Goal: Information Seeking & Learning: Learn about a topic

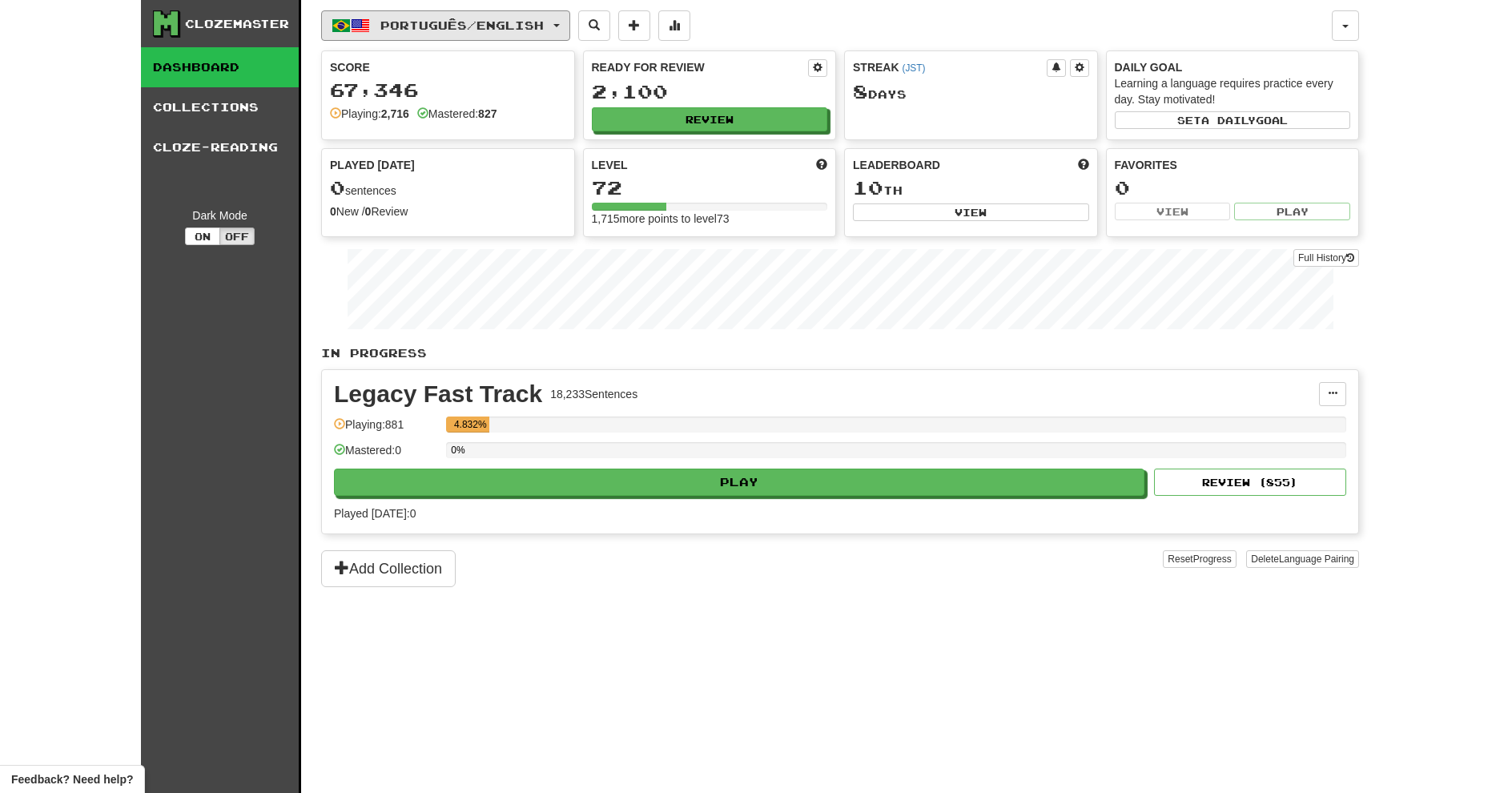
click at [431, 37] on button "Português / English" at bounding box center [445, 26] width 249 height 31
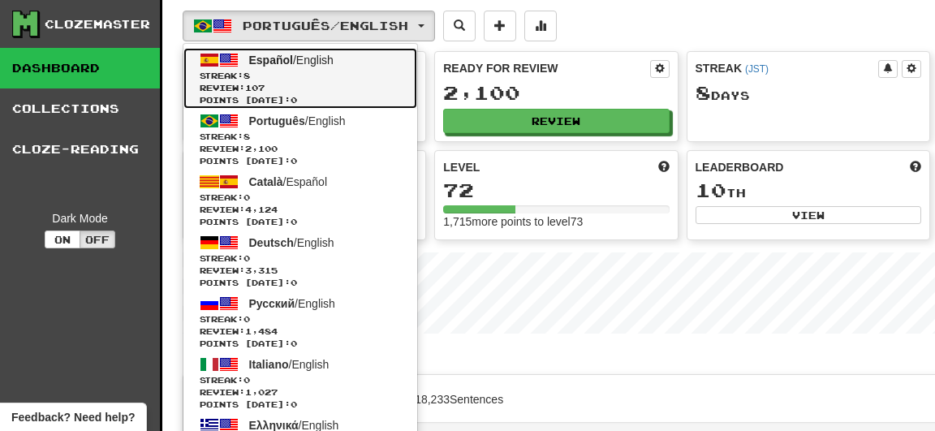
click at [341, 88] on span "Review: 107" at bounding box center [300, 88] width 201 height 12
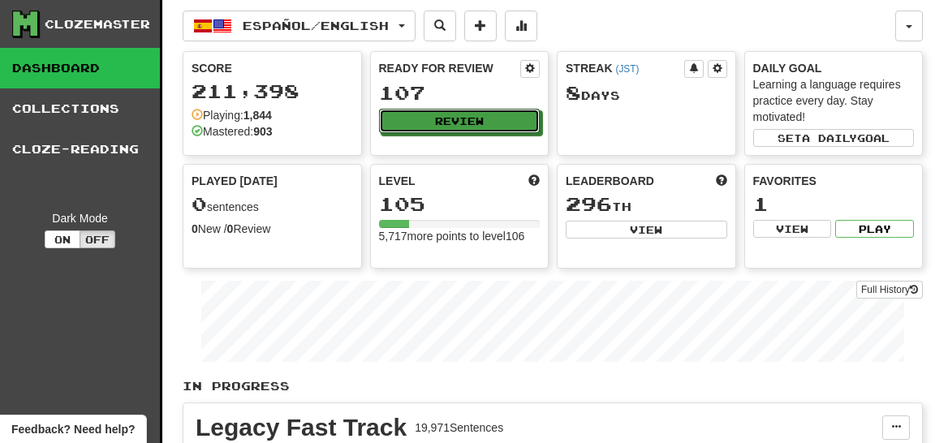
click at [441, 122] on button "Review" at bounding box center [460, 121] width 162 height 24
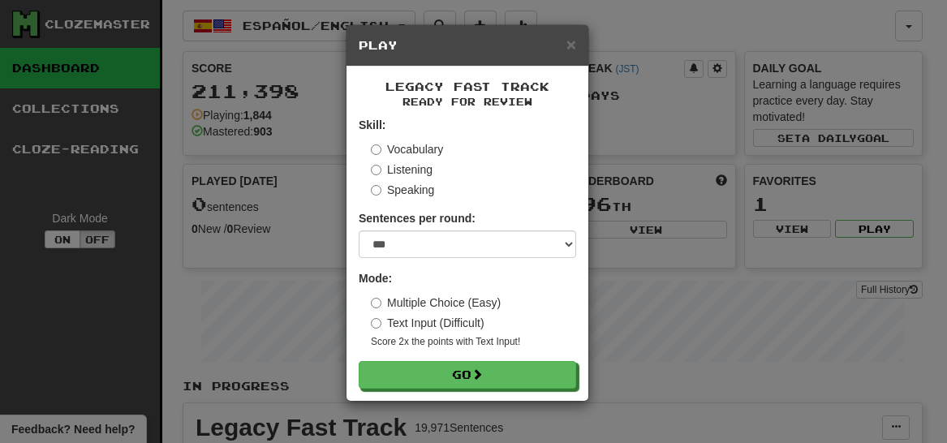
click at [510, 260] on form "Skill: Vocabulary Listening Speaking Sentences per round: * ** ** ** ** ** *** …" at bounding box center [468, 253] width 218 height 272
select select "********"
click at [359, 230] on select "* ** ** ** ** ** *** ********" at bounding box center [468, 244] width 218 height 28
click at [449, 331] on div "Multiple Choice (Easy) Text Input (Difficult) Score 2x the points with Text Inp…" at bounding box center [473, 322] width 205 height 54
click at [456, 324] on label "Text Input (Difficult)" at bounding box center [428, 323] width 114 height 16
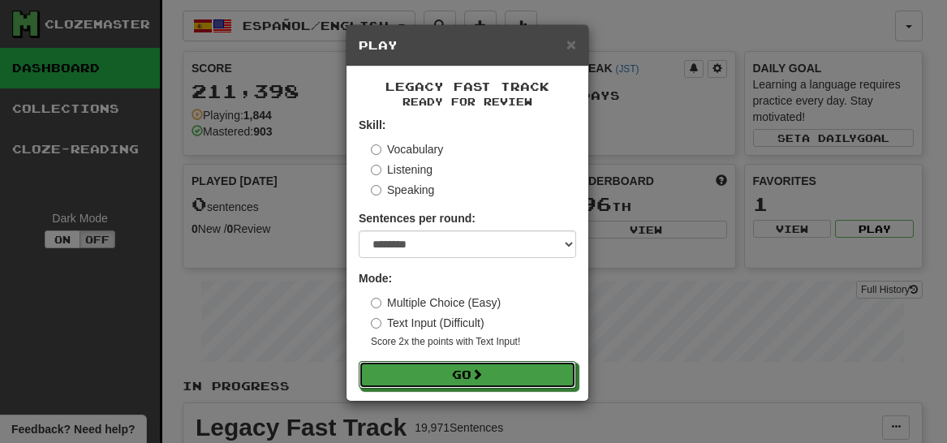
click at [447, 369] on button "Go" at bounding box center [468, 375] width 218 height 28
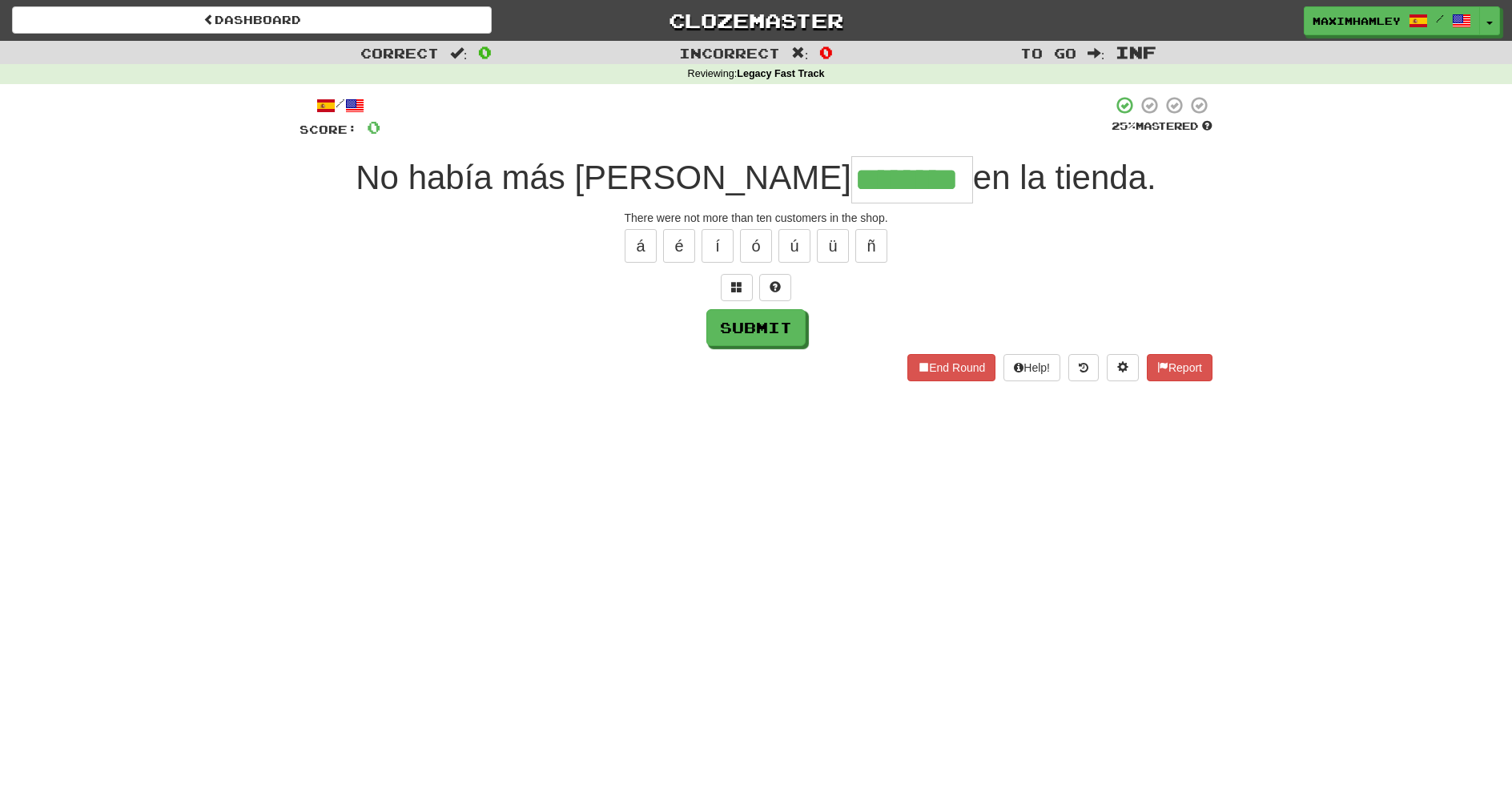
type input "********"
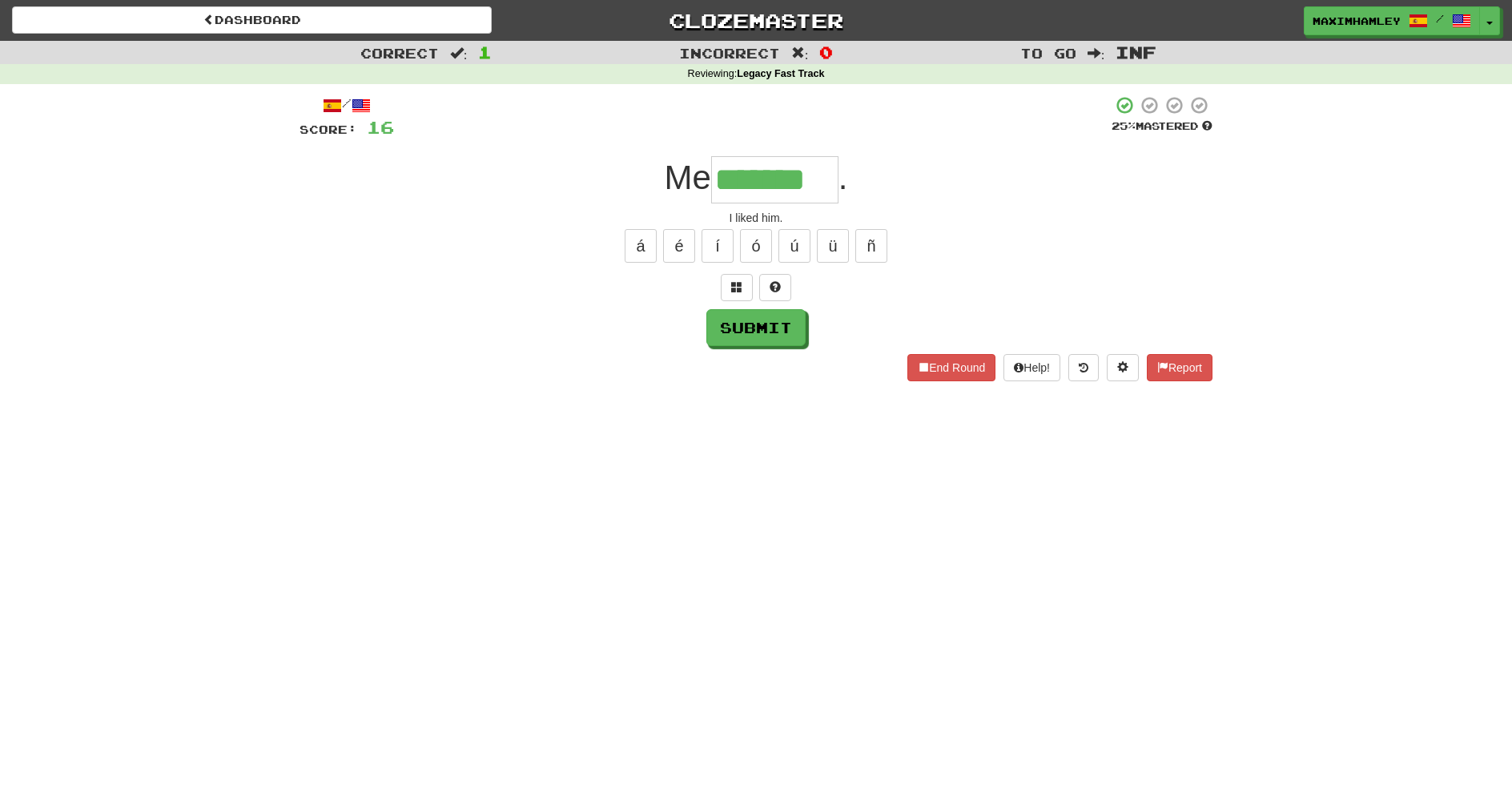
type input "*******"
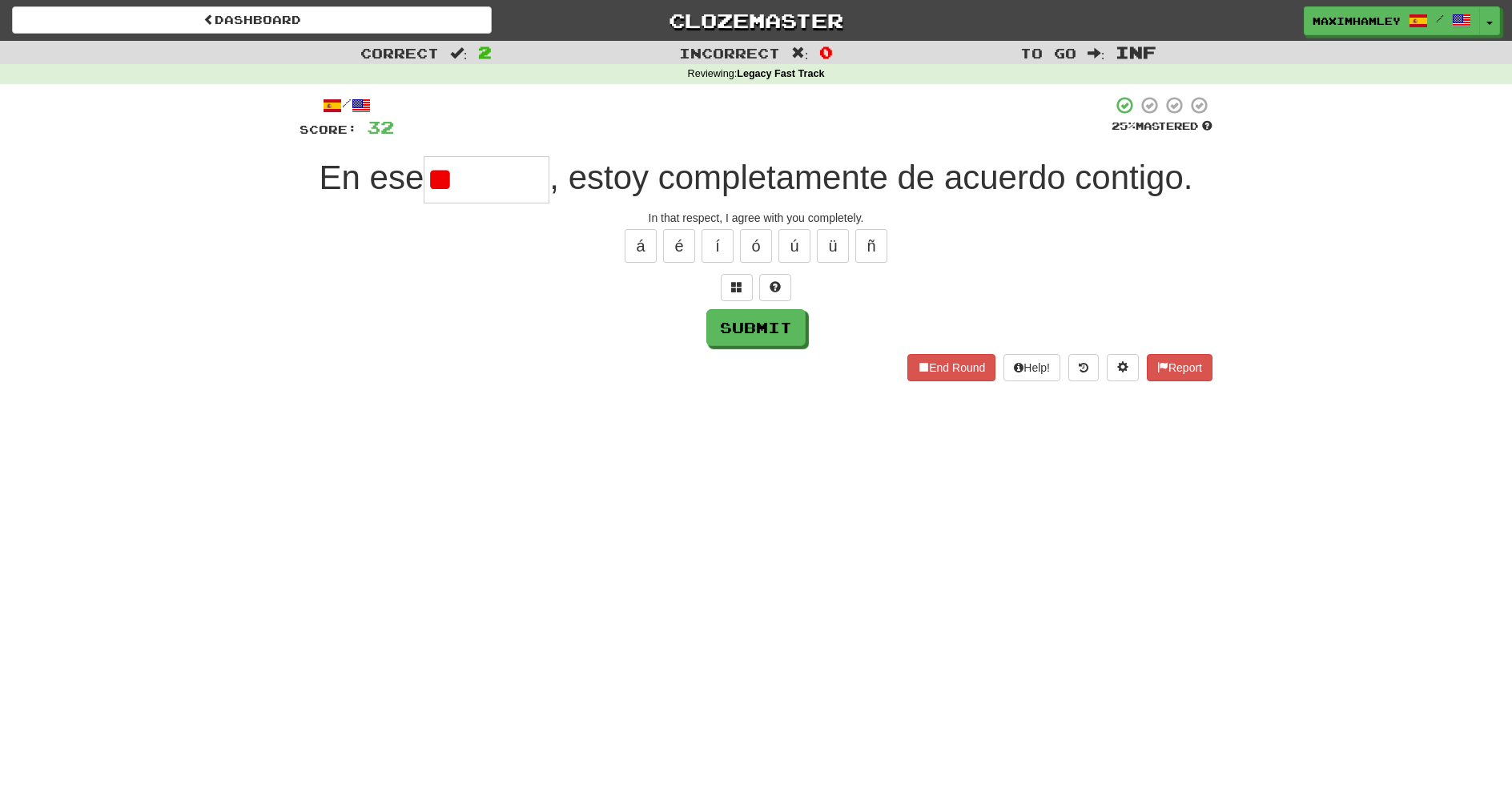
type input "*"
click at [731, 281] on span at bounding box center [736, 286] width 11 height 11
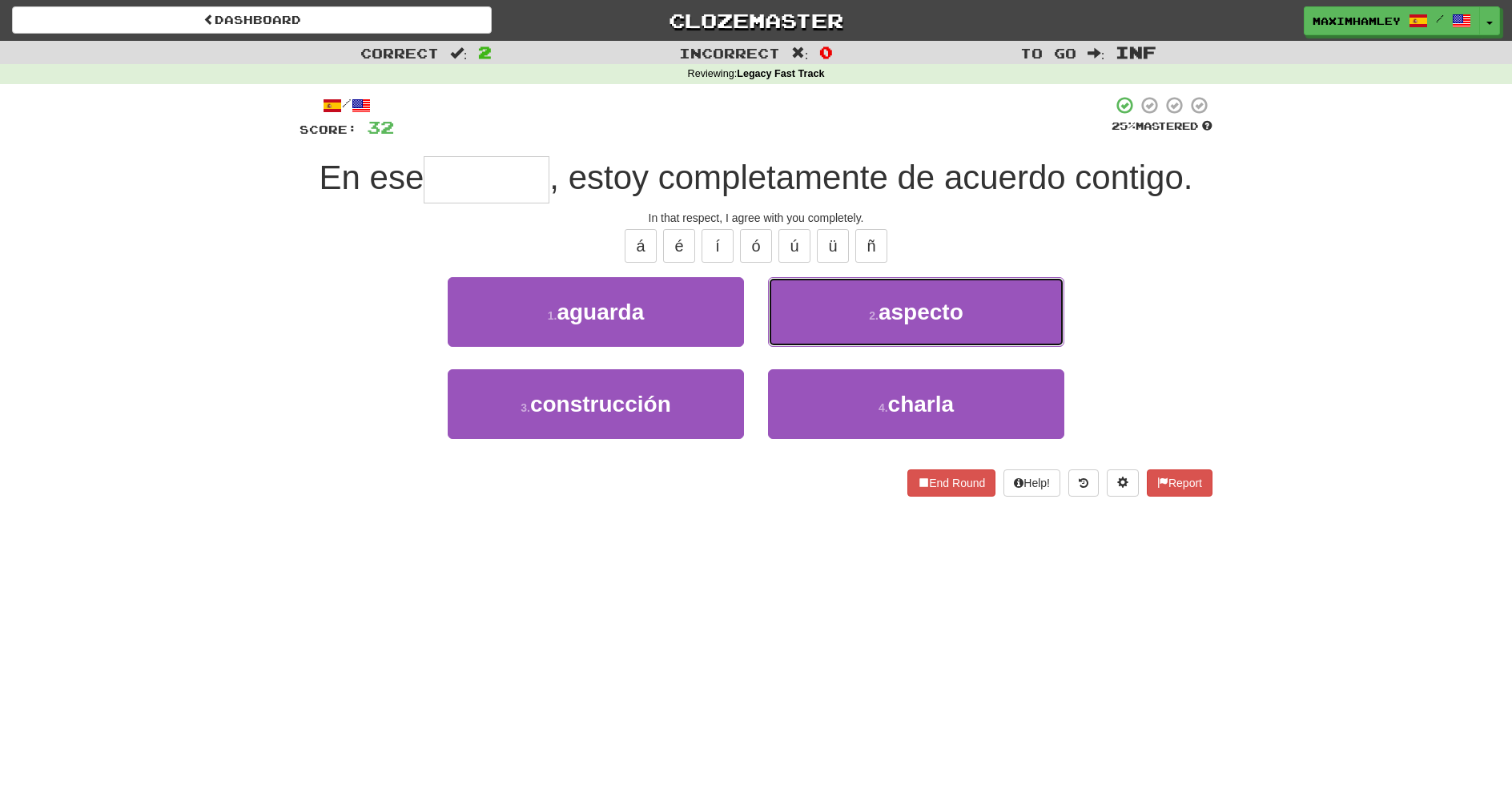
click at [877, 309] on small "2 ." at bounding box center [874, 315] width 10 height 13
type input "*******"
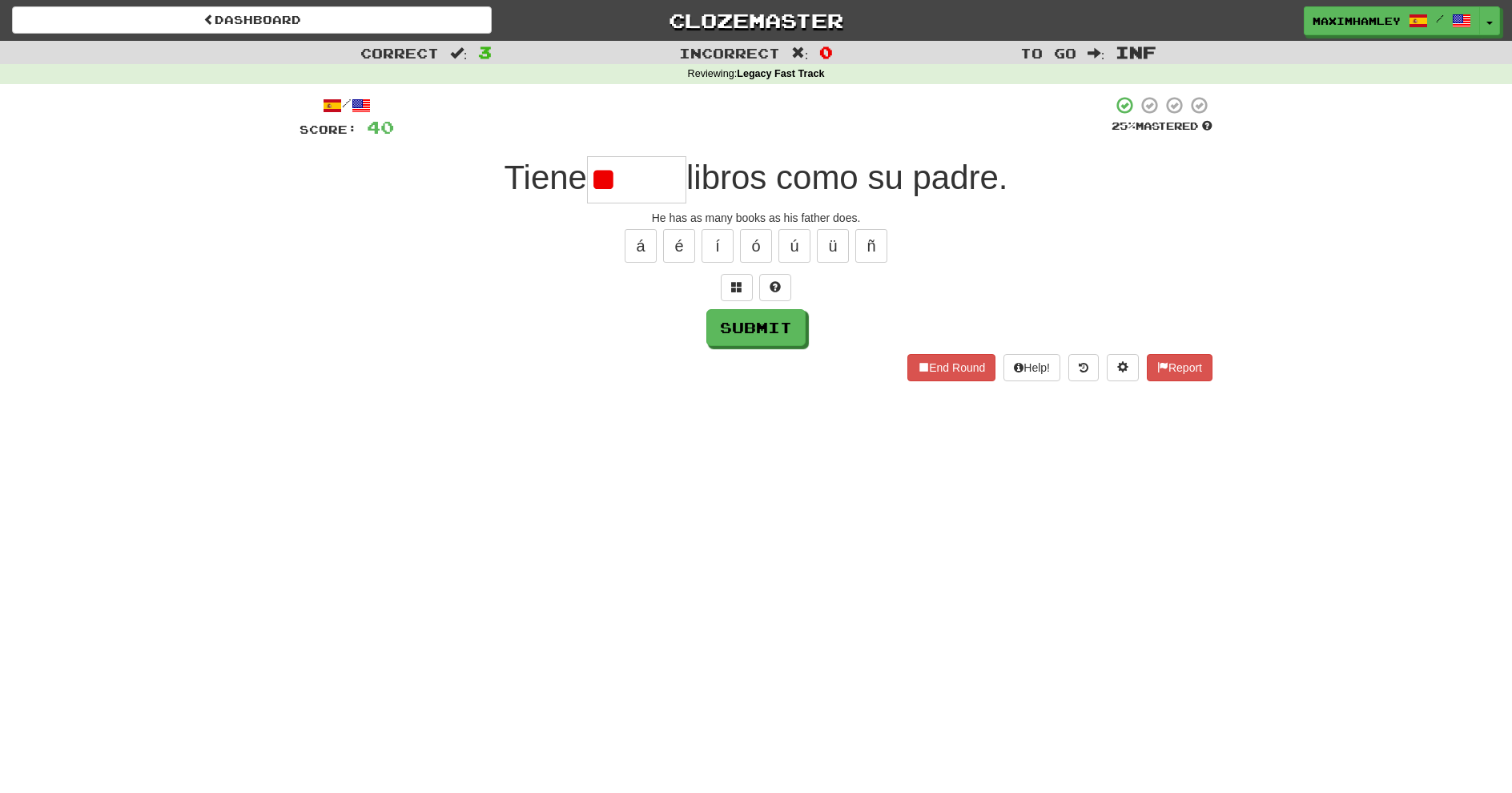
type input "*"
type input "******"
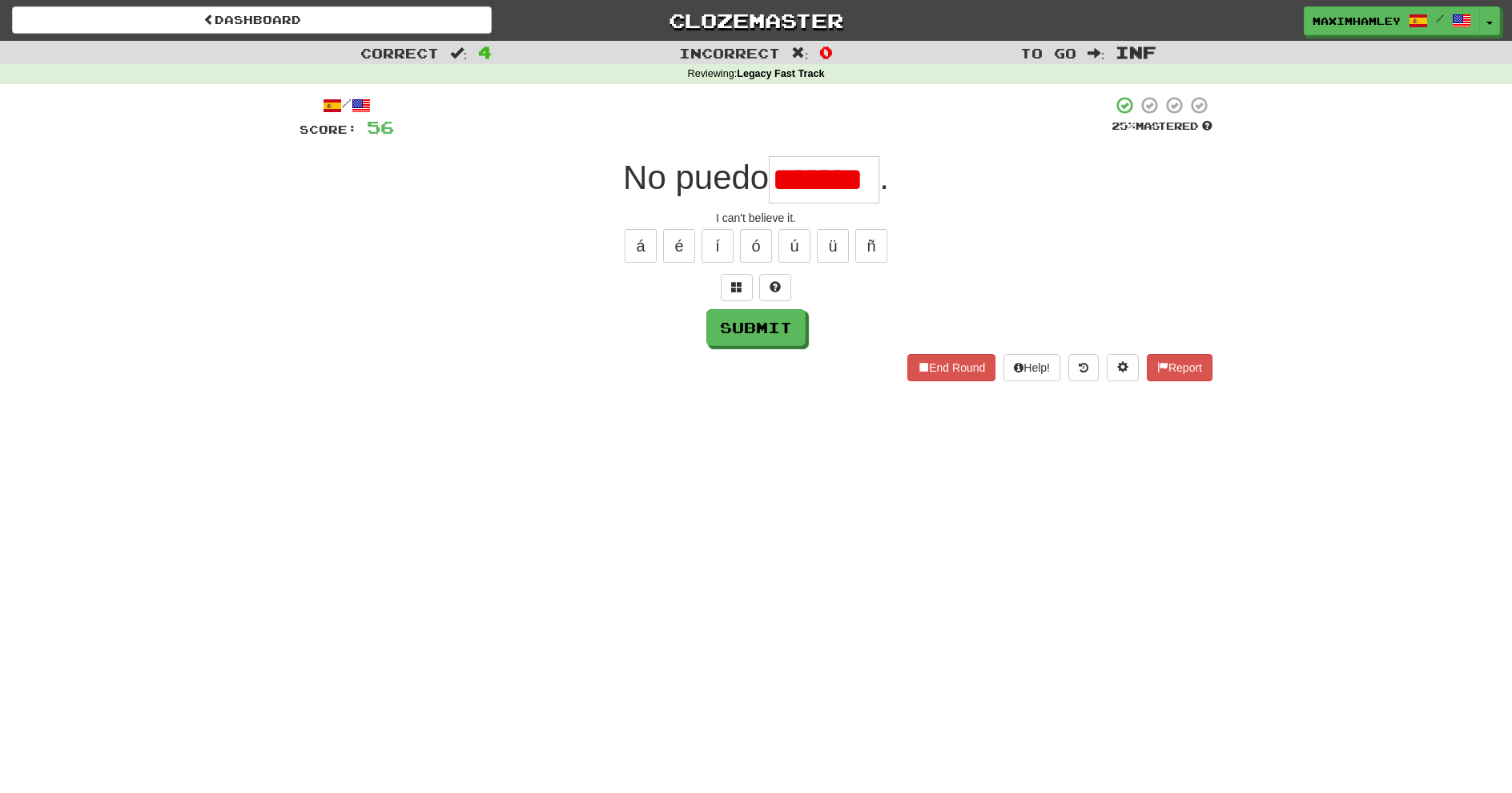
type input "*******"
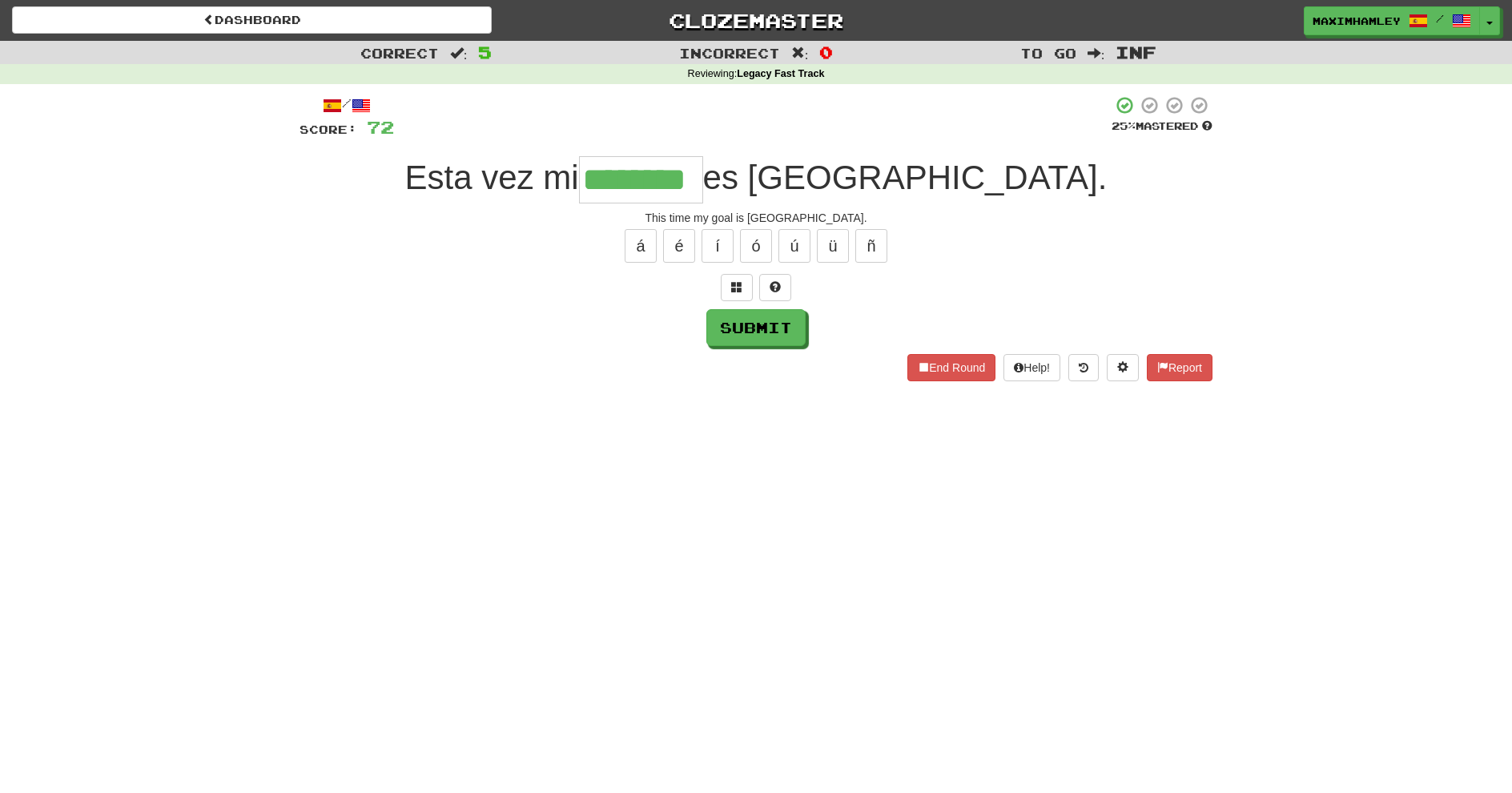
type input "********"
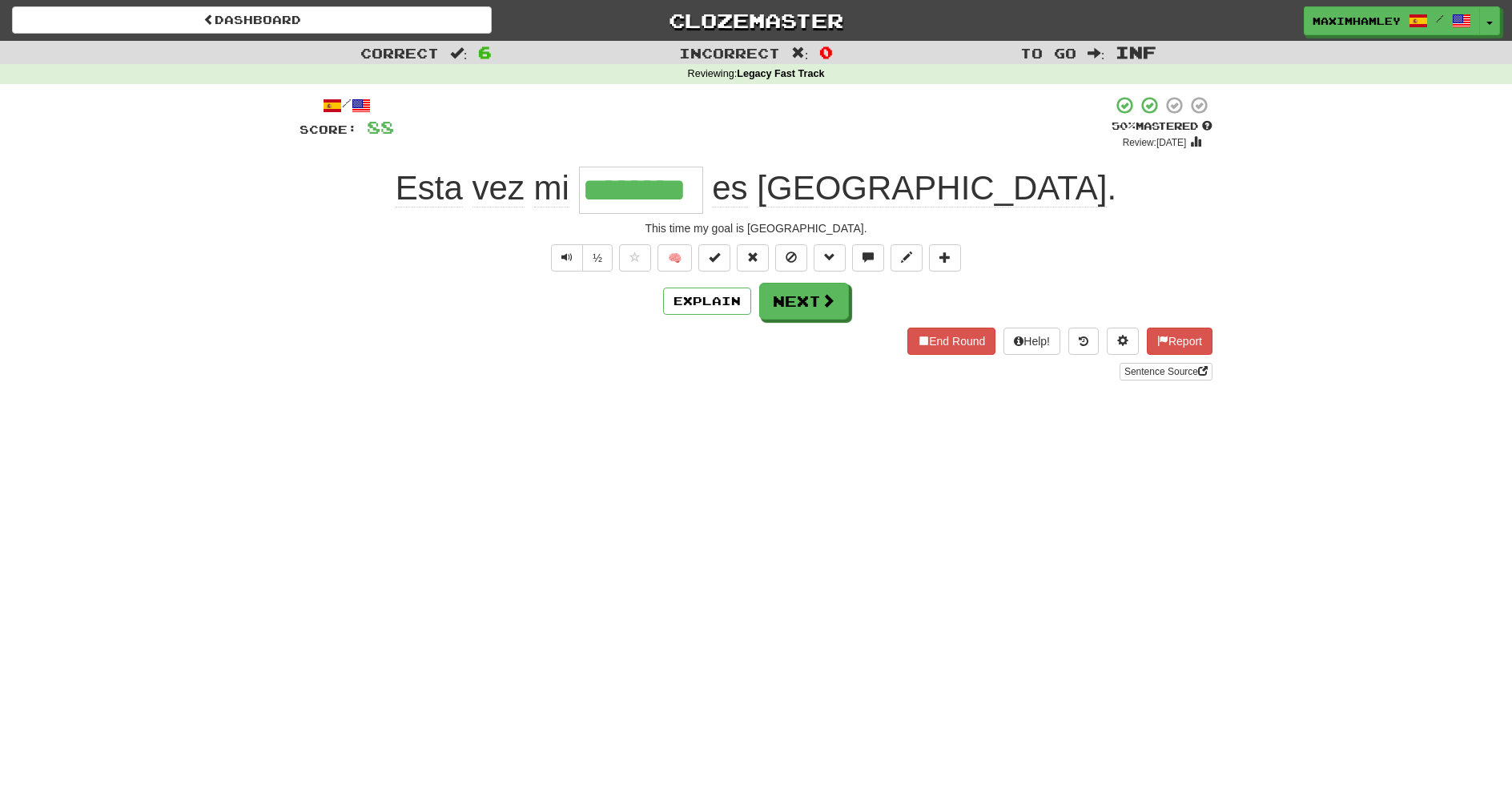
click at [839, 324] on div "/ Score: 88 + 16 50 % Mastered Review: 2025-08-30 Esta vez mi ******** es París…" at bounding box center [756, 238] width 913 height 285
click at [814, 311] on button "Next" at bounding box center [803, 300] width 90 height 37
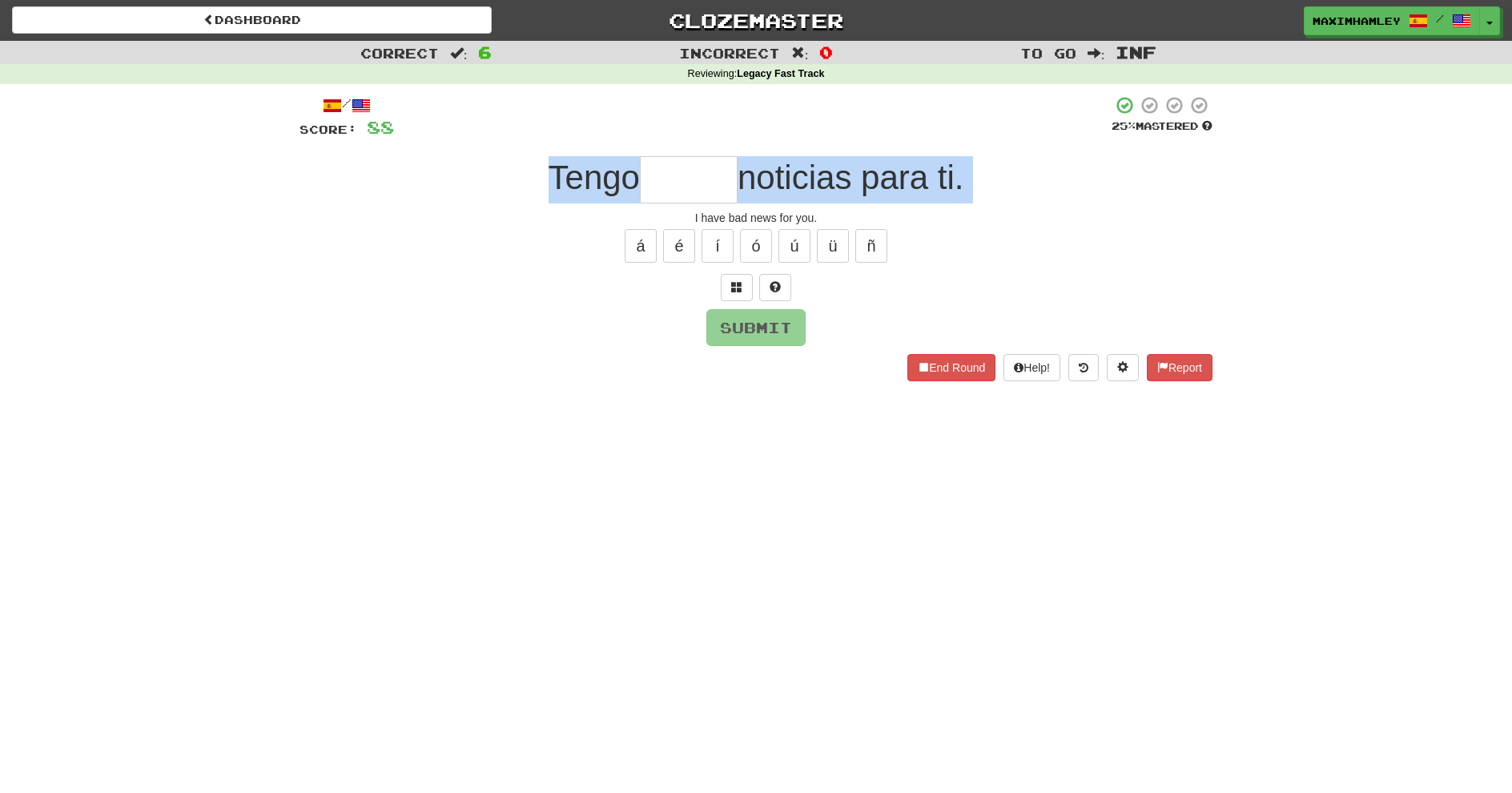
drag, startPoint x: 738, startPoint y: 204, endPoint x: 725, endPoint y: 193, distance: 17.0
click at [726, 194] on div "/ Score: 88 25 % Mastered Tengo noticias para ti. I have bad news for you. á é …" at bounding box center [756, 238] width 913 height 285
click at [724, 192] on input "text" at bounding box center [688, 180] width 98 height 47
click at [721, 192] on input "text" at bounding box center [688, 180] width 98 height 47
click at [734, 187] on input "text" at bounding box center [688, 180] width 98 height 47
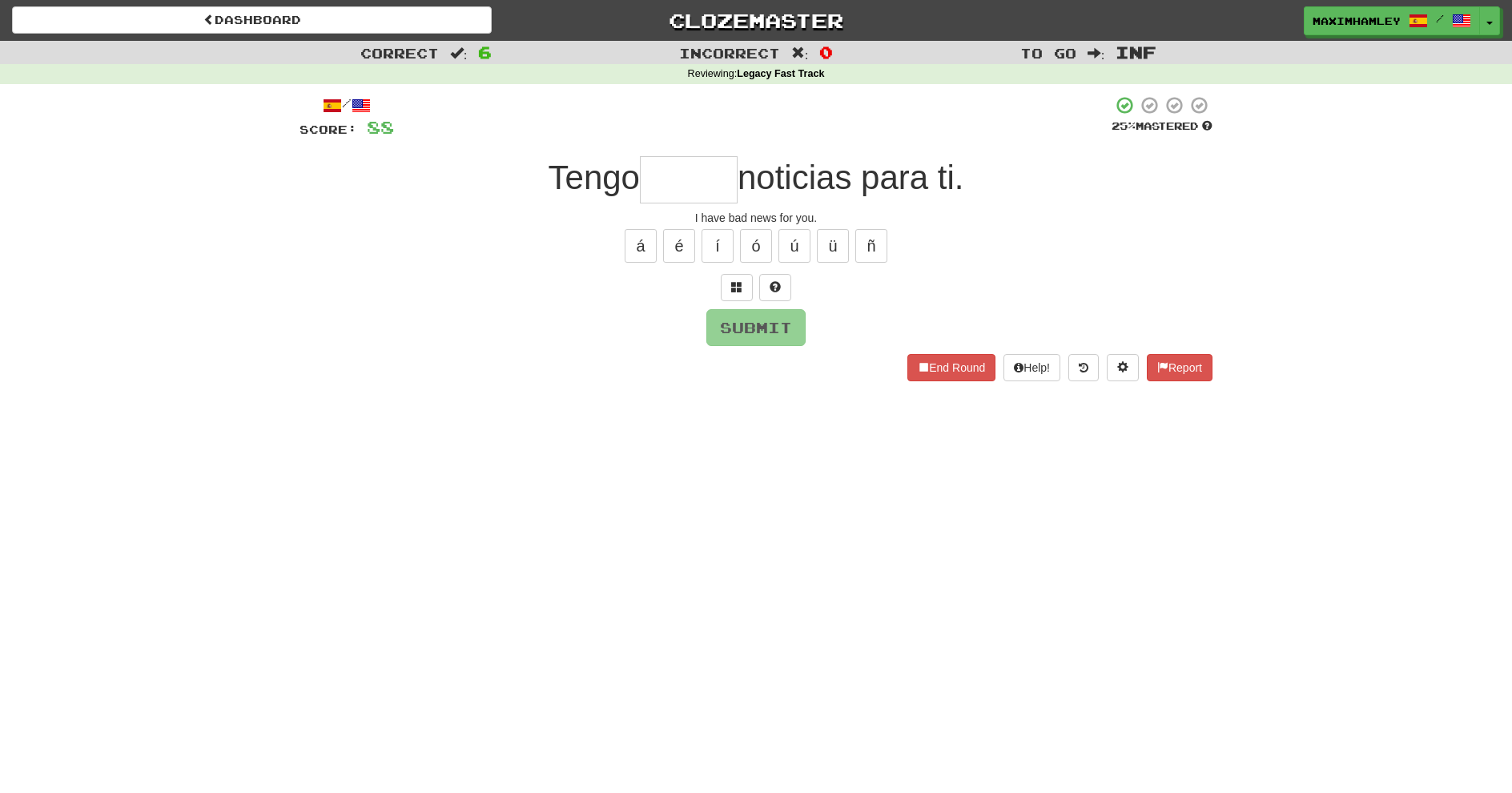
click at [718, 118] on div at bounding box center [752, 118] width 718 height 44
click at [674, 195] on input "text" at bounding box center [688, 180] width 98 height 47
type input "*****"
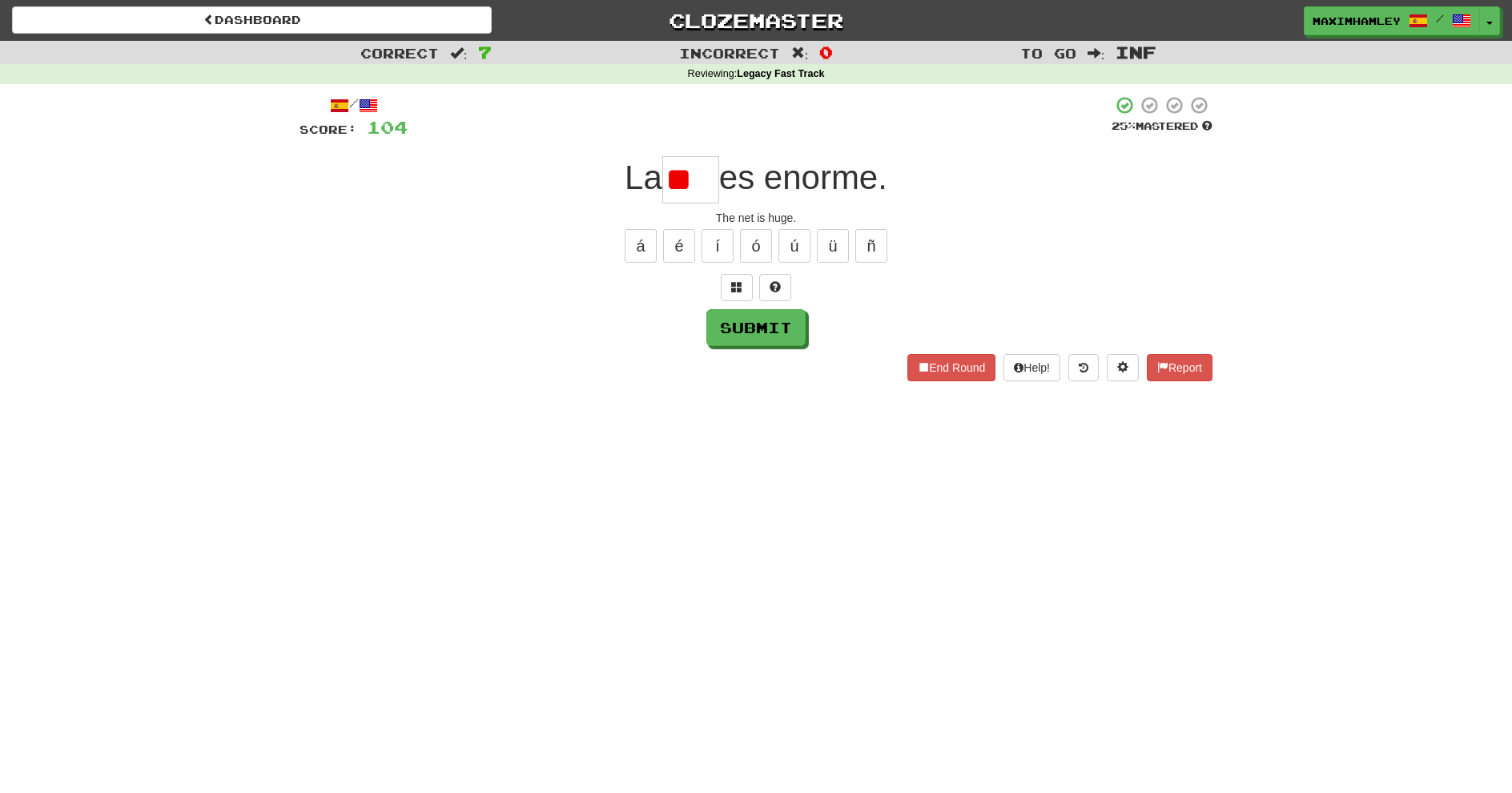
type input "*"
type input "***"
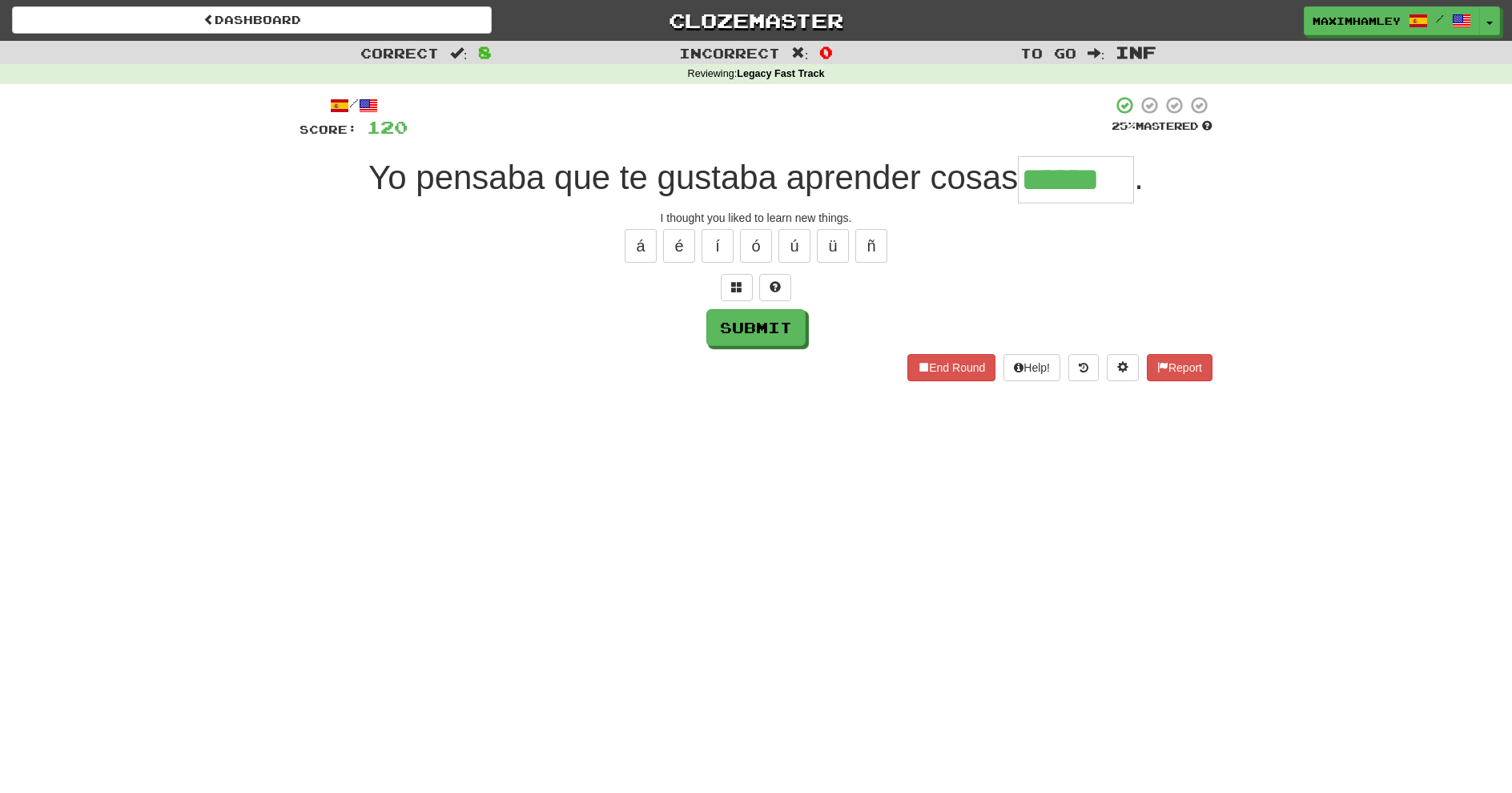
type input "******"
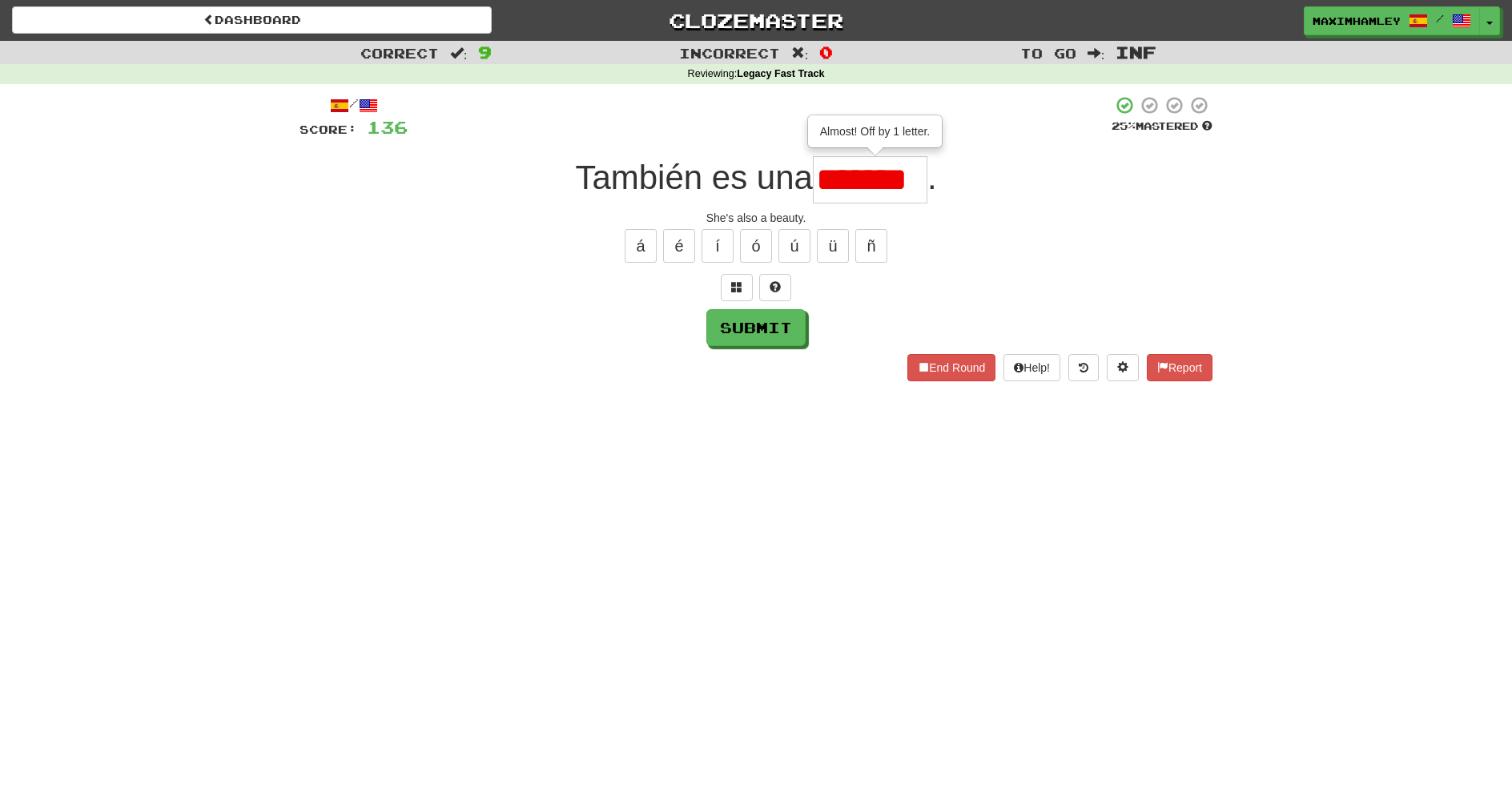
type input "*******"
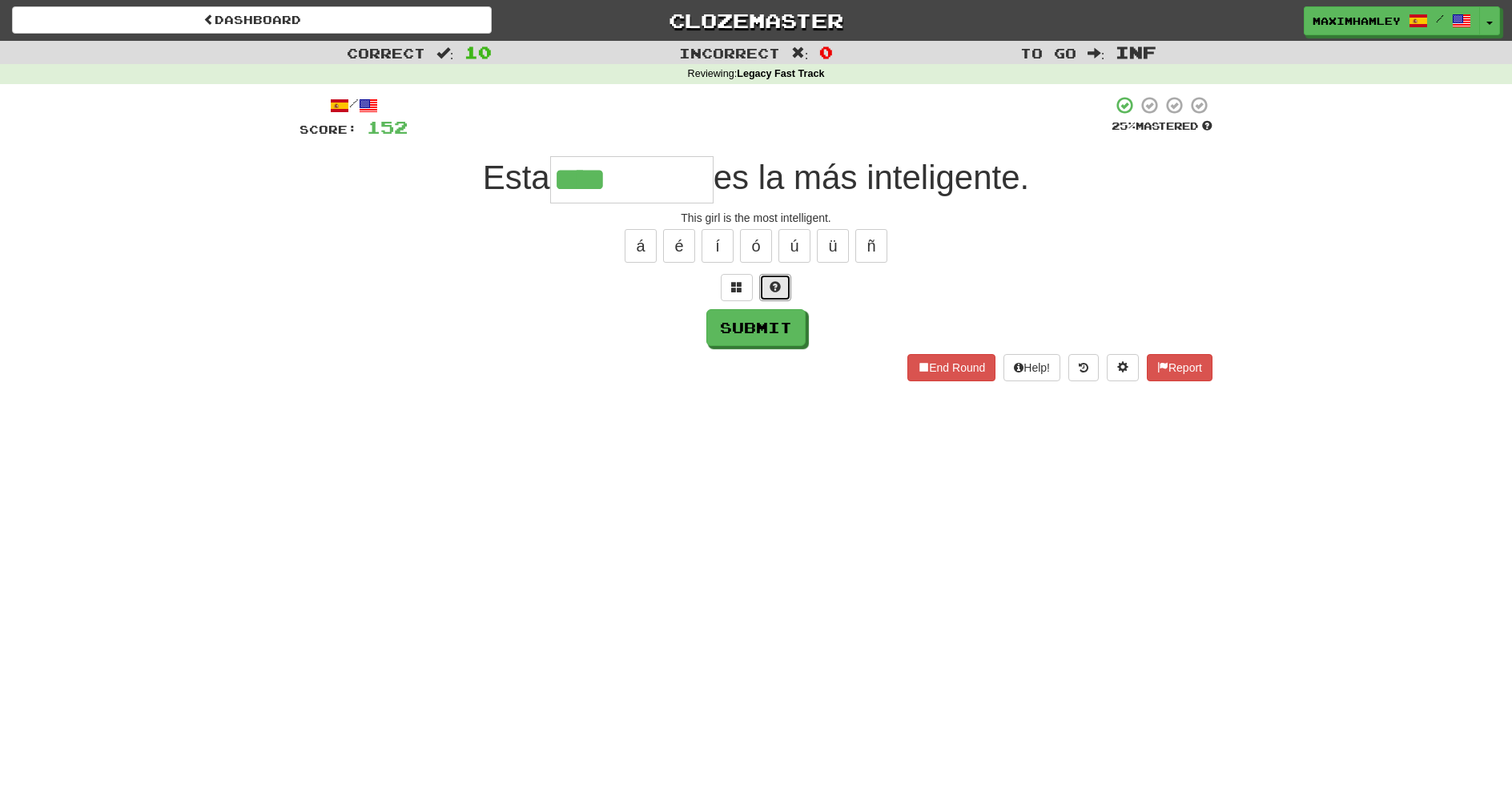
click at [776, 292] on span at bounding box center [775, 286] width 11 height 11
type input "********"
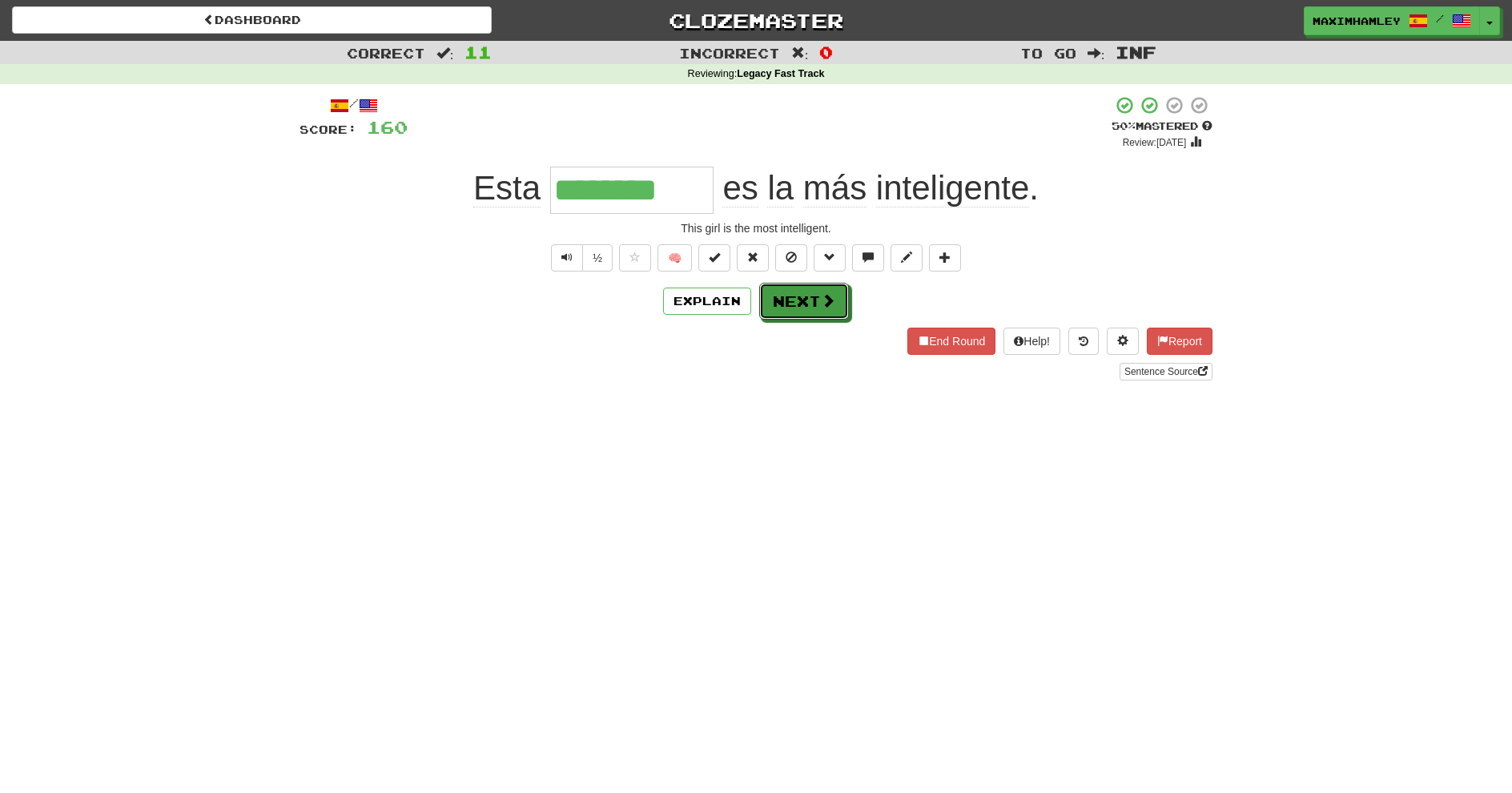
click at [817, 308] on button "Next" at bounding box center [803, 300] width 90 height 37
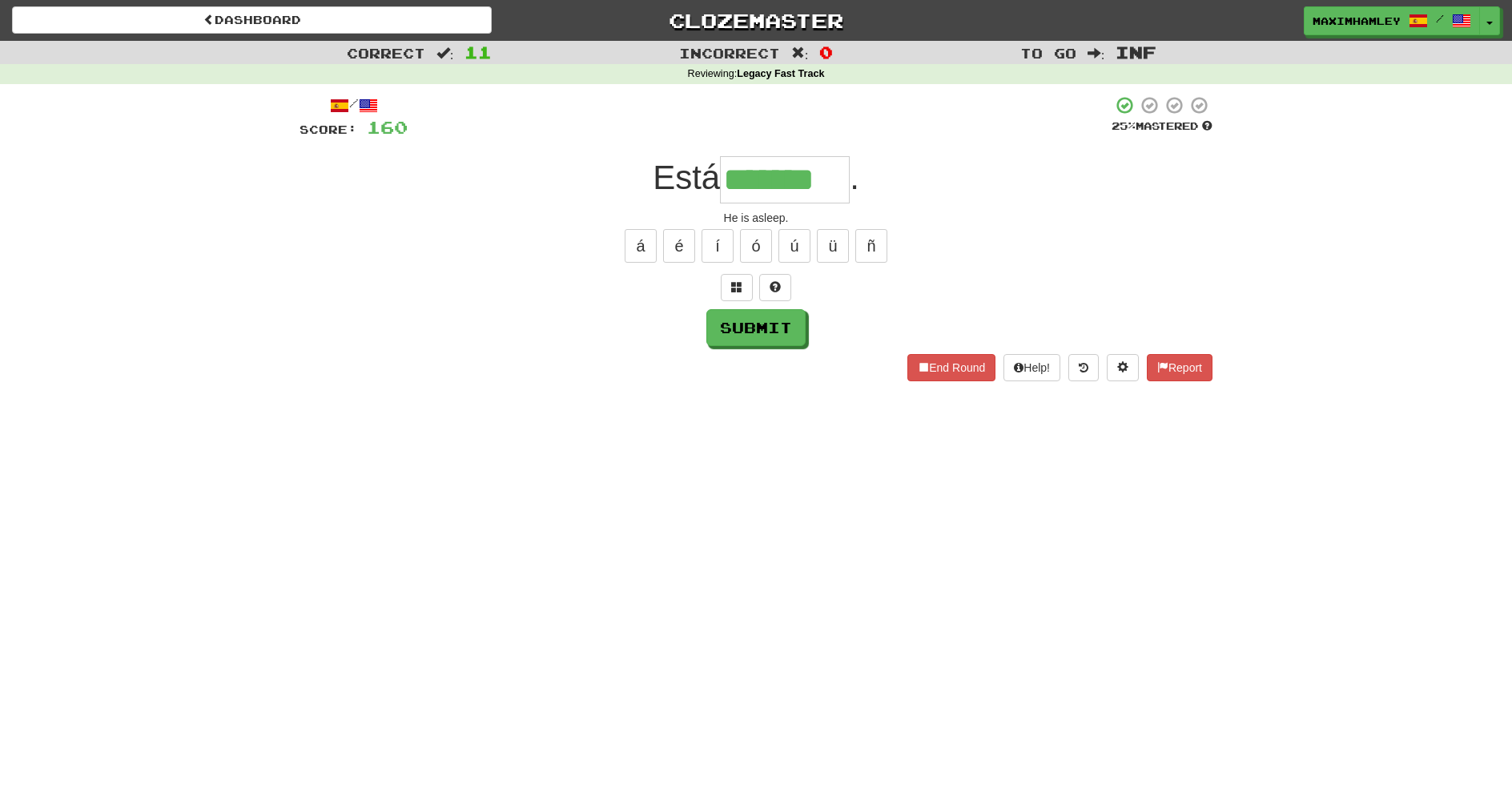
type input "*******"
type input "*********"
type input "********"
type input "*****"
type input "*******"
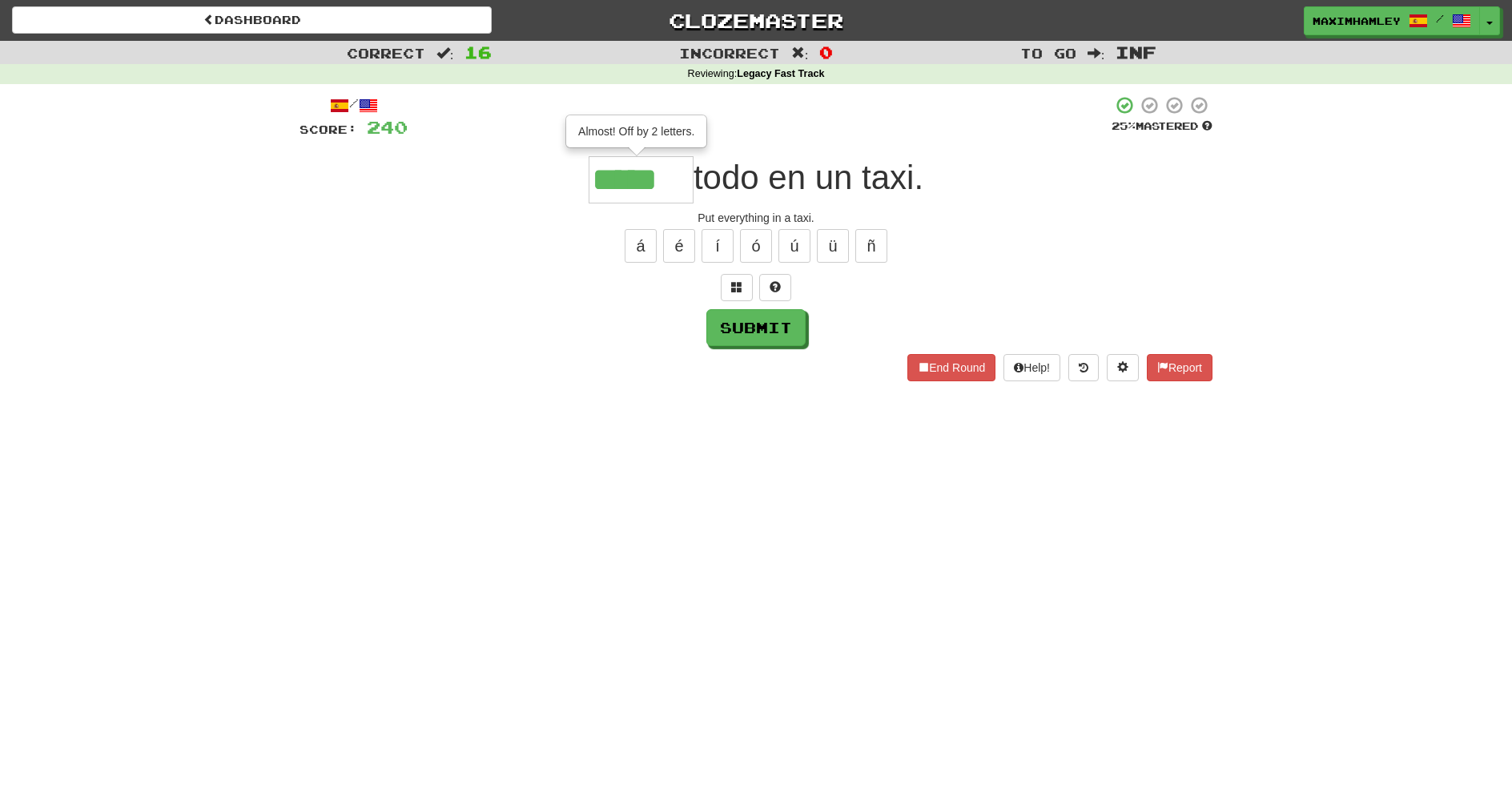
type input "*****"
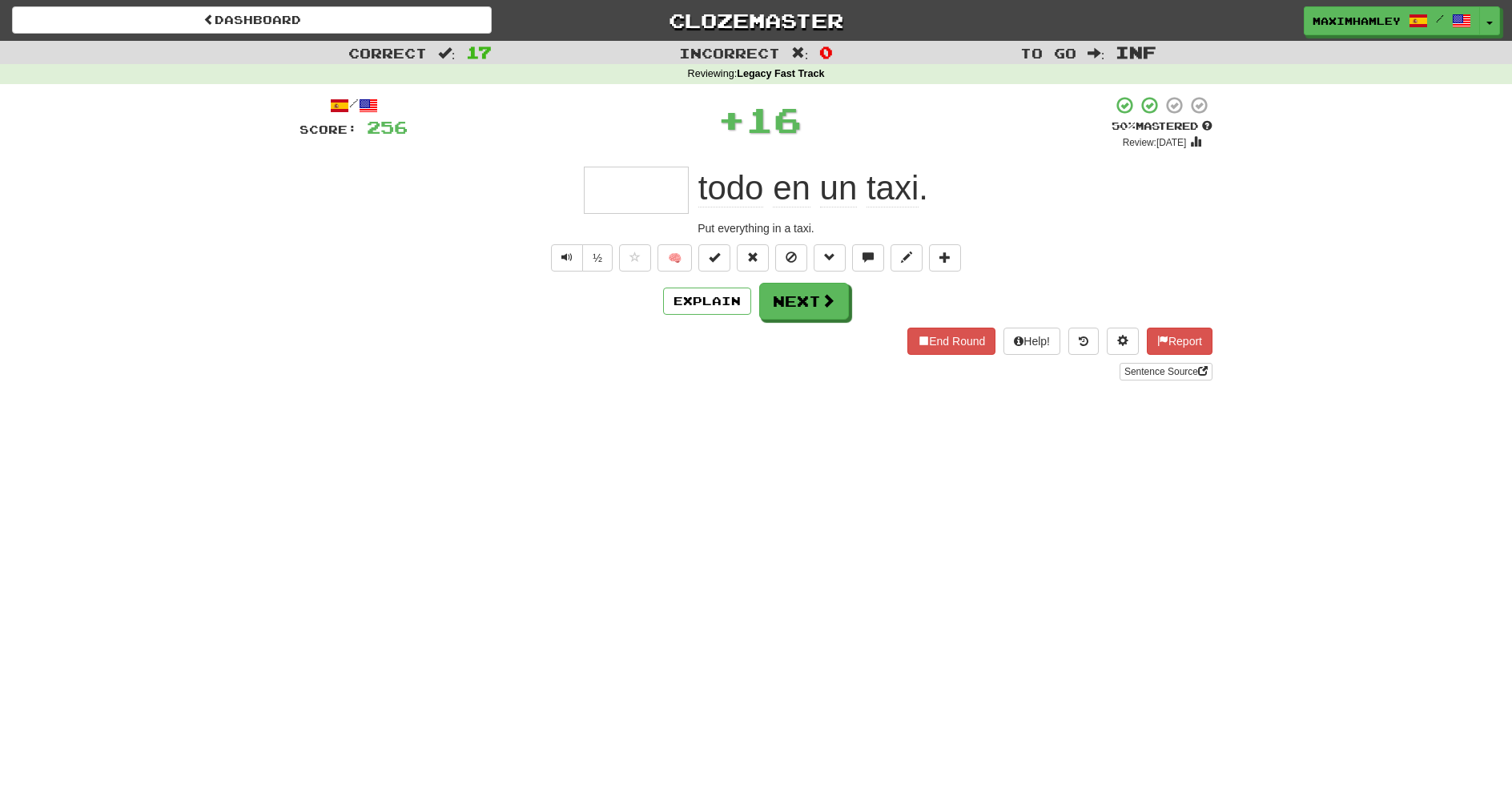
type input "*******"
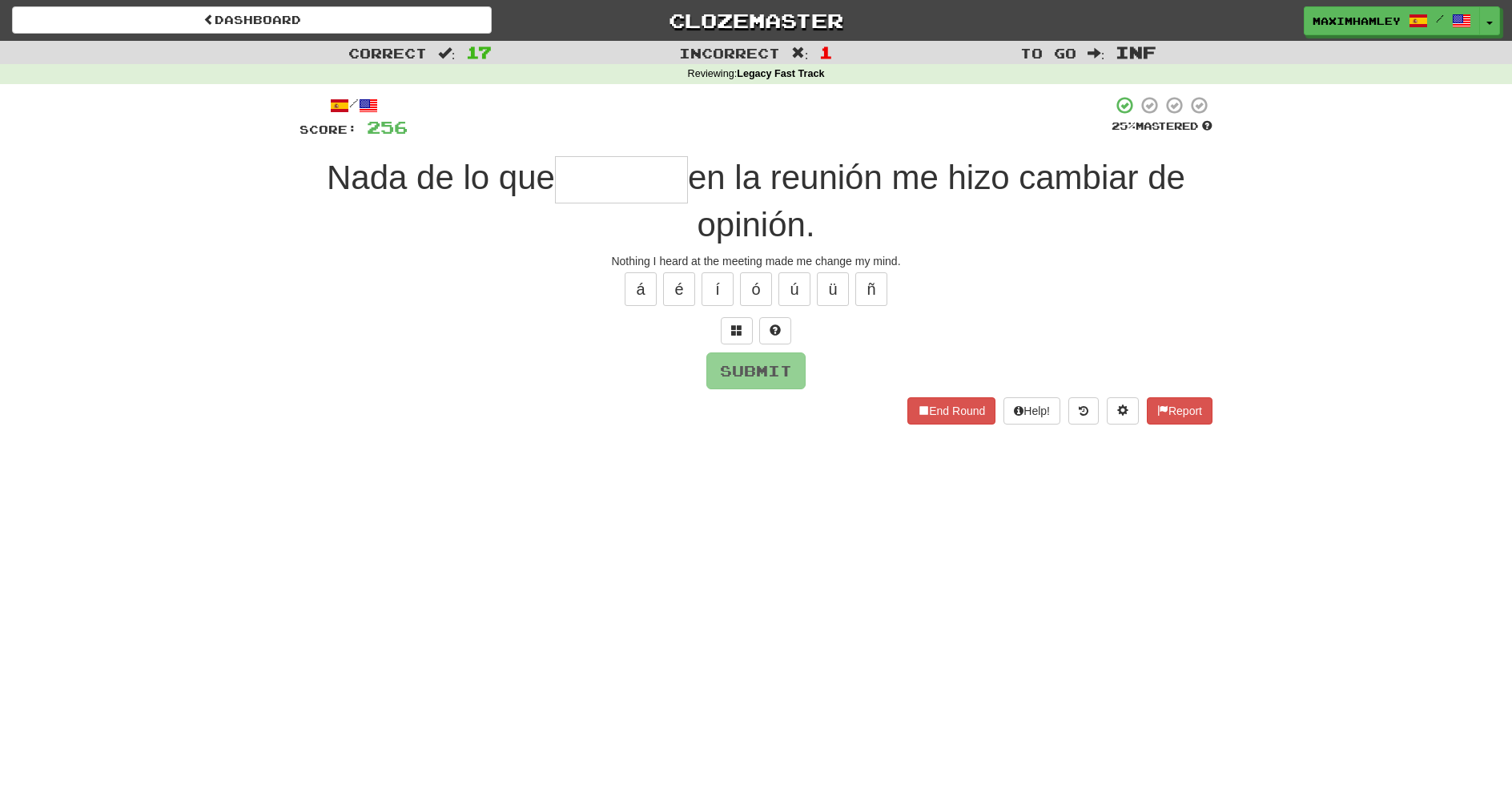
type input "*"
click at [685, 283] on button "é" at bounding box center [679, 289] width 32 height 34
type input "*******"
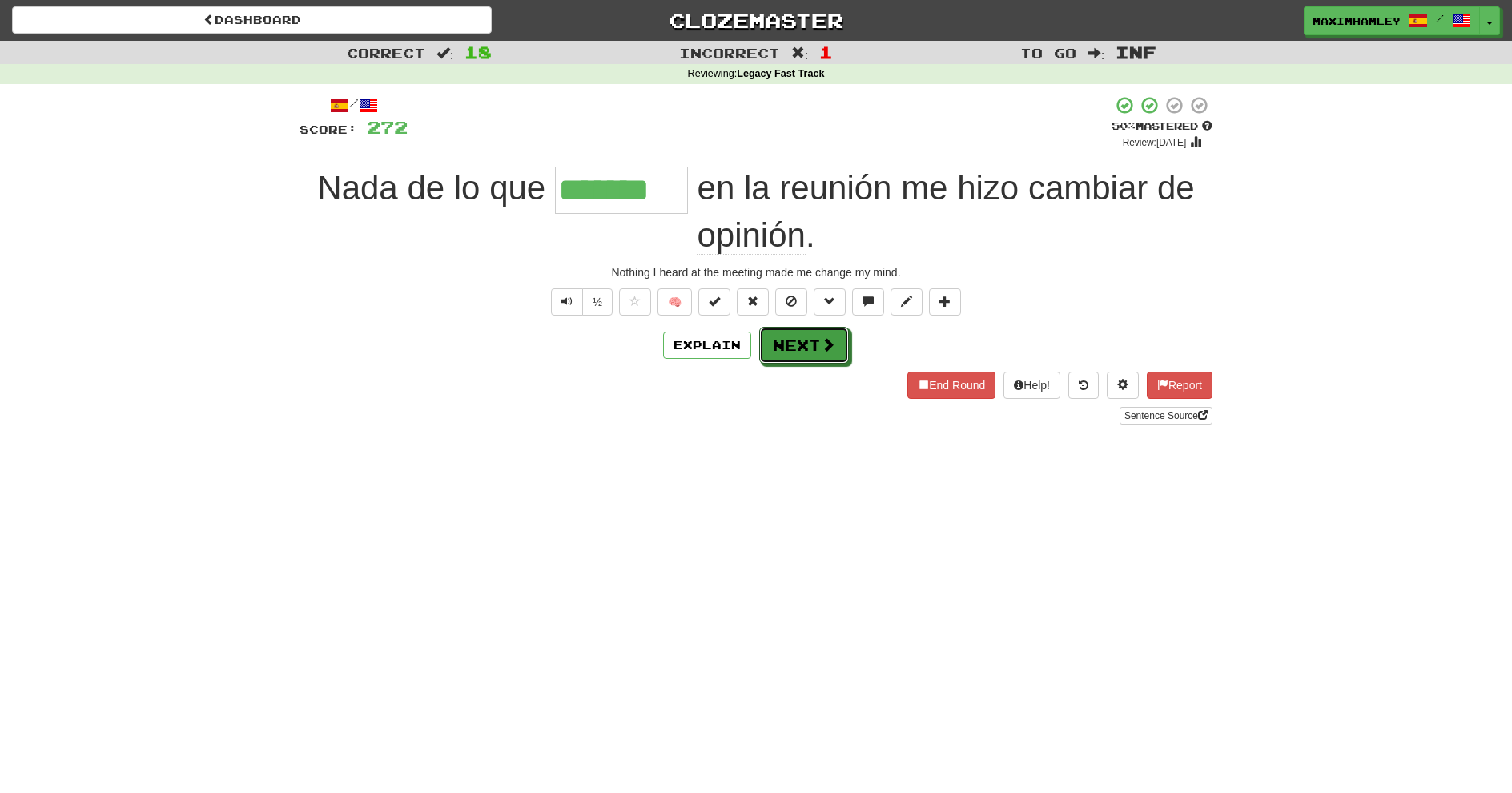
click at [805, 351] on button "Next" at bounding box center [803, 345] width 90 height 37
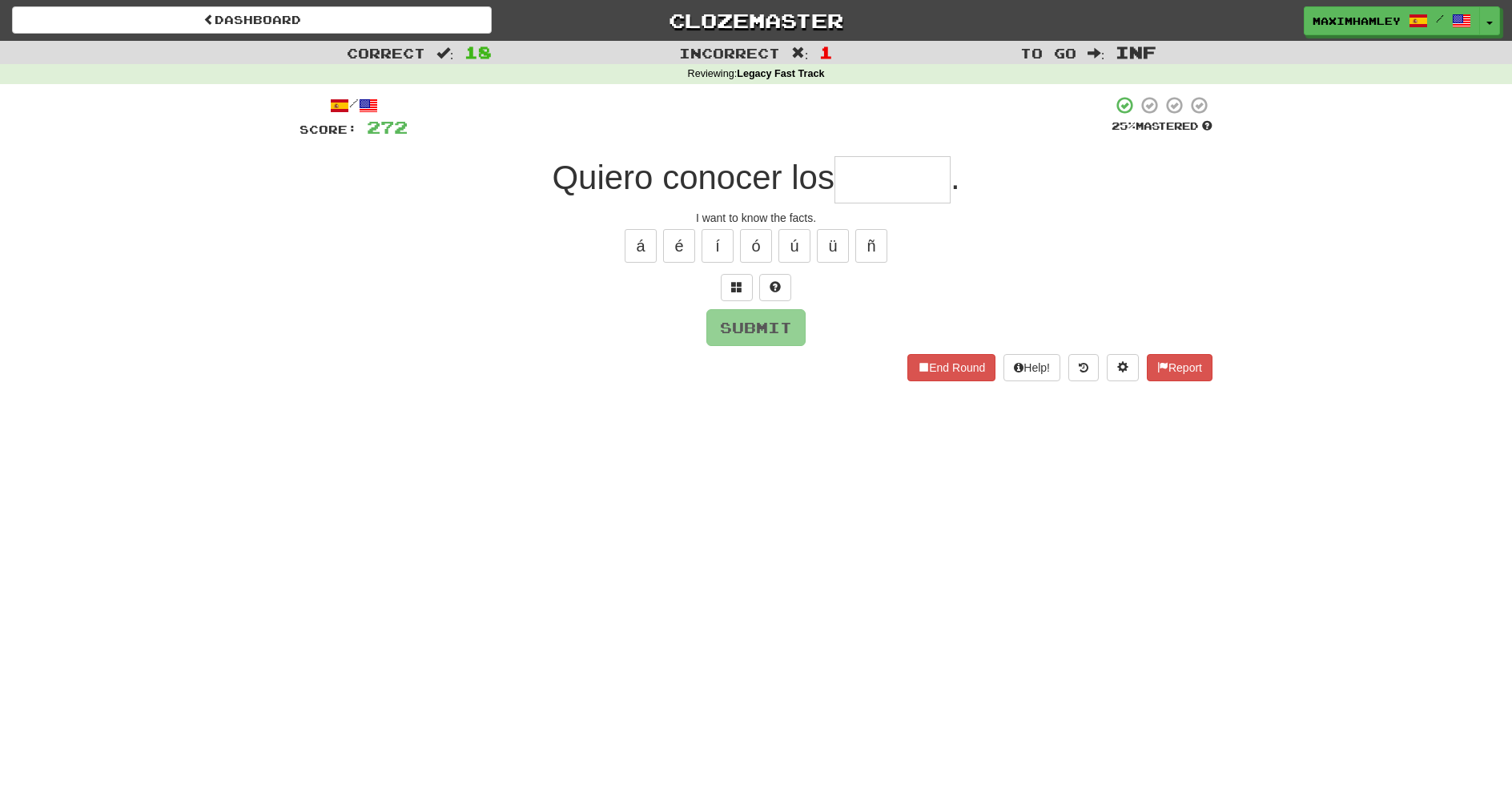
click at [871, 186] on input "text" at bounding box center [893, 180] width 116 height 47
type input "******"
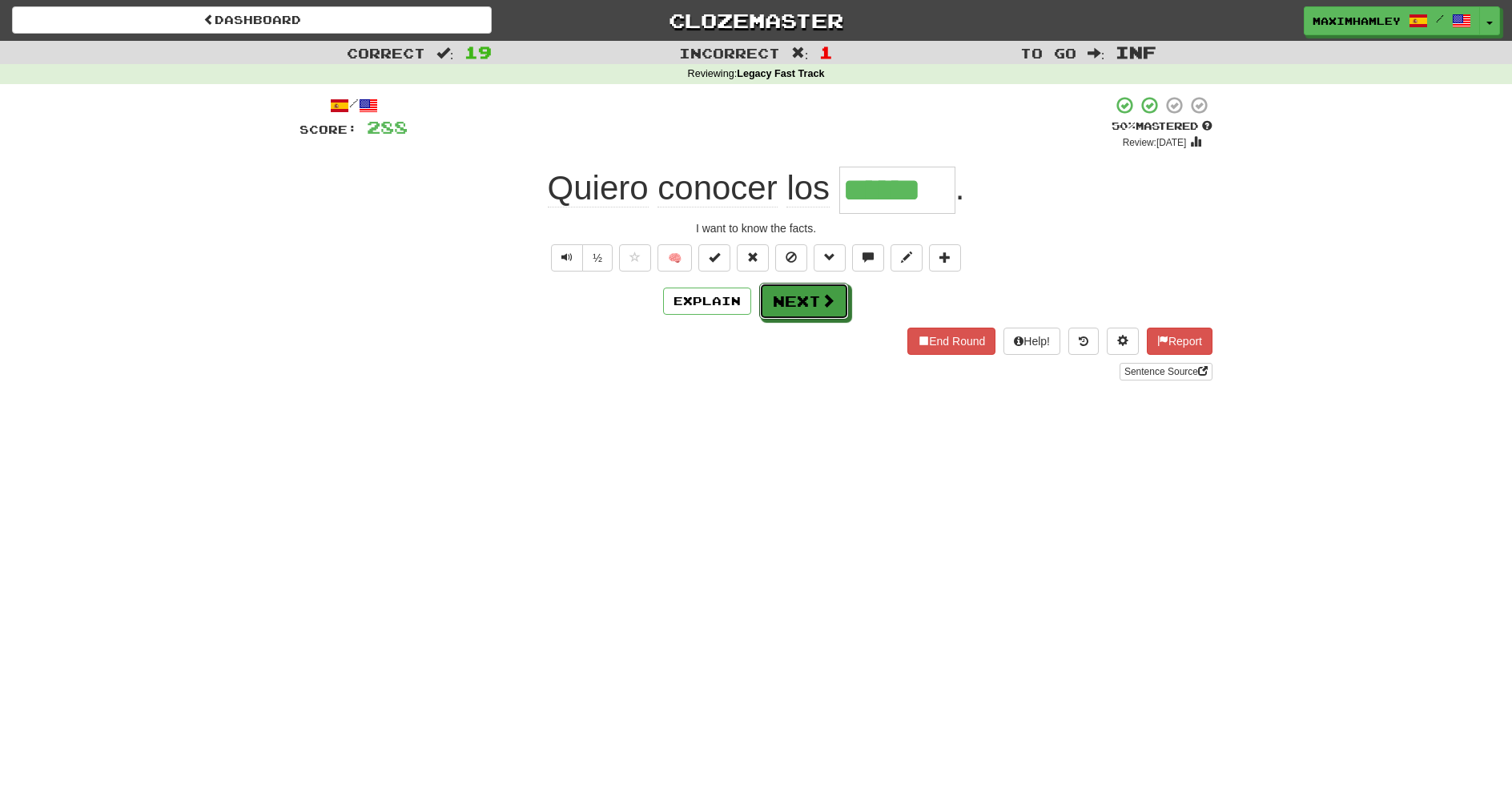
click at [841, 297] on button "Next" at bounding box center [803, 300] width 90 height 37
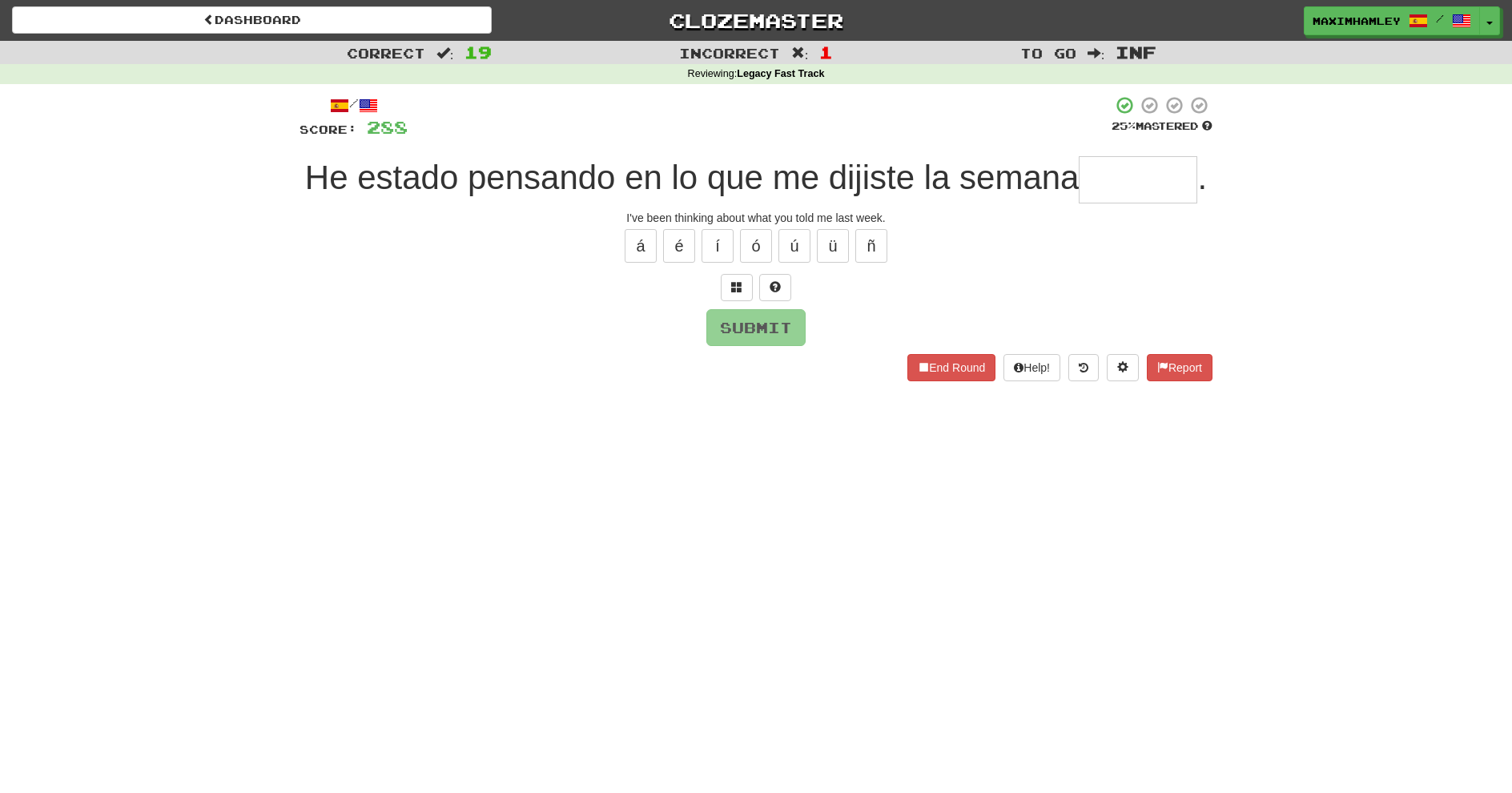
click at [922, 170] on input "text" at bounding box center [1138, 180] width 118 height 47
type input "******"
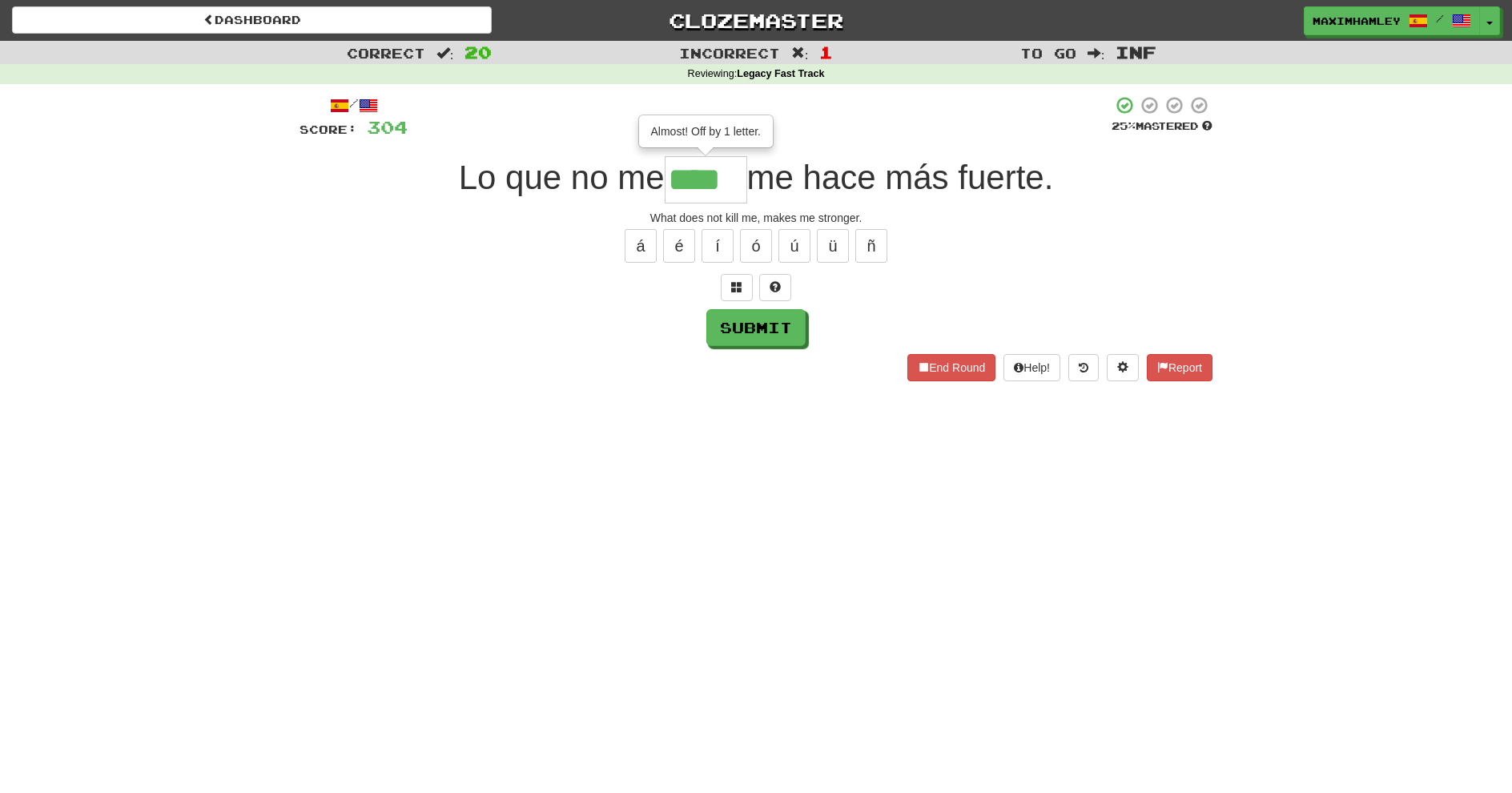
type input "****"
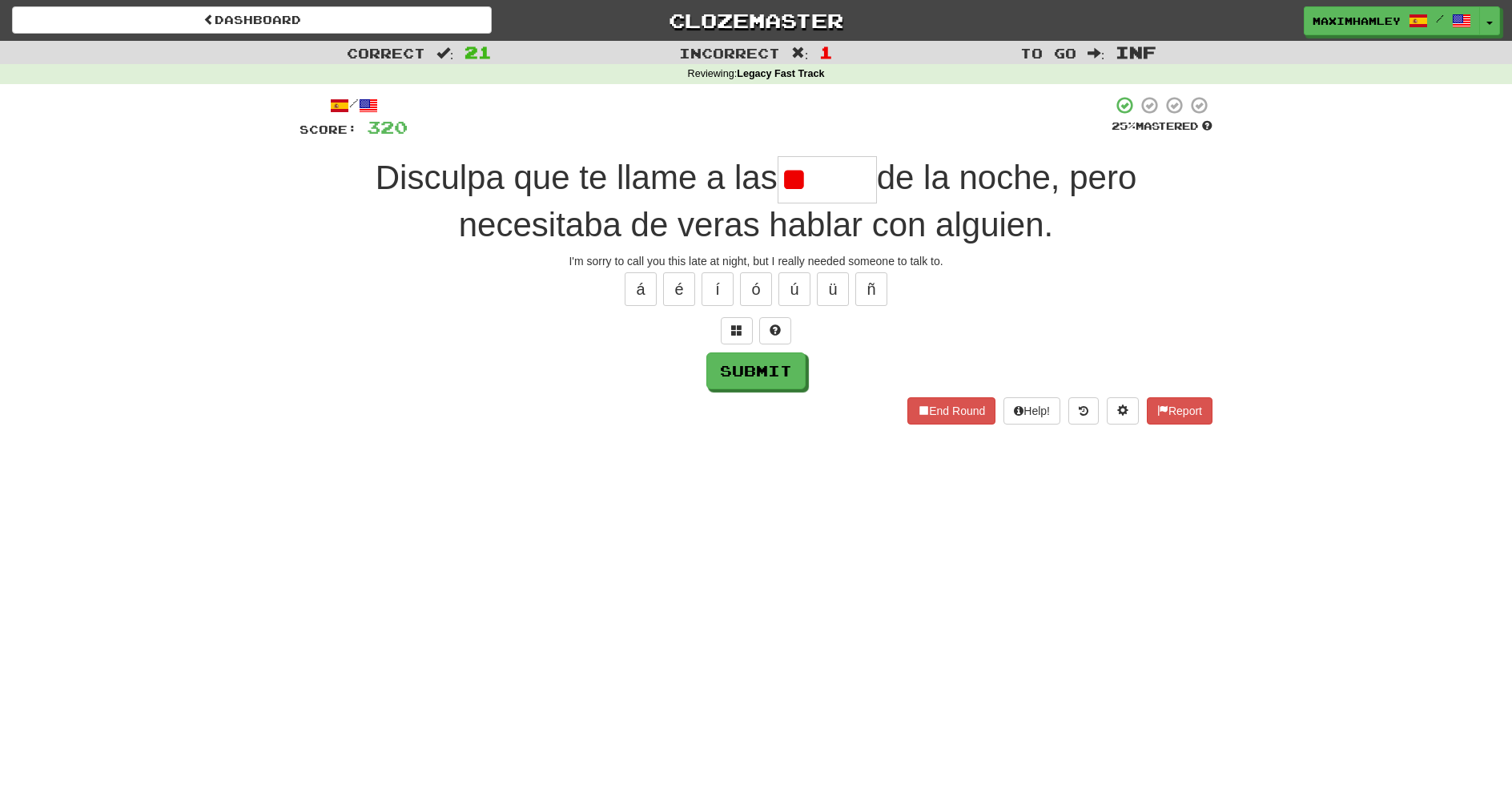
type input "*"
type input "******"
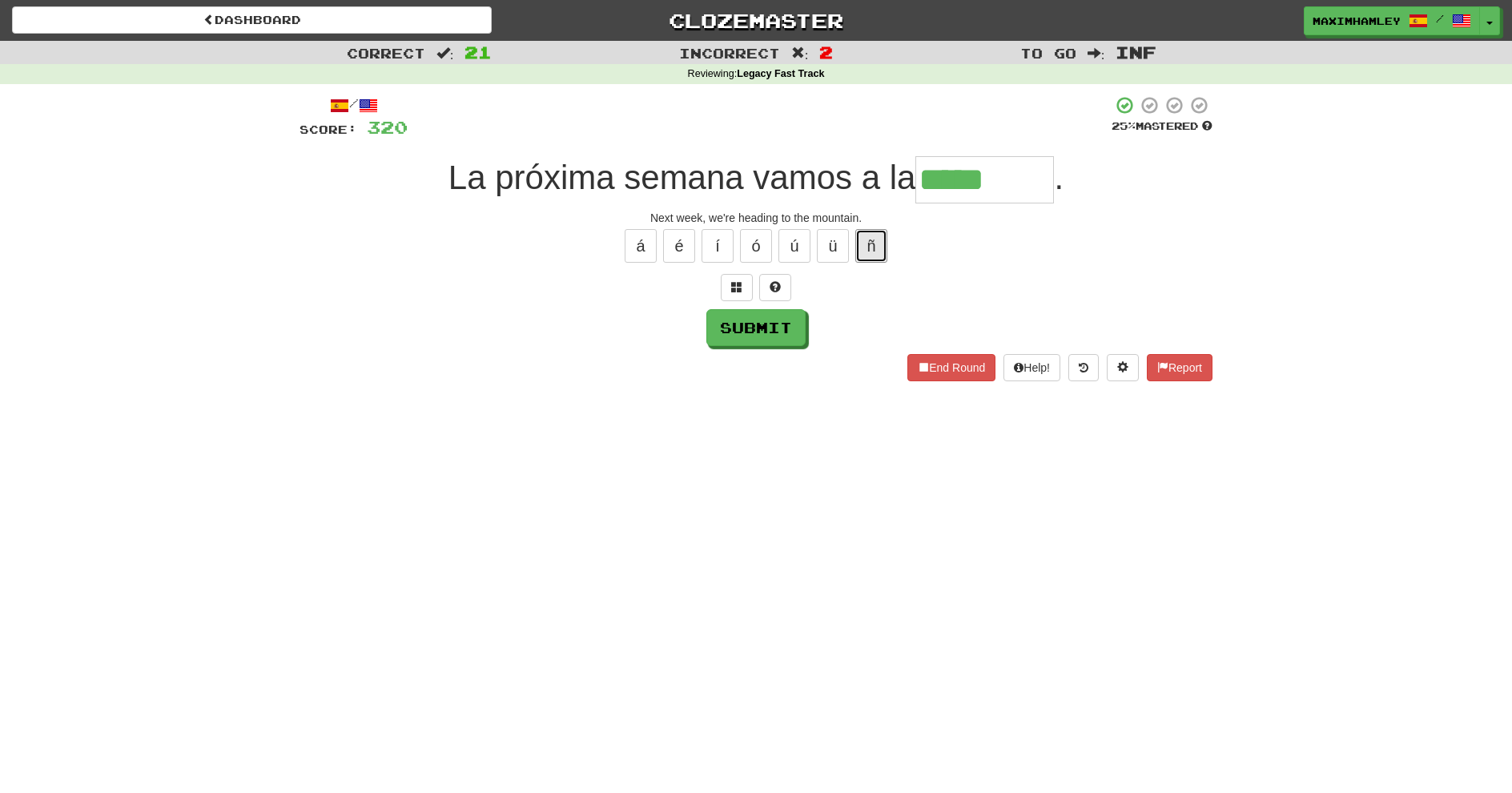
click at [884, 243] on button "ñ" at bounding box center [871, 246] width 32 height 34
type input "*******"
click at [753, 332] on button "Submit" at bounding box center [756, 327] width 100 height 37
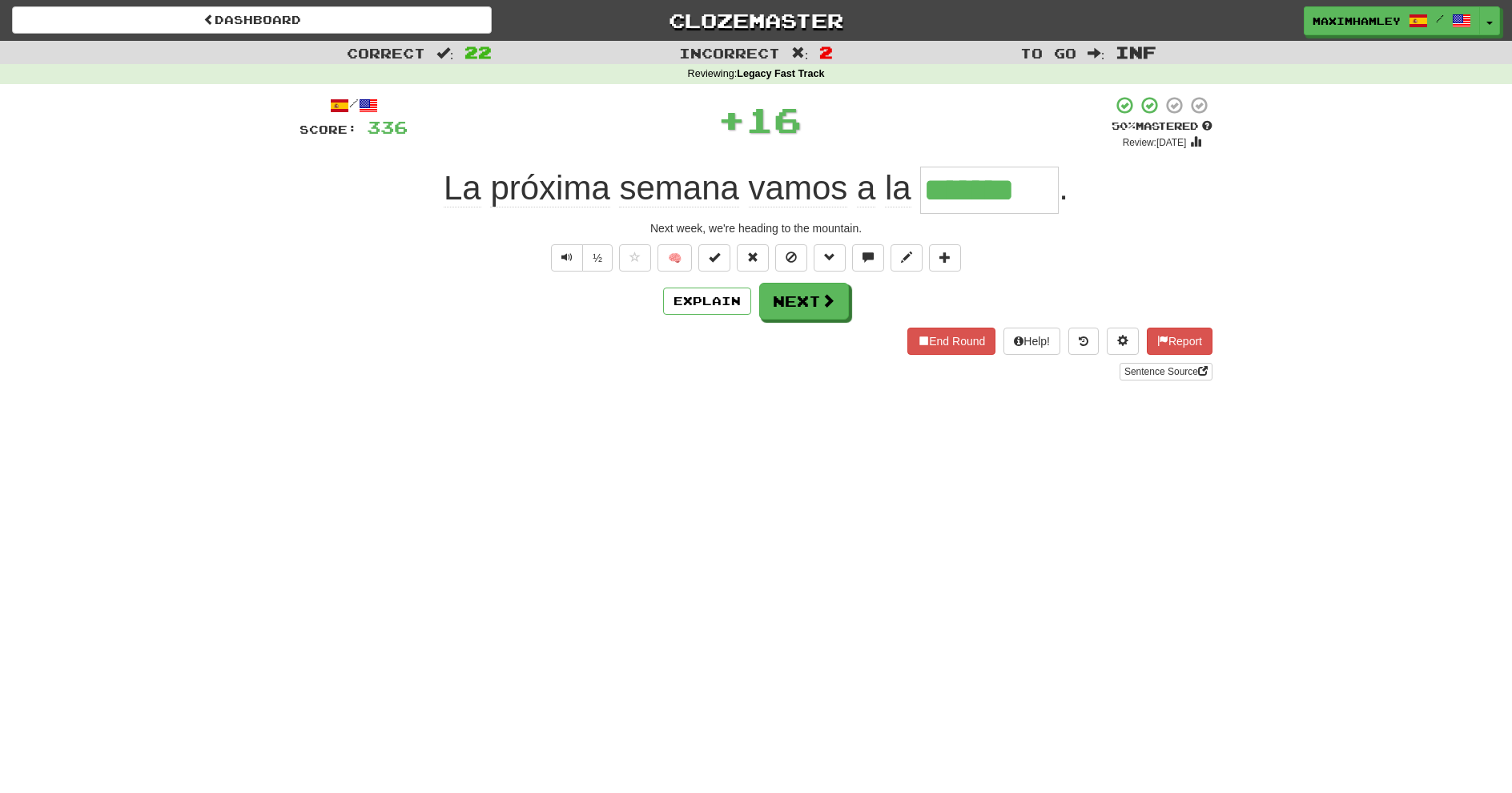
click at [753, 332] on div "End Round Help! Report Sentence Source" at bounding box center [756, 355] width 913 height 53
copy link "C"
click at [794, 317] on button "Next" at bounding box center [803, 300] width 90 height 37
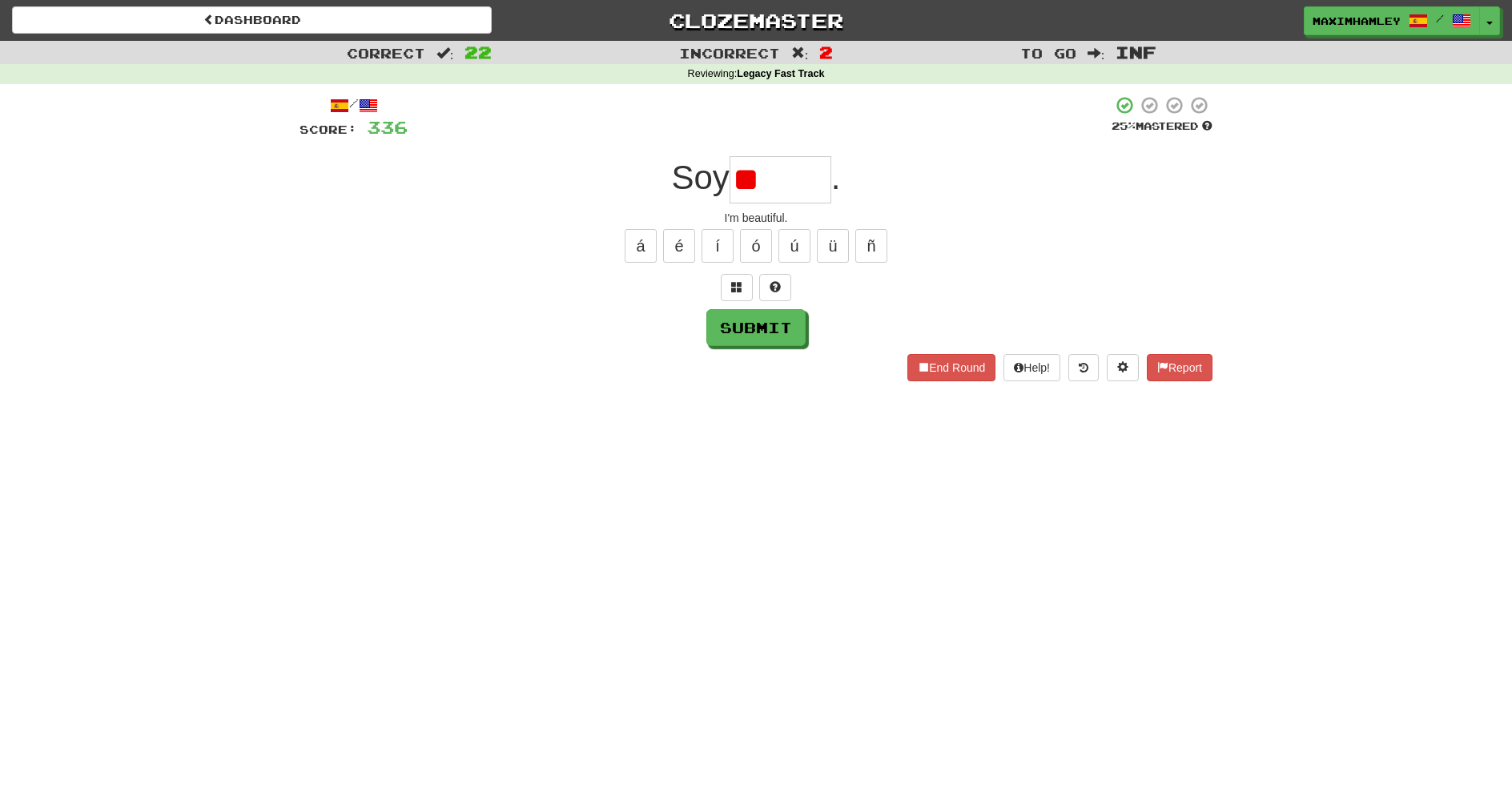
type input "*"
type input "*****"
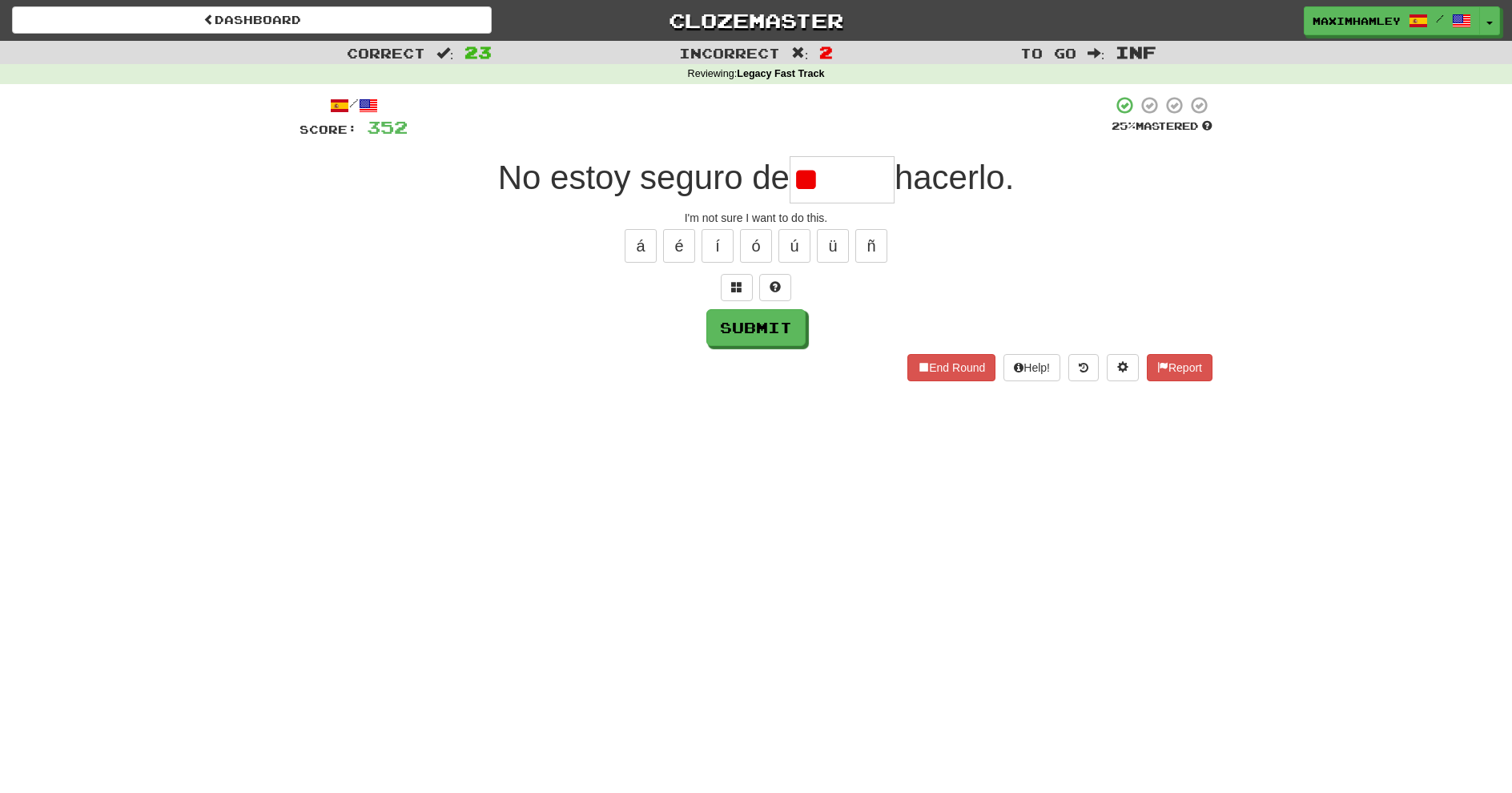
type input "*"
type input "******"
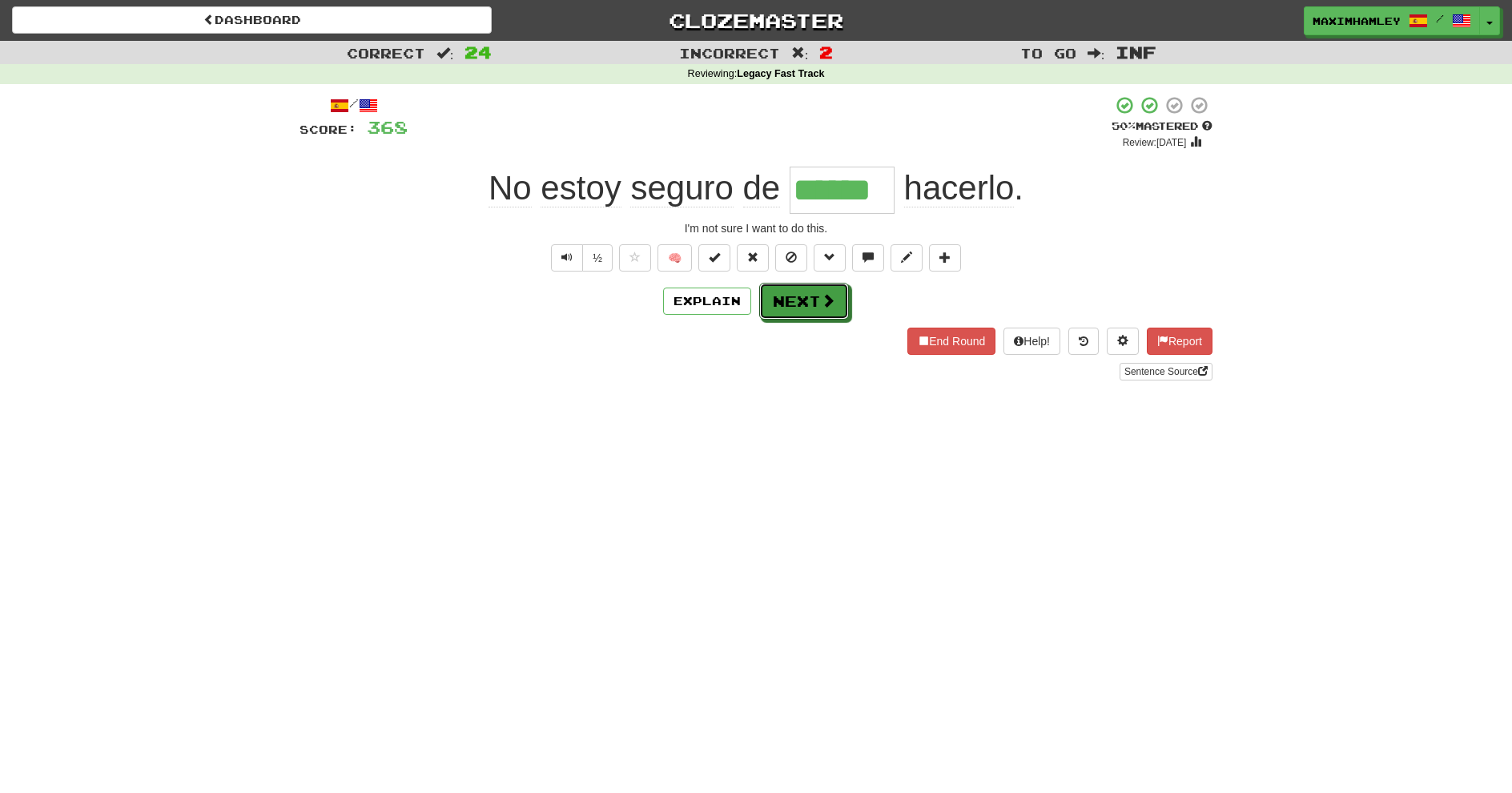
click at [794, 317] on button "Next" at bounding box center [803, 300] width 90 height 37
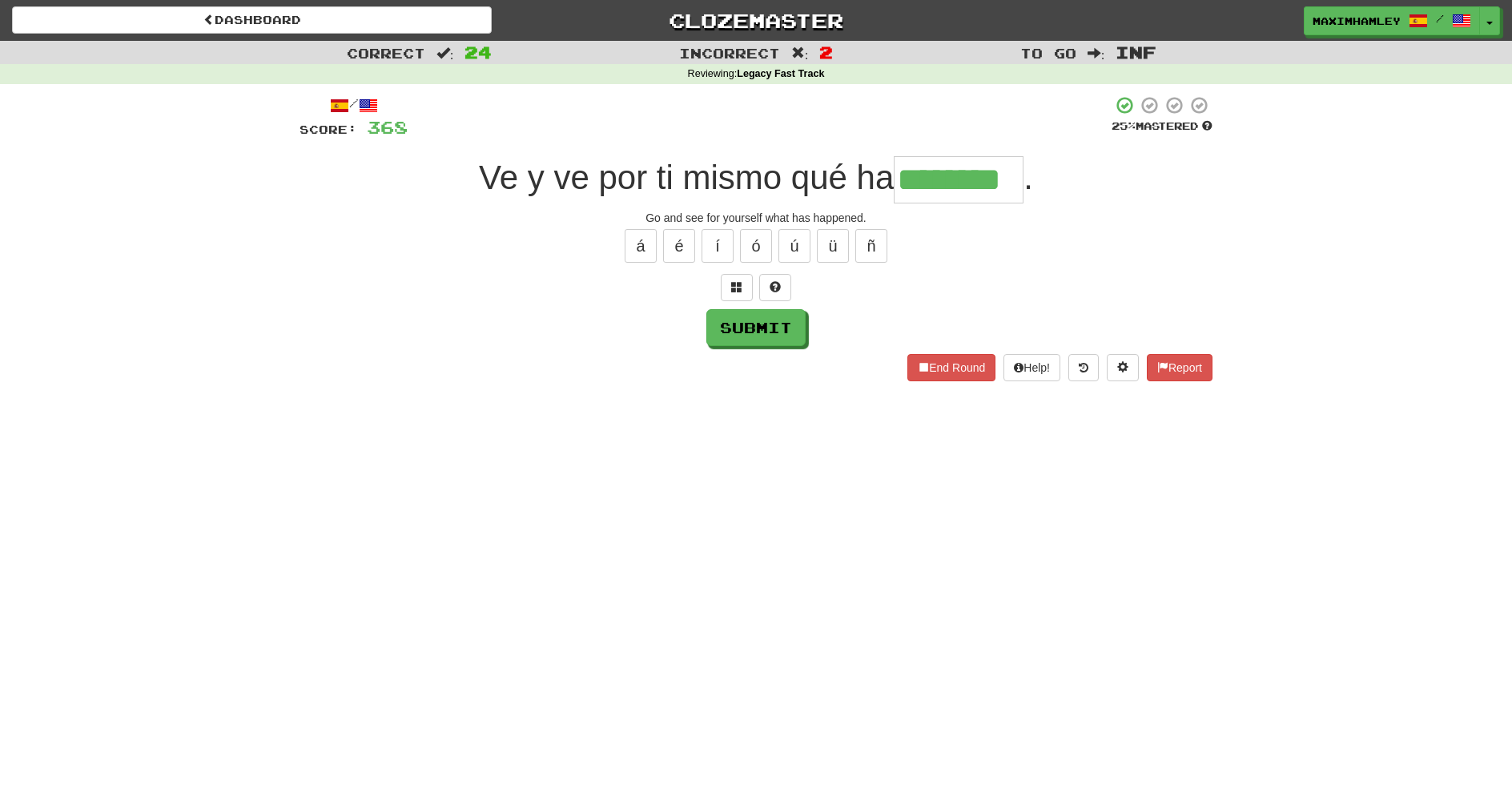
type input "********"
type input "*"
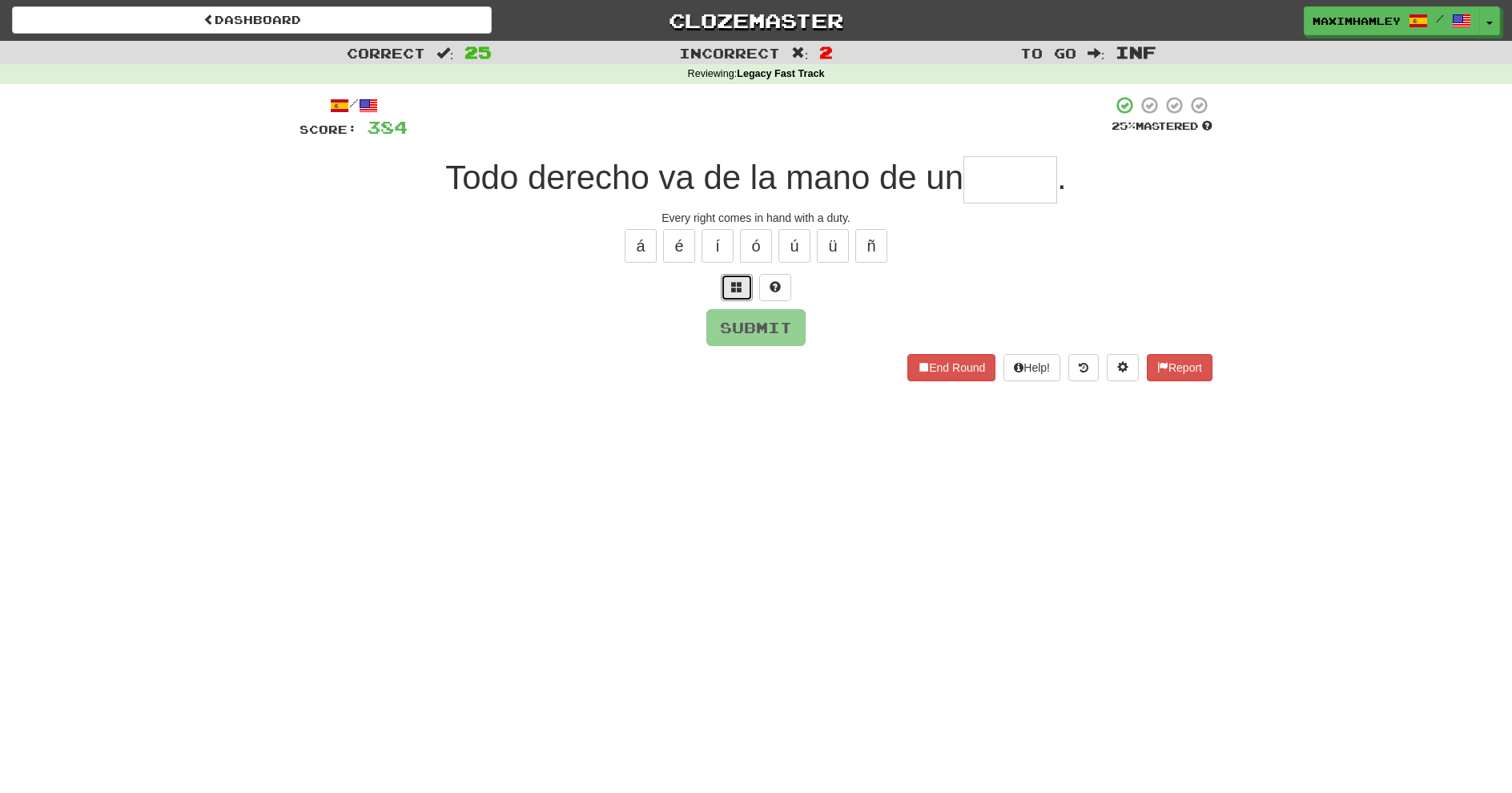
click at [740, 287] on span at bounding box center [736, 286] width 11 height 11
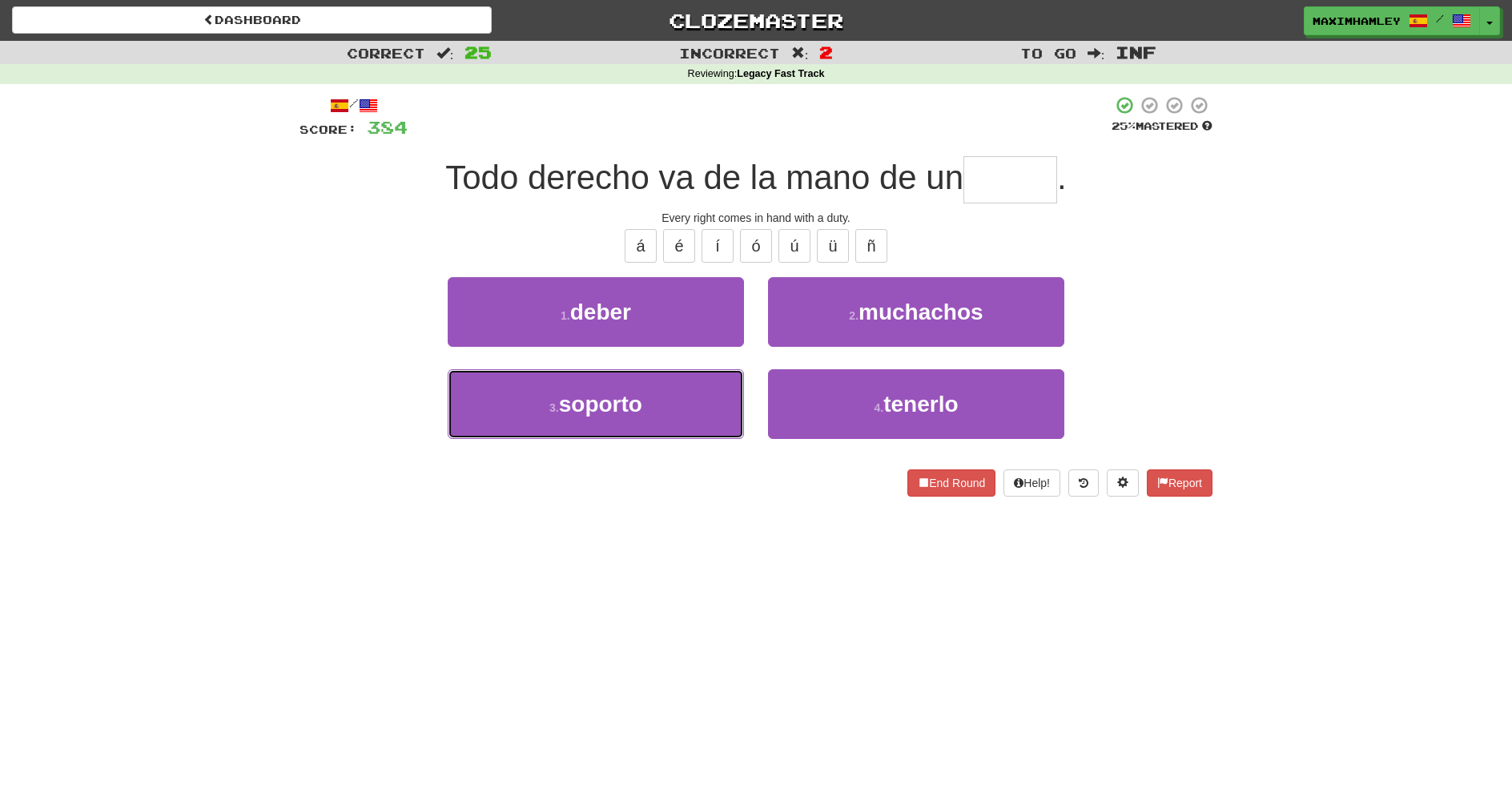
click at [659, 422] on button "3 . soporto" at bounding box center [596, 404] width 296 height 70
type input "*****"
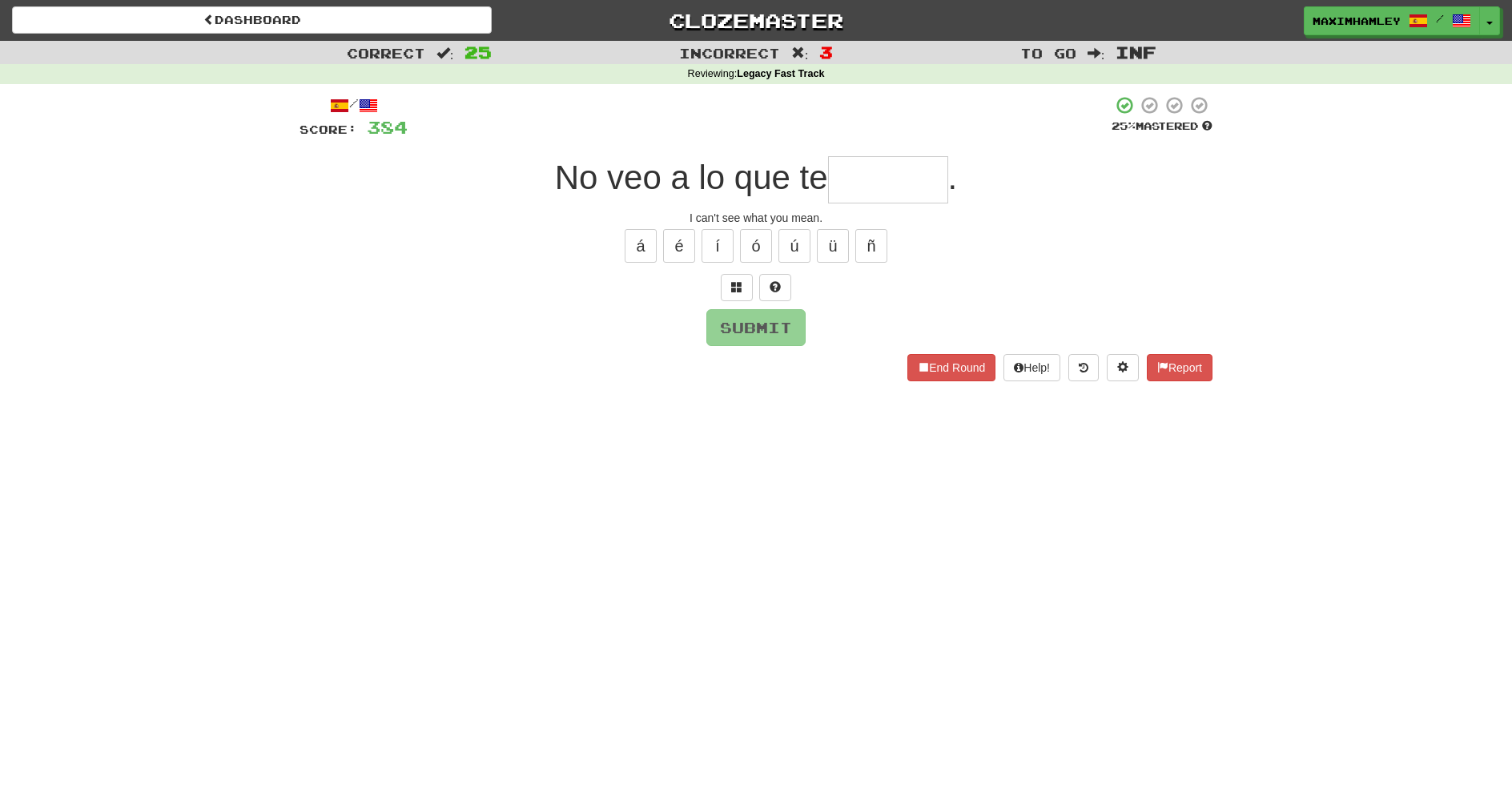
type input "*"
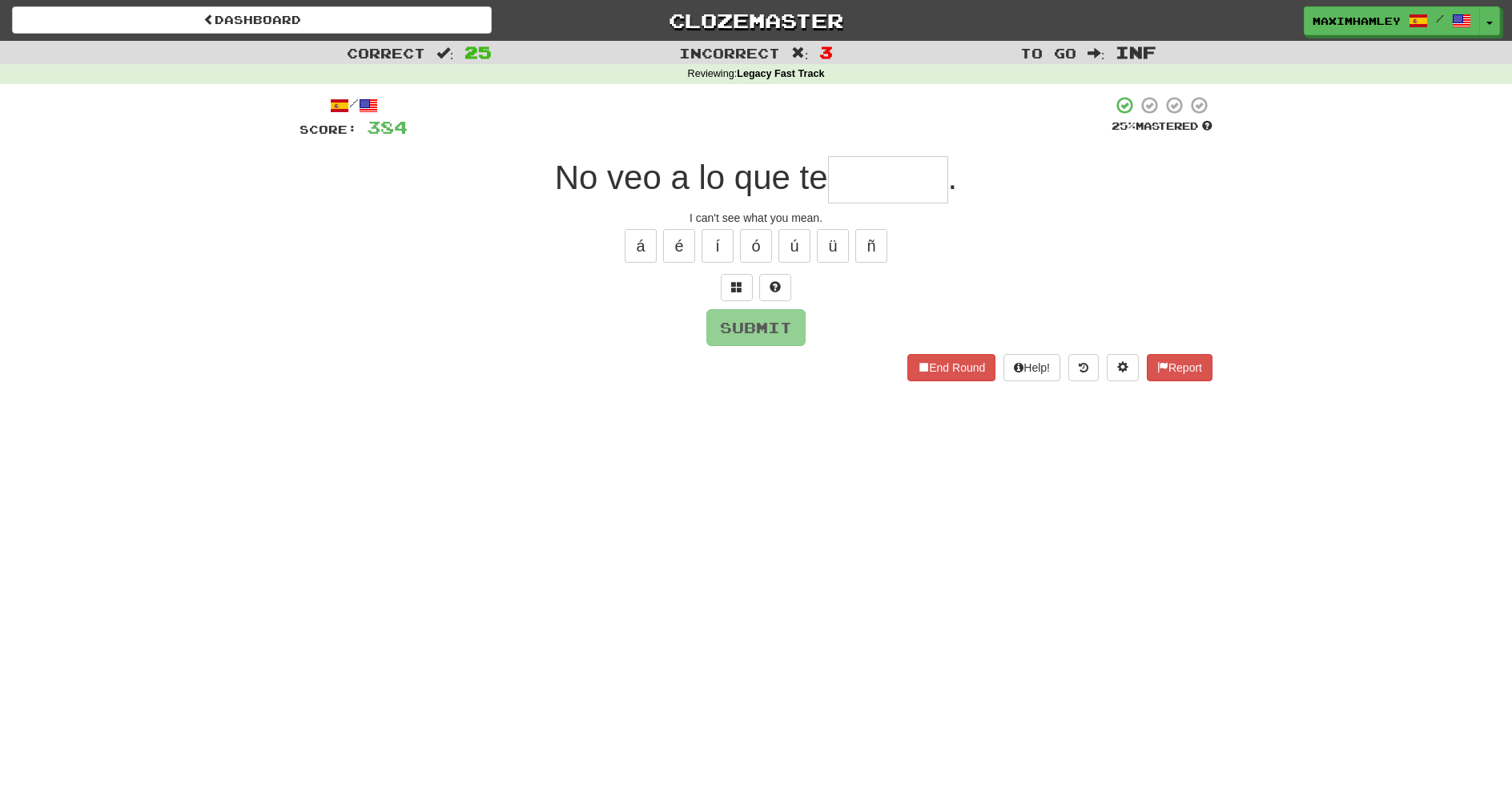
type input "********"
type input "*******"
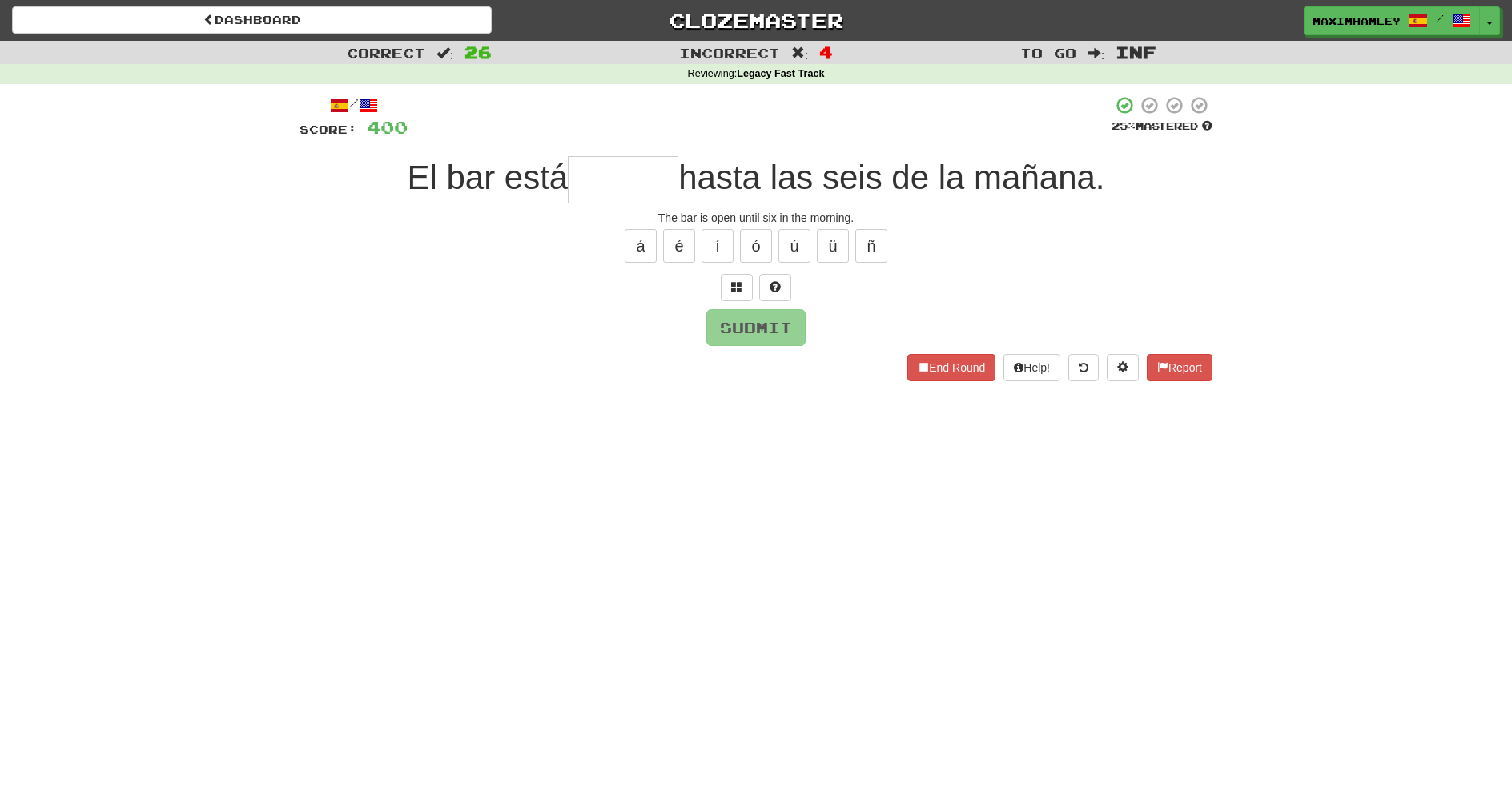
type input "*"
type input "*******"
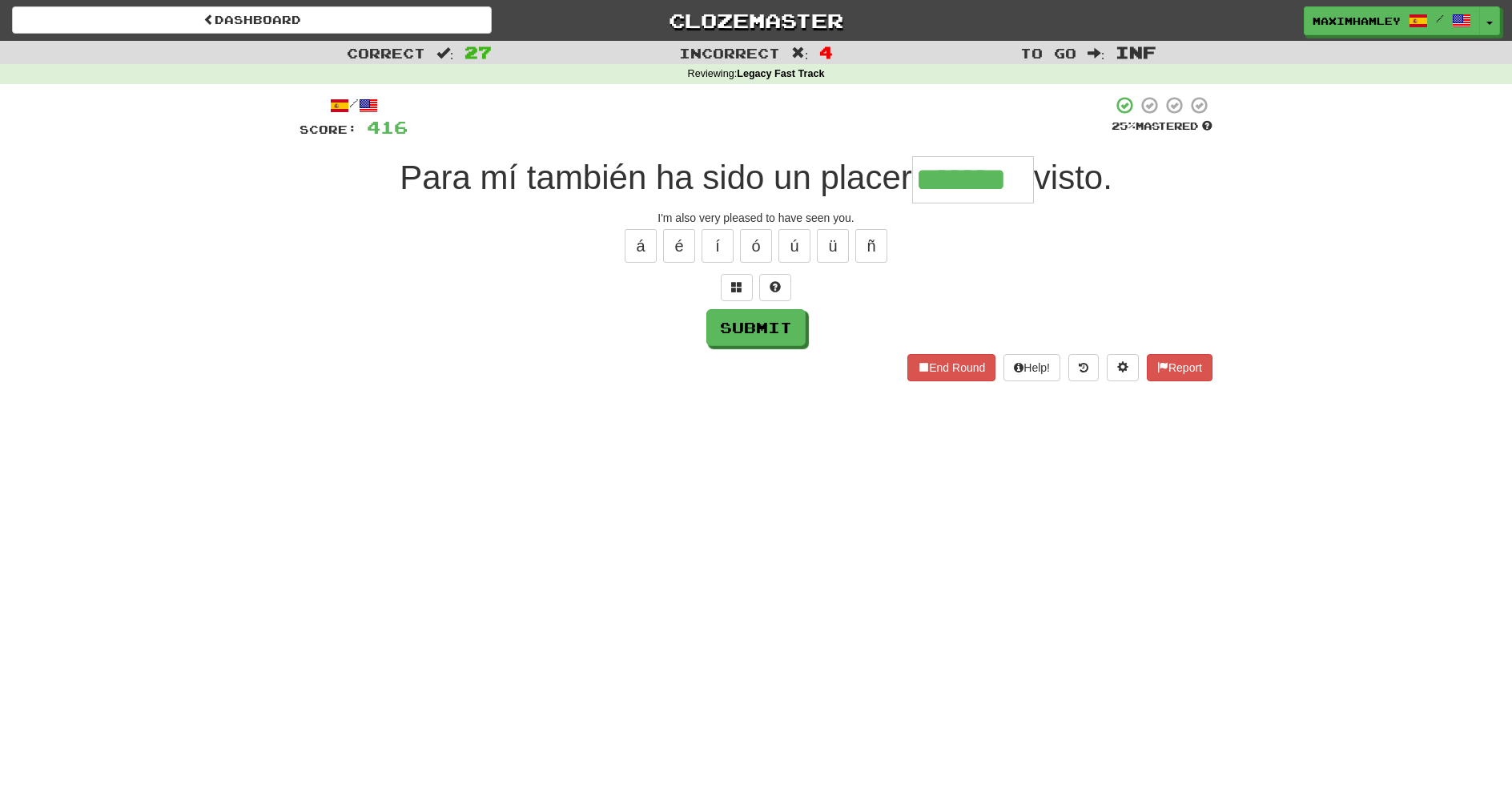
type input "*******"
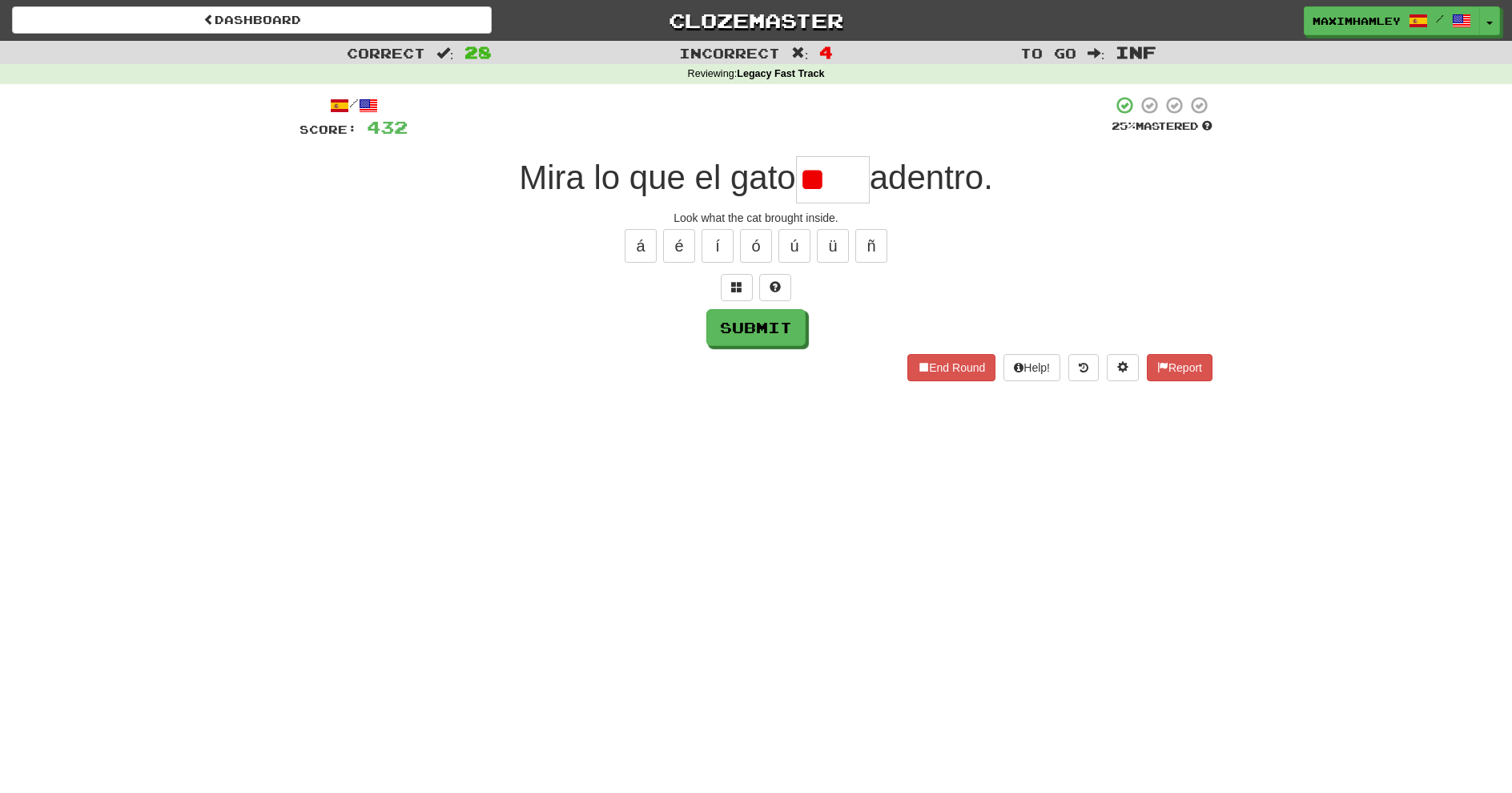
type input "*"
type input "*****"
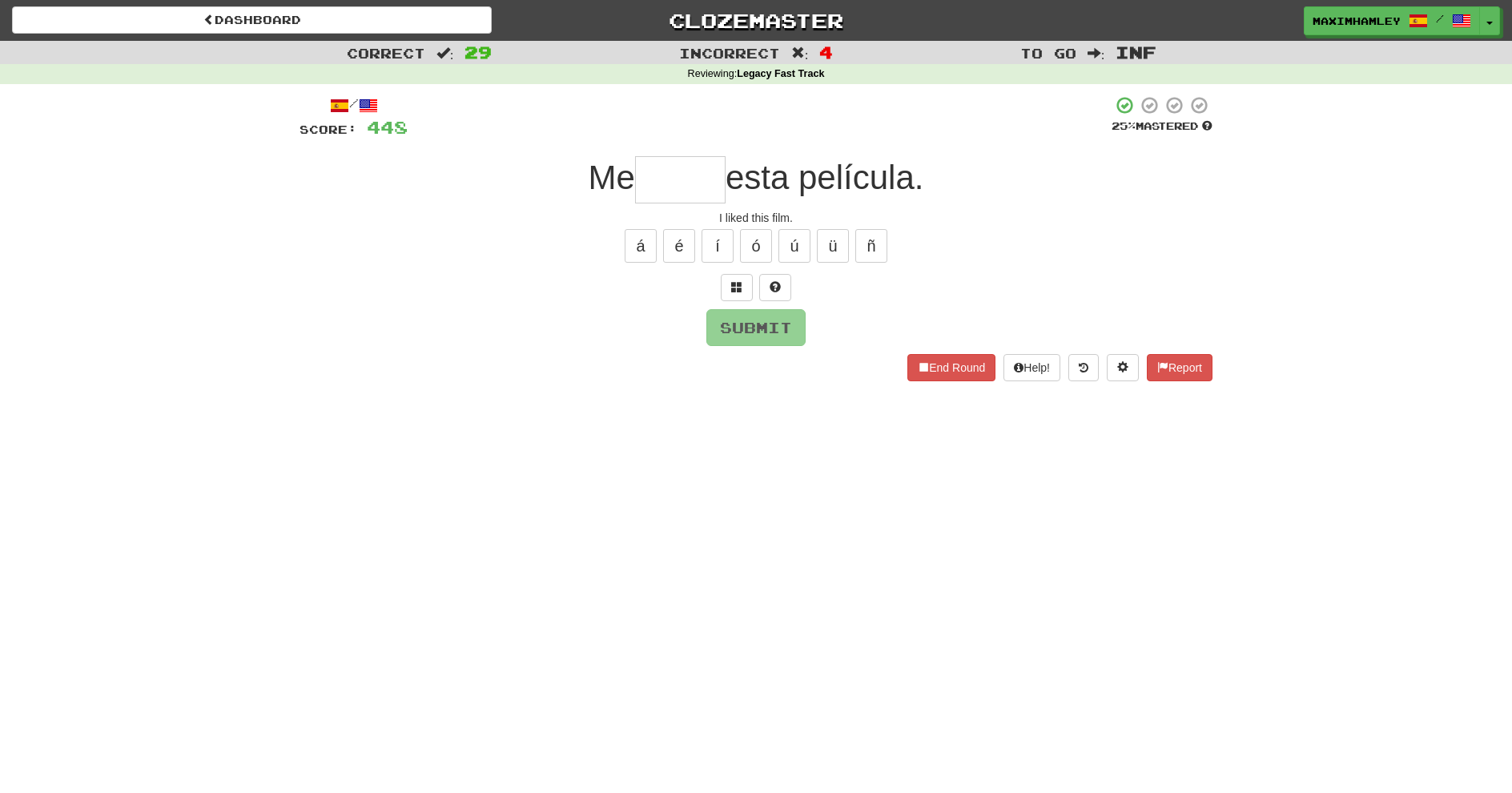
type input "*"
type input "*****"
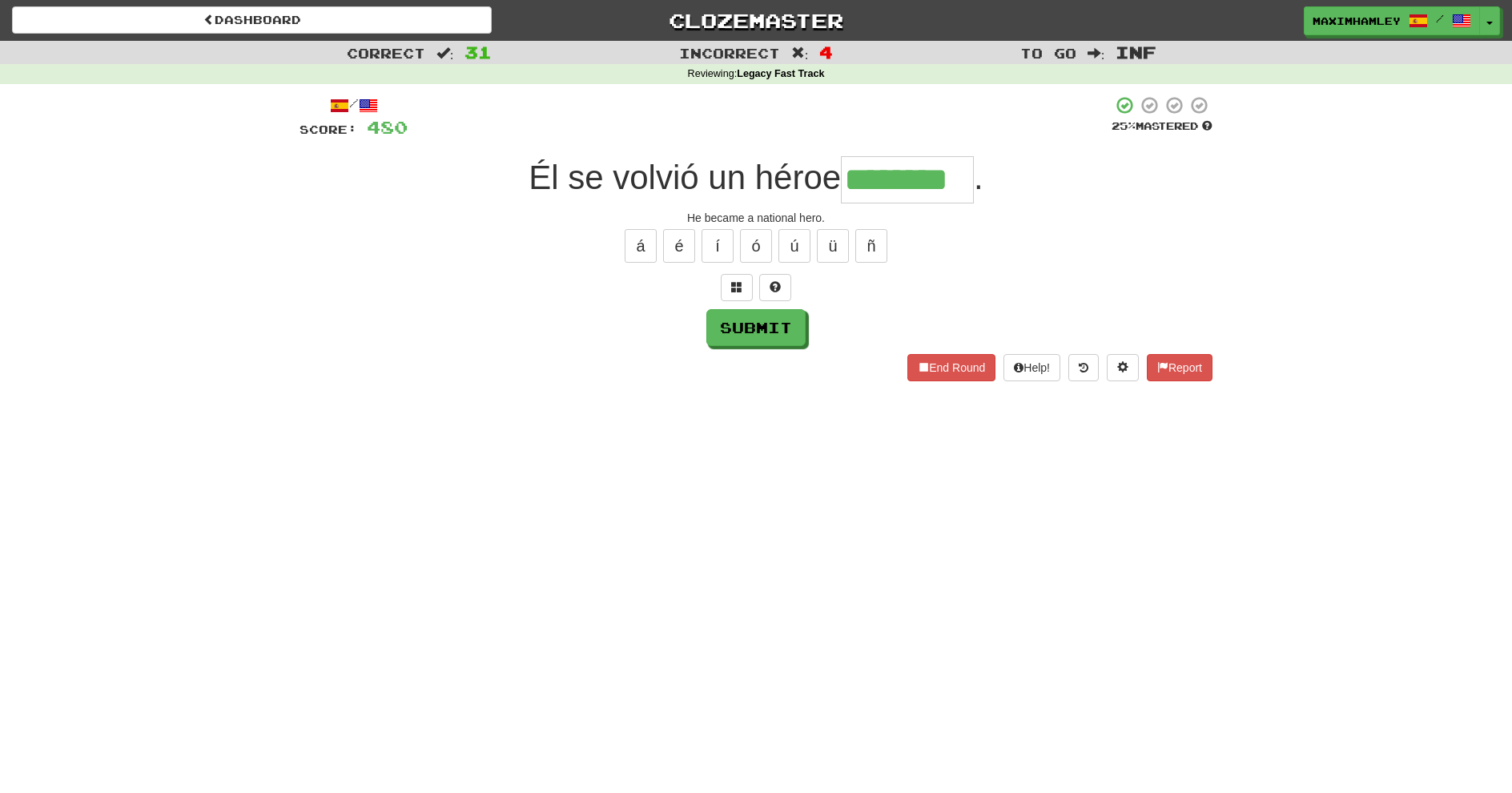
type input "********"
type input "*******"
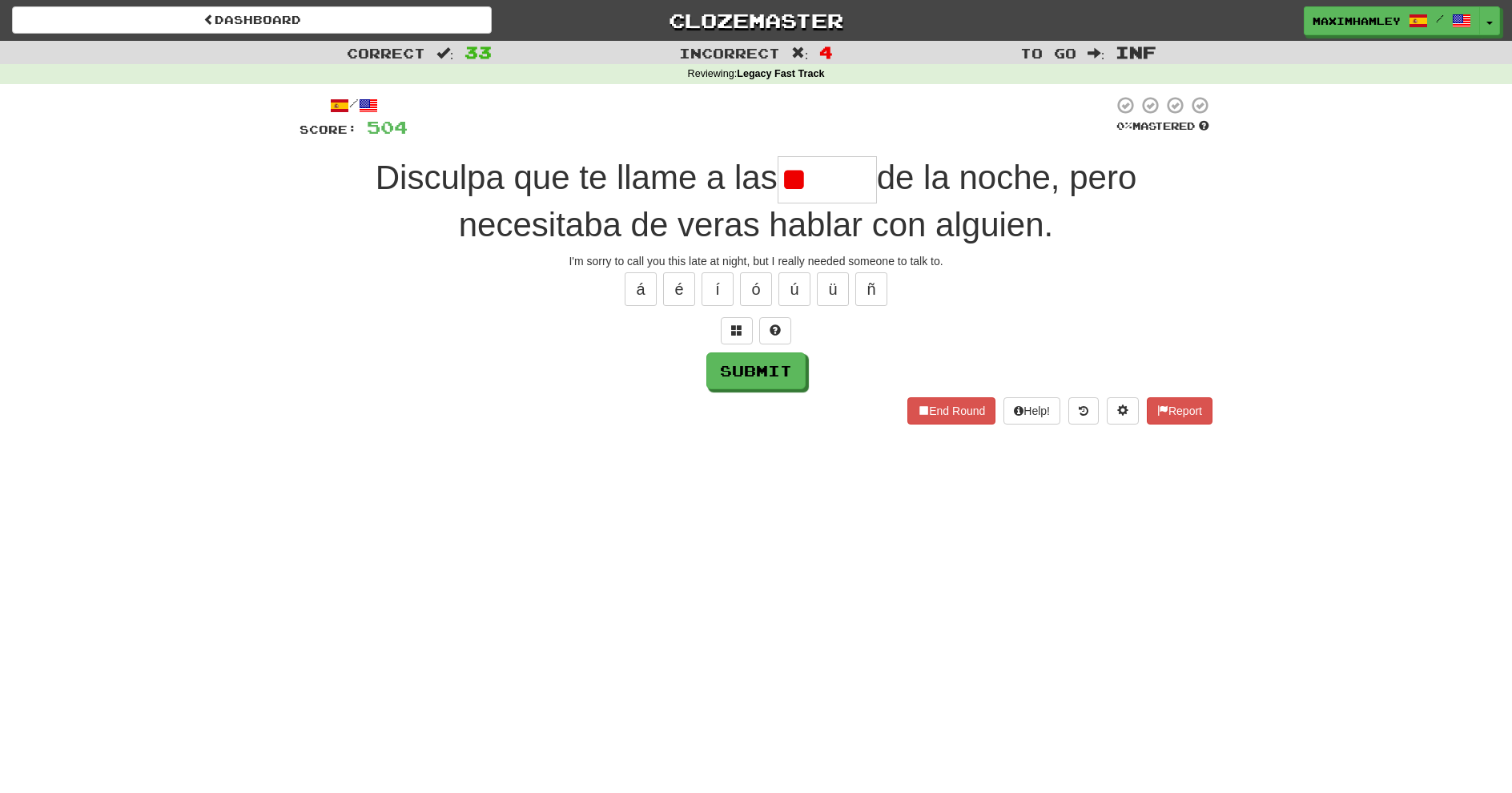
type input "*"
type input "******"
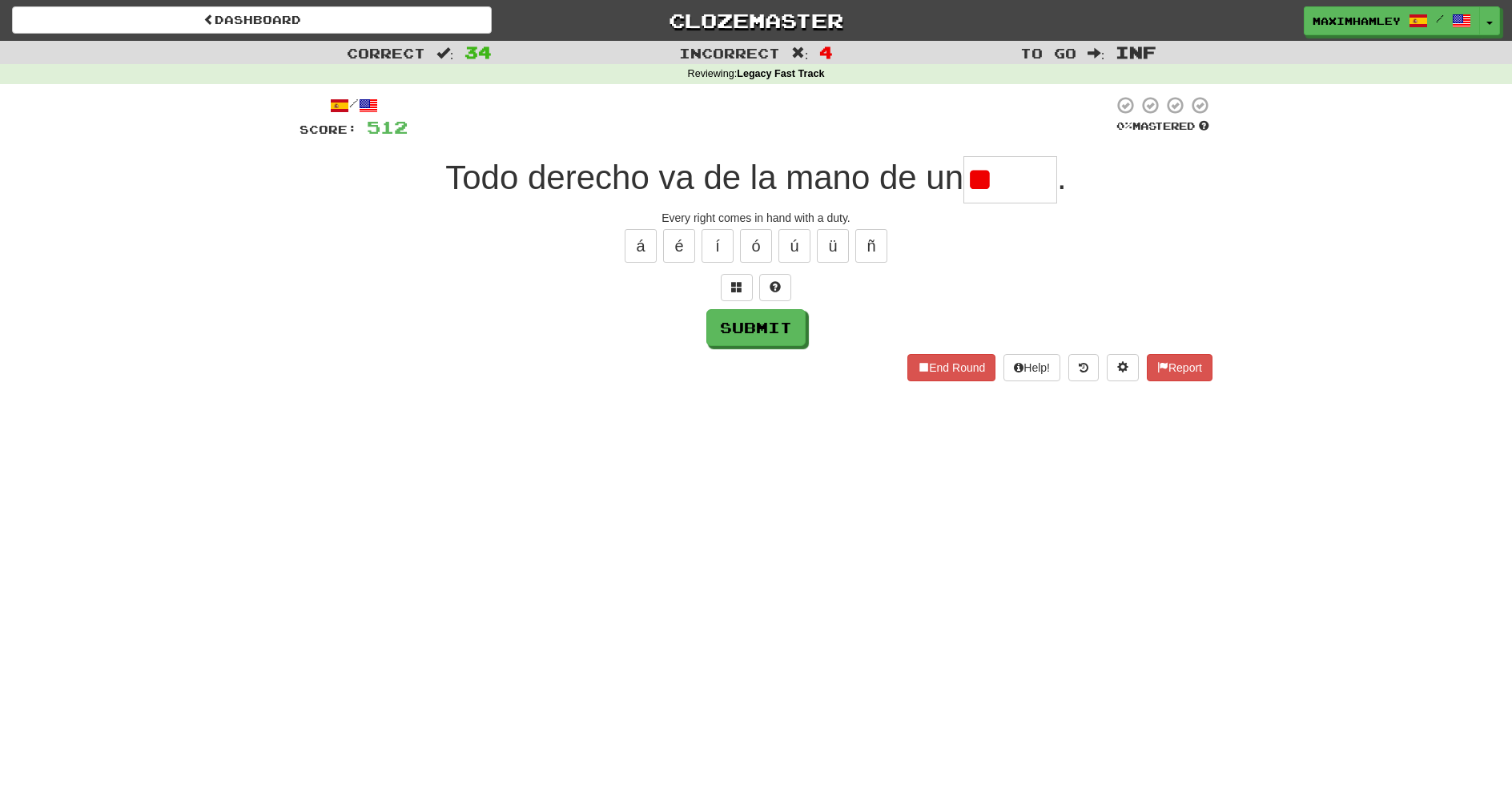
type input "*"
type input "*****"
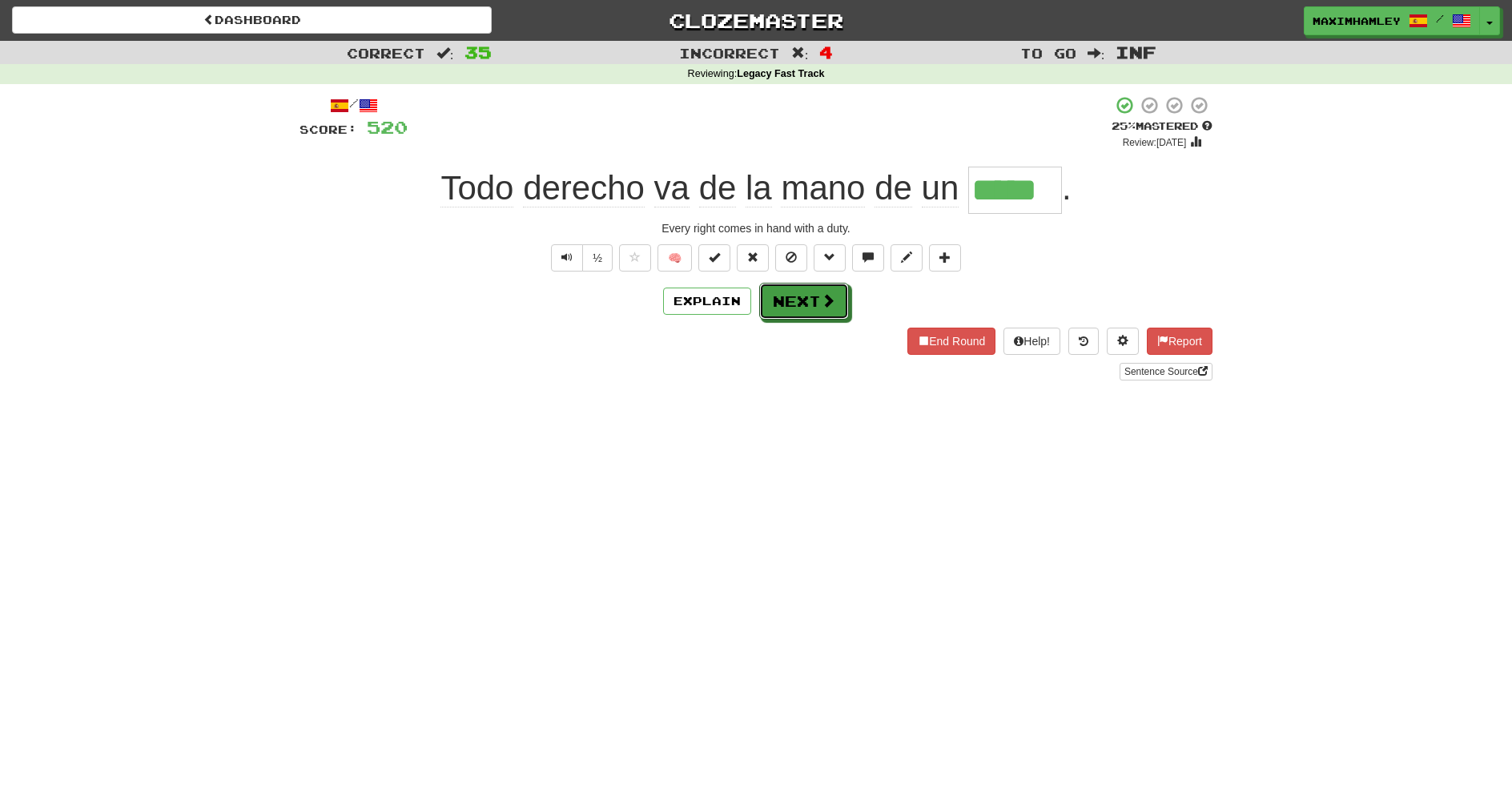
click at [767, 317] on button "Next" at bounding box center [803, 300] width 90 height 37
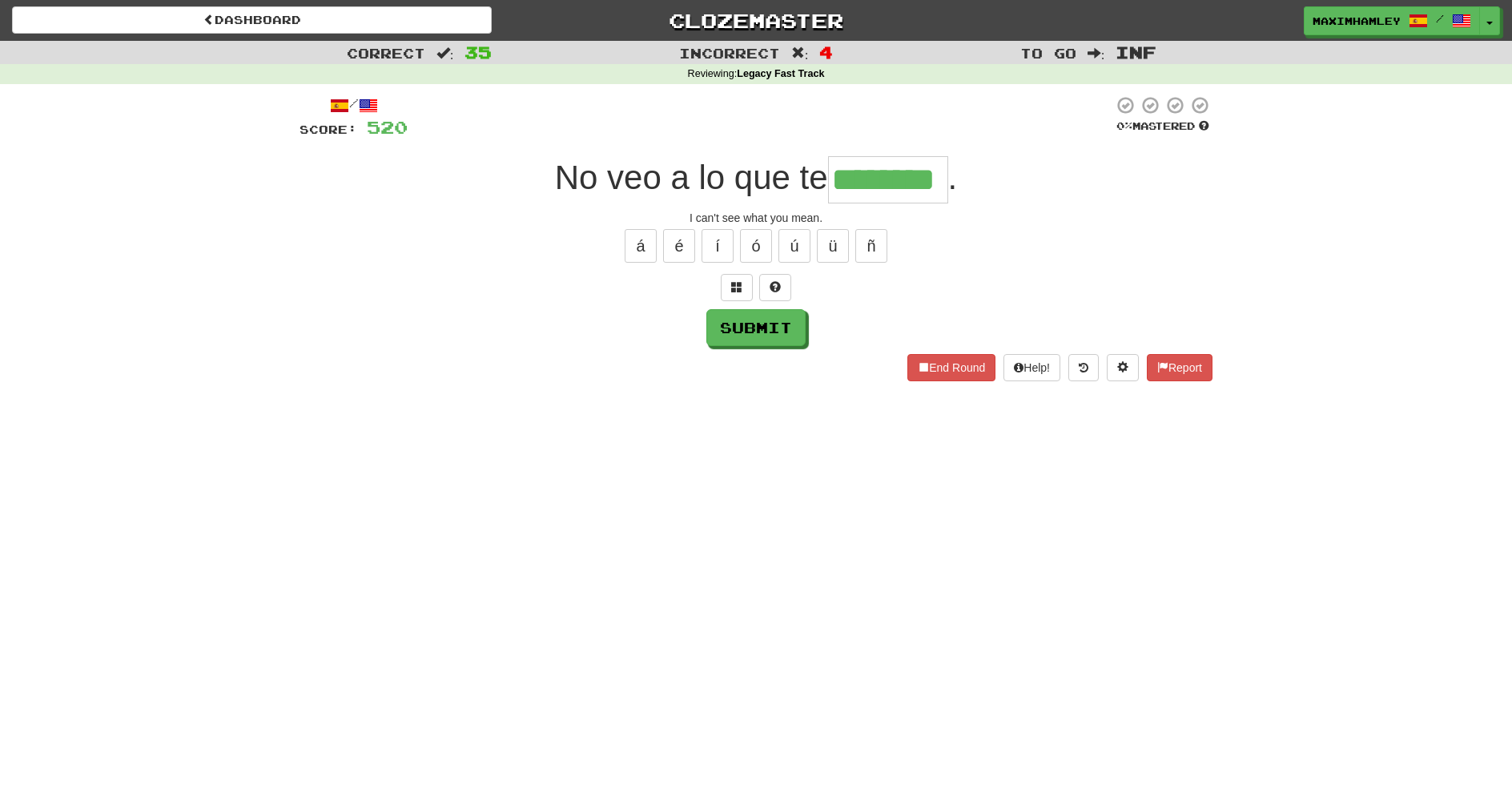
type input "********"
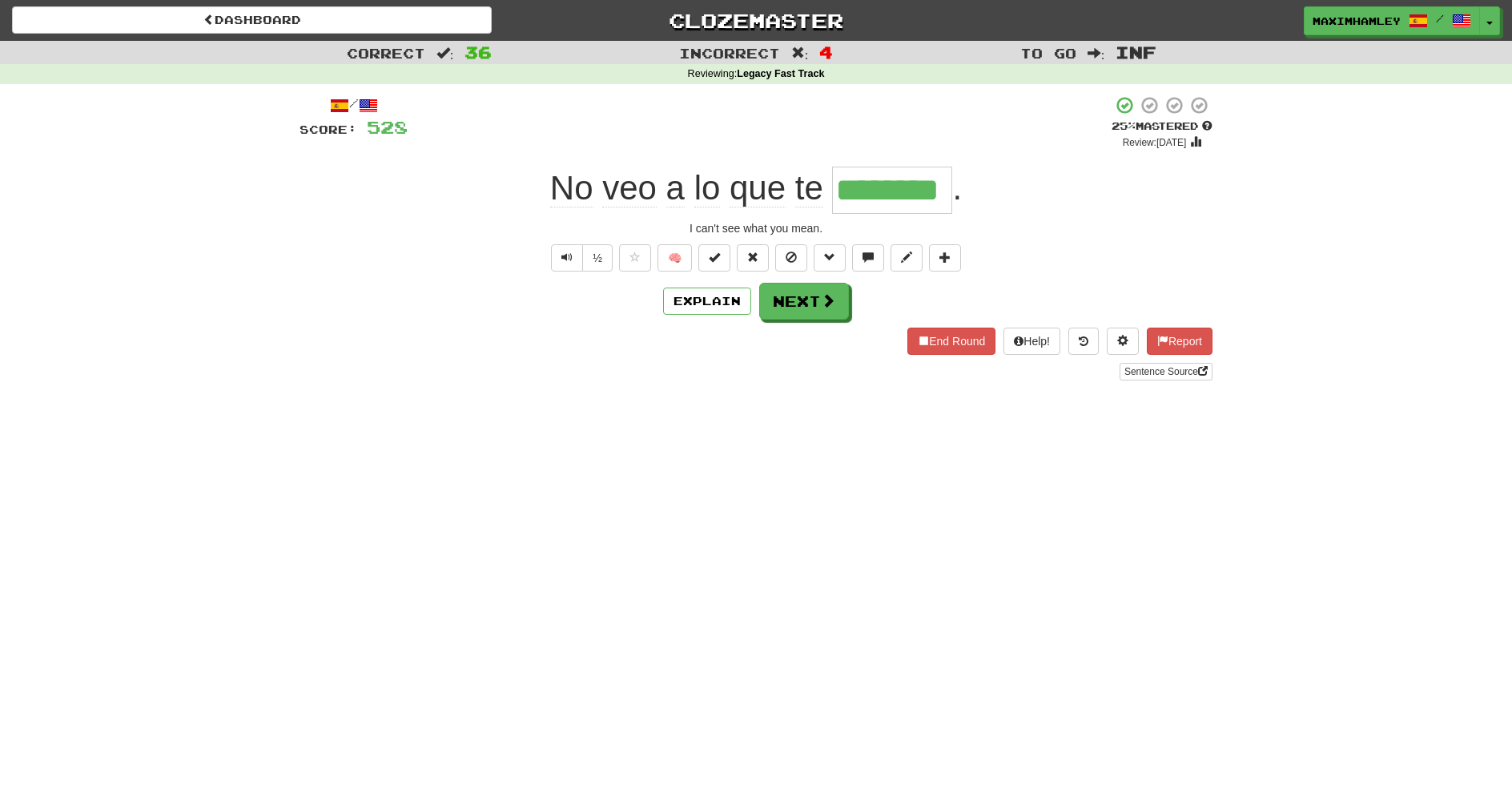
click at [822, 321] on div "/ Score: 528 + 8 25 % Mastered Review: 2025-08-21 No veo a lo que te ******** .…" at bounding box center [756, 238] width 913 height 285
click at [828, 307] on span at bounding box center [828, 300] width 15 height 15
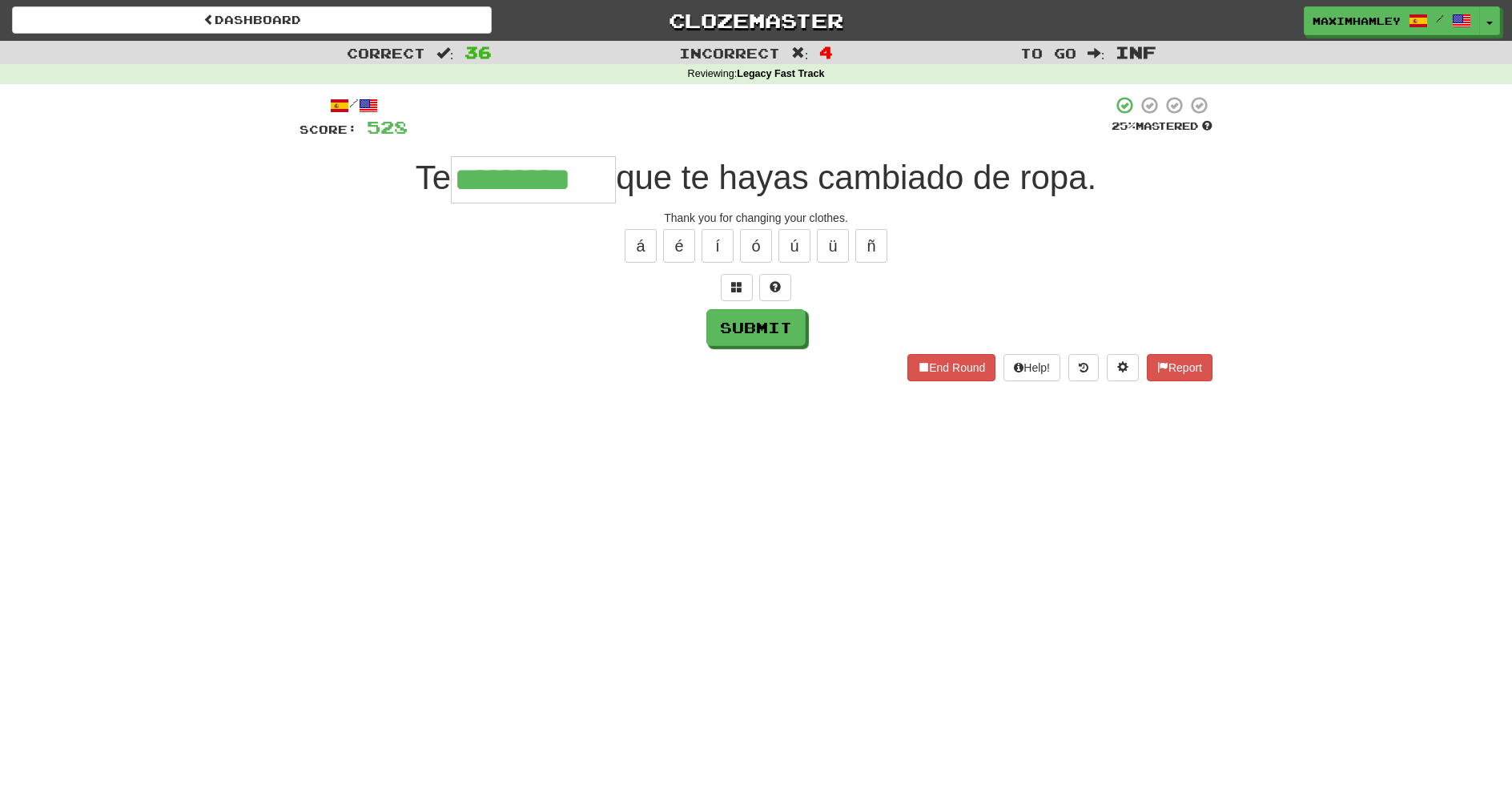
type input "*********"
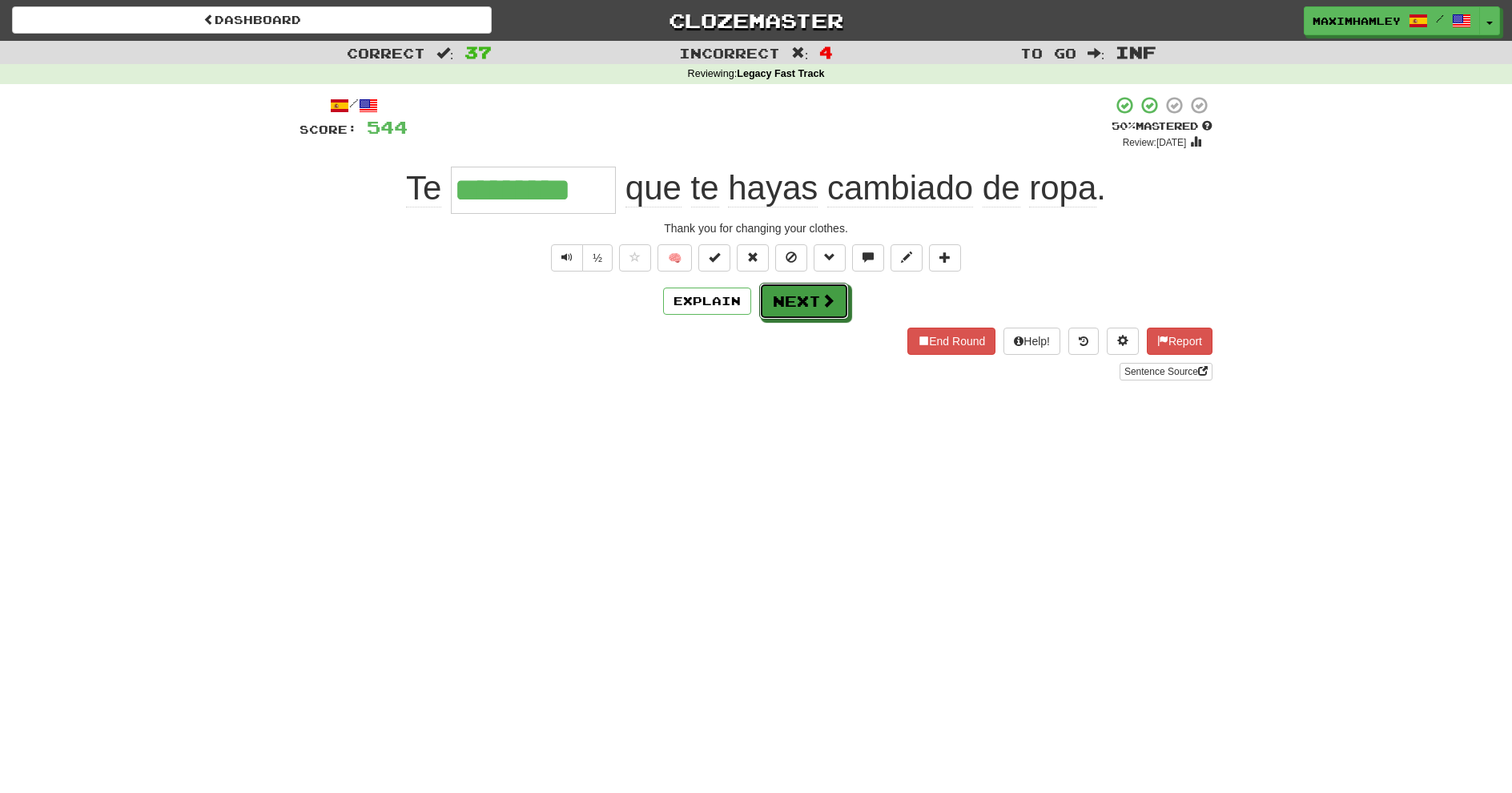
click at [828, 307] on span at bounding box center [828, 300] width 15 height 15
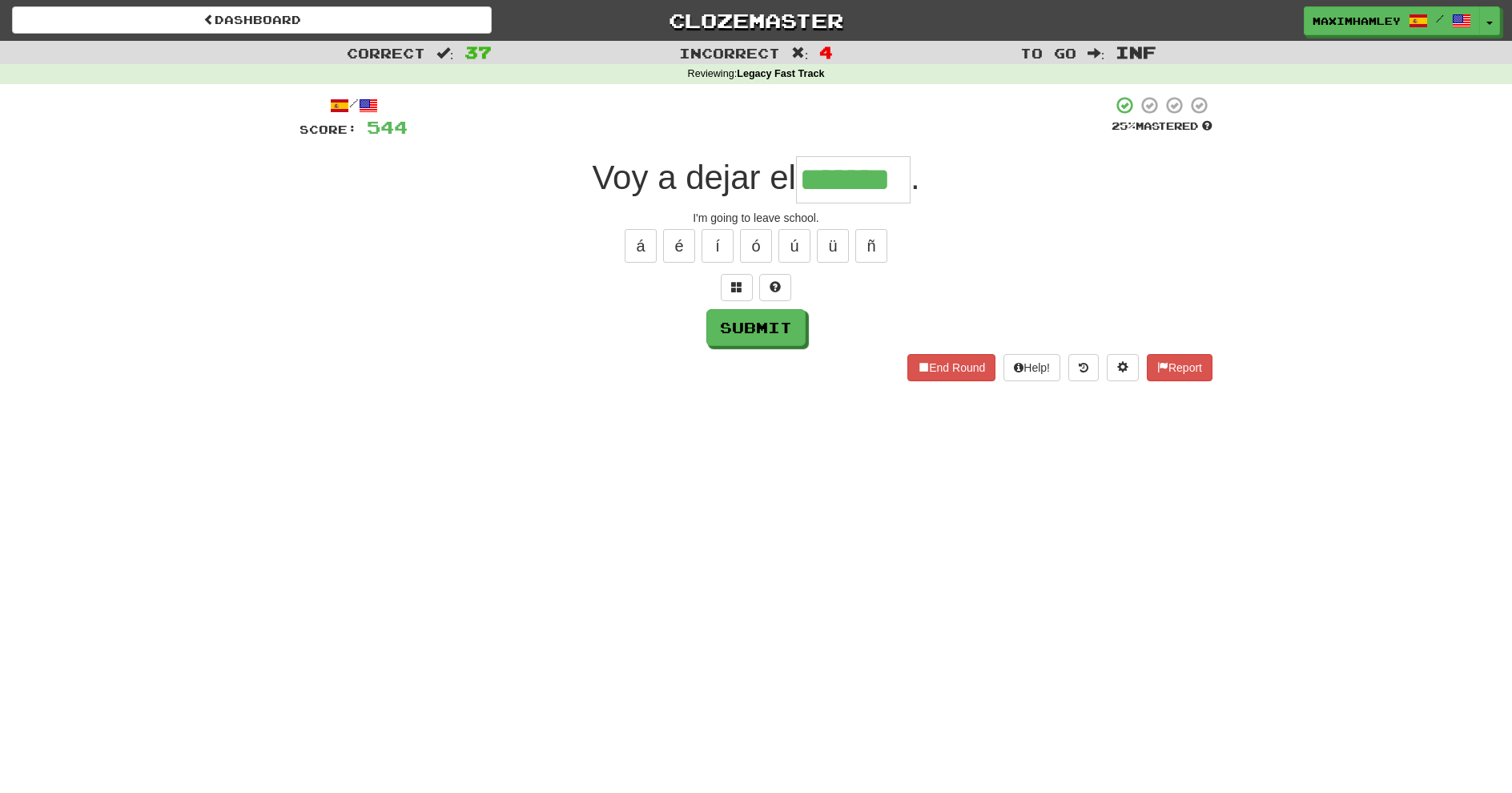
type input "*******"
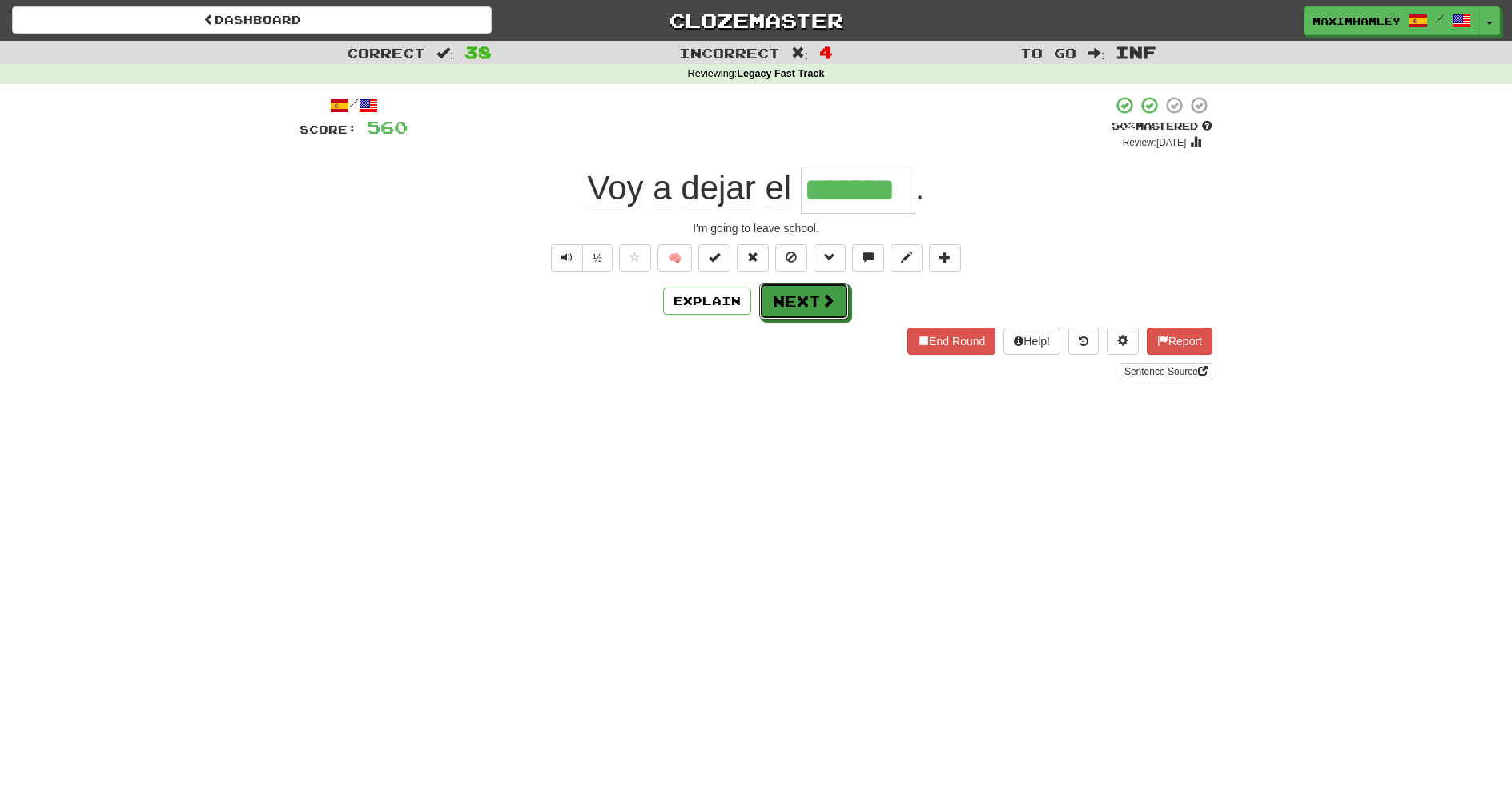
click at [791, 284] on button "Next" at bounding box center [803, 300] width 90 height 37
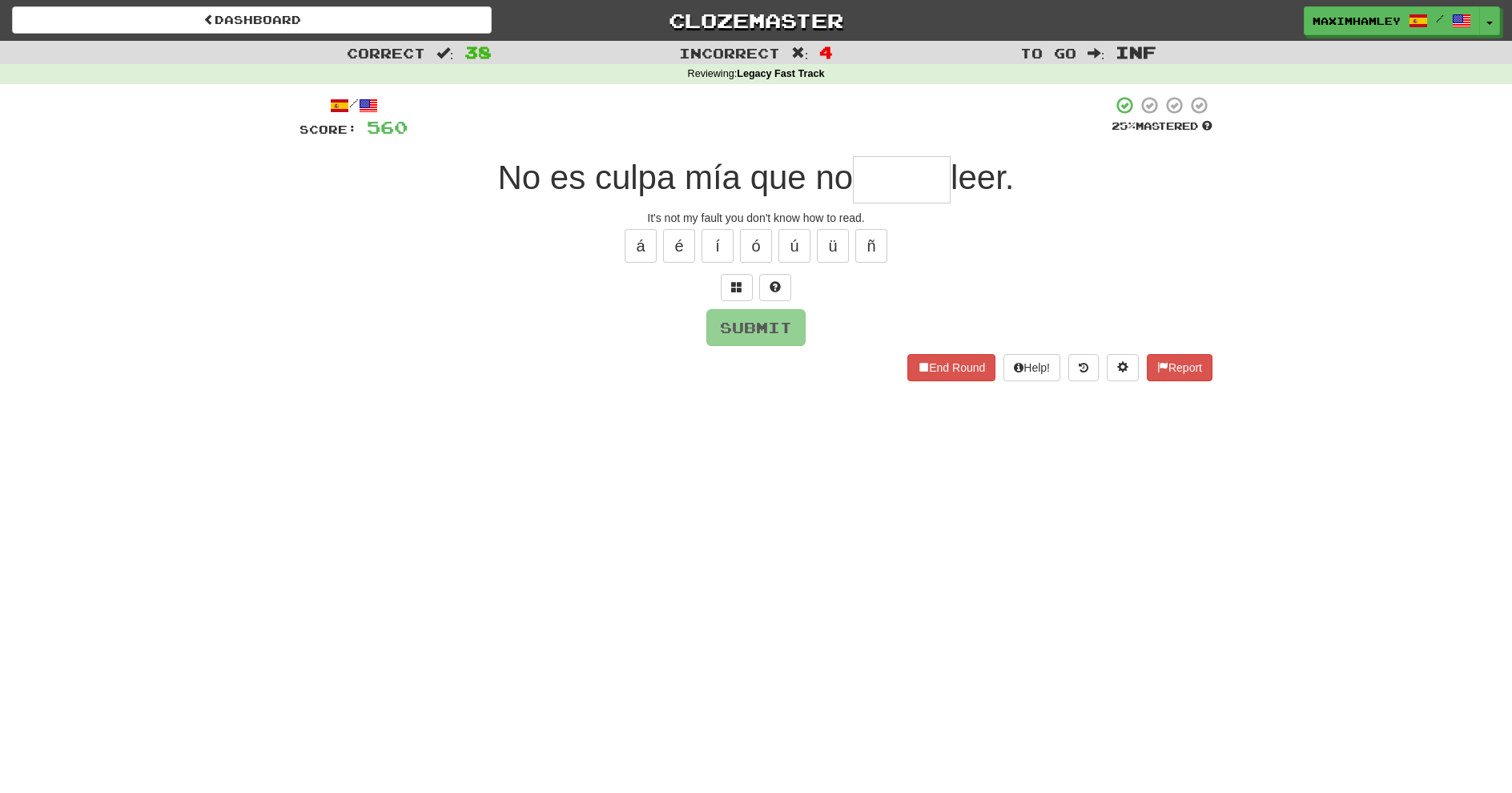
click at [904, 177] on input "text" at bounding box center [901, 180] width 98 height 47
type input "*"
type input "*****"
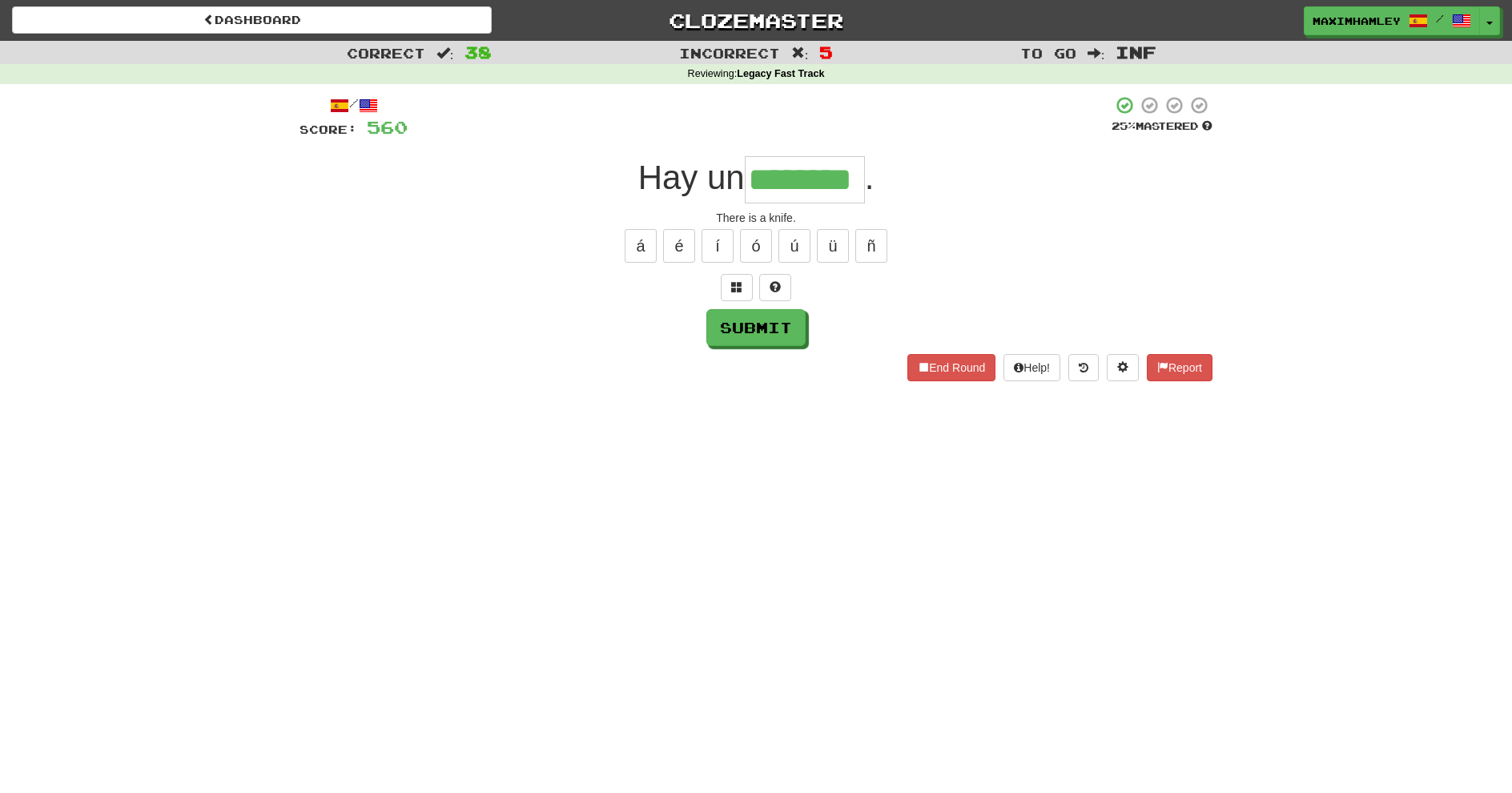
type input "********"
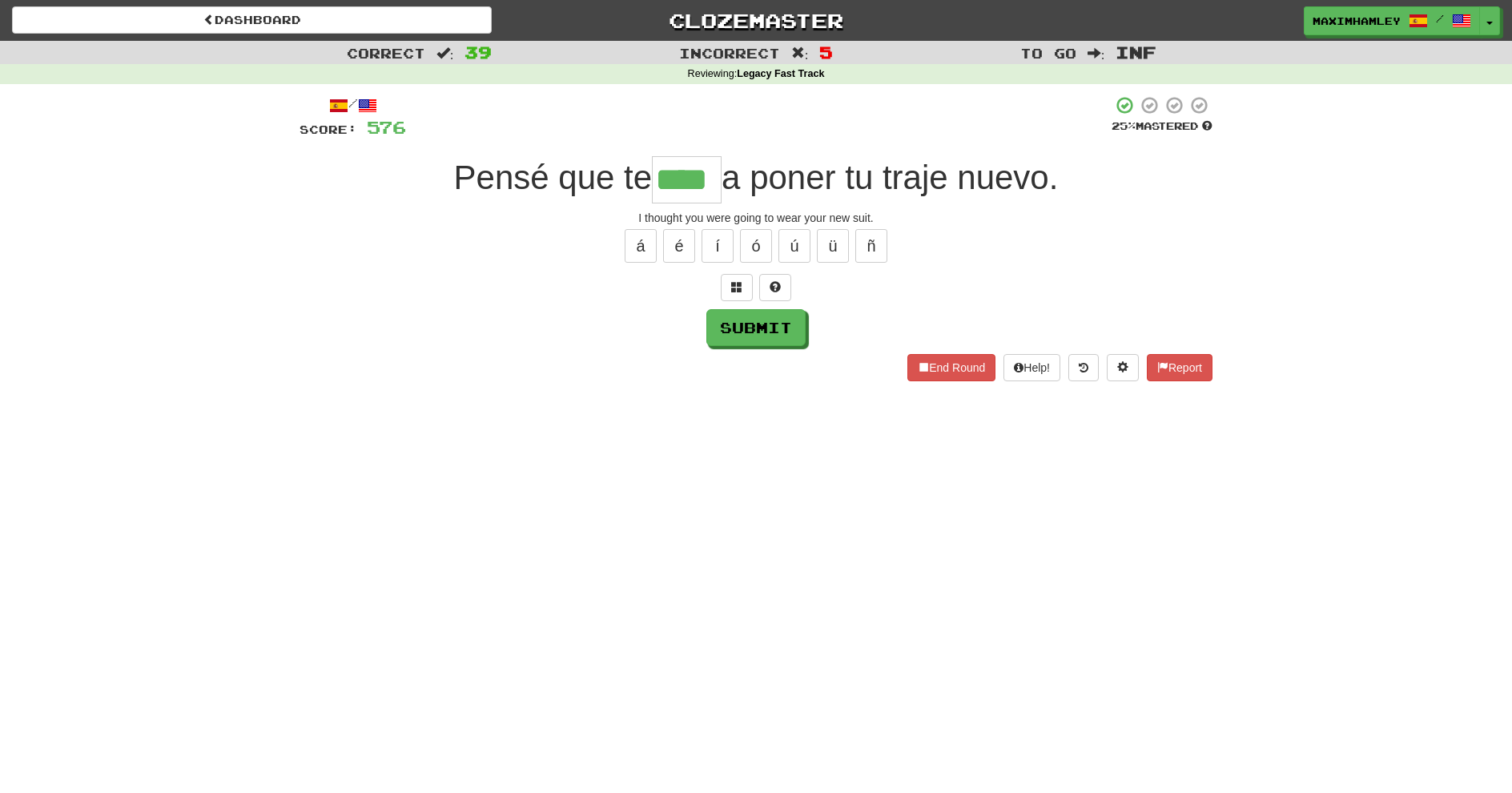
type input "****"
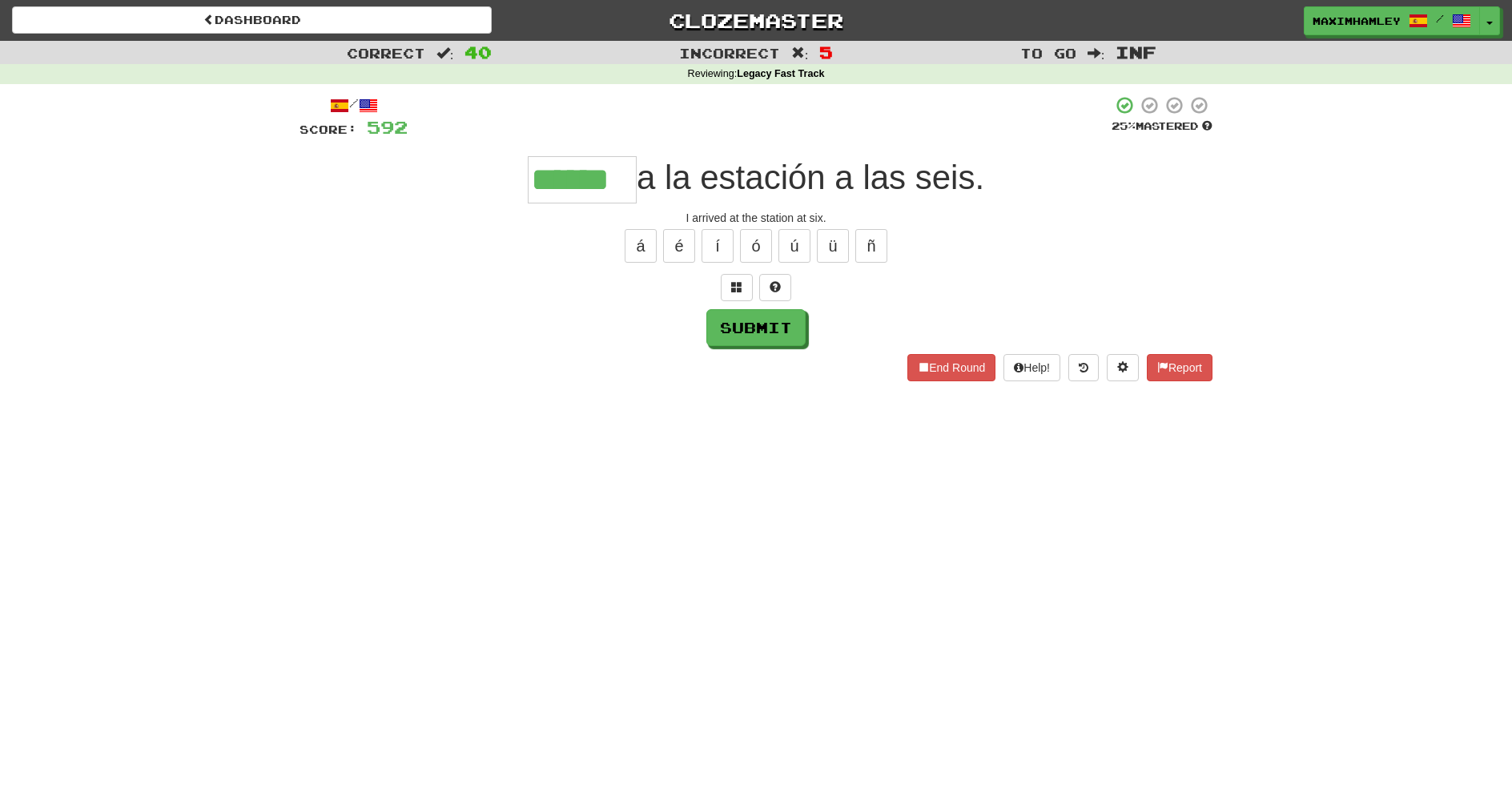
type input "******"
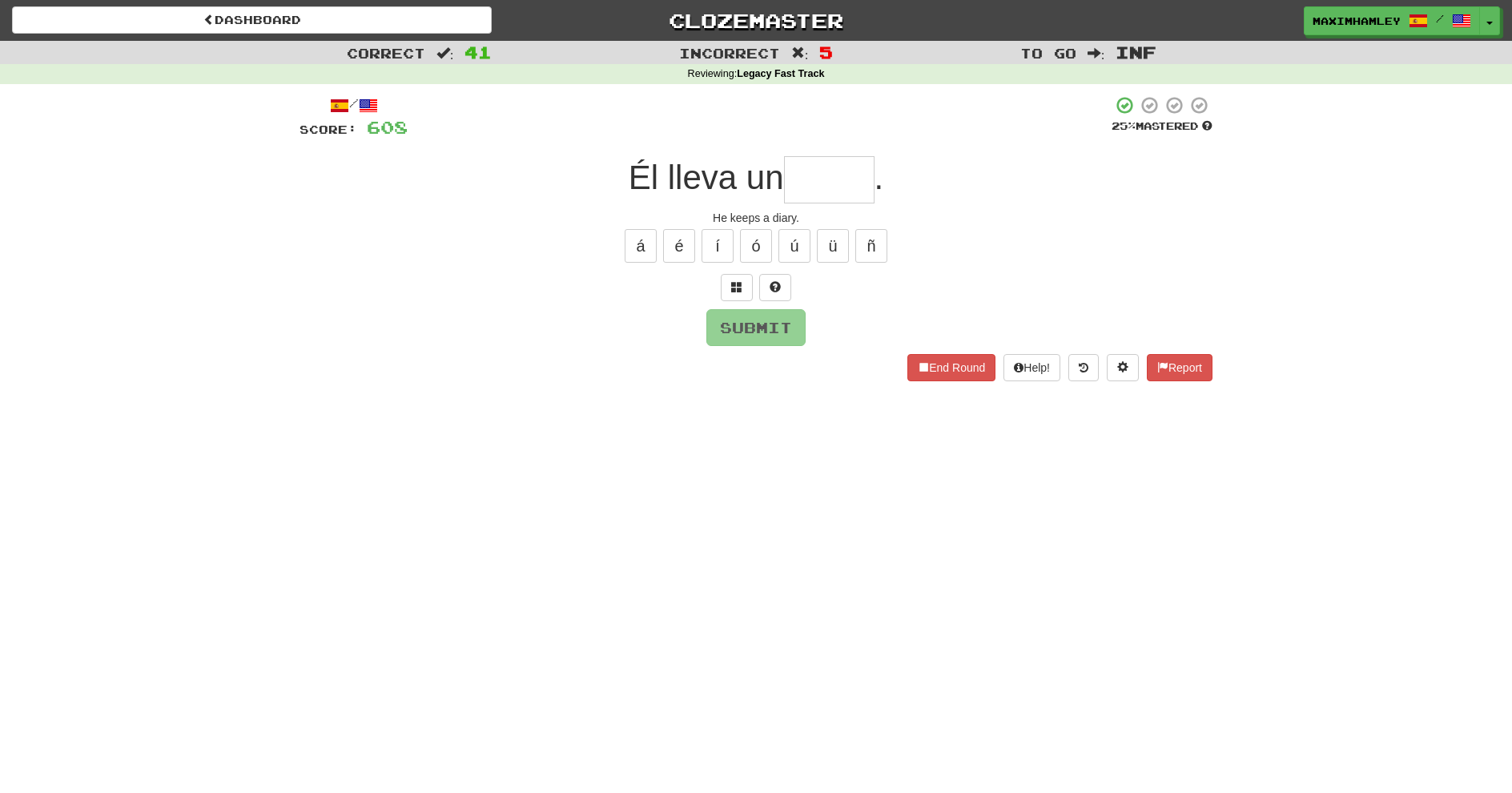
click at [812, 183] on input "text" at bounding box center [830, 180] width 91 height 47
type input "******"
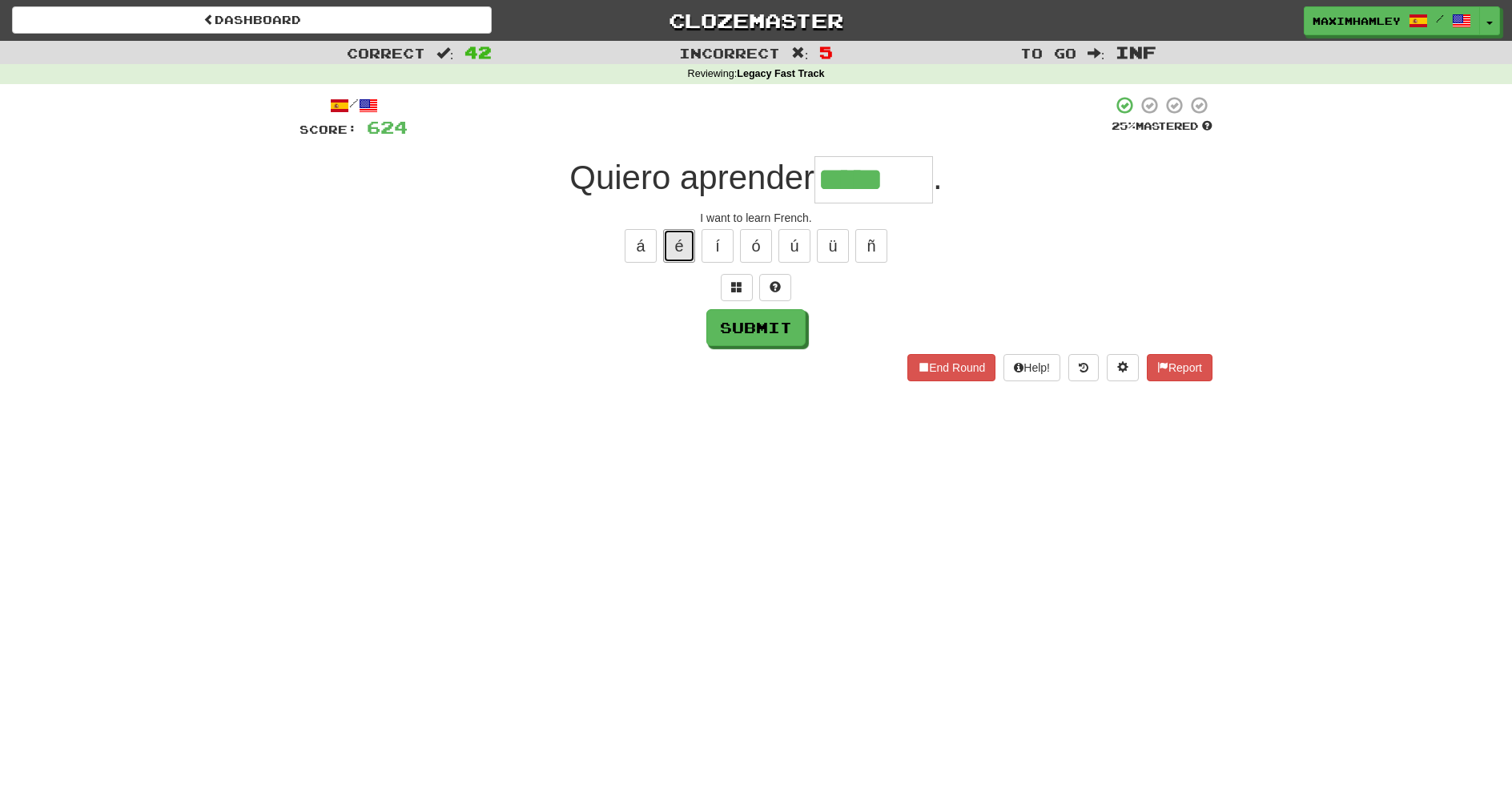
click at [683, 260] on button "é" at bounding box center [679, 246] width 32 height 34
type input "*******"
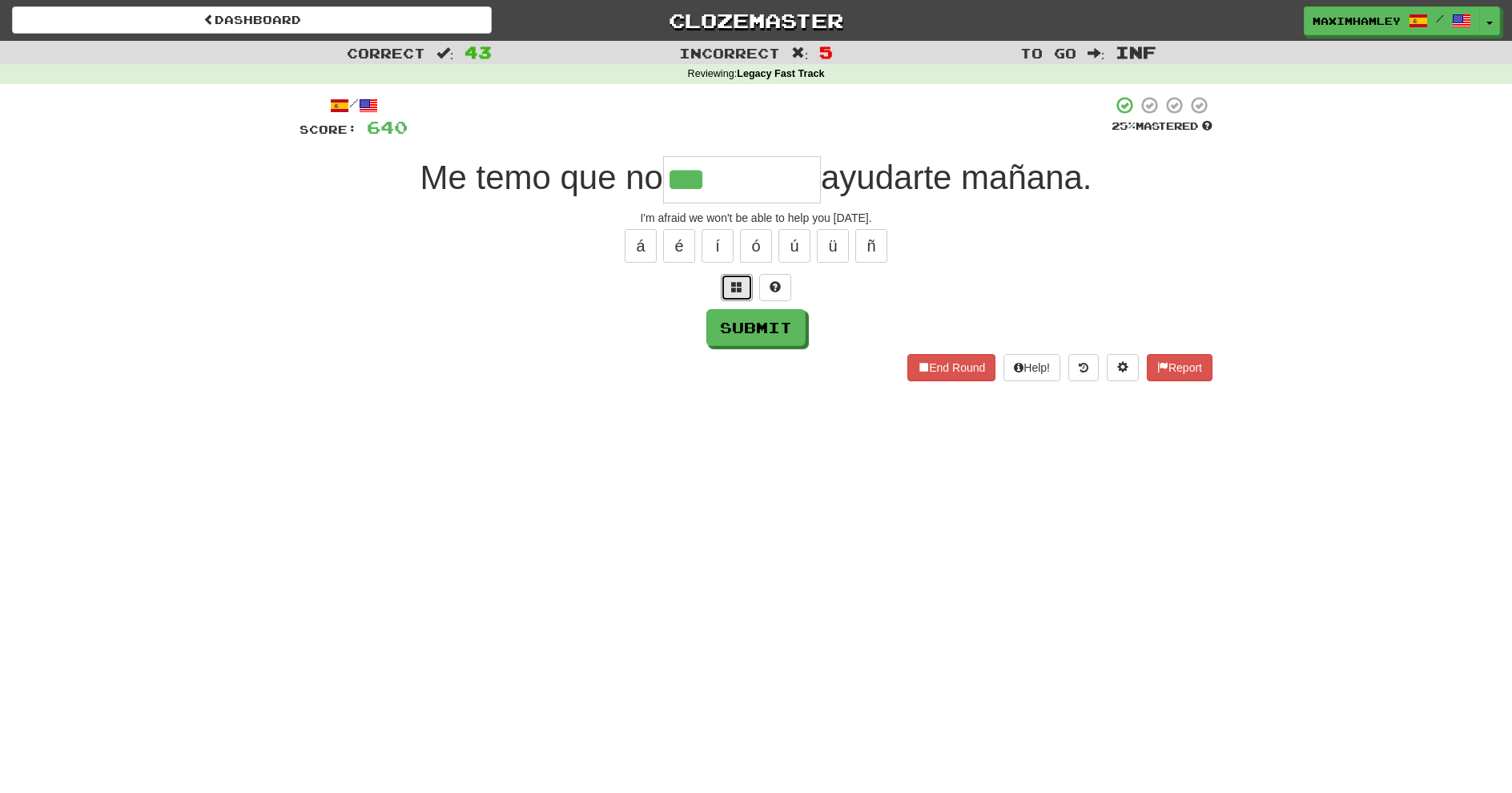
click at [742, 294] on button at bounding box center [736, 288] width 32 height 28
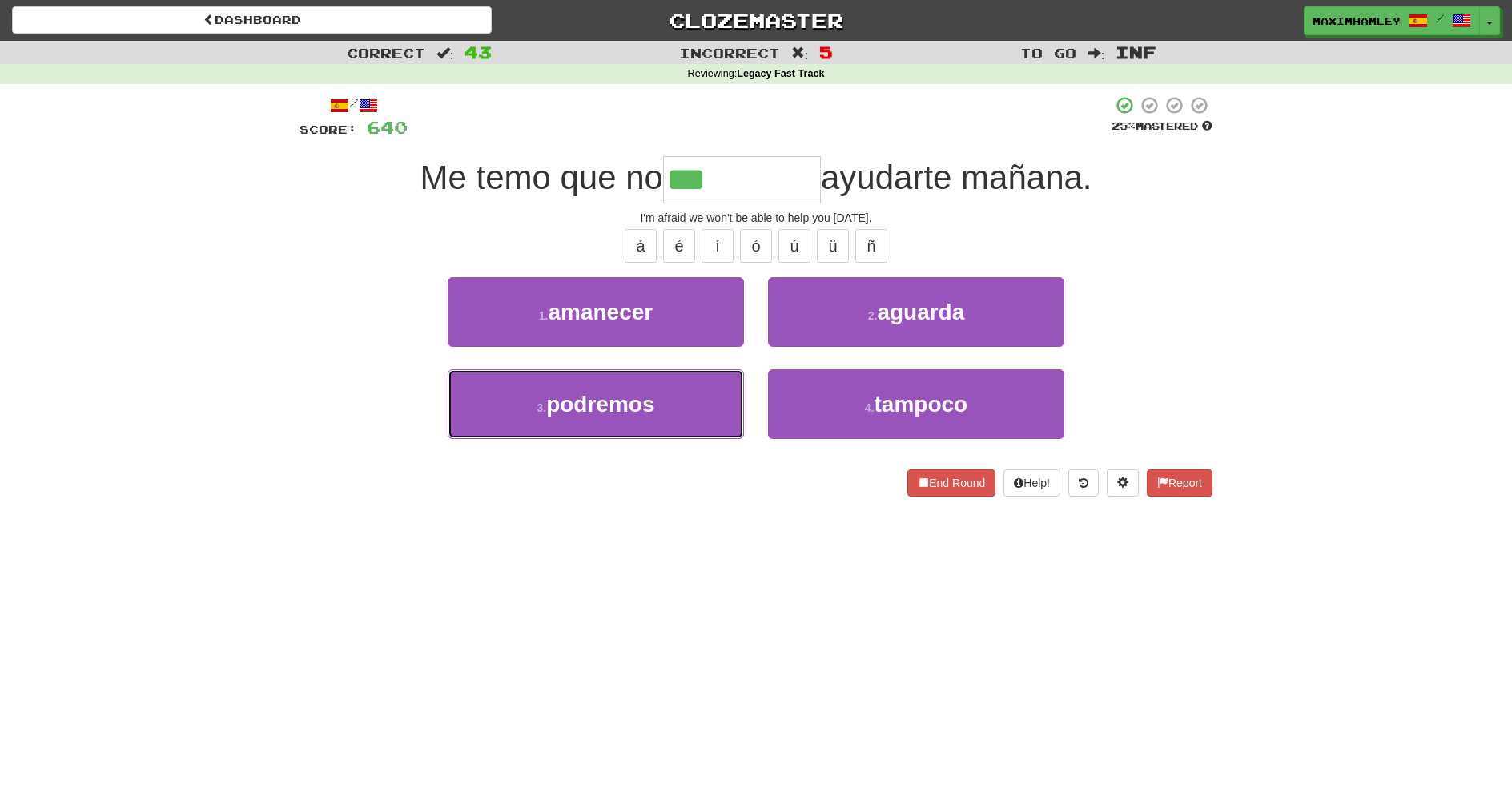
click at [695, 421] on button "3 . podremos" at bounding box center [596, 404] width 296 height 70
type input "********"
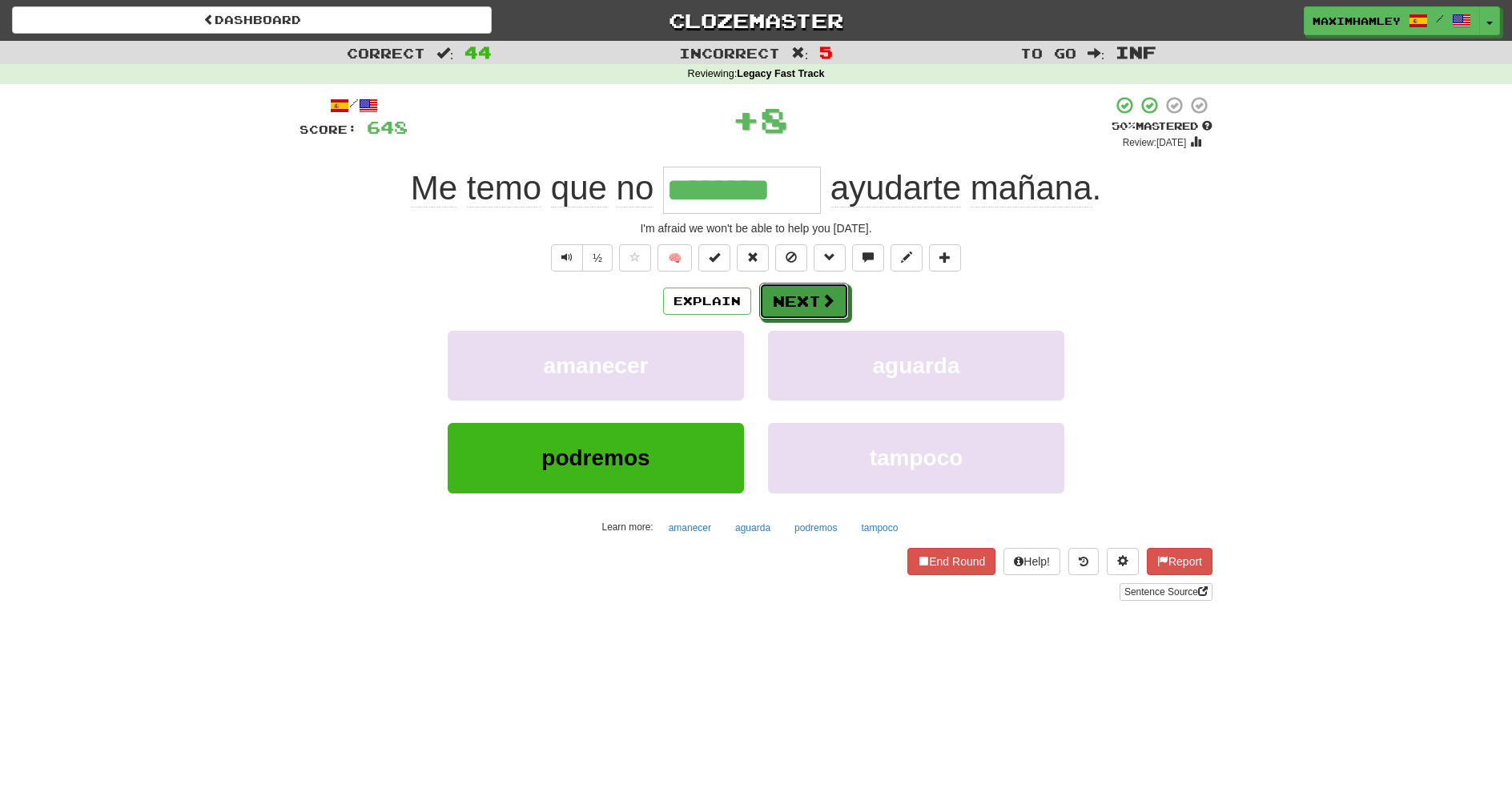
click at [799, 305] on button "Next" at bounding box center [803, 300] width 90 height 37
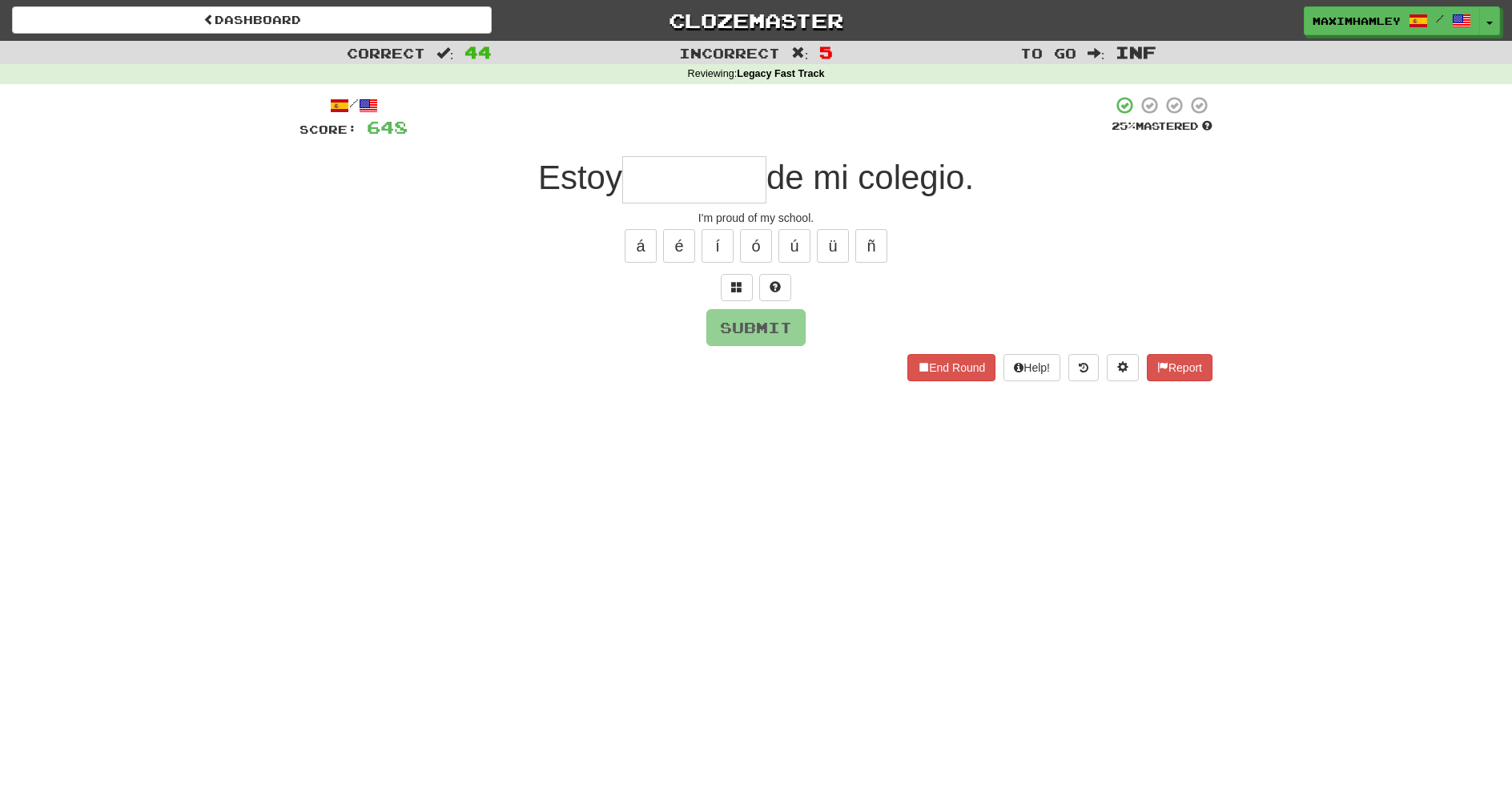
click at [665, 160] on input "text" at bounding box center [695, 180] width 144 height 47
click at [712, 175] on input "text" at bounding box center [695, 180] width 144 height 47
type input "*********"
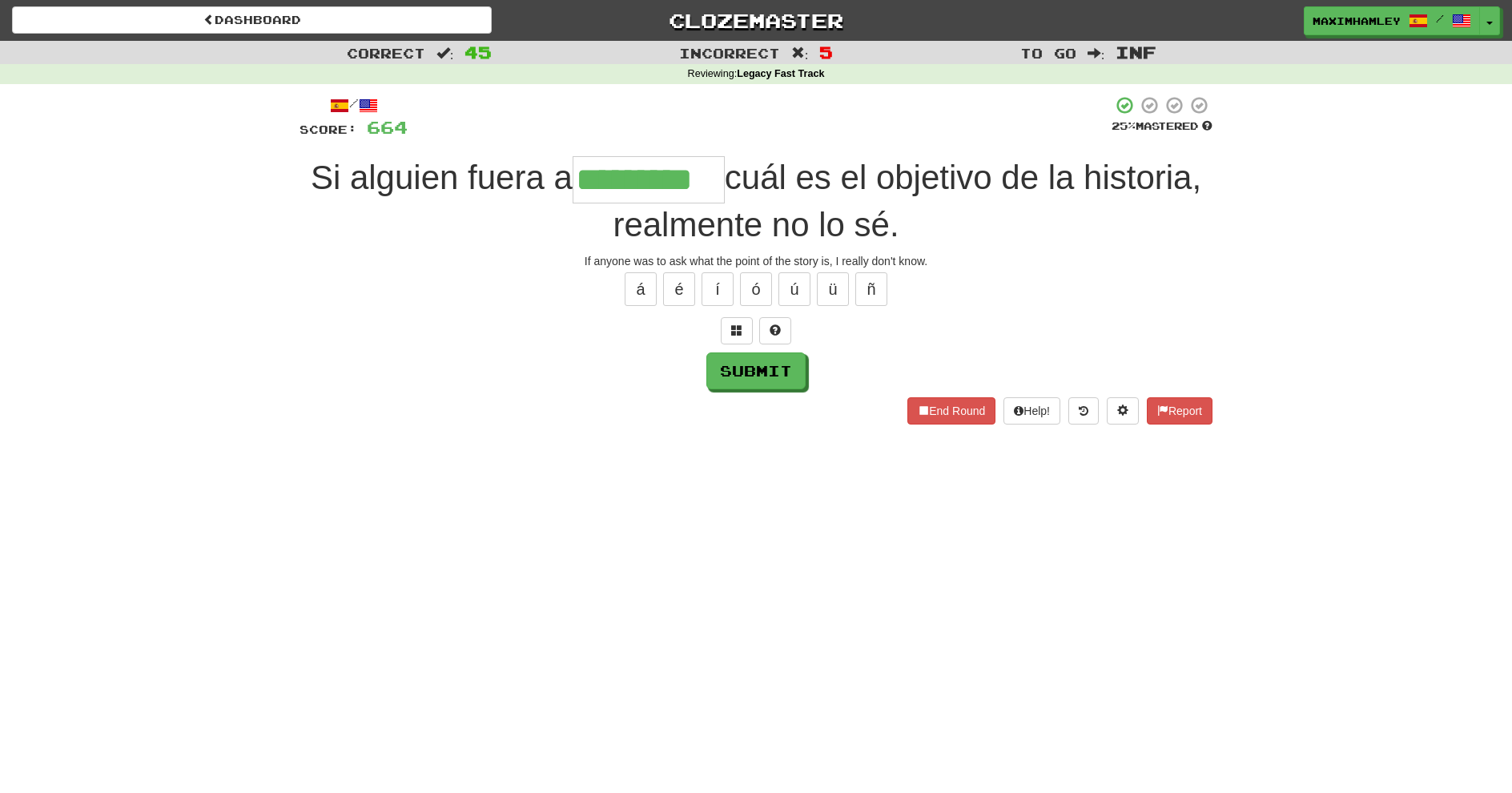
type input "*********"
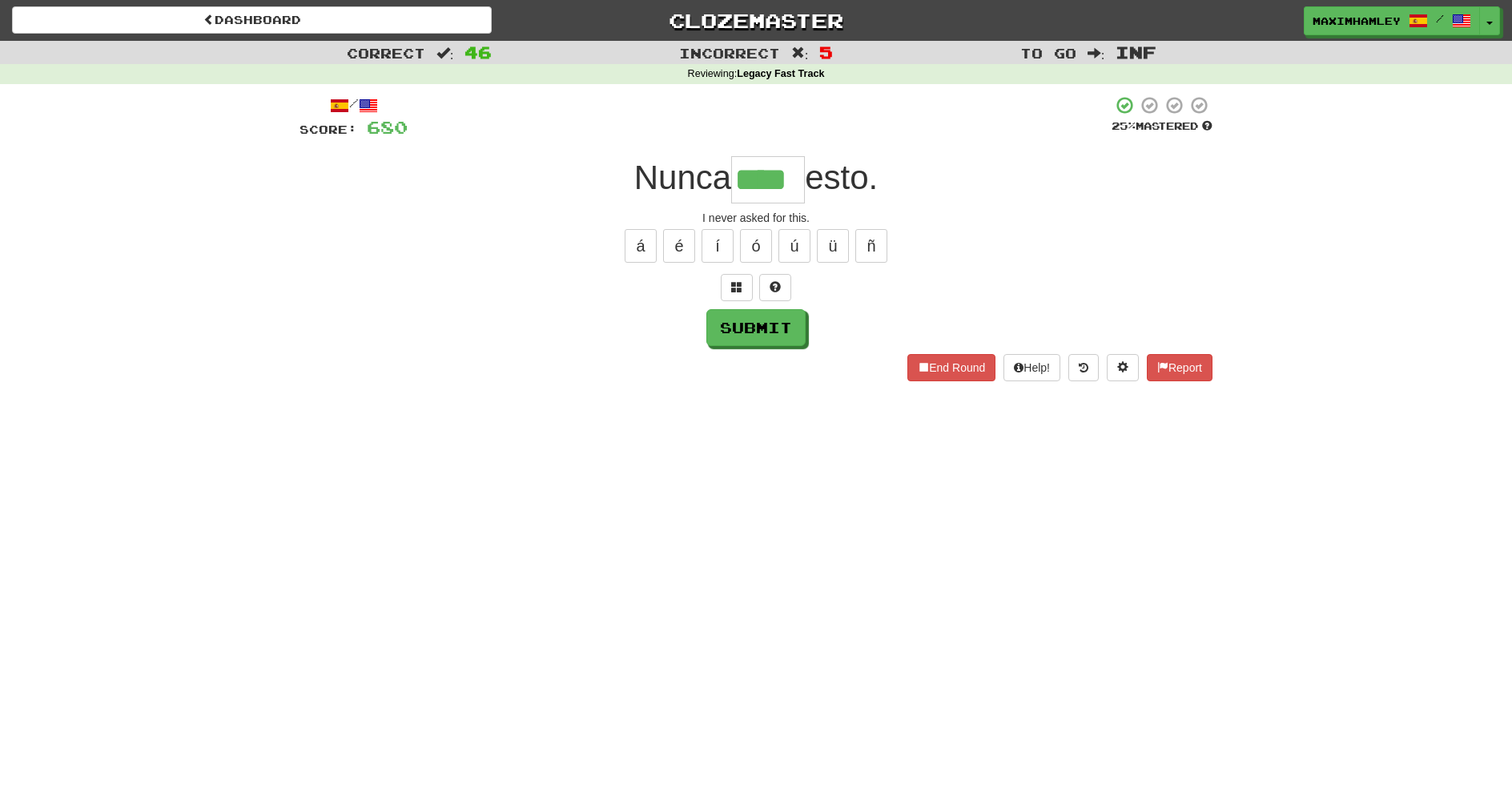
type input "****"
type input "********"
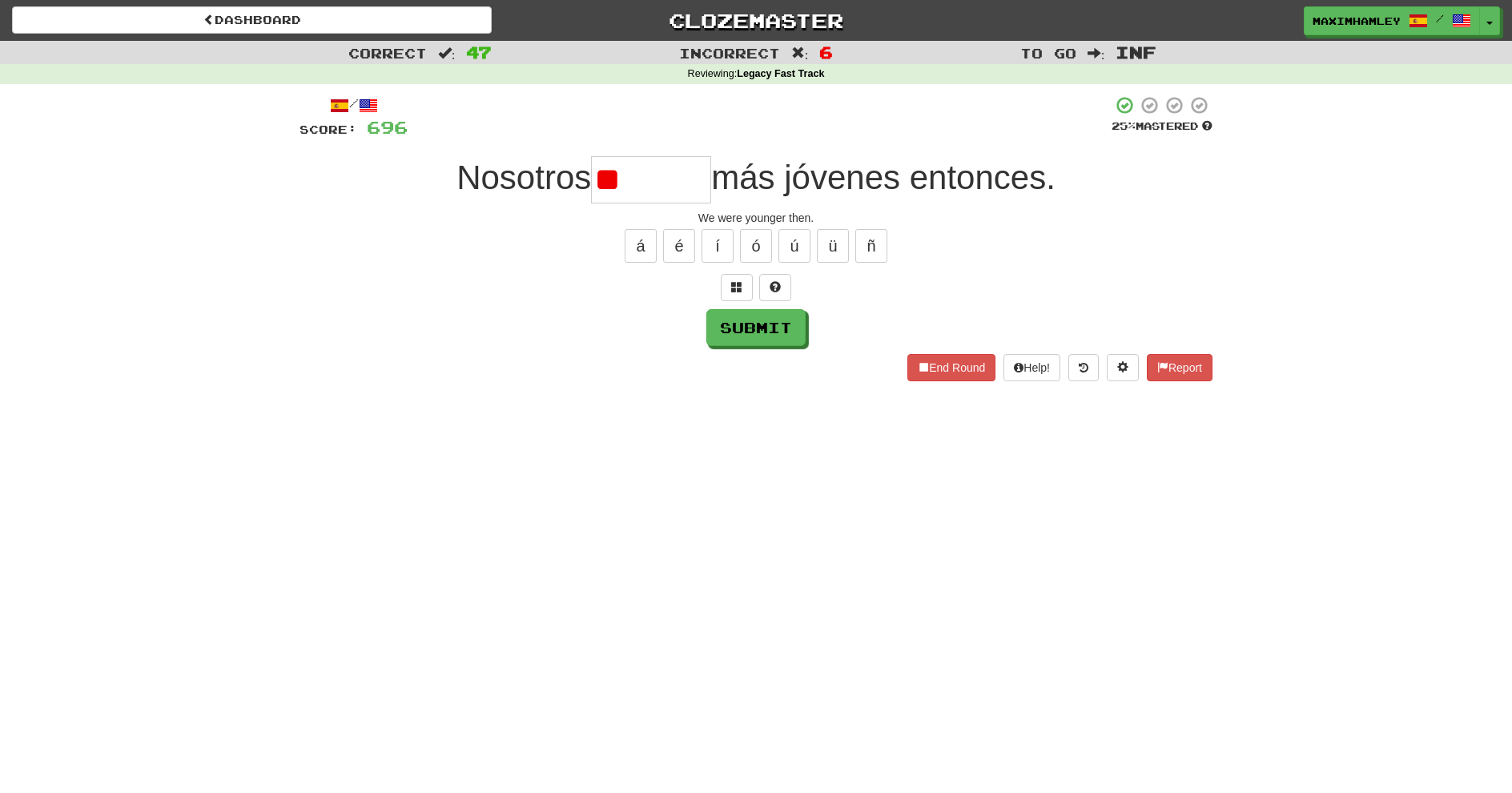
type input "*"
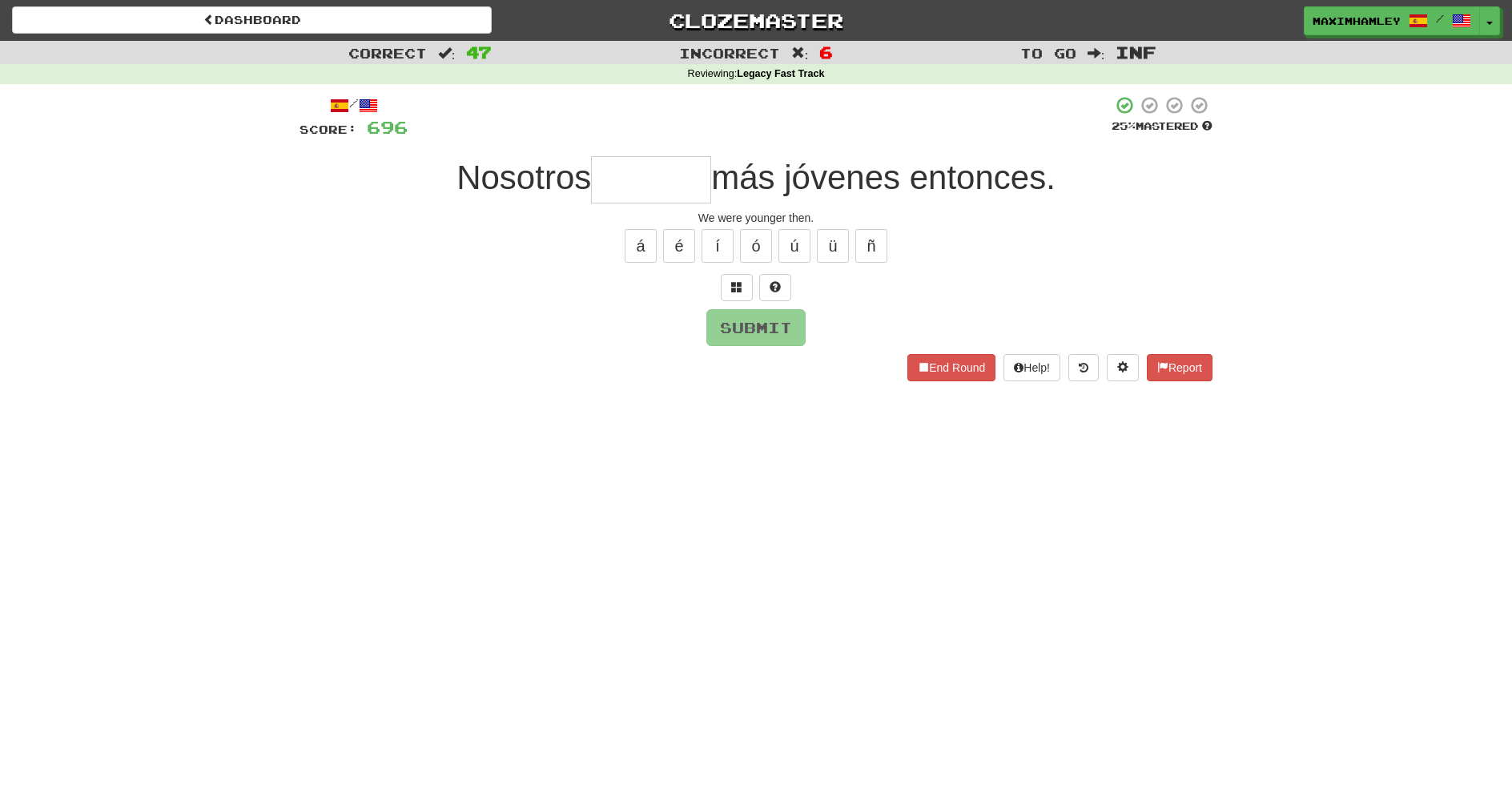
type input "*"
type input "******"
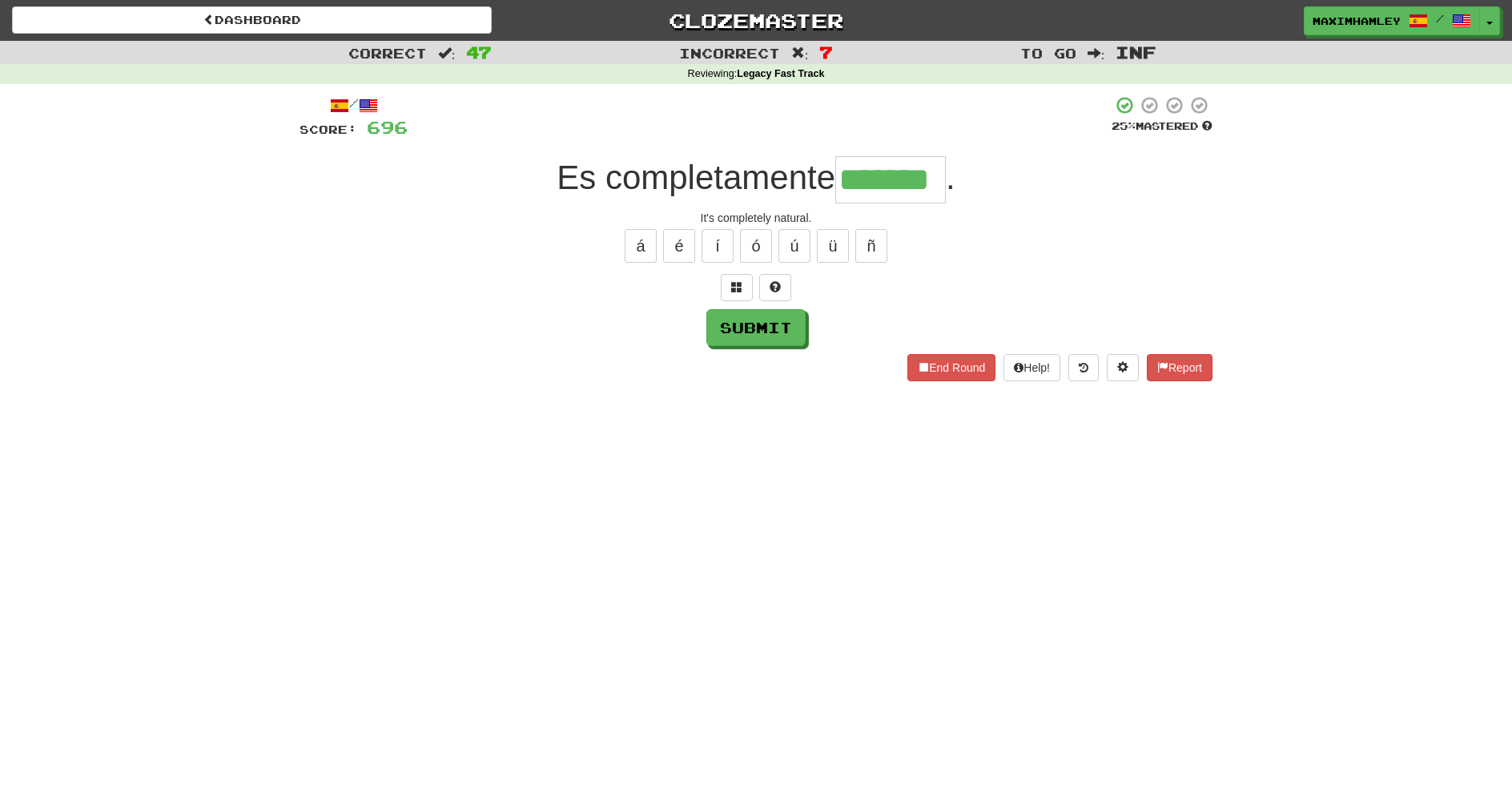
type input "*******"
type input "****"
type input "*"
type input "*****"
type input "********"
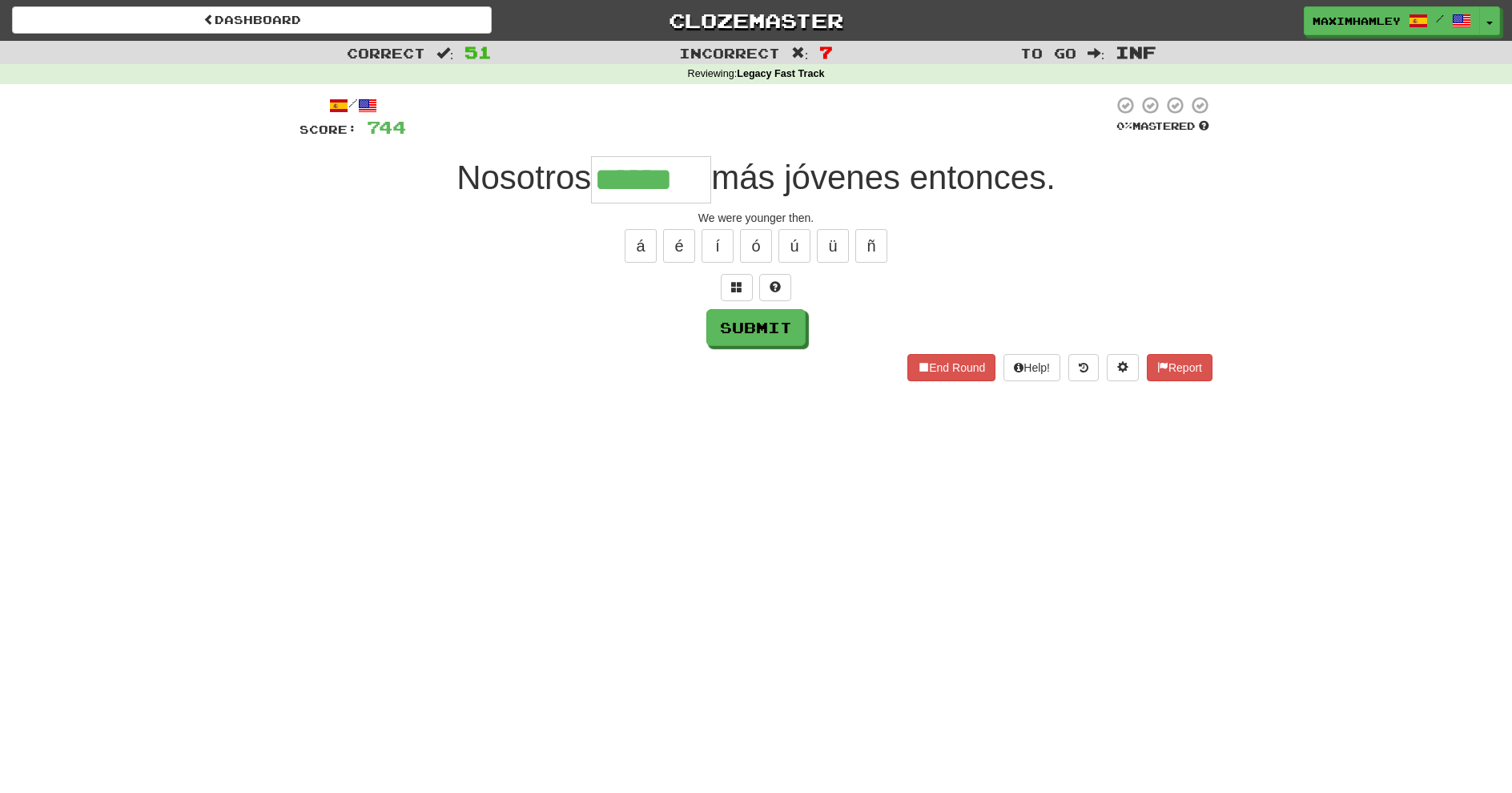
type input "******"
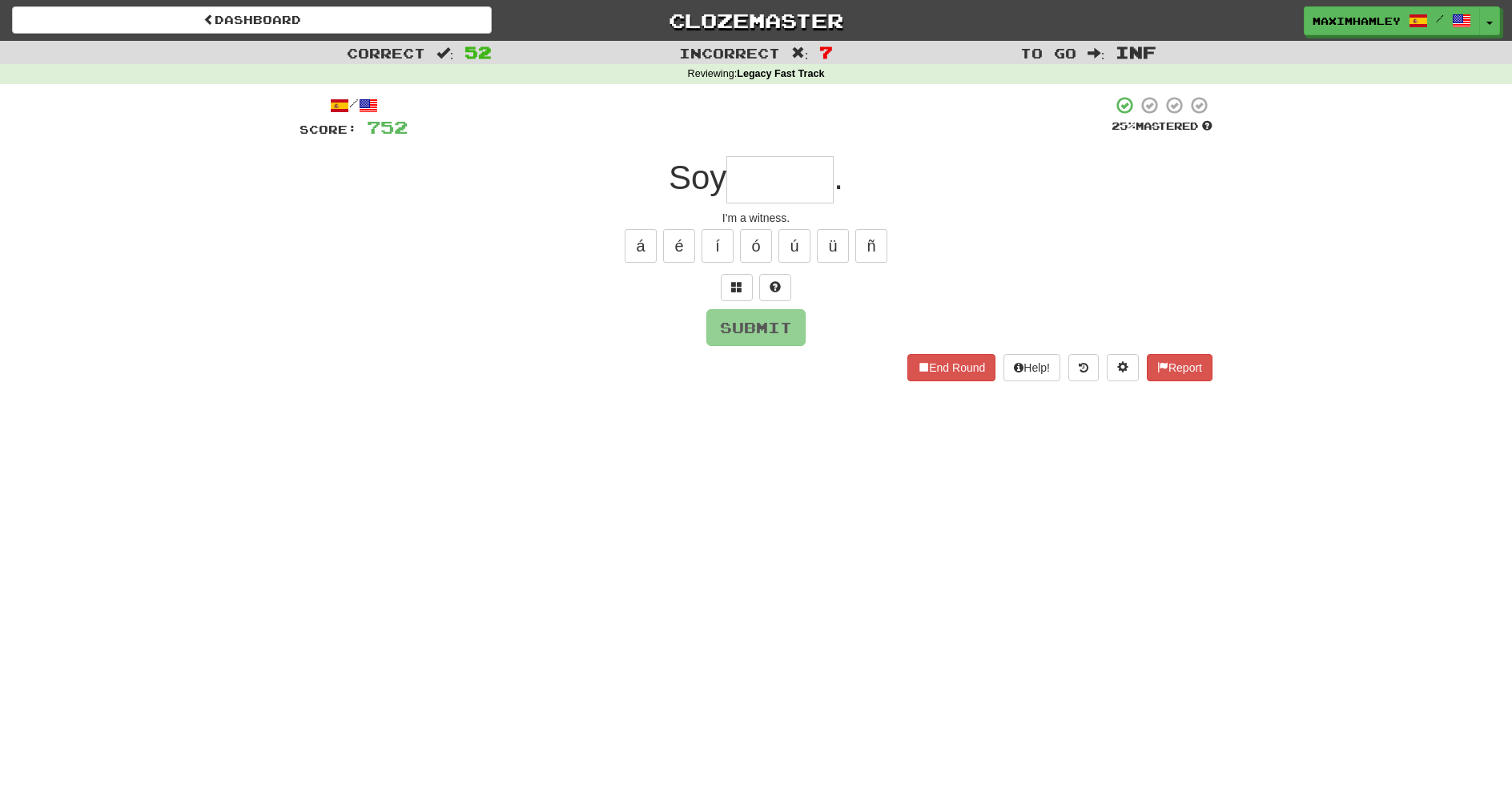
type input "*"
type input "*******"
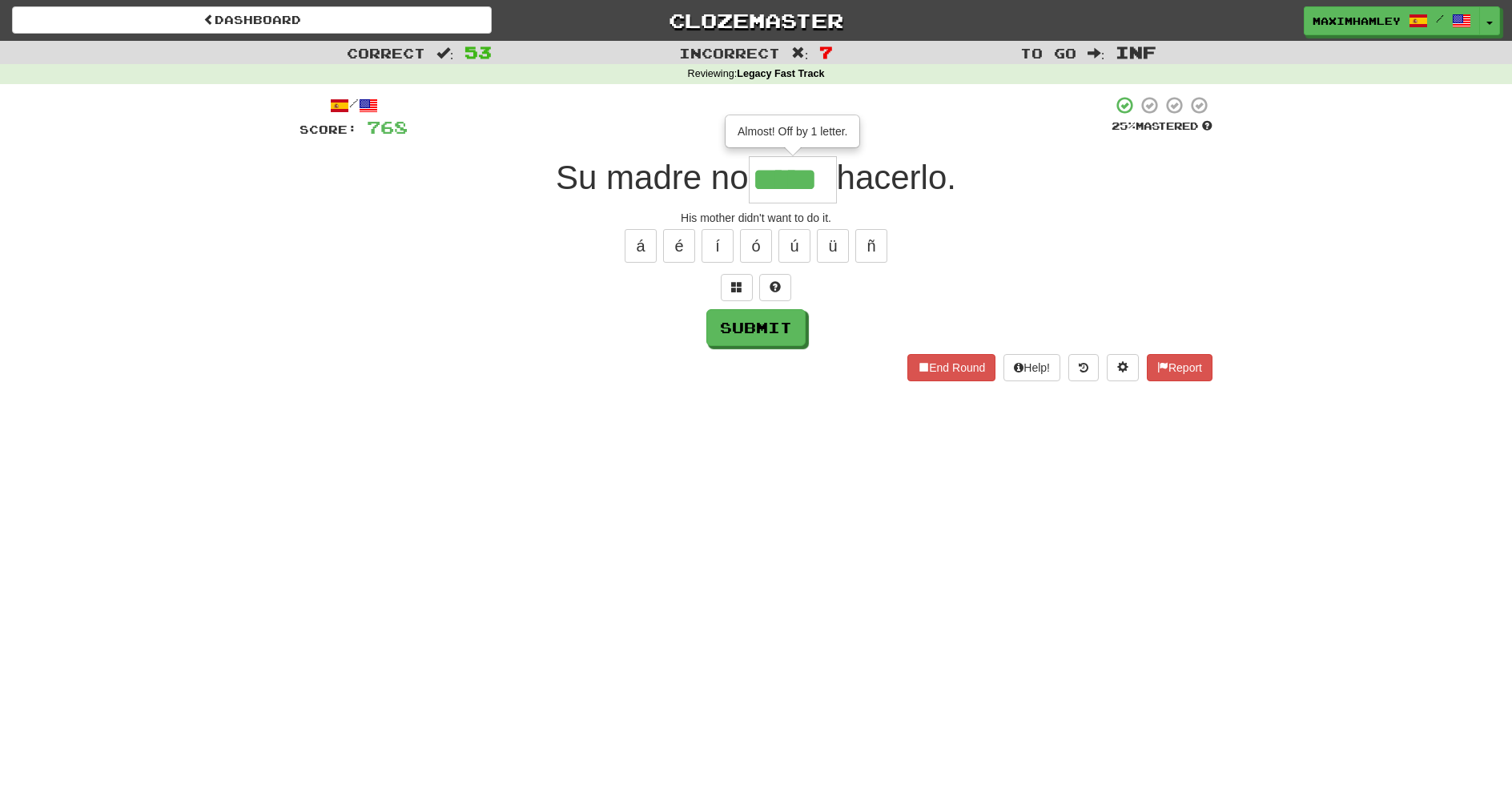
type input "*****"
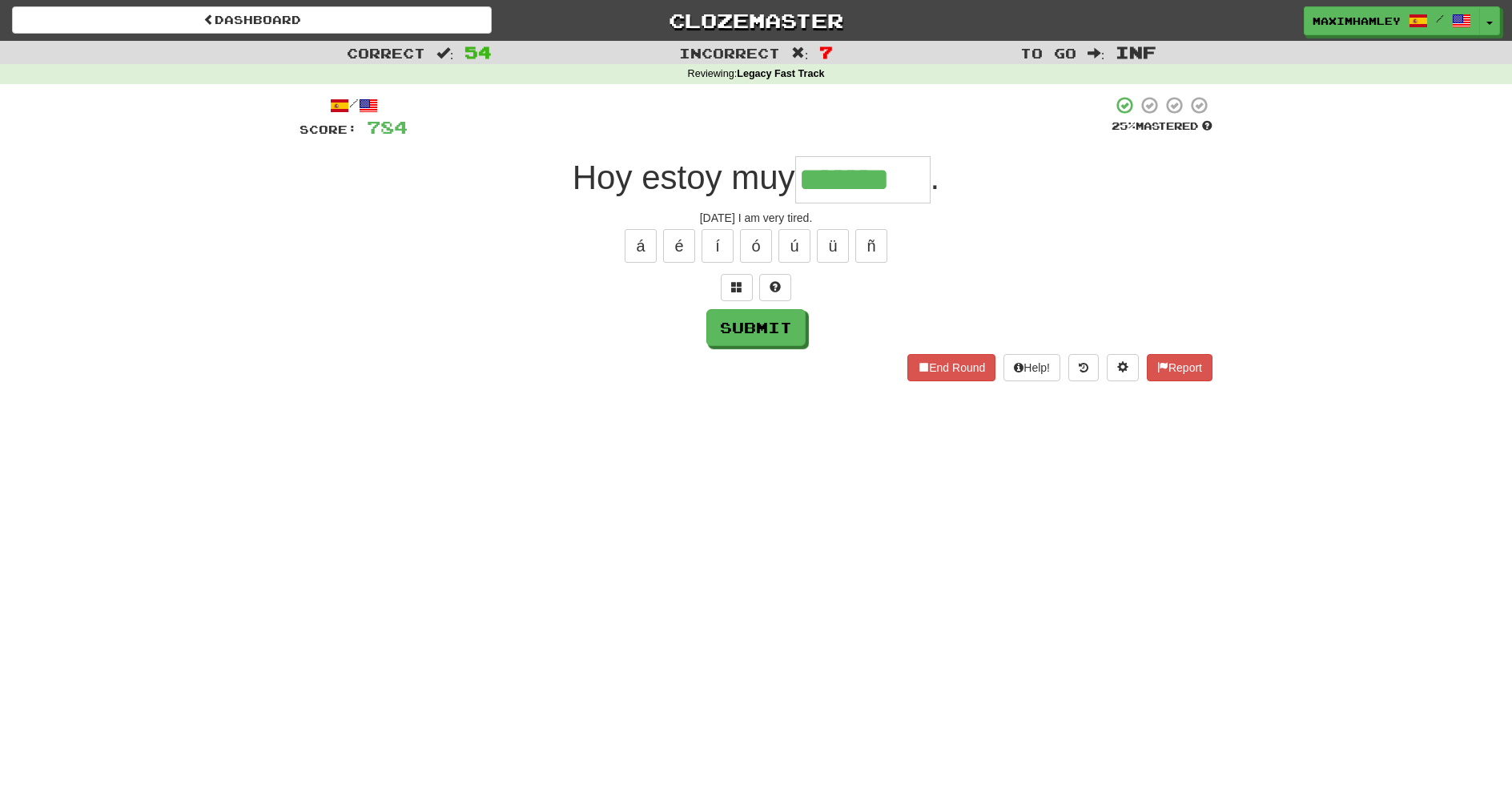
type input "*******"
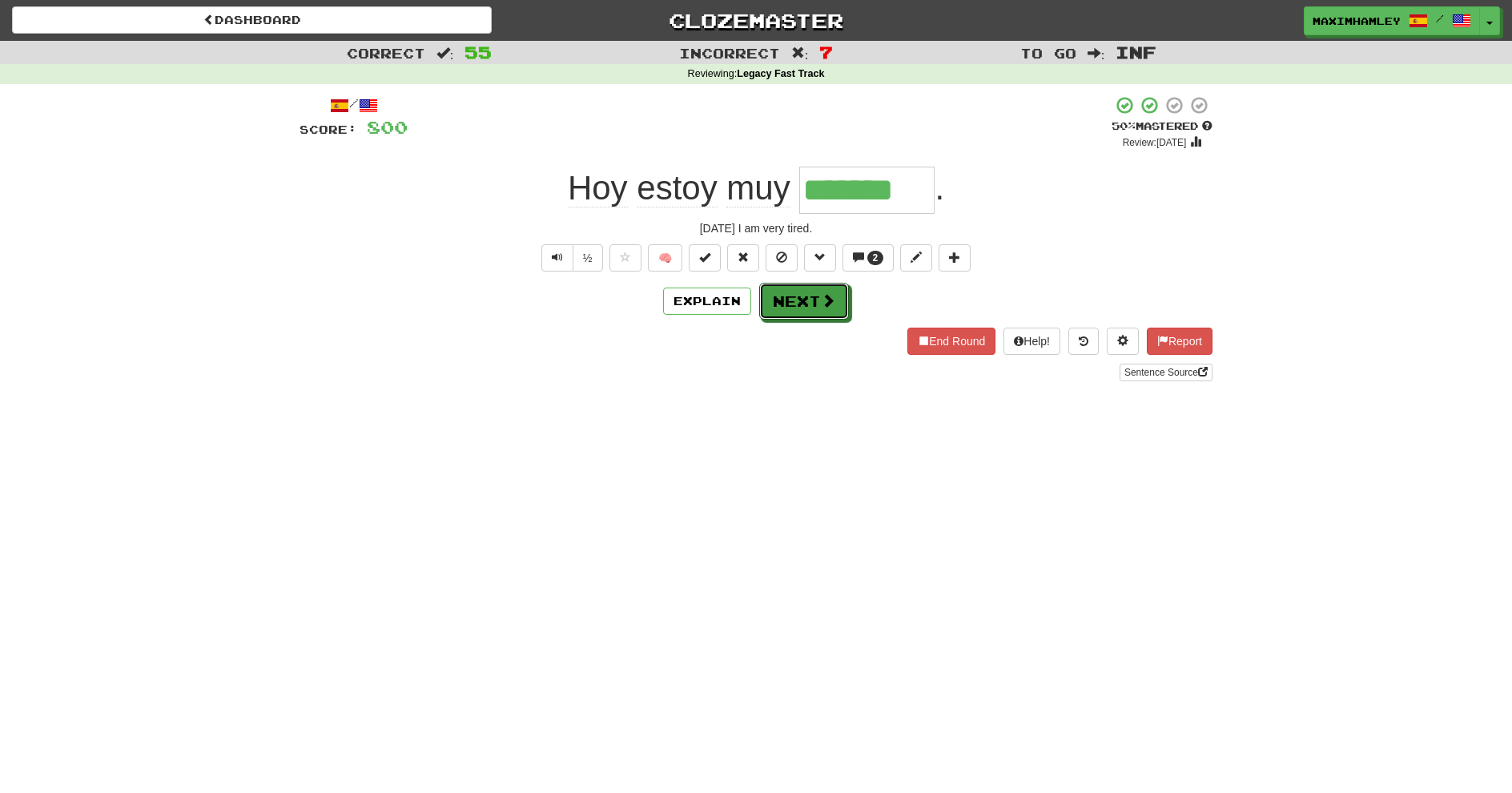
click at [827, 308] on span at bounding box center [828, 300] width 15 height 15
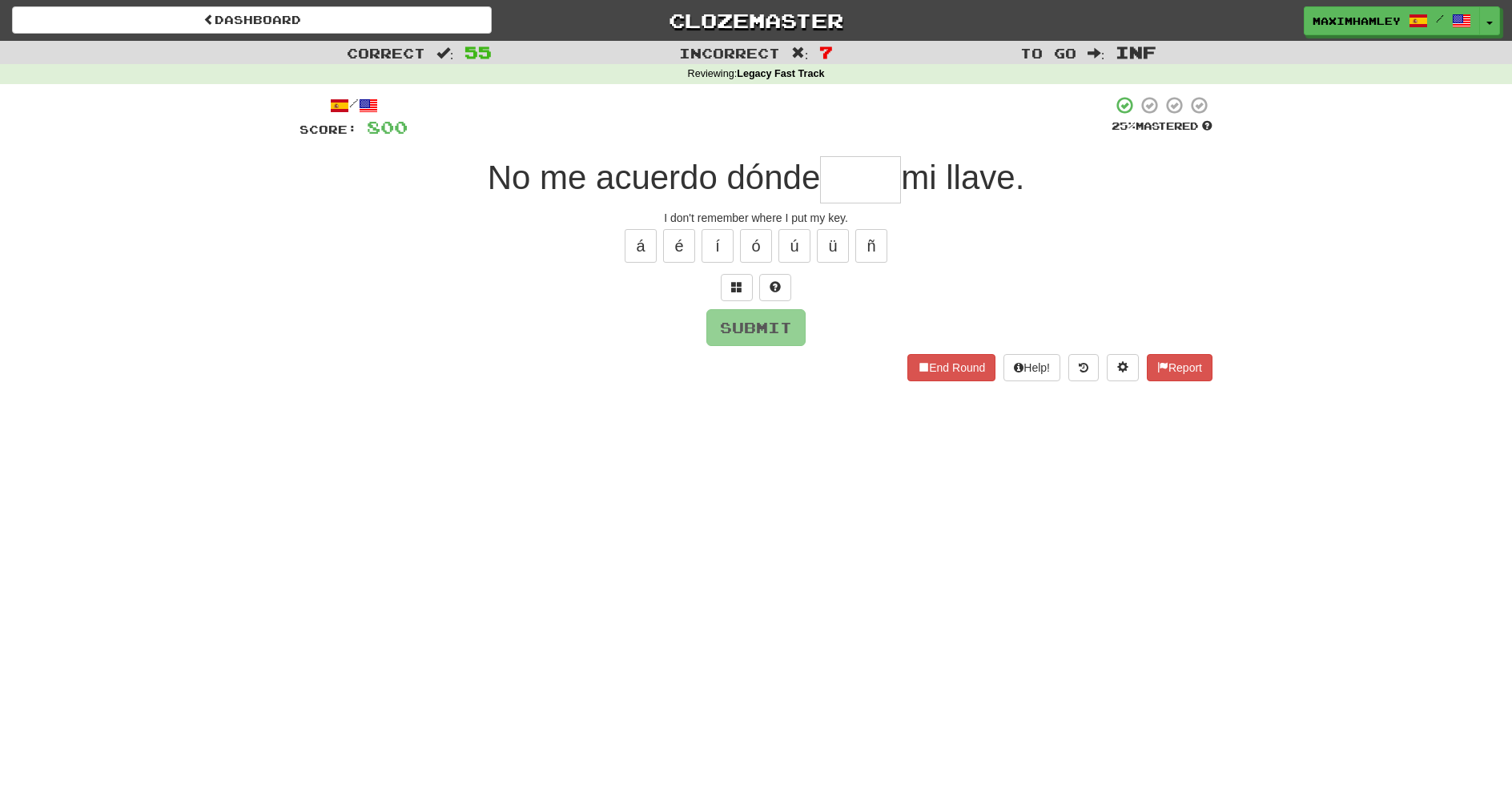
click at [871, 161] on input "text" at bounding box center [861, 180] width 81 height 47
type input "****"
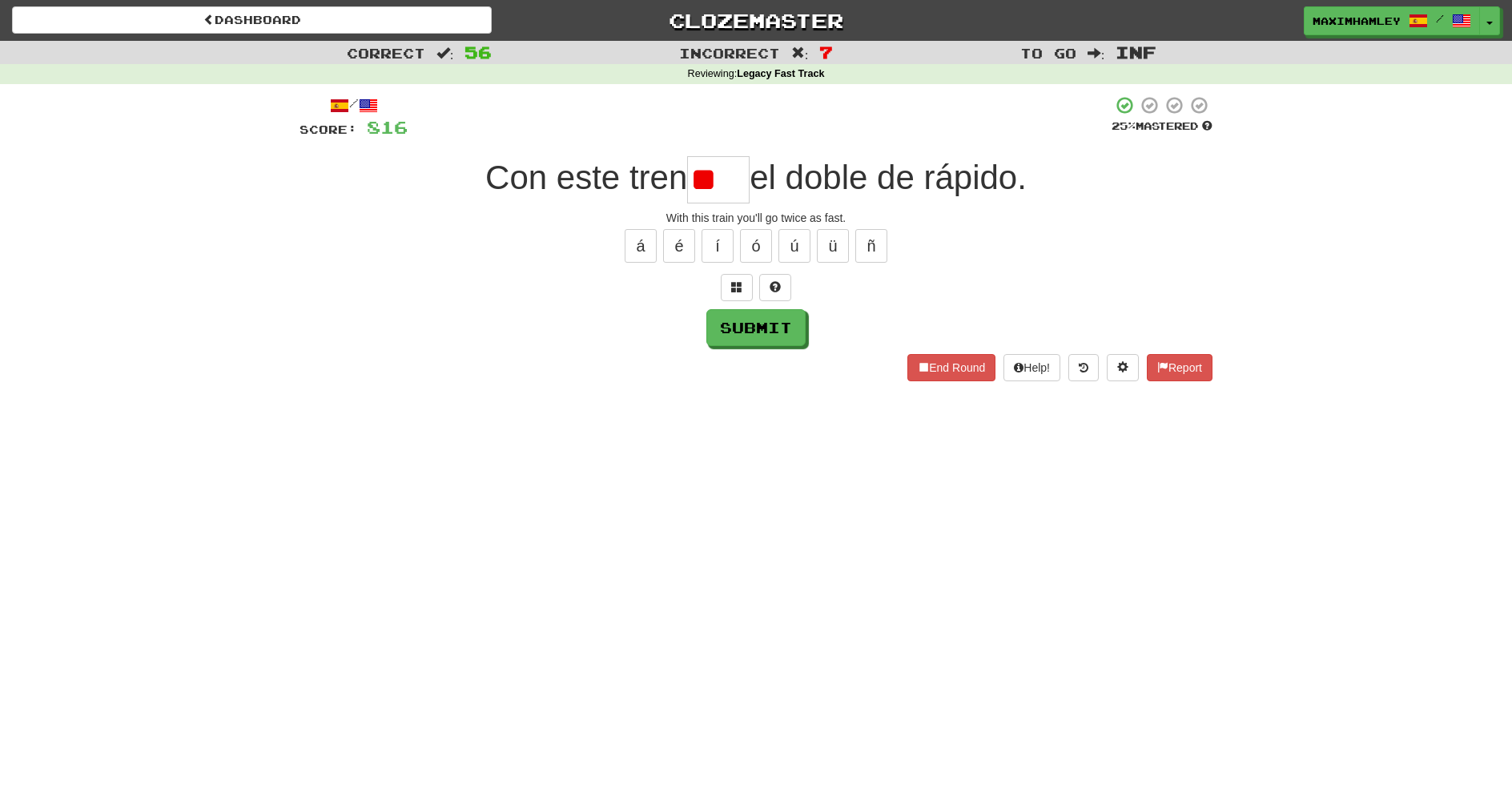
type input "*"
click at [763, 289] on button at bounding box center [775, 288] width 32 height 28
click at [649, 251] on div "á é í ó ú ü ñ" at bounding box center [756, 246] width 913 height 40
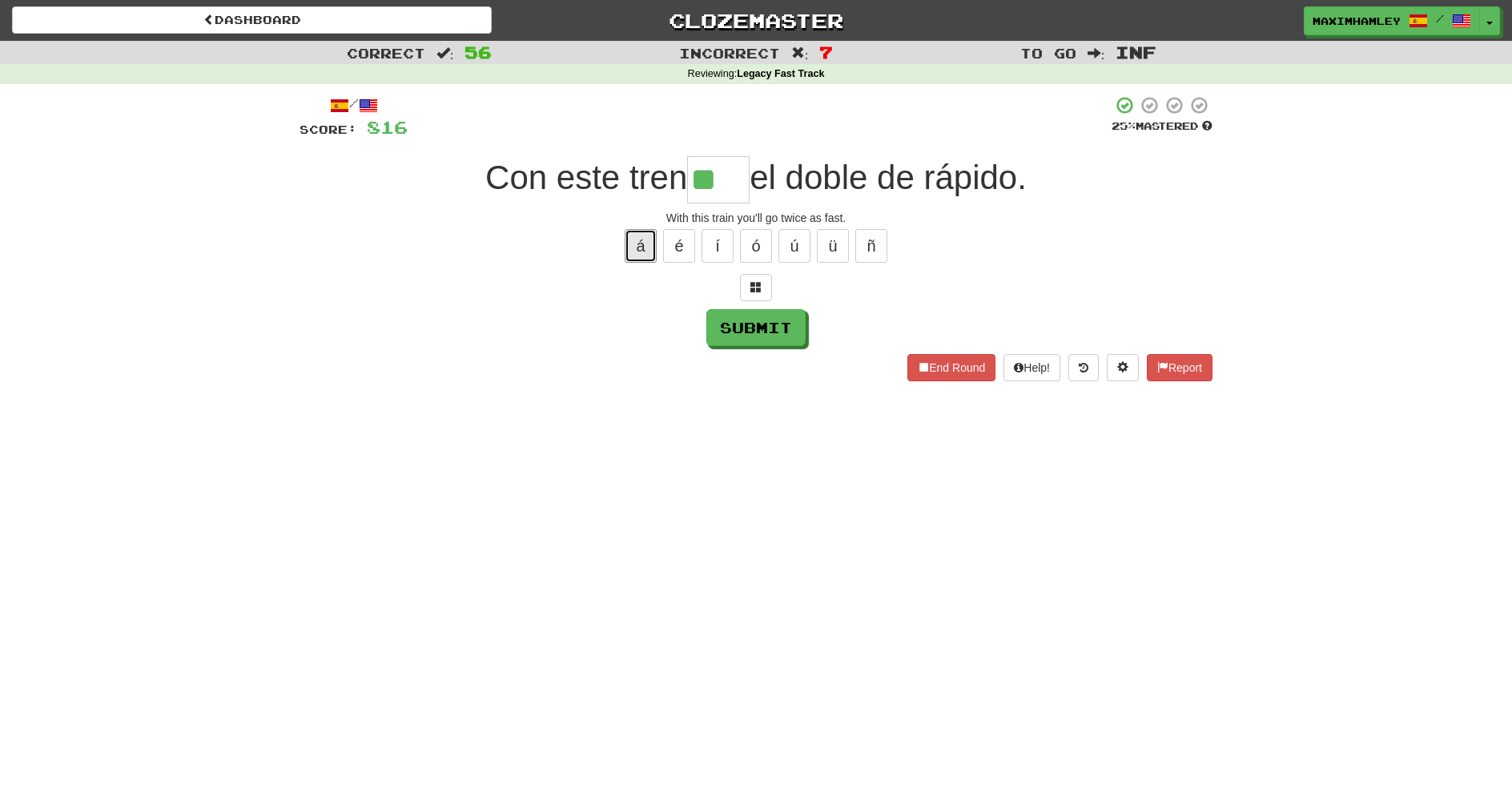
click at [649, 251] on button "á" at bounding box center [641, 246] width 32 height 34
type input "****"
type input "********"
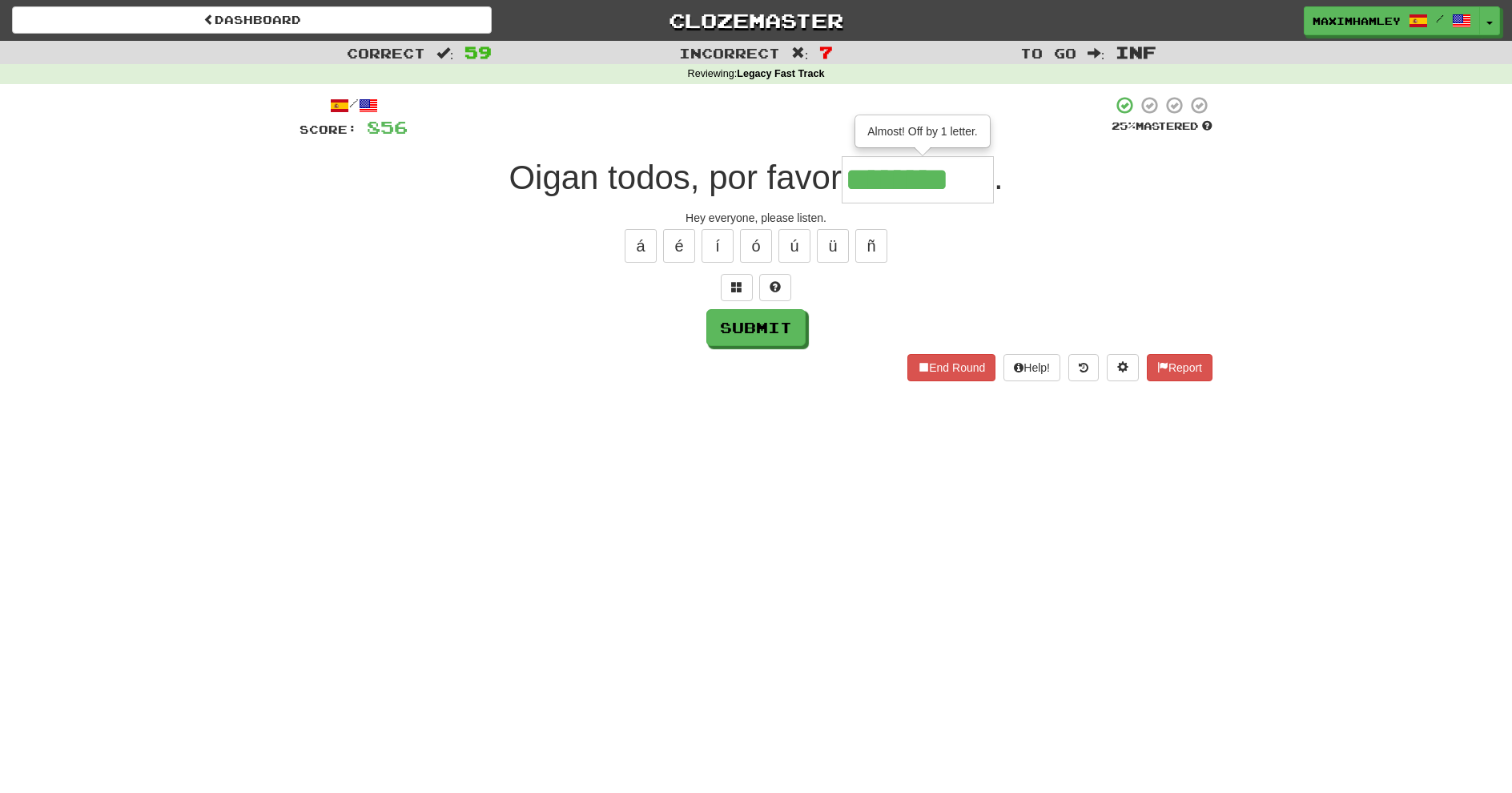
type input "********"
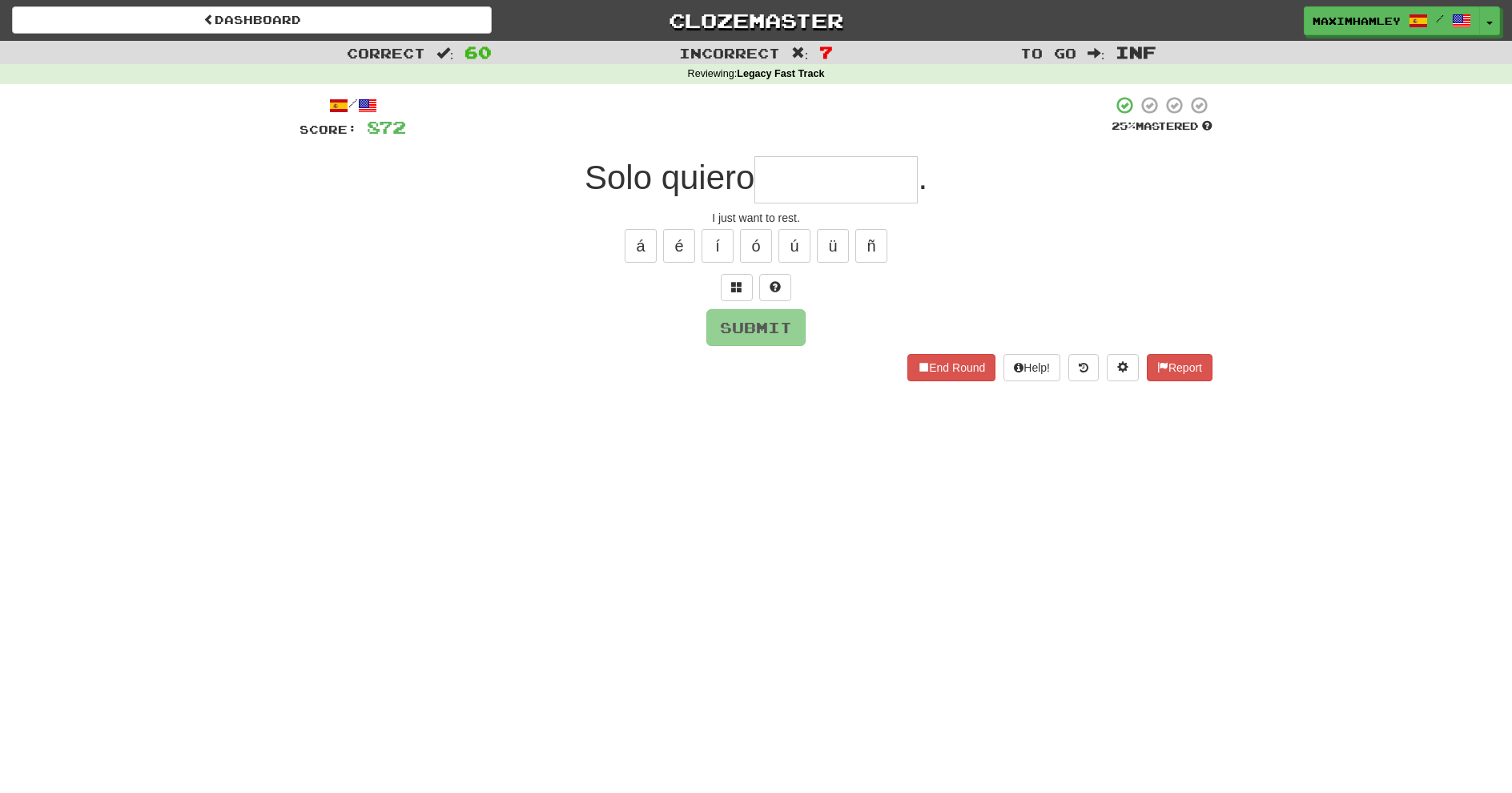
type input "*"
type input "*********"
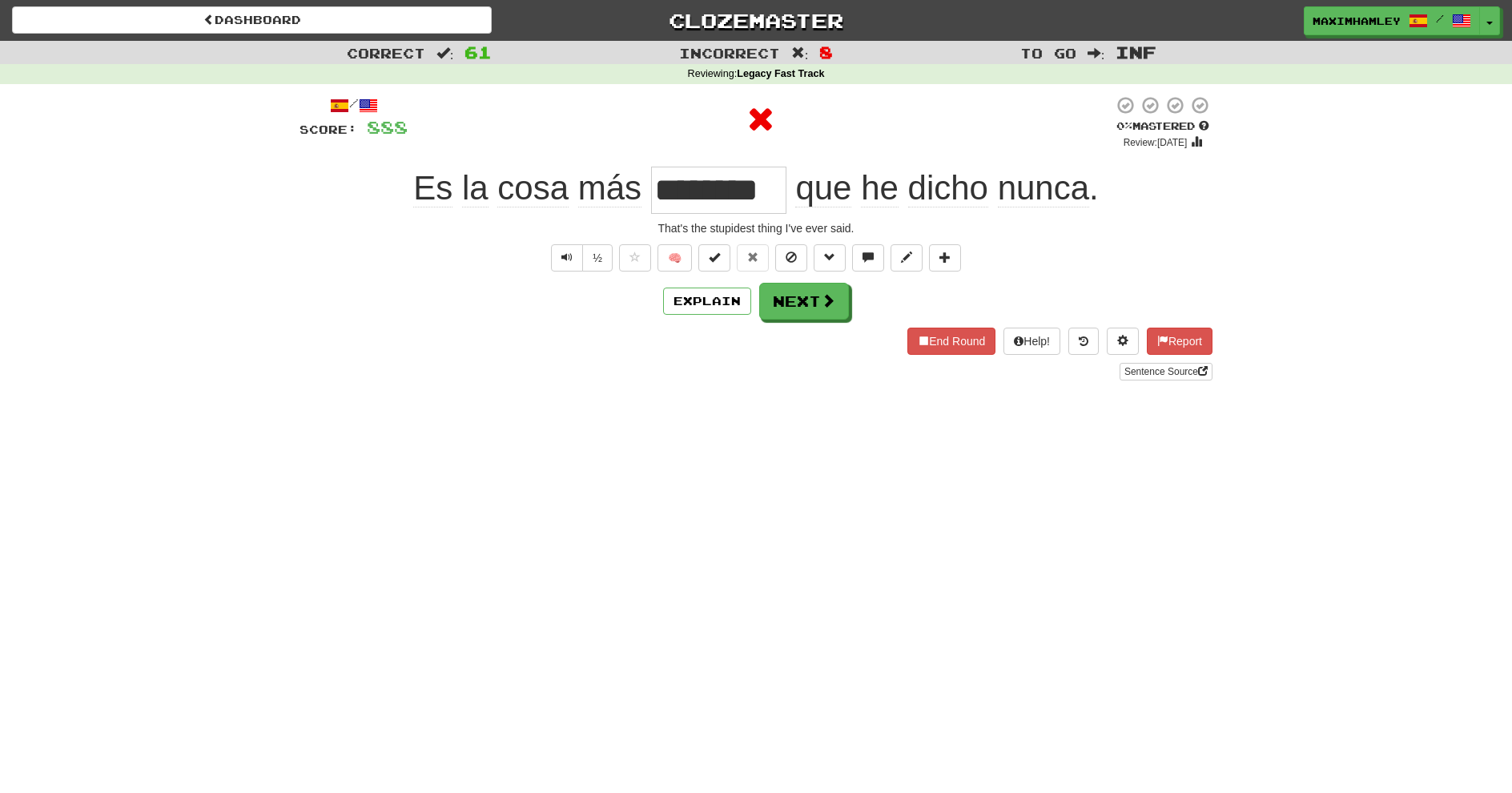
type input "*"
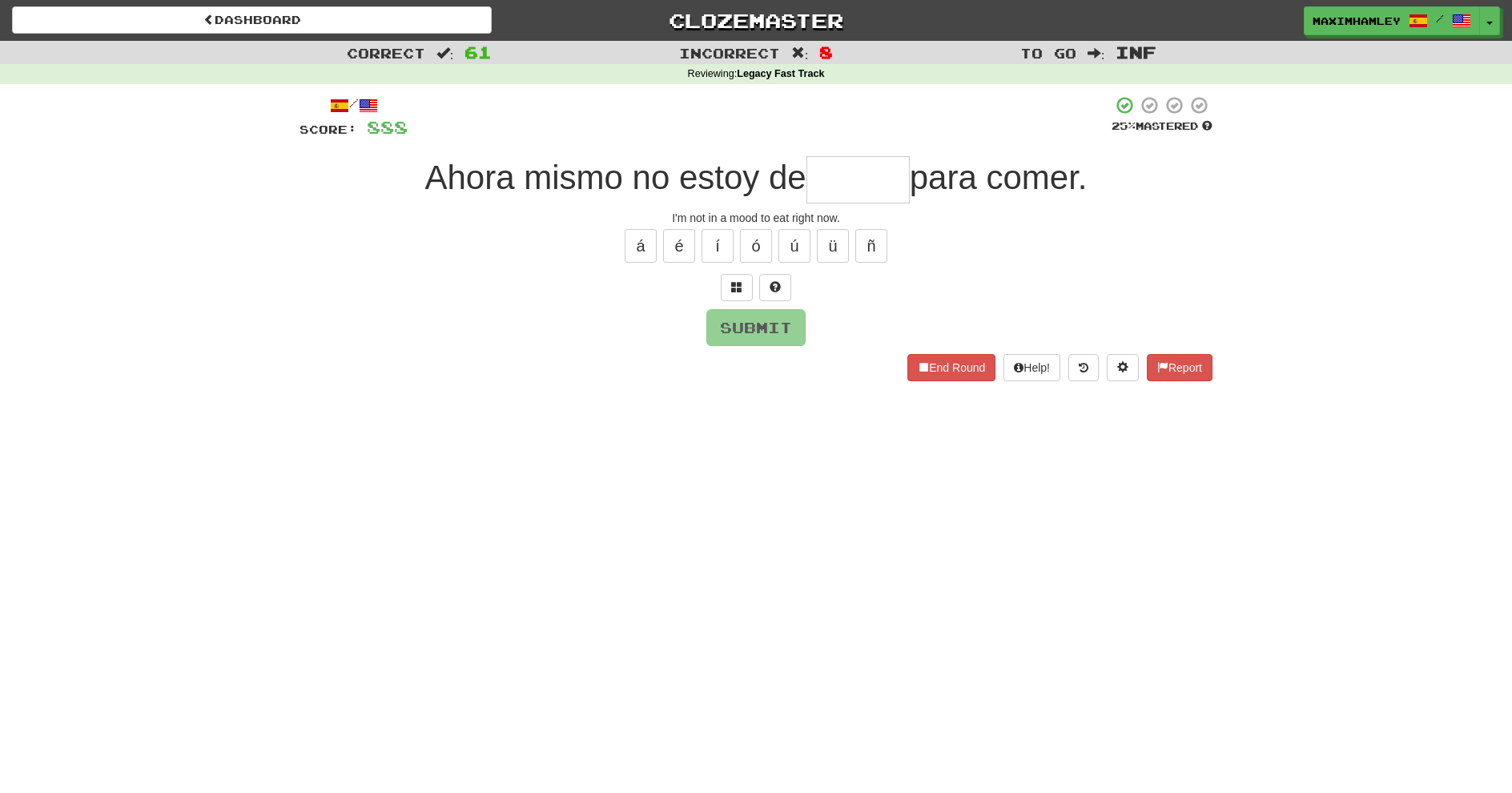
type input "*****"
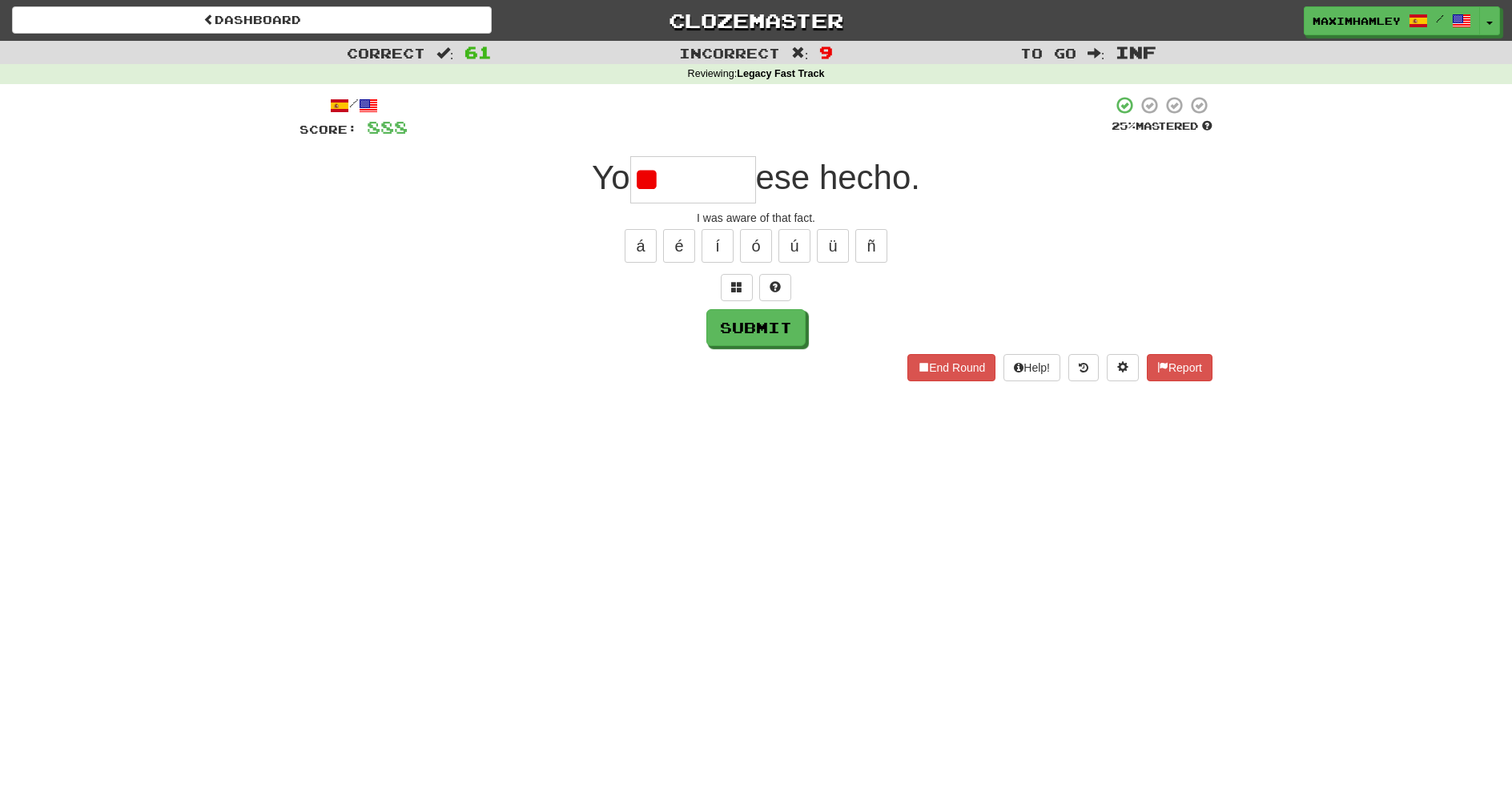
type input "*"
type input "*******"
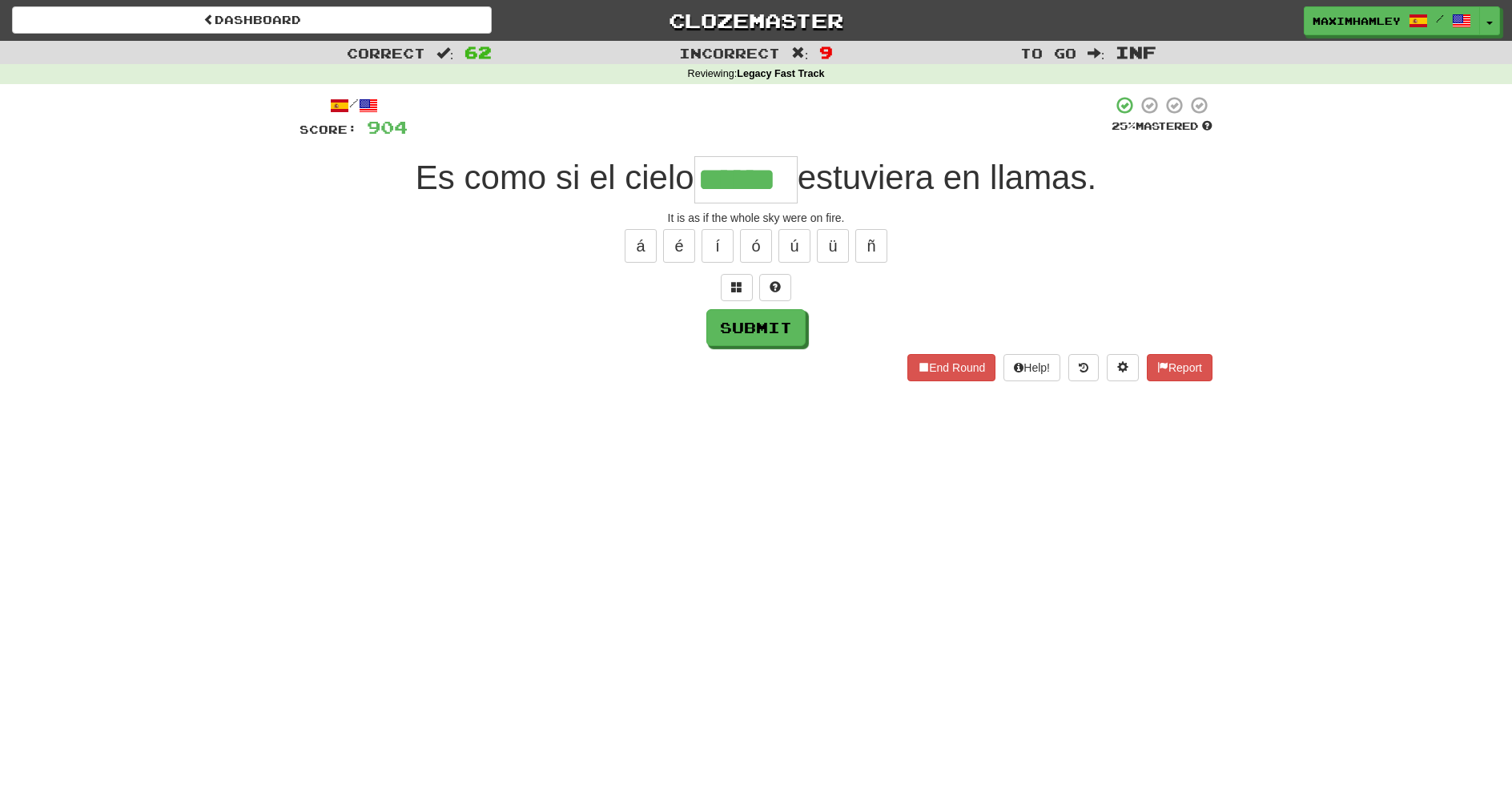
type input "******"
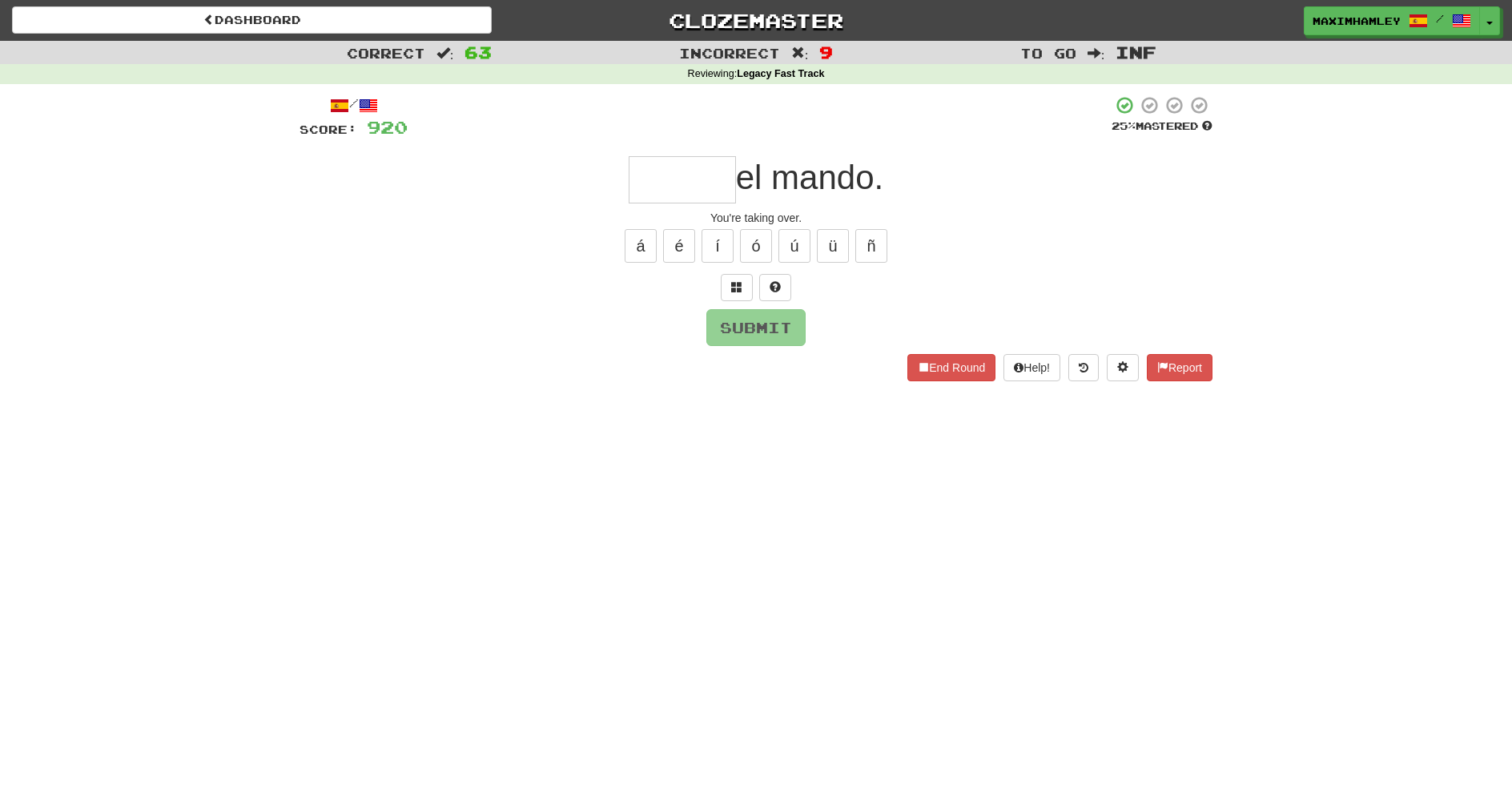
type input "*"
type input "*****"
type input "*"
type input "*****"
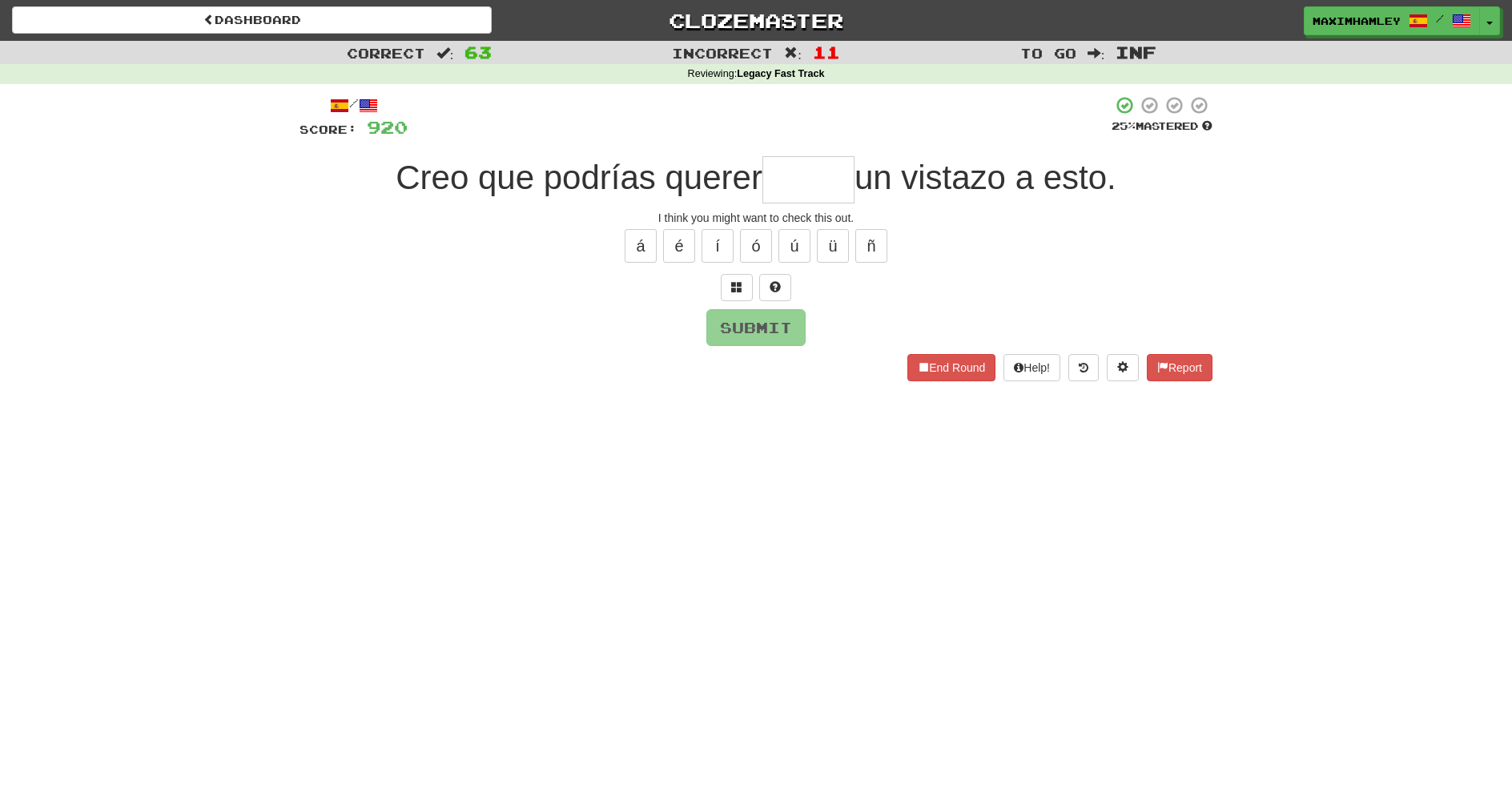
type input "*"
type input "*****"
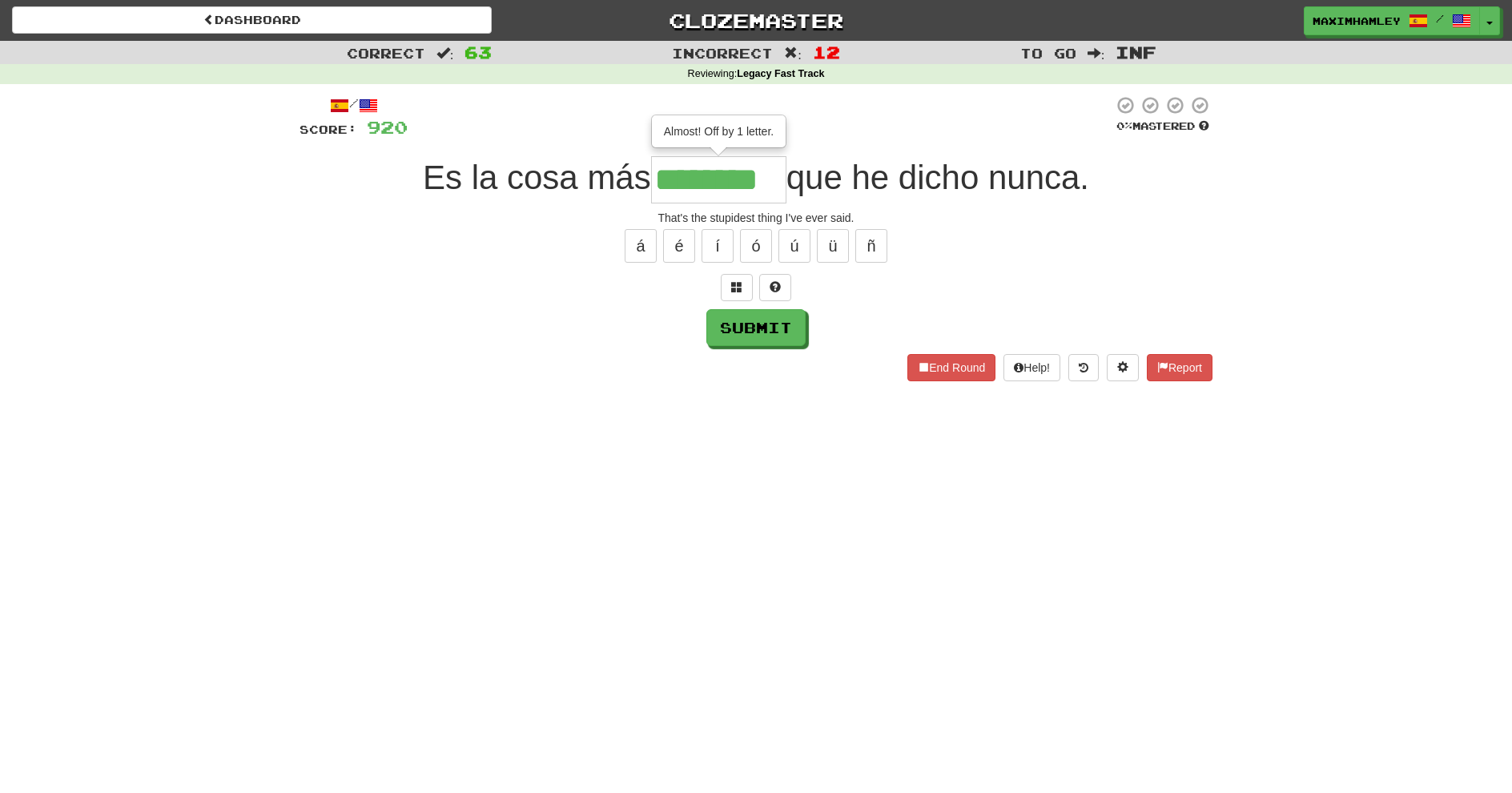
type input "********"
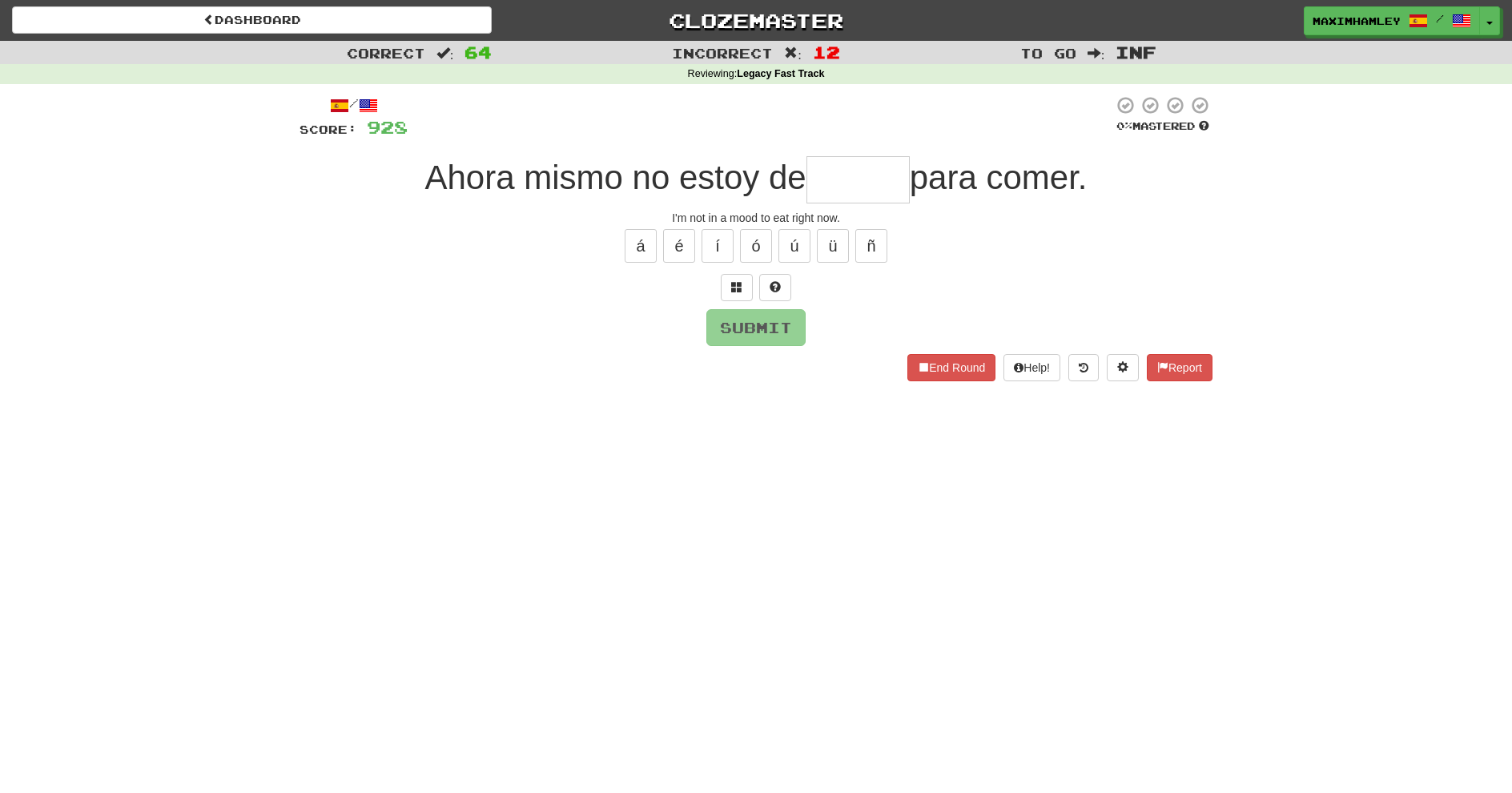
click at [892, 179] on input "text" at bounding box center [858, 180] width 104 height 47
type input "*"
type input "*****"
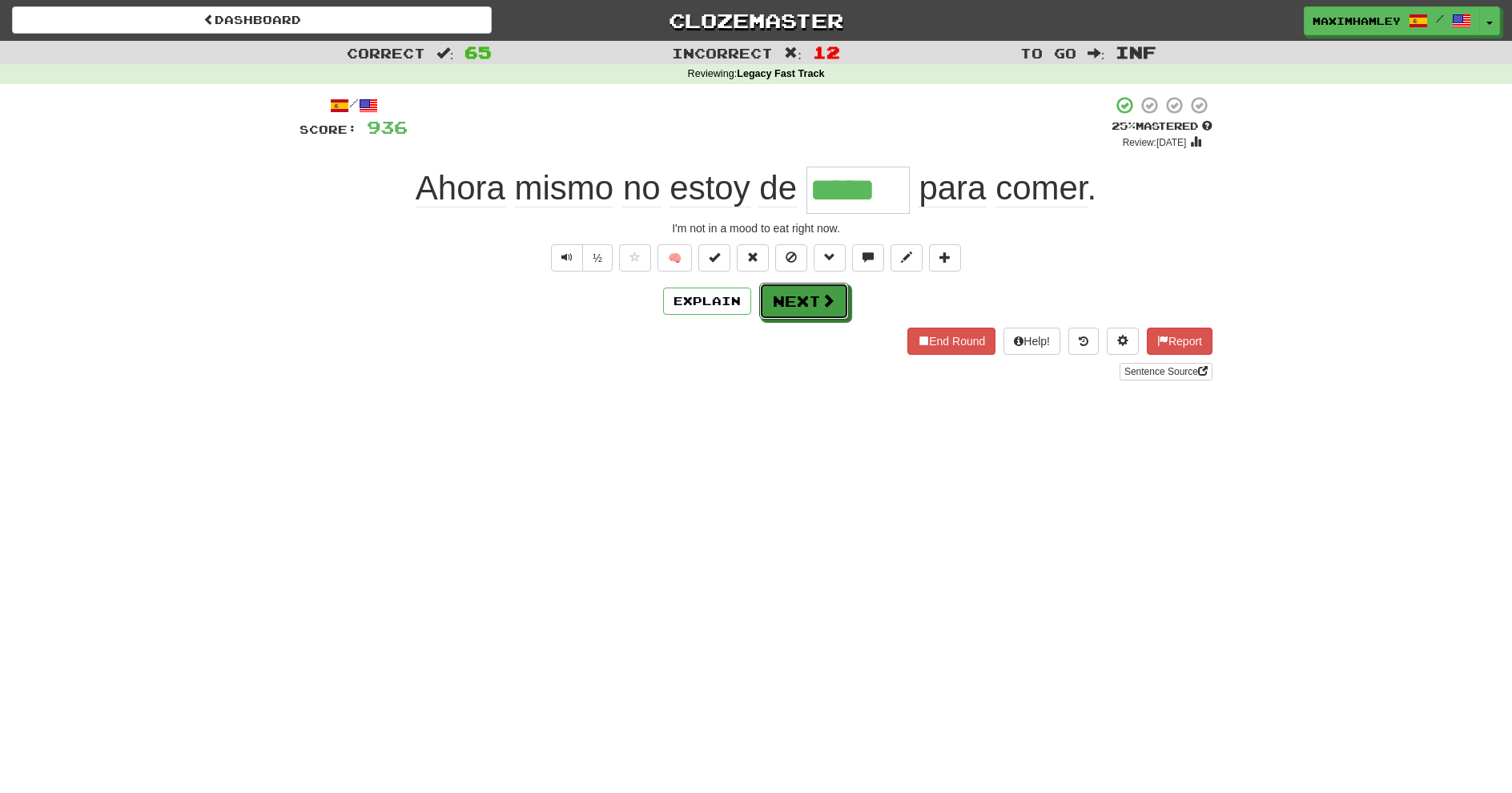
click at [814, 293] on button "Next" at bounding box center [803, 300] width 90 height 37
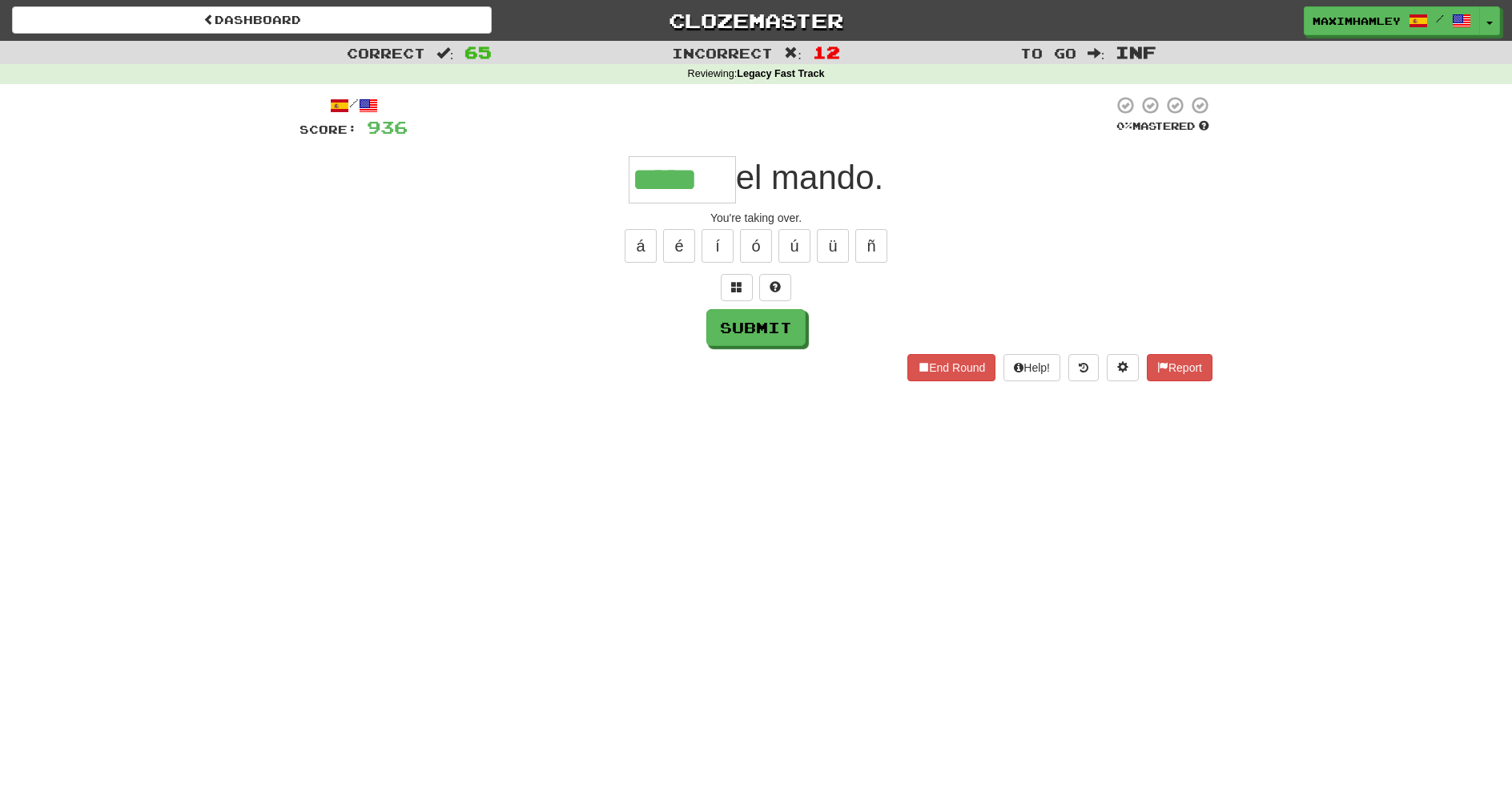
type input "*****"
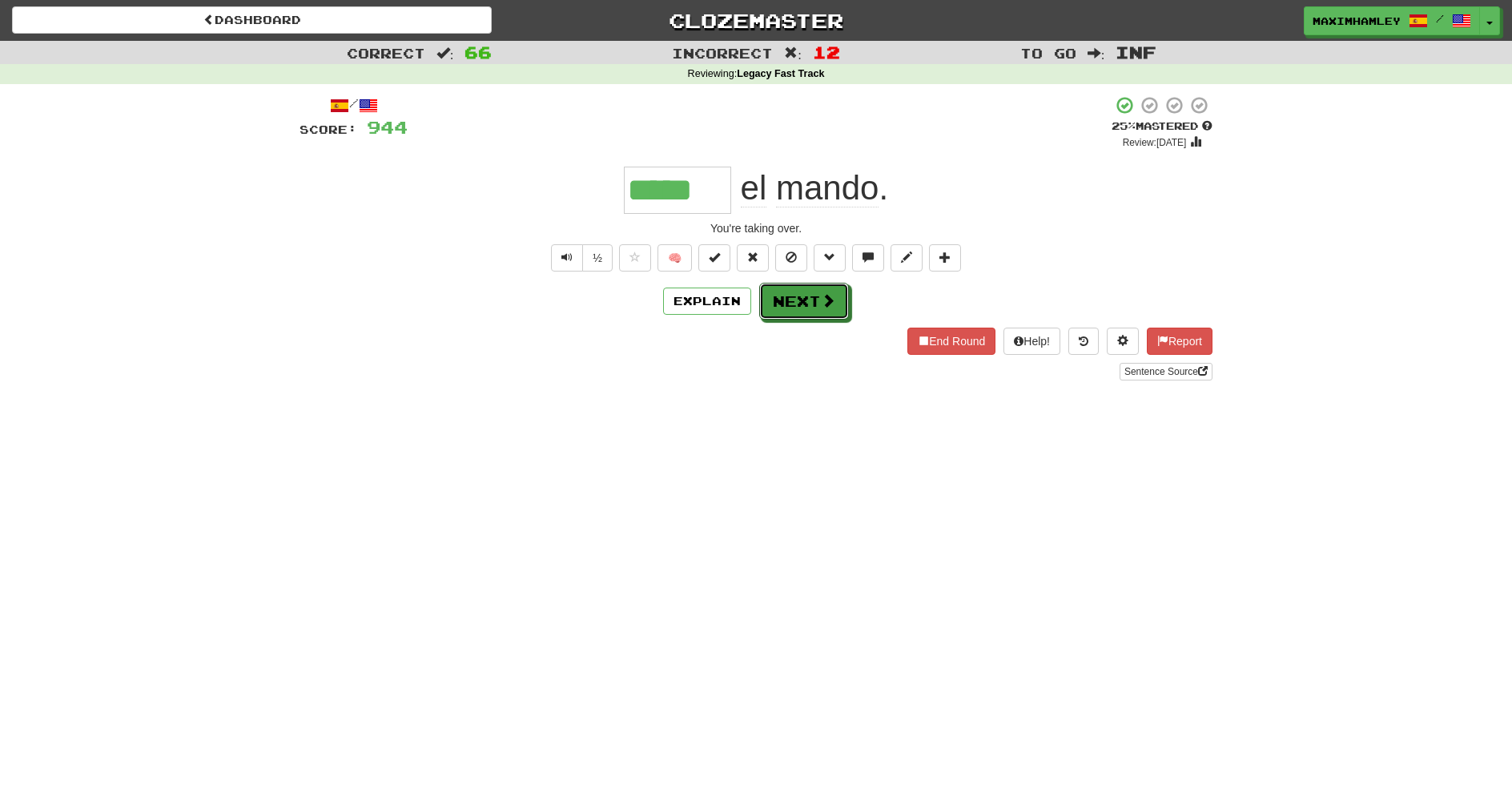
click at [814, 295] on button "Next" at bounding box center [803, 300] width 90 height 37
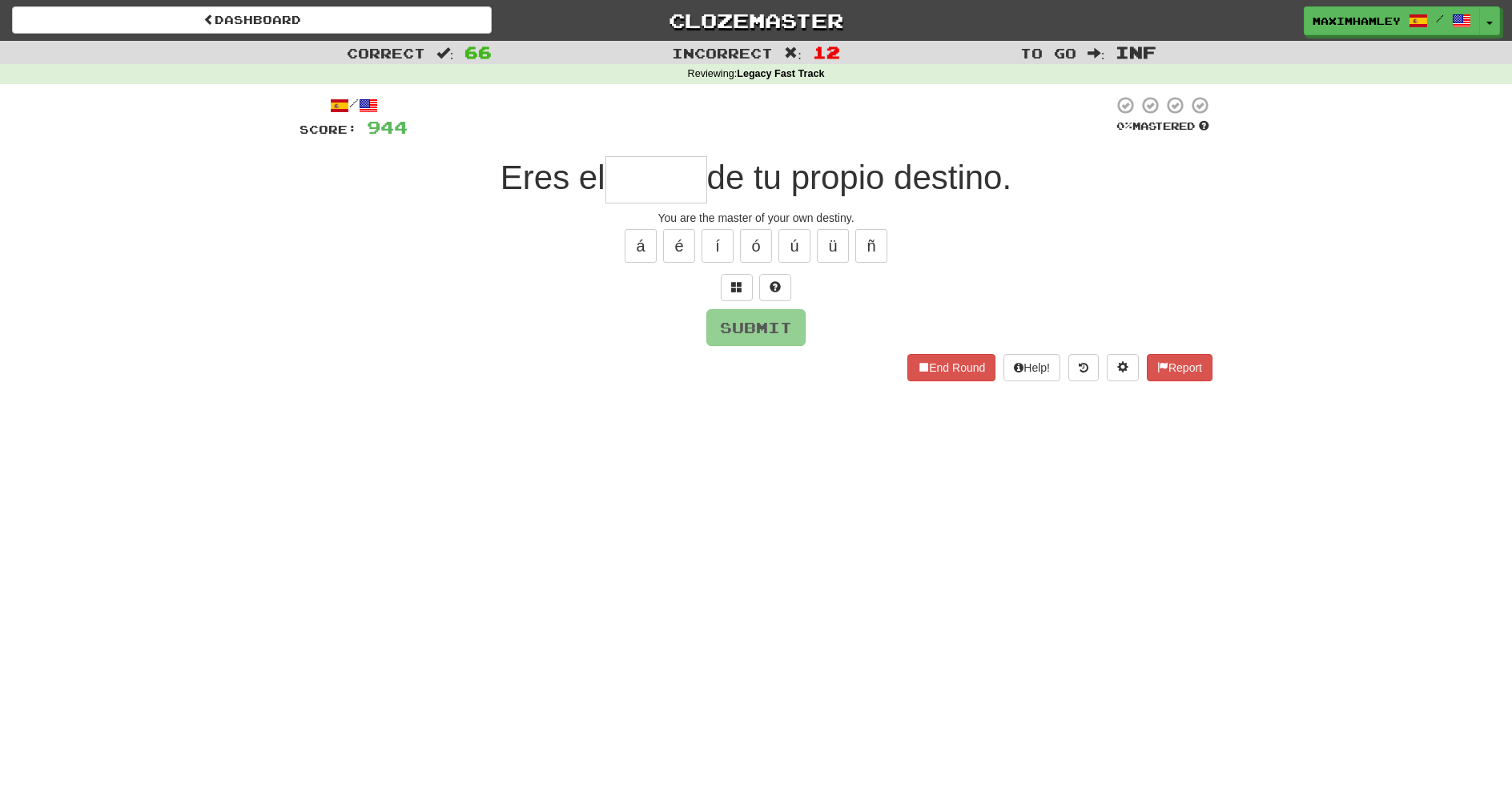
click at [652, 171] on input "text" at bounding box center [656, 180] width 102 height 47
click at [635, 185] on input "text" at bounding box center [656, 180] width 102 height 47
type input "*****"
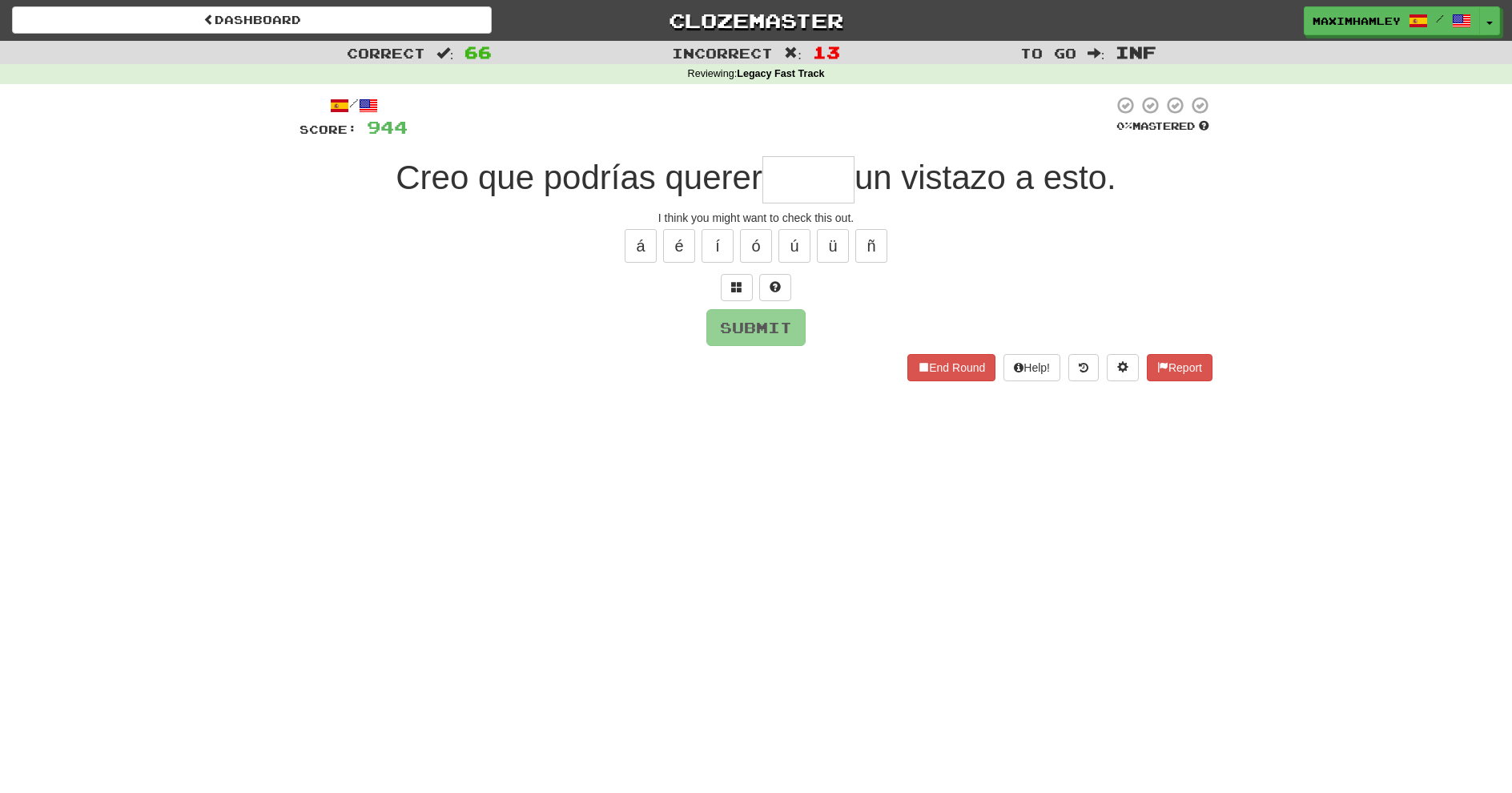
click at [811, 192] on input "text" at bounding box center [808, 180] width 92 height 47
type input "*****"
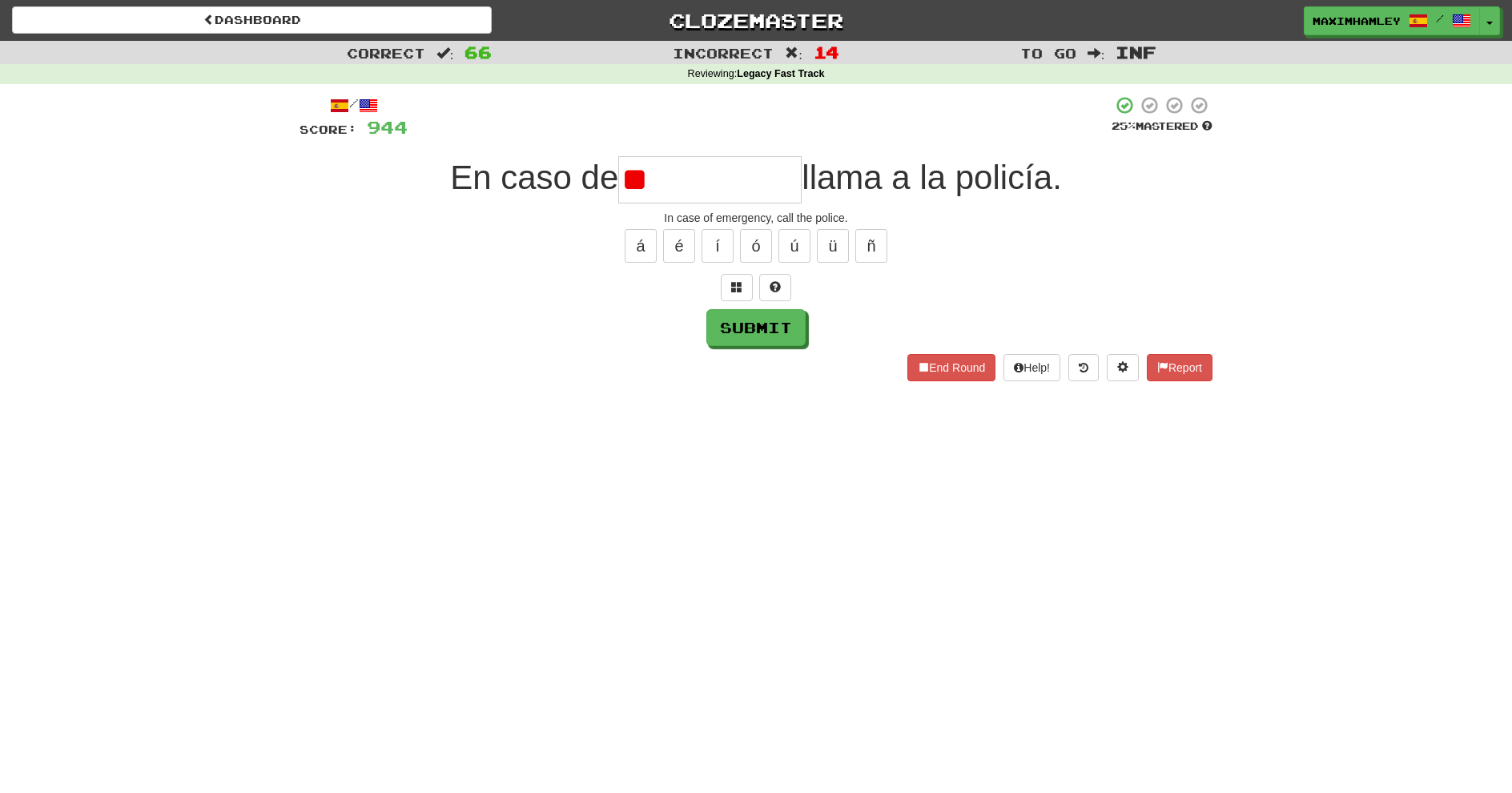
type input "*"
type input "**********"
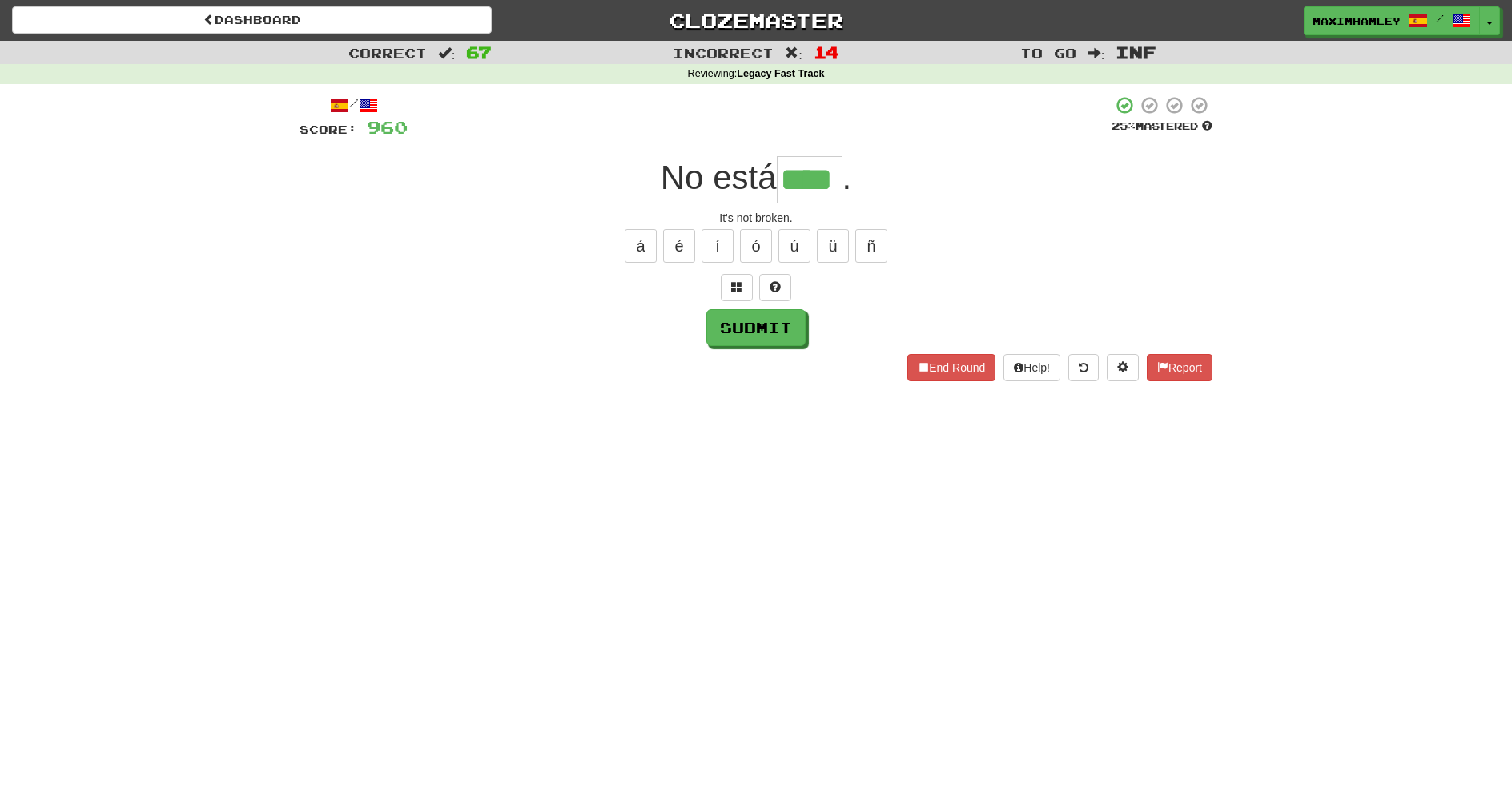
type input "****"
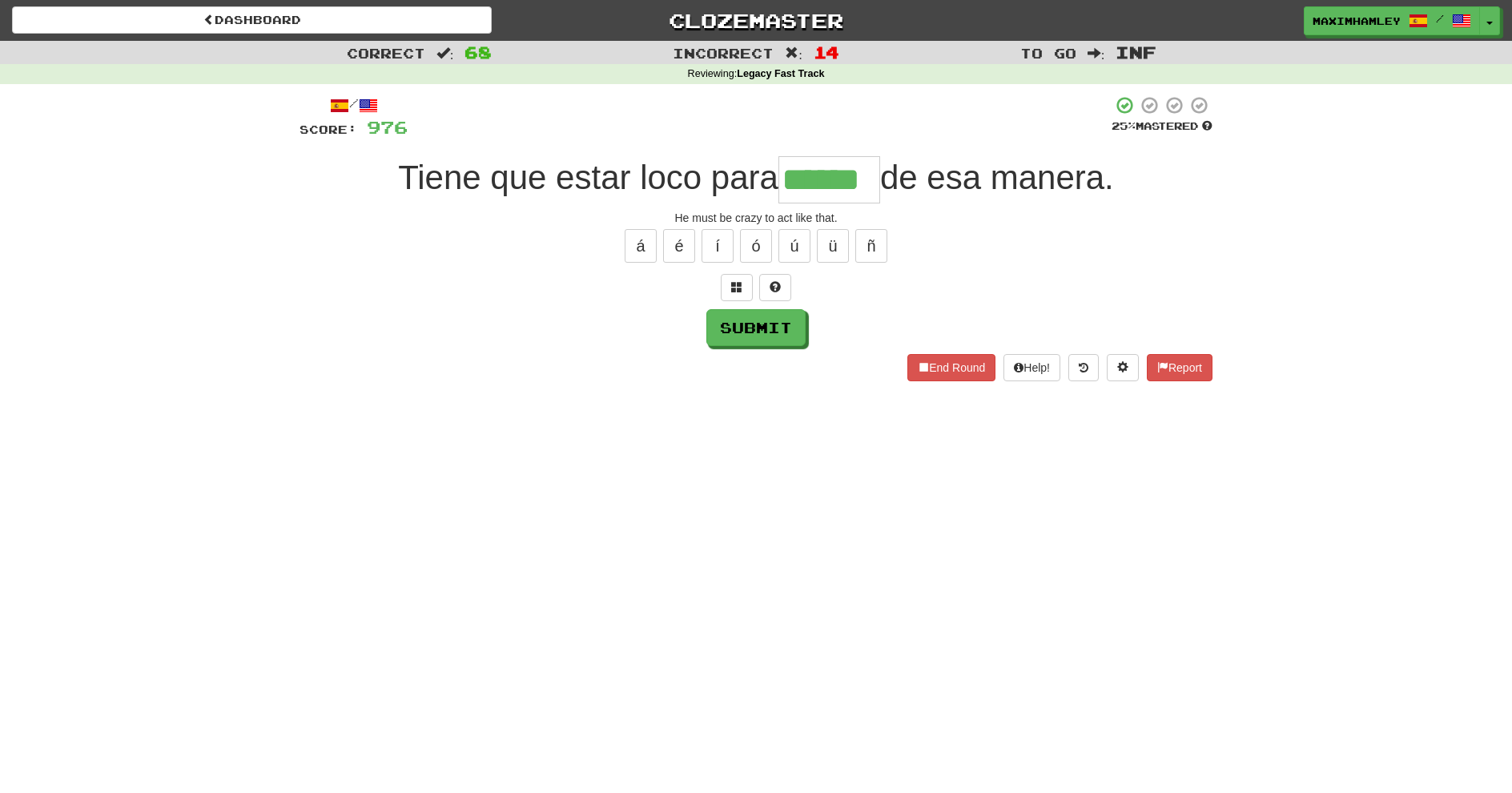
type input "******"
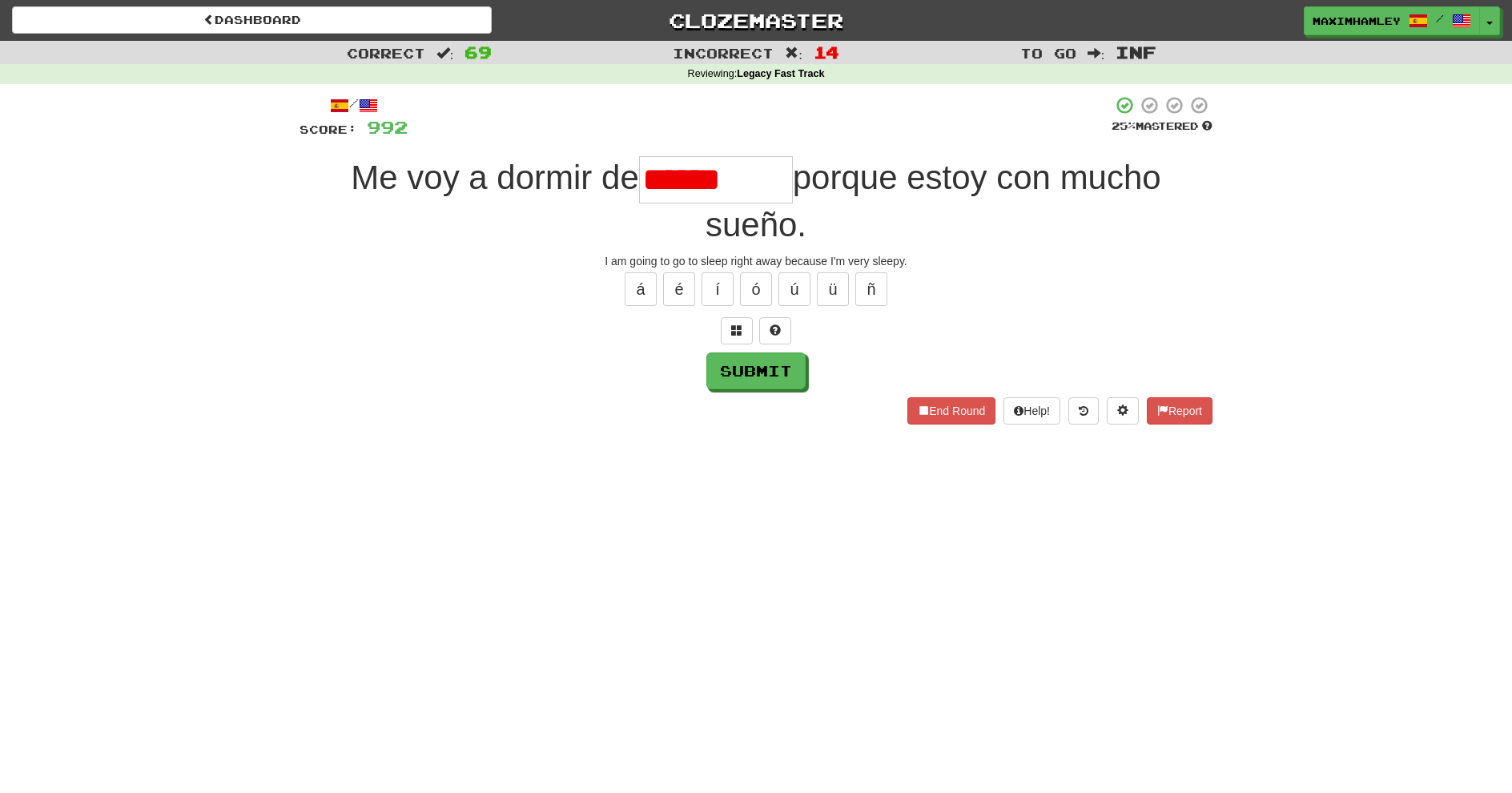
type input "*********"
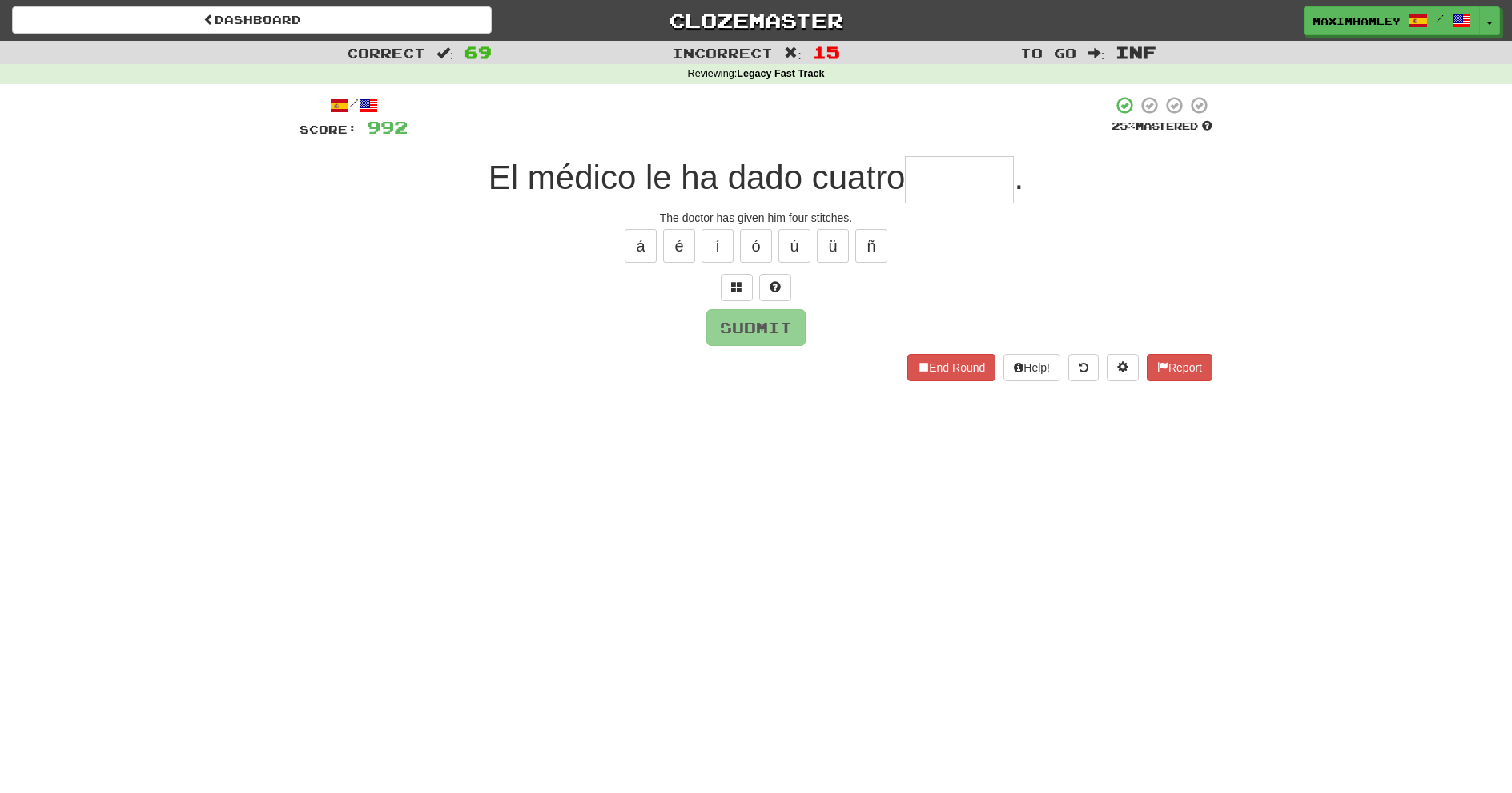
type input "******"
type input "*"
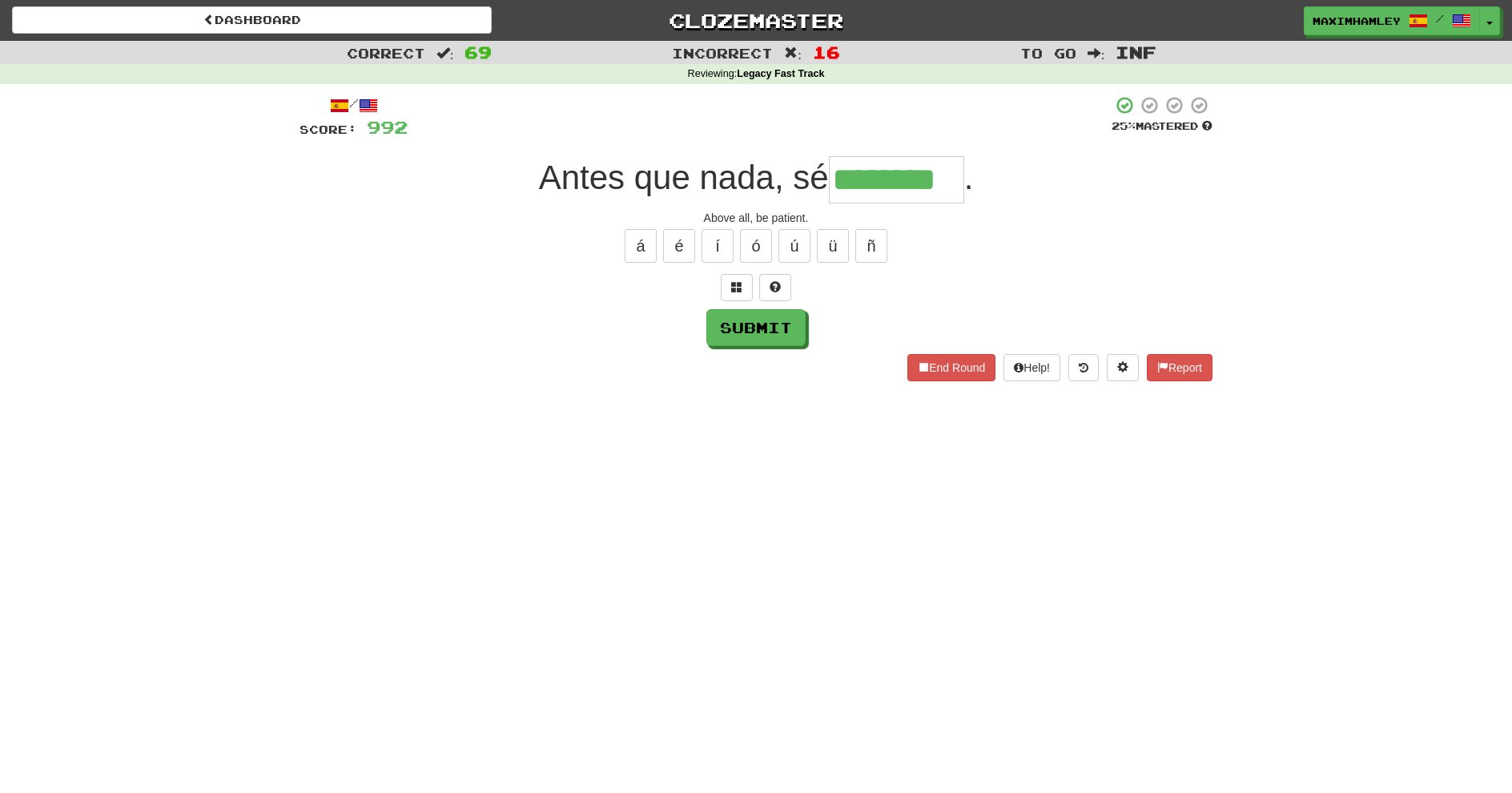
type input "********"
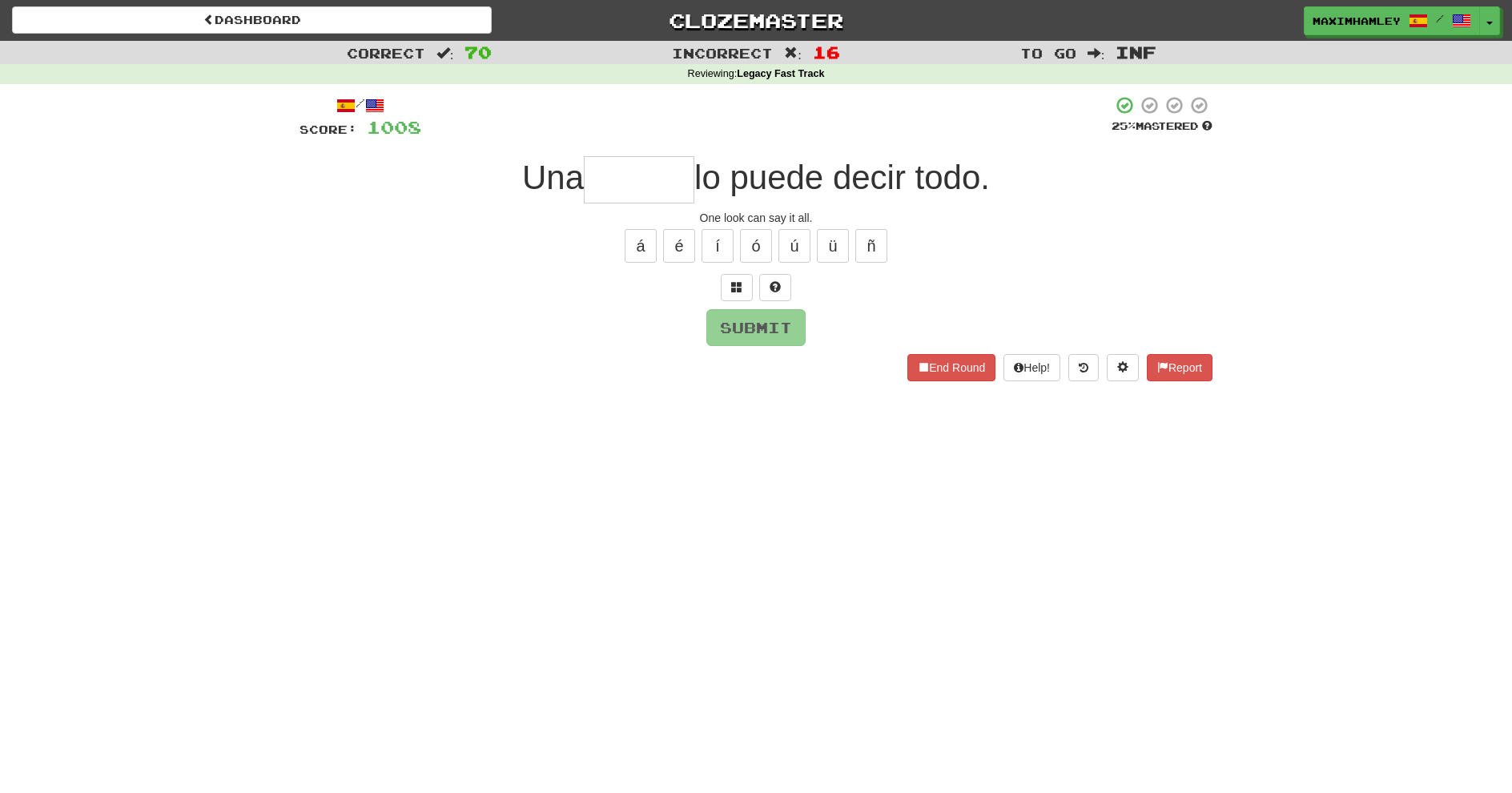
type input "*"
type input "******"
type input "*****"
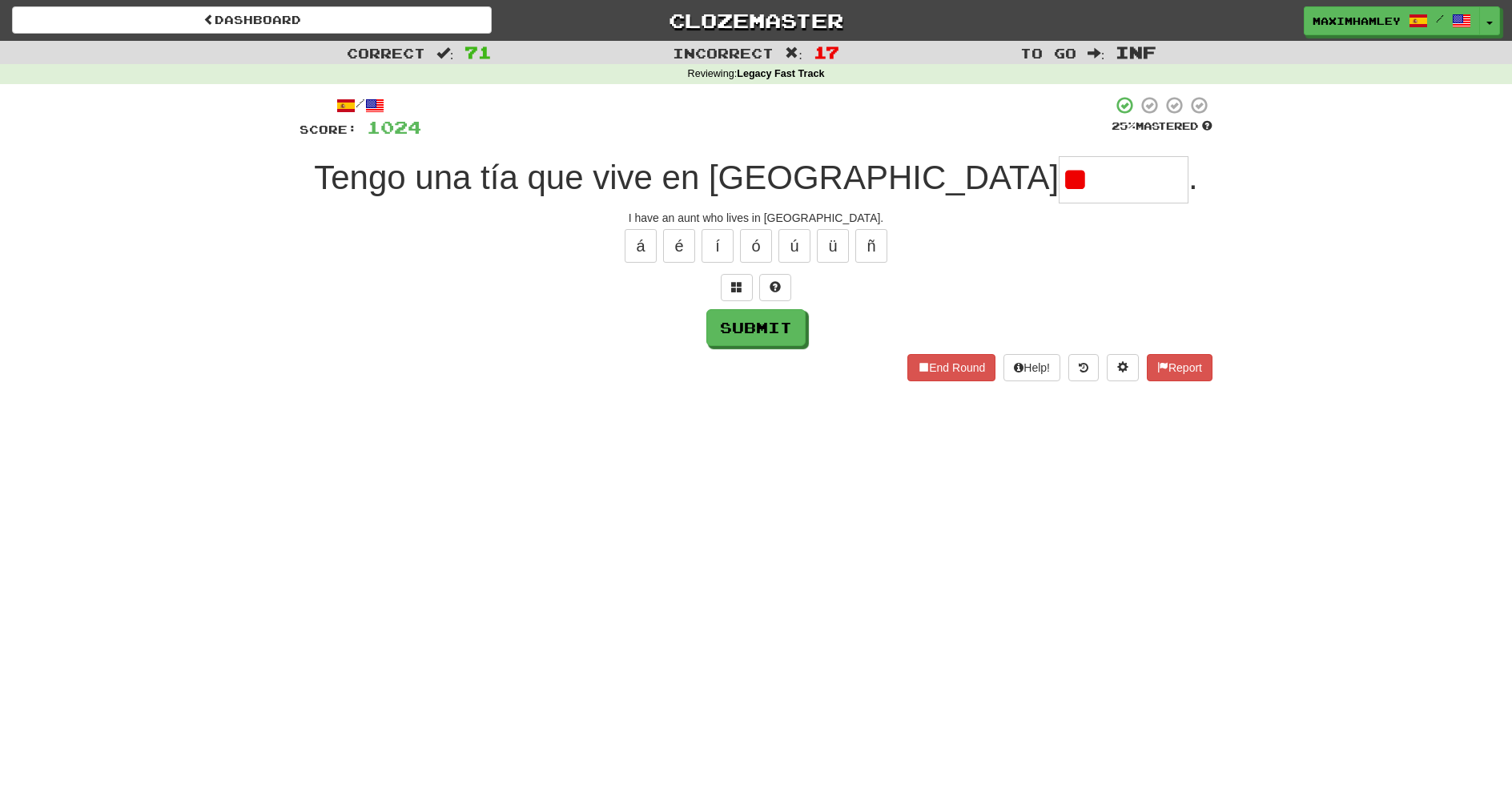
type input "*"
type input "*******"
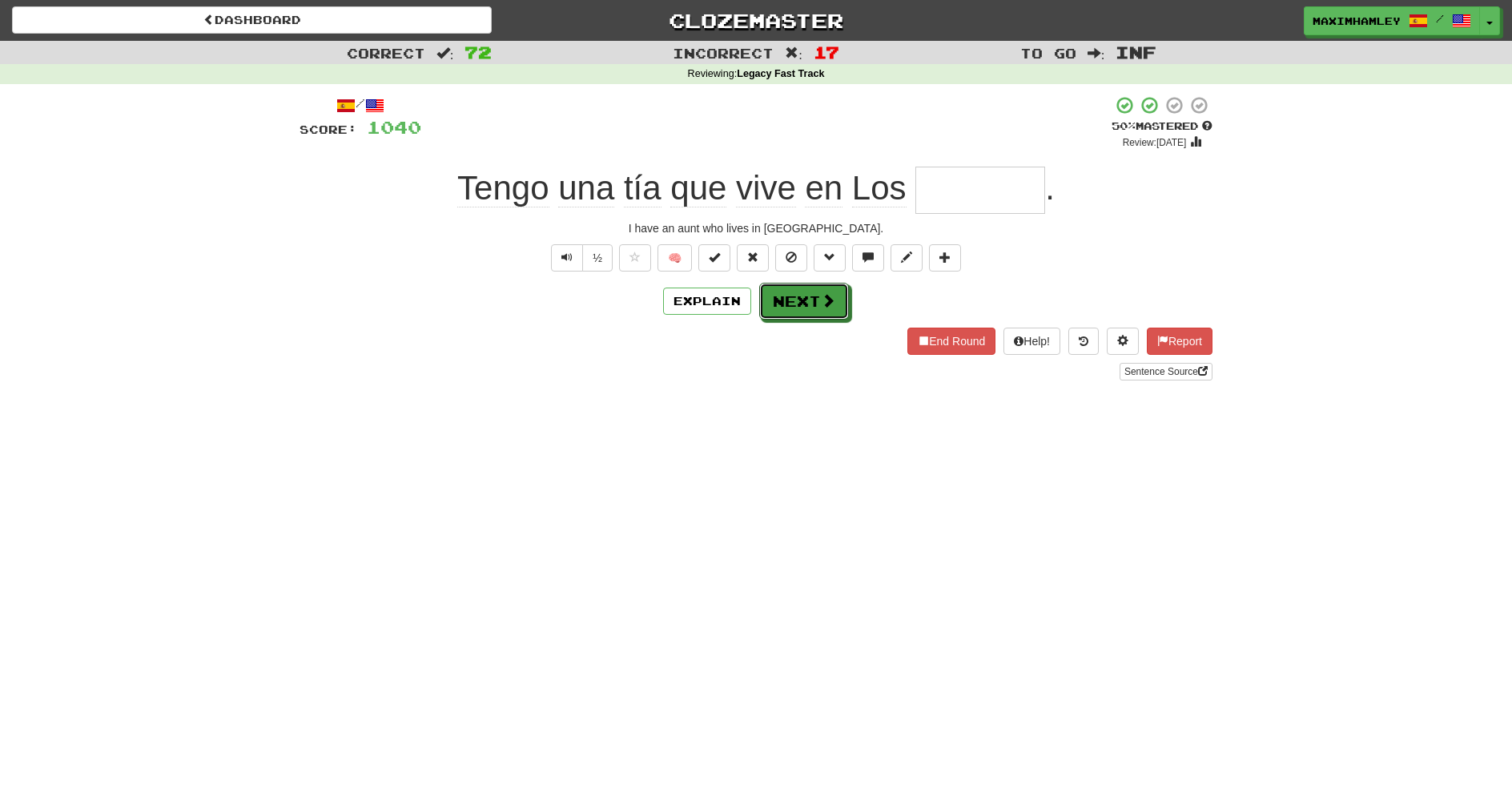
click at [765, 319] on button "Next" at bounding box center [803, 300] width 90 height 37
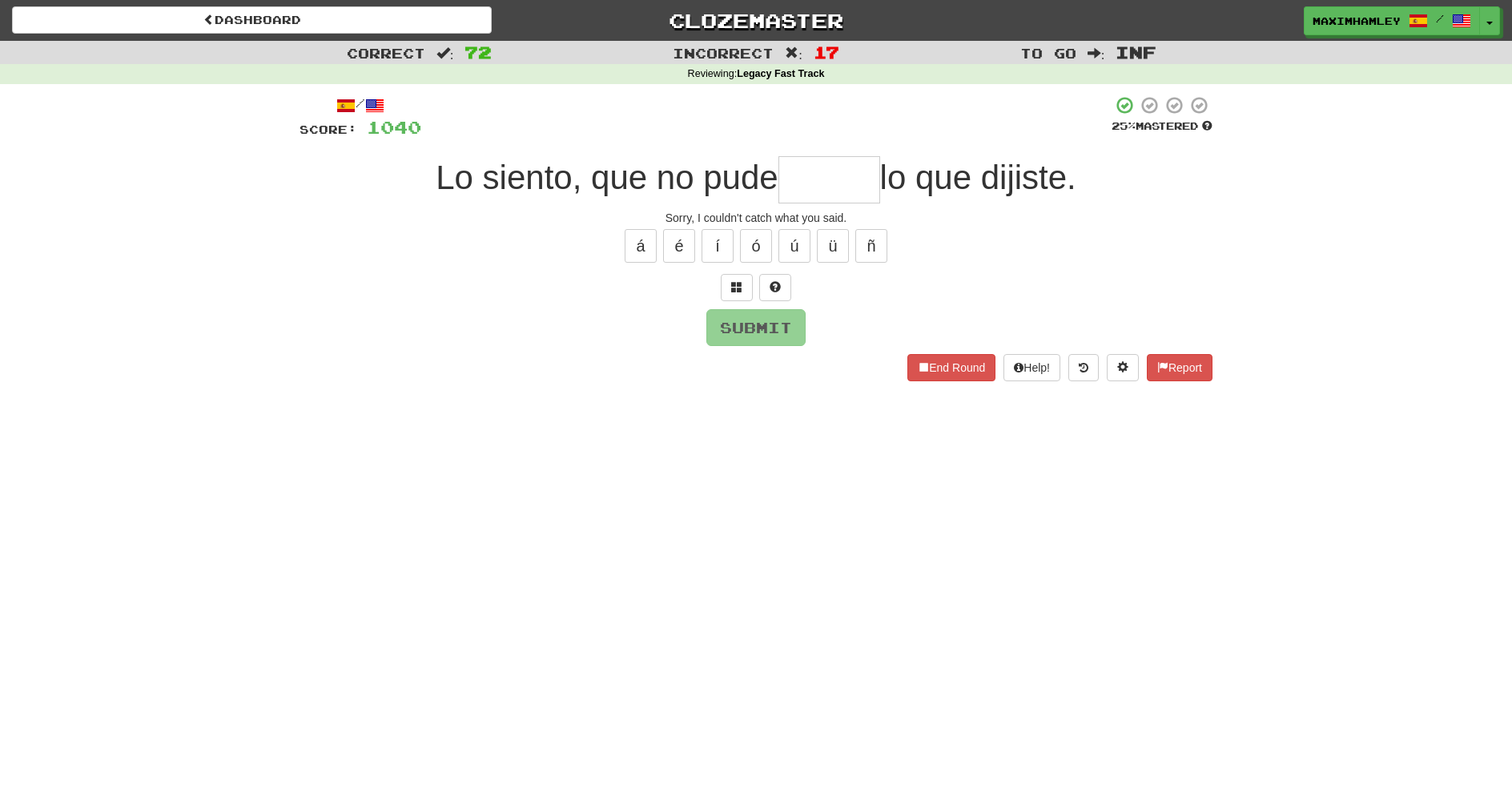
click at [808, 189] on input "text" at bounding box center [829, 180] width 102 height 47
type input "*"
type input "******"
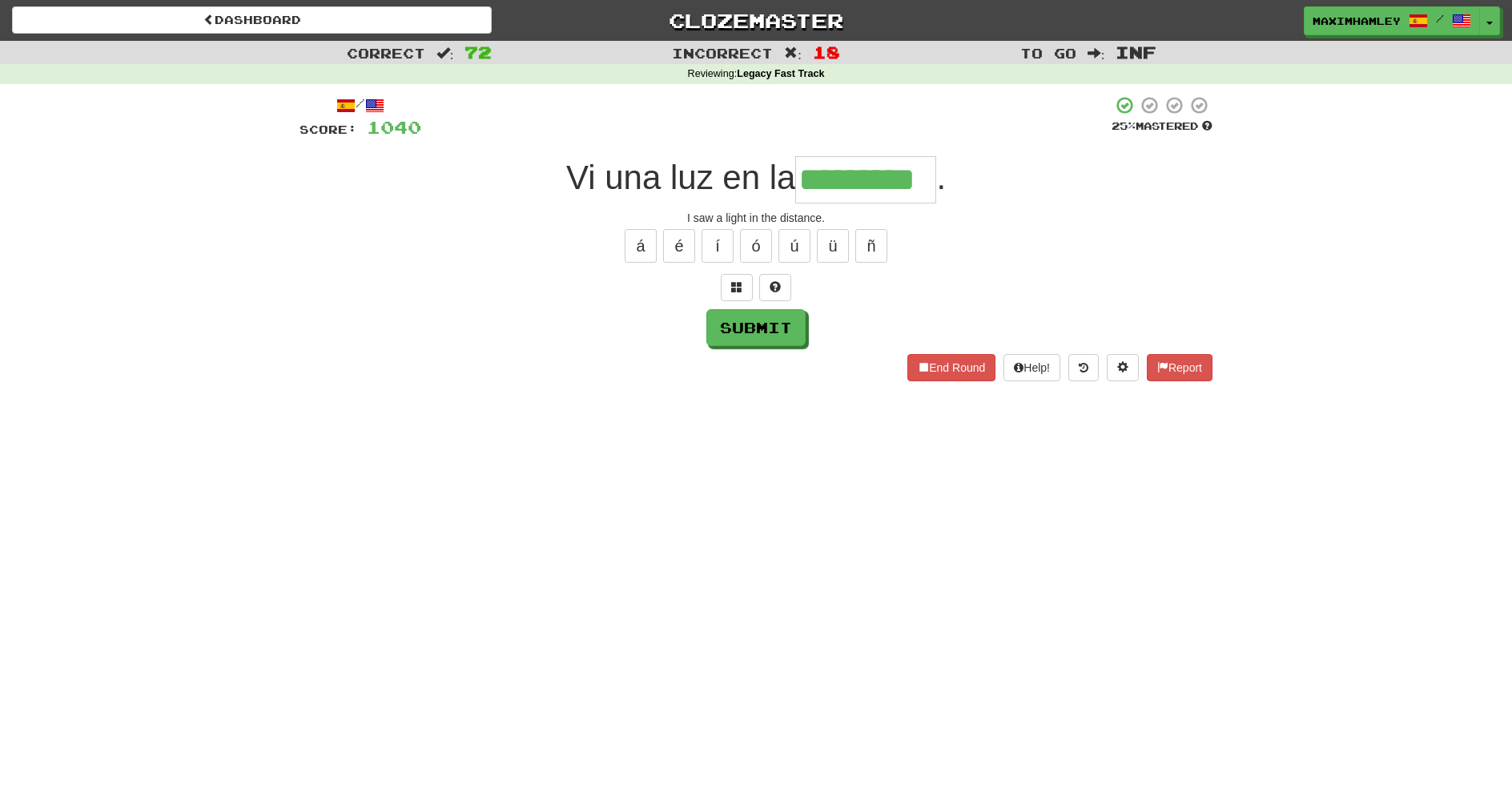
type input "*********"
type input "*******"
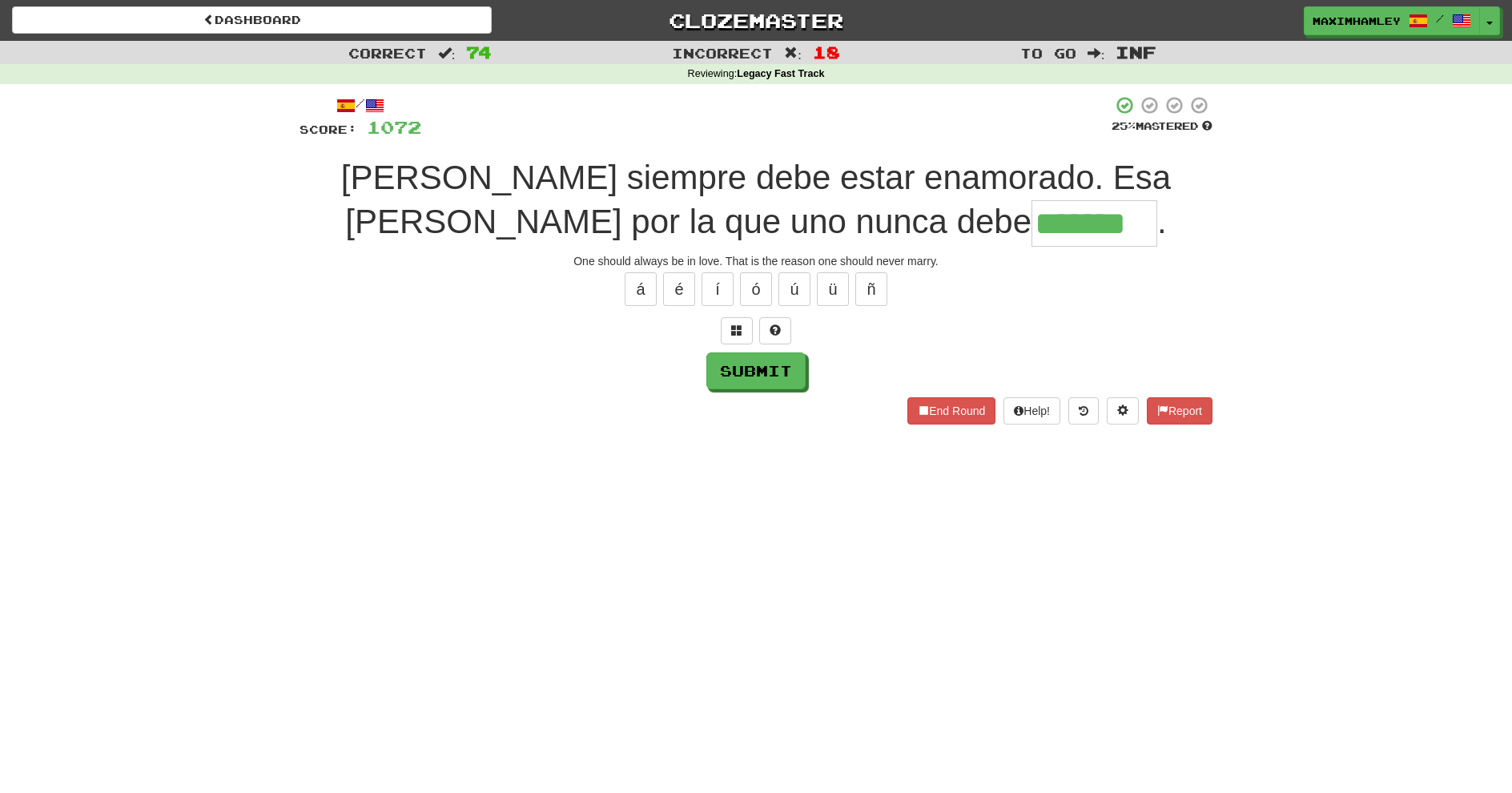
type input "*******"
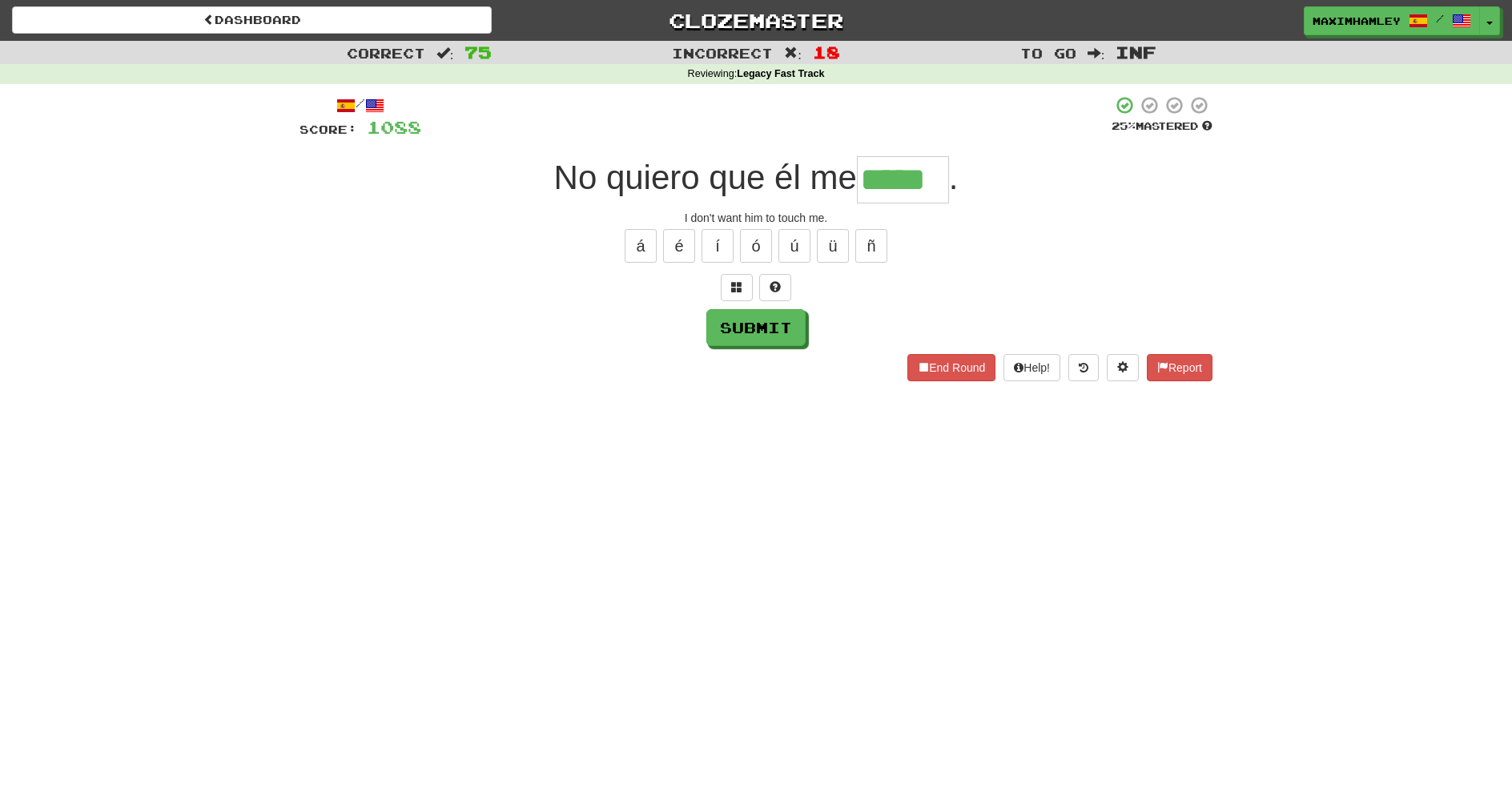
type input "*****"
type input "******"
type input "*****"
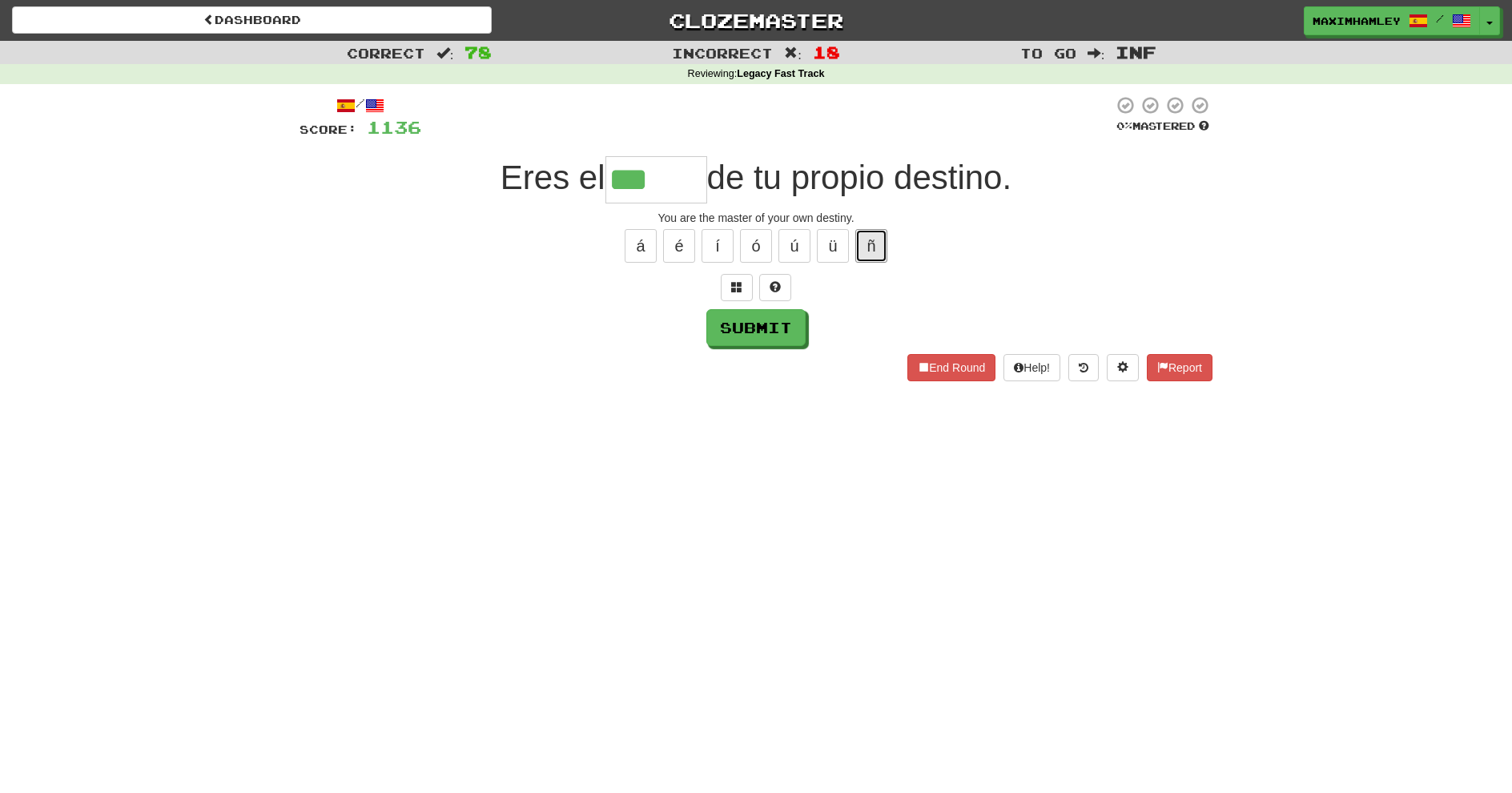
click at [861, 249] on button "ñ" at bounding box center [871, 246] width 32 height 34
type input "*****"
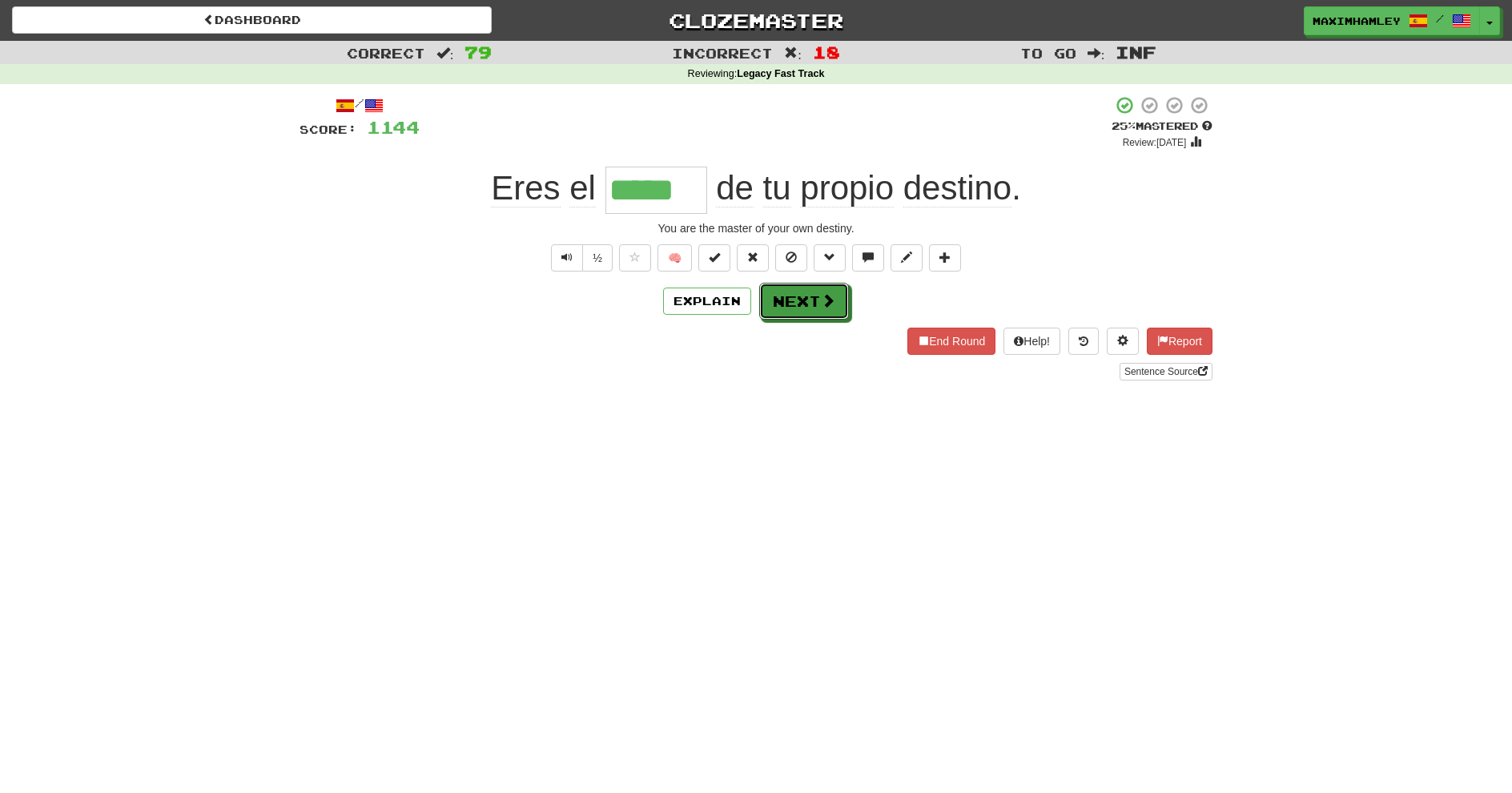
click at [793, 309] on button "Next" at bounding box center [803, 300] width 90 height 37
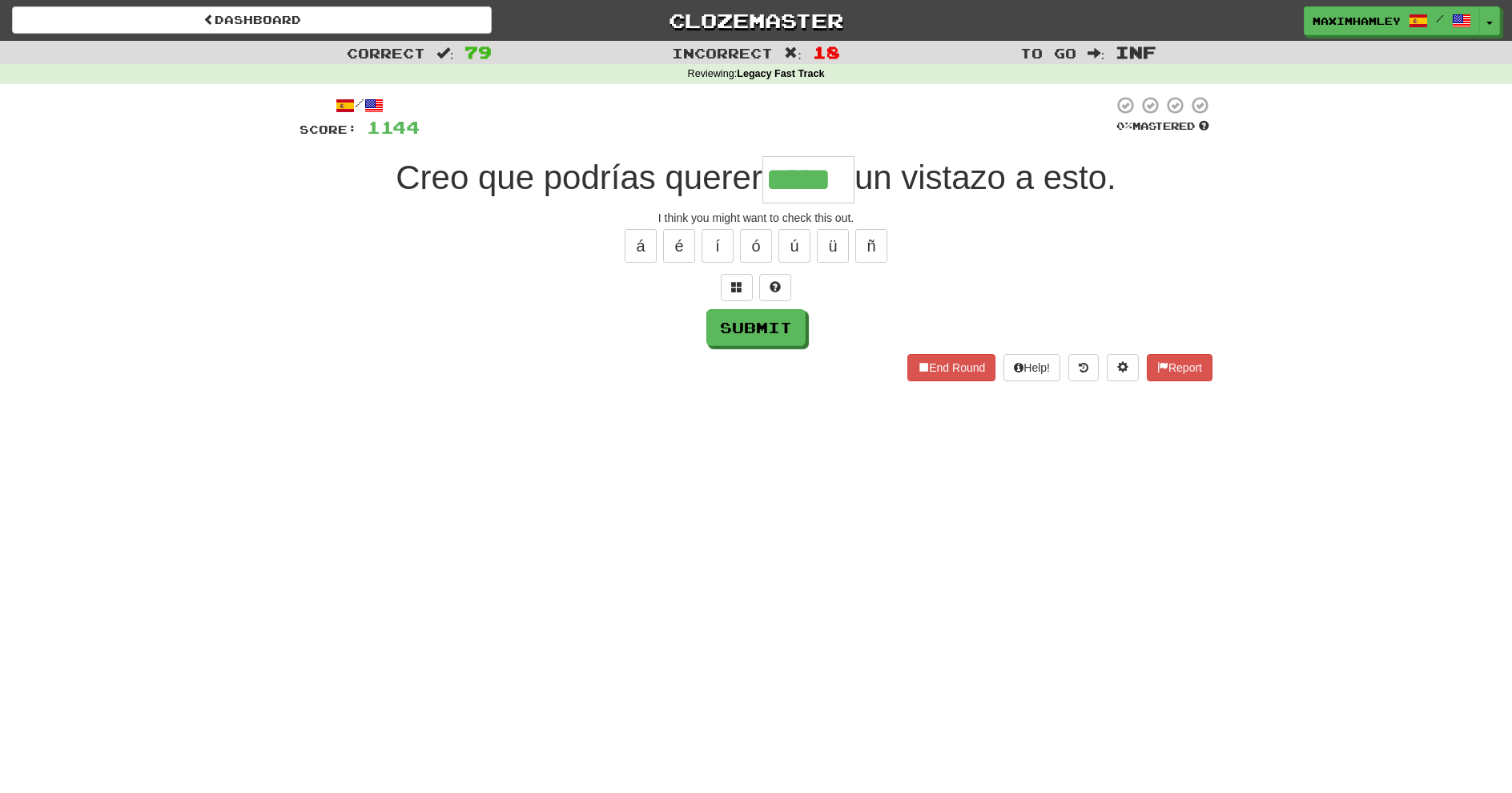
type input "*****"
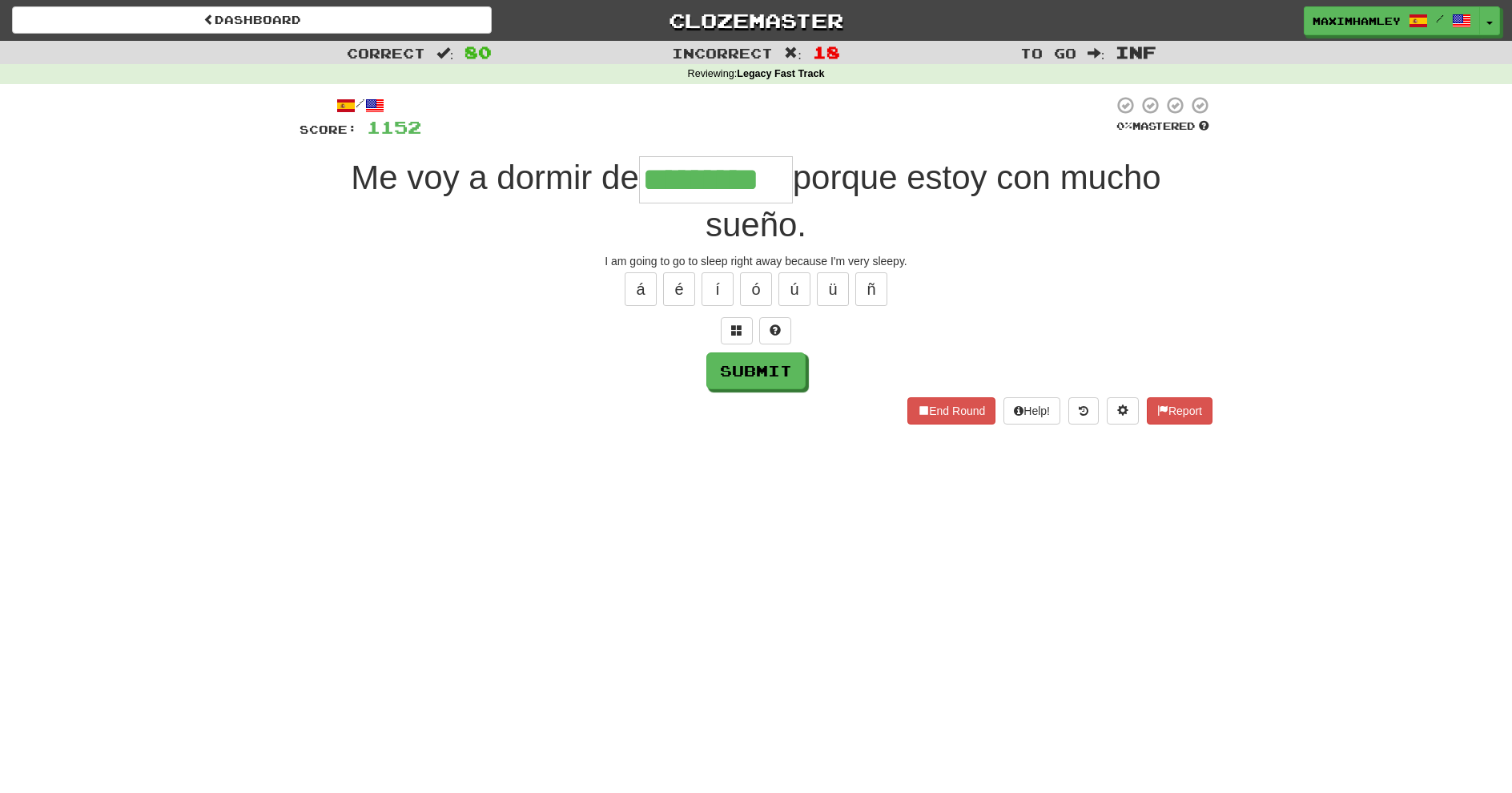
type input "*********"
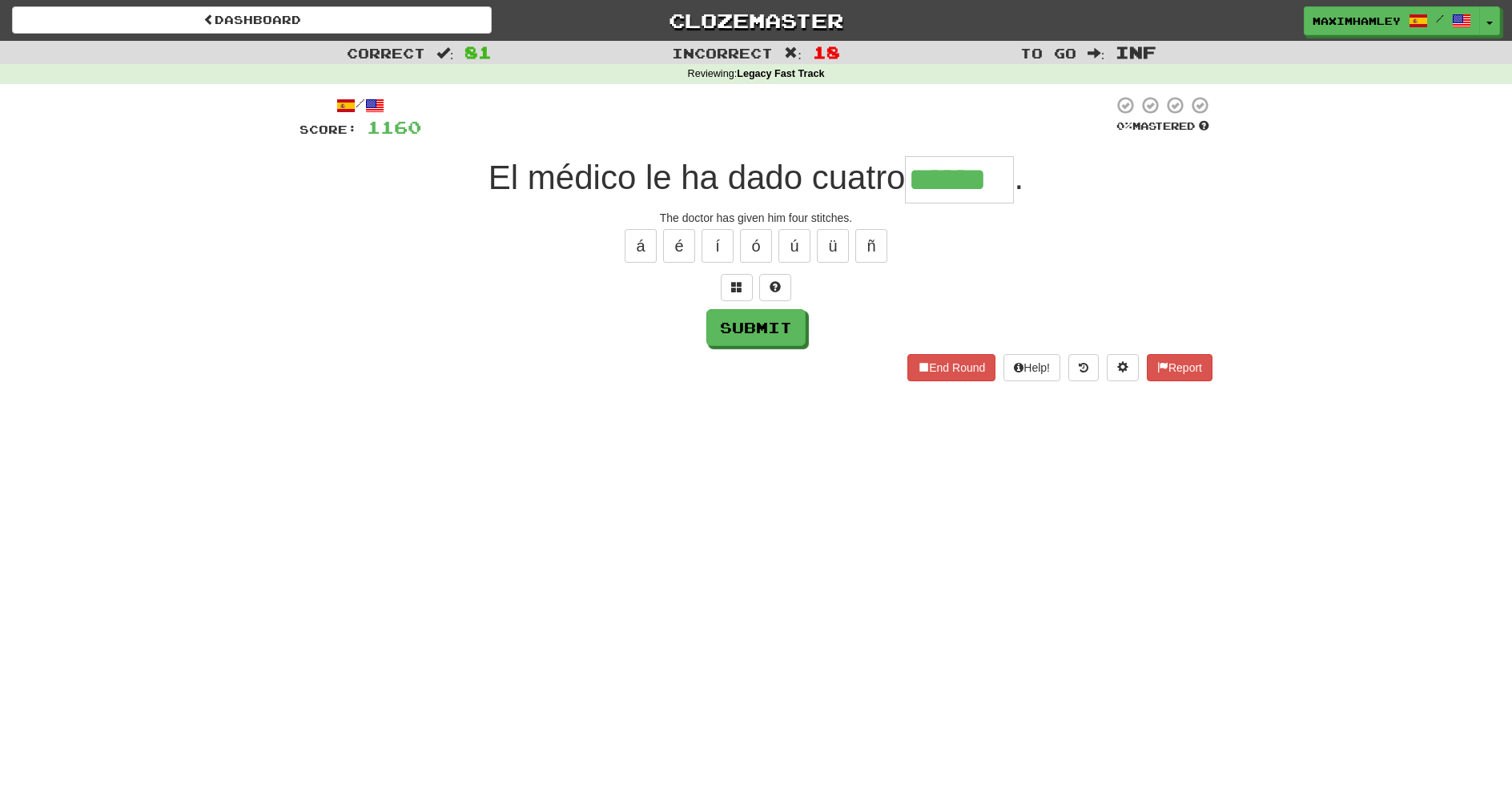
type input "******"
type input "*****"
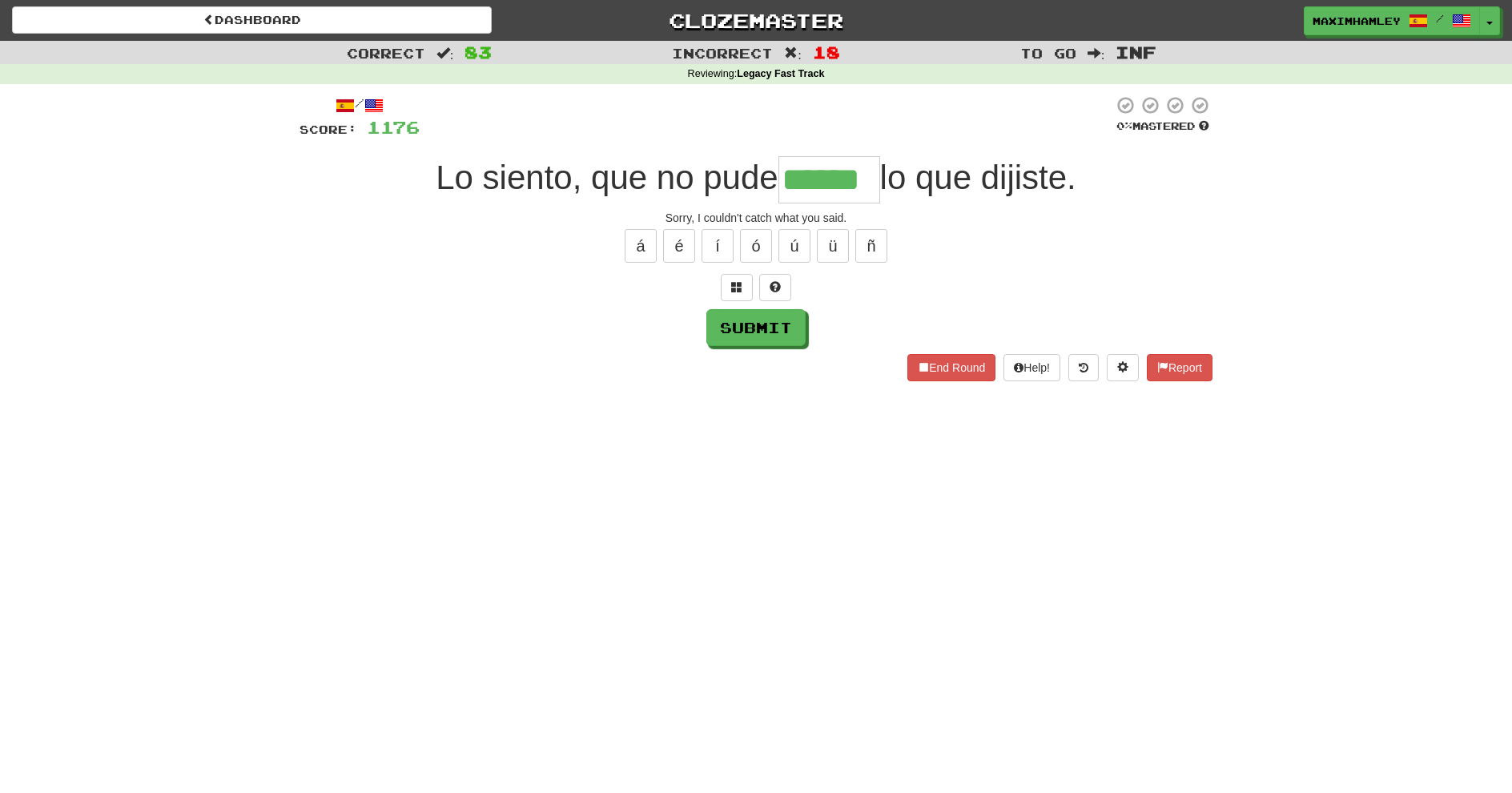
type input "******"
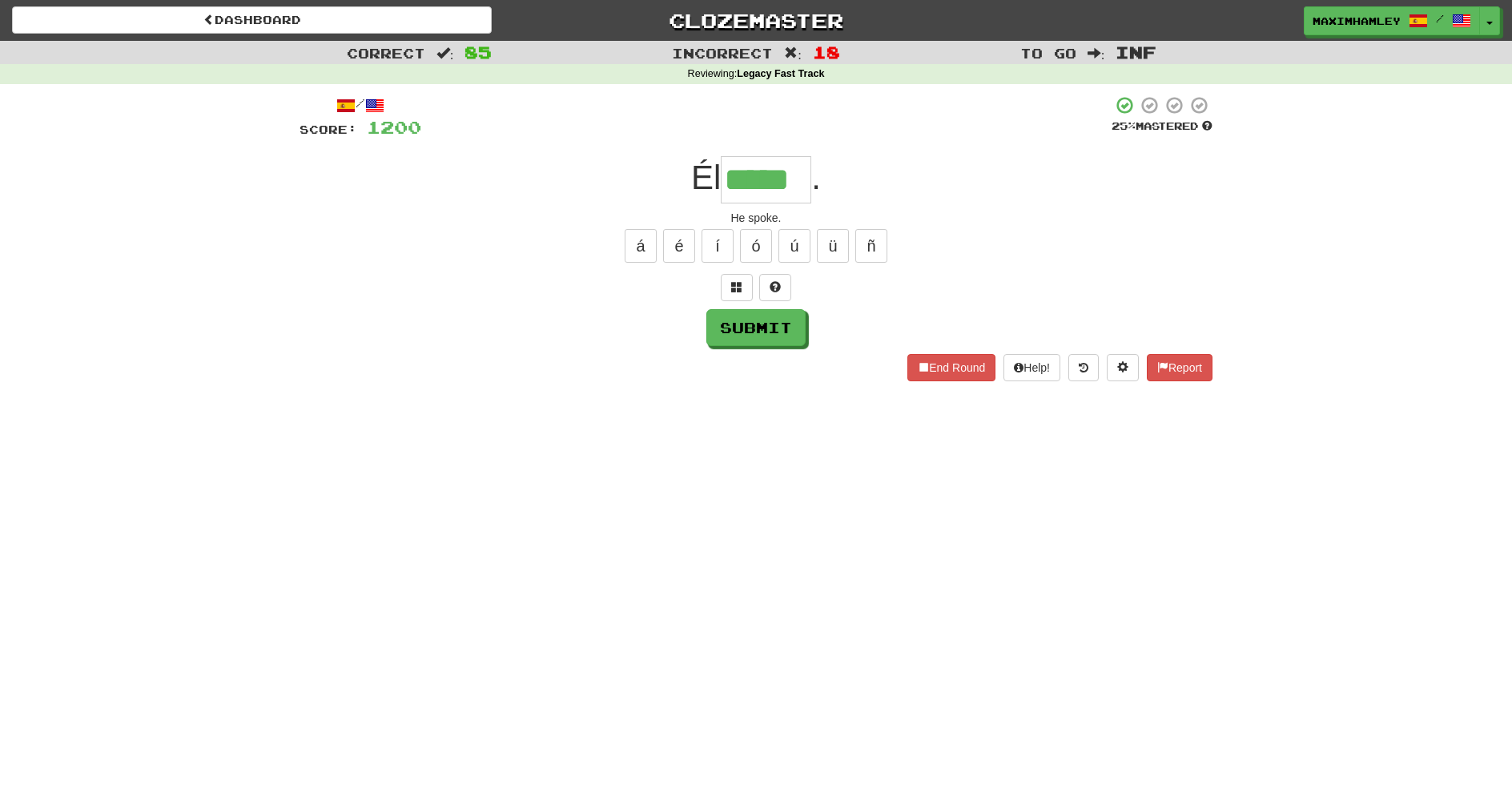
type input "*****"
type input "*"
type input "****"
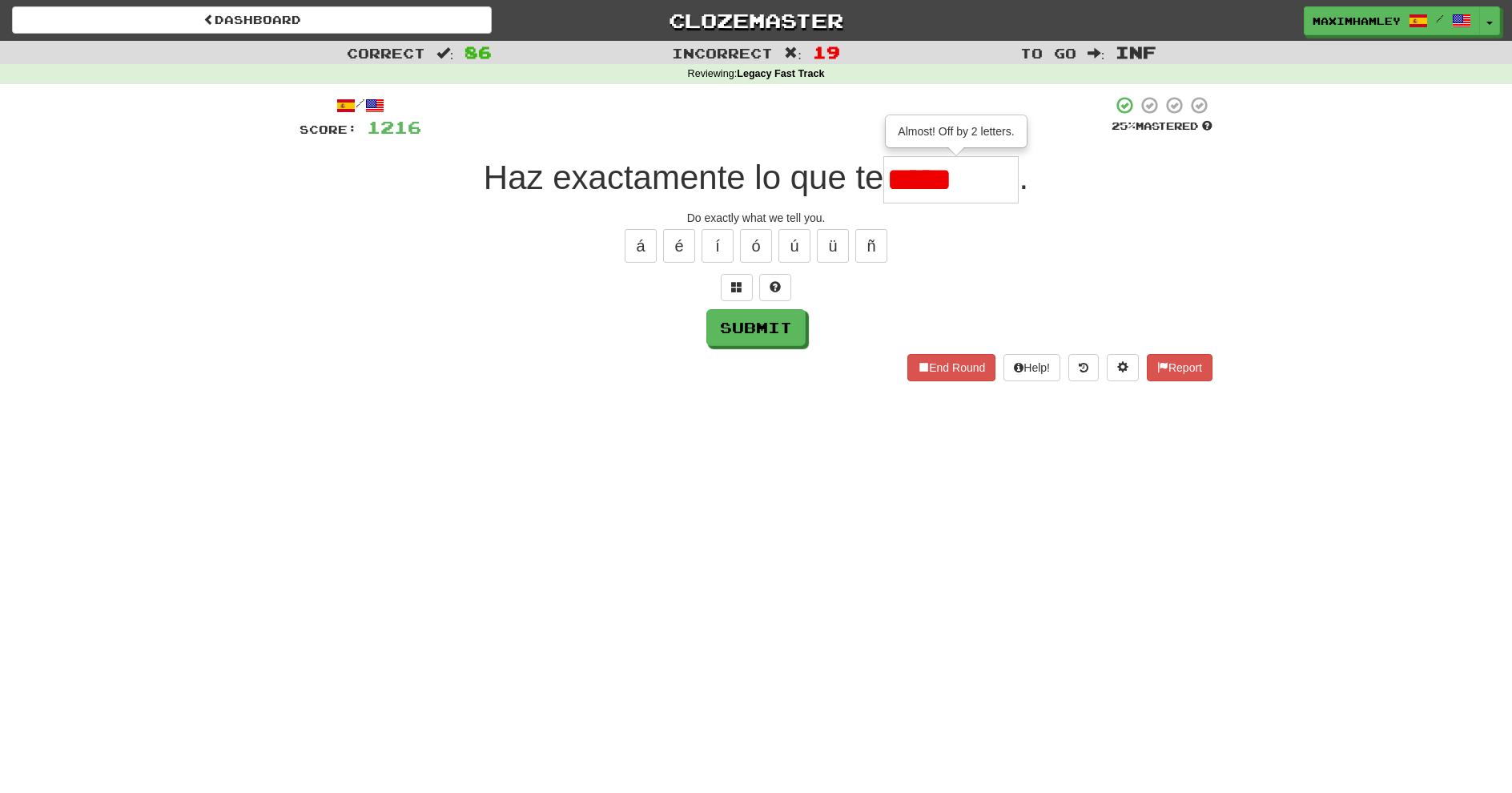
type input "*******"
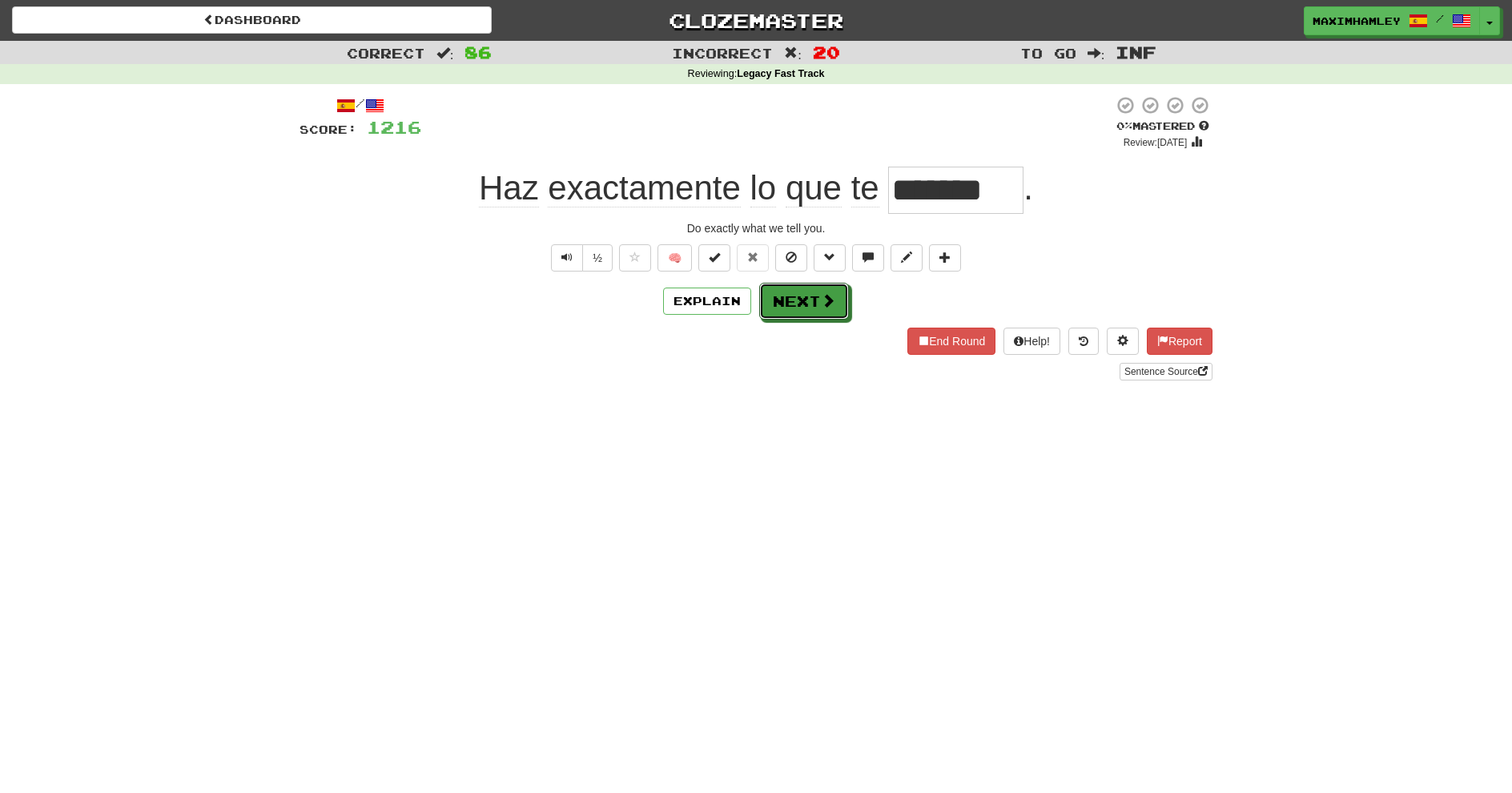
click at [802, 314] on button "Next" at bounding box center [803, 300] width 90 height 37
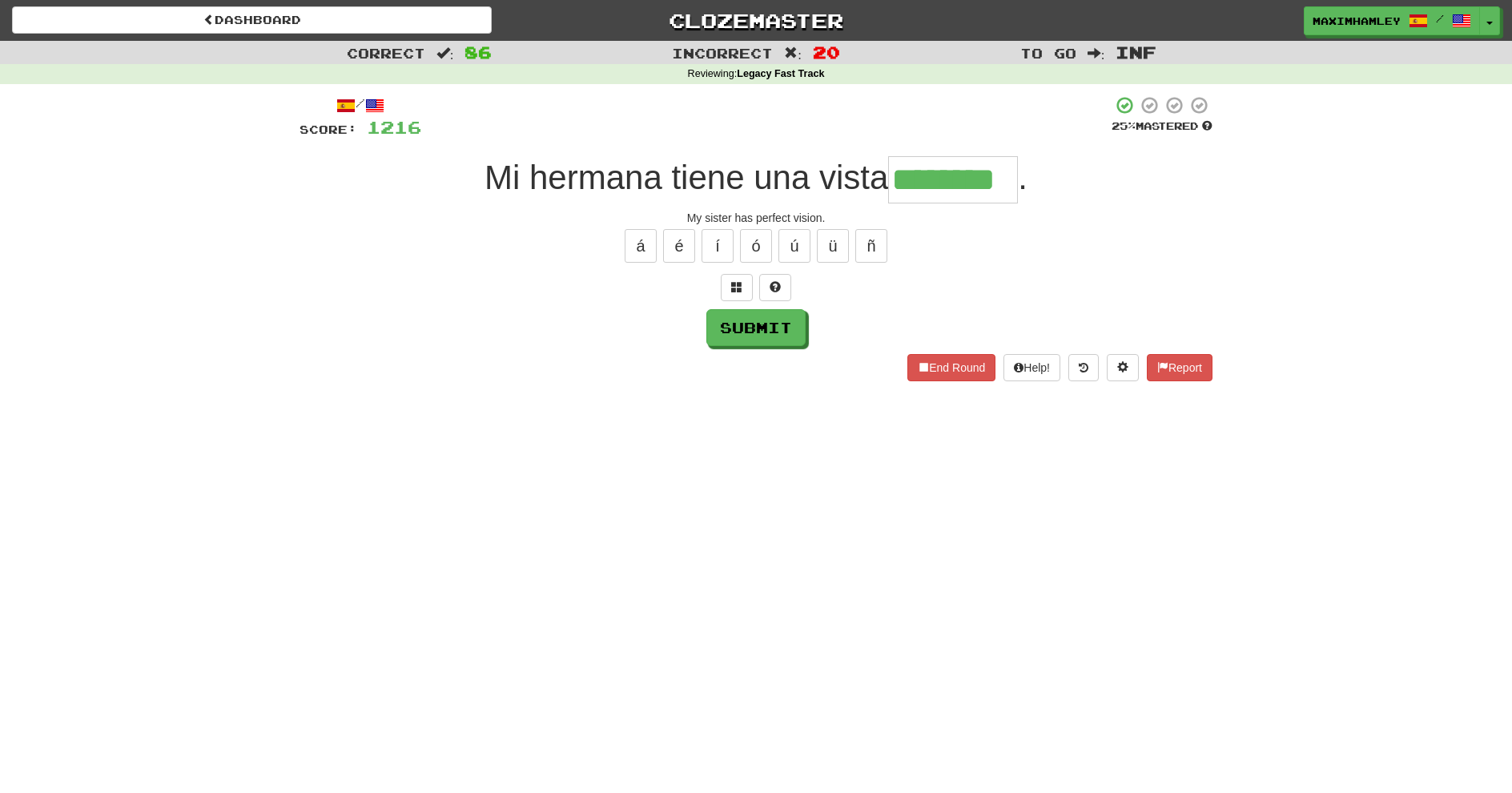
type input "********"
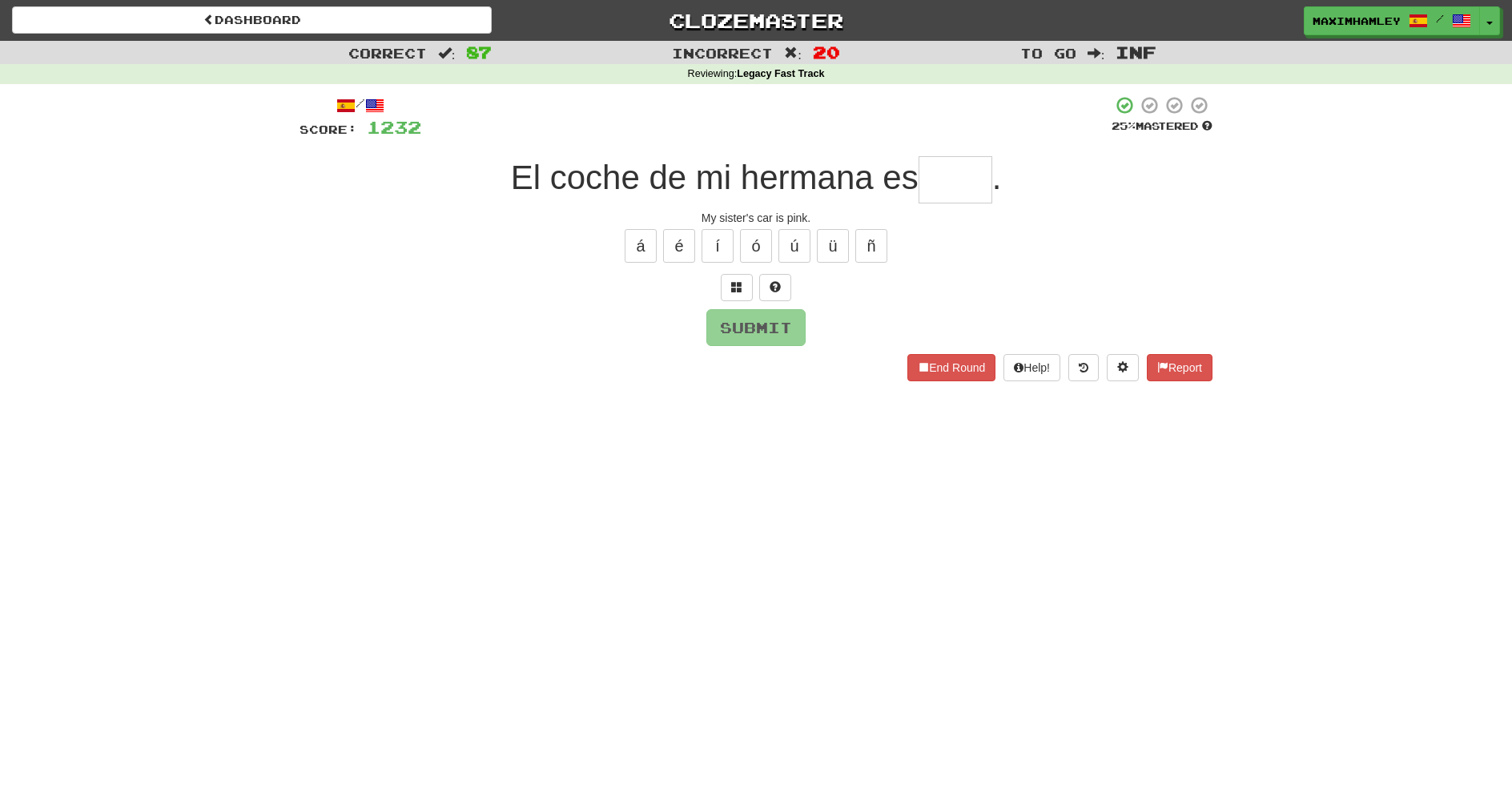
type input "*"
type input "****"
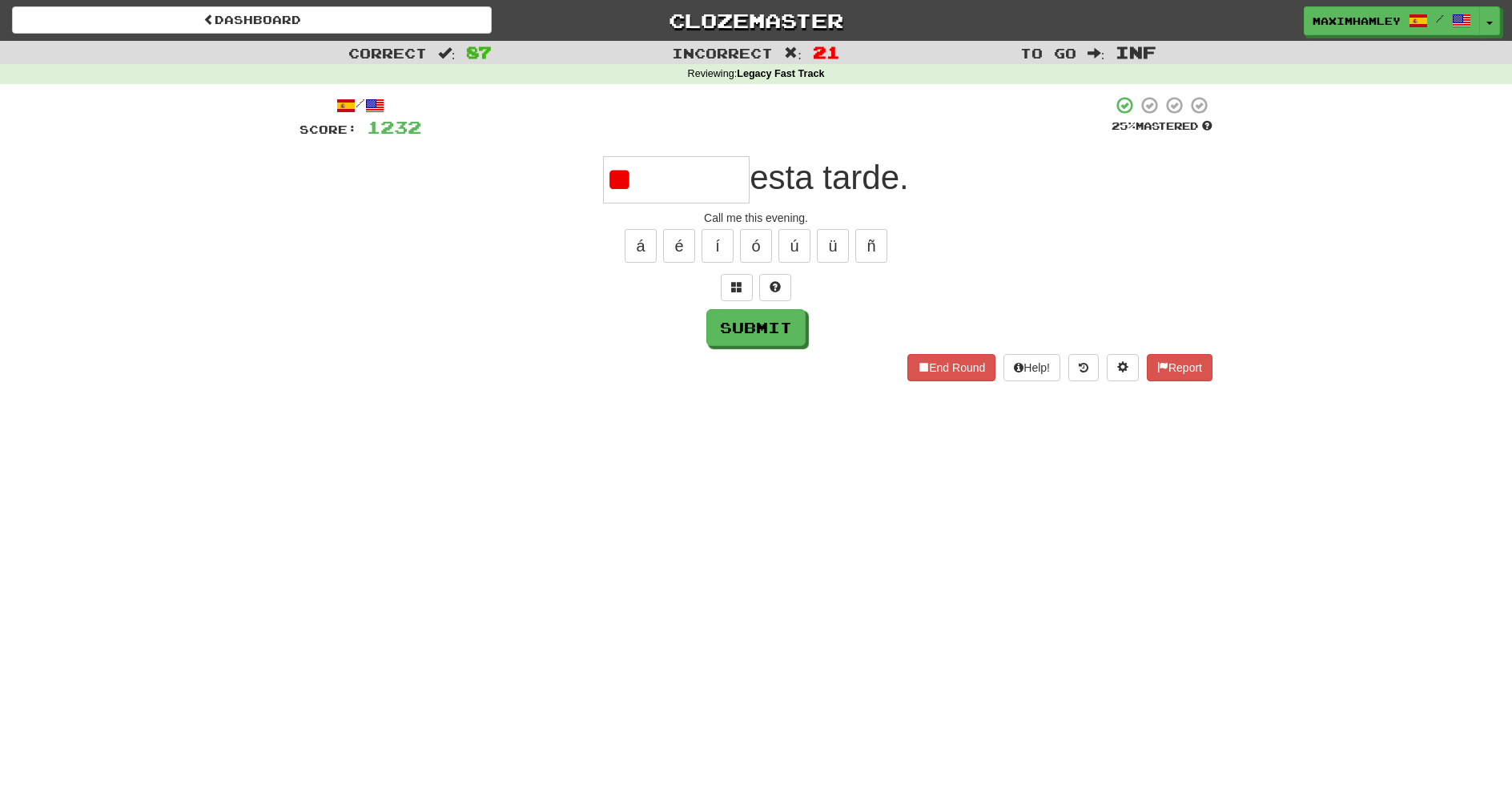
type input "*"
type input "*******"
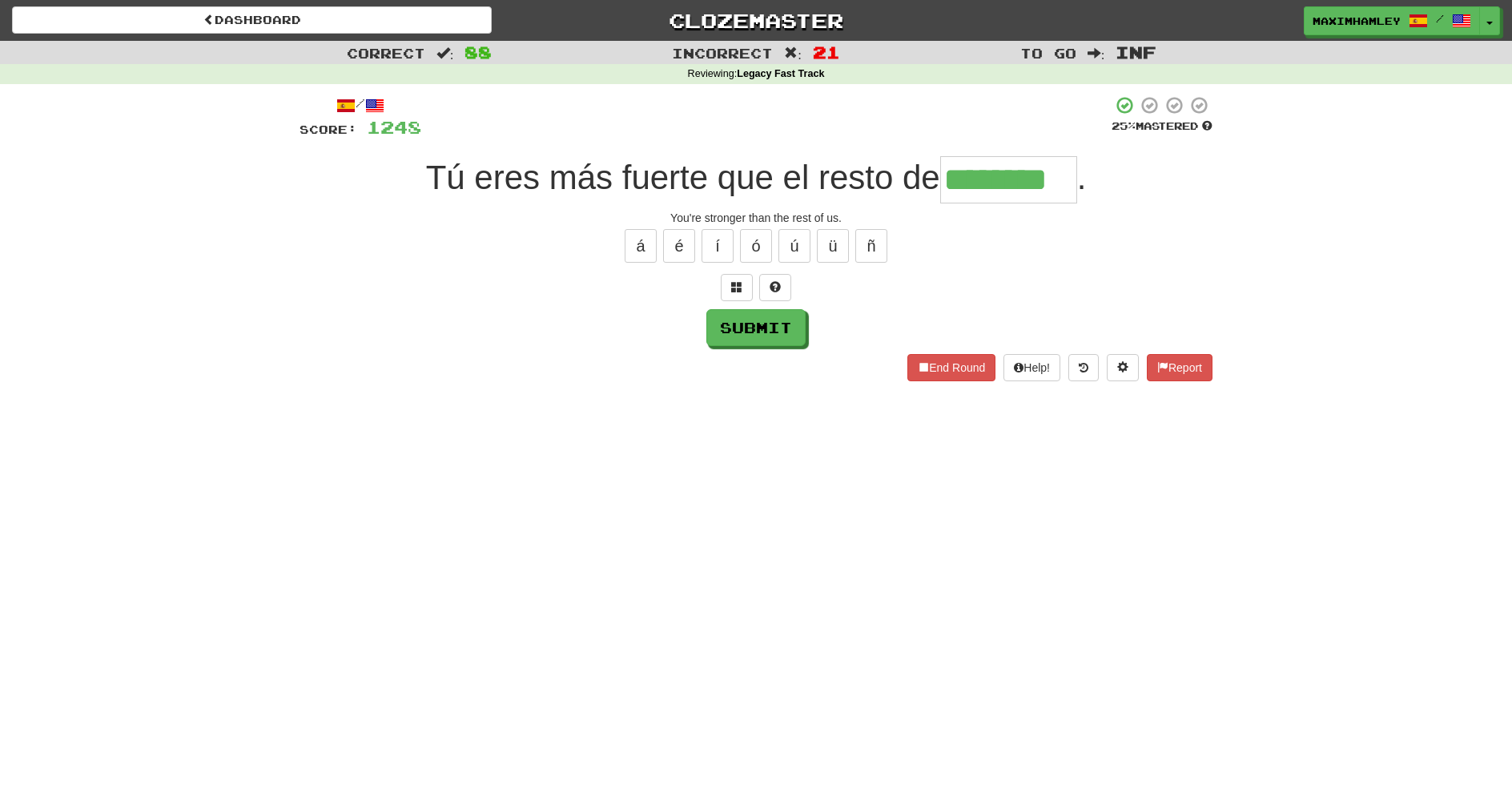
type input "********"
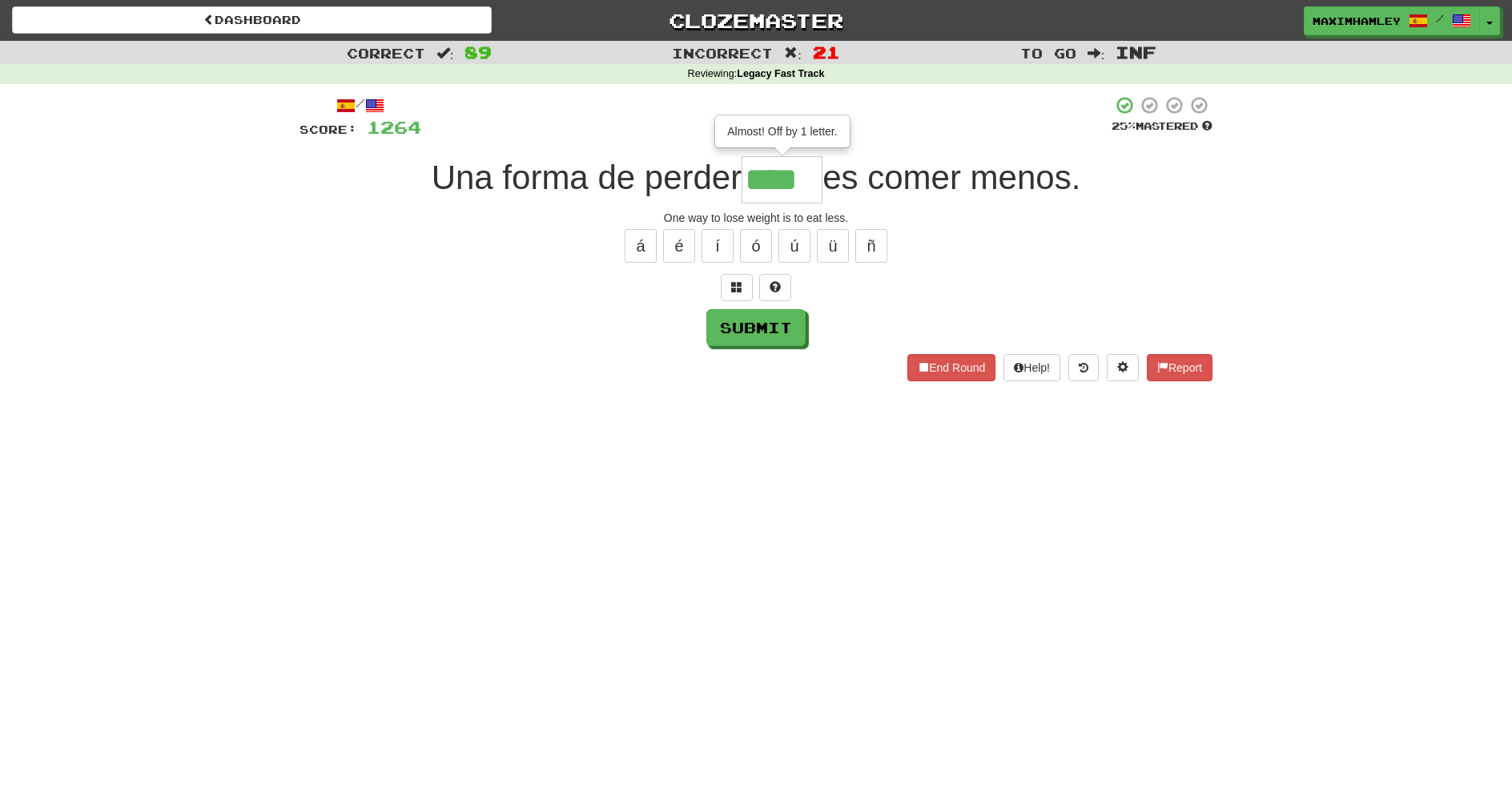
type input "****"
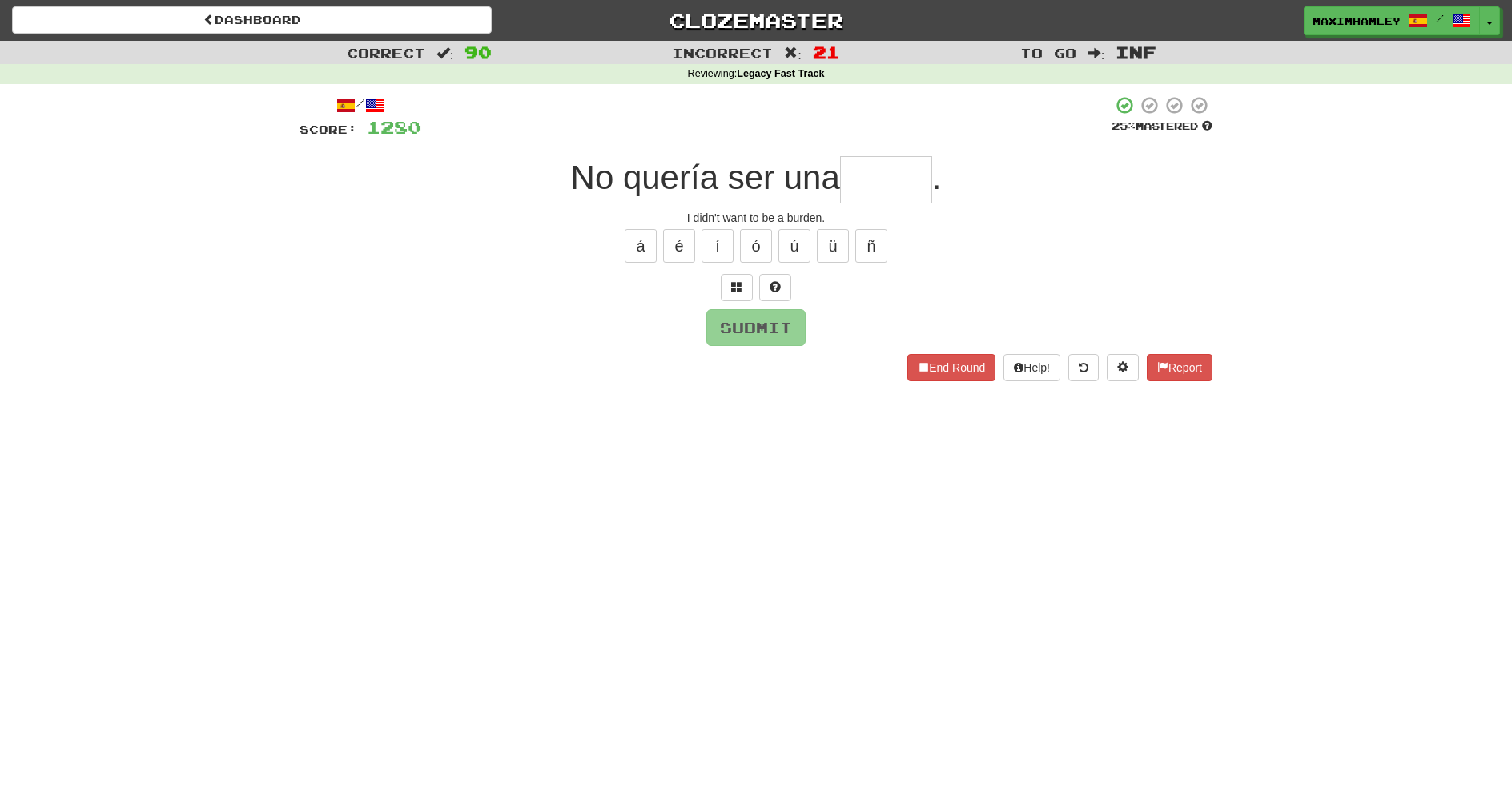
type input "*****"
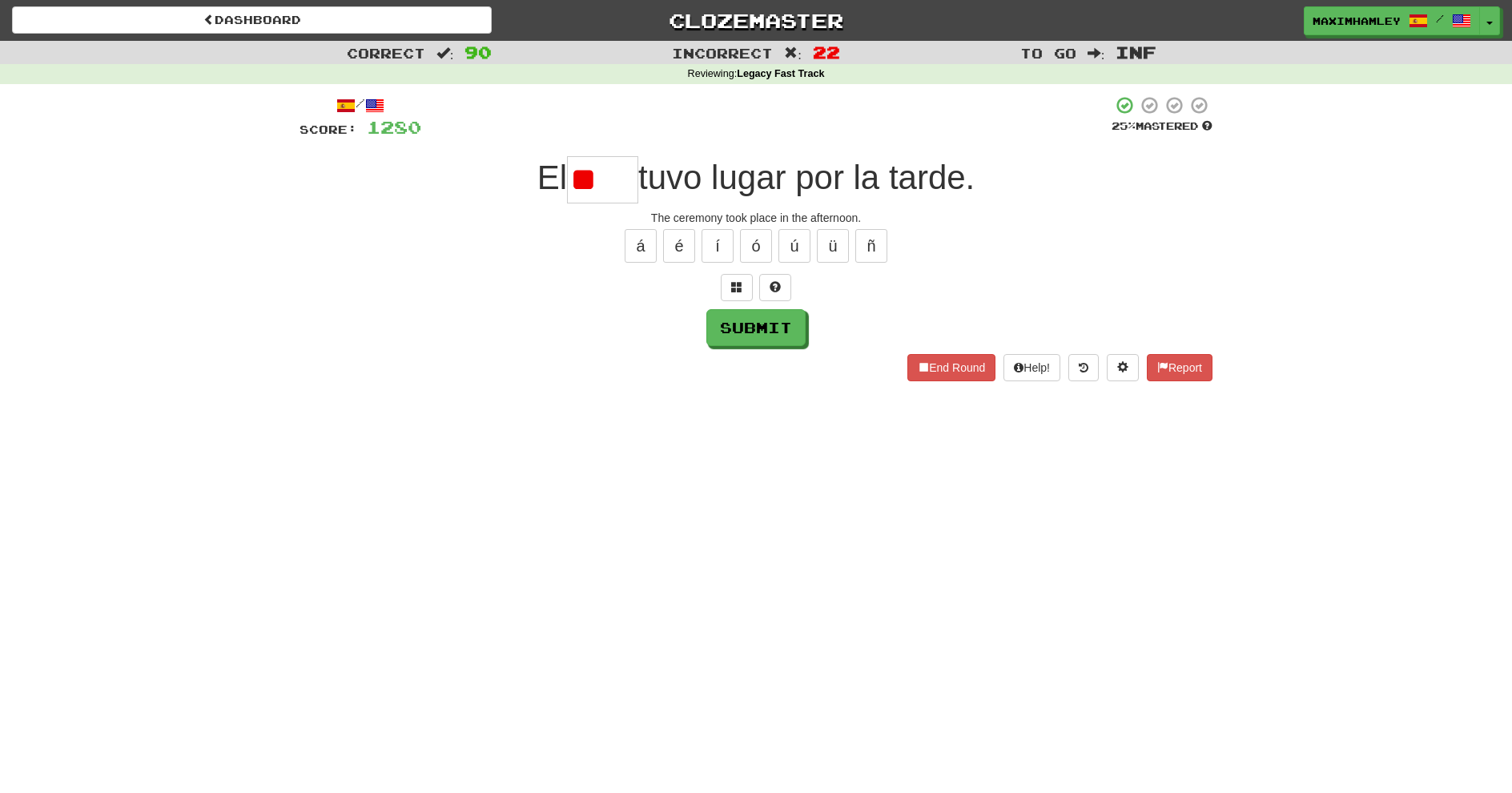
type input "*"
type input "****"
type input "*******"
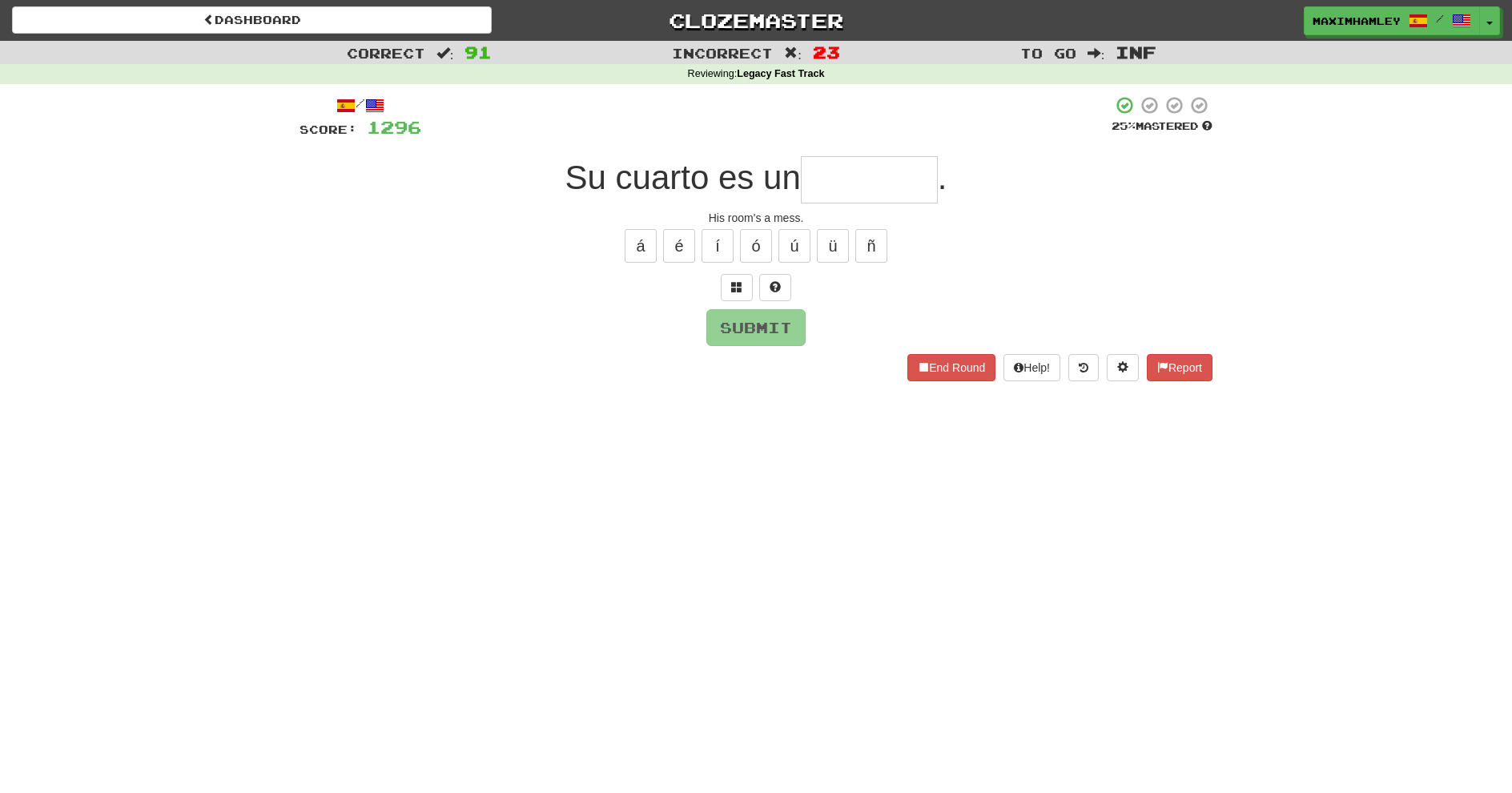
type input "*"
type input "********"
type input "****"
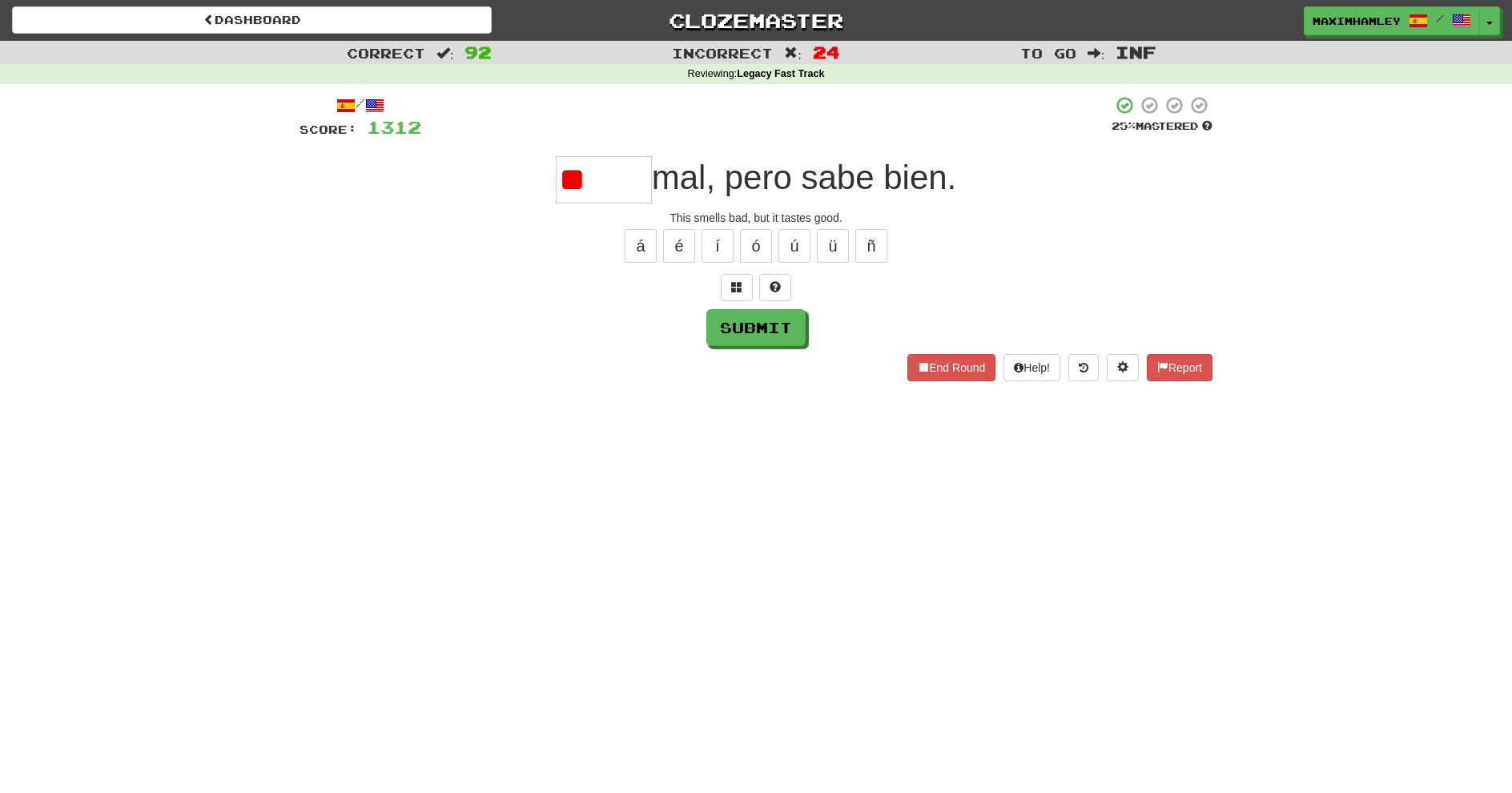
type input "*"
type input "*****"
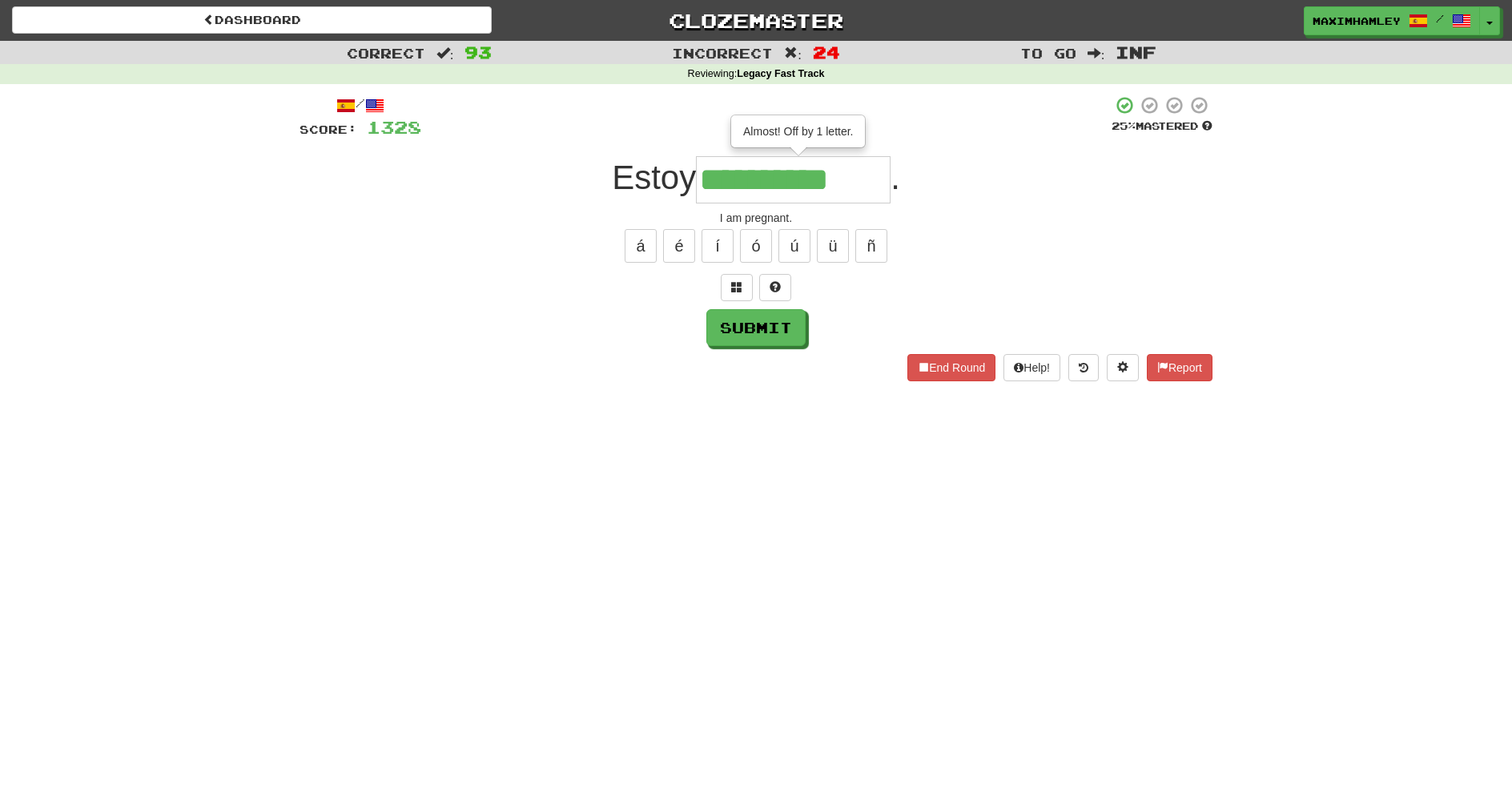
type input "**********"
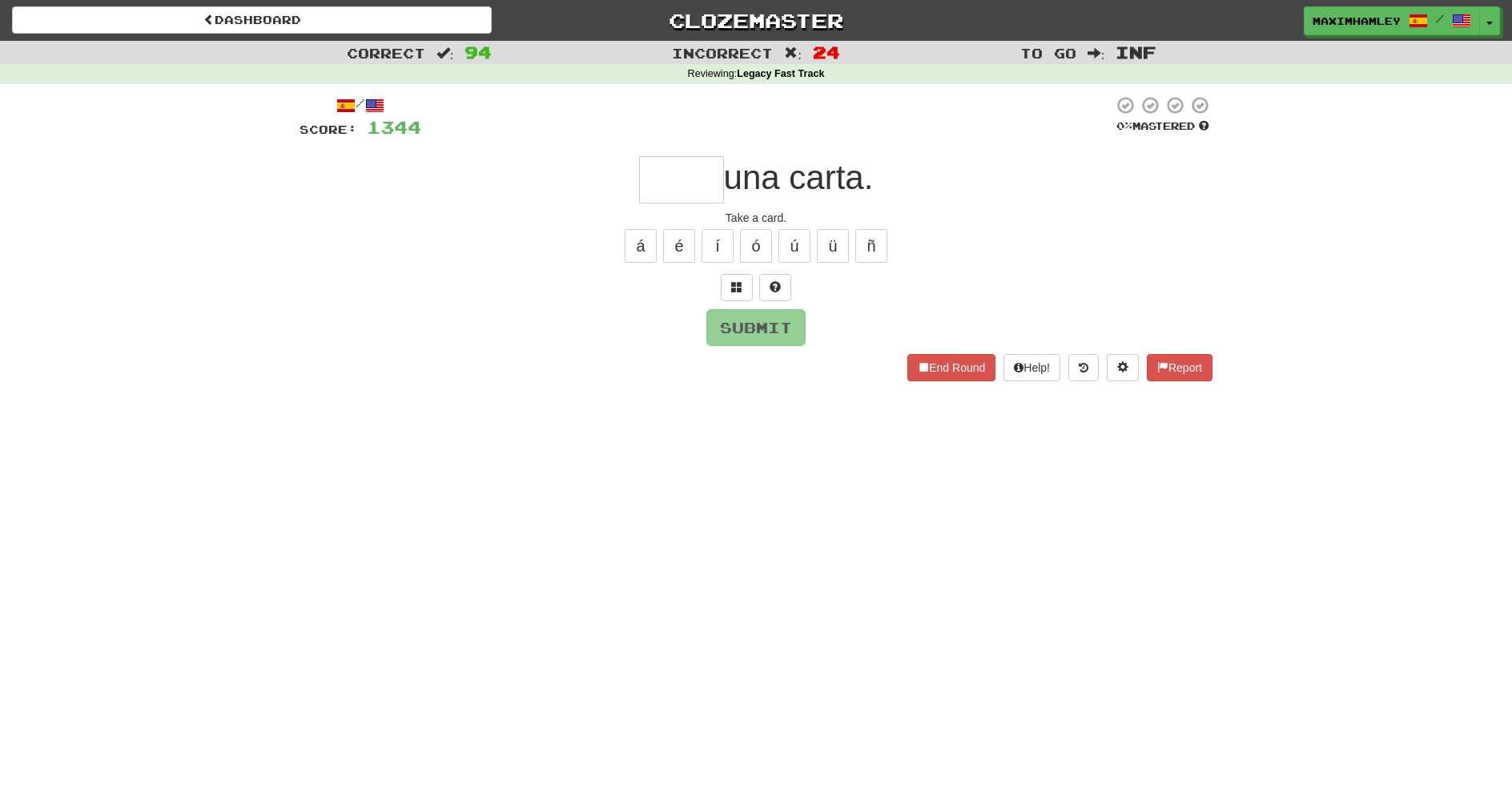
type input "*"
type input "****"
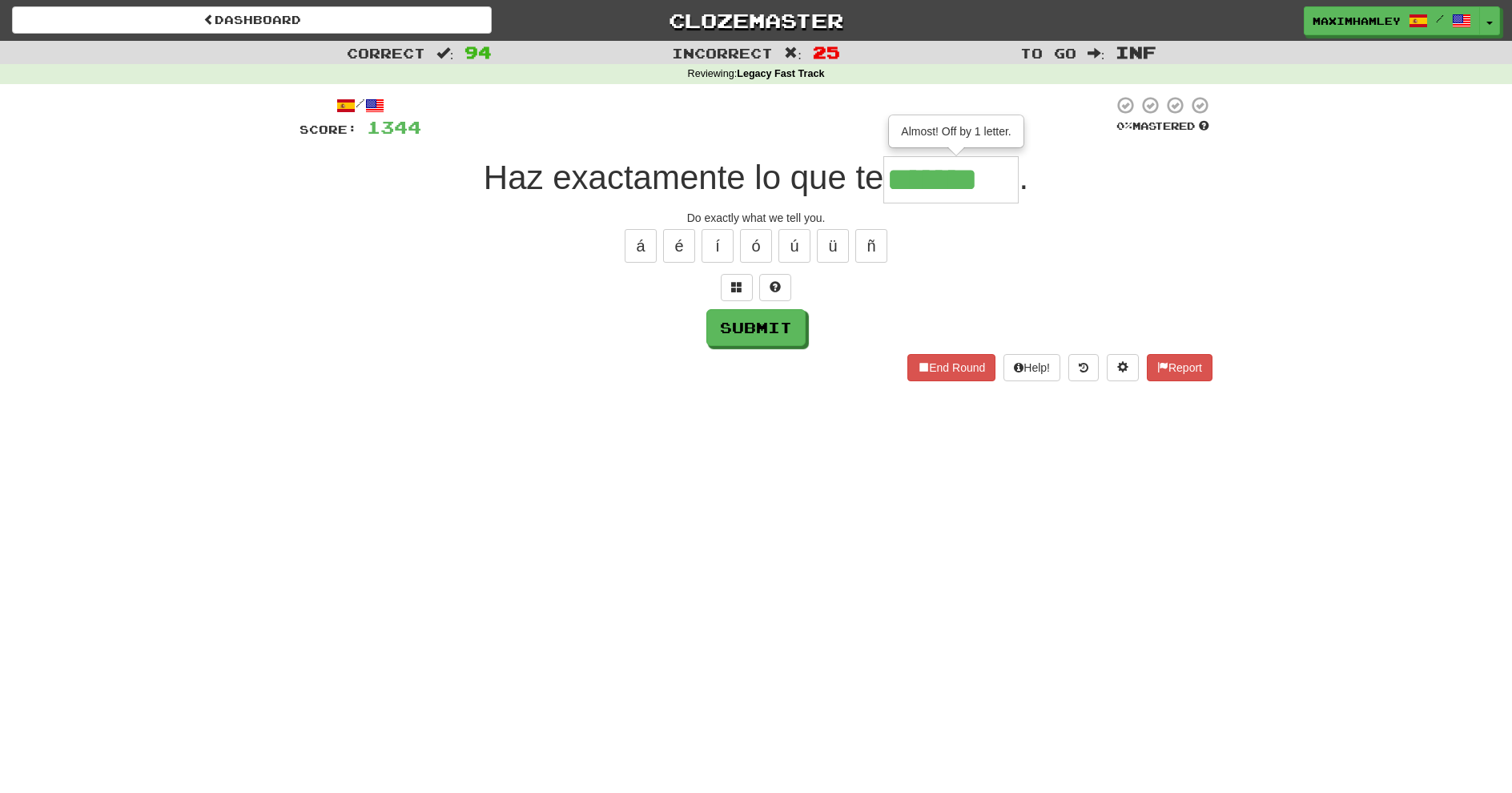
type input "*******"
type input "****"
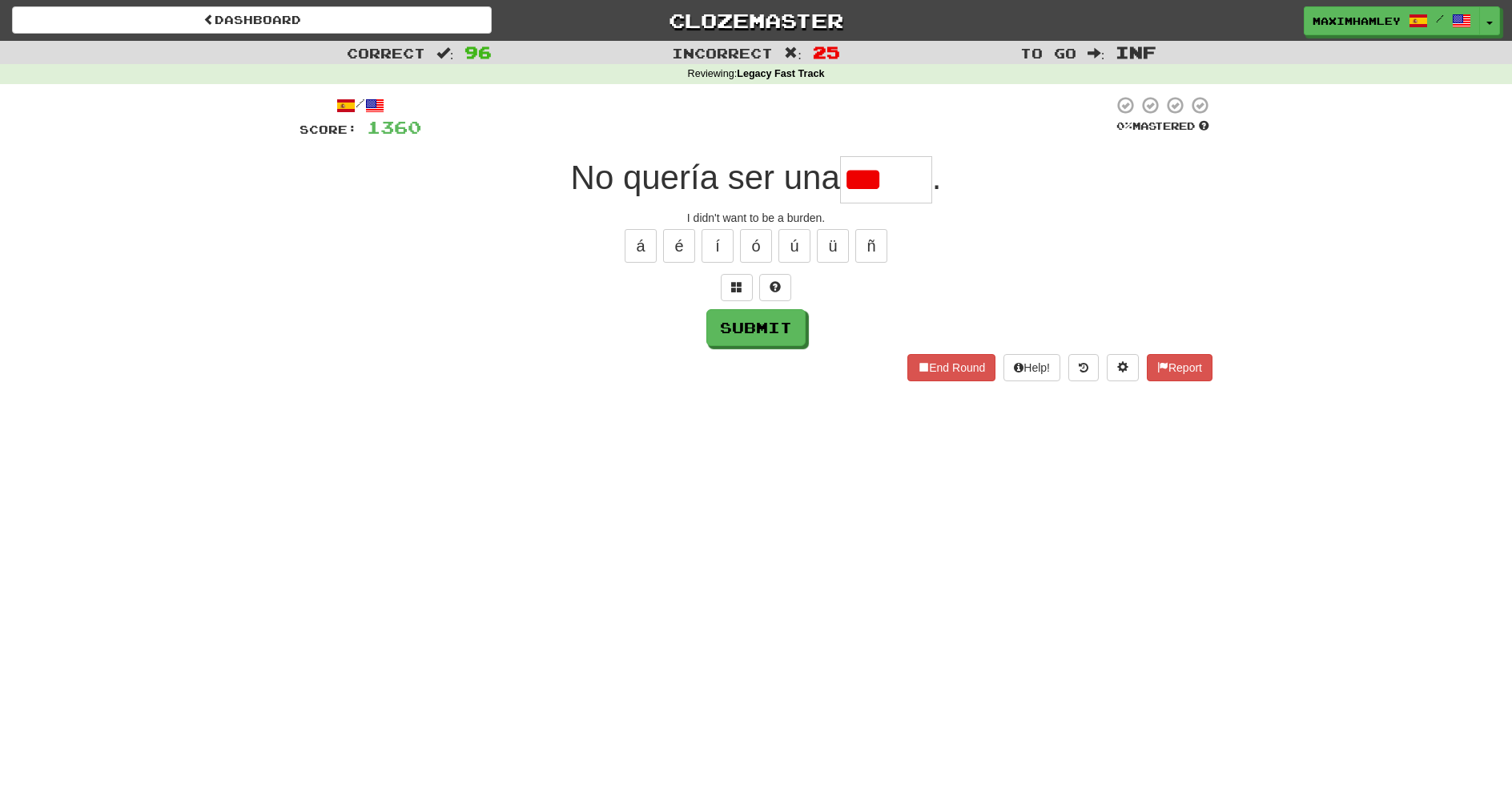
type input "*****"
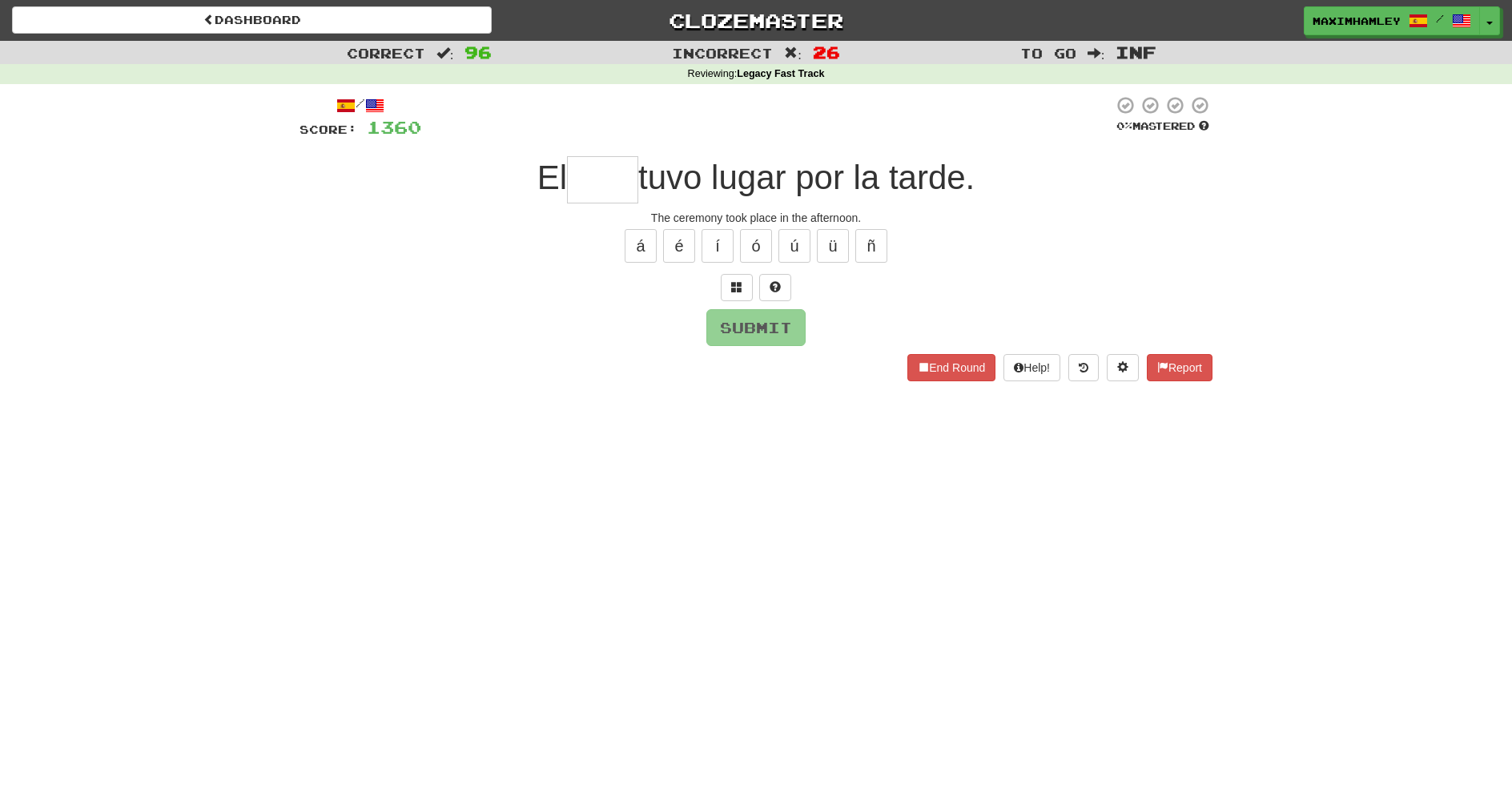
type input "****"
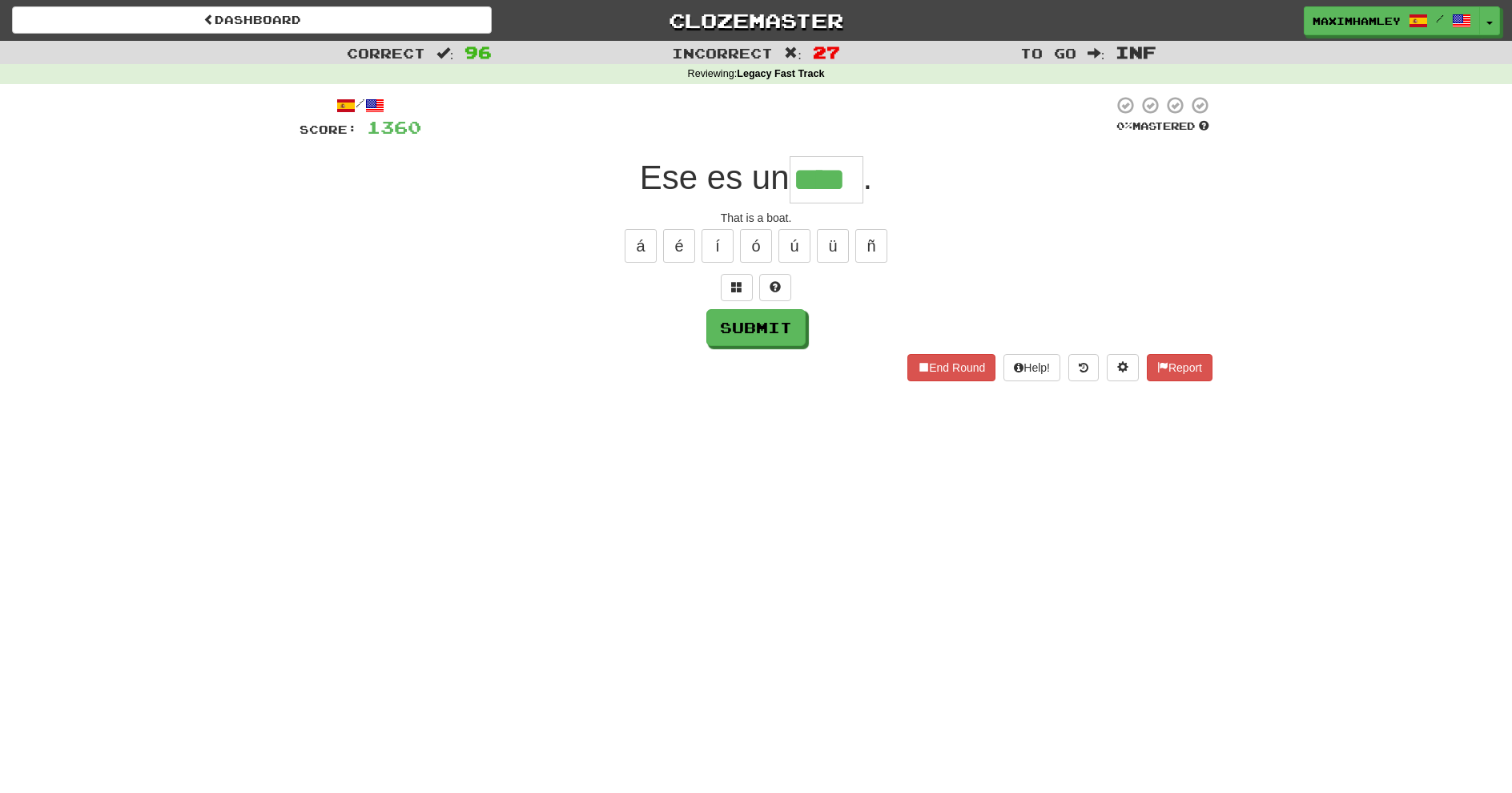
type input "****"
type input "*******"
type input "*****"
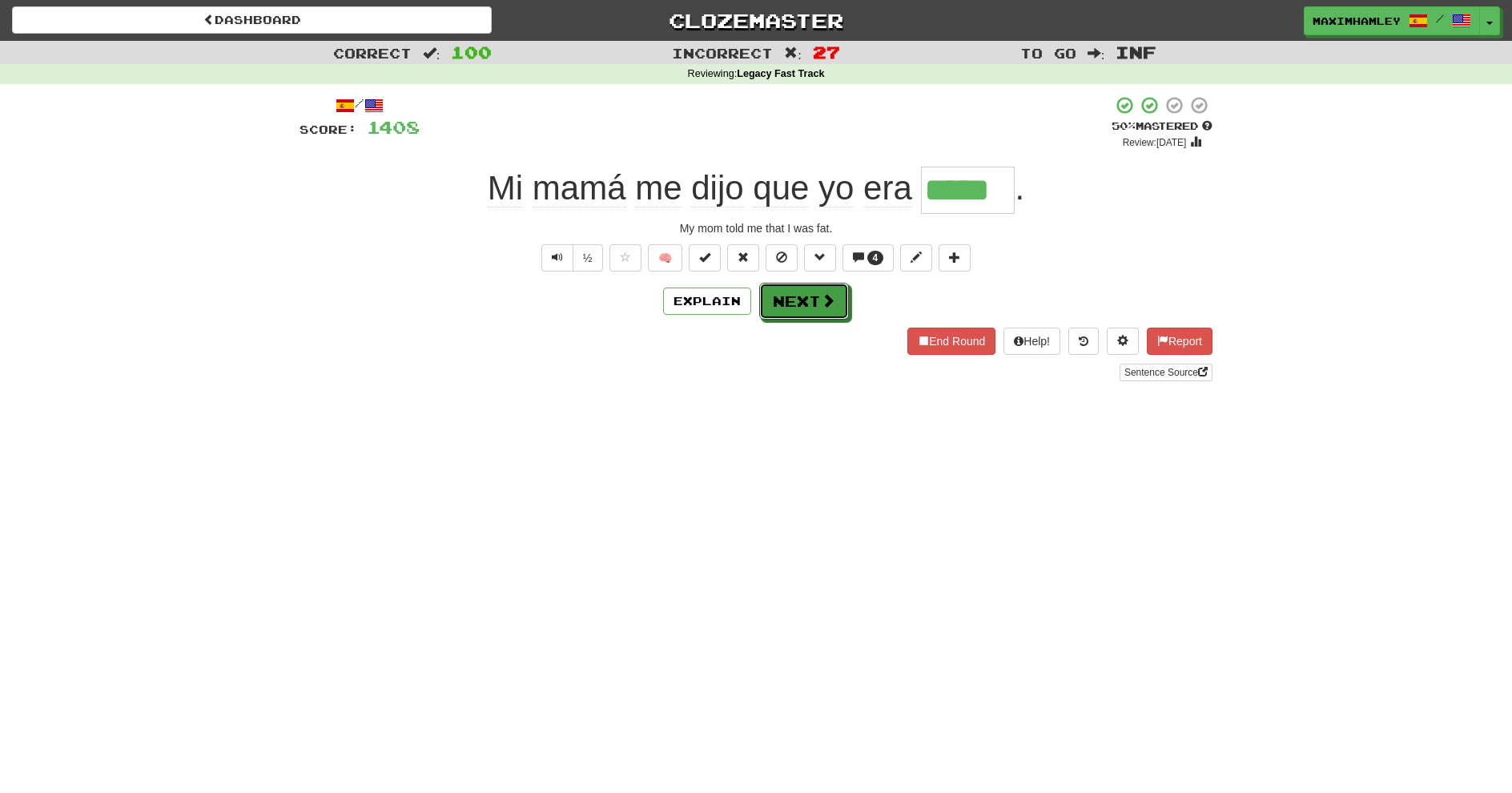
click at [821, 313] on button "Next" at bounding box center [803, 300] width 90 height 37
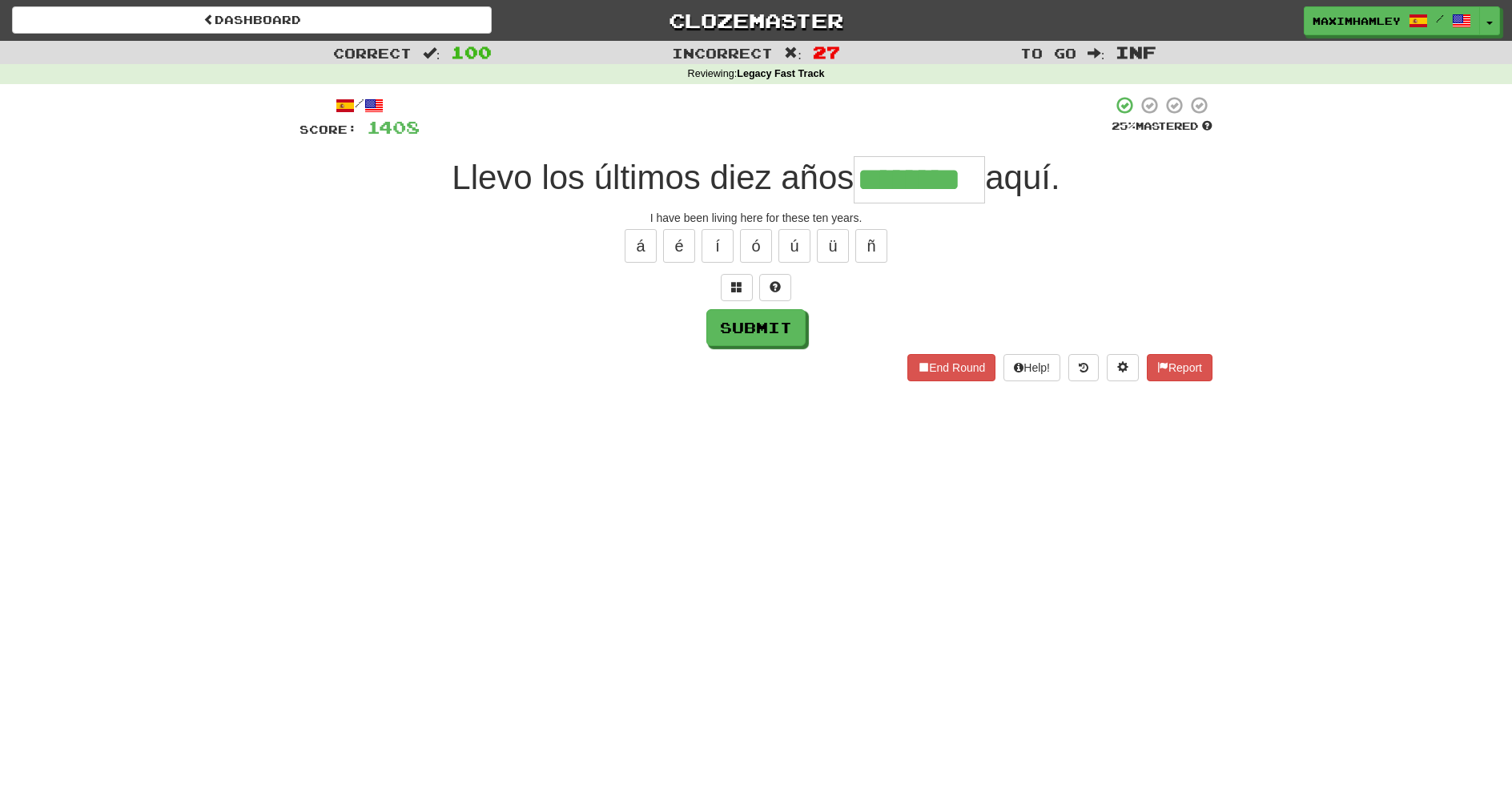
type input "********"
type input "*"
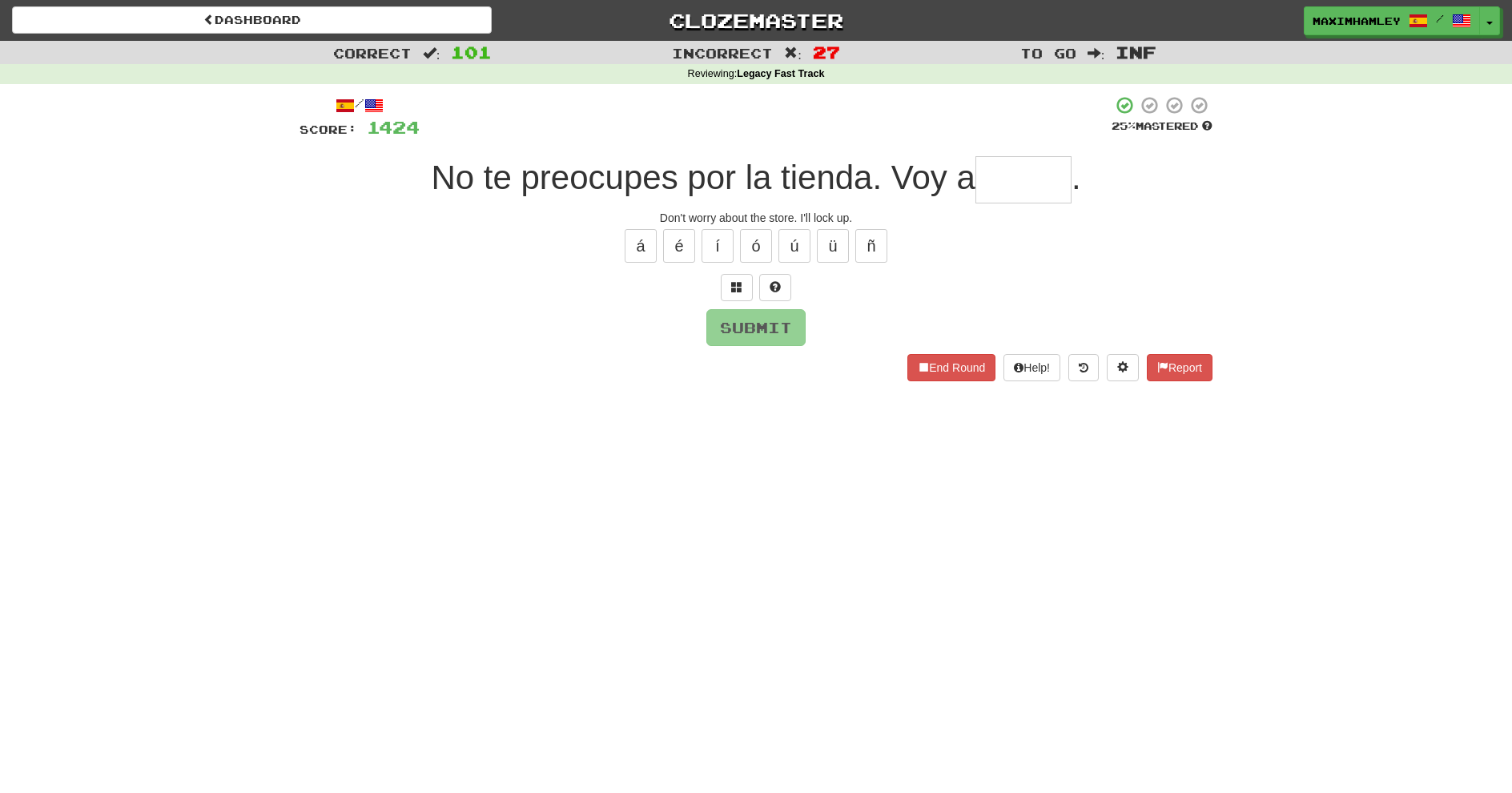
type input "******"
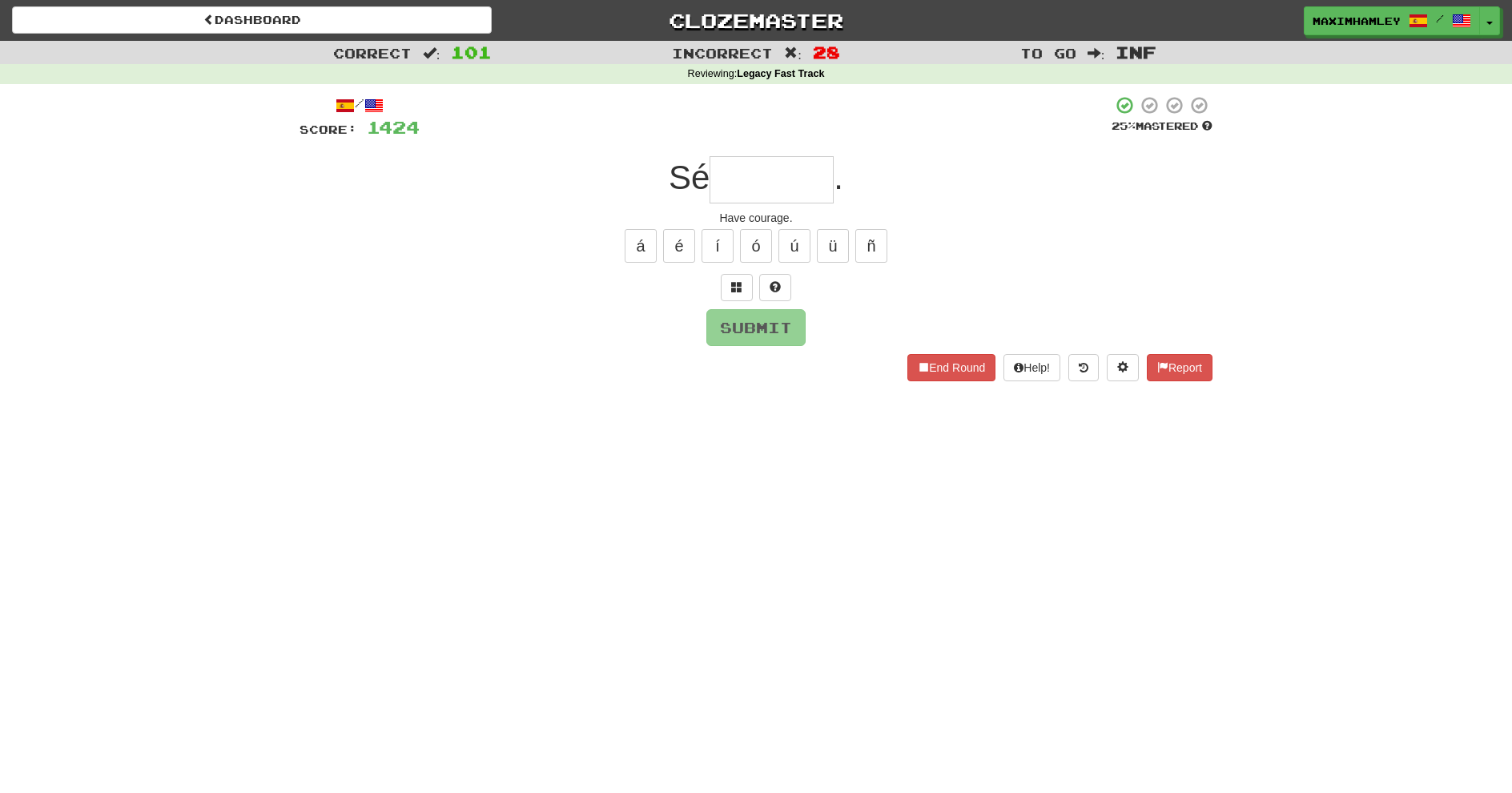
type input "********"
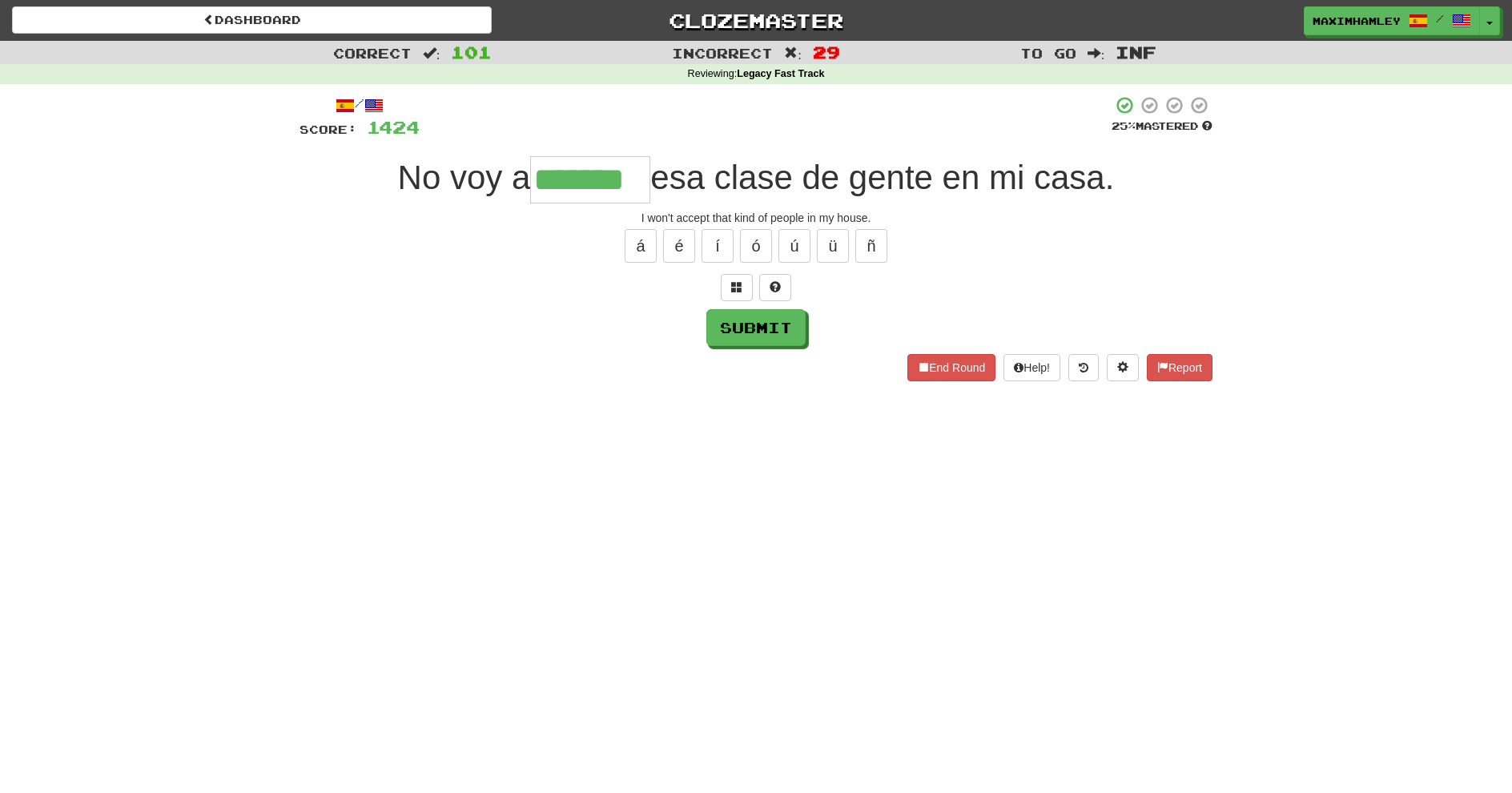
type input "*******"
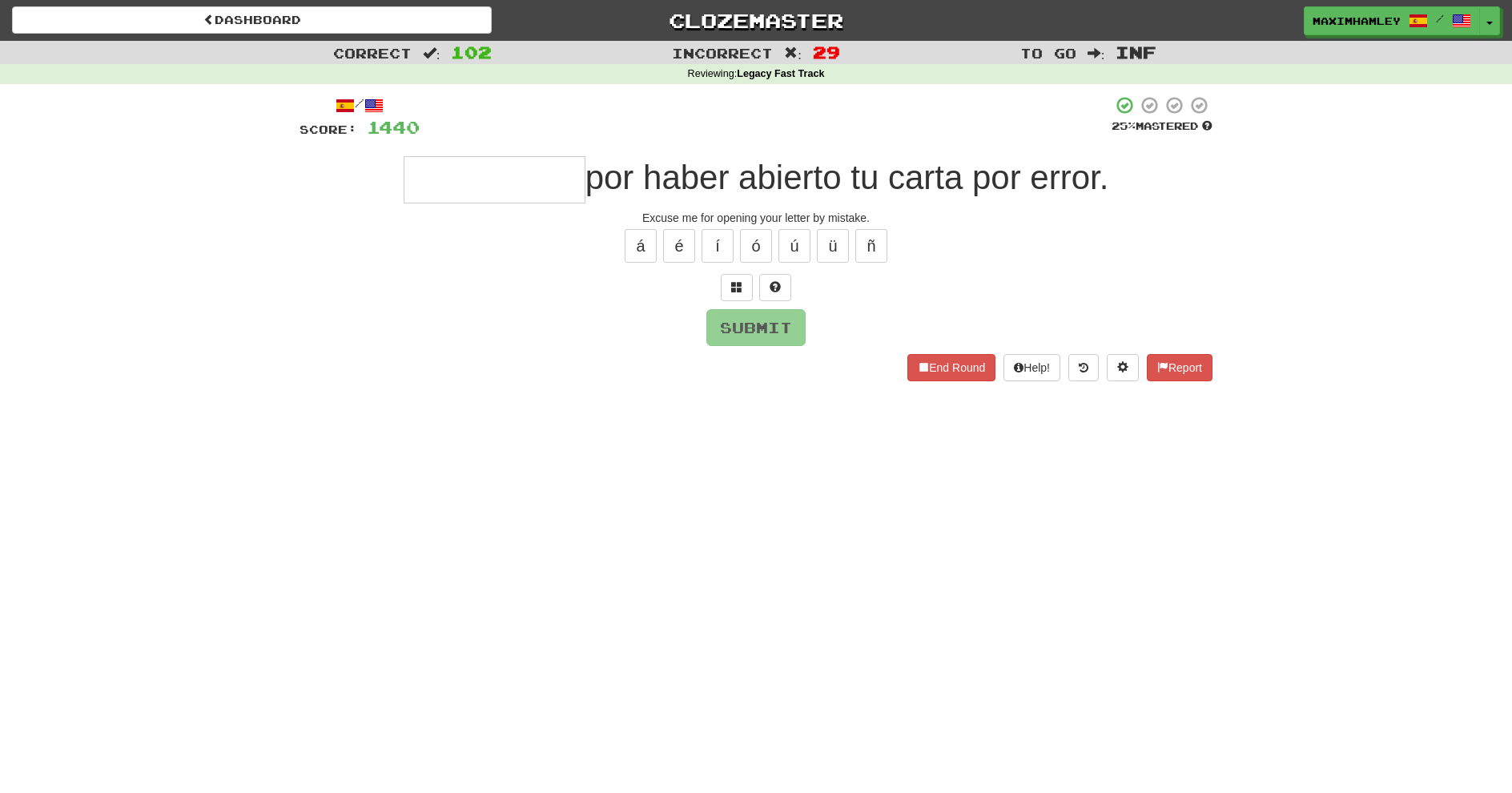
type input "*"
type input "*********"
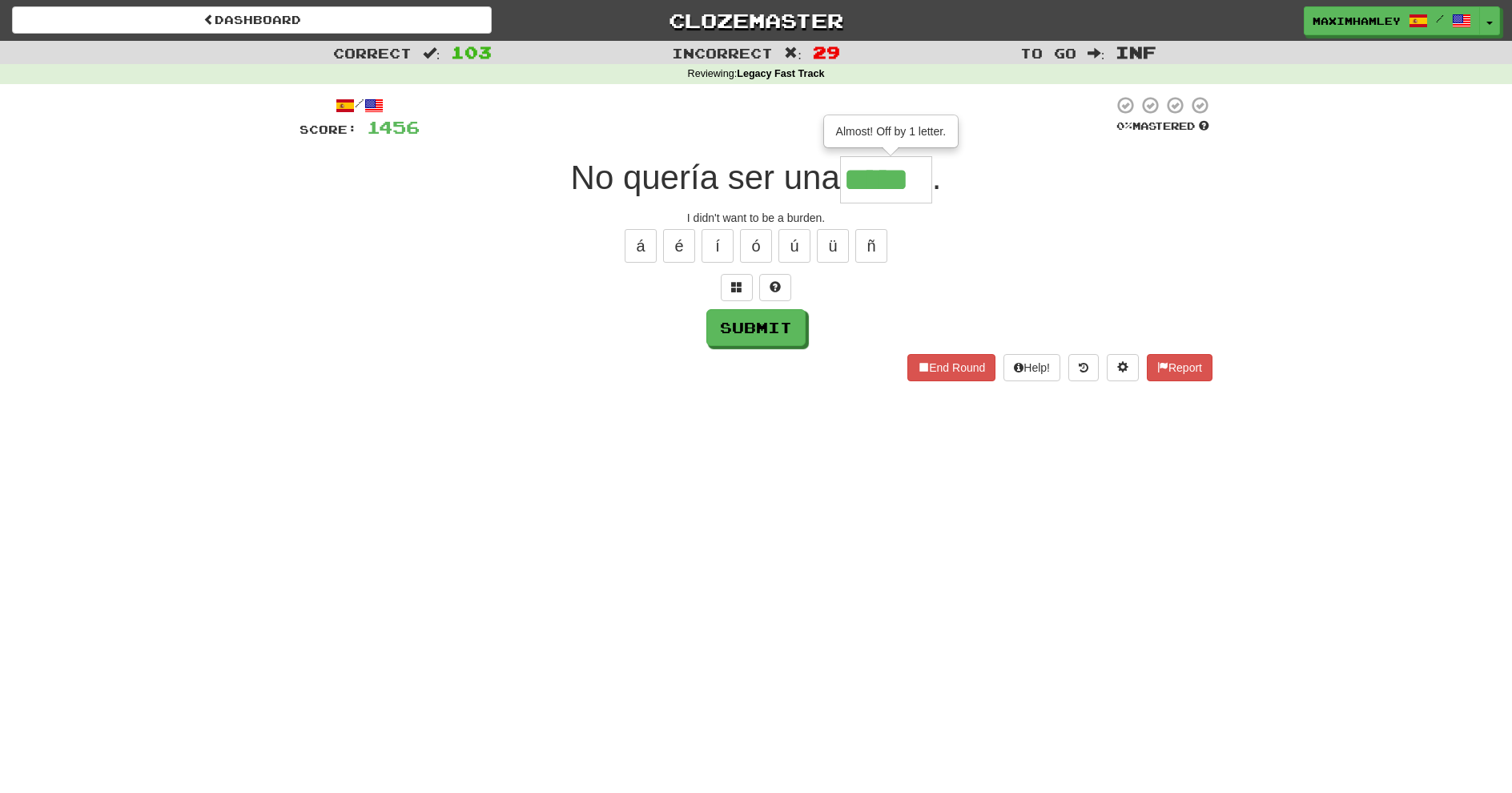
type input "*****"
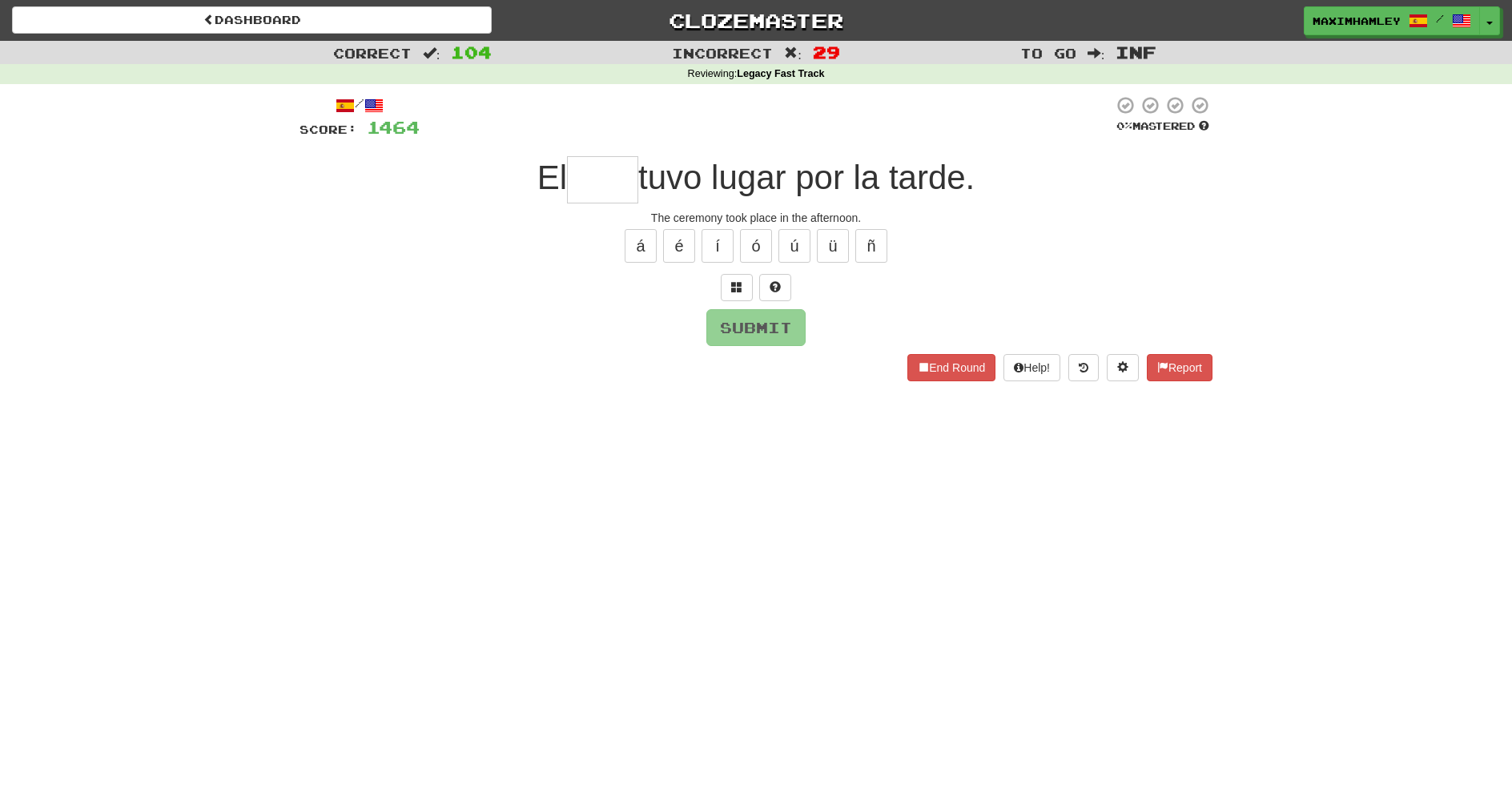
type input "****"
type input "******"
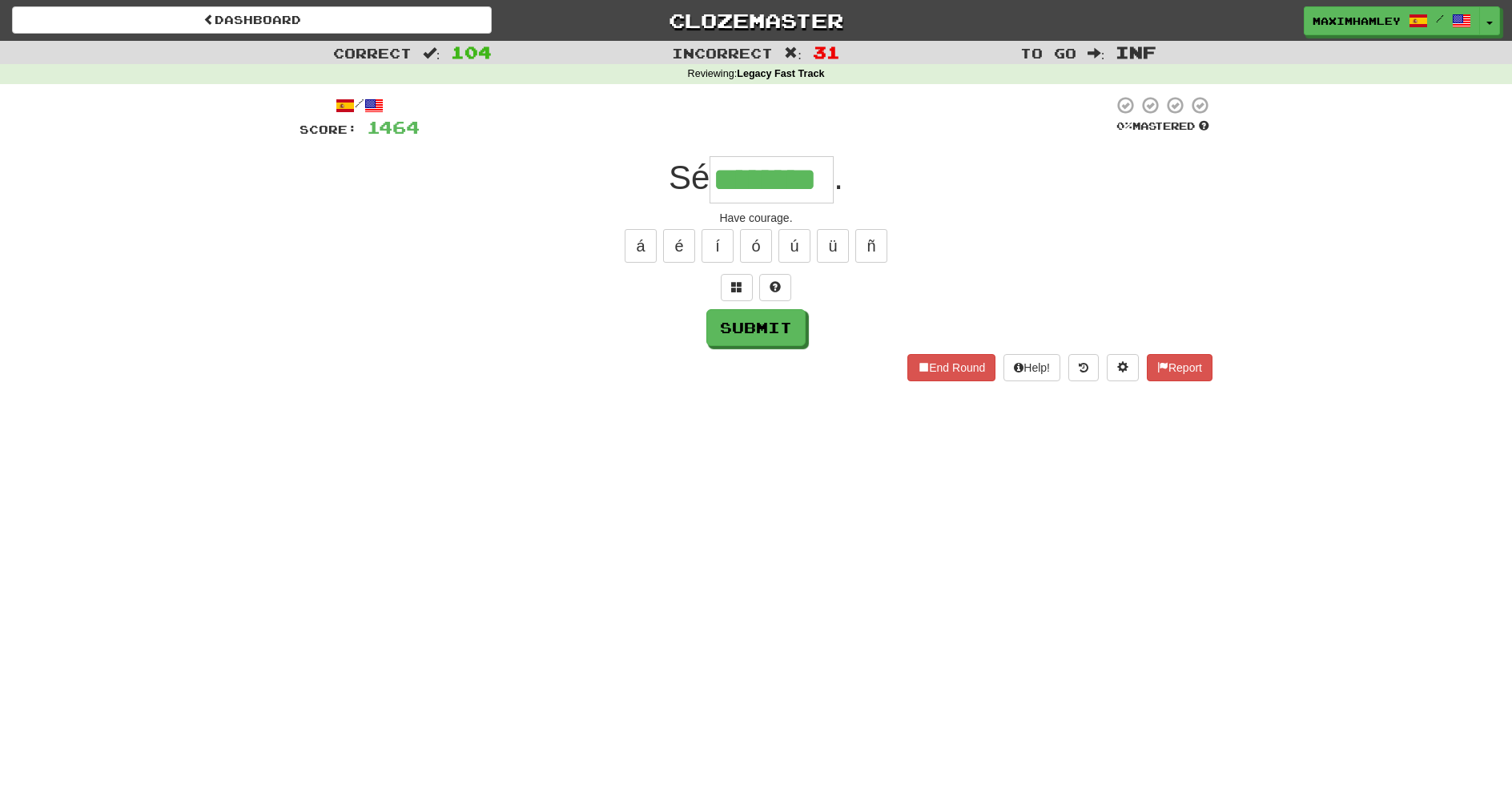
type input "********"
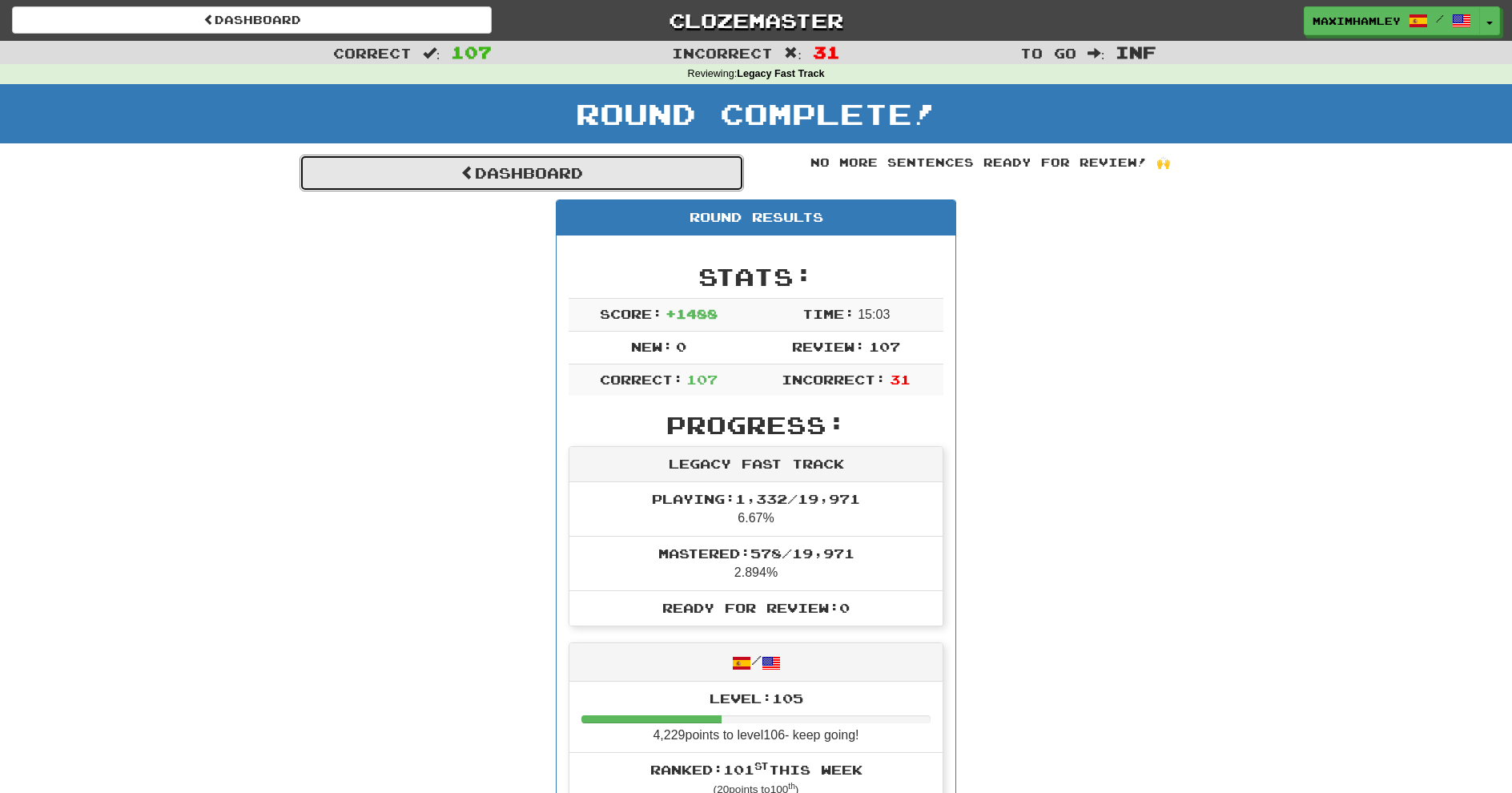
click at [597, 172] on link "Dashboard" at bounding box center [522, 173] width 444 height 37
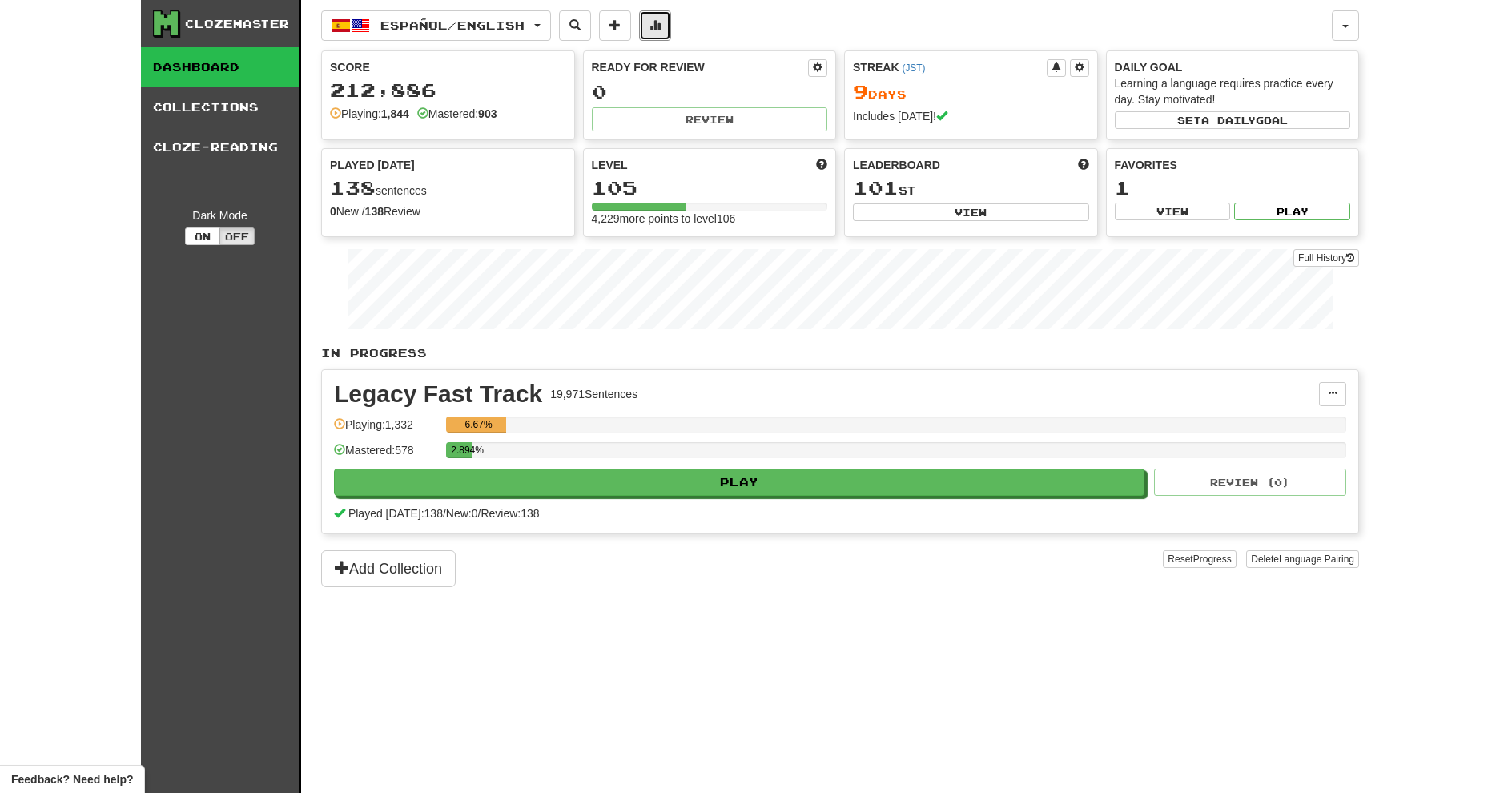
click at [669, 35] on button at bounding box center [655, 26] width 32 height 31
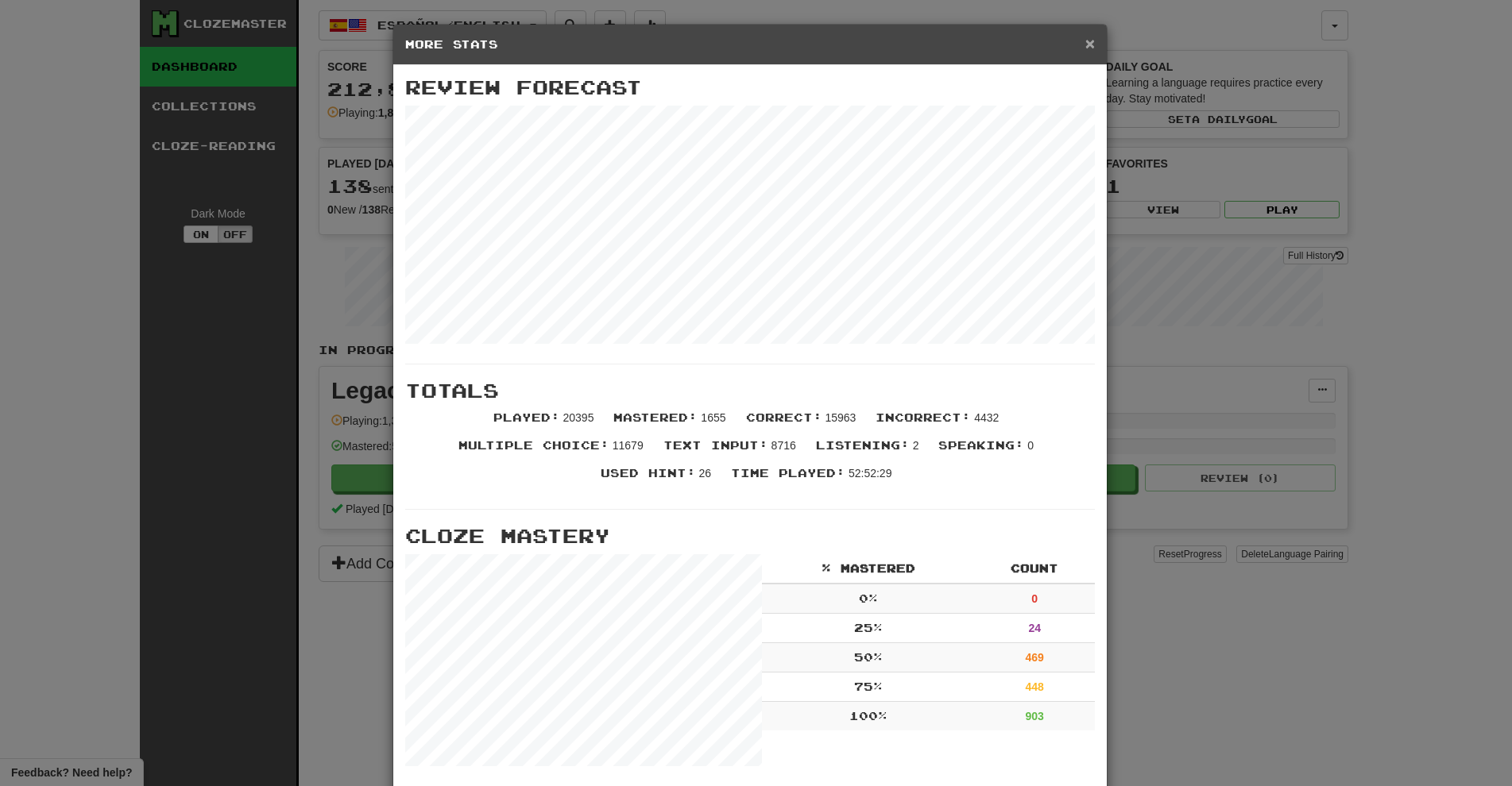
click at [1088, 42] on span "×" at bounding box center [1091, 43] width 10 height 19
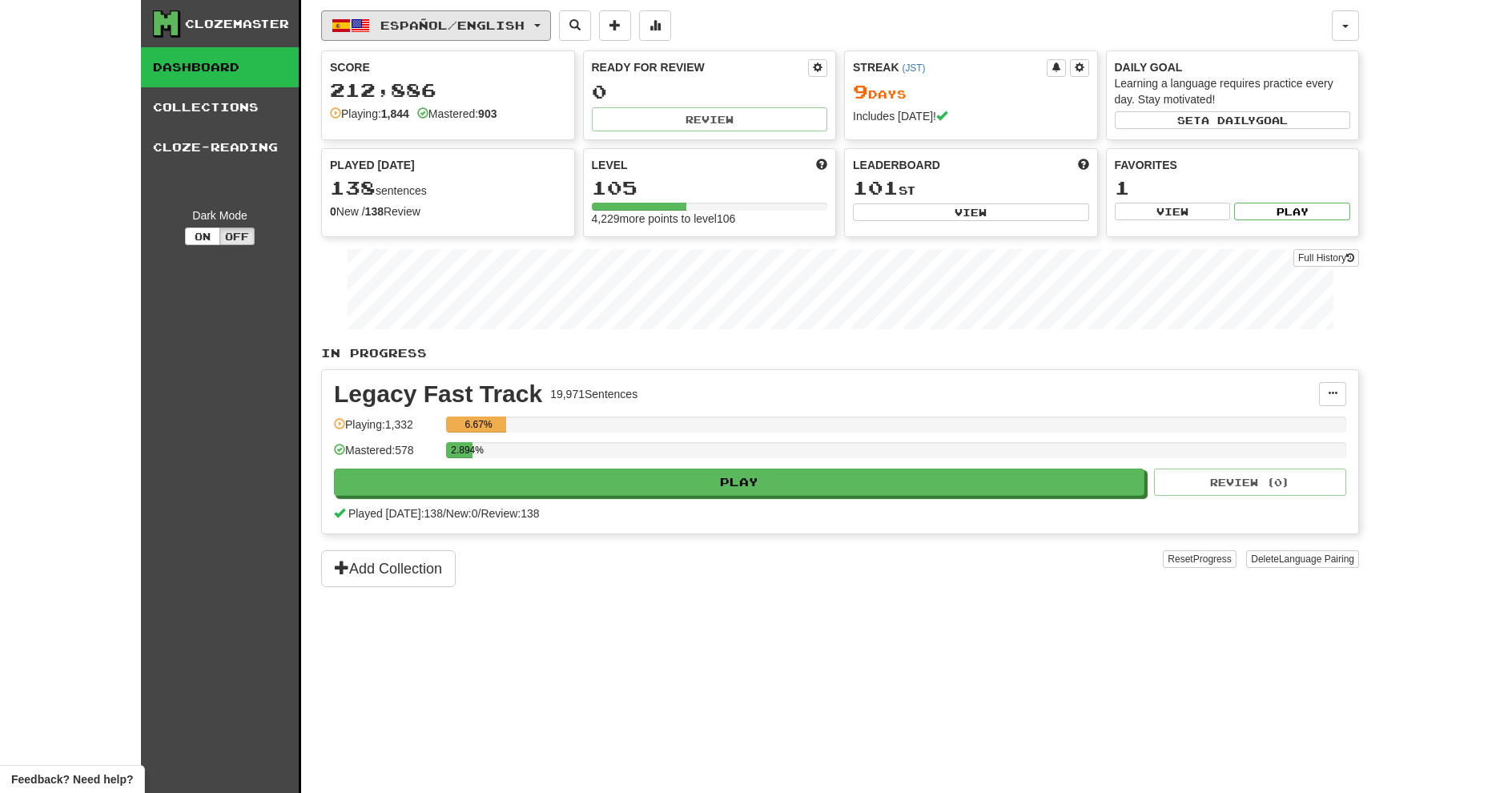
click at [525, 19] on span "Español / English" at bounding box center [452, 26] width 144 height 14
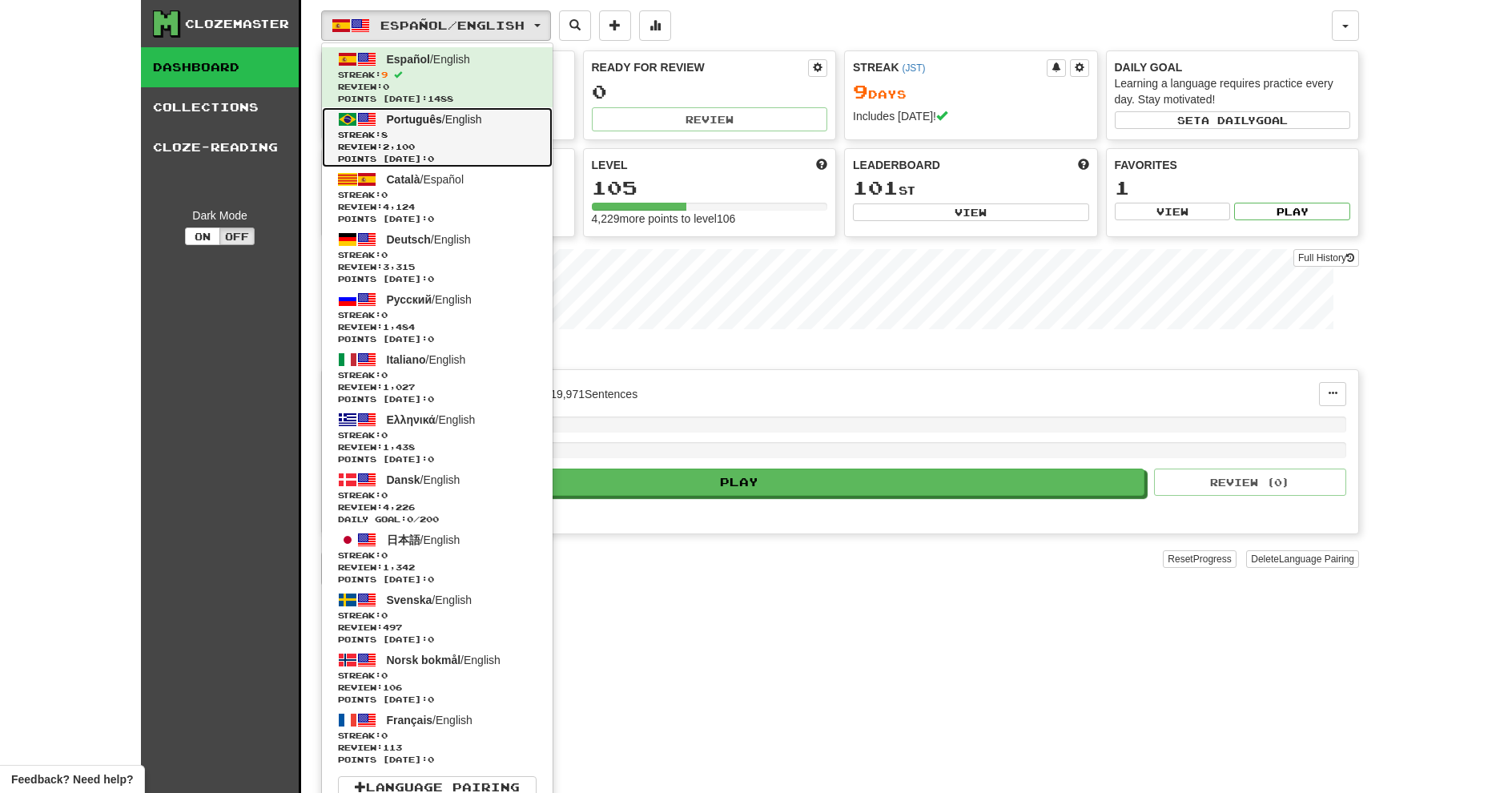
click at [419, 128] on link "Português / English Streak: 8 Review: 2,100 Points today: 0" at bounding box center [437, 137] width 231 height 60
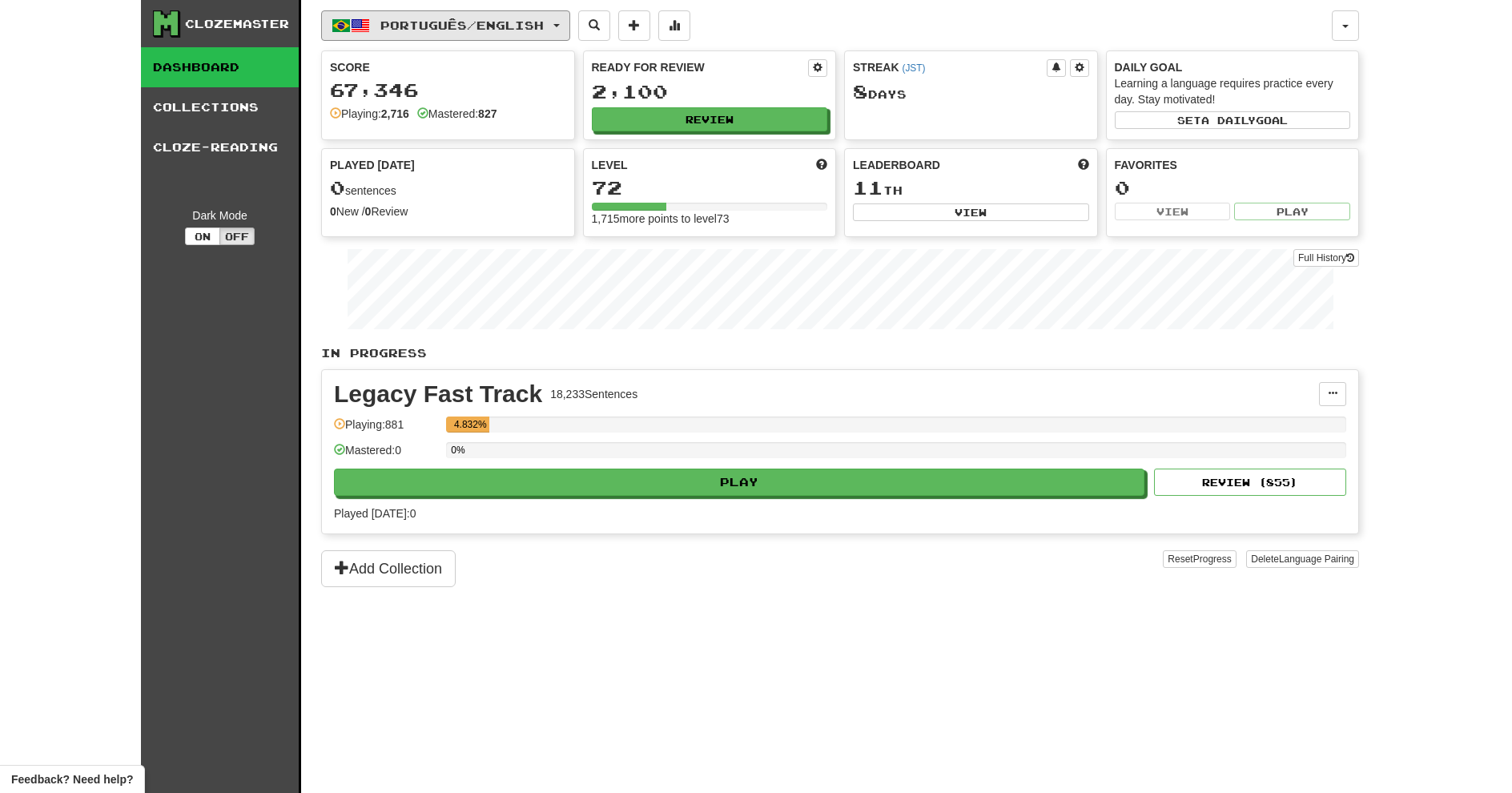
click at [565, 37] on button "Português / English" at bounding box center [445, 26] width 249 height 31
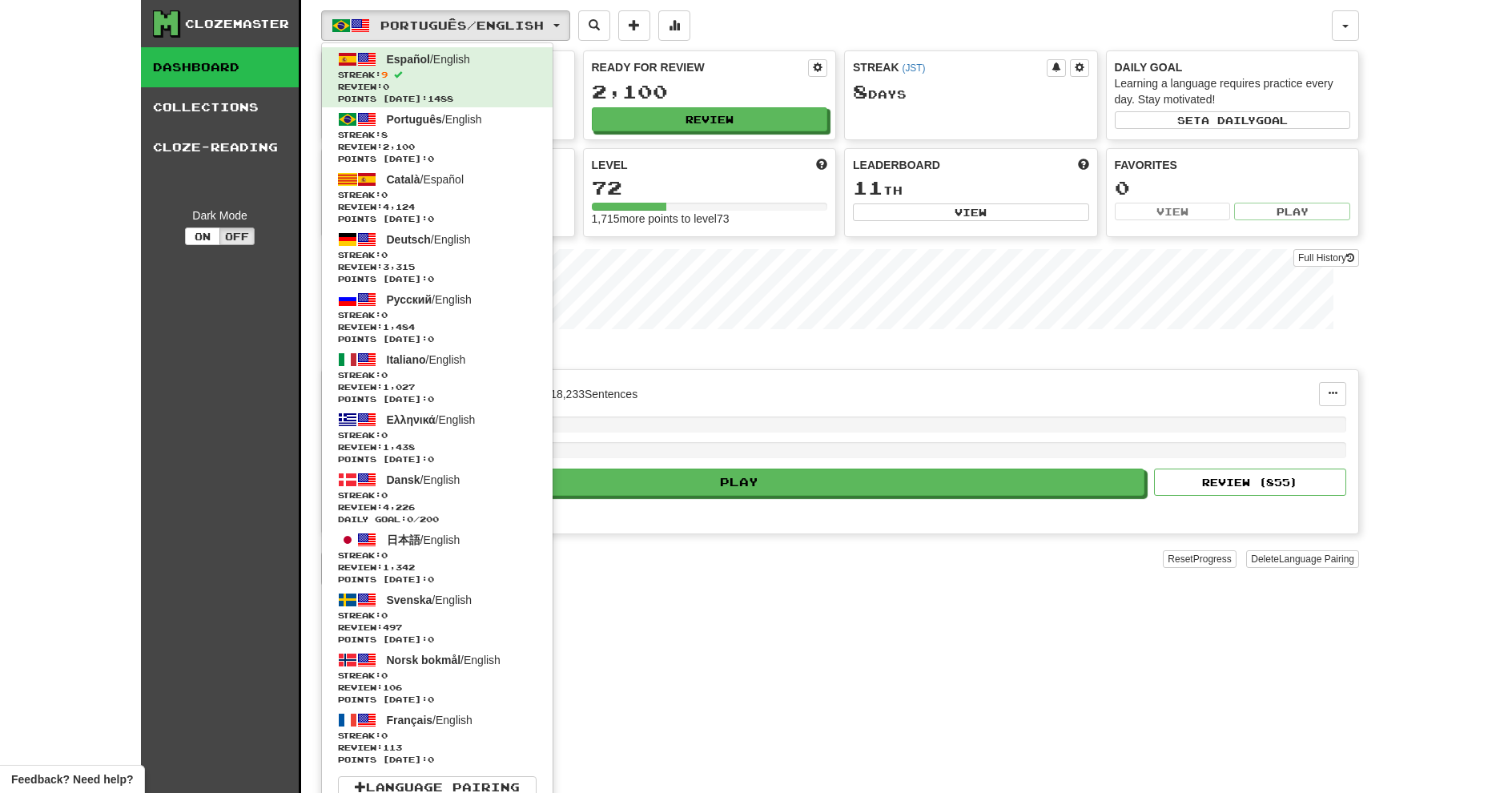
click at [1465, 70] on div "Clozemaster Dashboard Collections Cloze-Reading Dark Mode On Off Dashboard Coll…" at bounding box center [756, 396] width 1512 height 793
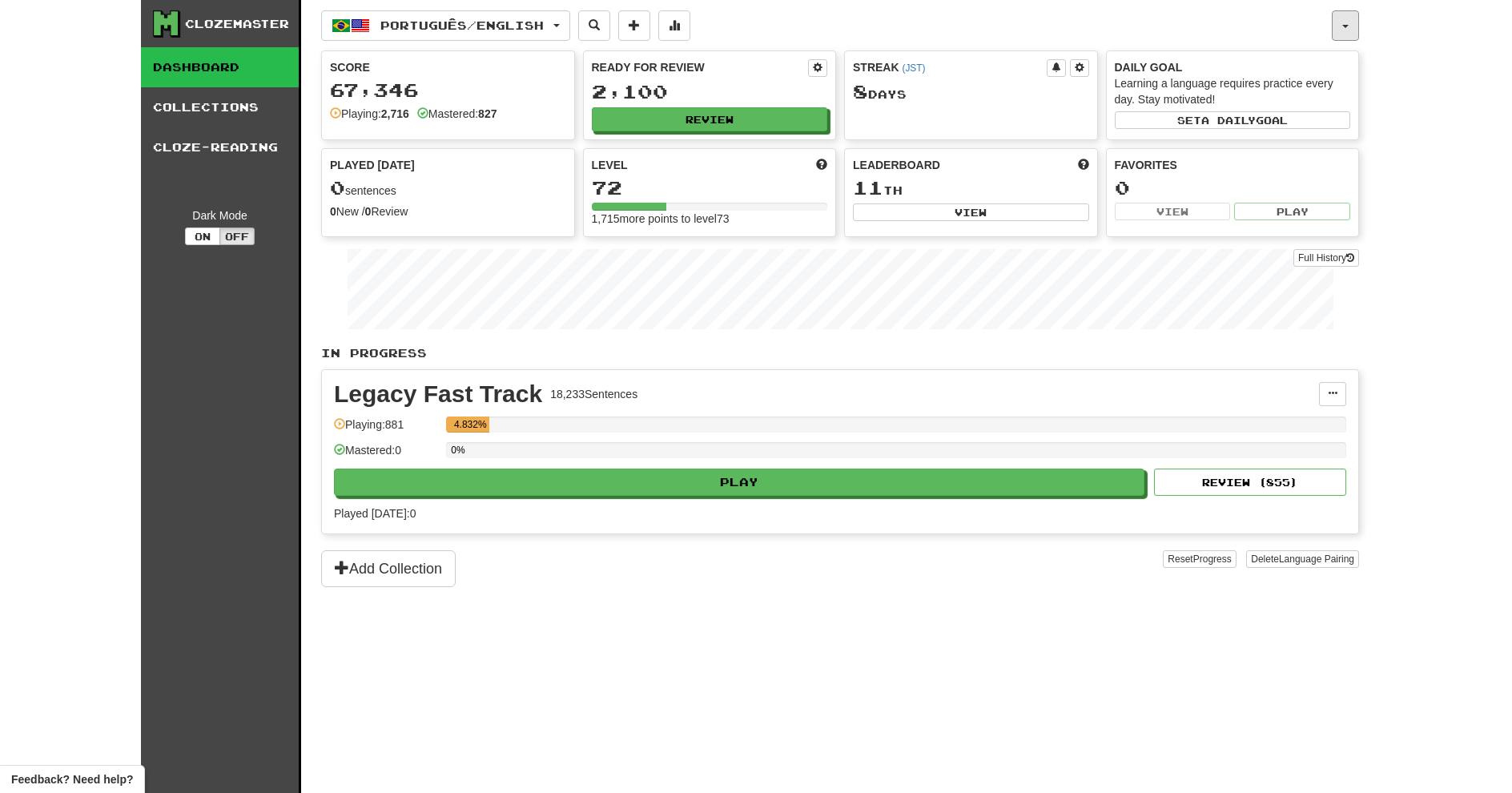
click at [1347, 24] on button "button" at bounding box center [1346, 26] width 28 height 31
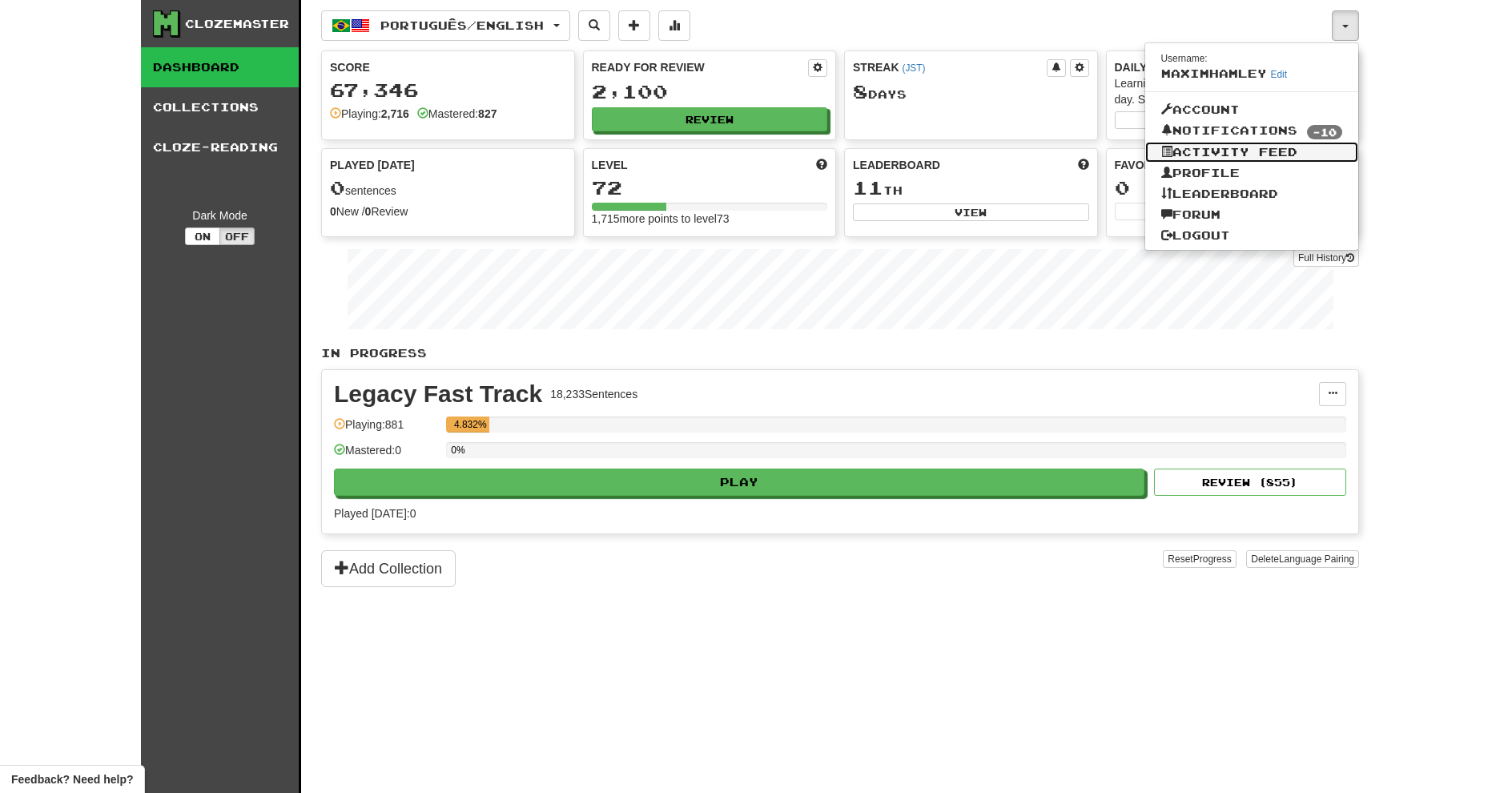
click at [1246, 151] on link "Activity Feed" at bounding box center [1252, 152] width 214 height 21
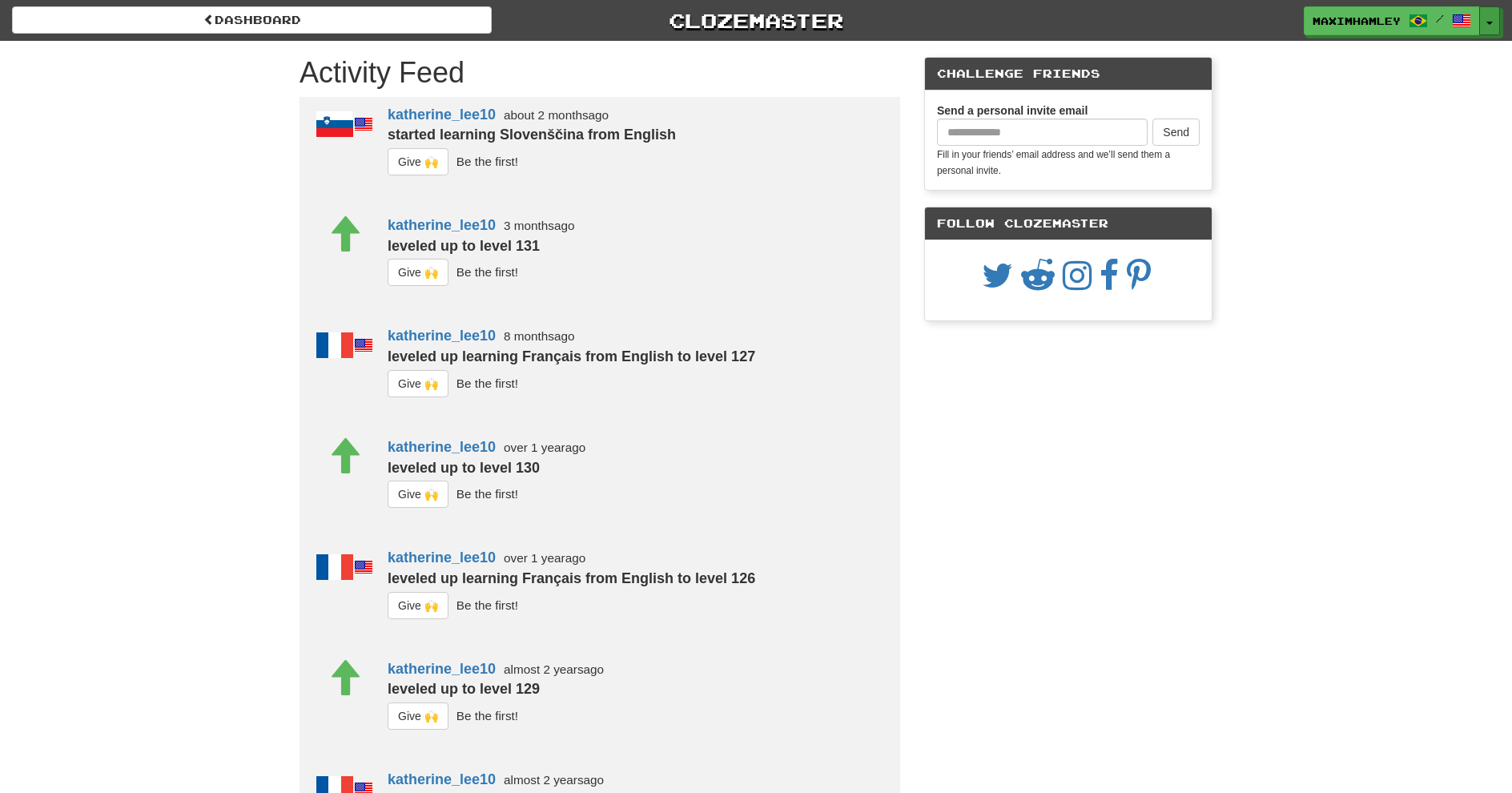
click at [1494, 29] on button "Toggle Dropdown" at bounding box center [1489, 20] width 21 height 29
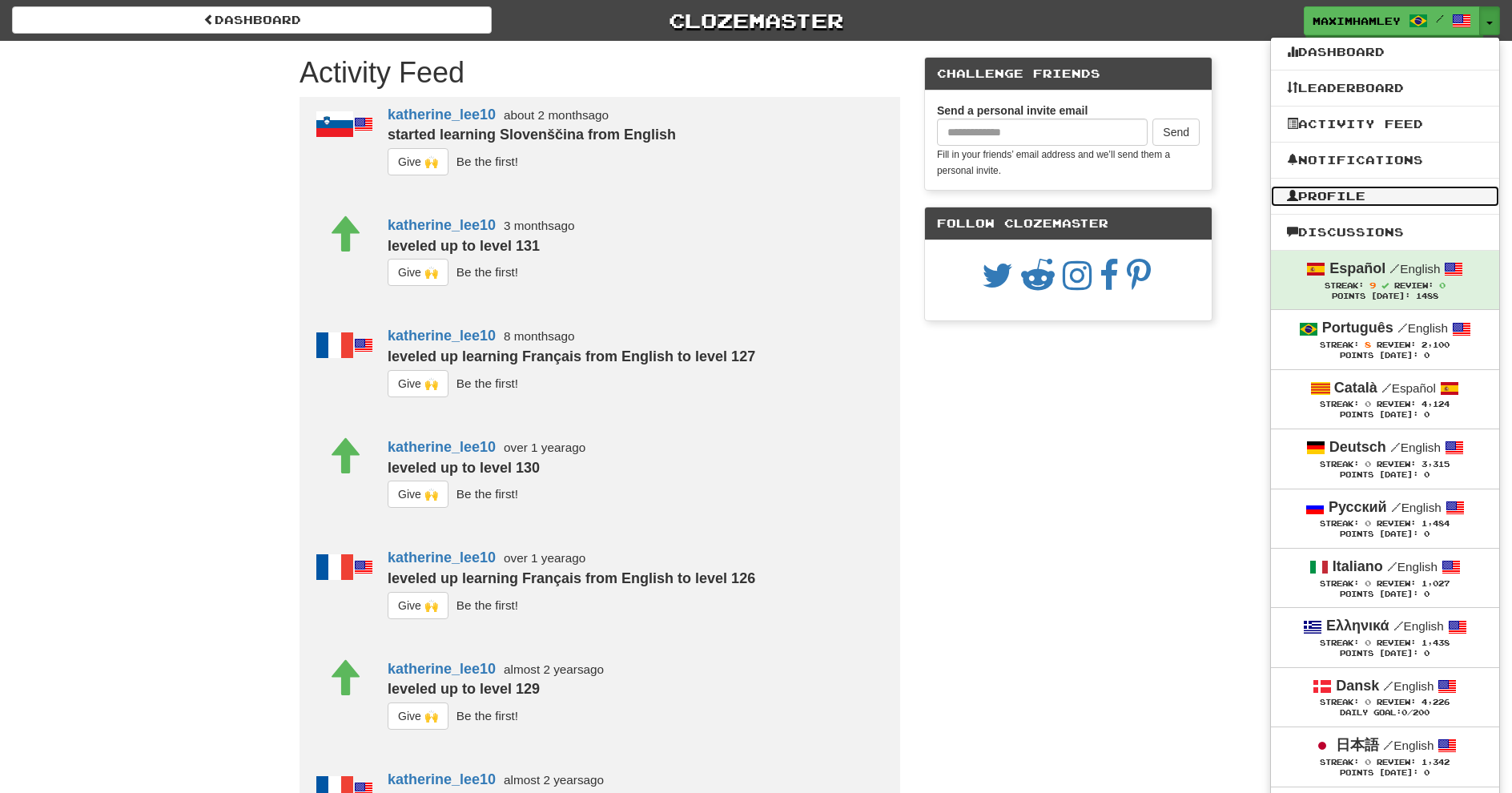
click at [1374, 193] on link "Profile" at bounding box center [1385, 196] width 228 height 21
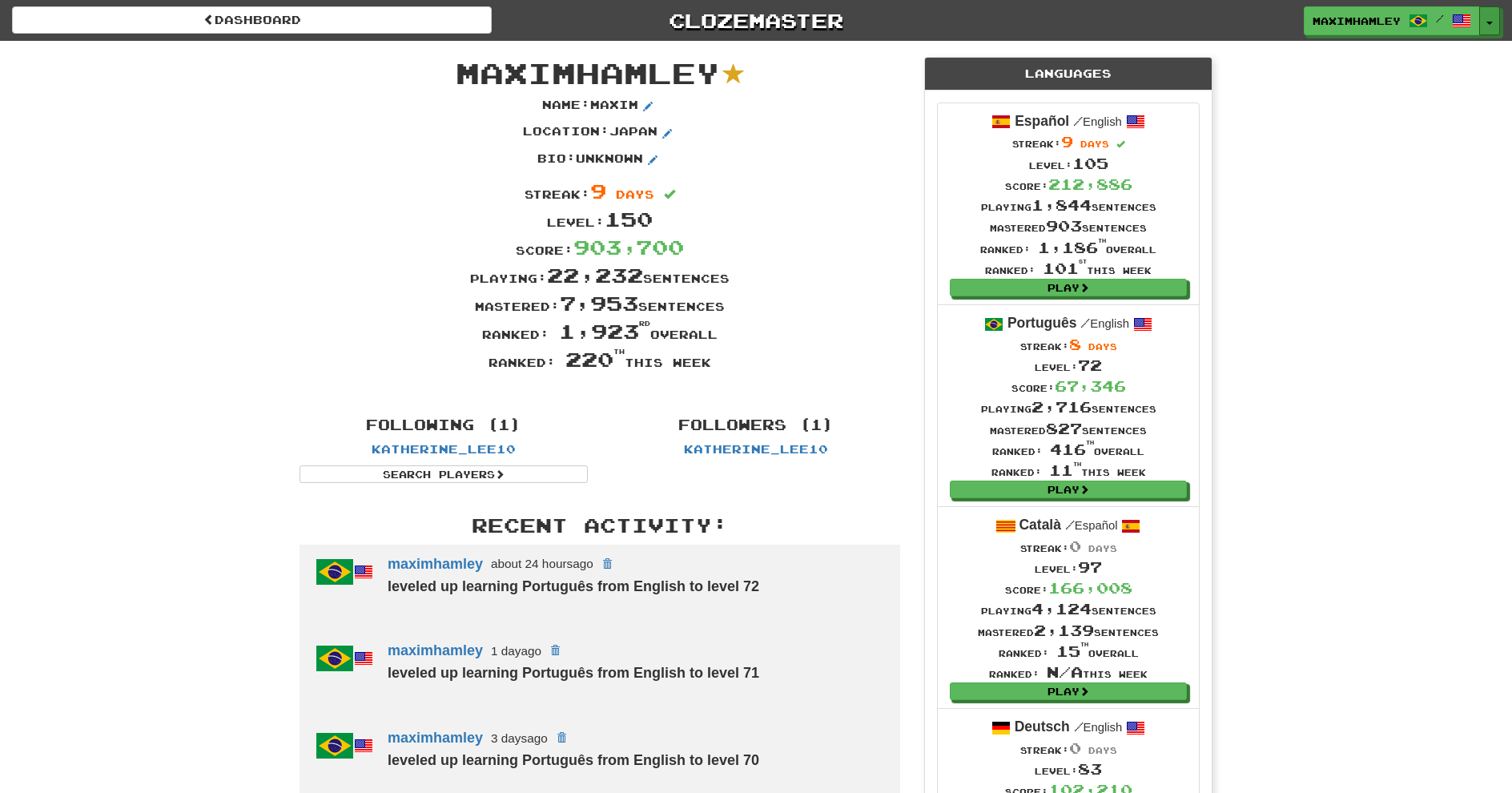
click at [1495, 23] on button "Toggle Dropdown" at bounding box center [1489, 20] width 21 height 29
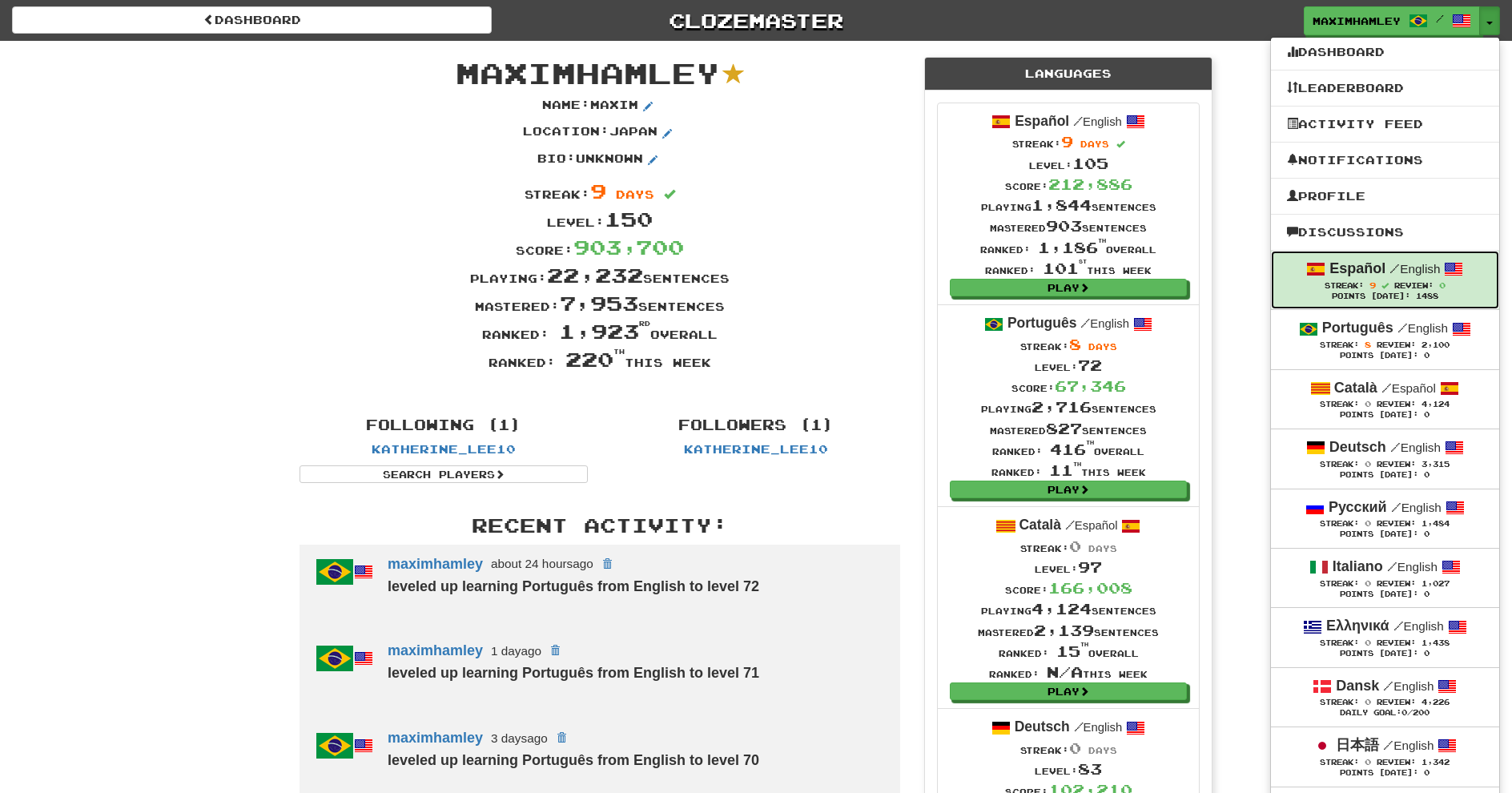
click at [1329, 271] on strong "Español" at bounding box center [1357, 269] width 56 height 16
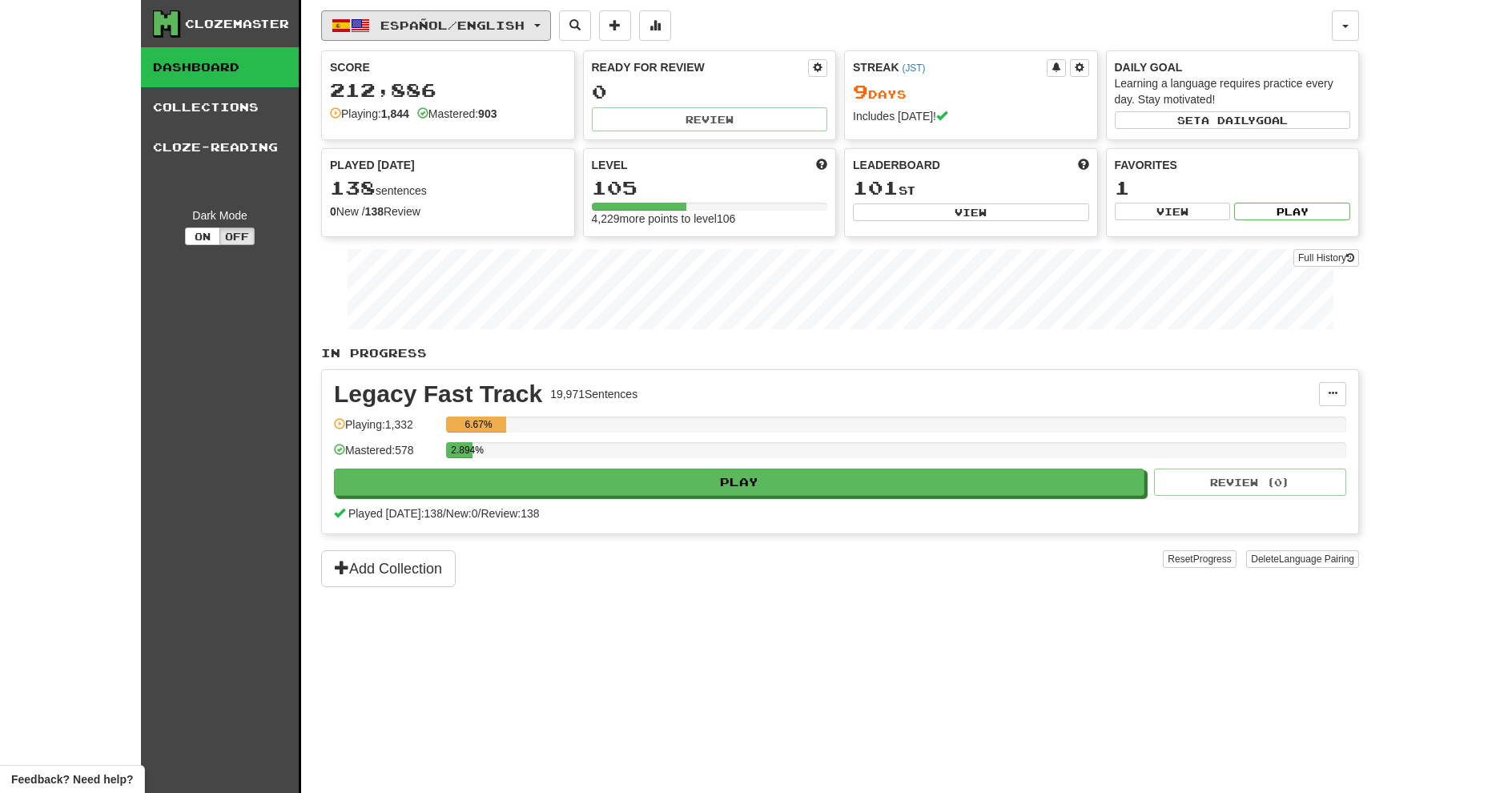
click at [524, 32] on button "Español / English" at bounding box center [435, 26] width 230 height 31
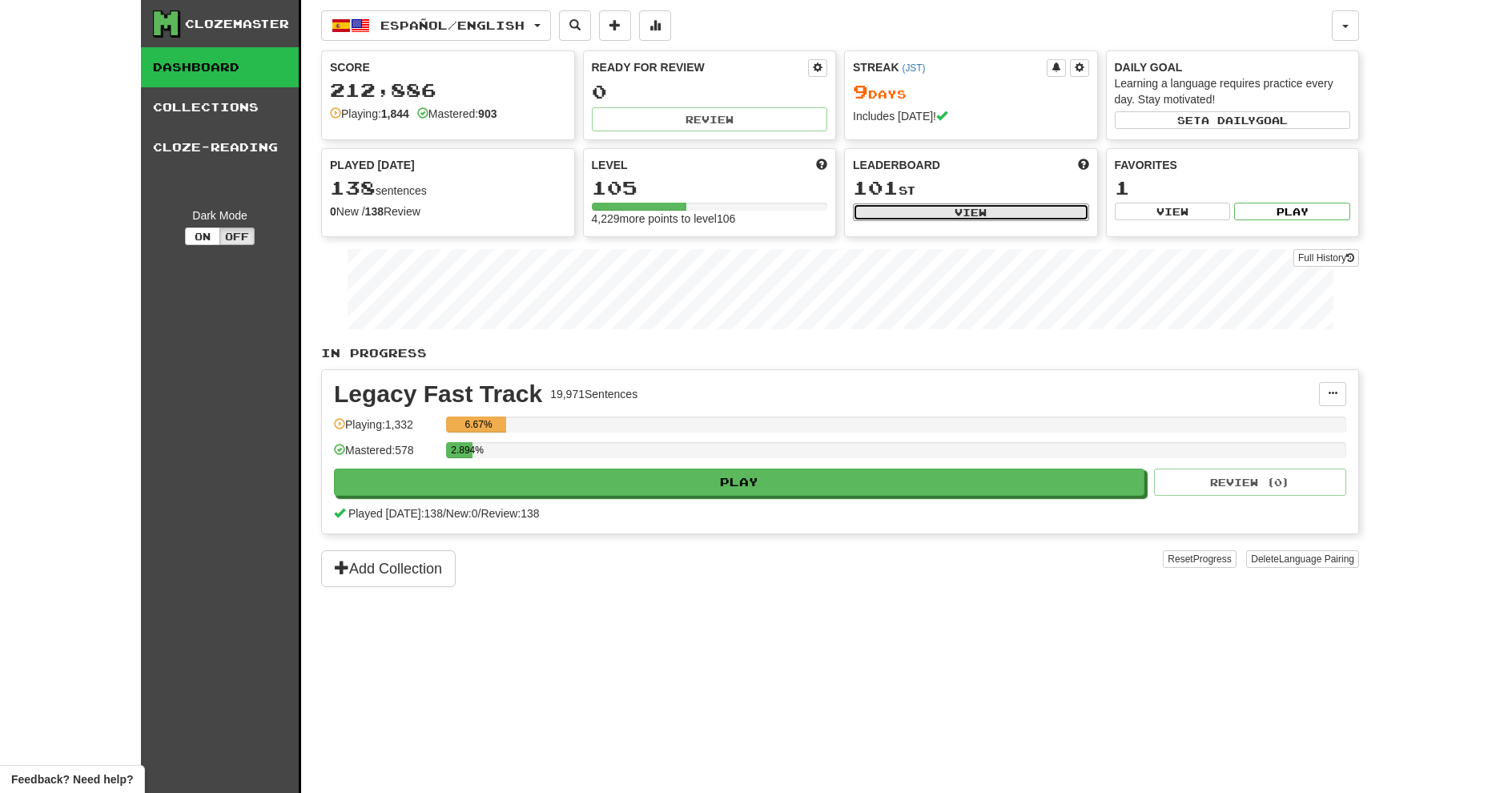
click at [873, 204] on button "View" at bounding box center [970, 212] width 236 height 18
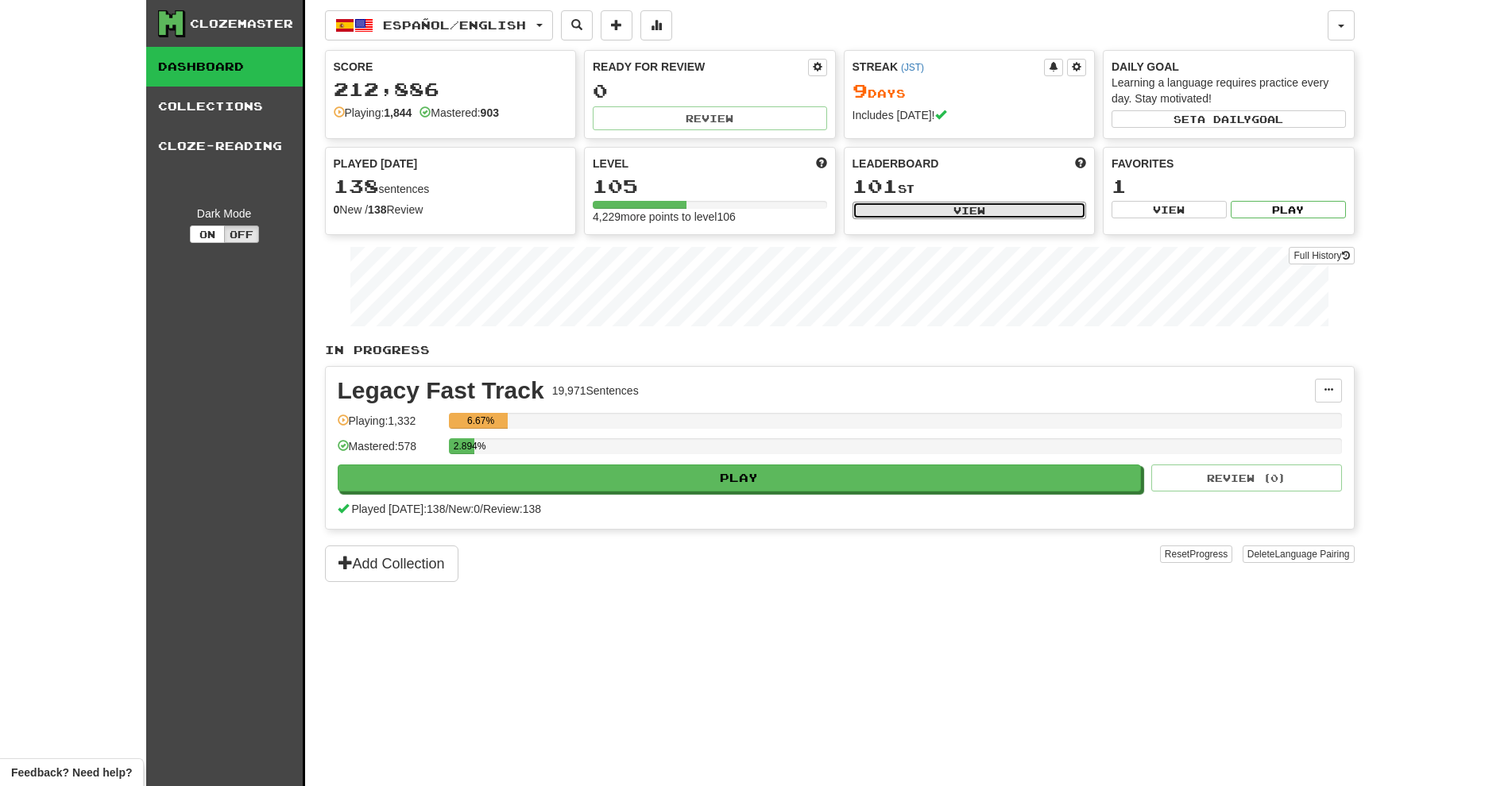
select select "**********"
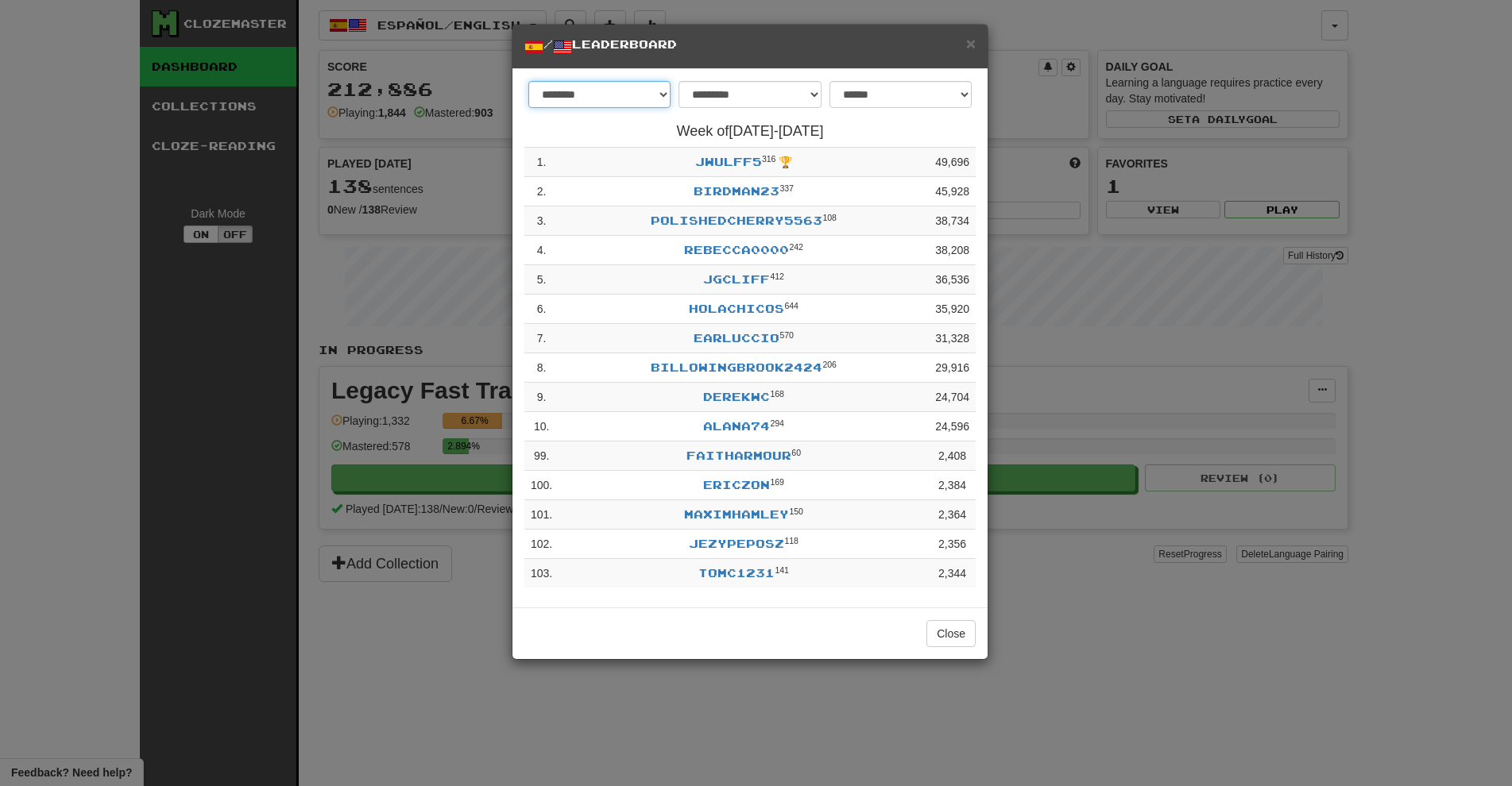
drag, startPoint x: 618, startPoint y: 104, endPoint x: 714, endPoint y: 106, distance: 96.0
click at [714, 106] on form "**********" at bounding box center [750, 99] width 451 height 35
select select "********"
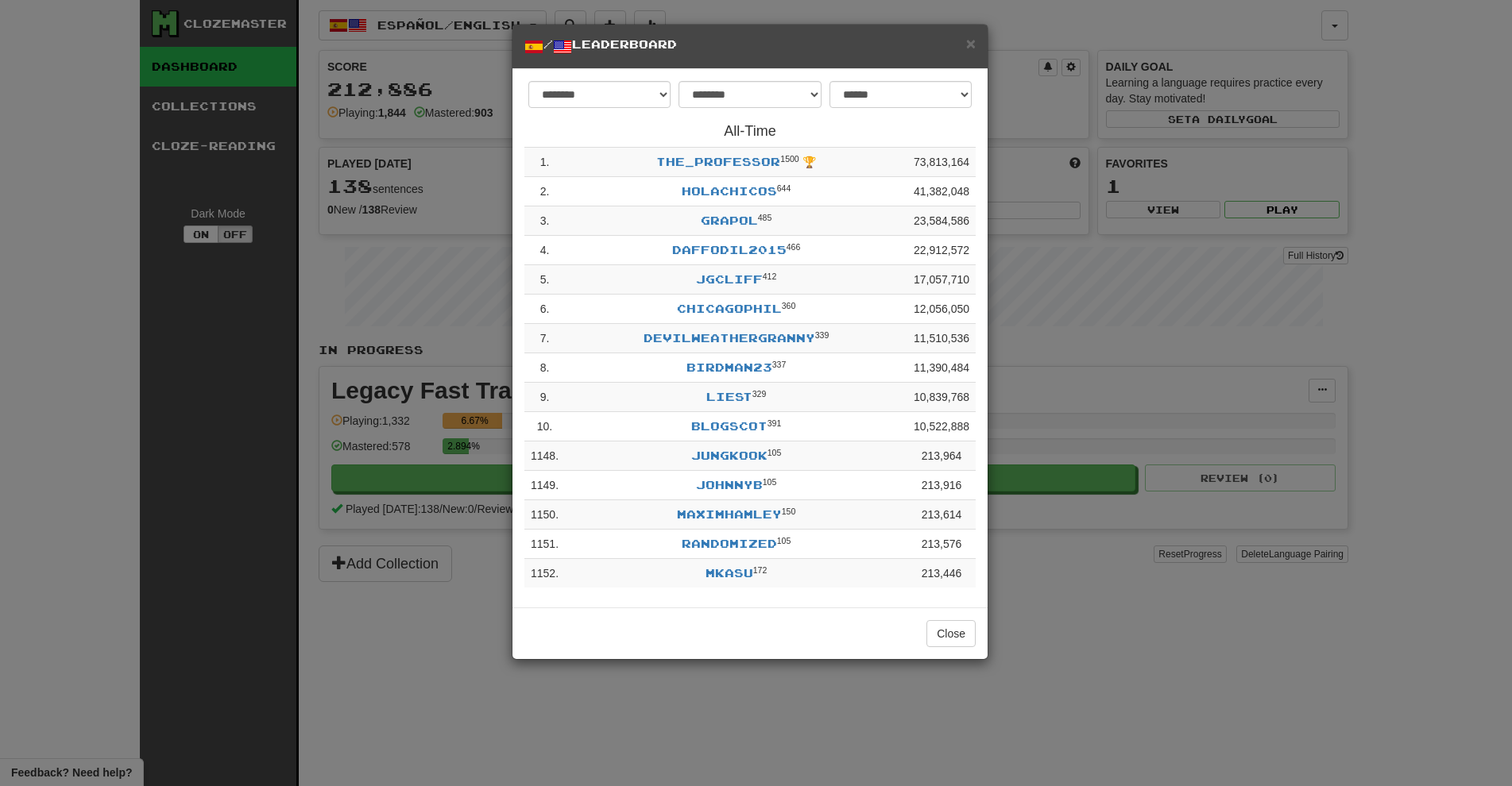
click at [1115, 281] on div "**********" at bounding box center [756, 393] width 1512 height 786
click at [975, 48] on span "×" at bounding box center [971, 43] width 10 height 19
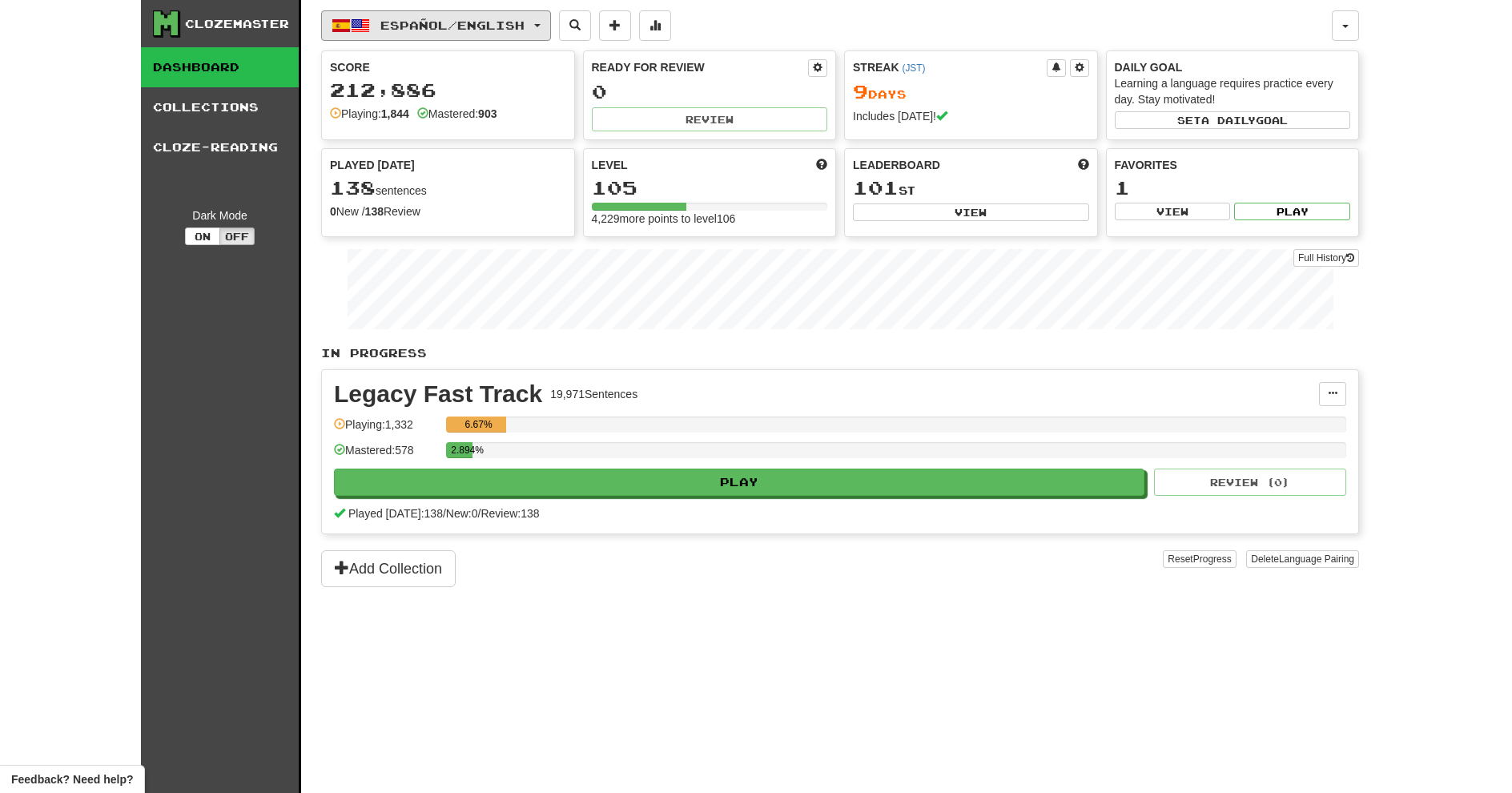
click at [479, 24] on span "Español / English" at bounding box center [452, 26] width 144 height 14
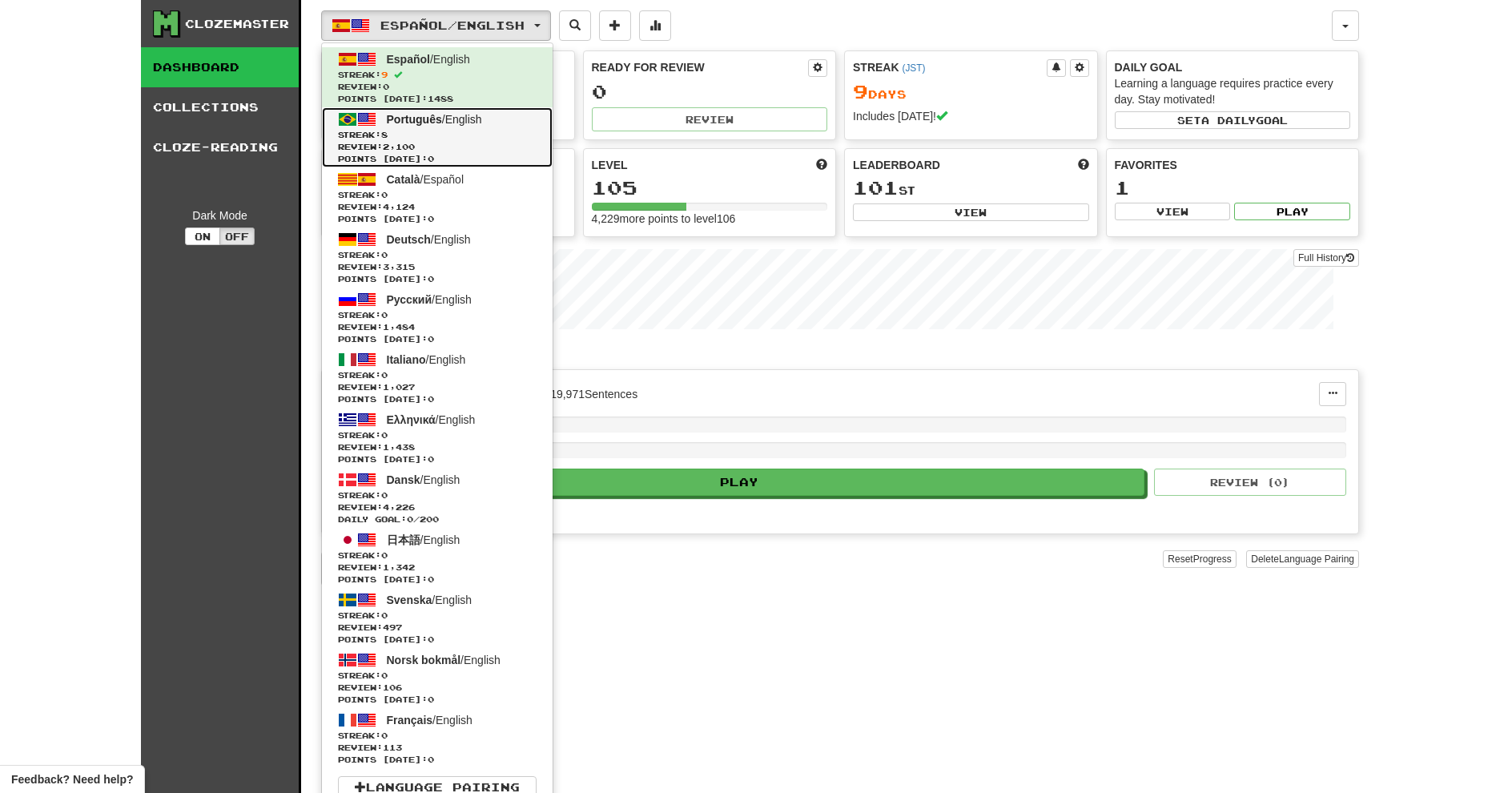
click at [483, 129] on span "Streak: 8" at bounding box center [436, 135] width 198 height 12
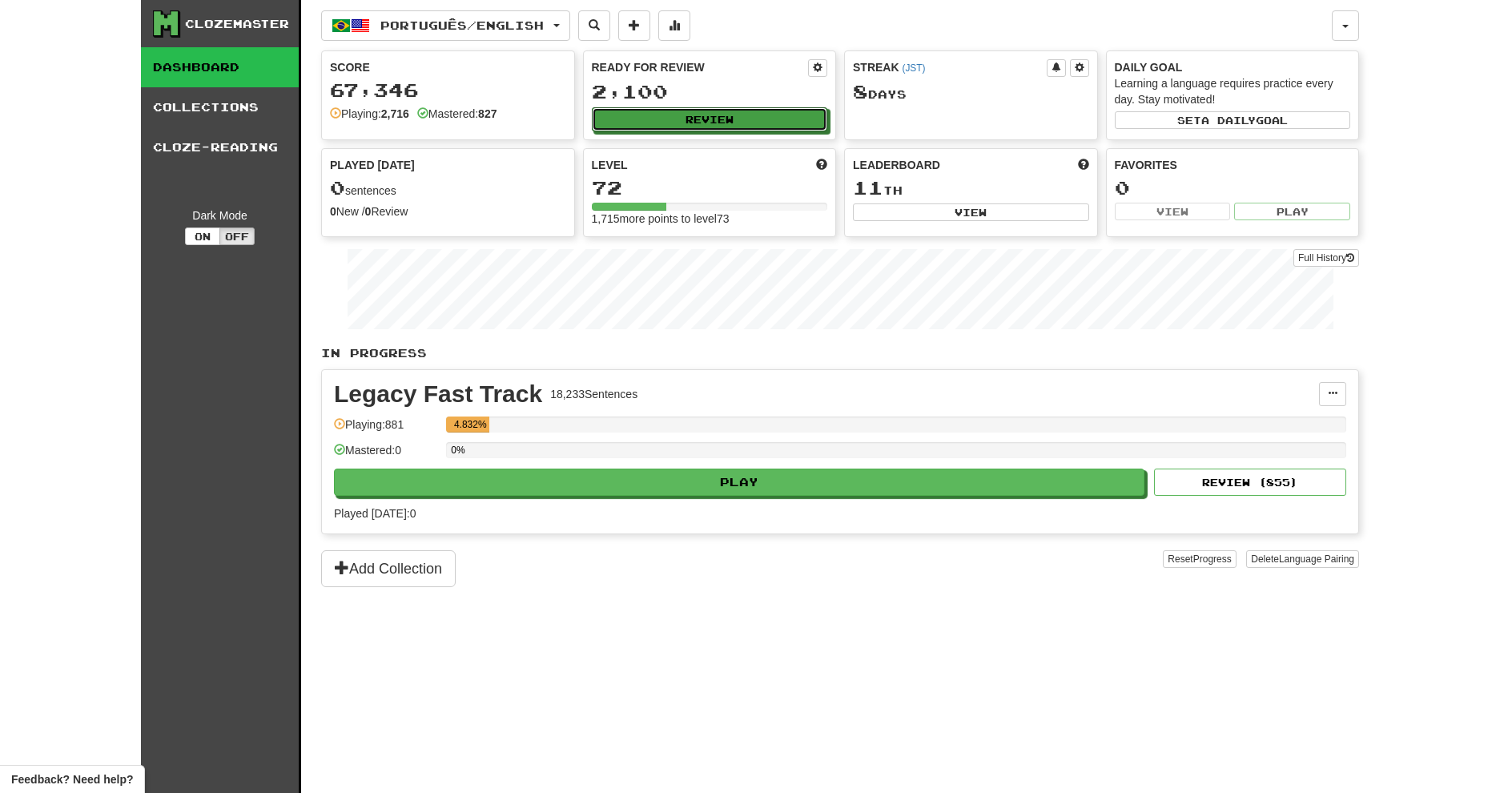
click at [704, 125] on button "Review" at bounding box center [710, 119] width 236 height 24
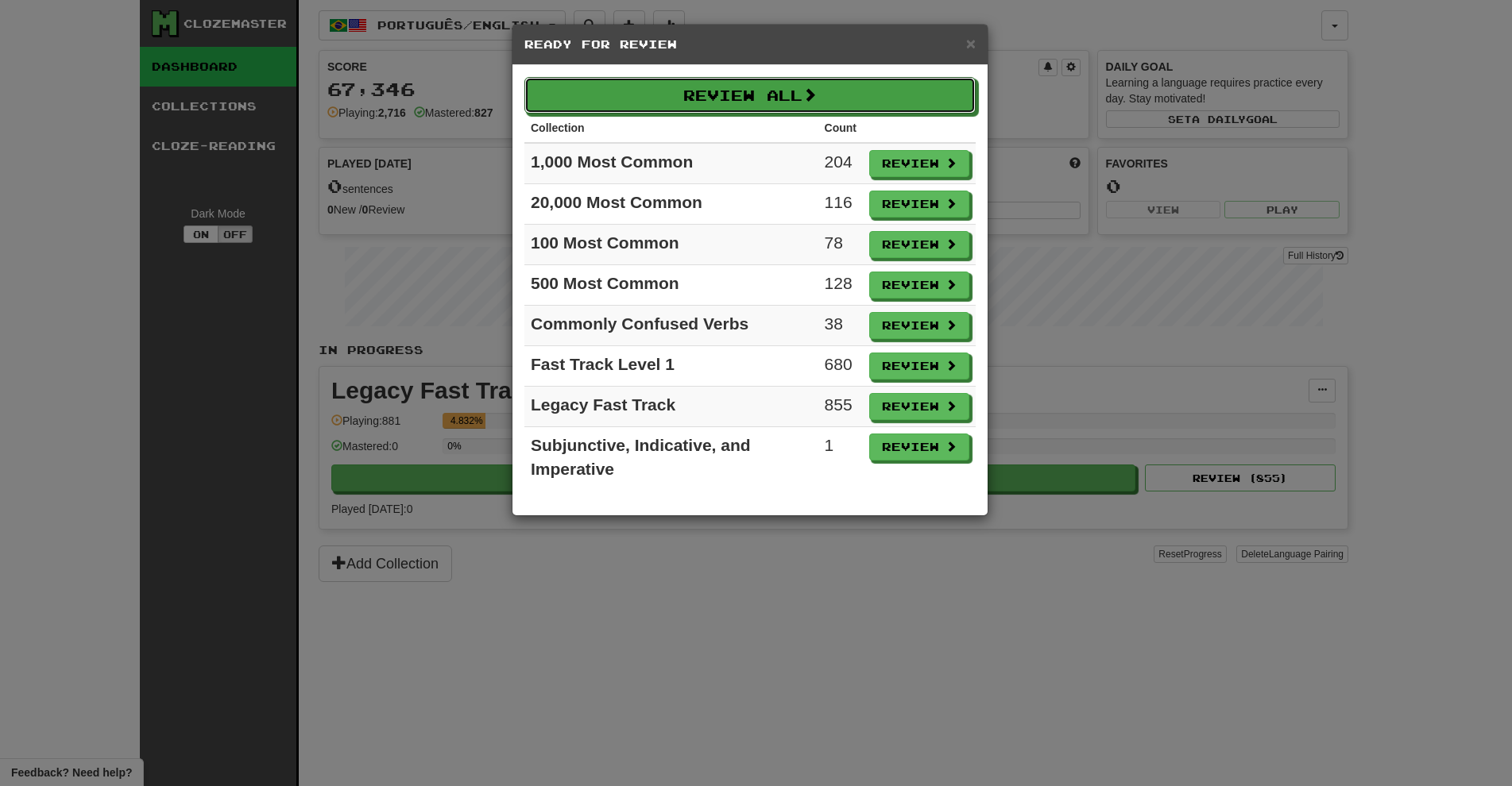
click at [670, 100] on button "Review All" at bounding box center [750, 95] width 451 height 36
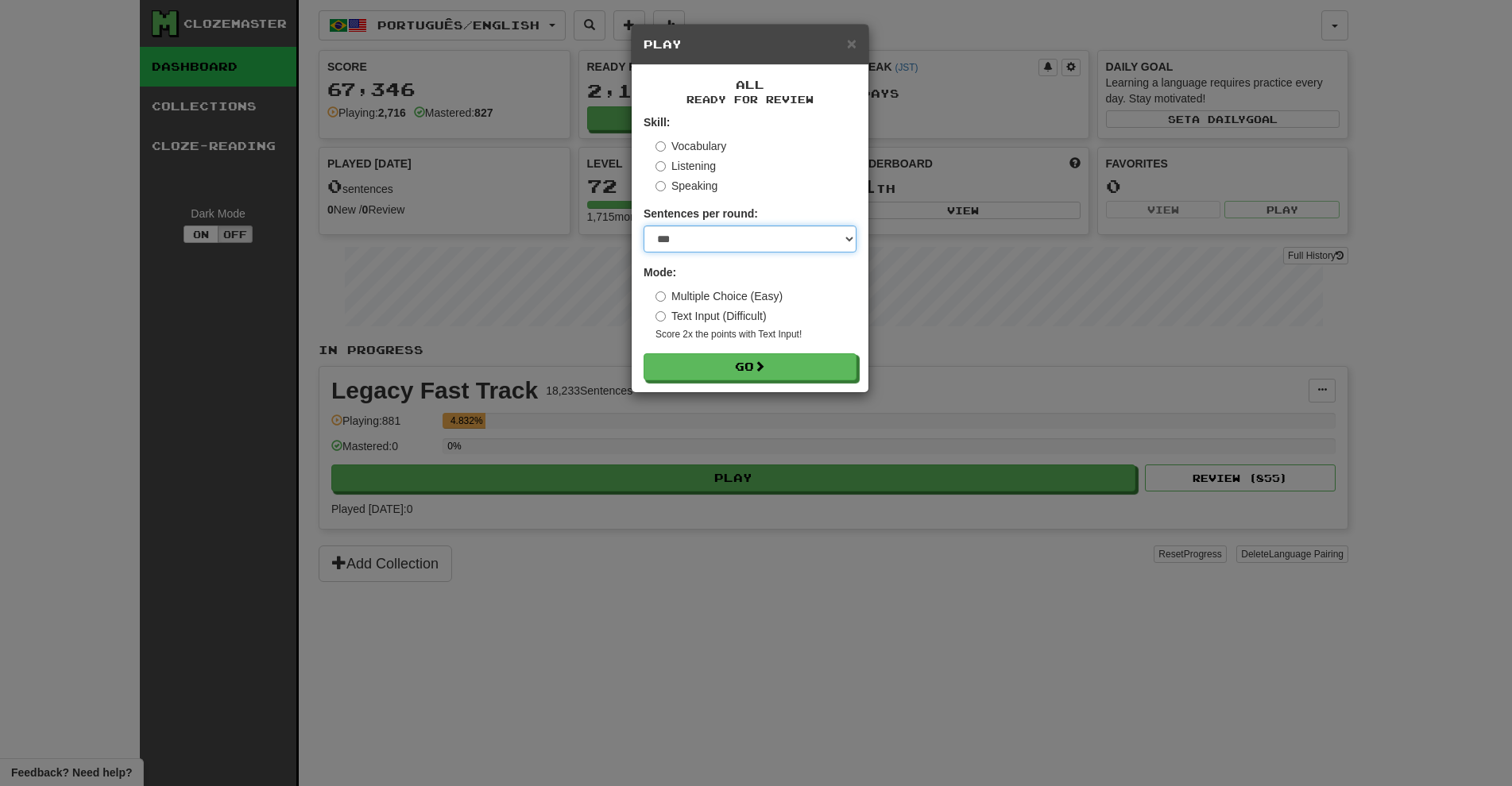
click at [772, 229] on select "* ** ** ** ** ** *** ********" at bounding box center [750, 239] width 213 height 27
select select "********"
click at [643, 225] on select "* ** ** ** ** ** *** ********" at bounding box center [750, 239] width 213 height 27
click at [735, 358] on button "Go" at bounding box center [750, 367] width 213 height 27
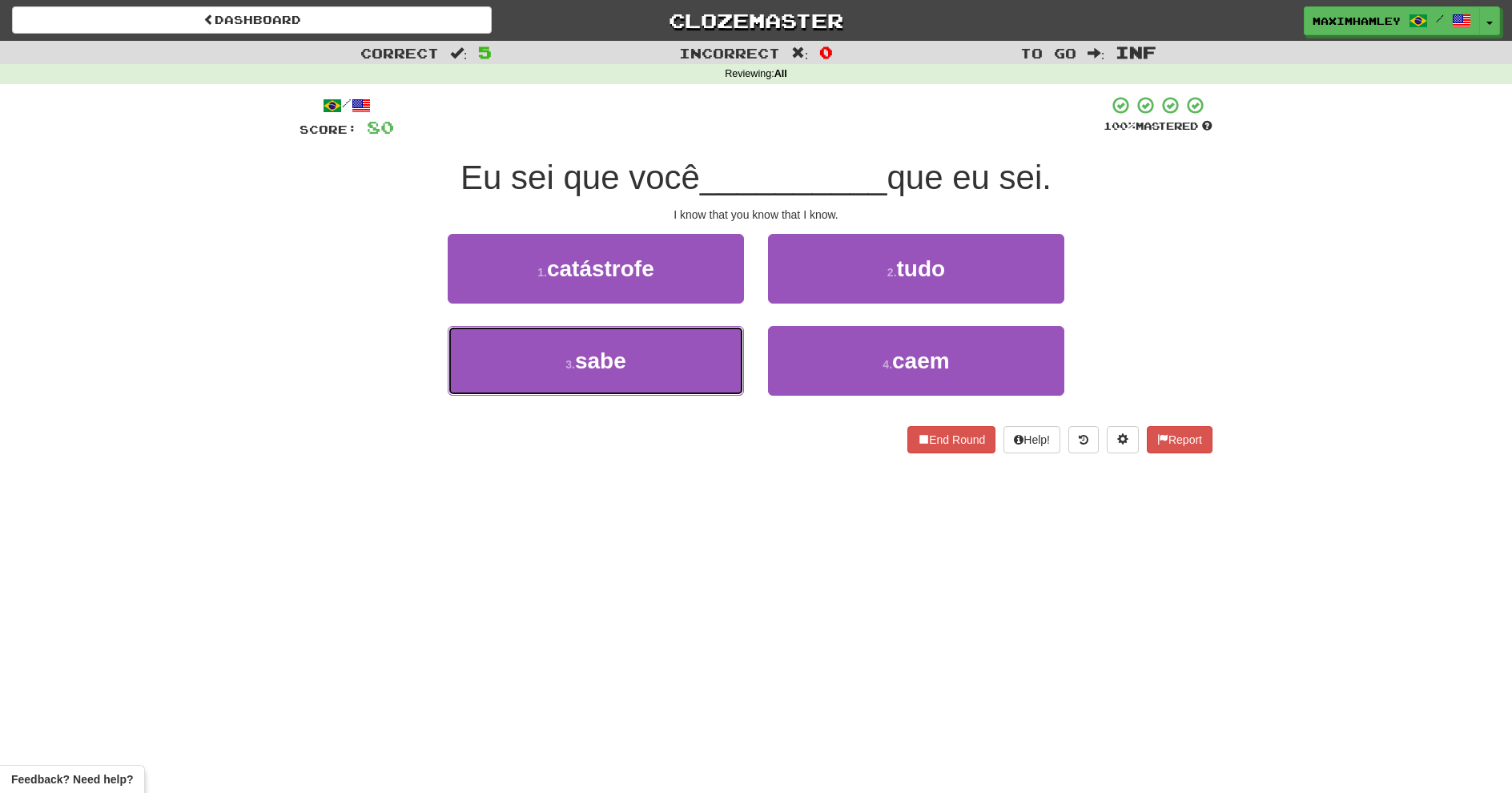
click at [706, 363] on button "3 . sabe" at bounding box center [596, 360] width 296 height 70
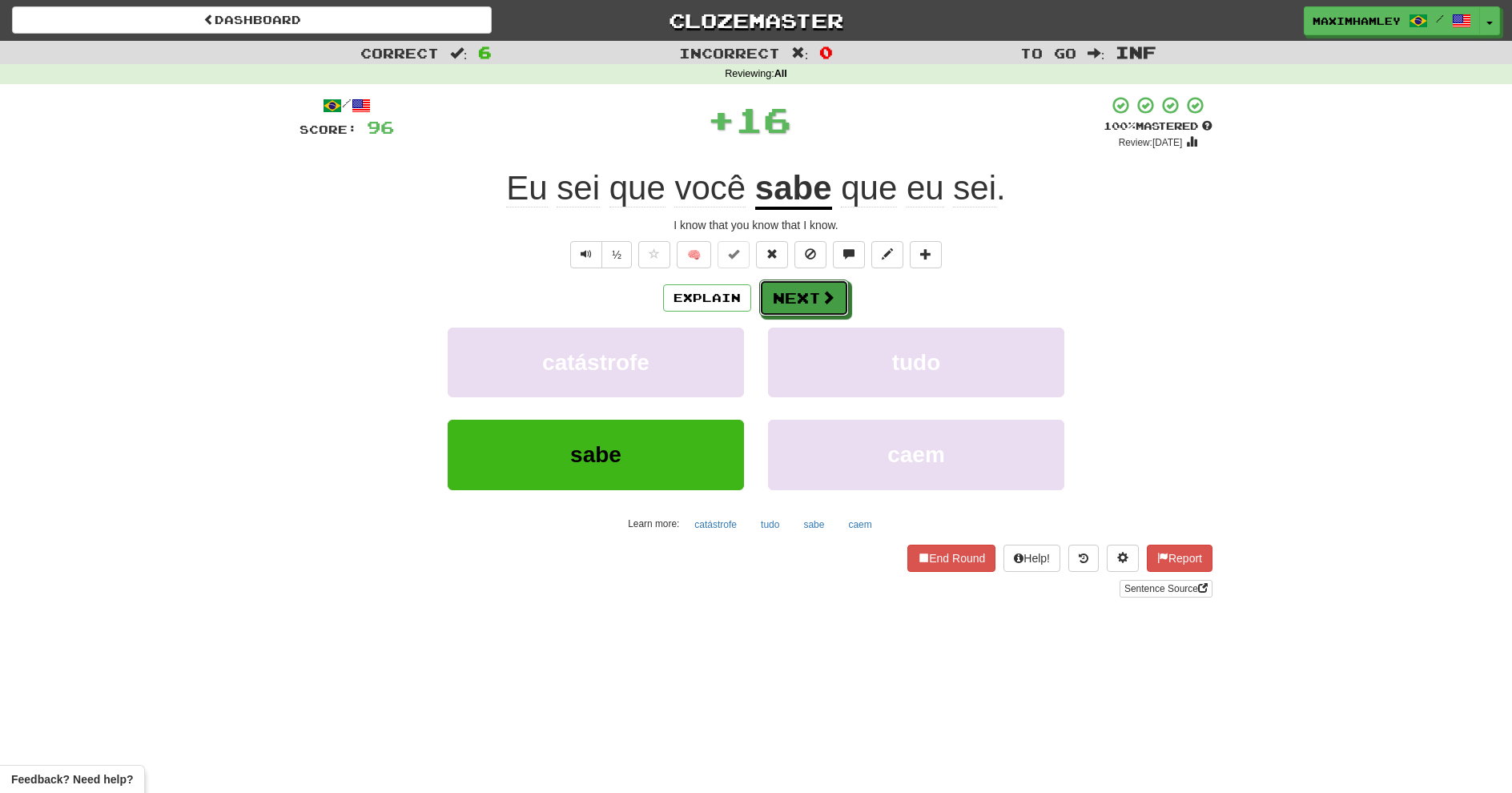
click at [822, 310] on button "Next" at bounding box center [803, 297] width 90 height 37
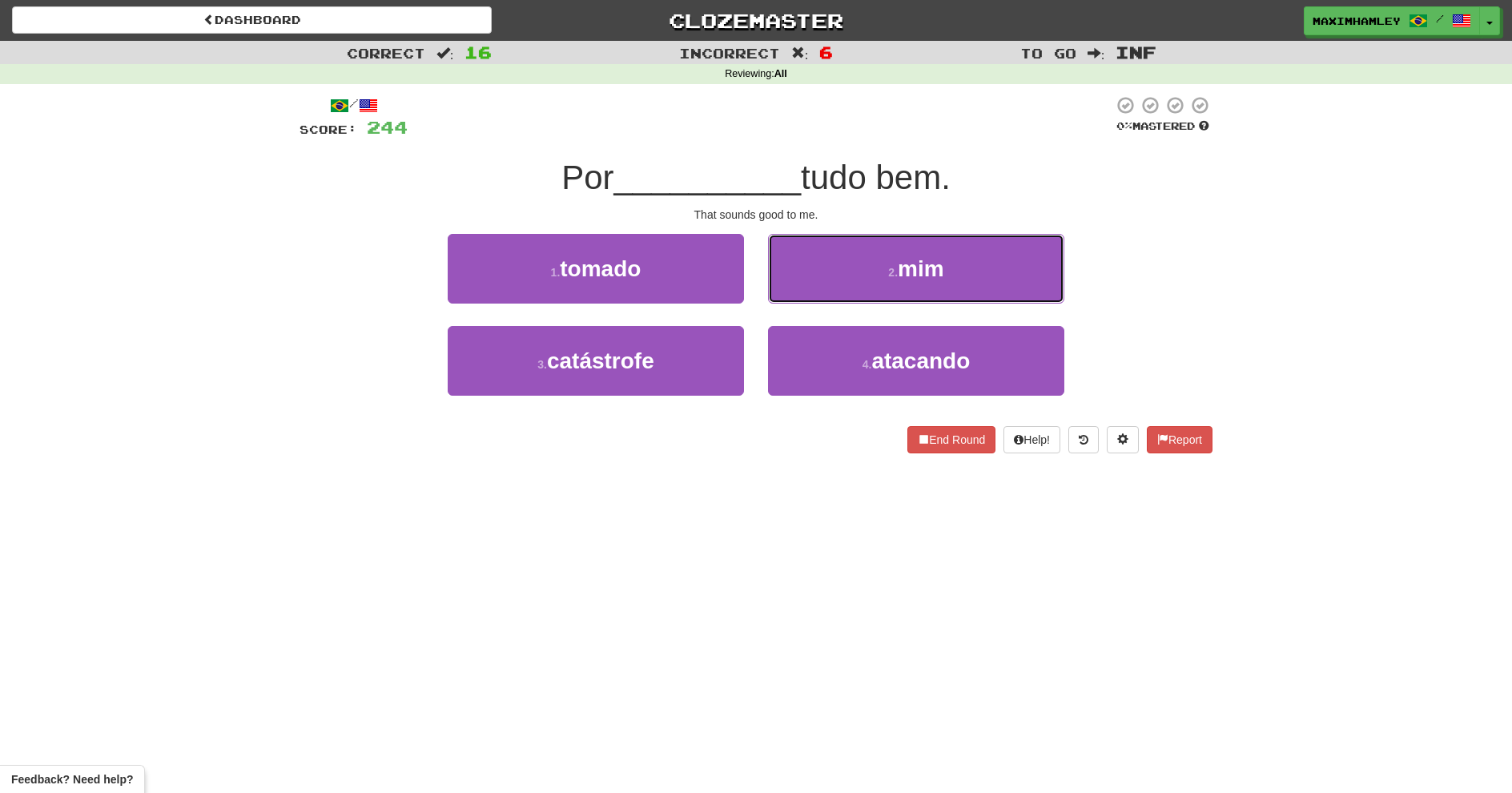
click at [827, 284] on button "2 . mim" at bounding box center [916, 269] width 296 height 70
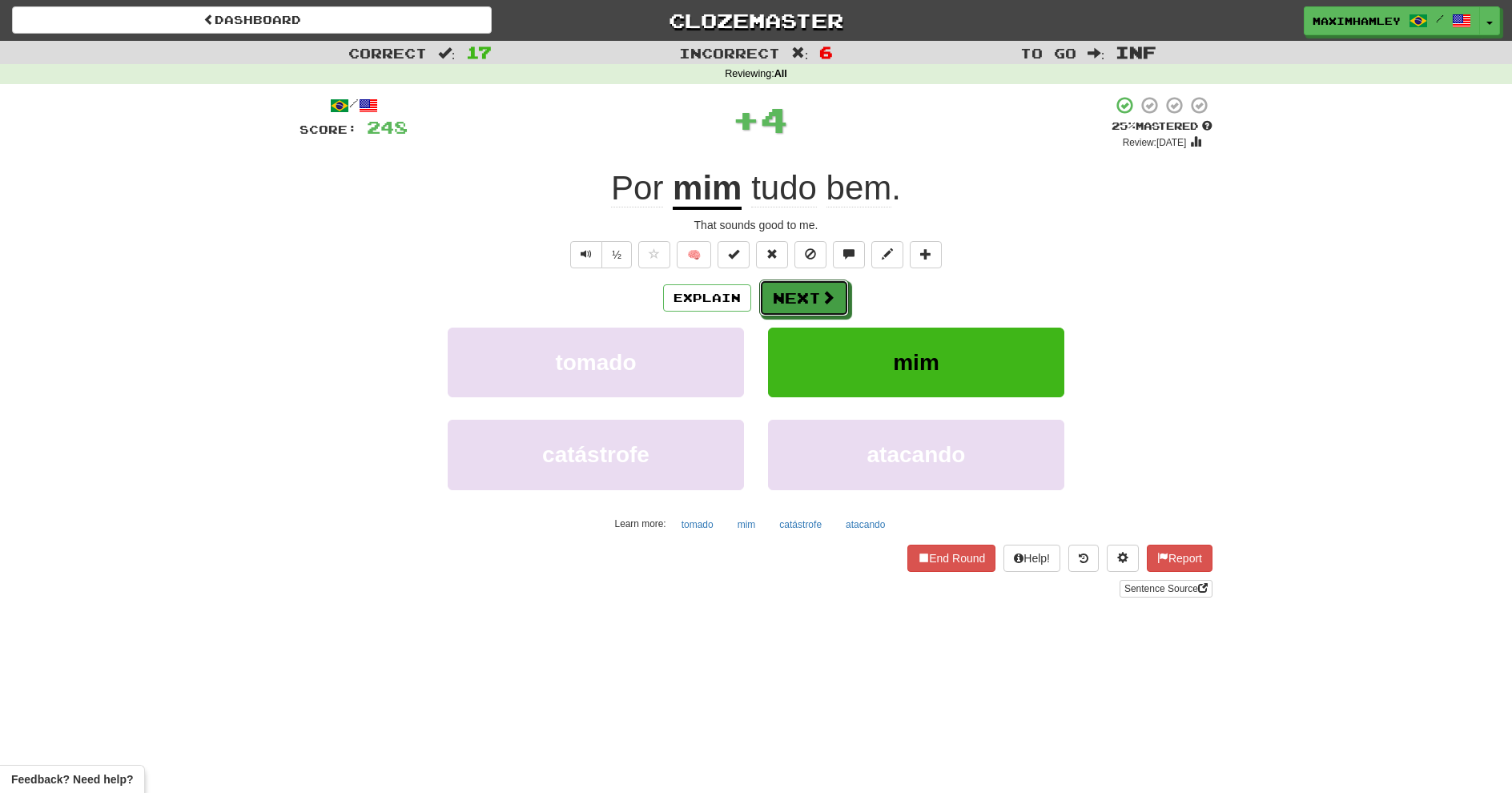
click at [825, 308] on button "Next" at bounding box center [803, 297] width 90 height 37
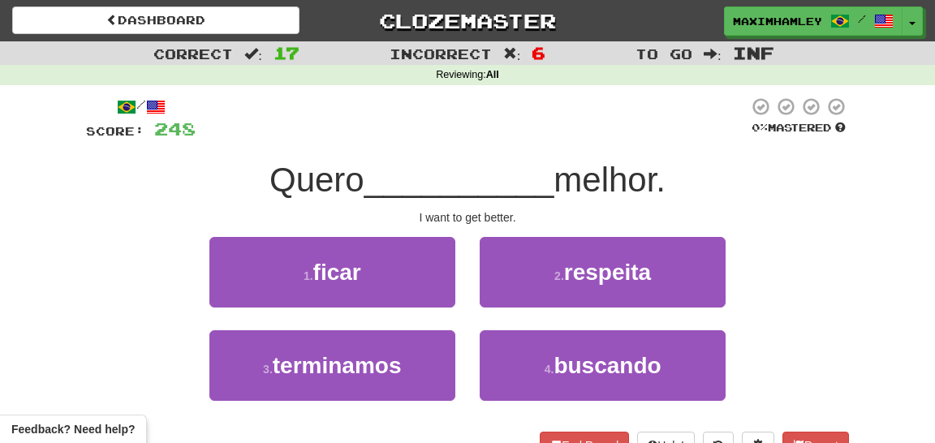
click at [570, 149] on div "/ Score: 248 0 % Mastered Quero __________ melhor. I want to get better. 1 . fi…" at bounding box center [467, 278] width 763 height 363
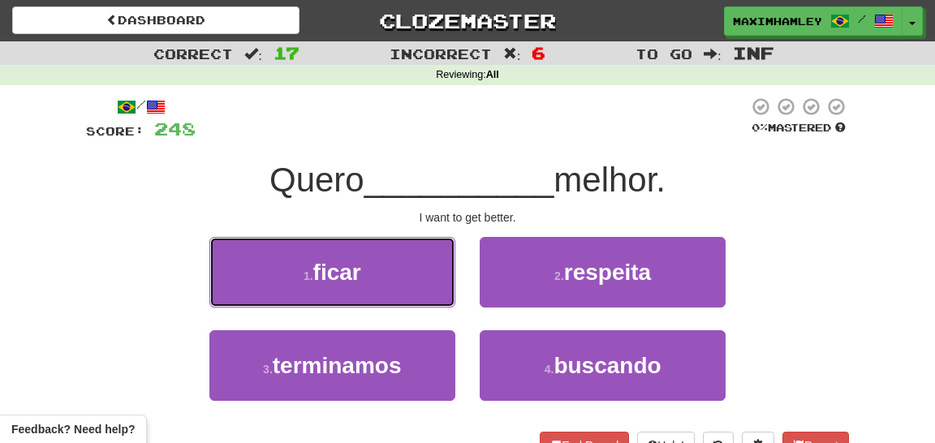
click at [355, 286] on button "1 . ficar" at bounding box center [332, 272] width 246 height 71
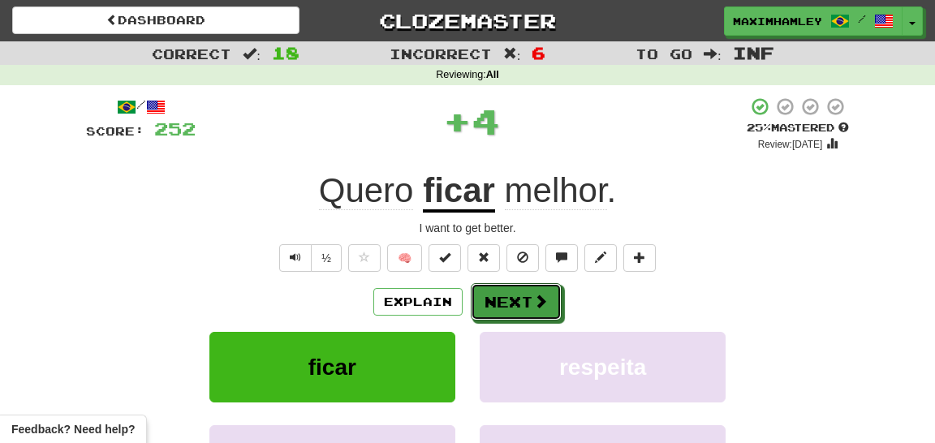
click at [556, 299] on button "Next" at bounding box center [516, 301] width 91 height 37
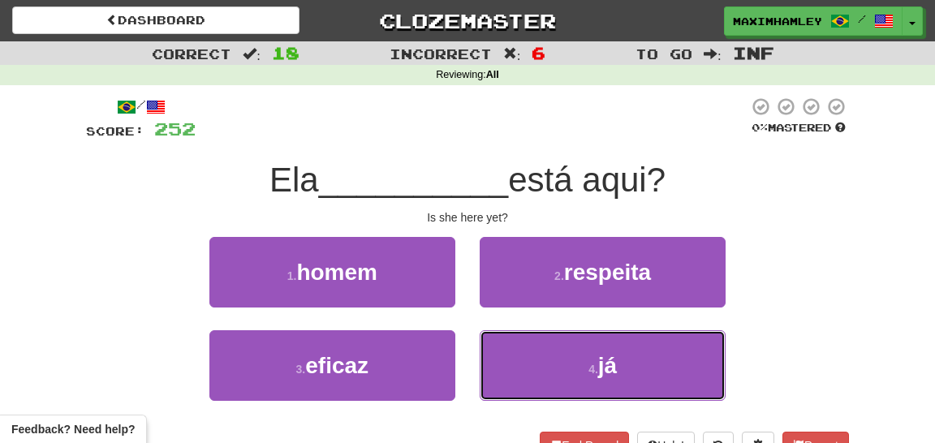
drag, startPoint x: 553, startPoint y: 355, endPoint x: 545, endPoint y: 332, distance: 24.1
click at [553, 355] on button "4 . já" at bounding box center [603, 365] width 246 height 71
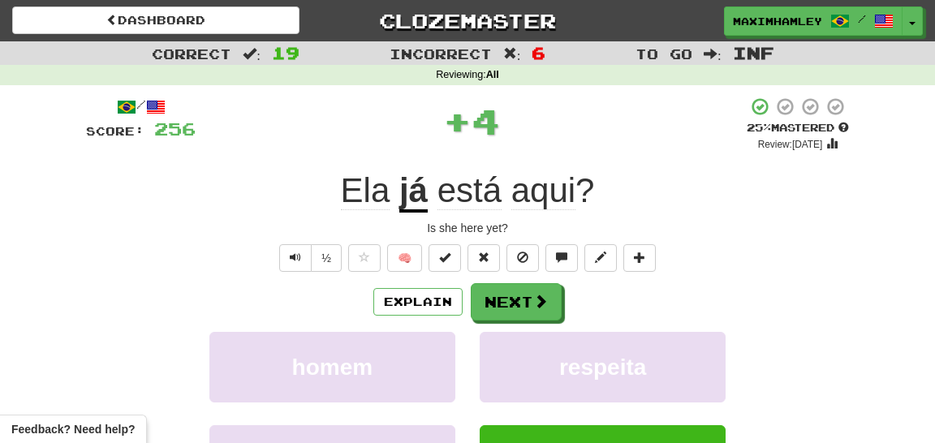
drag, startPoint x: 525, startPoint y: 273, endPoint x: 530, endPoint y: 297, distance: 24.8
click at [527, 286] on div "/ Score: 256 + 4 25 % Mastered Review: 2025-08-21 Ela já está aqui ? Is she her…" at bounding box center [467, 351] width 763 height 509
click at [531, 299] on button "Next" at bounding box center [516, 301] width 91 height 37
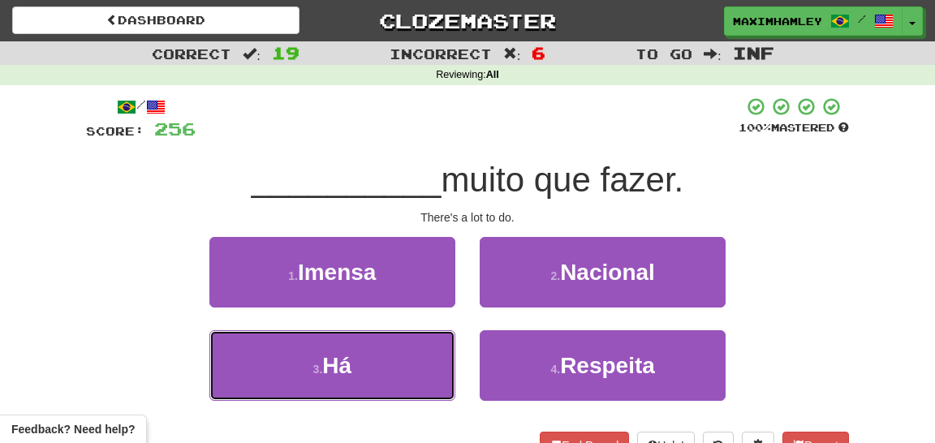
click at [387, 357] on button "3 . Há" at bounding box center [332, 365] width 246 height 71
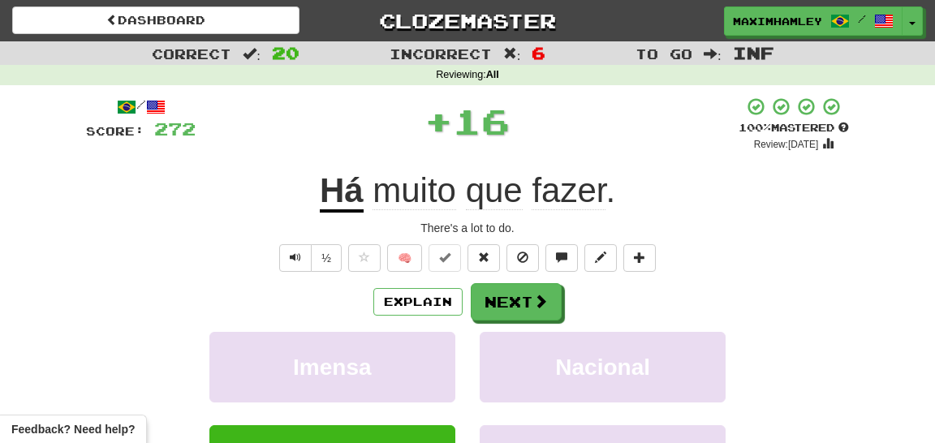
click at [521, 321] on div "Explain Next Imensa Nacional Há Respeita Learn more: Imensa Nacional Há Respeita" at bounding box center [467, 413] width 763 height 261
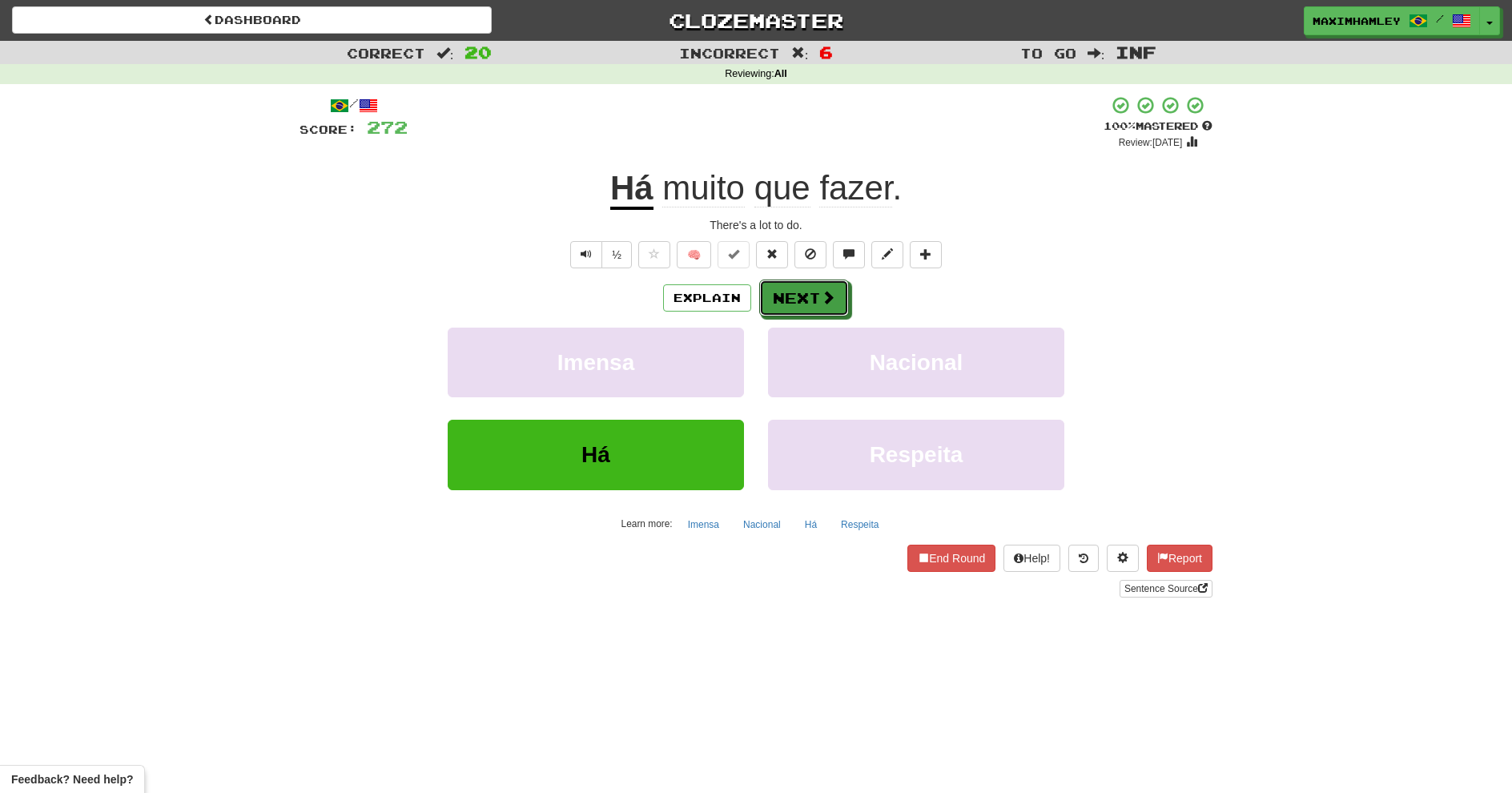
click at [838, 299] on button "Next" at bounding box center [803, 297] width 90 height 37
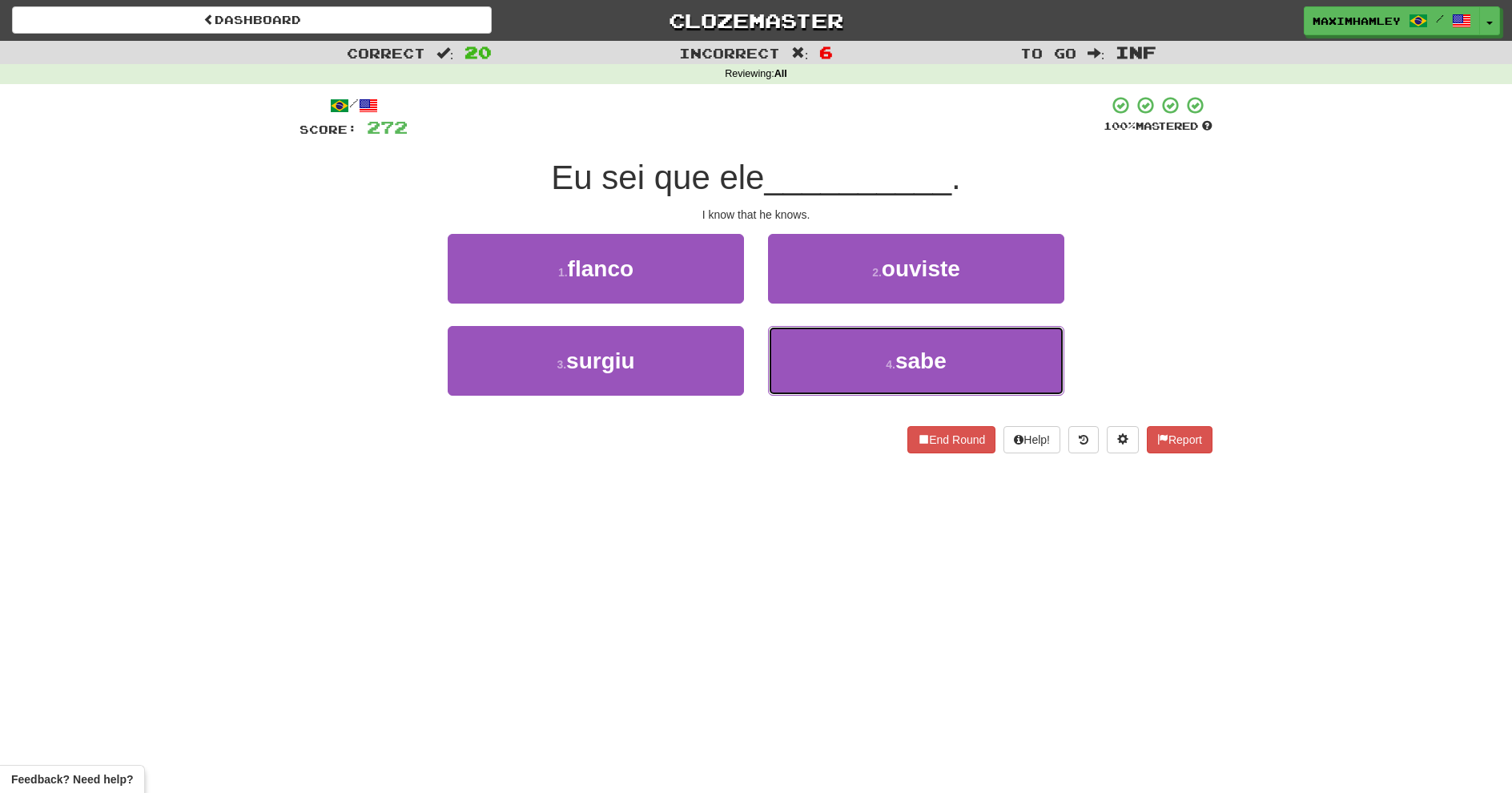
click at [831, 379] on button "4 . sabe" at bounding box center [916, 360] width 296 height 70
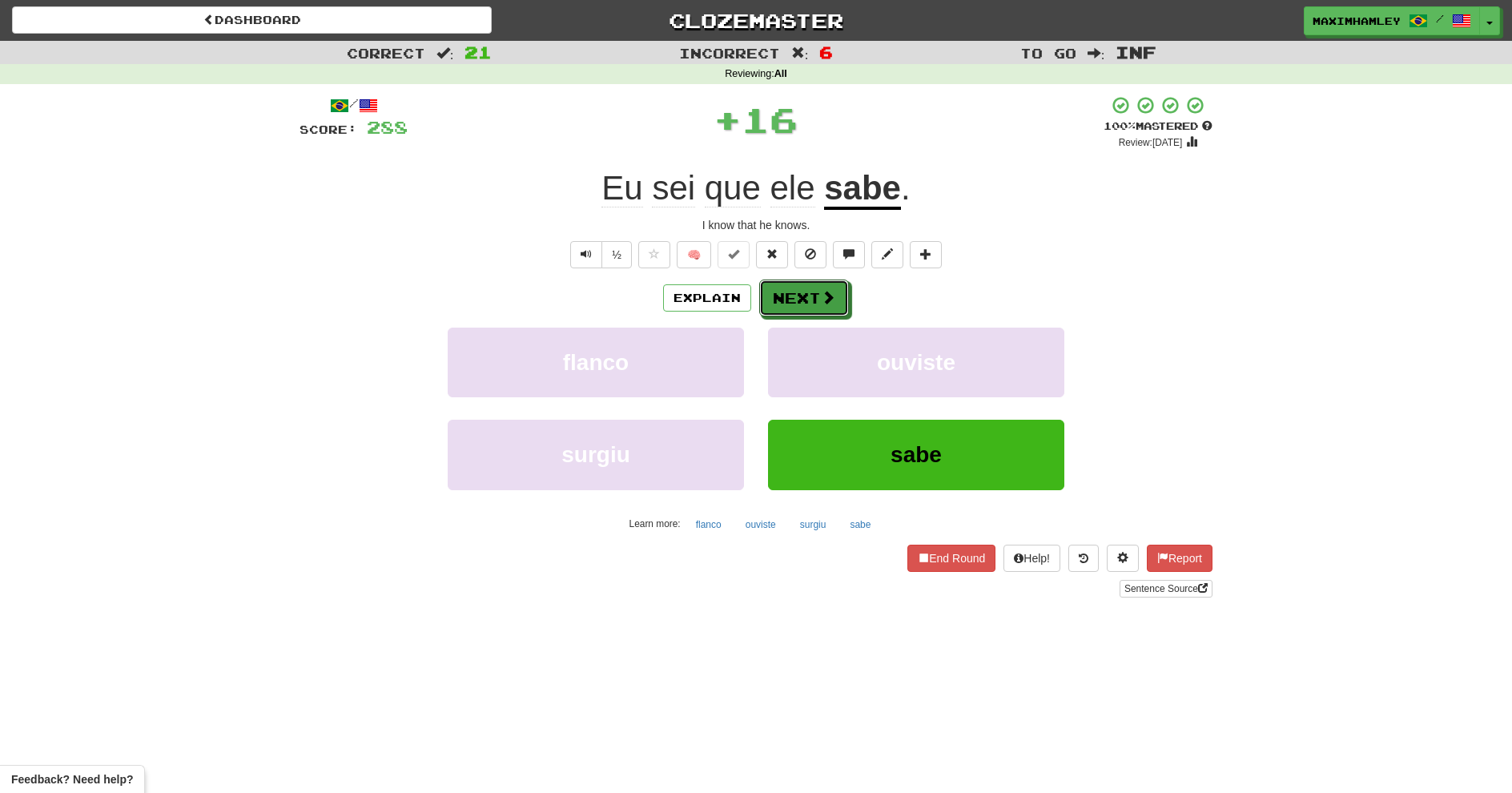
click at [810, 279] on button "Next" at bounding box center [803, 297] width 90 height 37
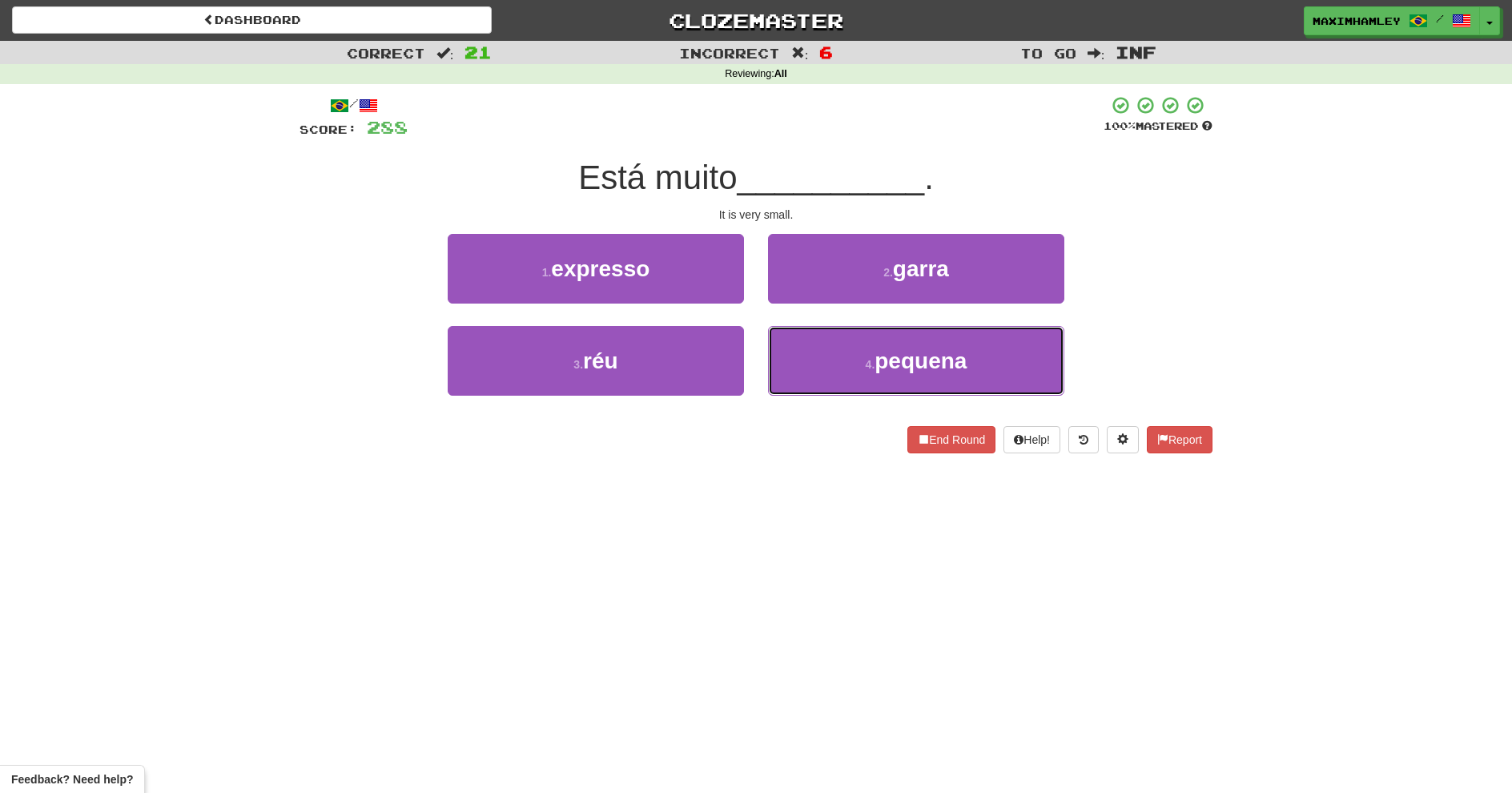
click at [776, 359] on button "4 . pequena" at bounding box center [916, 360] width 296 height 70
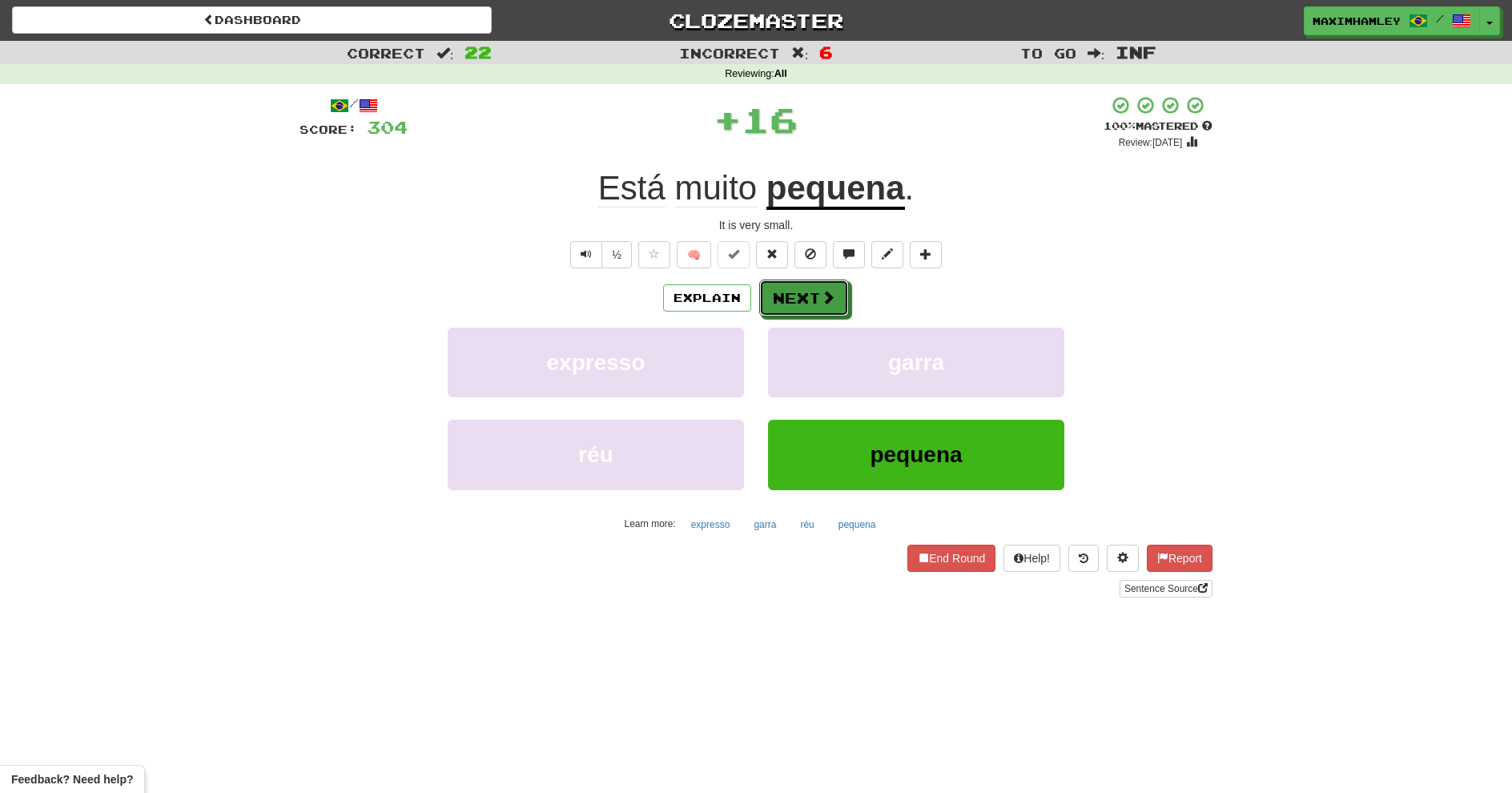
click at [783, 295] on button "Next" at bounding box center [803, 297] width 90 height 37
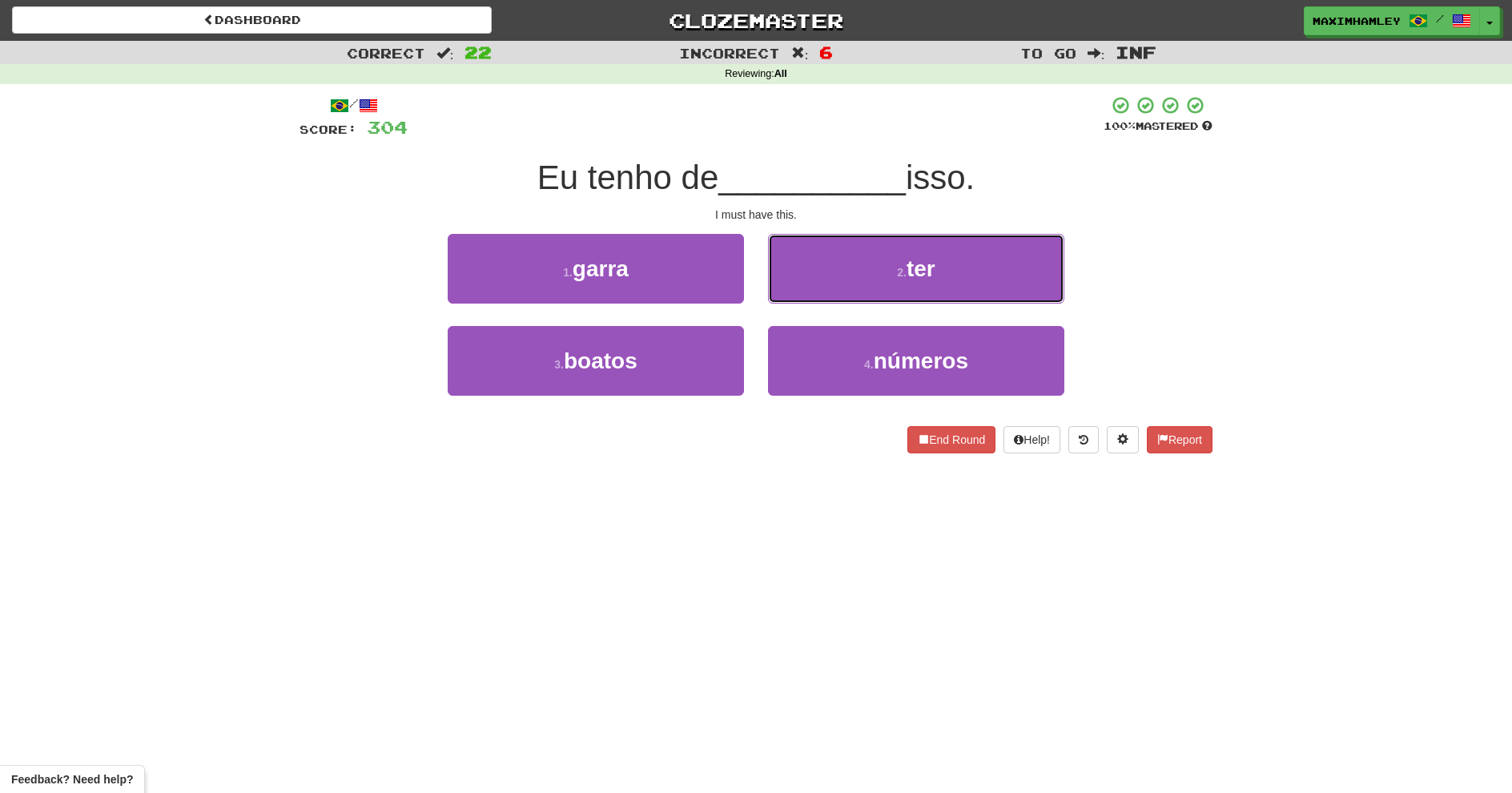
click at [966, 240] on button "2 . ter" at bounding box center [916, 269] width 296 height 70
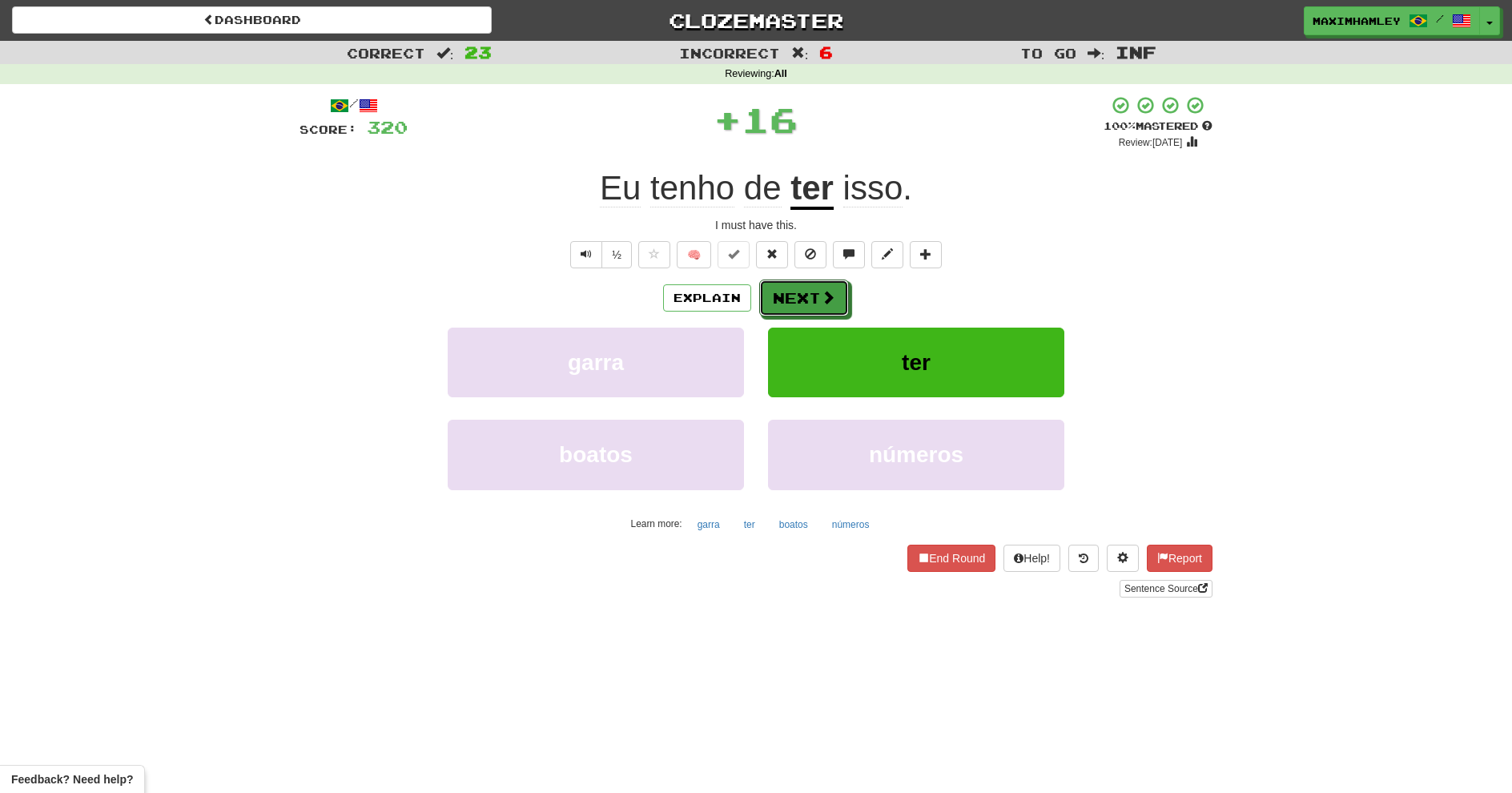
click at [776, 287] on button "Next" at bounding box center [803, 297] width 90 height 37
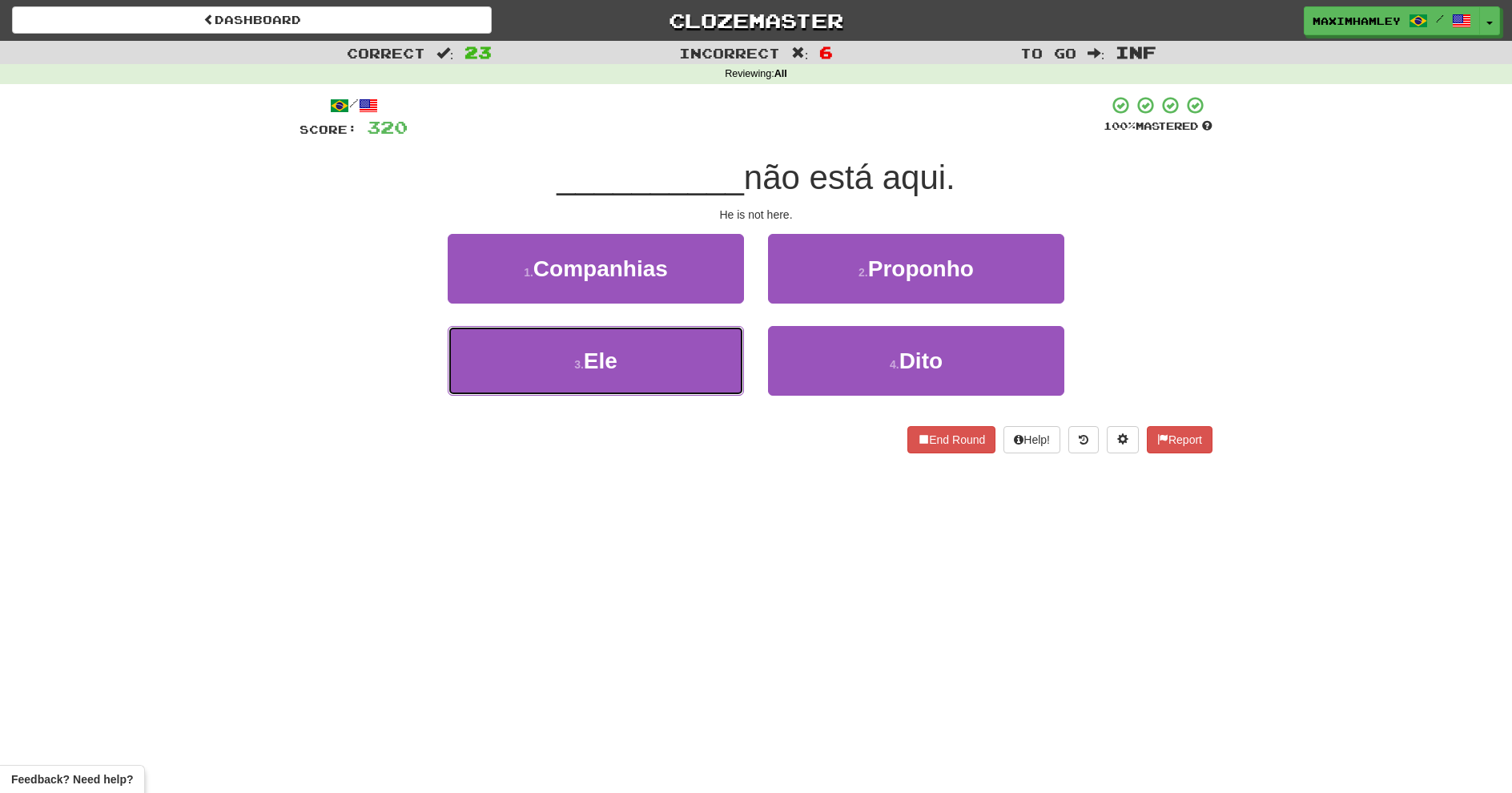
click at [661, 368] on button "3 . Ele" at bounding box center [596, 360] width 296 height 70
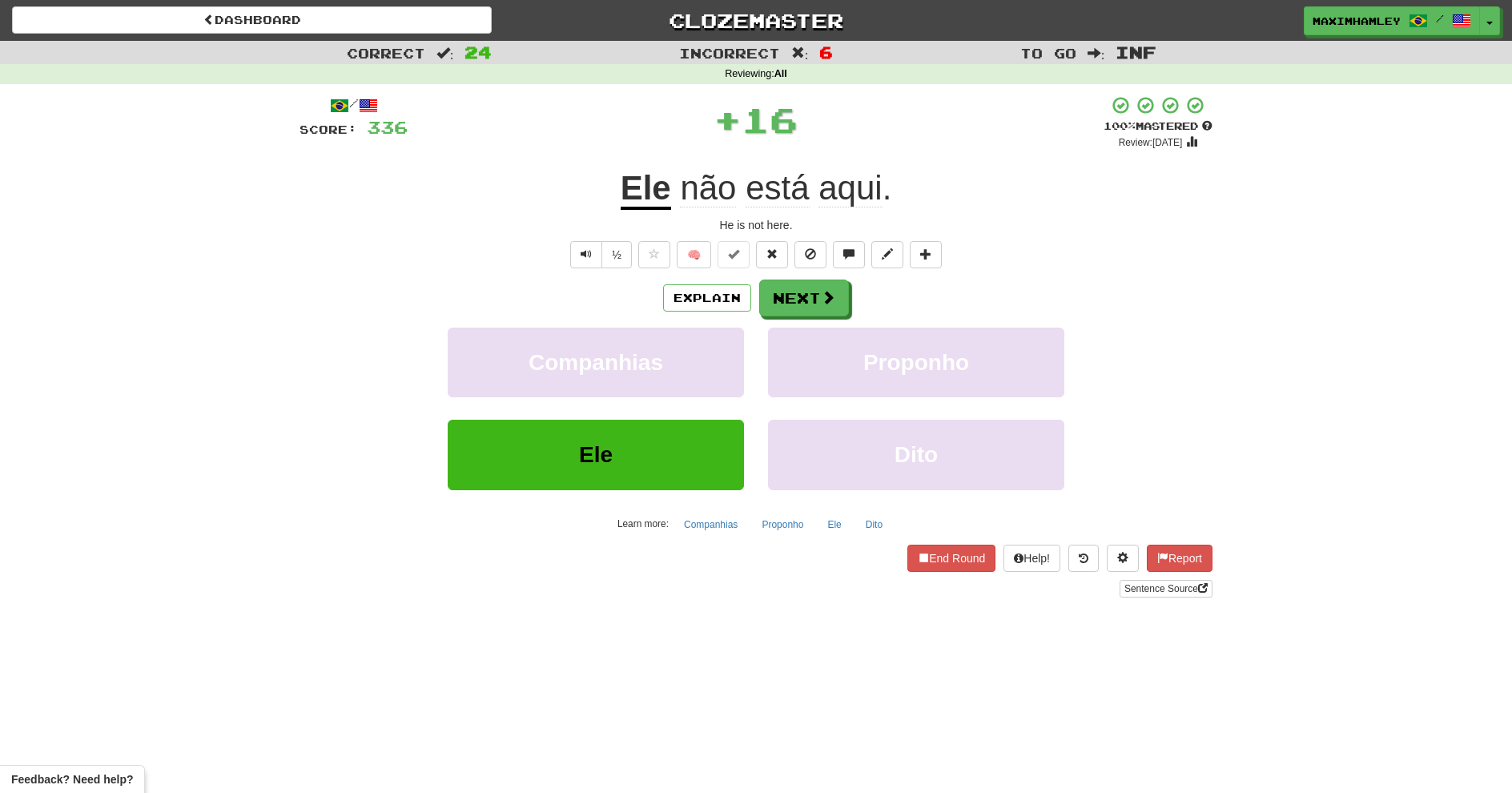
click at [869, 297] on div "Explain Next" at bounding box center [756, 297] width 913 height 37
click at [846, 293] on button "Next" at bounding box center [803, 297] width 90 height 37
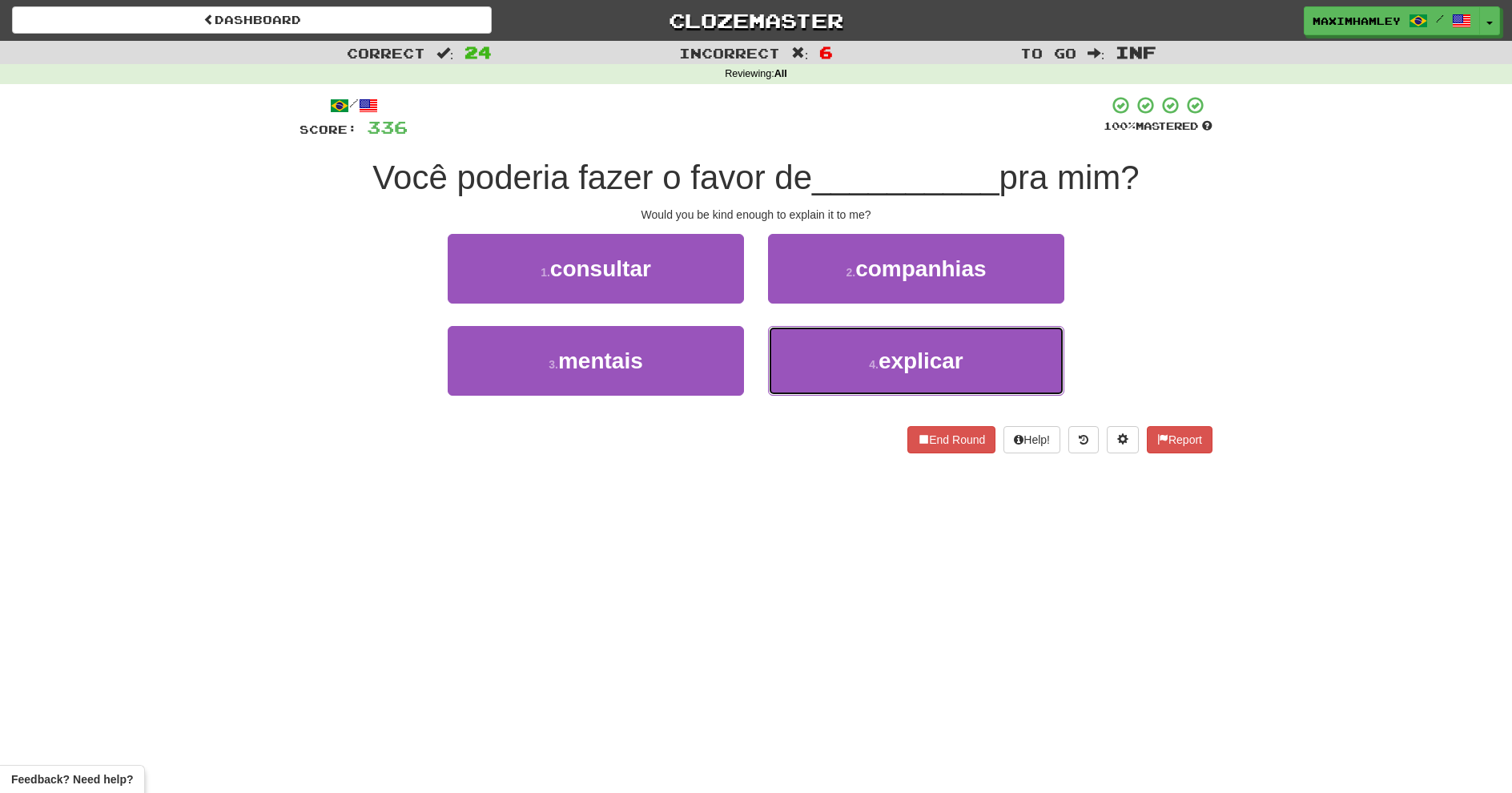
click at [841, 361] on button "4 . explicar" at bounding box center [916, 360] width 296 height 70
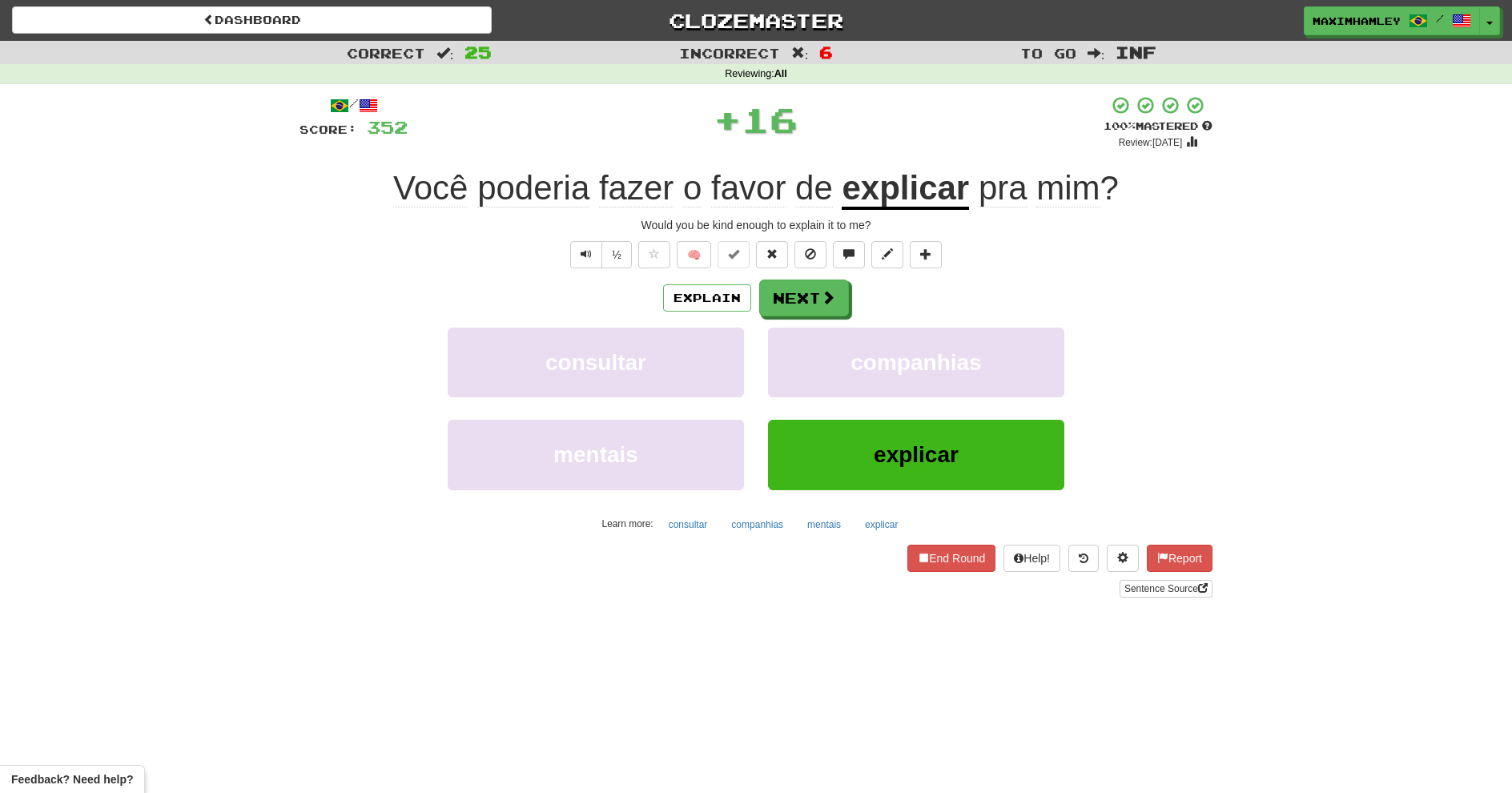
click at [793, 271] on div "/ Score: 352 + 16 100 % Mastered Review: 2026-02-16 Você poderia fazer o favor …" at bounding box center [756, 347] width 913 height 503
click at [801, 280] on button "Next" at bounding box center [803, 297] width 90 height 37
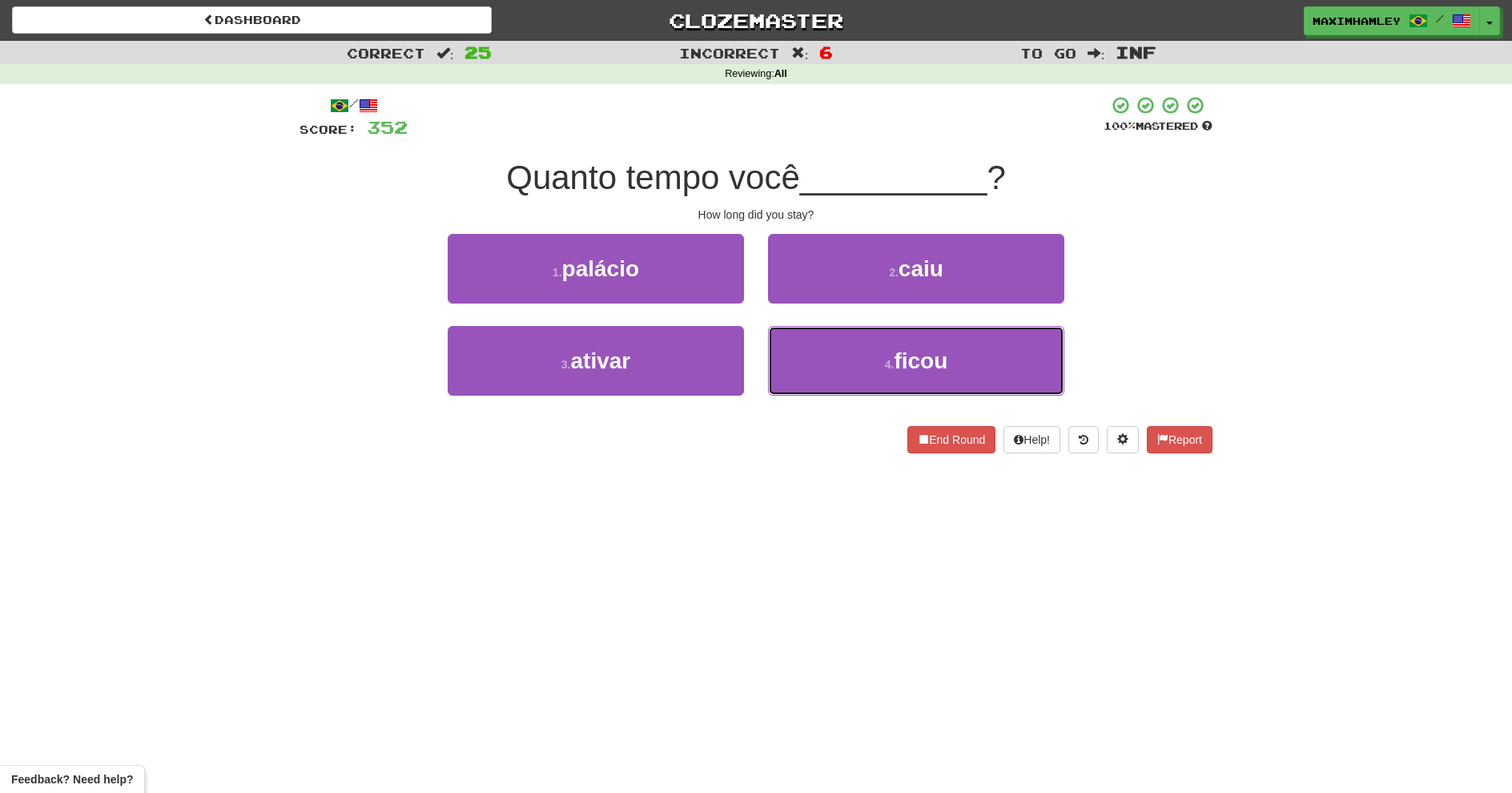
click at [885, 381] on button "4 . ficou" at bounding box center [916, 360] width 296 height 70
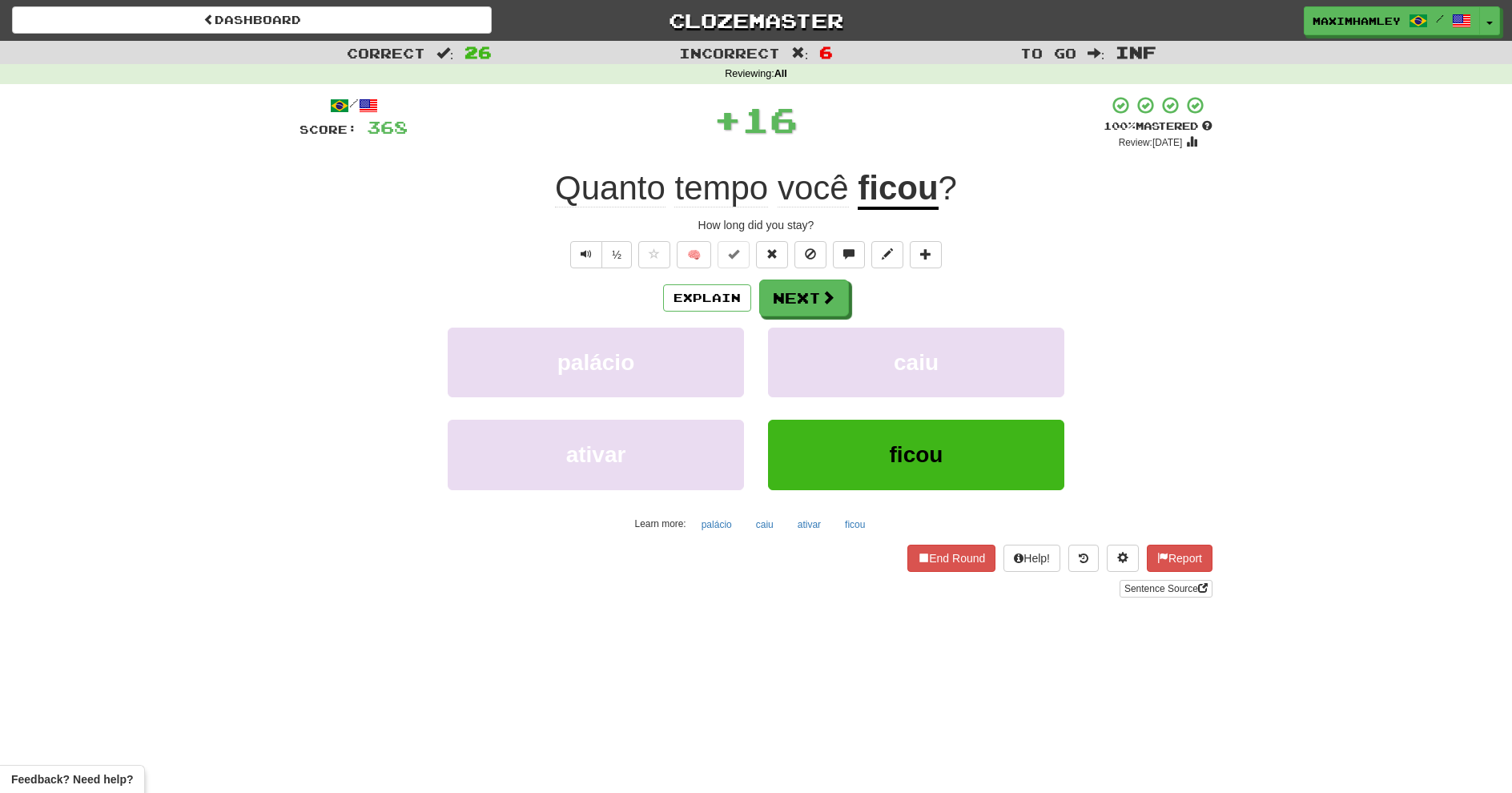
drag, startPoint x: 815, startPoint y: 320, endPoint x: 801, endPoint y: 304, distance: 21.3
click at [808, 314] on div "Explain Next palácio caiu ativar ficou Learn more: palácio caiu ativar ficou" at bounding box center [756, 408] width 913 height 258
click at [775, 317] on button "Next" at bounding box center [803, 297] width 90 height 37
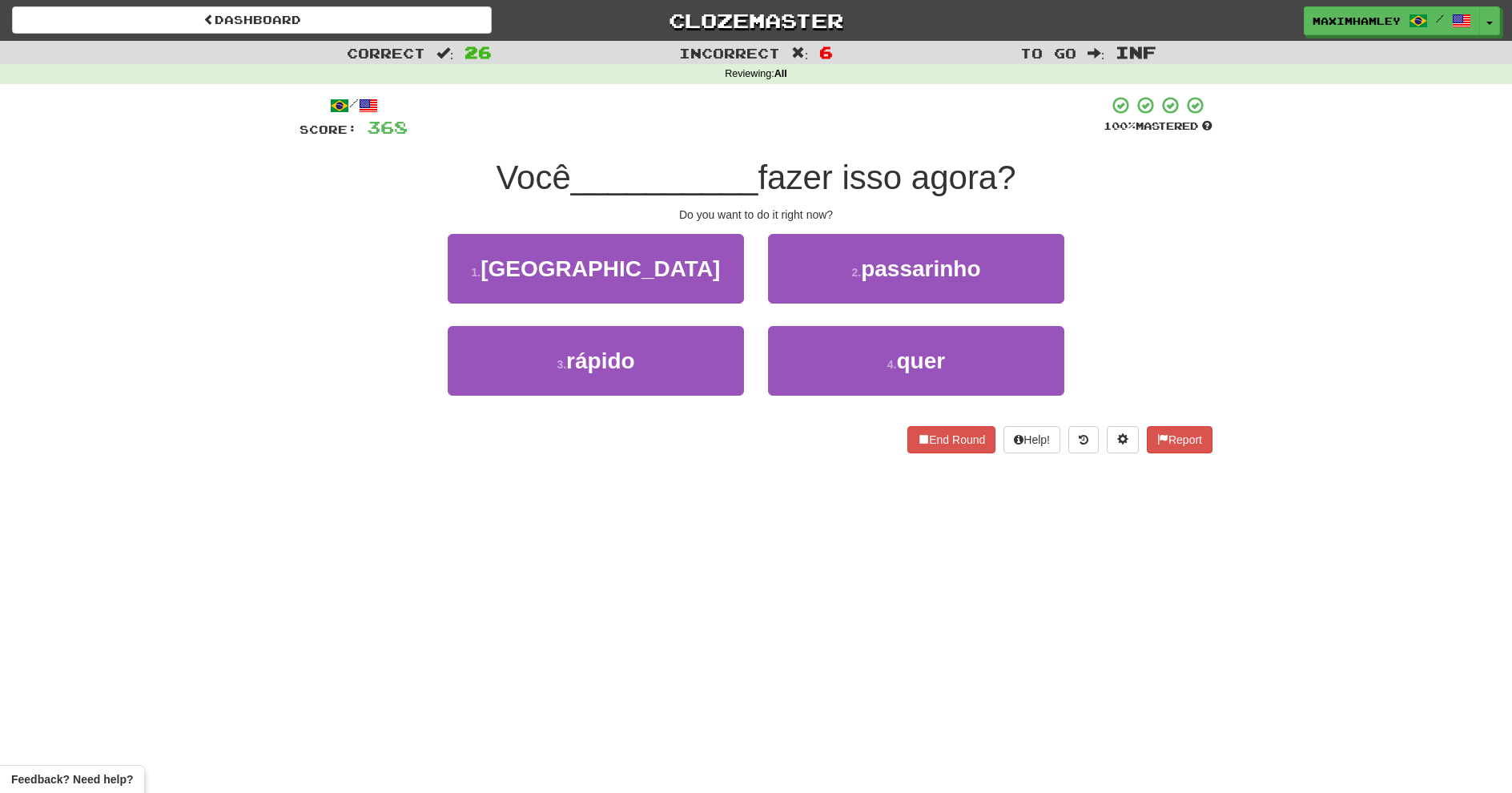
click at [855, 397] on div "4 . quer" at bounding box center [916, 371] width 321 height 92
click at [841, 360] on button "4 . quer" at bounding box center [916, 360] width 296 height 70
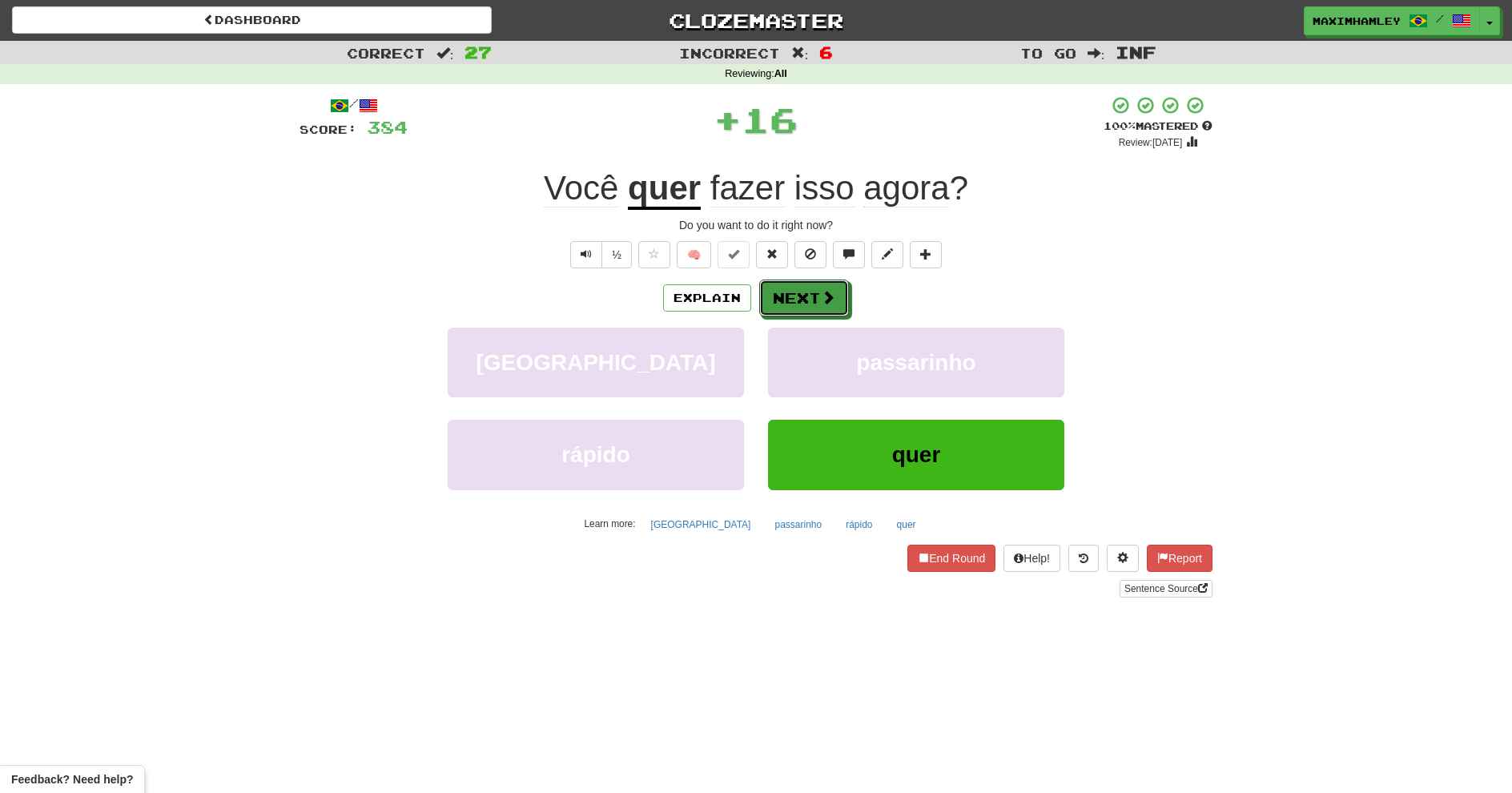
click at [817, 295] on button "Next" at bounding box center [803, 297] width 90 height 37
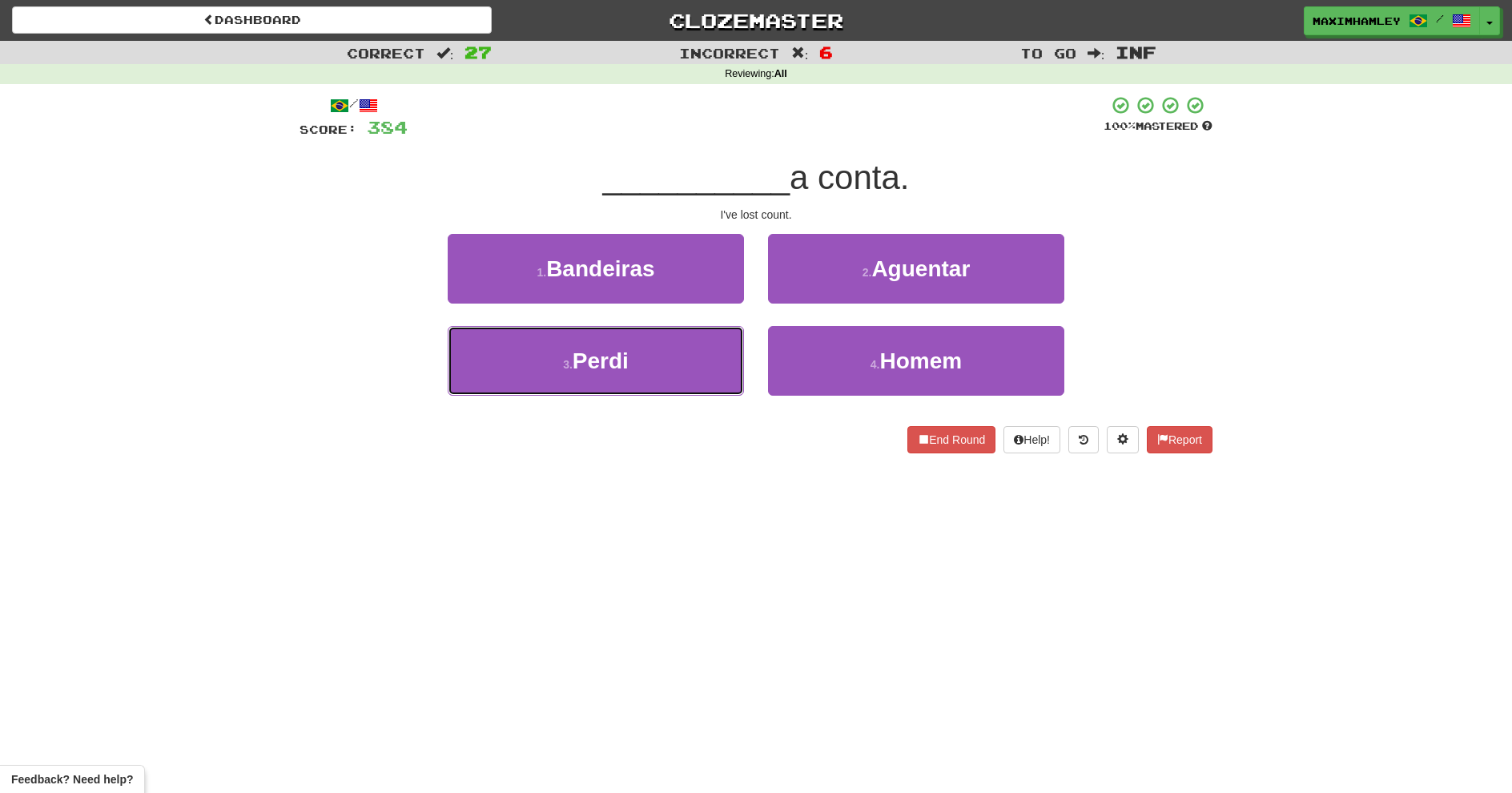
drag, startPoint x: 682, startPoint y: 351, endPoint x: 733, endPoint y: 330, distance: 55.2
click at [684, 351] on button "3 . Perdi" at bounding box center [596, 360] width 296 height 70
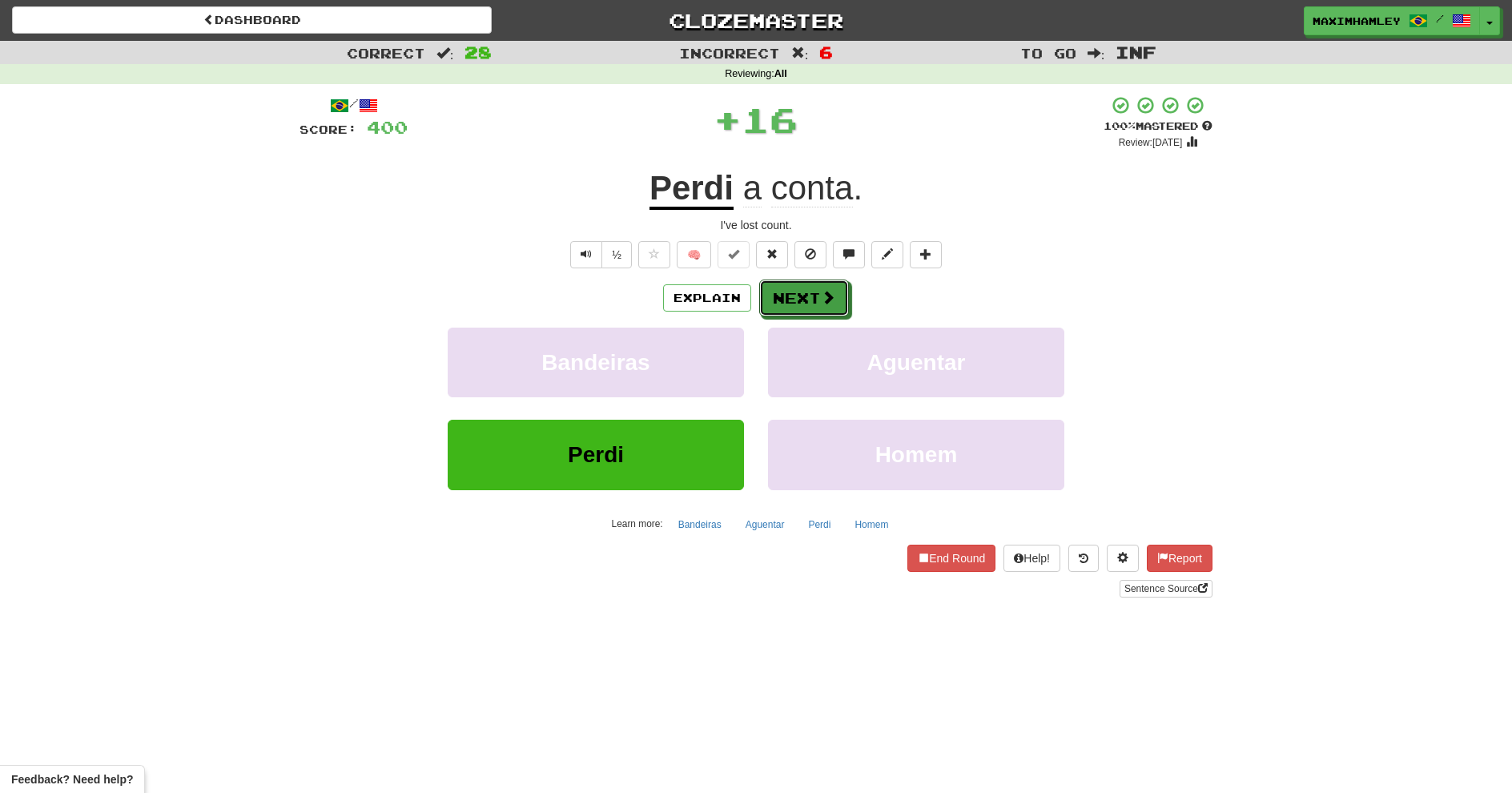
click at [799, 295] on button "Next" at bounding box center [803, 297] width 90 height 37
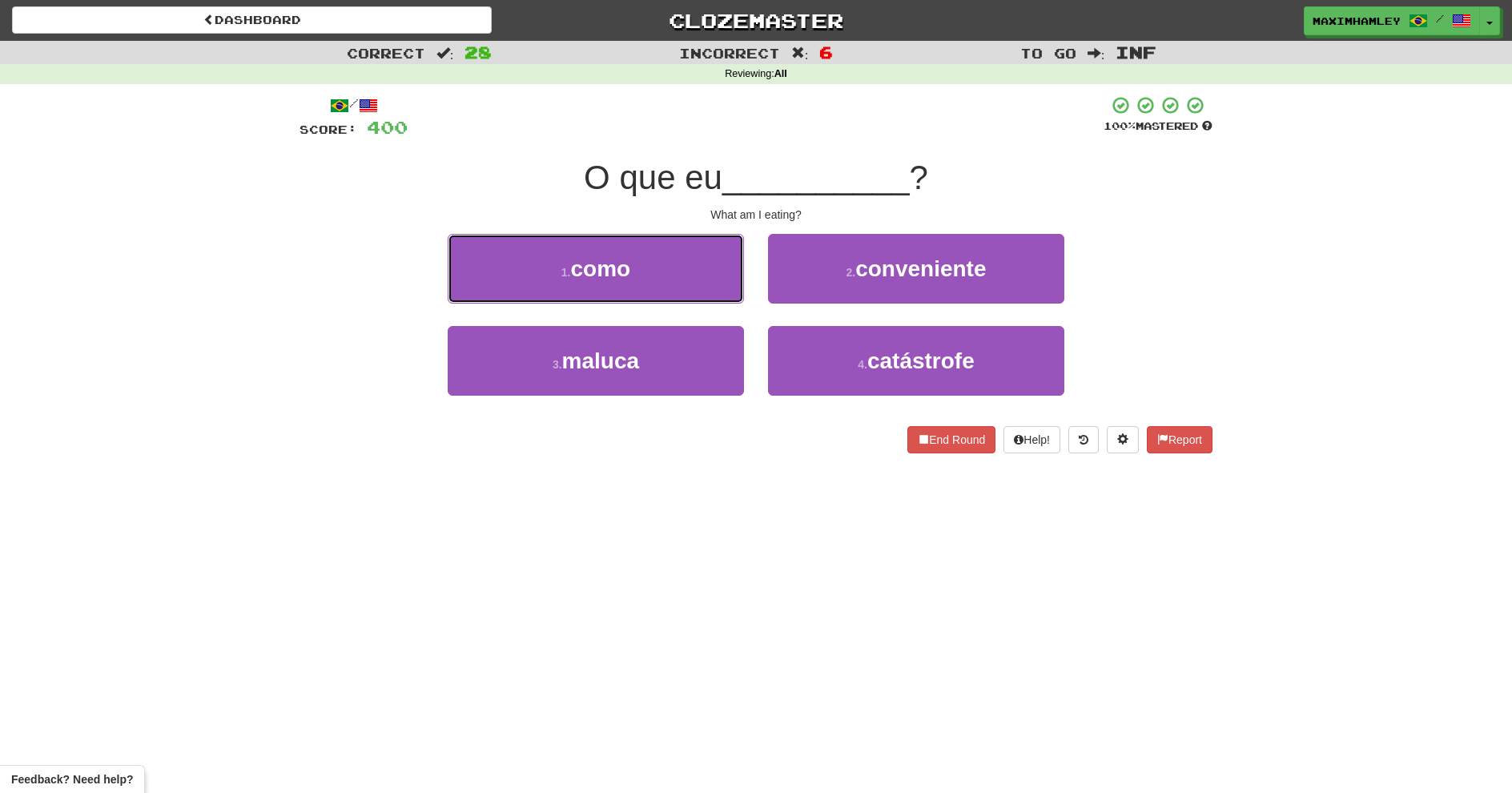
click at [705, 266] on button "1 . como" at bounding box center [596, 269] width 296 height 70
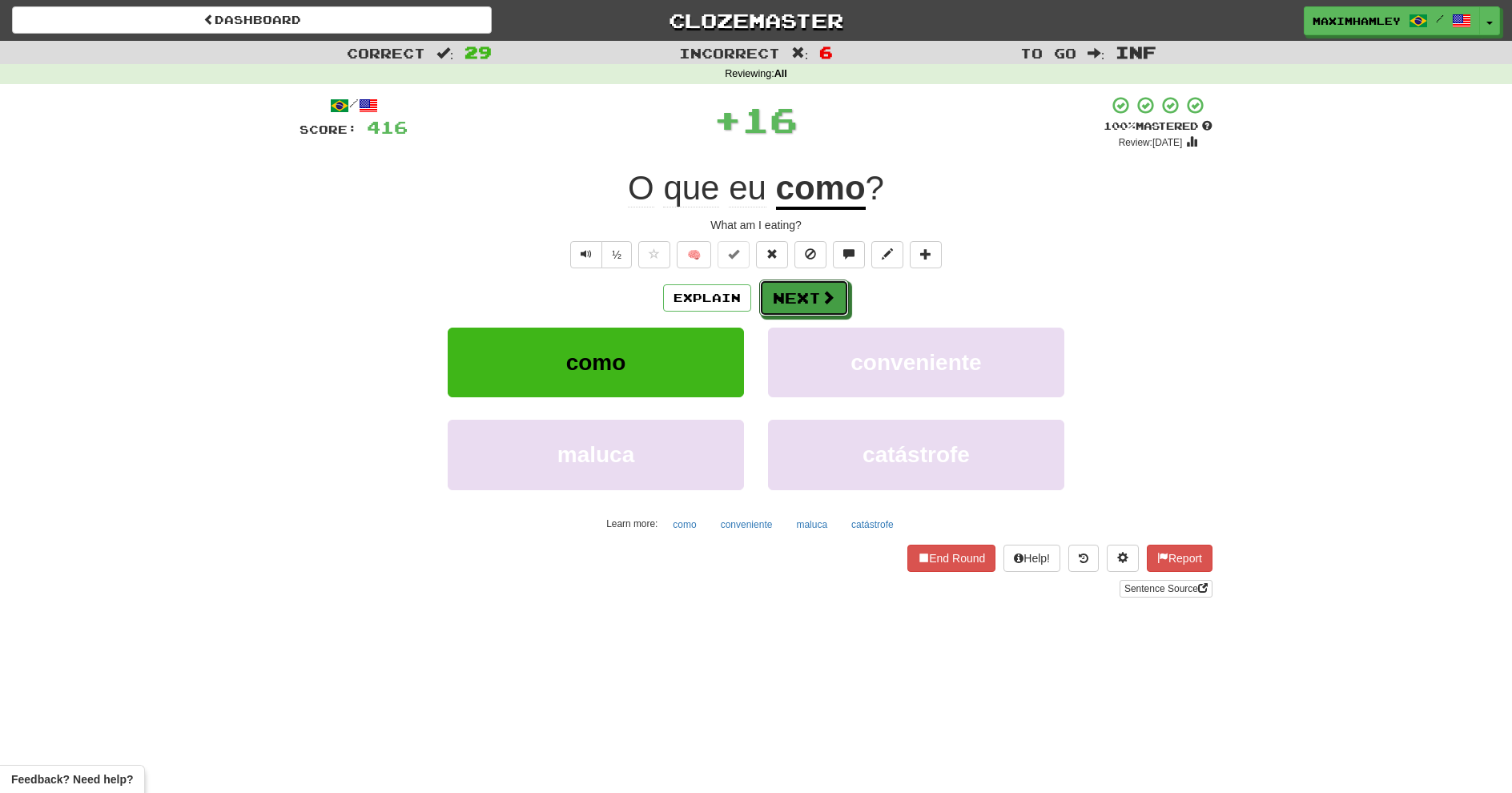
click at [826, 291] on span at bounding box center [828, 297] width 15 height 15
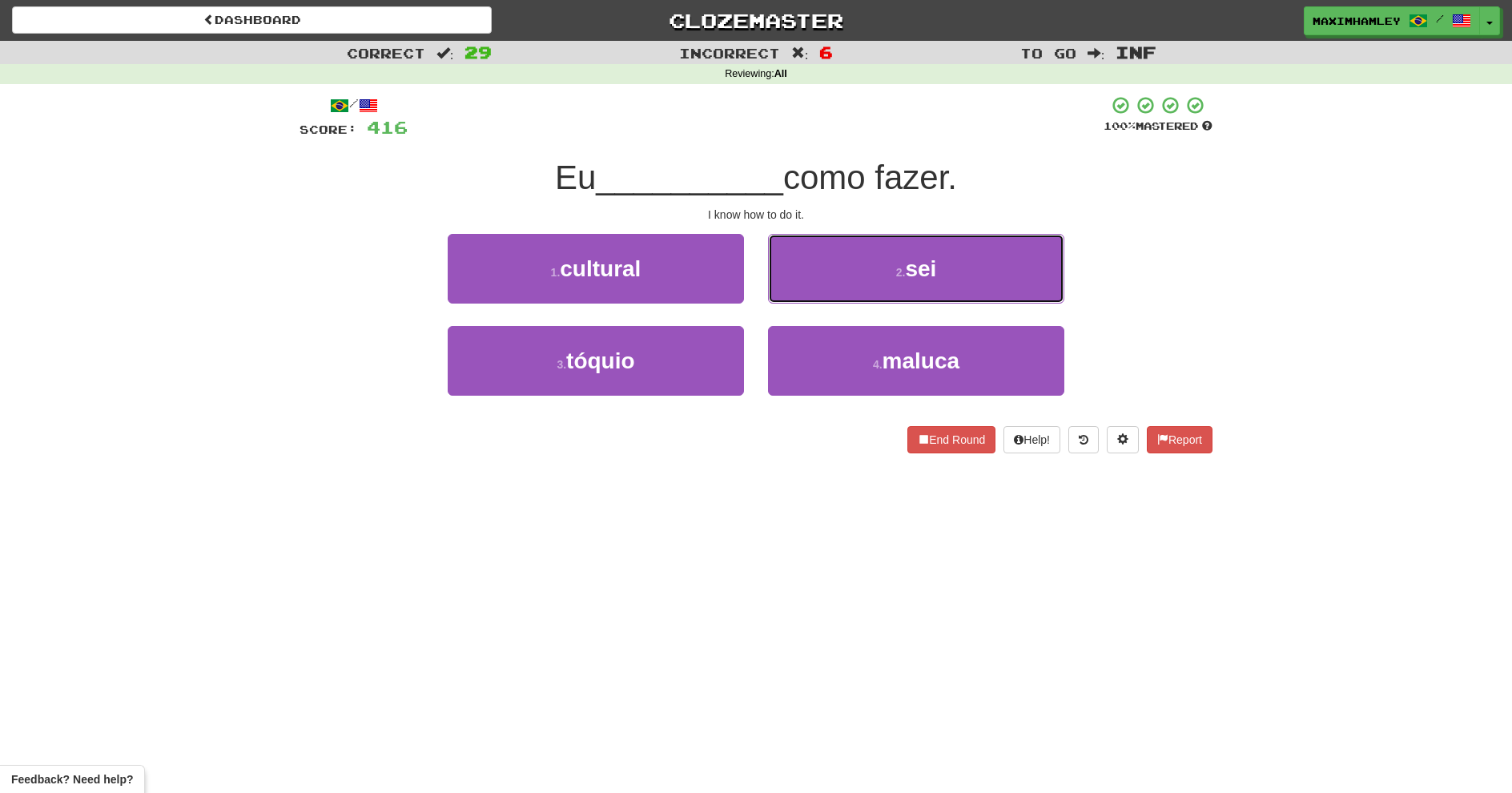
click at [830, 285] on button "2 . sei" at bounding box center [916, 269] width 296 height 70
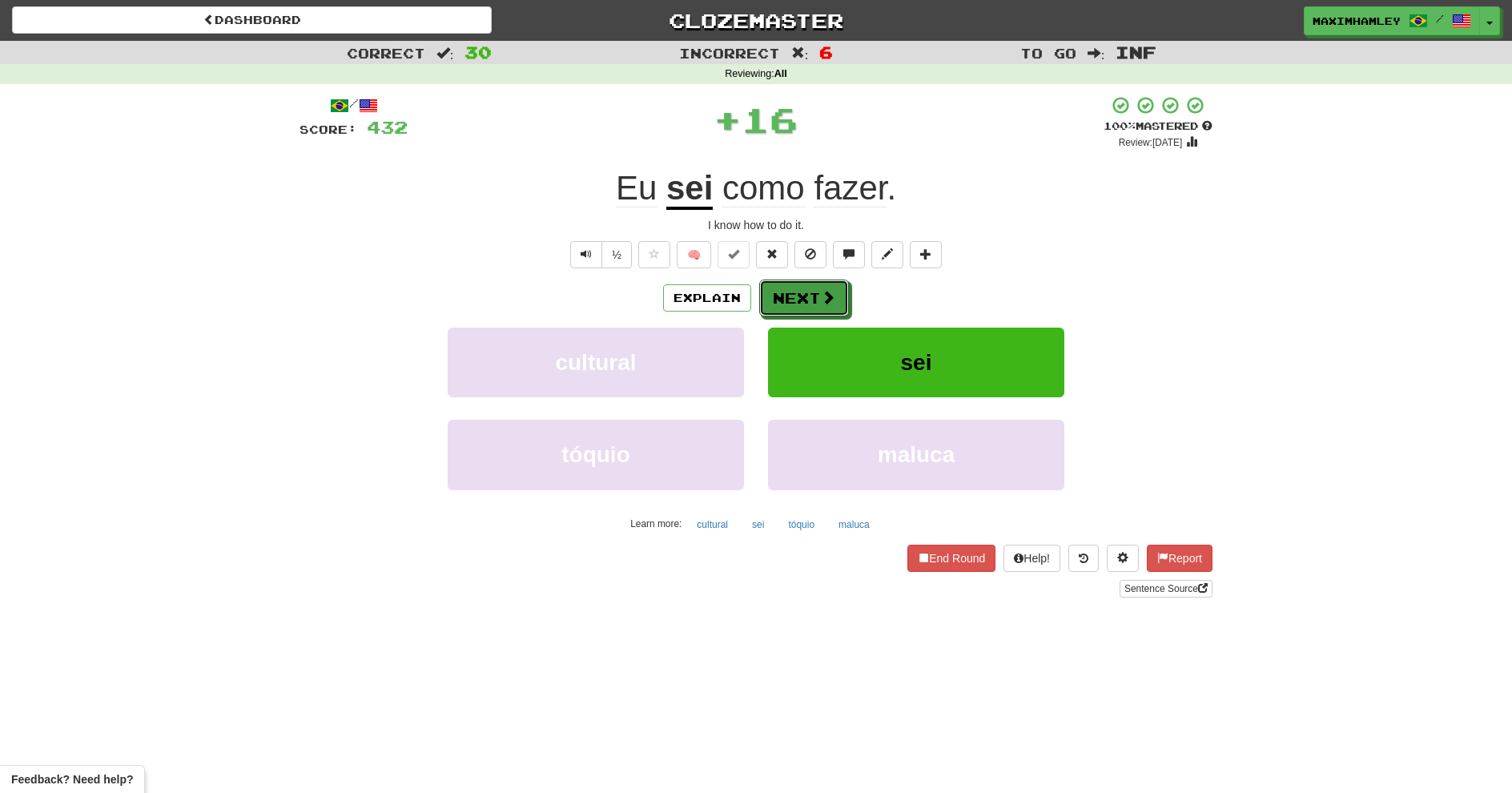
click at [816, 292] on button "Next" at bounding box center [803, 297] width 90 height 37
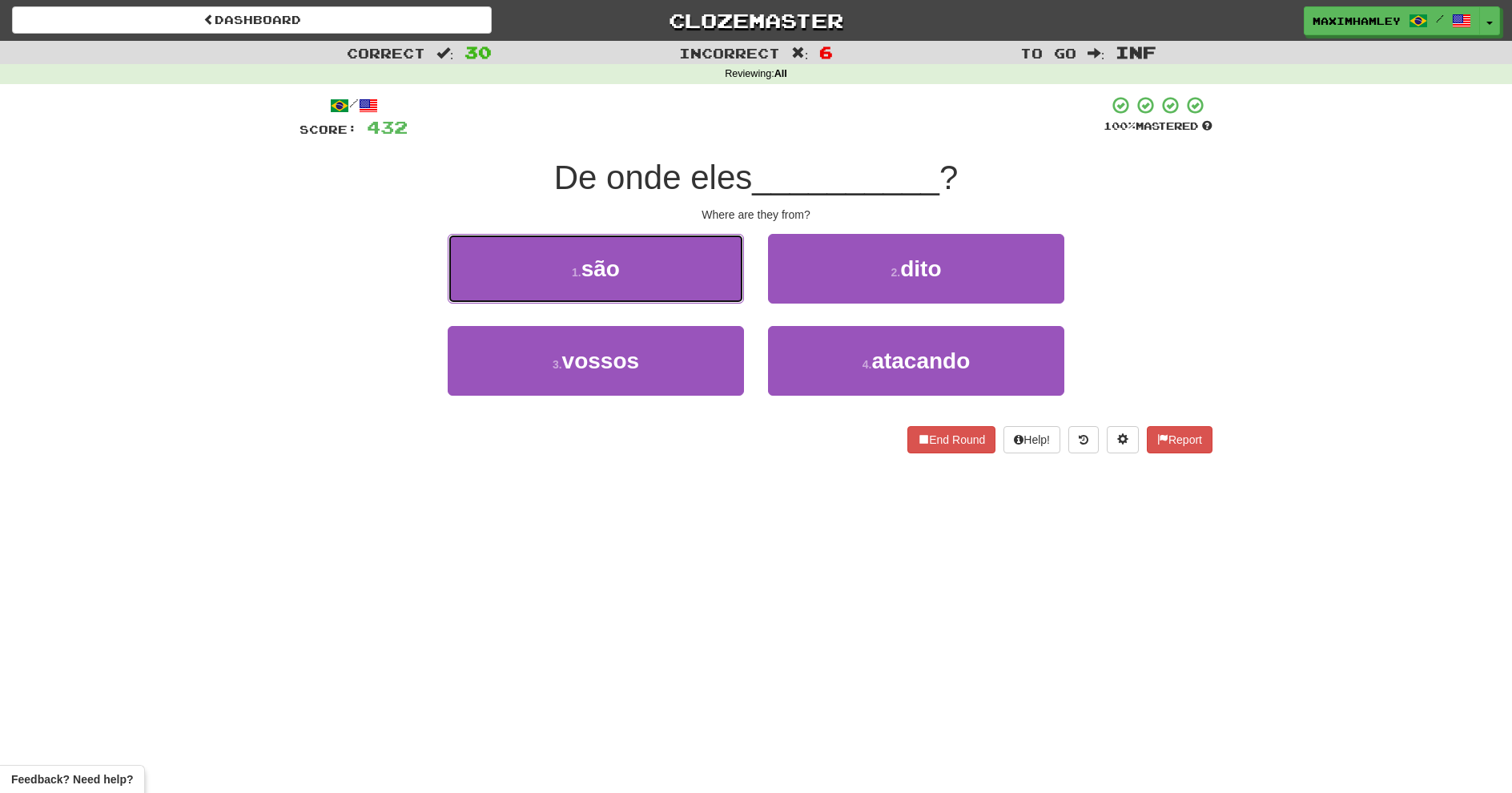
click at [693, 282] on button "1 . são" at bounding box center [596, 269] width 296 height 70
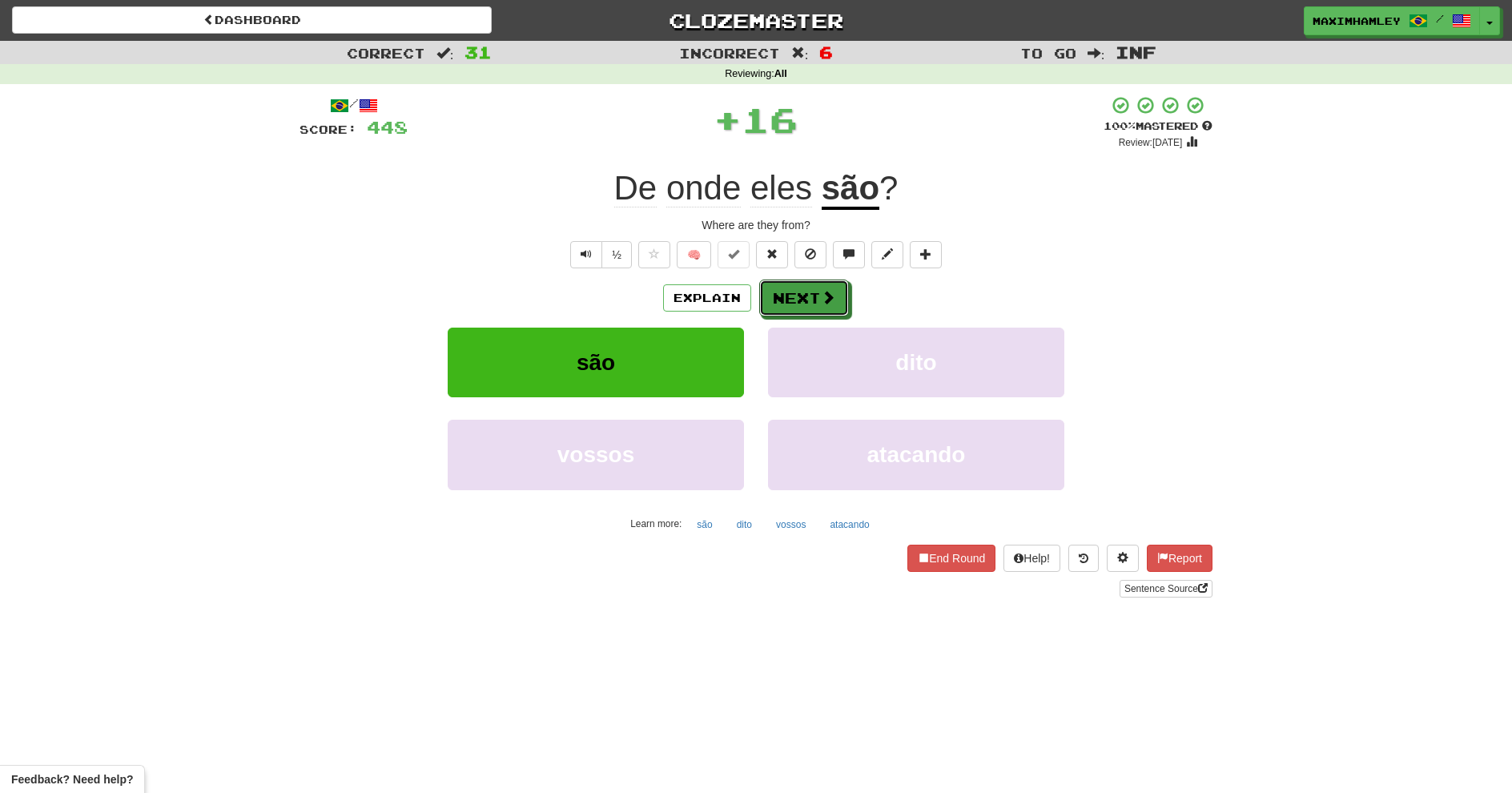
click at [776, 300] on button "Next" at bounding box center [803, 297] width 90 height 37
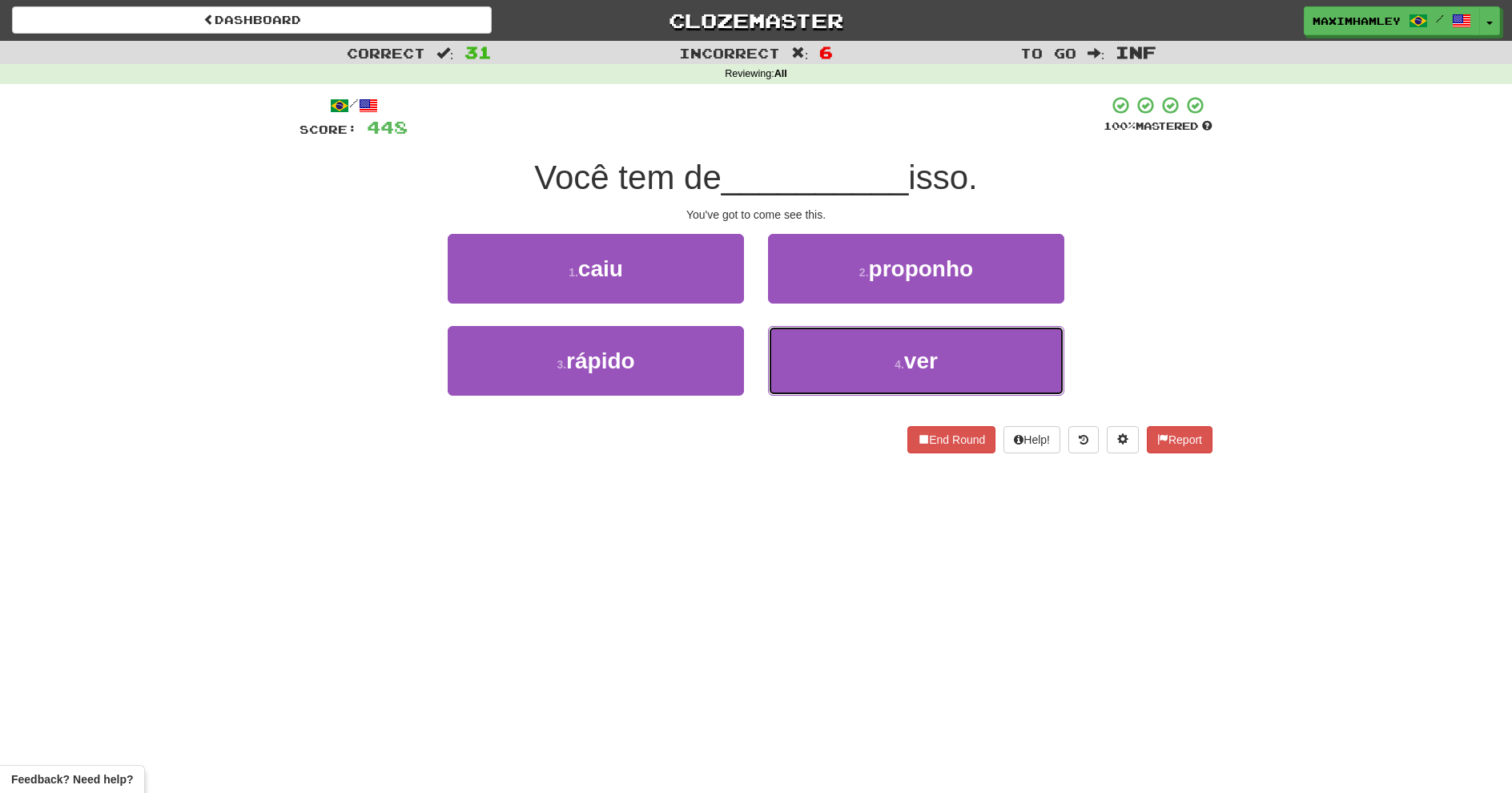
click at [848, 354] on button "4 . ver" at bounding box center [916, 360] width 296 height 70
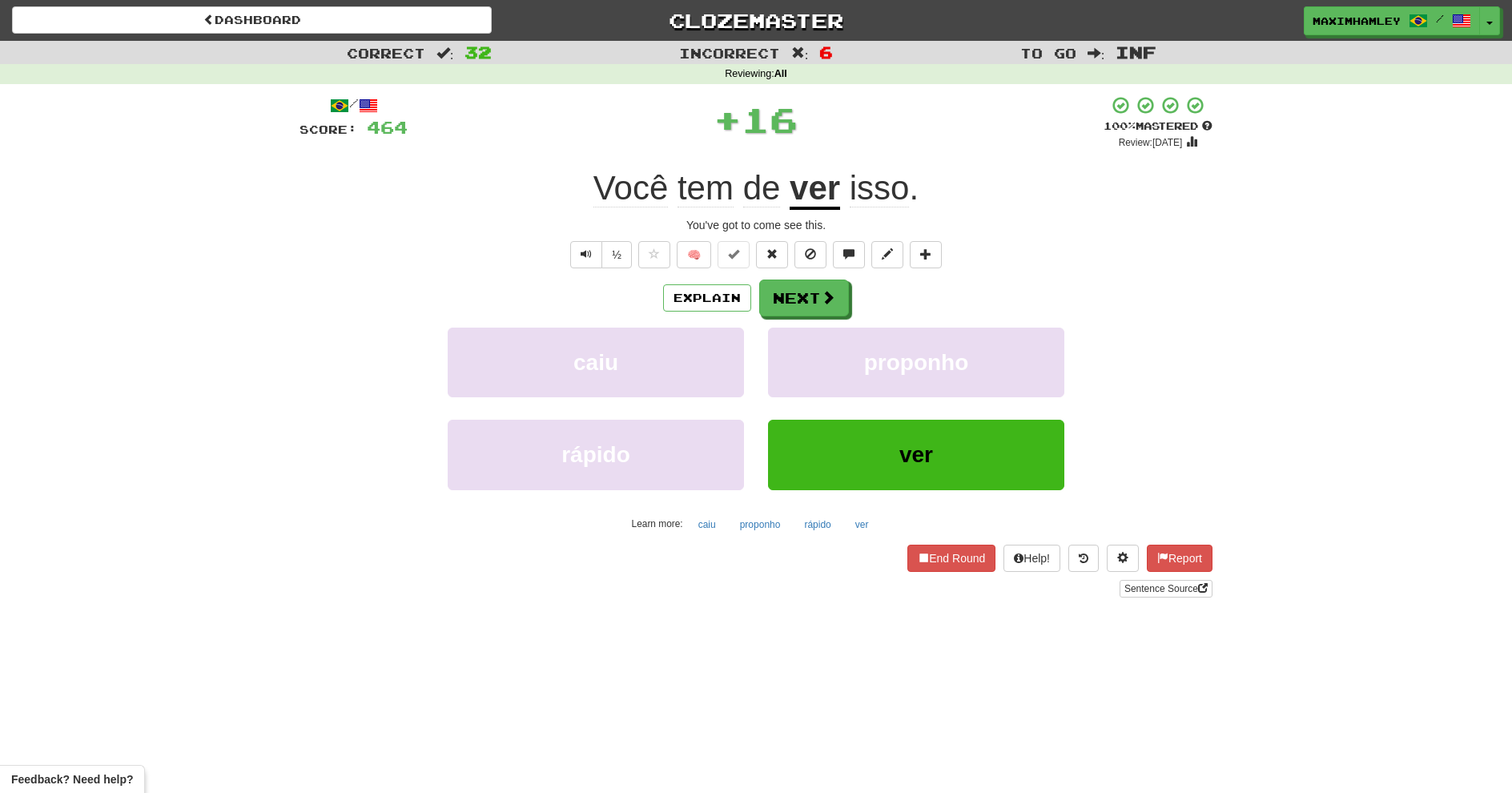
drag, startPoint x: 807, startPoint y: 278, endPoint x: 806, endPoint y: 290, distance: 12.0
click at [807, 278] on div "/ Score: 464 + 16 100 % Mastered Review: 2026-02-16 Você tem de ver isso . You'…" at bounding box center [756, 347] width 913 height 503
click at [808, 295] on button "Next" at bounding box center [803, 297] width 90 height 37
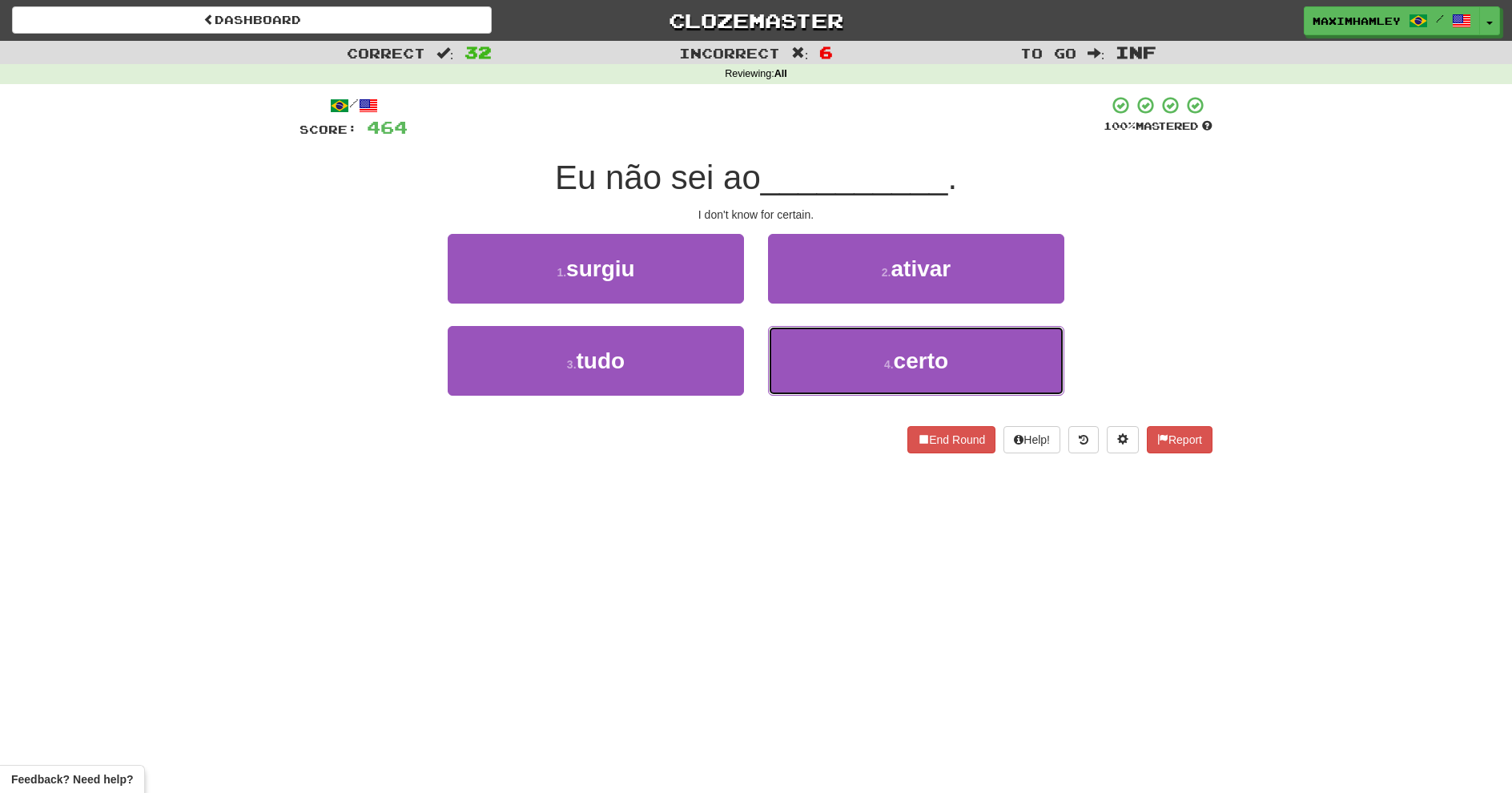
click at [951, 372] on button "4 . certo" at bounding box center [916, 360] width 296 height 70
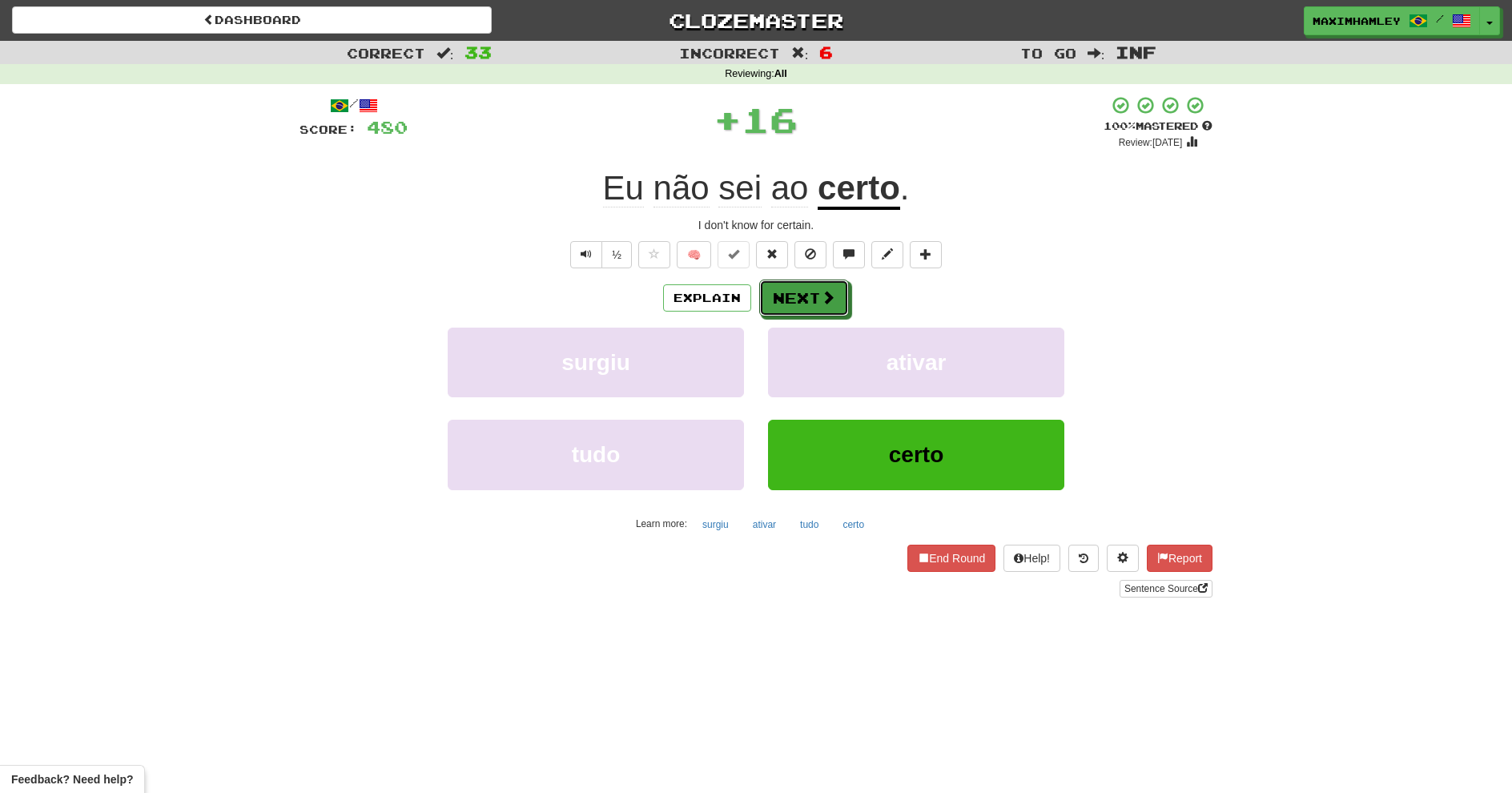
click at [781, 302] on button "Next" at bounding box center [803, 297] width 90 height 37
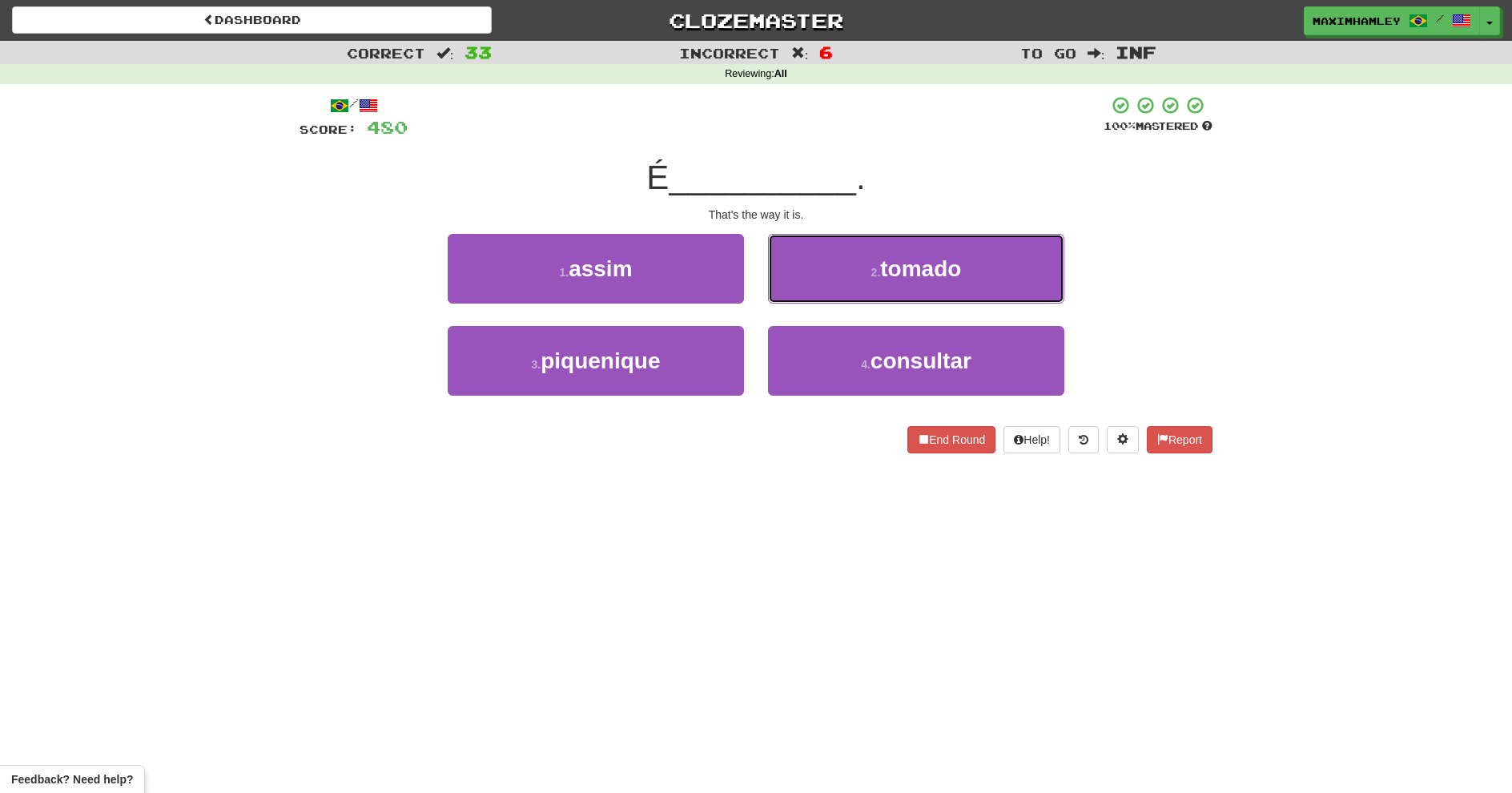
click at [788, 278] on button "2 . tomado" at bounding box center [916, 269] width 296 height 70
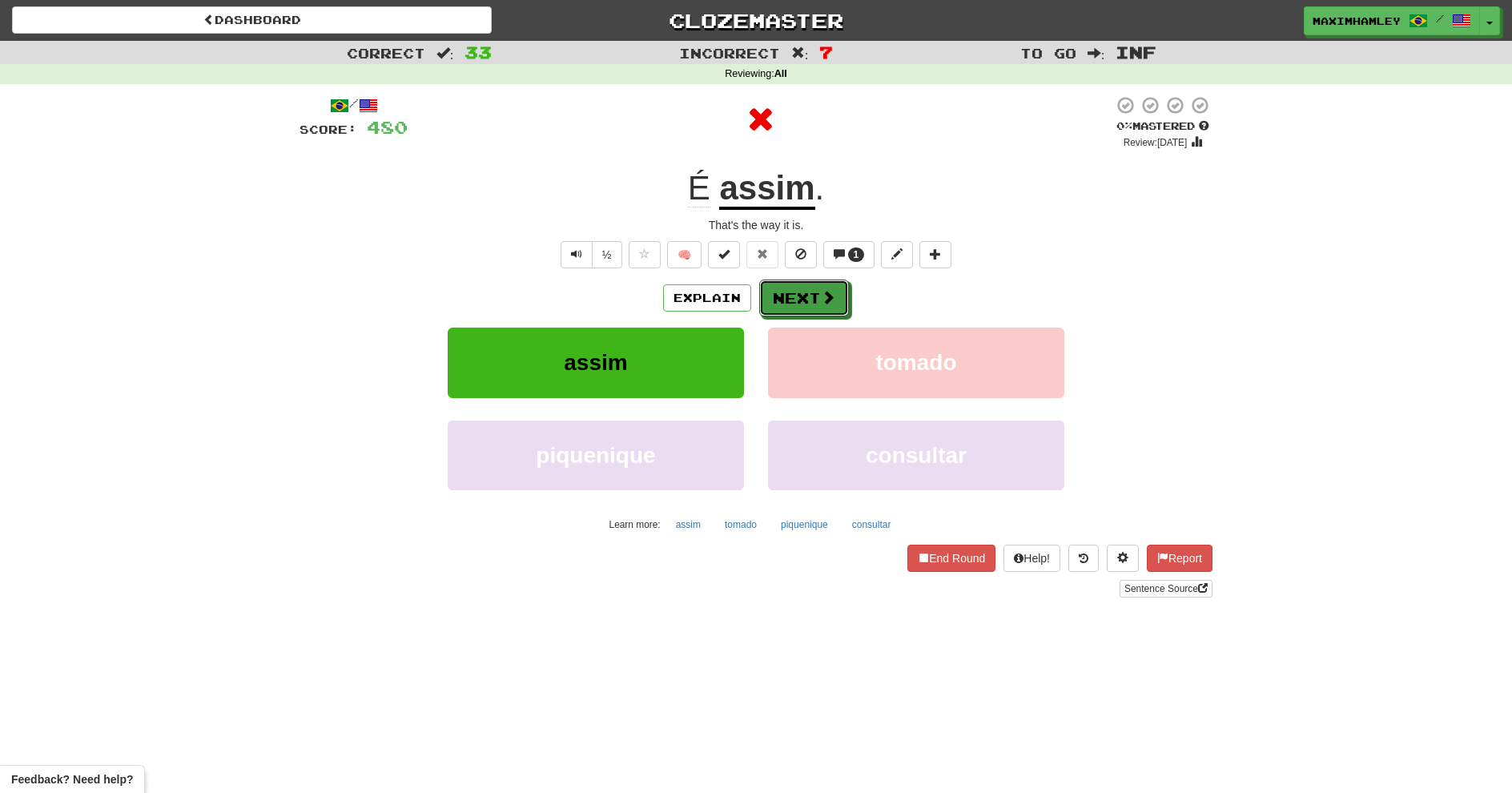
click at [769, 290] on button "Next" at bounding box center [803, 297] width 90 height 37
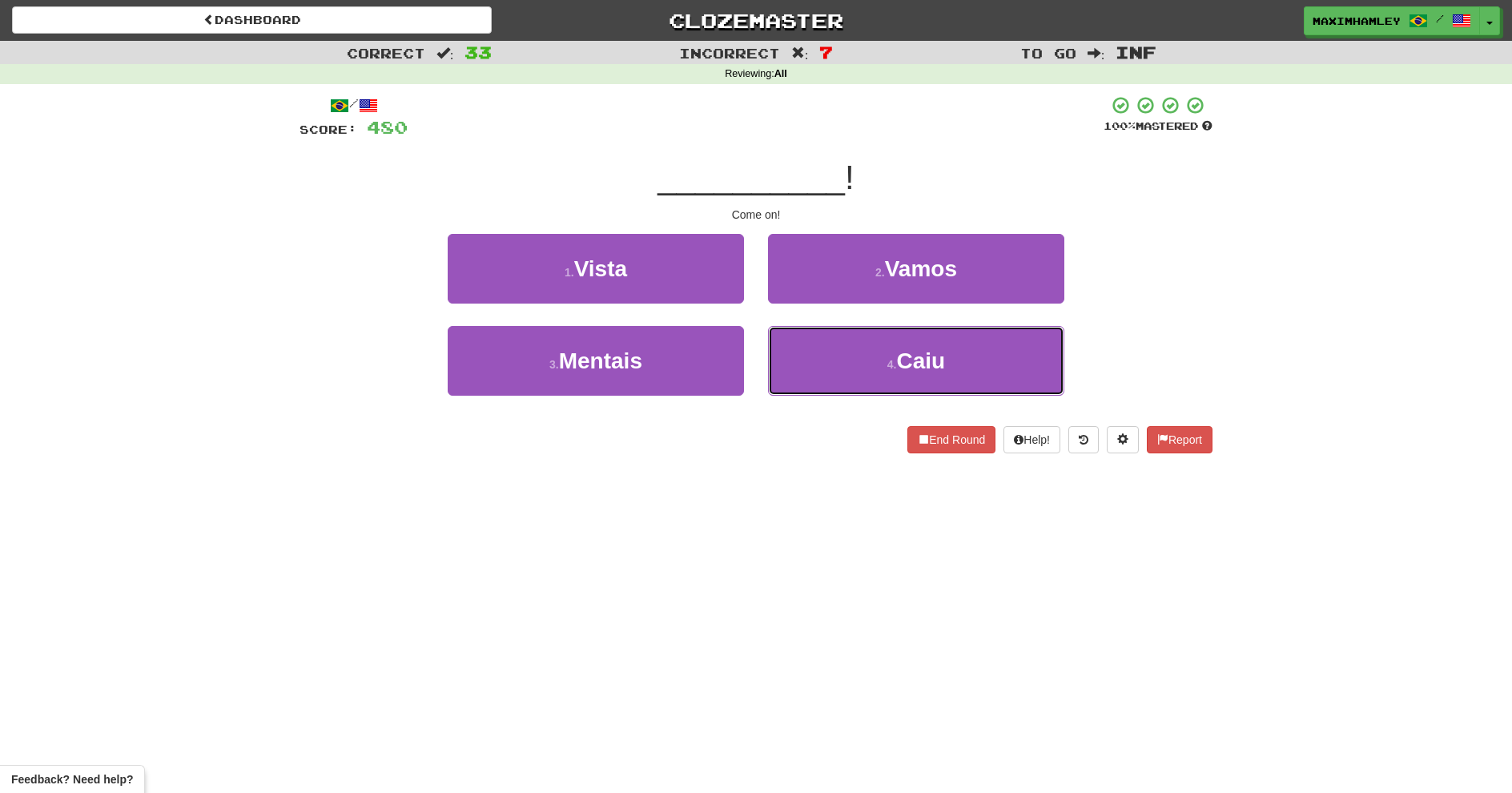
click at [807, 339] on button "4 . Caiu" at bounding box center [916, 360] width 296 height 70
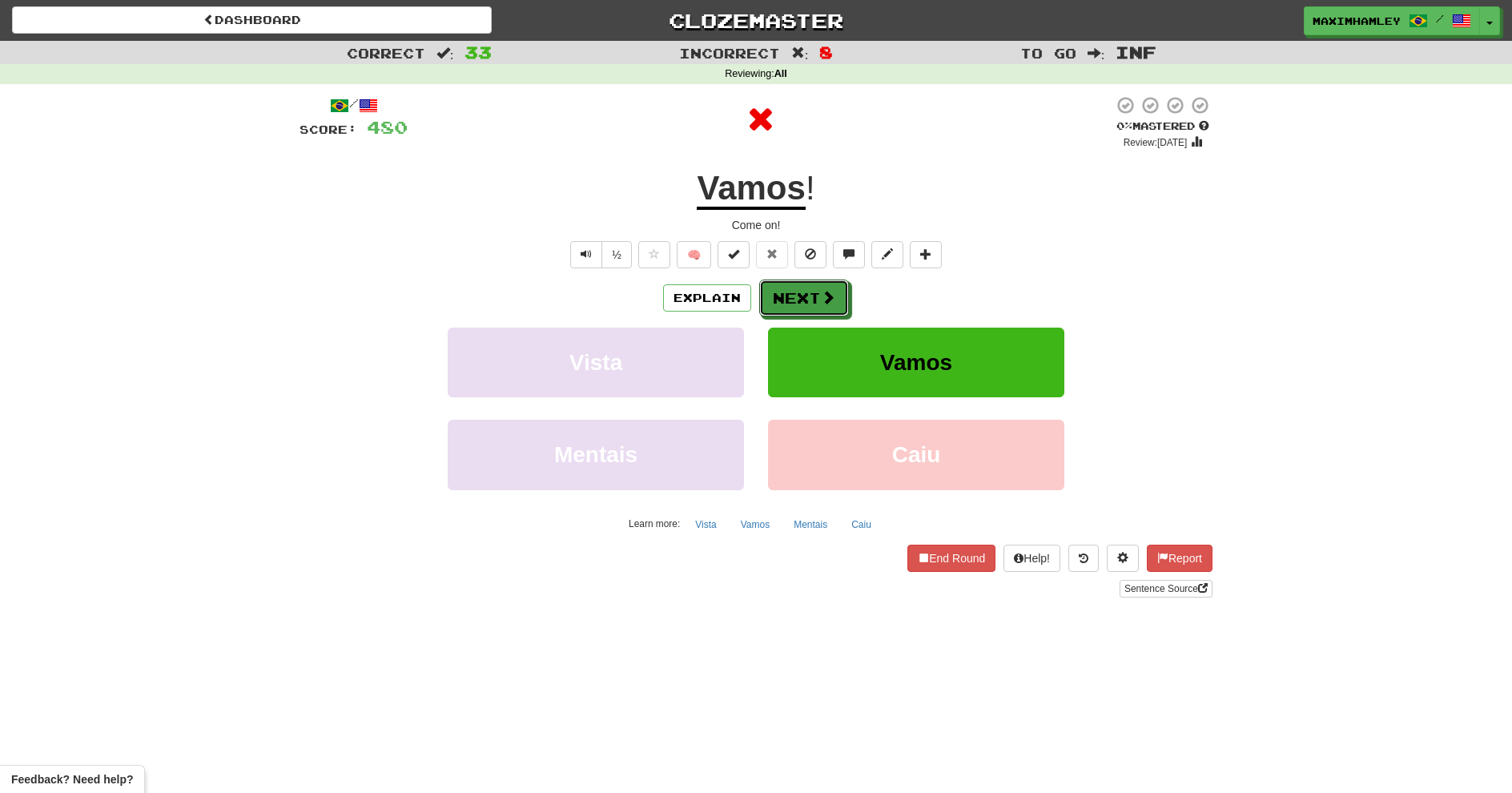
click at [797, 304] on button "Next" at bounding box center [803, 297] width 90 height 37
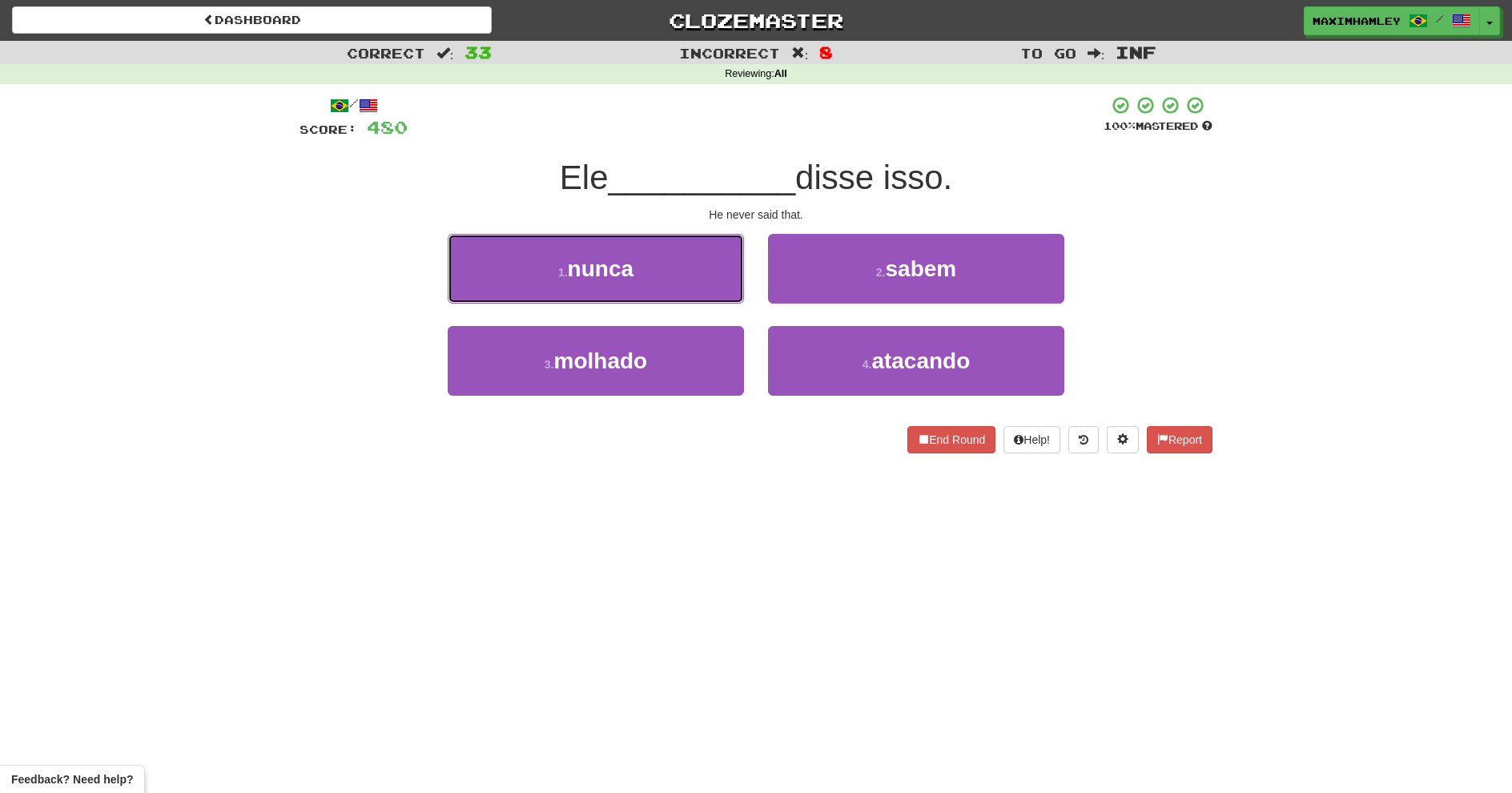
click at [664, 268] on button "1 . nunca" at bounding box center [596, 269] width 296 height 70
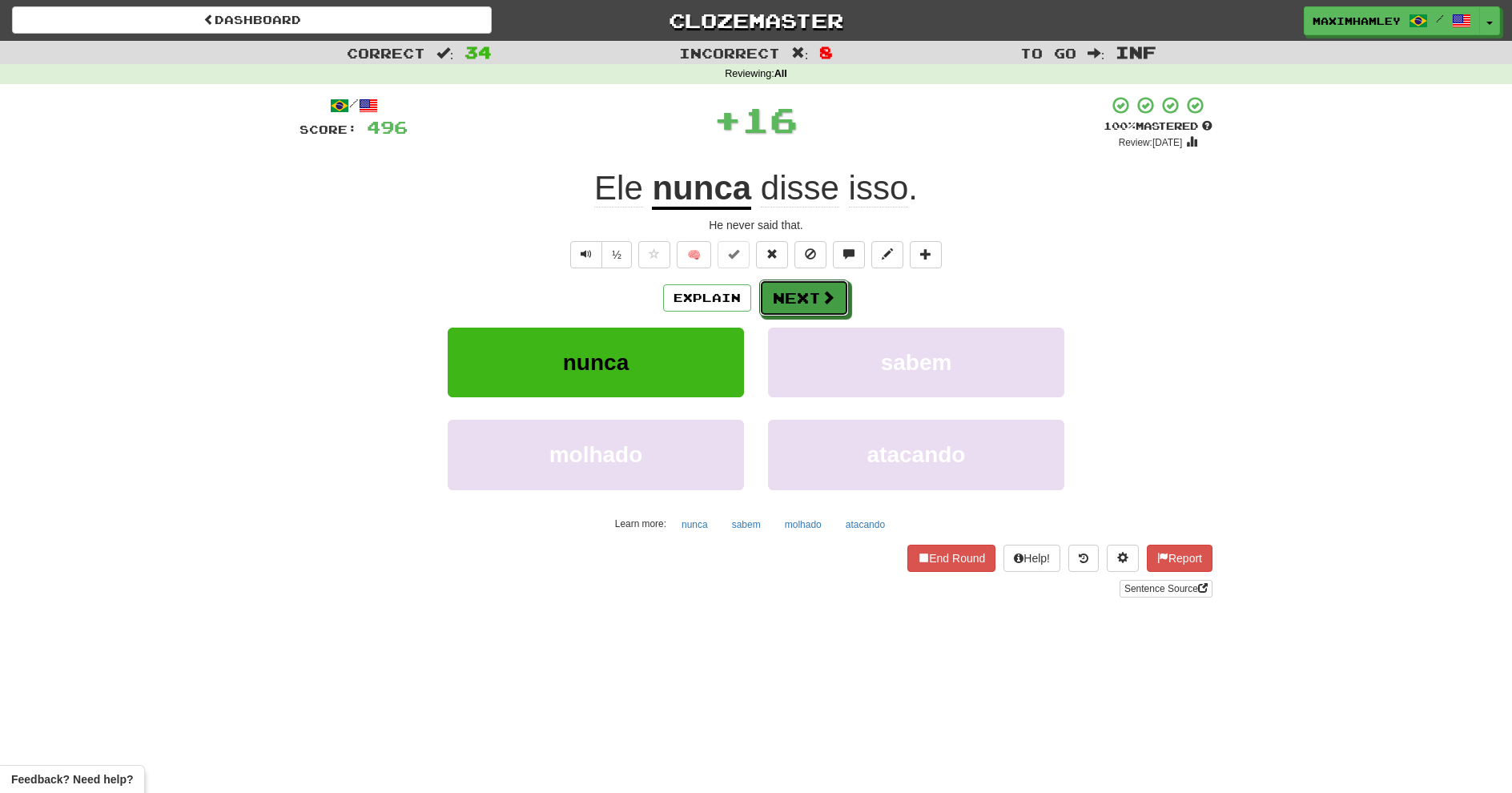
click at [794, 299] on button "Next" at bounding box center [803, 297] width 90 height 37
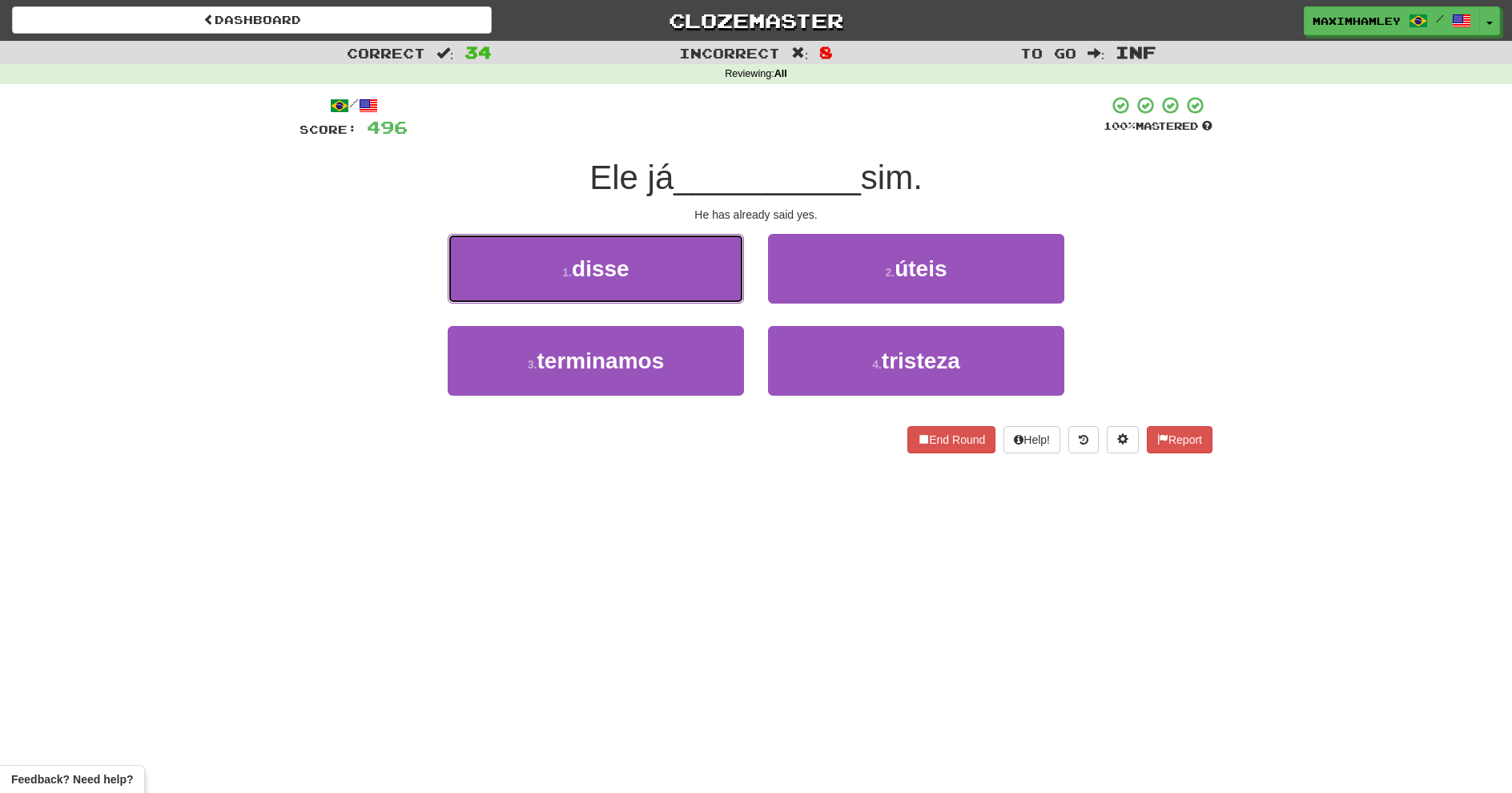
click at [690, 278] on button "1 . disse" at bounding box center [596, 269] width 296 height 70
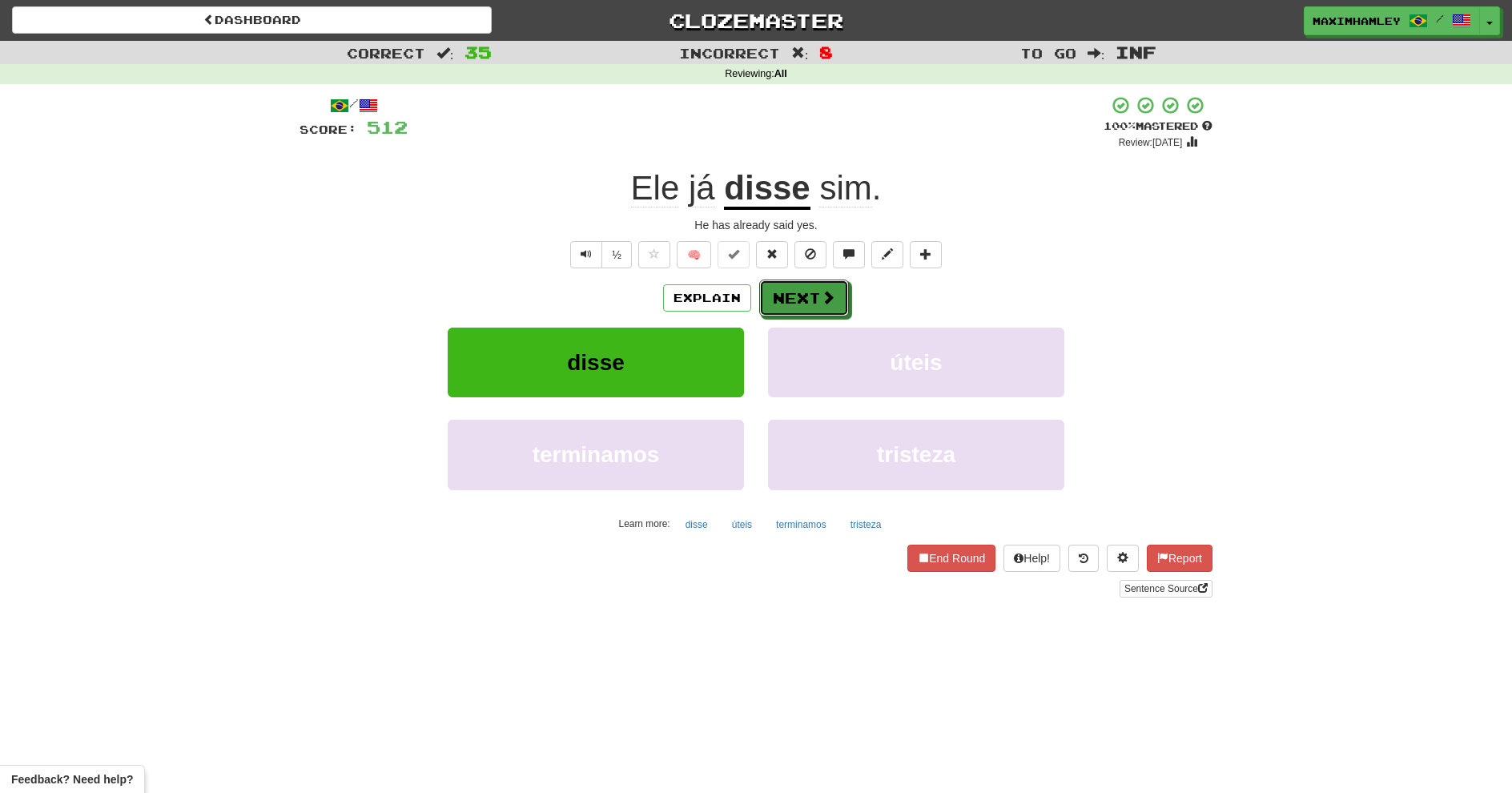
click at [787, 300] on button "Next" at bounding box center [803, 297] width 90 height 37
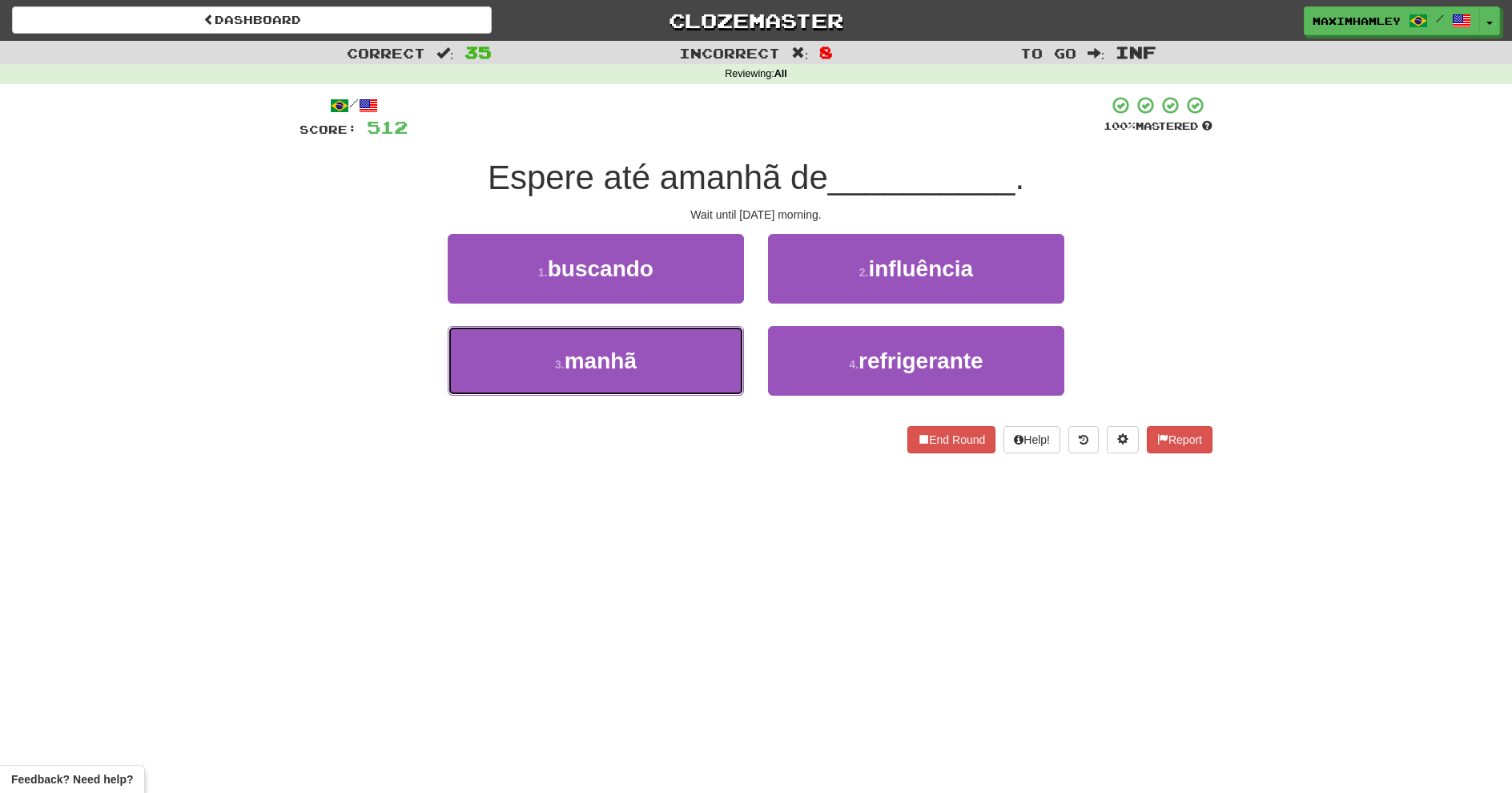
click at [689, 383] on button "3 . manhã" at bounding box center [596, 360] width 296 height 70
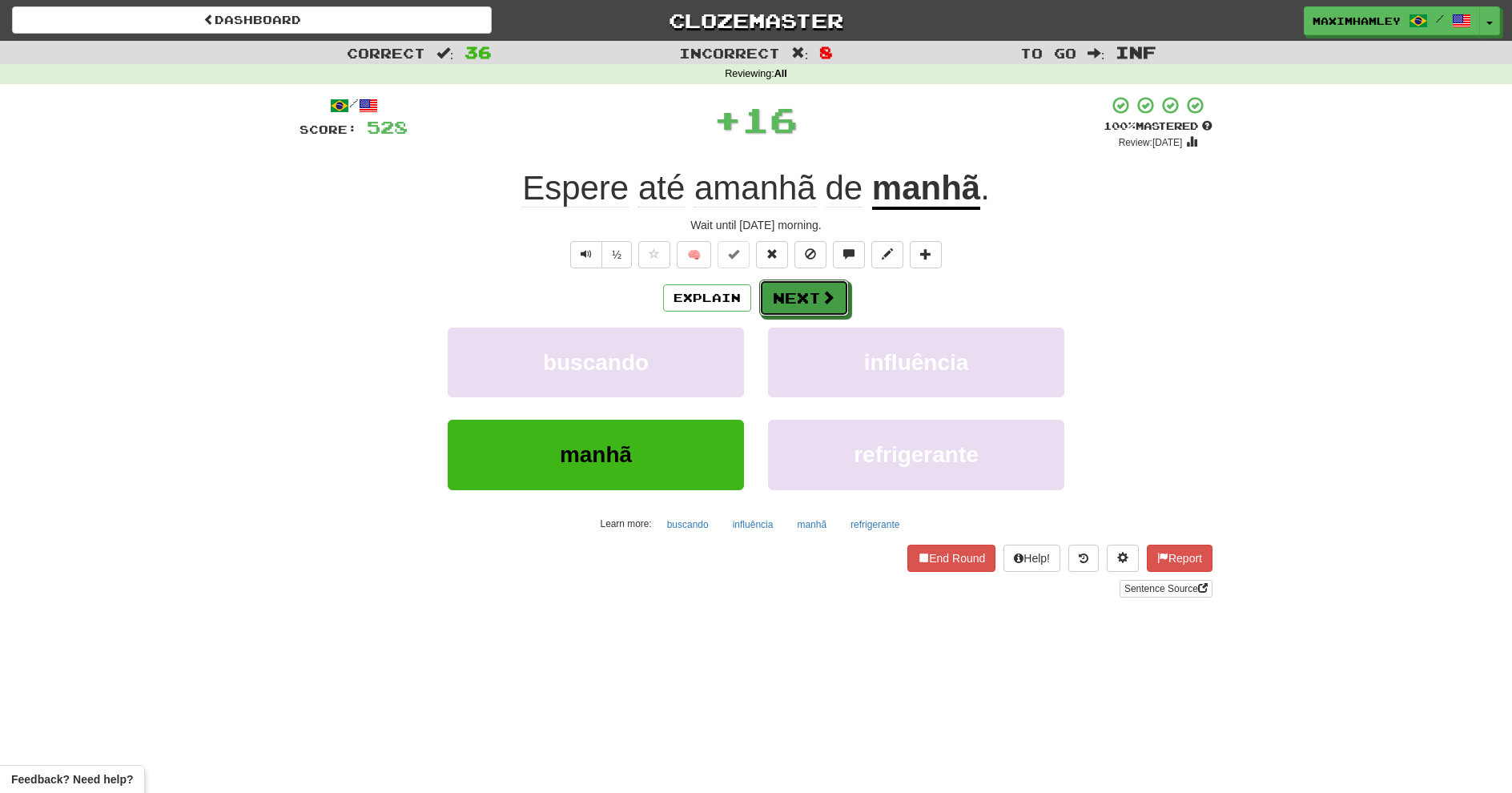
click at [791, 307] on button "Next" at bounding box center [803, 297] width 90 height 37
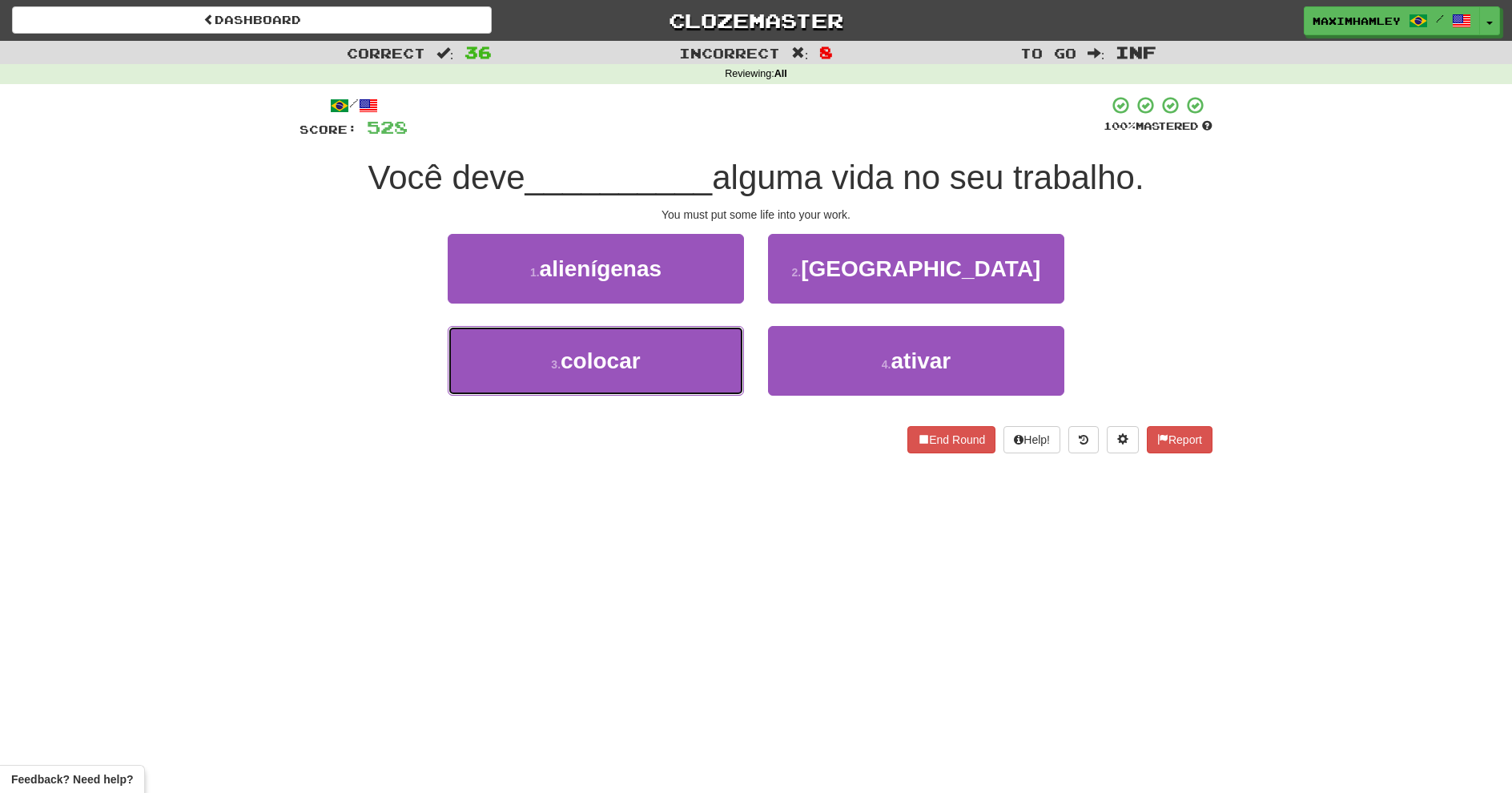
click at [659, 356] on button "3 . colocar" at bounding box center [596, 360] width 296 height 70
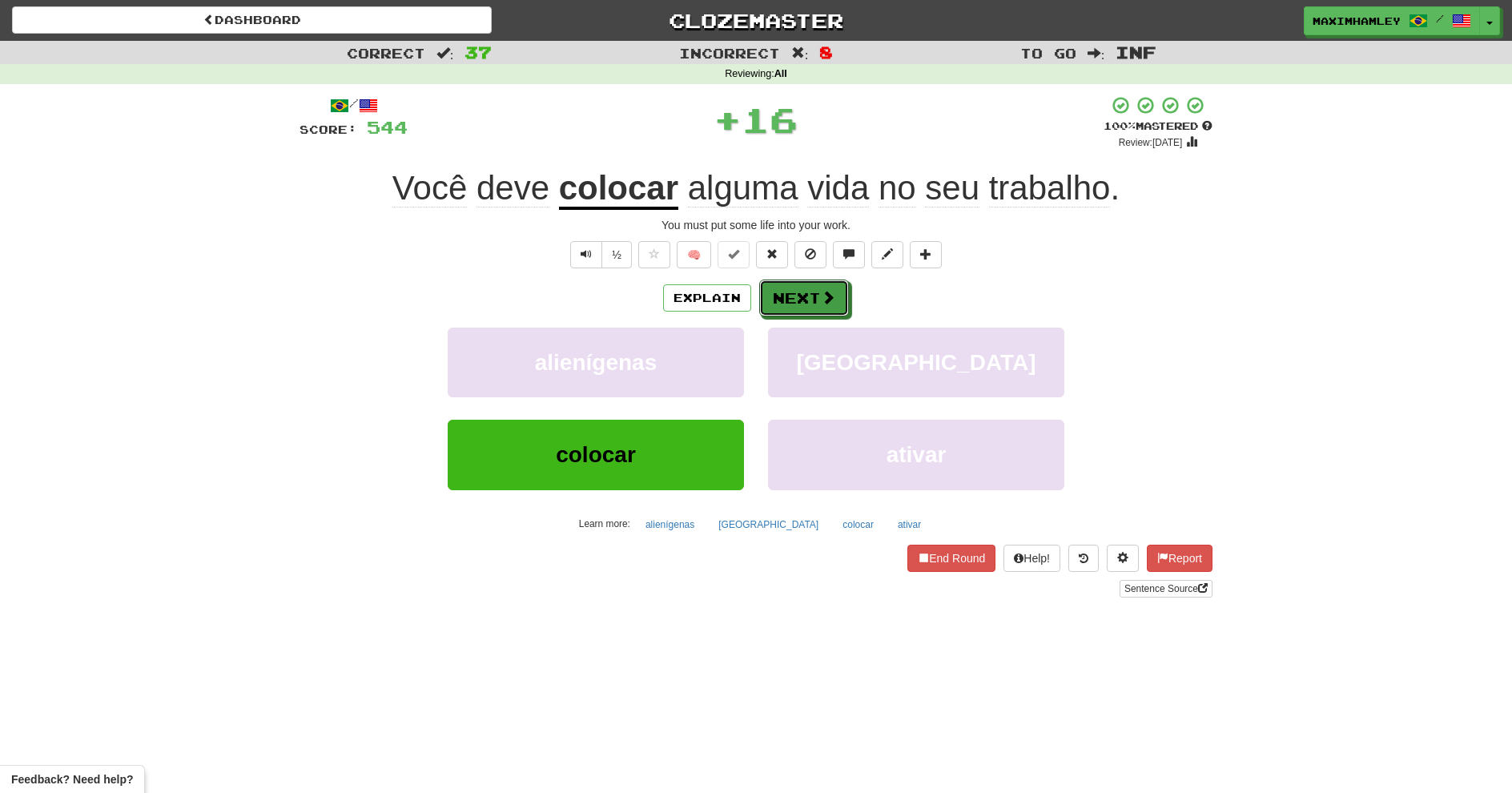
click at [776, 303] on button "Next" at bounding box center [803, 297] width 90 height 37
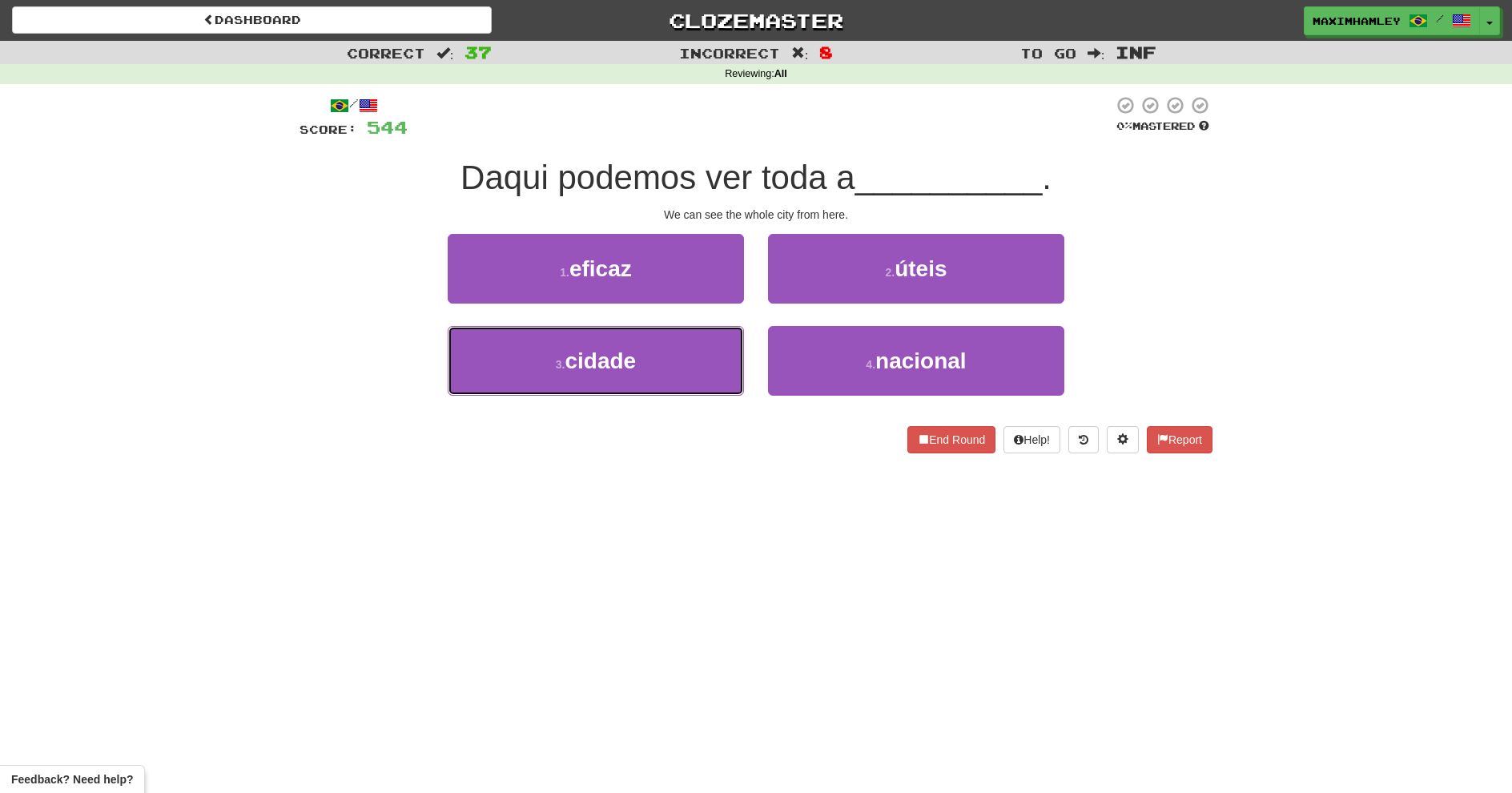
click at [665, 360] on button "3 . cidade" at bounding box center [596, 360] width 296 height 70
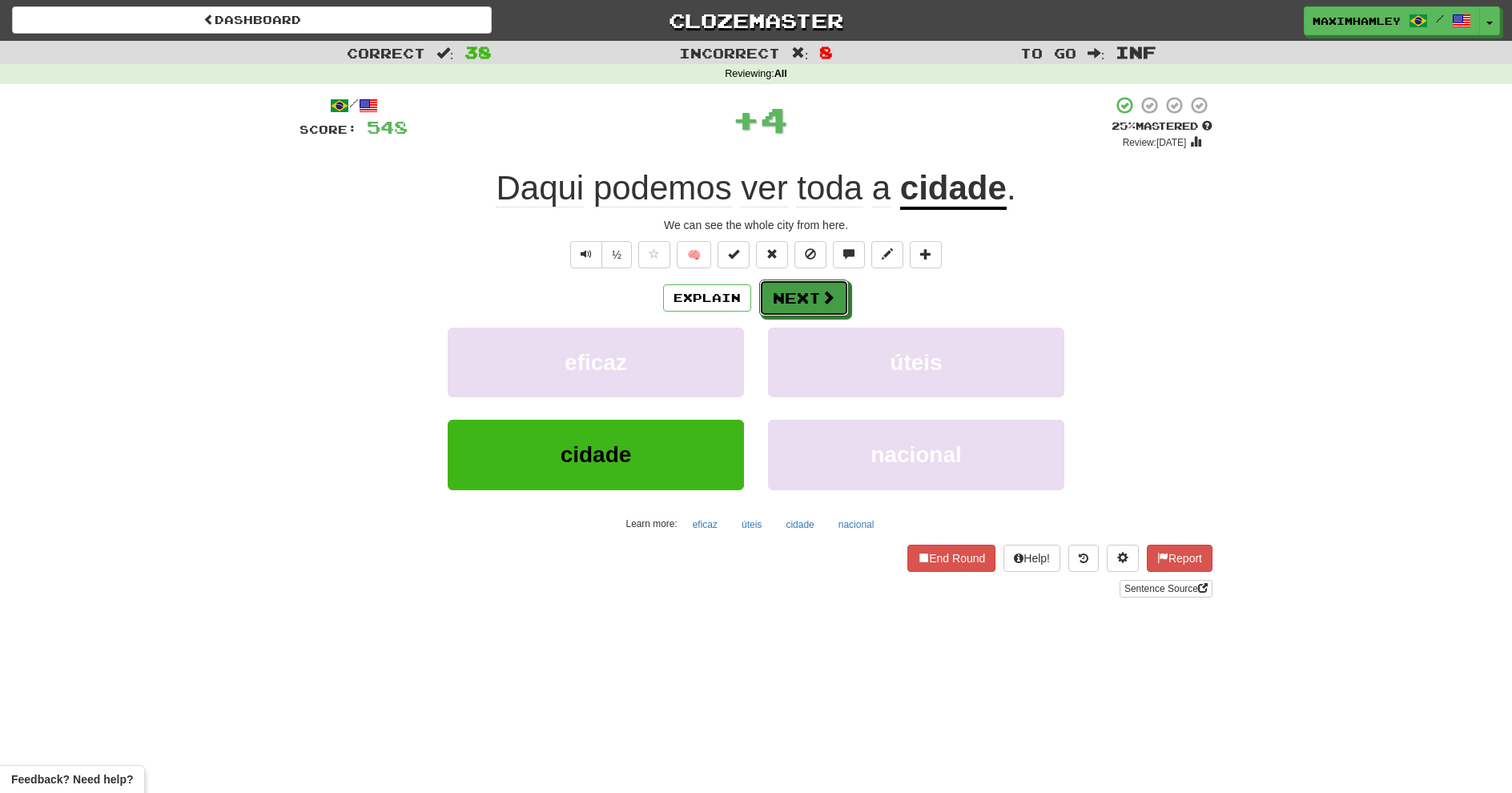
click at [817, 292] on button "Next" at bounding box center [803, 297] width 90 height 37
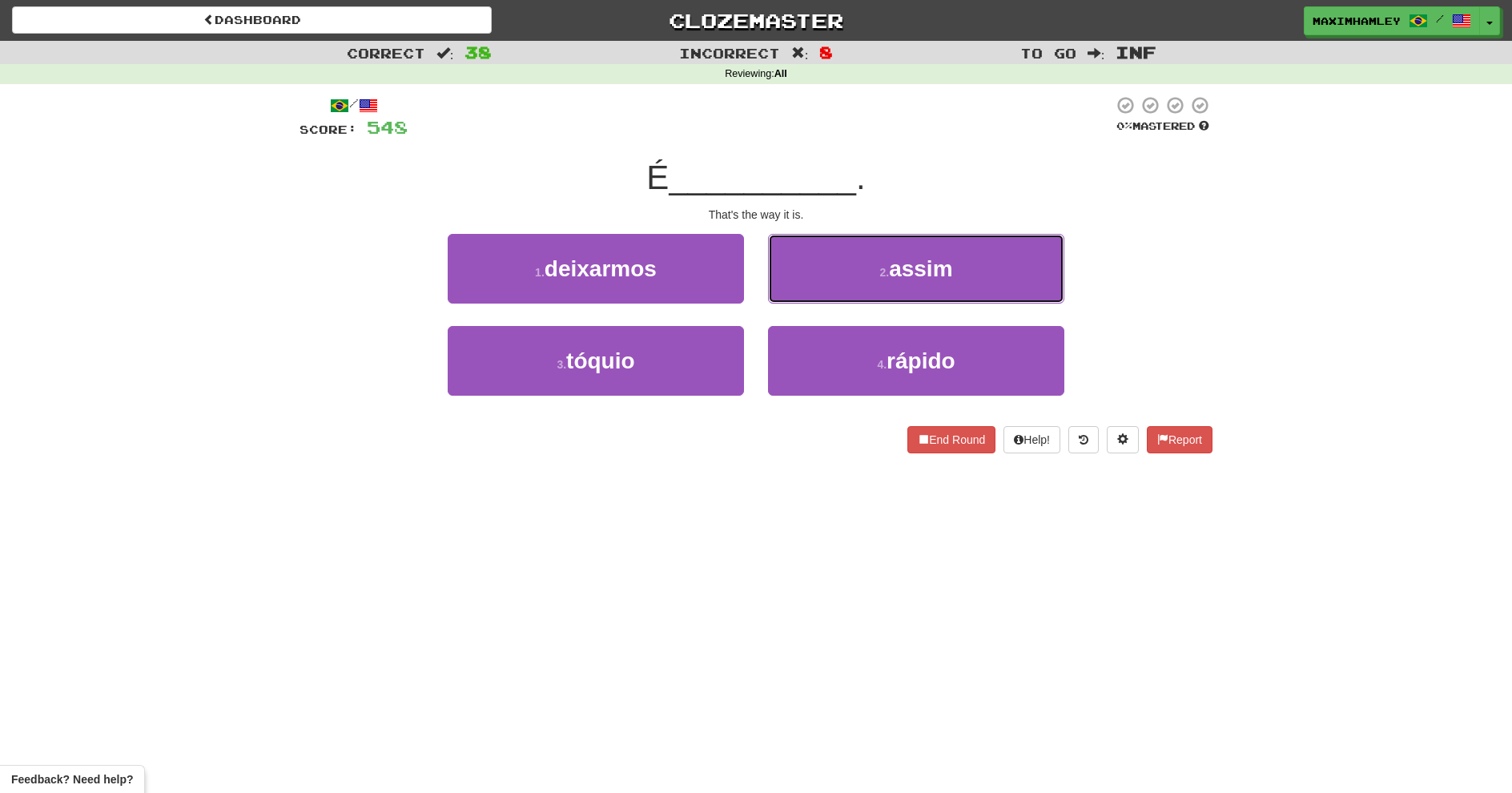
click at [796, 279] on button "2 . assim" at bounding box center [916, 269] width 296 height 70
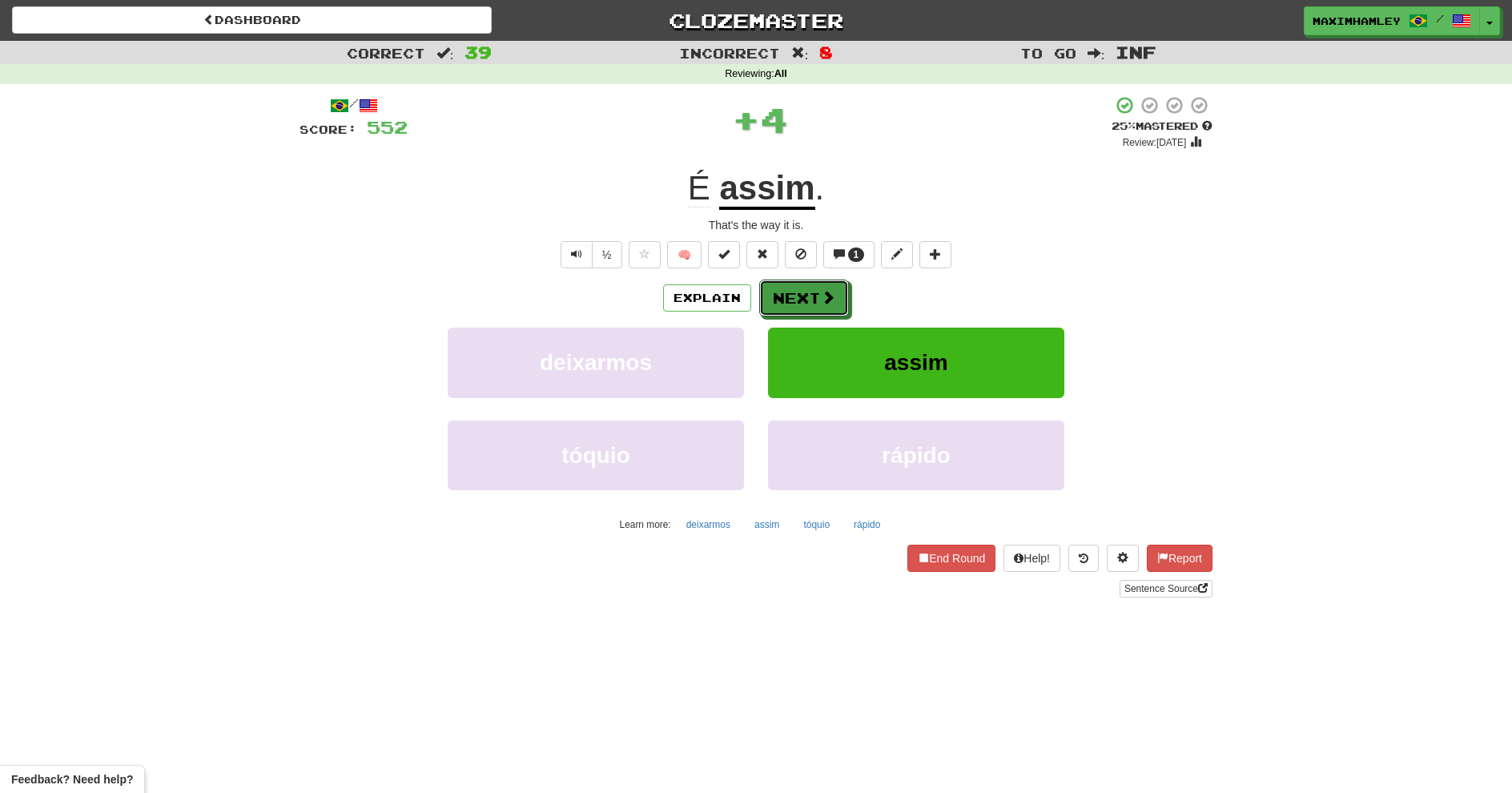
click at [797, 292] on button "Next" at bounding box center [803, 297] width 90 height 37
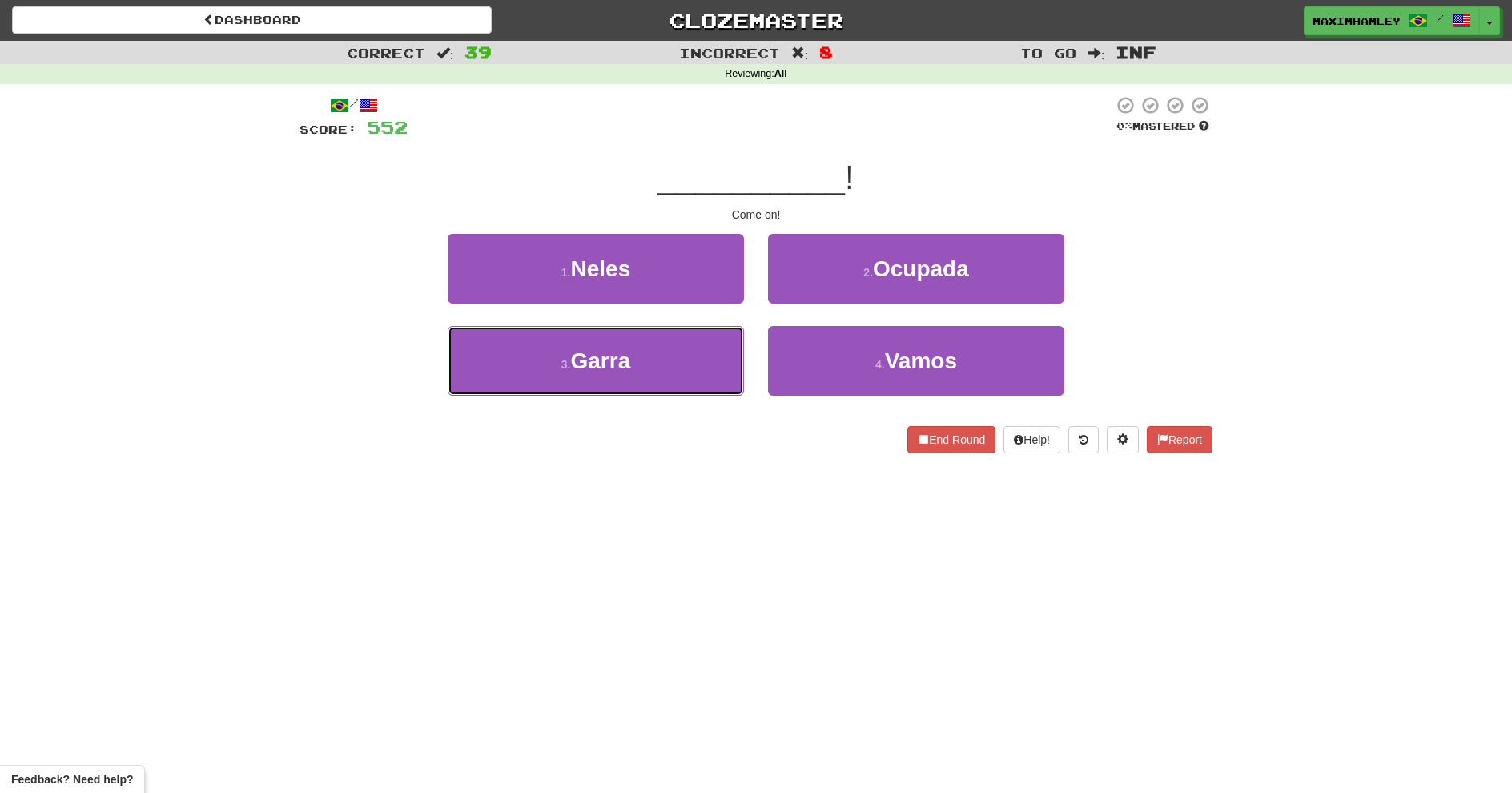
click at [688, 346] on button "3 . Garra" at bounding box center [596, 360] width 296 height 70
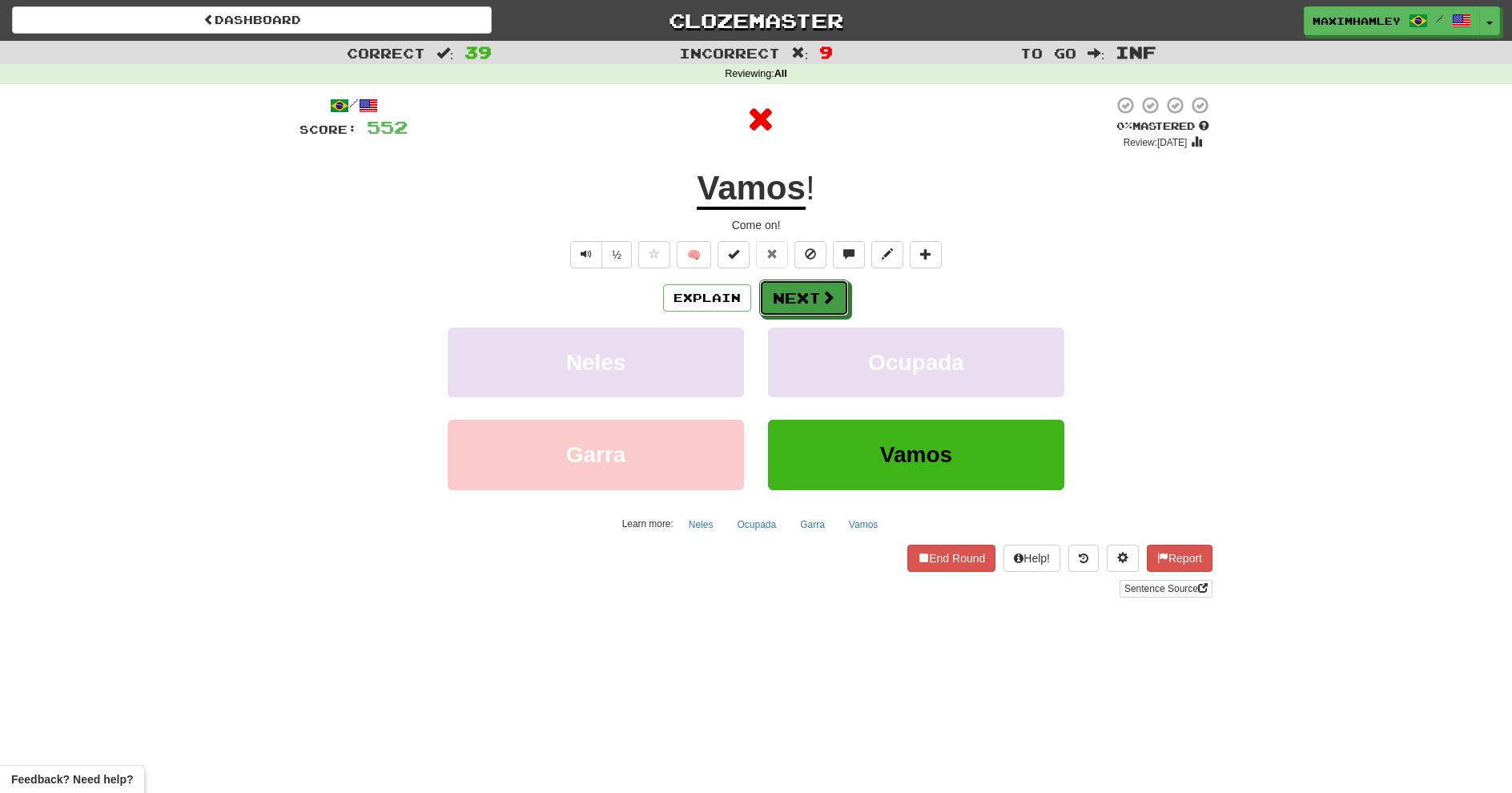
click at [776, 301] on button "Next" at bounding box center [803, 297] width 90 height 37
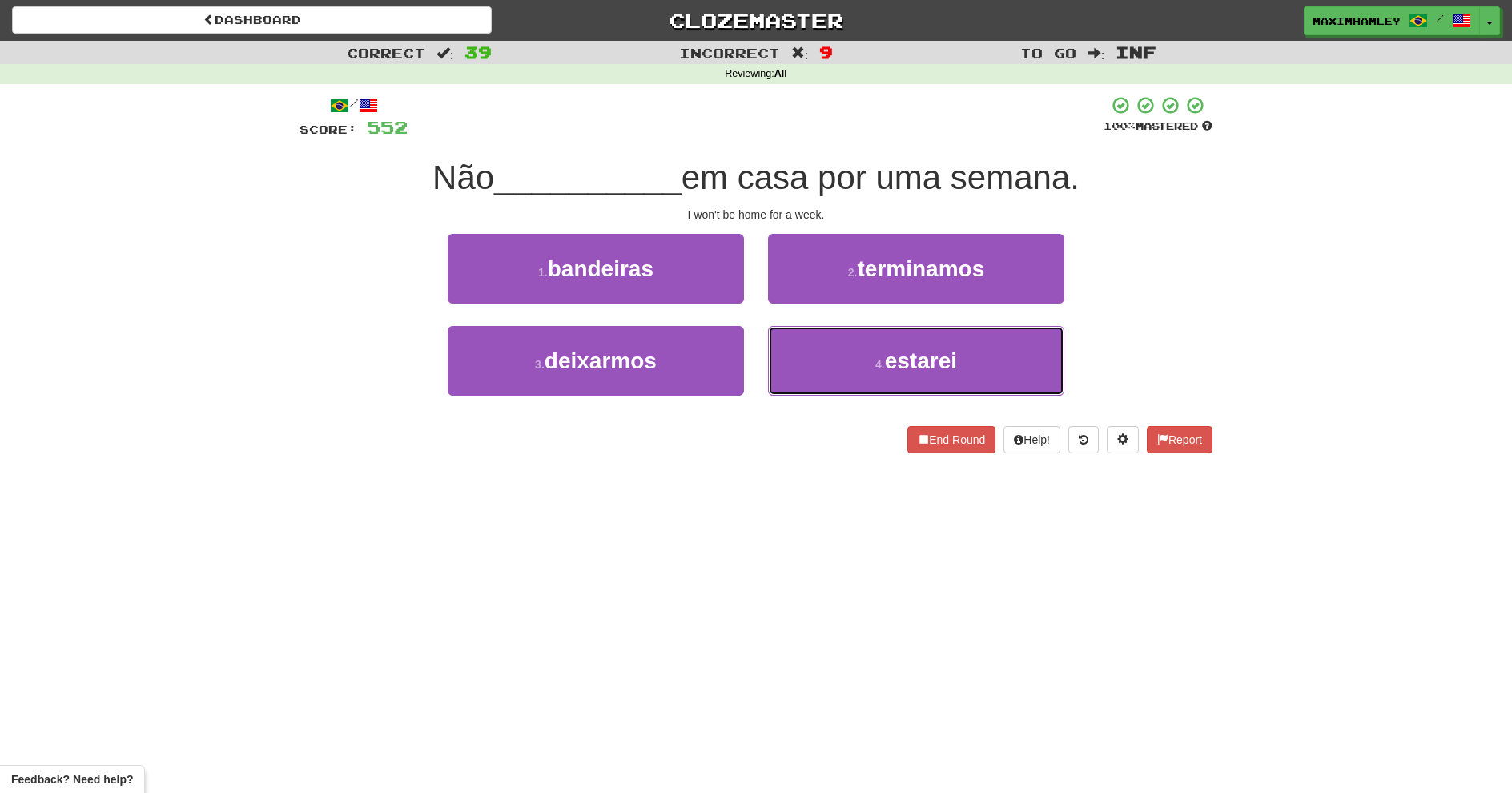
click at [853, 372] on button "4 . estarei" at bounding box center [916, 360] width 296 height 70
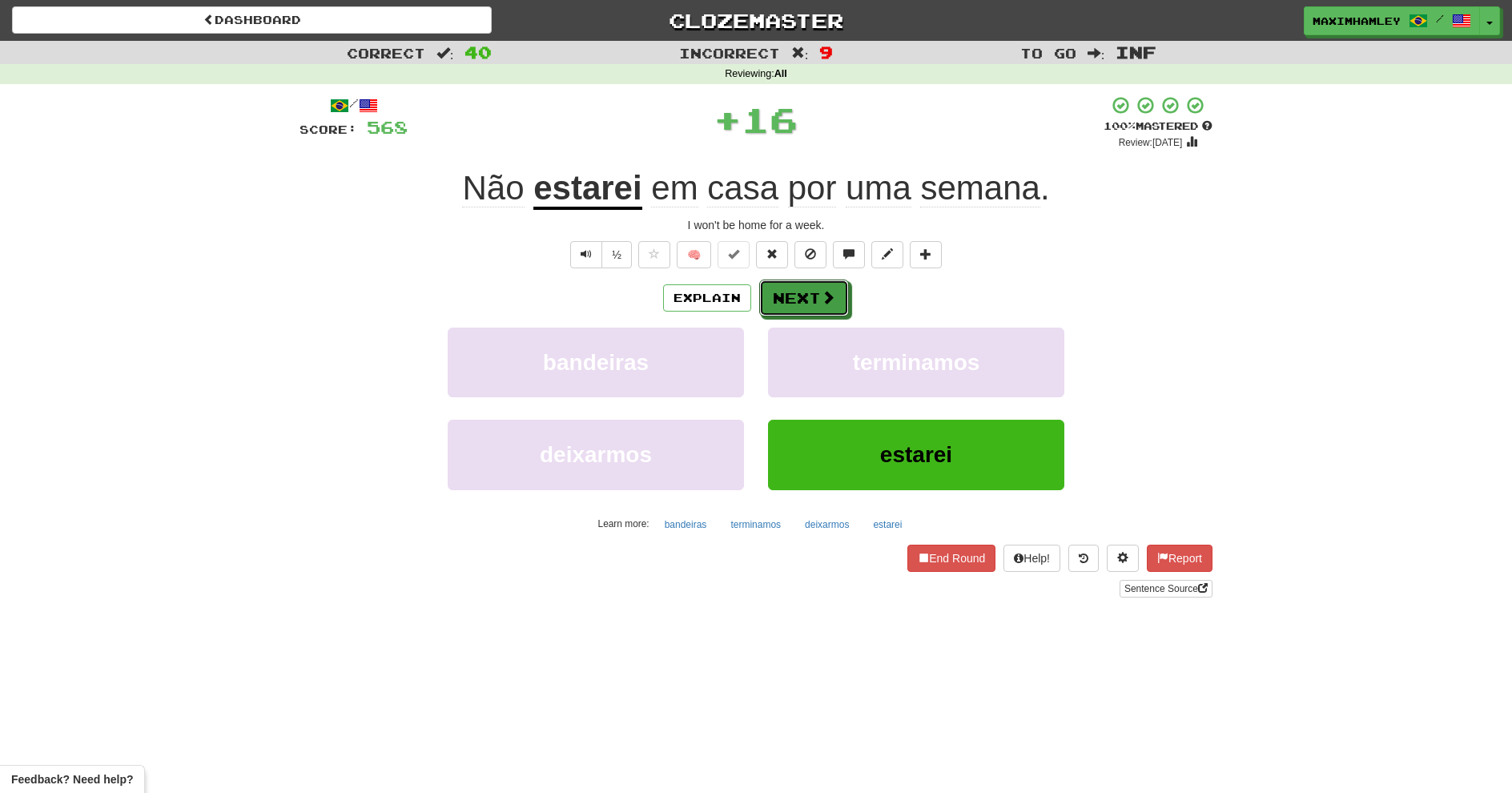
click at [788, 300] on button "Next" at bounding box center [803, 297] width 90 height 37
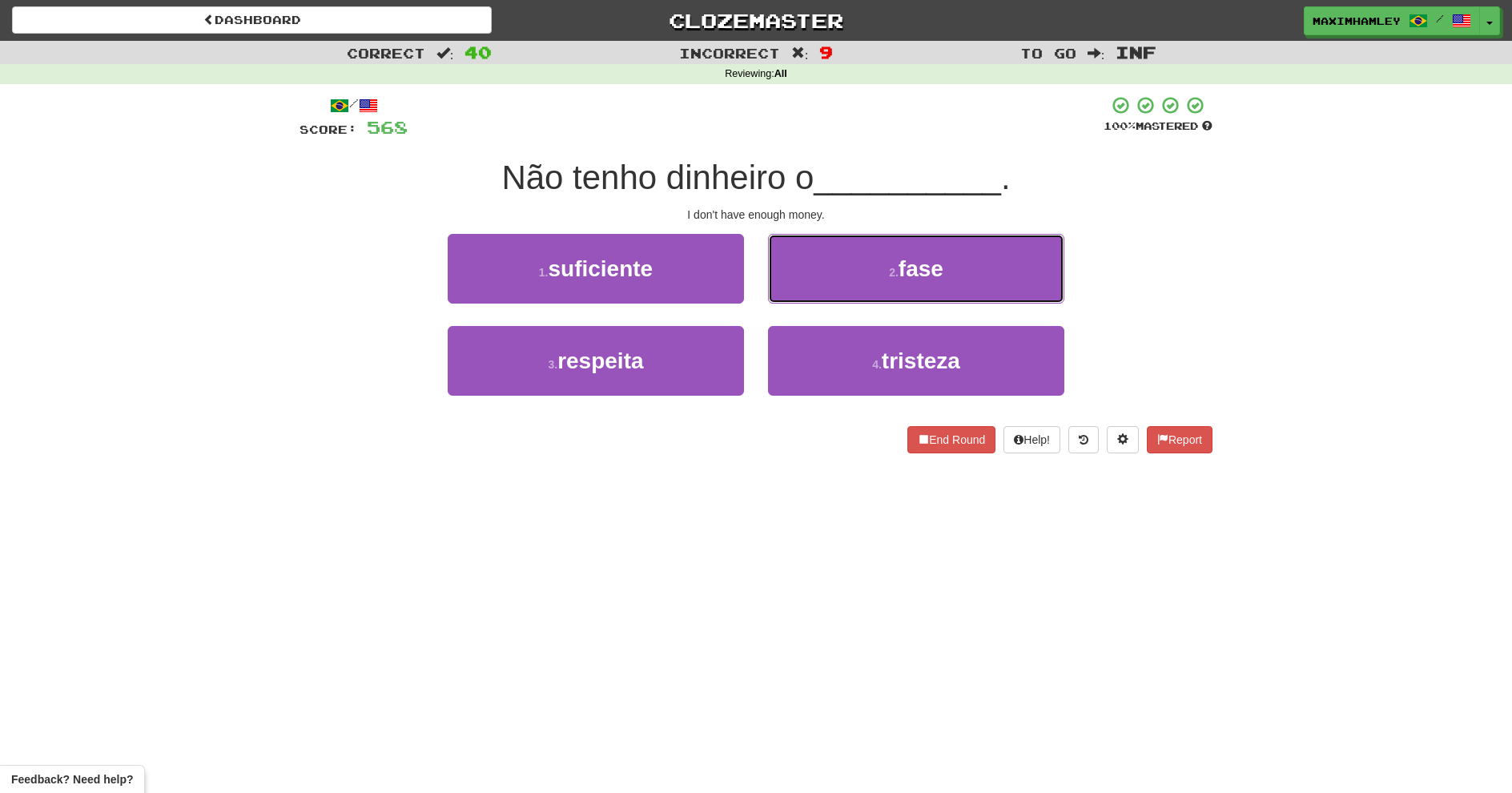
click at [896, 270] on small "2 ." at bounding box center [894, 272] width 10 height 13
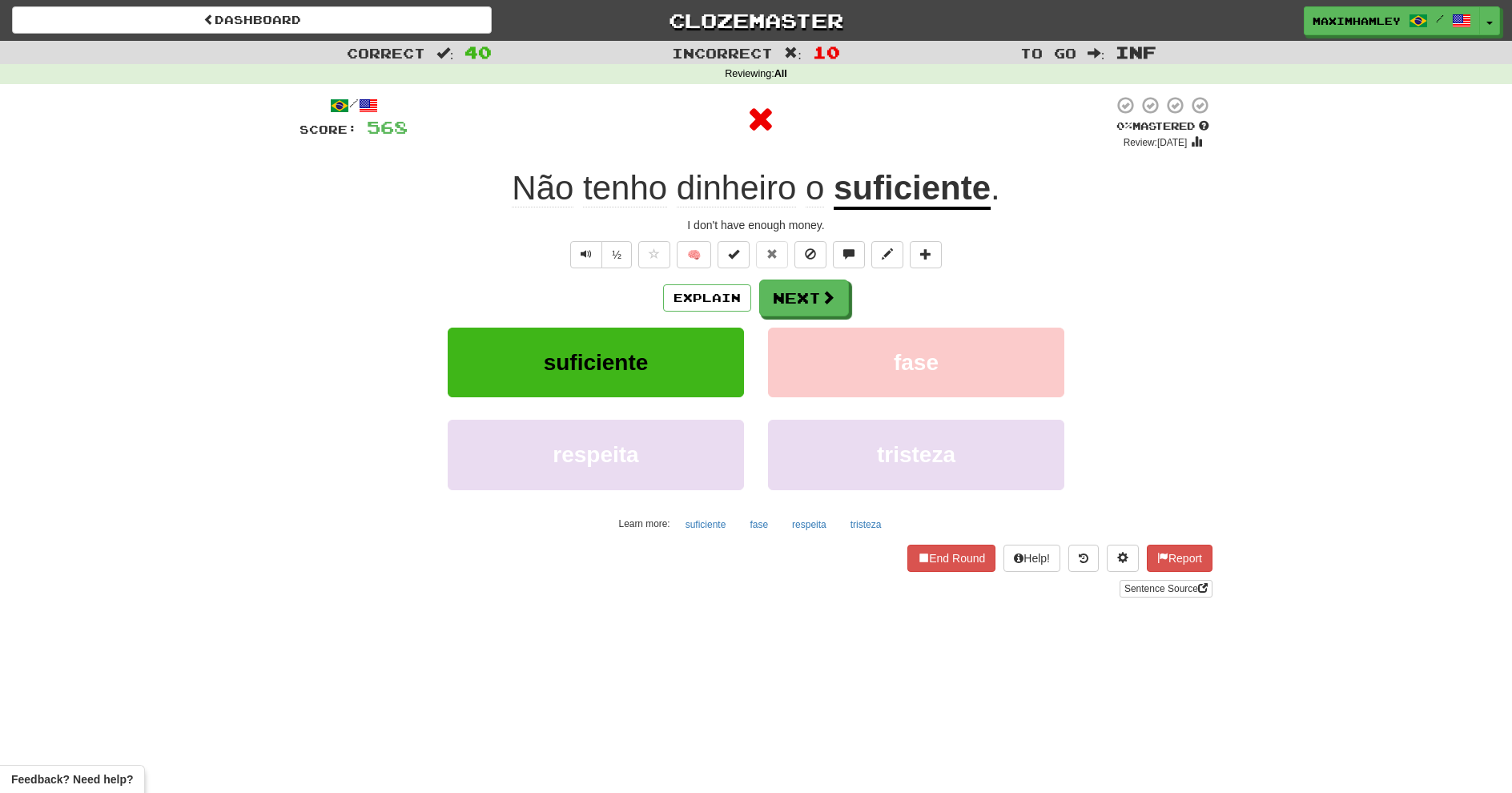
drag, startPoint x: 861, startPoint y: 287, endPoint x: 830, endPoint y: 291, distance: 31.3
click at [855, 287] on div "Explain Next" at bounding box center [756, 297] width 913 height 37
click at [830, 291] on span at bounding box center [828, 297] width 15 height 15
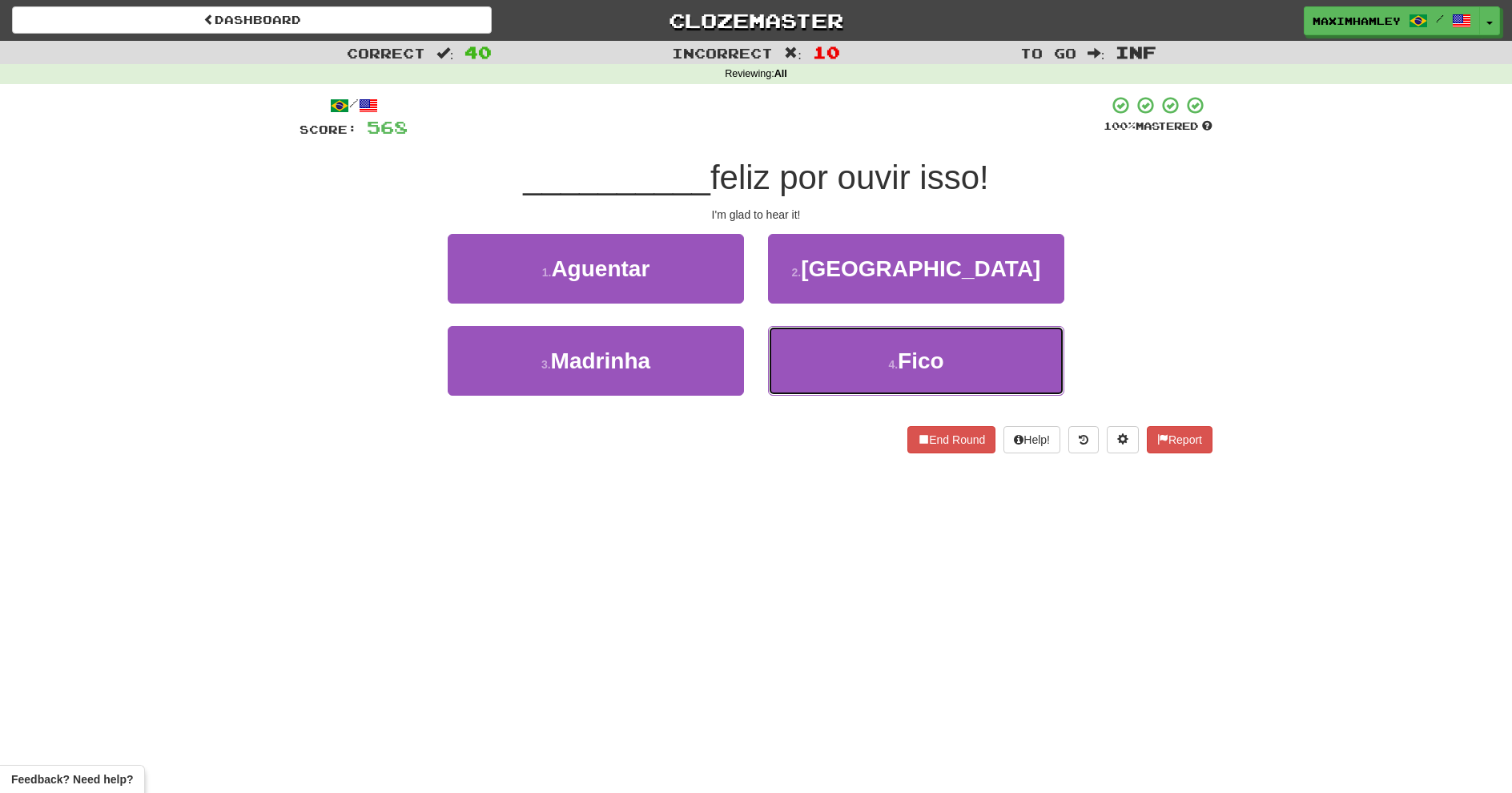
click at [869, 372] on button "4 . Fico" at bounding box center [916, 360] width 296 height 70
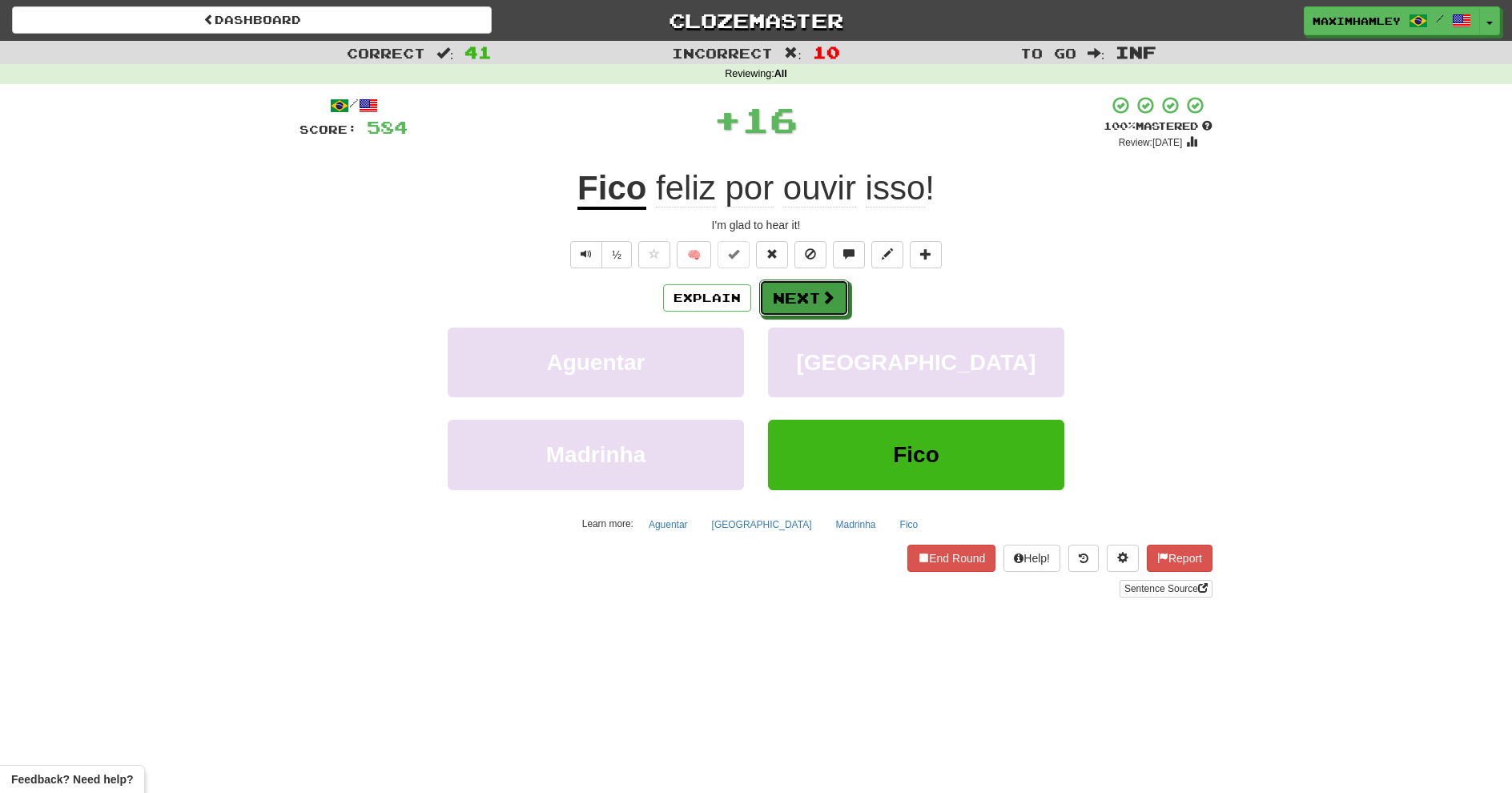
click at [843, 298] on button "Next" at bounding box center [803, 297] width 90 height 37
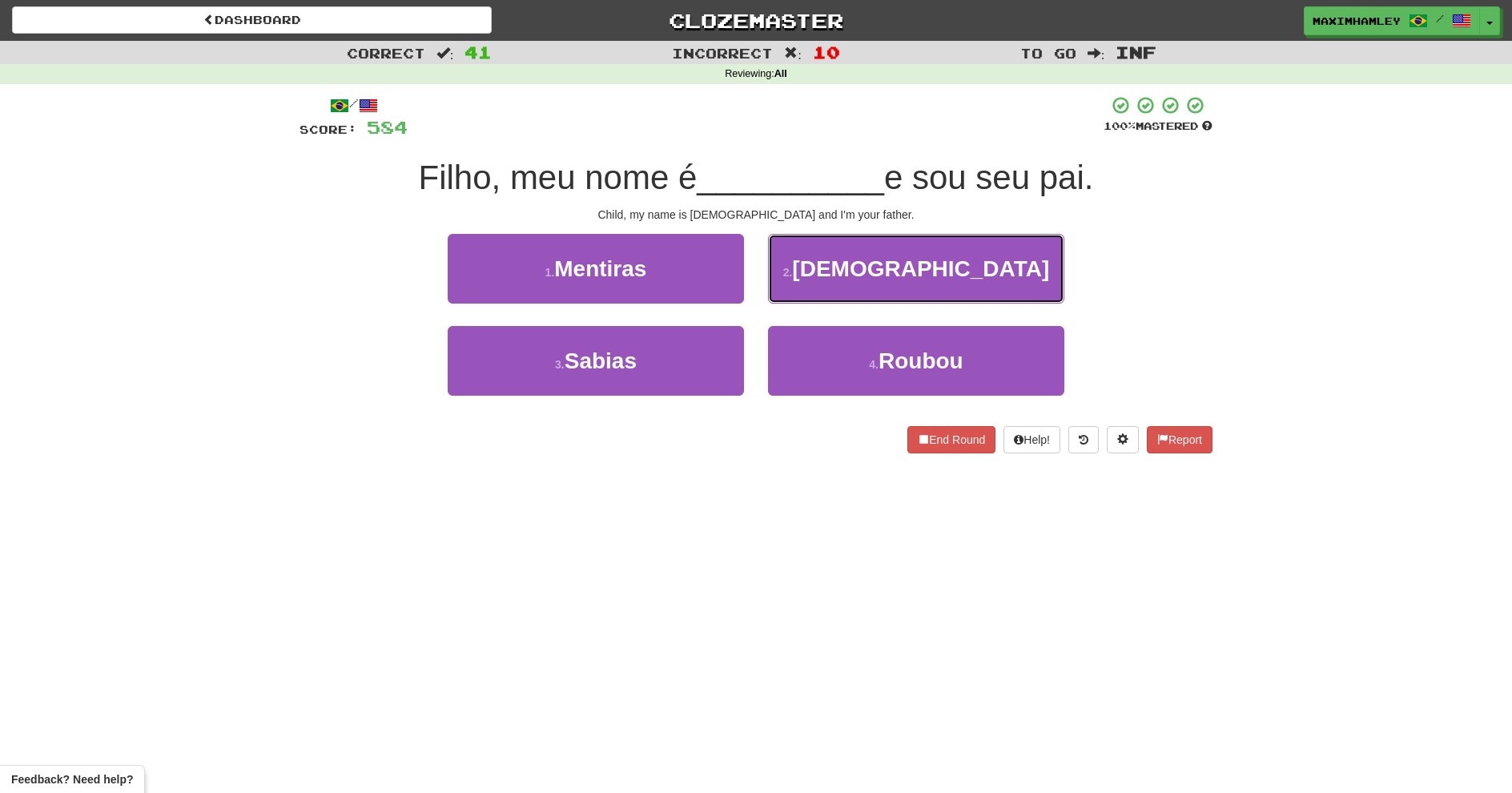
click at [828, 276] on button "2 . Jesus" at bounding box center [916, 269] width 296 height 70
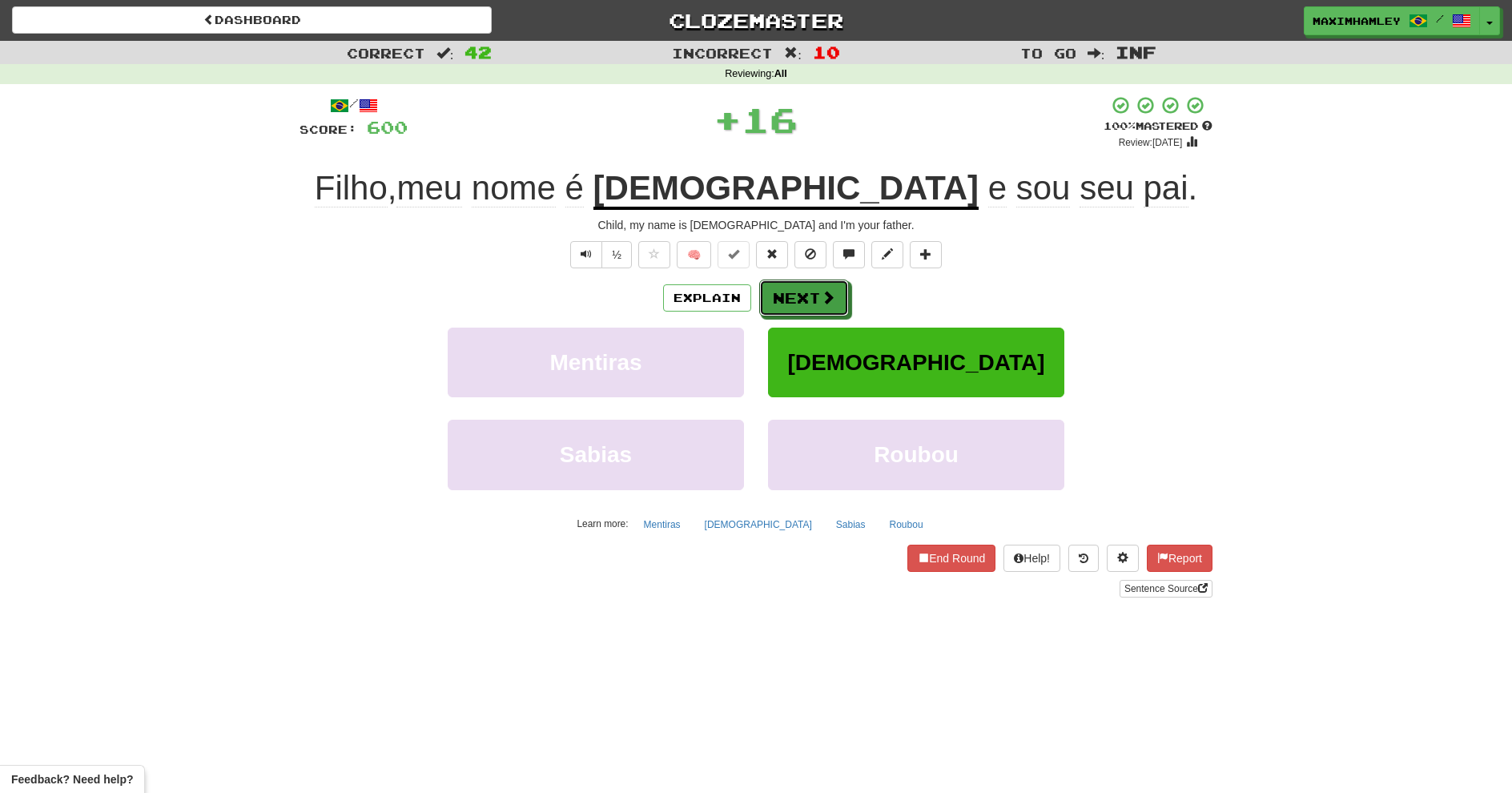
click at [781, 295] on button "Next" at bounding box center [803, 297] width 90 height 37
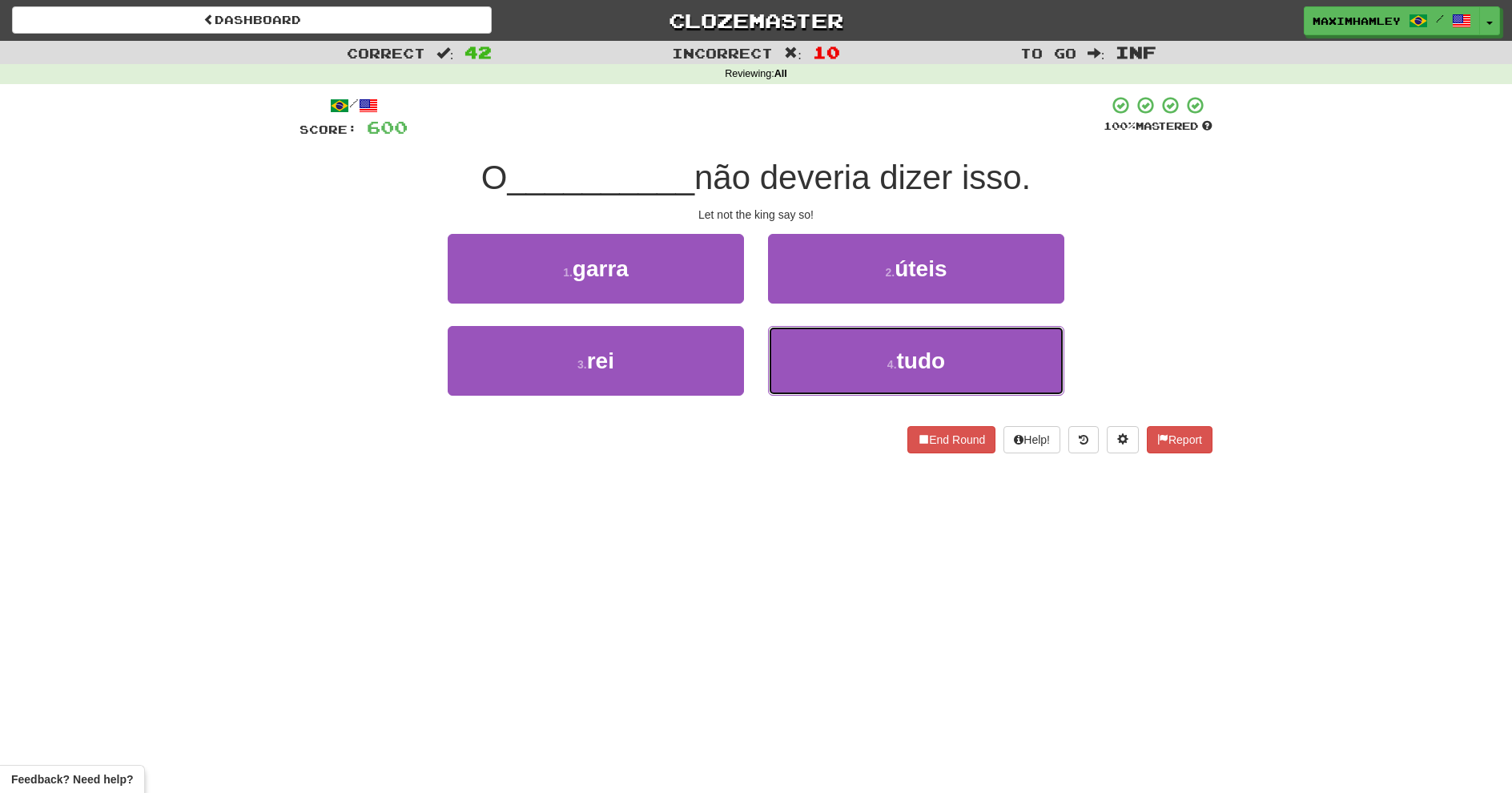
click at [795, 359] on button "4 . tudo" at bounding box center [916, 360] width 296 height 70
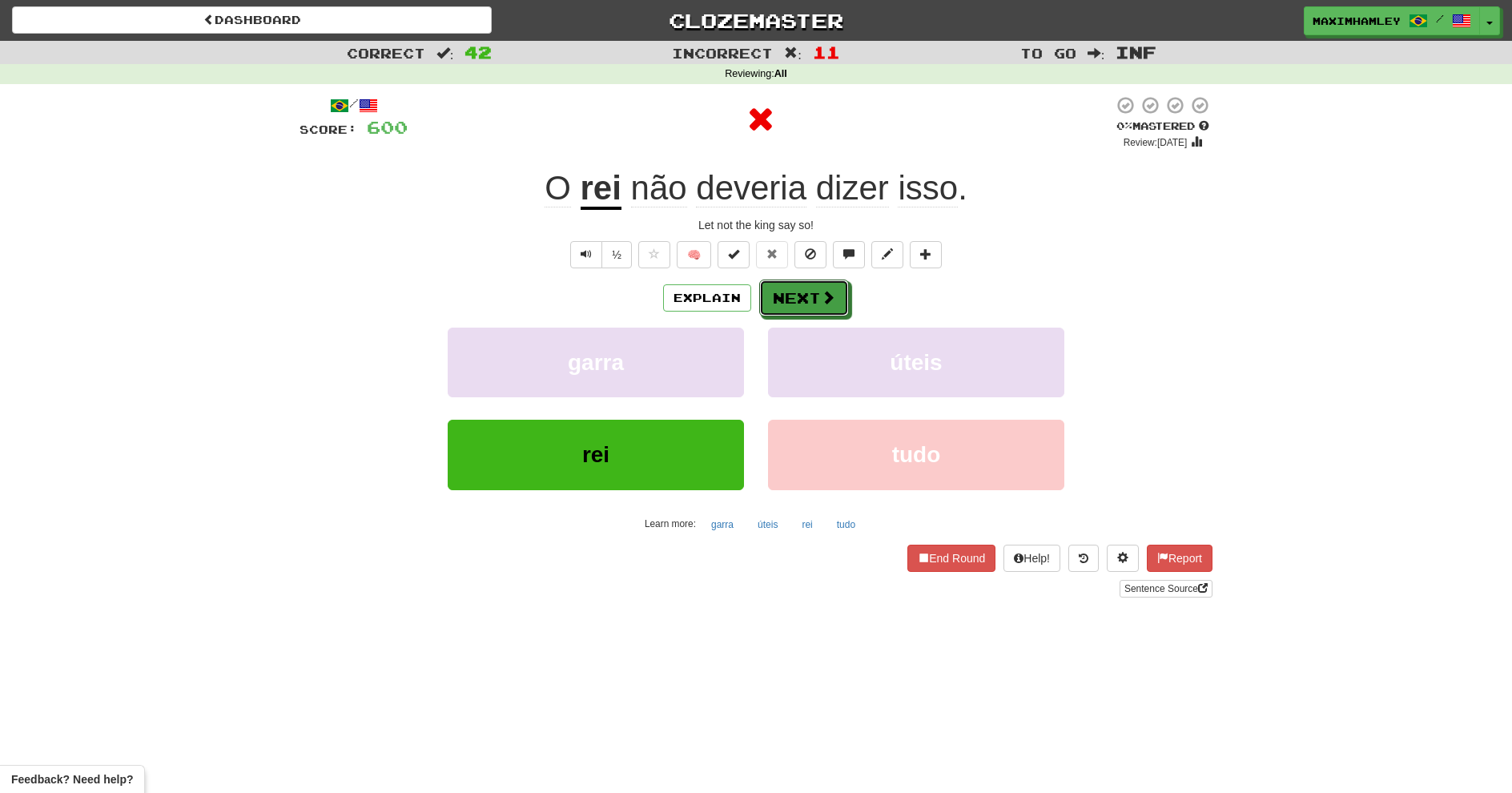
click at [781, 309] on button "Next" at bounding box center [803, 297] width 90 height 37
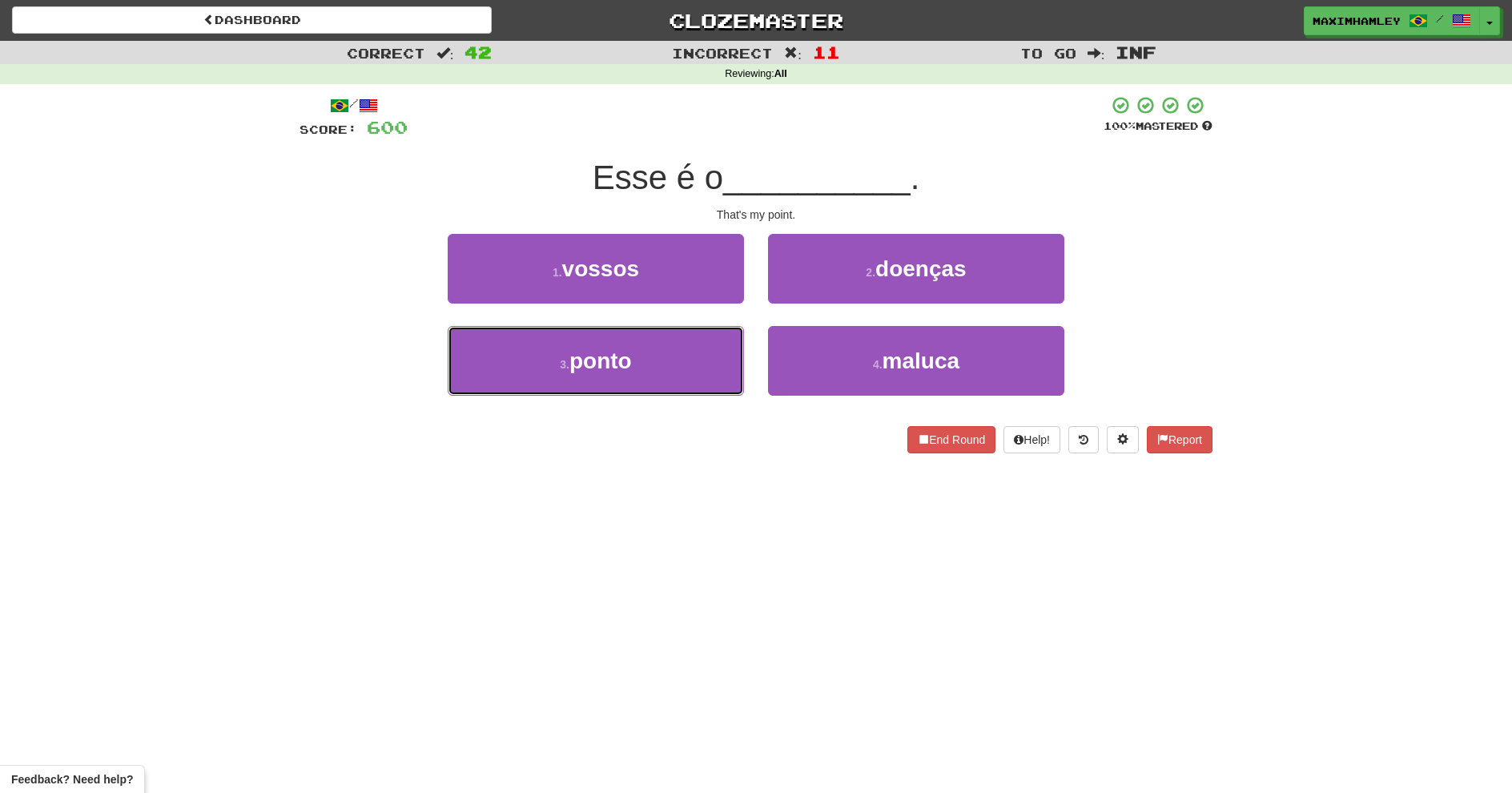
click at [675, 359] on button "3 . ponto" at bounding box center [596, 360] width 296 height 70
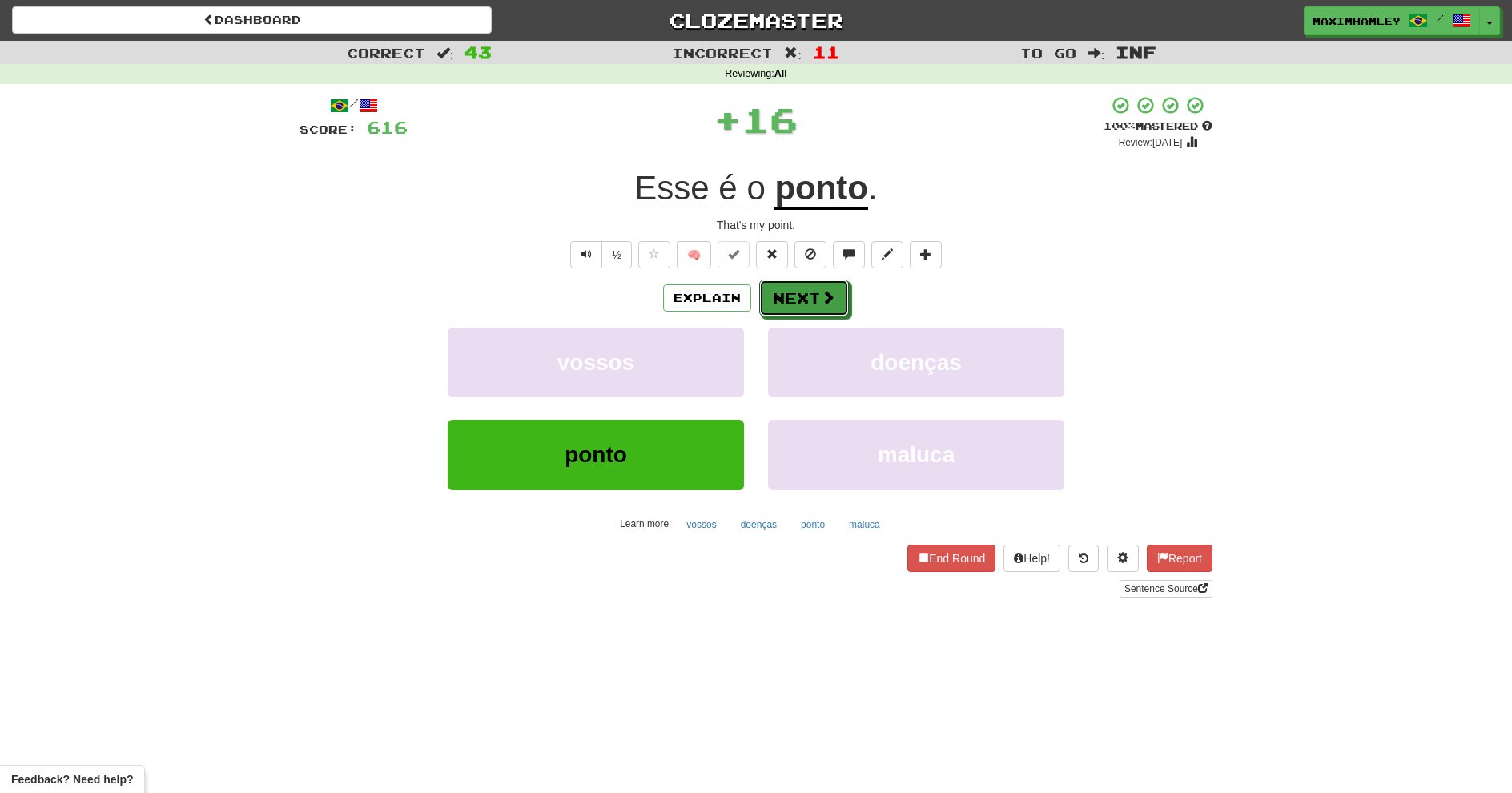
click at [787, 295] on button "Next" at bounding box center [803, 297] width 90 height 37
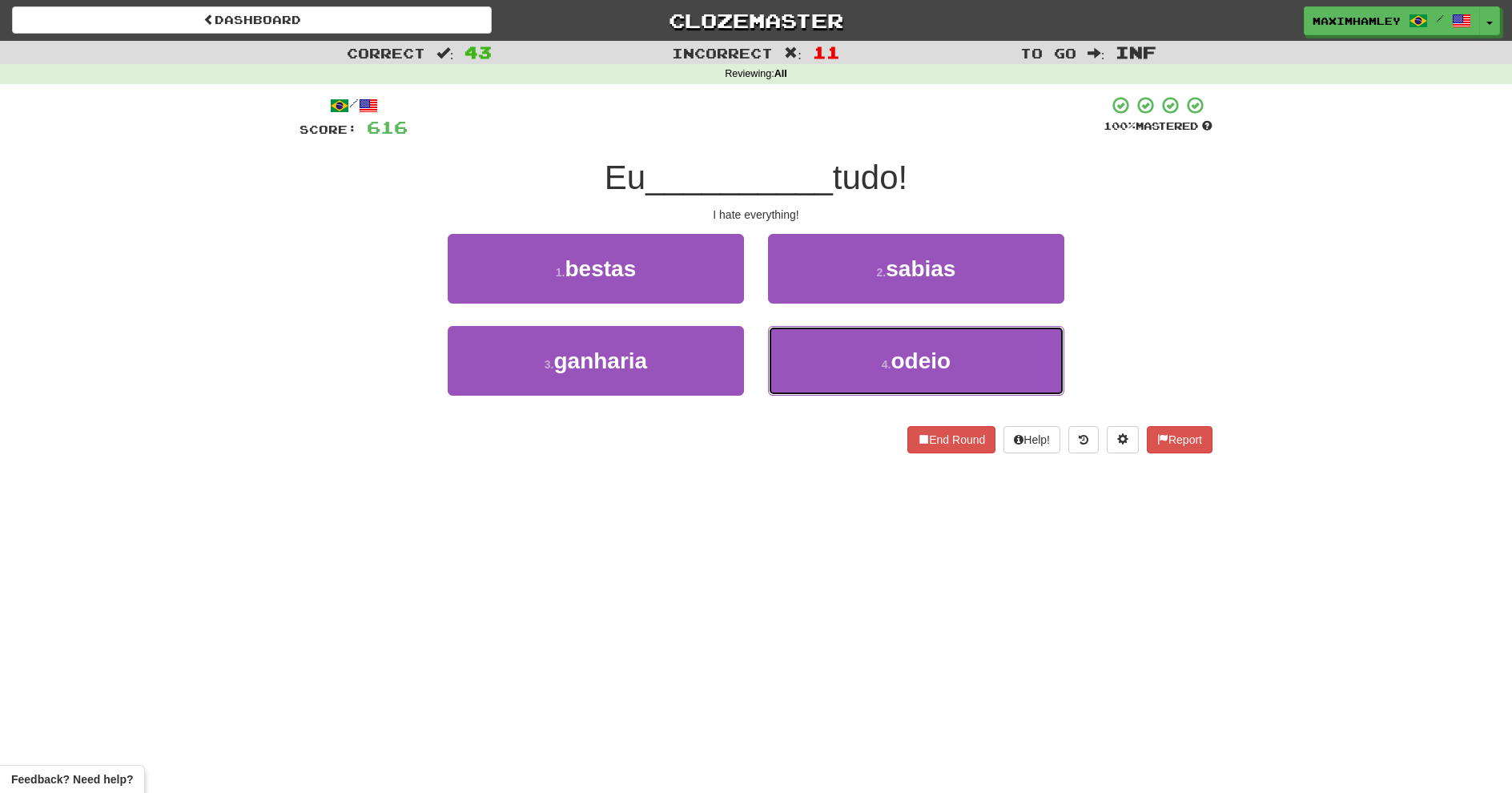
click at [805, 363] on button "4 . odeio" at bounding box center [916, 360] width 296 height 70
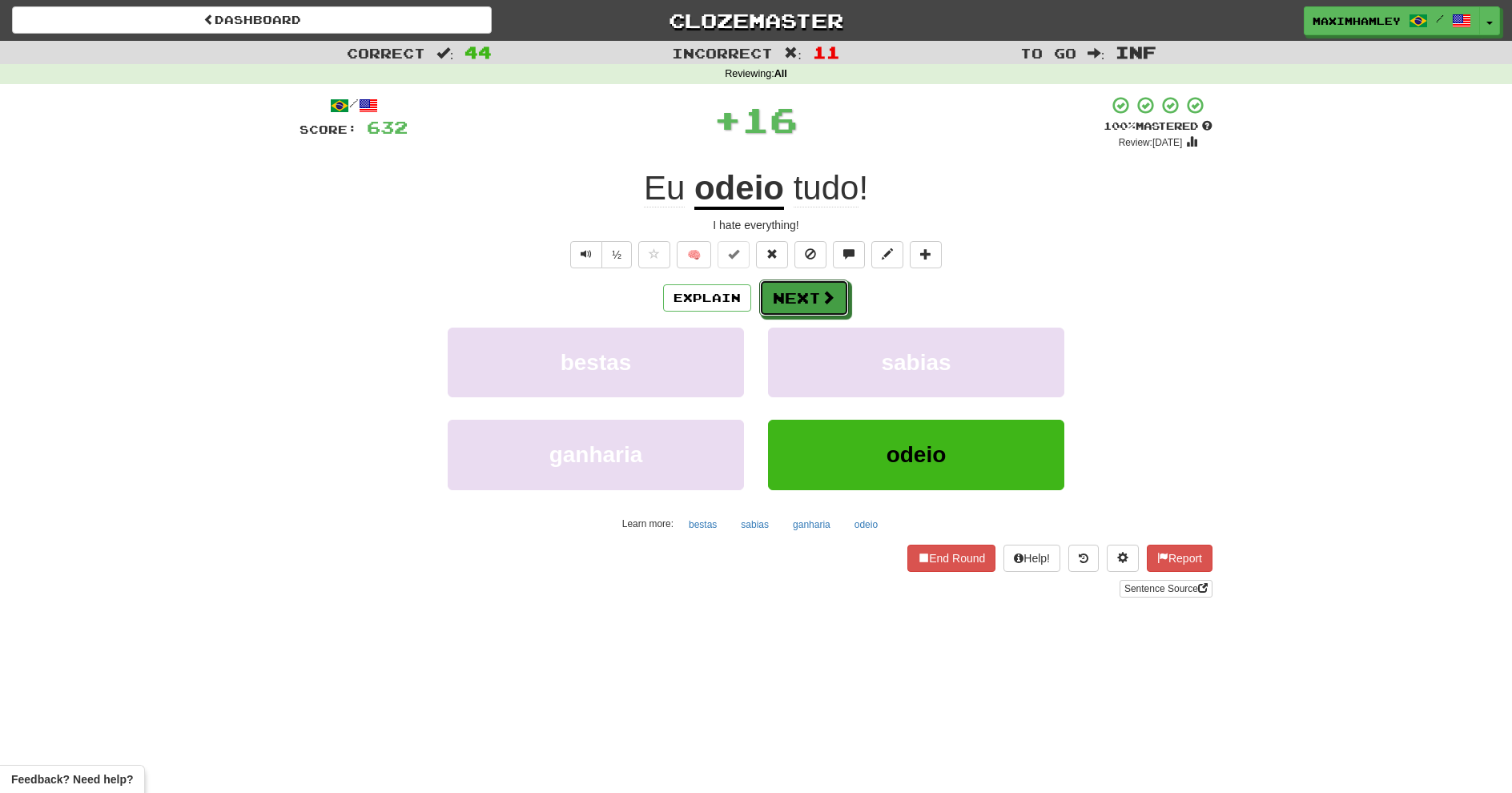
click at [794, 308] on button "Next" at bounding box center [803, 297] width 90 height 37
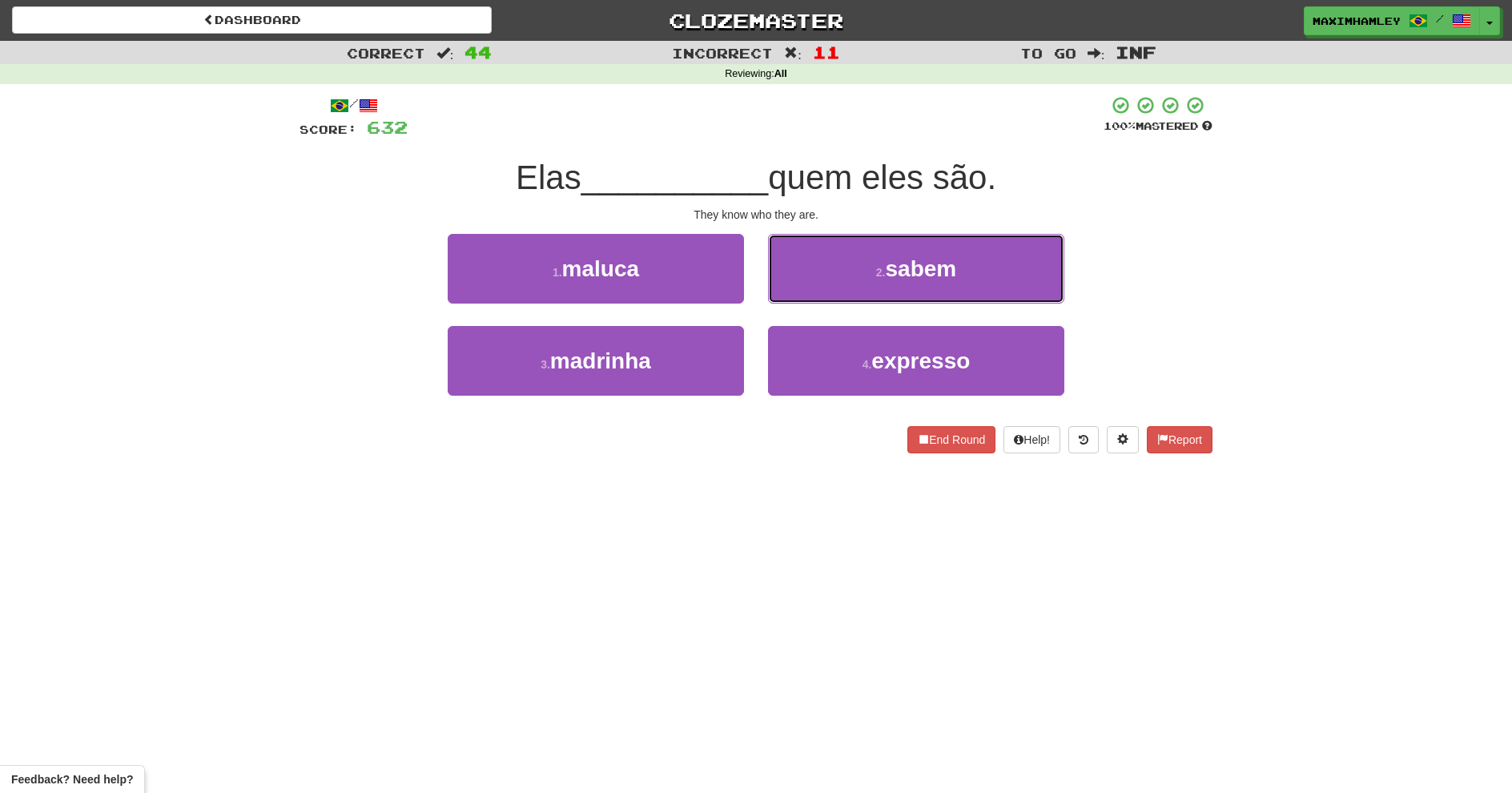
click at [814, 289] on button "2 . sabem" at bounding box center [916, 269] width 296 height 70
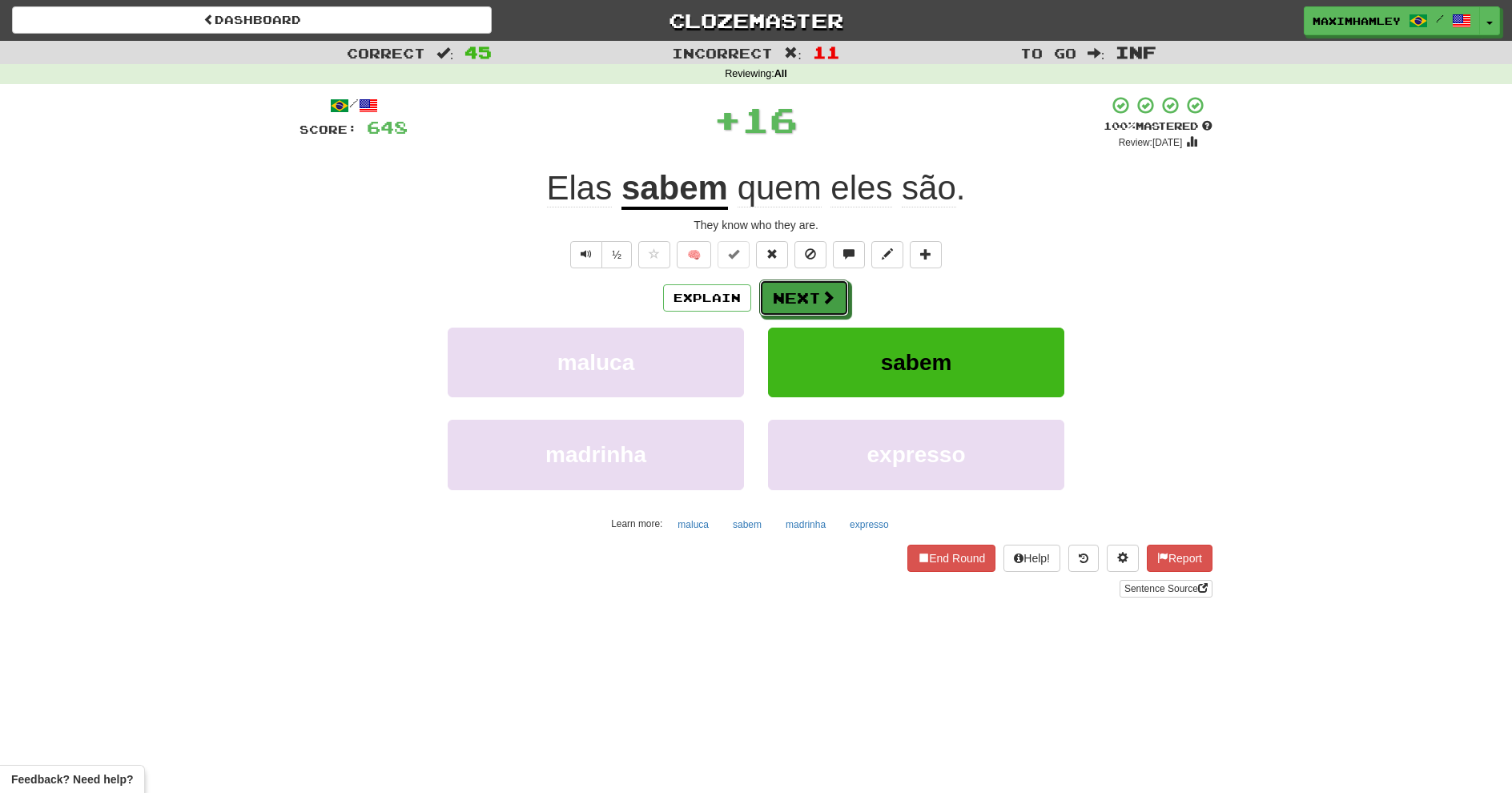
click at [806, 291] on button "Next" at bounding box center [803, 297] width 90 height 37
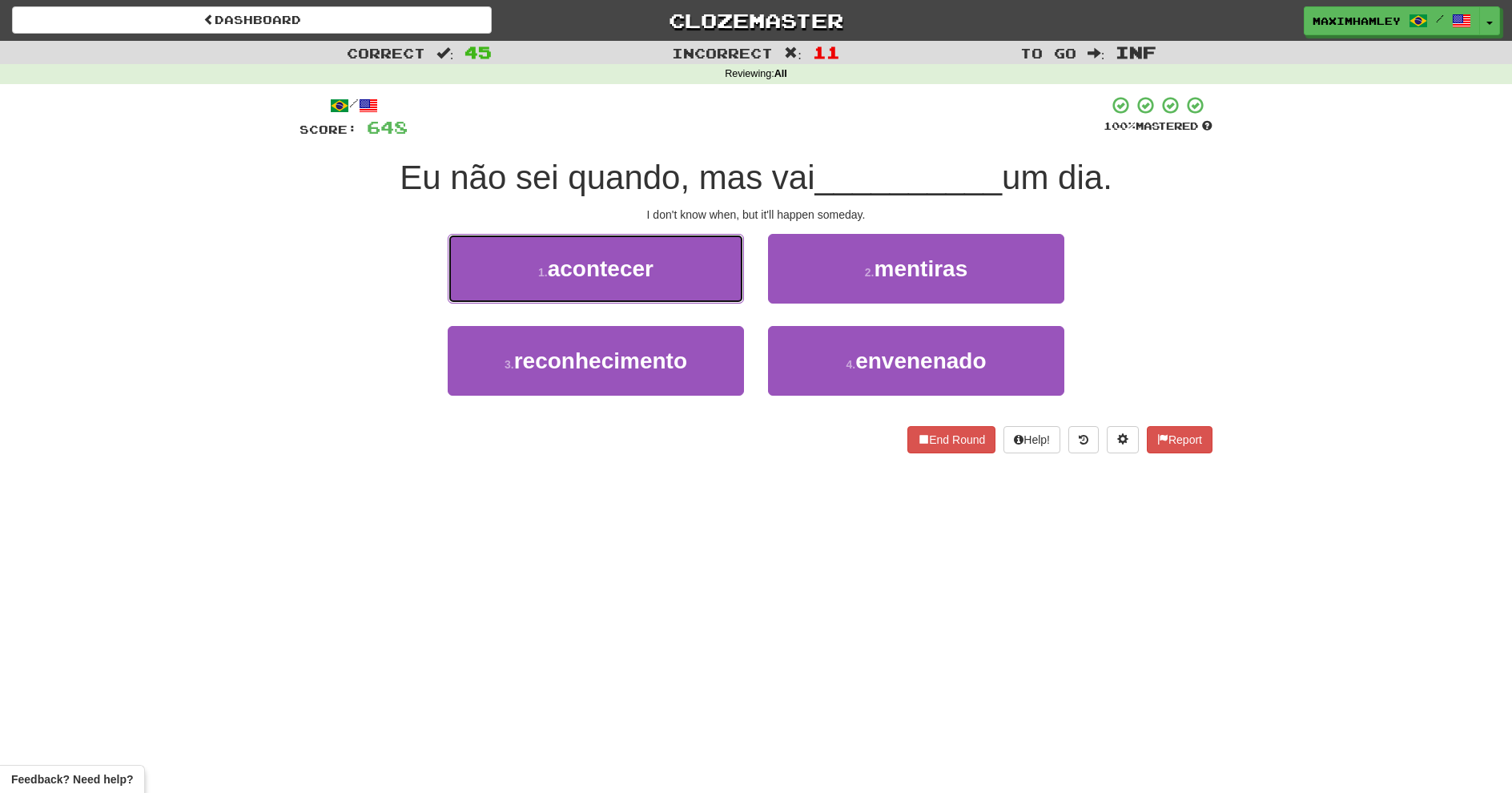
click at [690, 276] on button "1 . acontecer" at bounding box center [596, 269] width 296 height 70
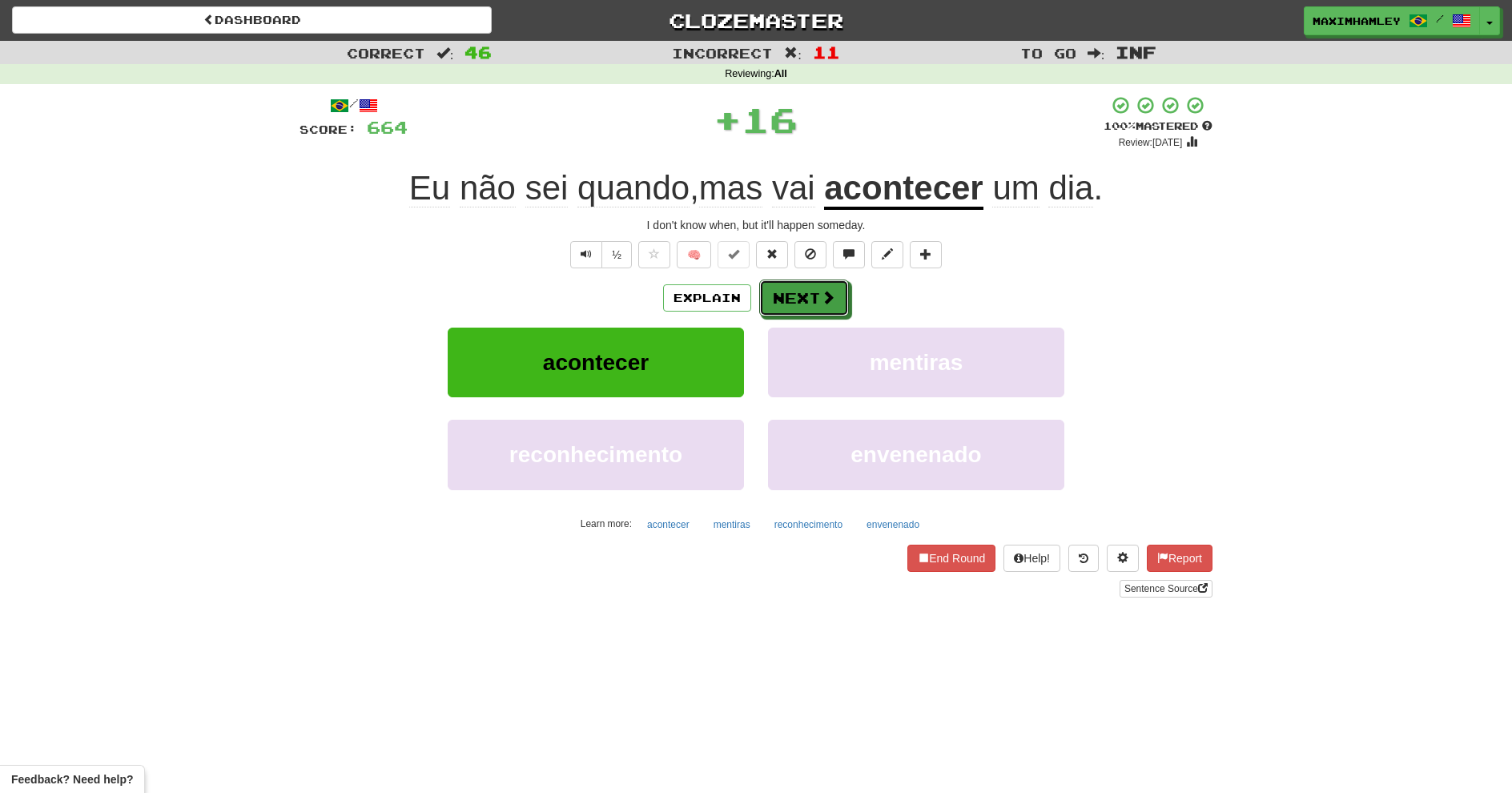
click at [778, 293] on button "Next" at bounding box center [803, 297] width 90 height 37
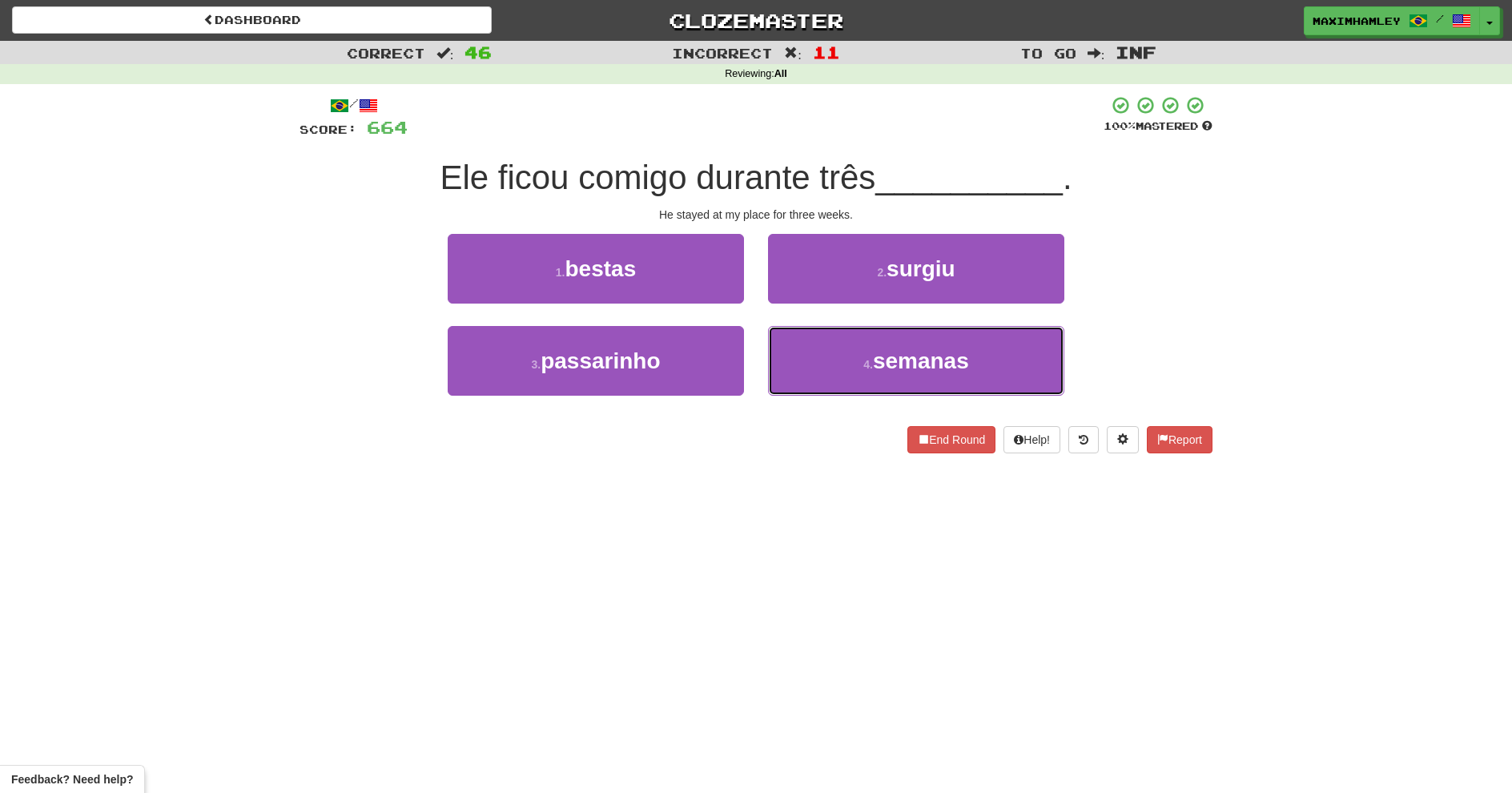
click at [839, 358] on button "4 . semanas" at bounding box center [916, 360] width 296 height 70
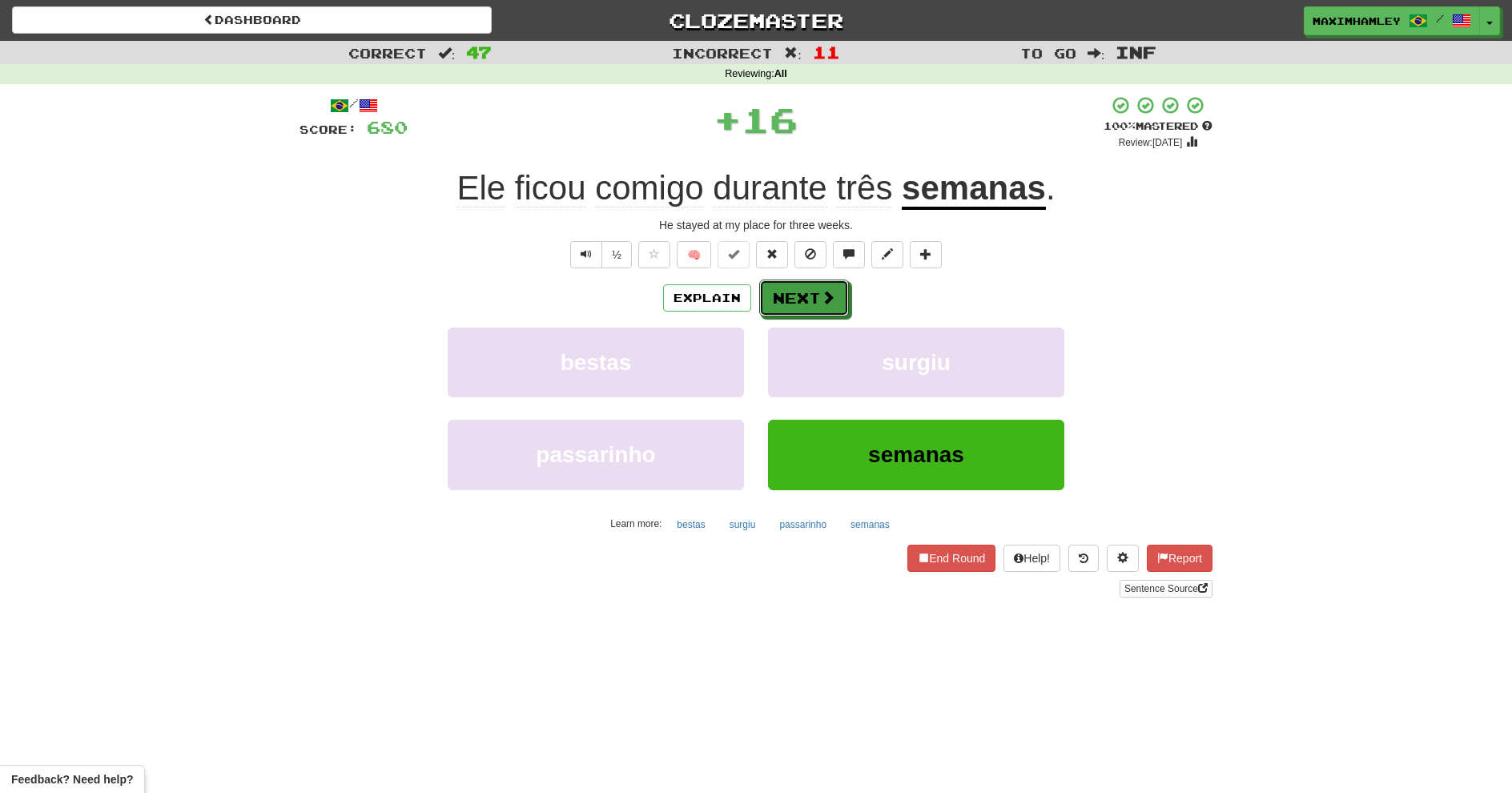
click at [800, 308] on button "Next" at bounding box center [803, 297] width 90 height 37
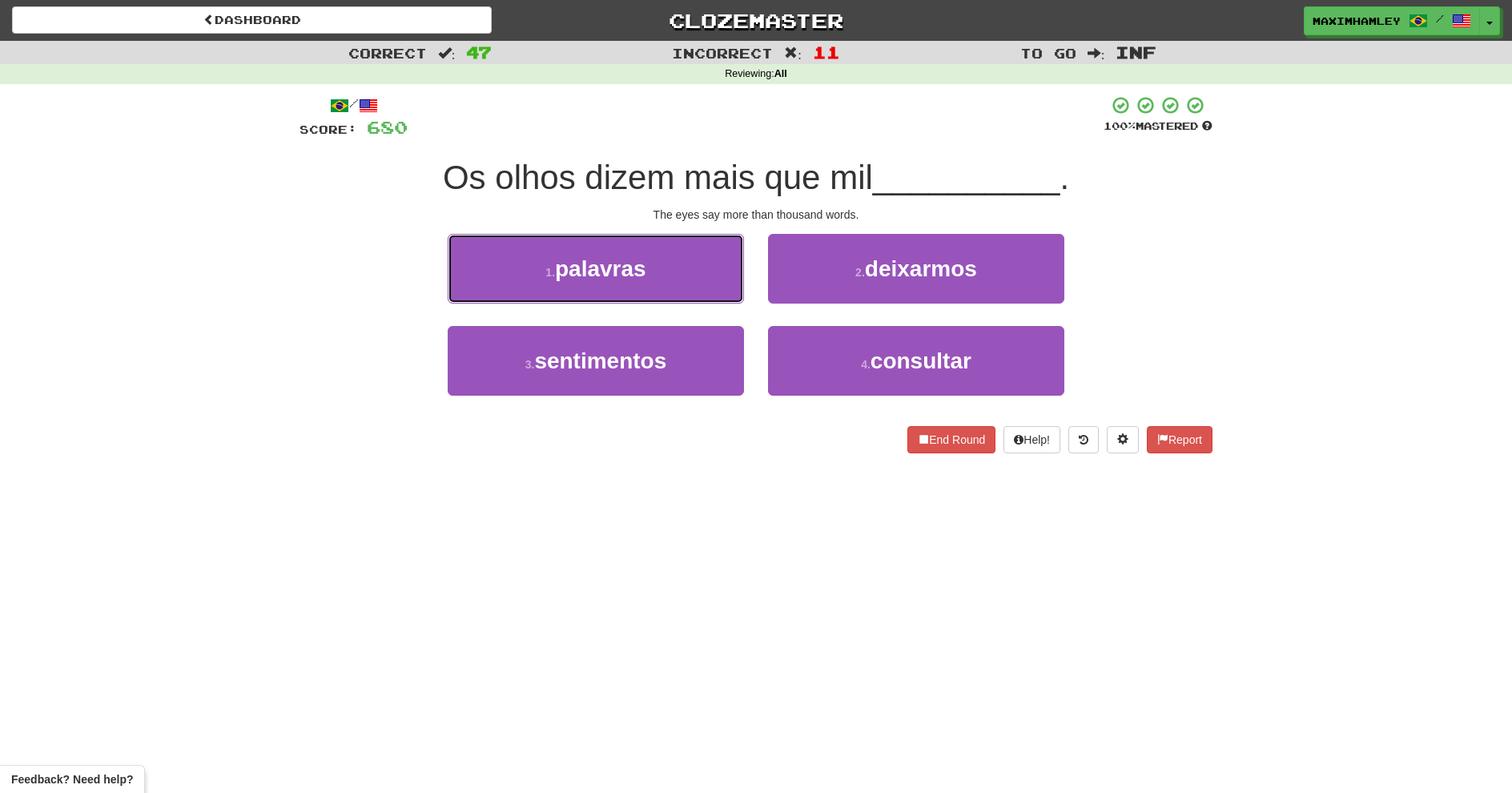
click at [708, 284] on button "1 . palavras" at bounding box center [596, 269] width 296 height 70
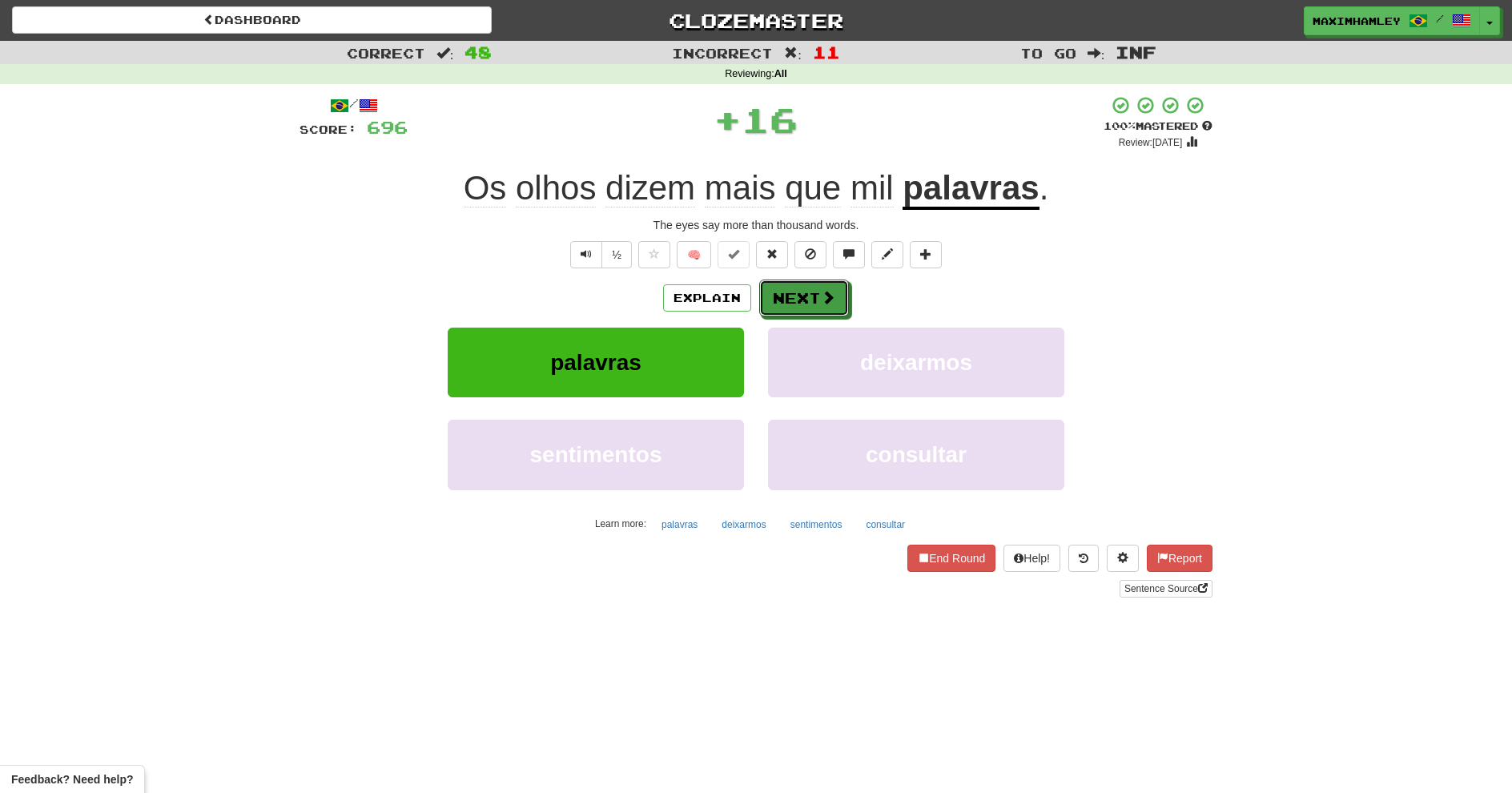
click at [802, 310] on button "Next" at bounding box center [803, 297] width 90 height 37
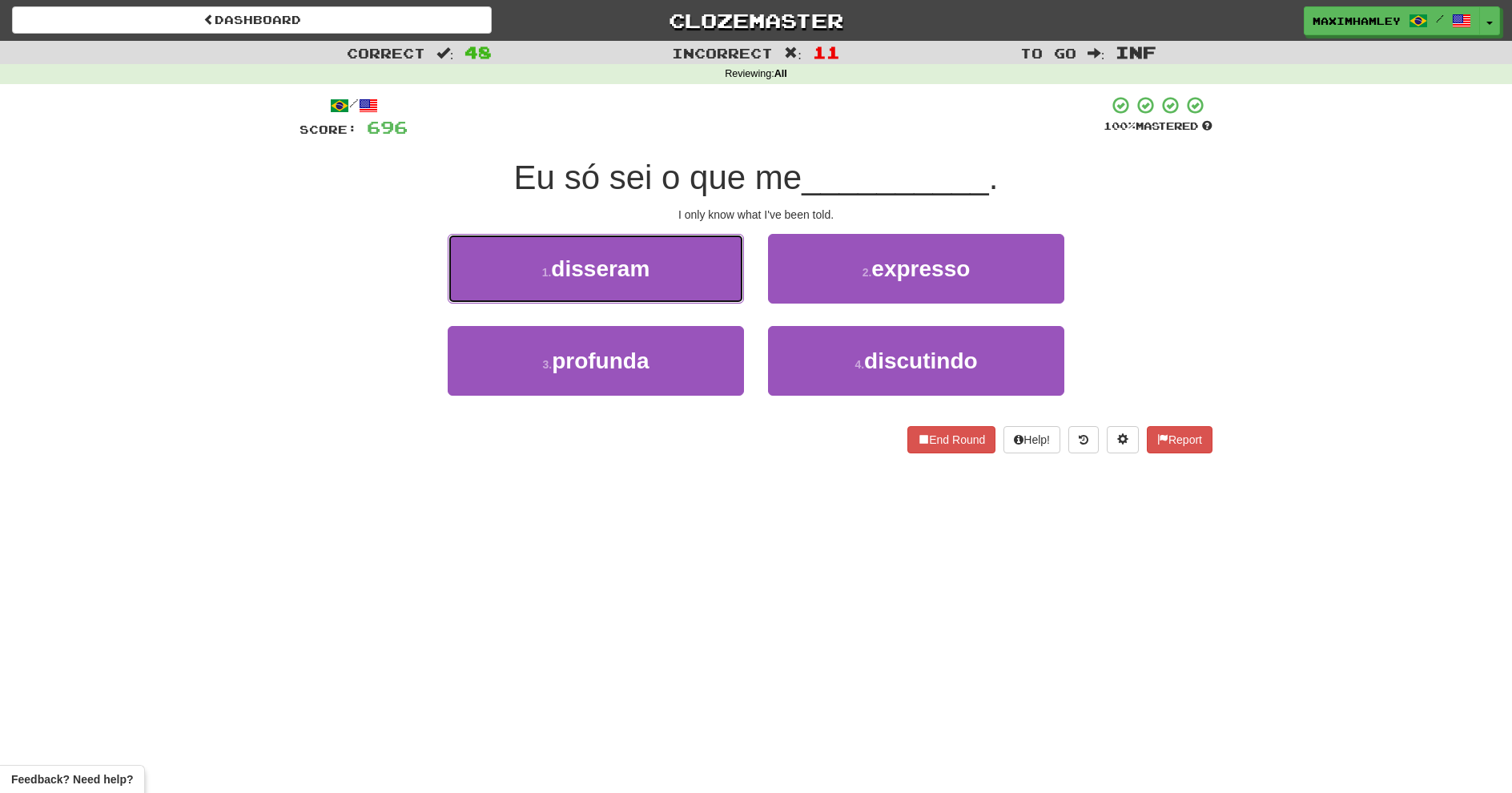
click at [690, 280] on button "1 . disseram" at bounding box center [596, 269] width 296 height 70
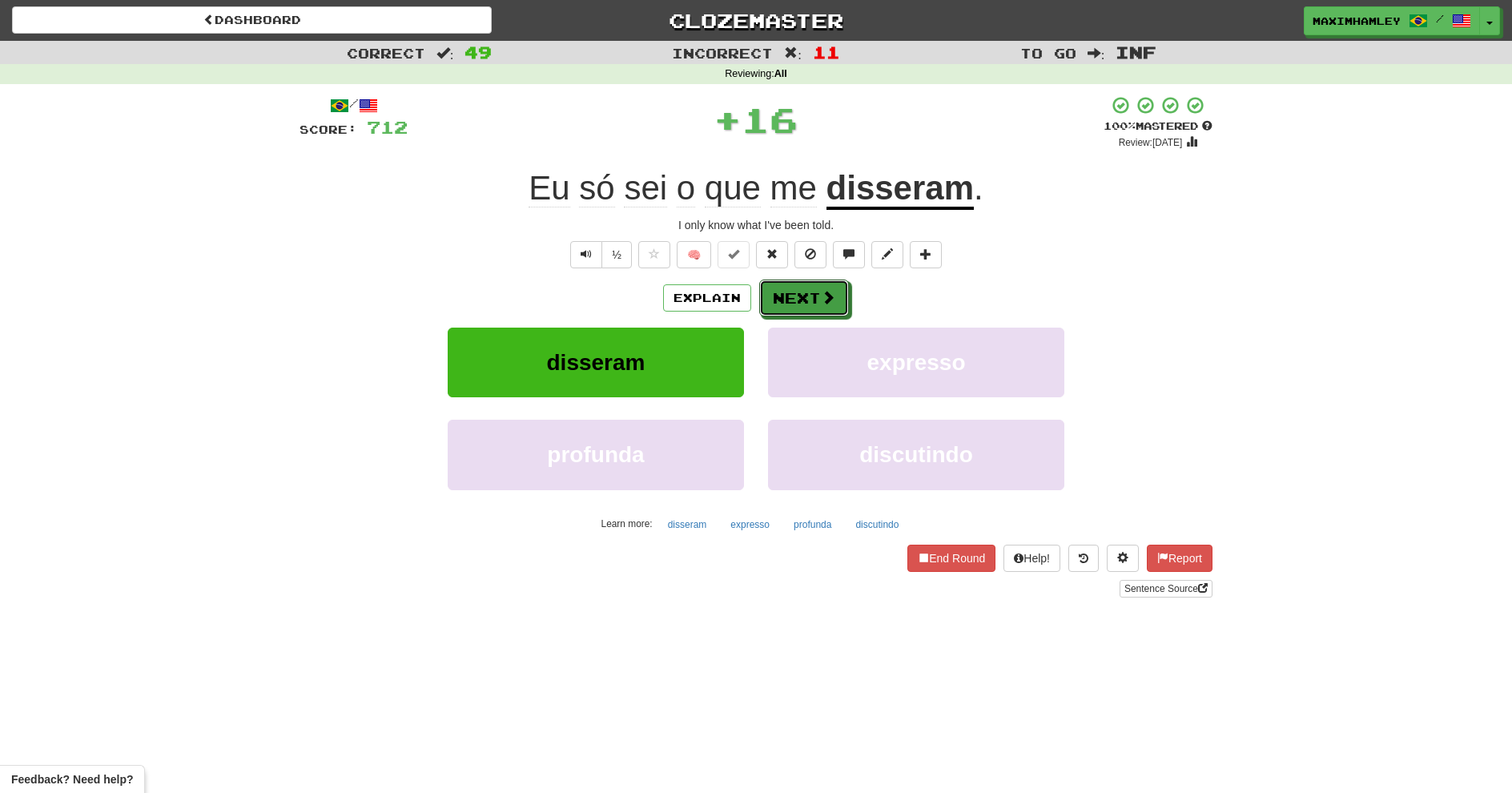
click at [784, 302] on button "Next" at bounding box center [803, 297] width 90 height 37
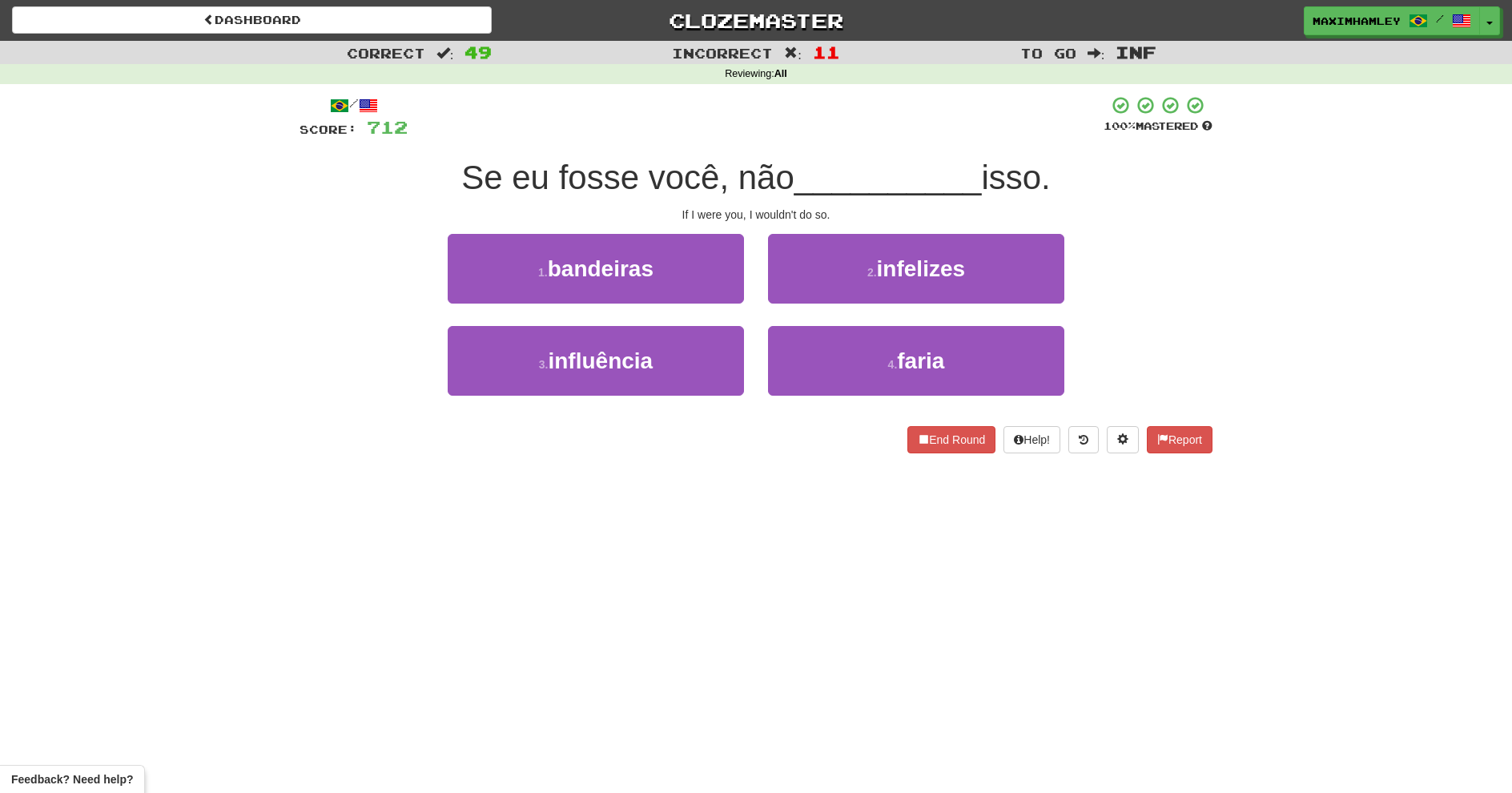
click at [755, 382] on div "3 . influência" at bounding box center [595, 371] width 321 height 92
click at [794, 351] on button "4 . faria" at bounding box center [916, 360] width 296 height 70
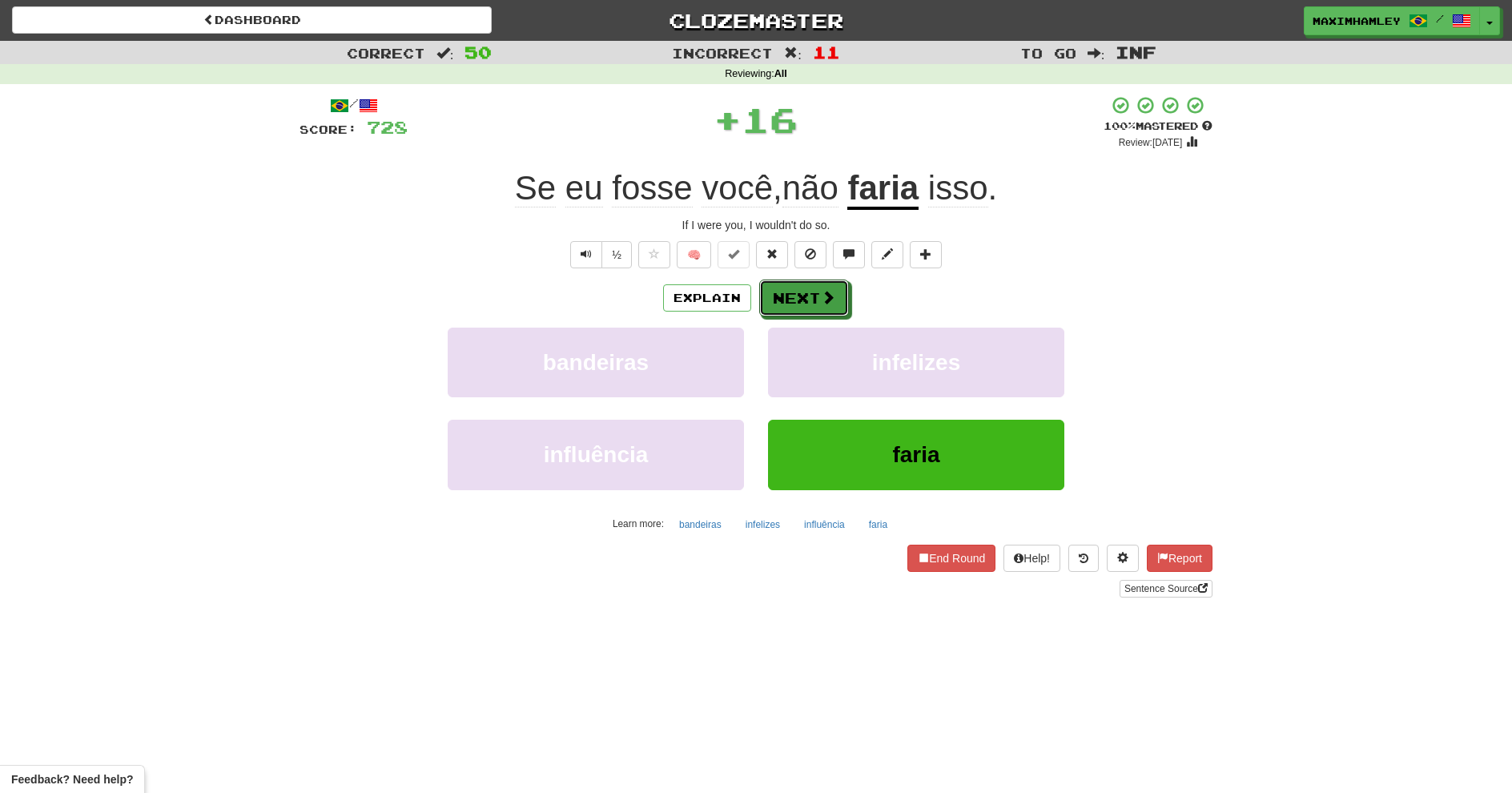
click at [767, 291] on button "Next" at bounding box center [803, 297] width 90 height 37
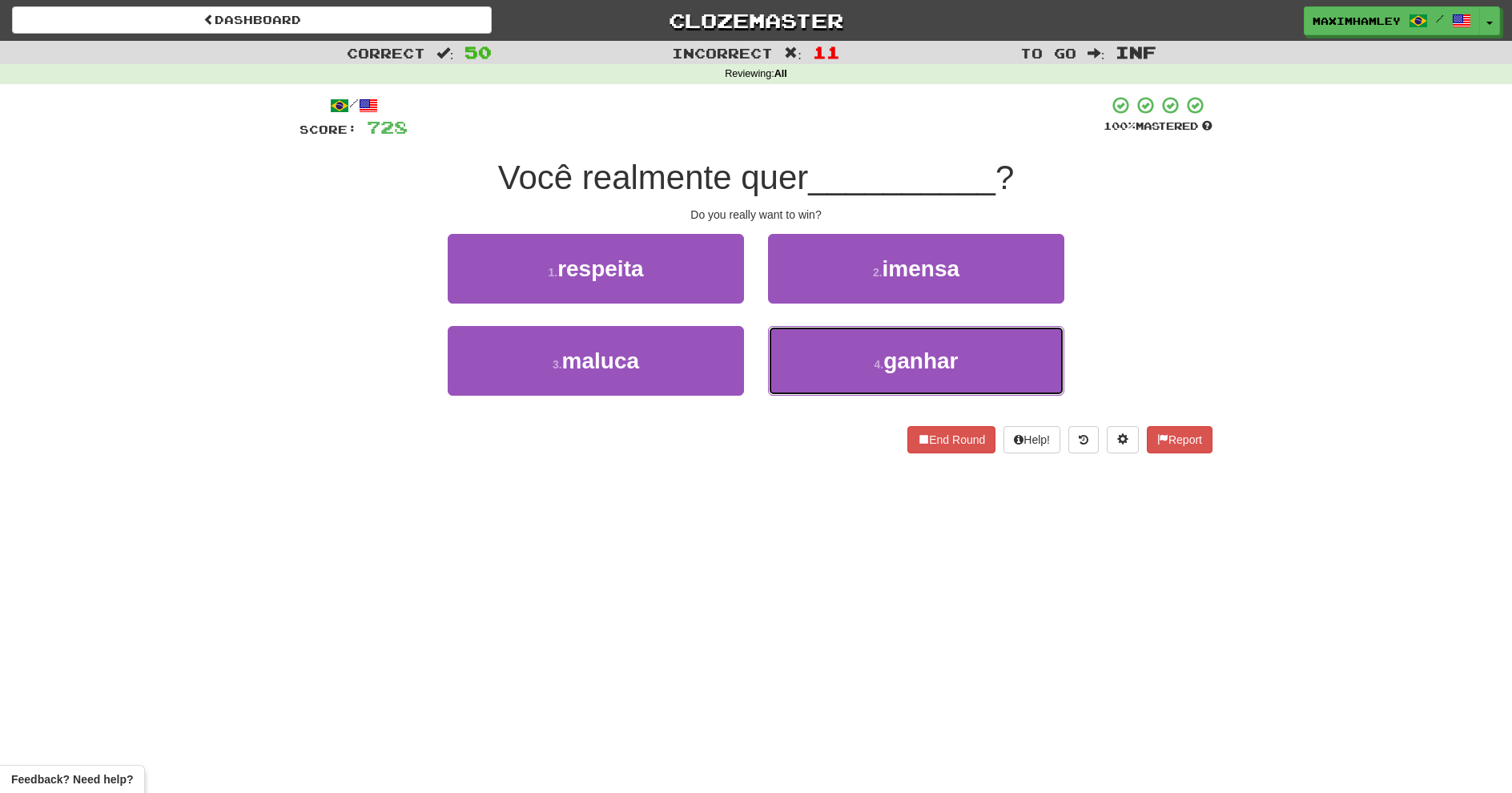
click at [834, 361] on button "4 . ganhar" at bounding box center [916, 360] width 296 height 70
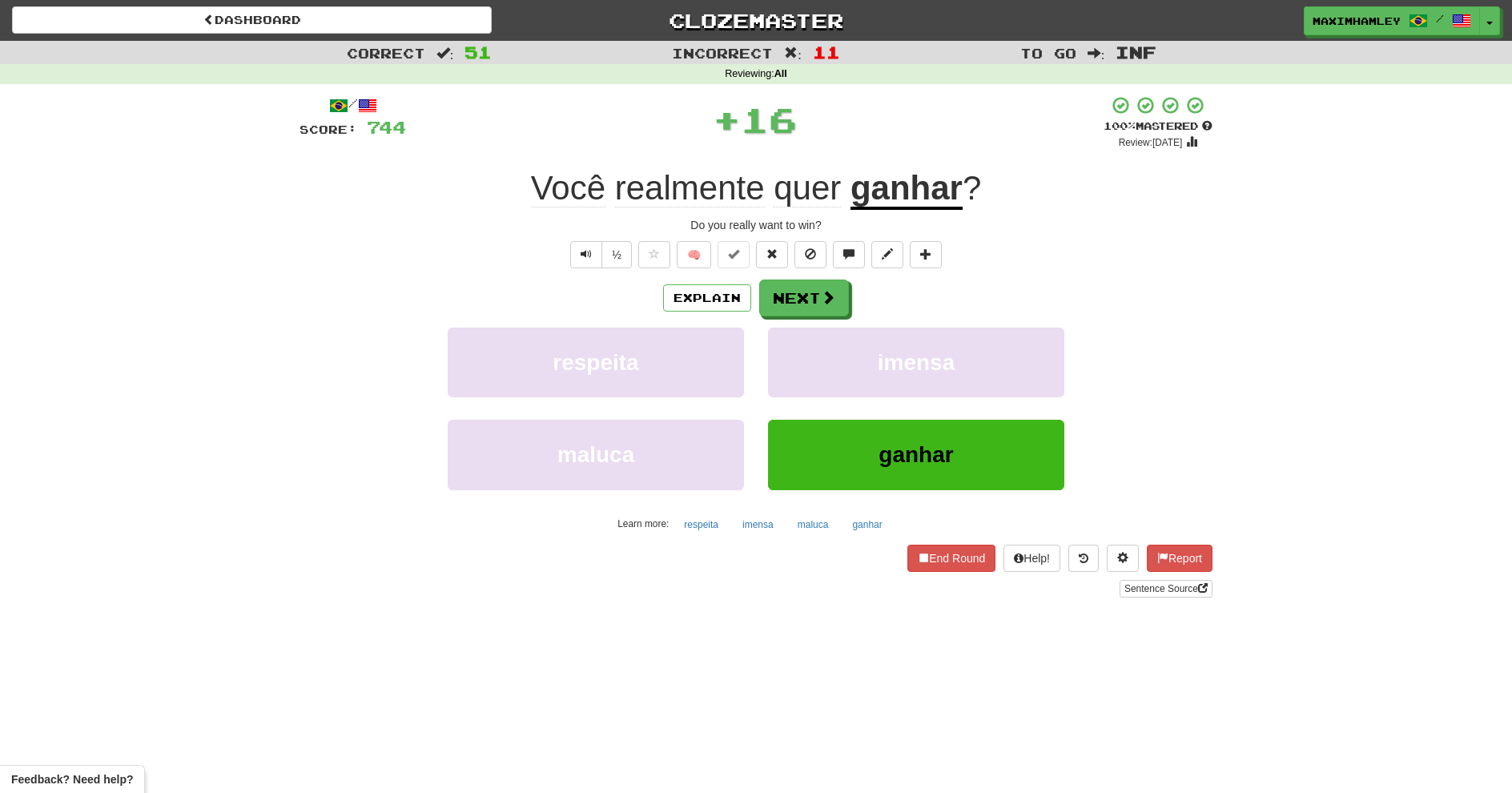
click at [795, 317] on div "Explain Next respeita imensa maluca ganhar Learn more: respeita imensa maluca g…" at bounding box center [756, 408] width 913 height 258
click at [779, 297] on button "Next" at bounding box center [803, 297] width 90 height 37
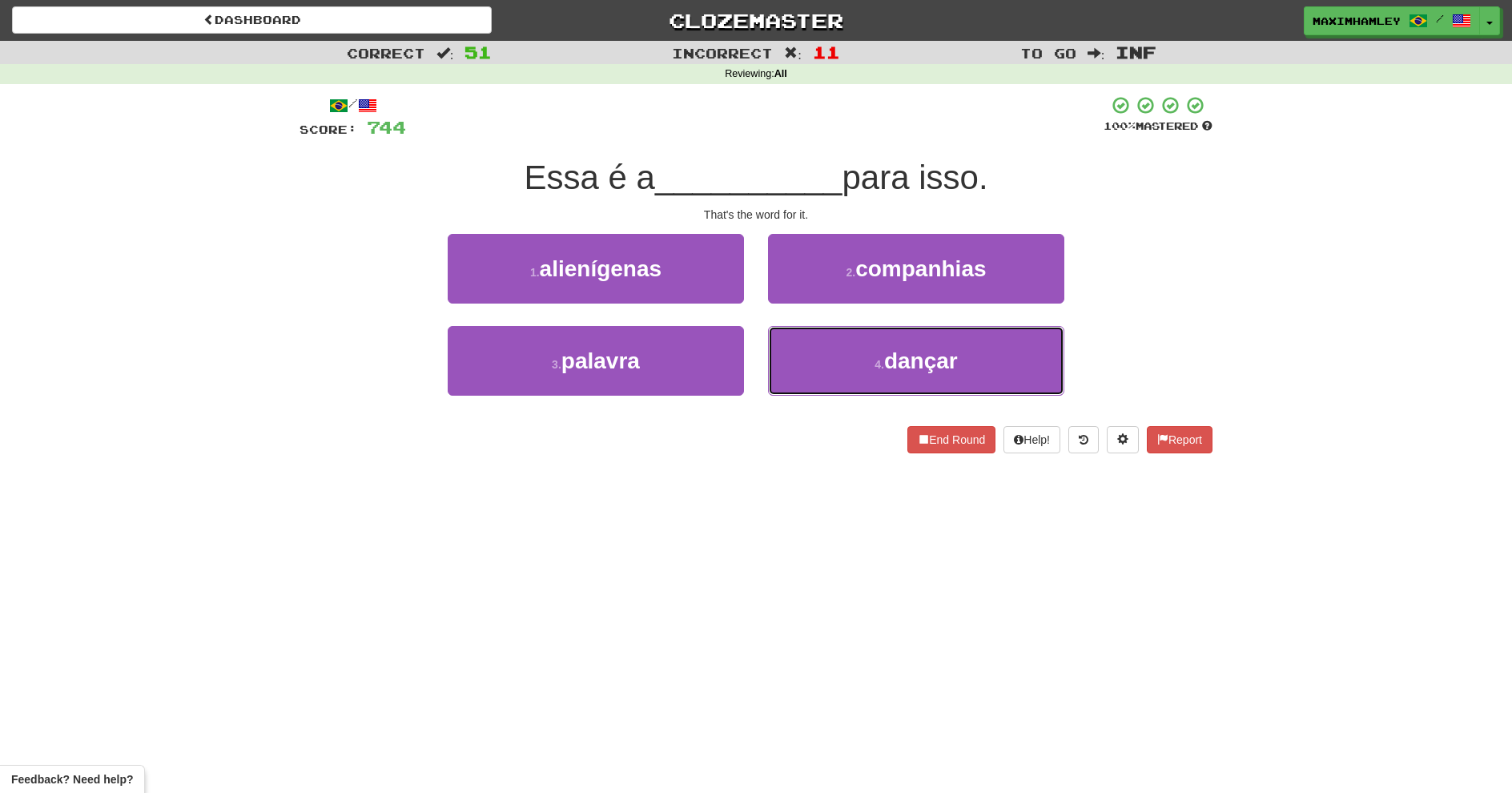
click at [801, 382] on button "4 . dançar" at bounding box center [916, 360] width 296 height 70
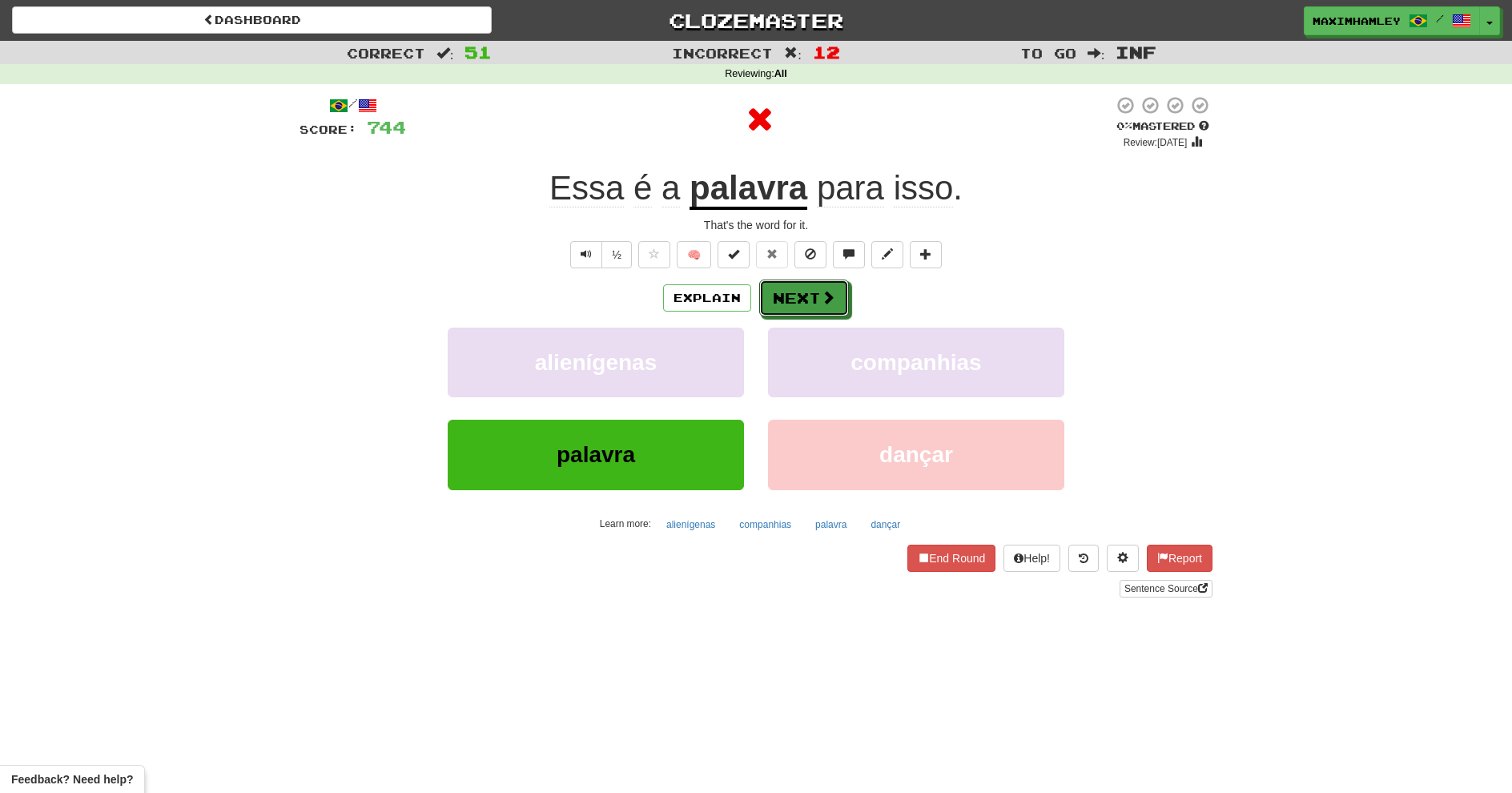
click at [778, 313] on button "Next" at bounding box center [803, 297] width 90 height 37
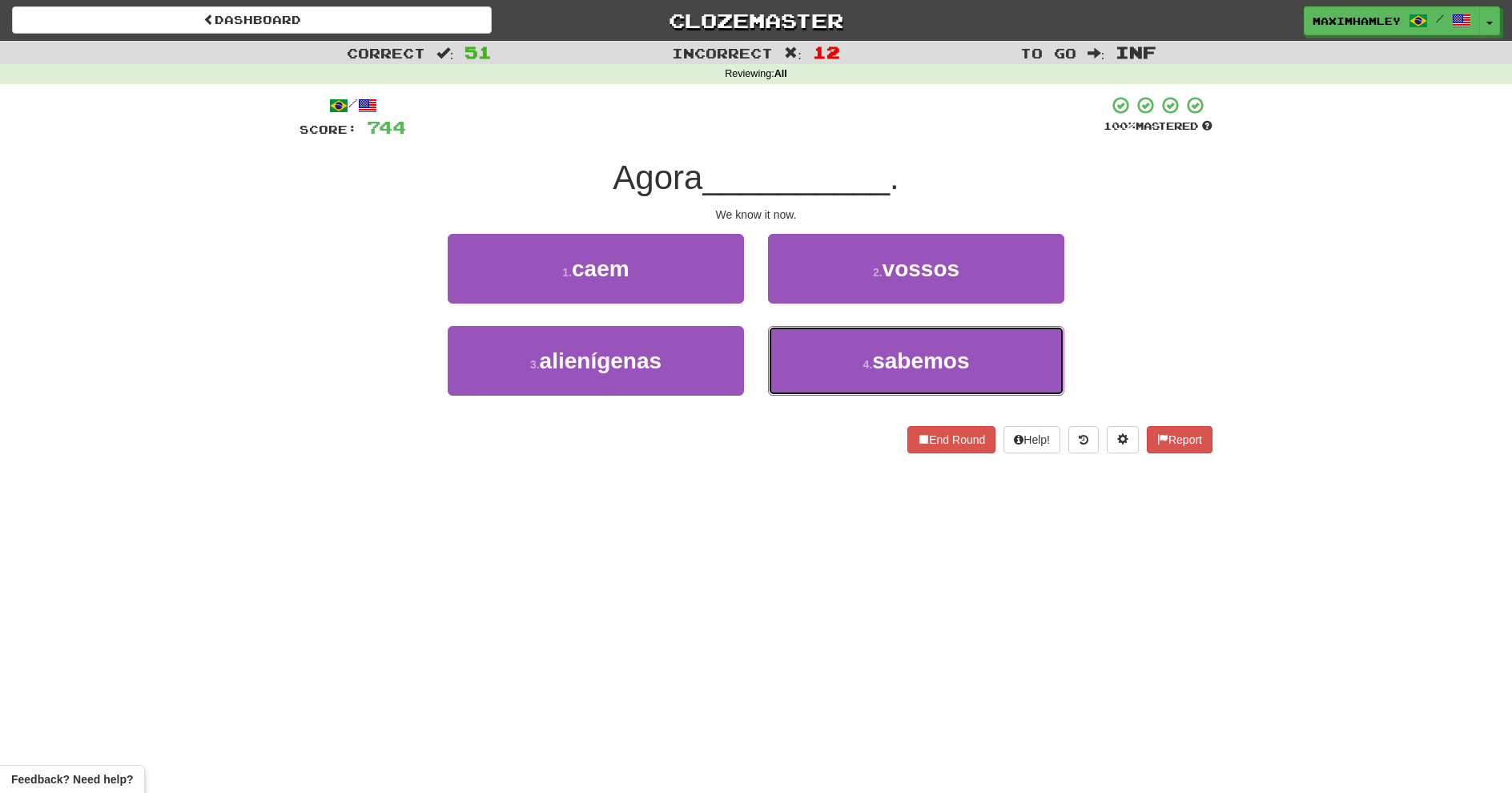
click at [807, 360] on button "4 . sabemos" at bounding box center [916, 360] width 296 height 70
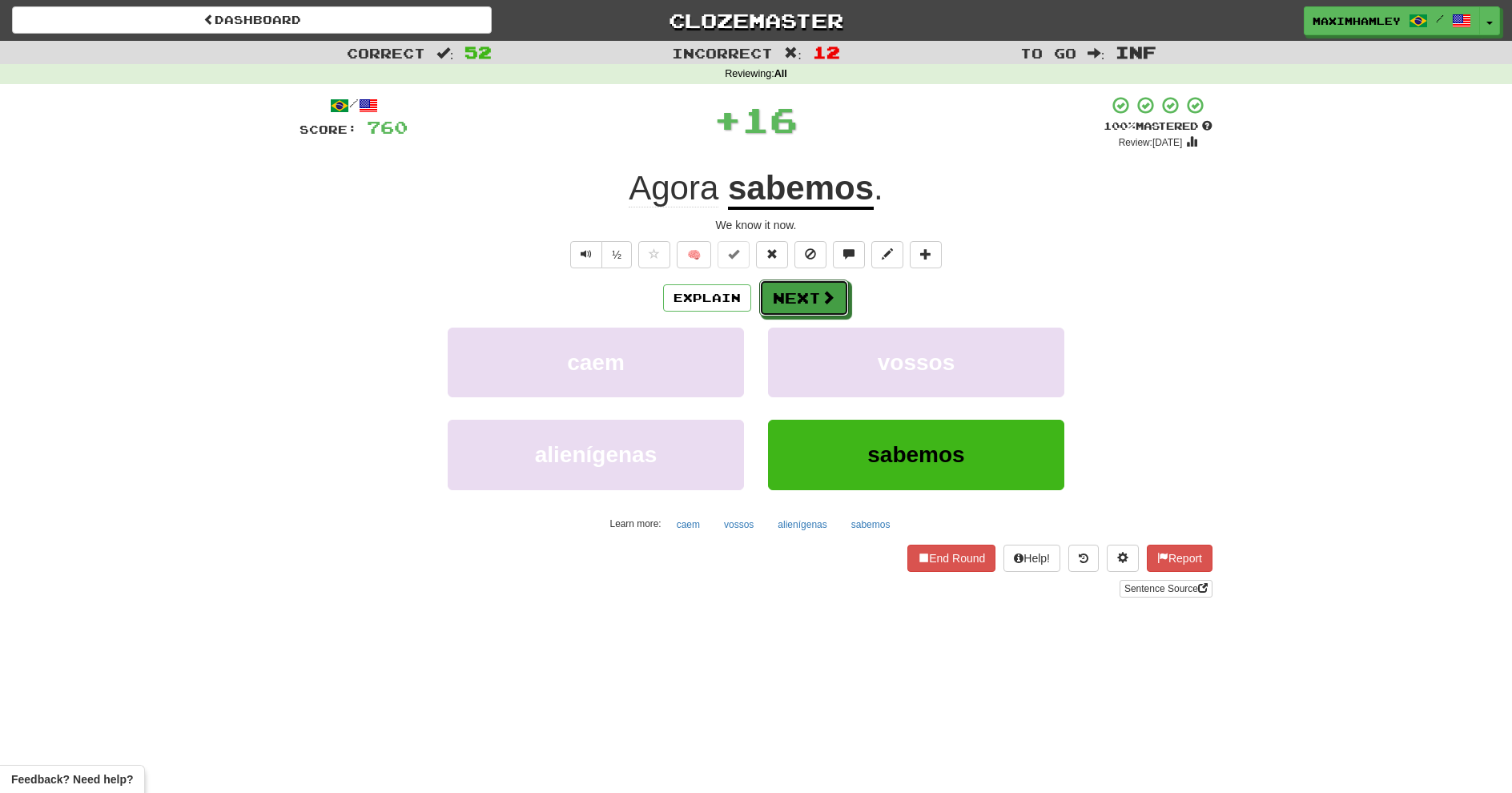
click at [782, 304] on button "Next" at bounding box center [803, 297] width 90 height 37
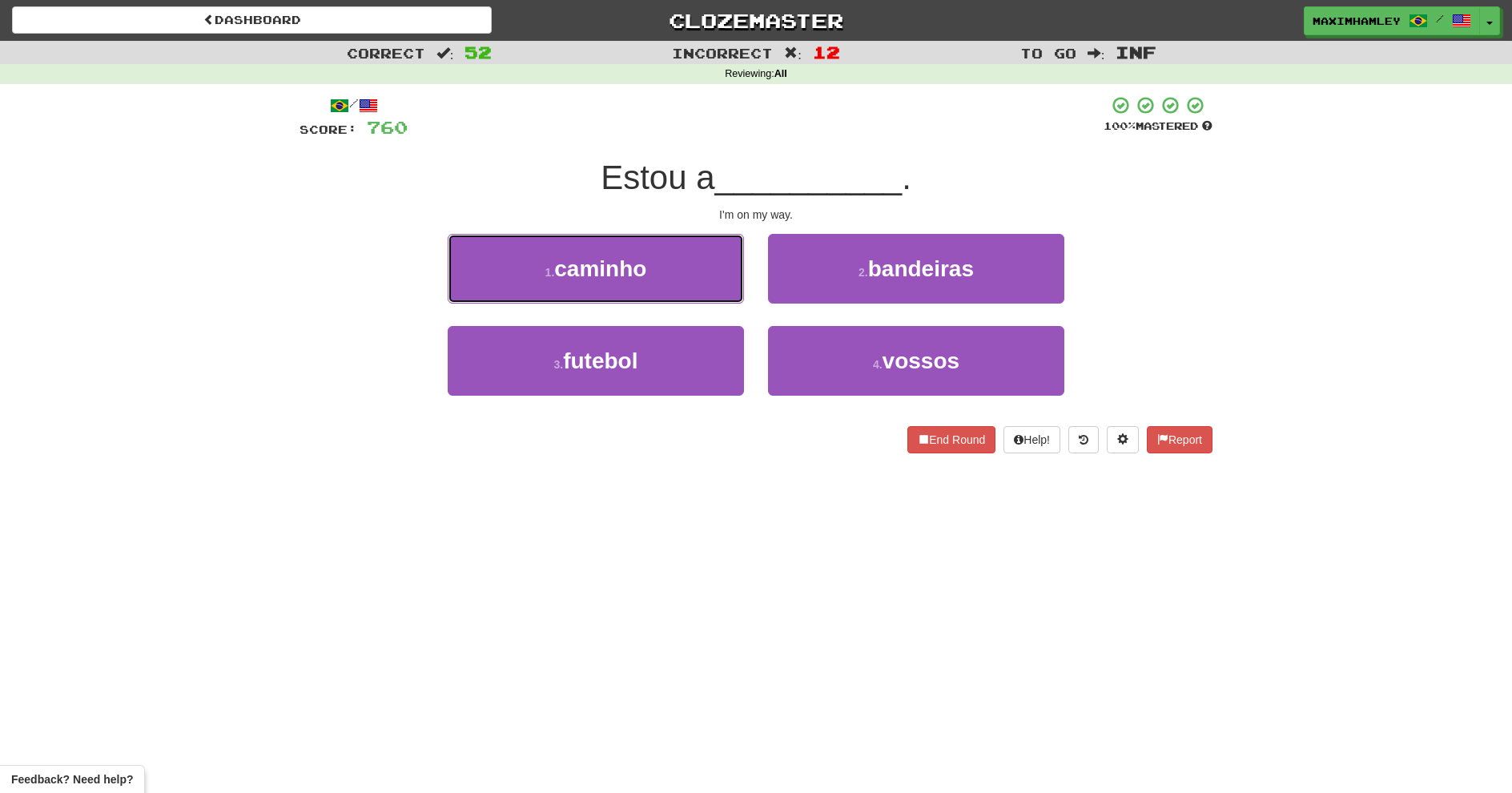
click at [720, 282] on button "1 . caminho" at bounding box center [596, 269] width 296 height 70
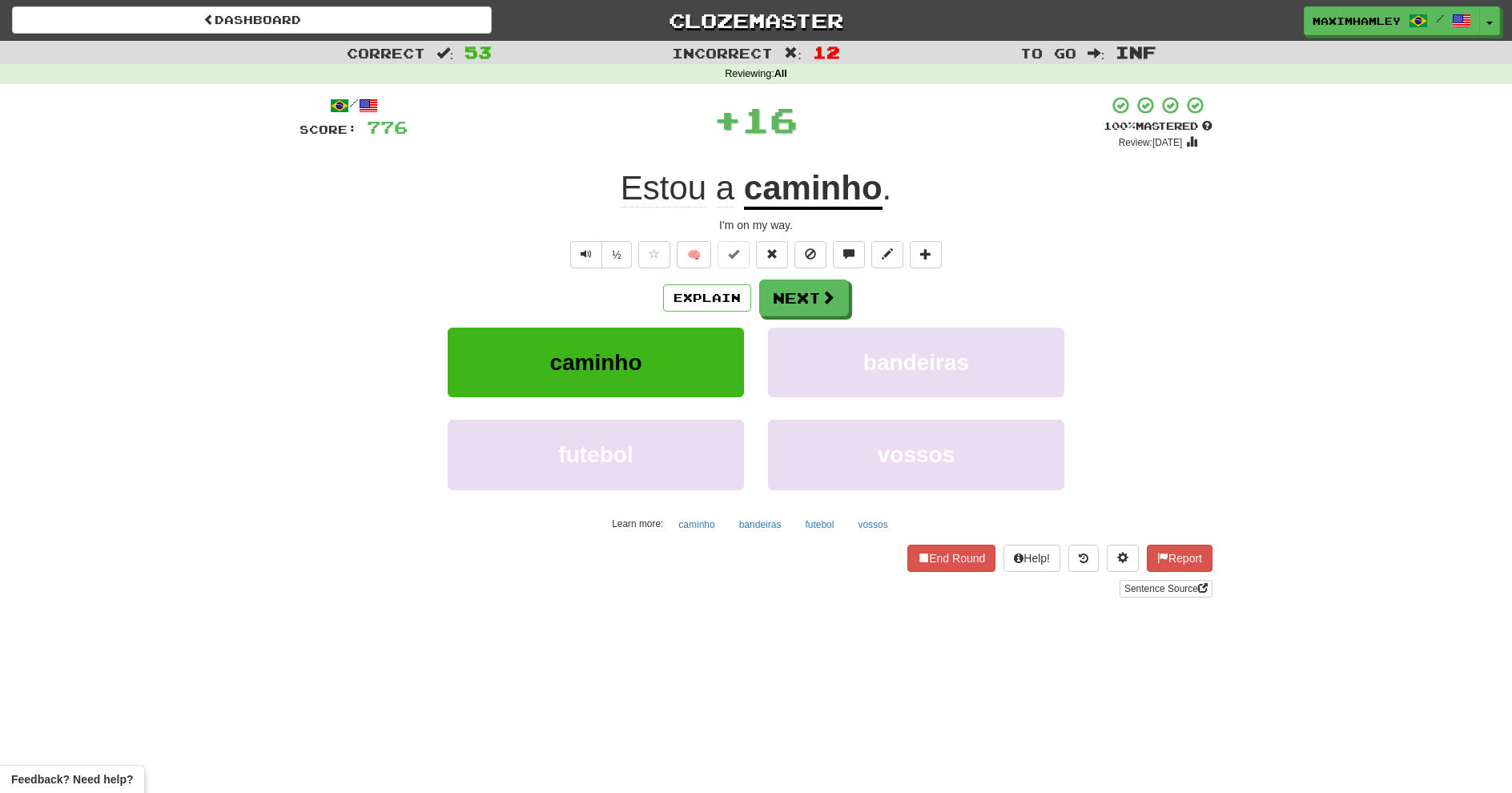
drag, startPoint x: 812, startPoint y: 272, endPoint x: 810, endPoint y: 288, distance: 16.1
click at [811, 287] on div "/ Score: 776 + 16 100 % Mastered Review: 2026-02-16 Estou a caminho . I'm on my…" at bounding box center [756, 347] width 913 height 503
click at [810, 289] on button "Next" at bounding box center [803, 297] width 90 height 37
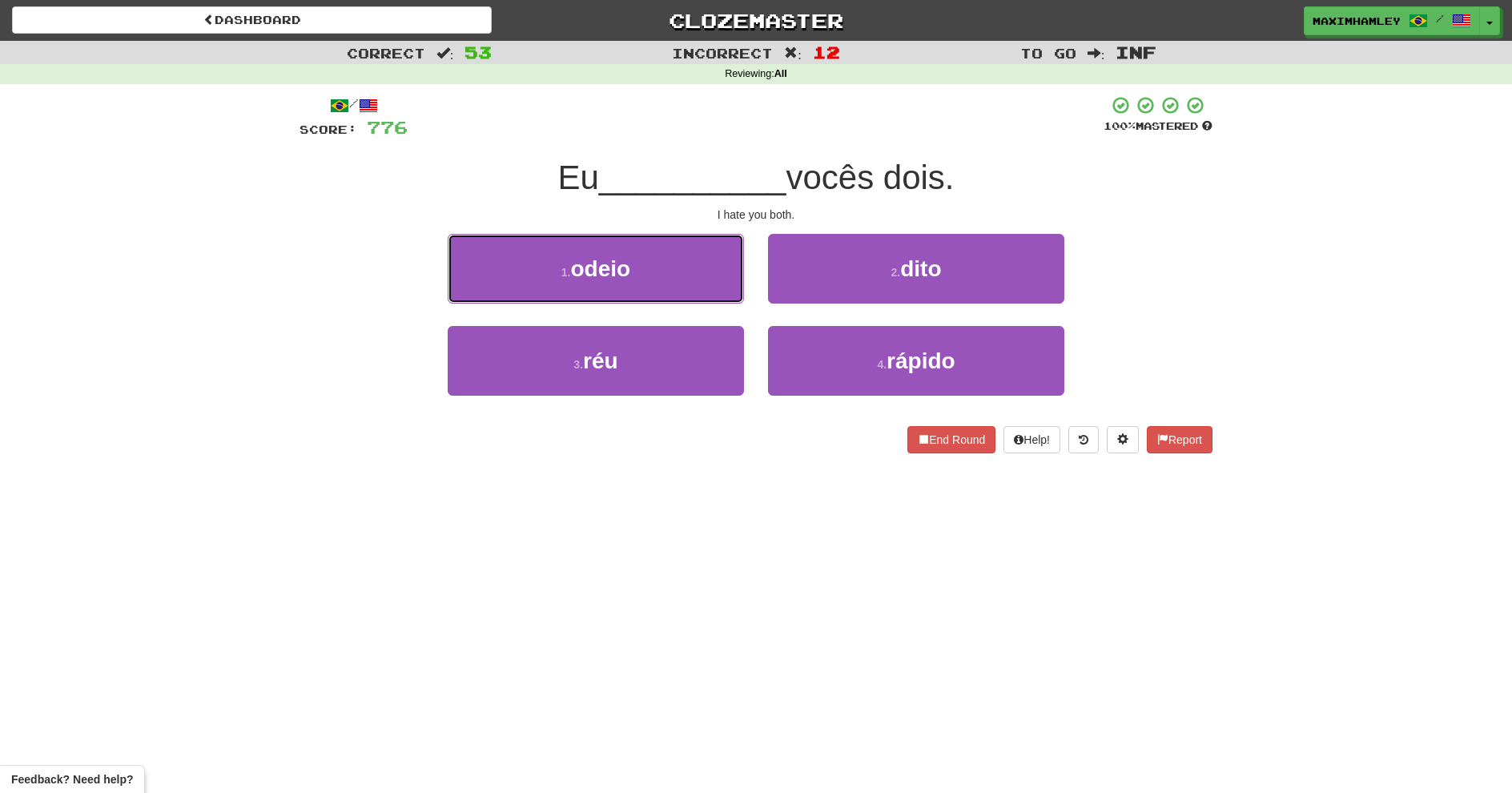
click at [725, 286] on button "1 . odeio" at bounding box center [596, 269] width 296 height 70
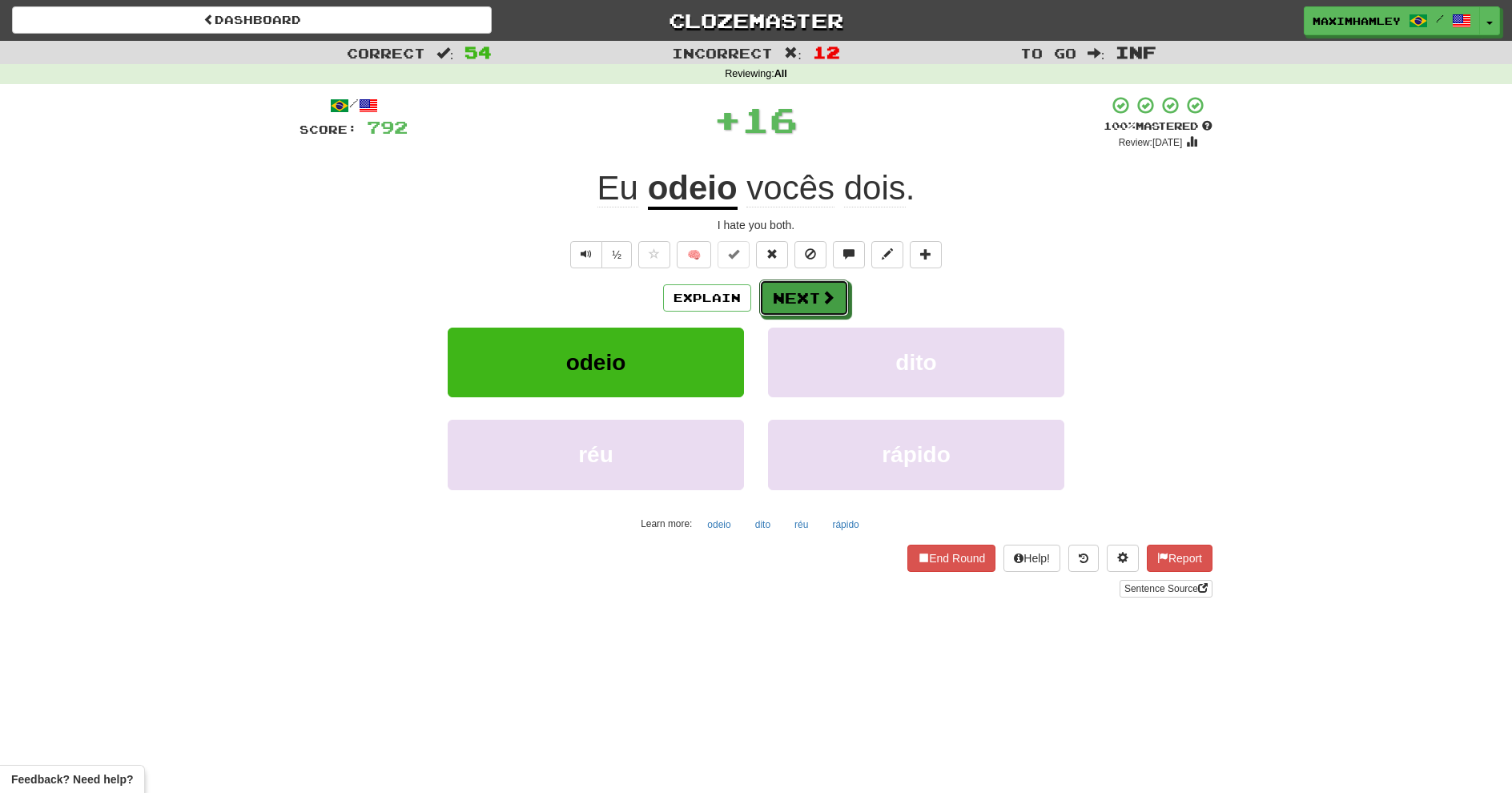
click at [786, 298] on button "Next" at bounding box center [803, 297] width 90 height 37
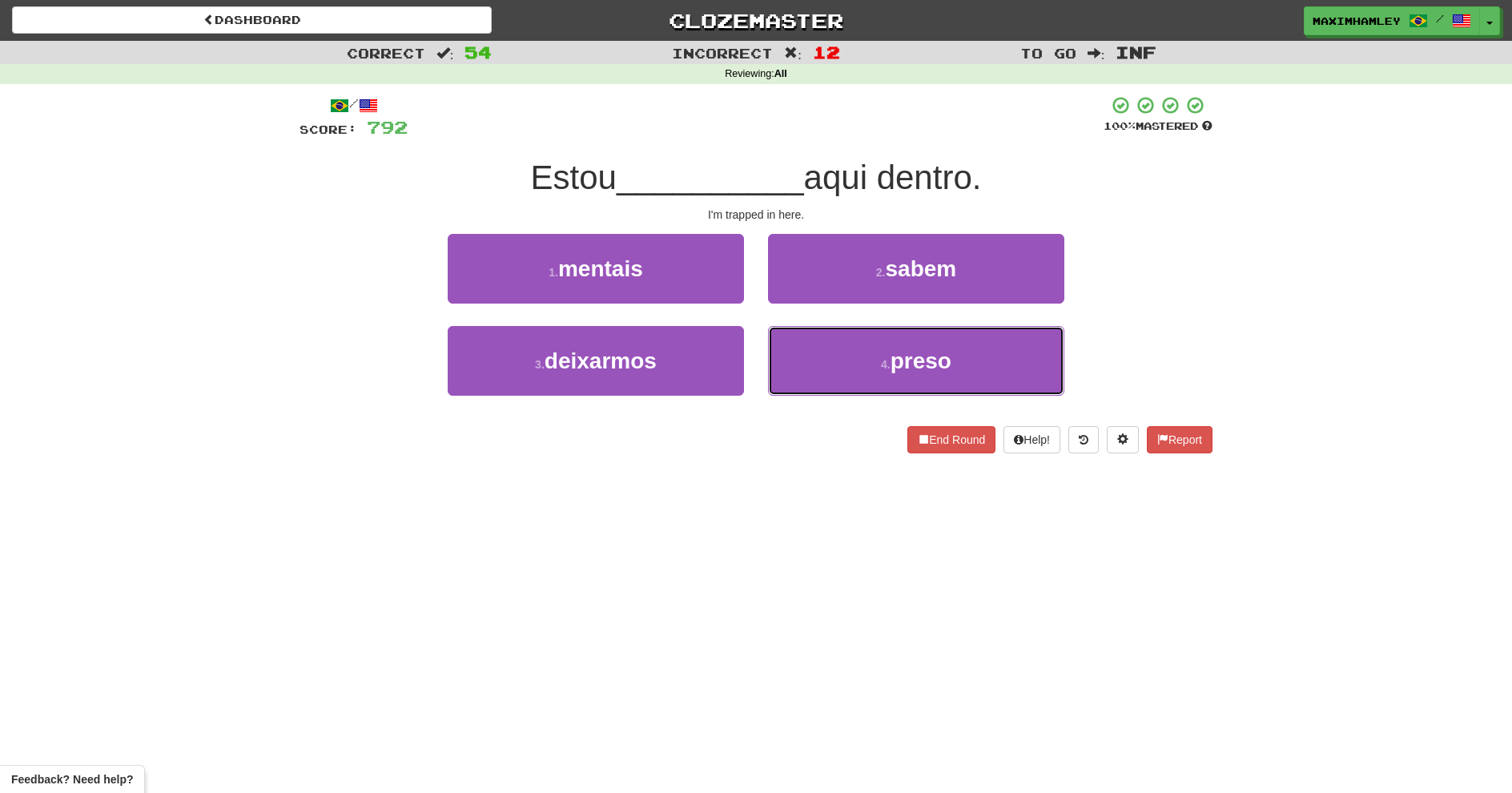
click at [812, 373] on button "4 . preso" at bounding box center [916, 360] width 296 height 70
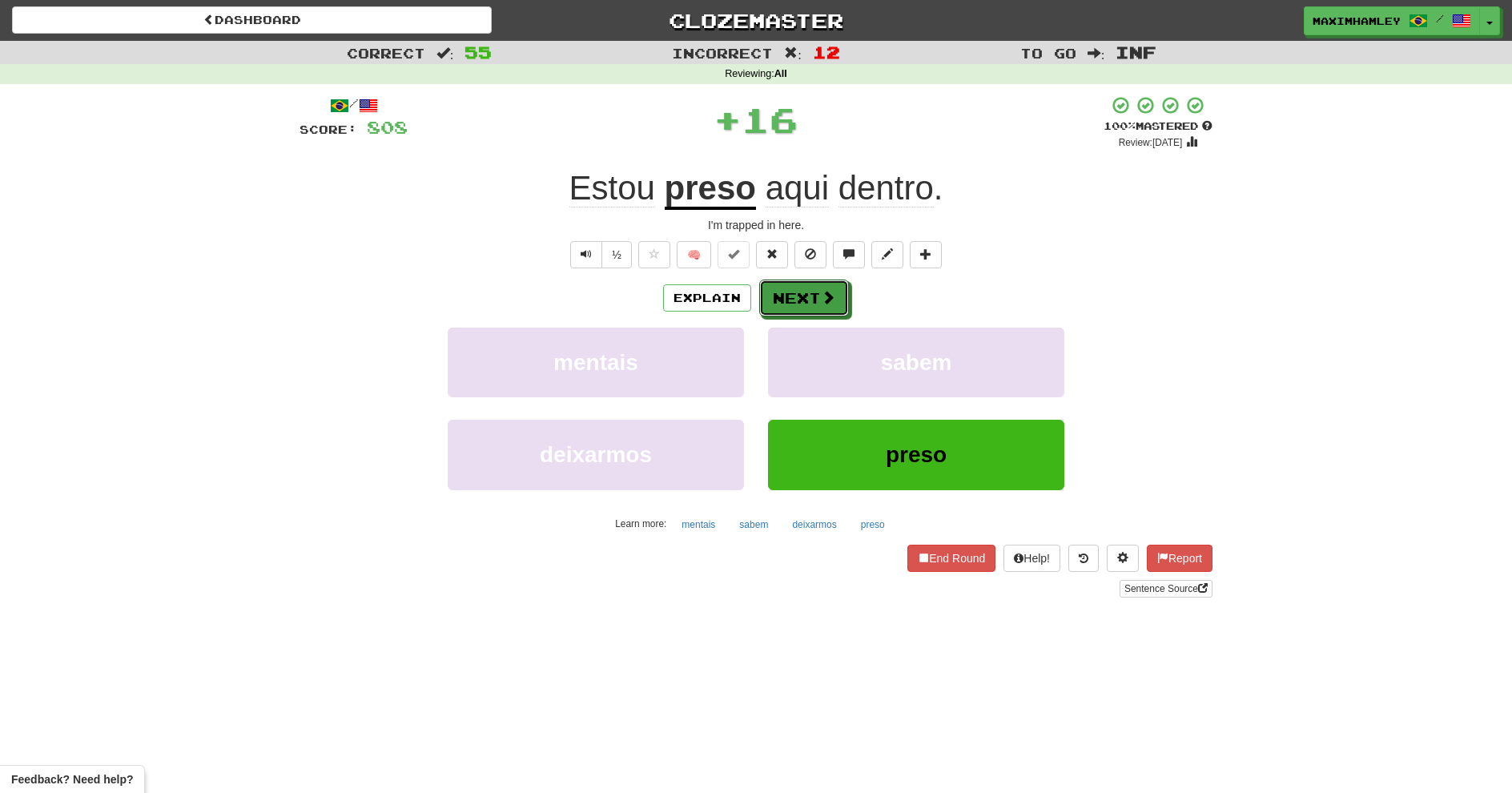
click at [789, 292] on button "Next" at bounding box center [803, 297] width 90 height 37
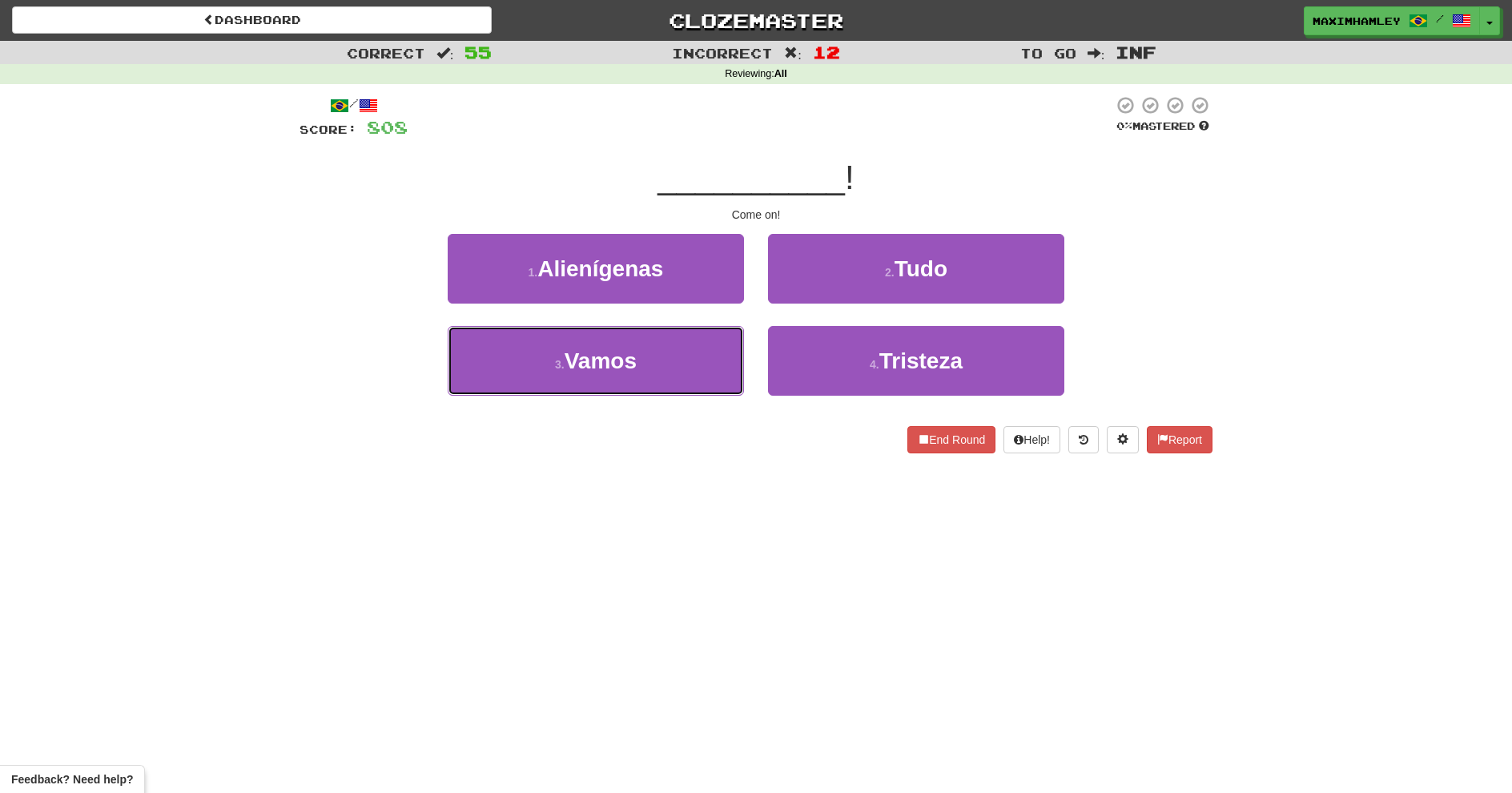
click at [661, 368] on button "3 . Vamos" at bounding box center [596, 360] width 296 height 70
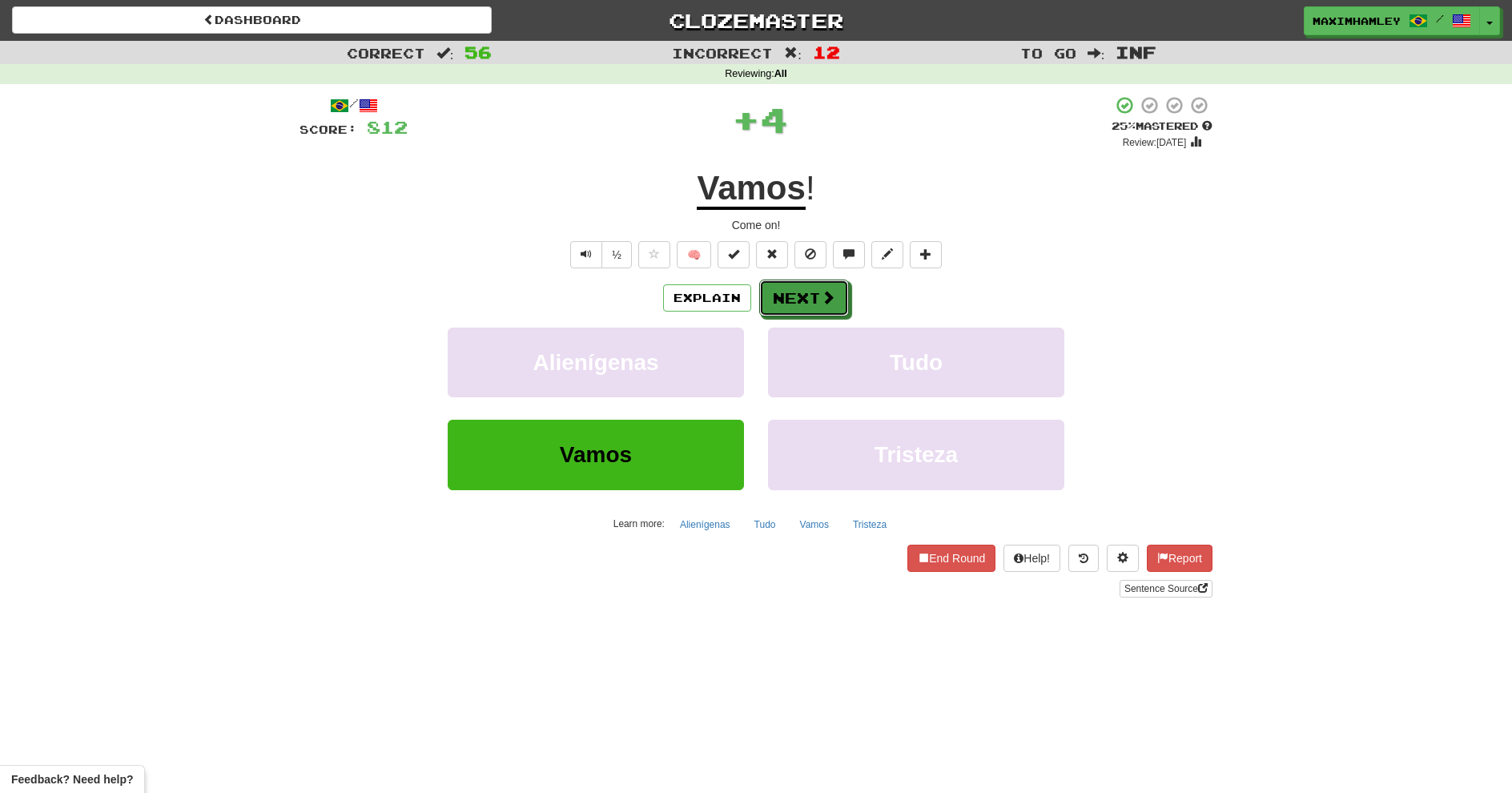
click at [842, 291] on button "Next" at bounding box center [803, 297] width 90 height 37
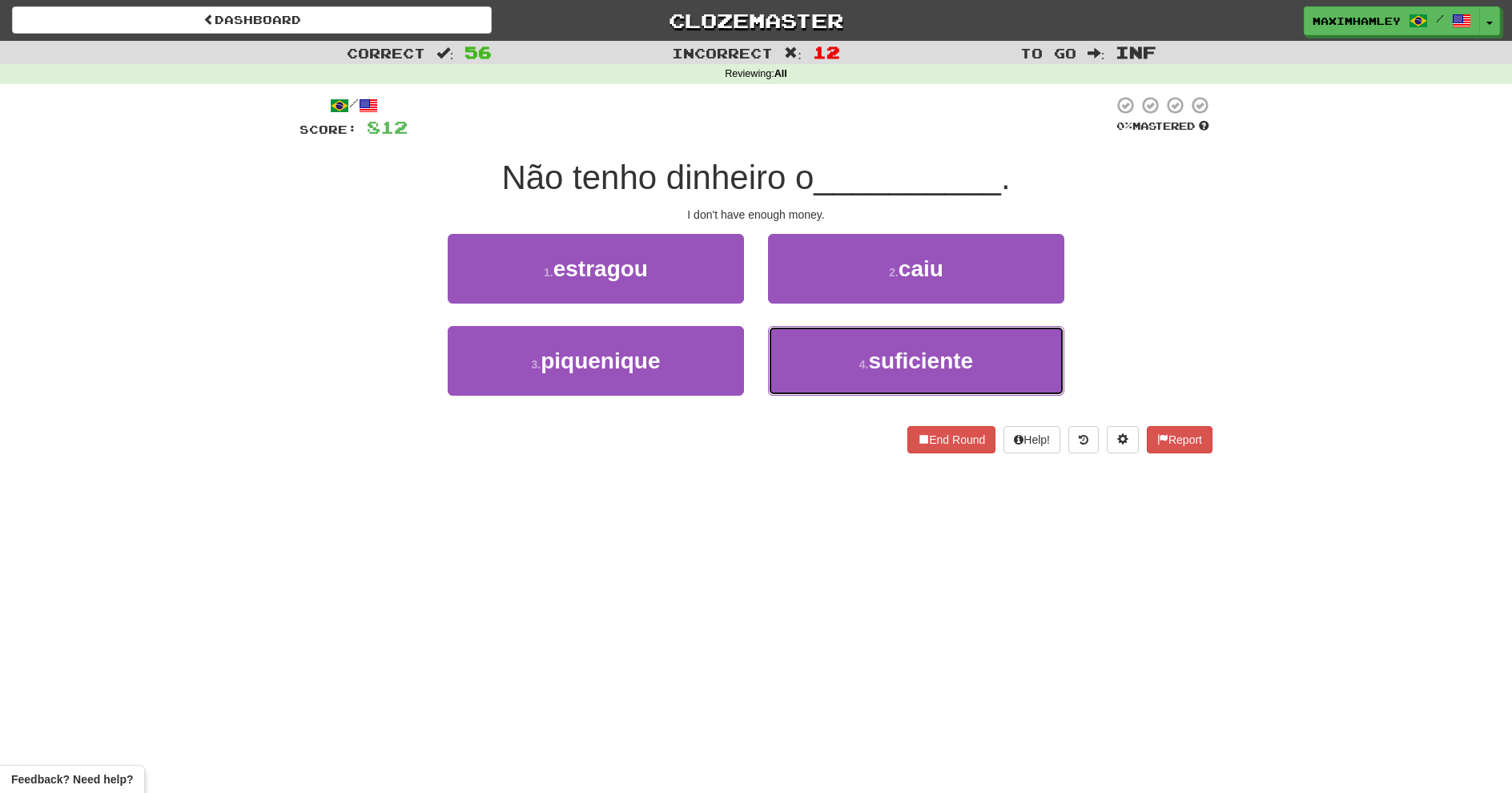
click at [927, 356] on span "suficiente" at bounding box center [921, 360] width 105 height 25
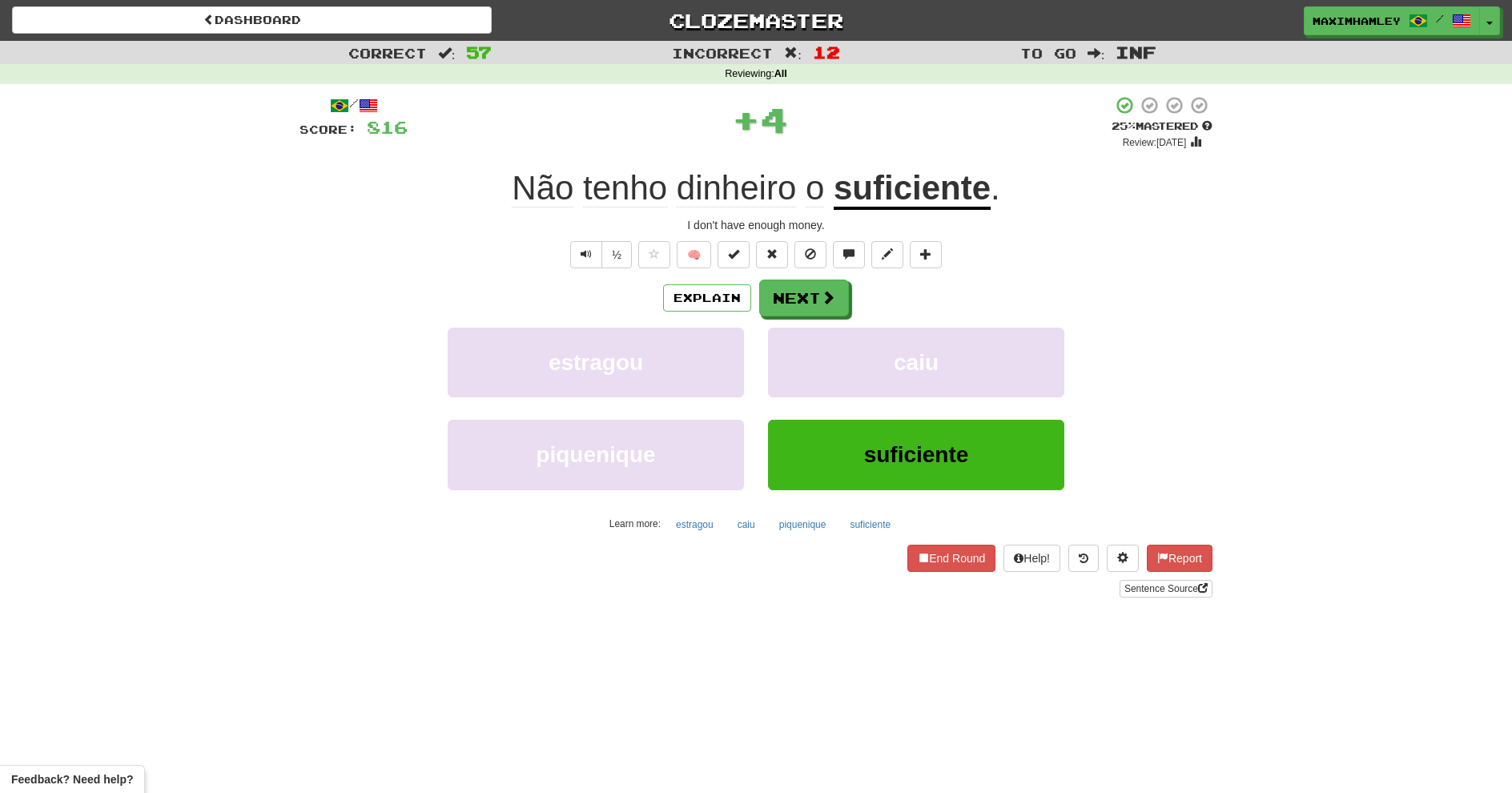
click at [803, 275] on div "/ Score: 816 + 4 25 % Mastered Review: 2025-08-21 Não tenho dinheiro o suficien…" at bounding box center [756, 347] width 913 height 503
click at [805, 295] on button "Next" at bounding box center [803, 297] width 90 height 37
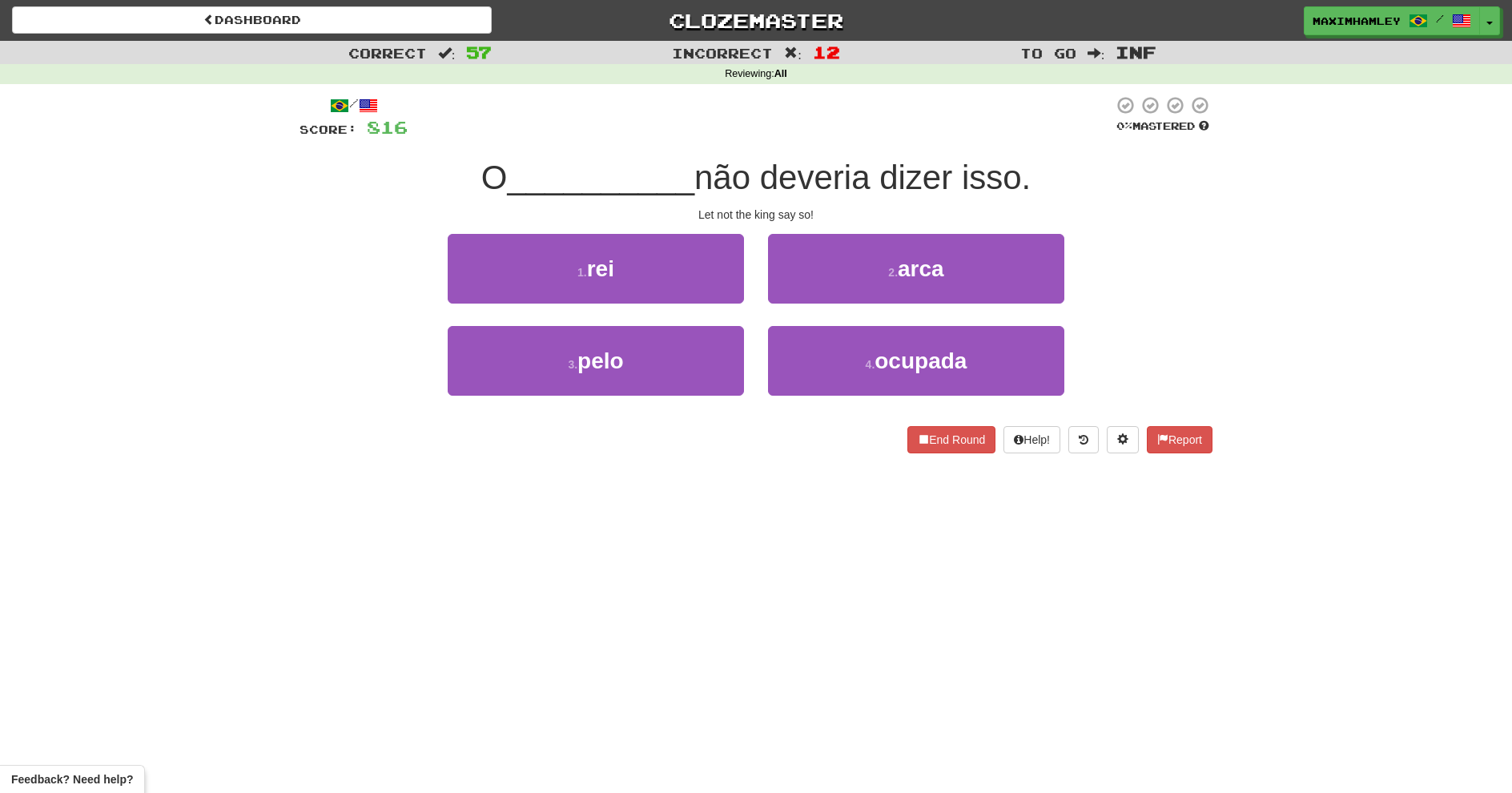
click at [668, 117] on div at bounding box center [760, 118] width 706 height 44
click at [726, 278] on button "1 . rei" at bounding box center [596, 269] width 296 height 70
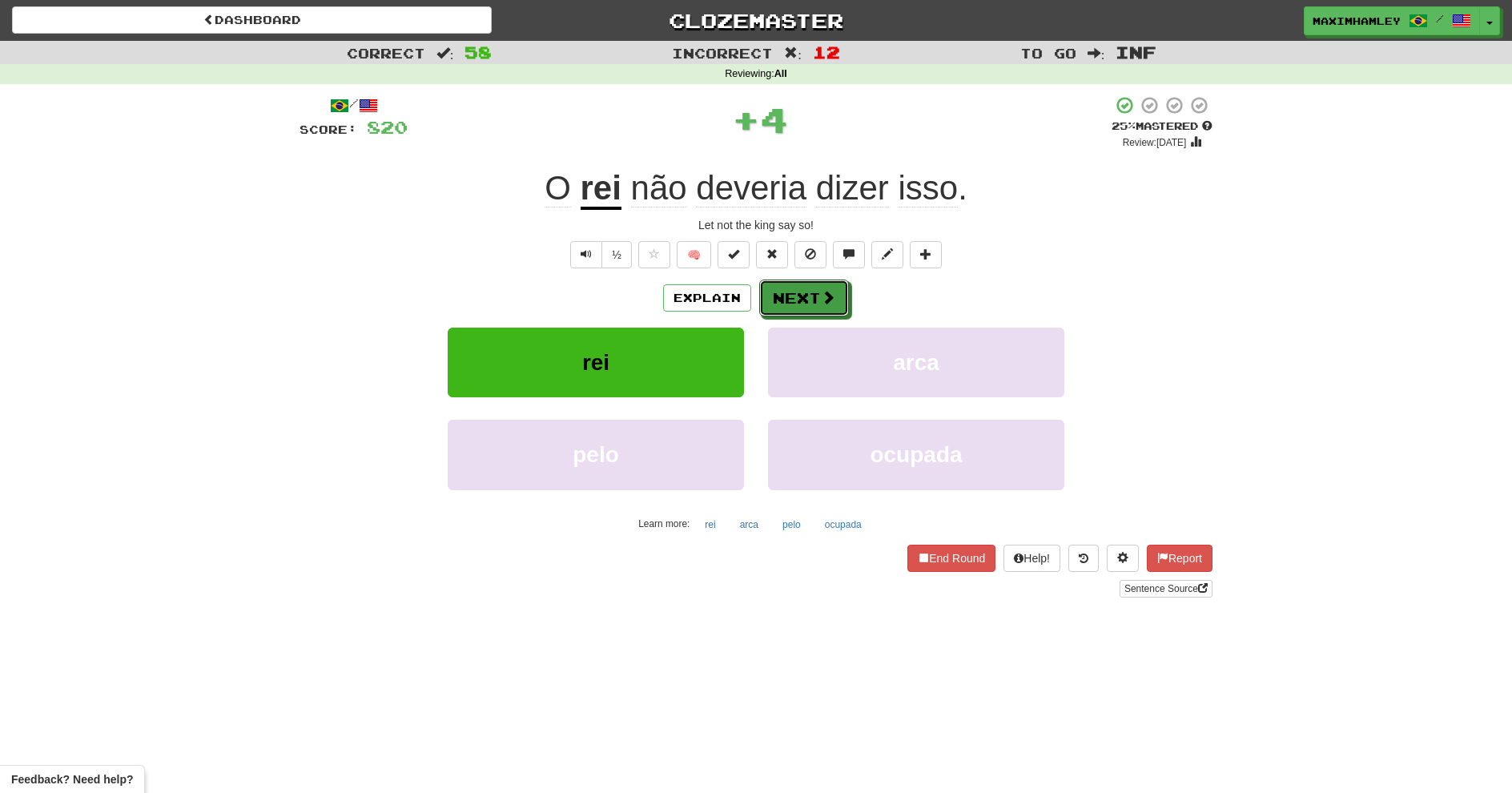
click at [844, 299] on button "Next" at bounding box center [803, 297] width 90 height 37
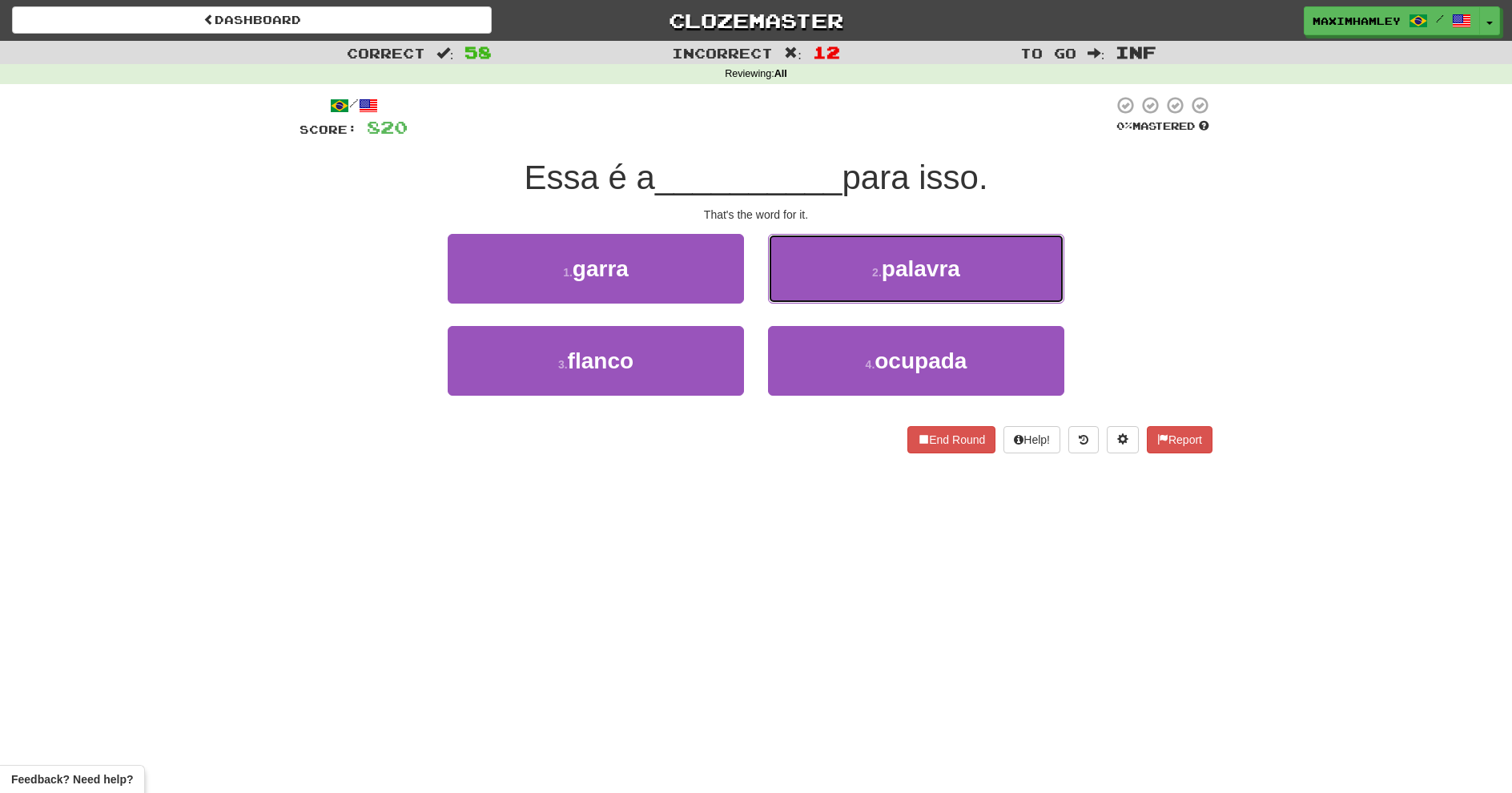
click at [887, 273] on span "palavra" at bounding box center [922, 269] width 79 height 25
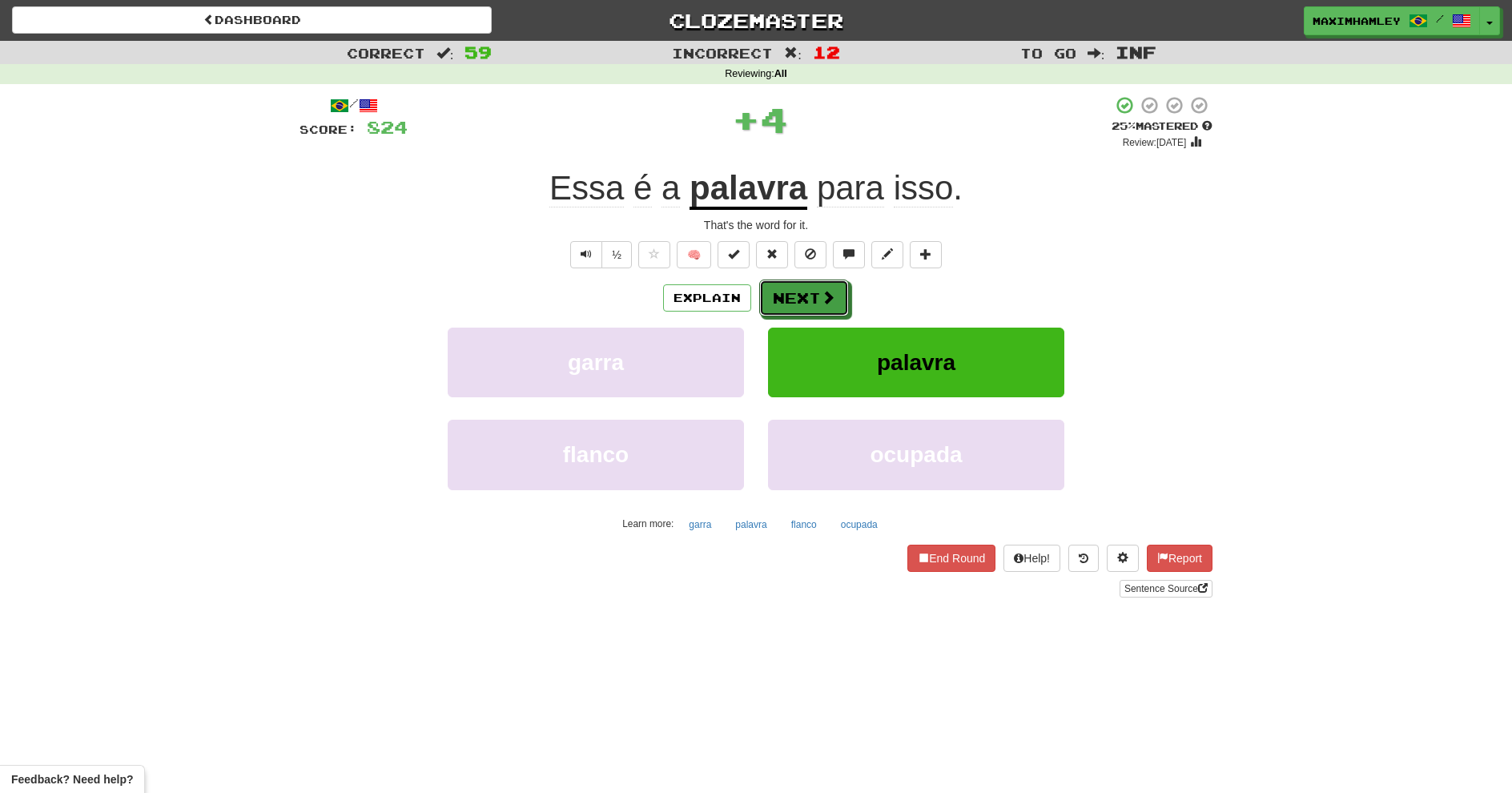
click at [805, 300] on button "Next" at bounding box center [803, 297] width 90 height 37
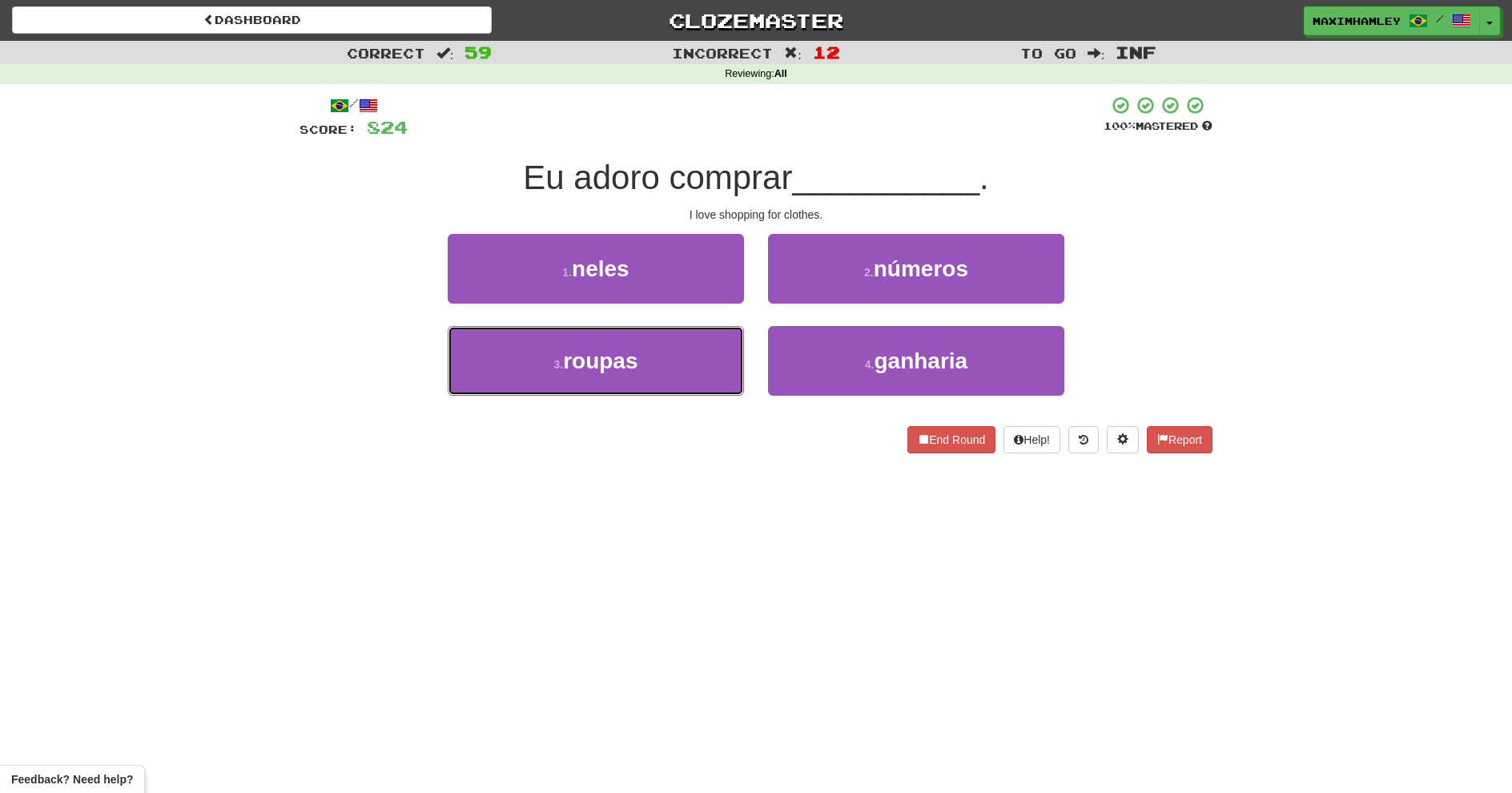
click at [681, 365] on button "3 . roupas" at bounding box center [596, 360] width 296 height 70
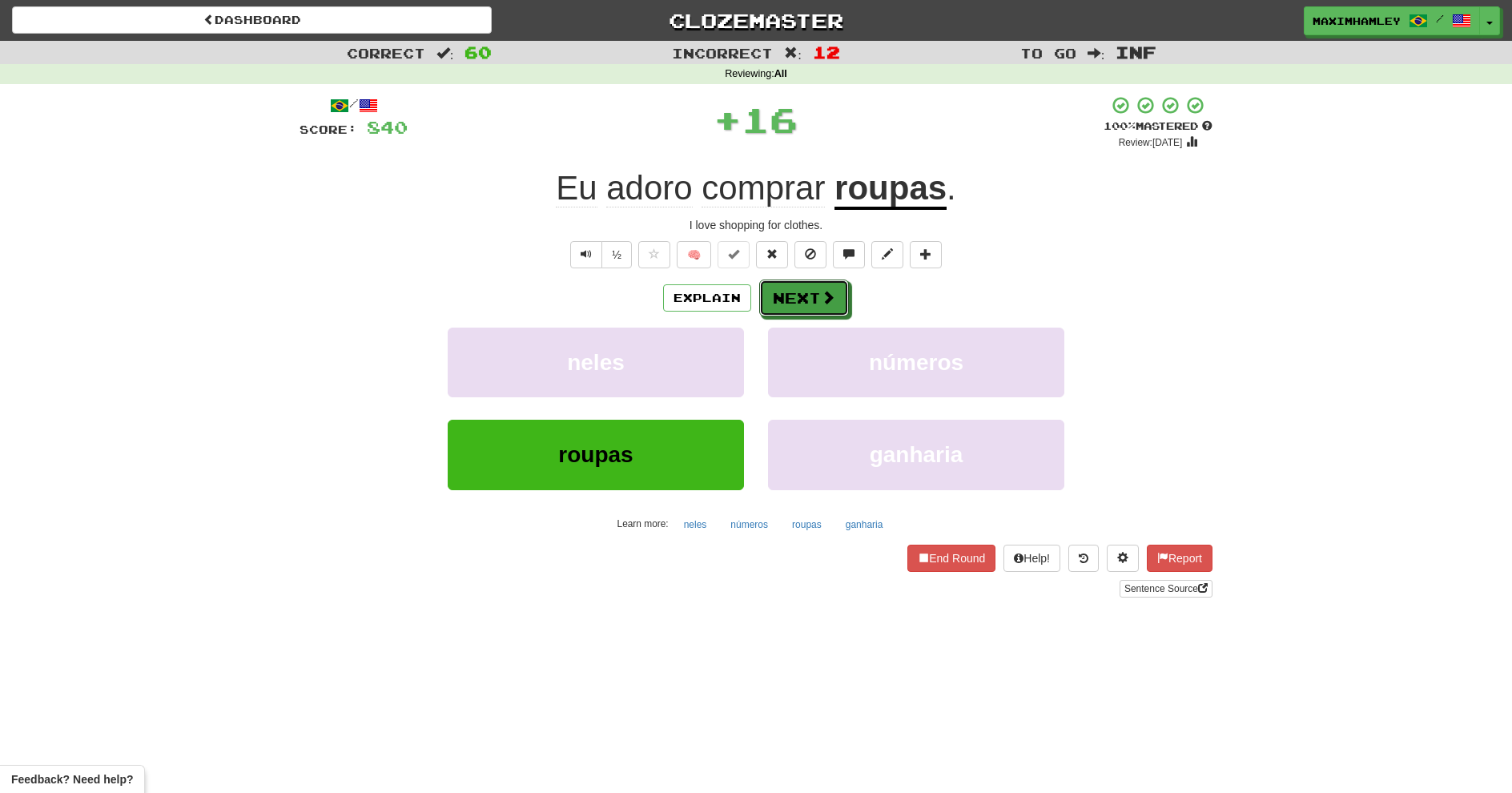
click at [806, 297] on button "Next" at bounding box center [803, 297] width 90 height 37
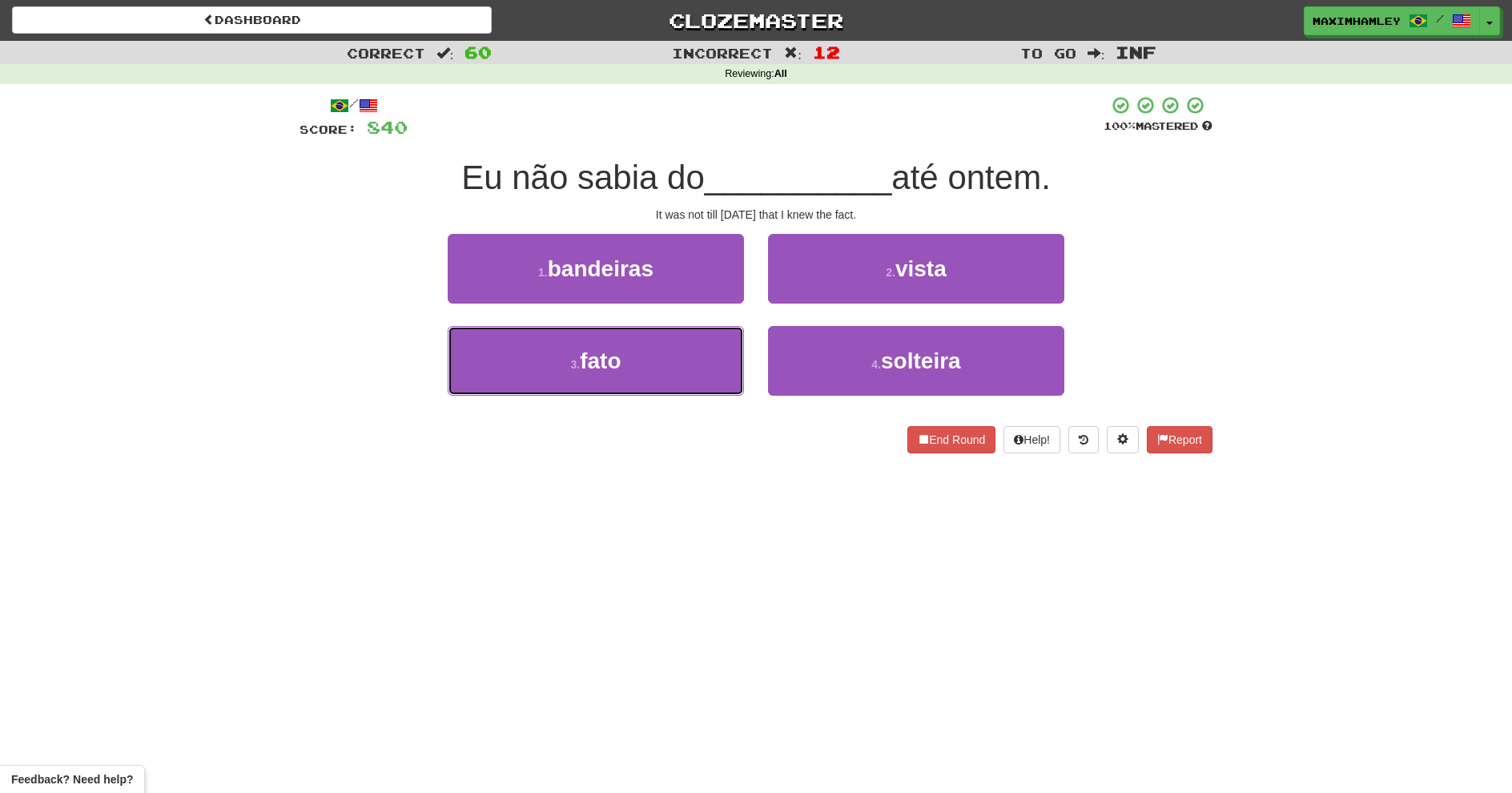
click at [715, 356] on button "3 . fato" at bounding box center [596, 360] width 296 height 70
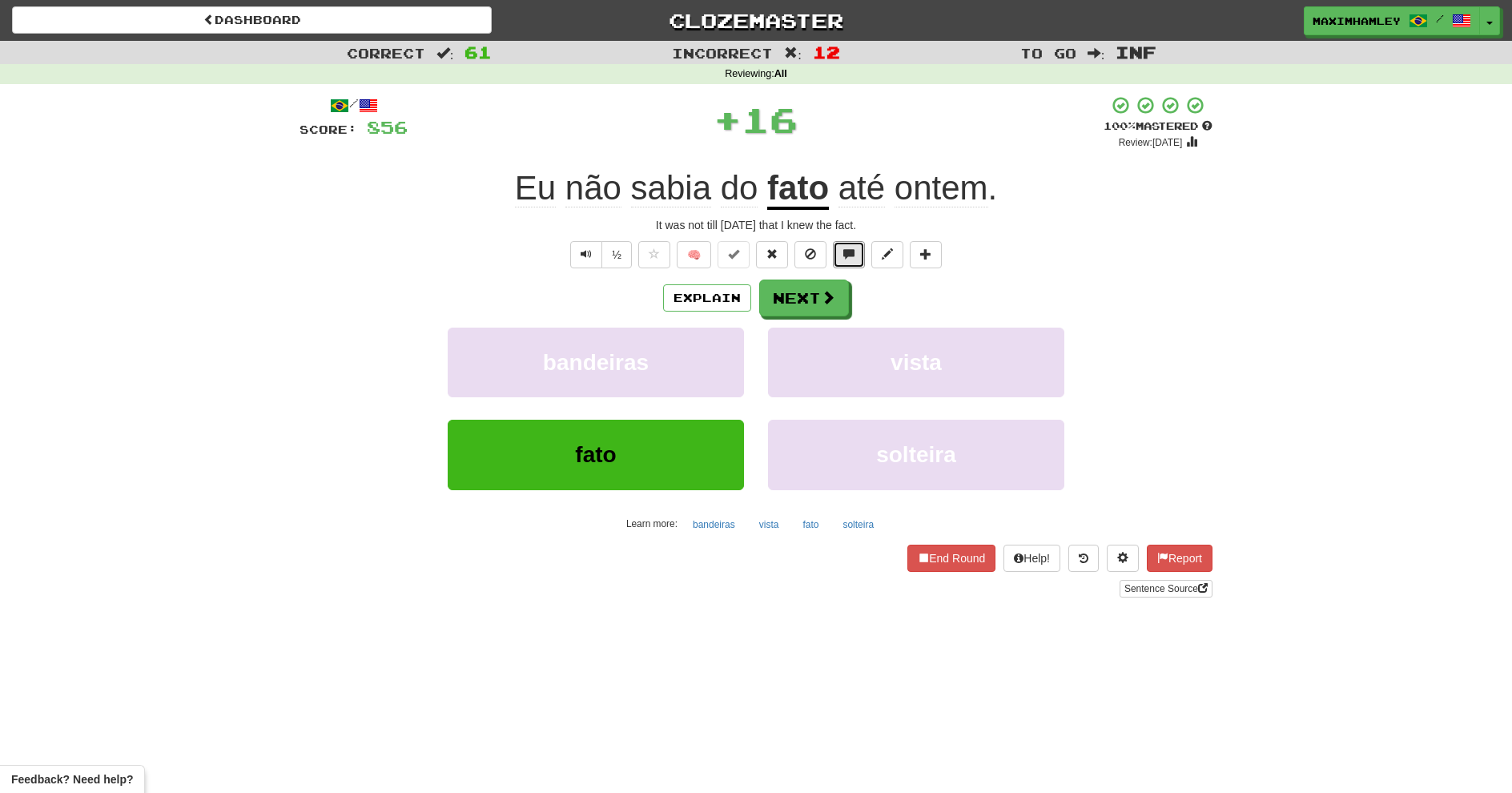
click at [835, 278] on div "/ Score: 856 + 16 100 % Mastered Review: 2026-02-16 Eu não sabia do fato até on…" at bounding box center [756, 347] width 913 height 503
click at [834, 281] on button "Next" at bounding box center [803, 297] width 90 height 37
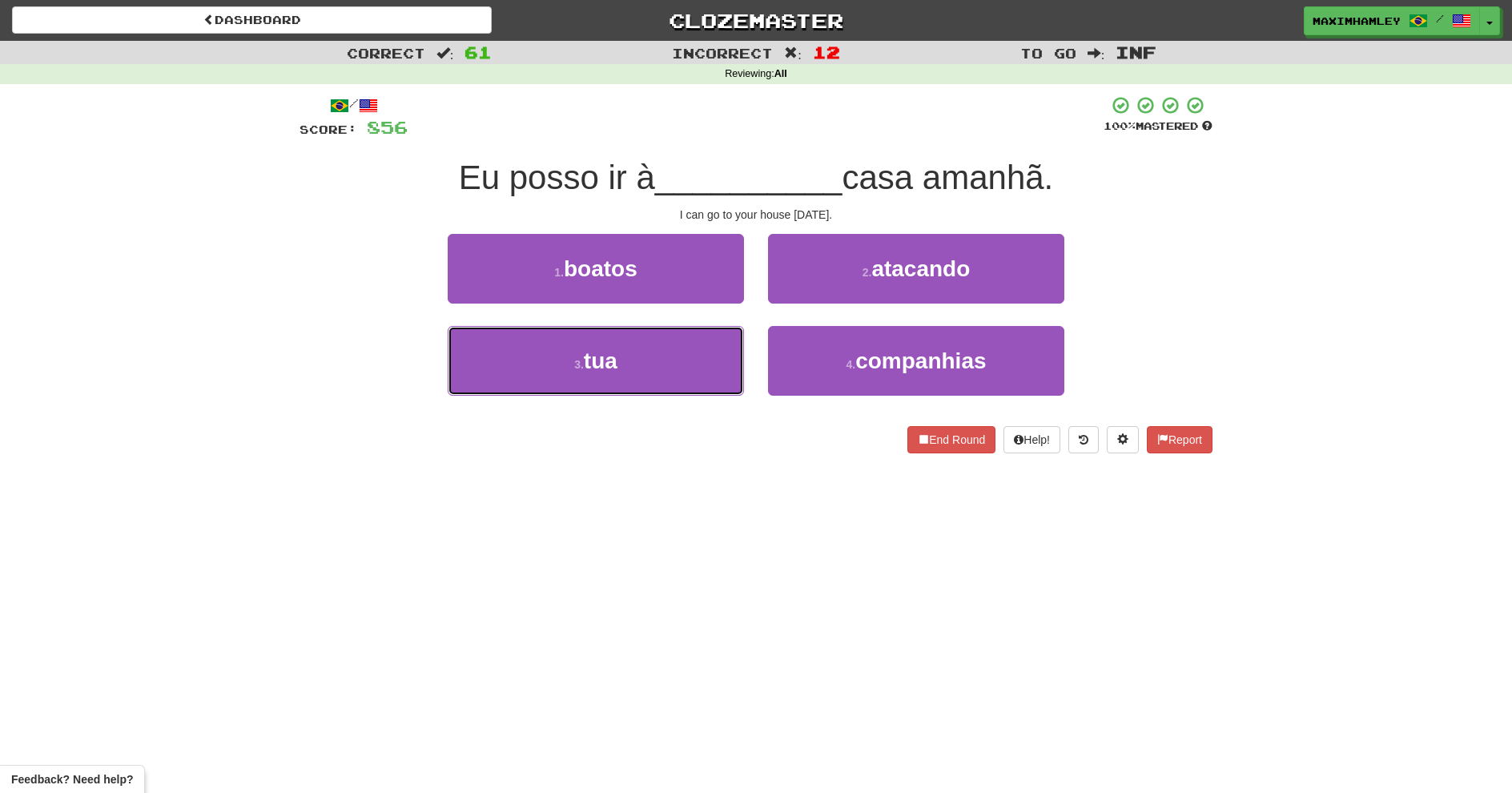
click at [679, 354] on button "3 . tua" at bounding box center [596, 360] width 296 height 70
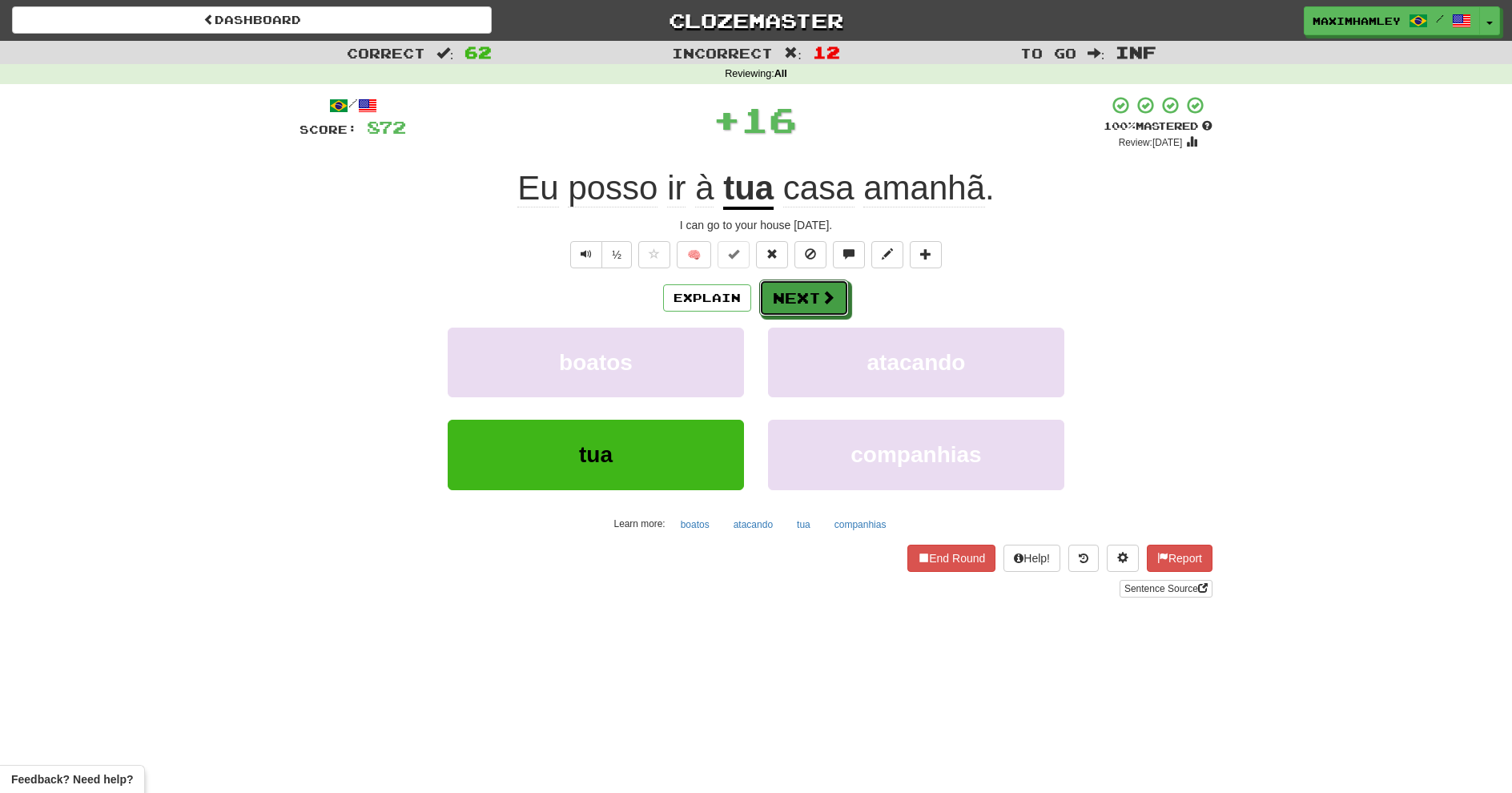
click at [803, 304] on button "Next" at bounding box center [803, 297] width 90 height 37
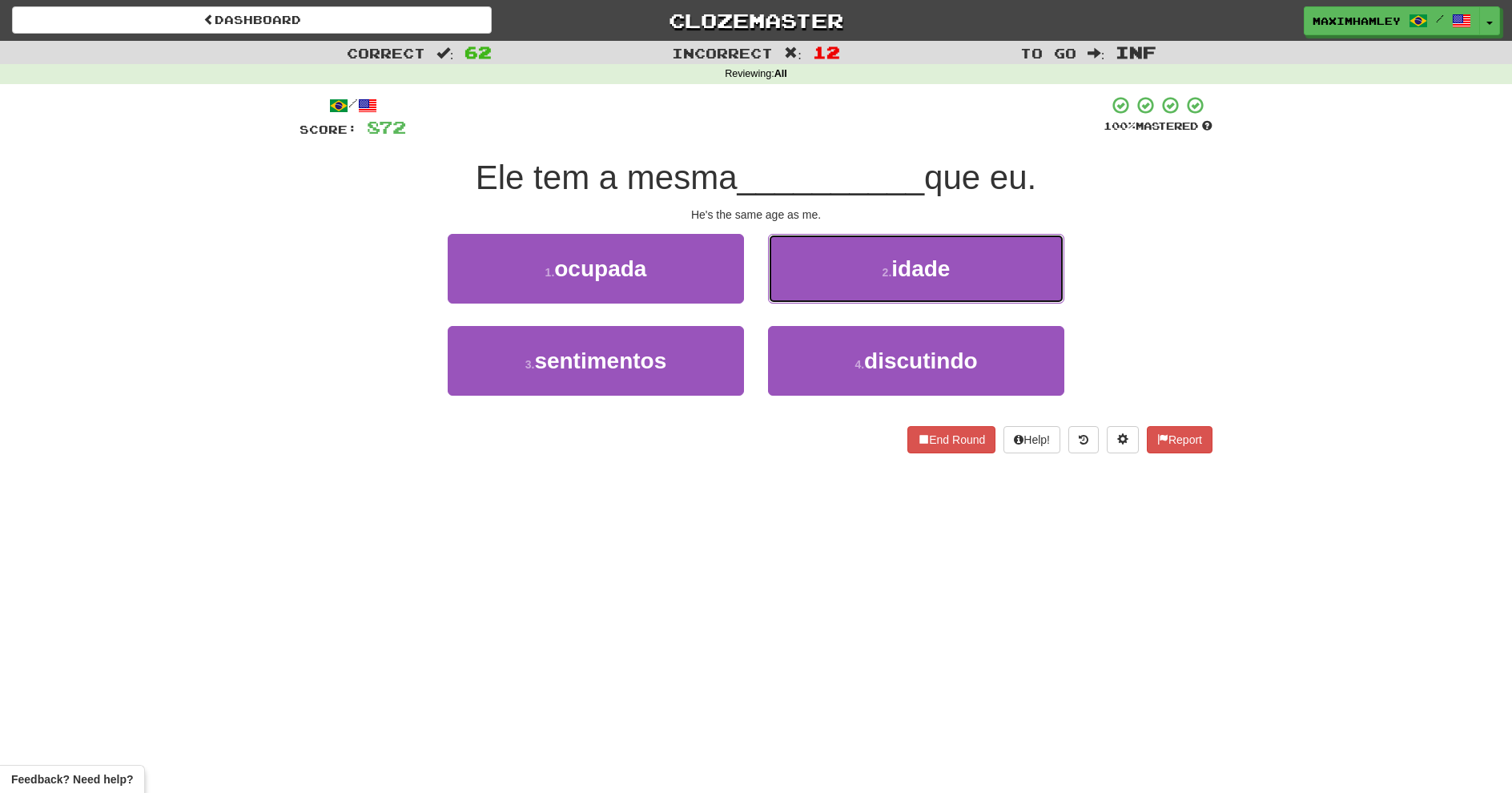
click at [865, 287] on button "2 . idade" at bounding box center [916, 269] width 296 height 70
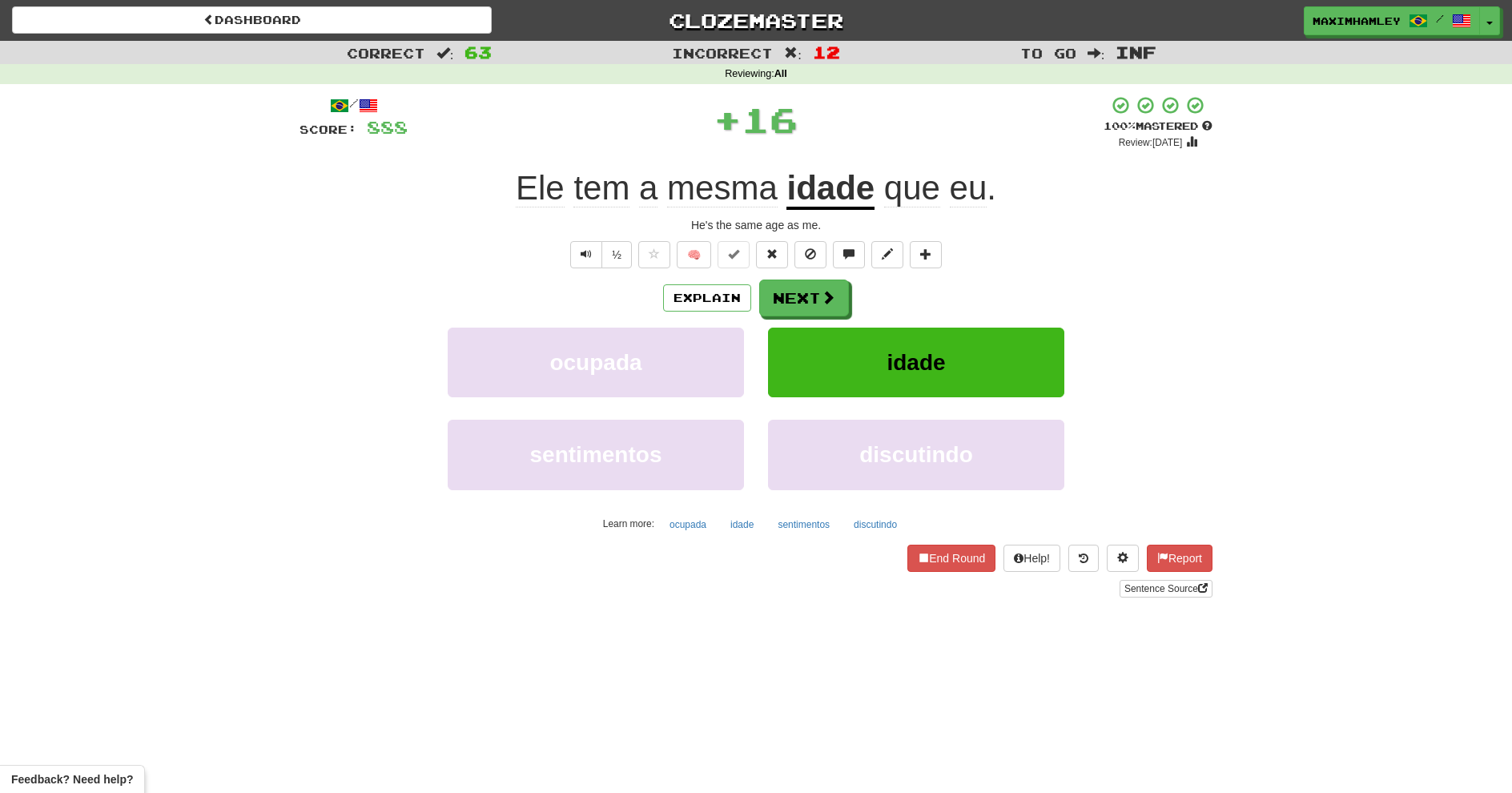
click at [848, 299] on div "Explain Next" at bounding box center [756, 297] width 913 height 37
click at [807, 304] on button "Next" at bounding box center [803, 297] width 90 height 37
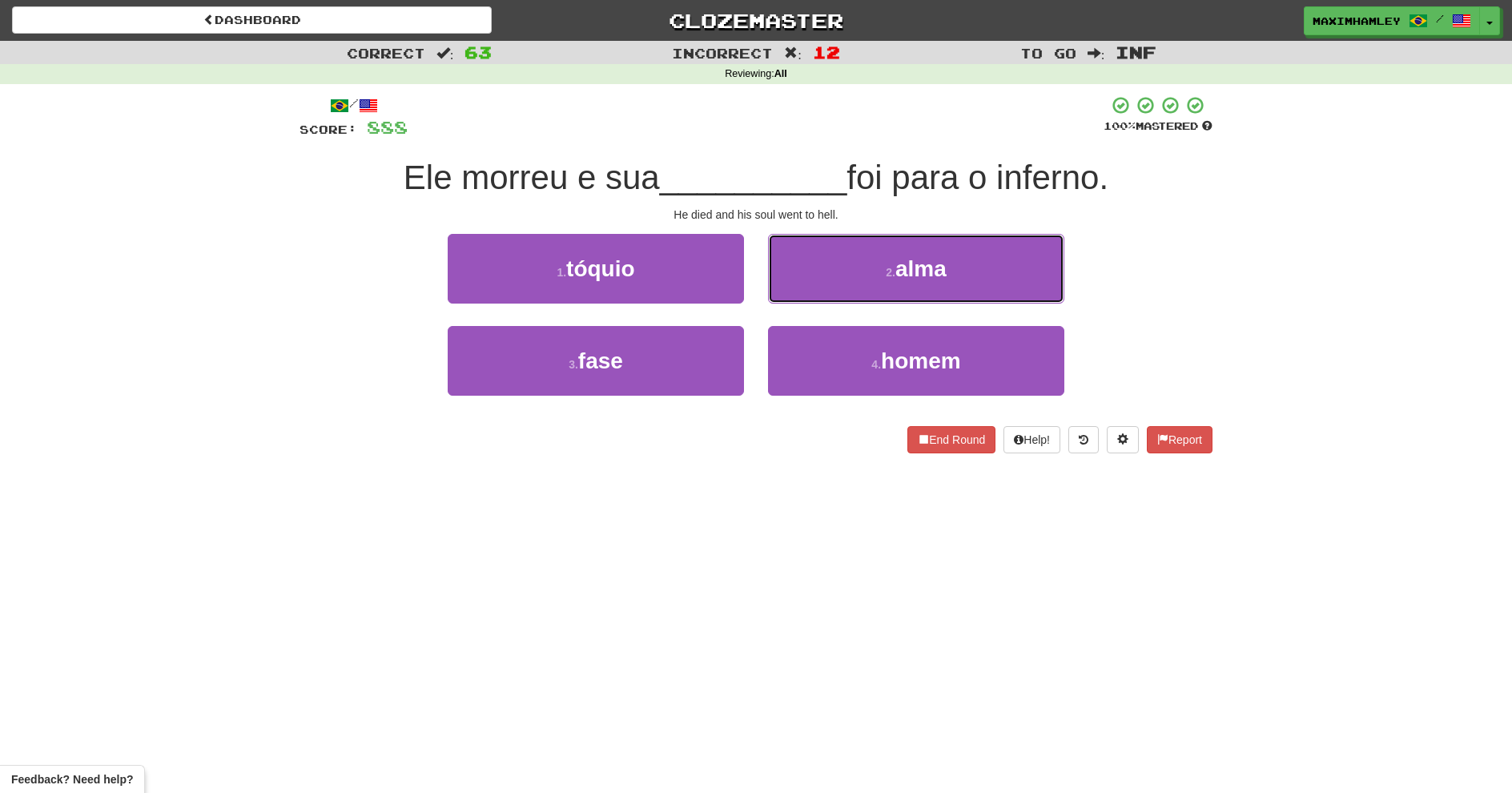
click at [814, 294] on button "2 . alma" at bounding box center [916, 269] width 296 height 70
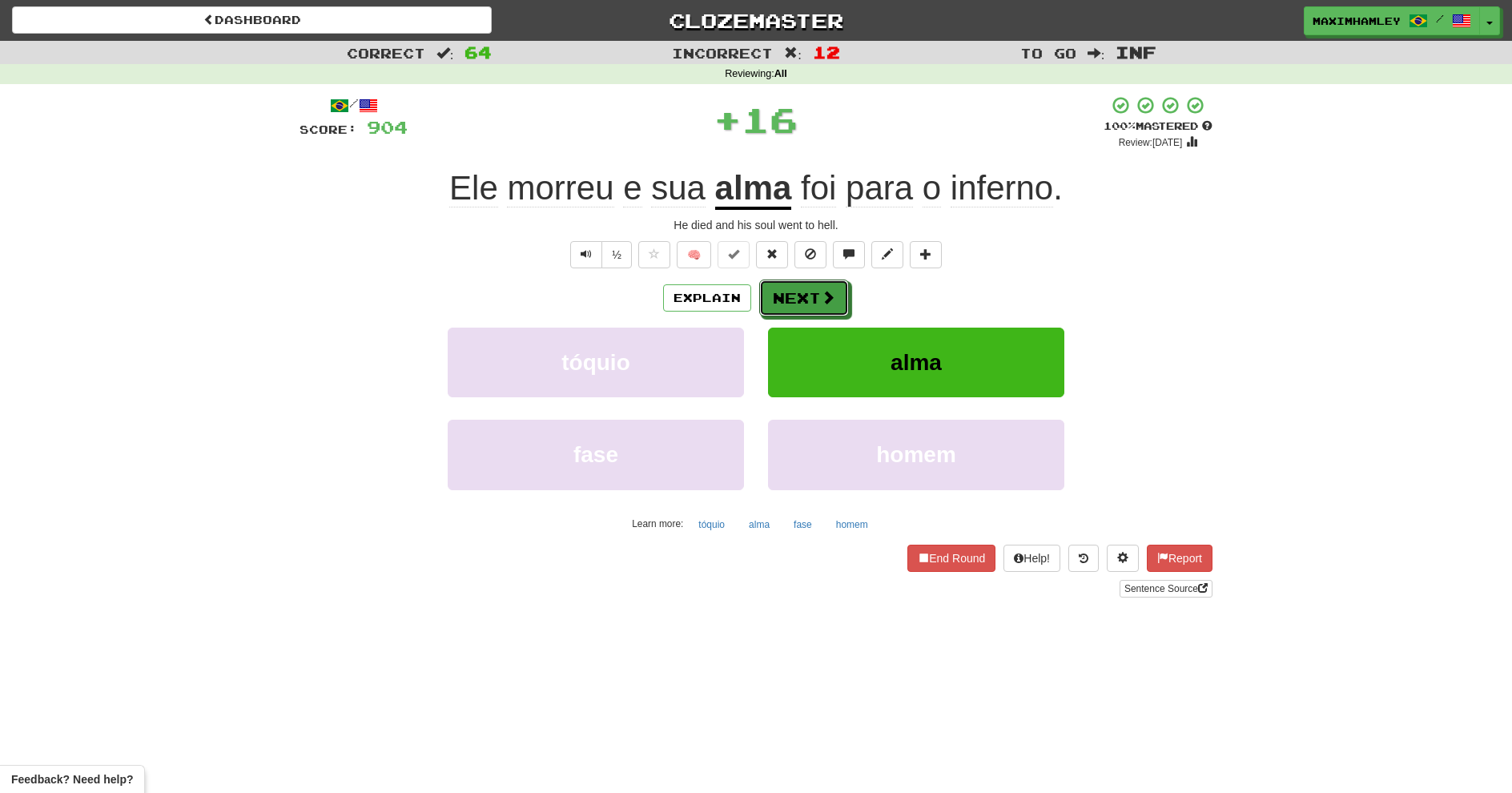
click at [808, 297] on button "Next" at bounding box center [803, 297] width 90 height 37
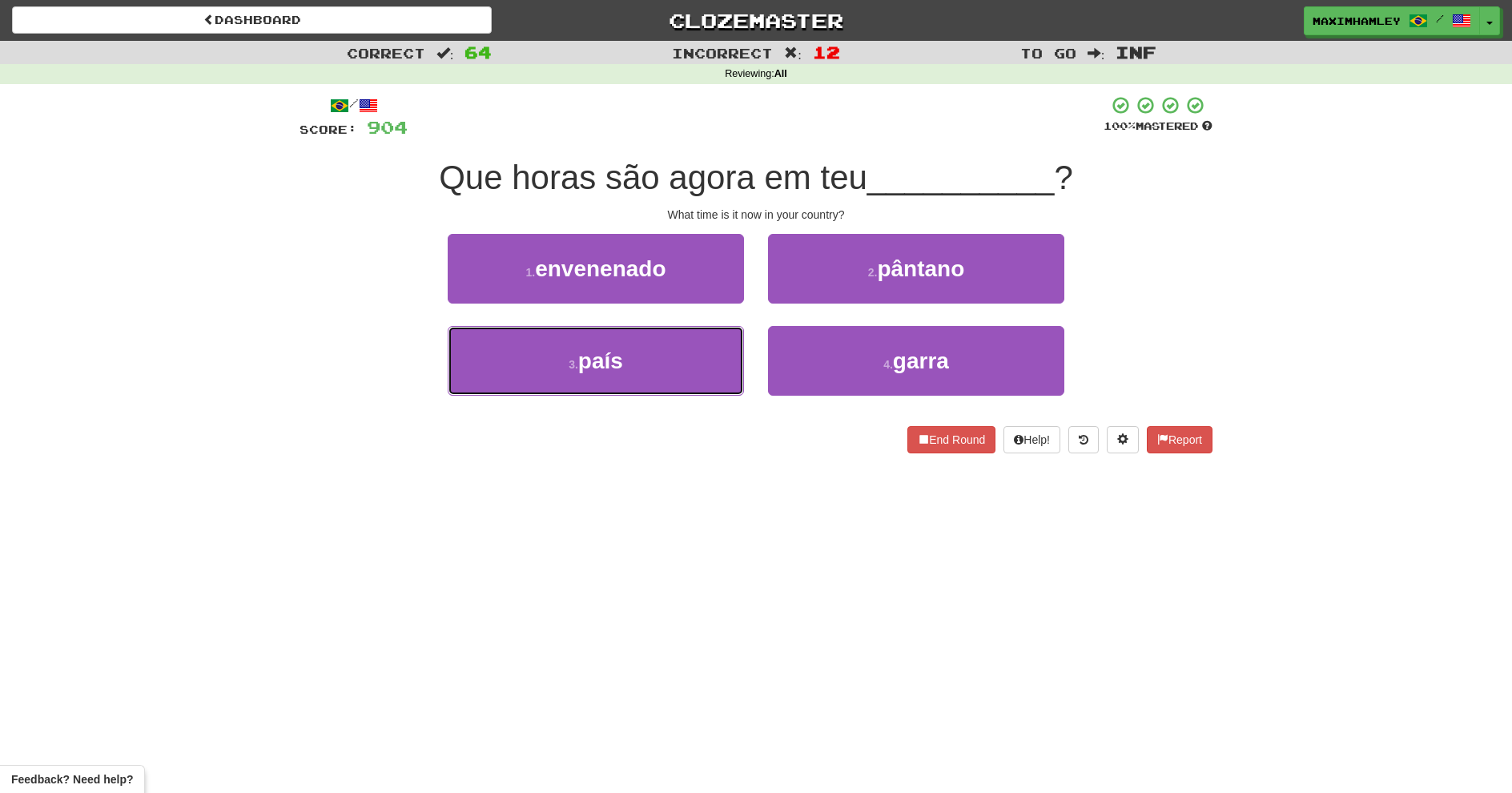
click at [597, 371] on span "país" at bounding box center [600, 360] width 44 height 25
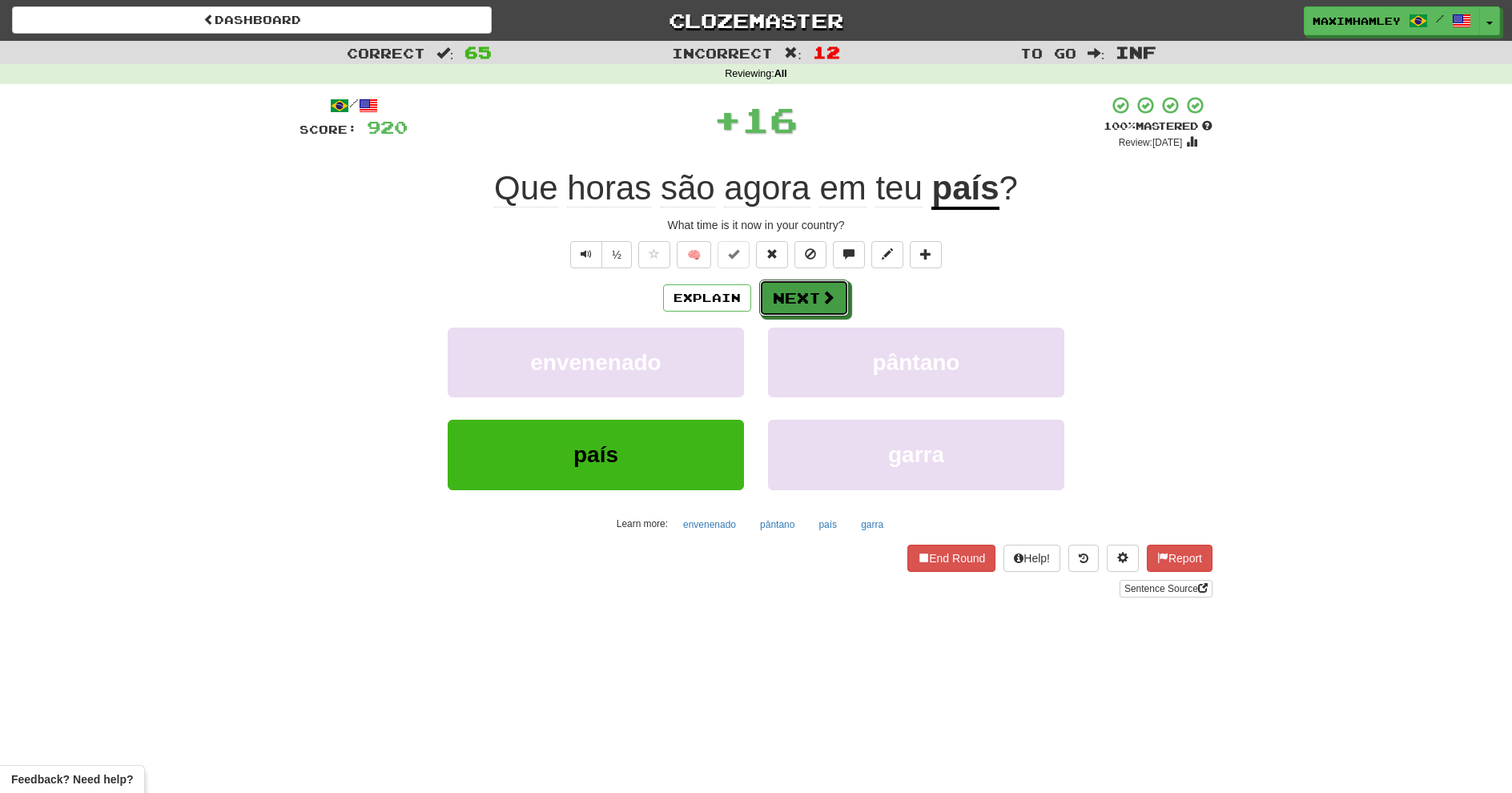
click at [825, 280] on button "Next" at bounding box center [803, 297] width 90 height 37
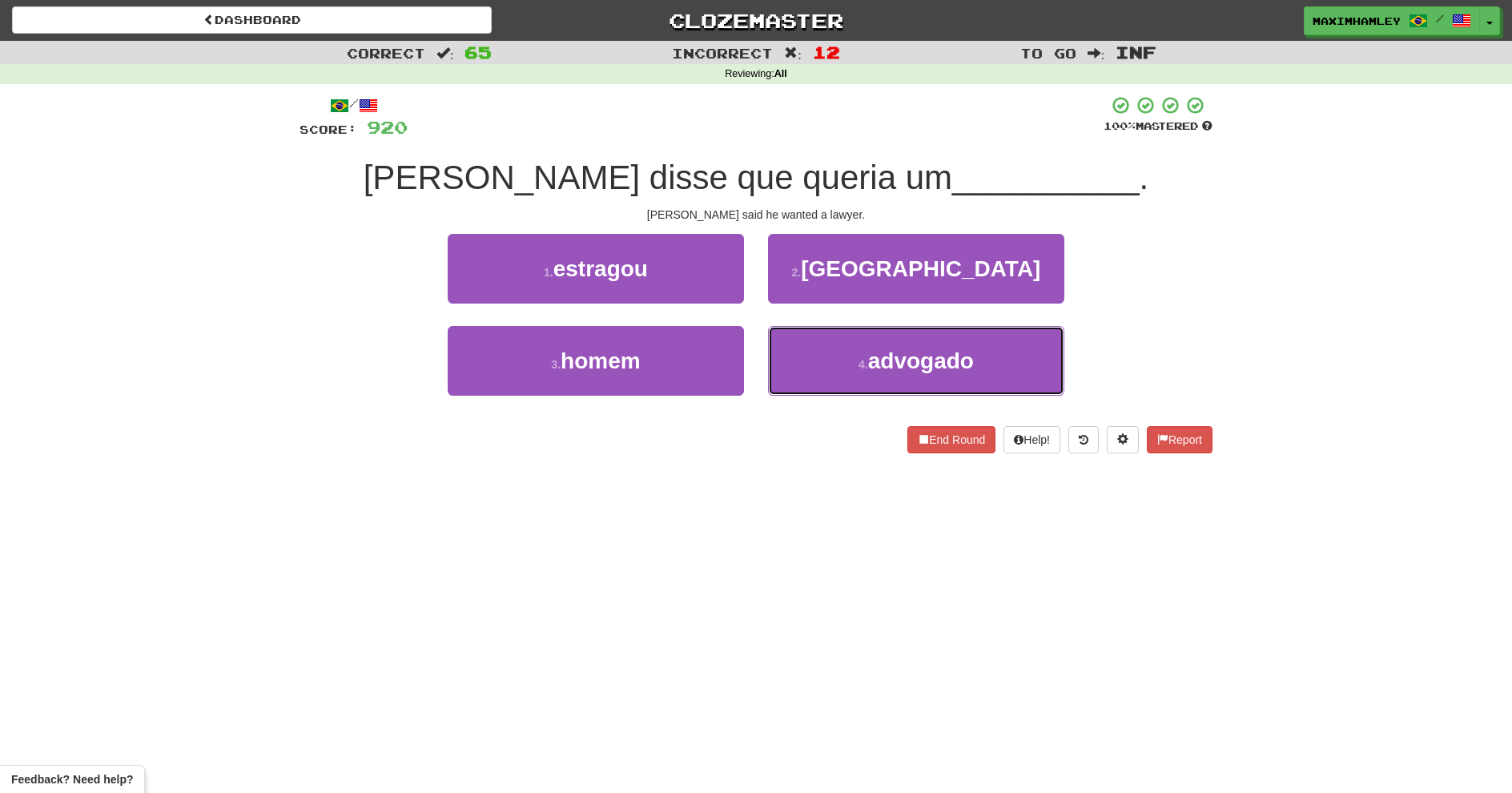
click at [896, 368] on span "advogado" at bounding box center [921, 360] width 106 height 25
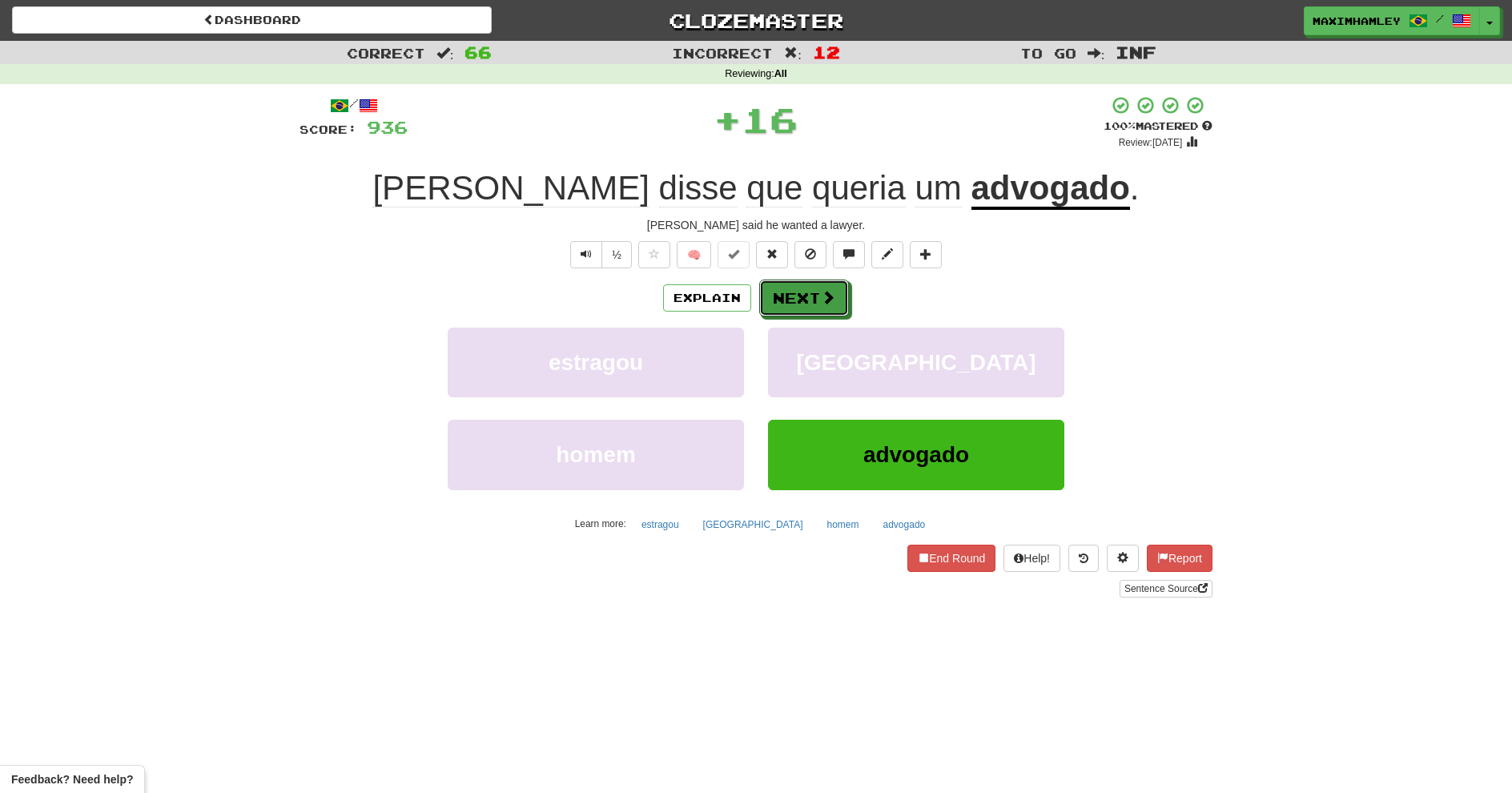
click at [779, 291] on button "Next" at bounding box center [803, 297] width 90 height 37
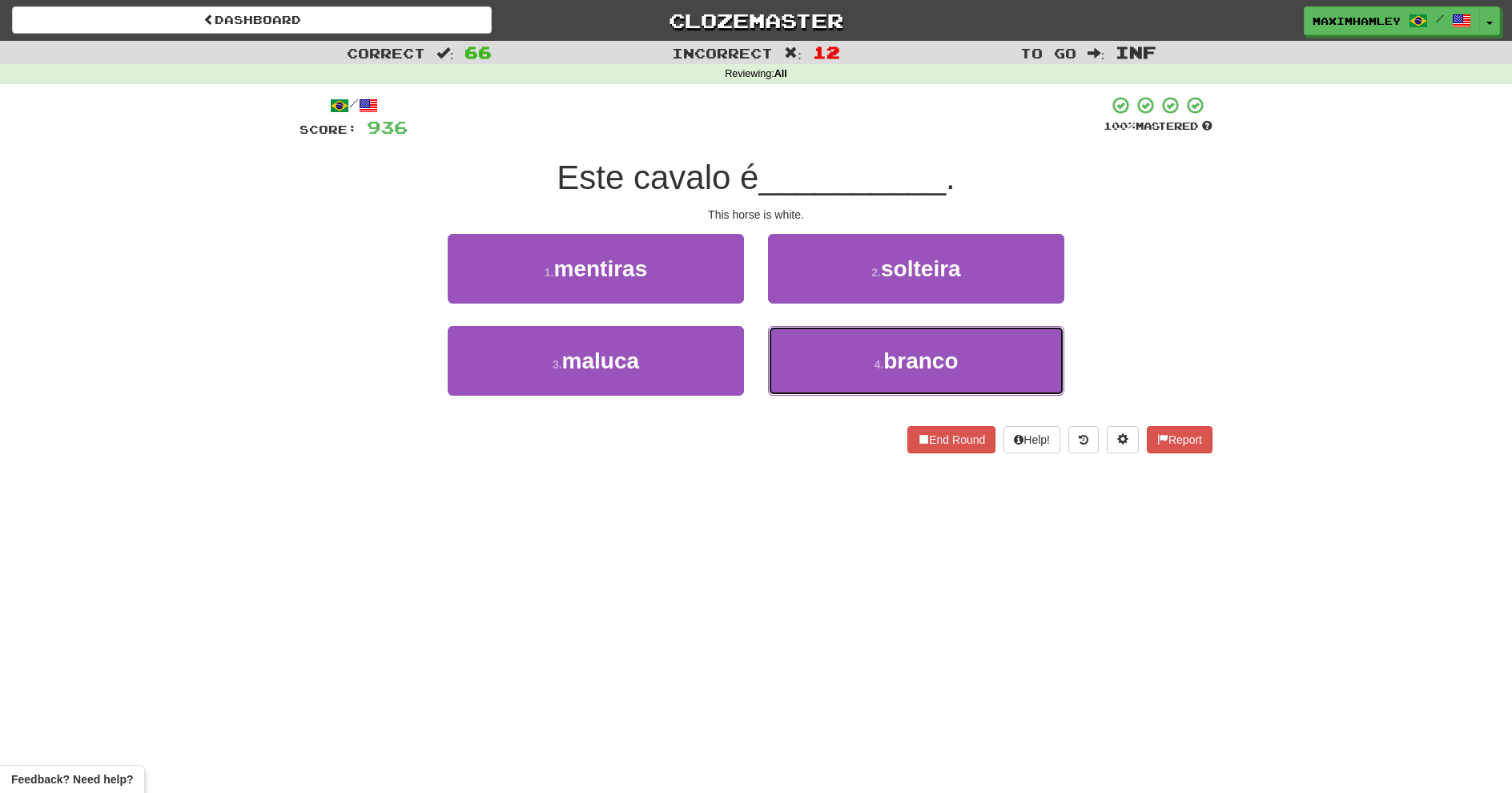
click at [892, 345] on button "4 . branco" at bounding box center [916, 360] width 296 height 70
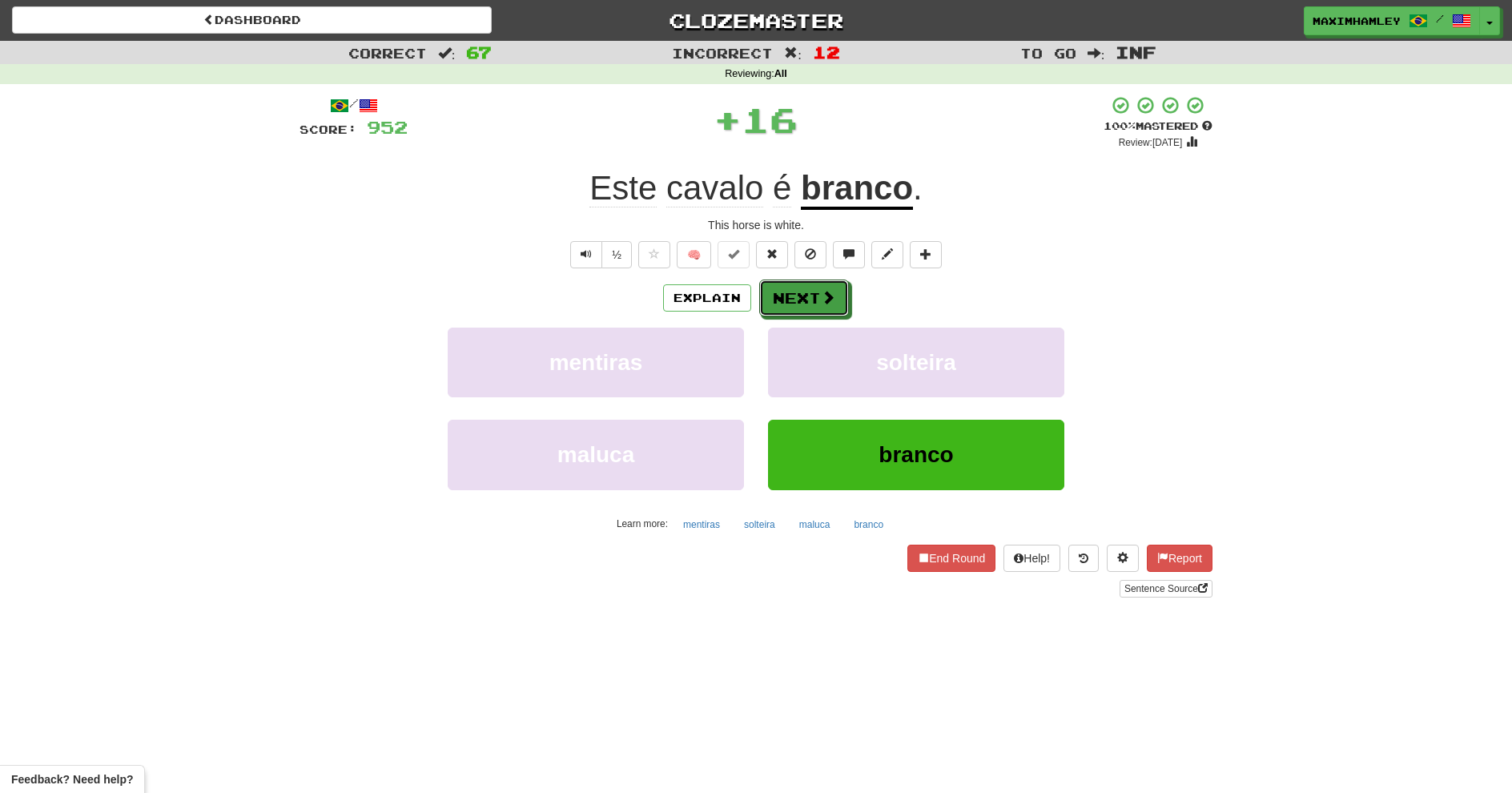
click at [808, 294] on button "Next" at bounding box center [803, 297] width 90 height 37
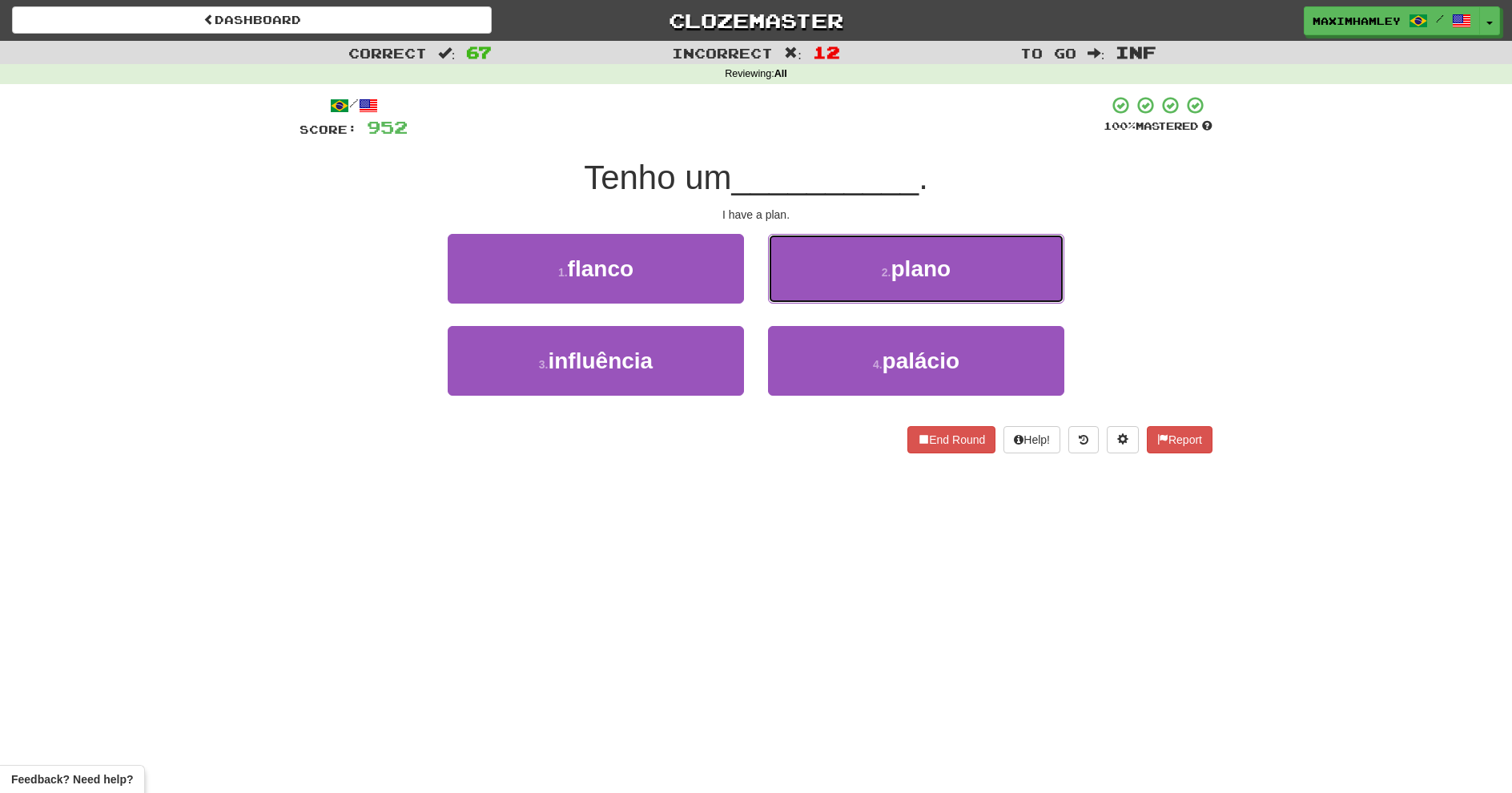
click at [853, 291] on button "2 . plano" at bounding box center [916, 269] width 296 height 70
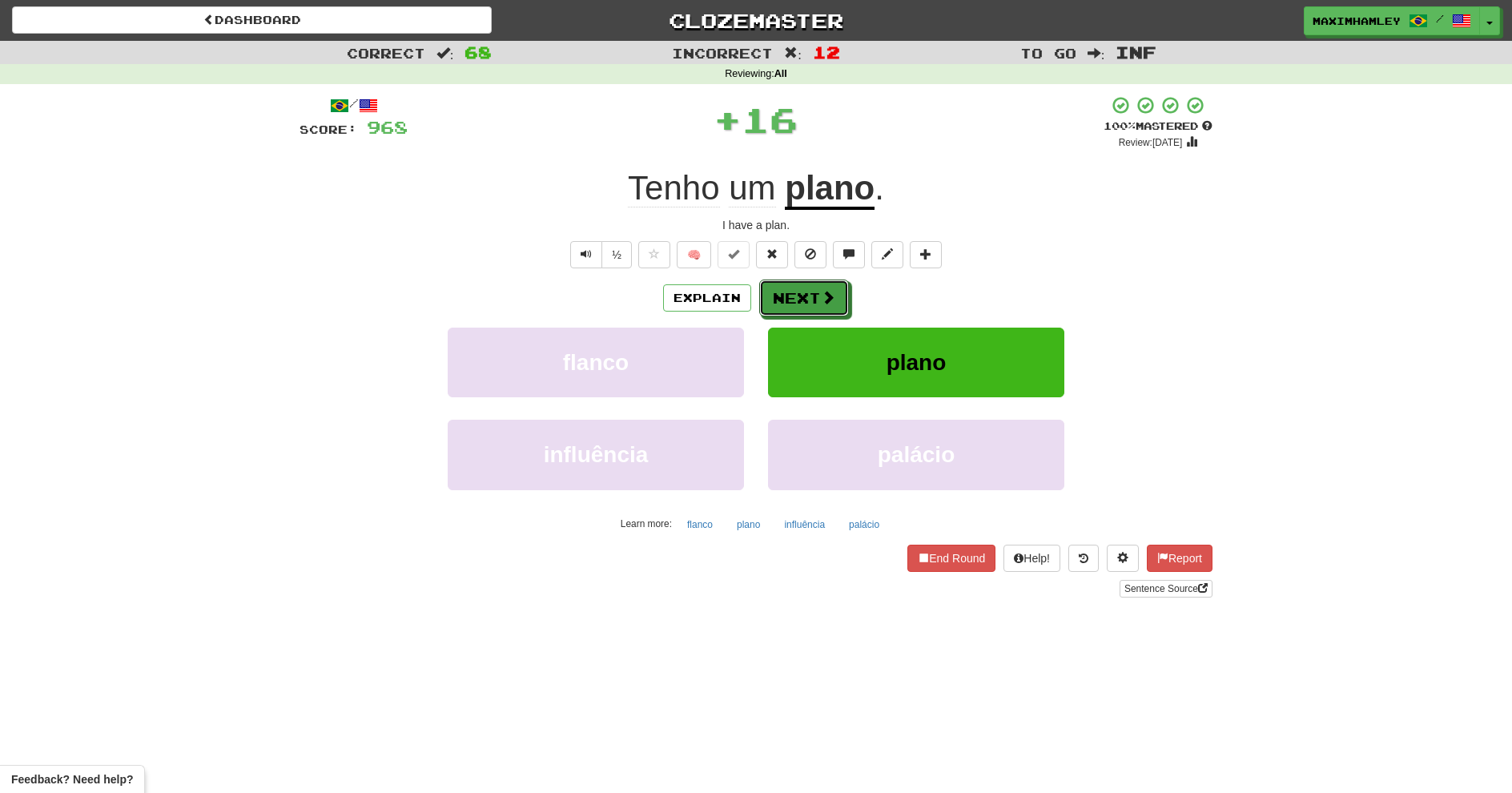
click at [829, 301] on span at bounding box center [828, 297] width 15 height 15
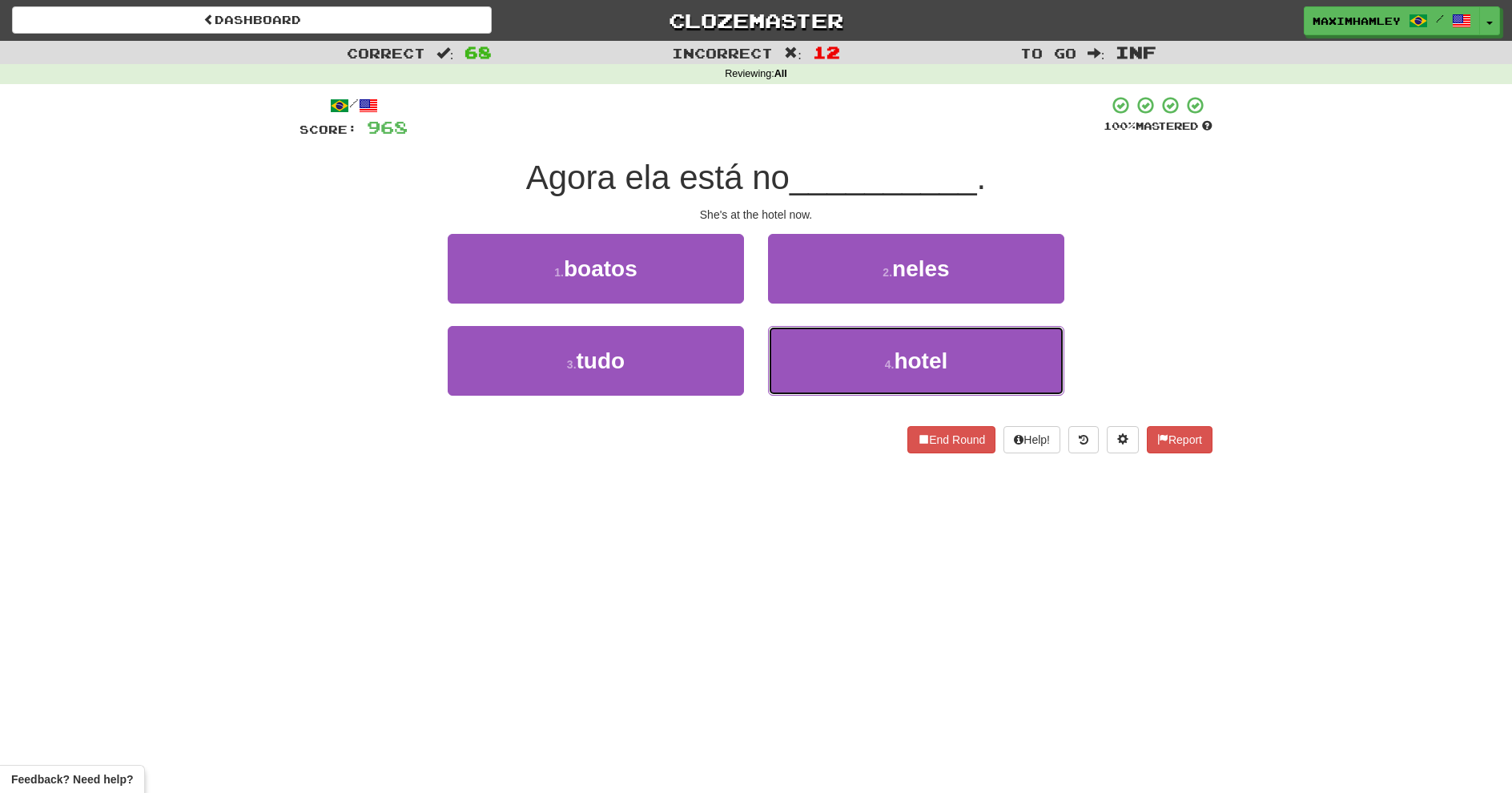
click at [834, 363] on button "4 . hotel" at bounding box center [916, 360] width 296 height 70
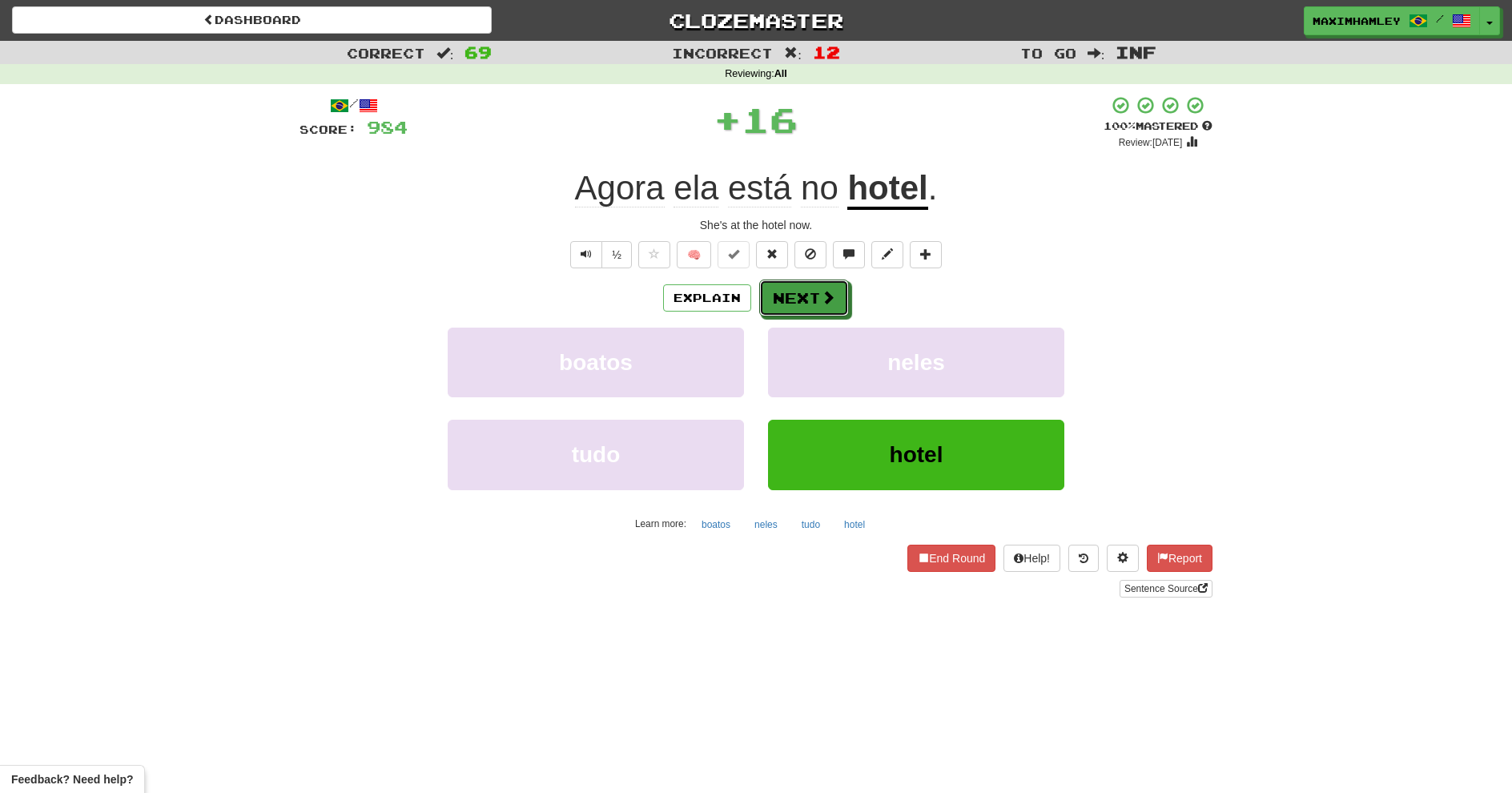
click at [789, 312] on button "Next" at bounding box center [803, 297] width 90 height 37
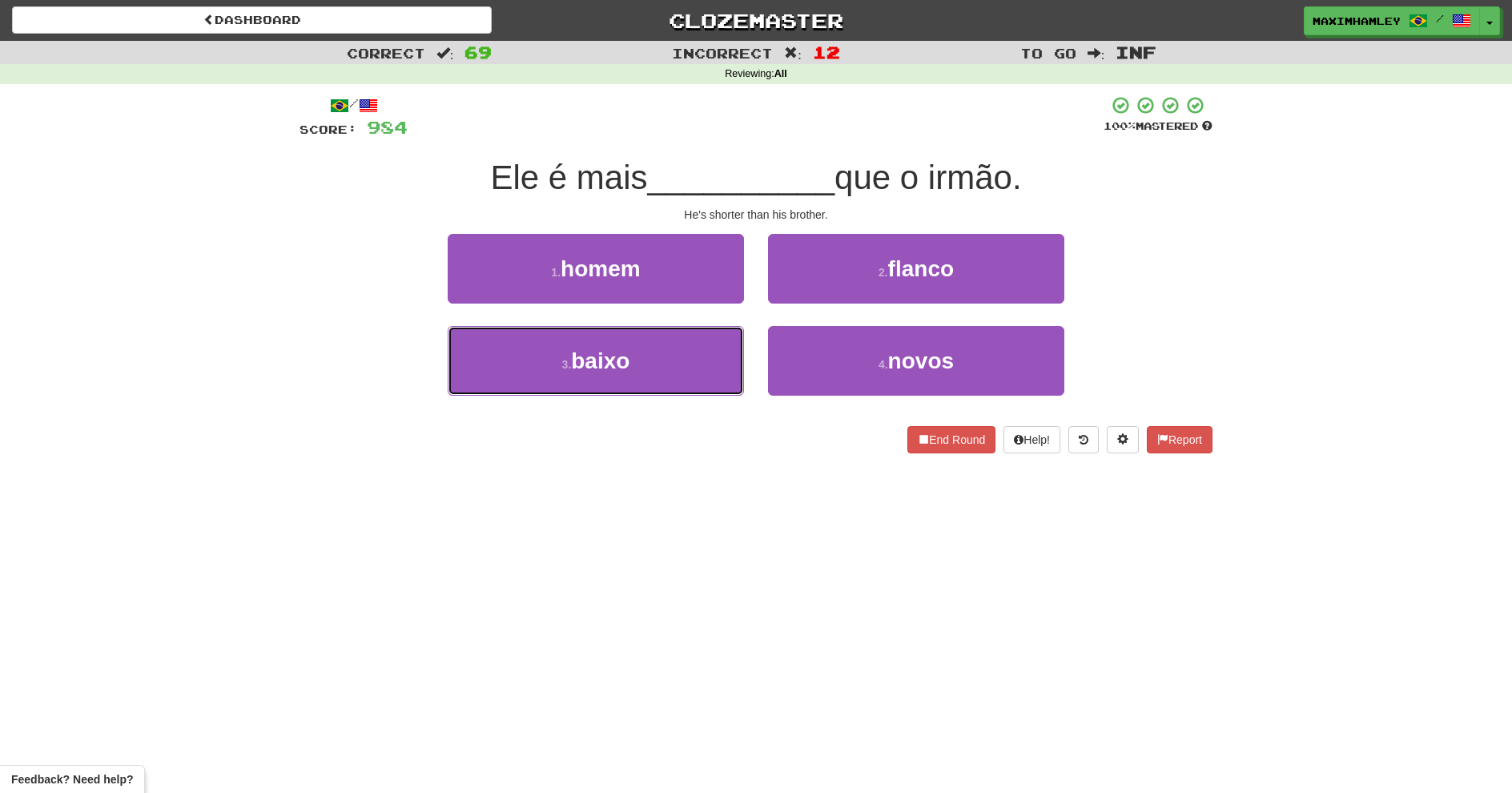
click at [700, 366] on button "3 . baixo" at bounding box center [596, 360] width 296 height 70
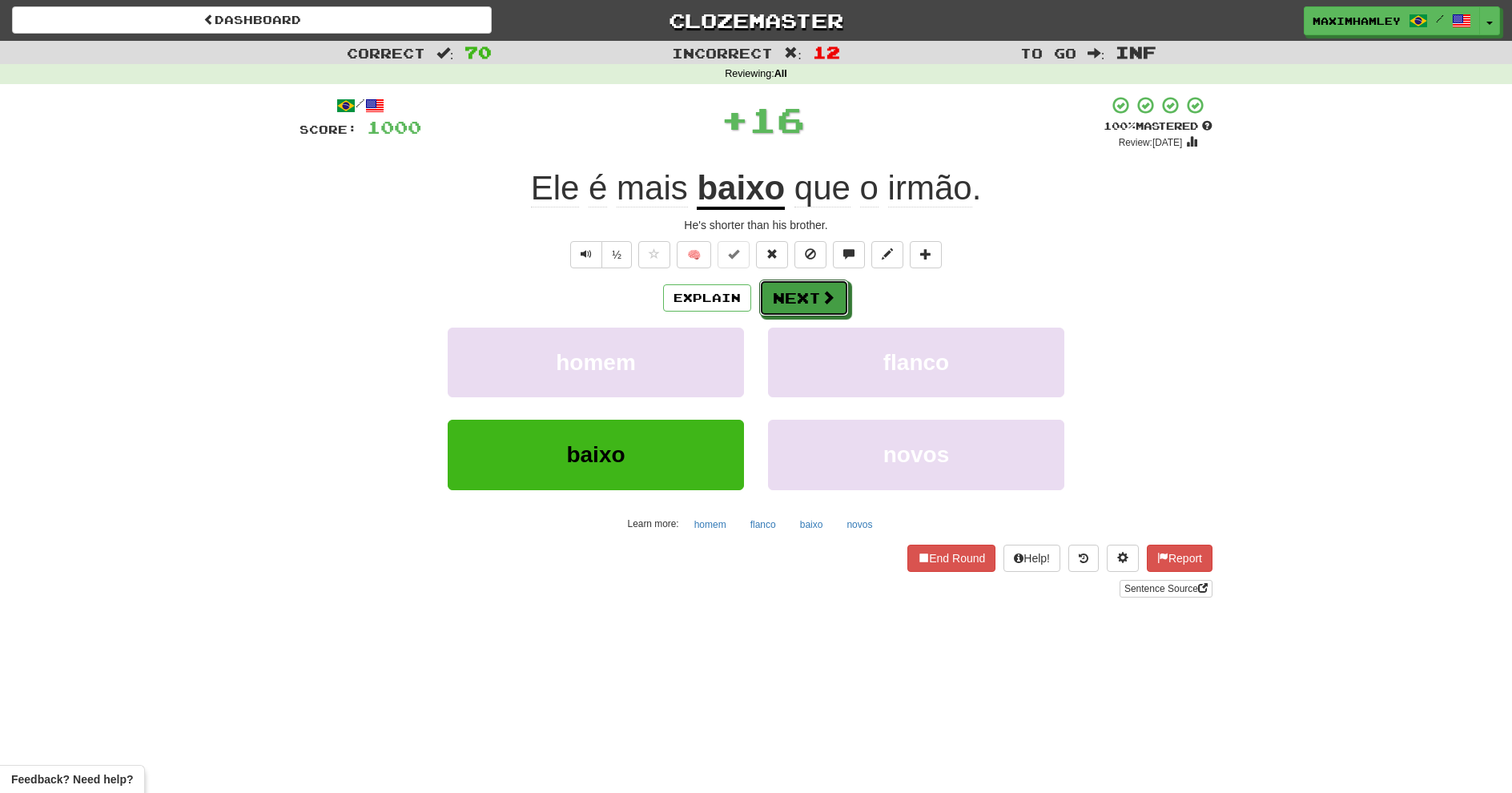
click at [795, 306] on button "Next" at bounding box center [803, 297] width 90 height 37
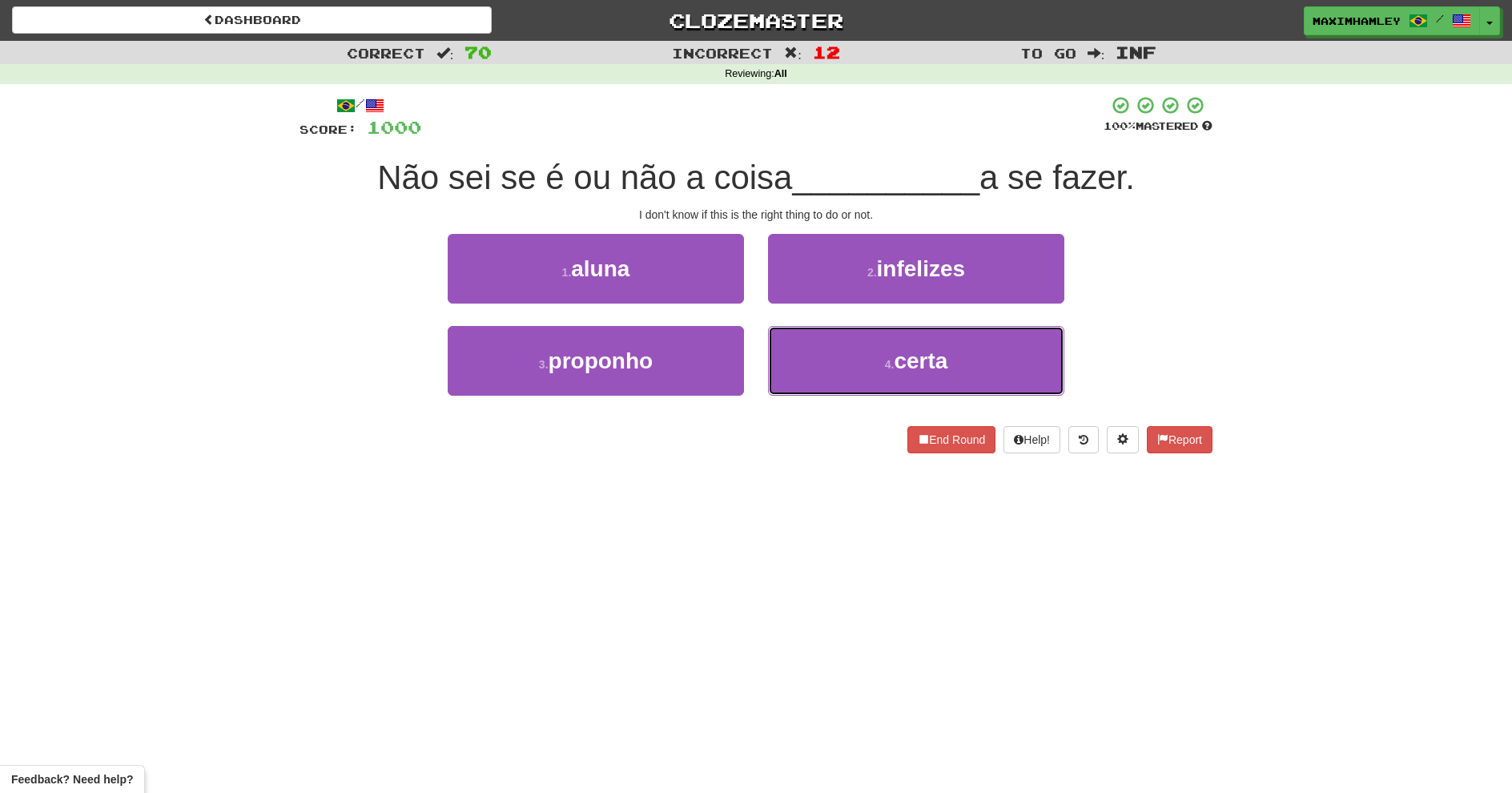
click at [852, 332] on button "4 . certa" at bounding box center [916, 360] width 296 height 70
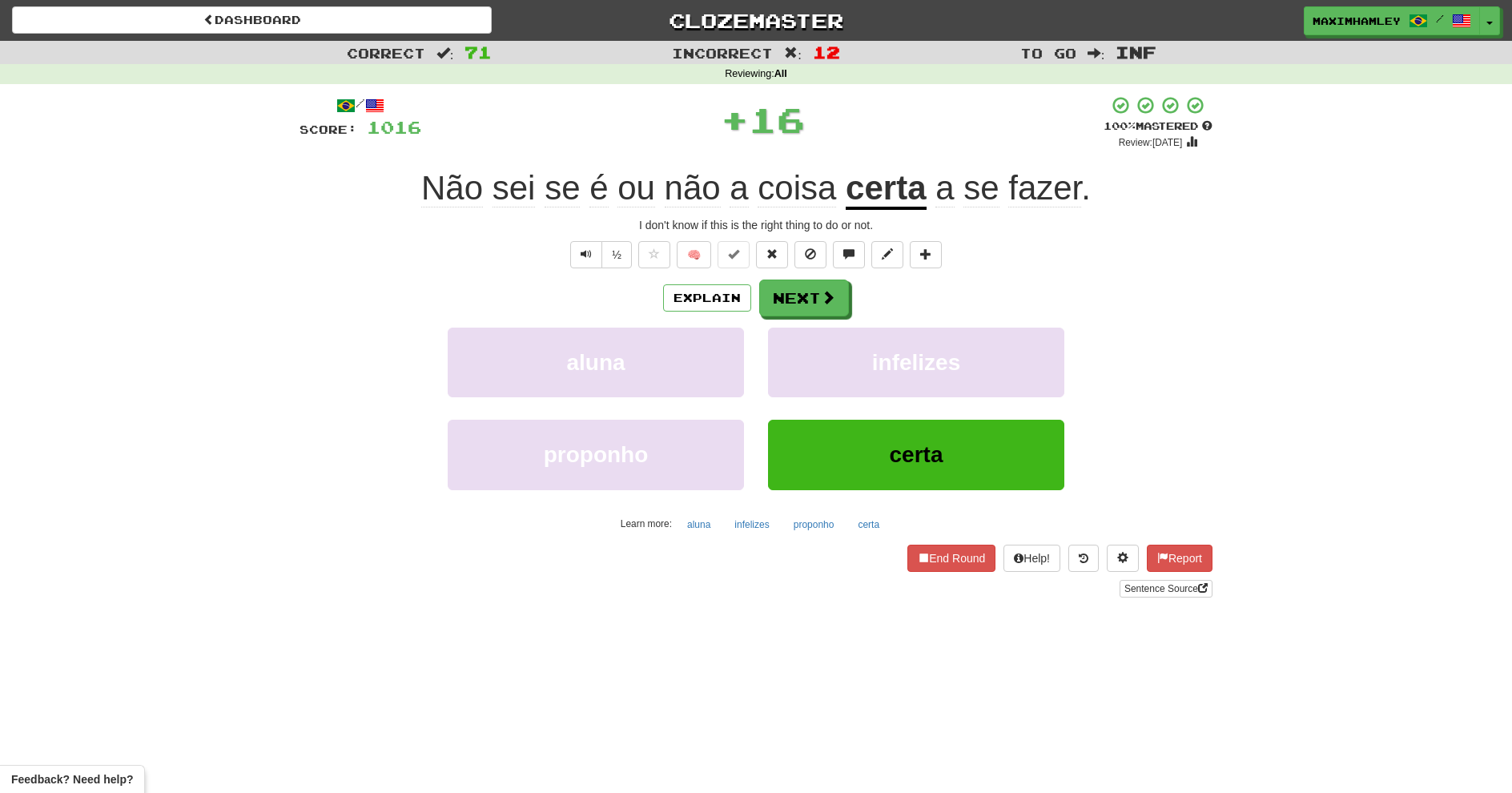
click at [831, 275] on div "/ Score: 1016 + 16 100 % Mastered Review: 2026-02-16 Não sei se é ou não a cois…" at bounding box center [756, 347] width 913 height 503
click at [825, 291] on span at bounding box center [828, 297] width 15 height 15
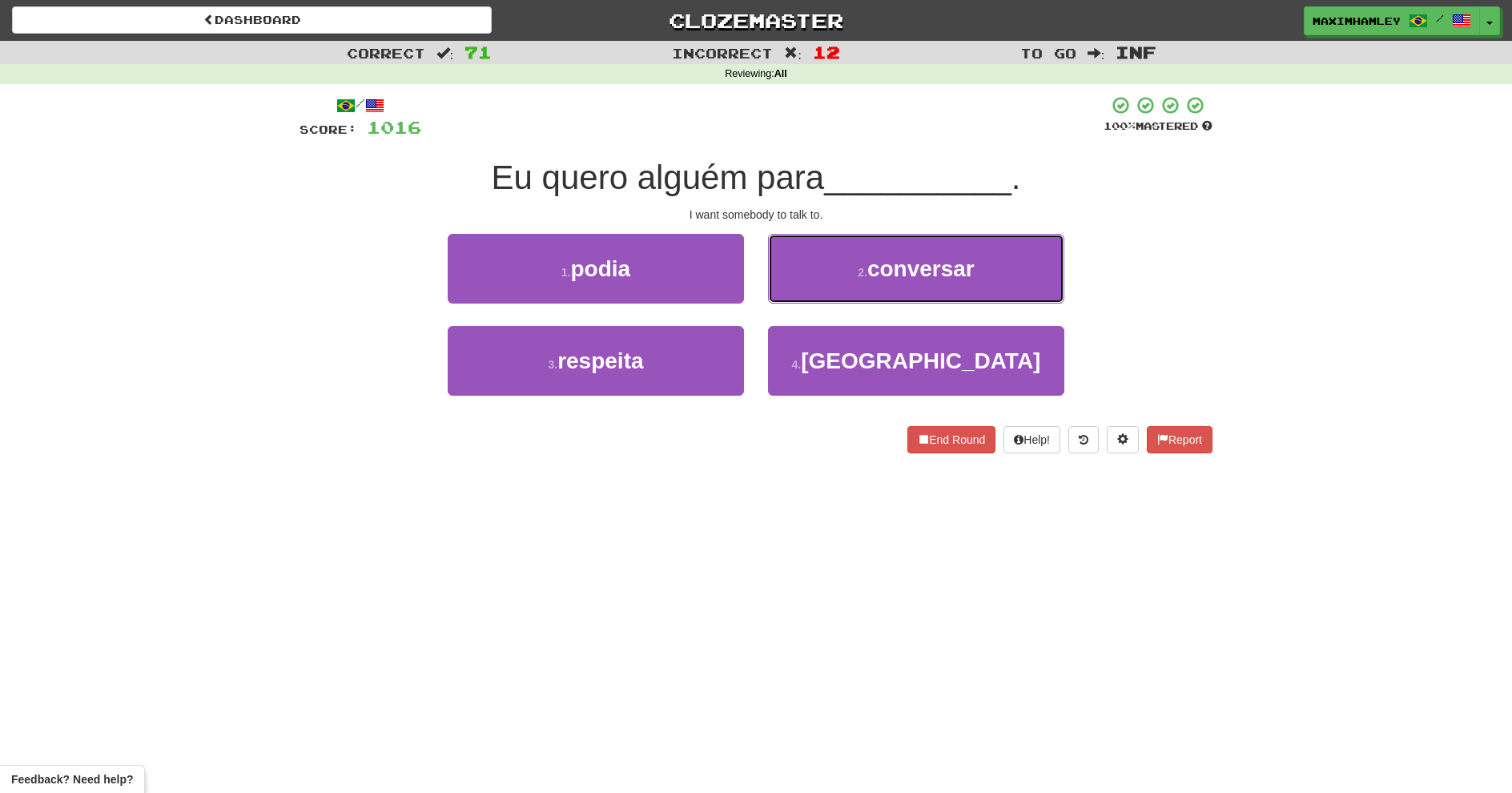
click at [883, 275] on span "conversar" at bounding box center [921, 269] width 108 height 25
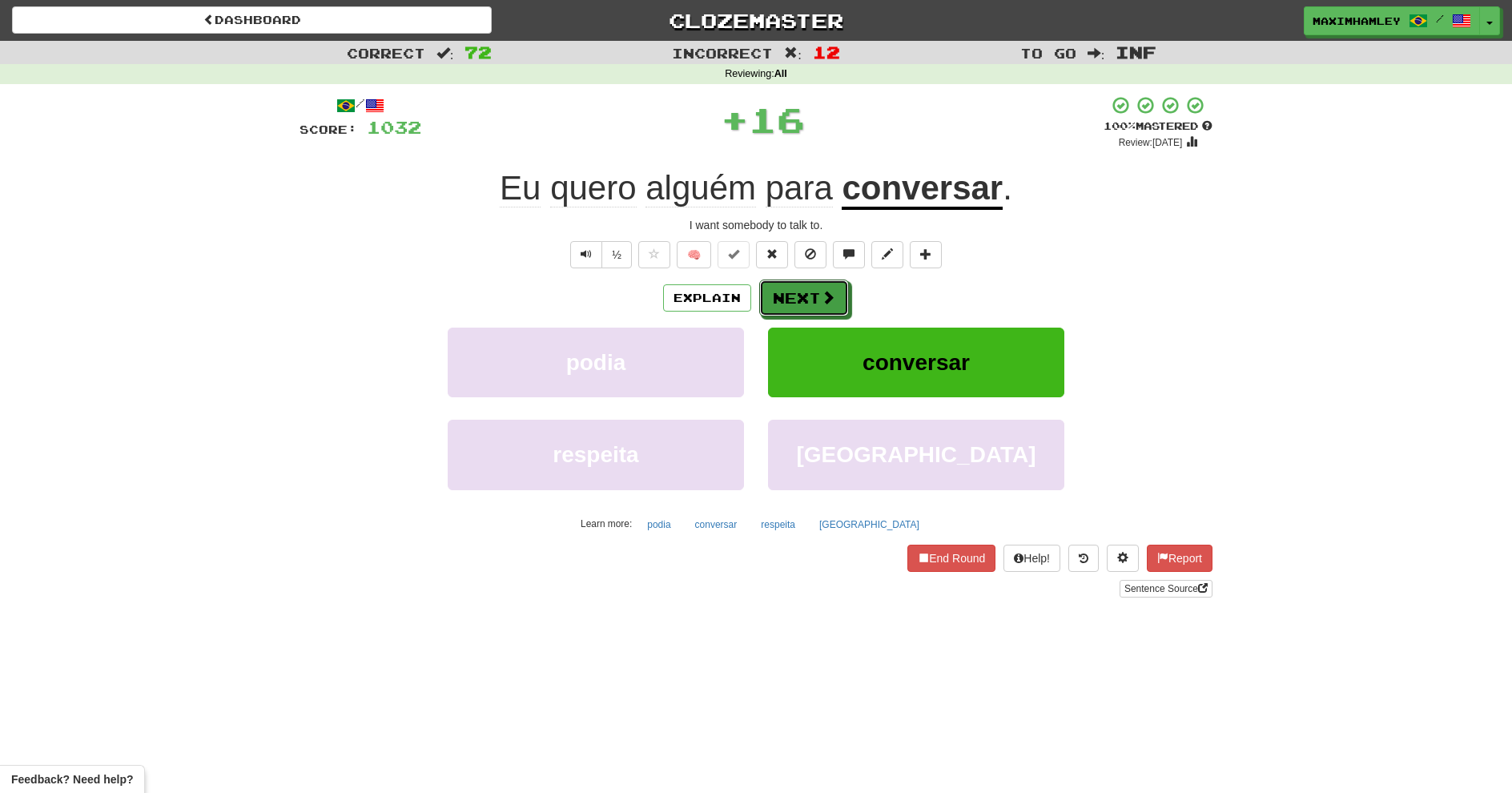
click at [824, 291] on span at bounding box center [828, 297] width 15 height 15
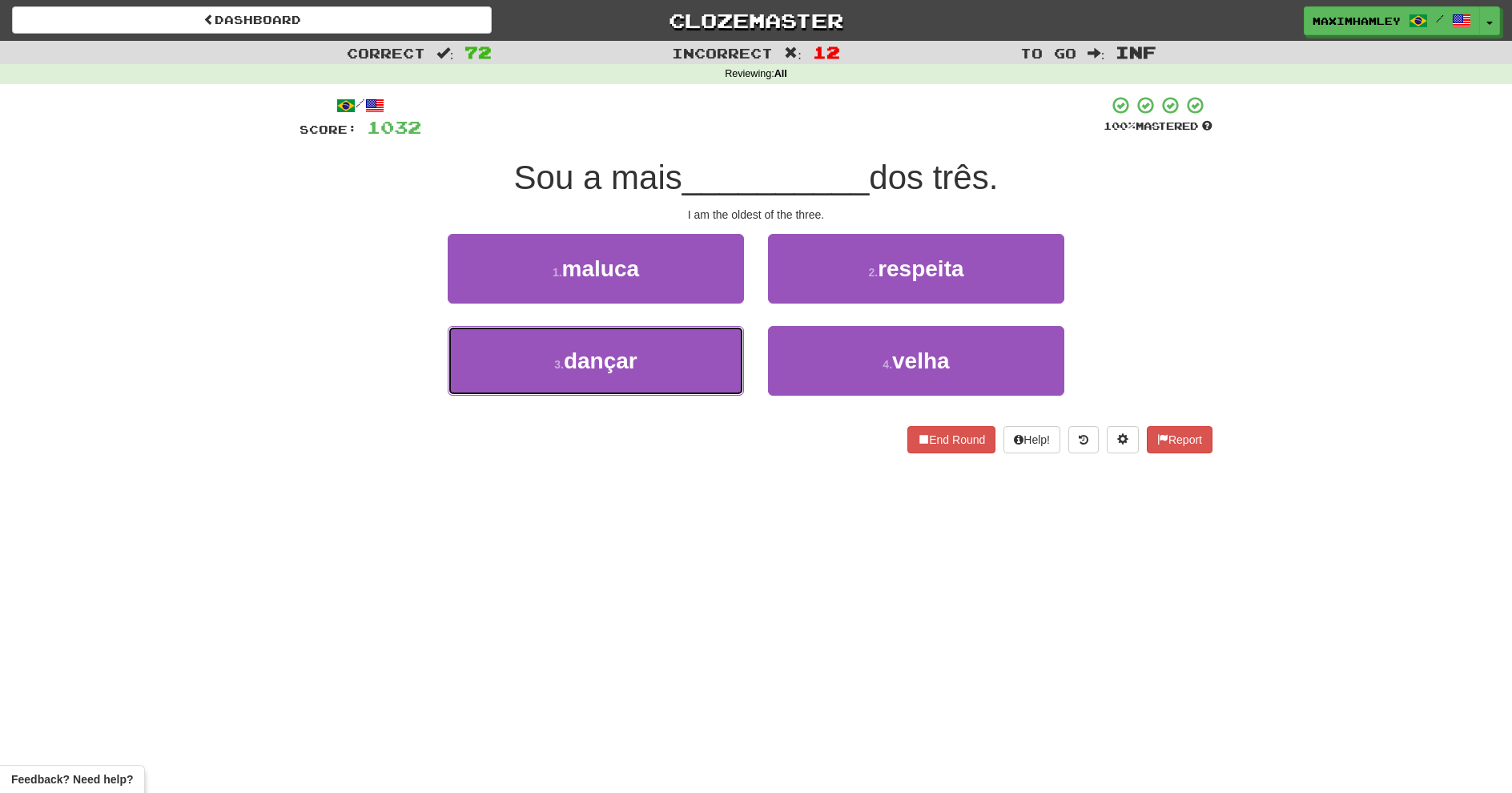
click at [678, 347] on button "3 . dançar" at bounding box center [596, 360] width 296 height 70
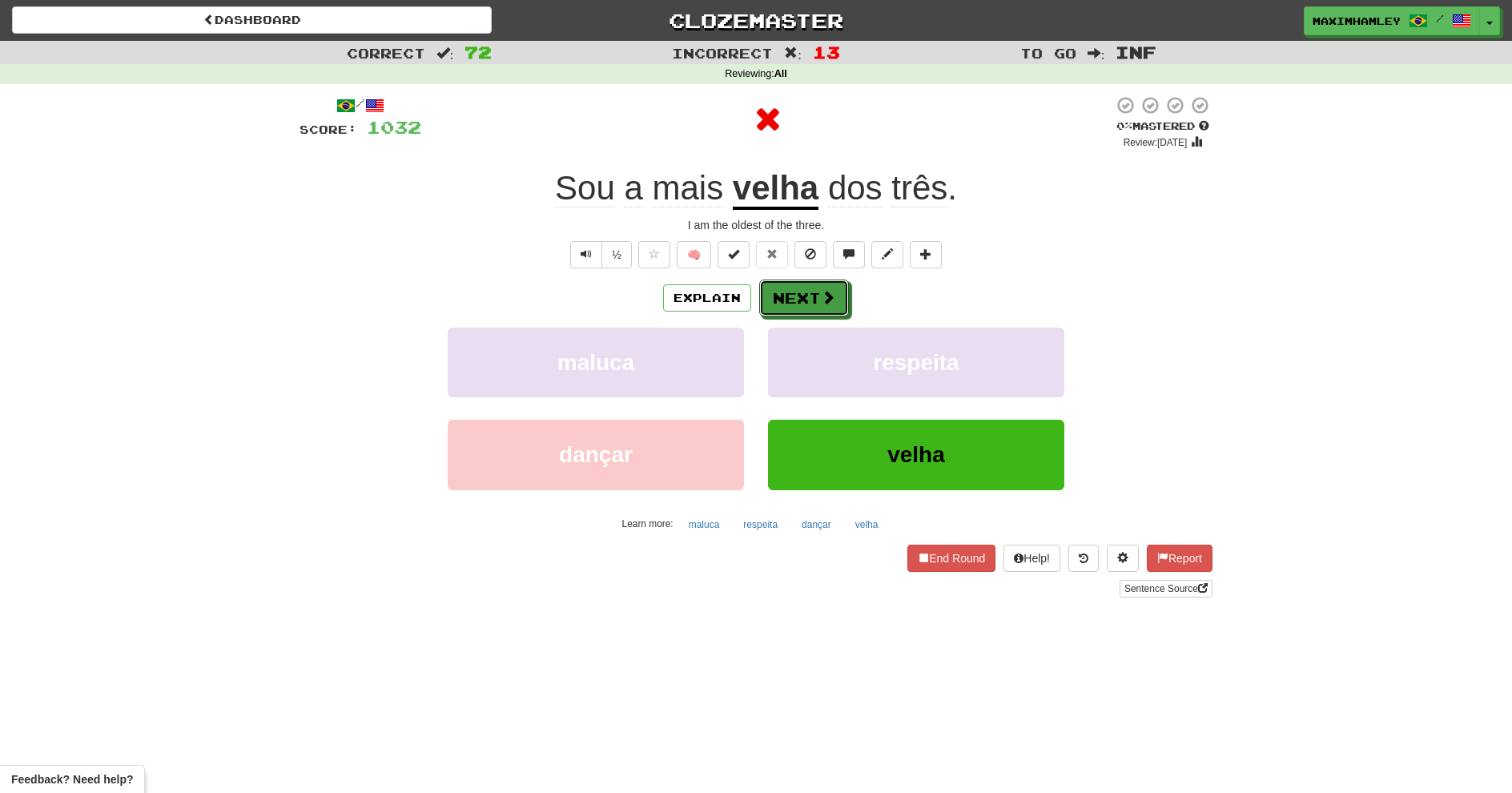
click at [793, 293] on button "Next" at bounding box center [803, 297] width 90 height 37
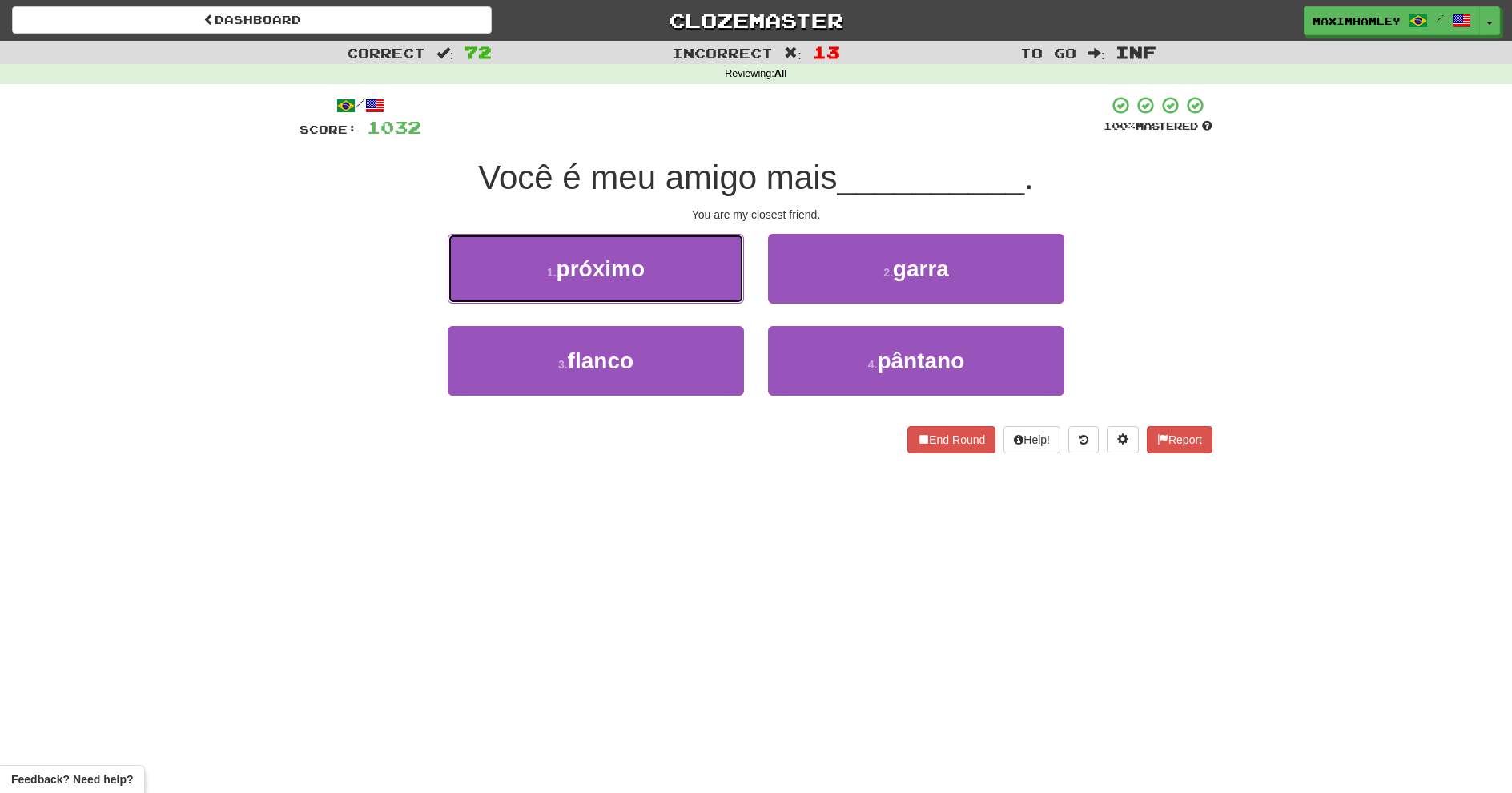
click at [665, 286] on button "1 . próximo" at bounding box center [596, 269] width 296 height 70
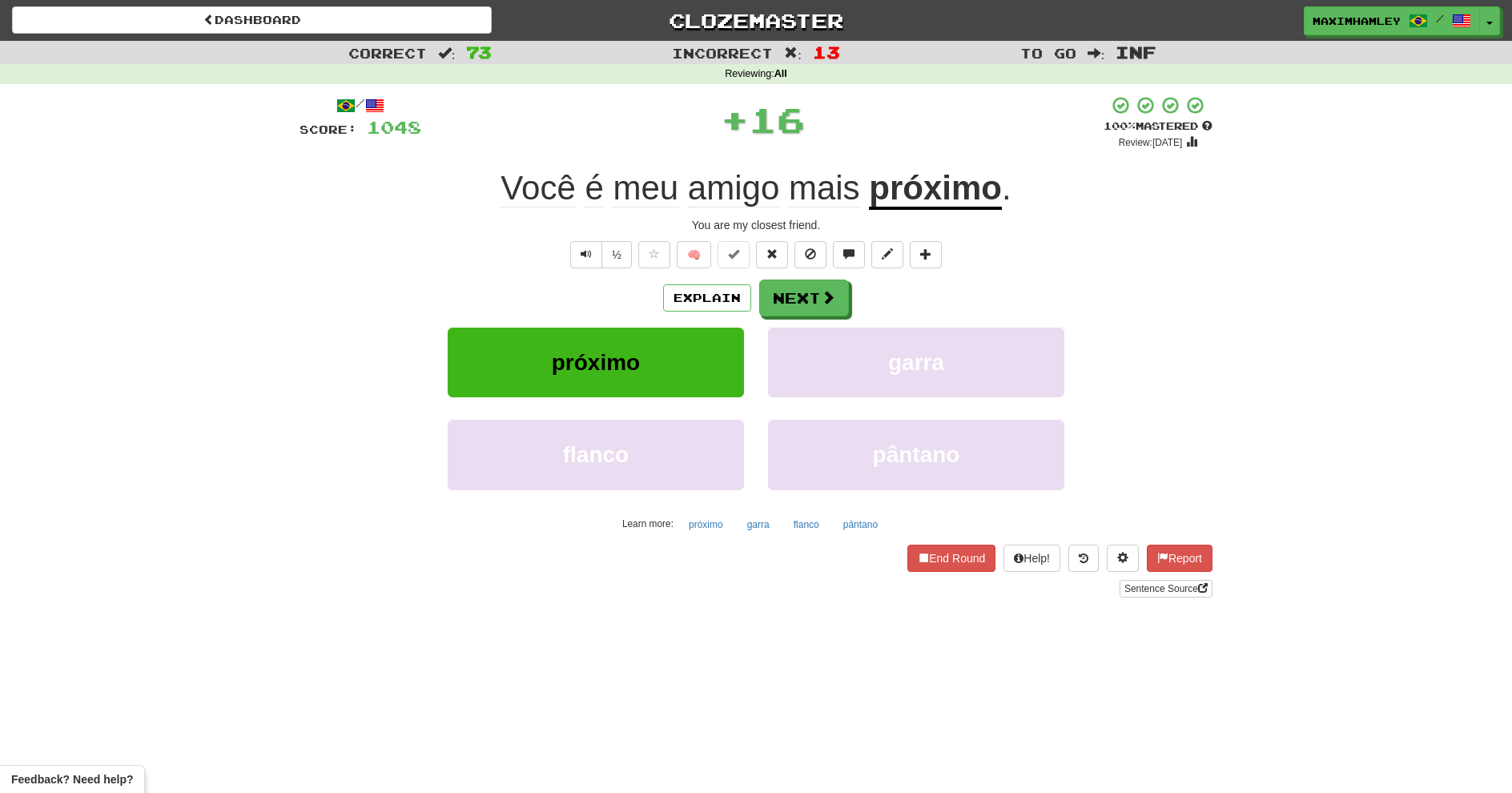
click at [789, 282] on div "/ Score: 1048 + 16 100 % Mastered Review: 2026-02-16 Você é meu amigo mais próx…" at bounding box center [756, 347] width 913 height 503
click at [793, 287] on button "Next" at bounding box center [803, 297] width 90 height 37
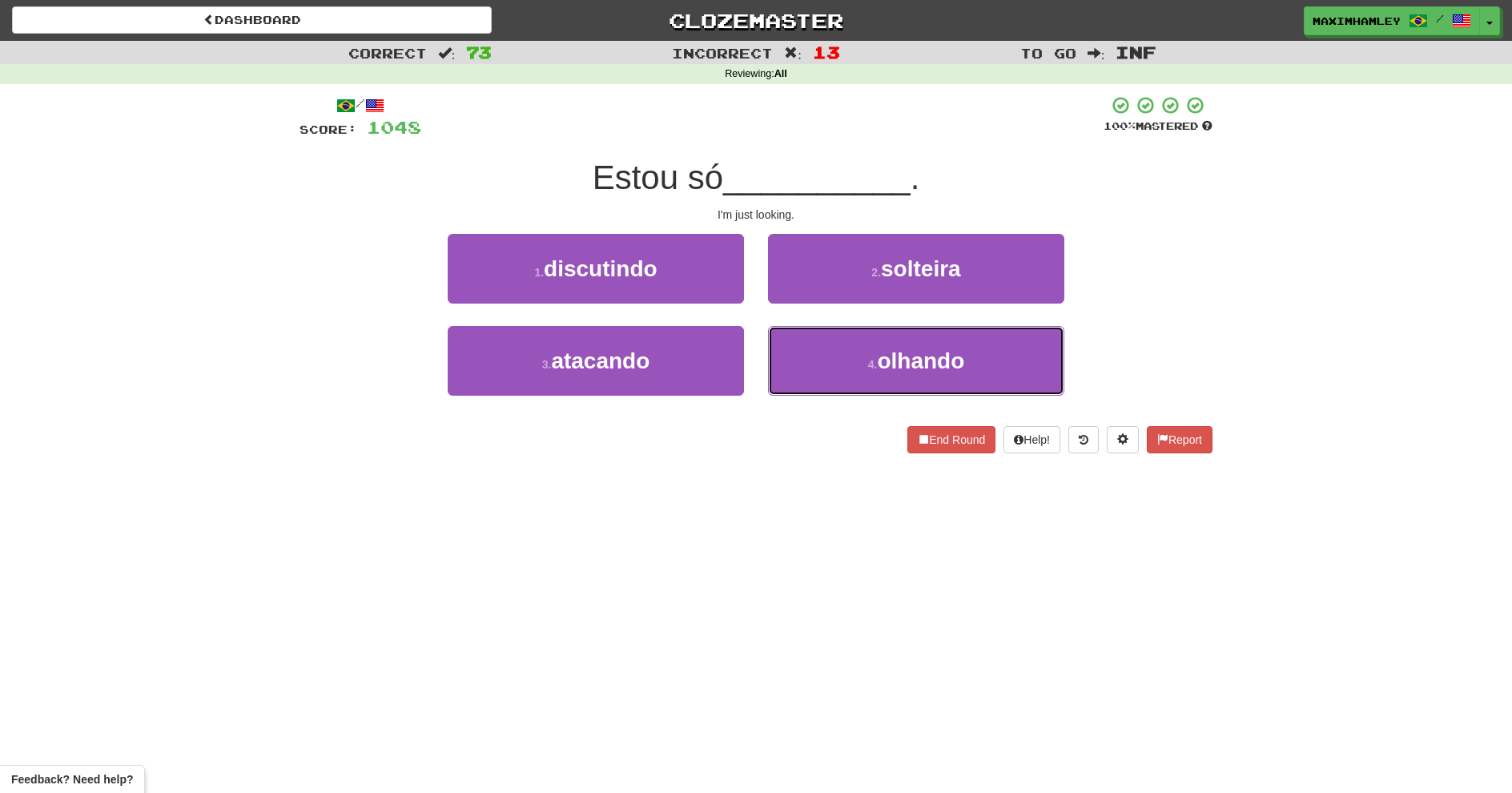
click at [852, 363] on button "4 . olhando" at bounding box center [916, 360] width 296 height 70
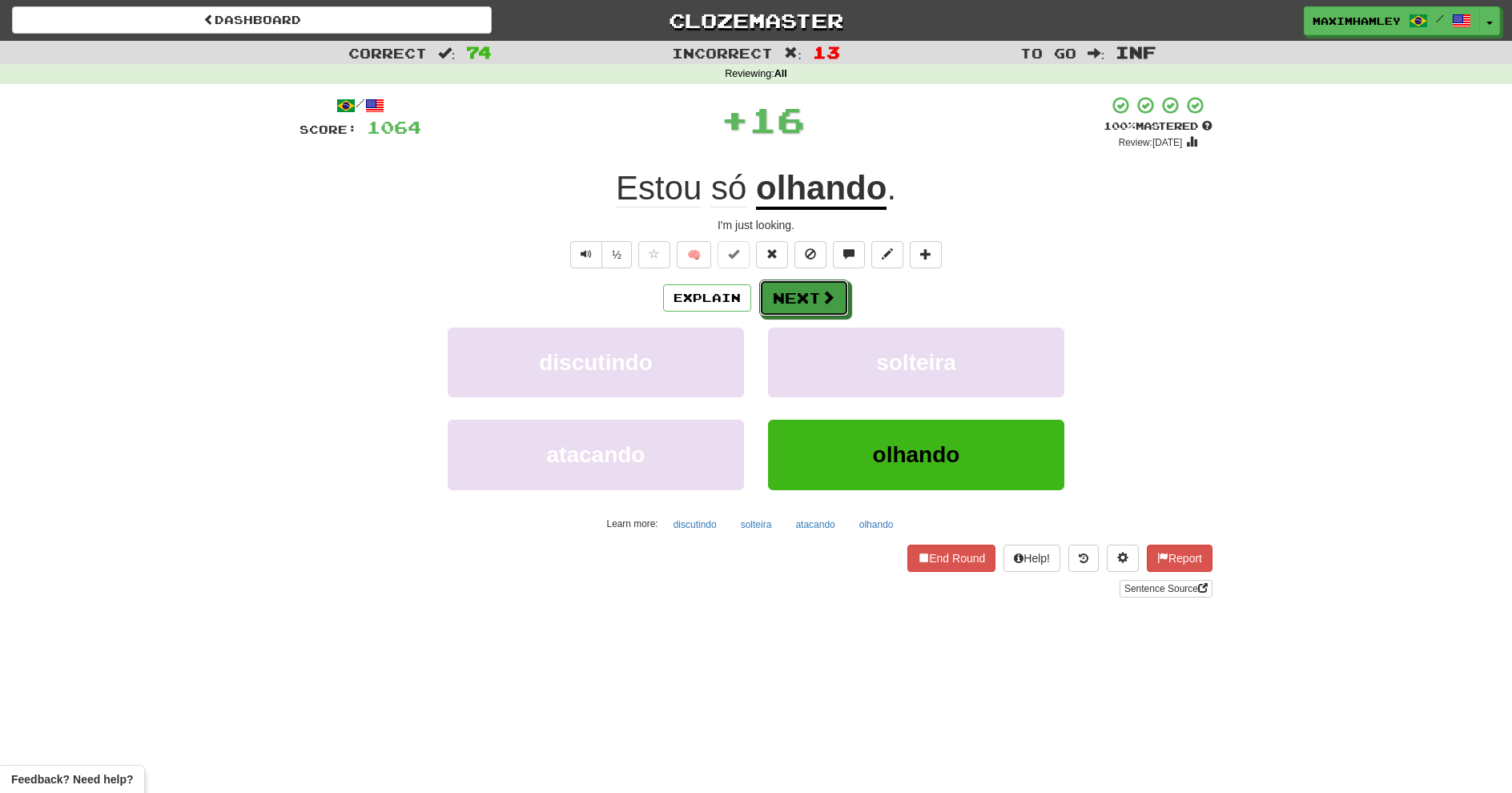
click at [799, 300] on button "Next" at bounding box center [803, 297] width 90 height 37
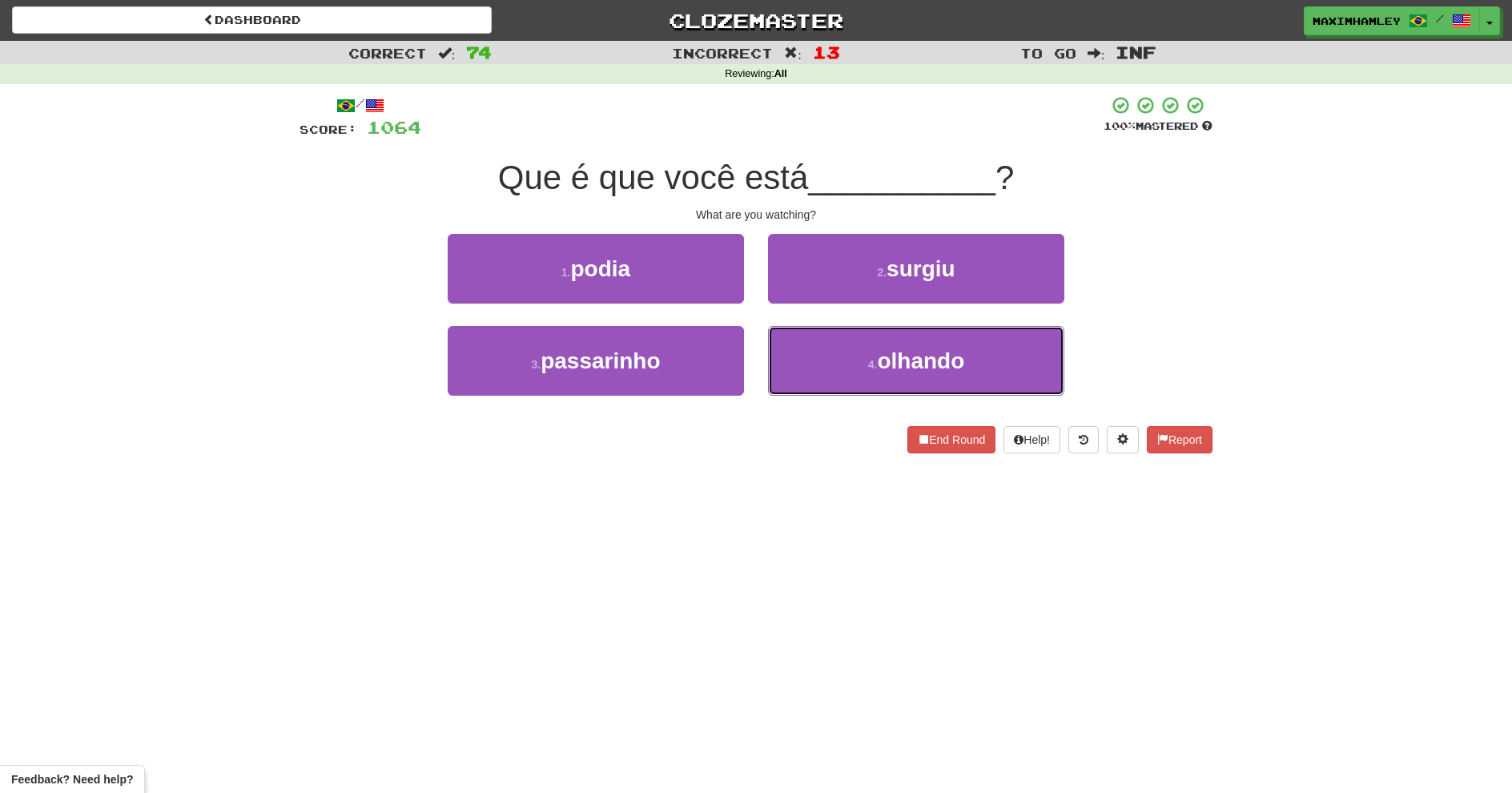
click at [866, 372] on button "4 . olhando" at bounding box center [916, 360] width 296 height 70
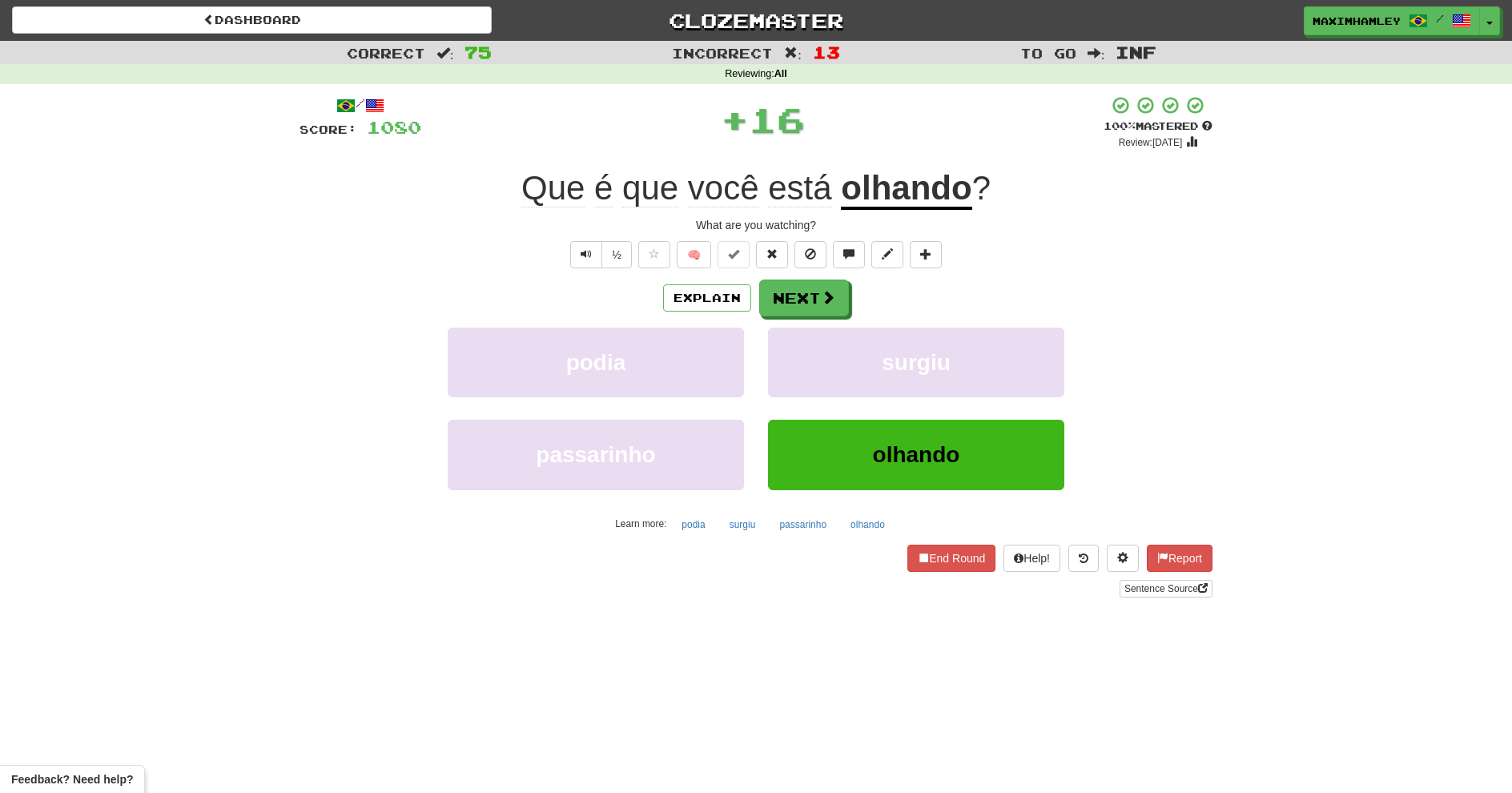
click at [787, 278] on div "/ Score: 1080 + 16 100 % Mastered Review: 2026-02-16 Que é que você está olhand…" at bounding box center [756, 347] width 913 height 503
click at [787, 291] on button "Next" at bounding box center [803, 297] width 90 height 37
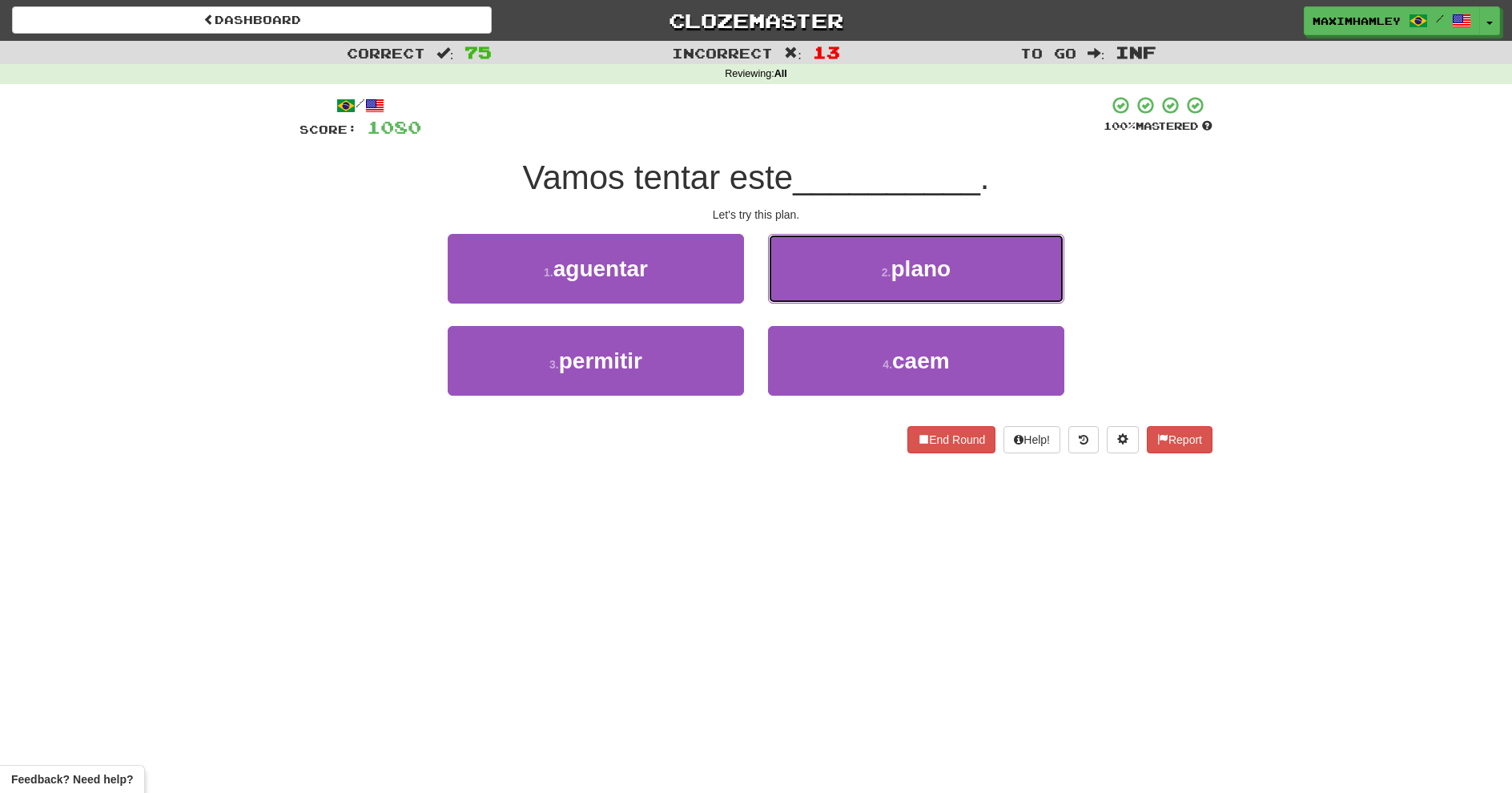
click at [780, 297] on button "2 . plano" at bounding box center [916, 269] width 296 height 70
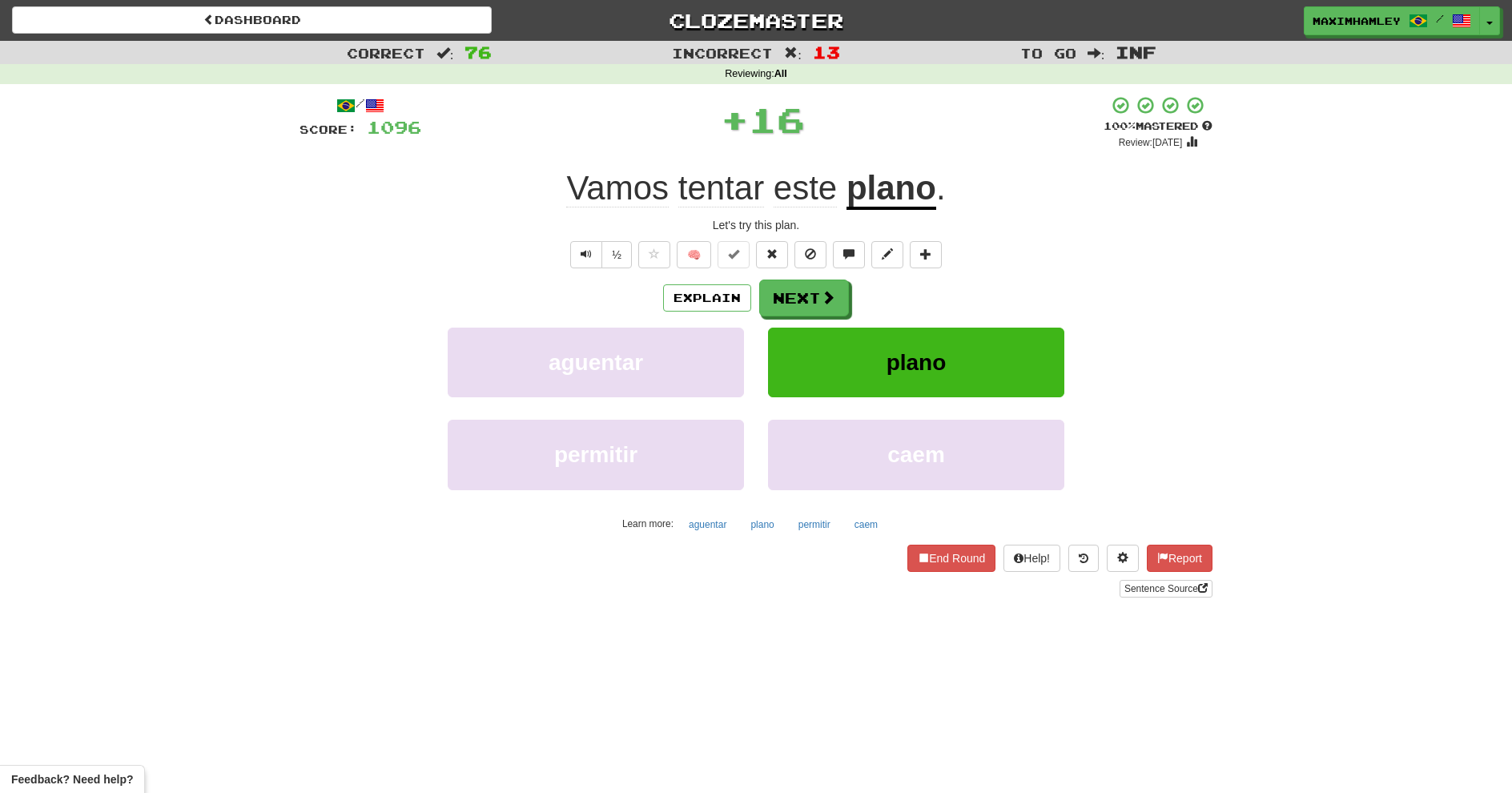
click at [780, 297] on button "Next" at bounding box center [803, 297] width 90 height 37
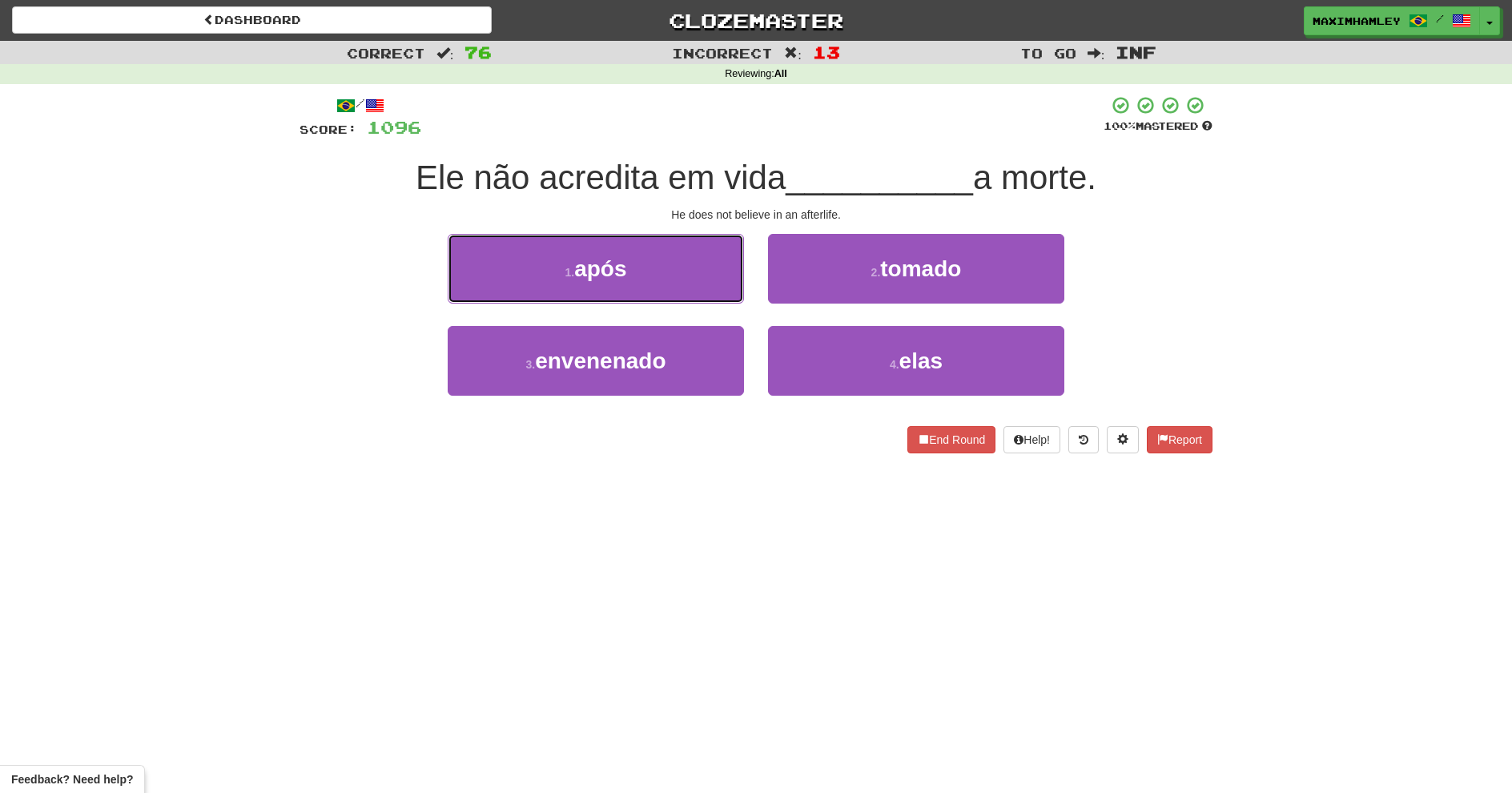
click at [676, 284] on button "1 . após" at bounding box center [596, 269] width 296 height 70
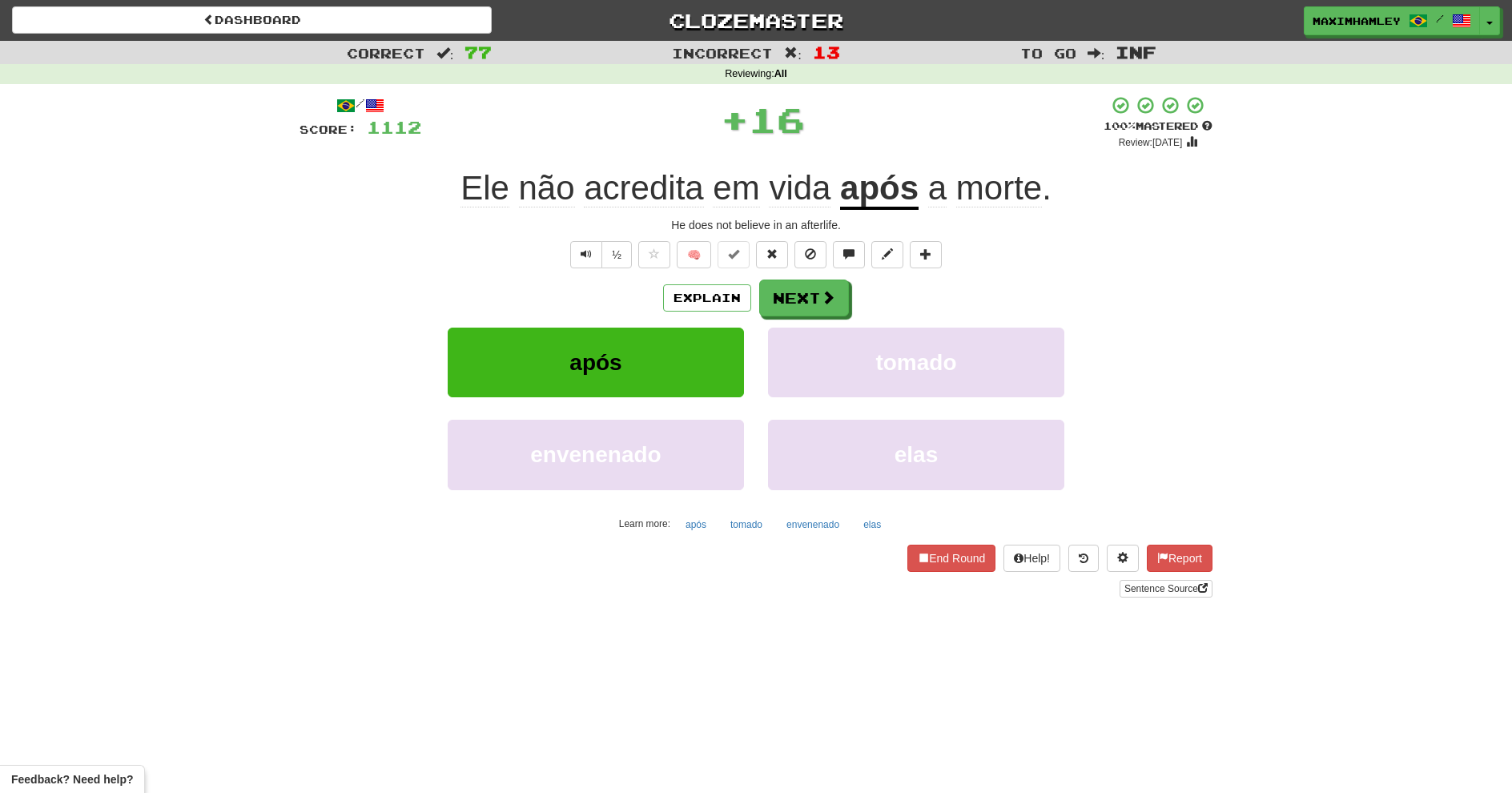
click at [858, 307] on div "Explain Next" at bounding box center [756, 297] width 913 height 37
click at [808, 304] on button "Next" at bounding box center [803, 297] width 90 height 37
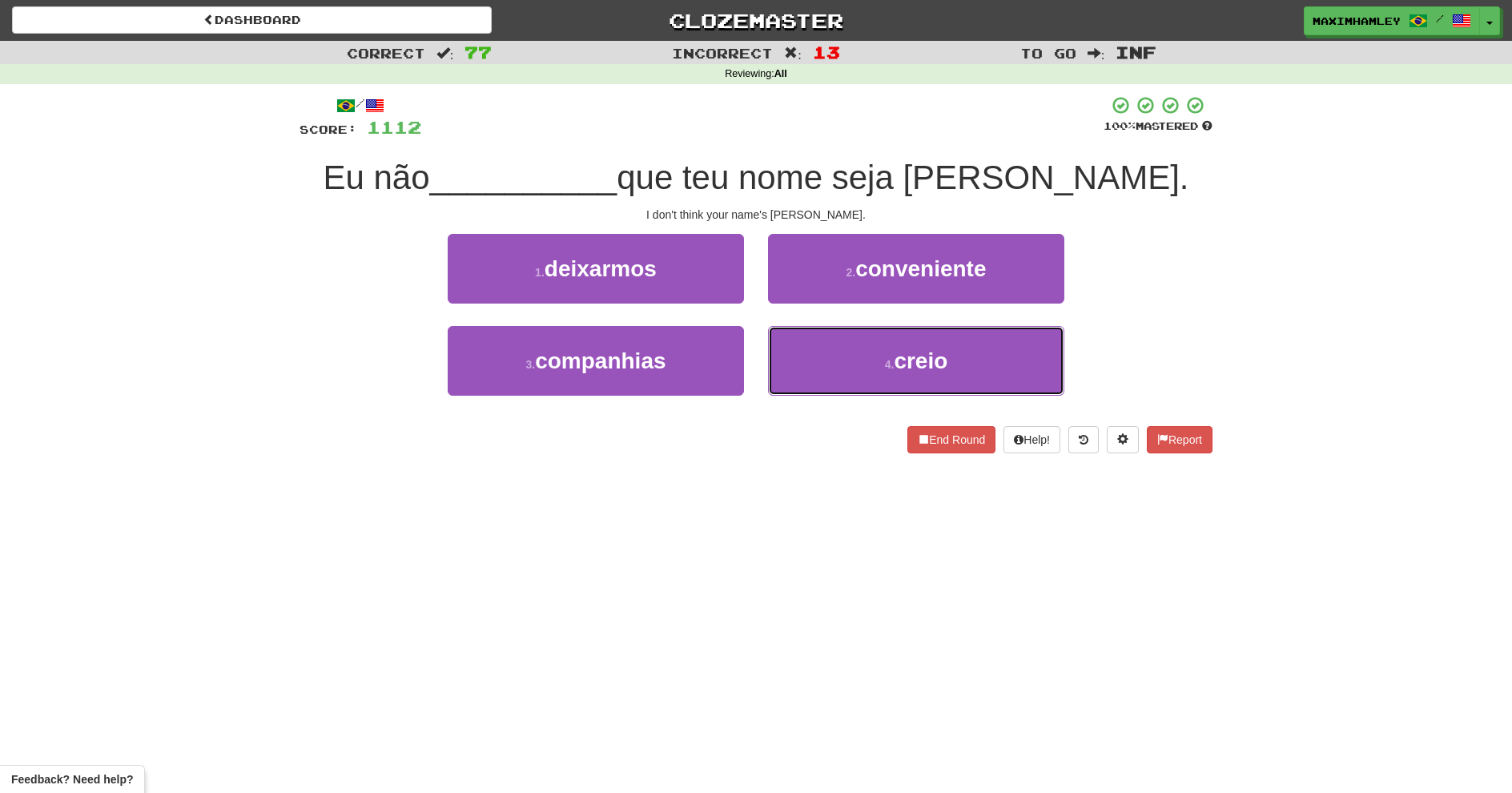
click at [868, 357] on button "4 . creio" at bounding box center [916, 360] width 296 height 70
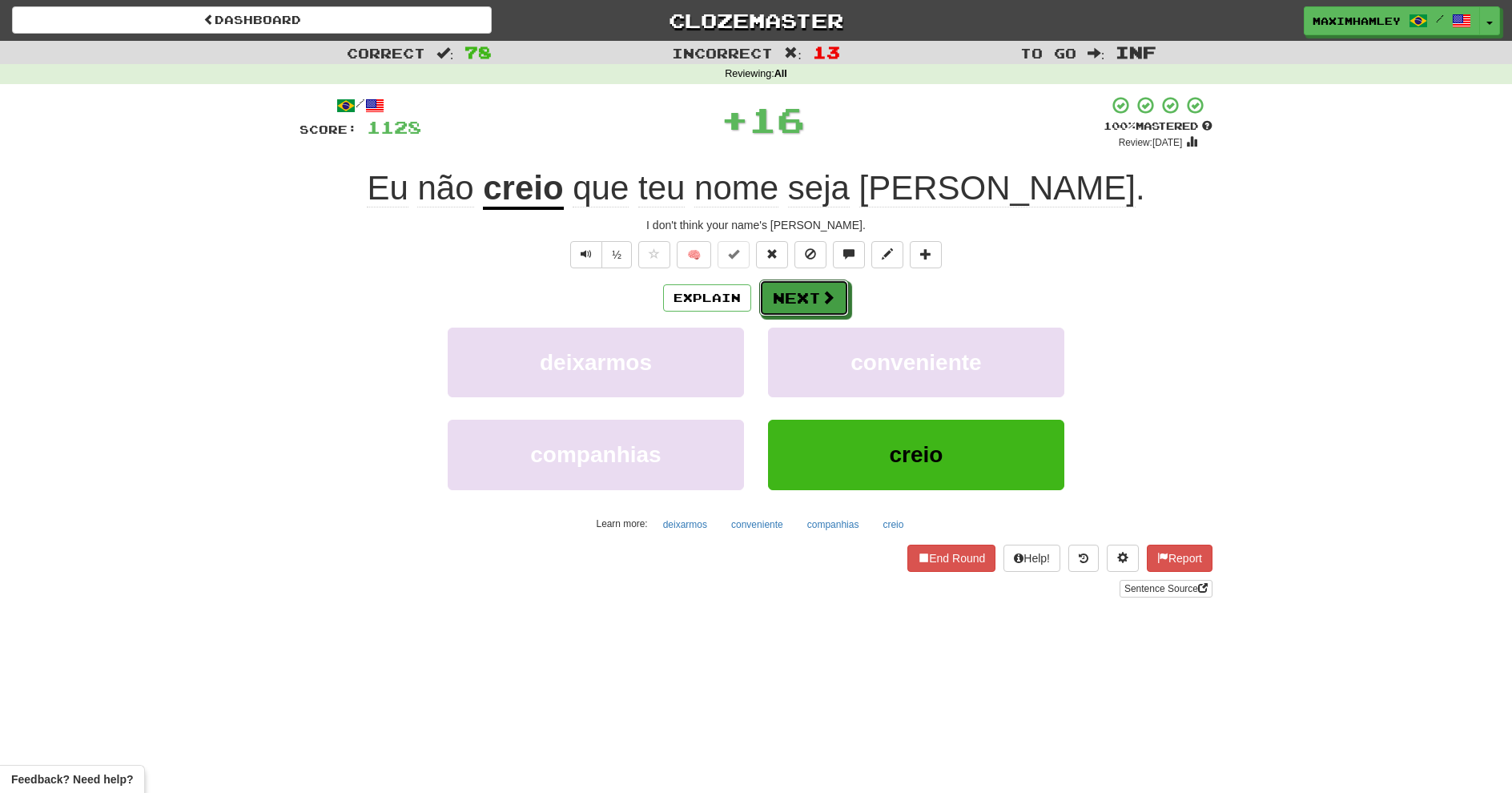
click at [816, 305] on button "Next" at bounding box center [803, 297] width 90 height 37
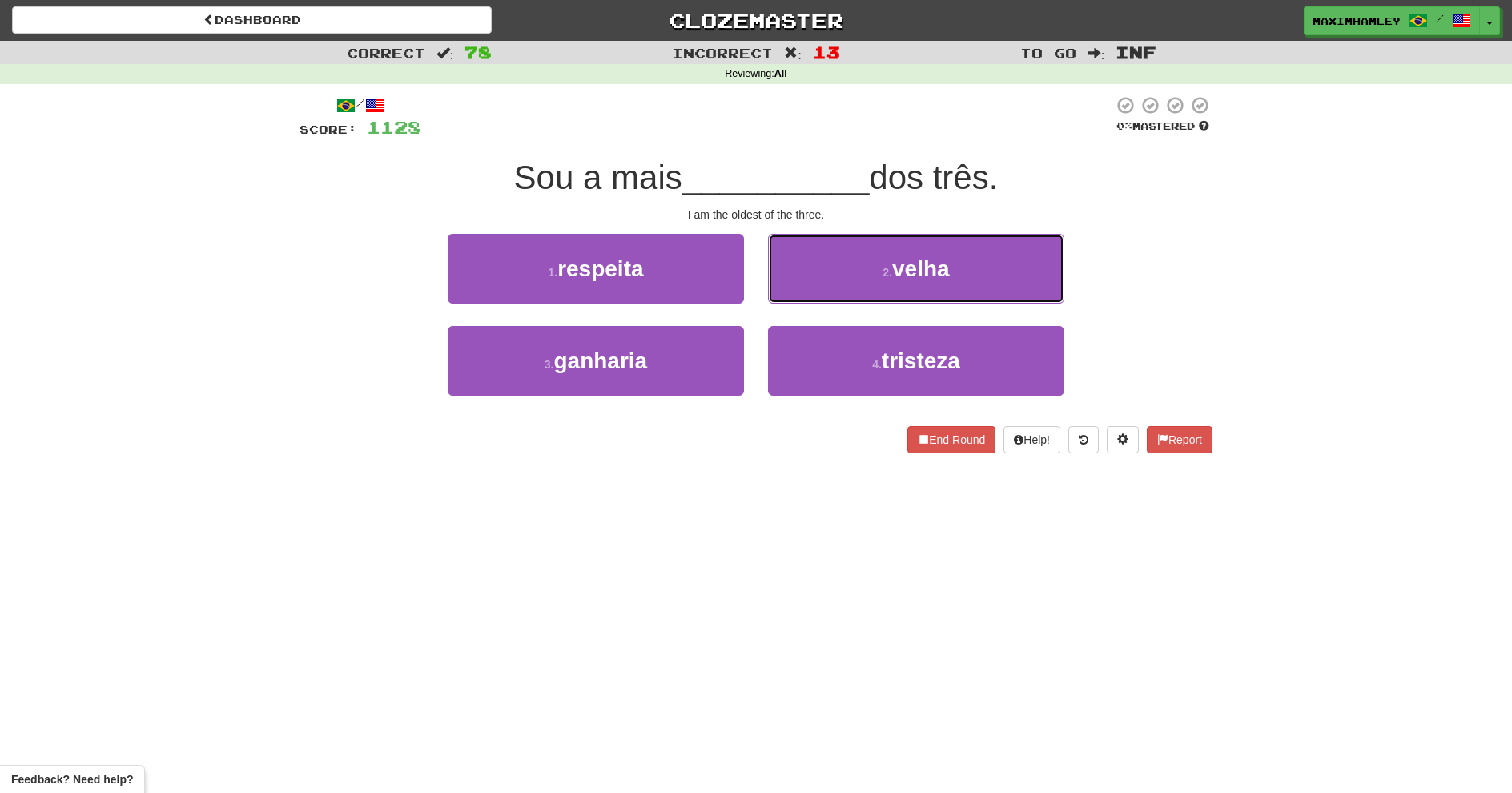
click at [809, 273] on button "2 . velha" at bounding box center [916, 269] width 296 height 70
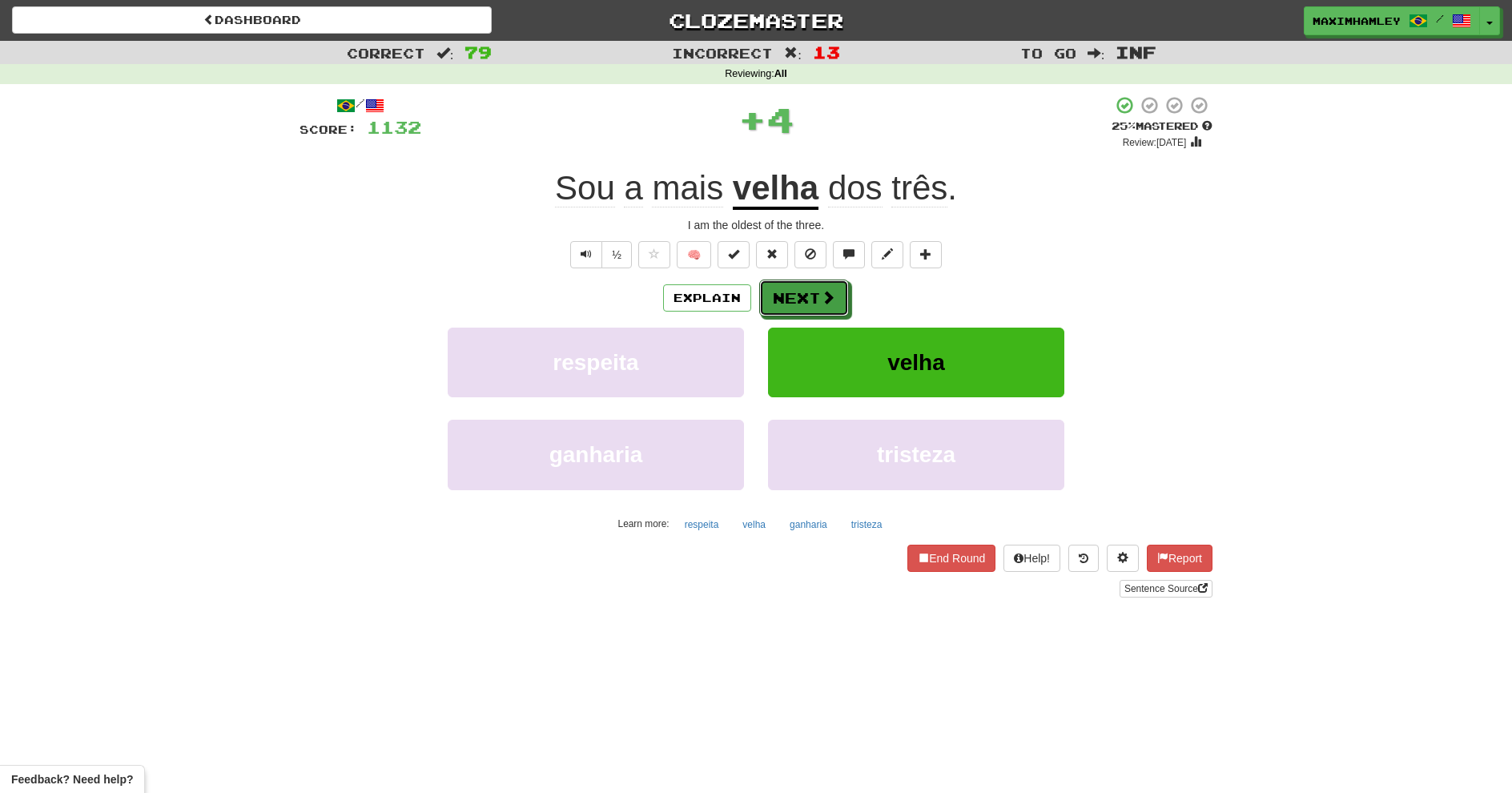
click at [797, 290] on button "Next" at bounding box center [803, 297] width 90 height 37
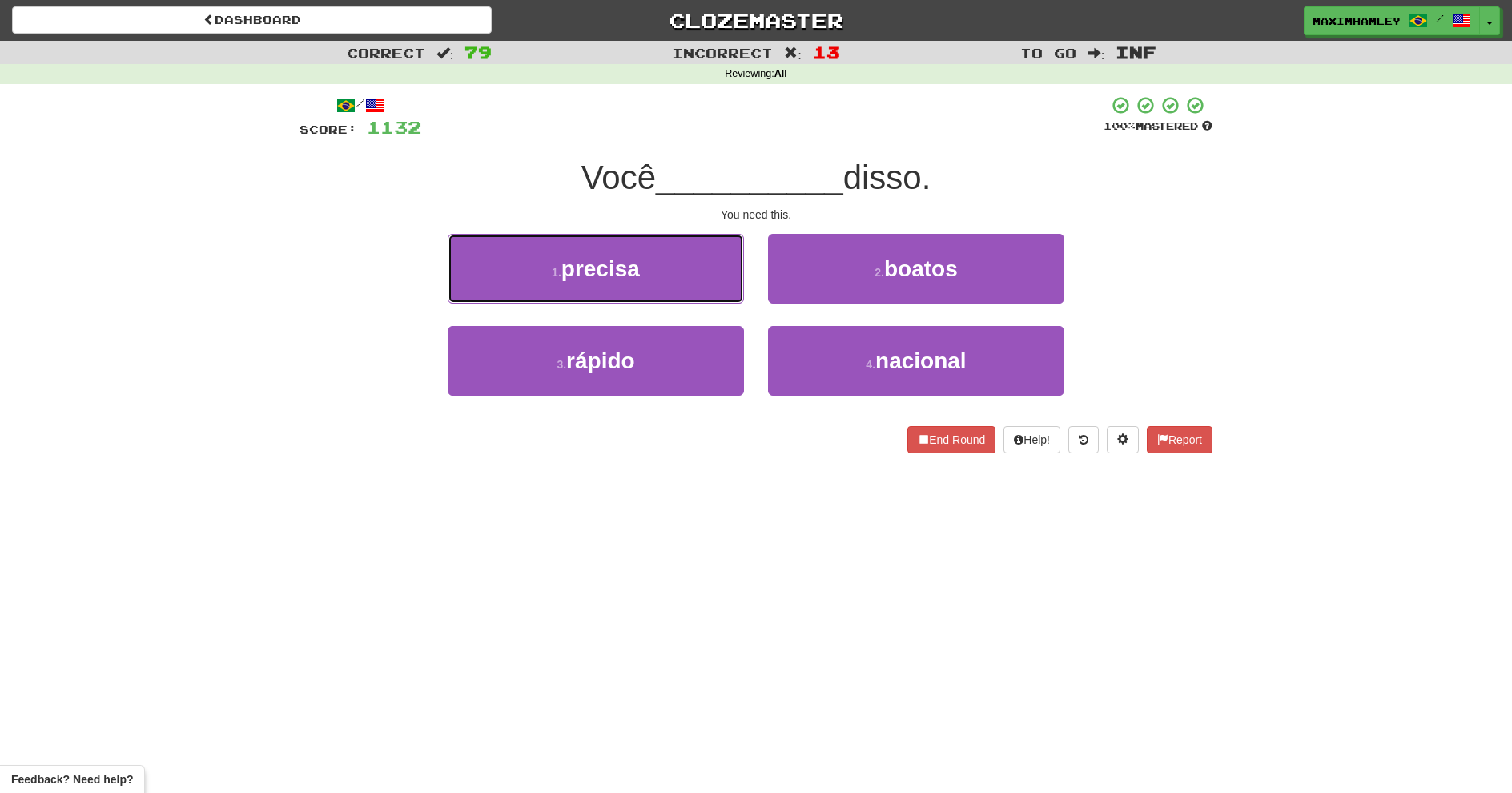
click at [666, 282] on button "1 . precisa" at bounding box center [596, 269] width 296 height 70
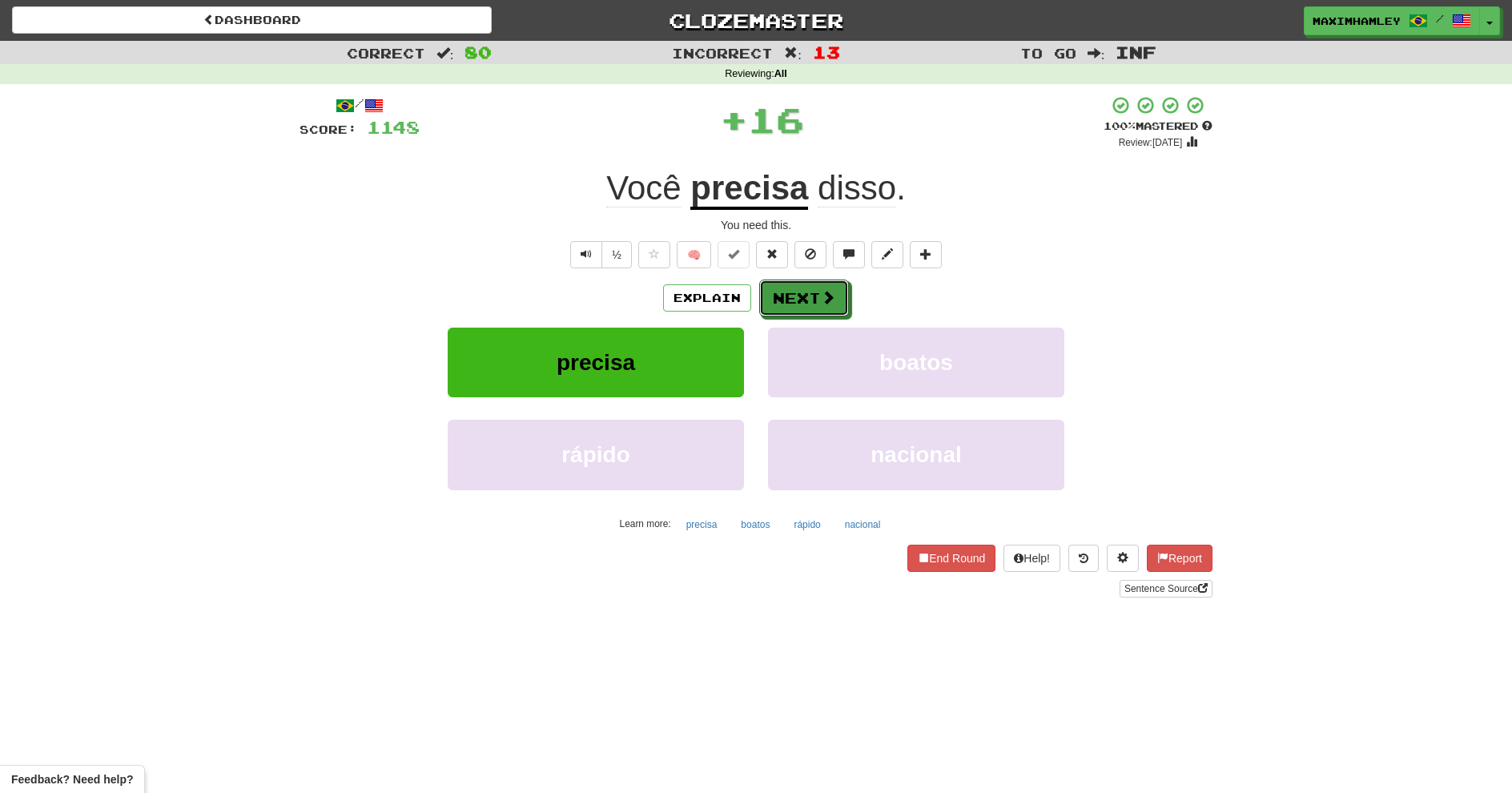
click at [794, 295] on button "Next" at bounding box center [803, 297] width 90 height 37
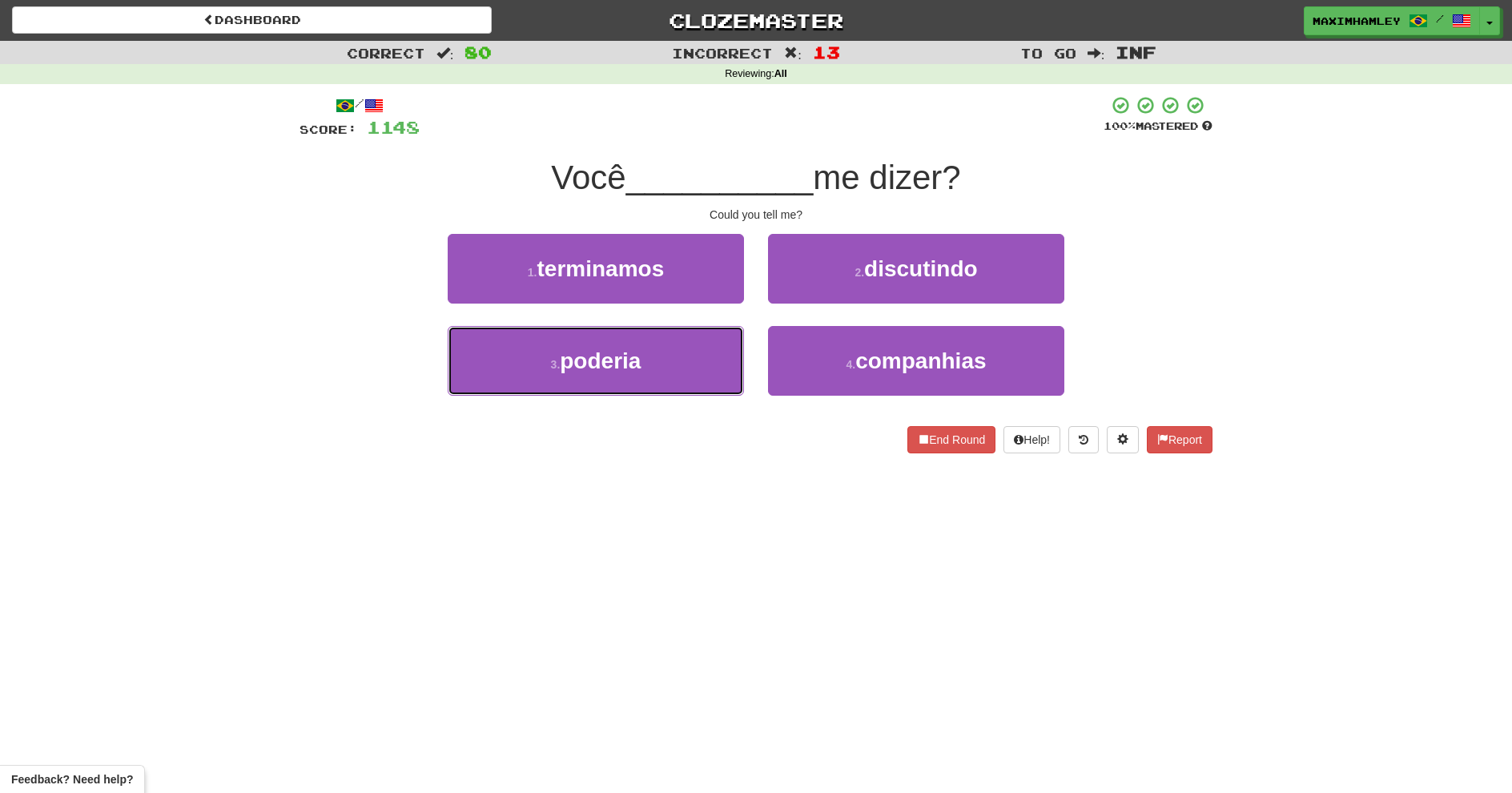
drag, startPoint x: 666, startPoint y: 379, endPoint x: 688, endPoint y: 369, distance: 24.2
click at [666, 381] on button "3 . poderia" at bounding box center [596, 360] width 296 height 70
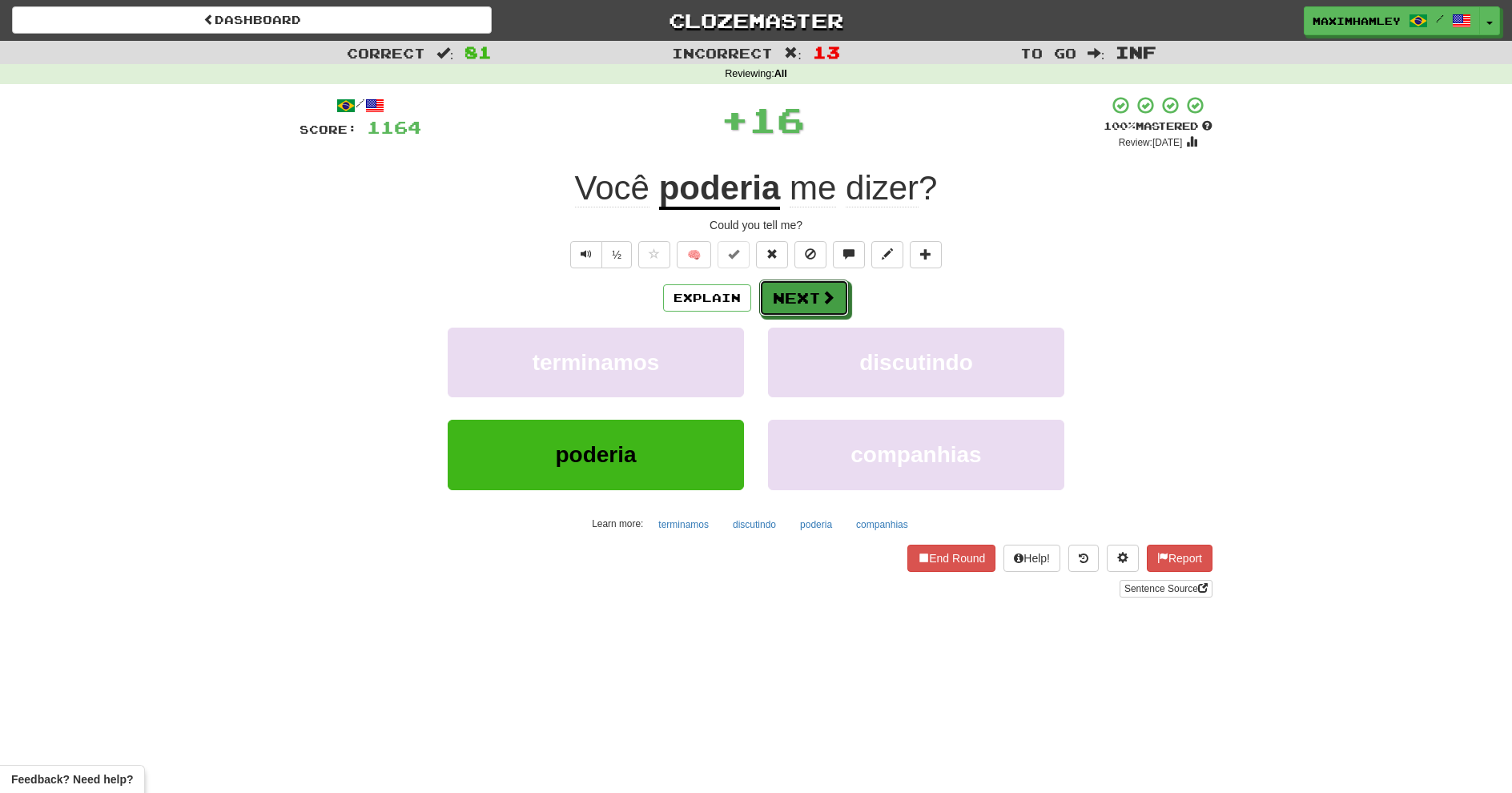
click at [843, 300] on button "Next" at bounding box center [803, 297] width 90 height 37
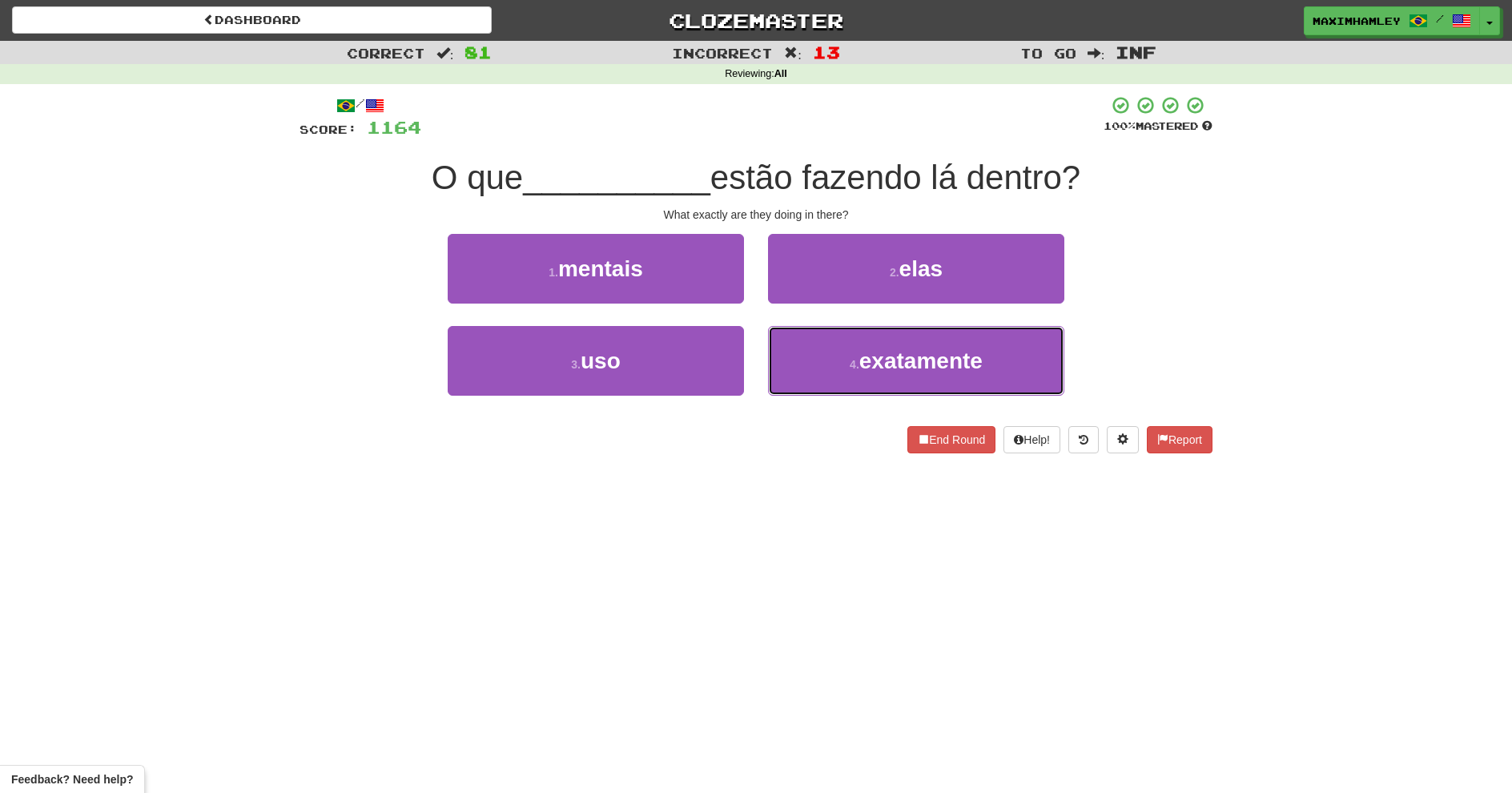
click at [972, 338] on button "4 . exatamente" at bounding box center [916, 360] width 296 height 70
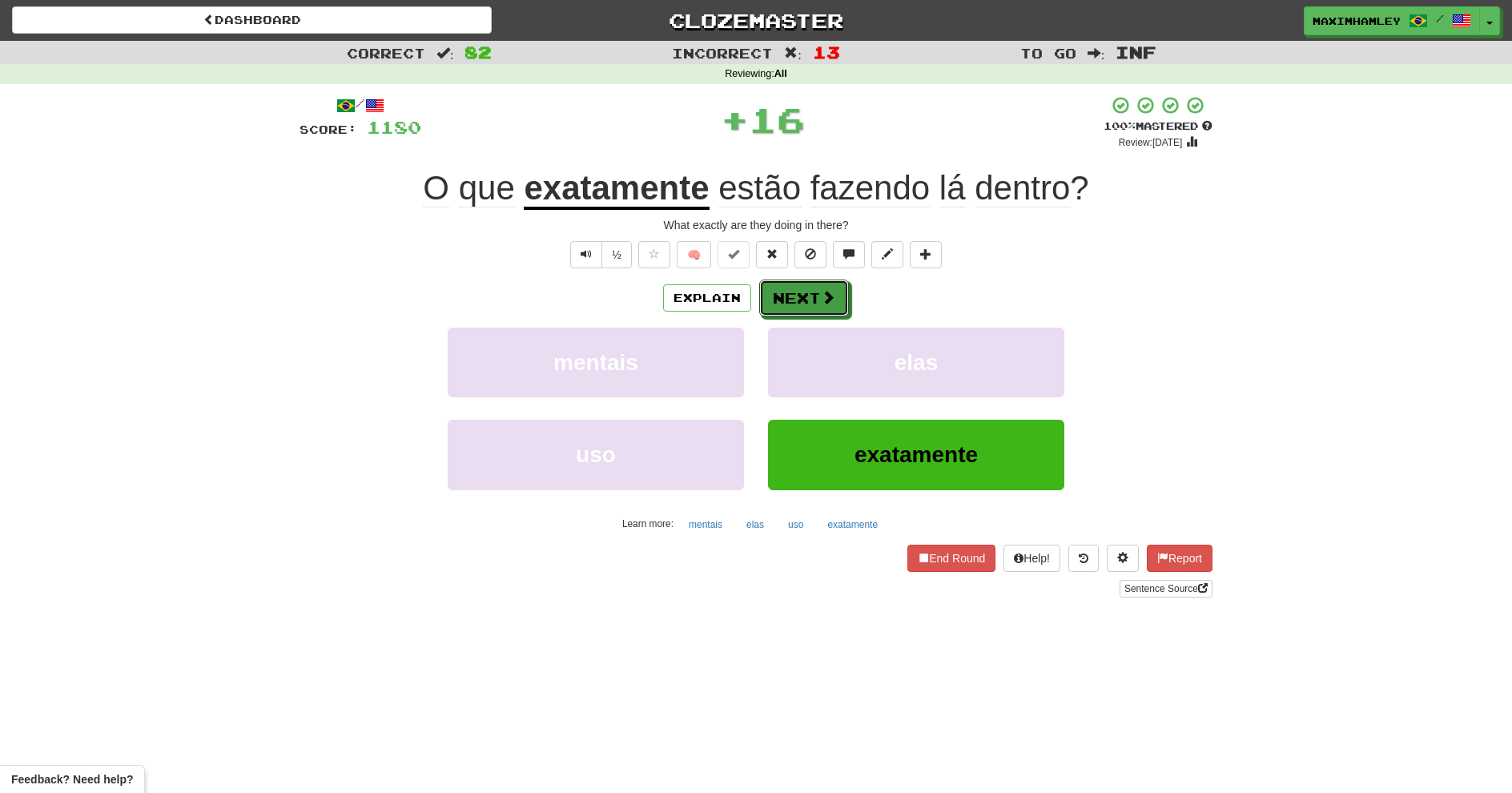
click at [829, 293] on span at bounding box center [828, 297] width 15 height 15
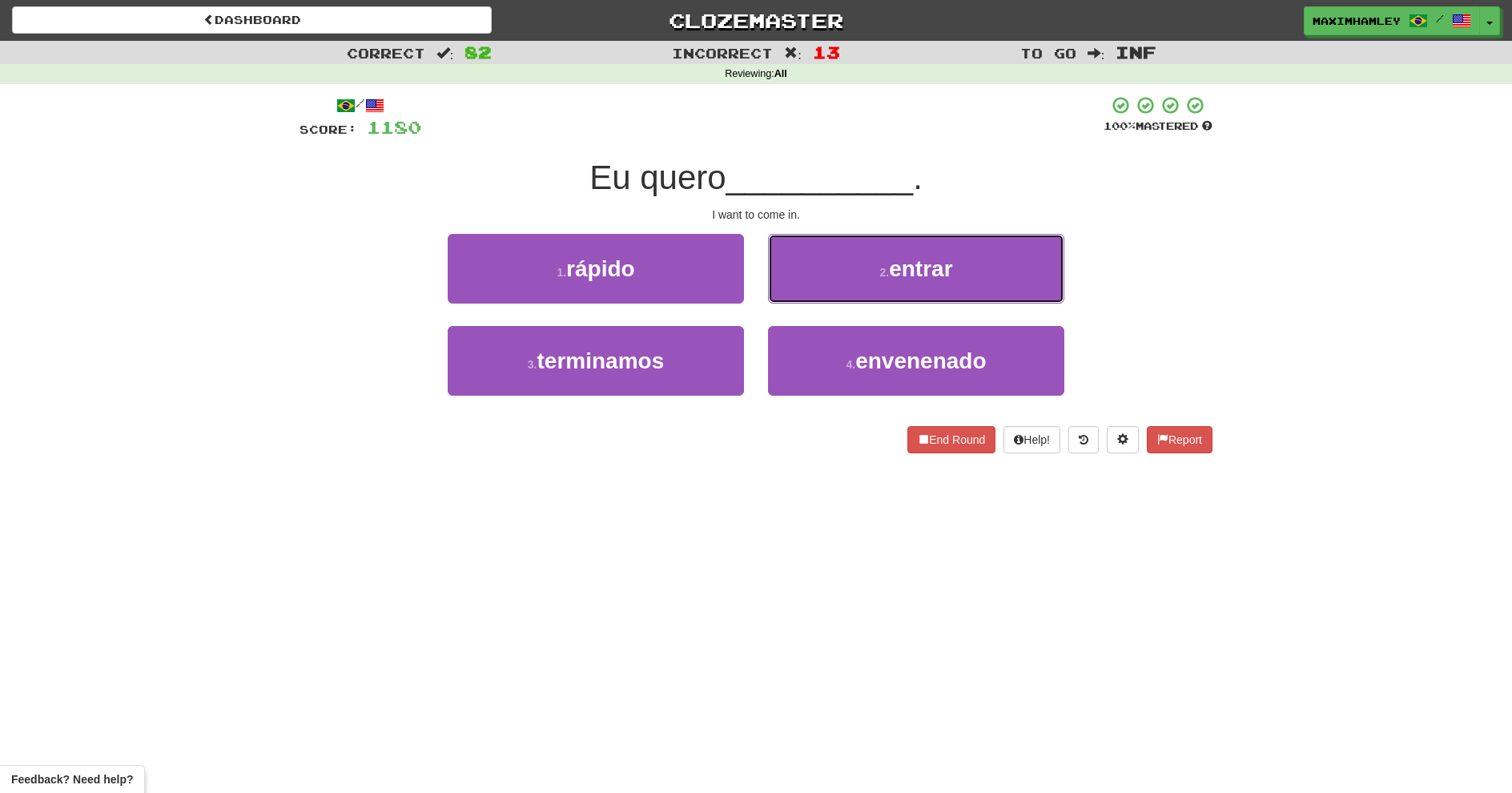
click at [828, 293] on button "2 . entrar" at bounding box center [916, 269] width 296 height 70
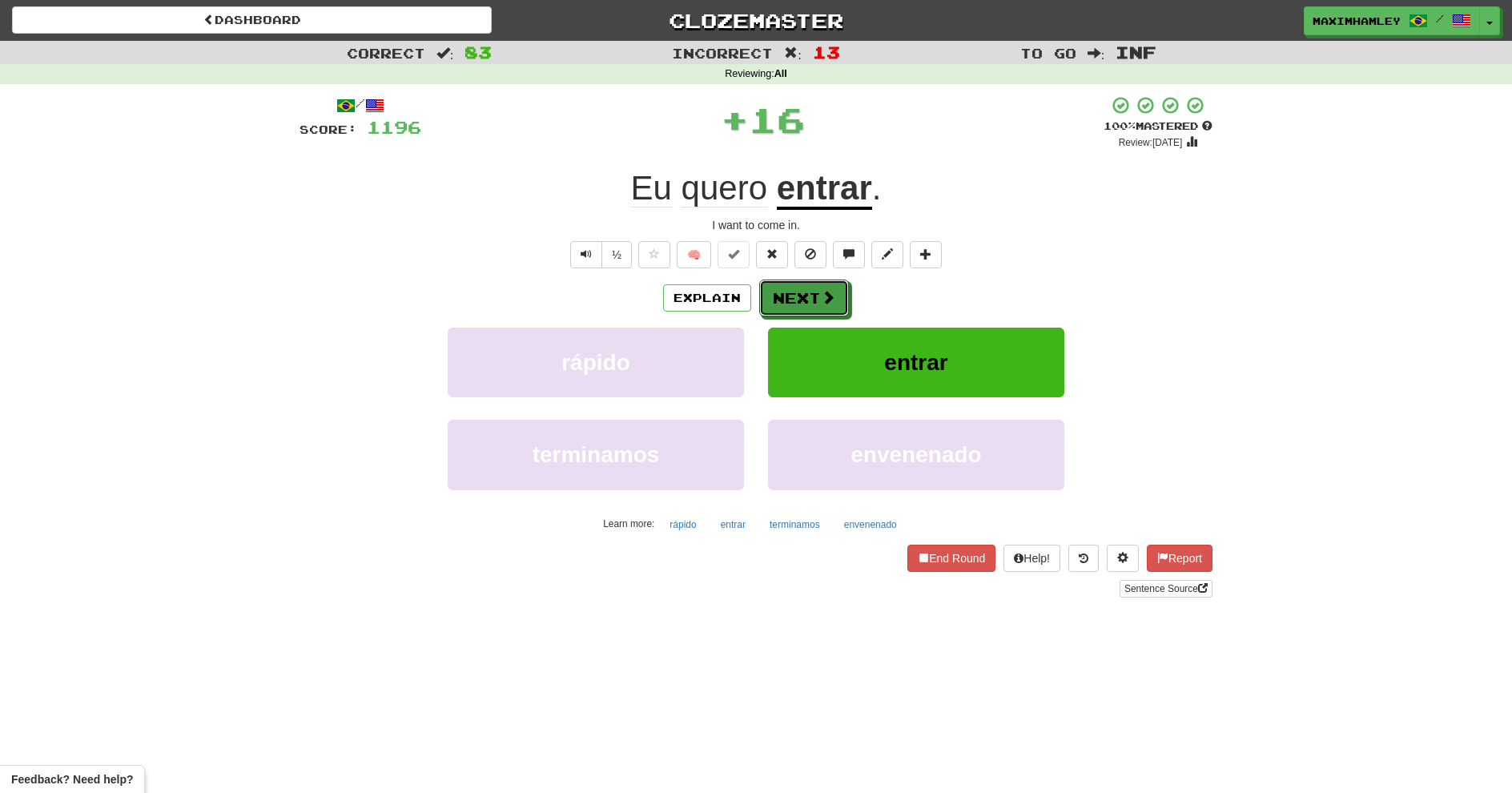
click at [785, 293] on button "Next" at bounding box center [803, 297] width 90 height 37
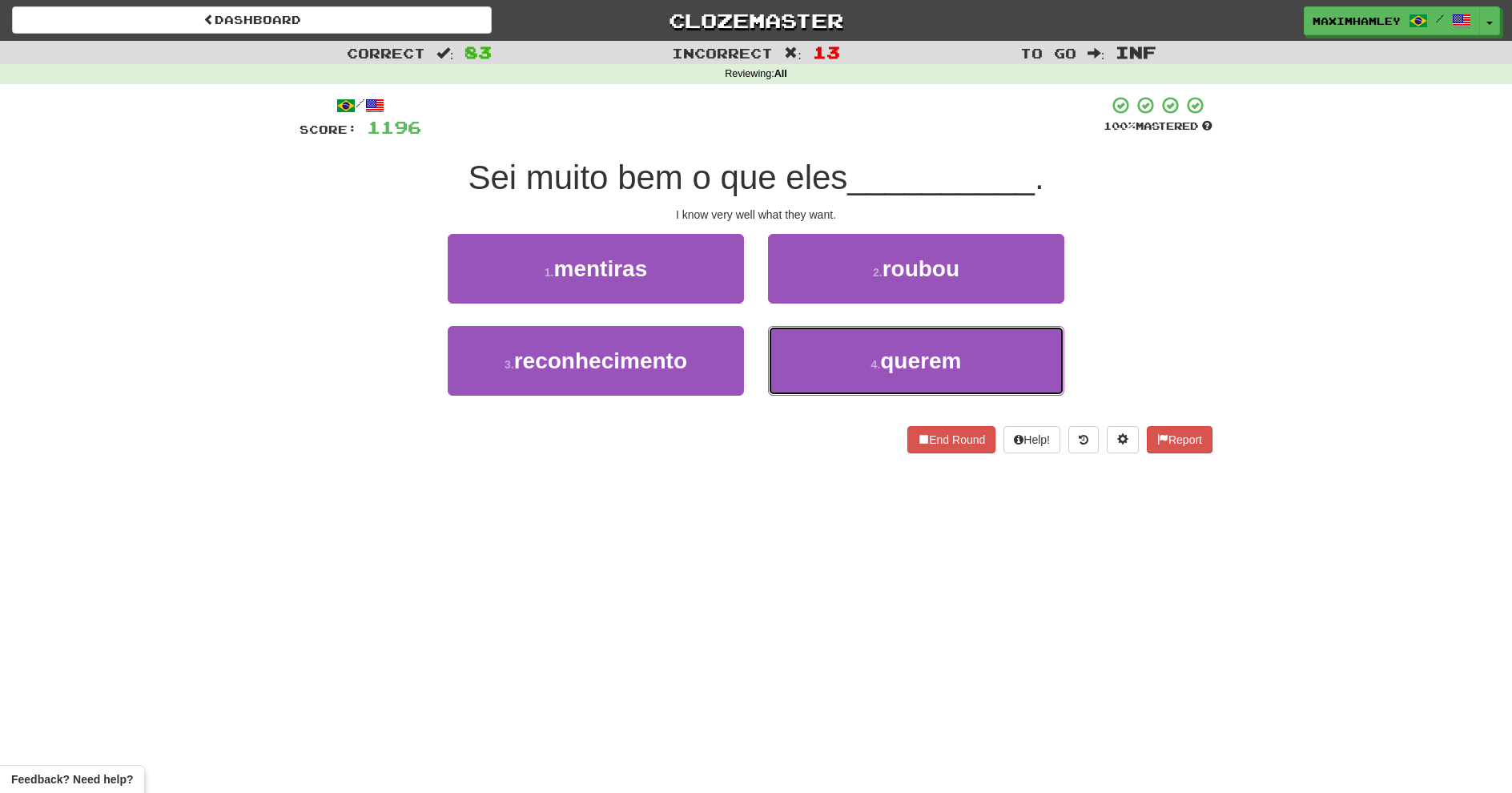
click at [841, 361] on button "4 . querem" at bounding box center [916, 360] width 296 height 70
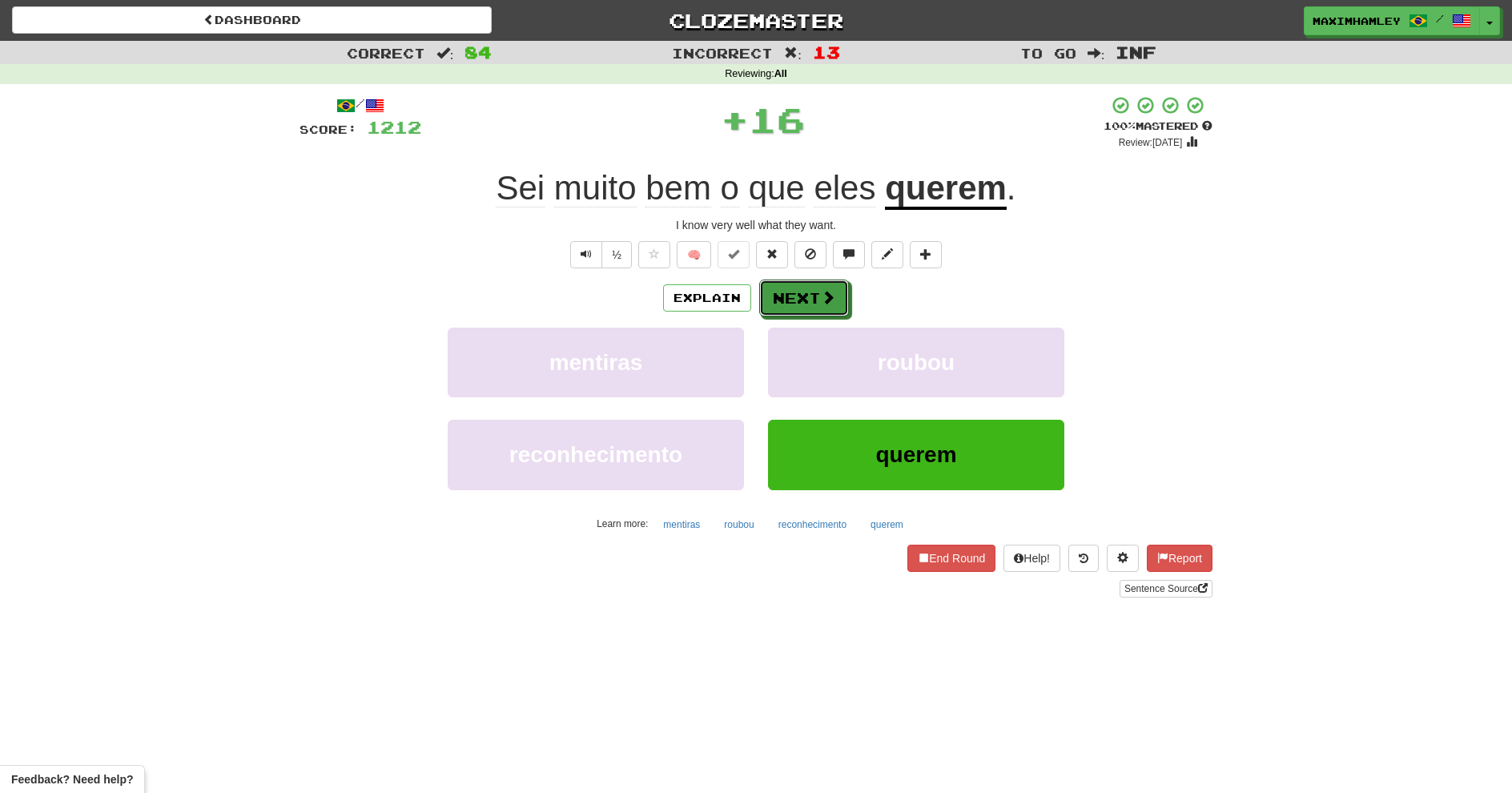
click at [818, 293] on button "Next" at bounding box center [803, 297] width 90 height 37
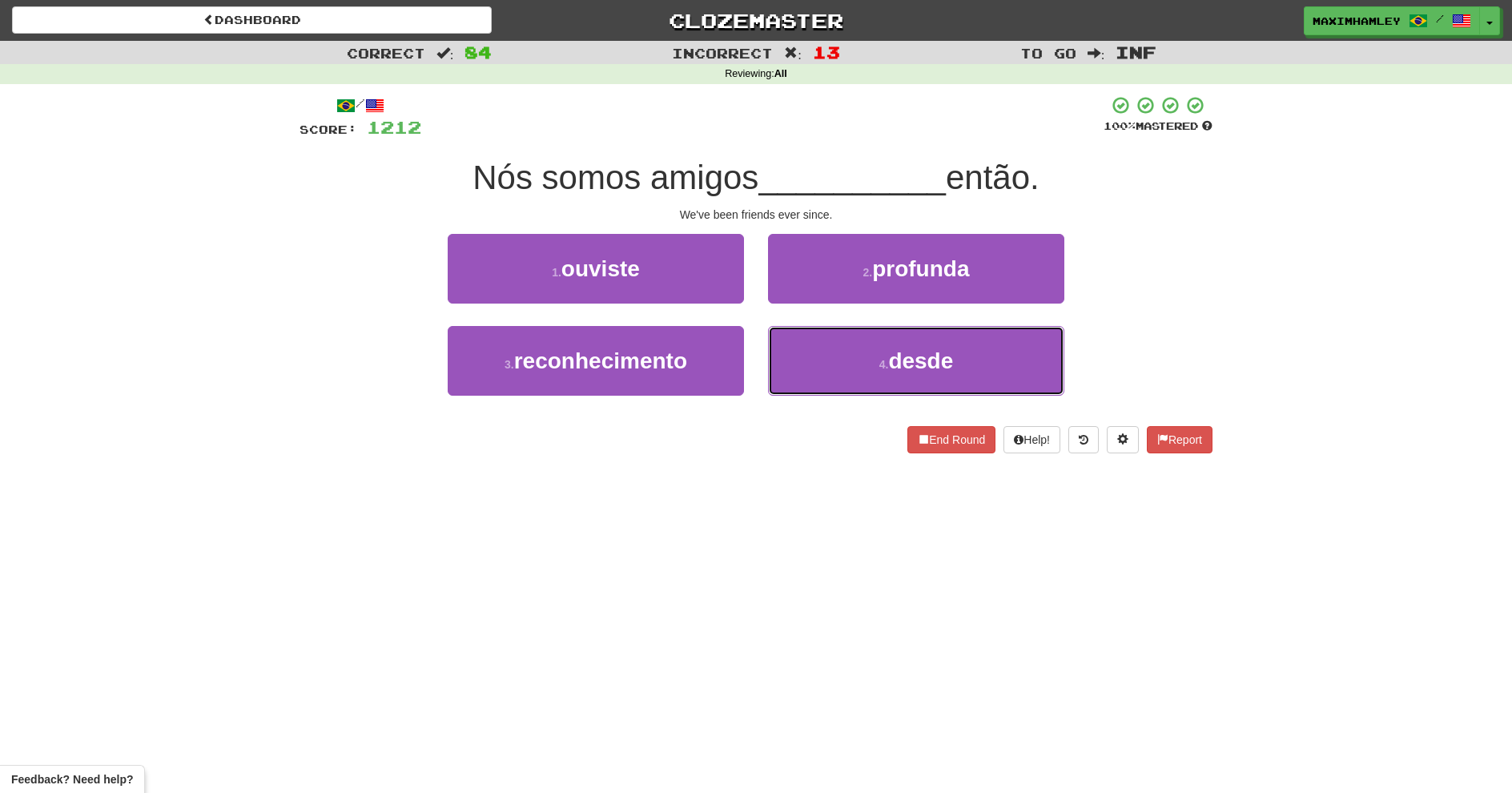
click at [835, 372] on button "4 . desde" at bounding box center [916, 360] width 296 height 70
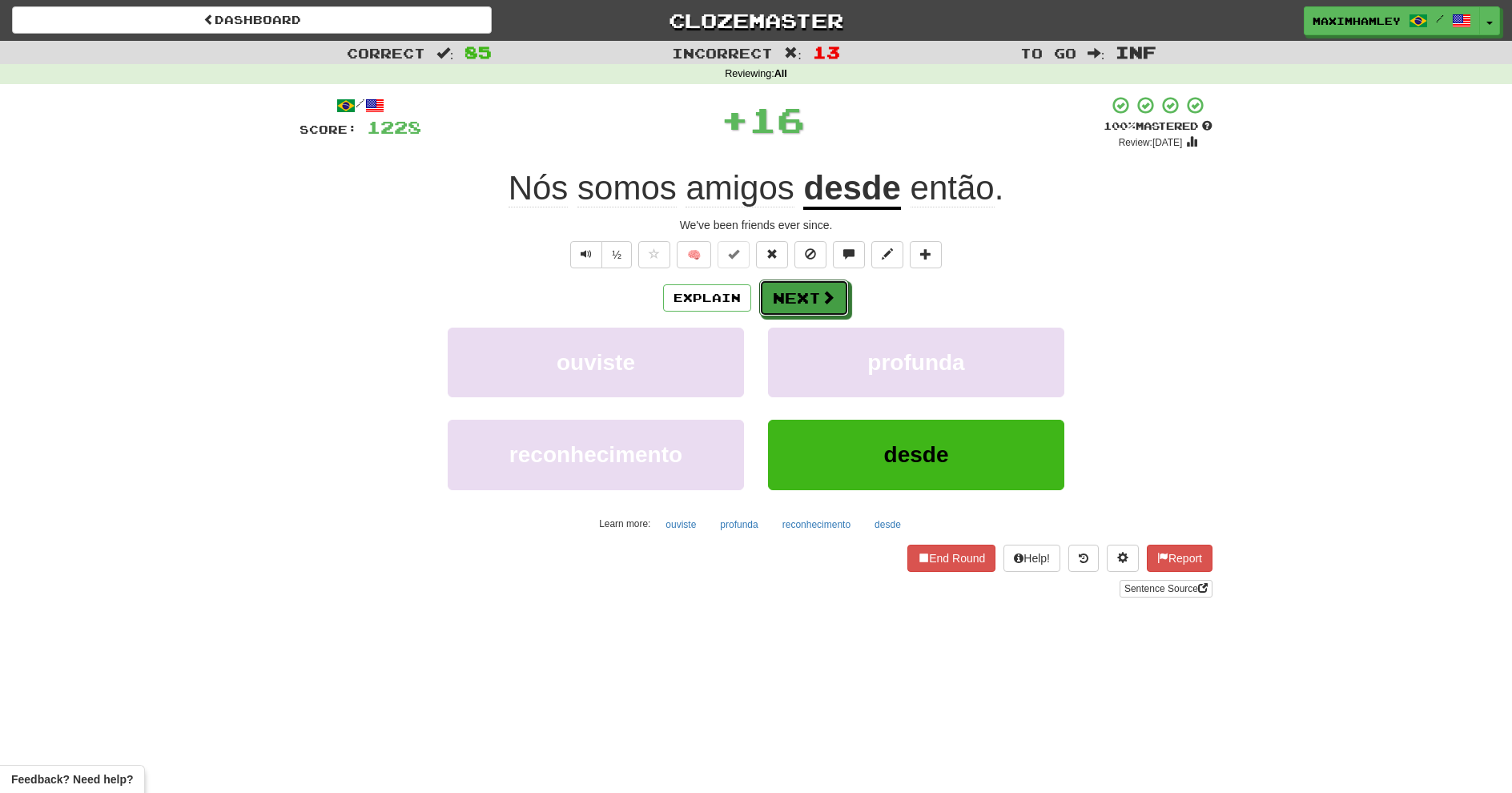
click at [795, 291] on button "Next" at bounding box center [803, 297] width 90 height 37
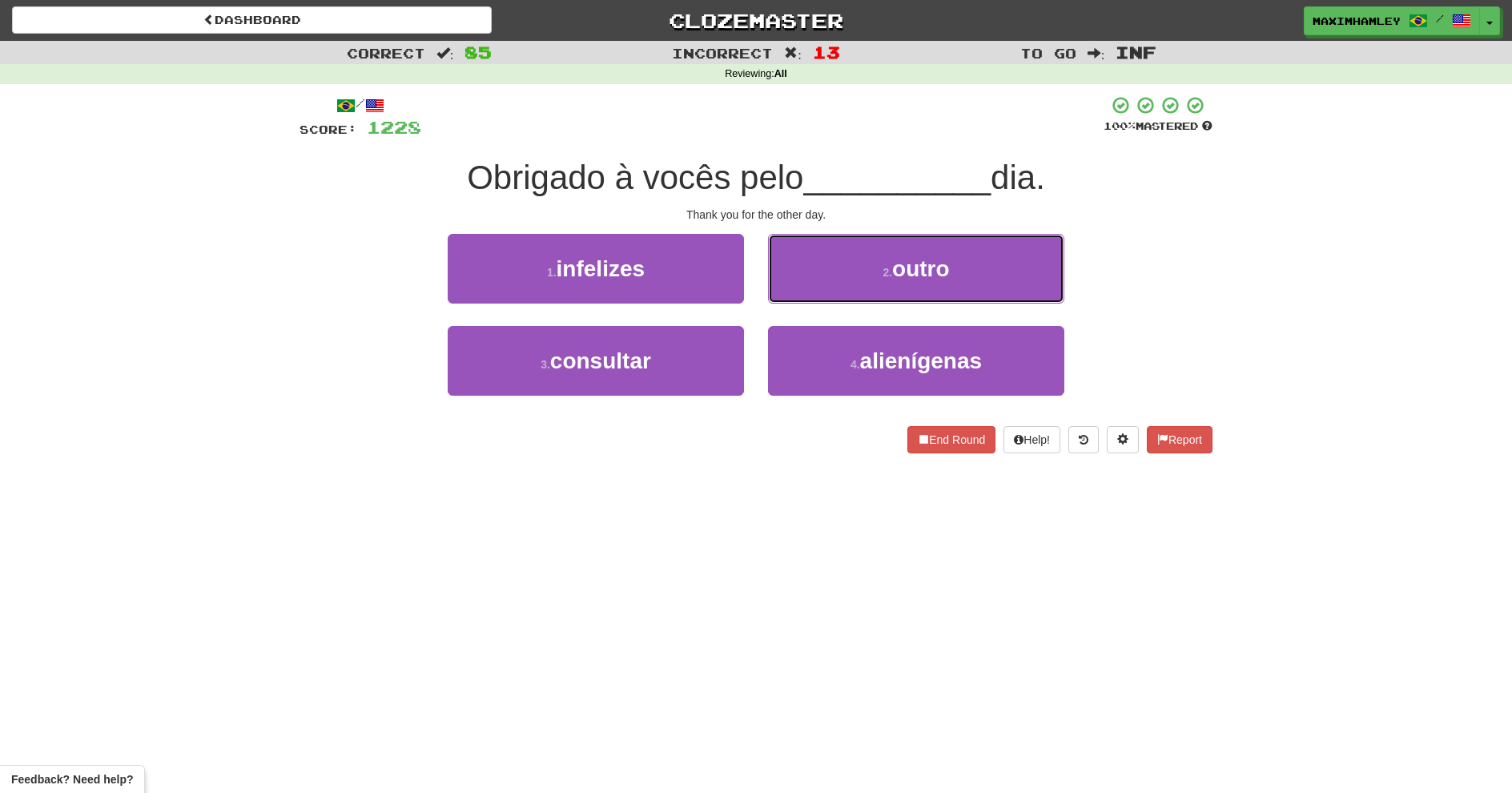
click at [795, 291] on button "2 . outro" at bounding box center [916, 269] width 296 height 70
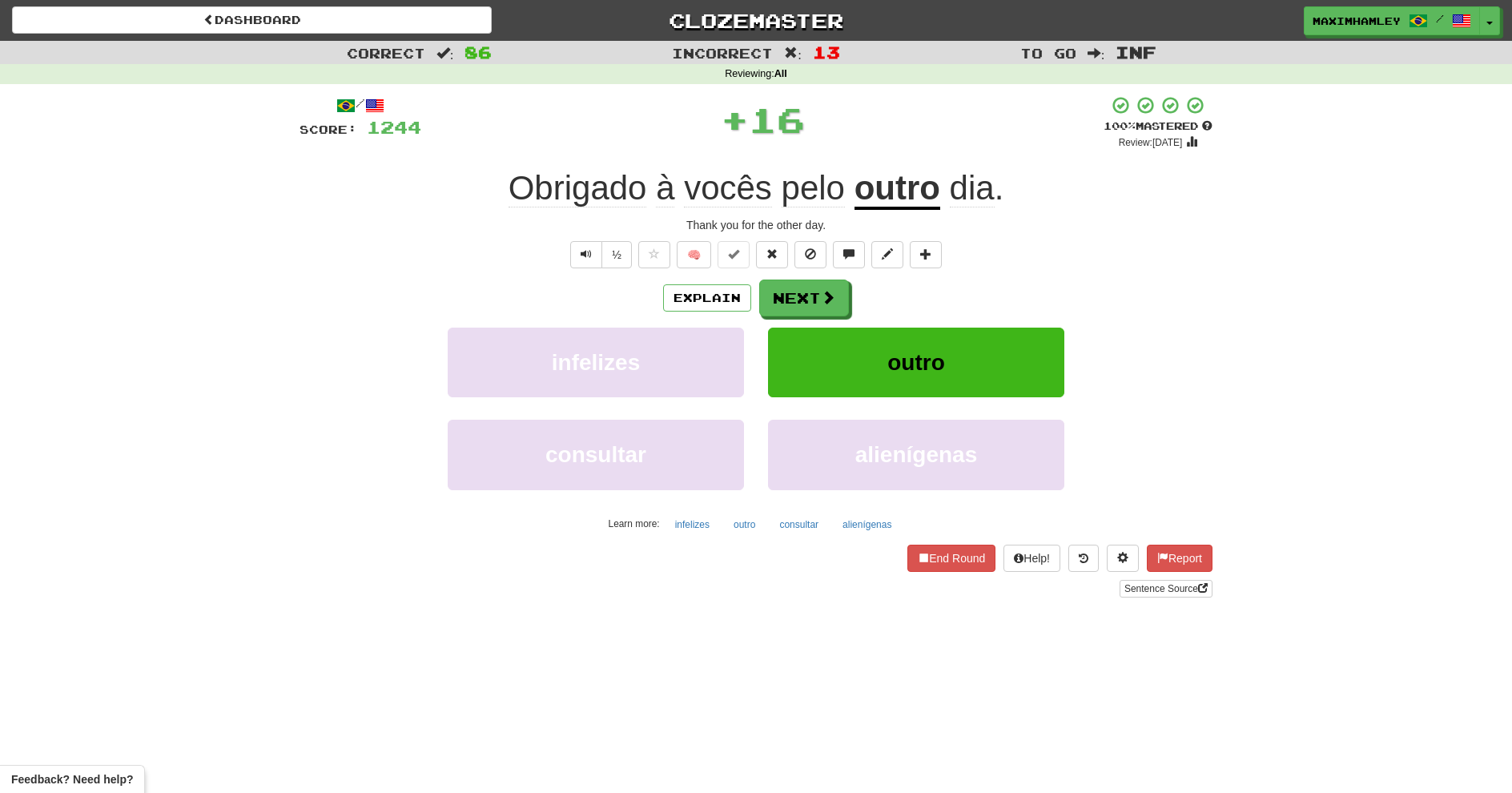
click at [797, 291] on button "Next" at bounding box center [803, 297] width 90 height 37
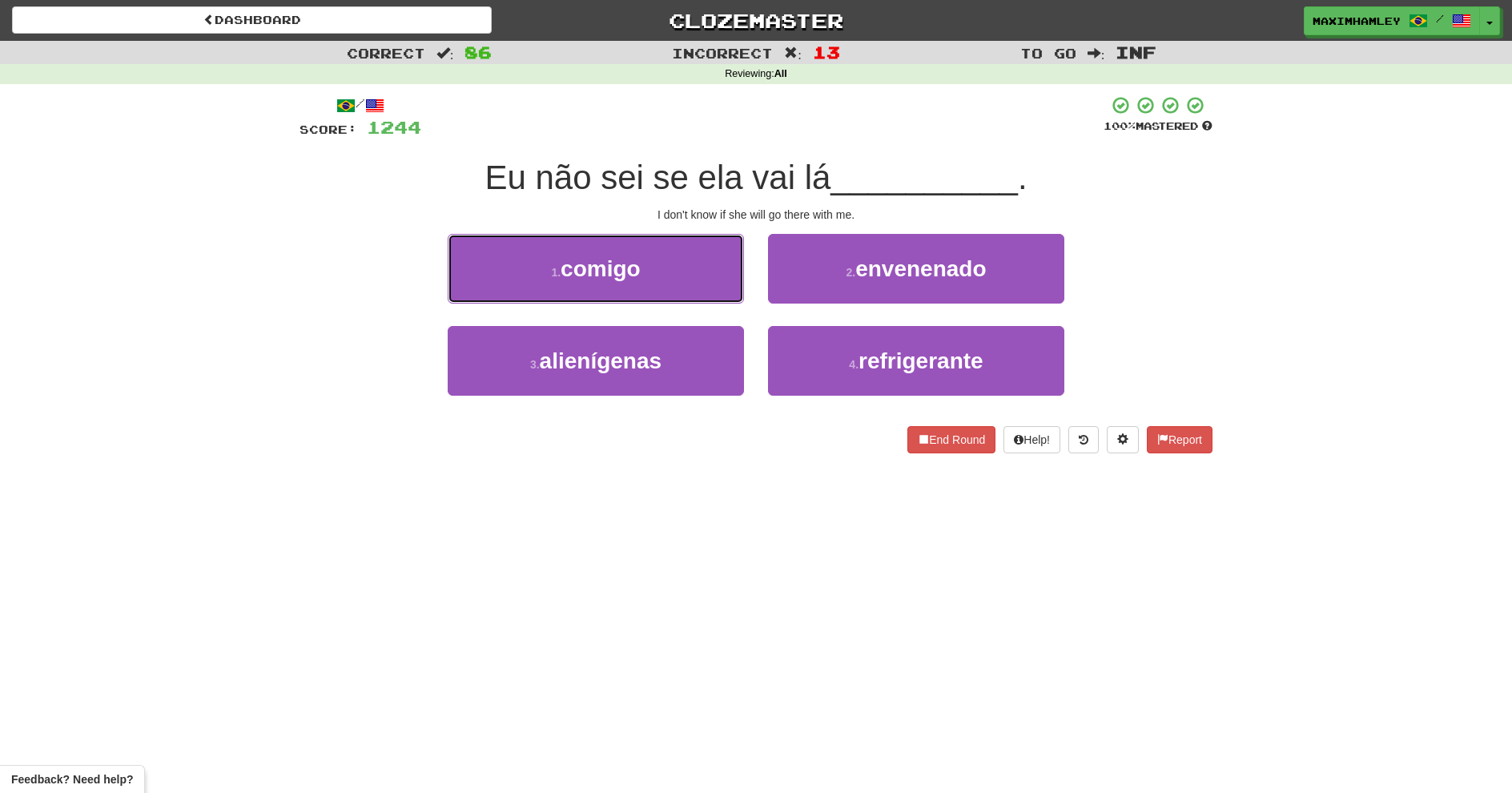
click at [727, 277] on button "1 . comigo" at bounding box center [596, 269] width 296 height 70
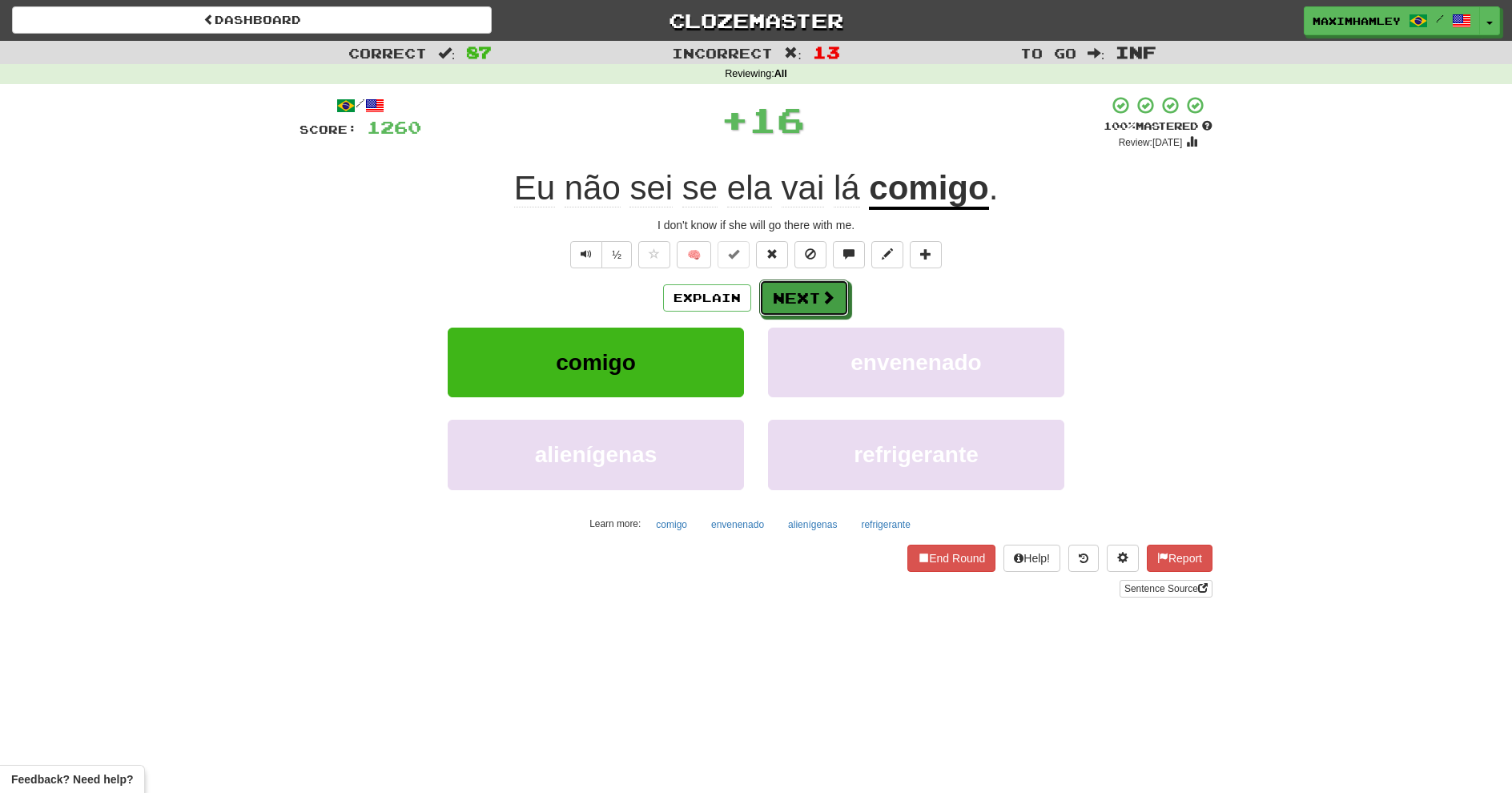
click at [839, 295] on button "Next" at bounding box center [803, 297] width 90 height 37
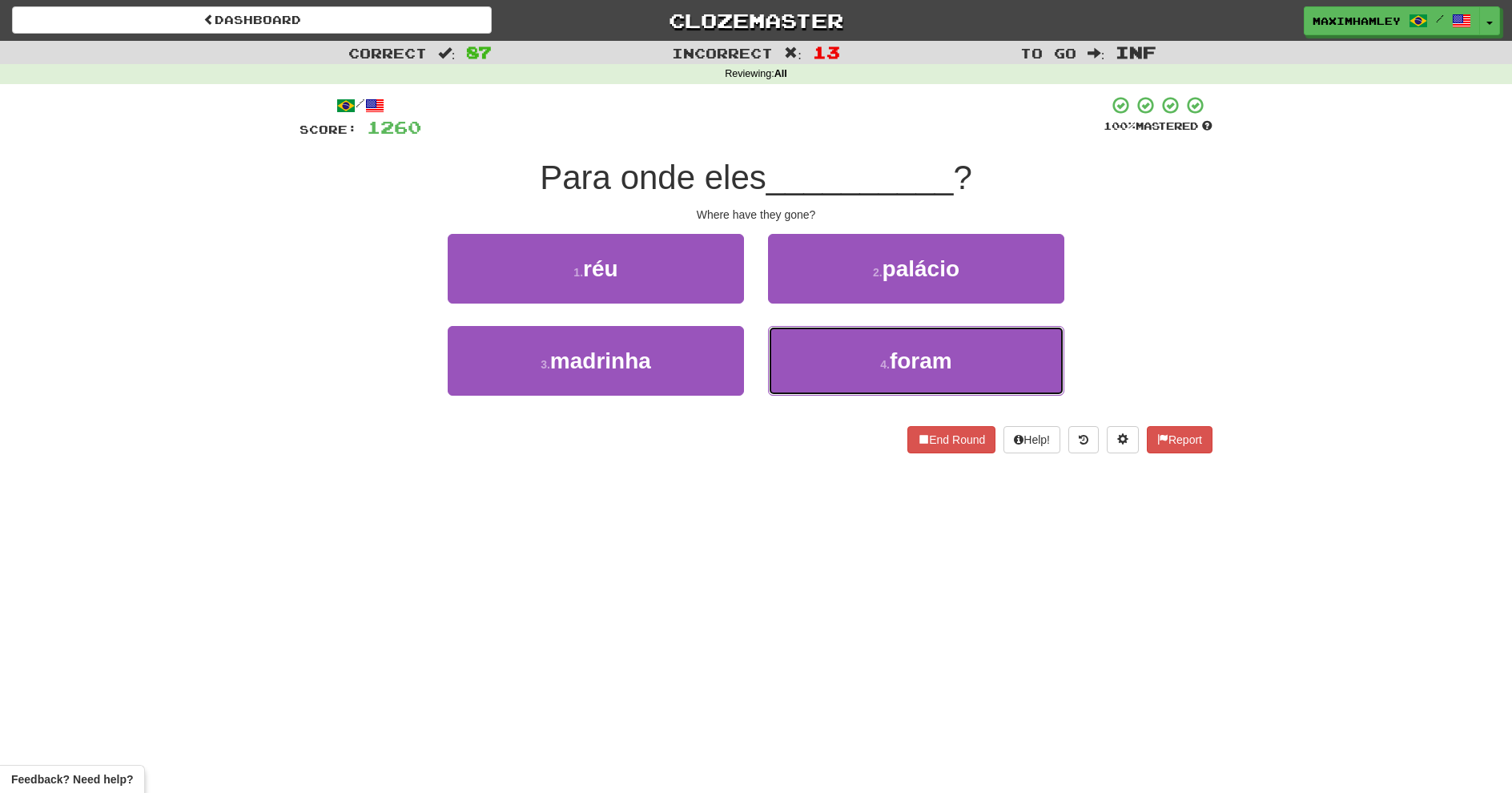
click at [822, 356] on button "4 . foram" at bounding box center [916, 360] width 296 height 70
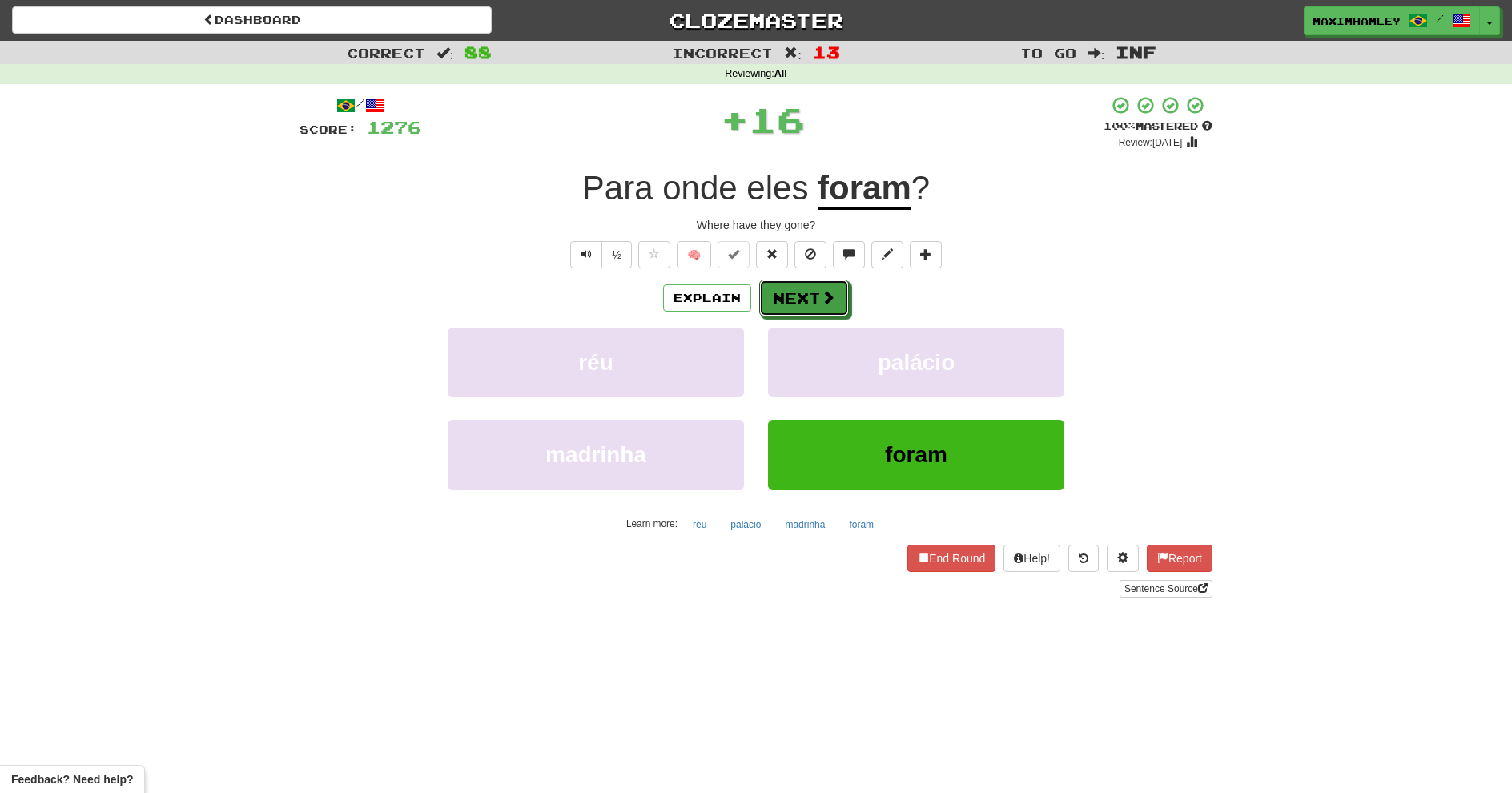
click at [806, 307] on button "Next" at bounding box center [803, 297] width 90 height 37
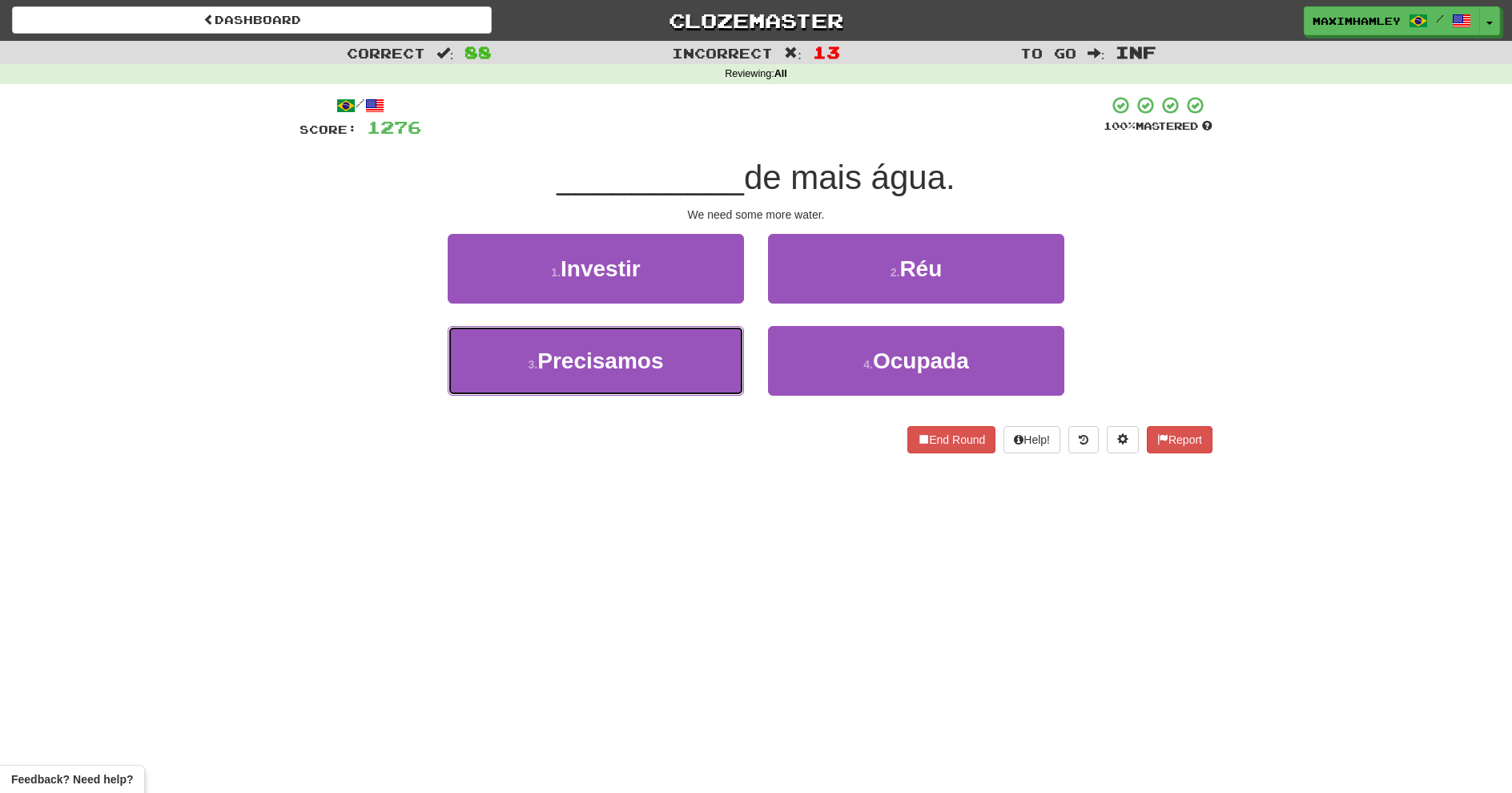
click at [680, 354] on button "3 . Precisamos" at bounding box center [596, 360] width 296 height 70
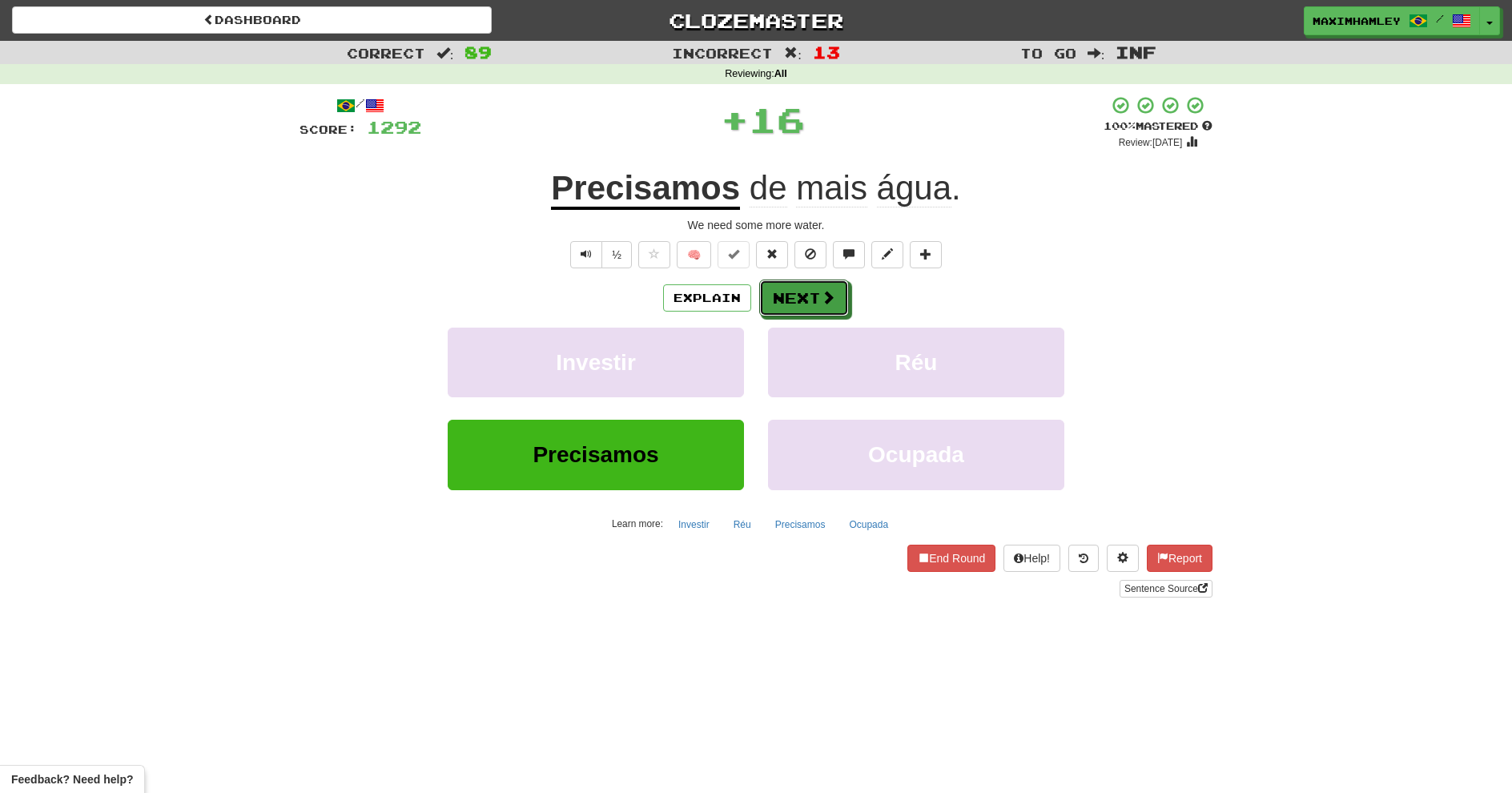
click at [837, 307] on button "Next" at bounding box center [803, 297] width 90 height 37
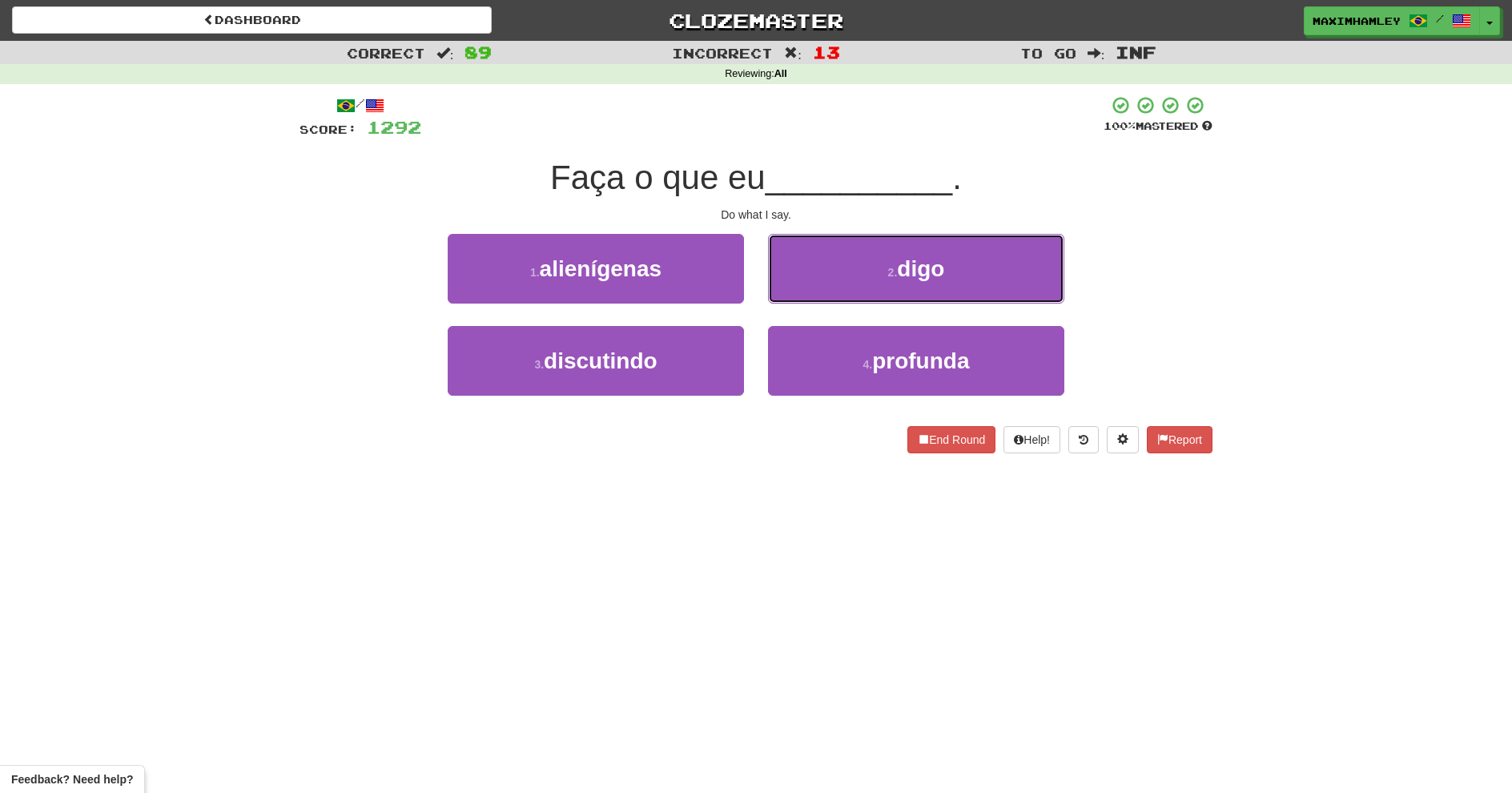
click at [835, 282] on button "2 . digo" at bounding box center [916, 269] width 296 height 70
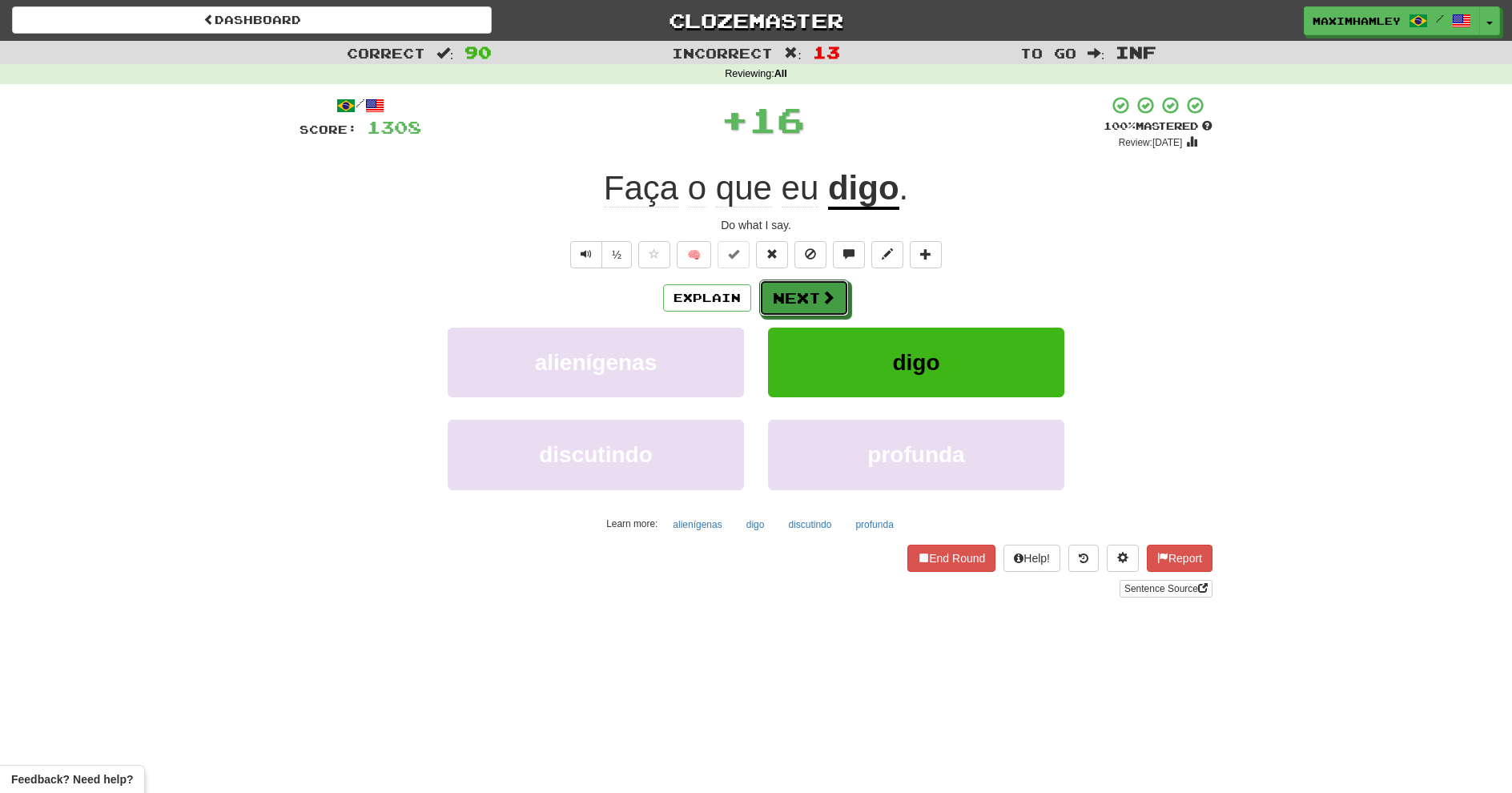
click at [829, 291] on span at bounding box center [828, 297] width 15 height 15
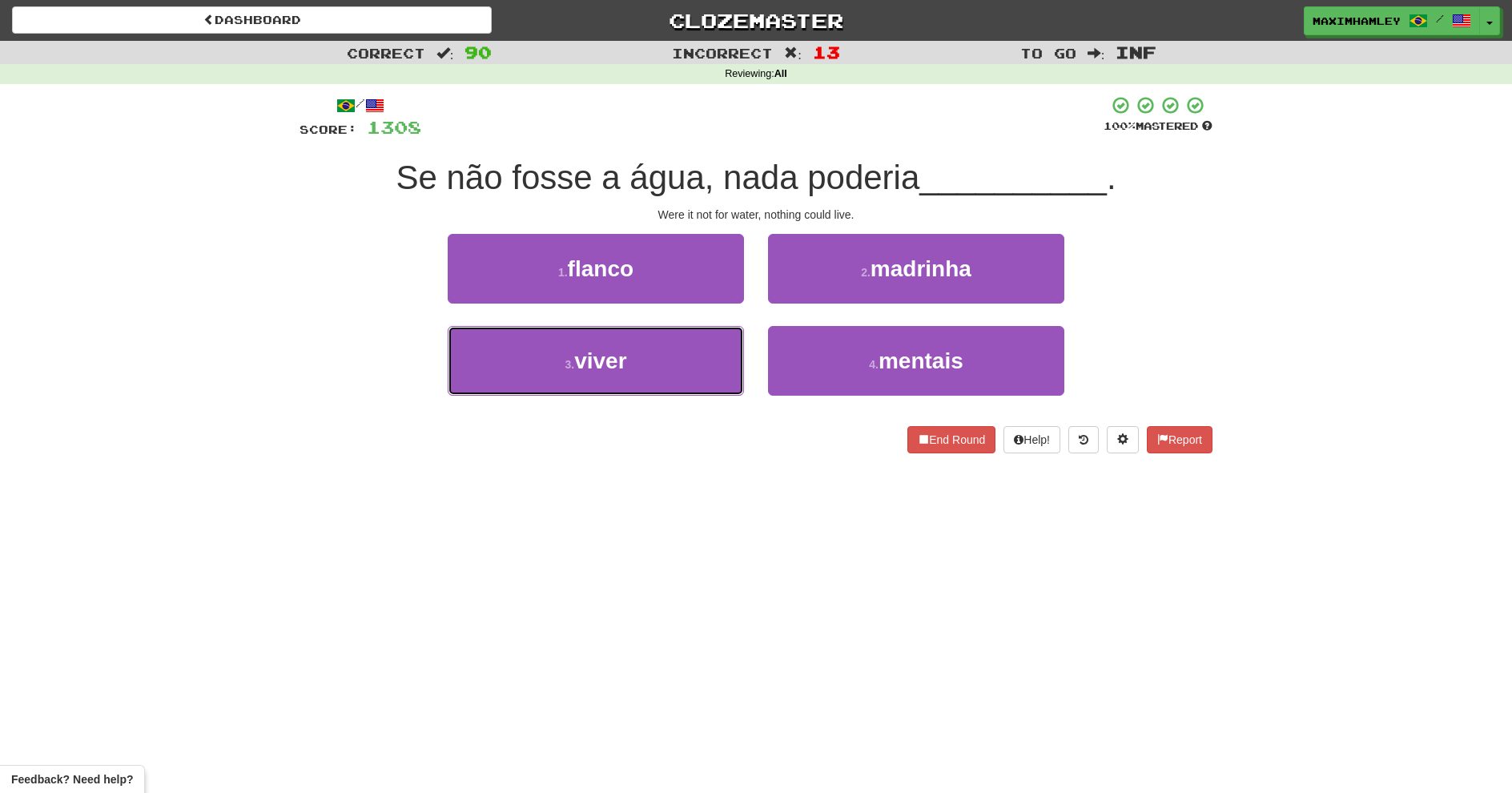
click at [674, 347] on button "3 . viver" at bounding box center [596, 360] width 296 height 70
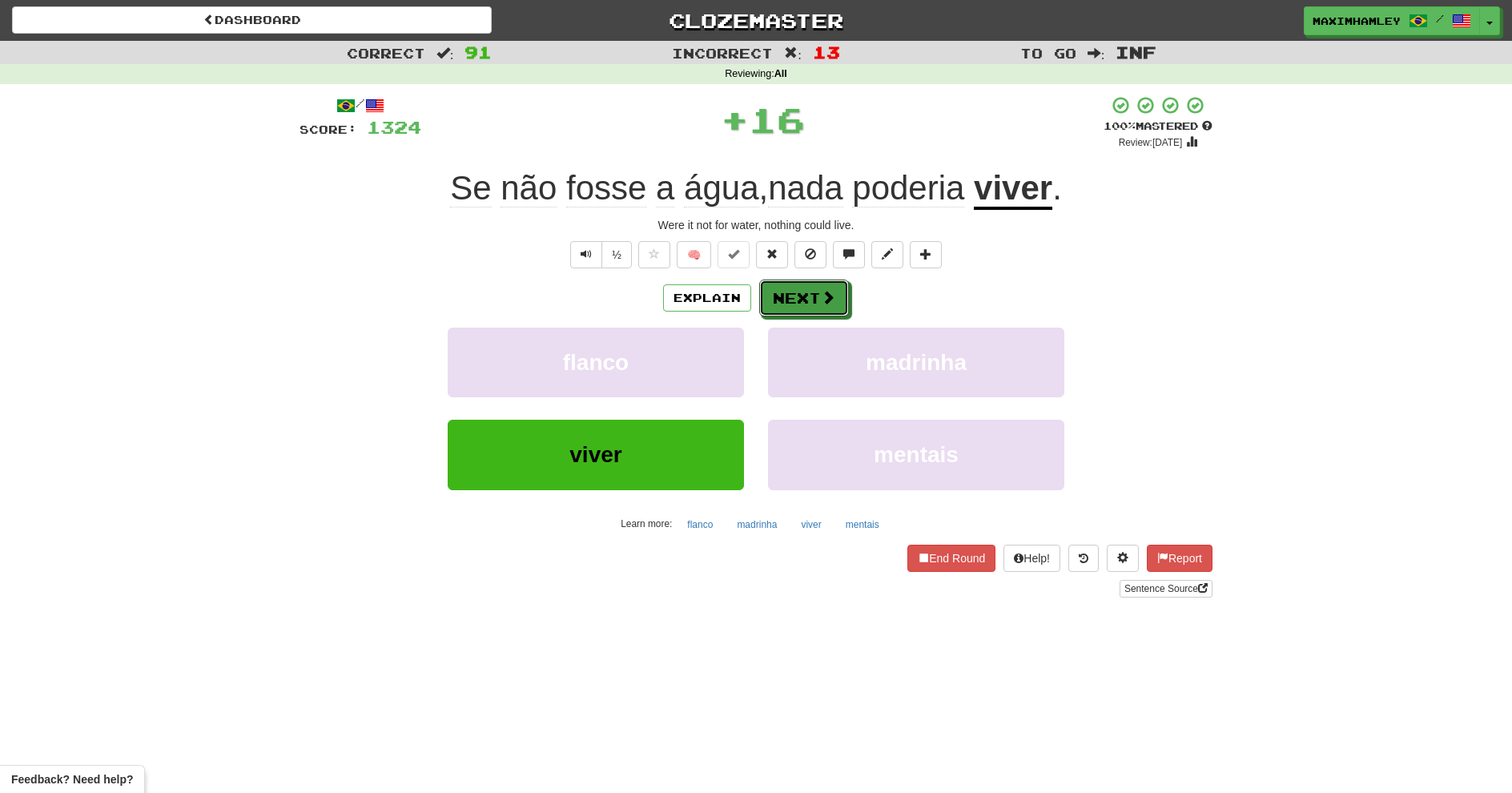
click at [829, 303] on span at bounding box center [828, 297] width 15 height 15
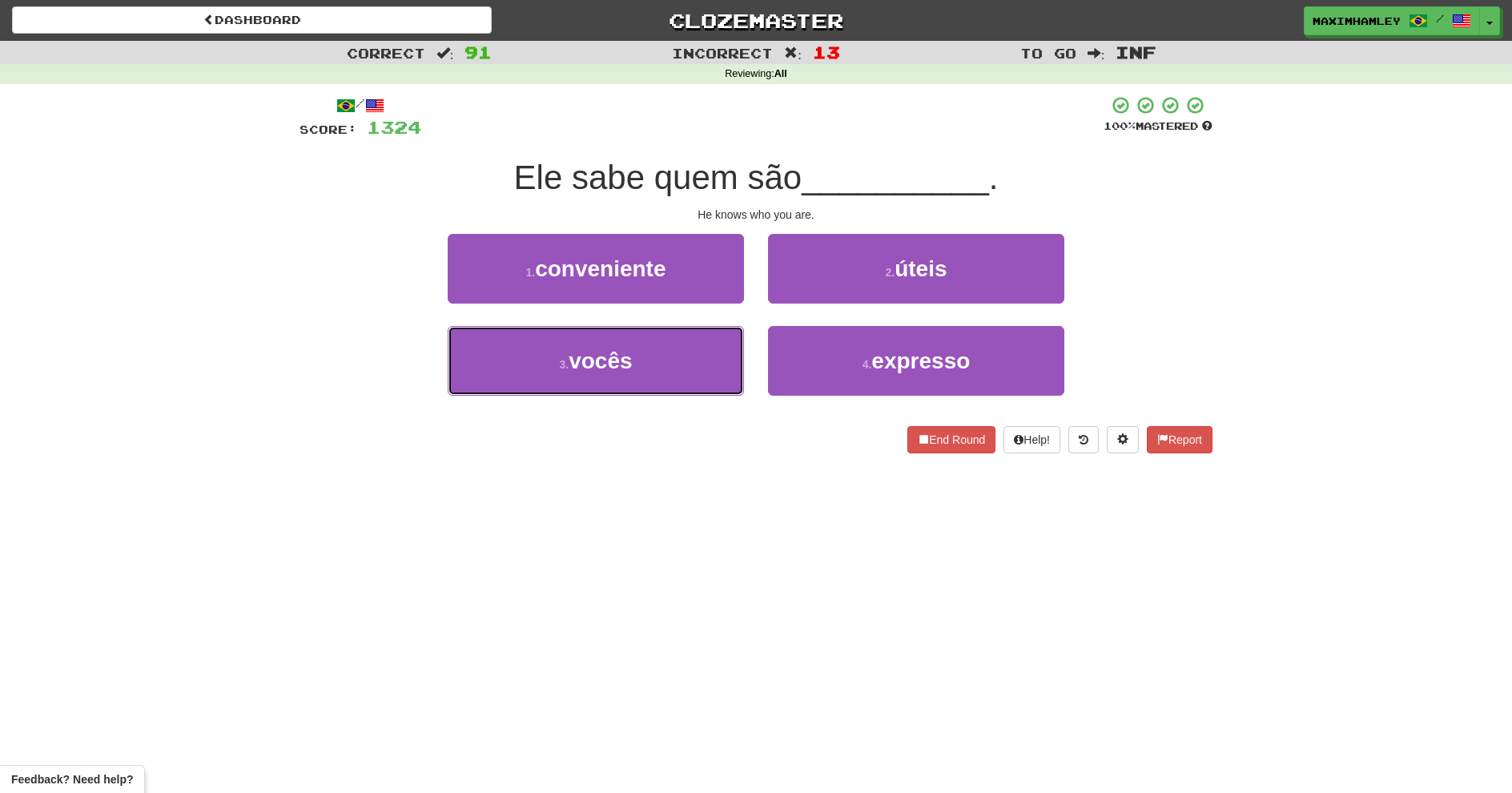
click at [689, 347] on button "3 . vocês" at bounding box center [596, 360] width 296 height 70
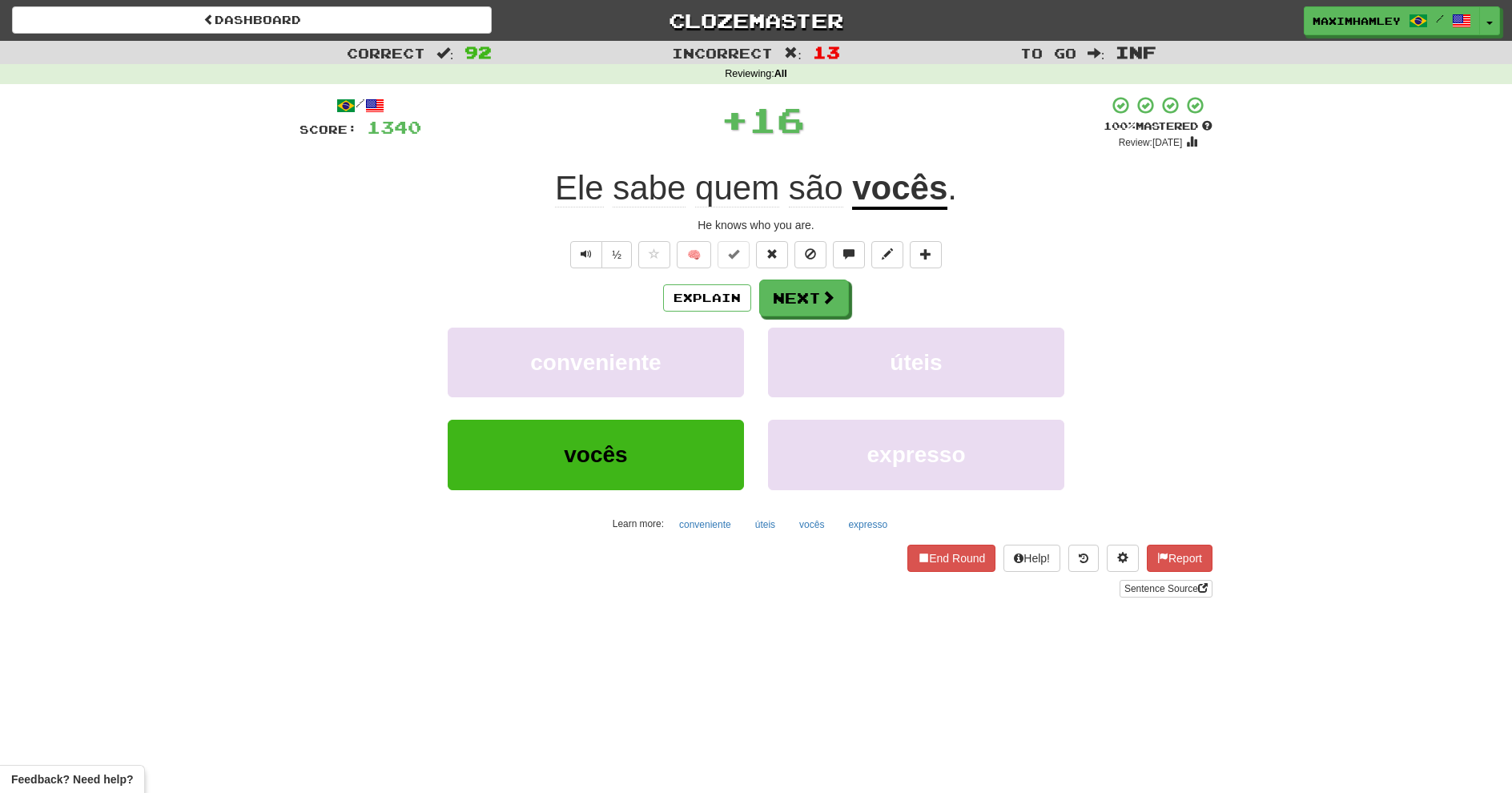
click at [781, 315] on div "Explain Next conveniente úteis vocês expresso Learn more: conveniente úteis voc…" at bounding box center [756, 408] width 913 height 258
click at [794, 300] on button "Next" at bounding box center [803, 297] width 90 height 37
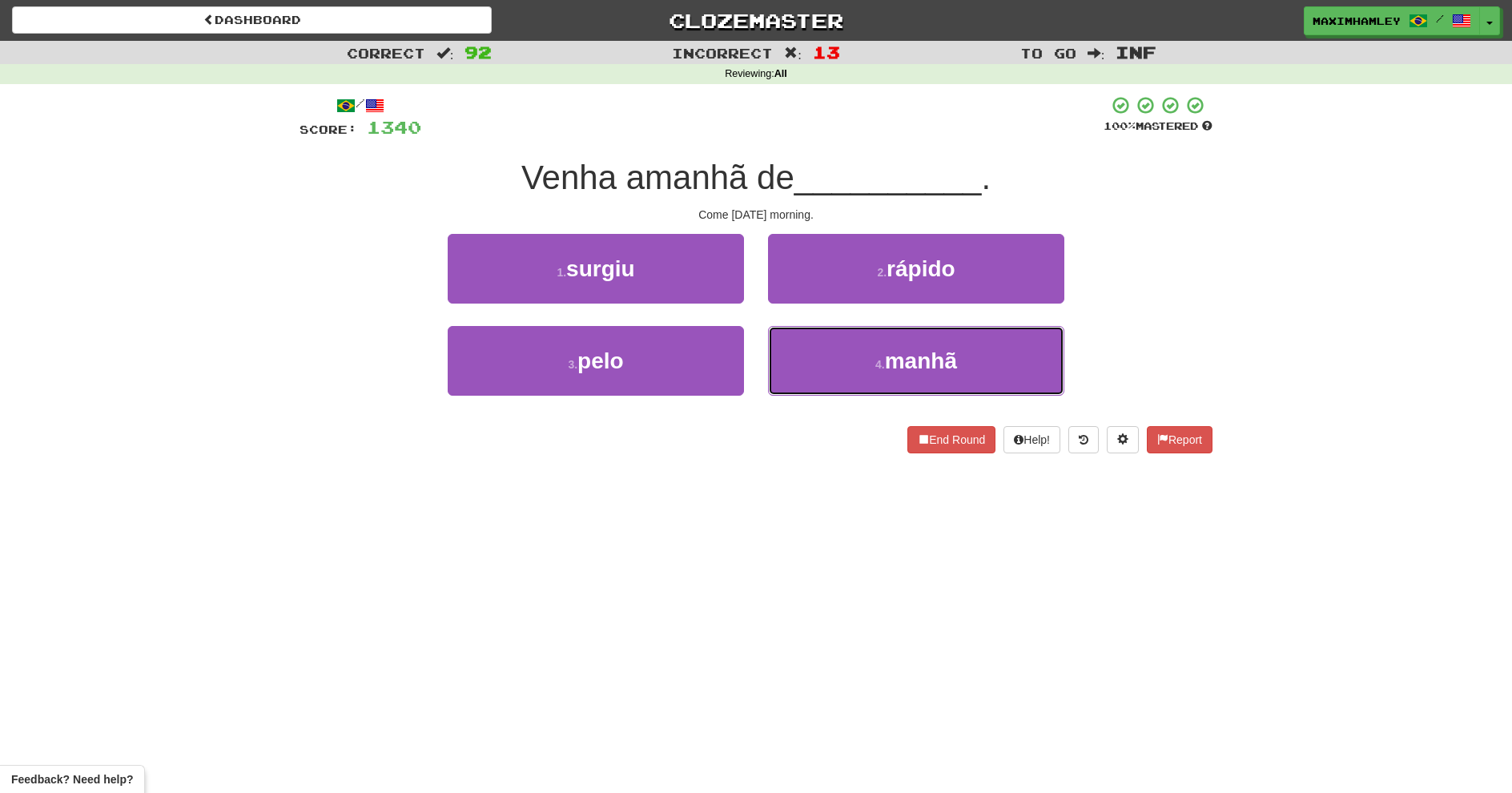
click at [792, 365] on button "4 . manhã" at bounding box center [916, 360] width 296 height 70
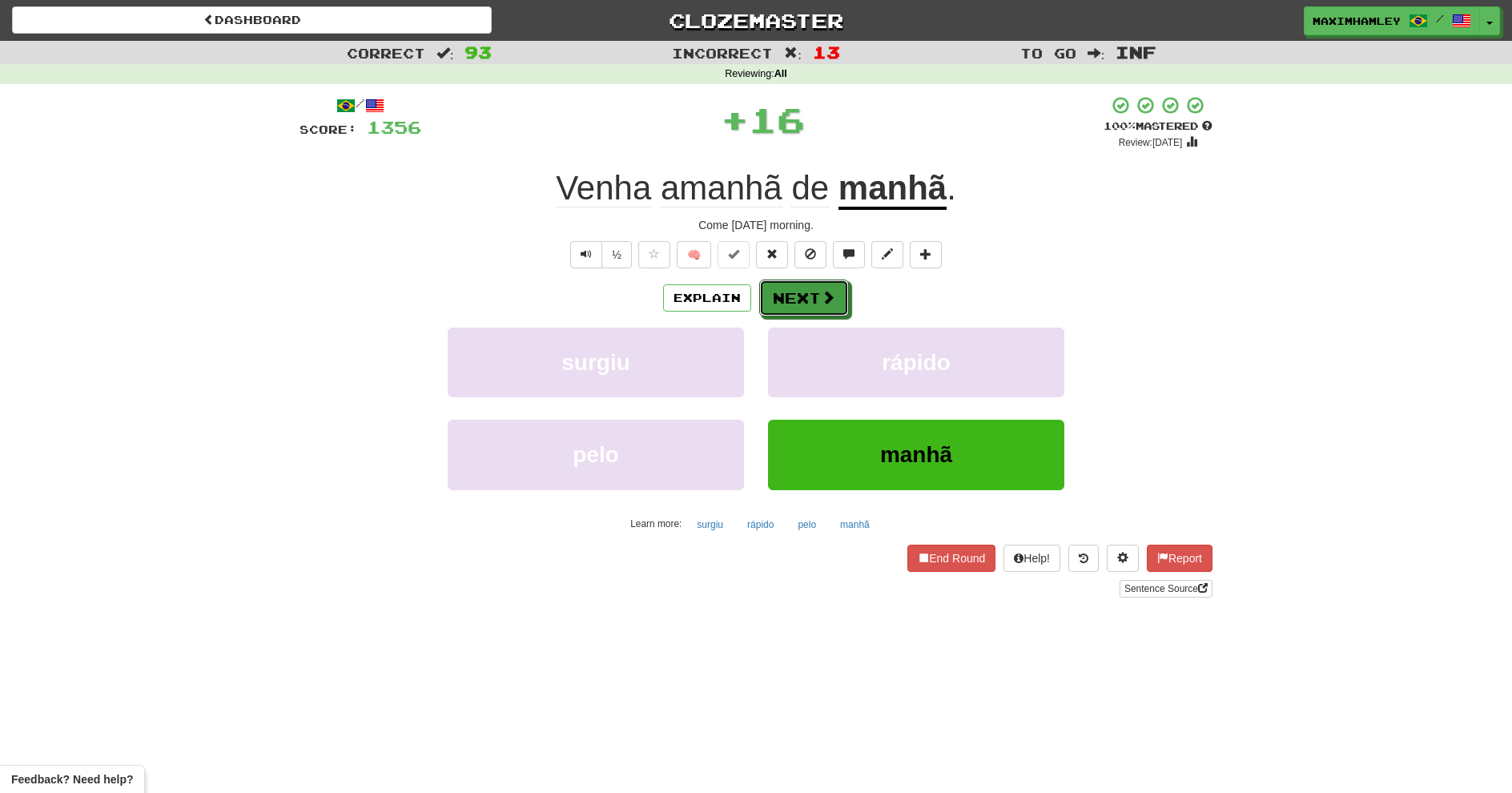
click at [772, 304] on button "Next" at bounding box center [803, 297] width 90 height 37
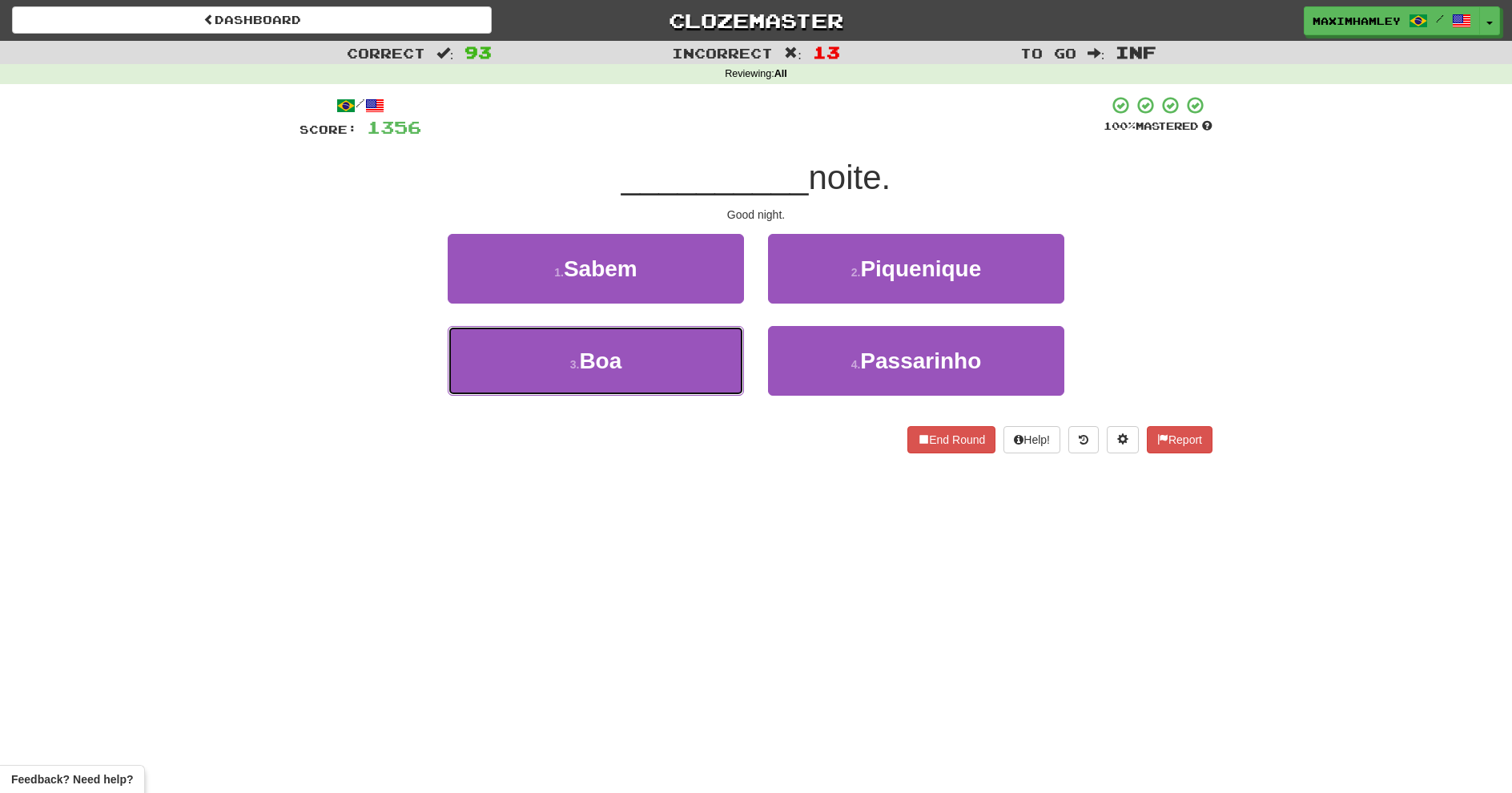
click at [716, 353] on button "3 . Boa" at bounding box center [596, 360] width 296 height 70
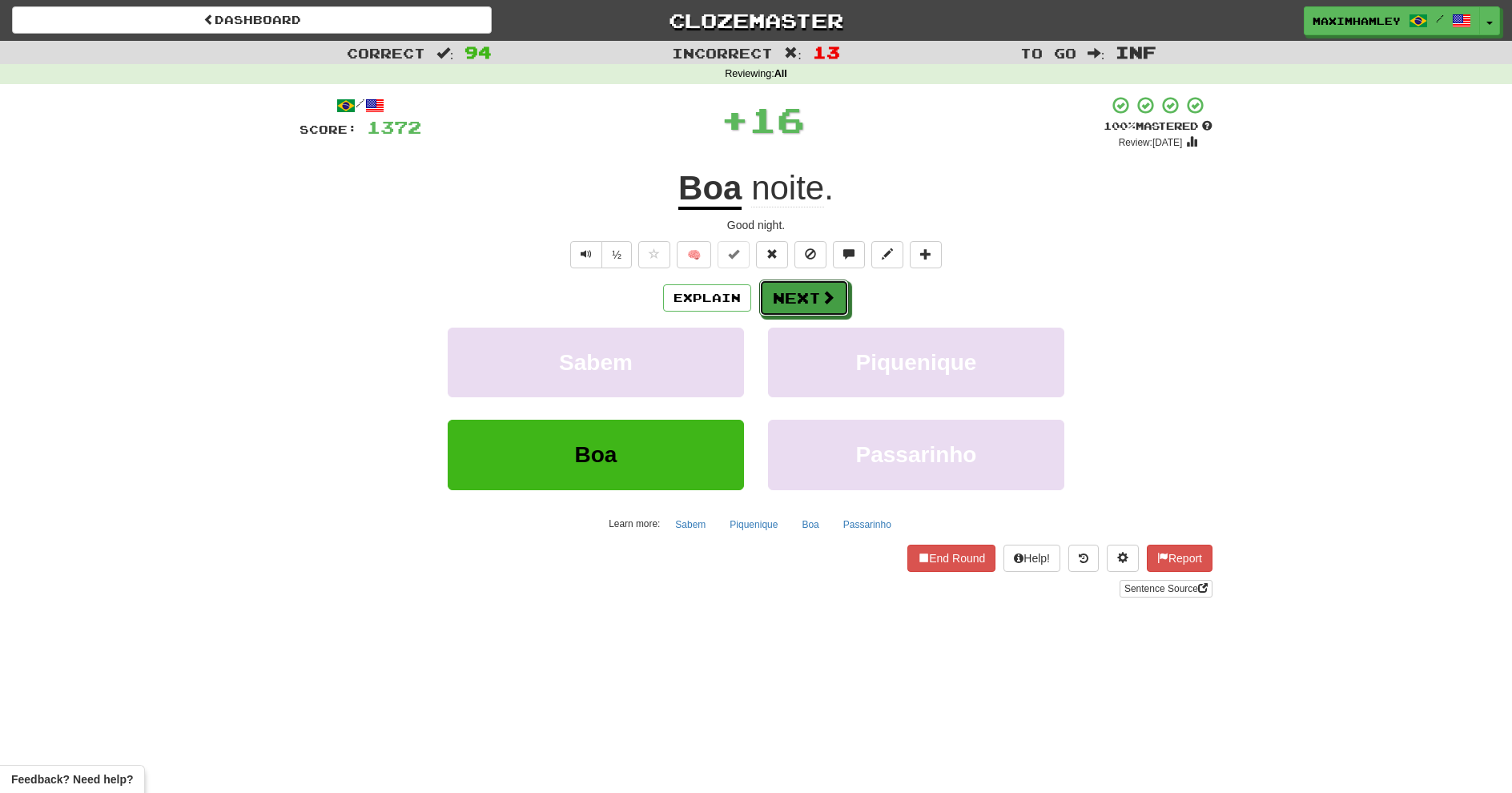
click at [780, 294] on button "Next" at bounding box center [803, 297] width 90 height 37
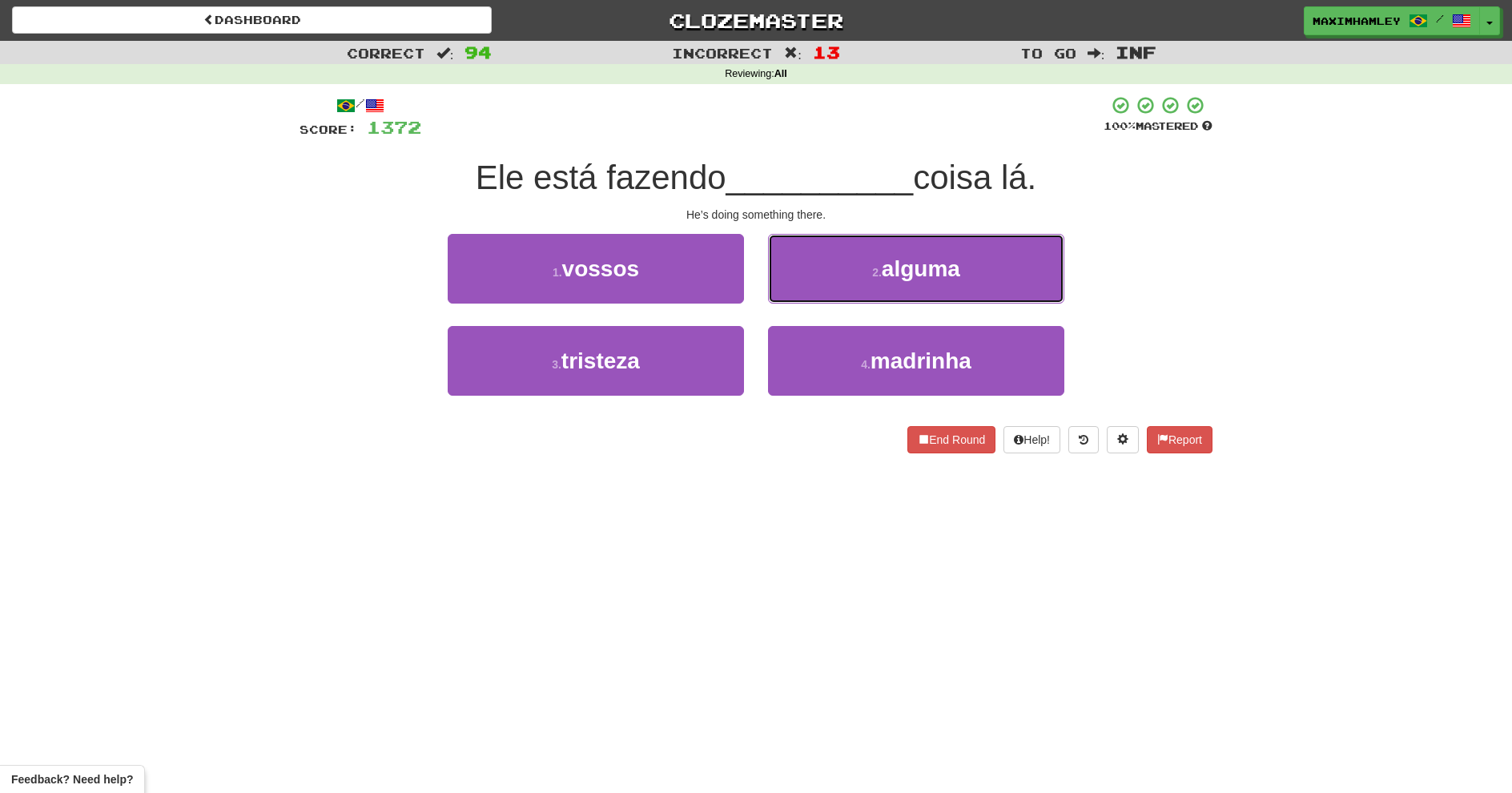
click at [919, 266] on span "alguma" at bounding box center [922, 269] width 79 height 25
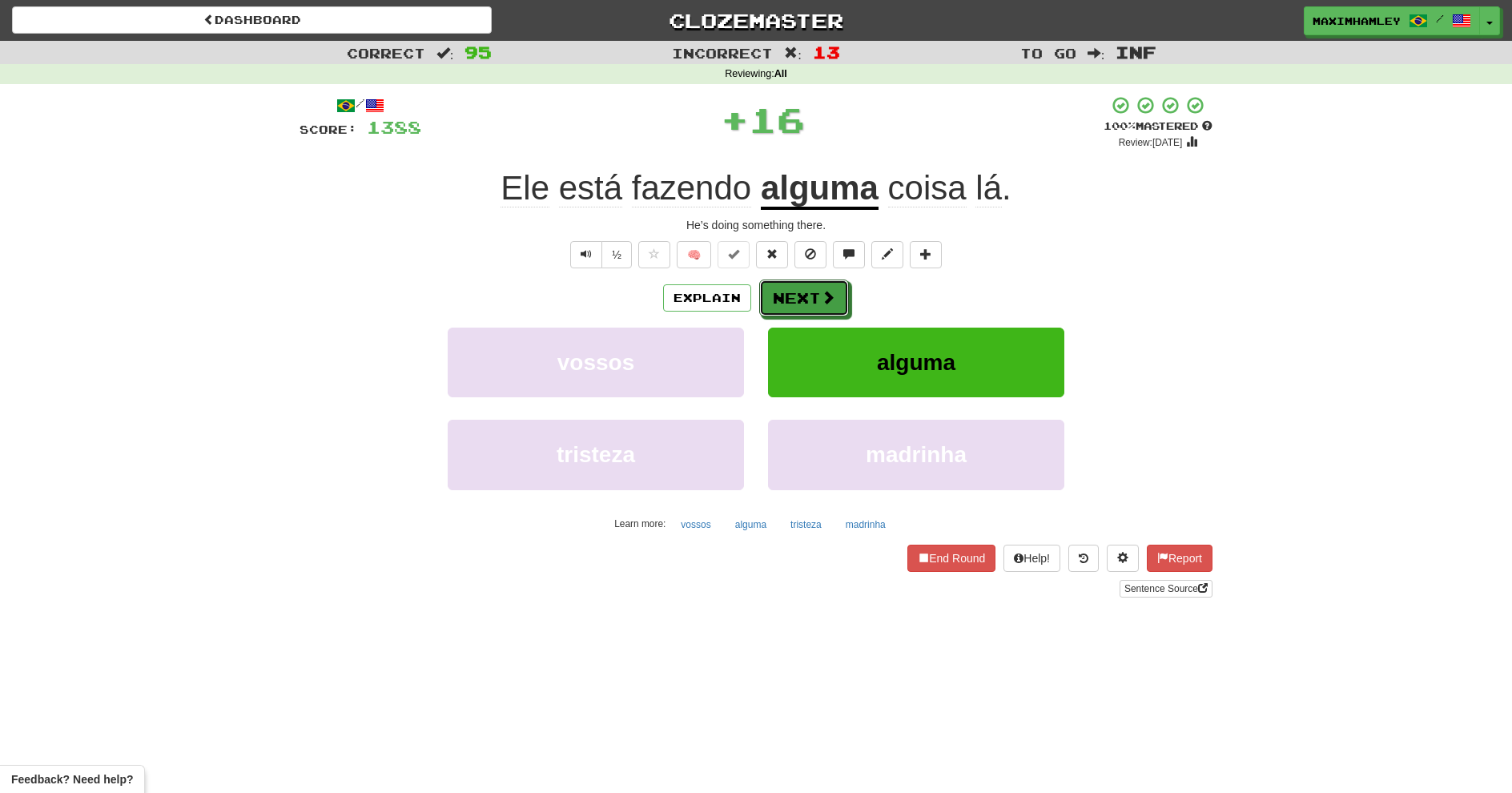
click at [814, 291] on button "Next" at bounding box center [803, 297] width 90 height 37
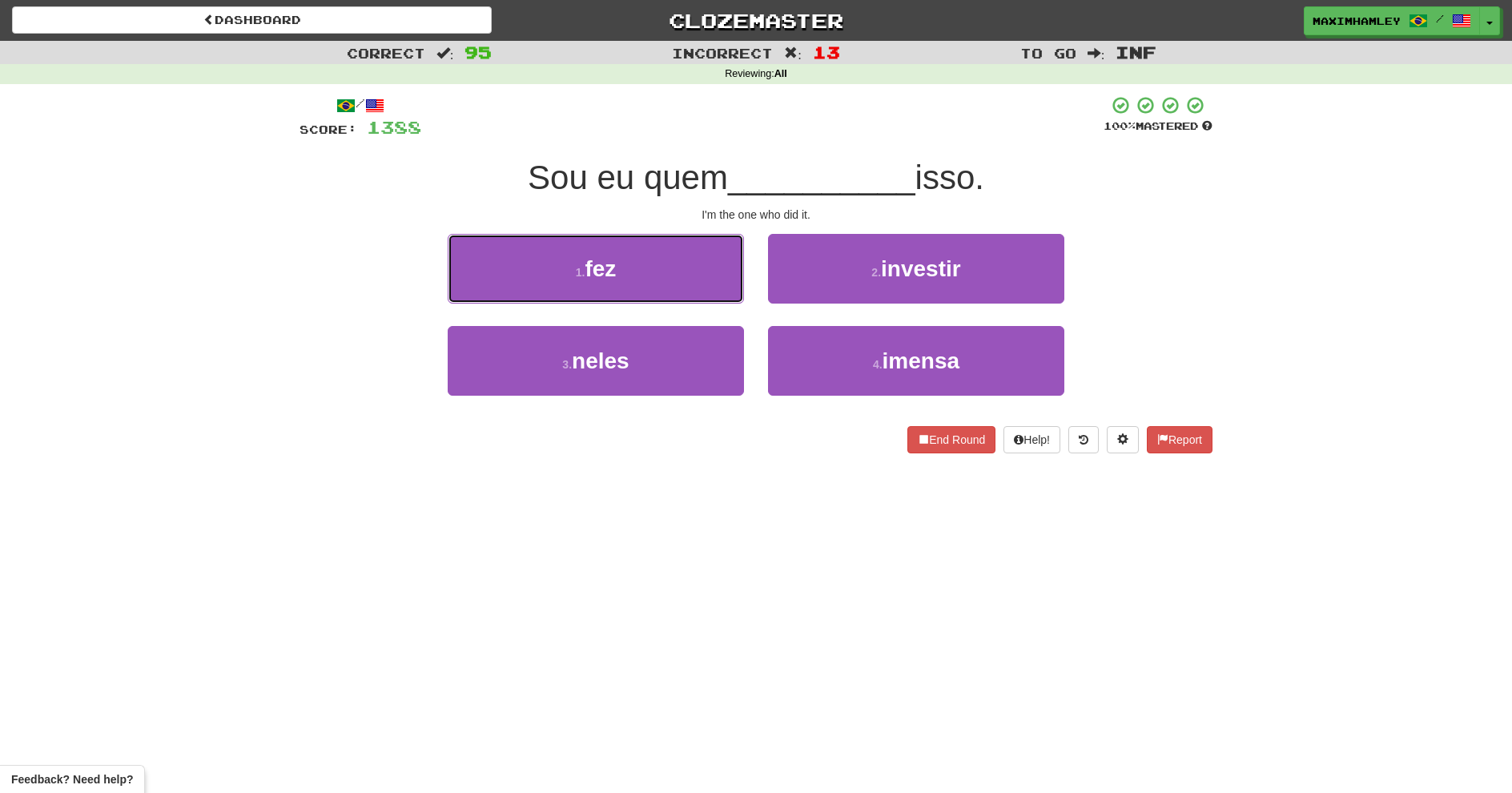
click at [718, 287] on button "1 . fez" at bounding box center [596, 269] width 296 height 70
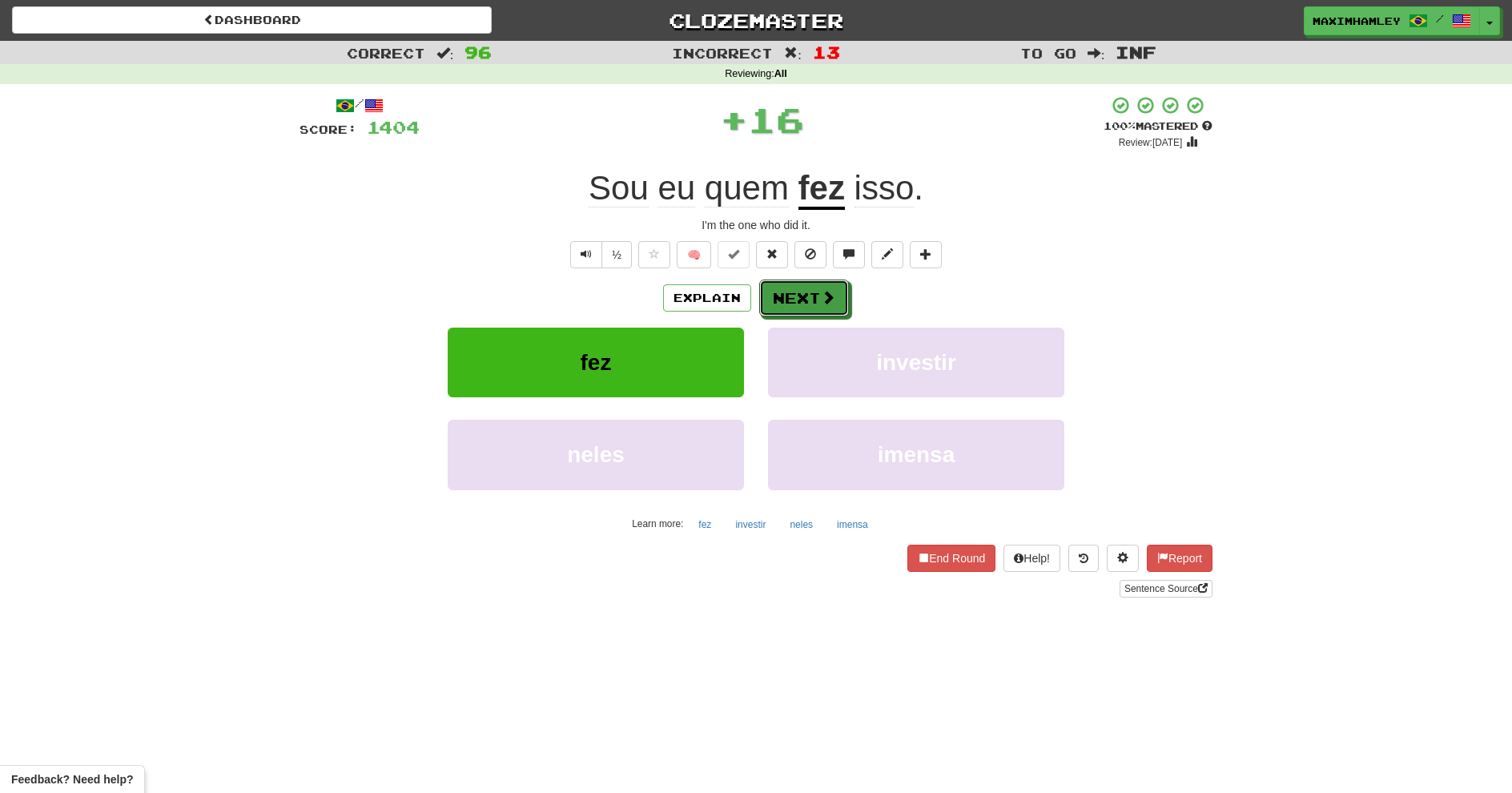
click at [797, 298] on button "Next" at bounding box center [803, 297] width 90 height 37
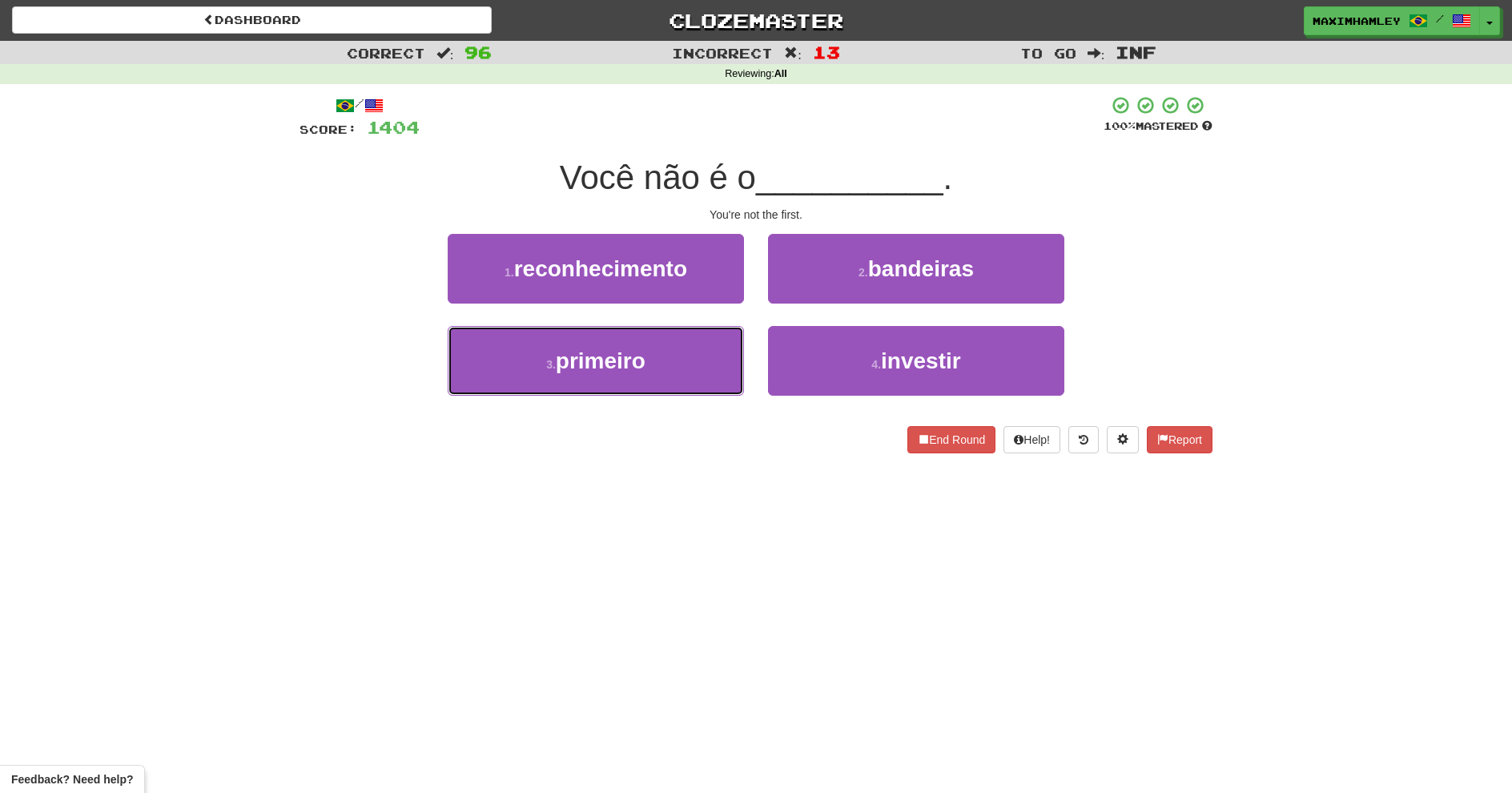
drag, startPoint x: 707, startPoint y: 338, endPoint x: 749, endPoint y: 317, distance: 47.0
click at [702, 341] on button "3 . primeiro" at bounding box center [596, 360] width 296 height 70
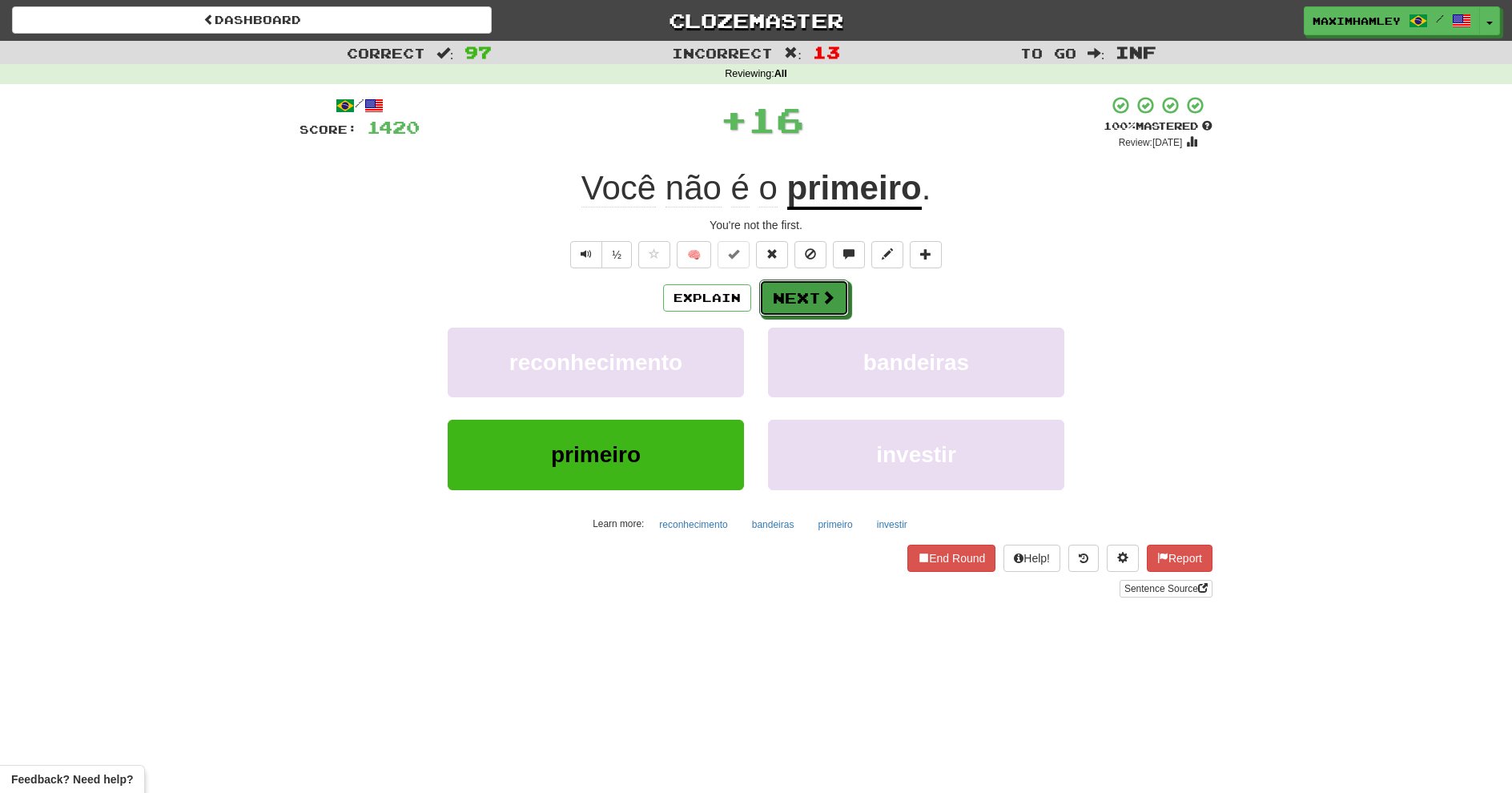
click at [785, 296] on button "Next" at bounding box center [803, 297] width 90 height 37
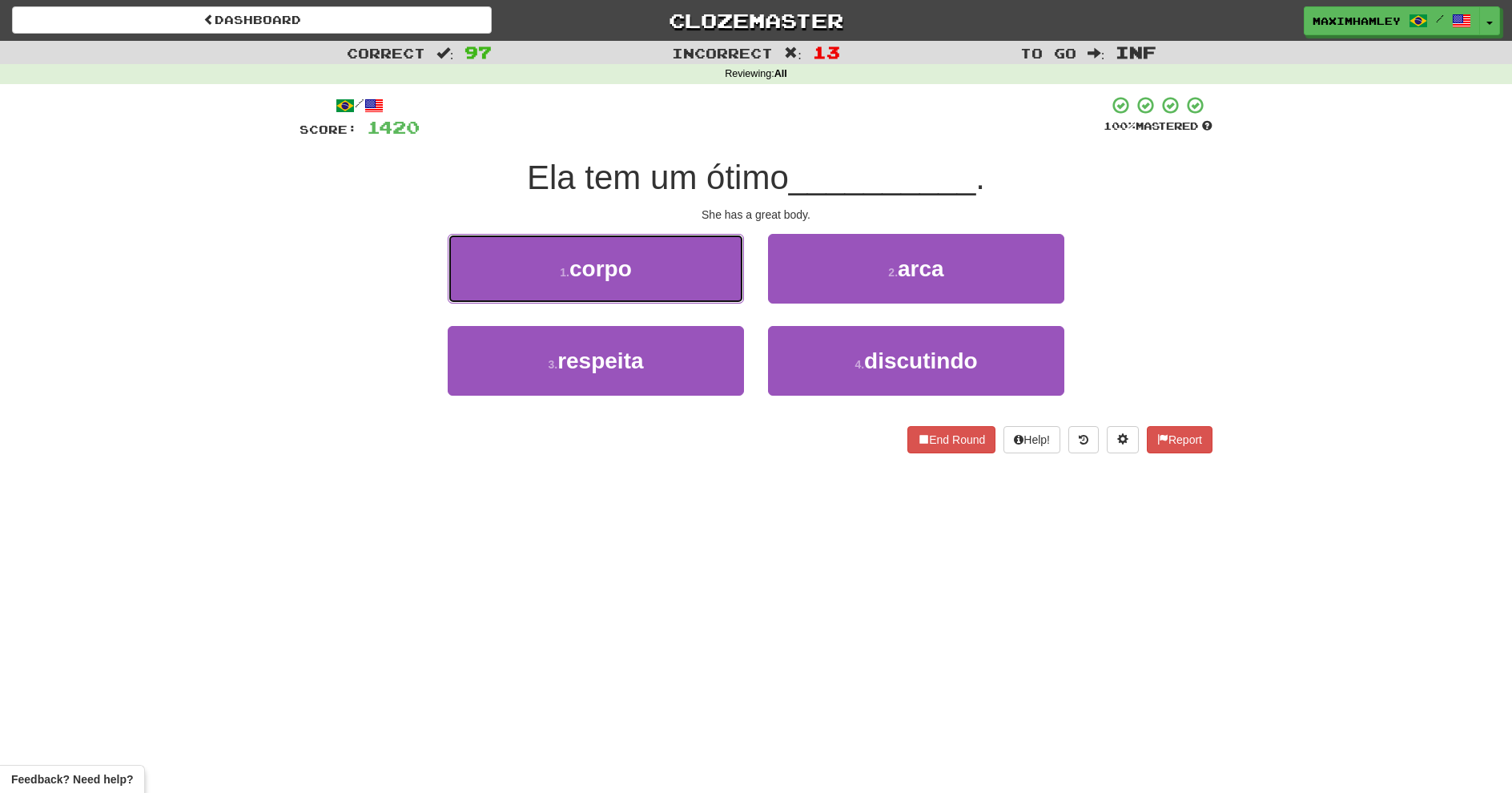
click at [710, 284] on button "1 . corpo" at bounding box center [596, 269] width 296 height 70
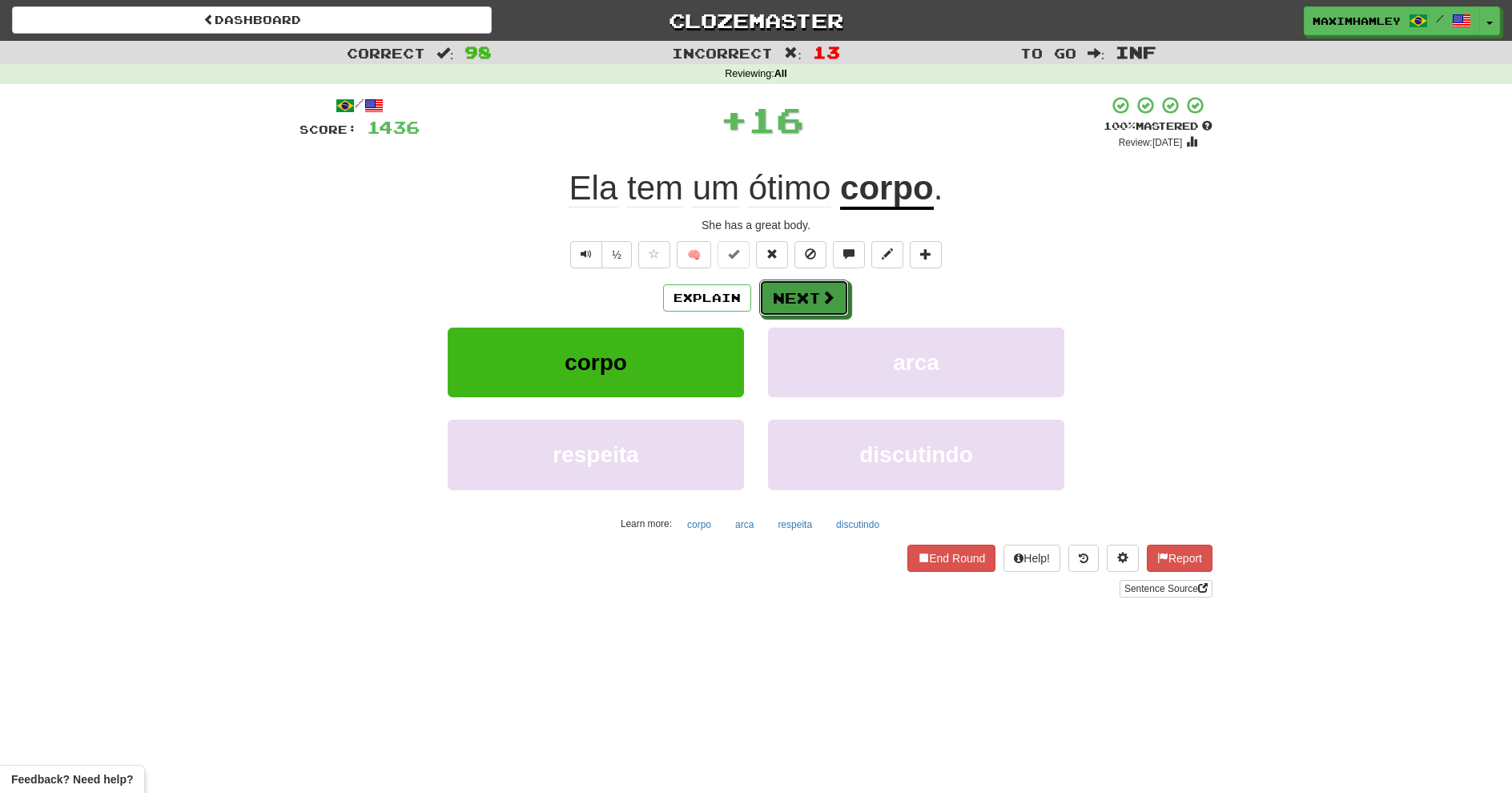
click at [778, 308] on button "Next" at bounding box center [803, 297] width 90 height 37
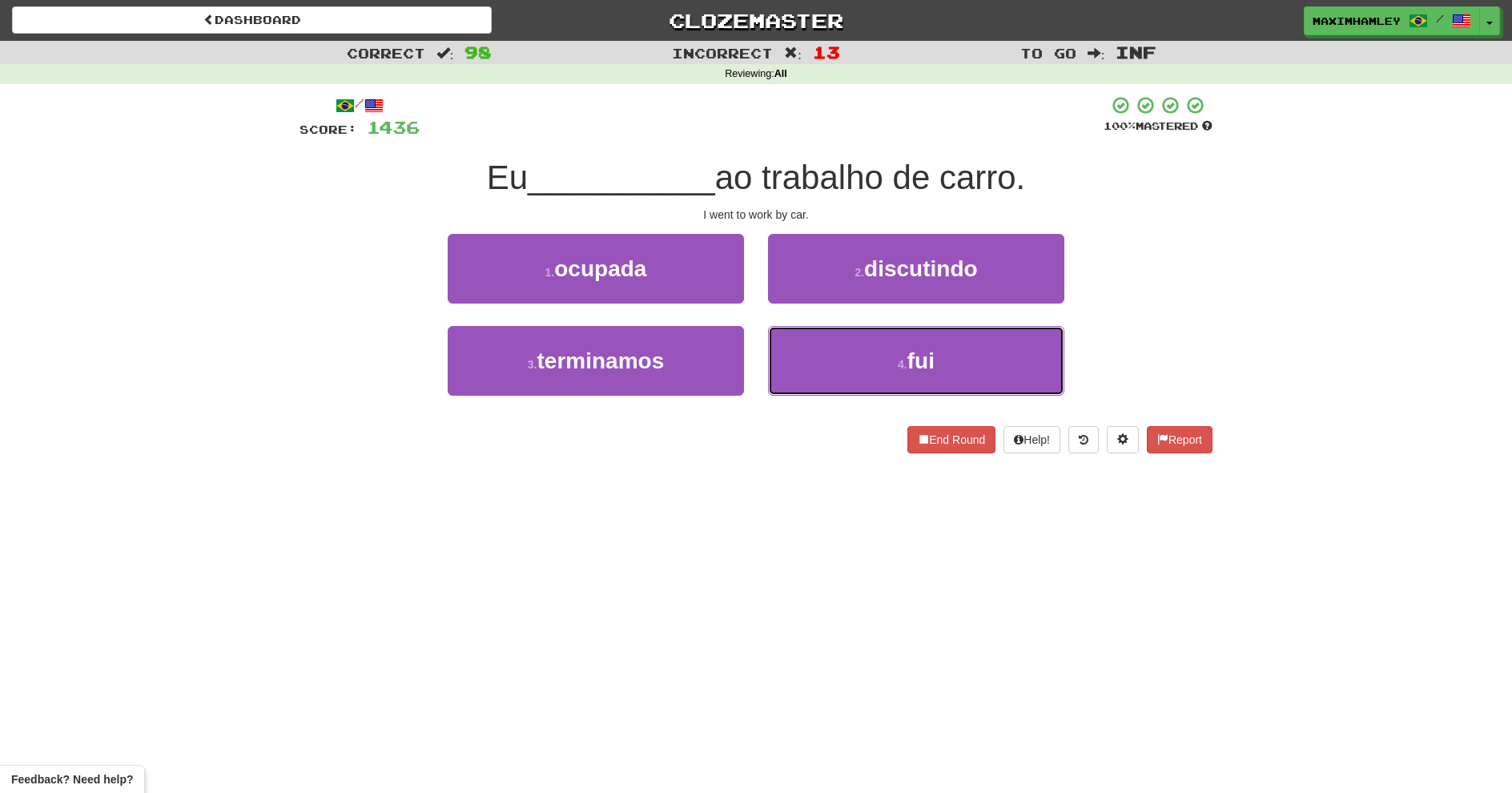
drag, startPoint x: 807, startPoint y: 376, endPoint x: 801, endPoint y: 369, distance: 9.2
click at [805, 373] on button "4 . fui" at bounding box center [916, 360] width 296 height 70
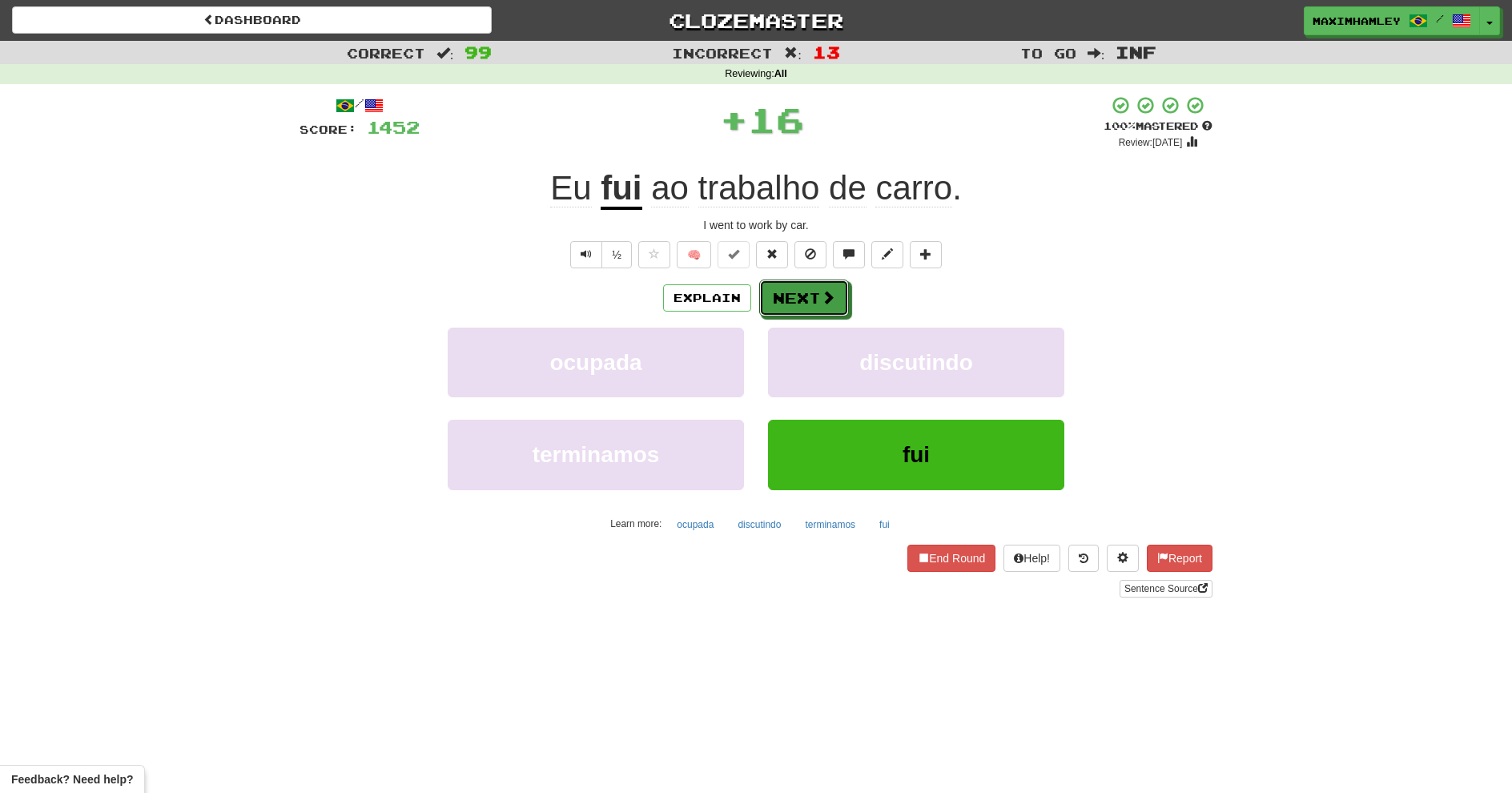
click at [788, 304] on button "Next" at bounding box center [803, 297] width 90 height 37
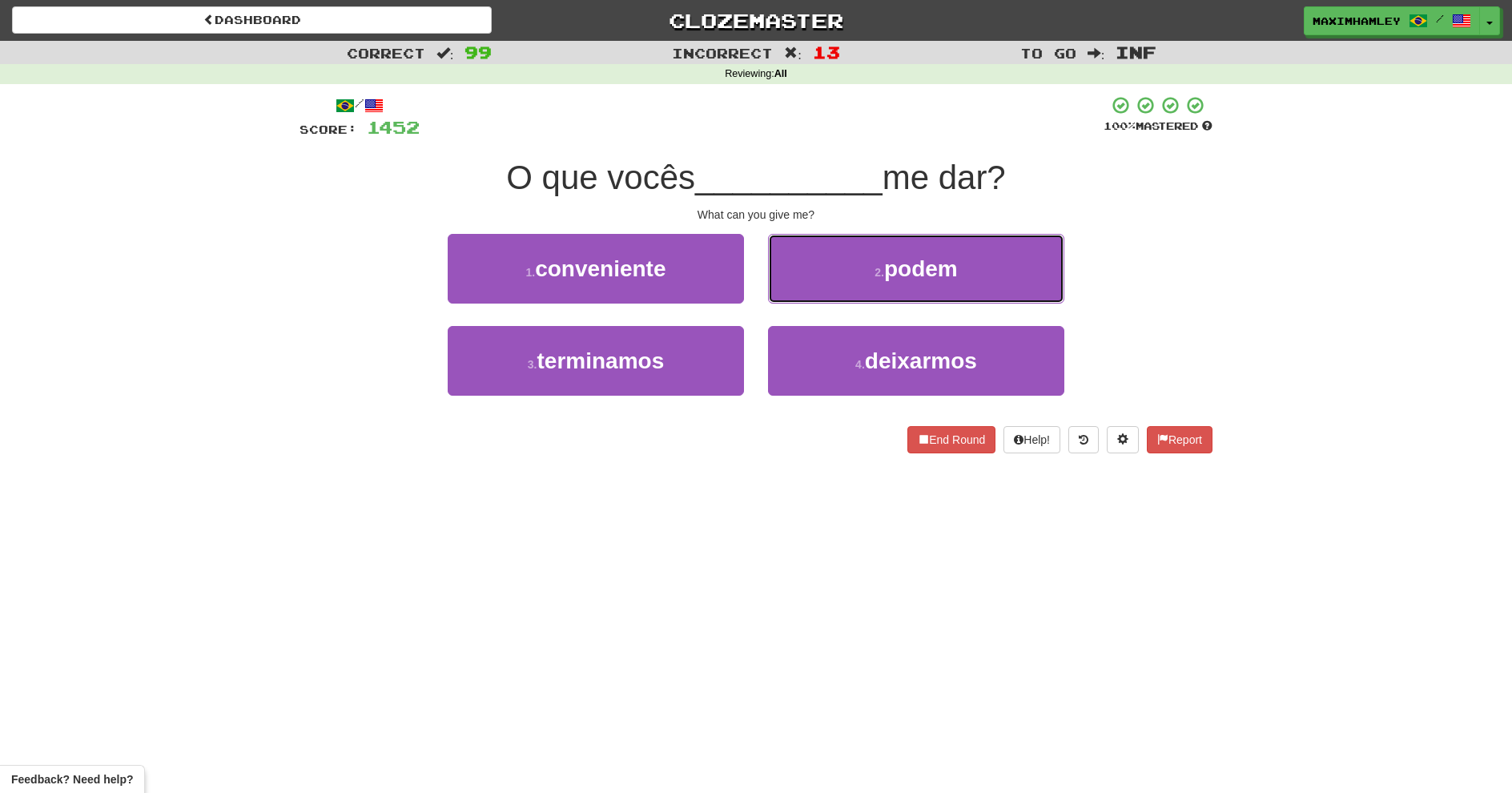
click at [862, 262] on button "2 . podem" at bounding box center [916, 269] width 296 height 70
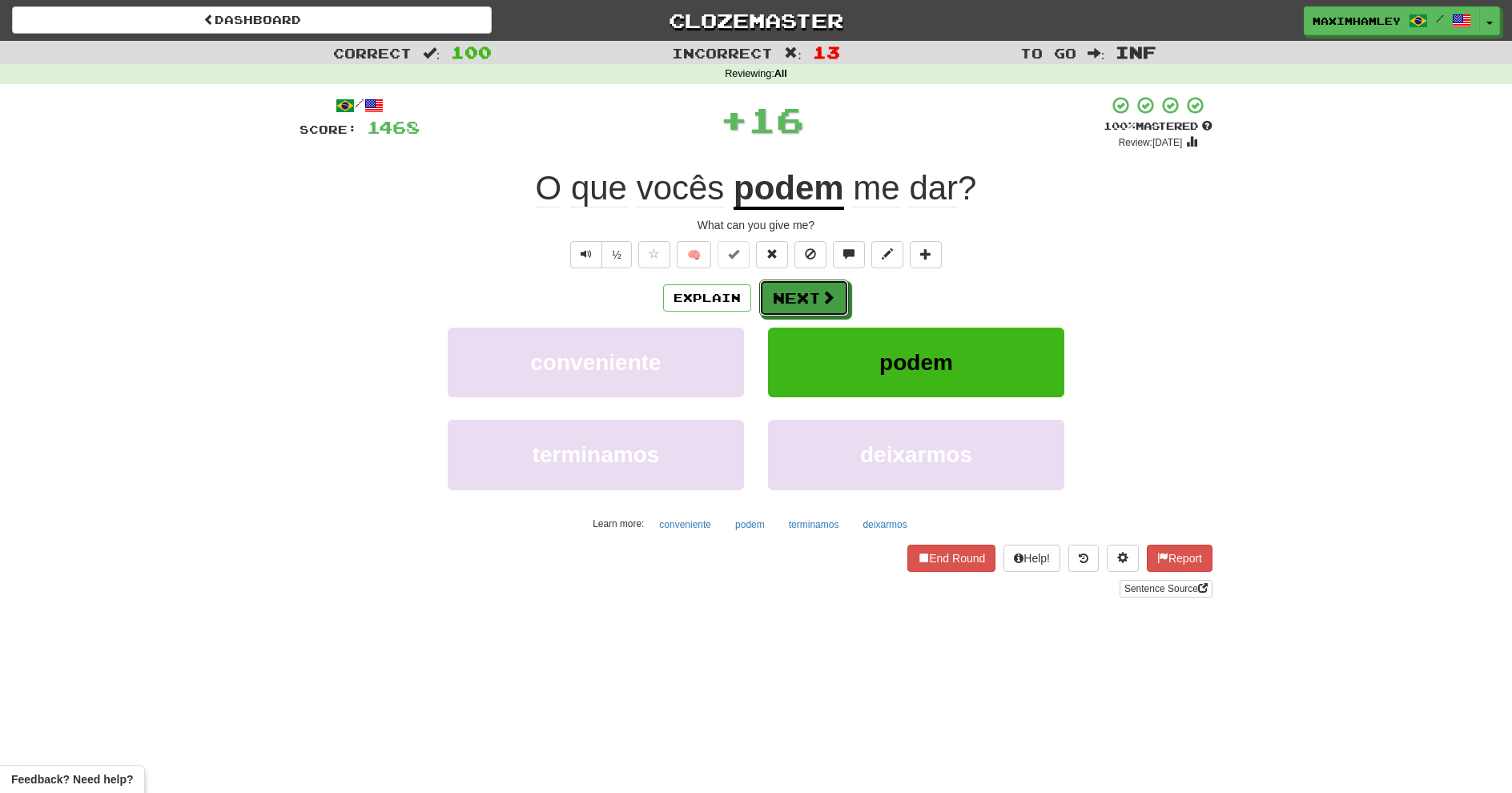
click at [835, 294] on button "Next" at bounding box center [803, 297] width 90 height 37
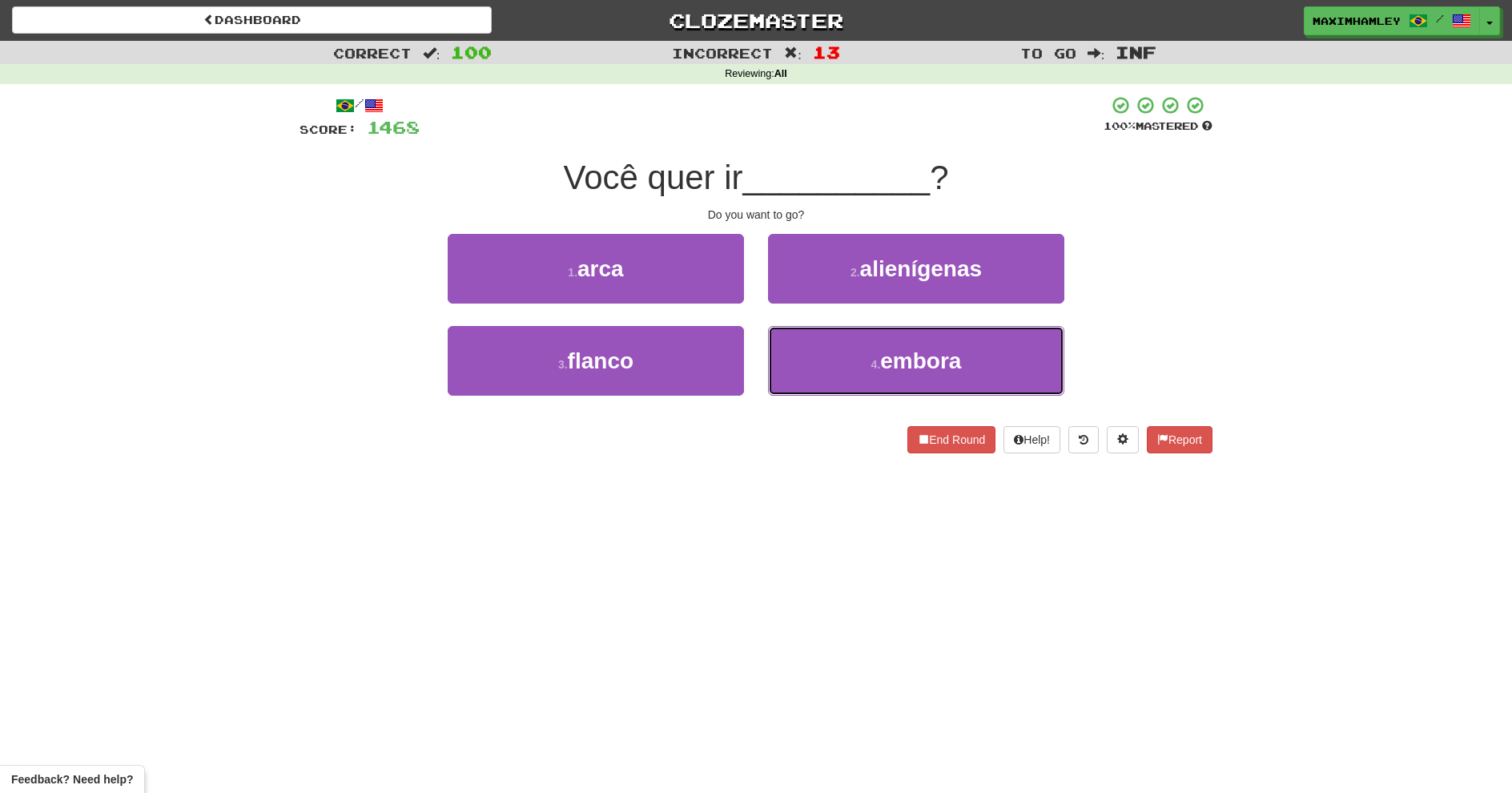
click at [901, 347] on button "4 . embora" at bounding box center [916, 360] width 296 height 70
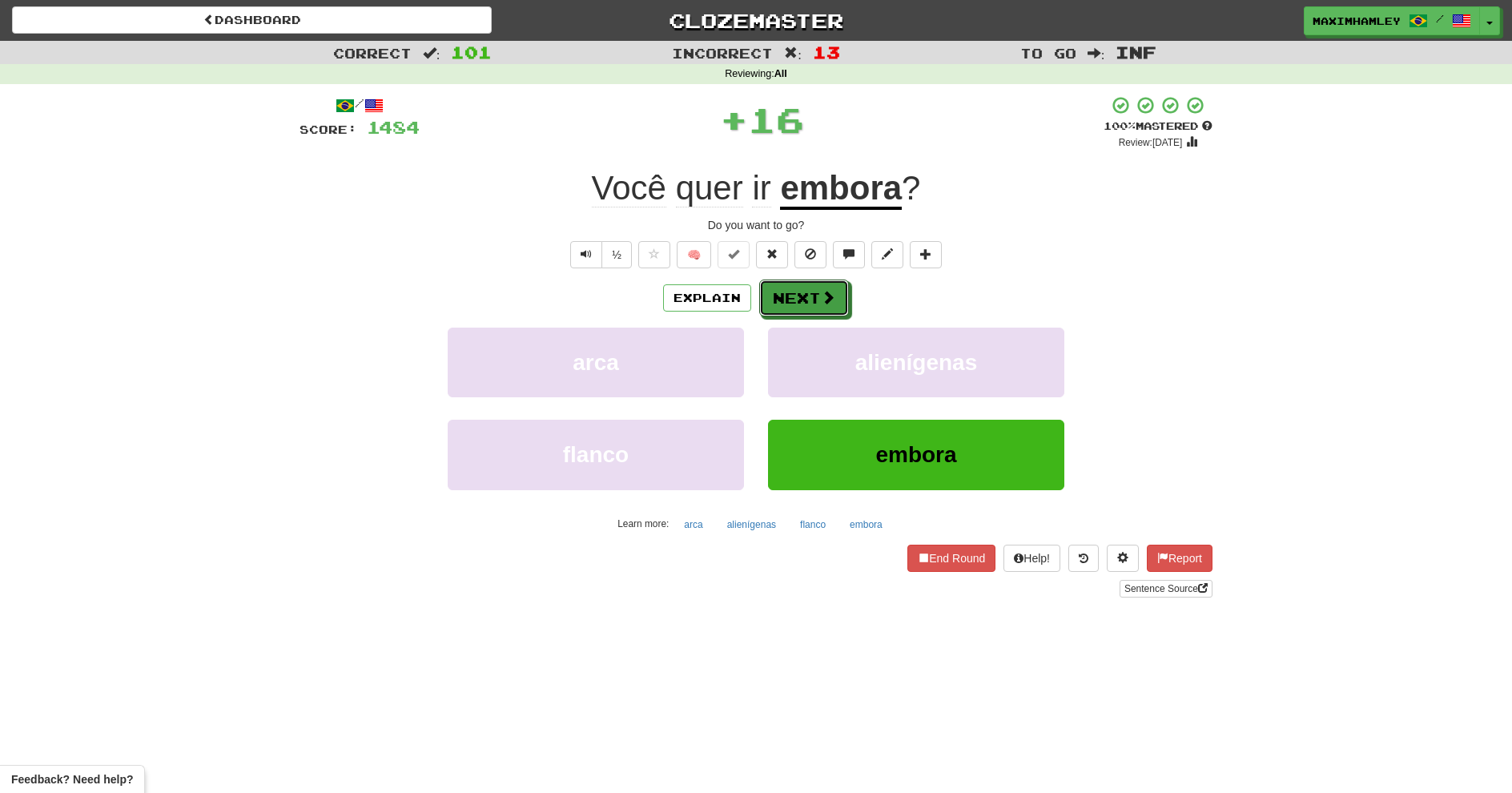
click at [821, 293] on span at bounding box center [828, 297] width 15 height 15
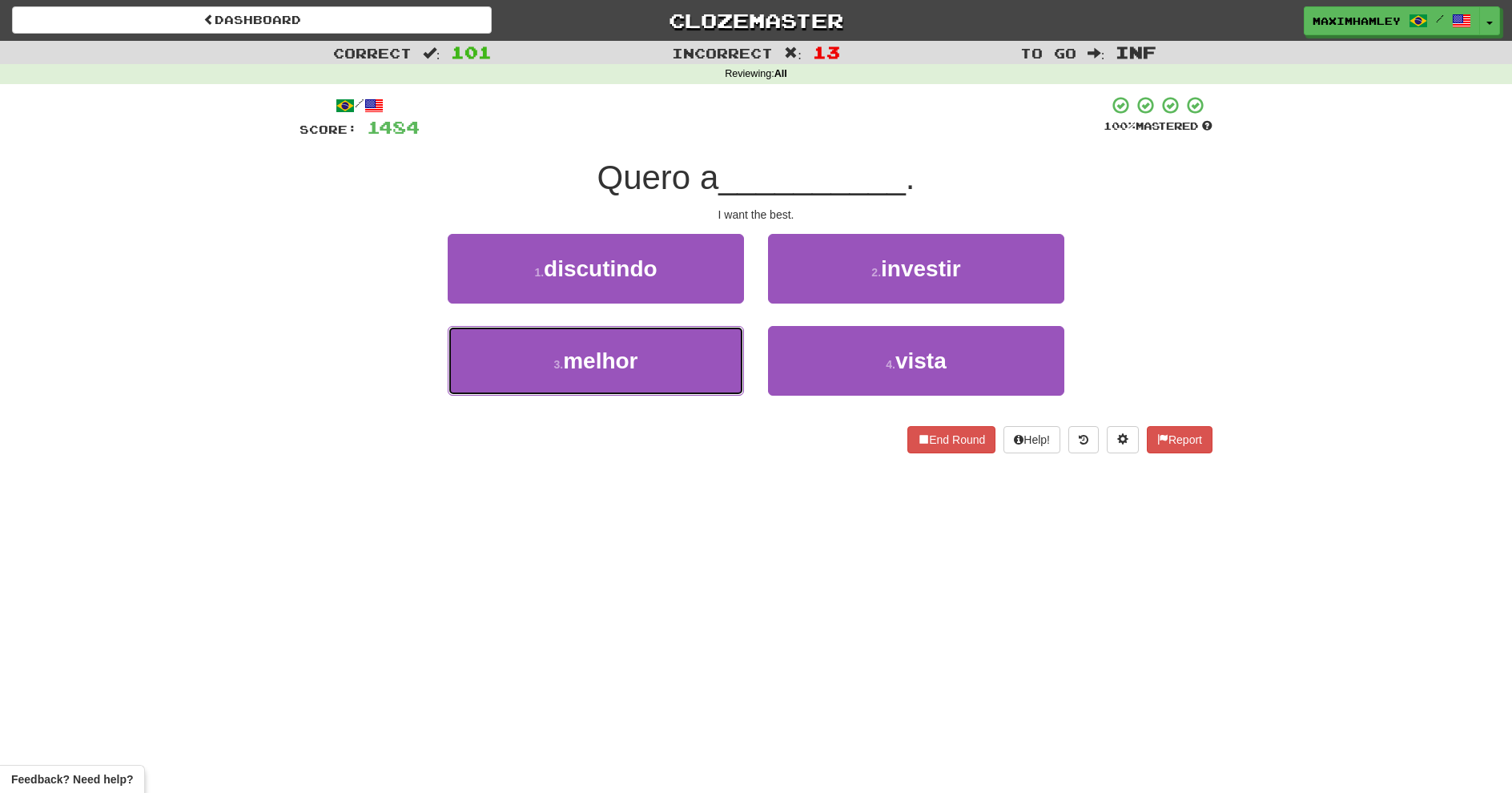
click at [724, 360] on button "3 . melhor" at bounding box center [596, 360] width 296 height 70
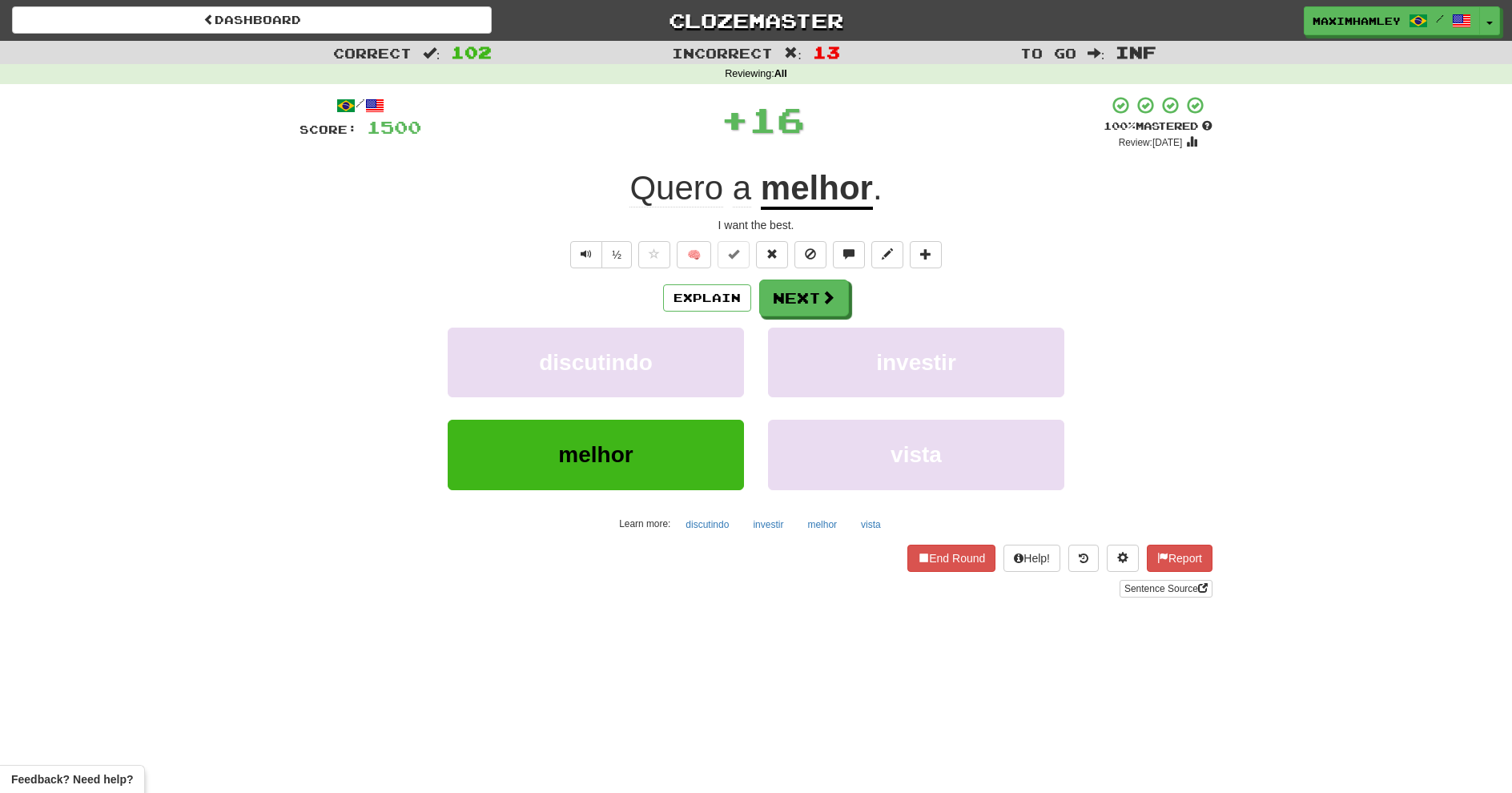
click at [836, 317] on div "Explain Next discutindo investir melhor vista Learn more: discutindo investir m…" at bounding box center [756, 408] width 913 height 258
click at [833, 313] on button "Next" at bounding box center [803, 297] width 90 height 37
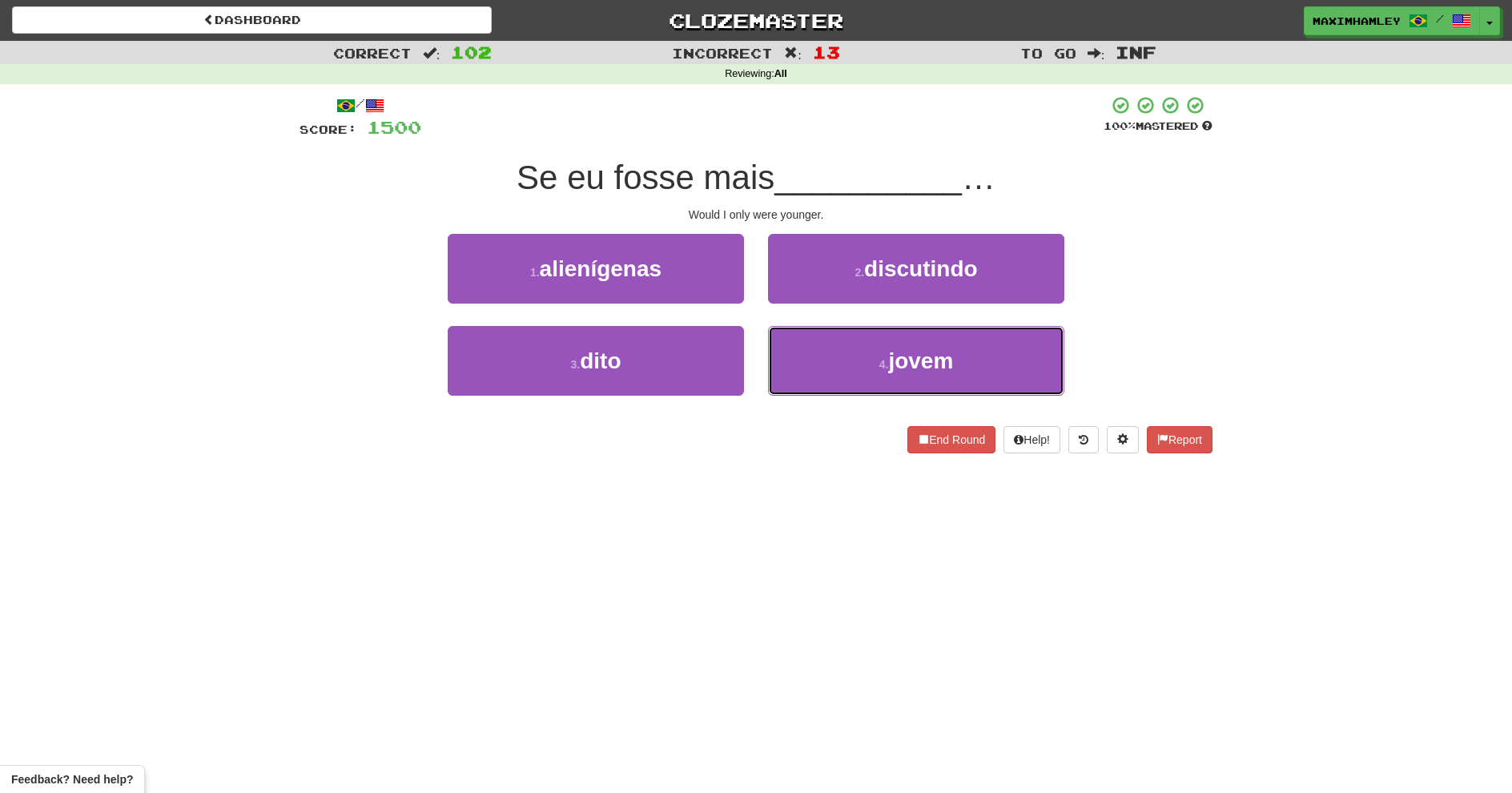
click at [866, 371] on button "4 . jovem" at bounding box center [916, 360] width 296 height 70
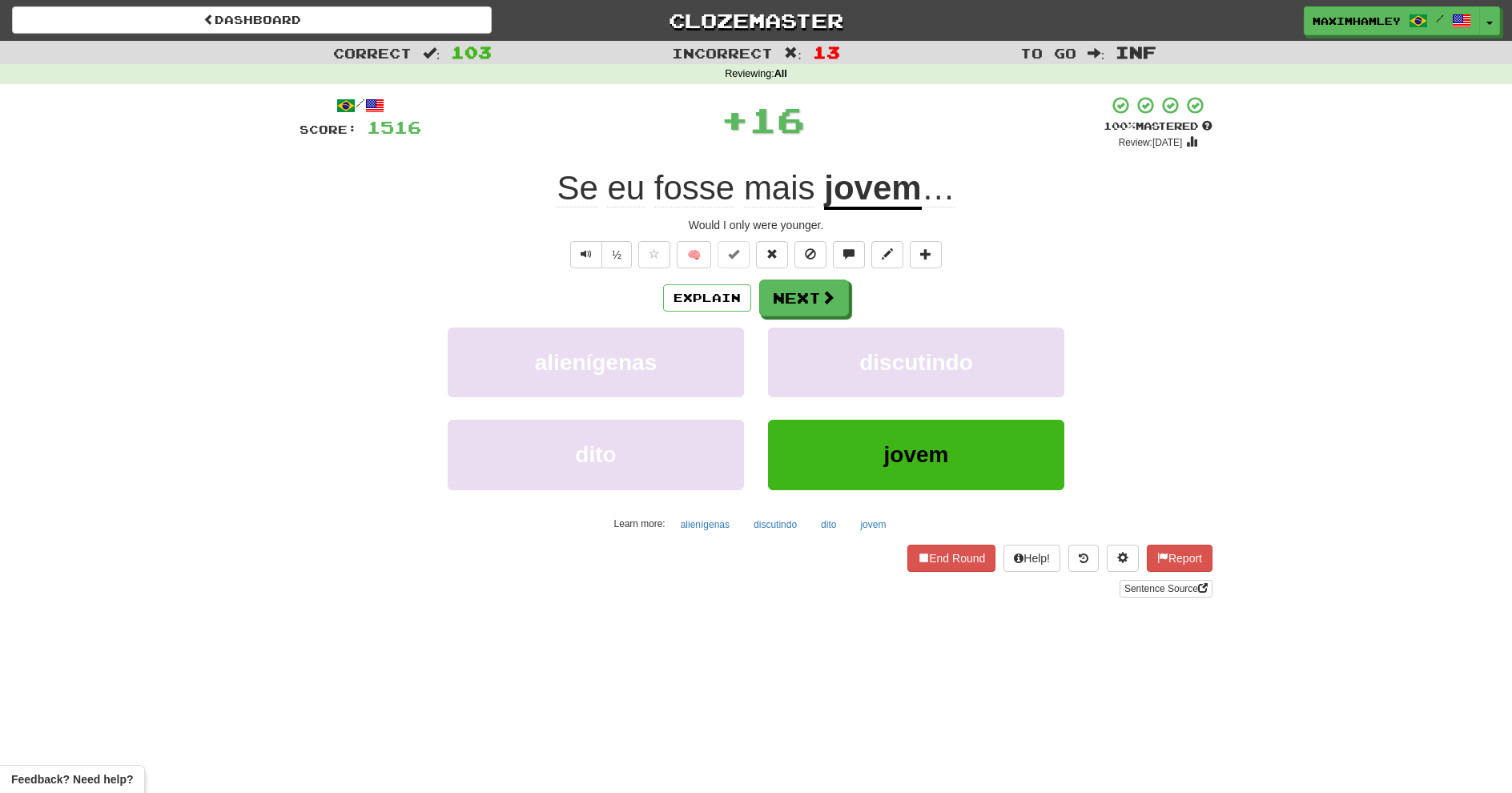
click at [843, 299] on div "Explain Next" at bounding box center [756, 297] width 913 height 37
click at [835, 295] on button "Next" at bounding box center [803, 297] width 90 height 37
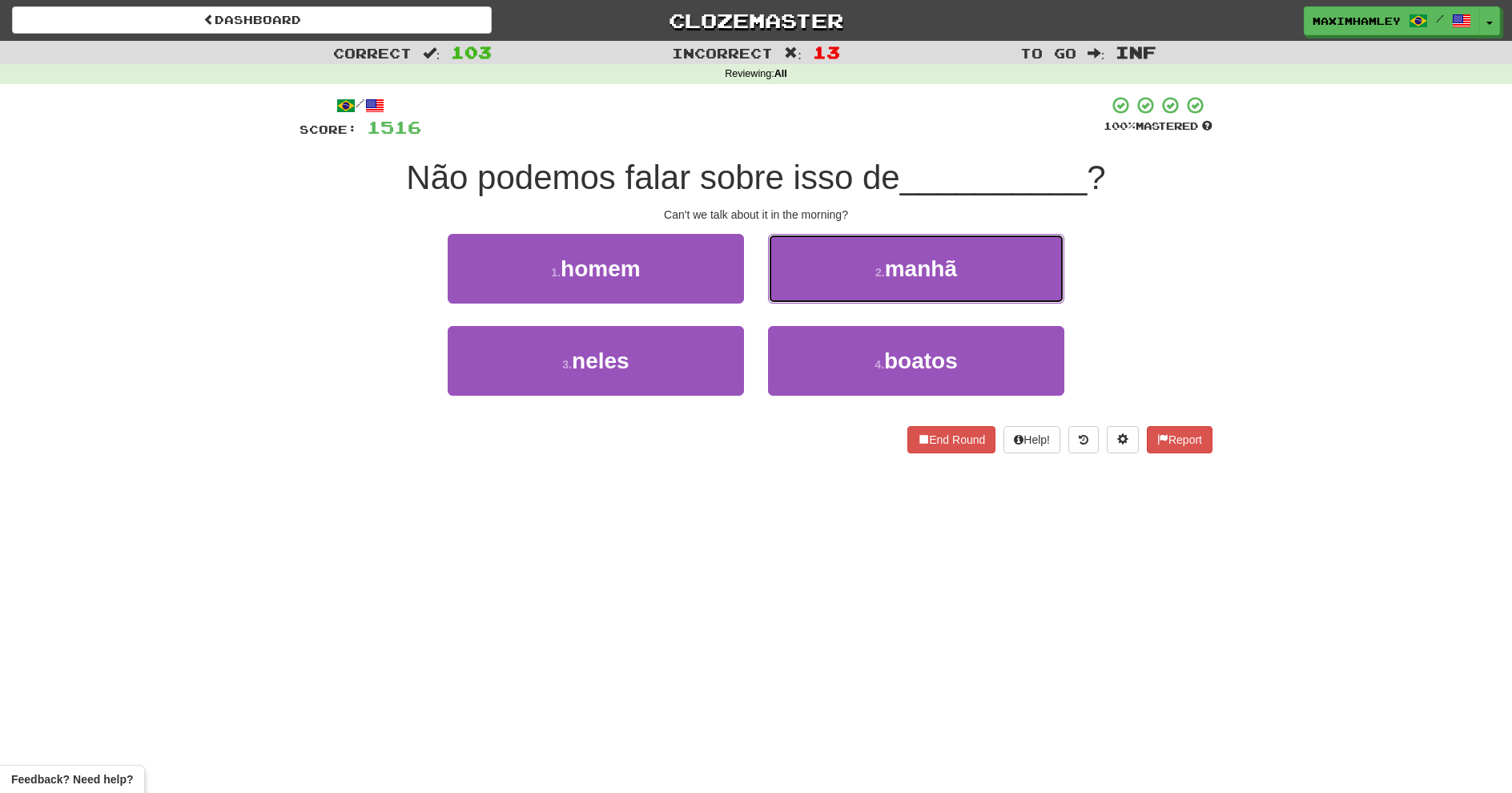
click at [861, 286] on button "2 . manhã" at bounding box center [916, 269] width 296 height 70
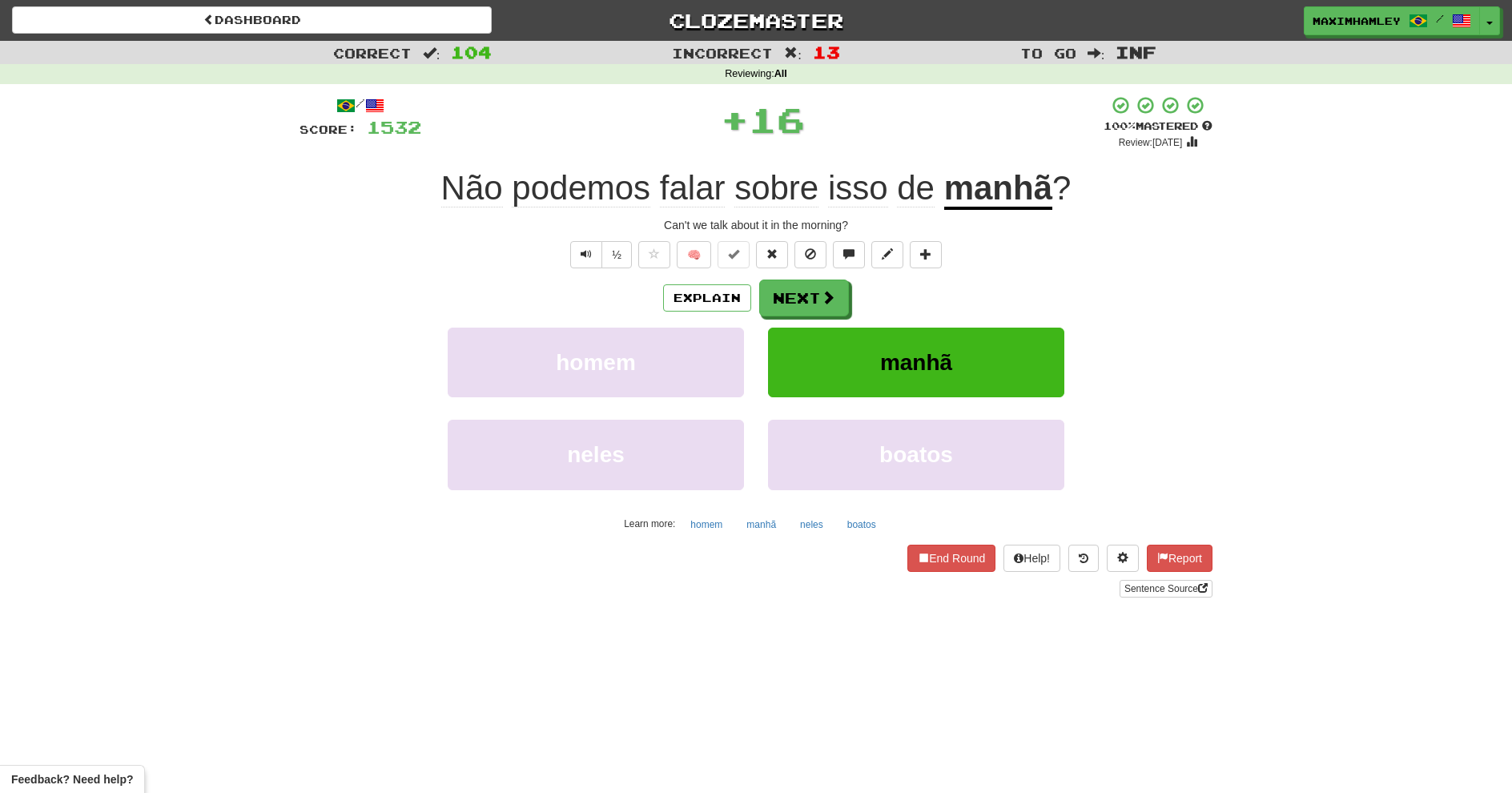
click at [850, 295] on div "Explain Next" at bounding box center [756, 297] width 913 height 37
click at [842, 299] on button "Next" at bounding box center [803, 297] width 90 height 37
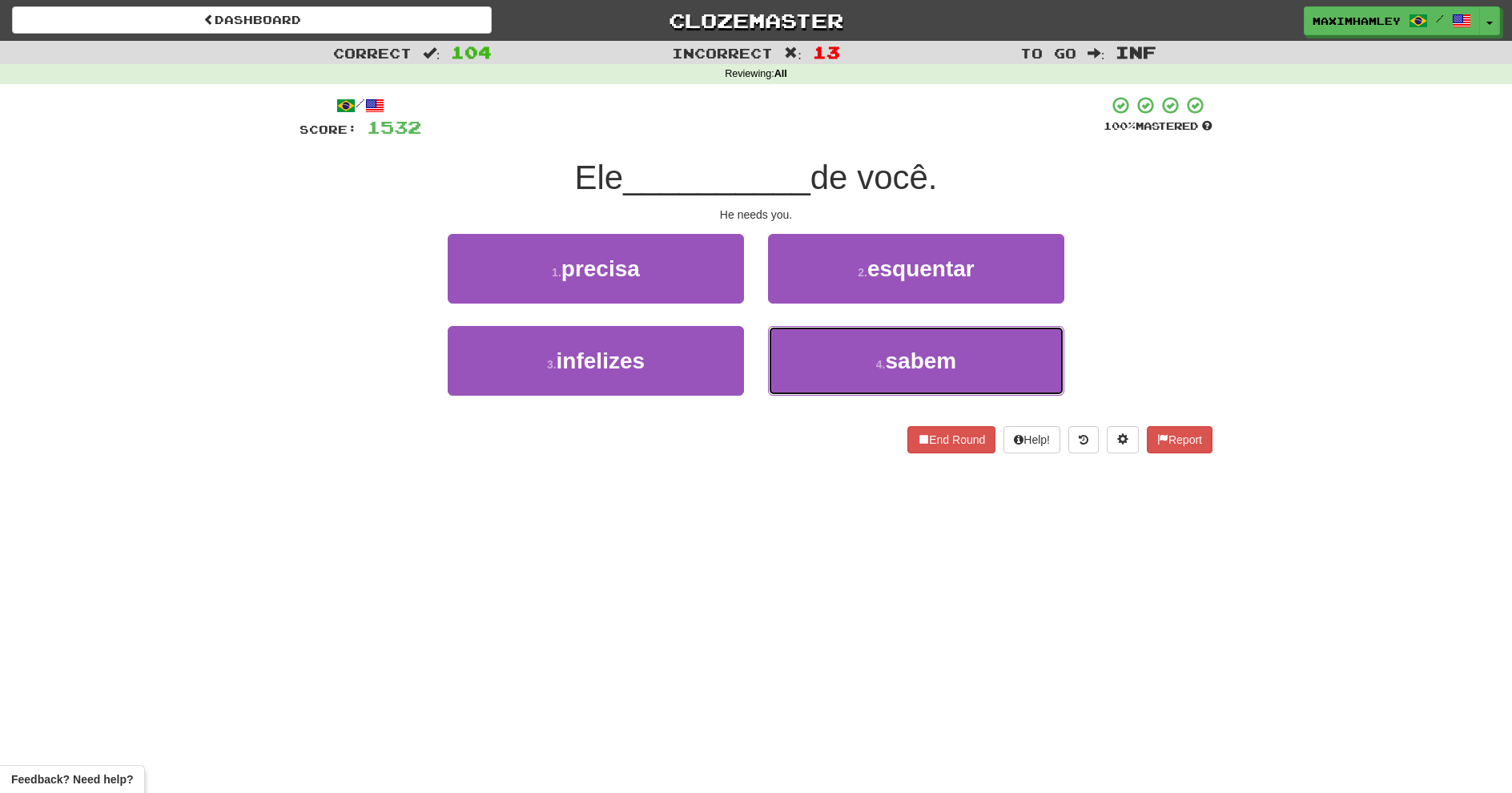
drag, startPoint x: 865, startPoint y: 360, endPoint x: 832, endPoint y: 347, distance: 35.5
click at [859, 358] on button "4 . sabem" at bounding box center [916, 360] width 296 height 70
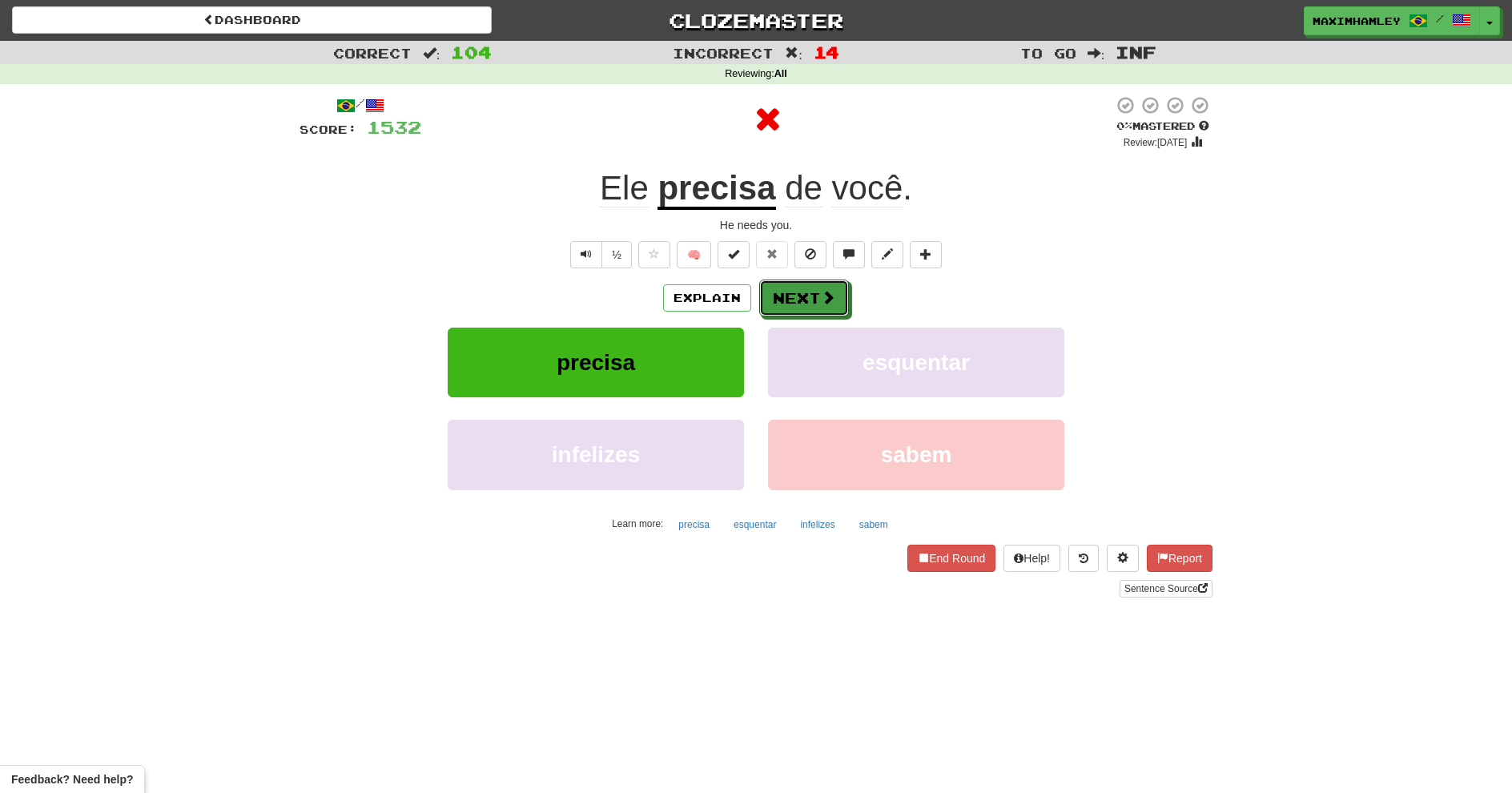
click at [808, 304] on button "Next" at bounding box center [803, 297] width 90 height 37
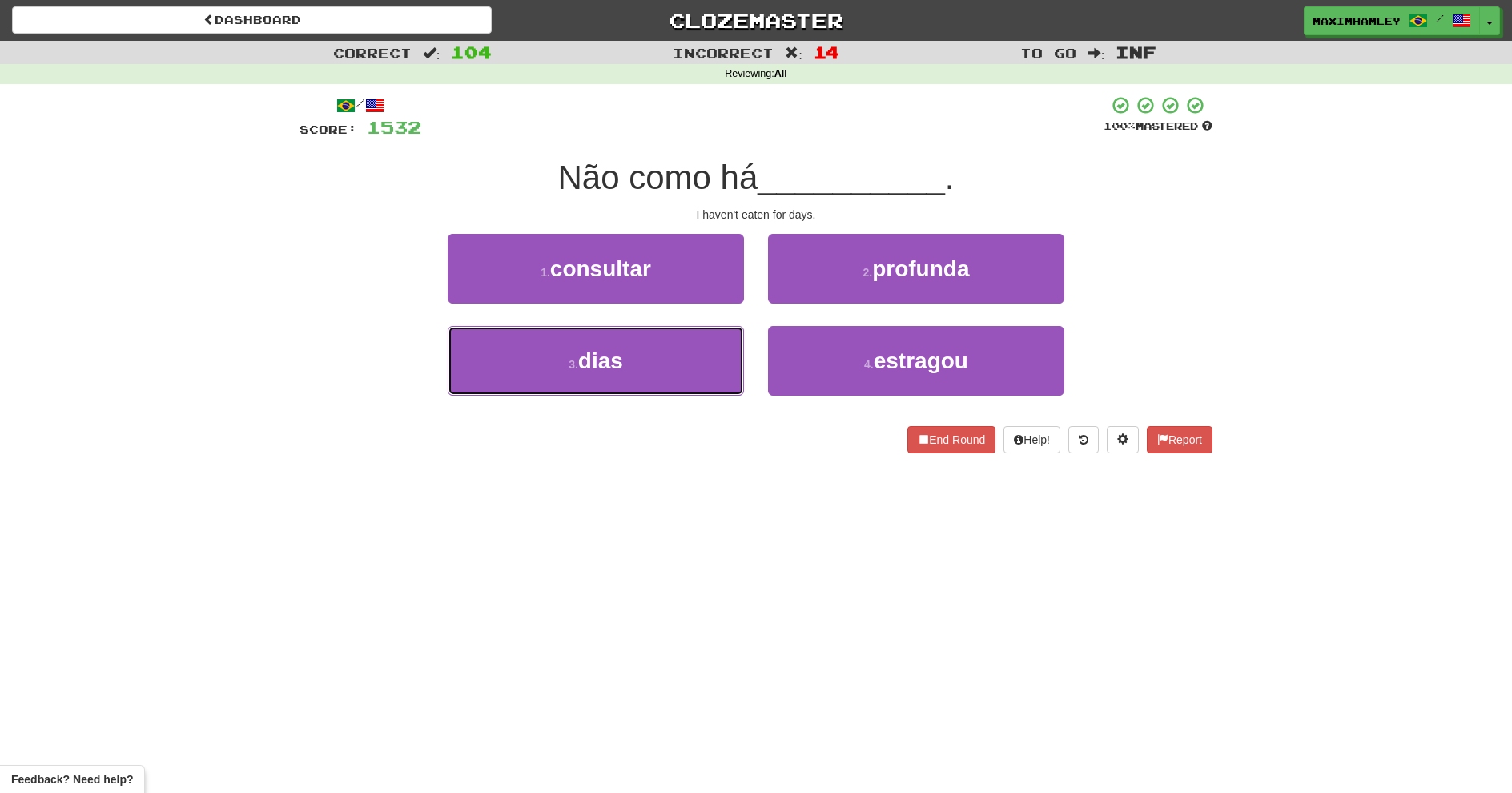
click at [714, 350] on button "3 . dias" at bounding box center [596, 360] width 296 height 70
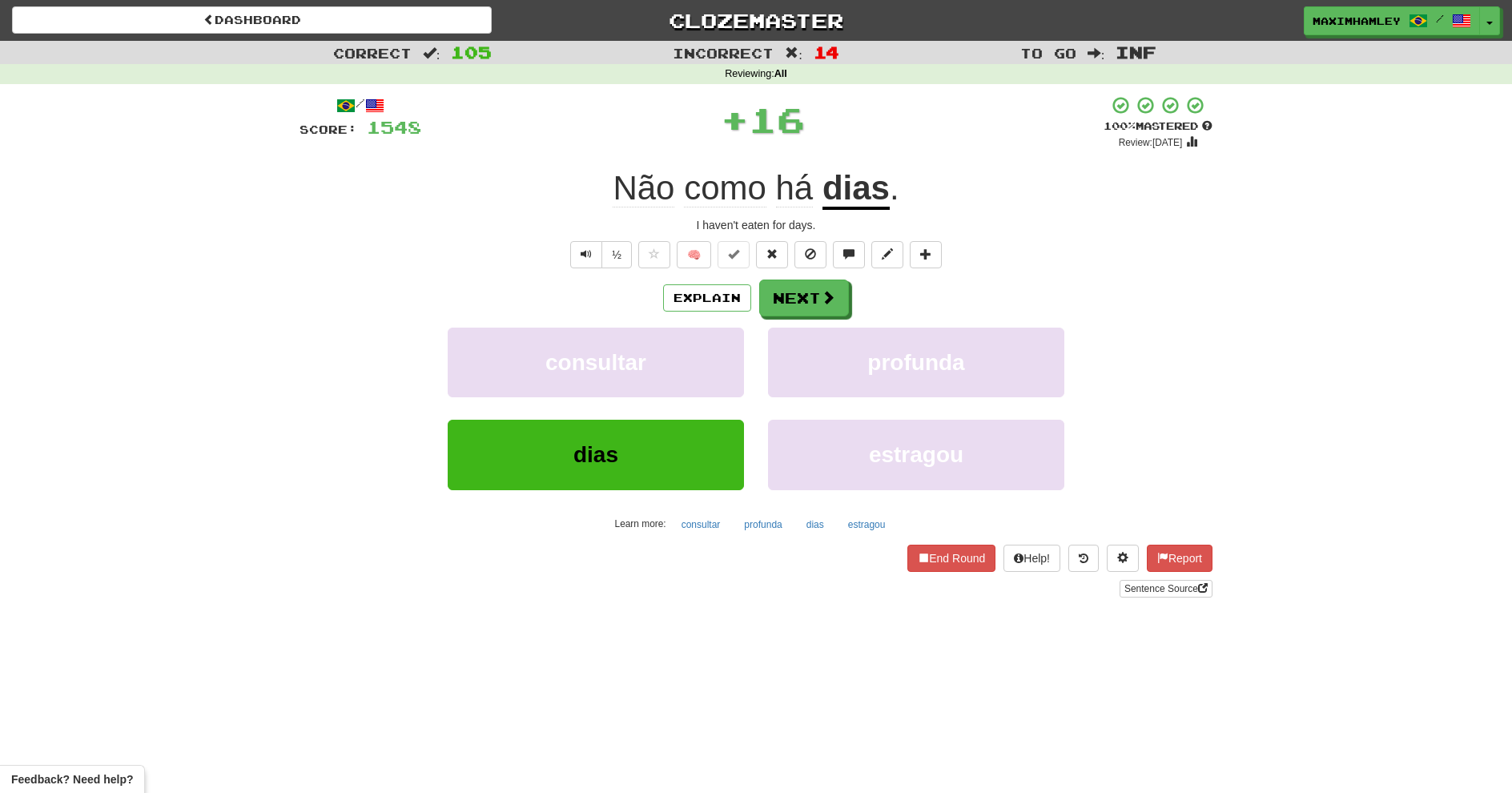
drag, startPoint x: 778, startPoint y: 321, endPoint x: 787, endPoint y: 303, distance: 20.1
click at [784, 311] on div "Explain Next consultar profunda dias estragou Learn more: consultar profunda di…" at bounding box center [756, 408] width 913 height 258
click at [787, 303] on button "Next" at bounding box center [803, 297] width 90 height 37
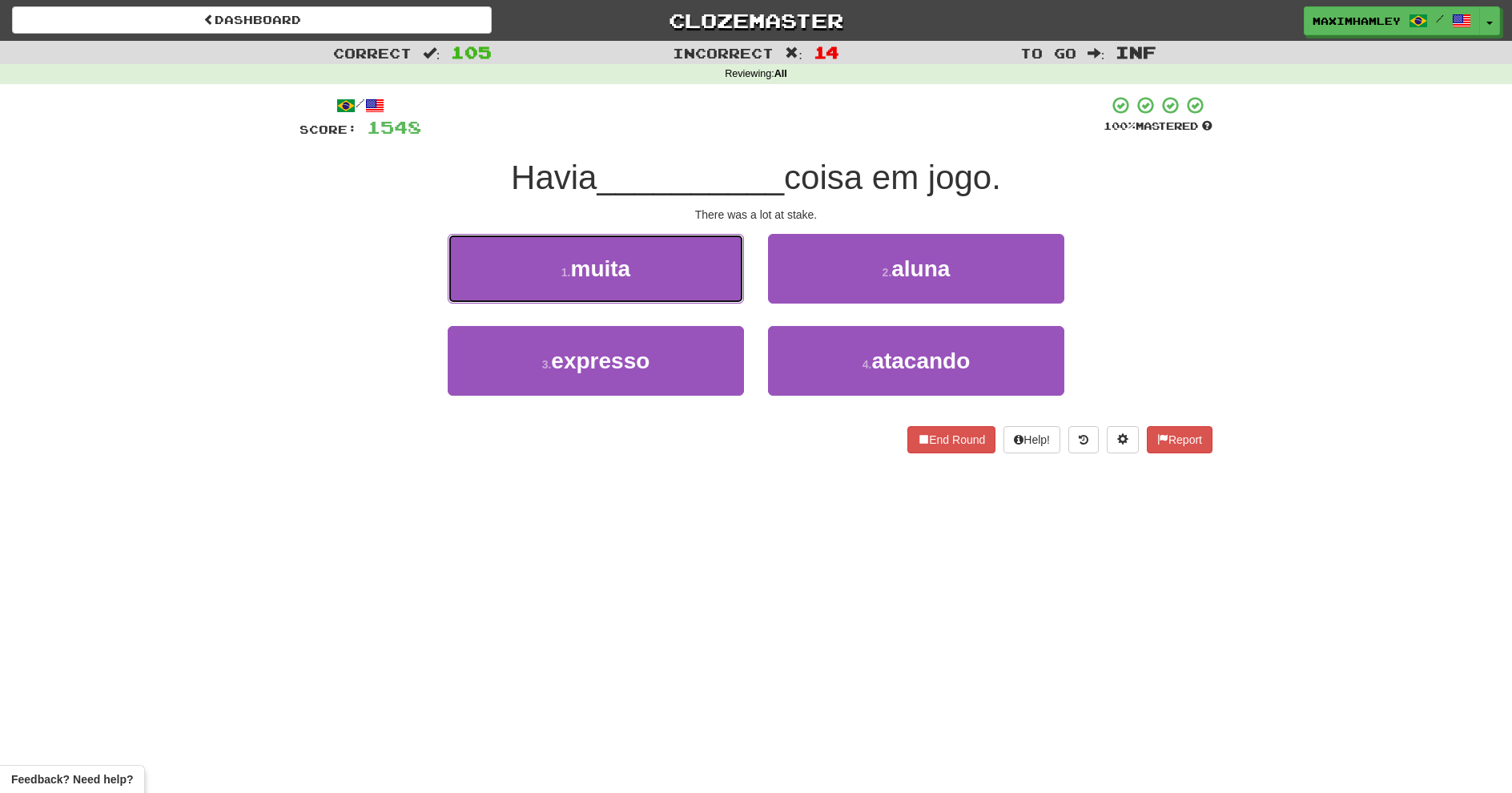
click at [694, 289] on button "1 . muita" at bounding box center [596, 269] width 296 height 70
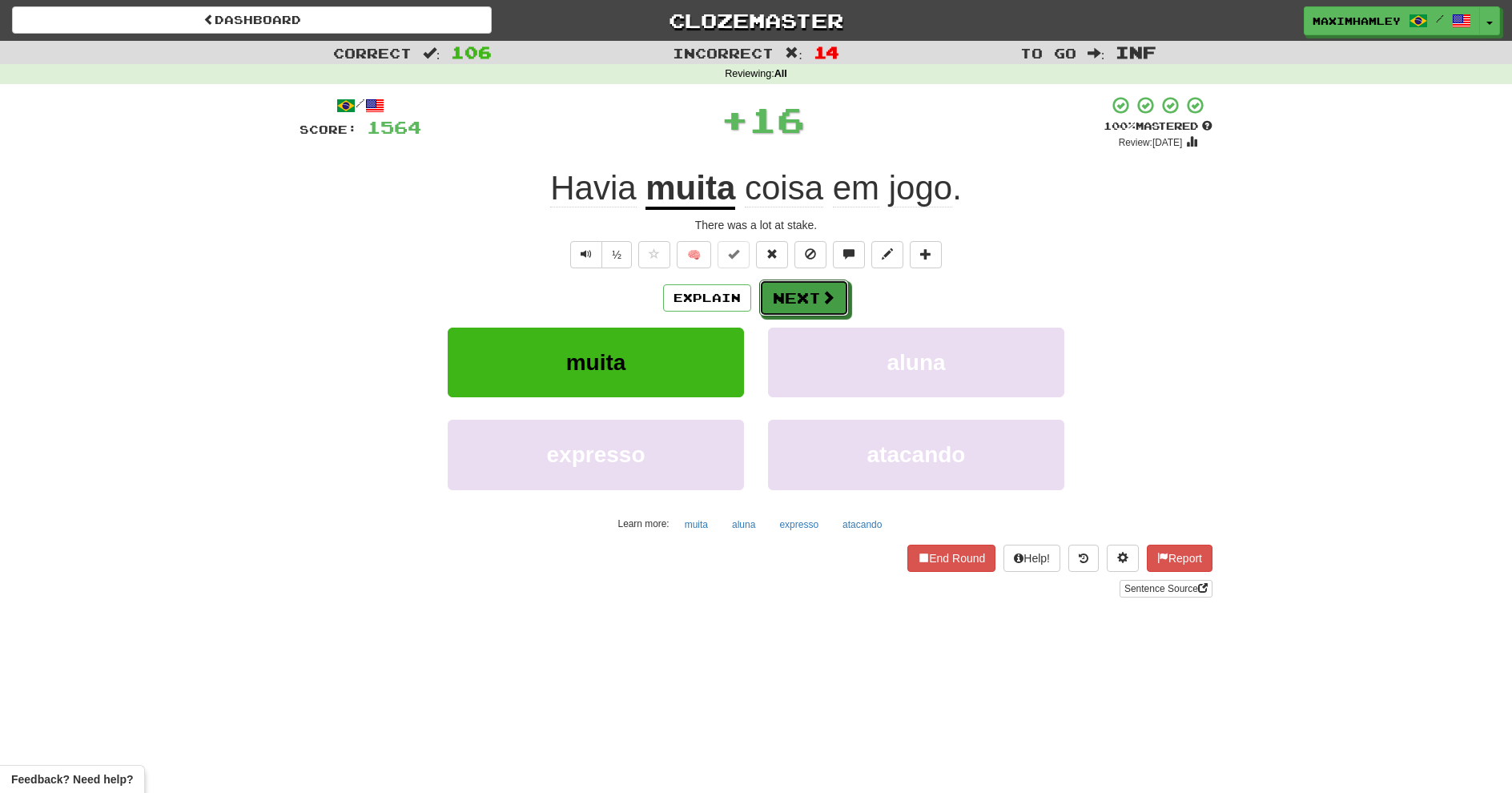
click at [784, 295] on button "Next" at bounding box center [803, 297] width 90 height 37
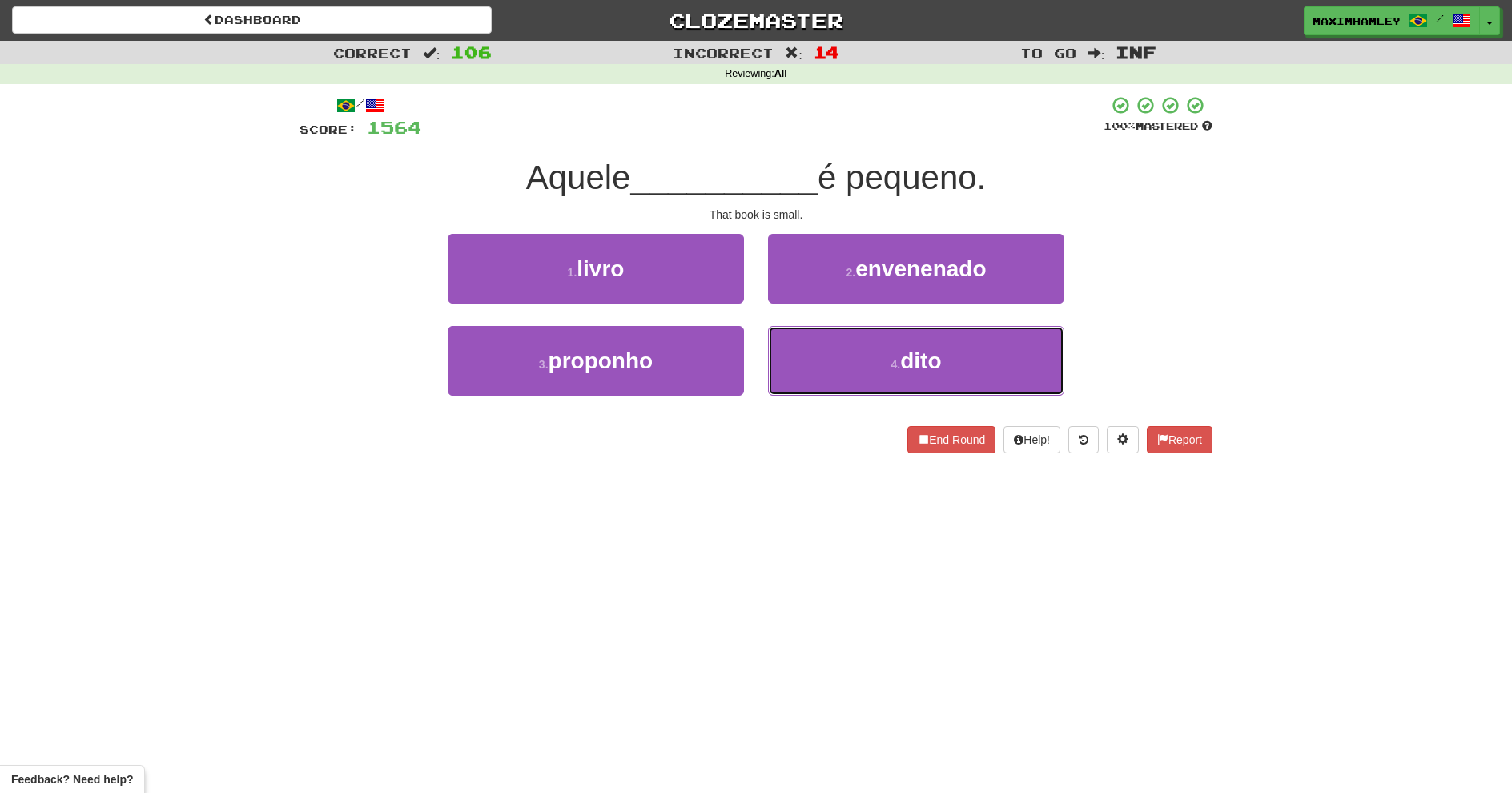
drag, startPoint x: 847, startPoint y: 360, endPoint x: 840, endPoint y: 351, distance: 11.4
click at [846, 360] on button "4 . dito" at bounding box center [916, 360] width 296 height 70
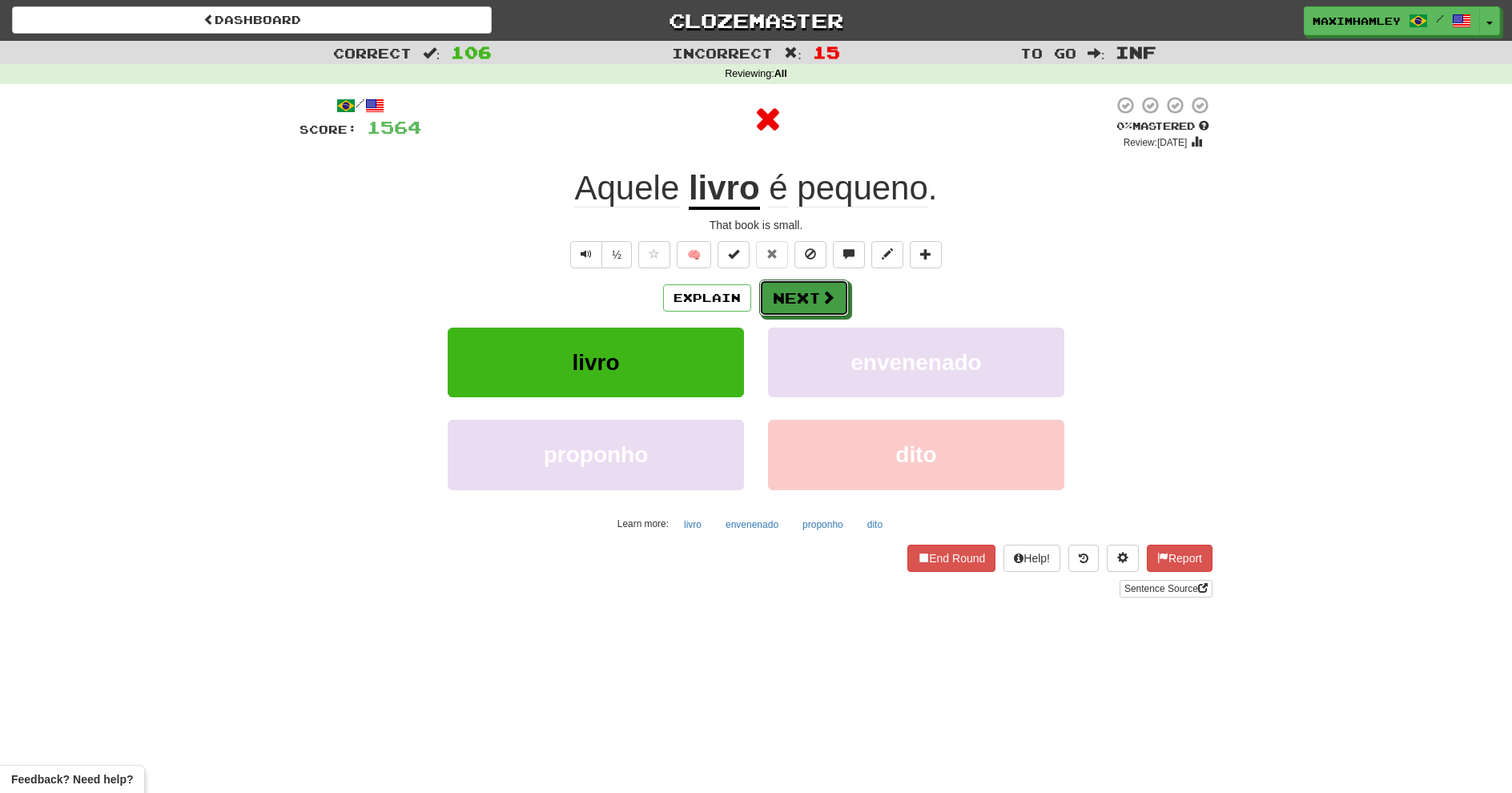
click at [813, 301] on button "Next" at bounding box center [803, 297] width 90 height 37
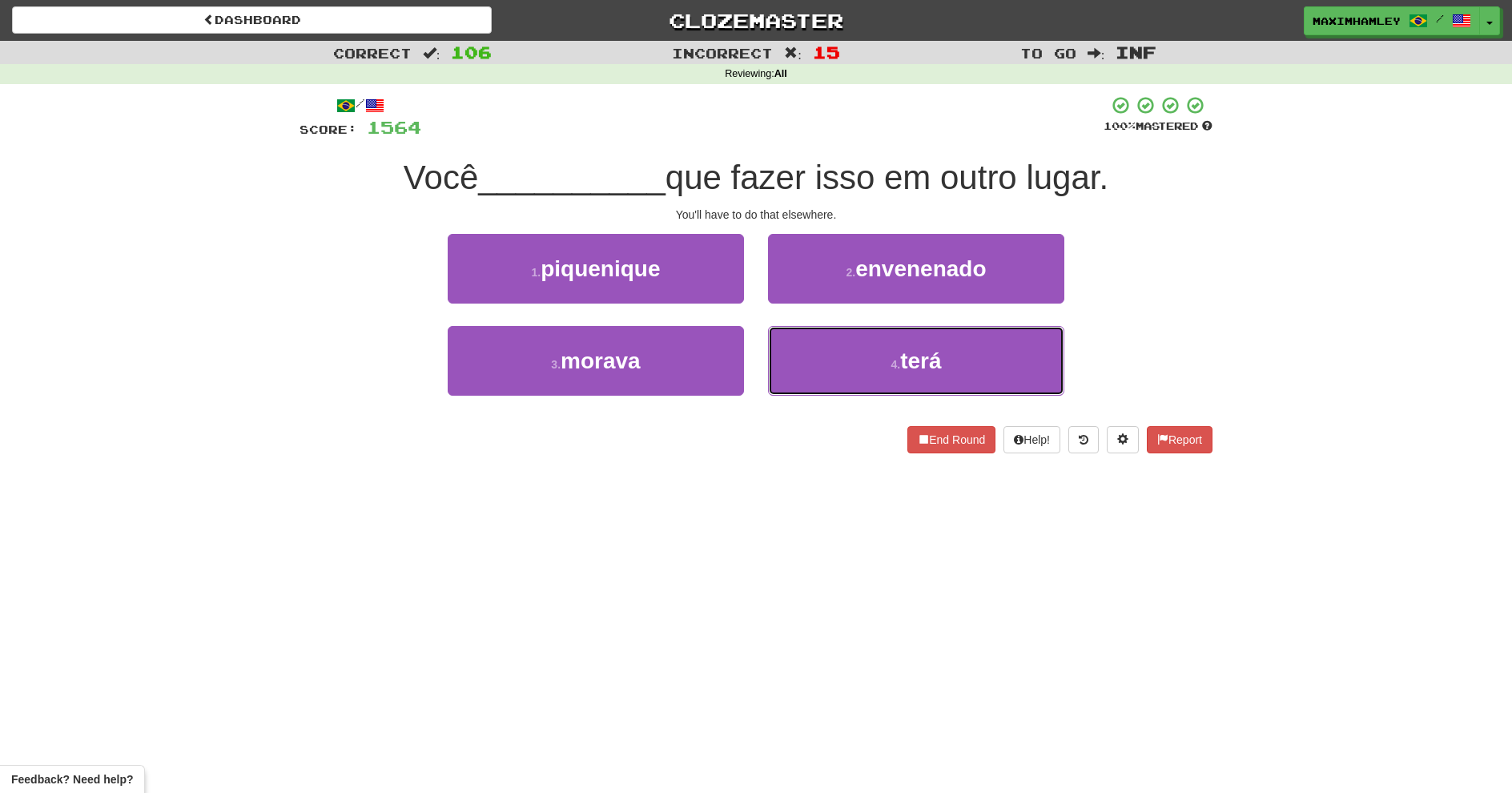
click at [839, 357] on button "4 . terá" at bounding box center [916, 360] width 296 height 70
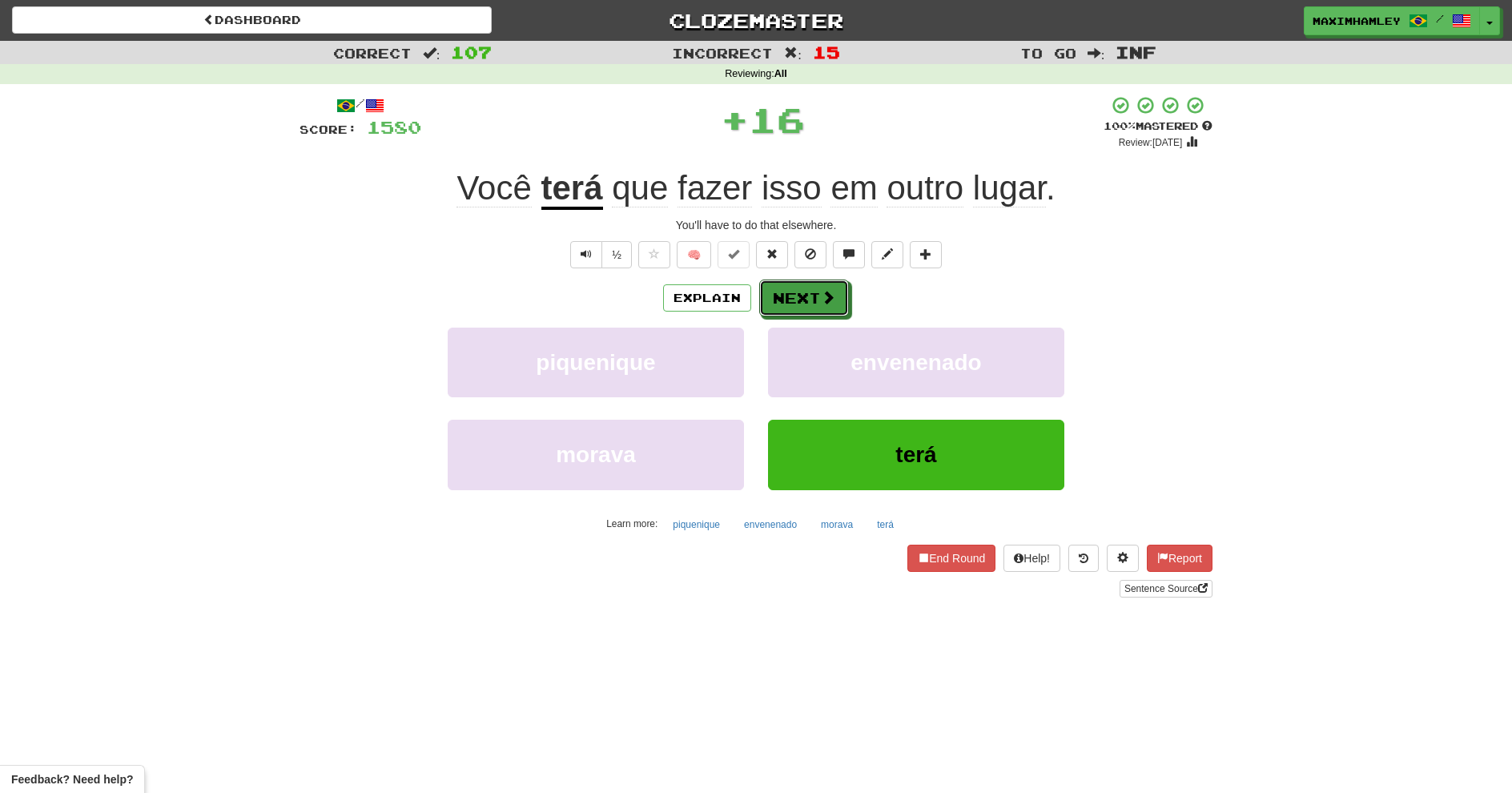
click at [818, 305] on button "Next" at bounding box center [803, 297] width 90 height 37
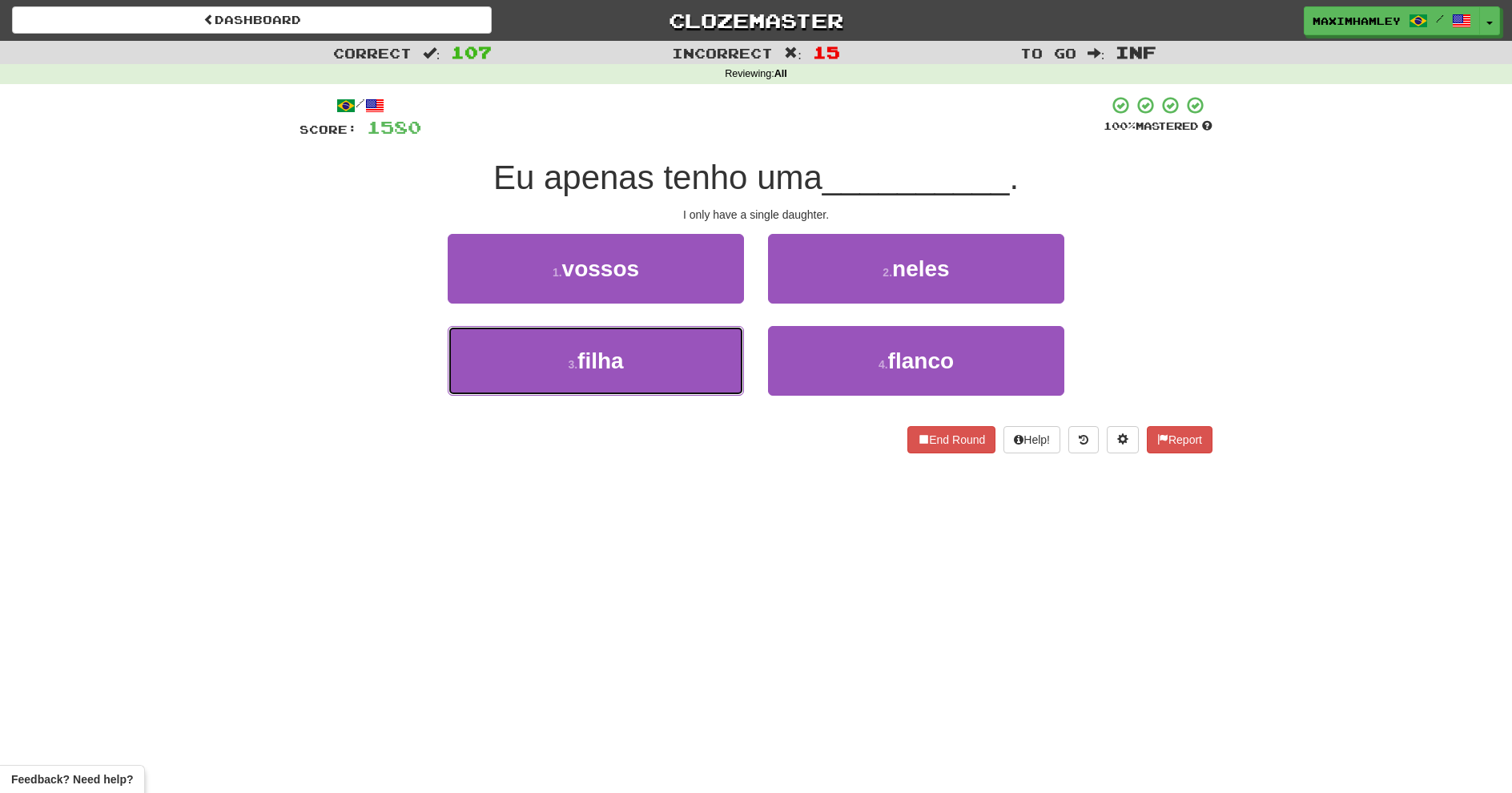
click at [692, 351] on button "3 . filha" at bounding box center [596, 360] width 296 height 70
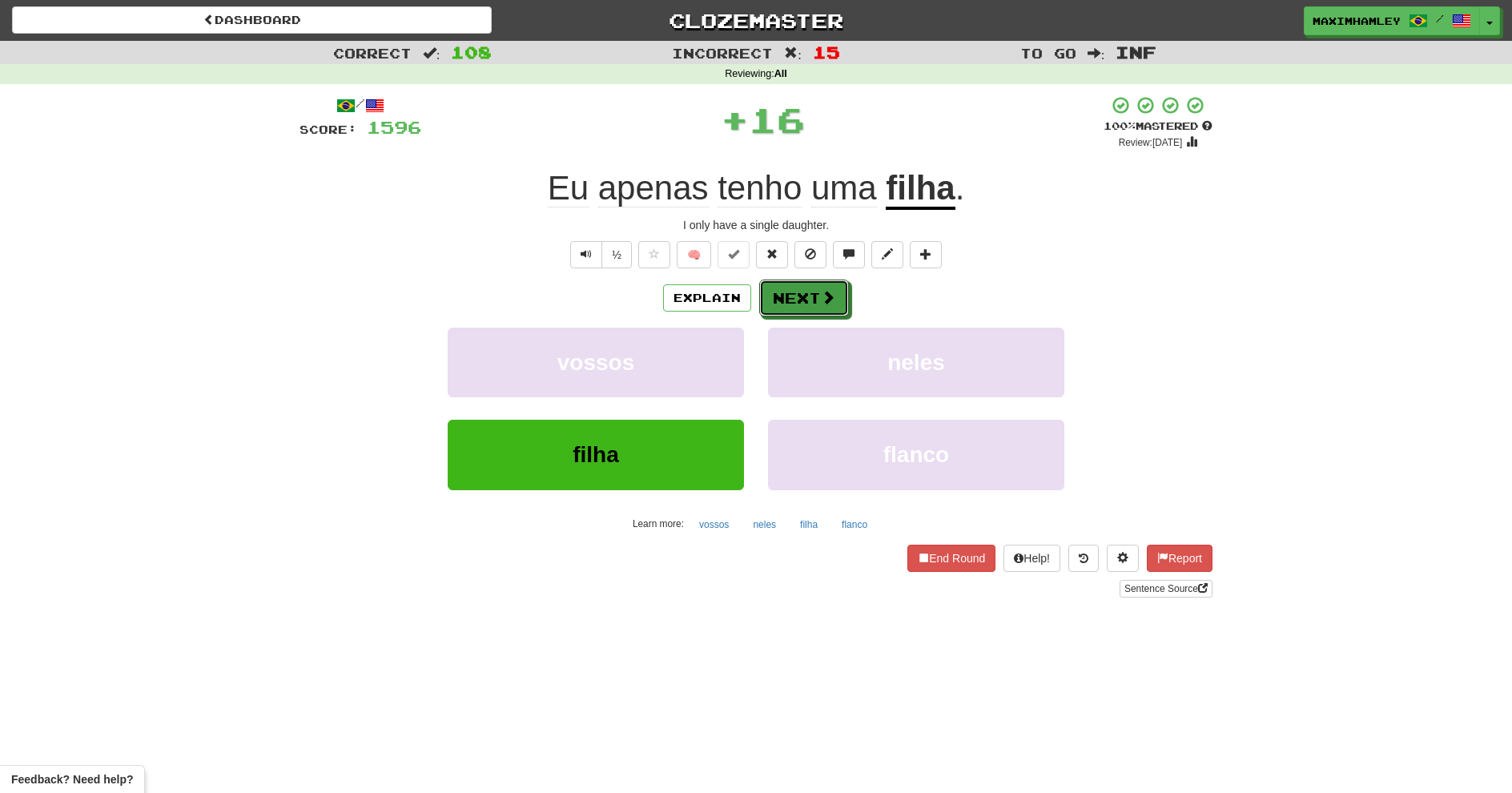
click at [832, 304] on span at bounding box center [828, 297] width 15 height 15
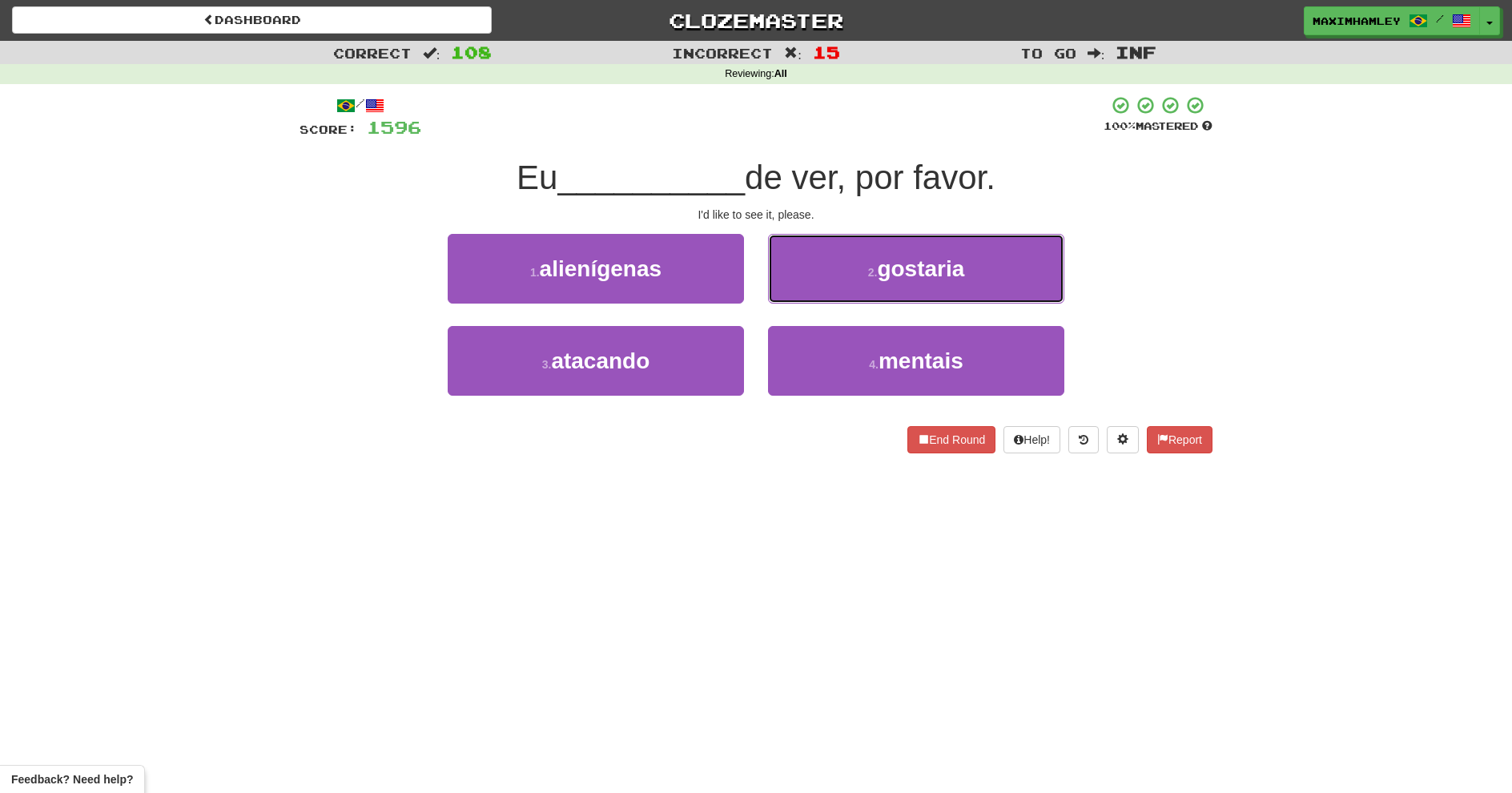
click at [923, 295] on button "2 . gostaria" at bounding box center [916, 269] width 296 height 70
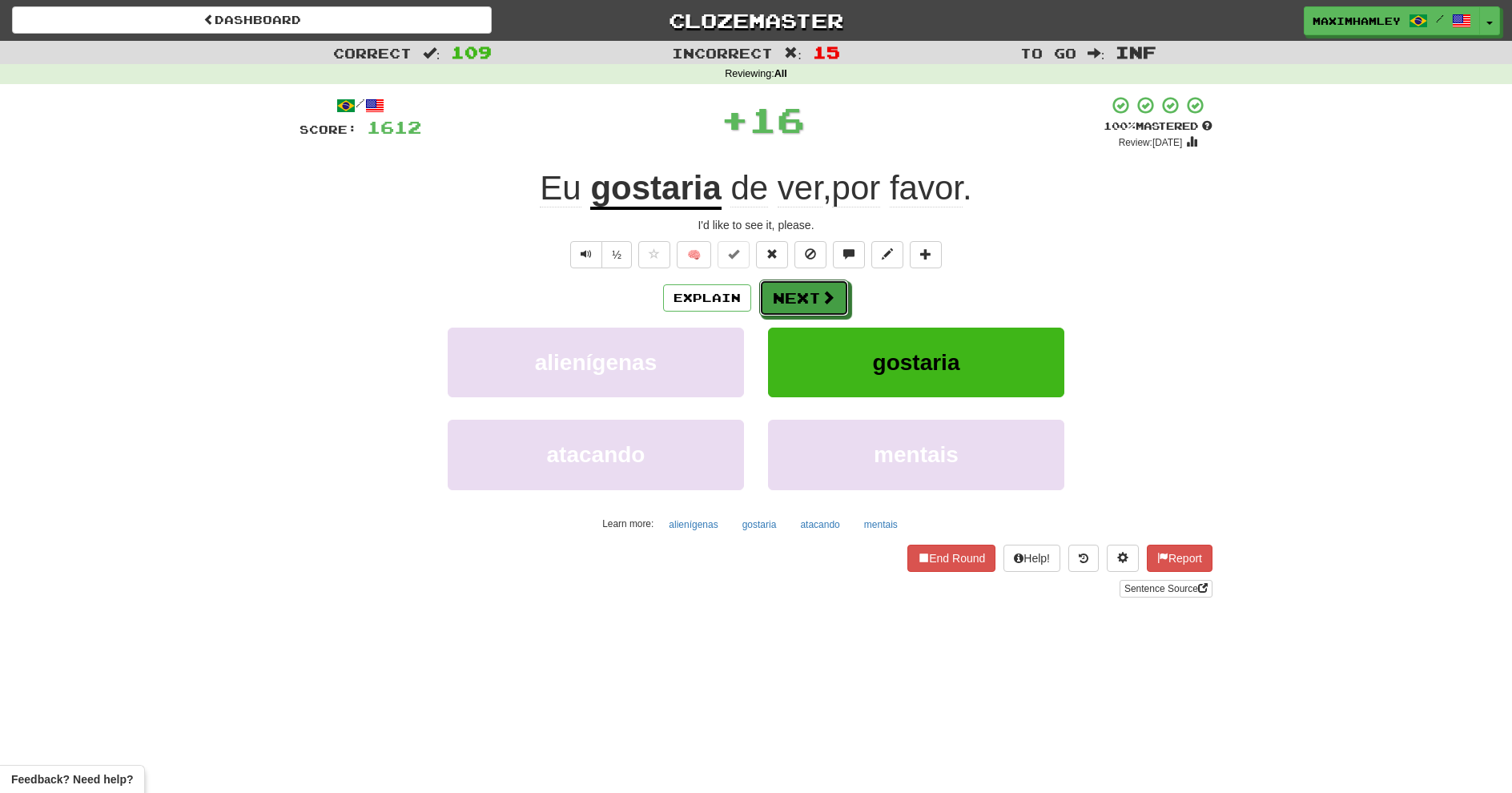
click at [835, 302] on button "Next" at bounding box center [803, 297] width 90 height 37
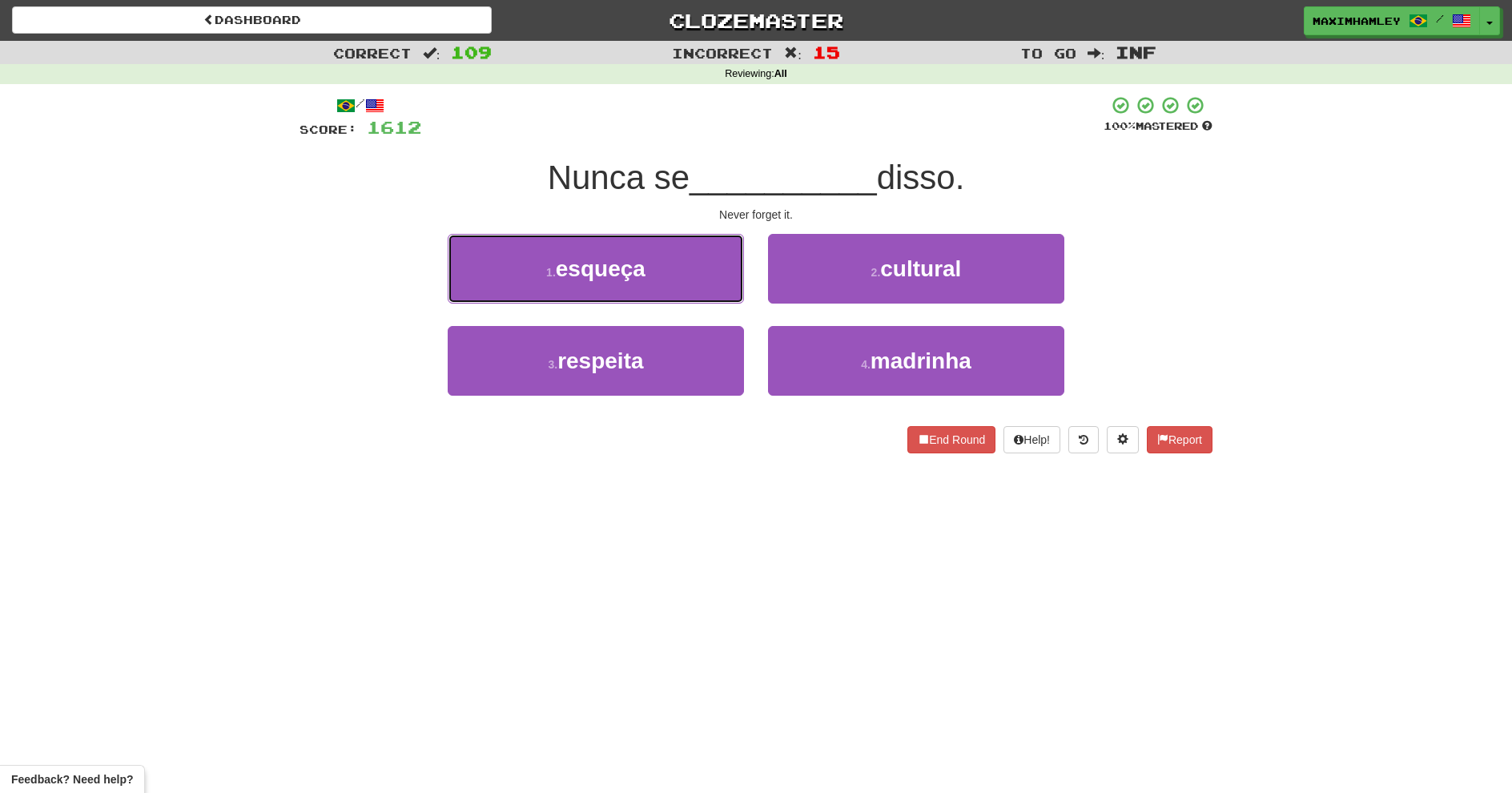
click at [652, 281] on button "1 . esqueça" at bounding box center [596, 269] width 296 height 70
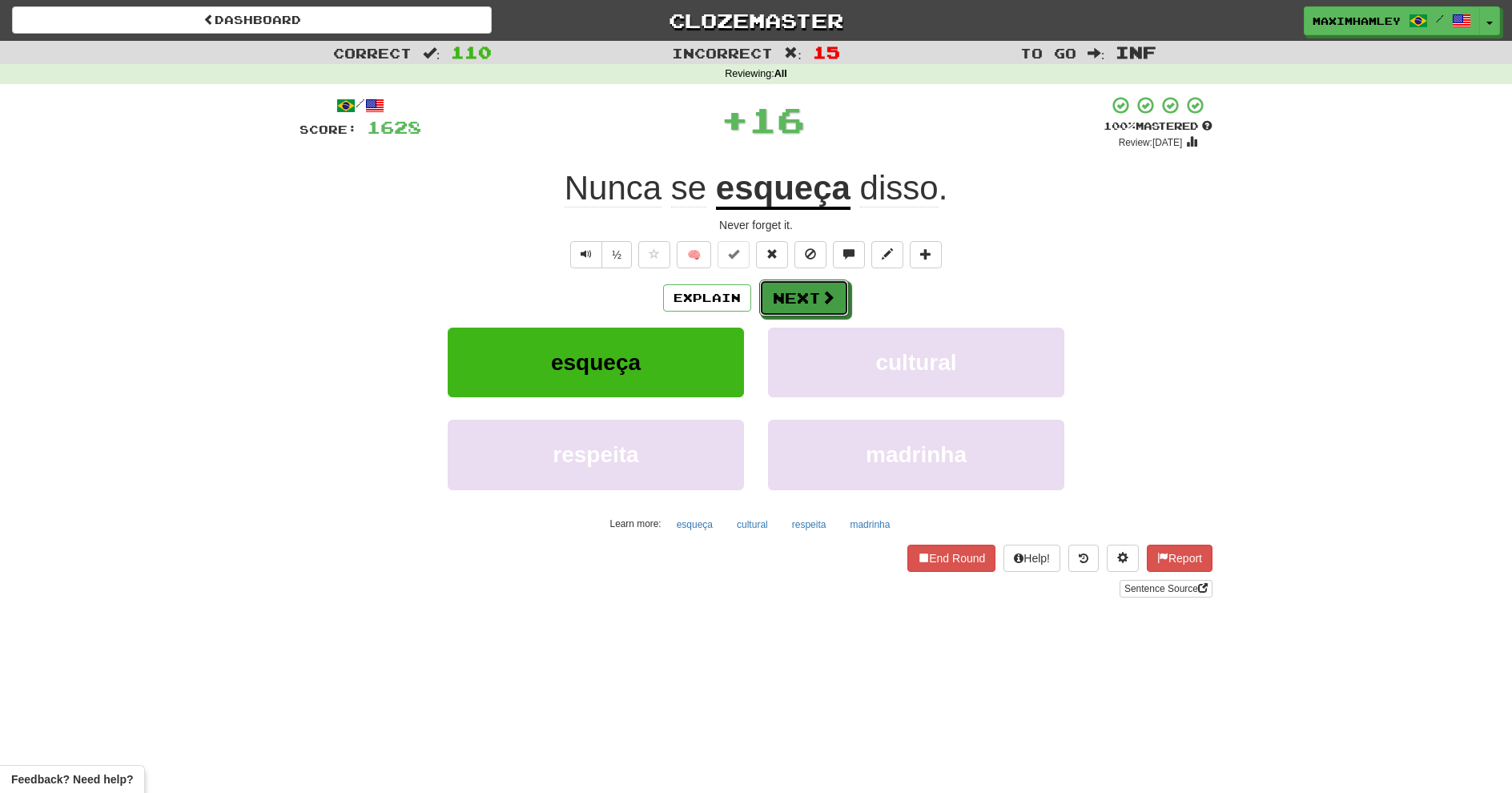
click at [769, 304] on button "Next" at bounding box center [803, 297] width 90 height 37
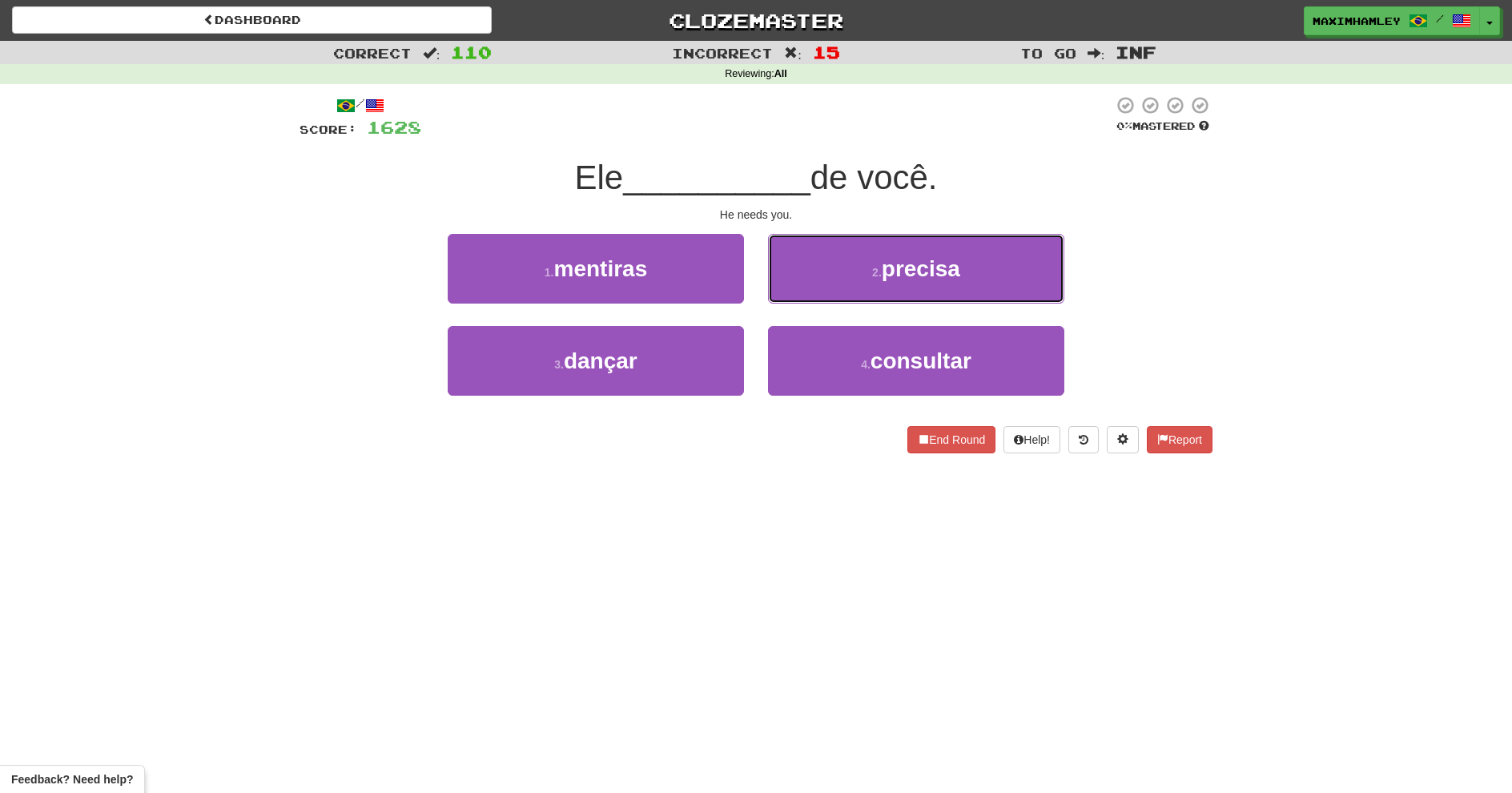
click at [796, 295] on button "2 . precisa" at bounding box center [916, 269] width 296 height 70
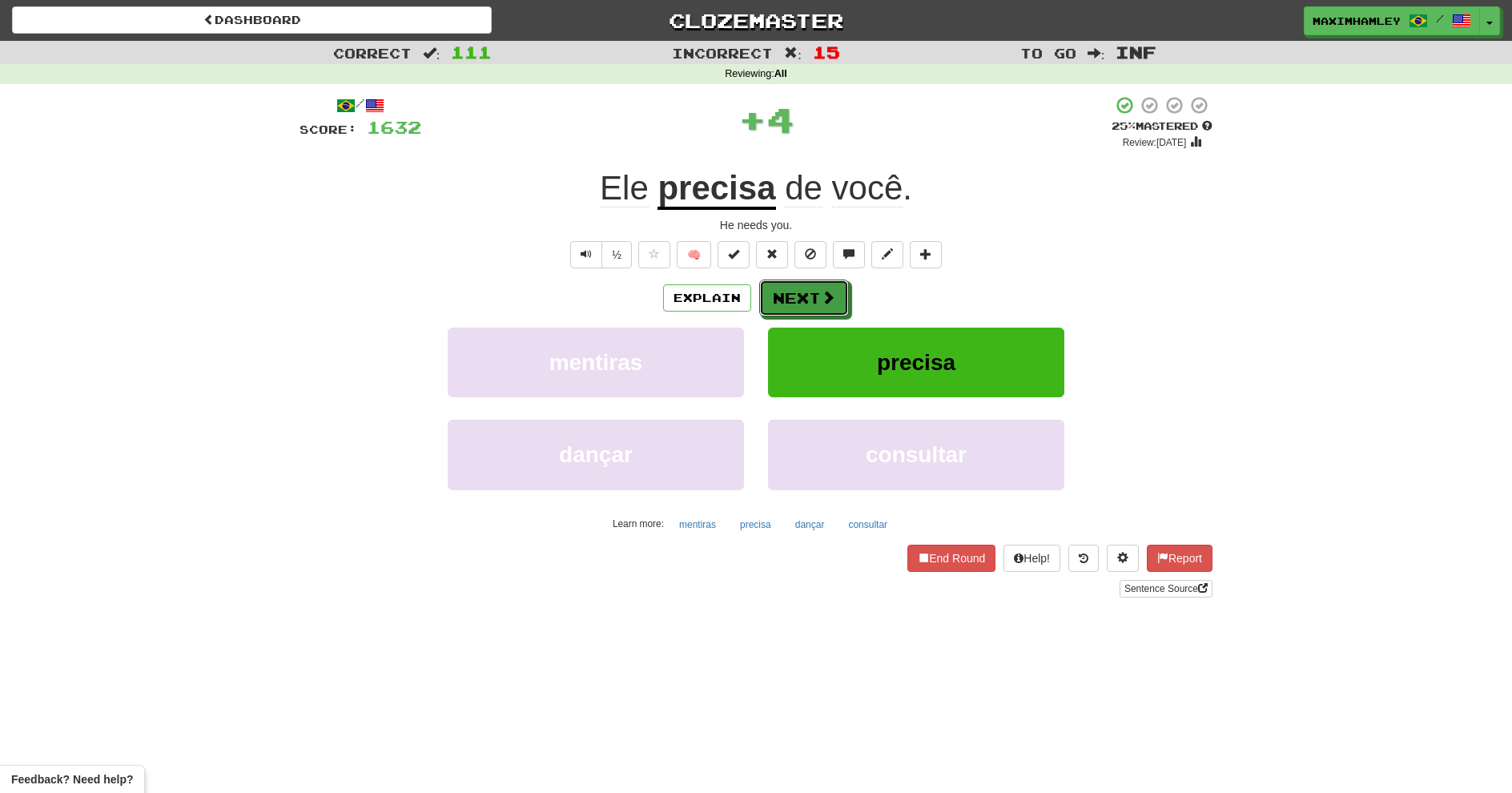
click at [796, 295] on button "Next" at bounding box center [803, 297] width 90 height 37
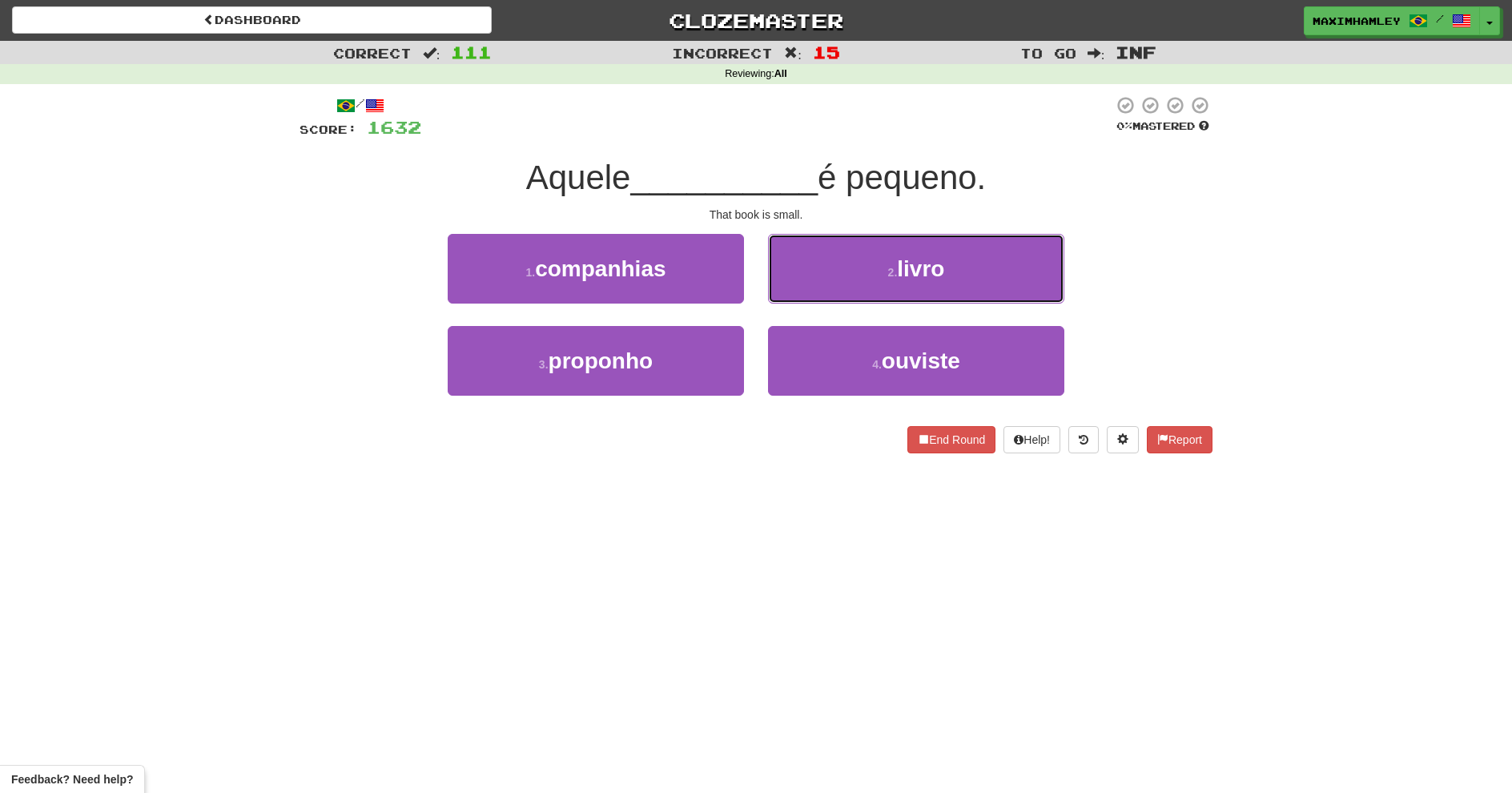
click at [797, 295] on button "2 . livro" at bounding box center [916, 269] width 296 height 70
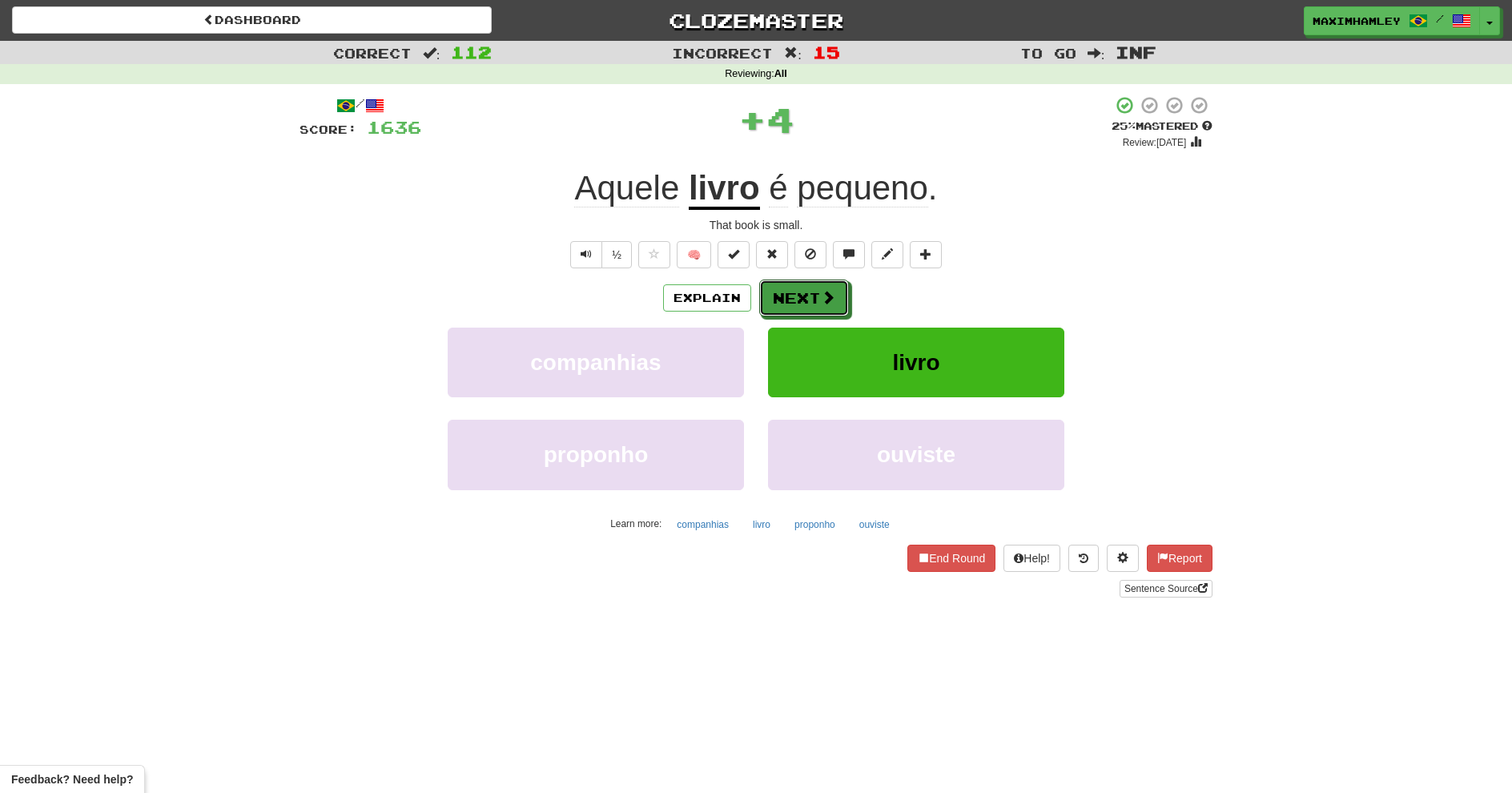
click at [797, 295] on button "Next" at bounding box center [803, 297] width 90 height 37
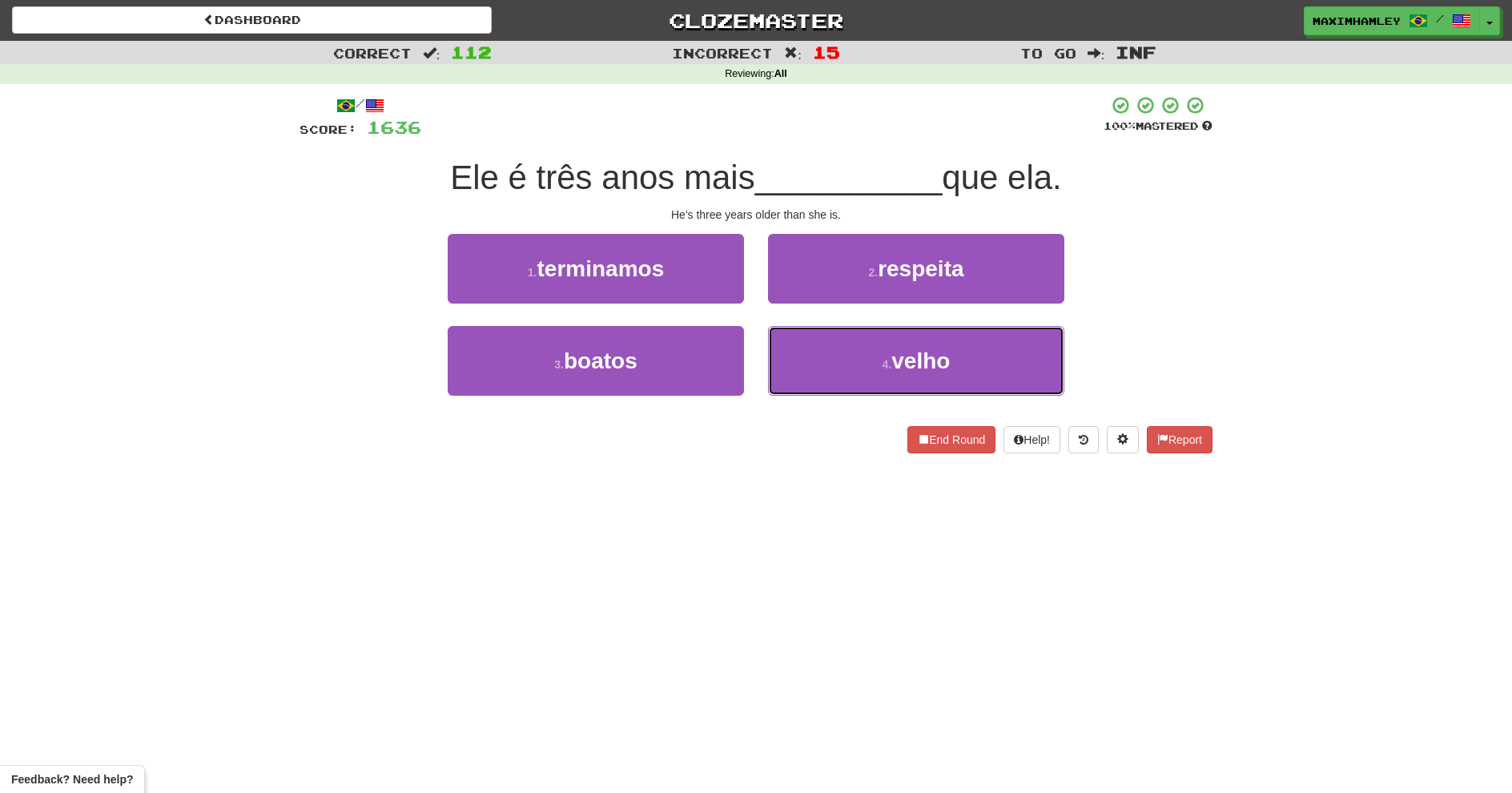
click at [810, 348] on button "4 . velho" at bounding box center [916, 360] width 296 height 70
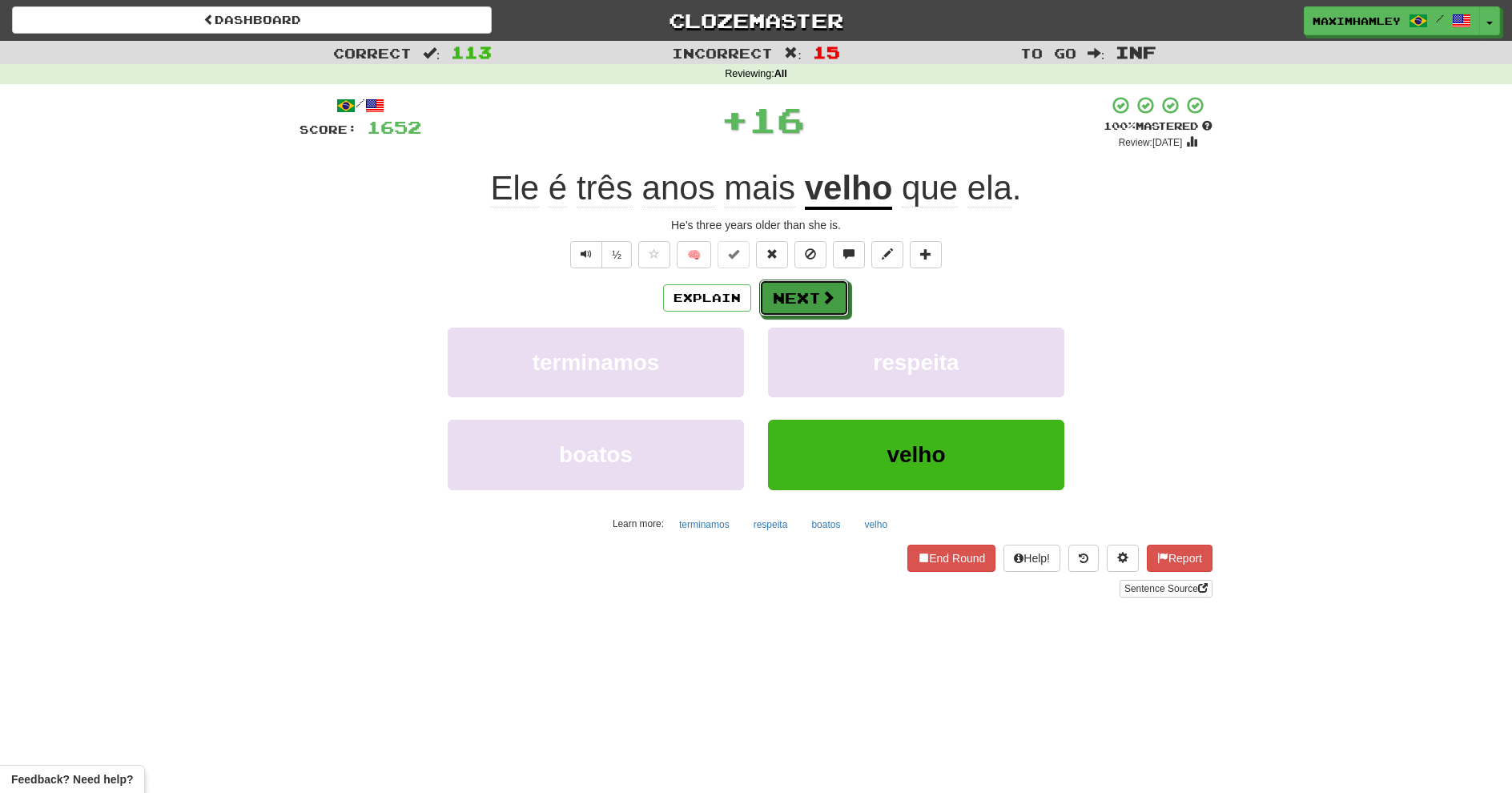
click at [810, 295] on button "Next" at bounding box center [803, 297] width 90 height 37
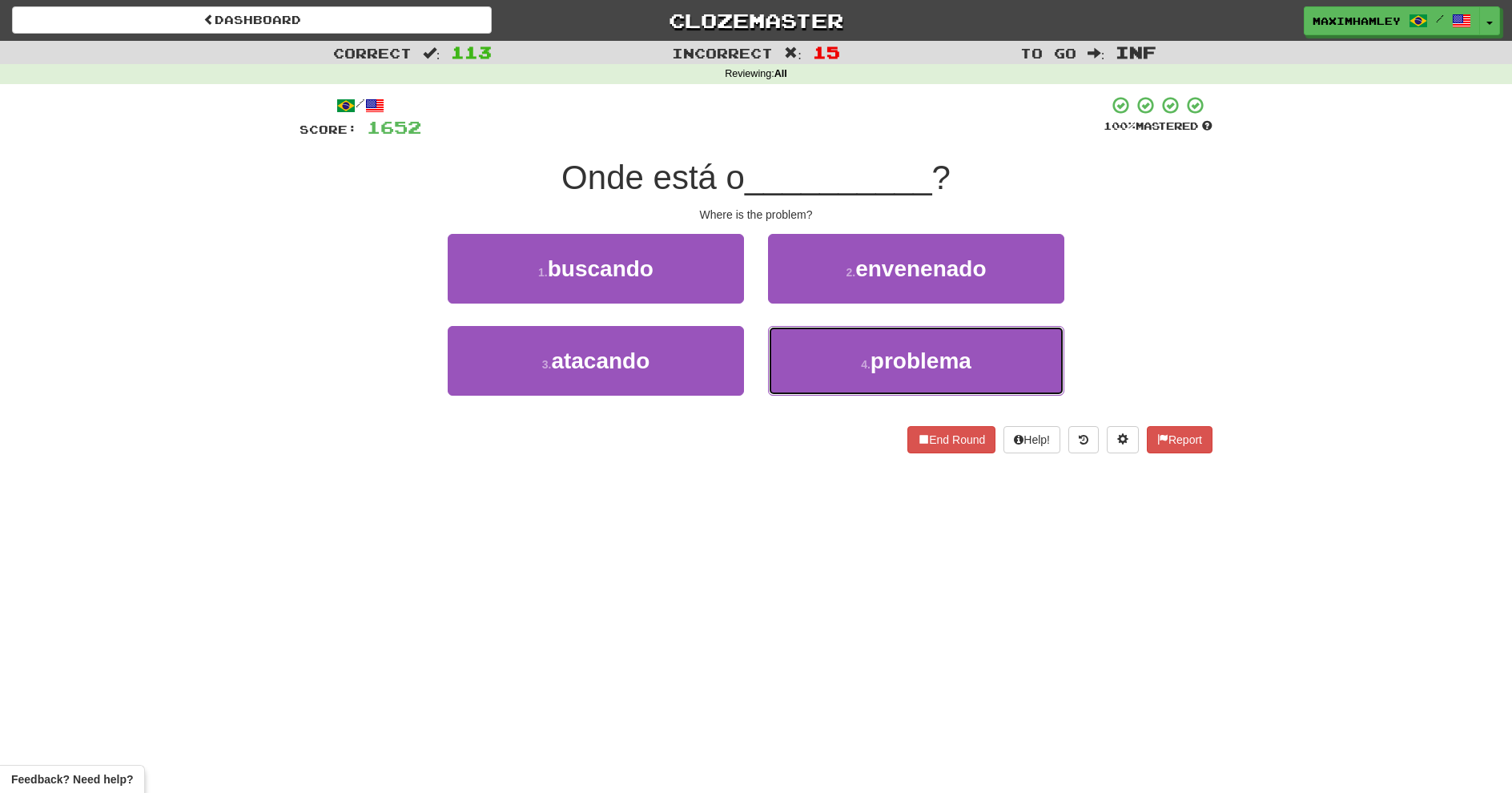
click at [833, 369] on button "4 . problema" at bounding box center [916, 360] width 296 height 70
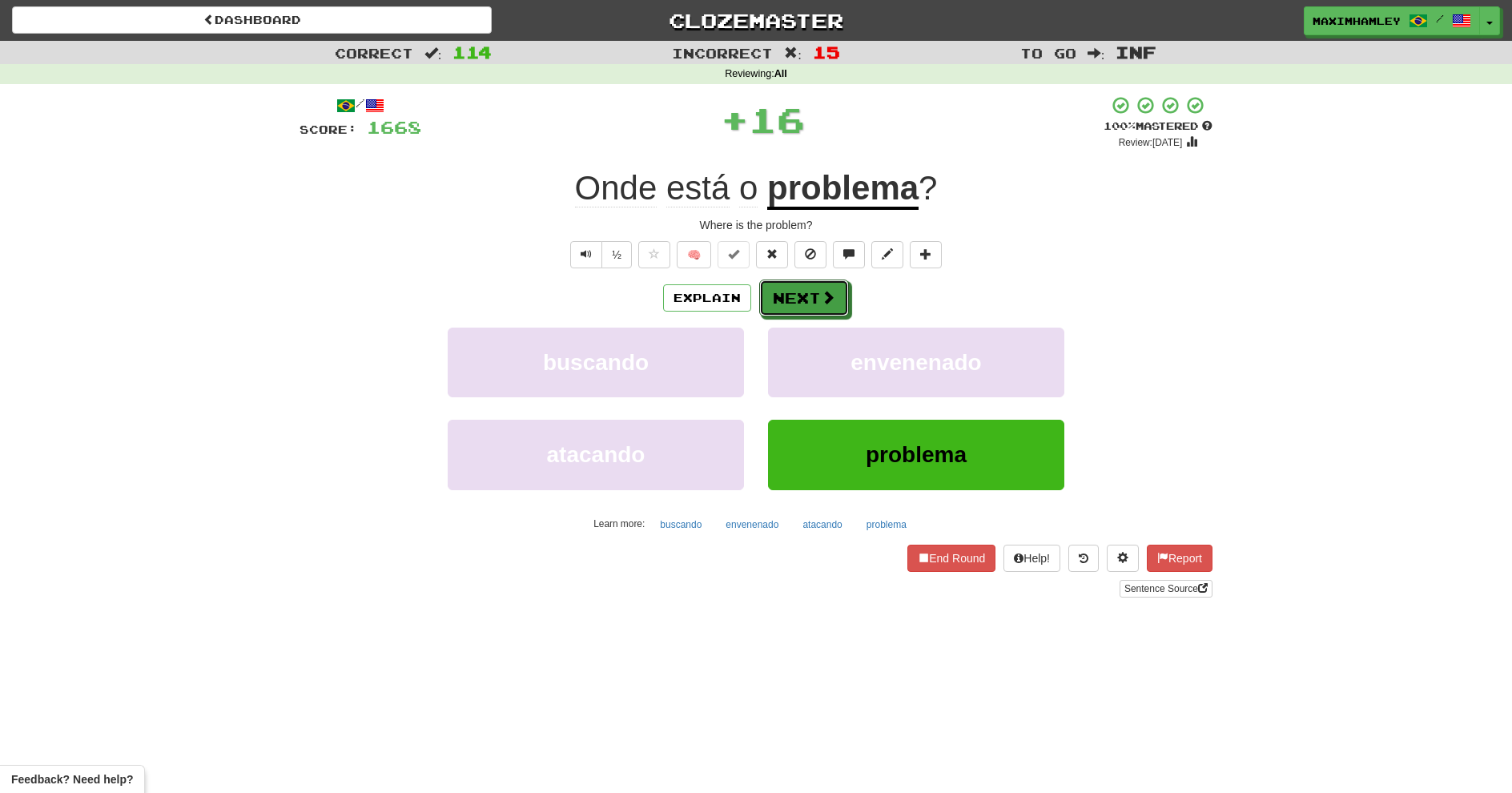
click at [830, 295] on span at bounding box center [828, 297] width 15 height 15
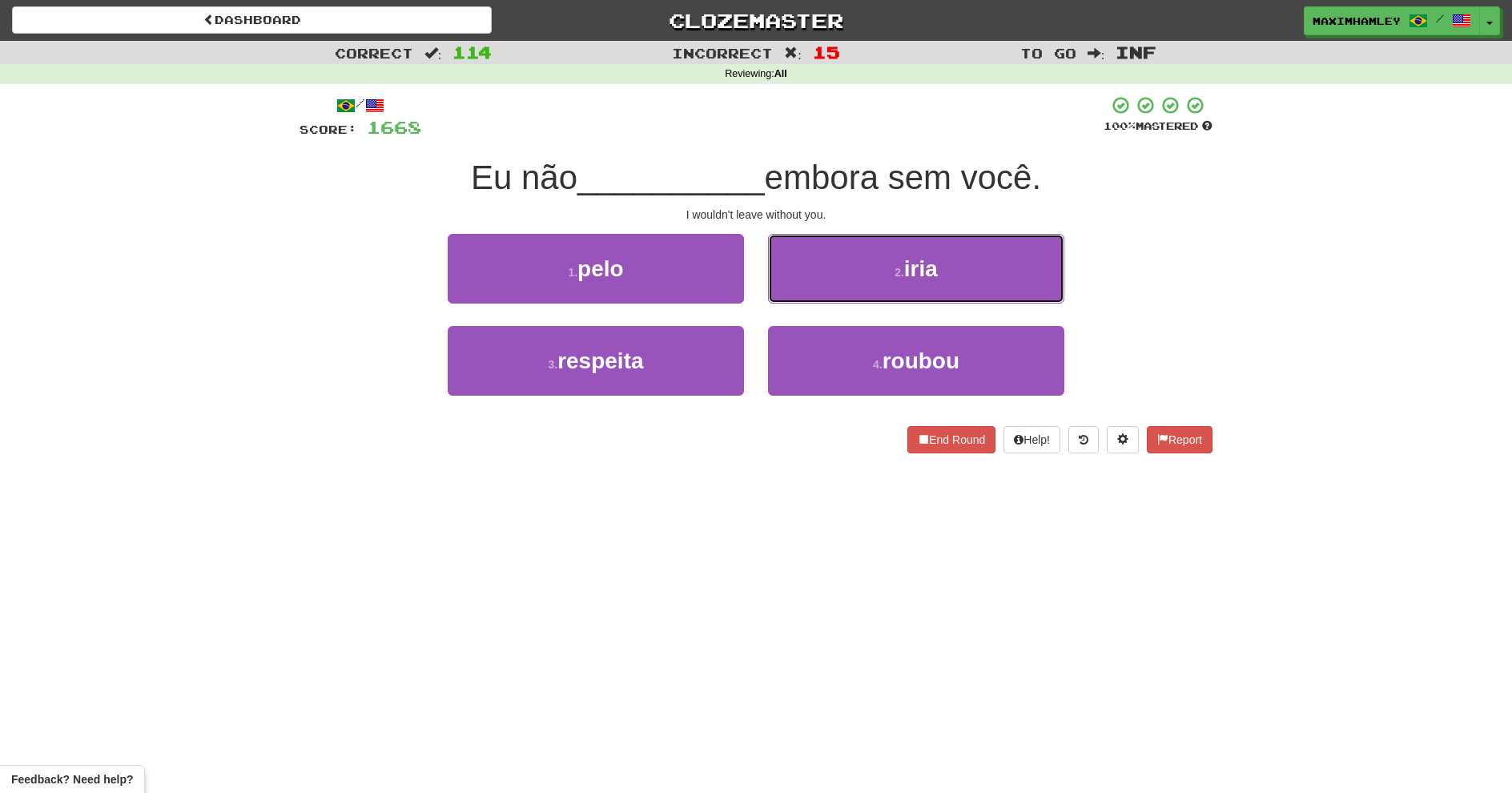
click at [915, 272] on span "iria" at bounding box center [921, 269] width 34 height 25
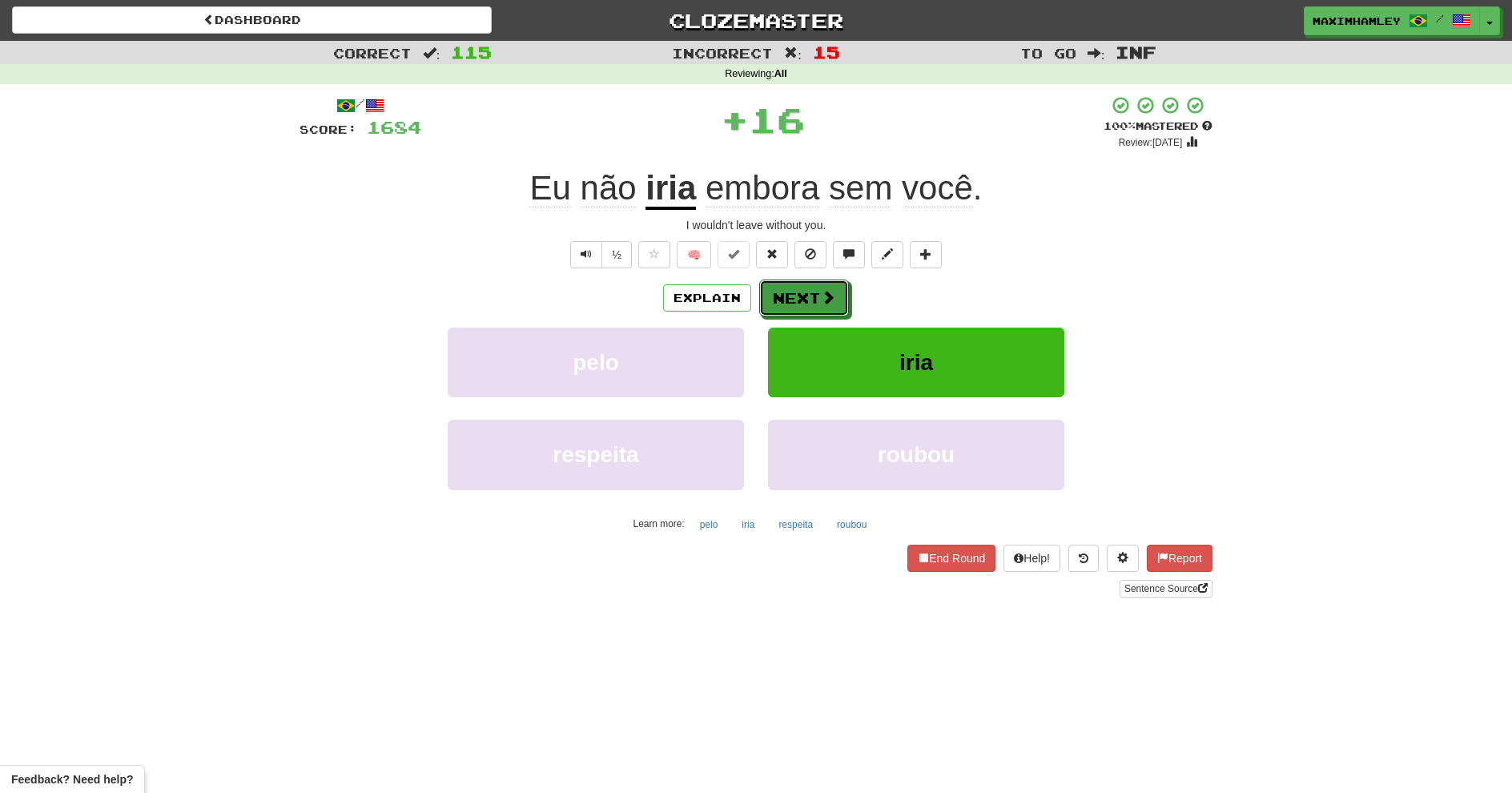
click at [847, 283] on button "Next" at bounding box center [803, 297] width 90 height 37
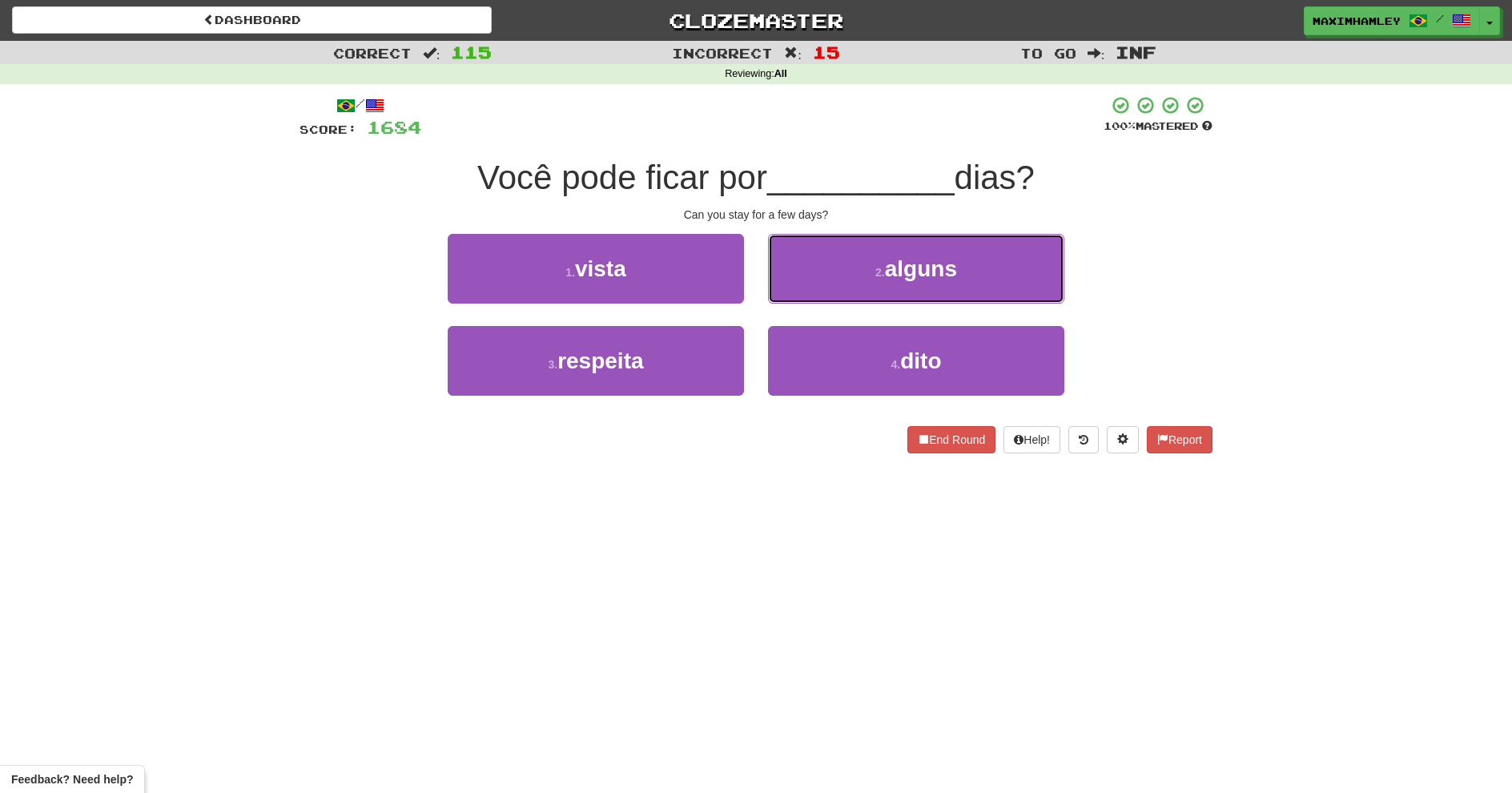
click at [918, 271] on span "alguns" at bounding box center [921, 269] width 72 height 25
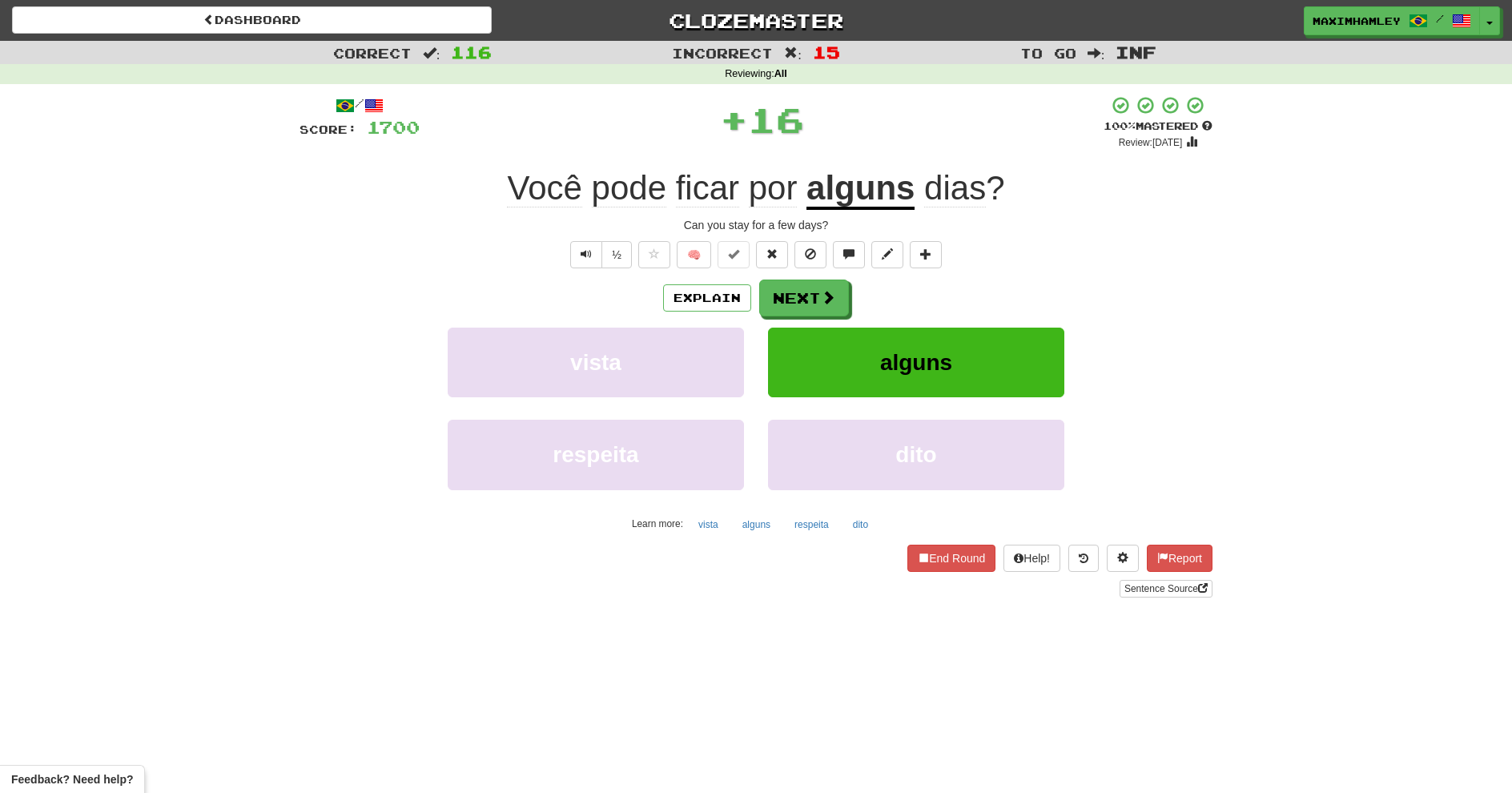
click at [869, 281] on div "Explain Next" at bounding box center [756, 297] width 913 height 37
click at [783, 293] on button "Next" at bounding box center [803, 297] width 90 height 37
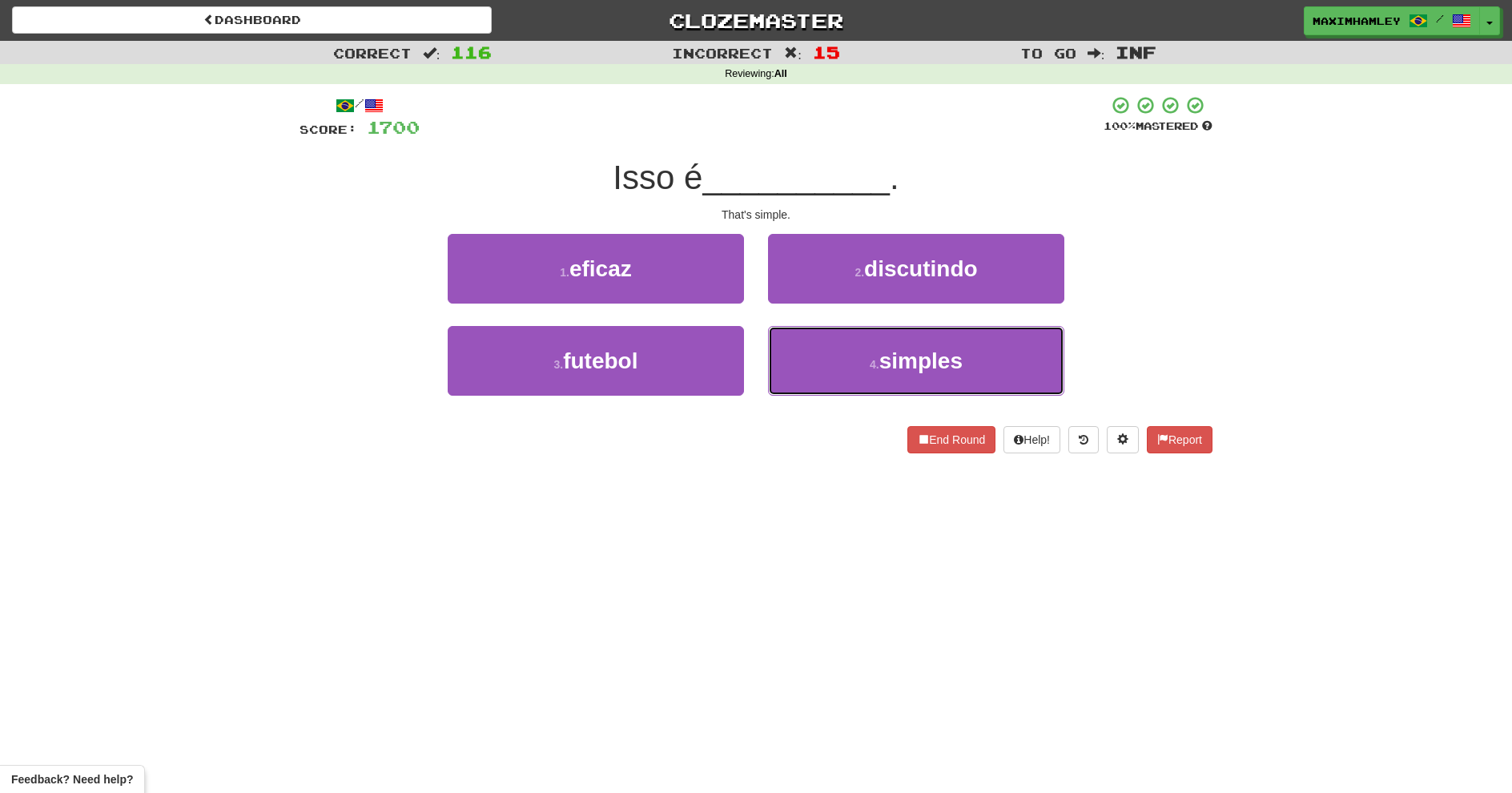
click at [829, 373] on button "4 . simples" at bounding box center [916, 360] width 296 height 70
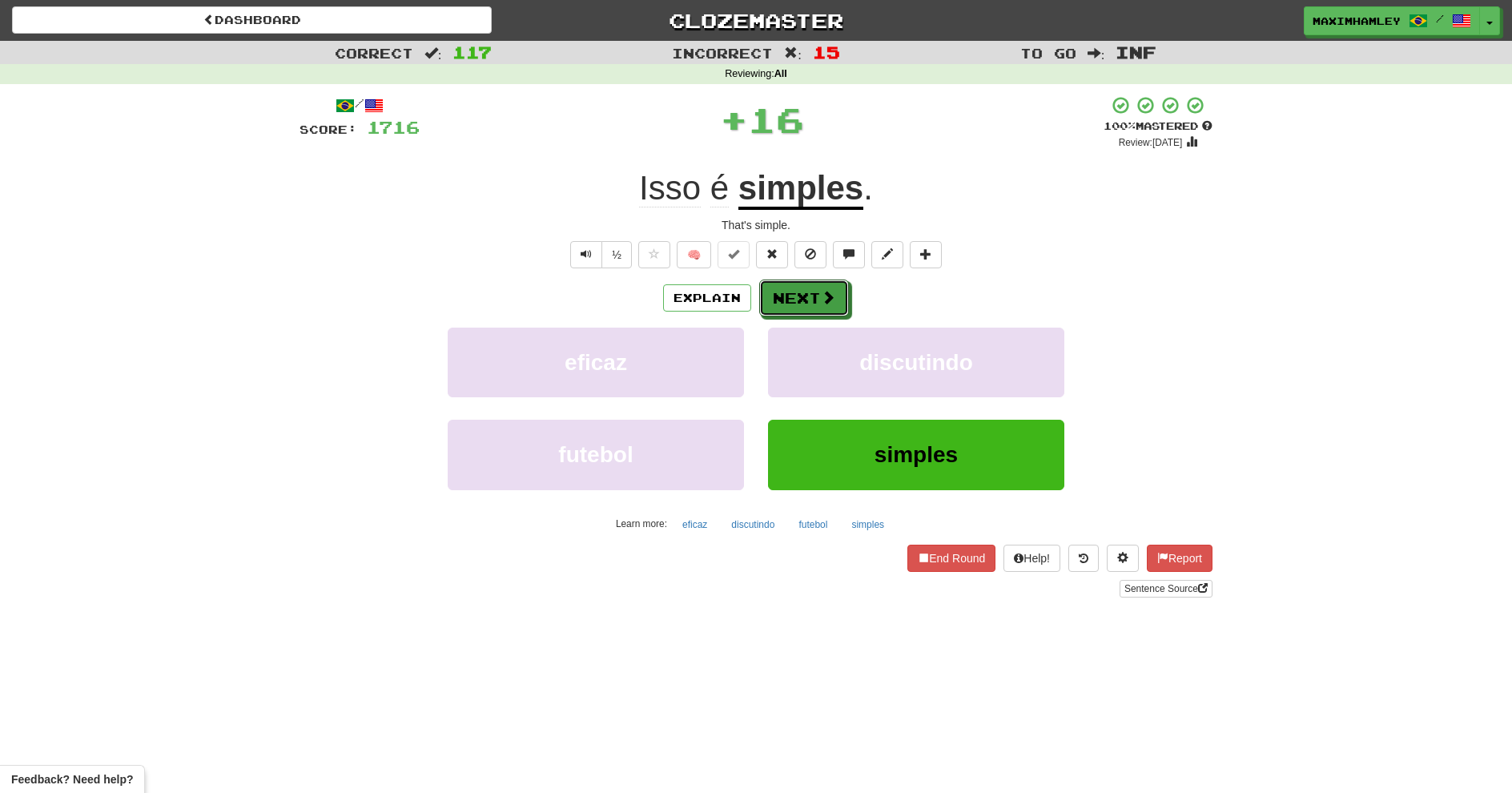
click at [797, 311] on button "Next" at bounding box center [803, 297] width 90 height 37
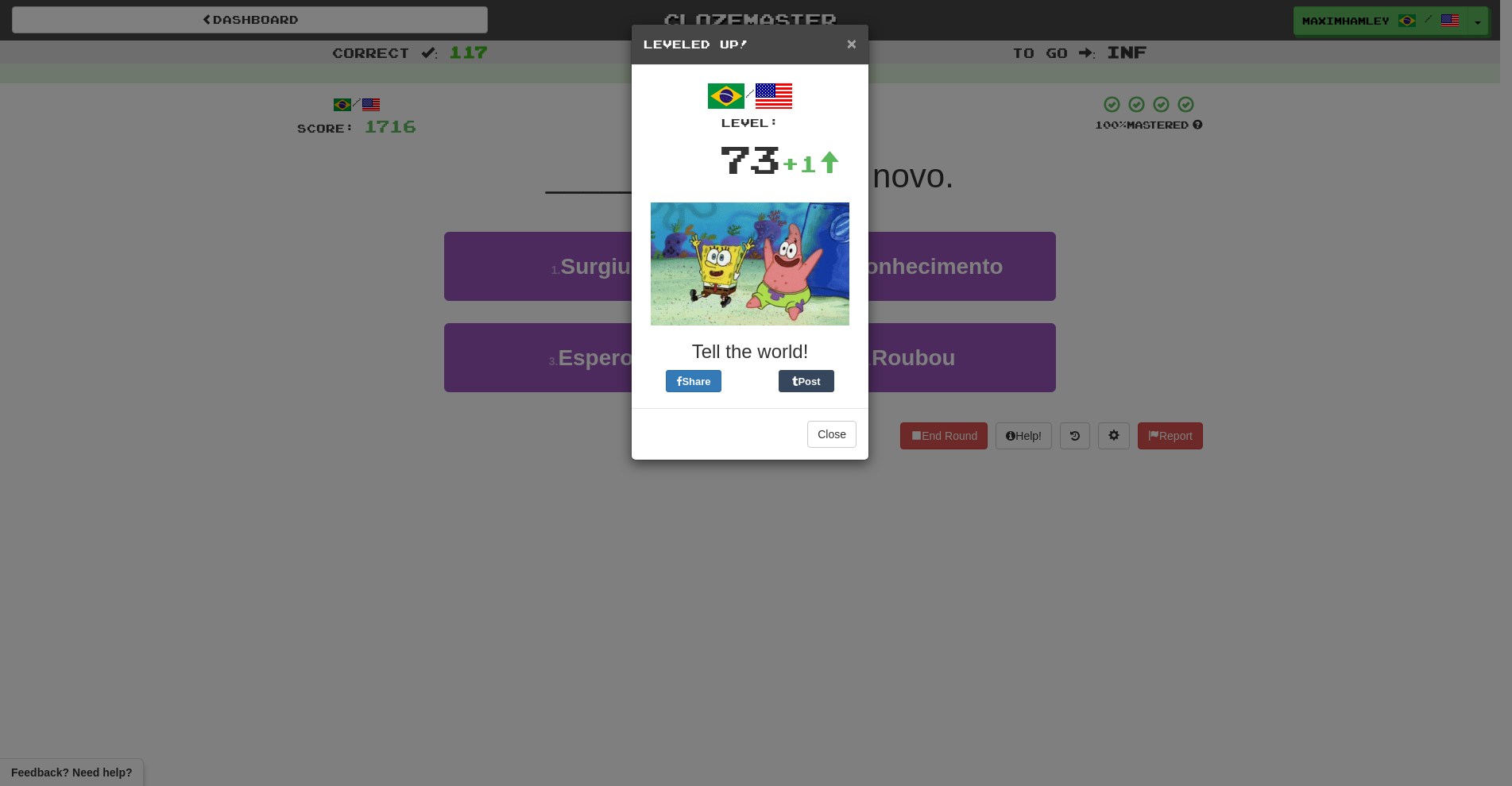
click at [852, 45] on span "×" at bounding box center [852, 43] width 10 height 19
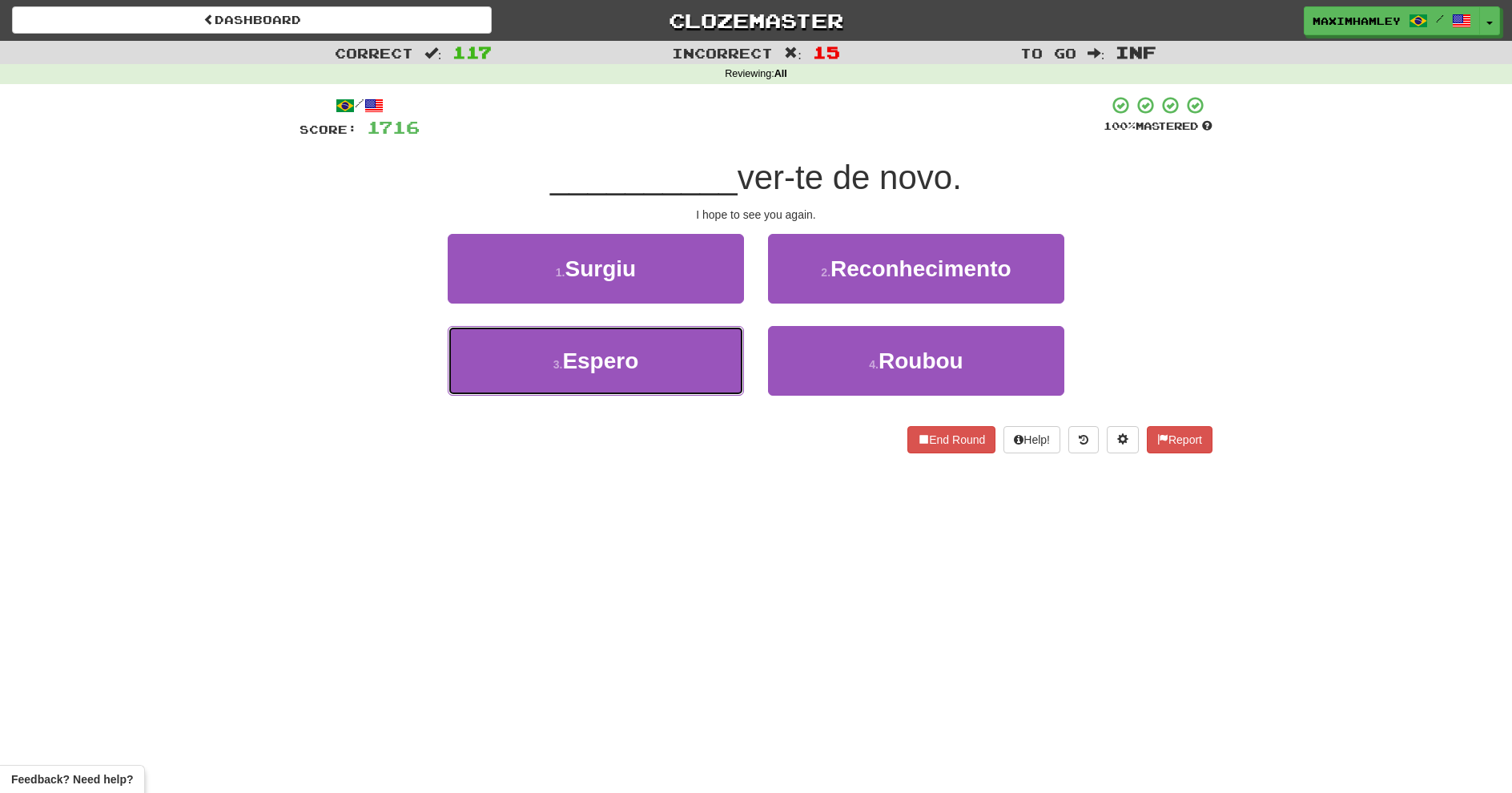
drag, startPoint x: 698, startPoint y: 362, endPoint x: 733, endPoint y: 338, distance: 42.4
click at [700, 361] on button "3 . Espero" at bounding box center [596, 360] width 296 height 70
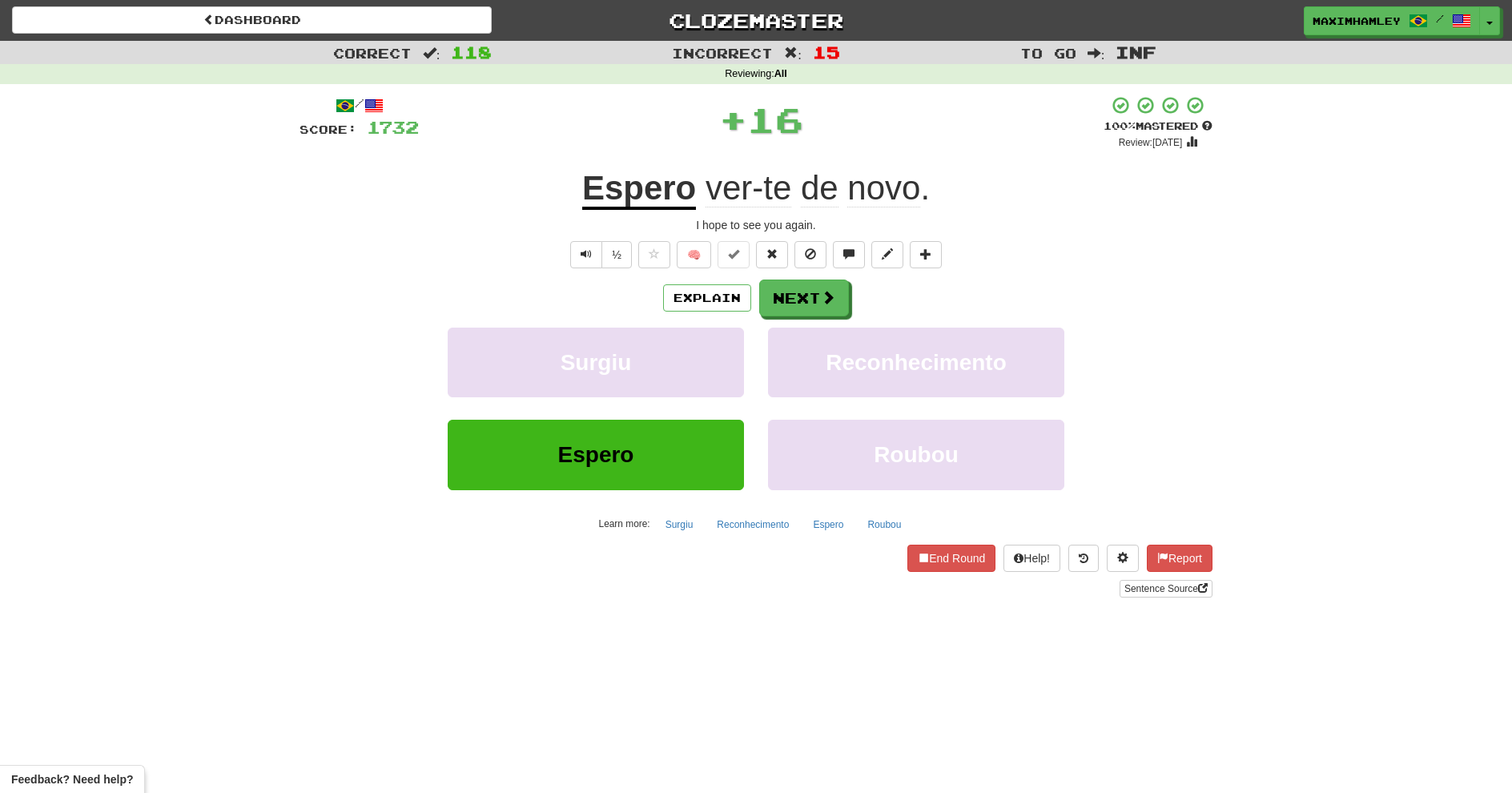
drag, startPoint x: 852, startPoint y: 290, endPoint x: 842, endPoint y: 288, distance: 10.2
click at [844, 289] on div "Explain Next" at bounding box center [756, 297] width 913 height 37
click at [839, 288] on button "Next" at bounding box center [803, 297] width 90 height 37
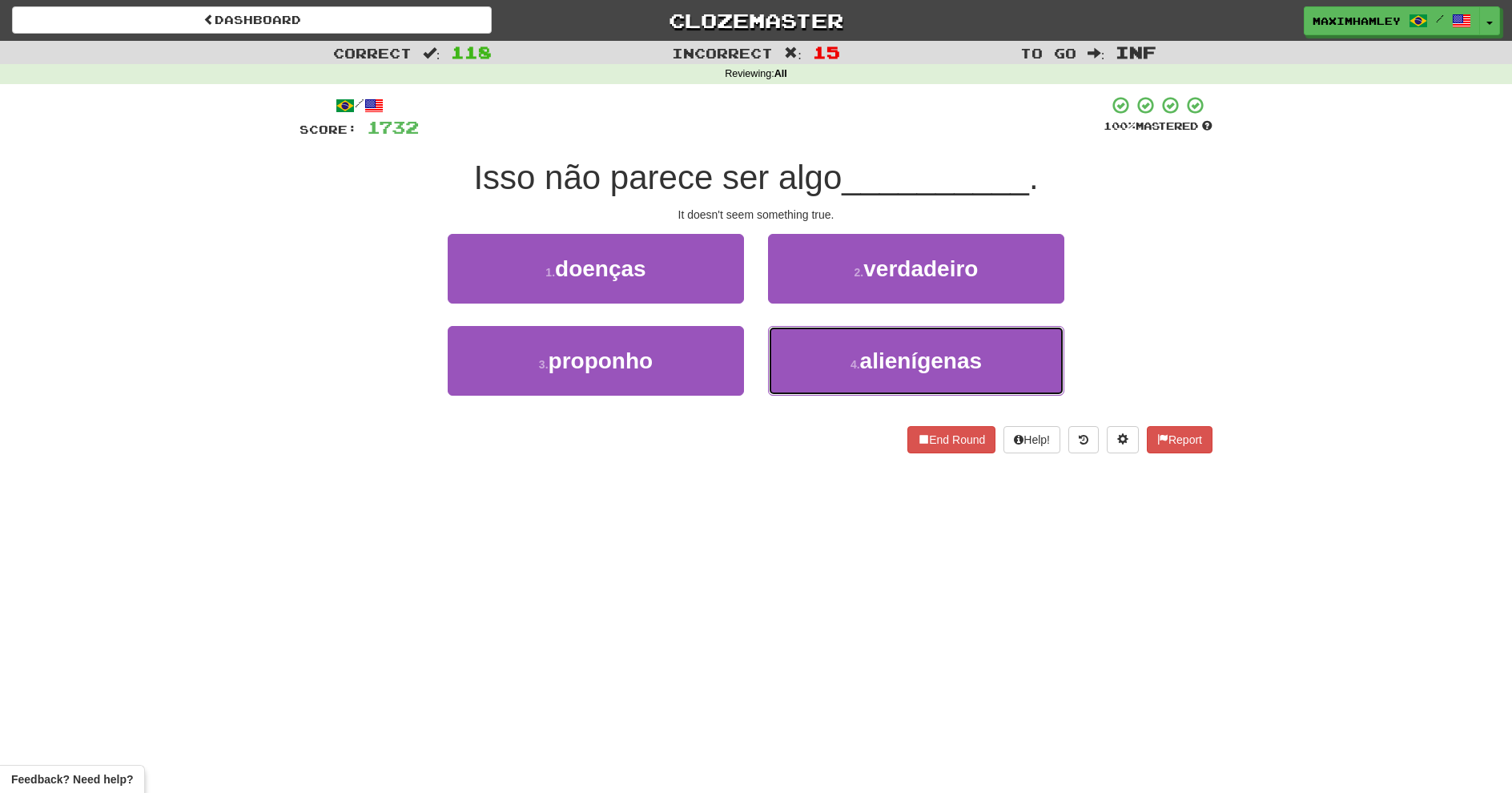
drag, startPoint x: 845, startPoint y: 363, endPoint x: 908, endPoint y: 266, distance: 115.7
click at [907, 267] on div "1 . doenças 2 . verdadeiro 3 . proponho 4 . alienígenas" at bounding box center [756, 326] width 938 height 185
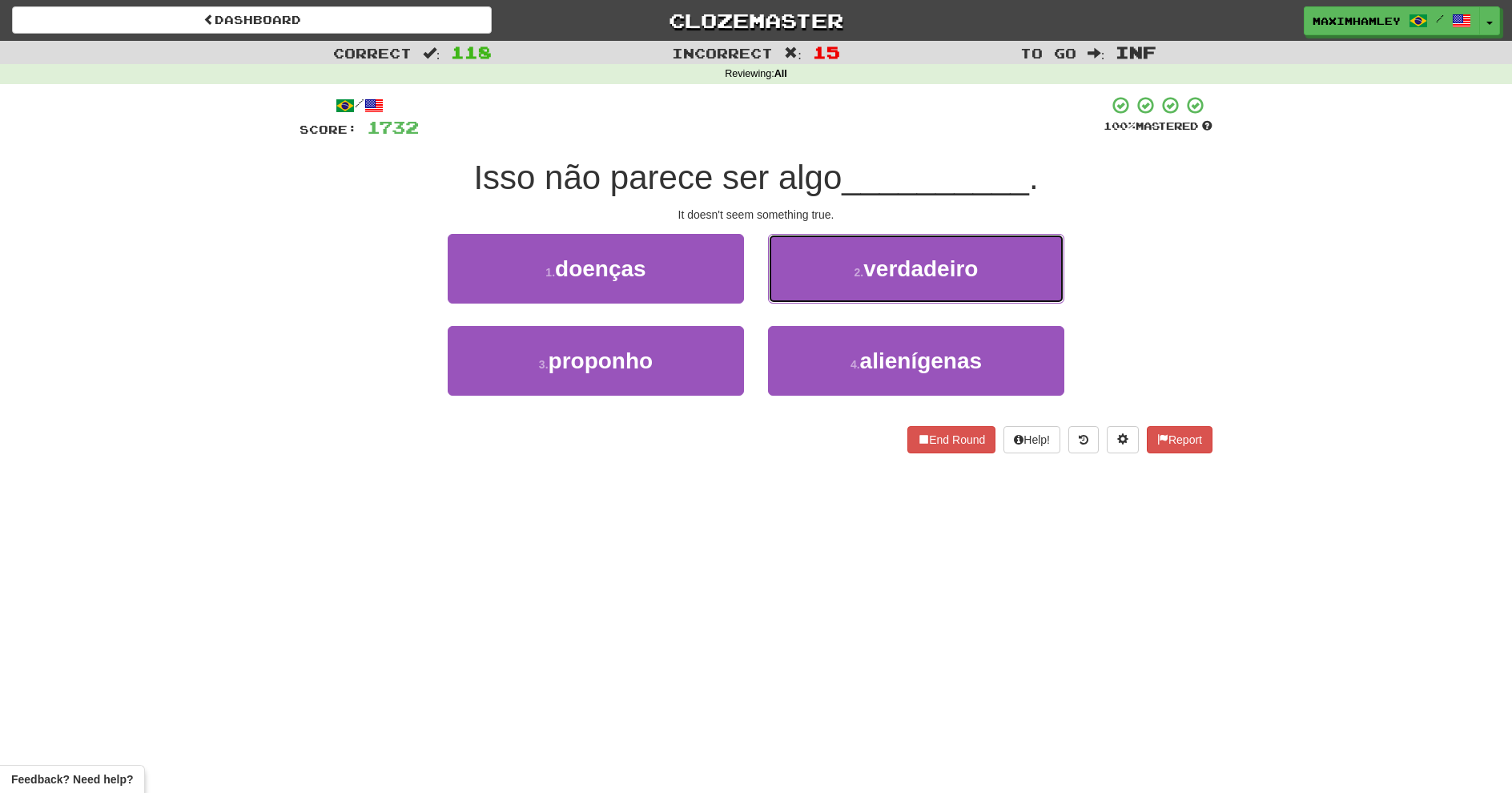
click at [909, 264] on span "verdadeiro" at bounding box center [921, 269] width 114 height 25
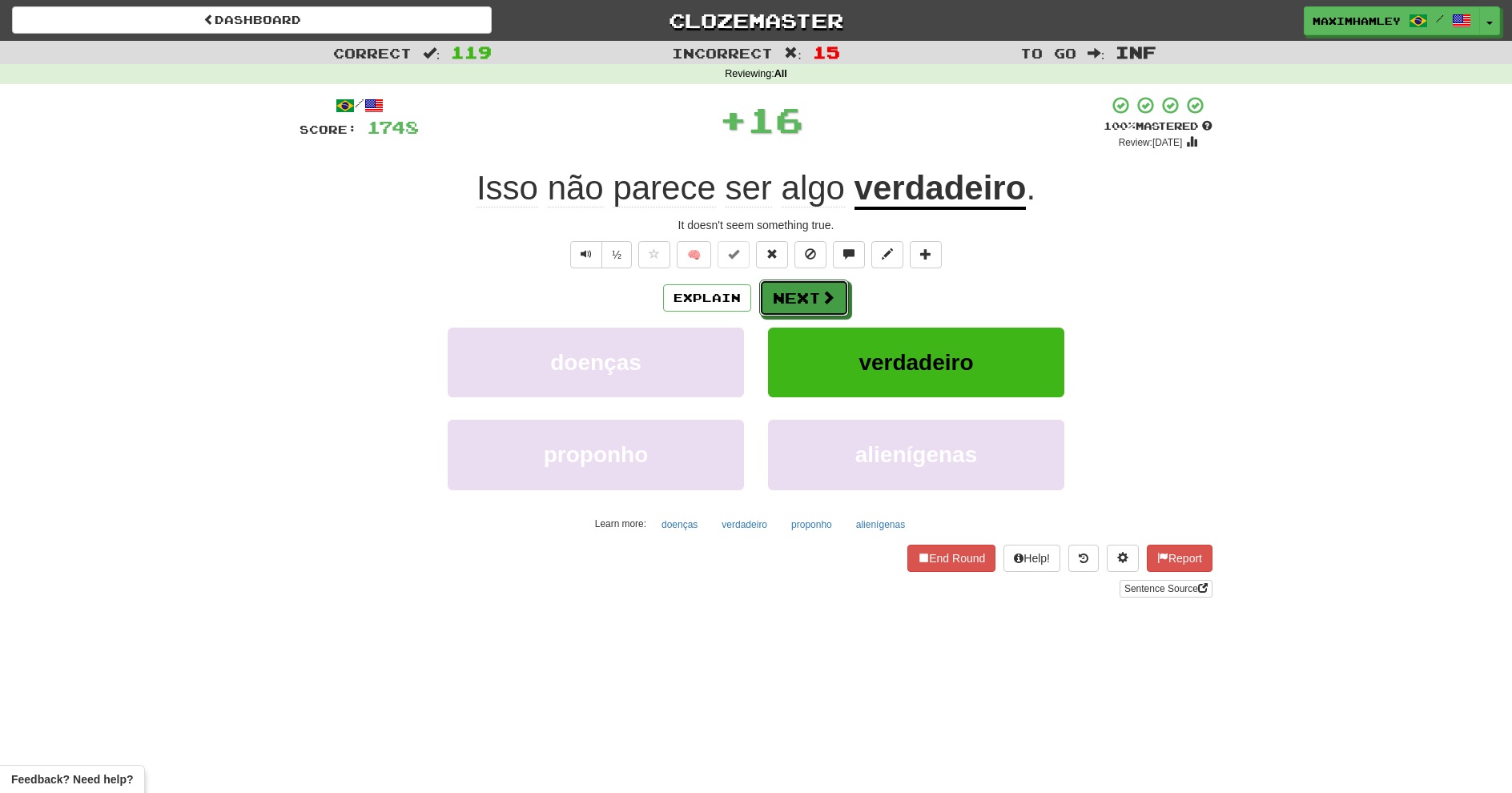
click at [805, 297] on button "Next" at bounding box center [803, 297] width 90 height 37
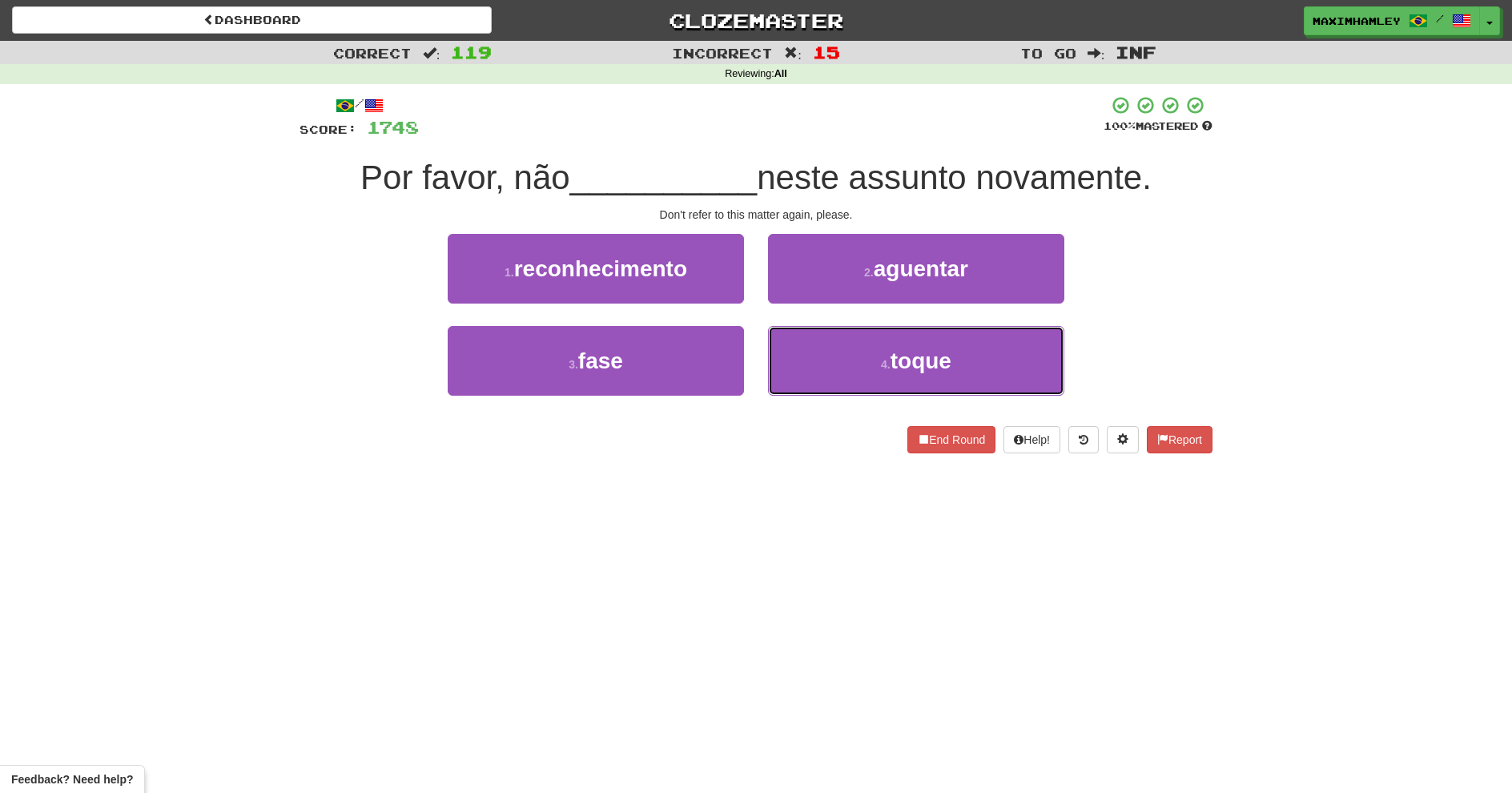
click at [826, 347] on button "4 . toque" at bounding box center [916, 360] width 296 height 70
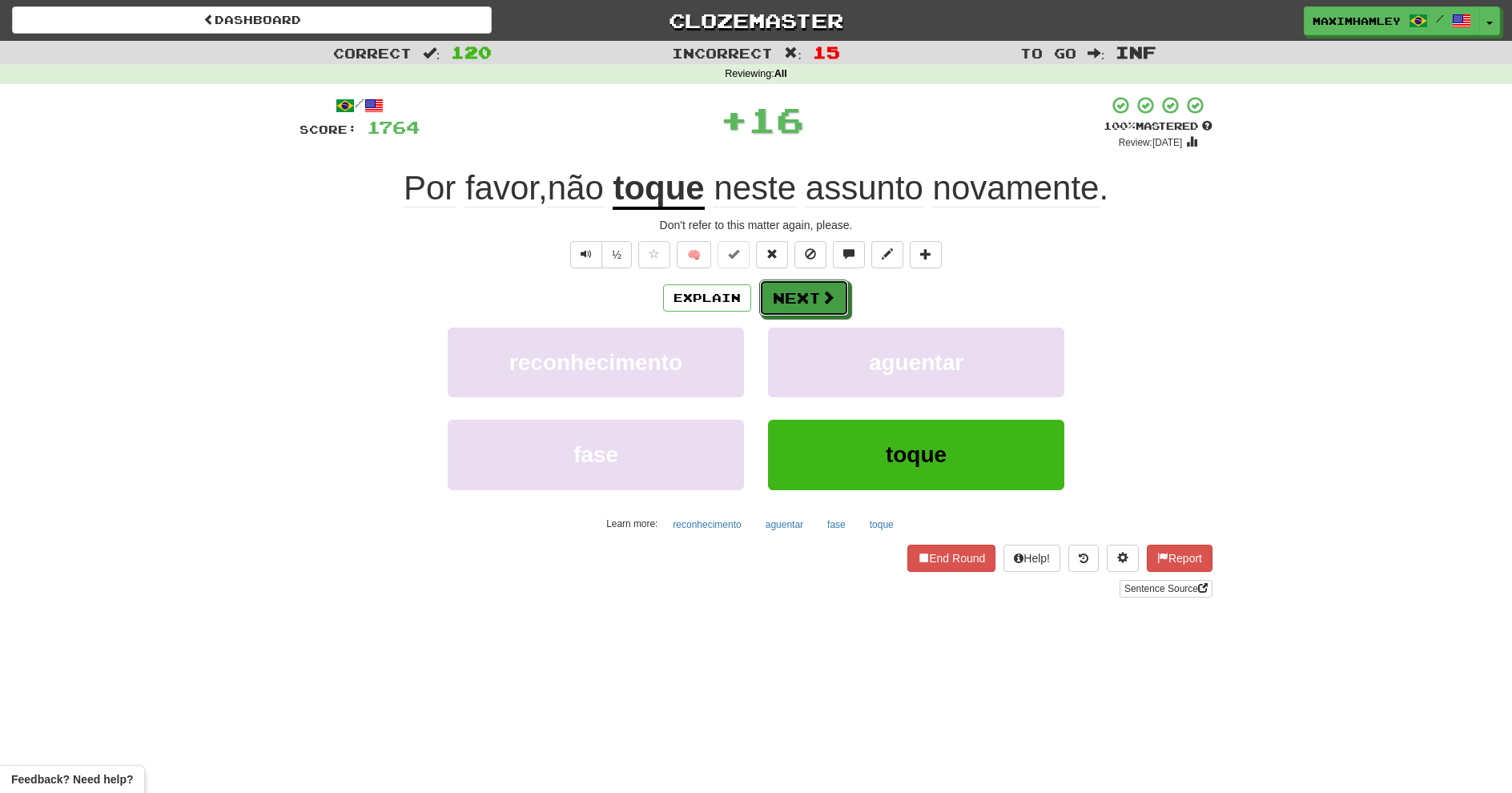
click at [798, 316] on button "Next" at bounding box center [803, 297] width 90 height 37
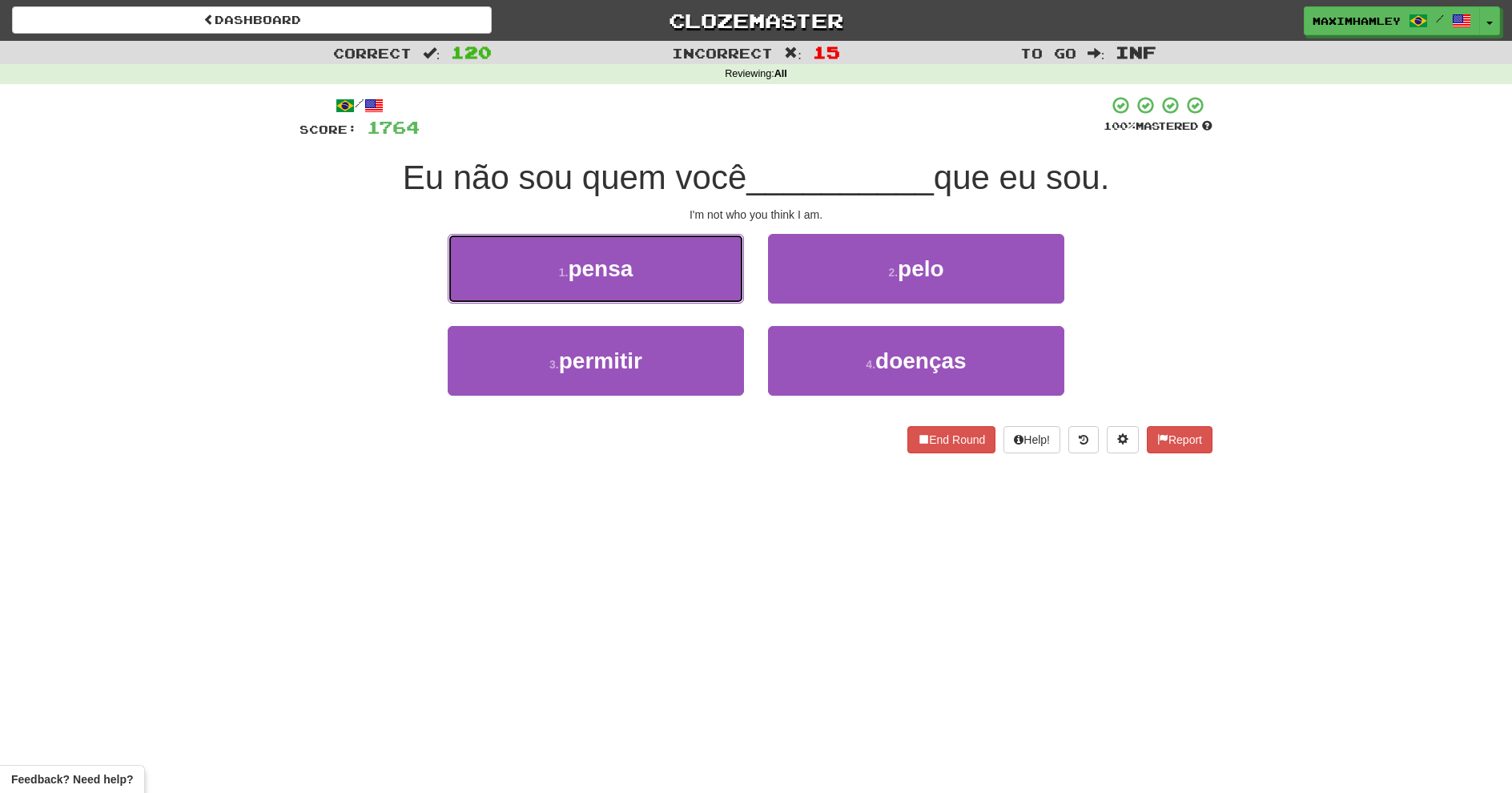
drag, startPoint x: 708, startPoint y: 299, endPoint x: 720, endPoint y: 290, distance: 15.0
click at [720, 290] on button "1 . pensa" at bounding box center [596, 269] width 296 height 70
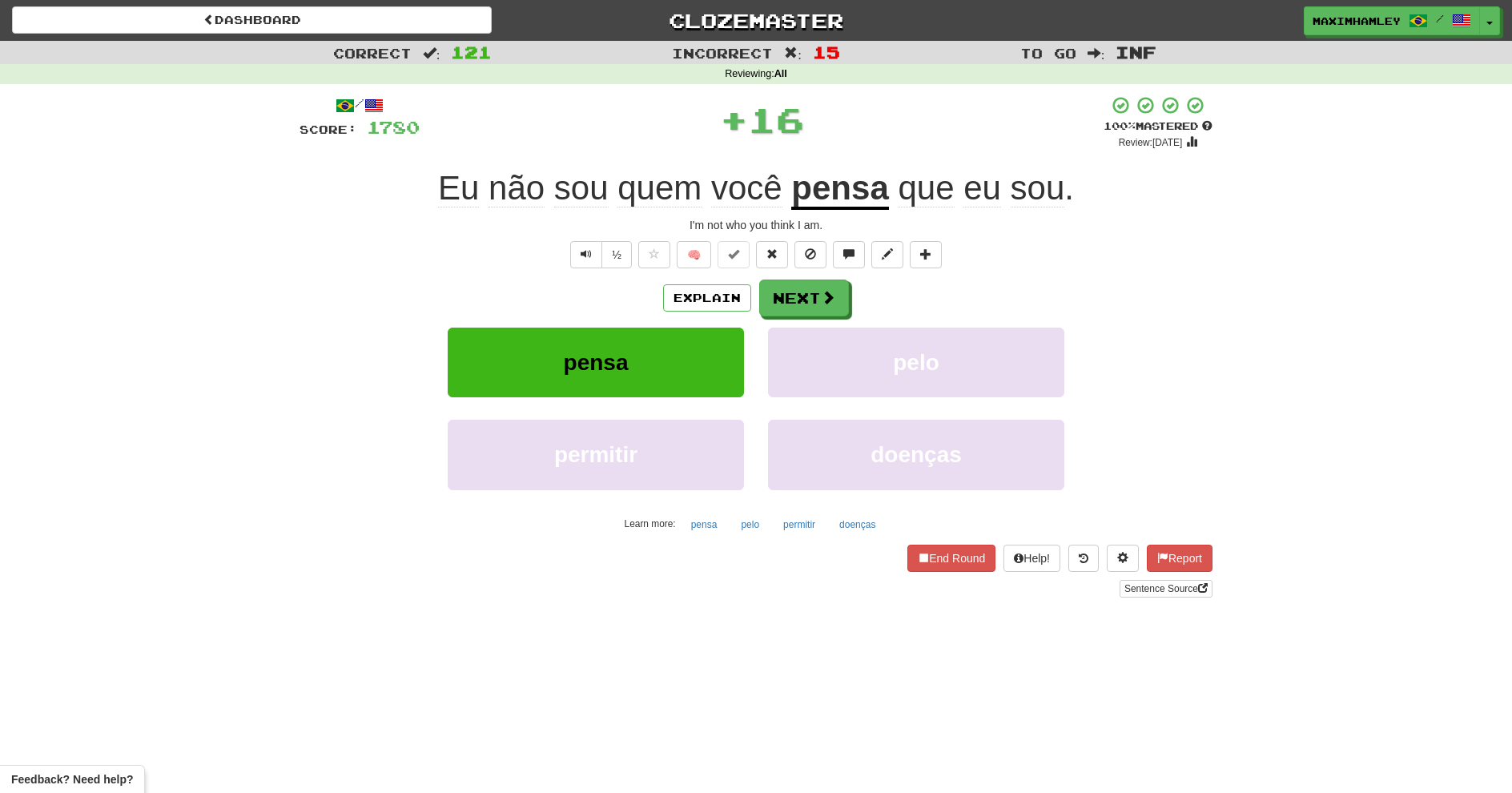
click at [825, 282] on div "/ Score: 1780 + 16 100 % Mastered Review: 2026-02-16 Eu não sou quem você pensa…" at bounding box center [756, 347] width 913 height 503
click at [818, 295] on button "Next" at bounding box center [803, 297] width 90 height 37
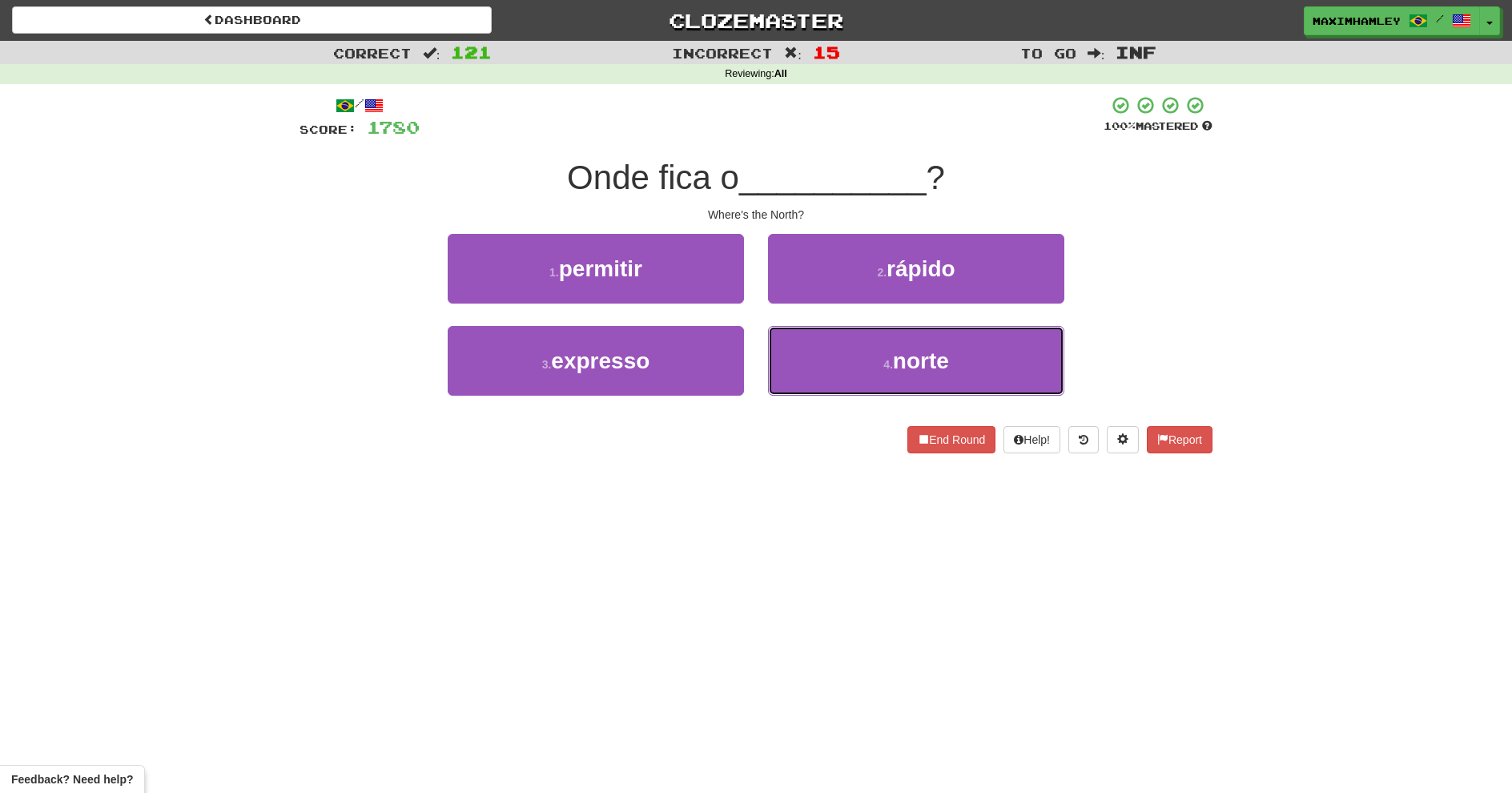
click at [825, 354] on button "4 . norte" at bounding box center [916, 360] width 296 height 70
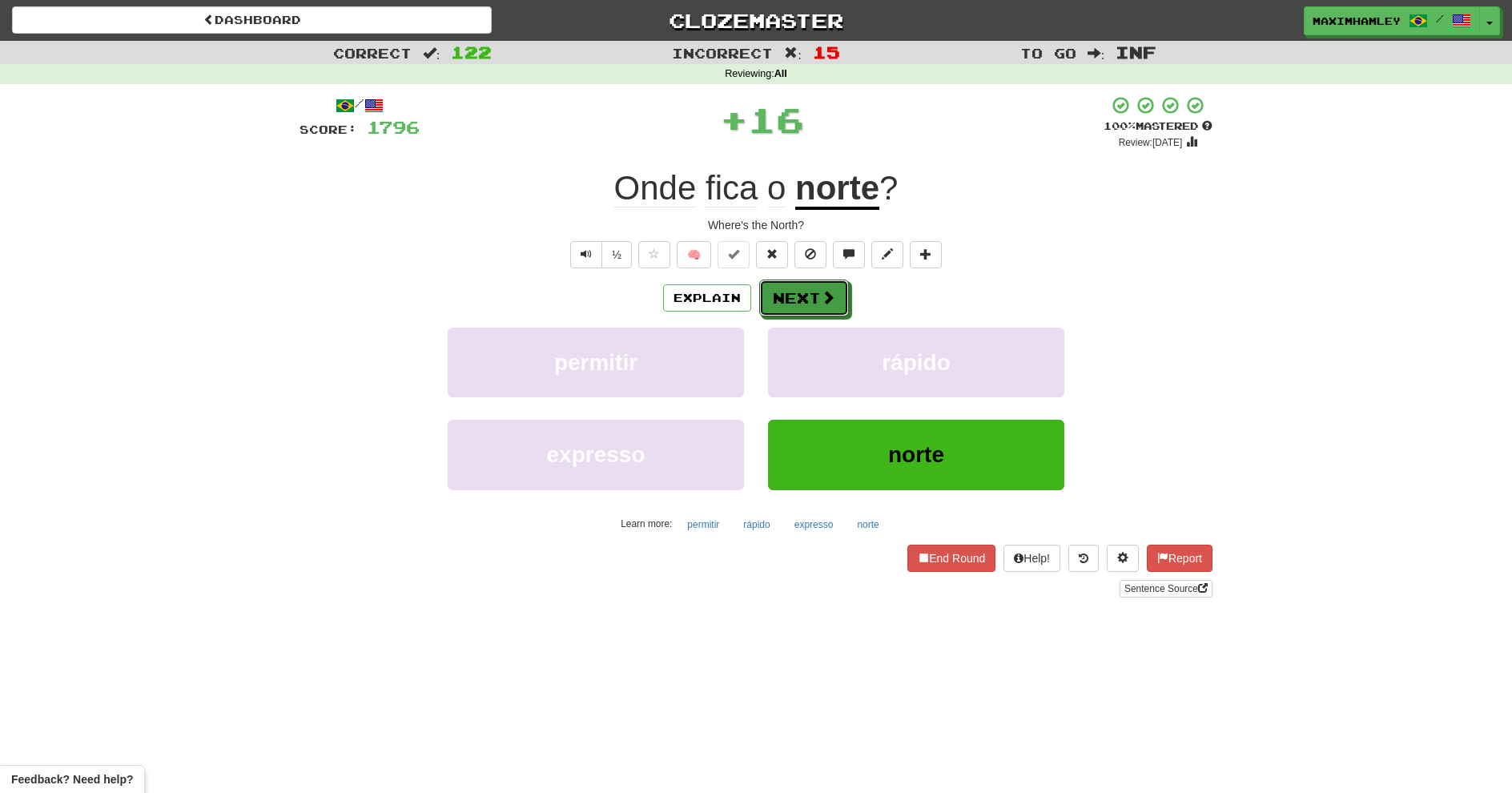
click at [801, 289] on button "Next" at bounding box center [803, 297] width 90 height 37
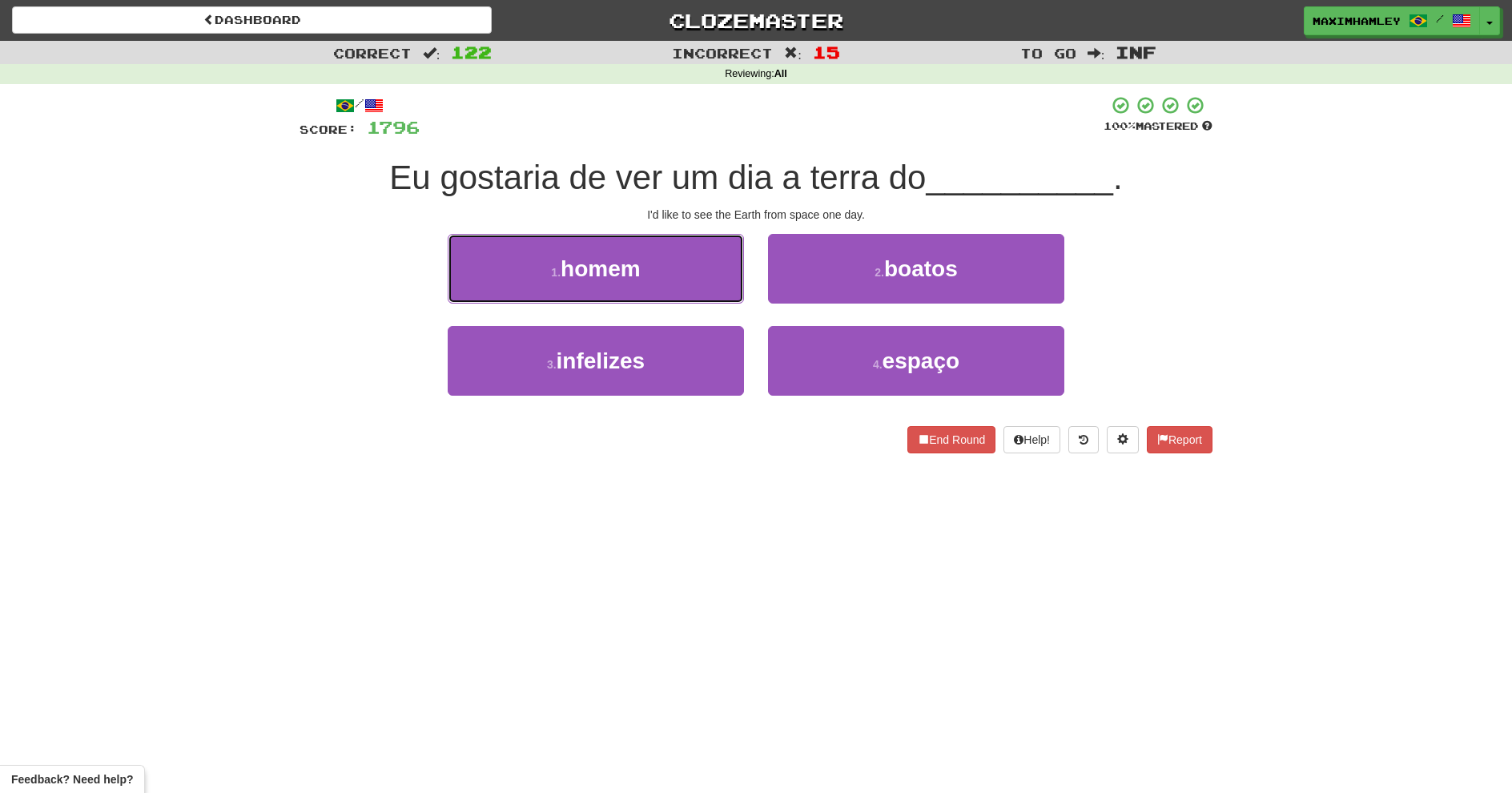
click at [730, 287] on button "1 . homem" at bounding box center [596, 269] width 296 height 70
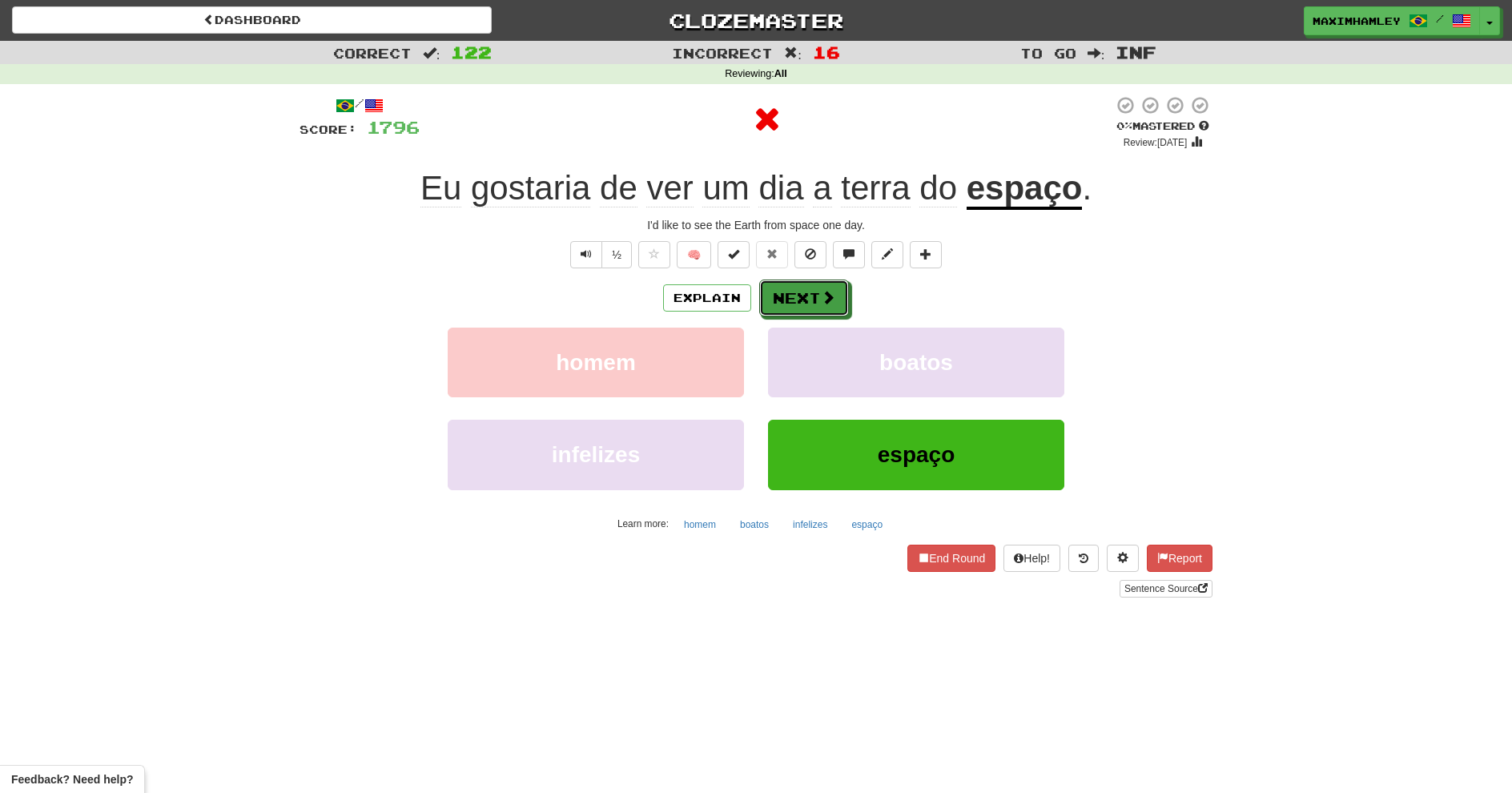
click at [794, 295] on button "Next" at bounding box center [803, 297] width 90 height 37
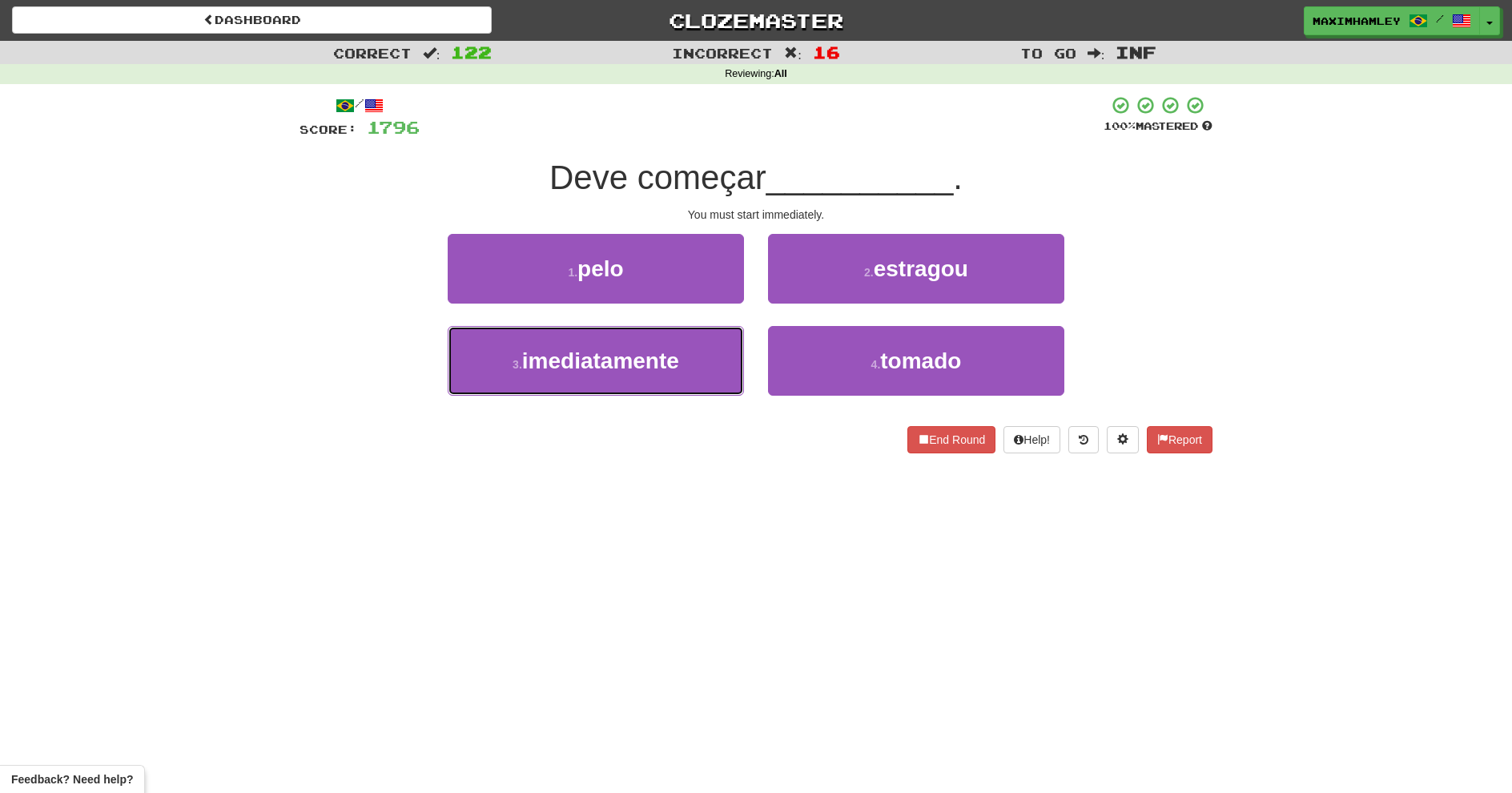
click at [687, 347] on button "3 . imediatamente" at bounding box center [596, 360] width 296 height 70
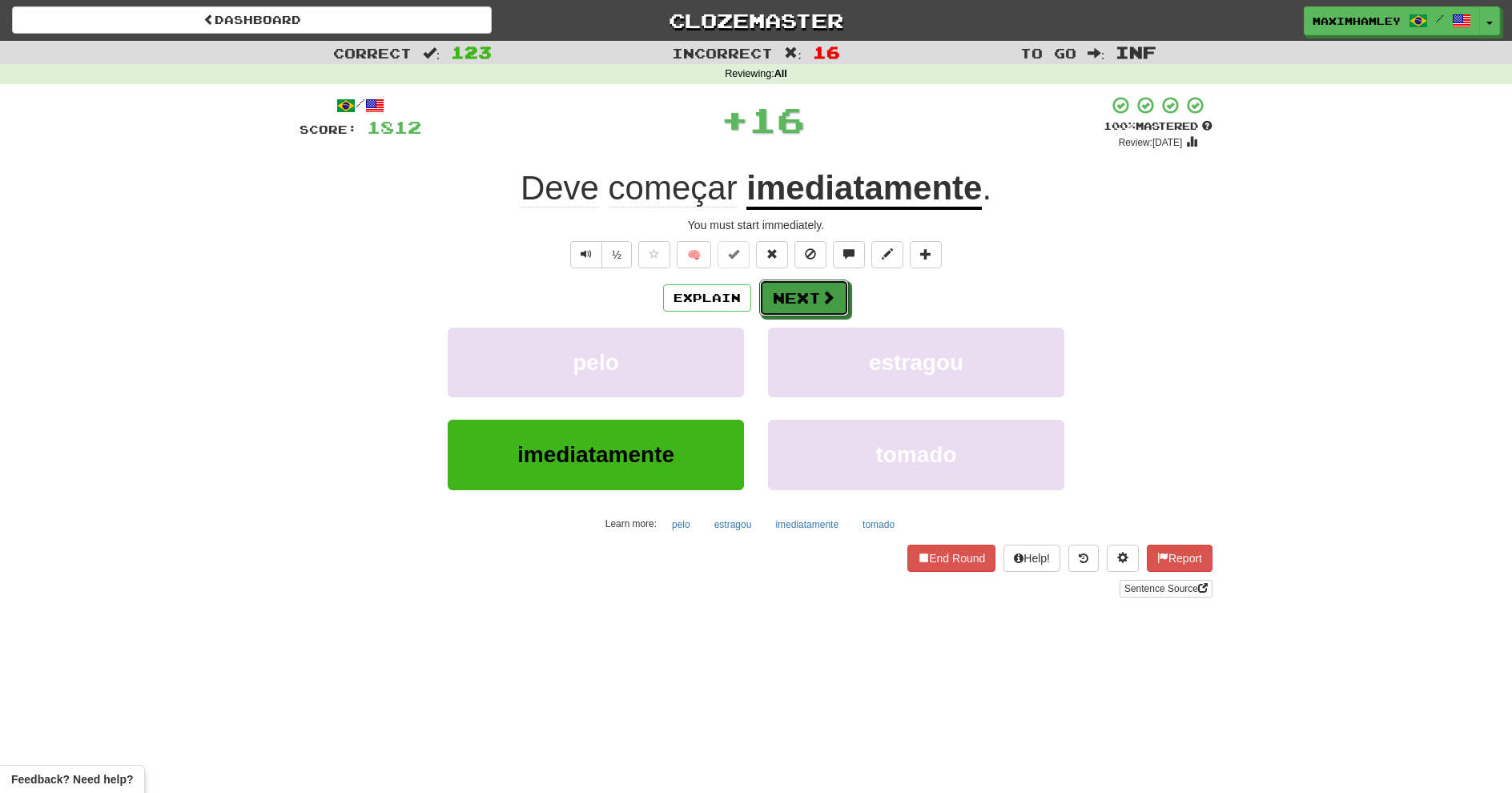
click at [803, 297] on button "Next" at bounding box center [803, 297] width 90 height 37
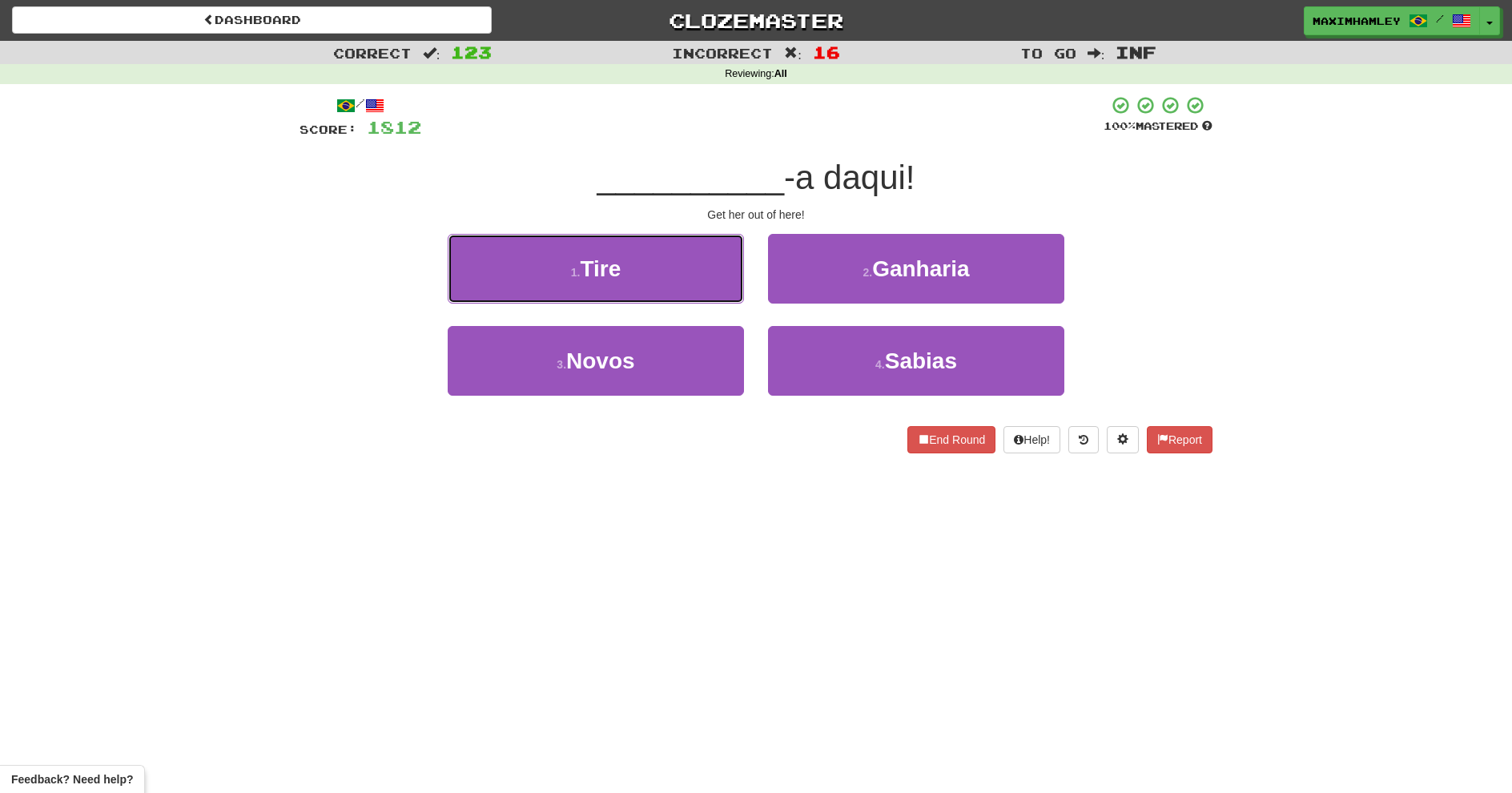
click at [709, 285] on button "1 . Tire" at bounding box center [596, 269] width 296 height 70
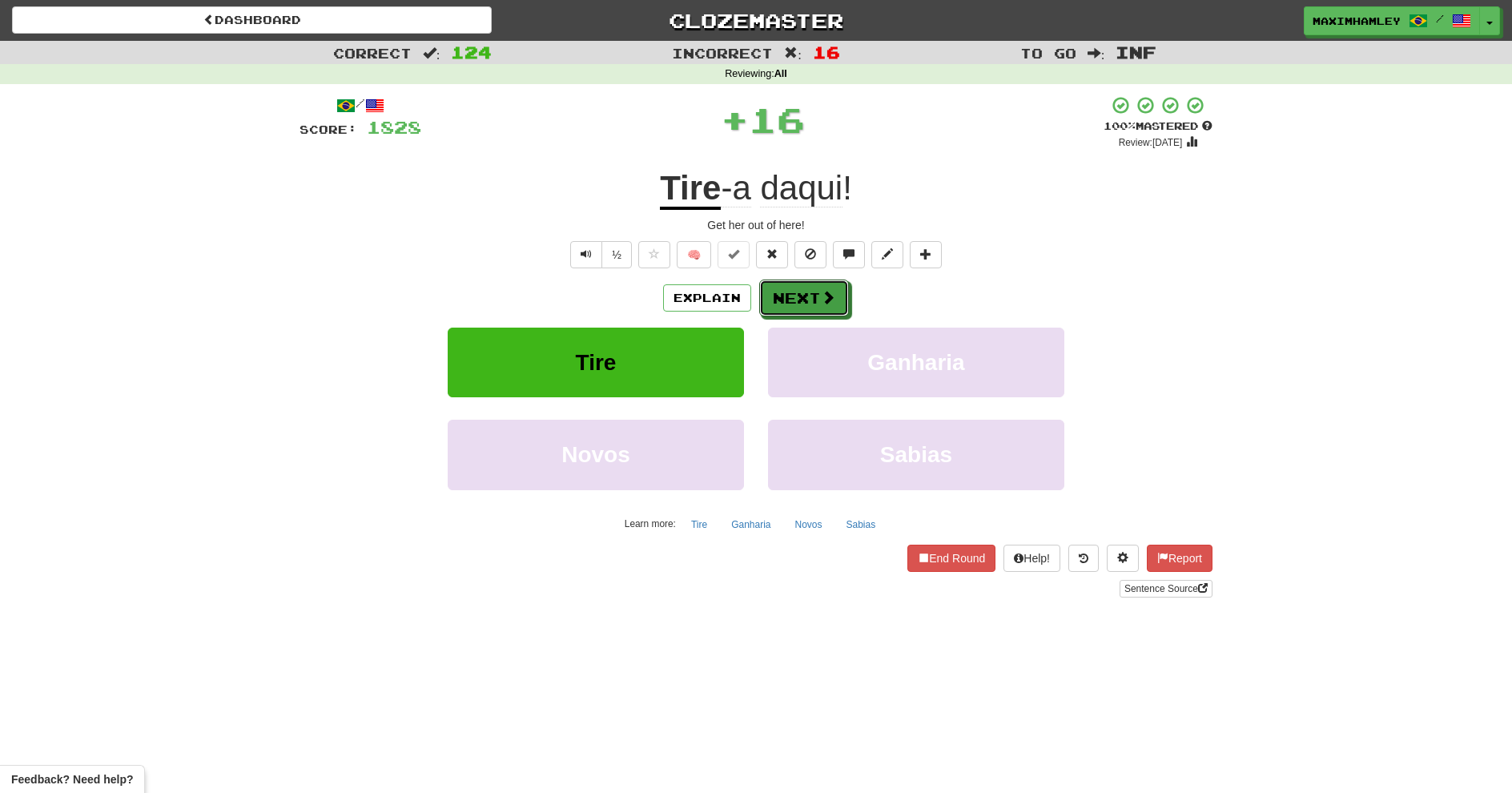
click at [802, 297] on button "Next" at bounding box center [803, 297] width 90 height 37
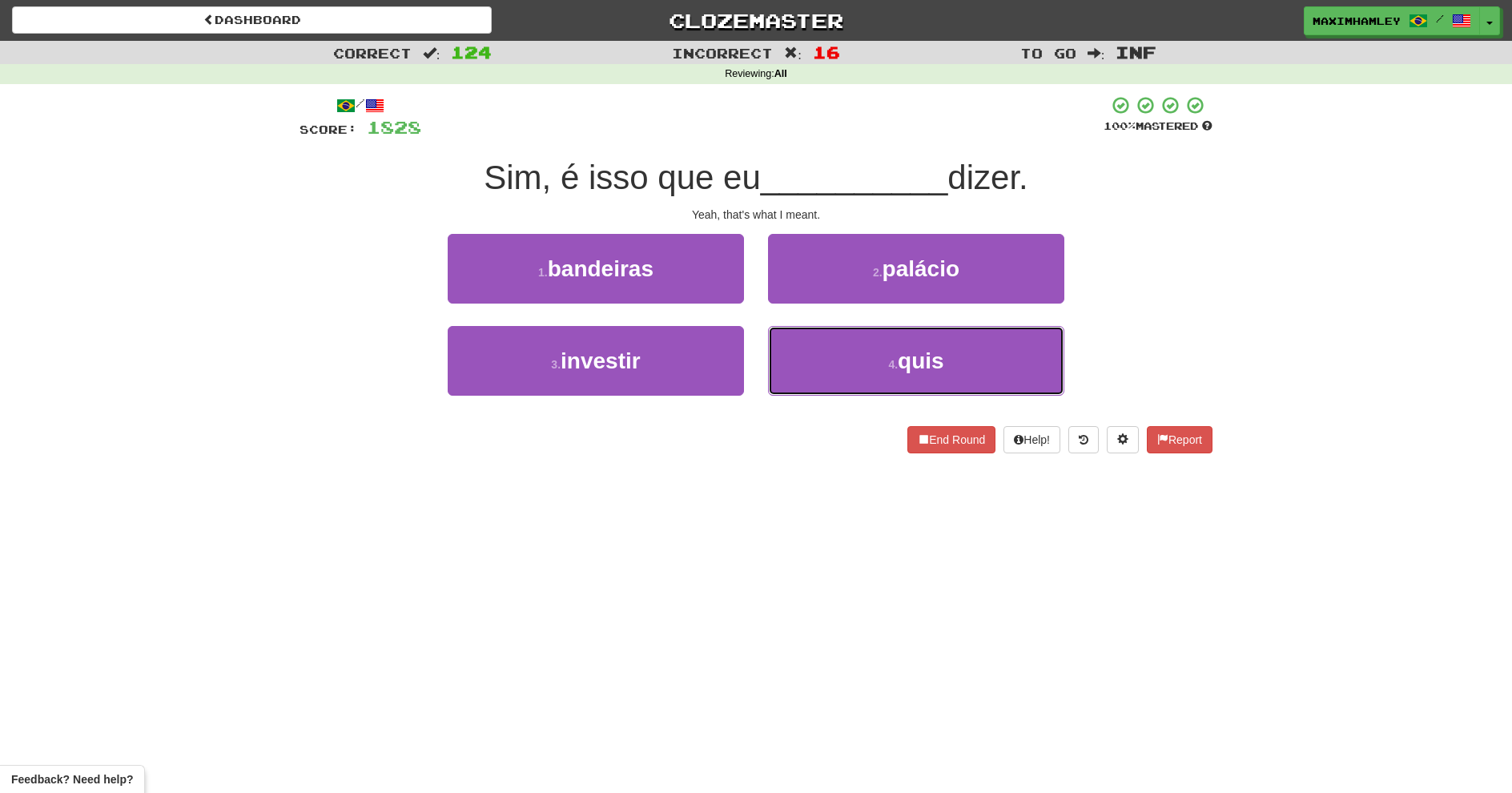
click at [844, 338] on button "4 . quis" at bounding box center [916, 360] width 296 height 70
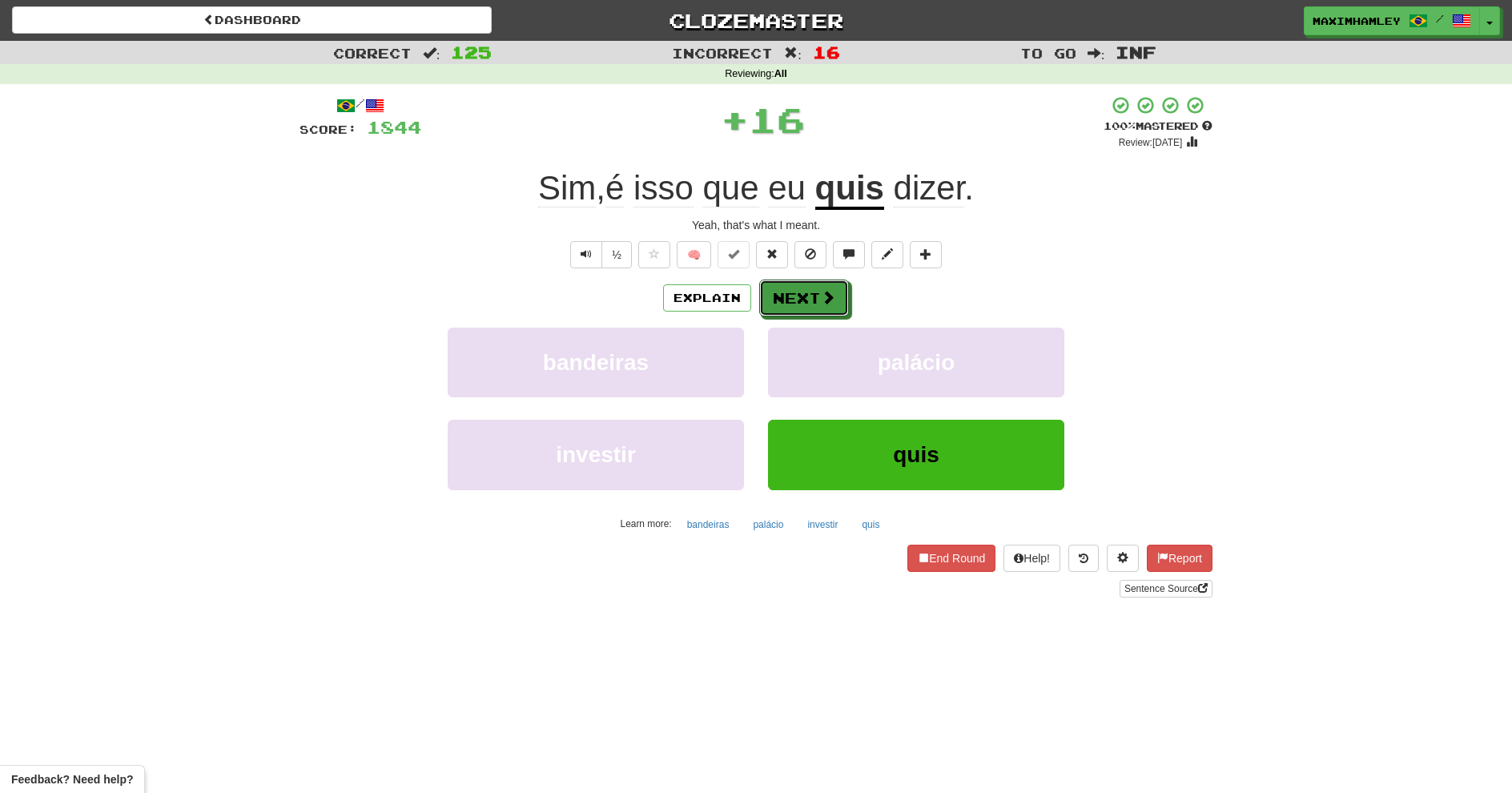
click at [813, 302] on button "Next" at bounding box center [803, 297] width 90 height 37
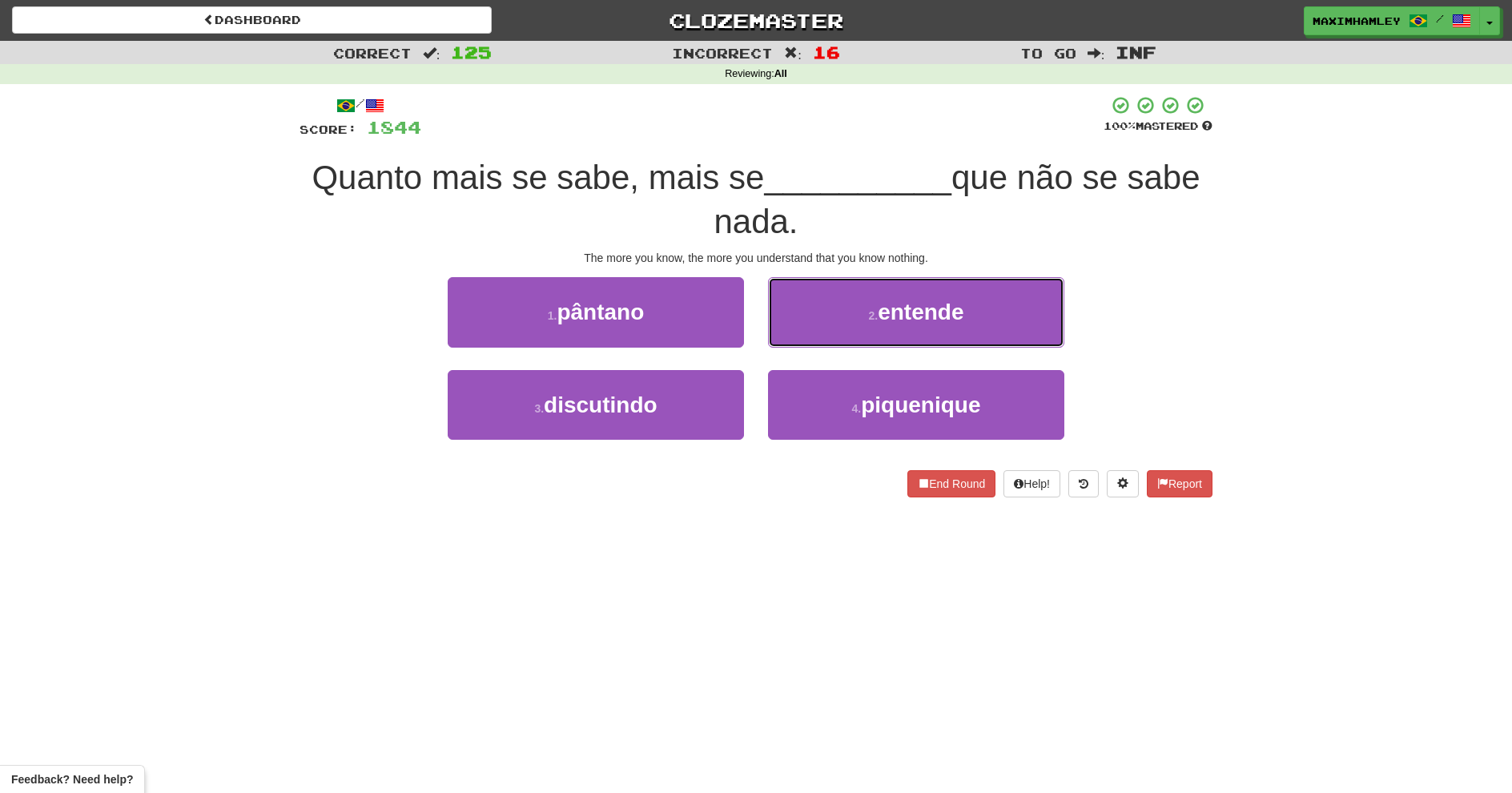
click at [903, 345] on button "2 . entende" at bounding box center [916, 312] width 296 height 70
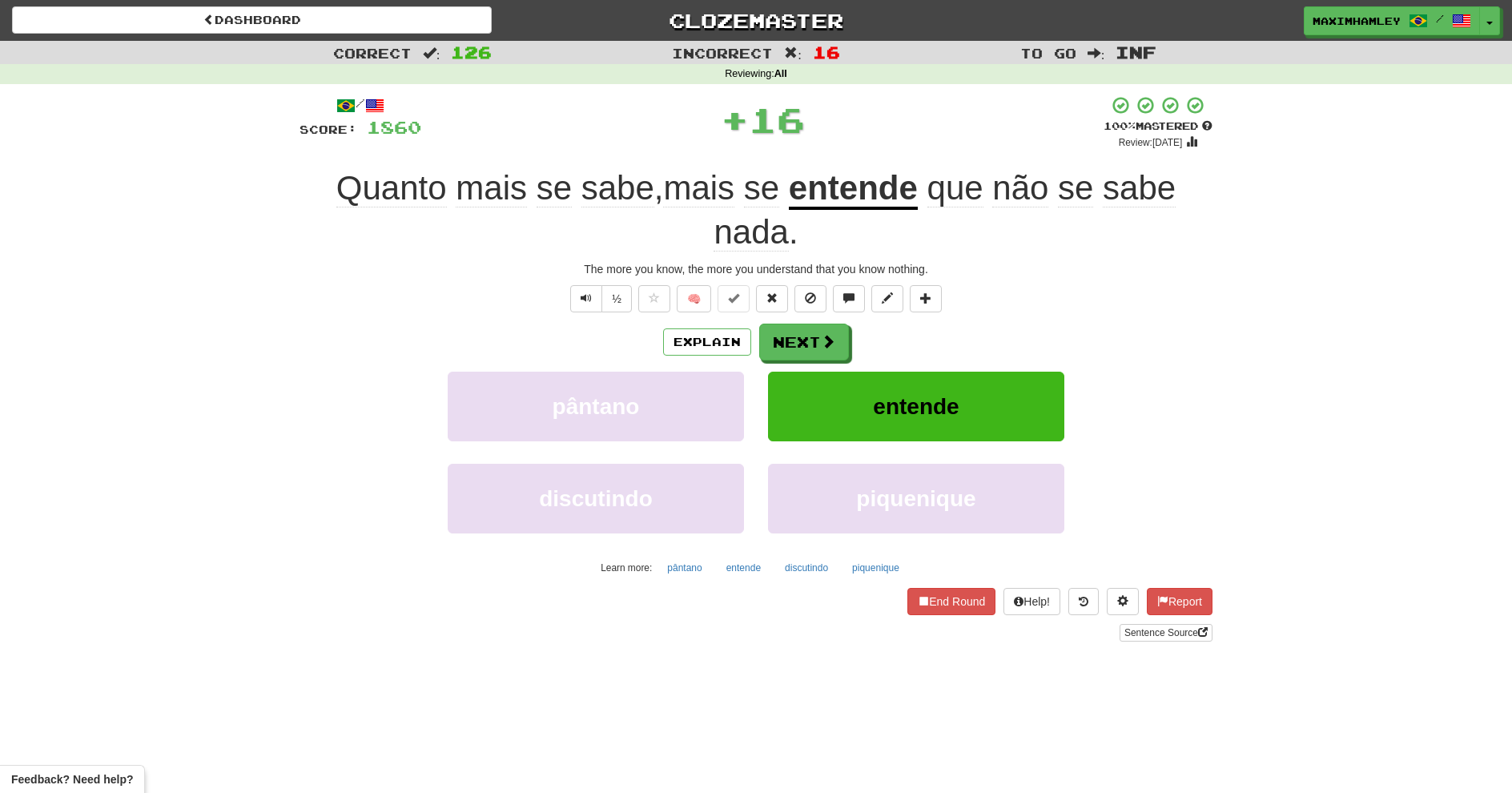
drag, startPoint x: 802, startPoint y: 314, endPoint x: 809, endPoint y: 329, distance: 16.6
click at [801, 315] on div "/ Score: 1860 + 16 100 % Mastered Review: 2026-02-16 Quanto mais se sabe , mais…" at bounding box center [756, 368] width 913 height 546
click at [813, 334] on button "Next" at bounding box center [803, 342] width 90 height 37
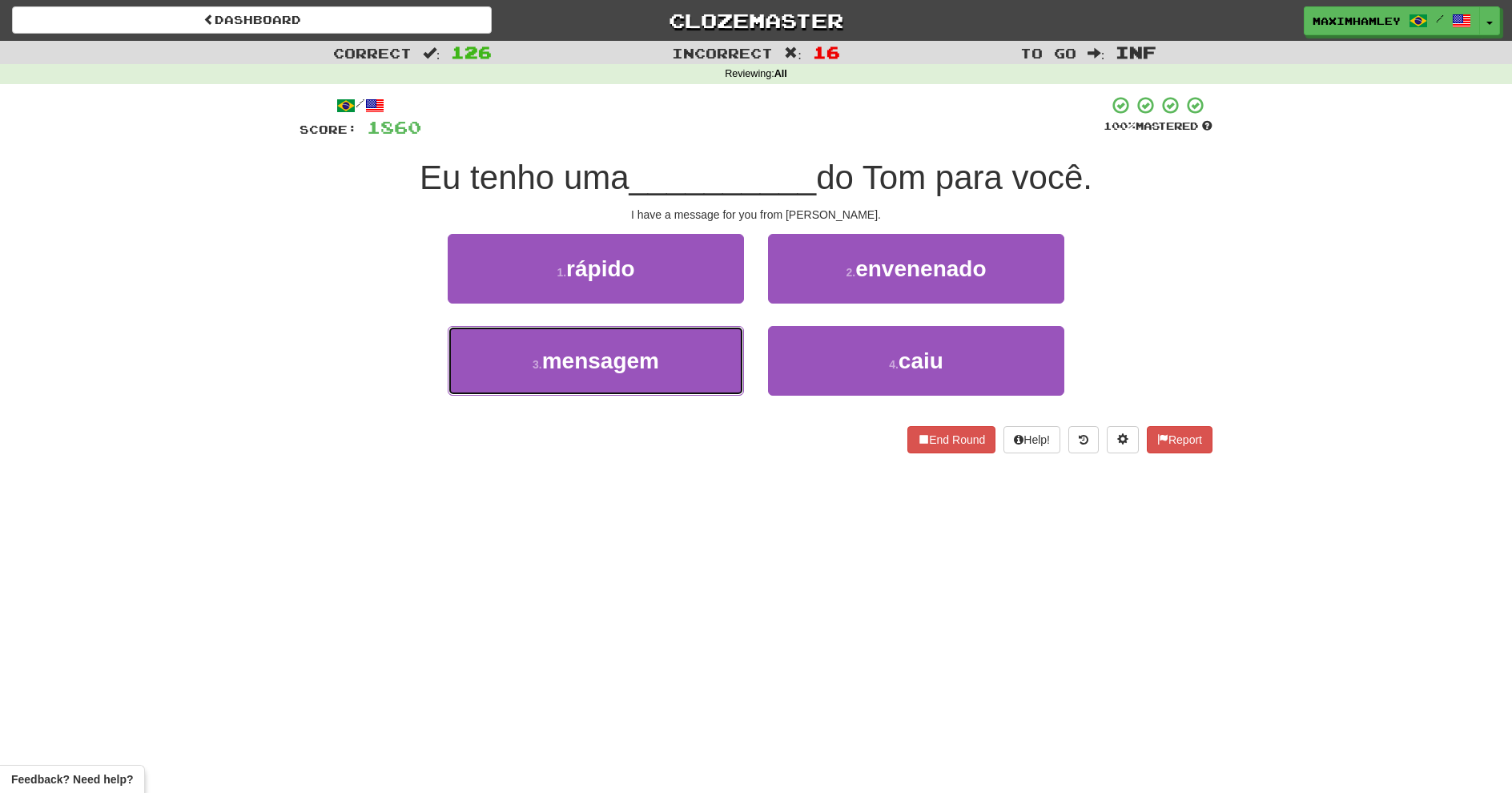
click at [620, 363] on span "mensagem" at bounding box center [600, 360] width 116 height 25
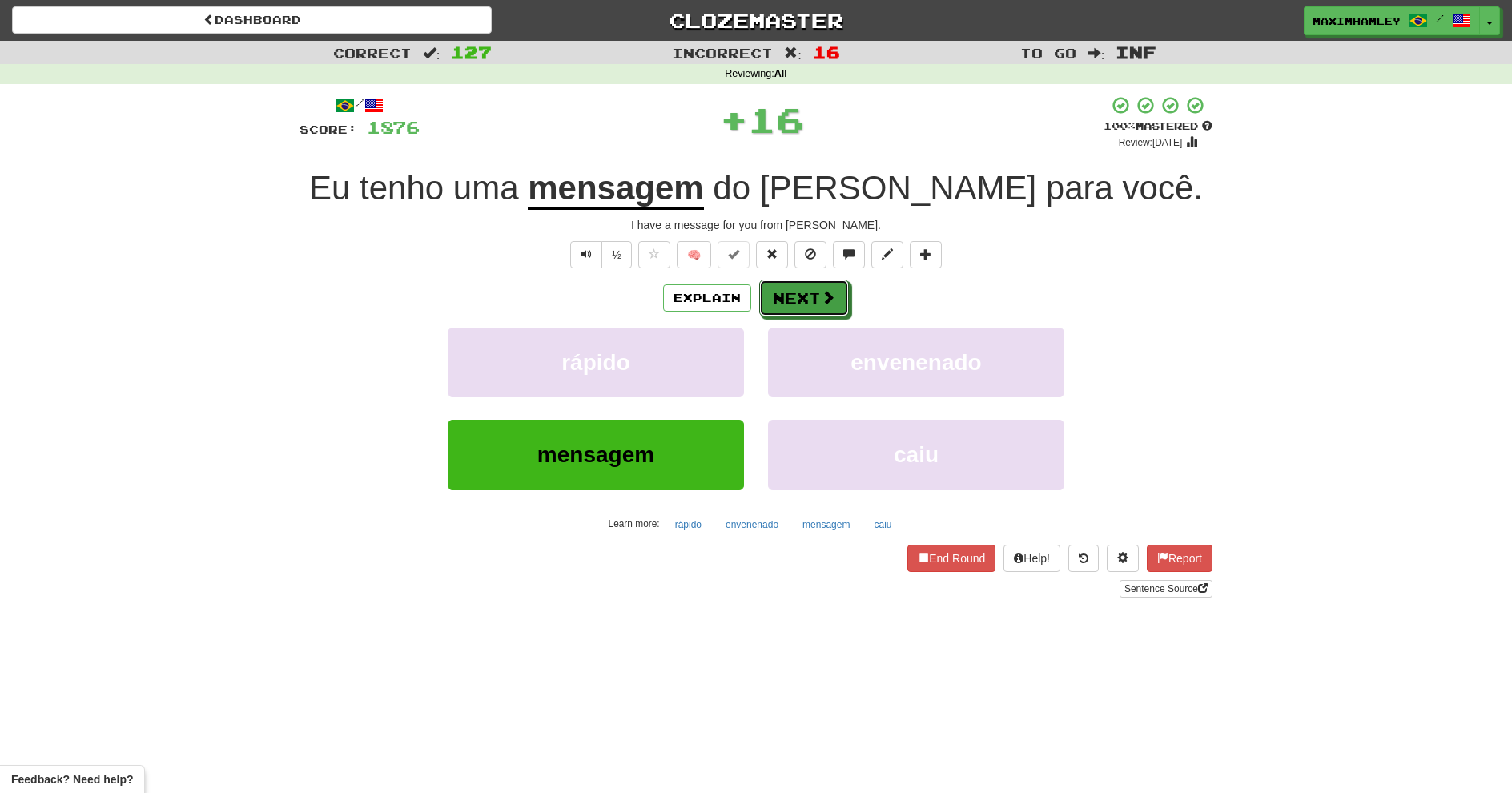
click at [800, 297] on button "Next" at bounding box center [803, 297] width 90 height 37
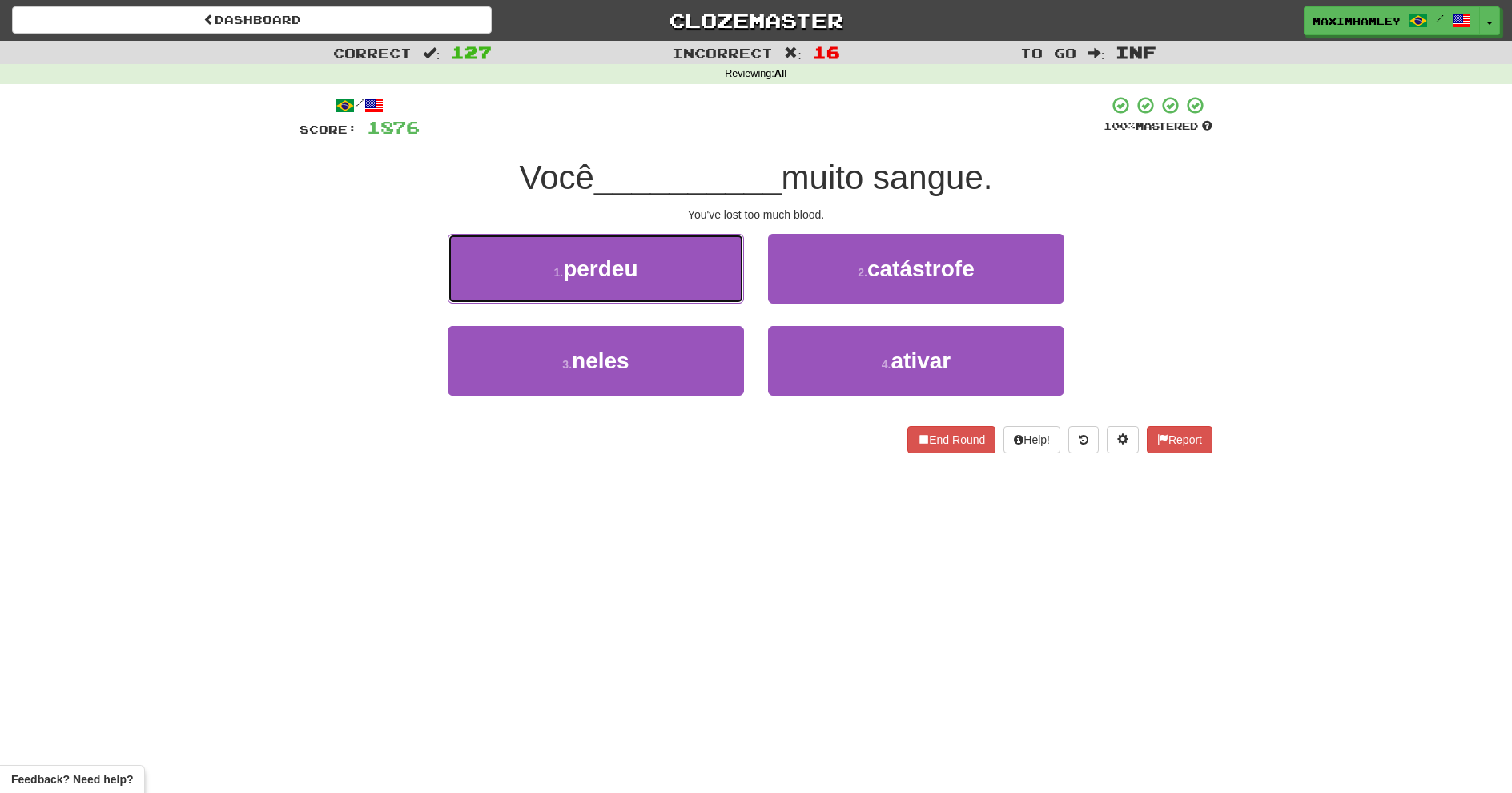
click at [732, 256] on button "1 . perdeu" at bounding box center [596, 269] width 296 height 70
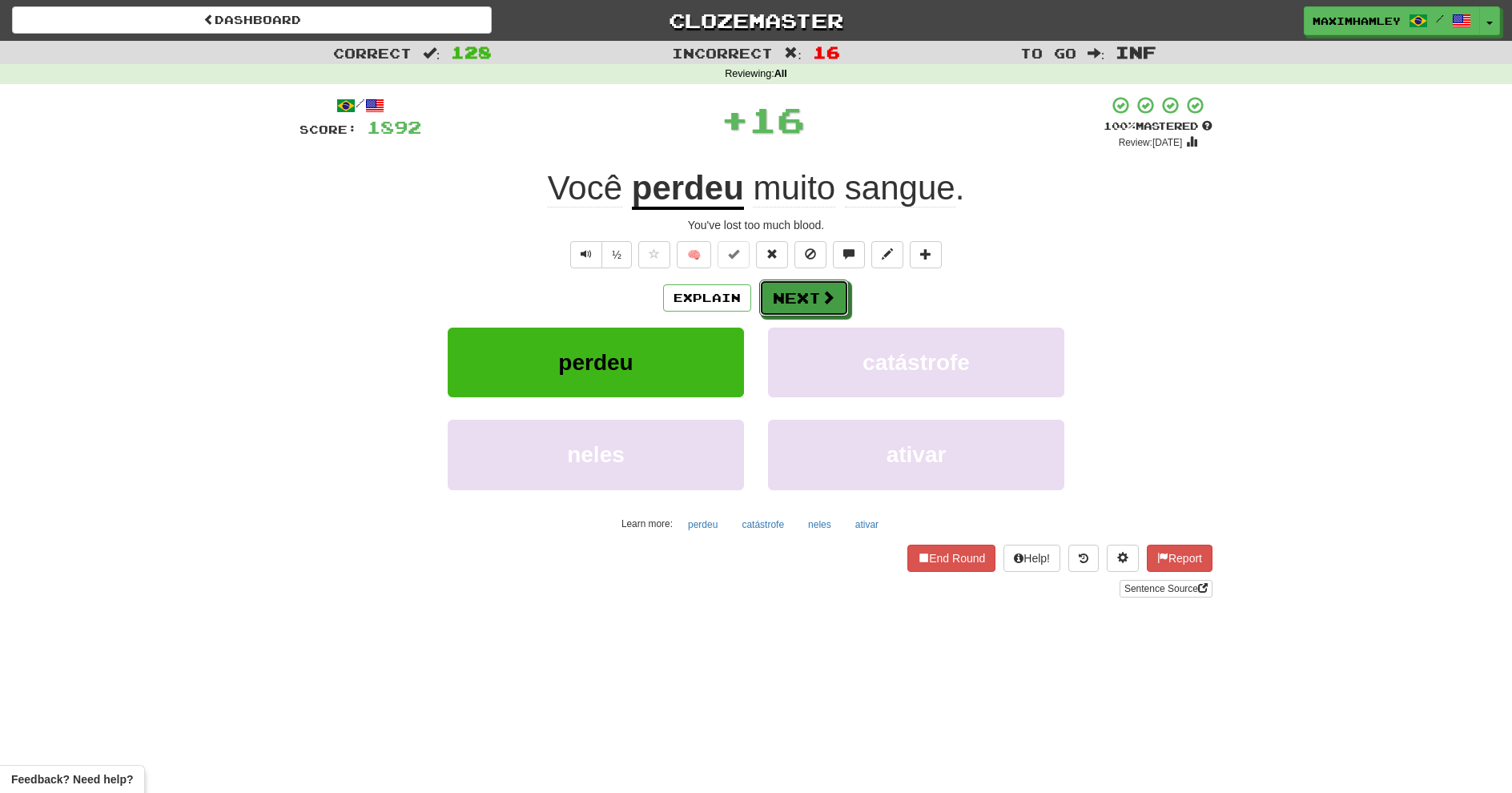
click at [785, 289] on button "Next" at bounding box center [803, 297] width 90 height 37
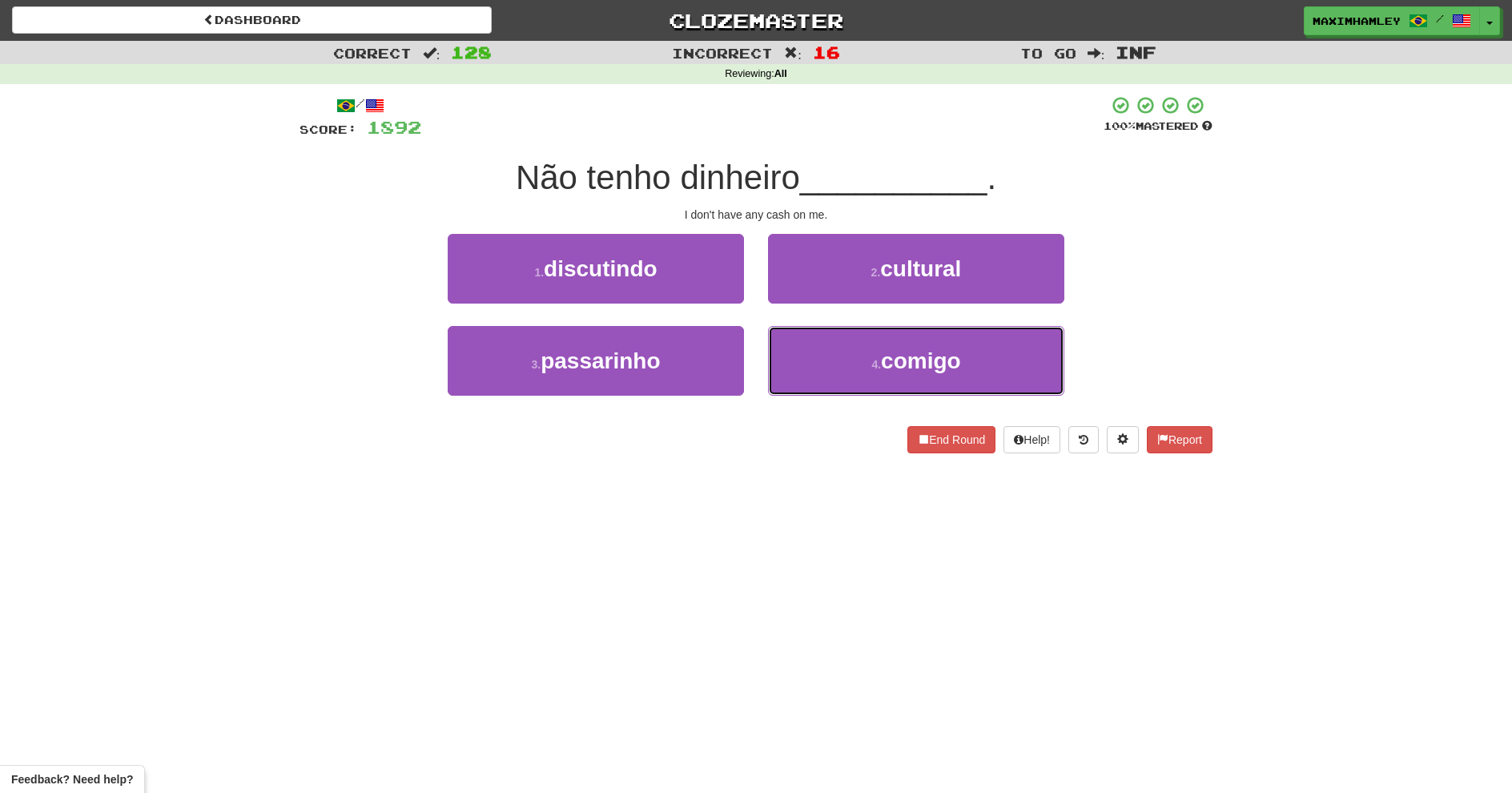
click at [814, 360] on button "4 . comigo" at bounding box center [916, 360] width 296 height 70
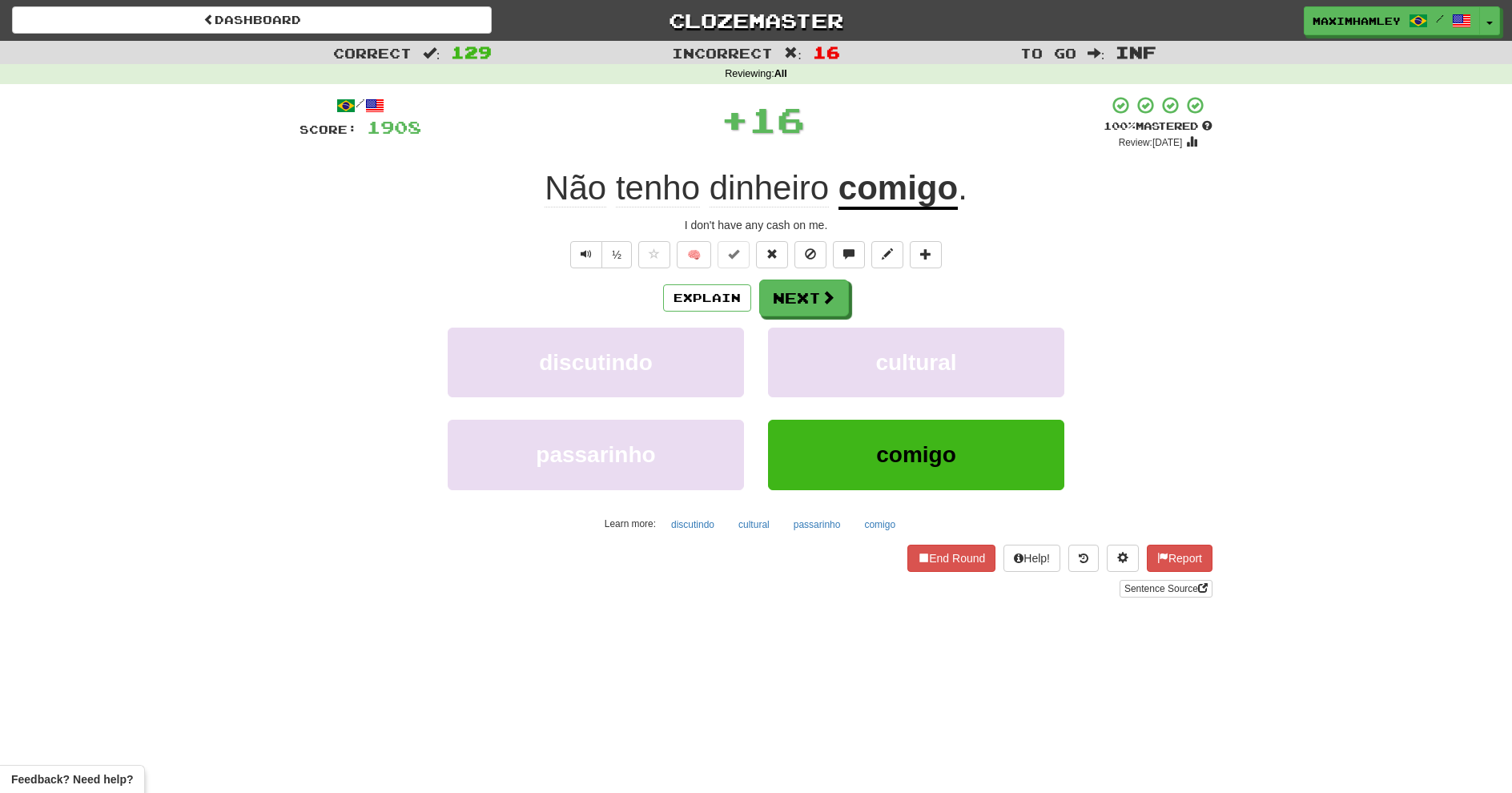
drag, startPoint x: 772, startPoint y: 317, endPoint x: 803, endPoint y: 281, distance: 47.5
click at [785, 303] on div "Explain Next discutindo cultural passarinho comigo Learn more: discutindo cultu…" at bounding box center [756, 408] width 913 height 258
click at [803, 281] on button "Next" at bounding box center [803, 297] width 90 height 37
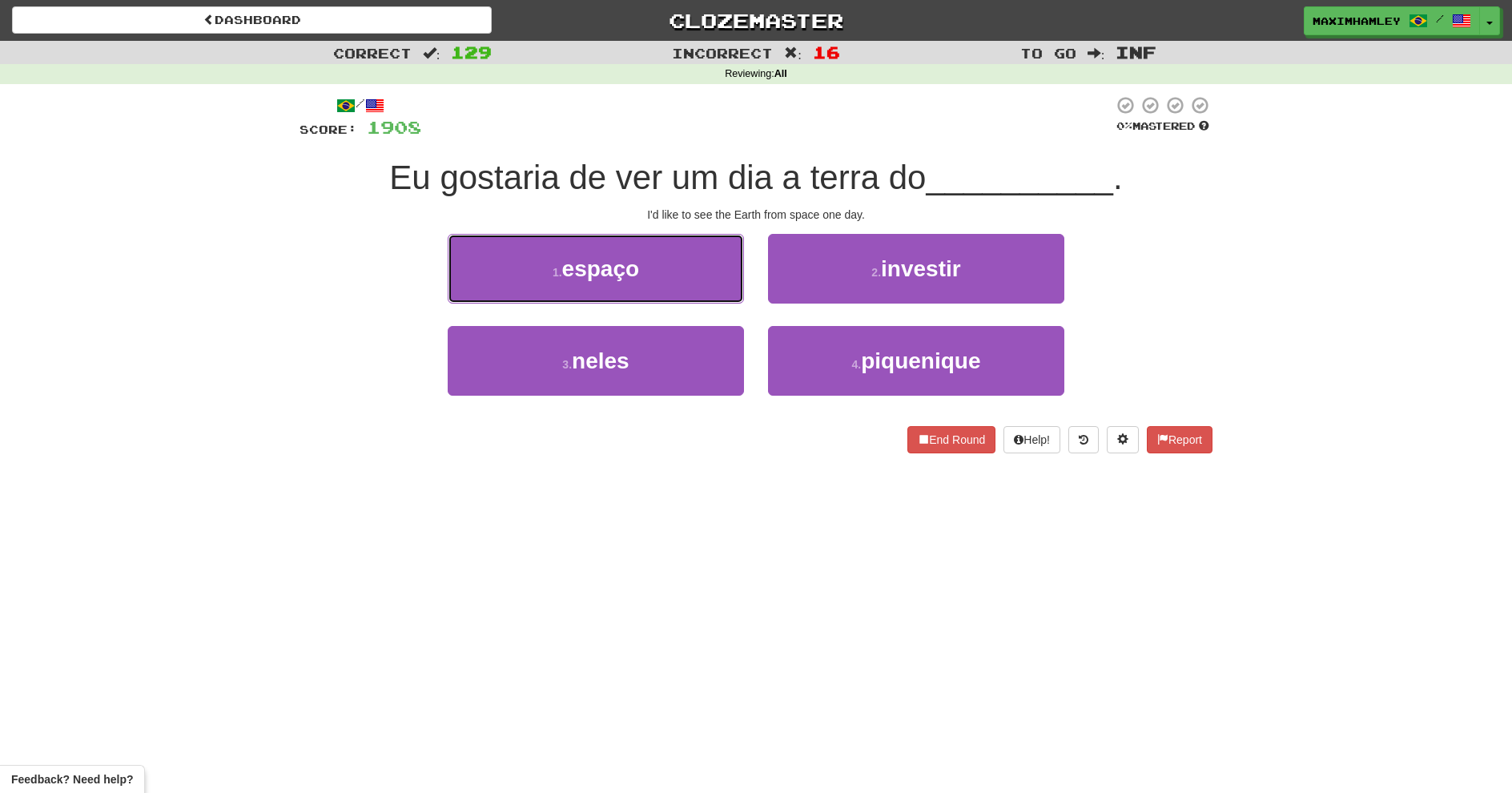
click at [663, 296] on button "1 . espaço" at bounding box center [596, 269] width 296 height 70
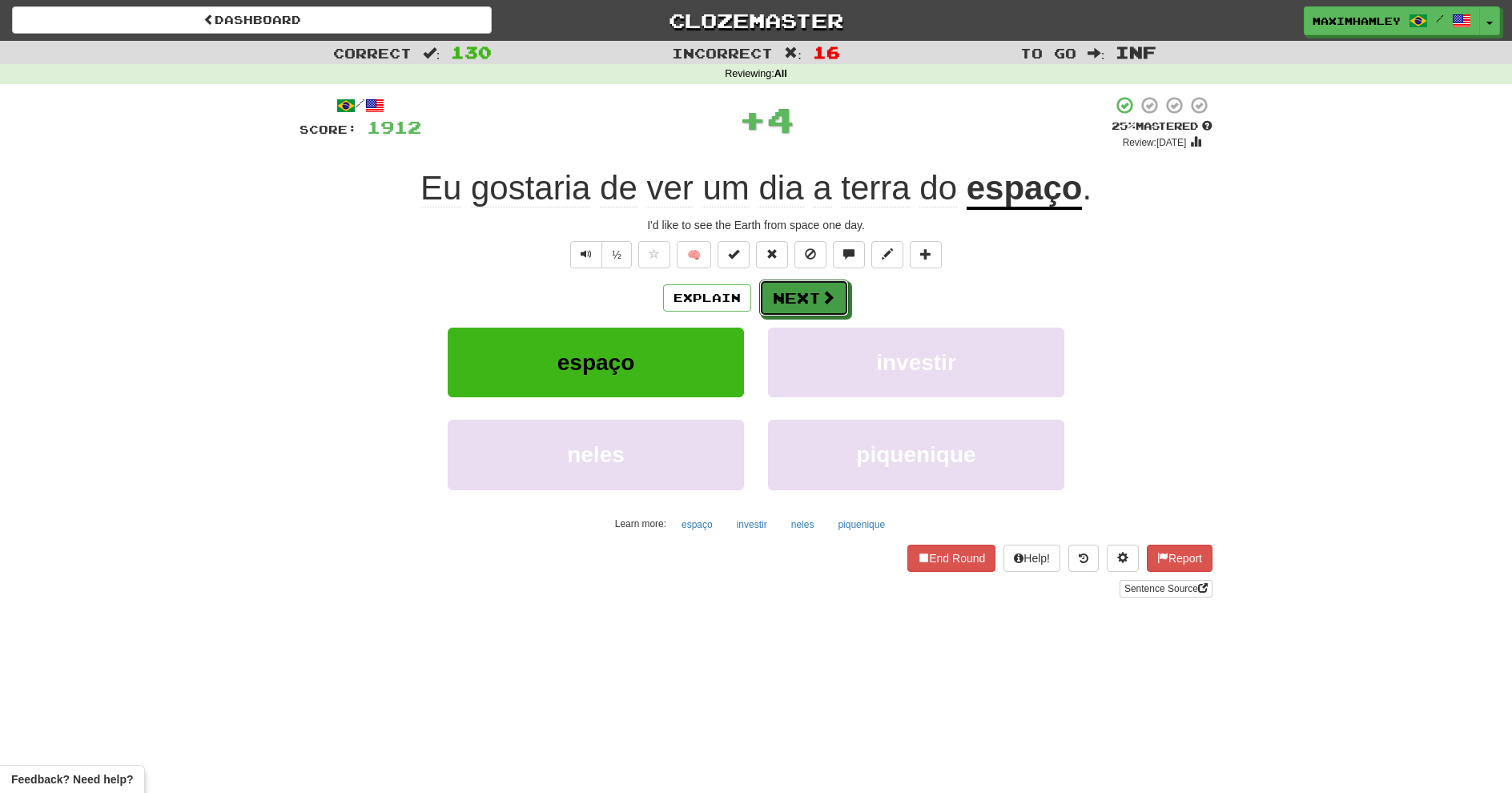
click at [810, 294] on button "Next" at bounding box center [803, 297] width 90 height 37
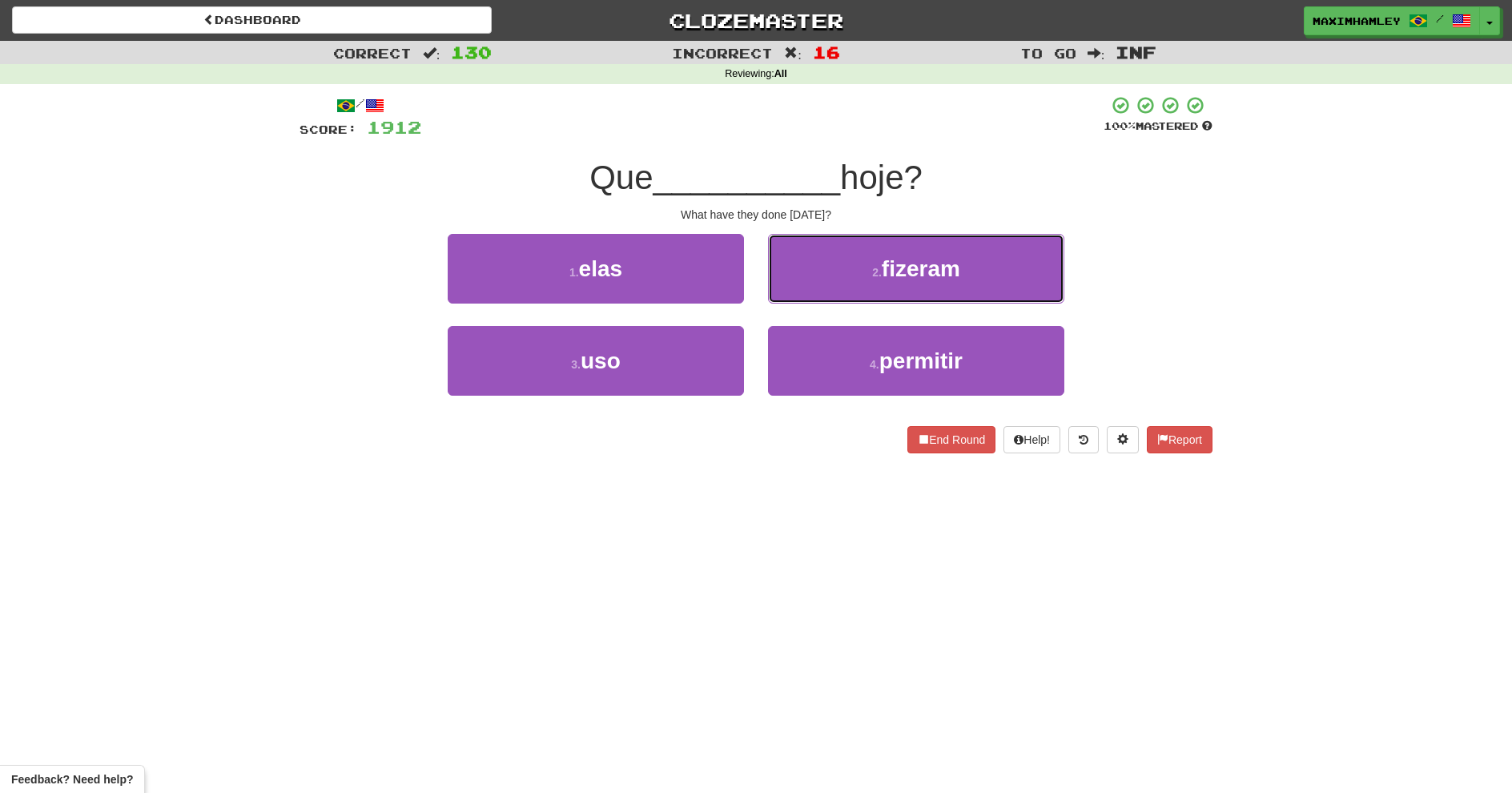
click at [817, 282] on button "2 . fizeram" at bounding box center [916, 269] width 296 height 70
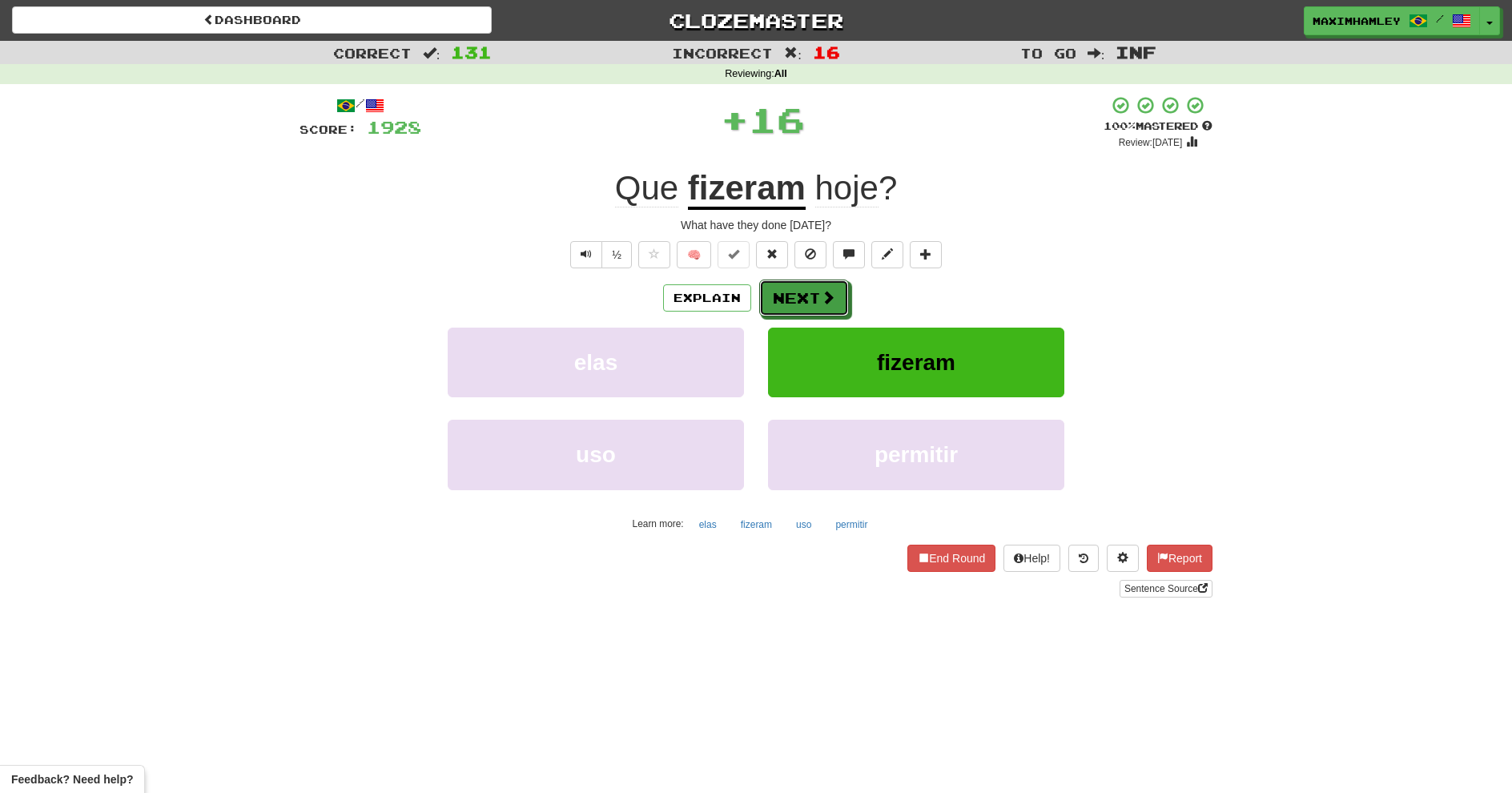
click at [785, 302] on button "Next" at bounding box center [803, 297] width 90 height 37
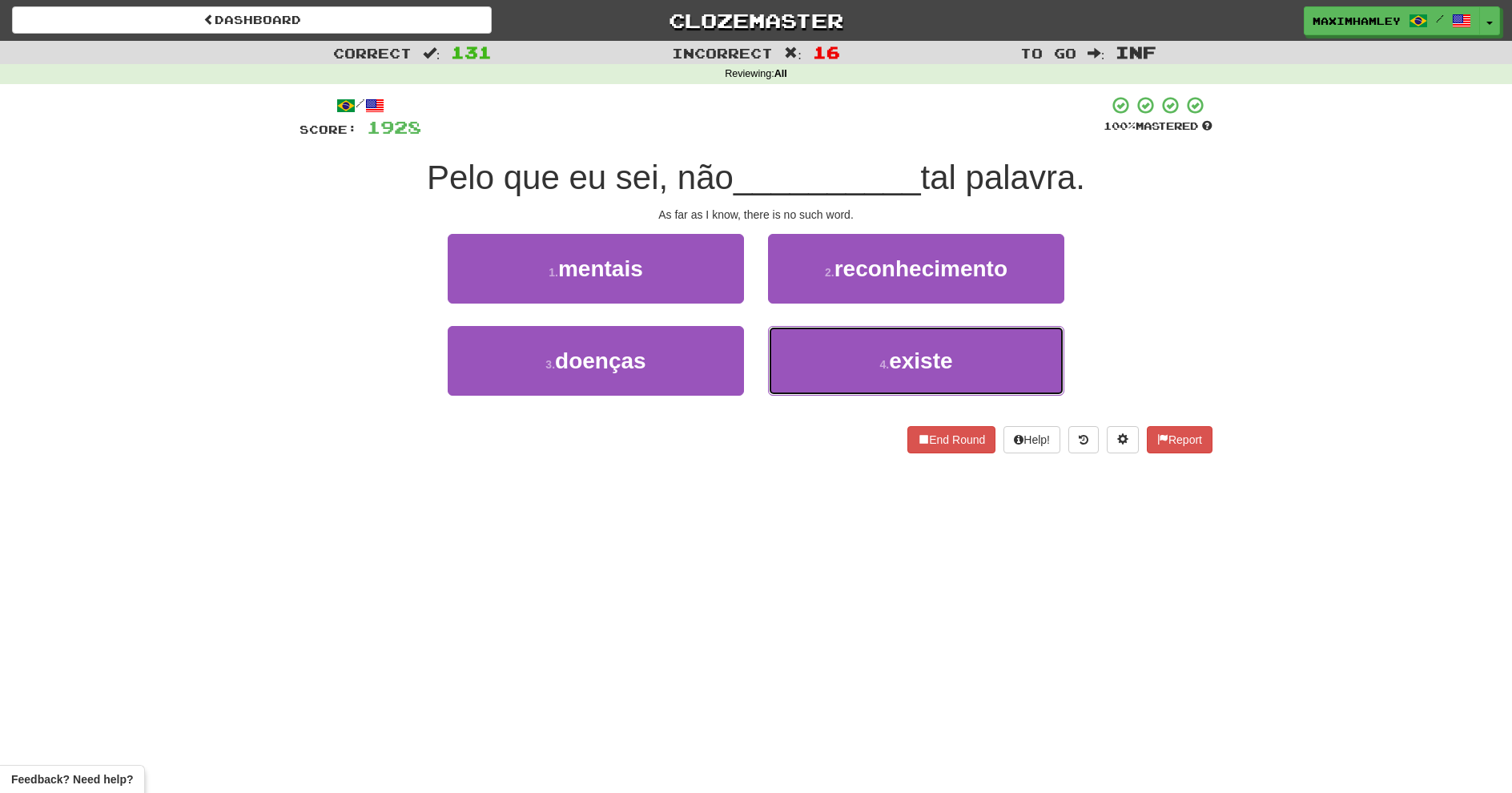
click at [861, 359] on button "4 . existe" at bounding box center [916, 360] width 296 height 70
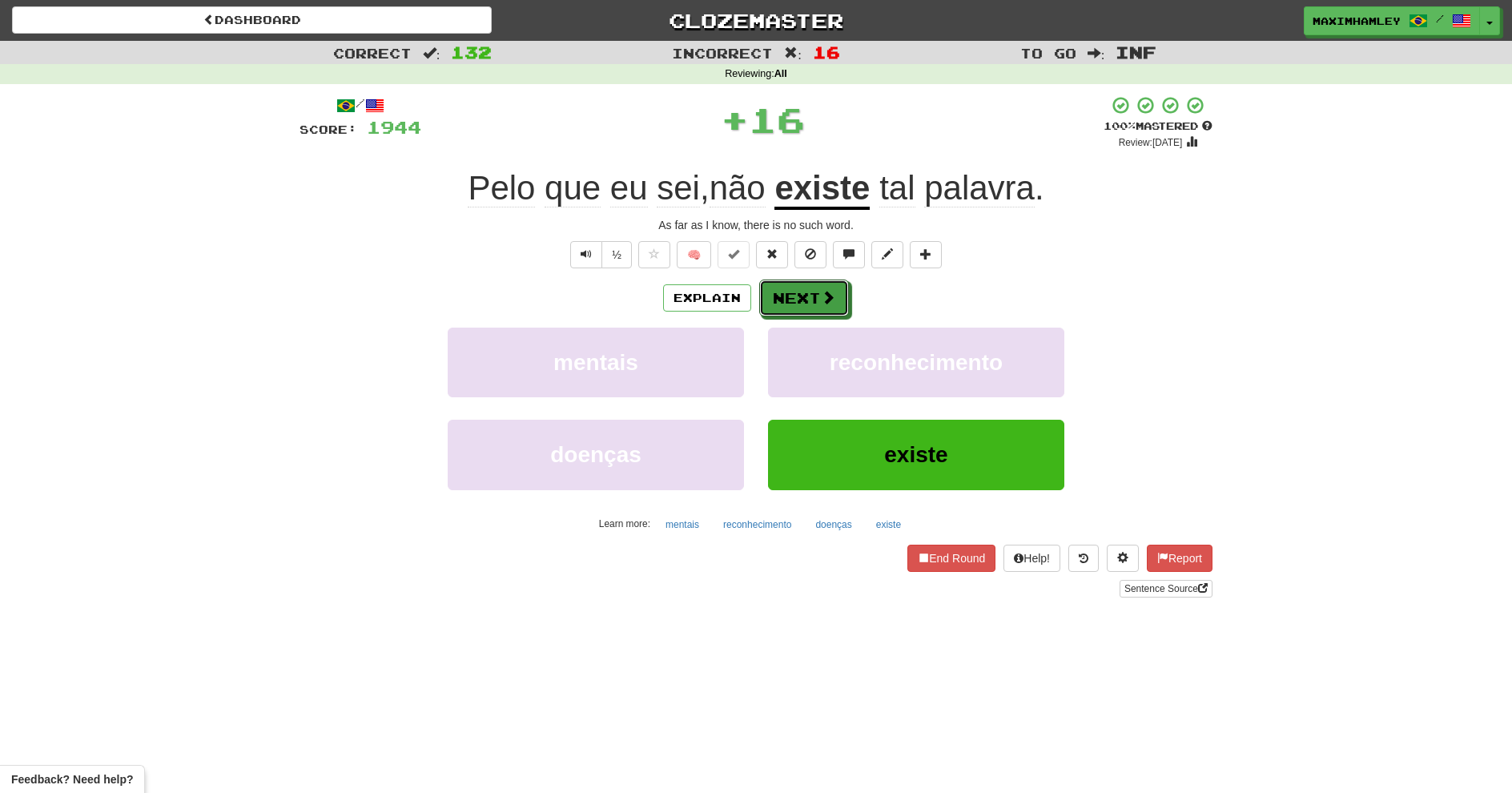
click at [794, 282] on button "Next" at bounding box center [803, 297] width 90 height 37
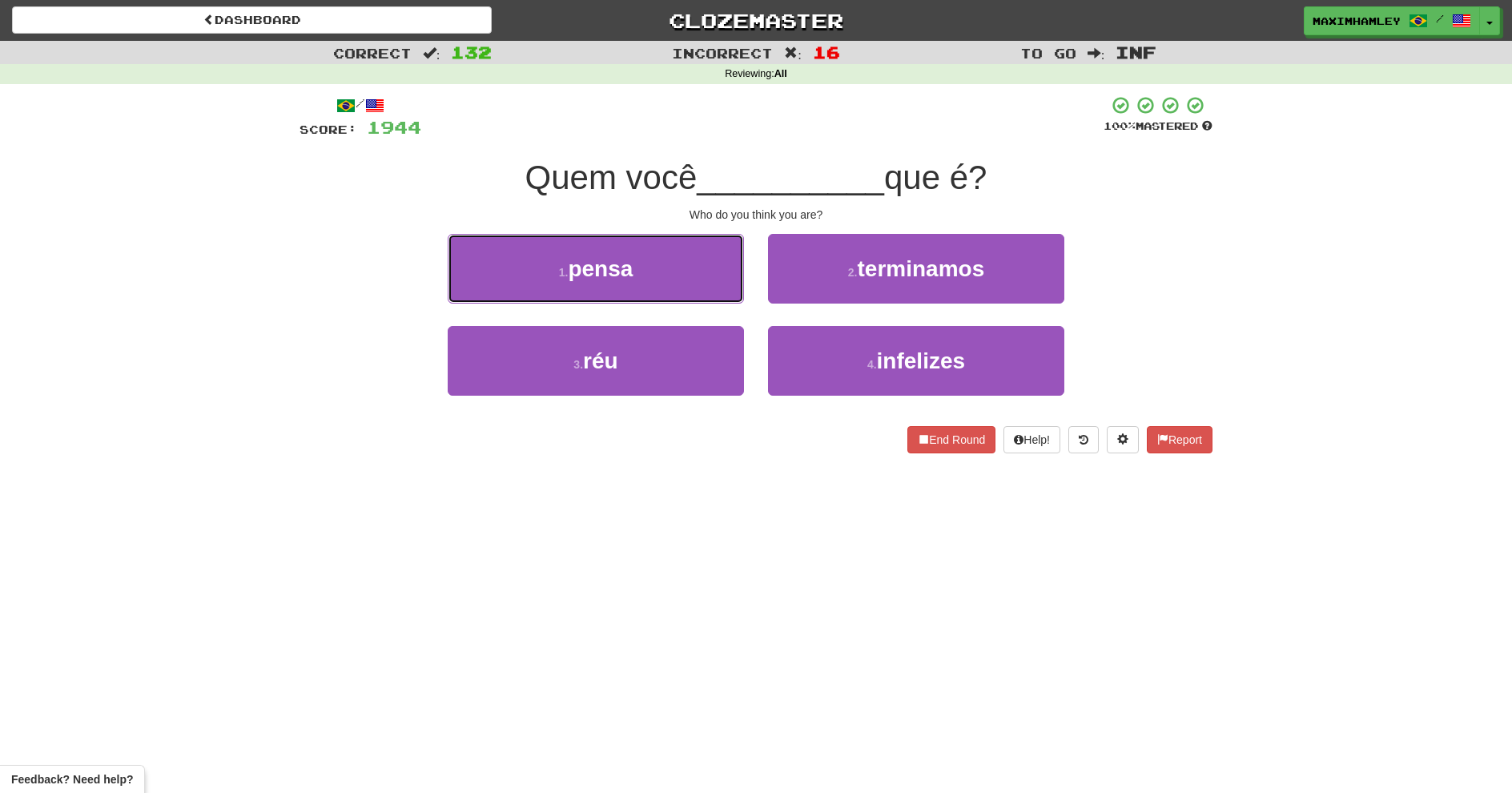
click at [711, 287] on button "1 . pensa" at bounding box center [596, 269] width 296 height 70
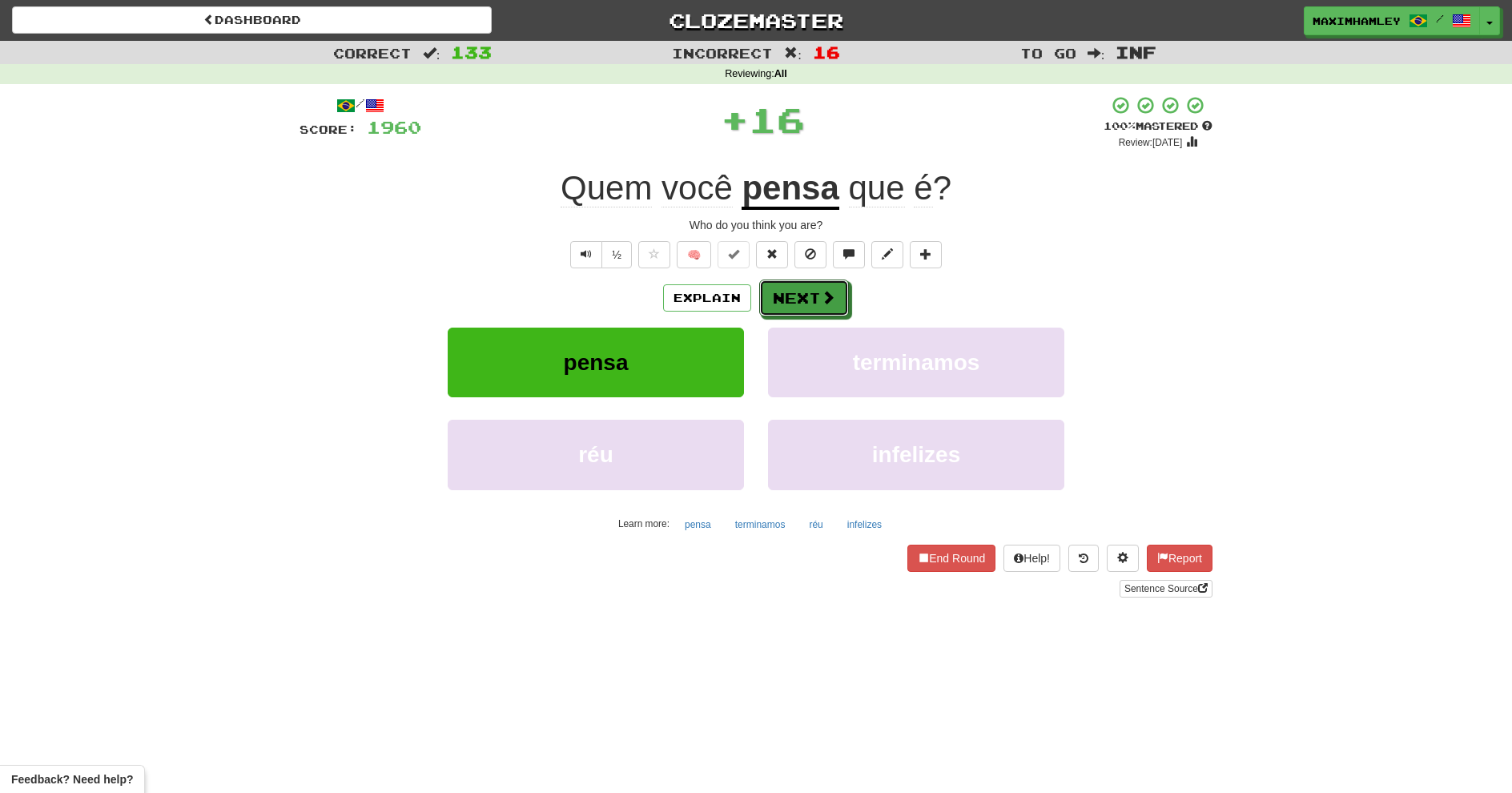
click at [810, 292] on button "Next" at bounding box center [803, 297] width 90 height 37
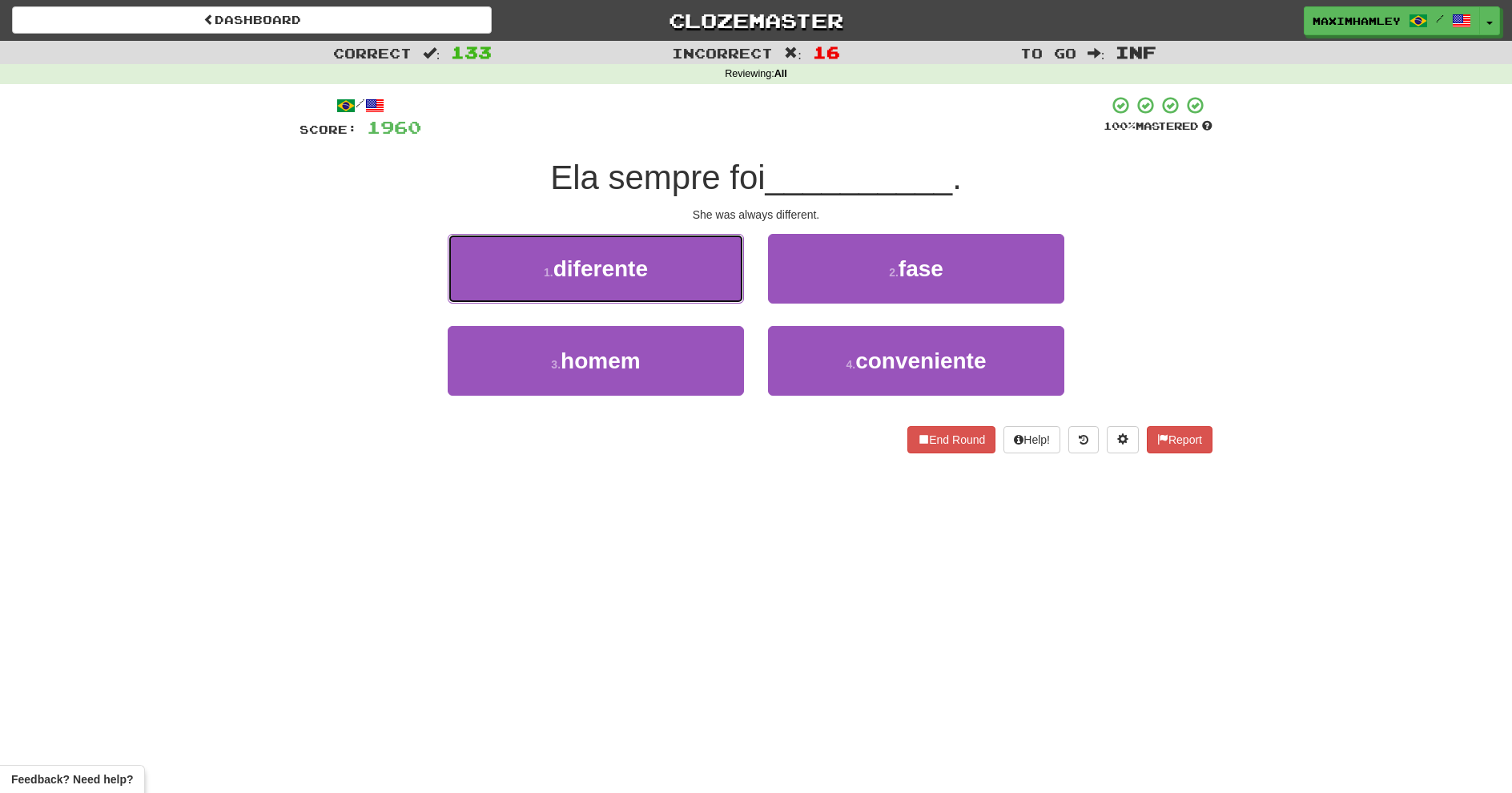
click at [597, 292] on button "1 . diferente" at bounding box center [596, 269] width 296 height 70
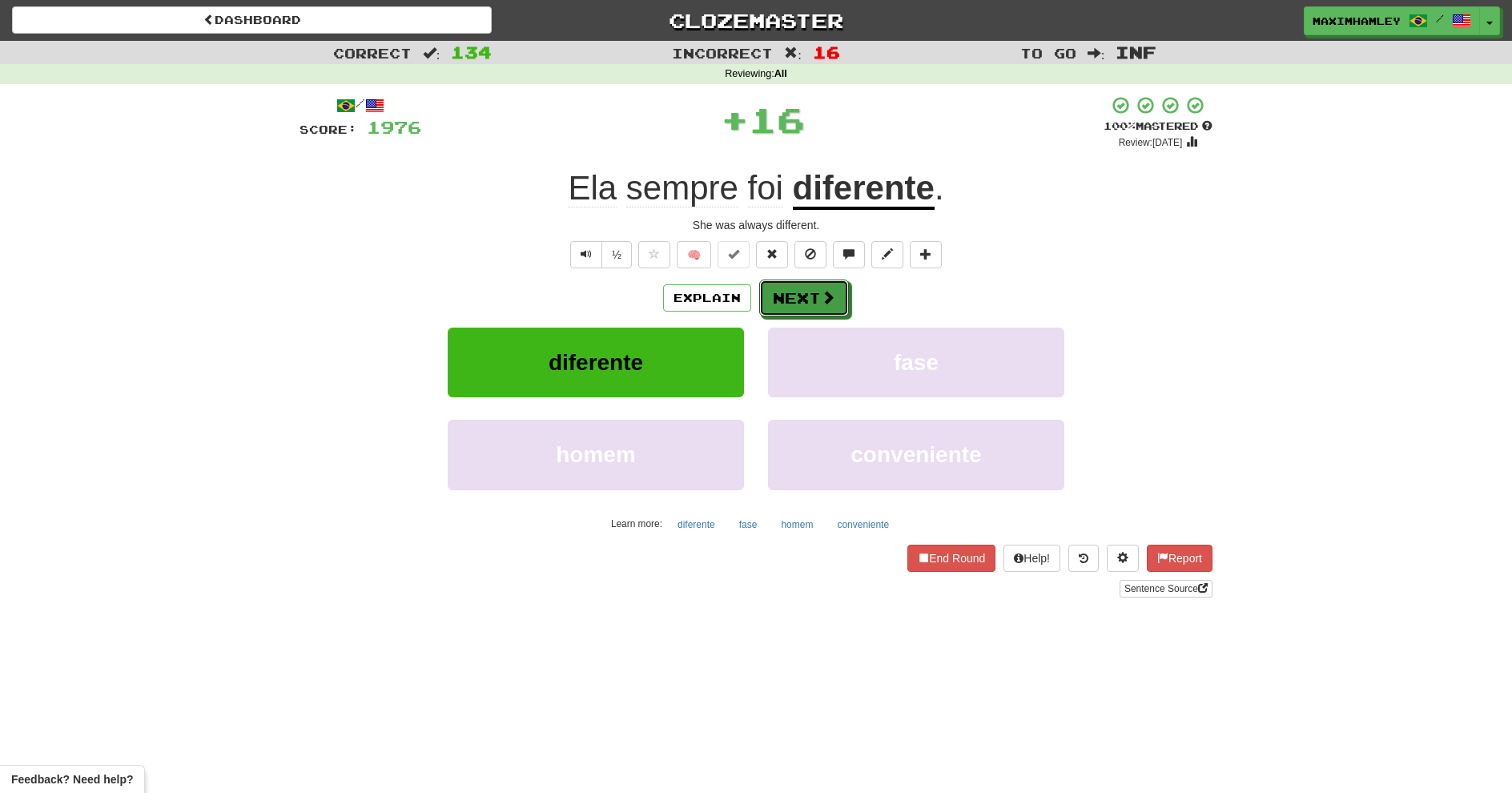
click at [760, 307] on button "Next" at bounding box center [803, 297] width 90 height 37
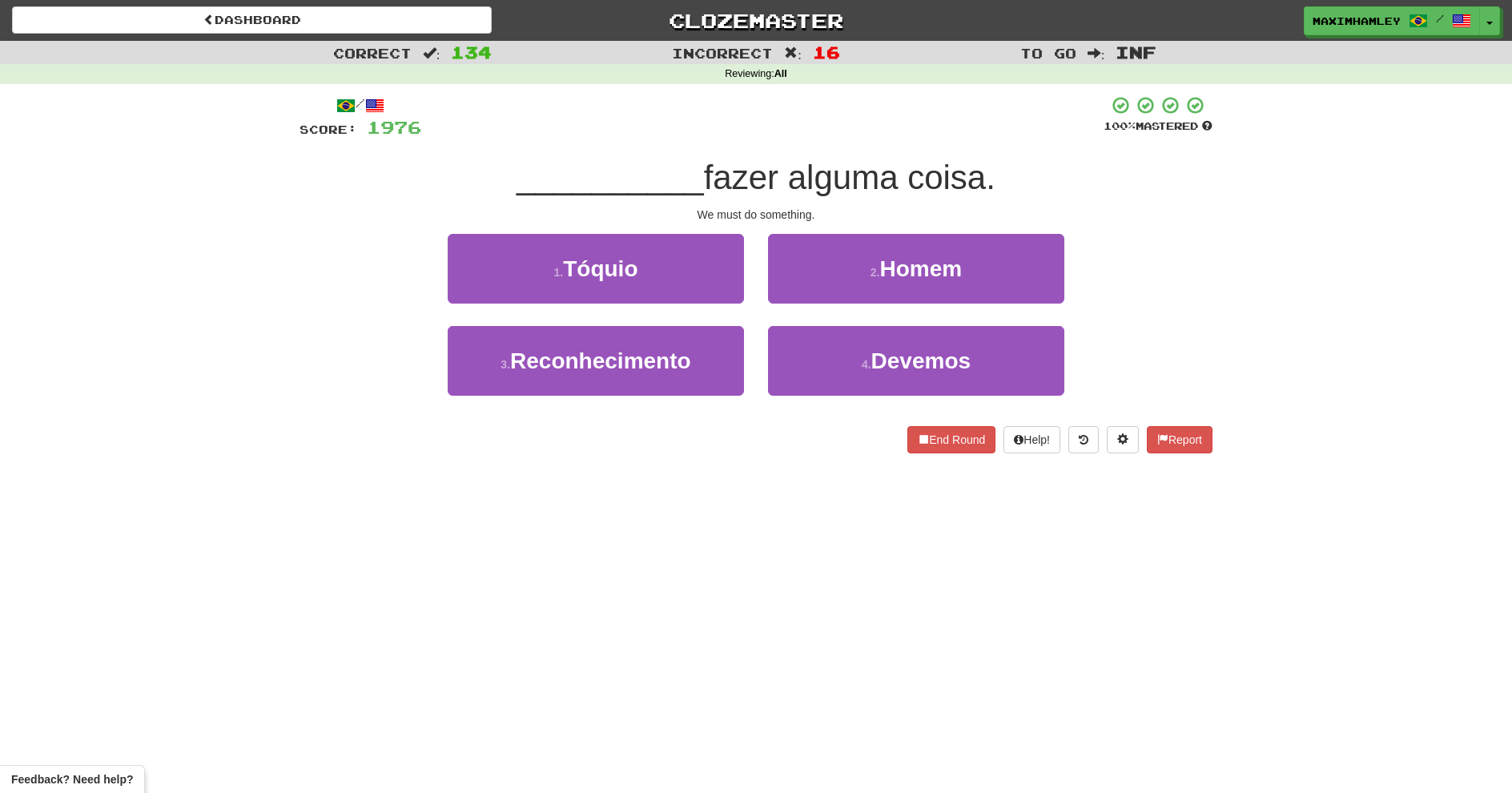
click at [768, 304] on div "2 . Homem" at bounding box center [916, 279] width 321 height 92
click at [826, 348] on button "4 . Devemos" at bounding box center [916, 360] width 296 height 70
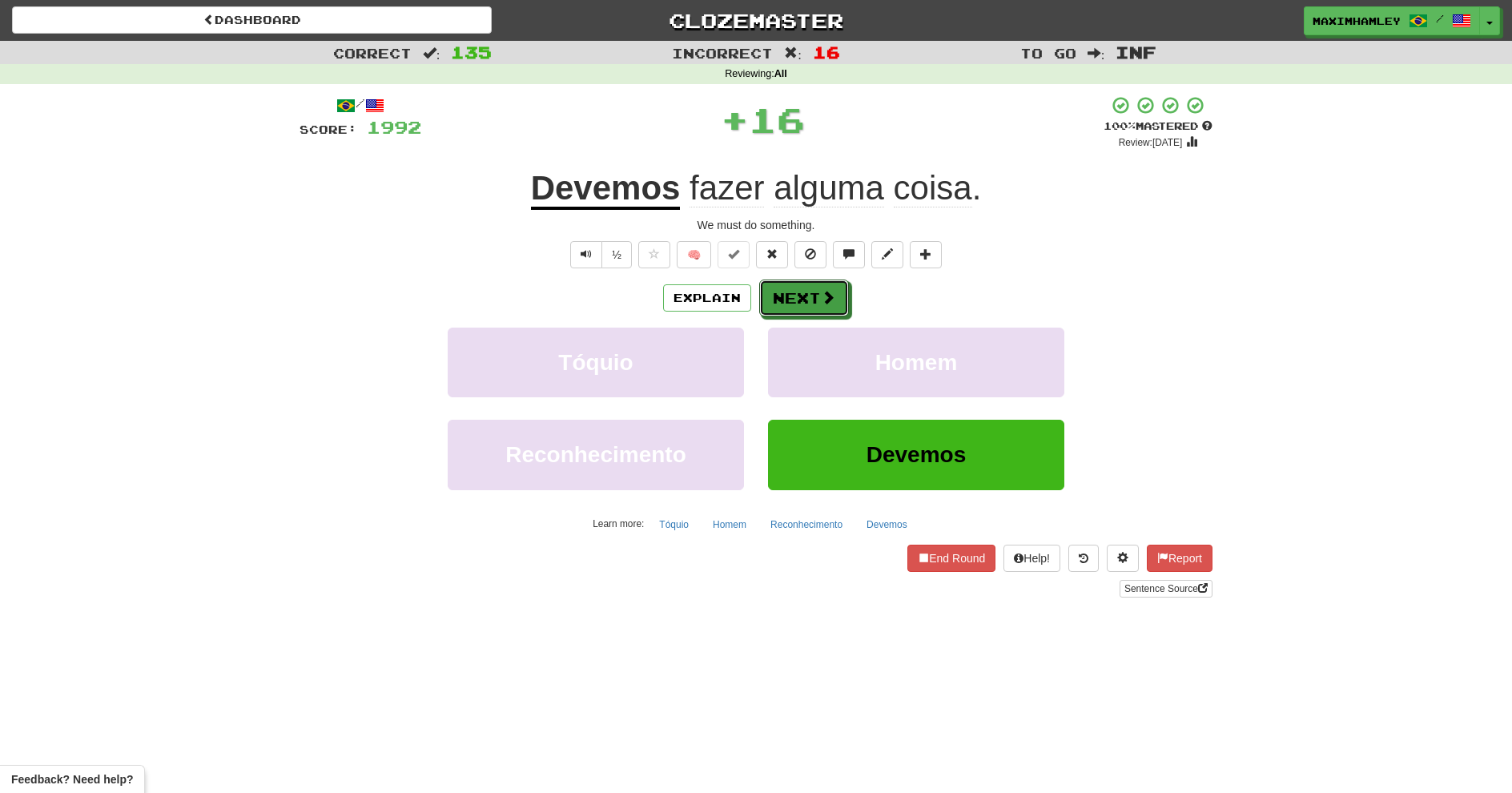
click at [787, 301] on button "Next" at bounding box center [803, 297] width 90 height 37
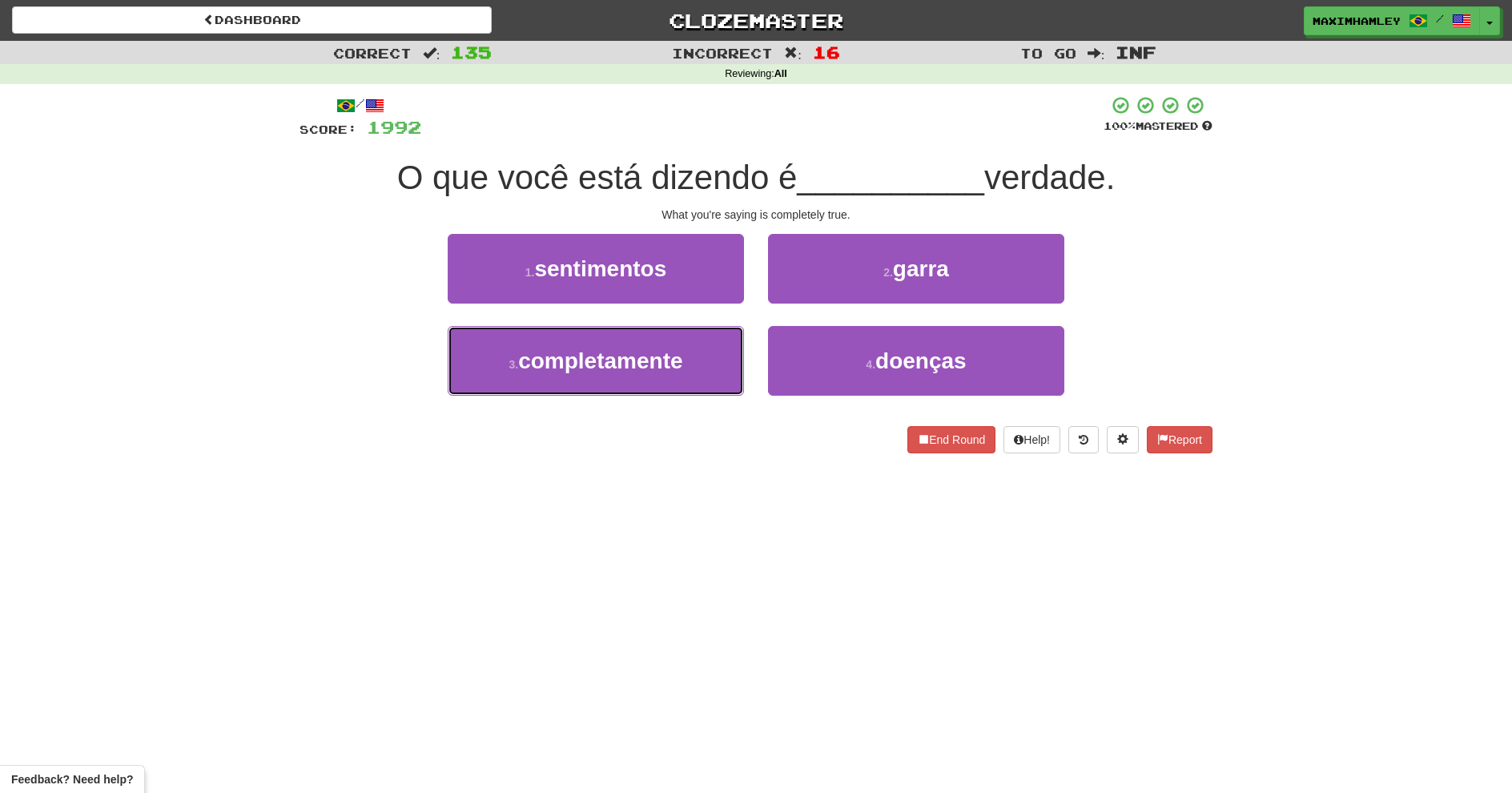
click at [726, 349] on button "3 . completamente" at bounding box center [596, 360] width 296 height 70
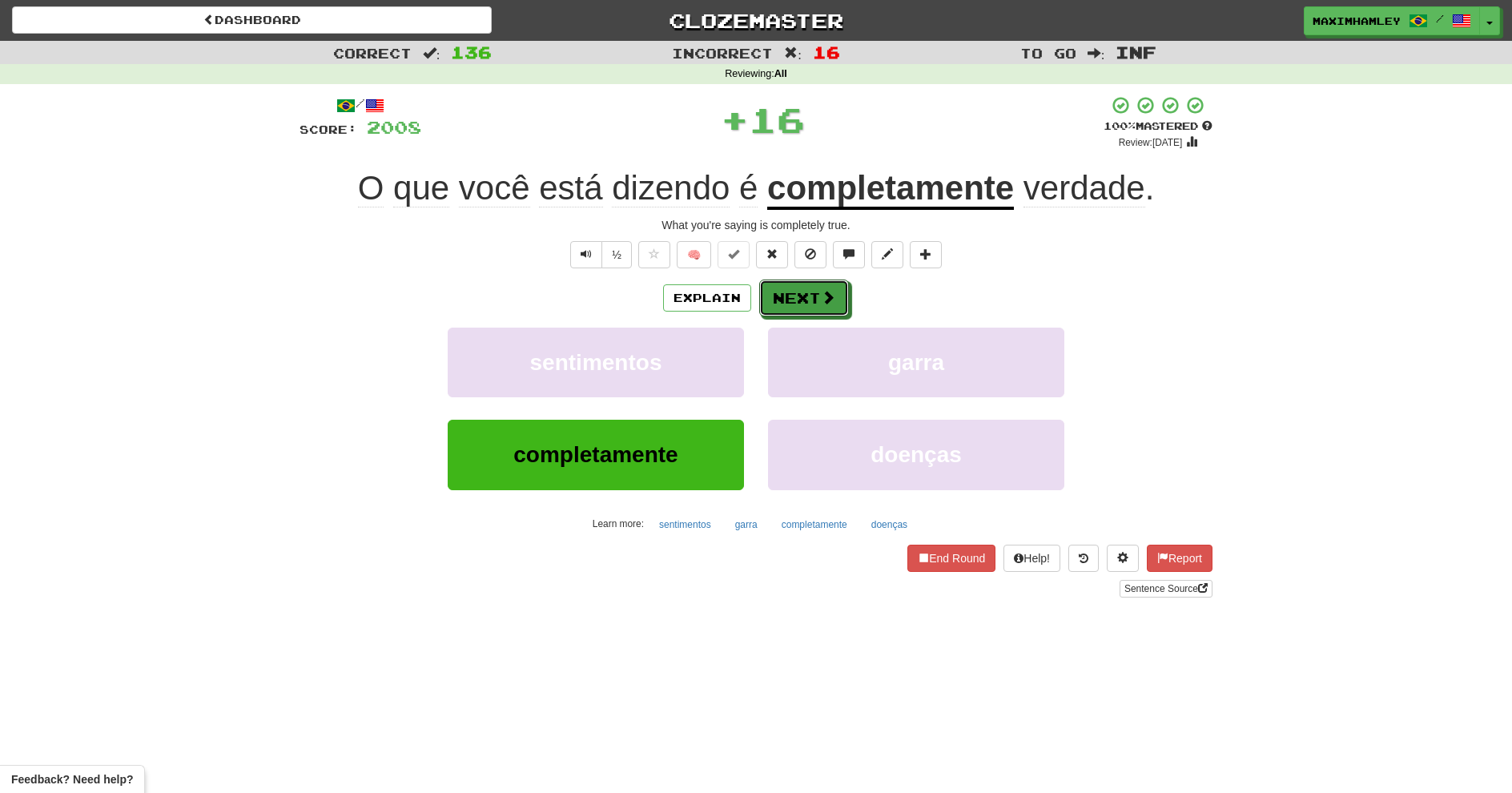
click at [782, 310] on button "Next" at bounding box center [803, 297] width 90 height 37
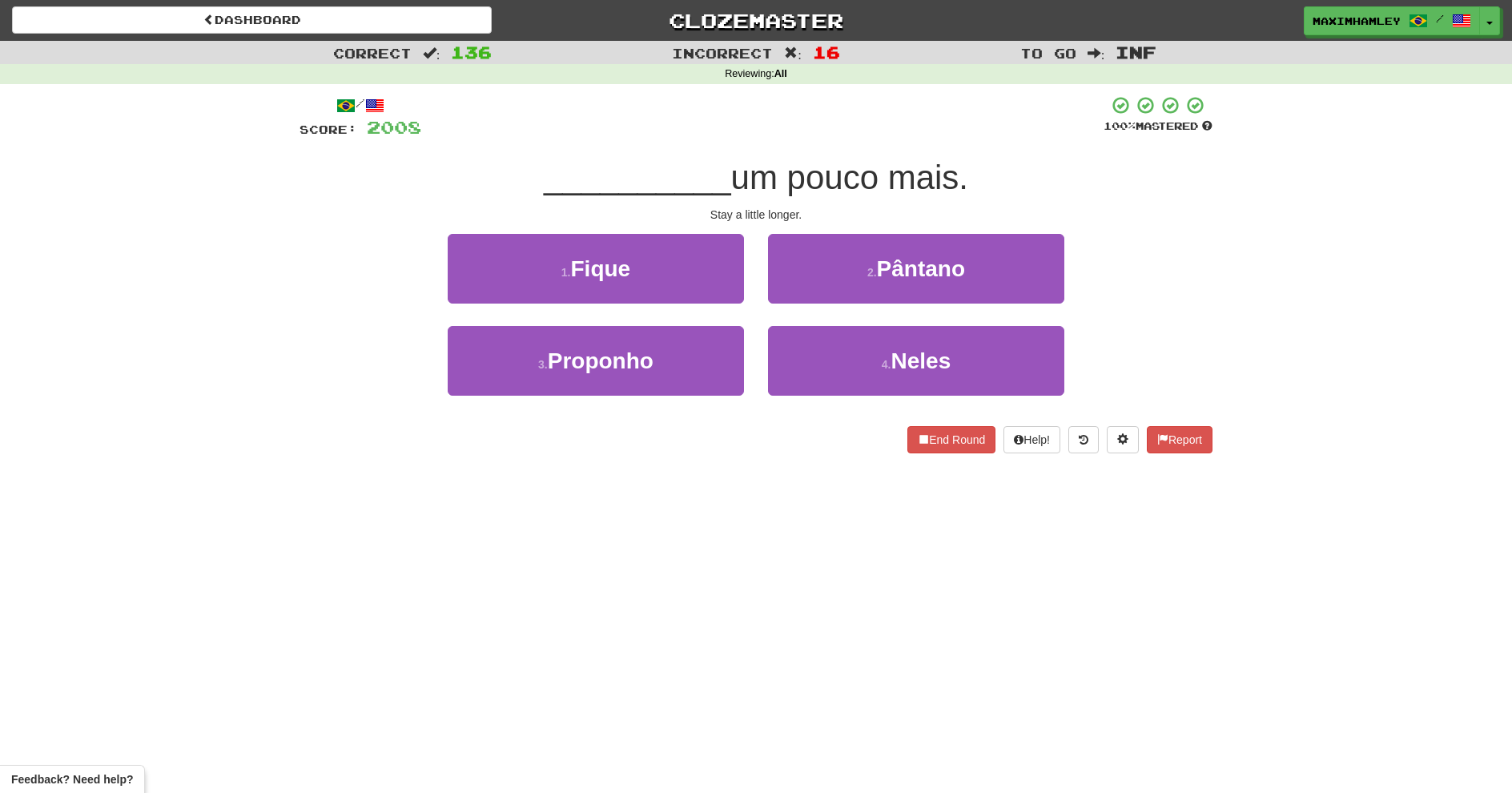
click at [746, 285] on div "1 . Fique" at bounding box center [595, 279] width 321 height 92
click at [724, 285] on button "1 . Fique" at bounding box center [596, 269] width 296 height 70
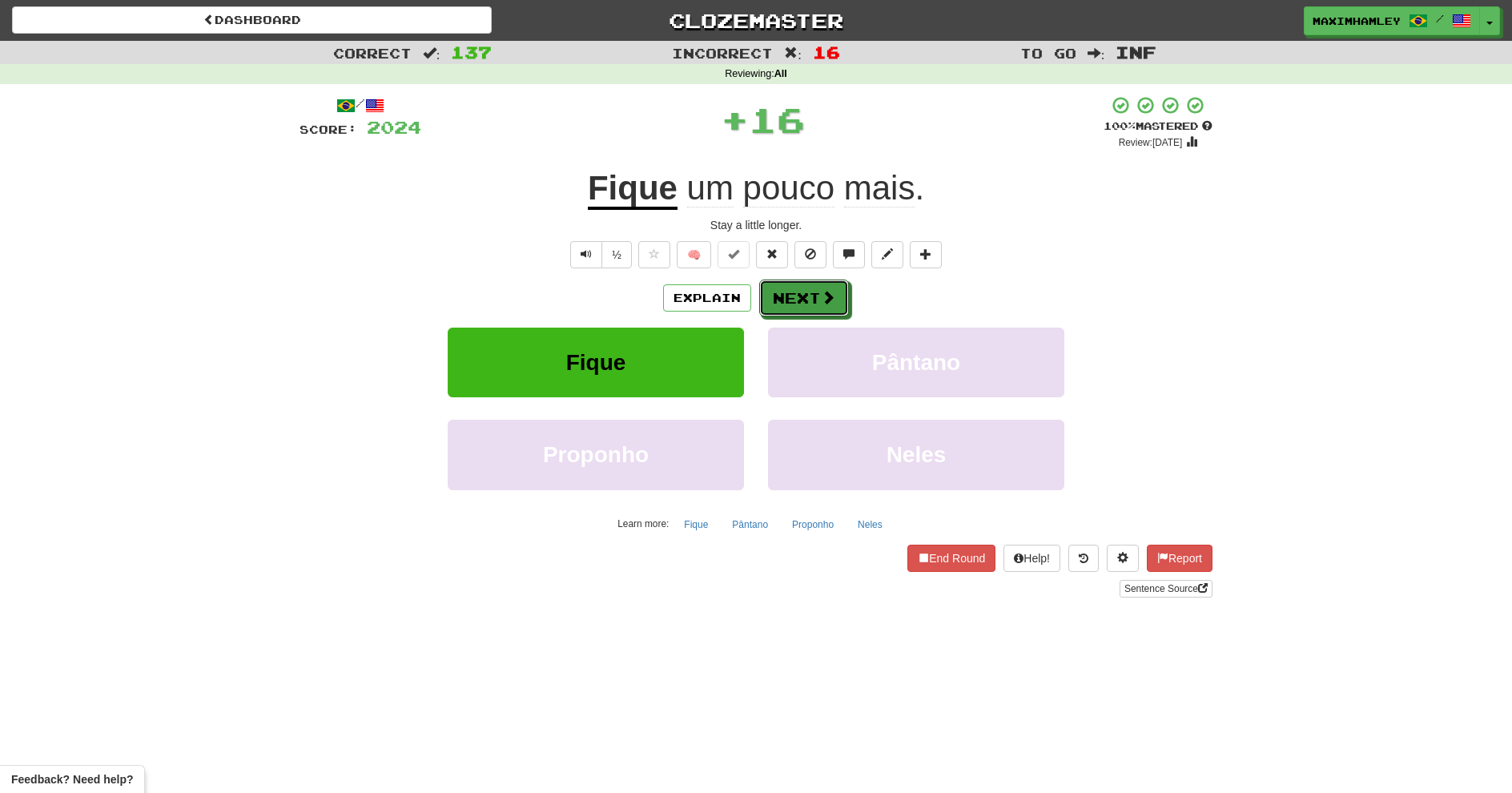
click at [791, 315] on button "Next" at bounding box center [803, 297] width 90 height 37
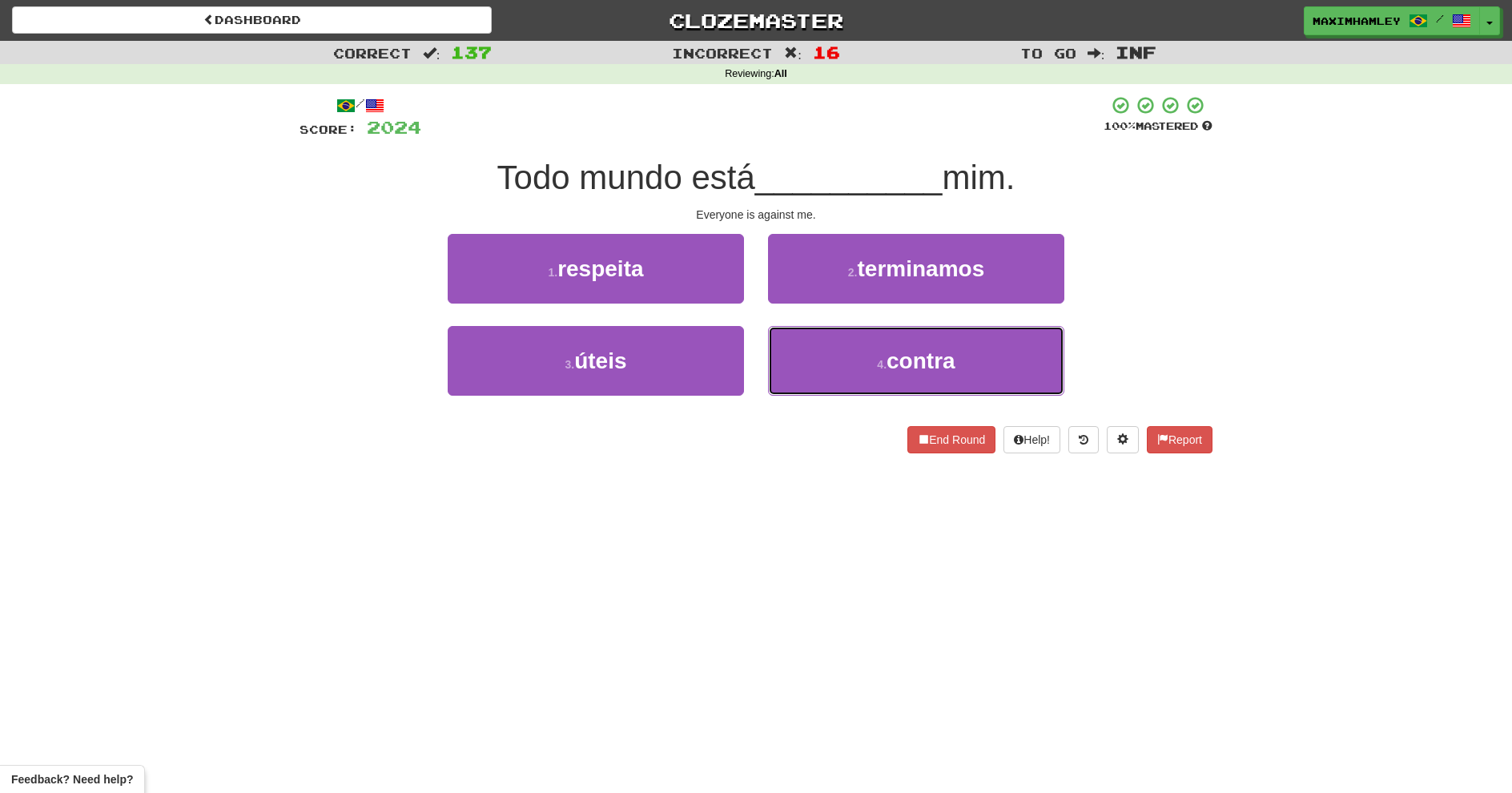
click at [813, 360] on button "4 . contra" at bounding box center [916, 360] width 296 height 70
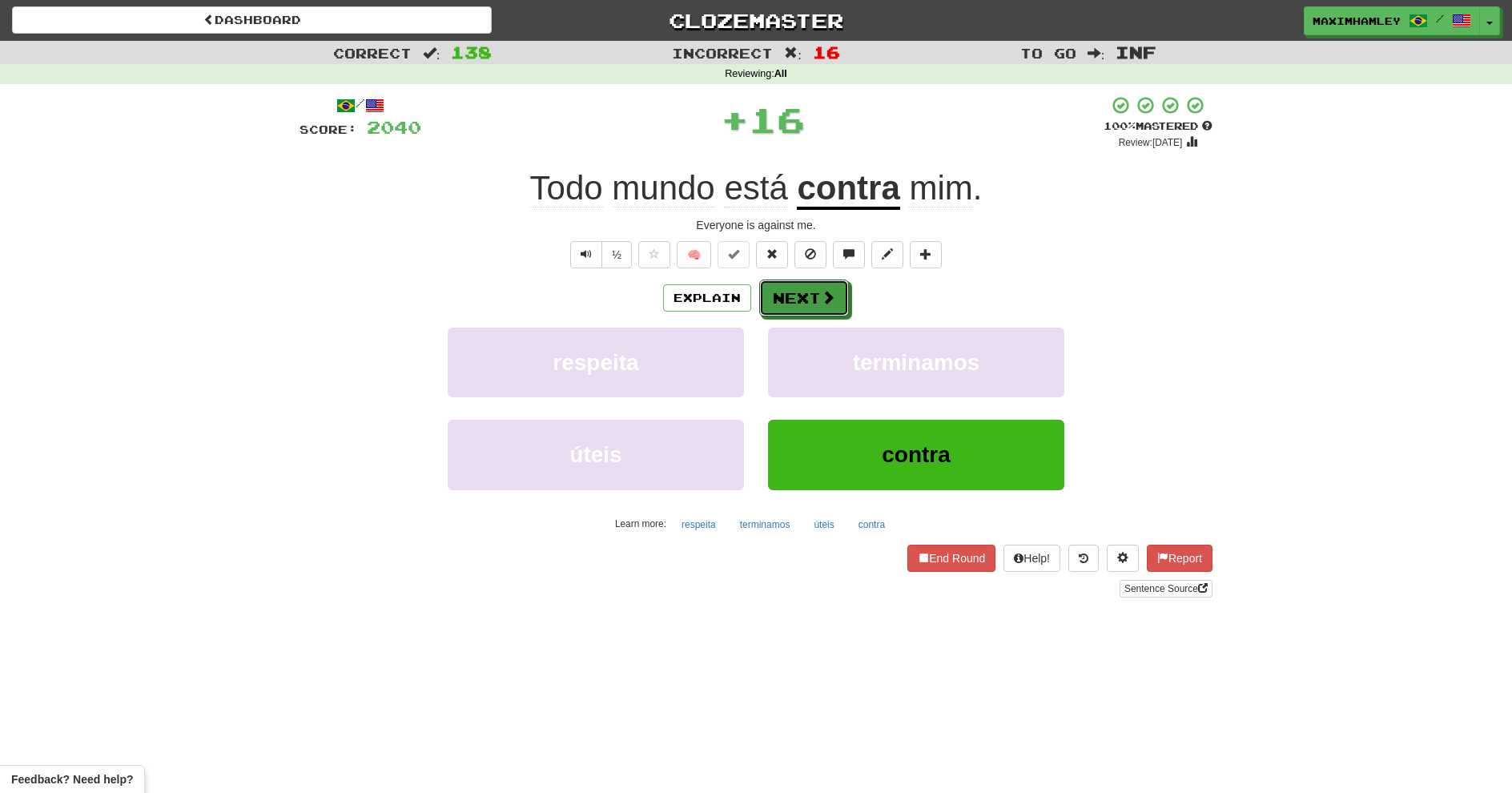
click at [782, 302] on button "Next" at bounding box center [803, 297] width 90 height 37
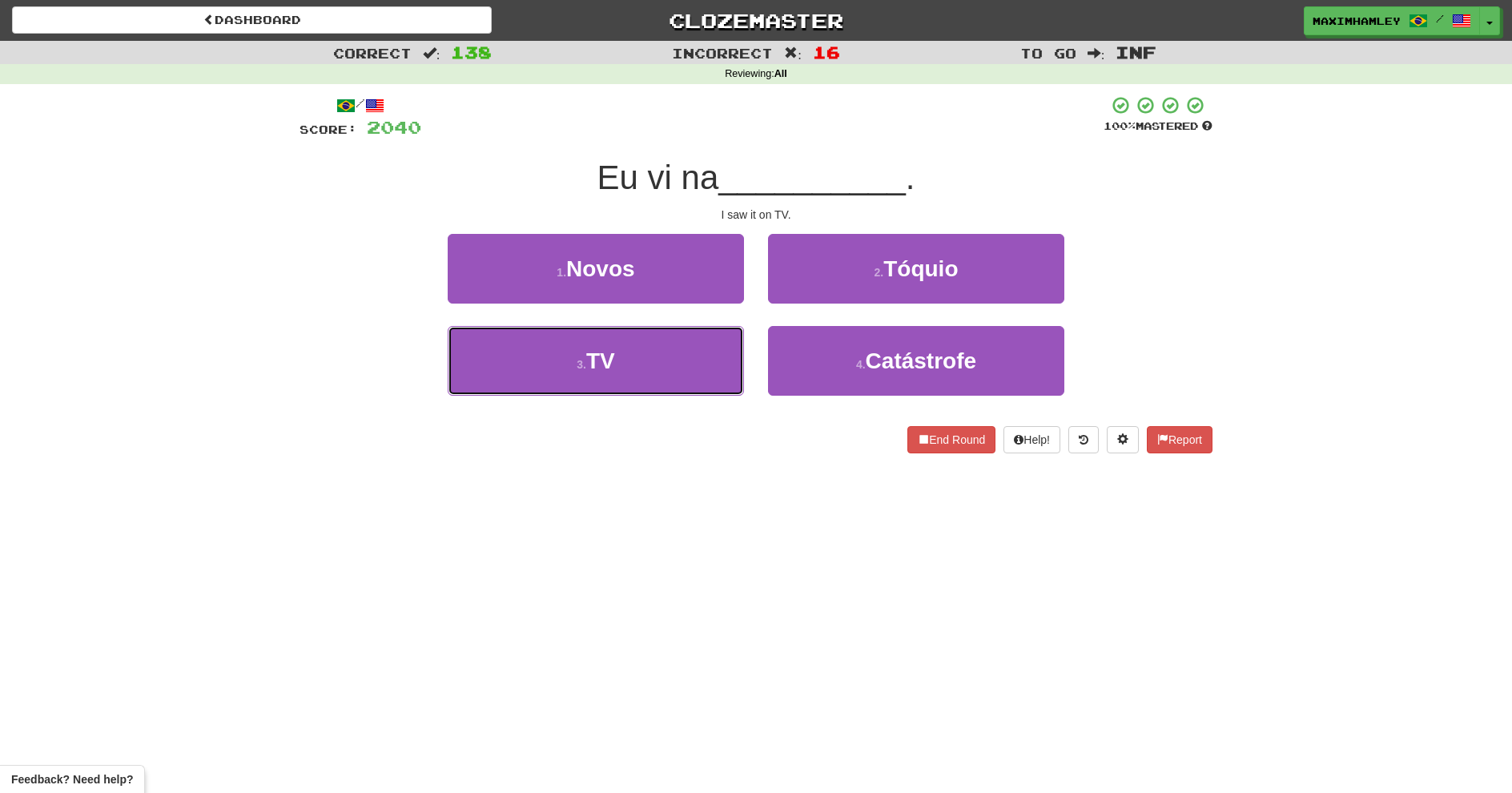
drag, startPoint x: 664, startPoint y: 349, endPoint x: 699, endPoint y: 339, distance: 36.4
click at [666, 350] on button "3 . TV" at bounding box center [596, 360] width 296 height 70
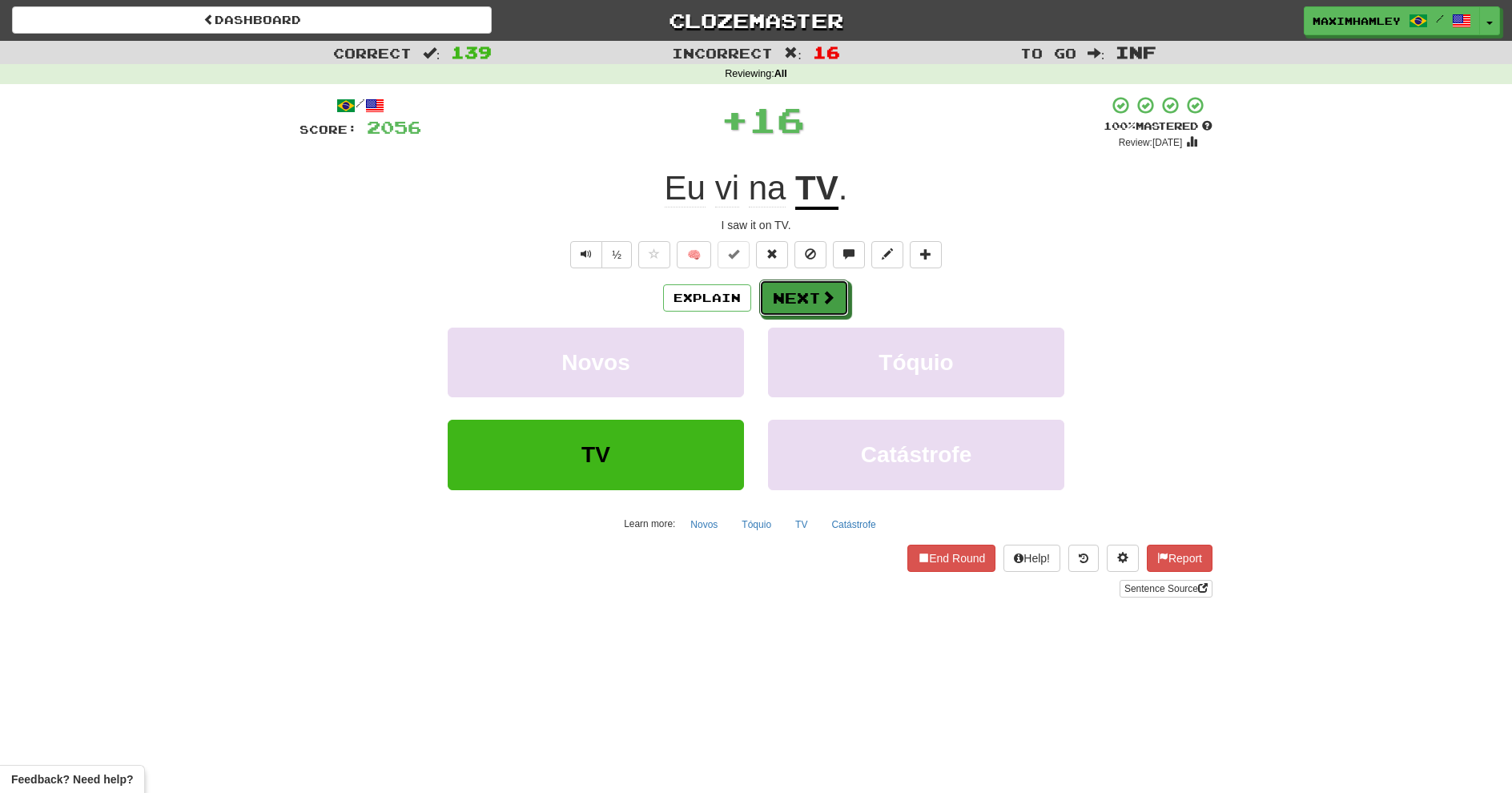
click at [776, 291] on button "Next" at bounding box center [803, 297] width 90 height 37
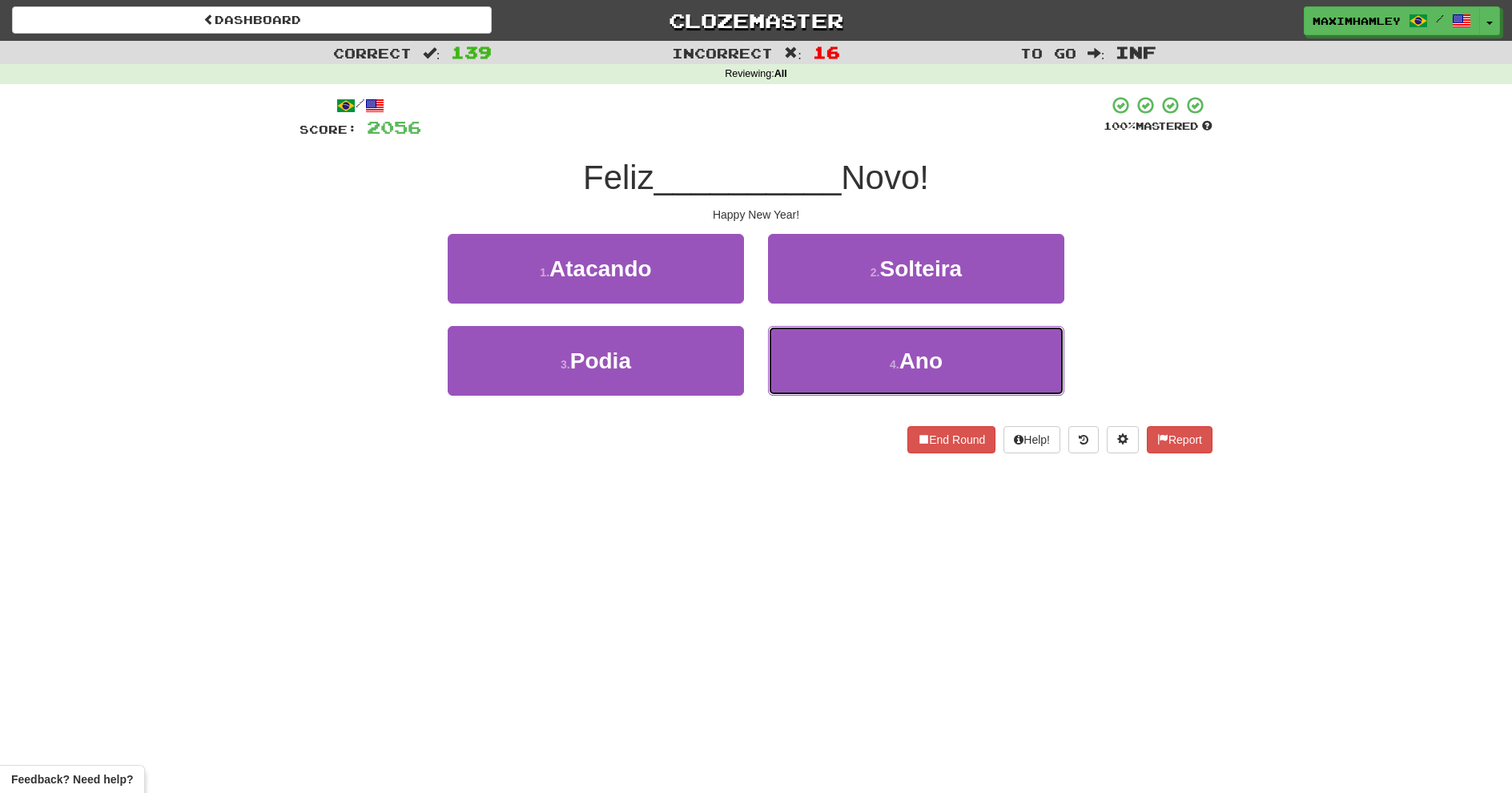
click at [838, 359] on button "4 . Ano" at bounding box center [916, 360] width 296 height 70
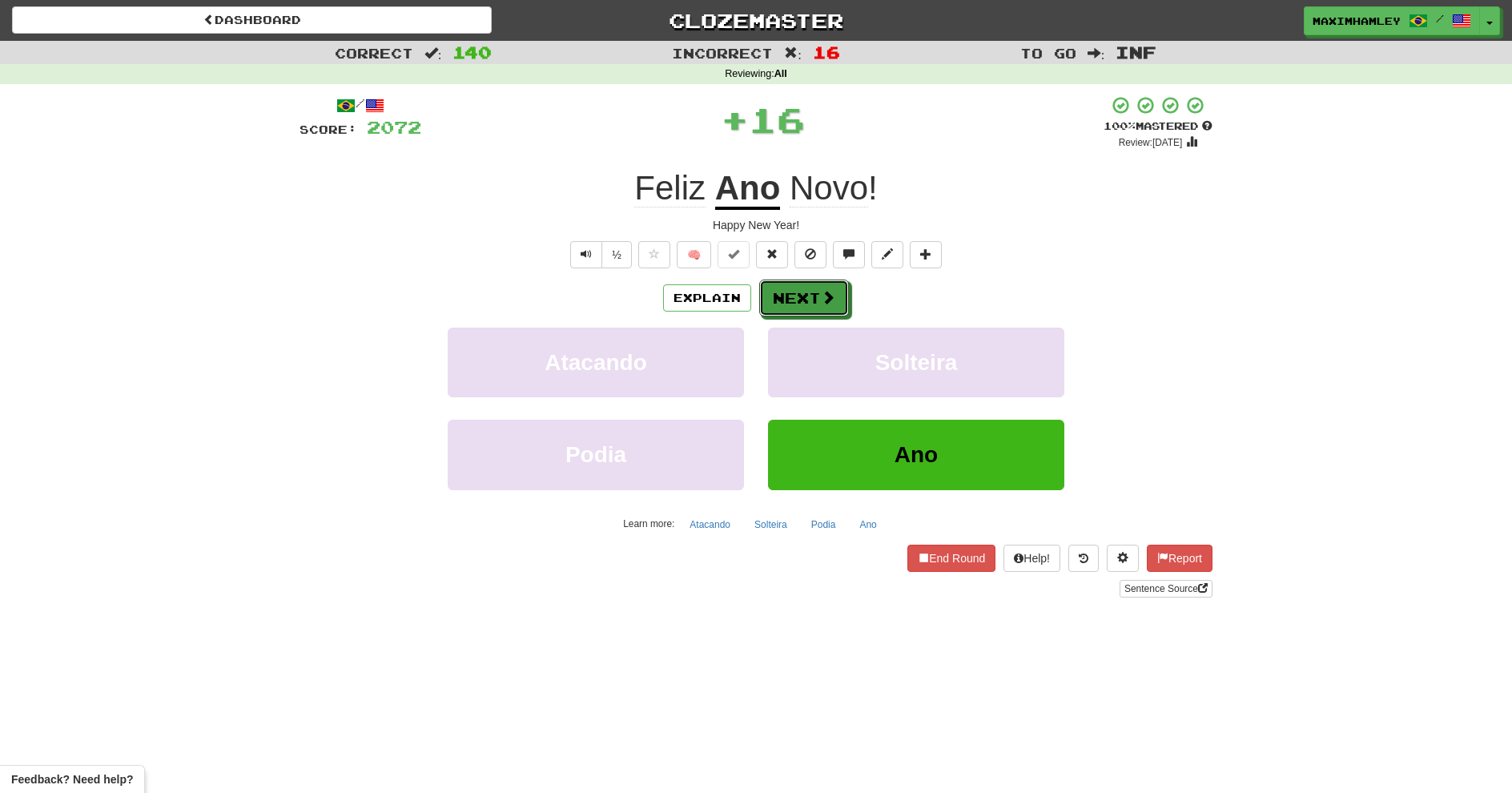
click at [813, 297] on button "Next" at bounding box center [803, 297] width 90 height 37
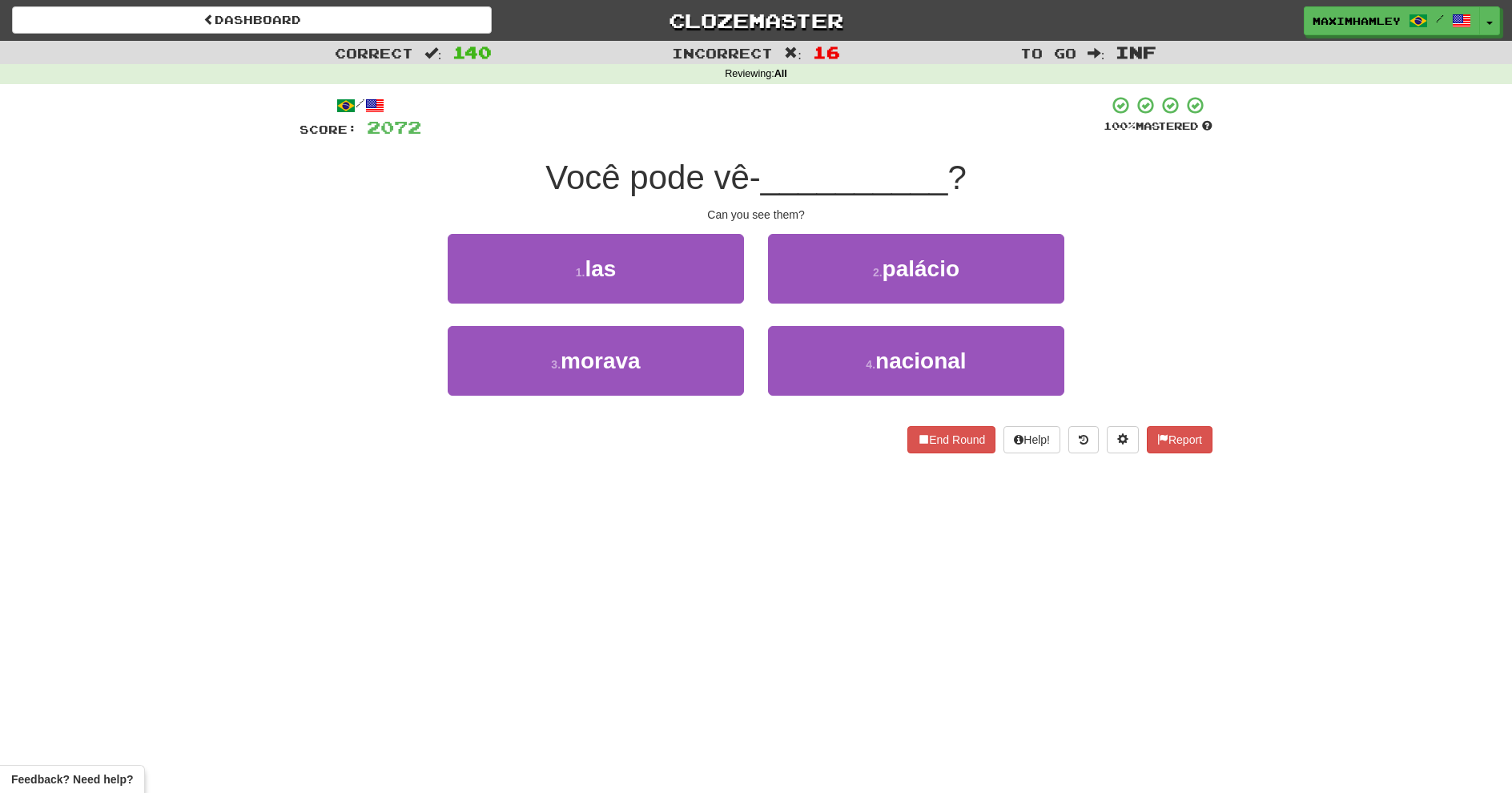
click at [615, 304] on div "1 . las" at bounding box center [595, 279] width 321 height 92
click at [699, 302] on button "1 . las" at bounding box center [596, 269] width 296 height 70
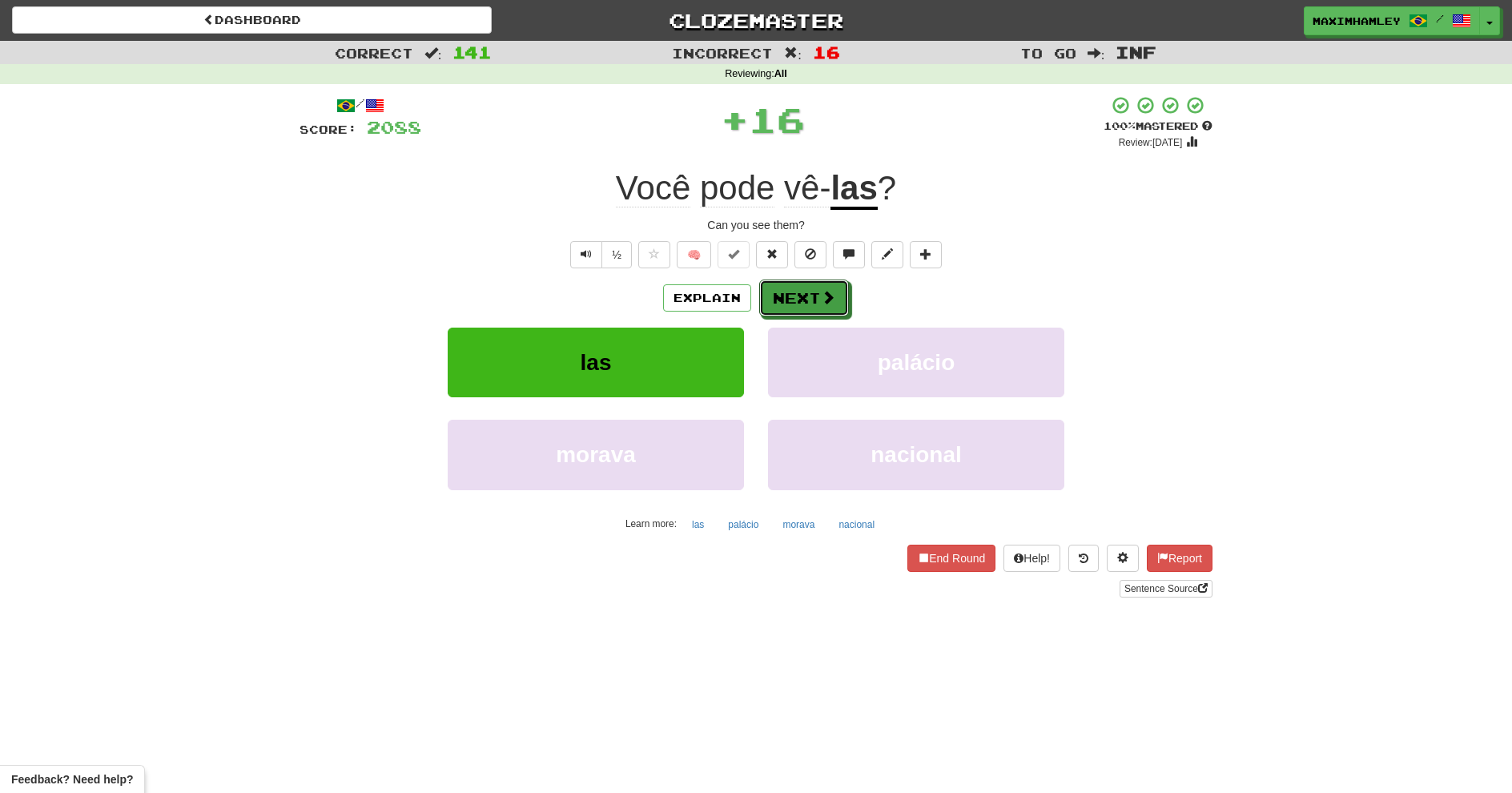
click at [796, 316] on button "Next" at bounding box center [803, 297] width 90 height 37
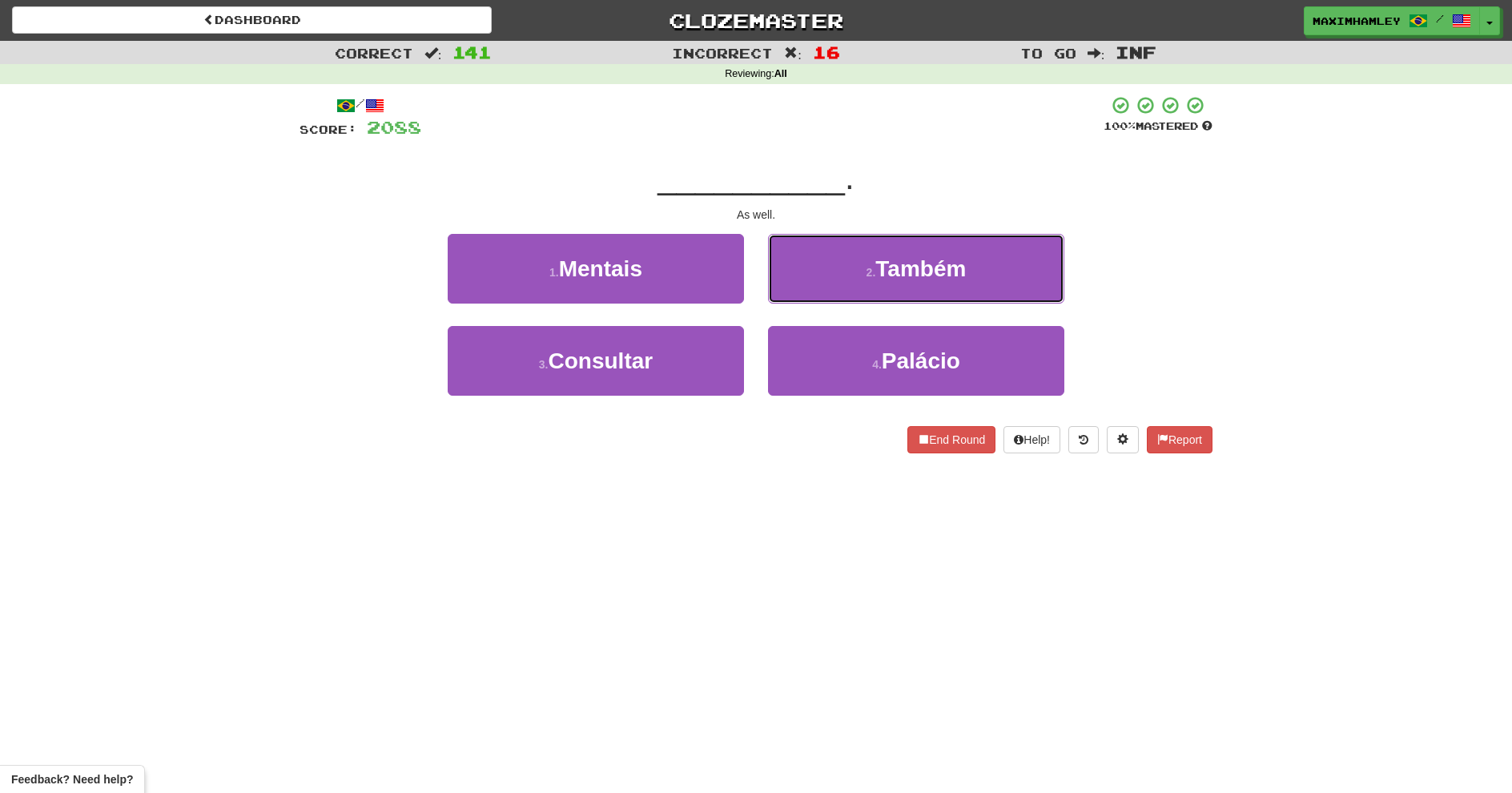
click at [850, 281] on button "2 . Também" at bounding box center [916, 269] width 296 height 70
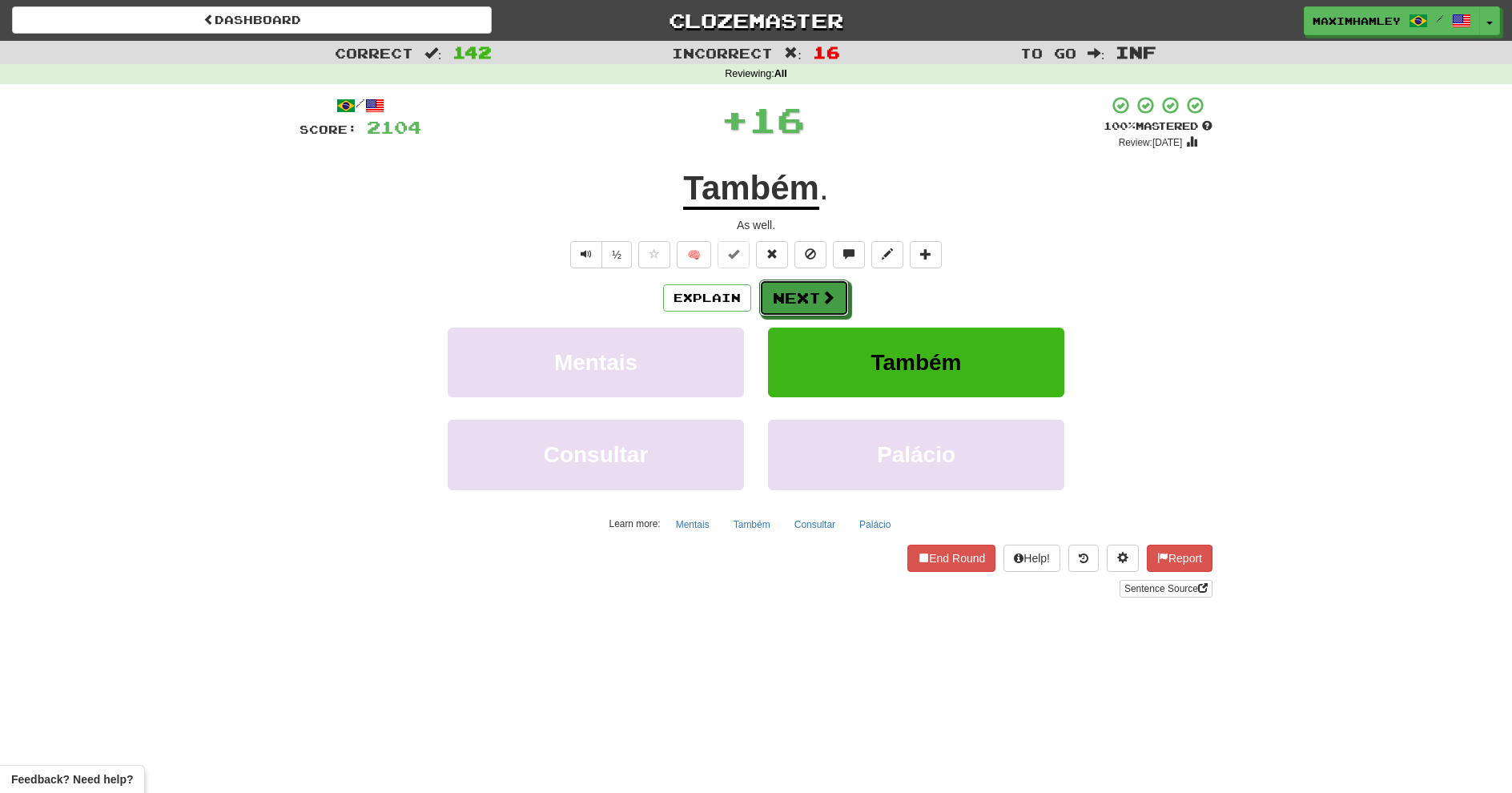
click at [835, 307] on button "Next" at bounding box center [803, 297] width 90 height 37
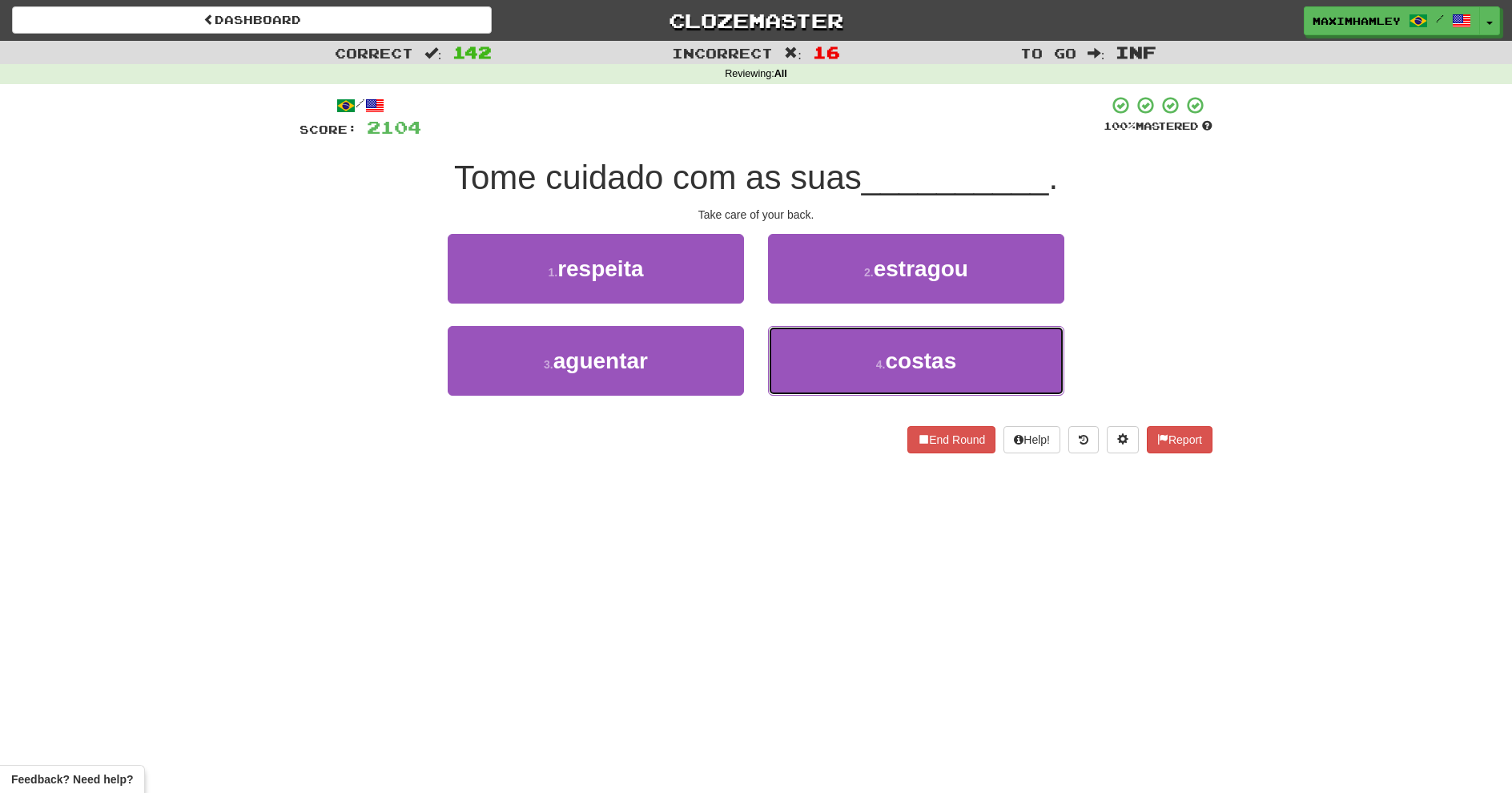
click at [848, 347] on button "4 . costas" at bounding box center [916, 360] width 296 height 70
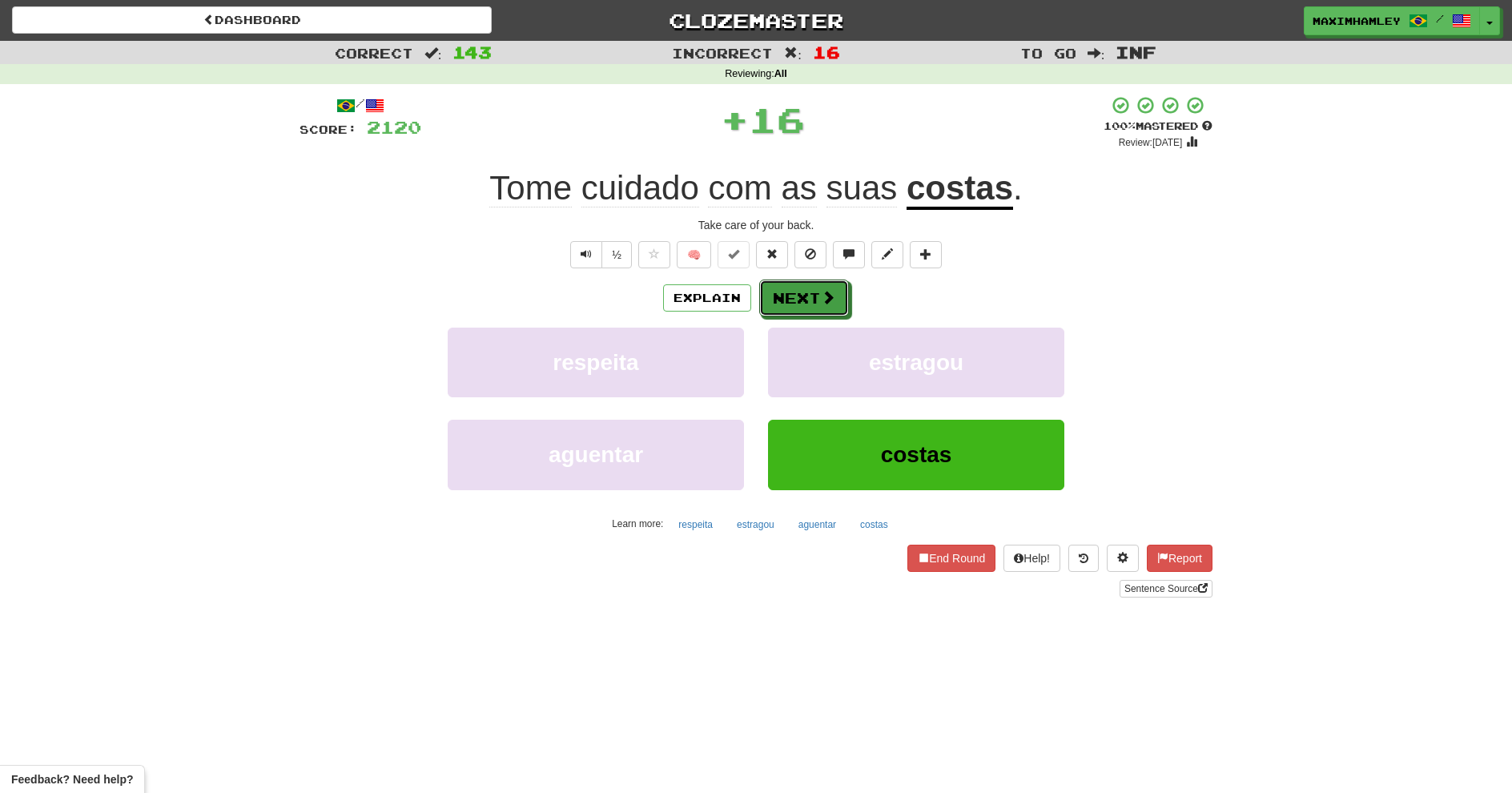
click at [810, 294] on button "Next" at bounding box center [803, 297] width 90 height 37
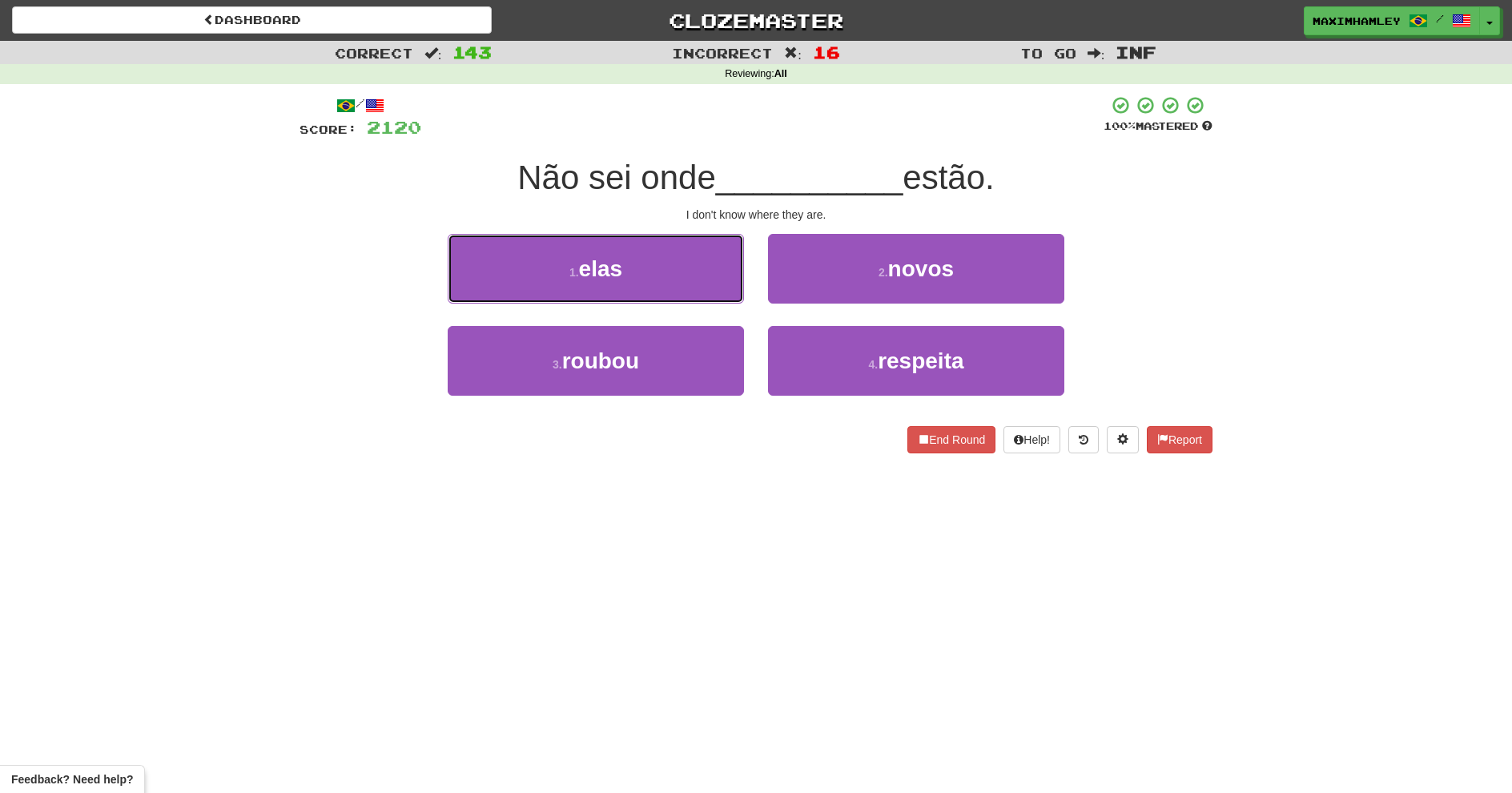
click at [686, 254] on button "1 . elas" at bounding box center [596, 269] width 296 height 70
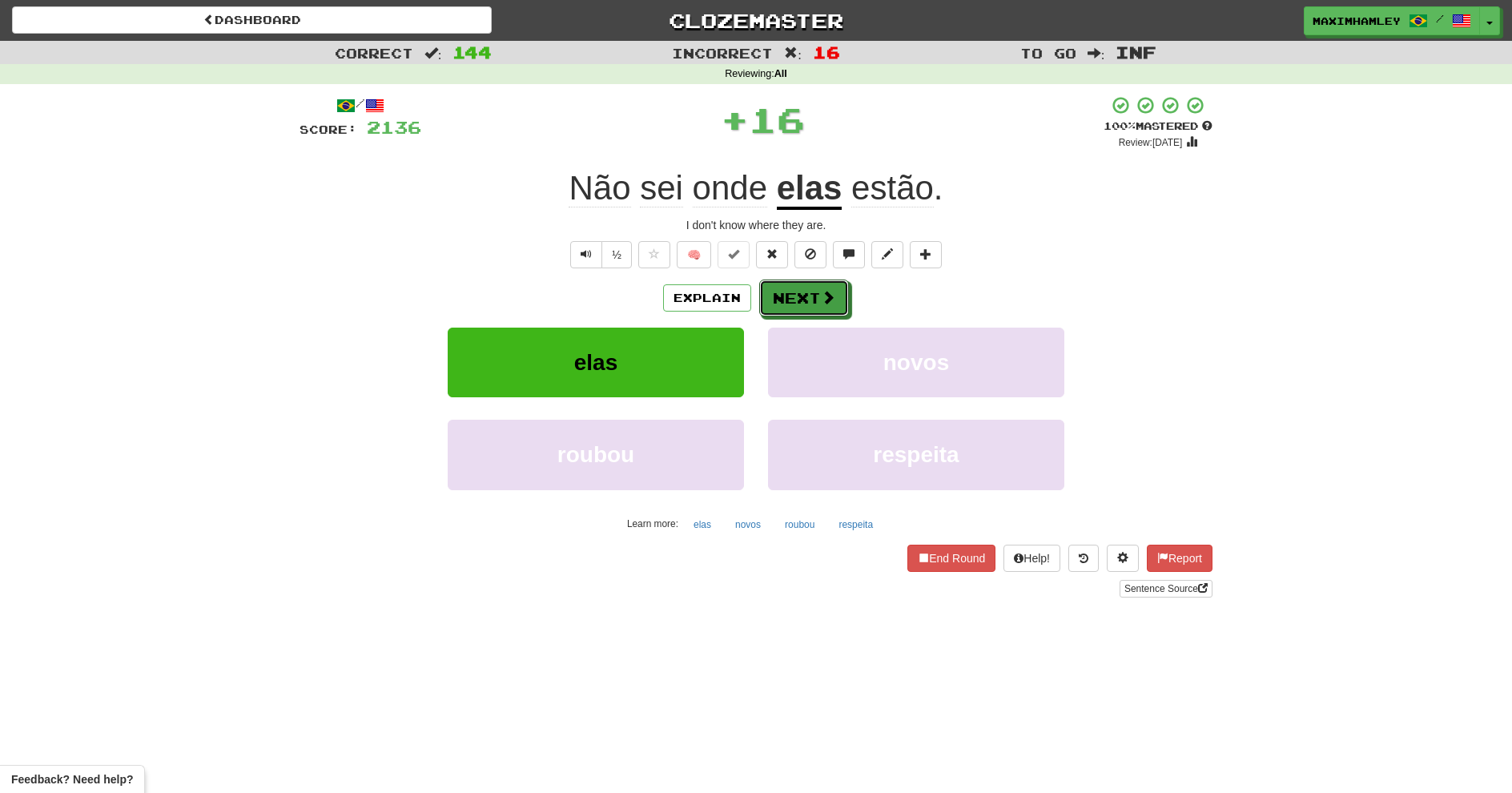
drag, startPoint x: 831, startPoint y: 310, endPoint x: 798, endPoint y: 307, distance: 33.1
click at [798, 307] on button "Next" at bounding box center [803, 297] width 90 height 37
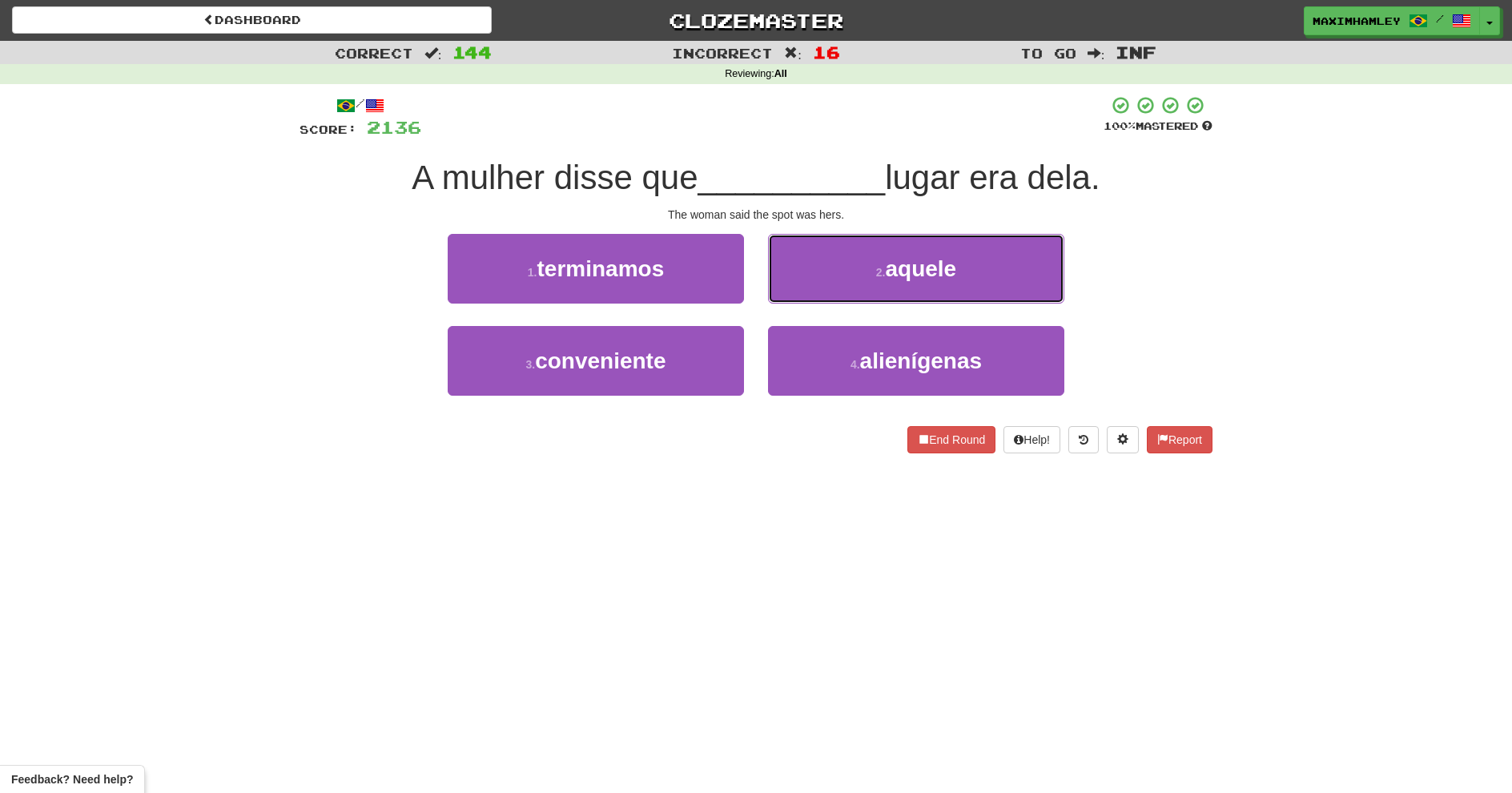
click at [834, 270] on button "2 . aquele" at bounding box center [916, 269] width 296 height 70
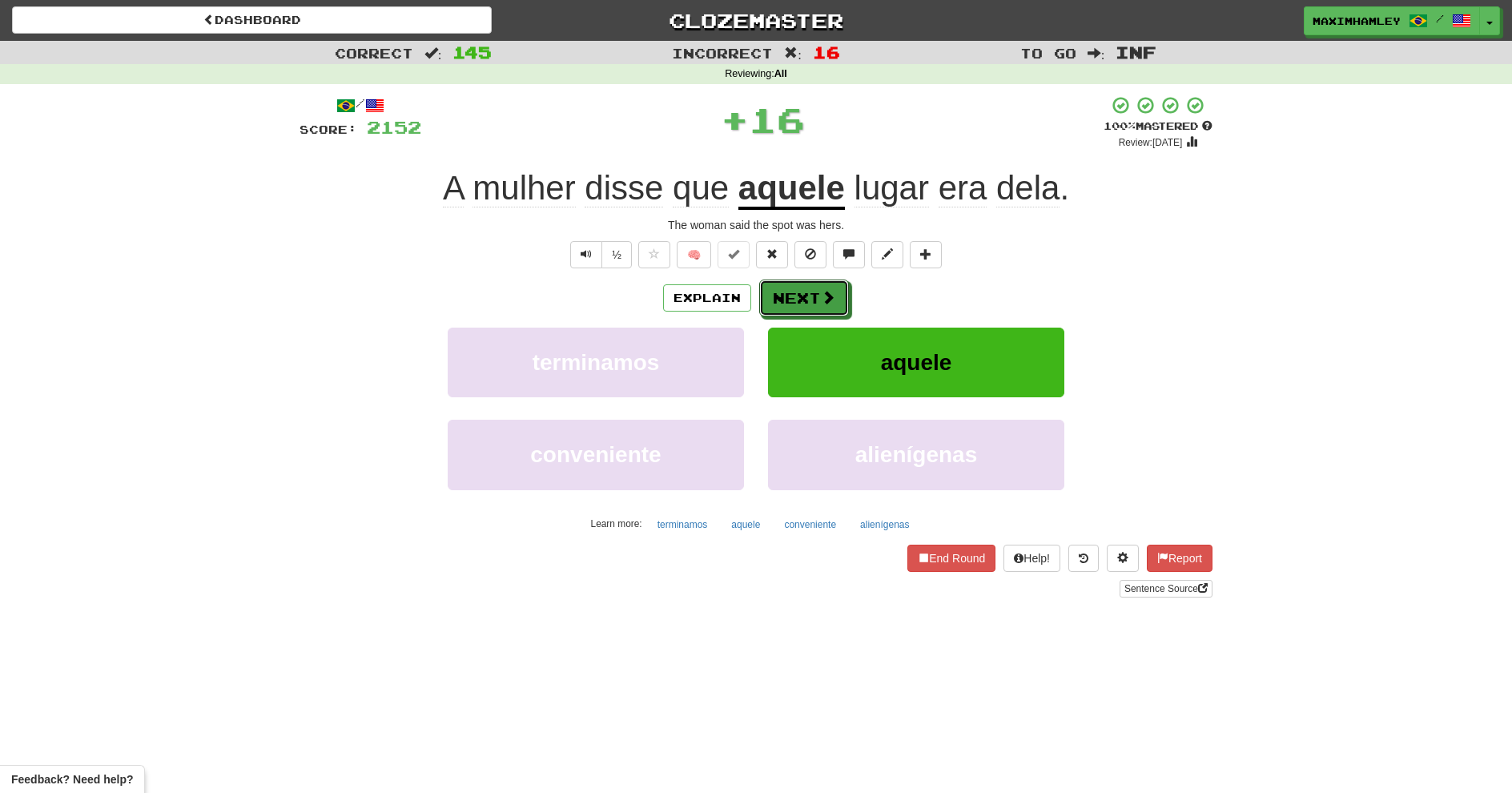
click at [819, 281] on button "Next" at bounding box center [803, 297] width 90 height 37
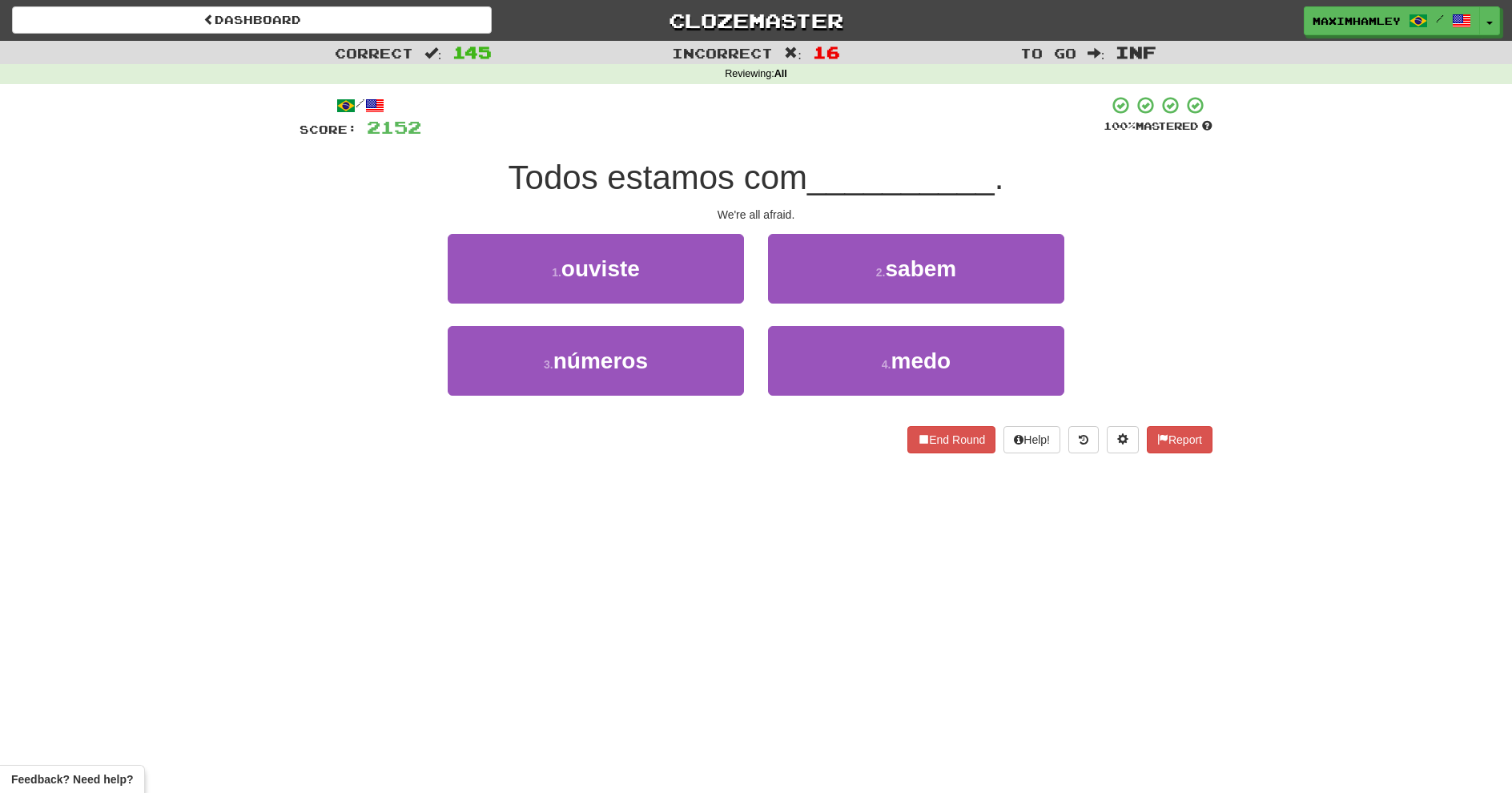
click at [900, 325] on div "2 . sabem" at bounding box center [916, 279] width 321 height 92
click at [899, 356] on span "medo" at bounding box center [921, 360] width 60 height 25
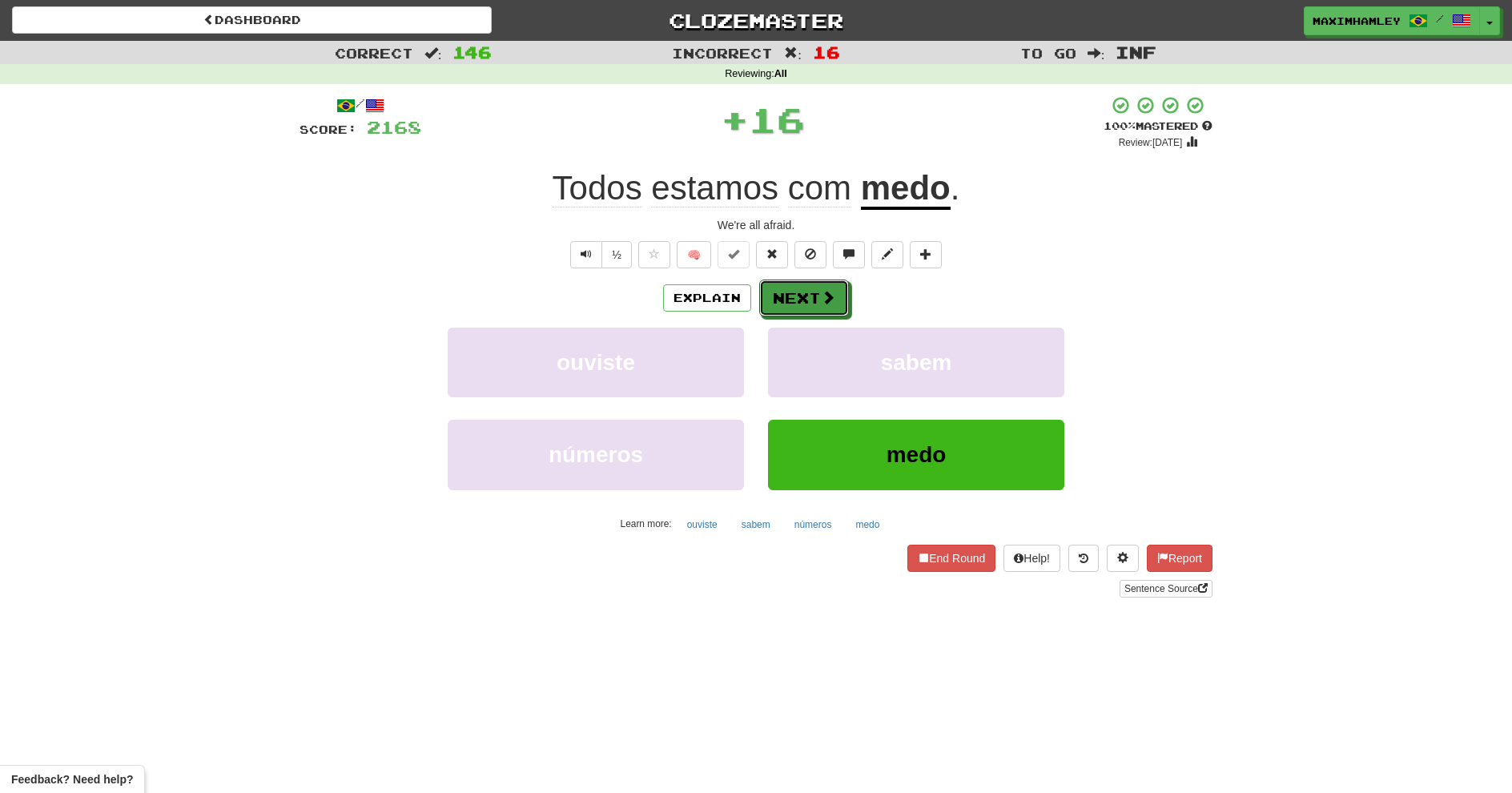
click at [844, 311] on button "Next" at bounding box center [803, 297] width 90 height 37
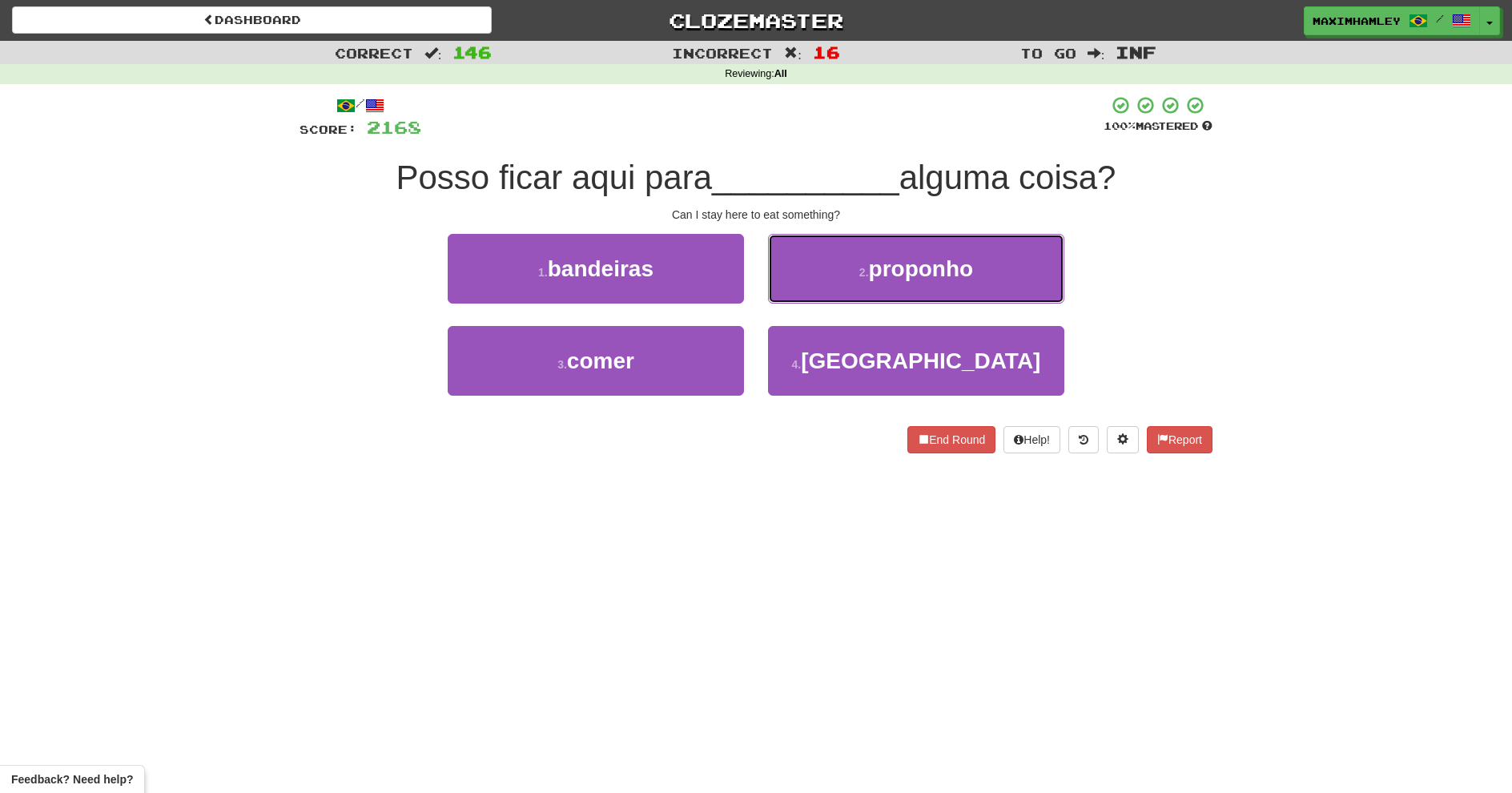
click at [800, 291] on button "2 . proponho" at bounding box center [916, 269] width 296 height 70
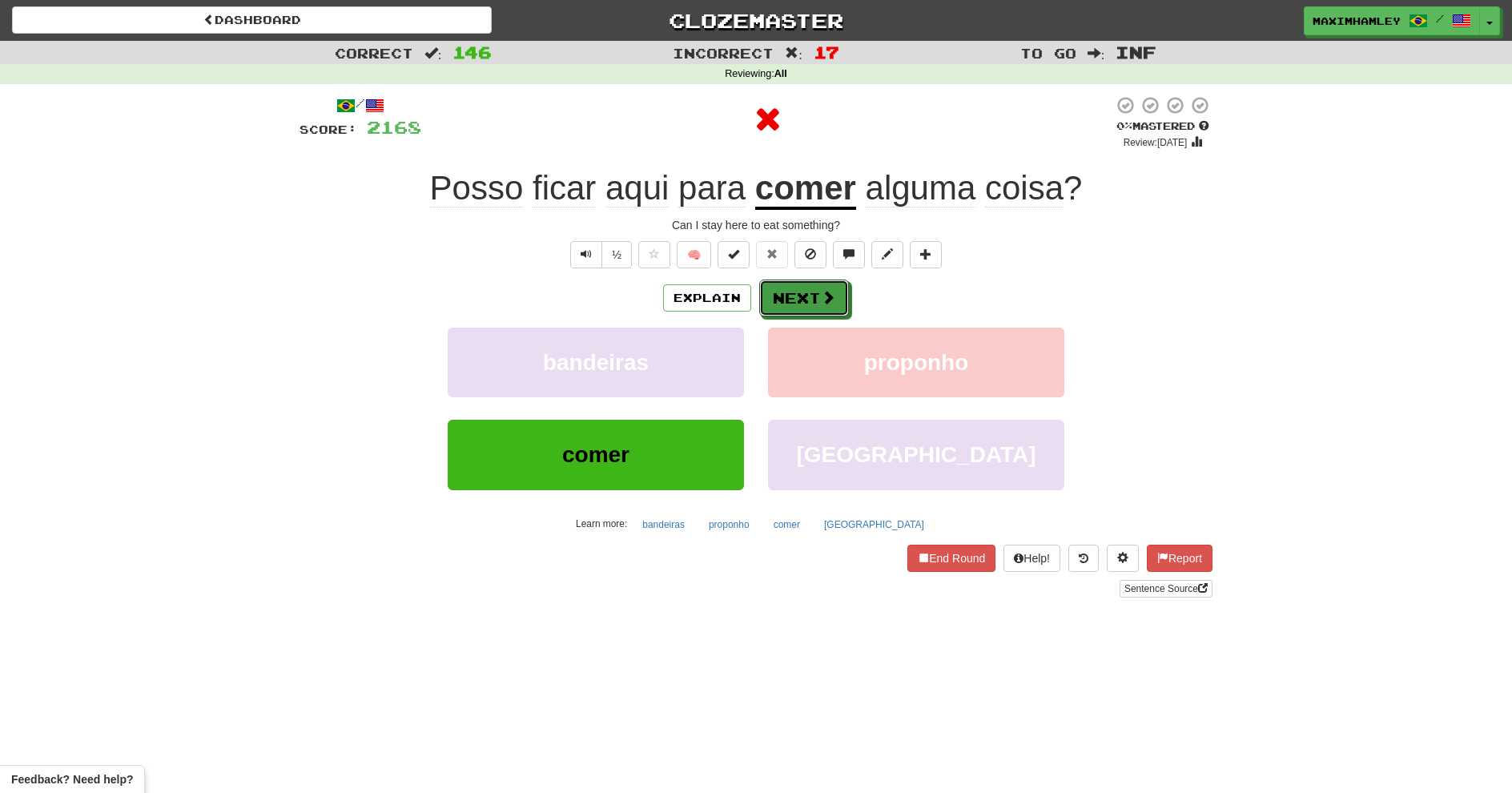
click at [800, 291] on button "Next" at bounding box center [803, 297] width 90 height 37
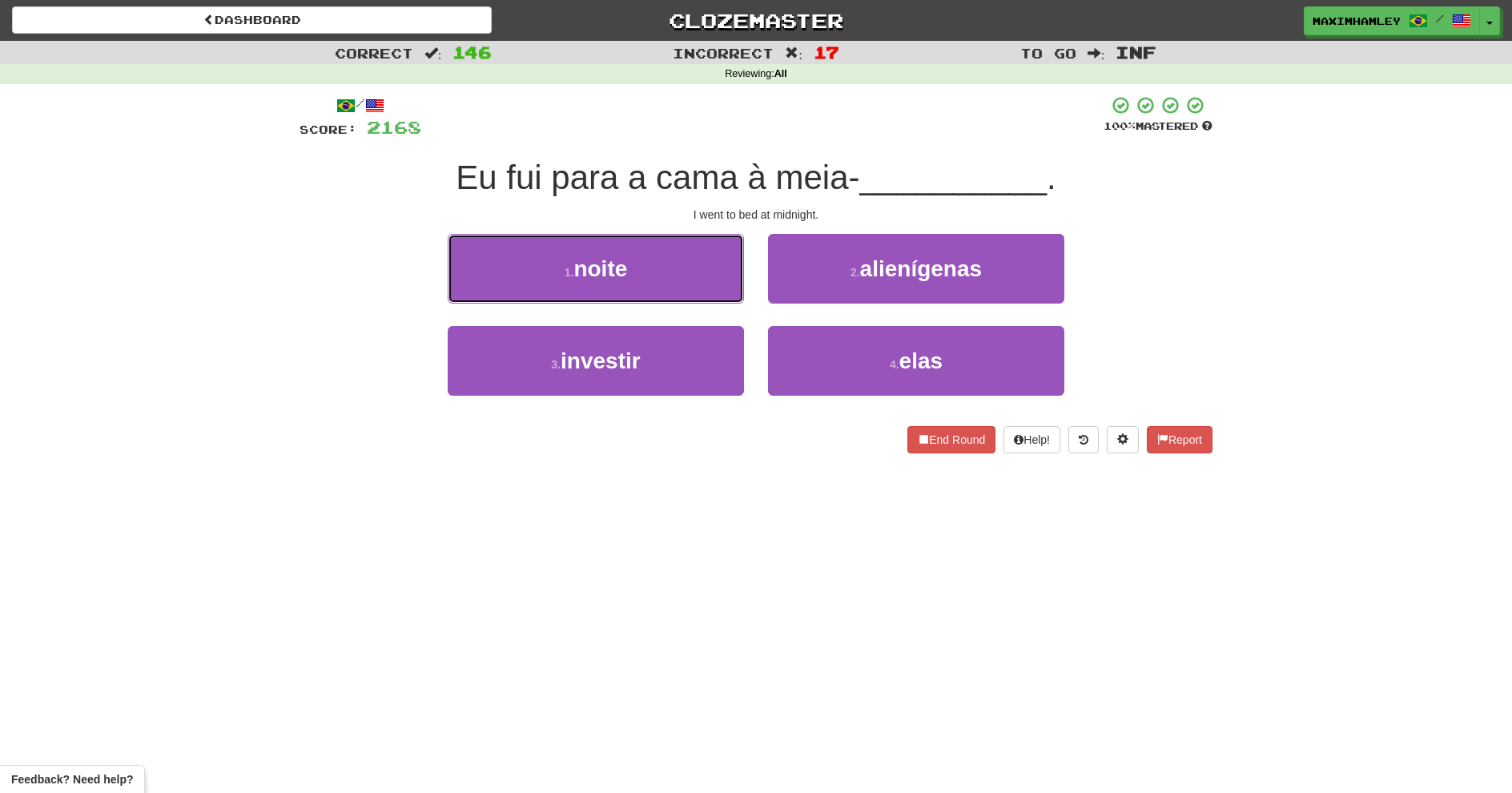
click at [717, 293] on button "1 . noite" at bounding box center [596, 269] width 296 height 70
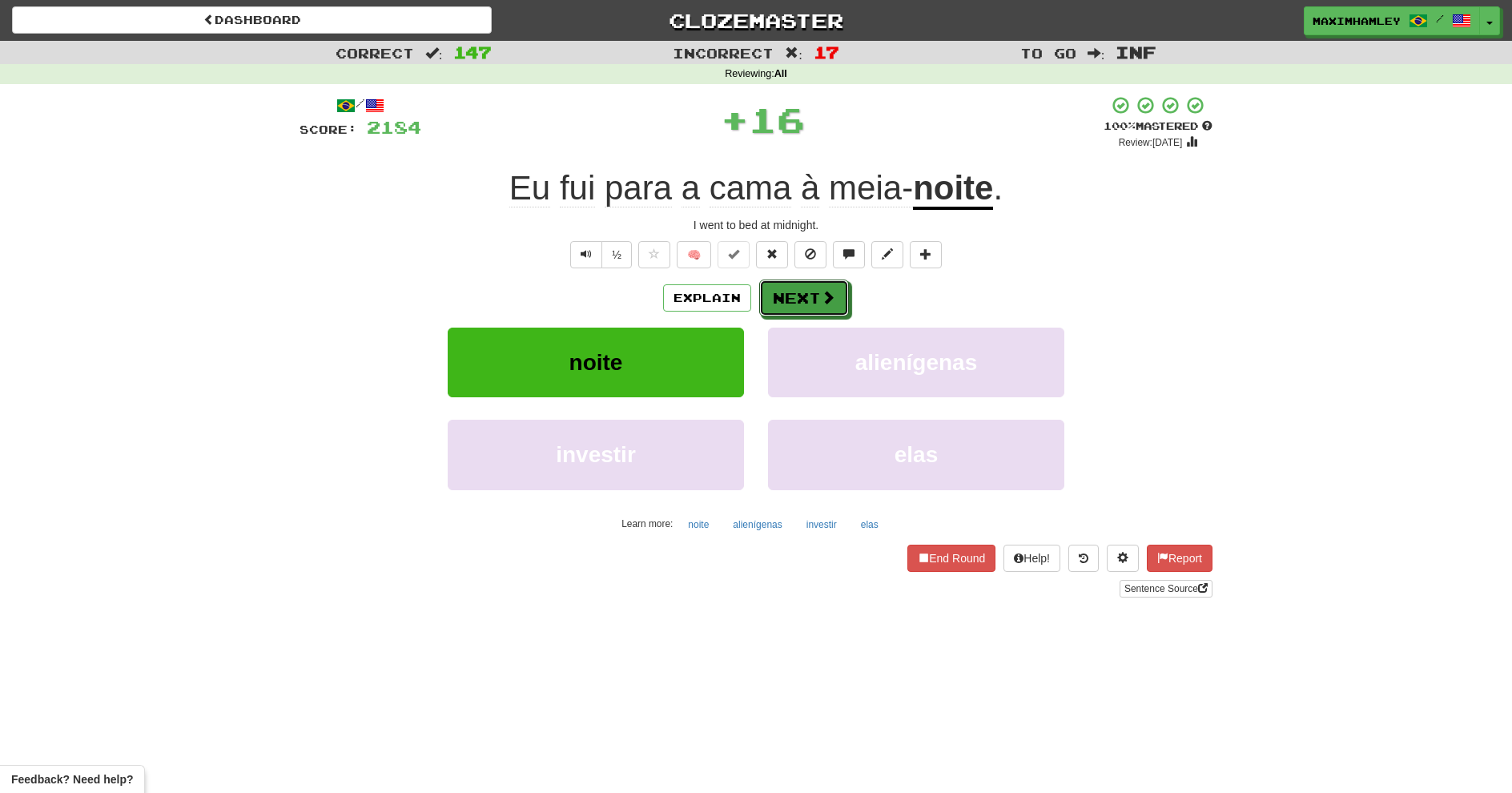
click at [769, 310] on button "Next" at bounding box center [803, 297] width 90 height 37
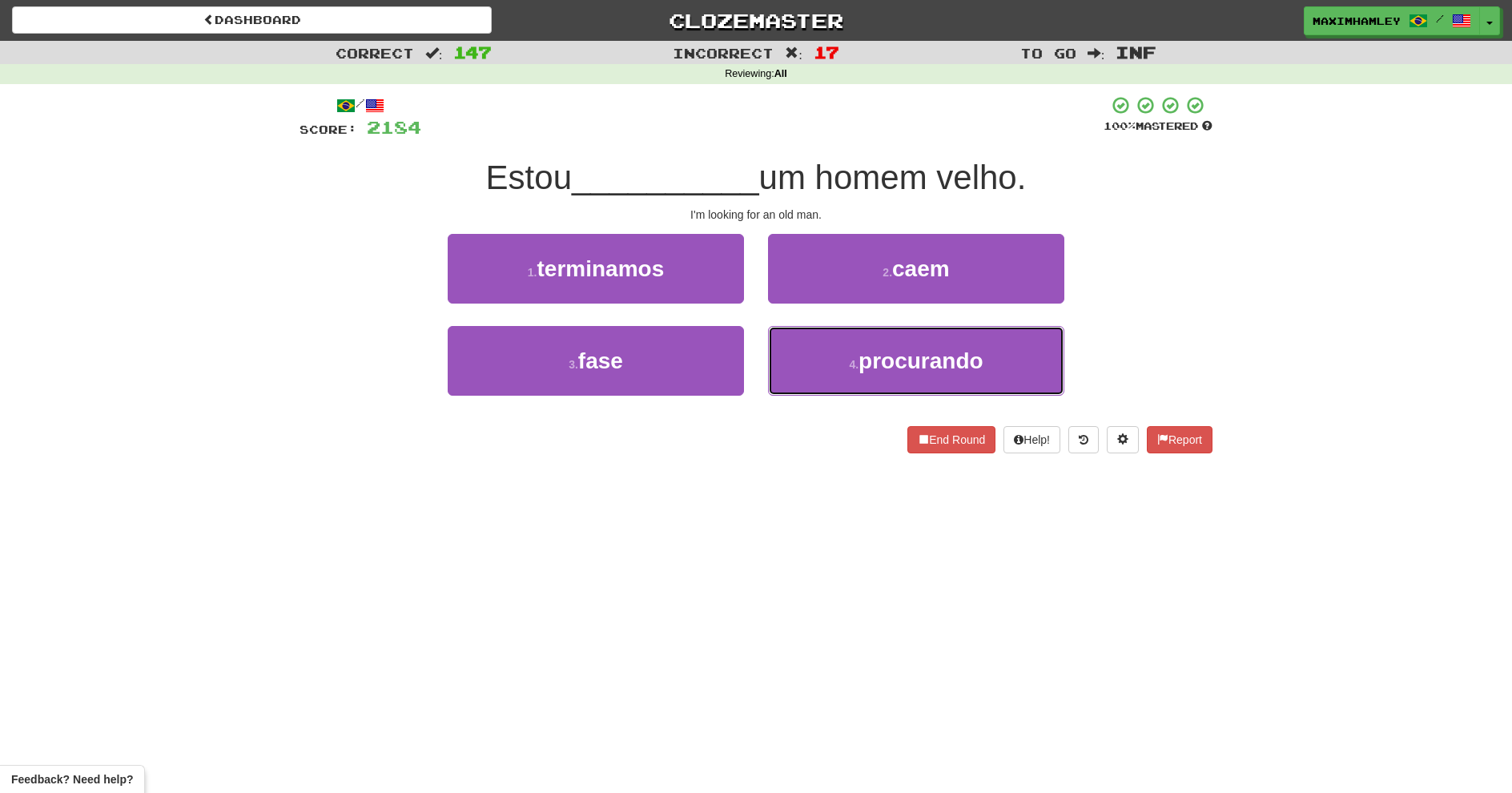
click at [831, 393] on button "4 . procurando" at bounding box center [916, 360] width 296 height 70
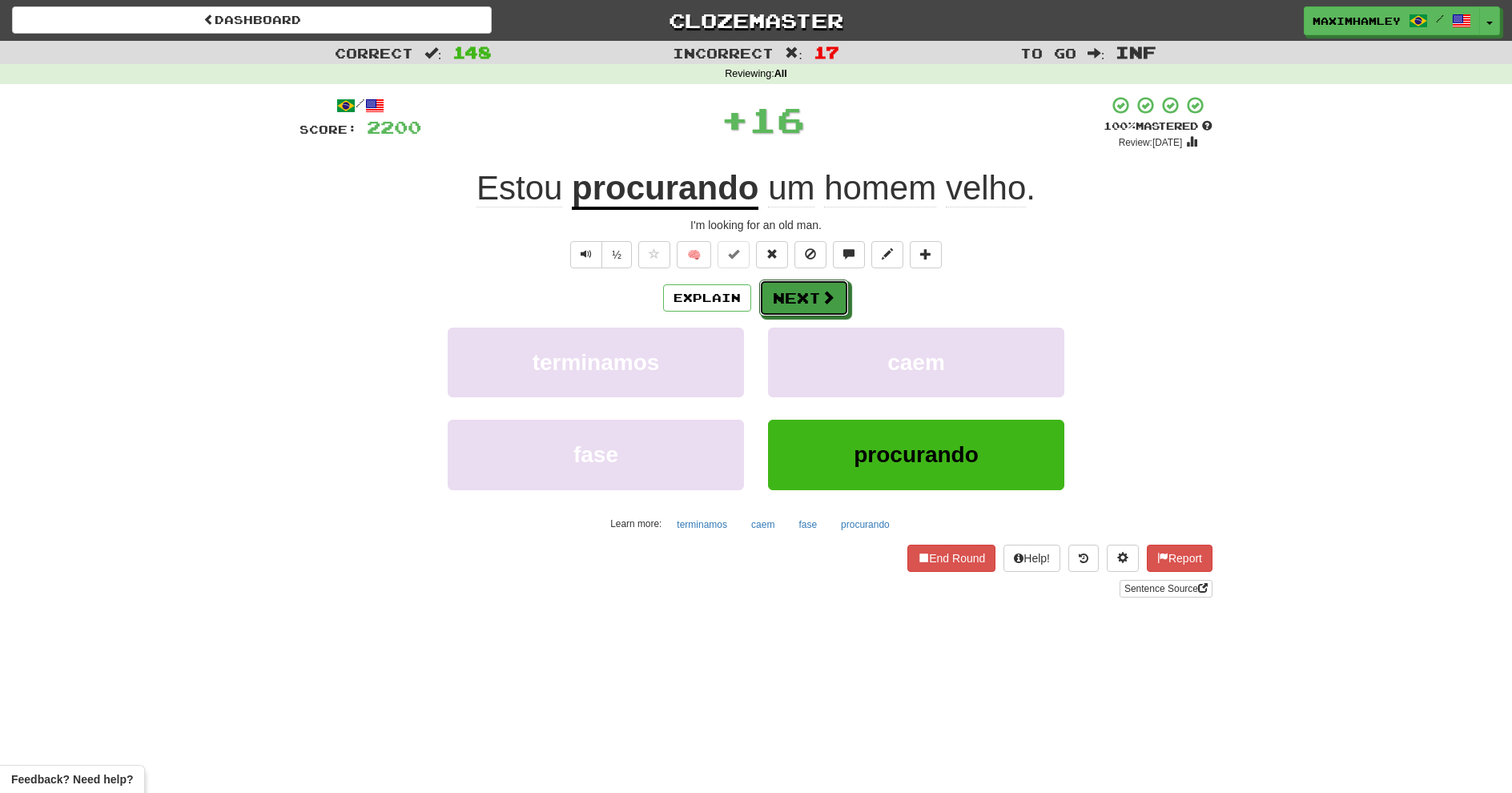
click at [780, 295] on button "Next" at bounding box center [803, 297] width 90 height 37
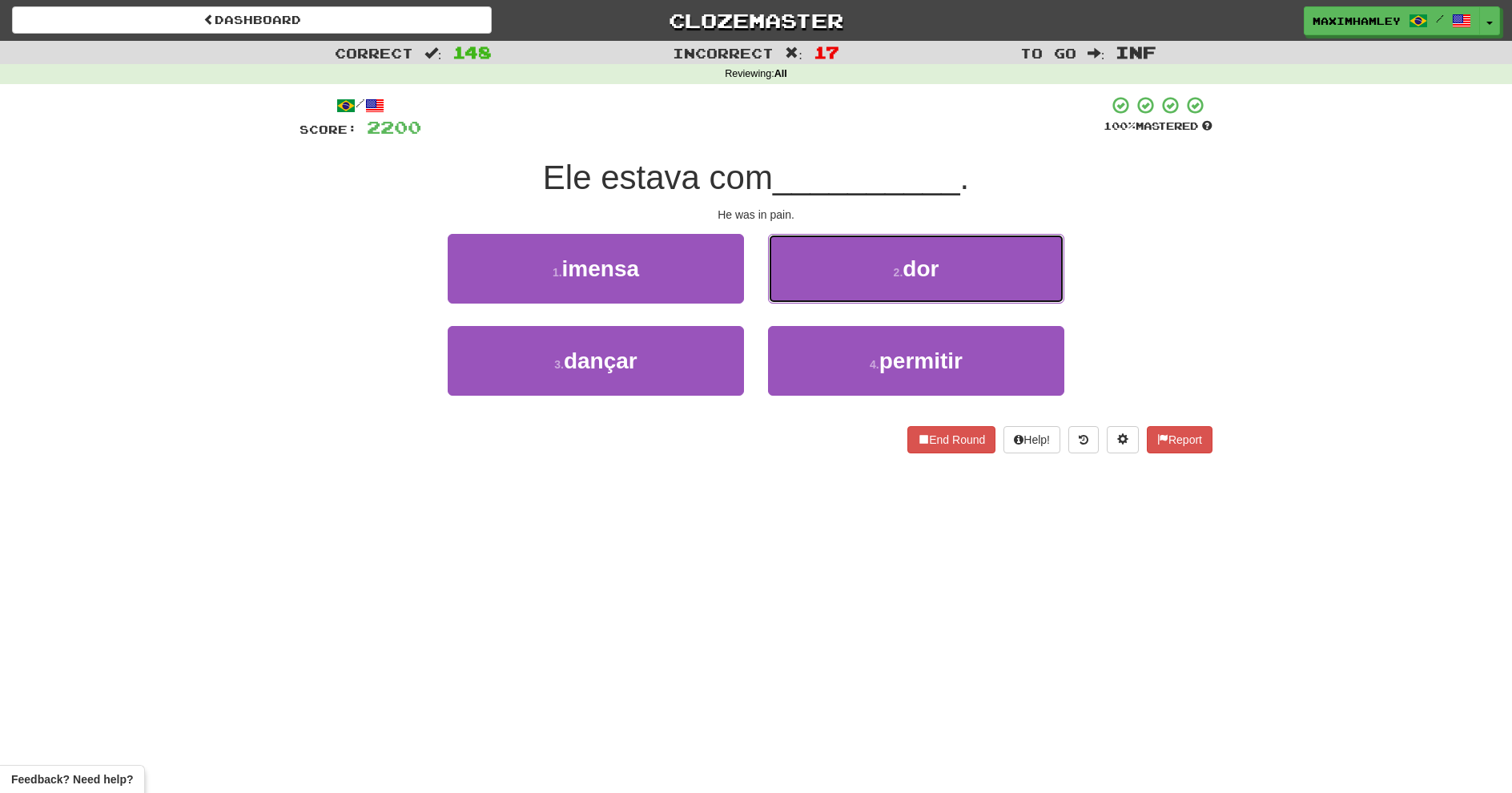
click at [780, 295] on button "2 . dor" at bounding box center [916, 269] width 296 height 70
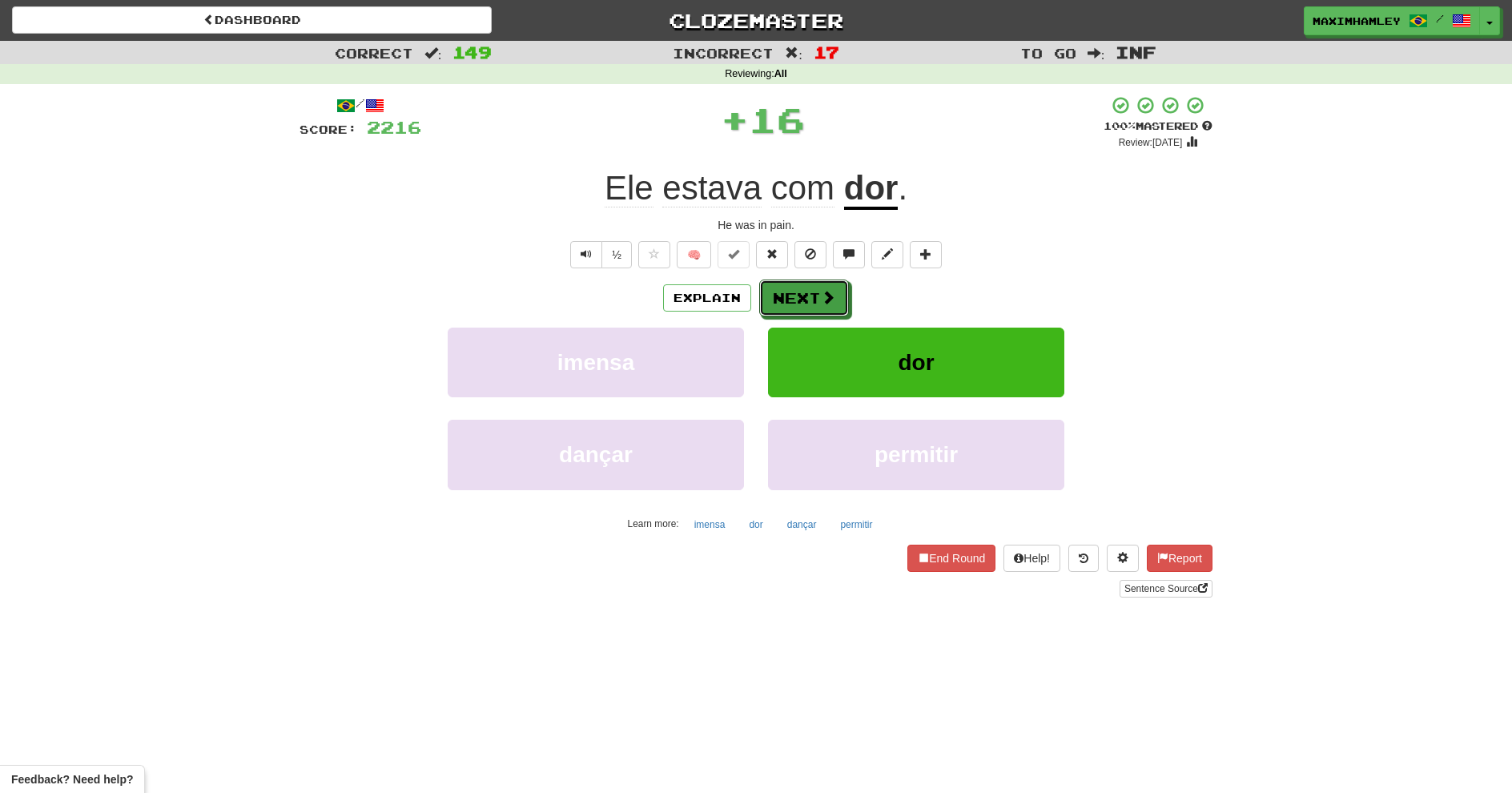
click at [780, 295] on button "Next" at bounding box center [803, 297] width 90 height 37
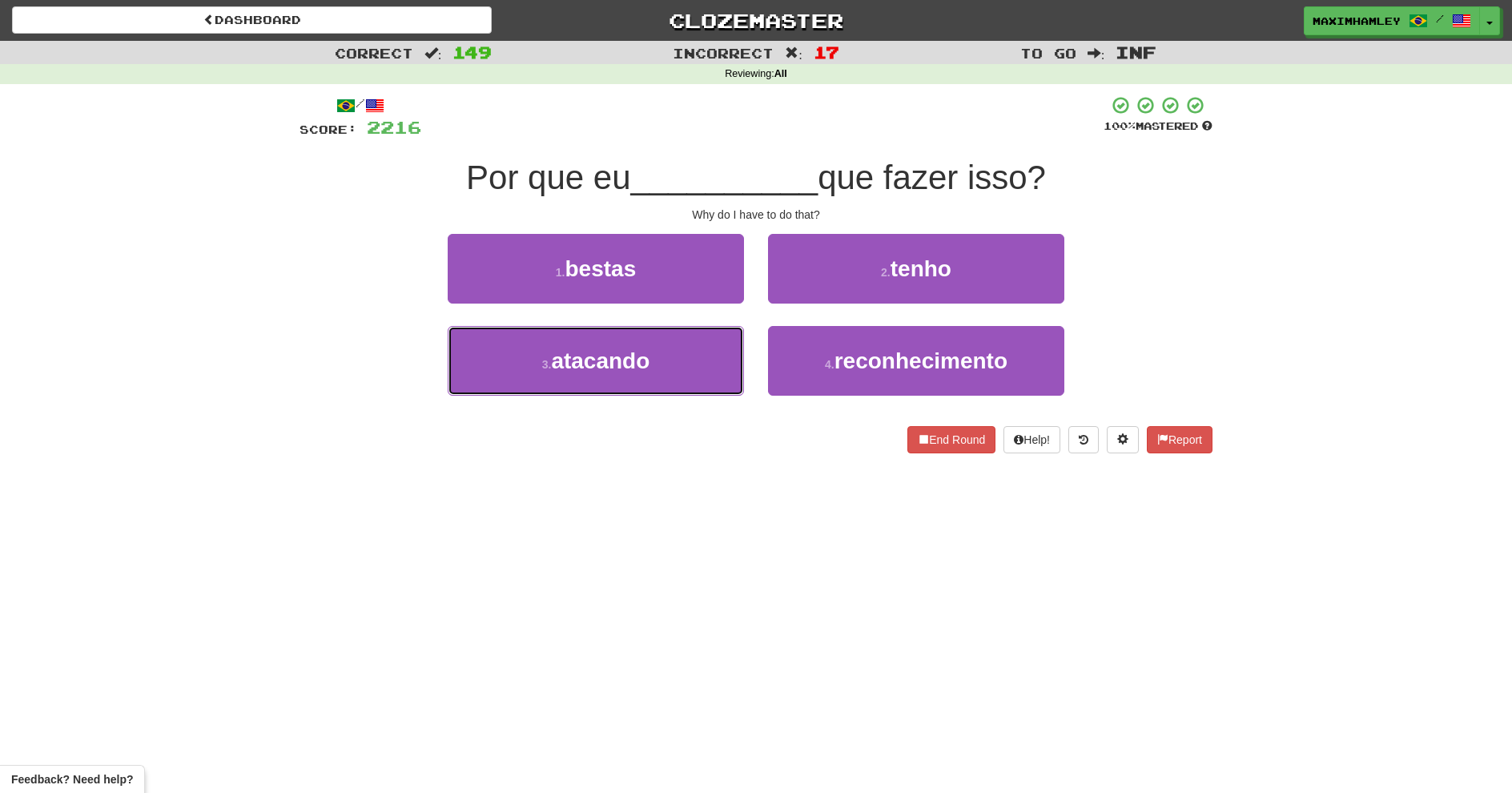
click at [724, 361] on button "3 . atacando" at bounding box center [596, 360] width 296 height 70
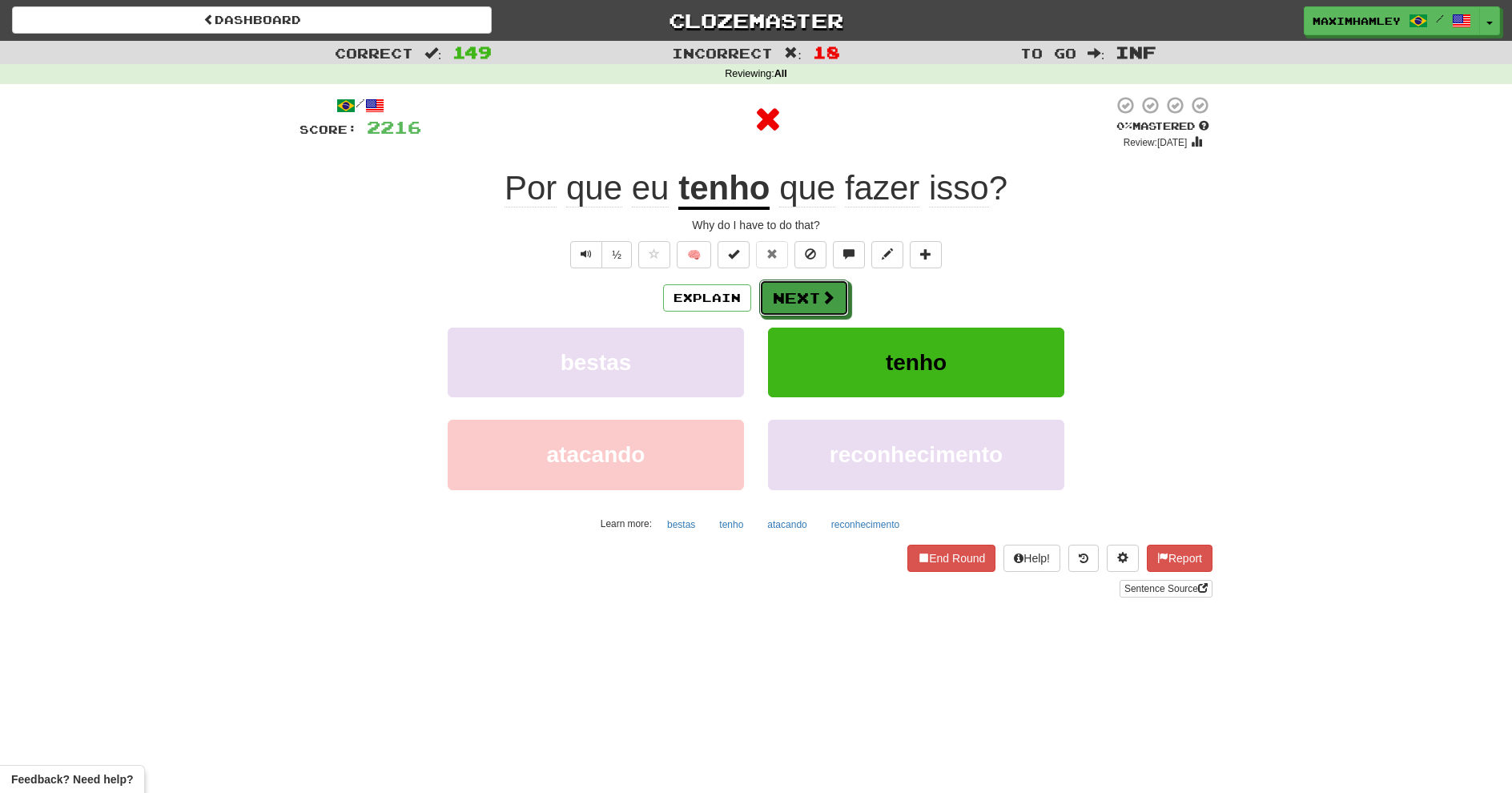
click at [781, 313] on button "Next" at bounding box center [803, 297] width 90 height 37
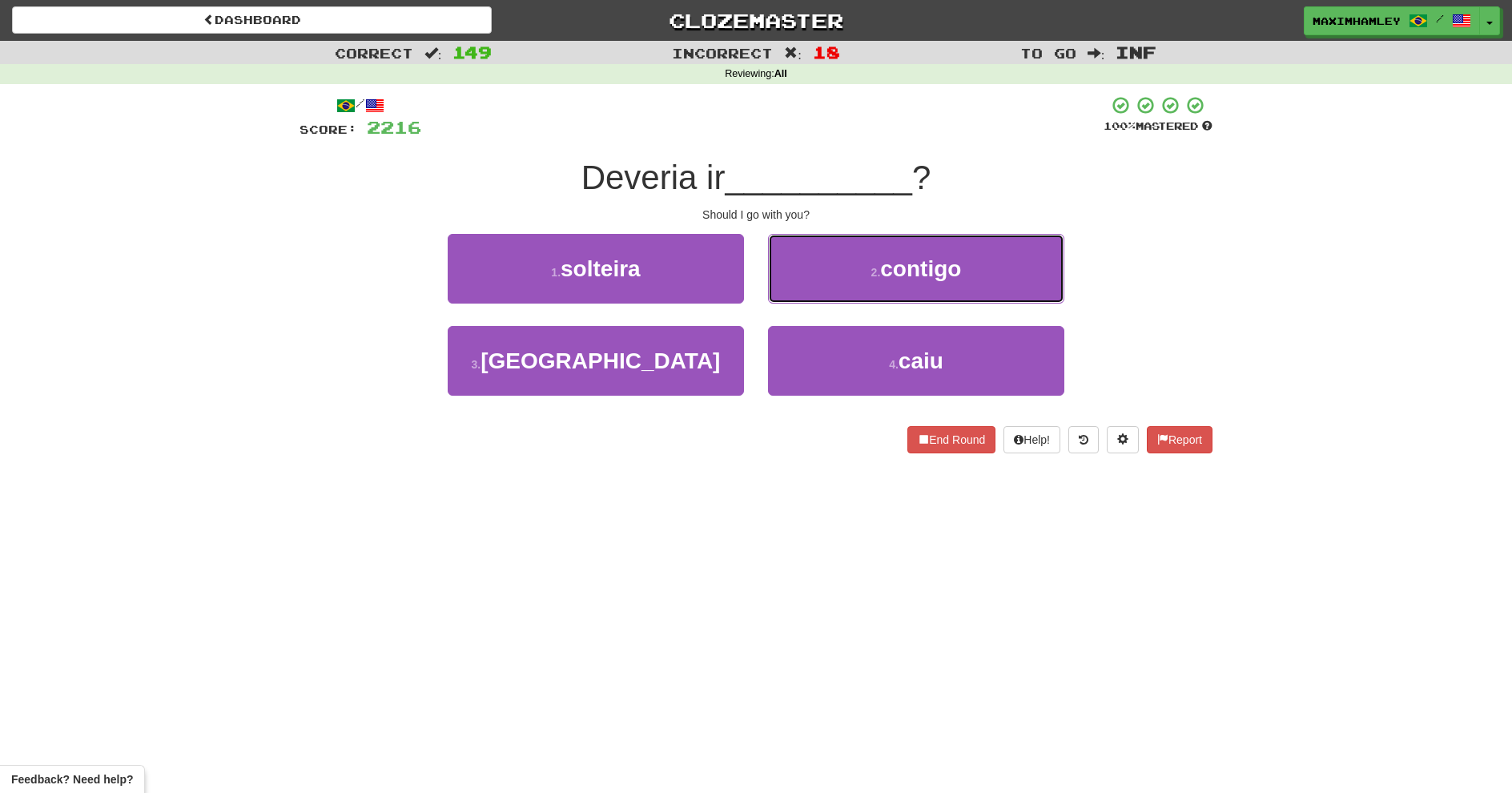
click at [815, 265] on button "2 . contigo" at bounding box center [916, 269] width 296 height 70
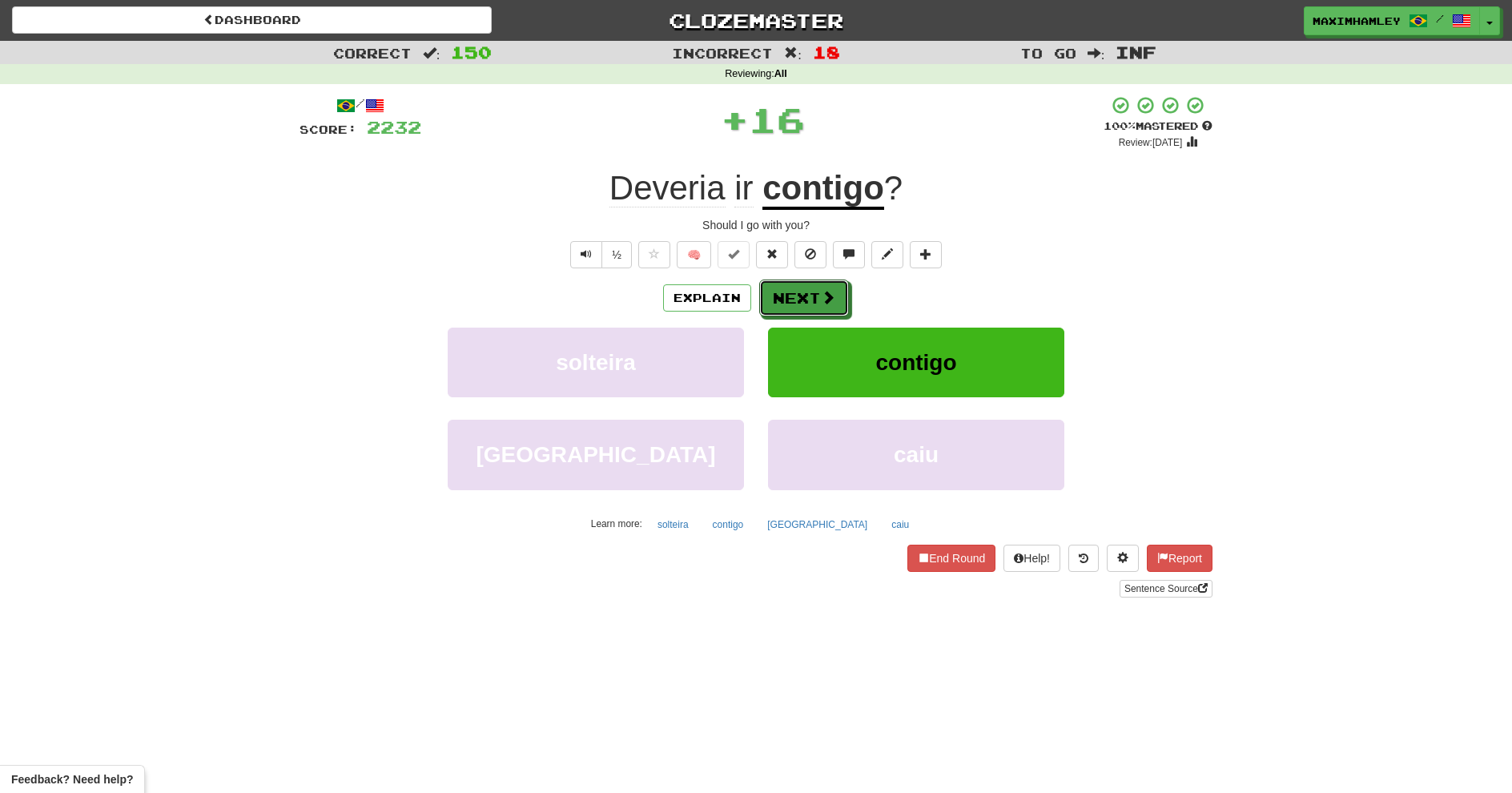
click at [815, 287] on button "Next" at bounding box center [803, 297] width 90 height 37
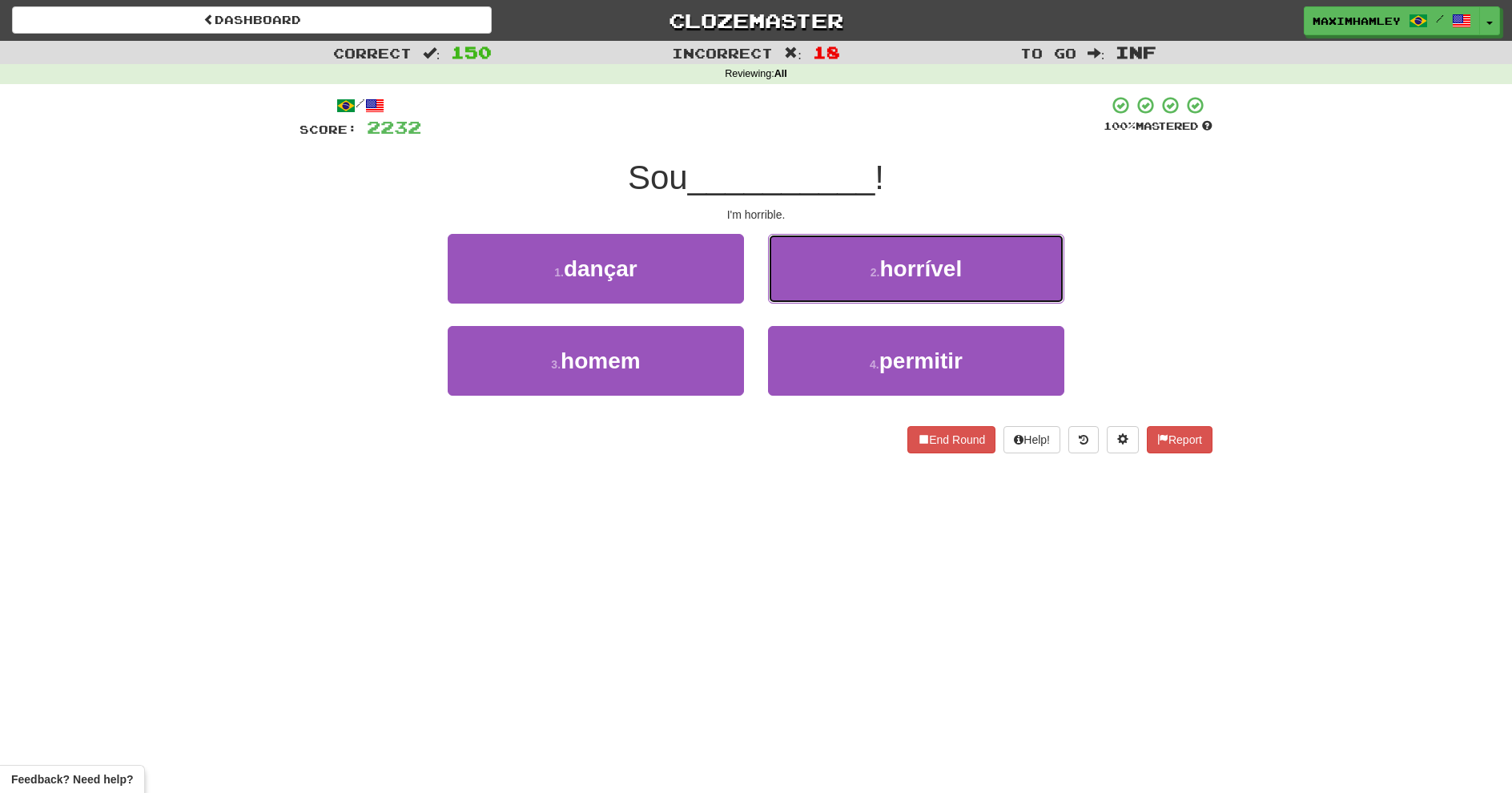
click at [845, 286] on button "2 . horrível" at bounding box center [916, 269] width 296 height 70
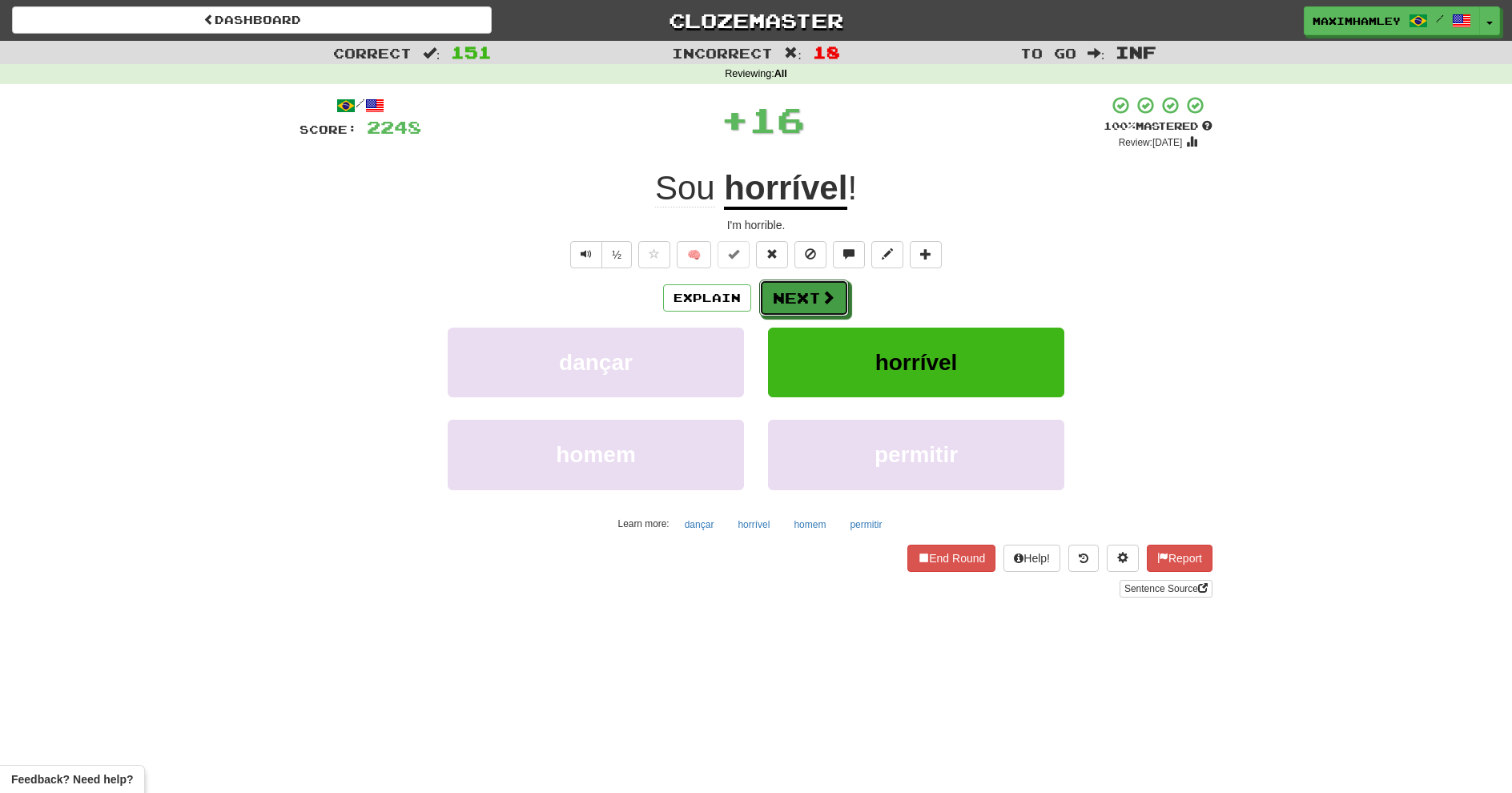
click at [844, 286] on button "Next" at bounding box center [803, 297] width 90 height 37
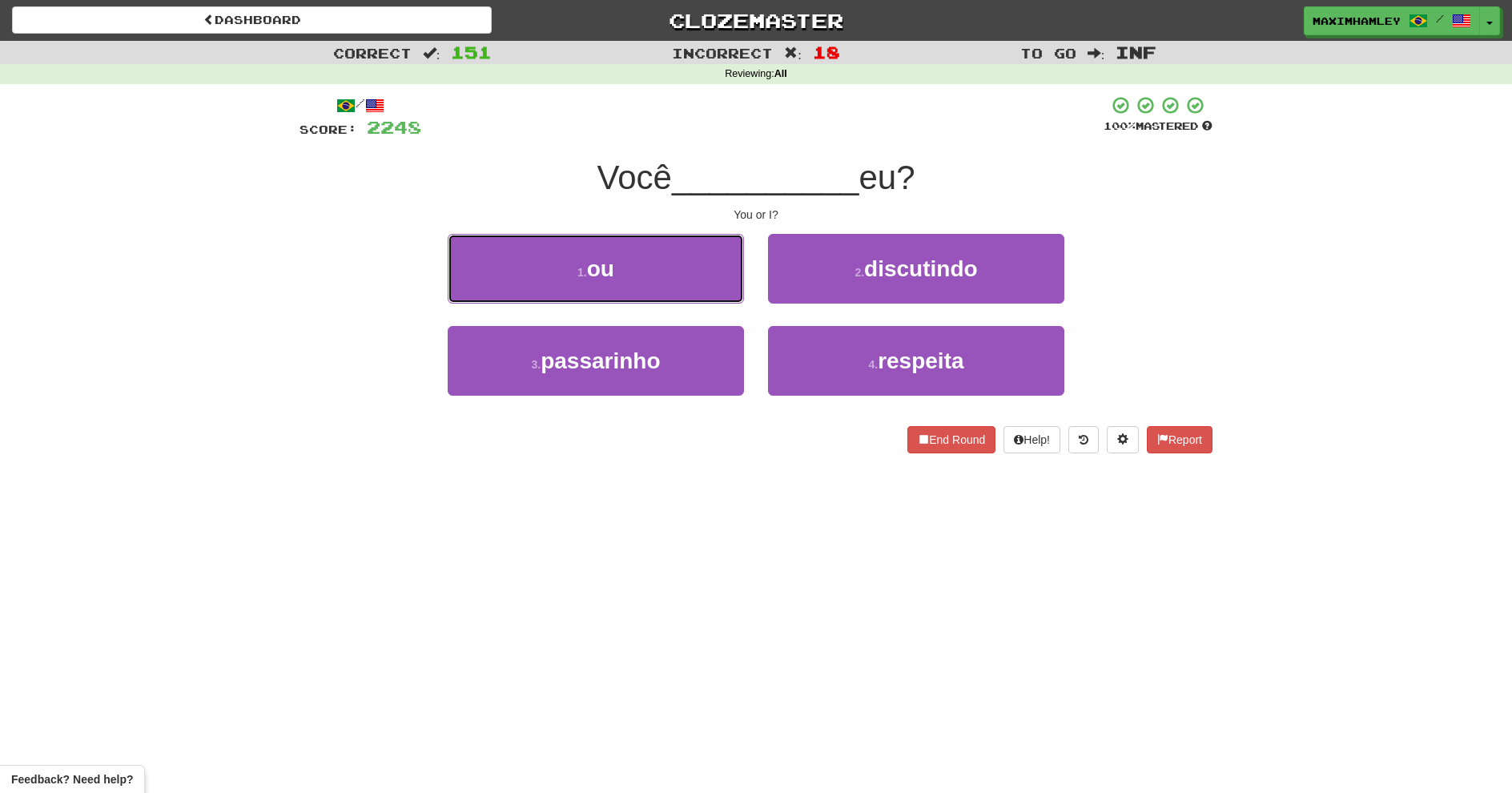
drag, startPoint x: 647, startPoint y: 288, endPoint x: 683, endPoint y: 276, distance: 37.9
click at [648, 287] on button "1 . ou" at bounding box center [596, 269] width 296 height 70
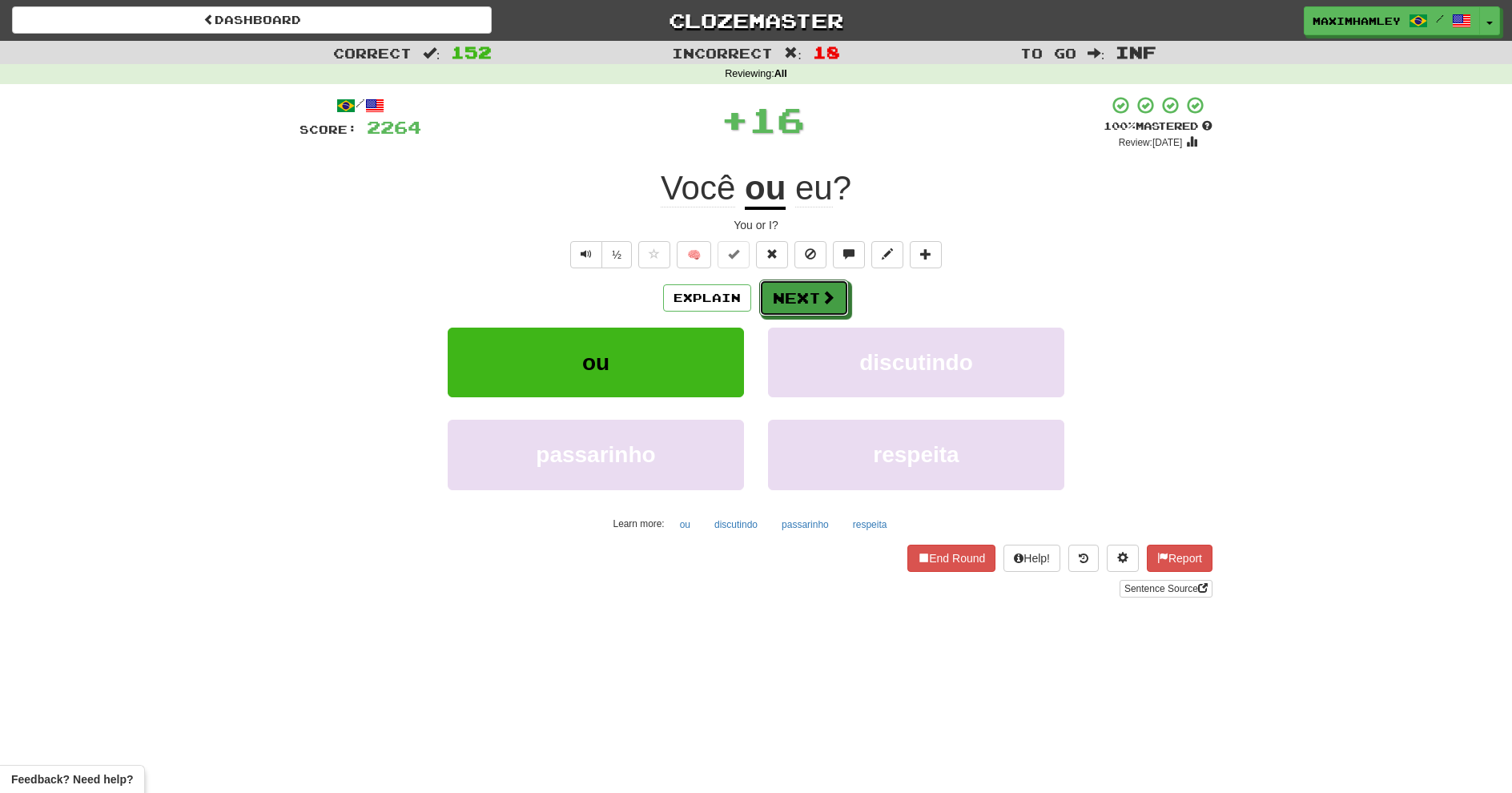
click at [771, 287] on button "Next" at bounding box center [803, 297] width 90 height 37
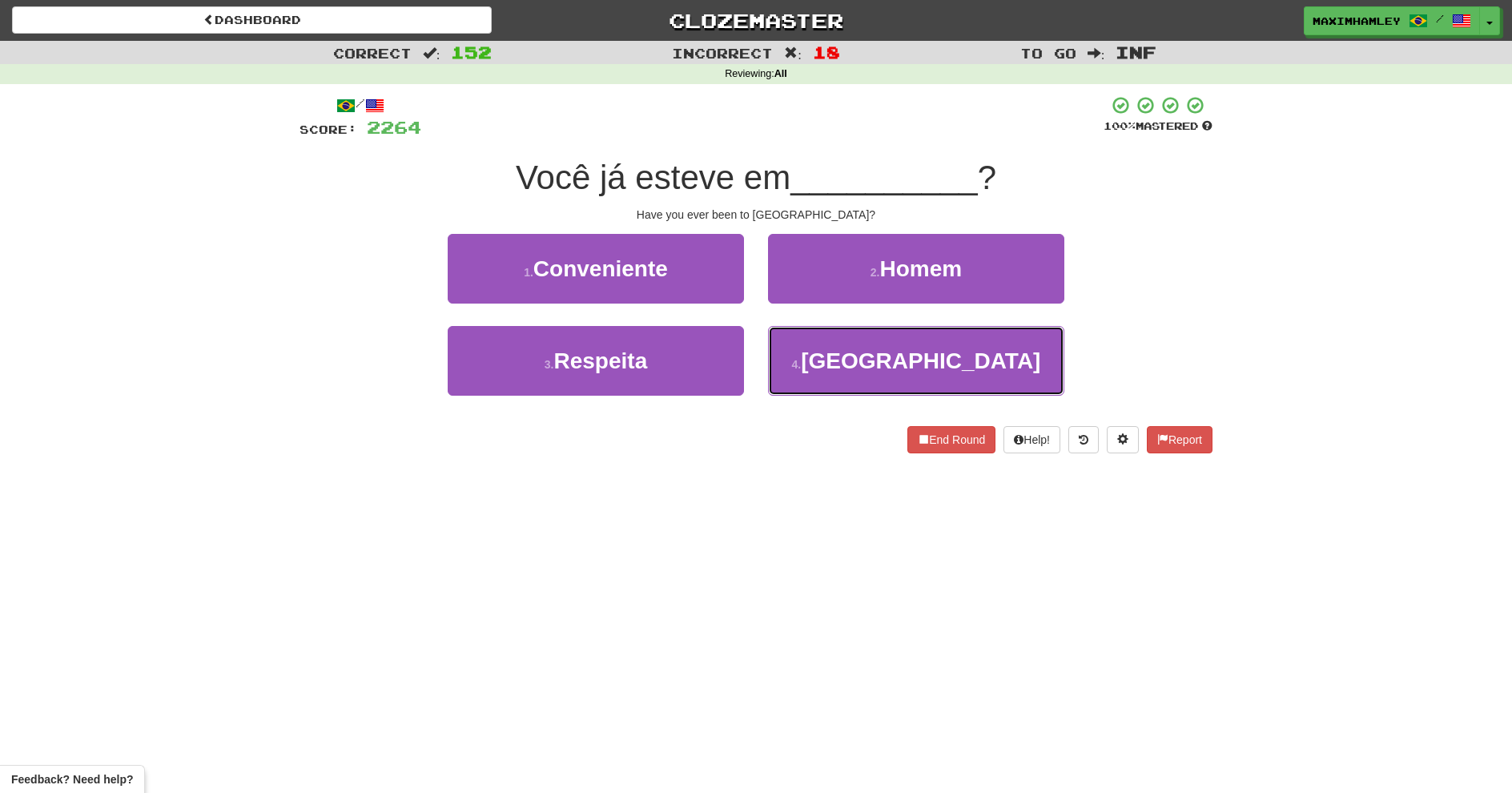
click at [810, 380] on button "4 . Paris" at bounding box center [916, 360] width 296 height 70
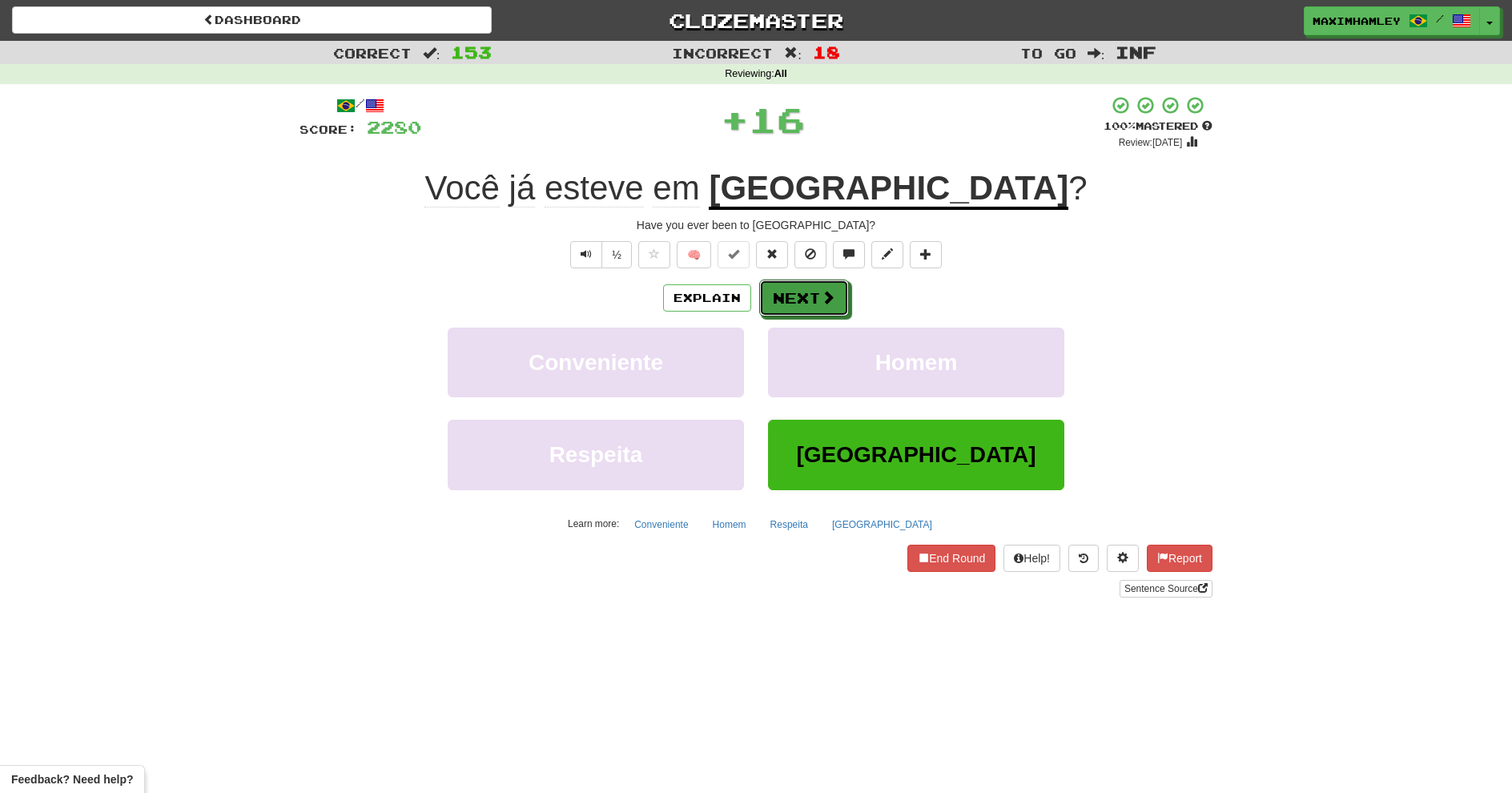
click at [785, 314] on button "Next" at bounding box center [803, 297] width 90 height 37
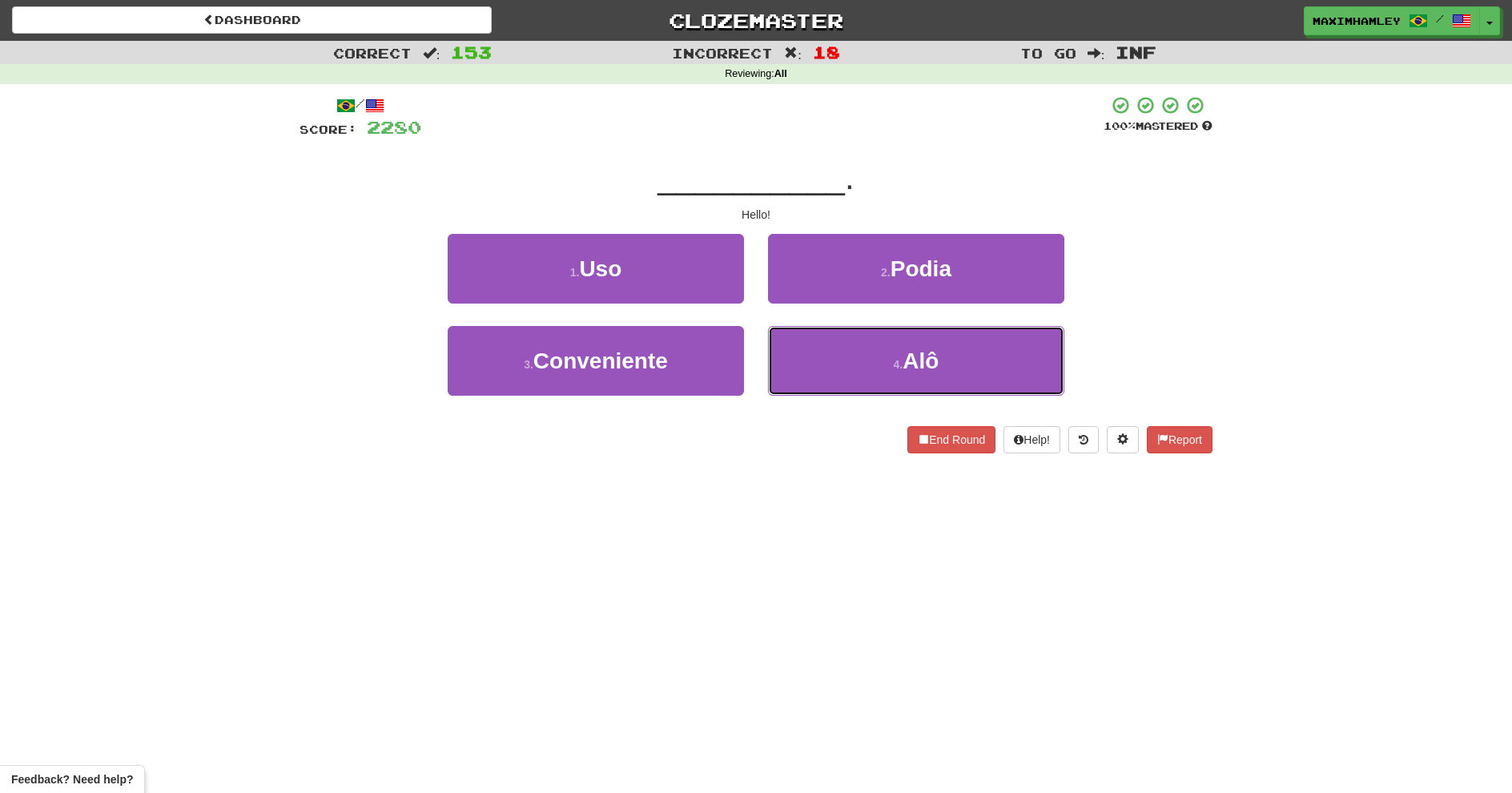
click at [784, 380] on button "4 . Alô" at bounding box center [916, 360] width 296 height 70
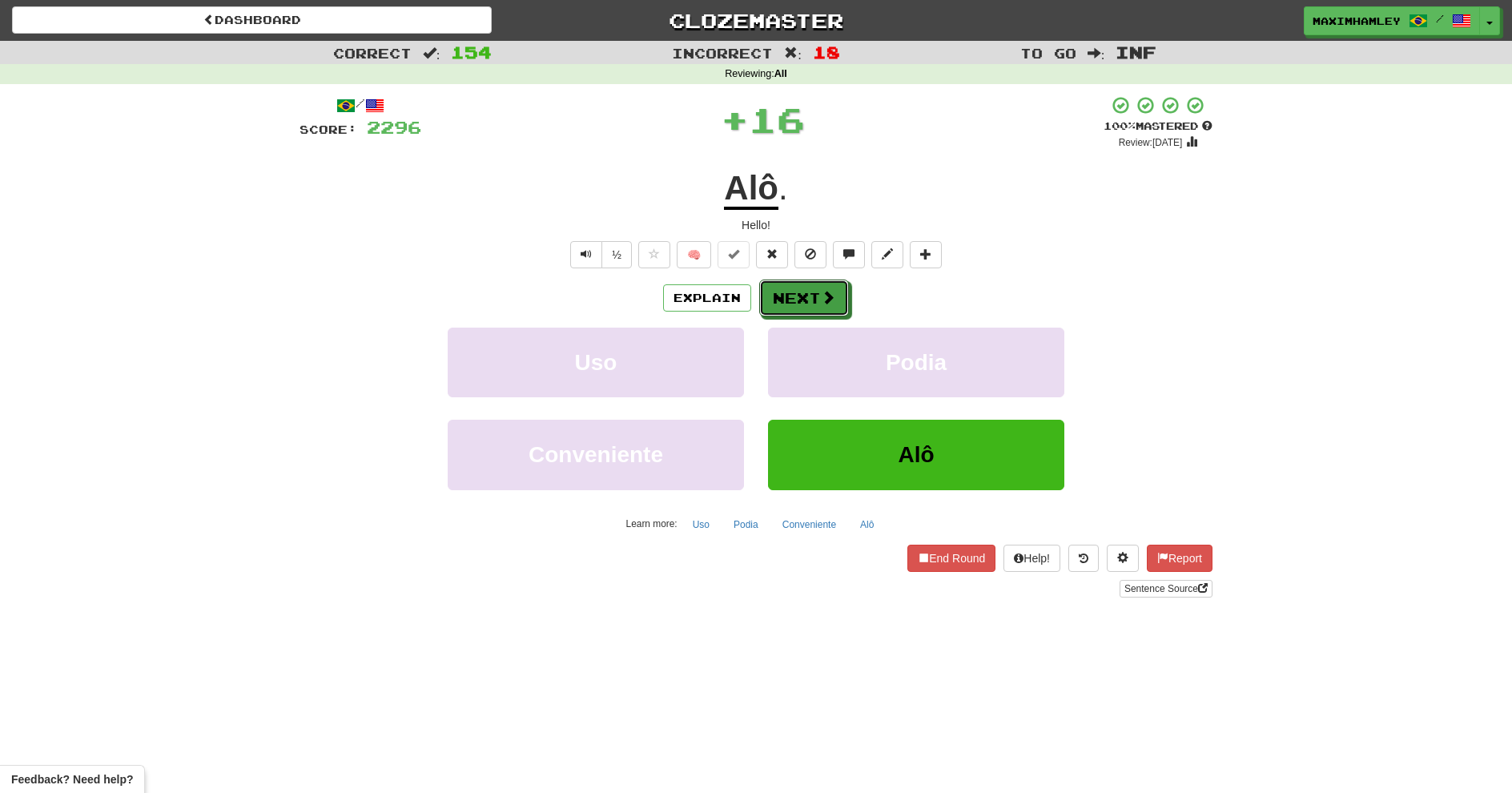
click at [766, 302] on button "Next" at bounding box center [803, 297] width 90 height 37
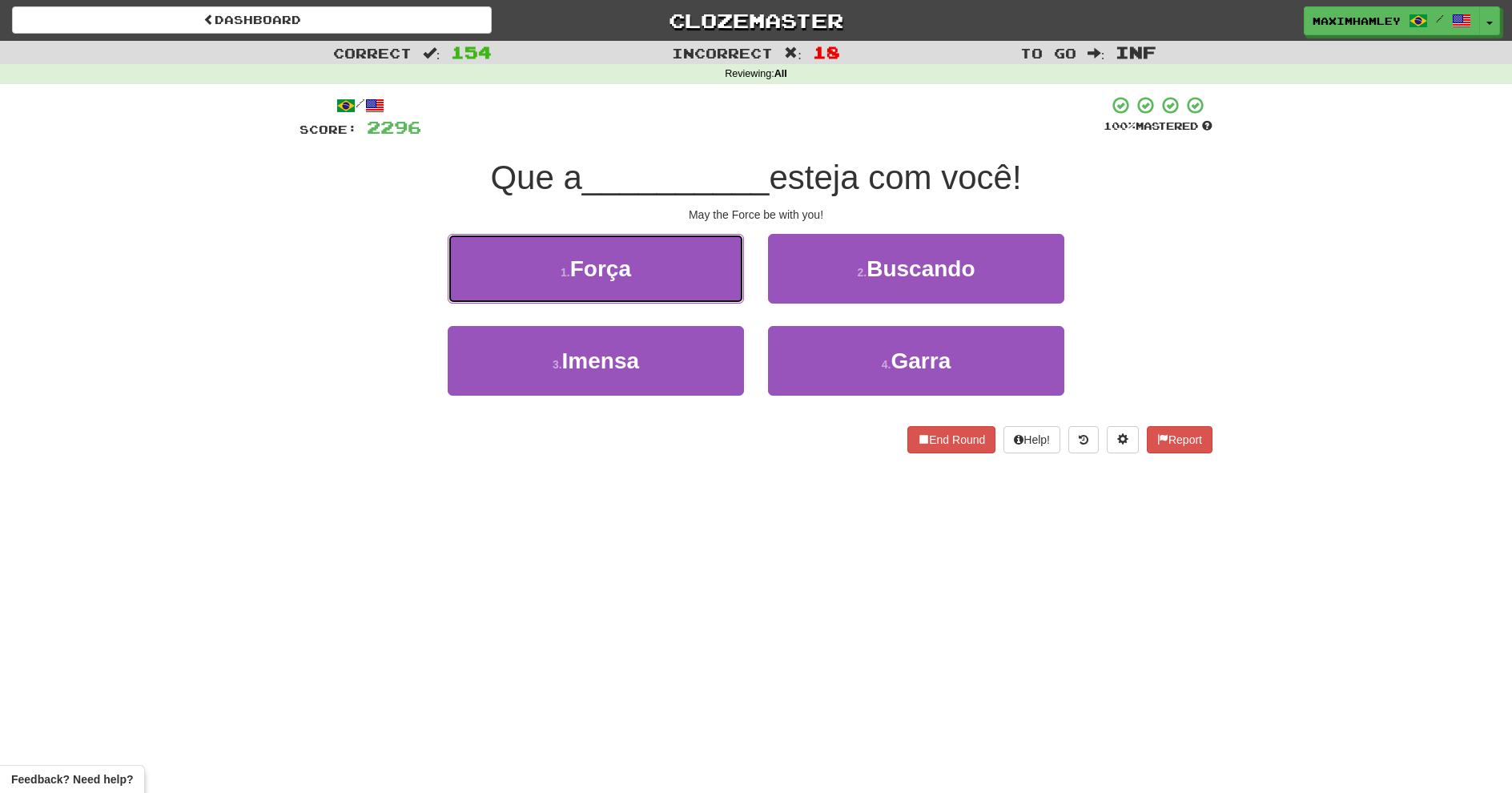
click at [738, 284] on button "1 . Força" at bounding box center [596, 269] width 296 height 70
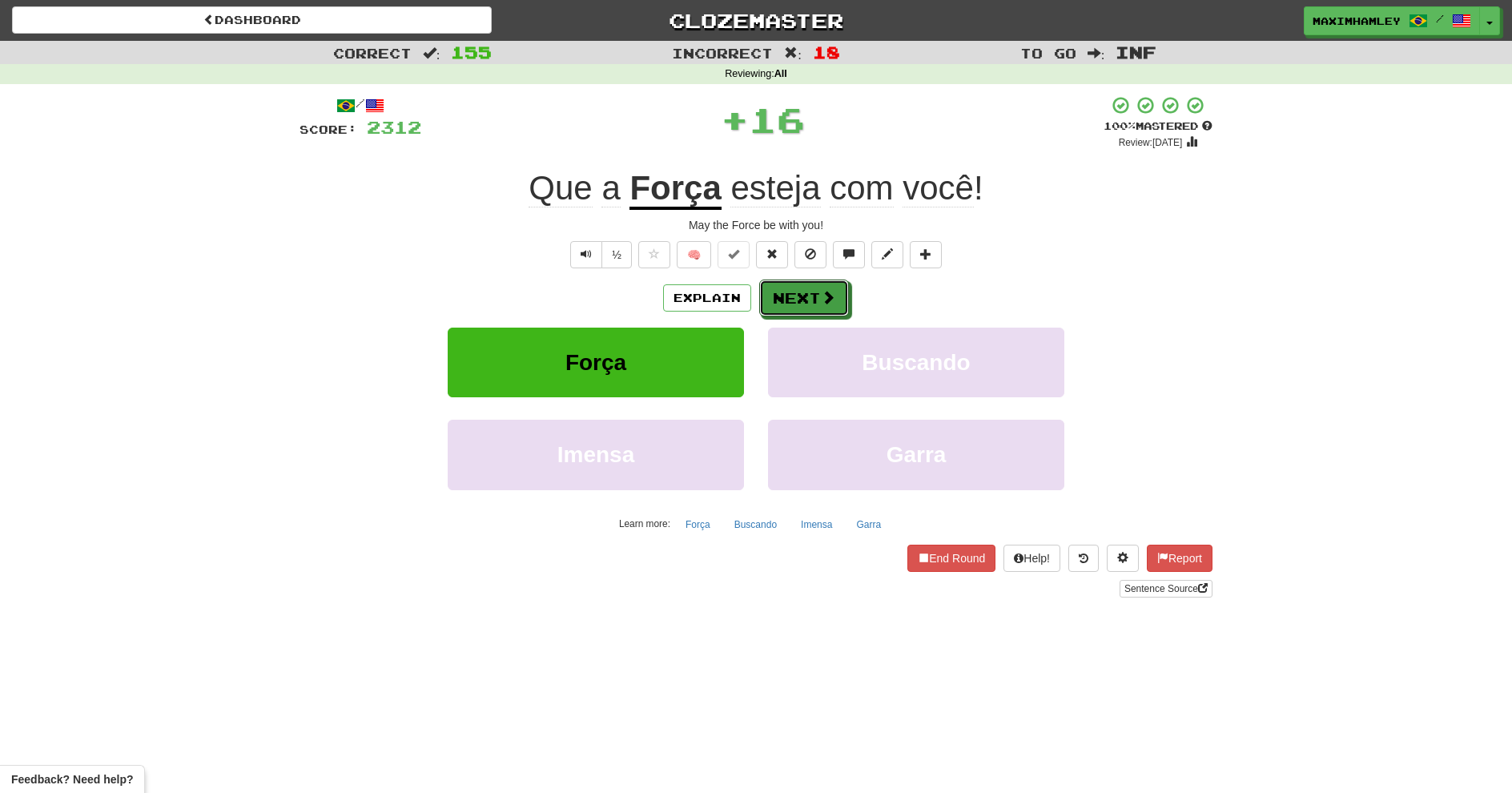
click at [833, 283] on button "Next" at bounding box center [803, 297] width 90 height 37
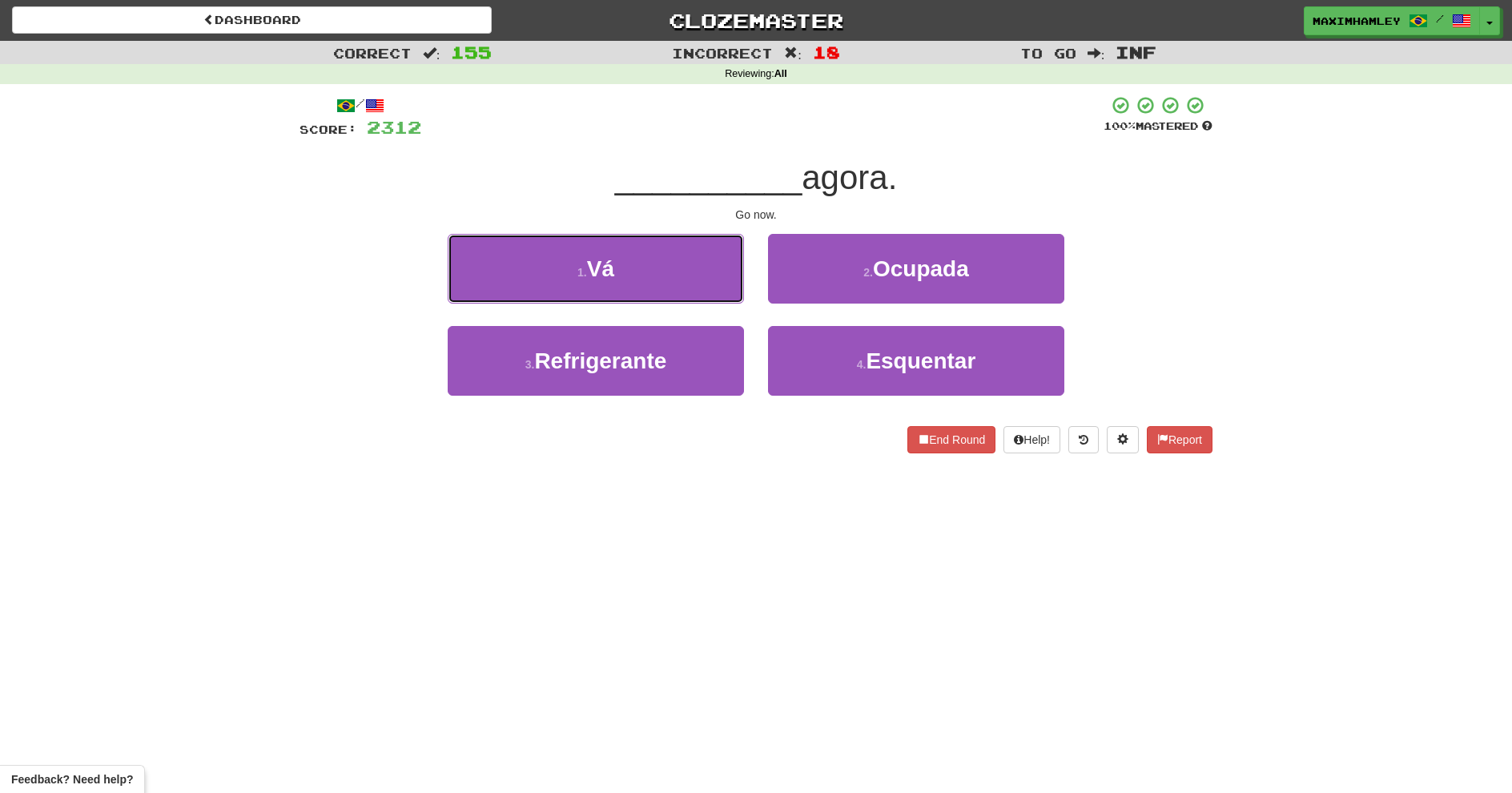
click at [530, 288] on button "1 . Vá" at bounding box center [596, 269] width 296 height 70
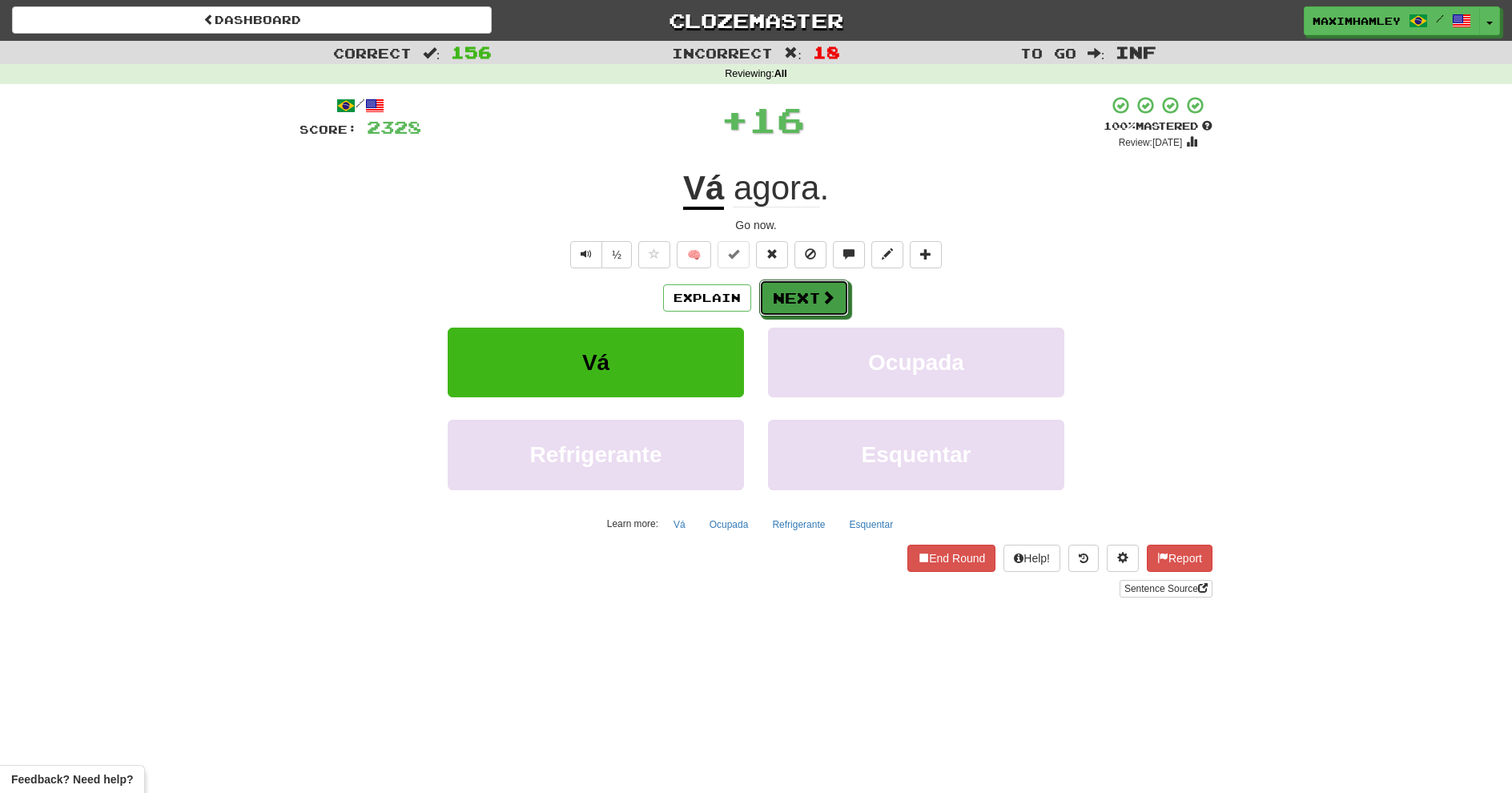
click at [805, 287] on button "Next" at bounding box center [803, 297] width 90 height 37
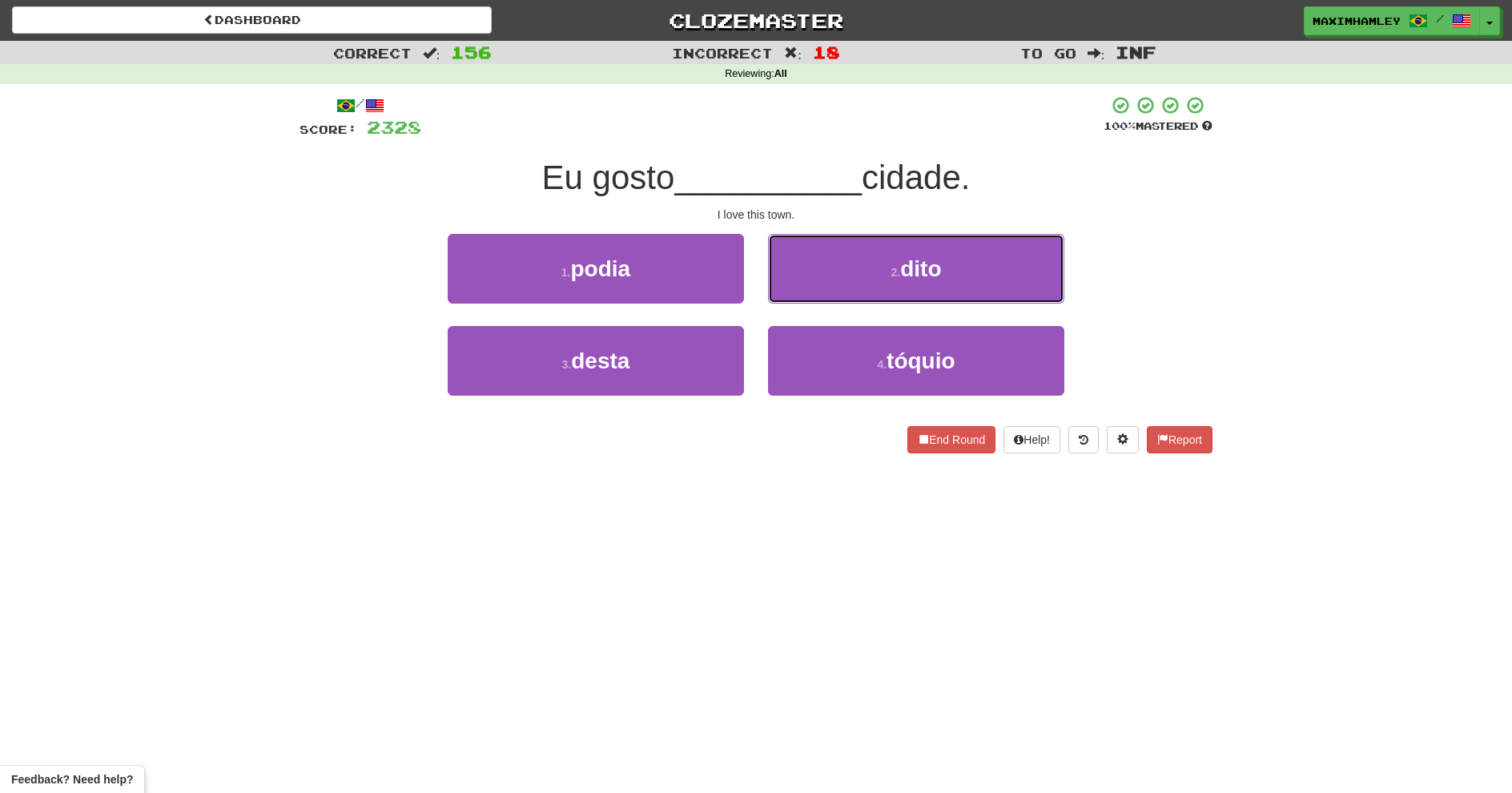
click at [805, 287] on button "2 . dito" at bounding box center [916, 269] width 296 height 70
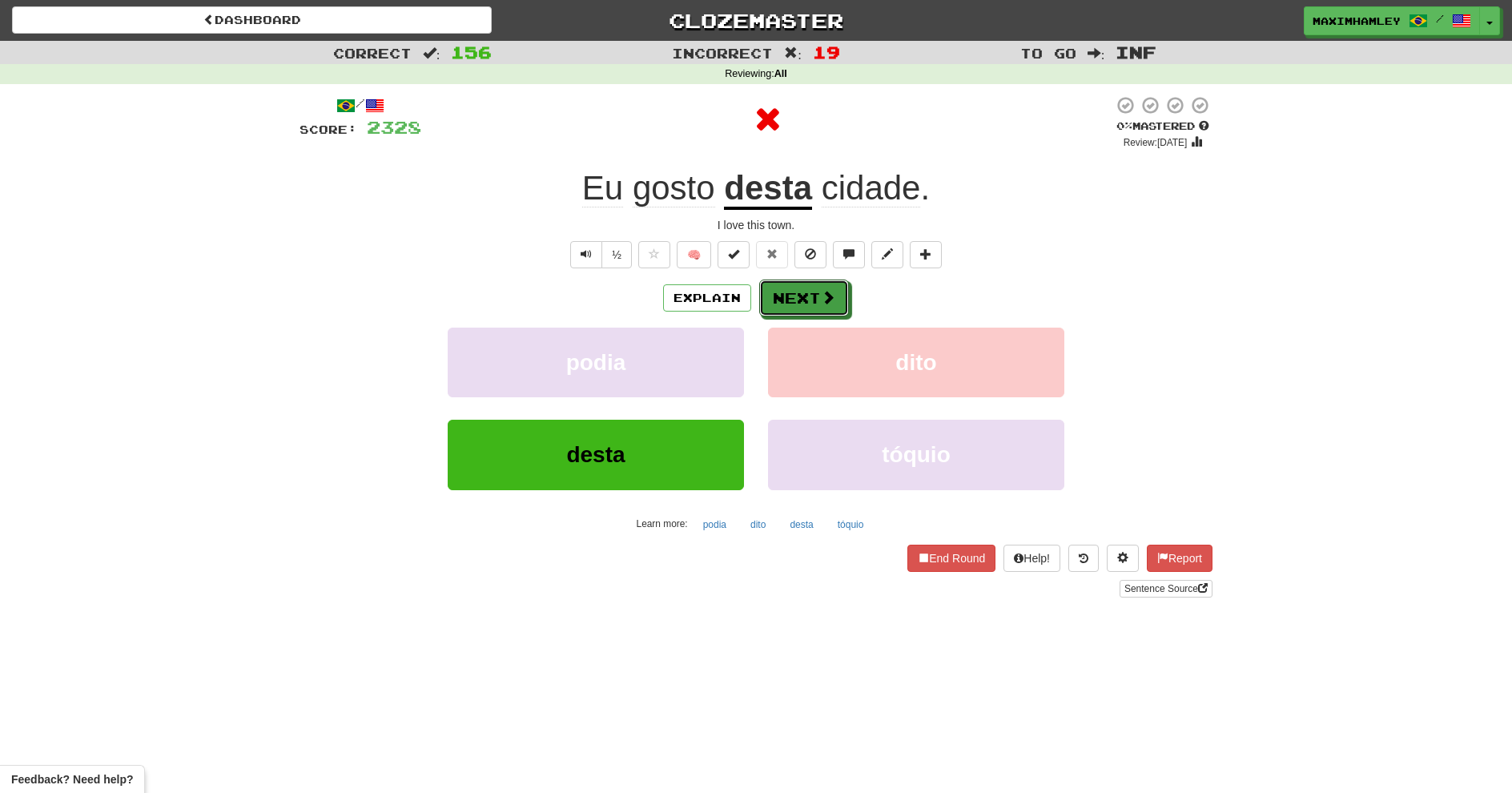
click at [805, 287] on button "Next" at bounding box center [803, 297] width 90 height 37
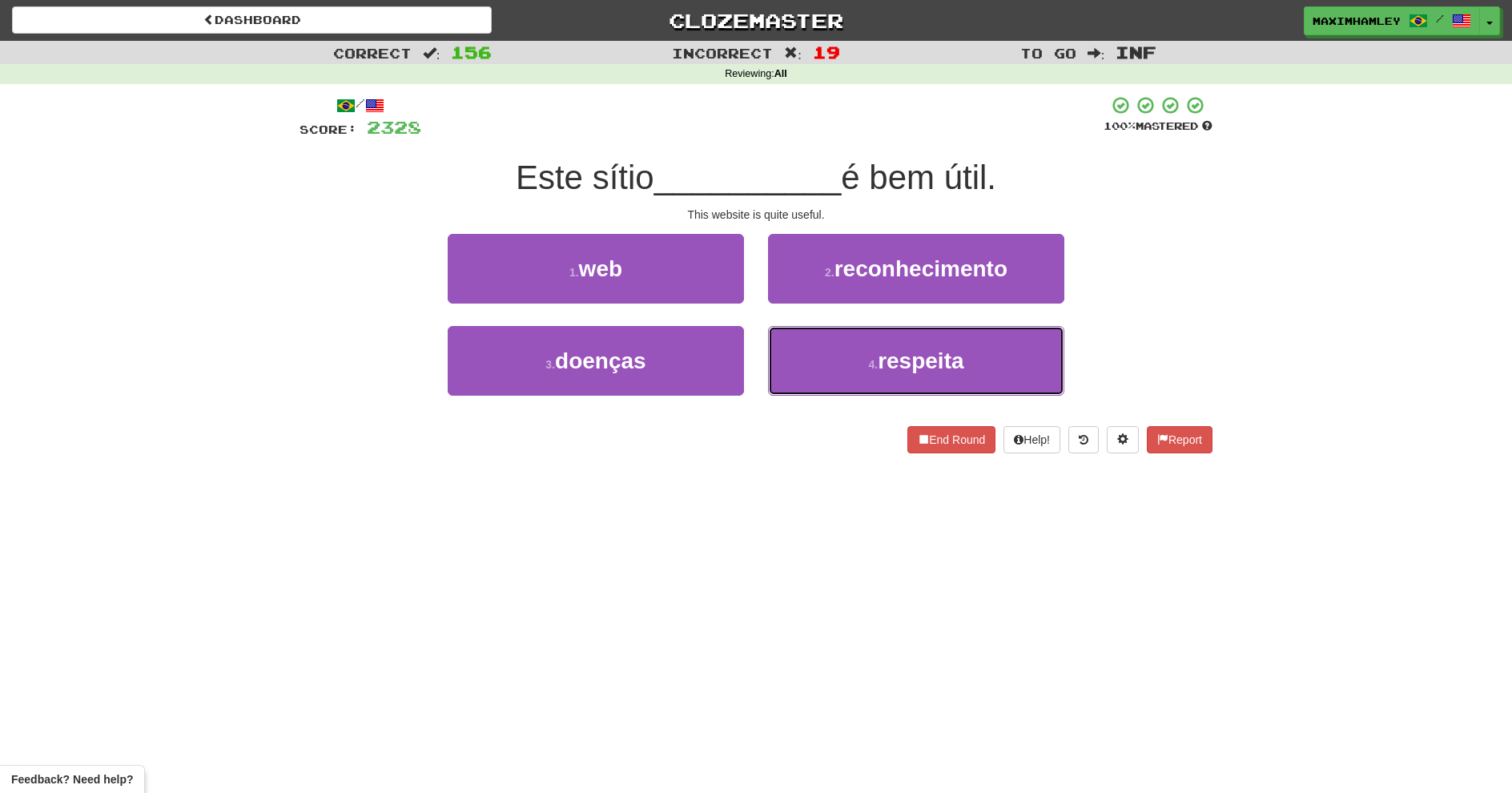
click at [809, 369] on button "4 . respeita" at bounding box center [916, 360] width 296 height 70
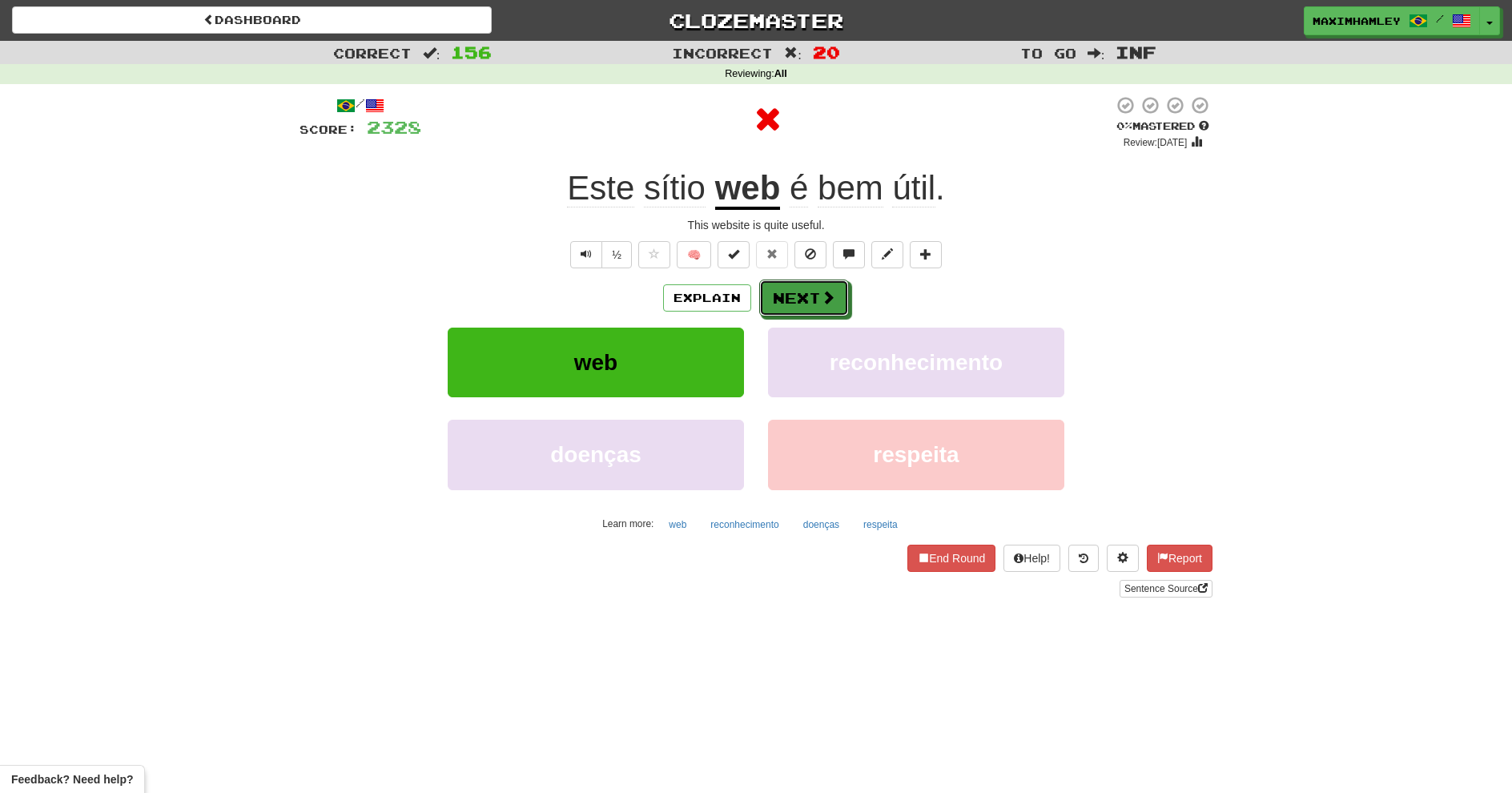
click at [767, 291] on button "Next" at bounding box center [803, 297] width 90 height 37
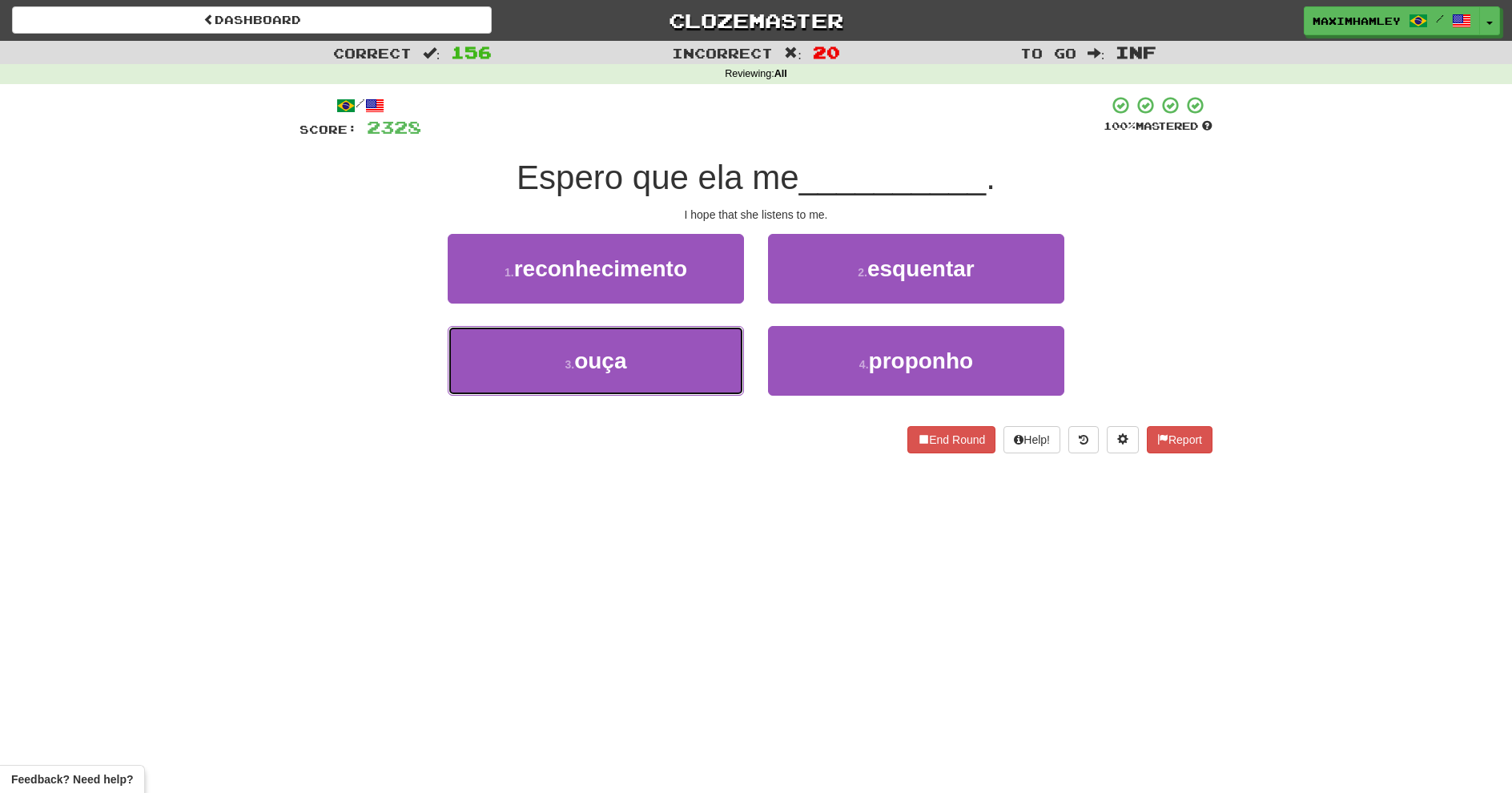
click at [729, 345] on button "3 . ouça" at bounding box center [596, 360] width 296 height 70
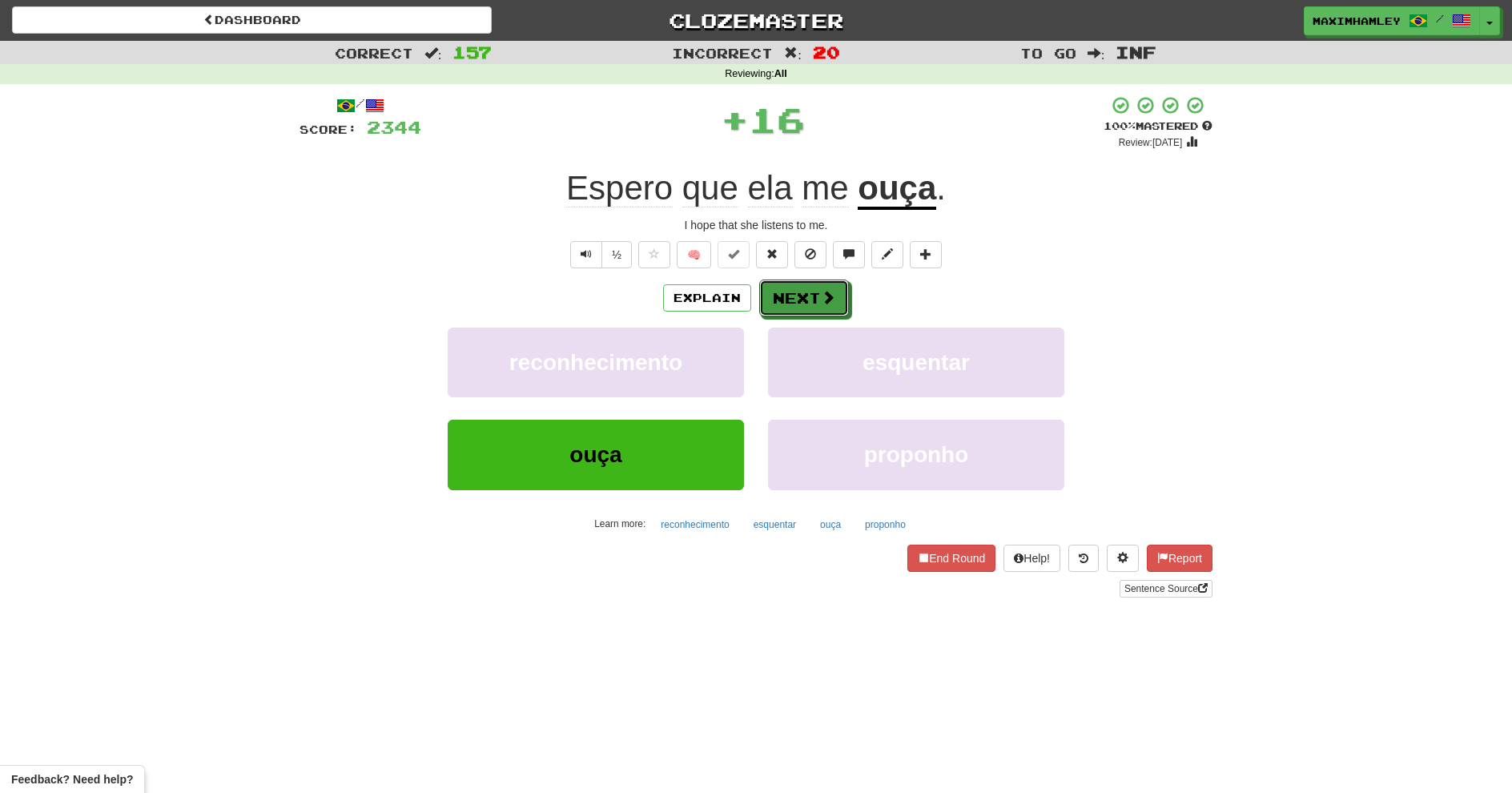
click at [813, 298] on button "Next" at bounding box center [803, 297] width 90 height 37
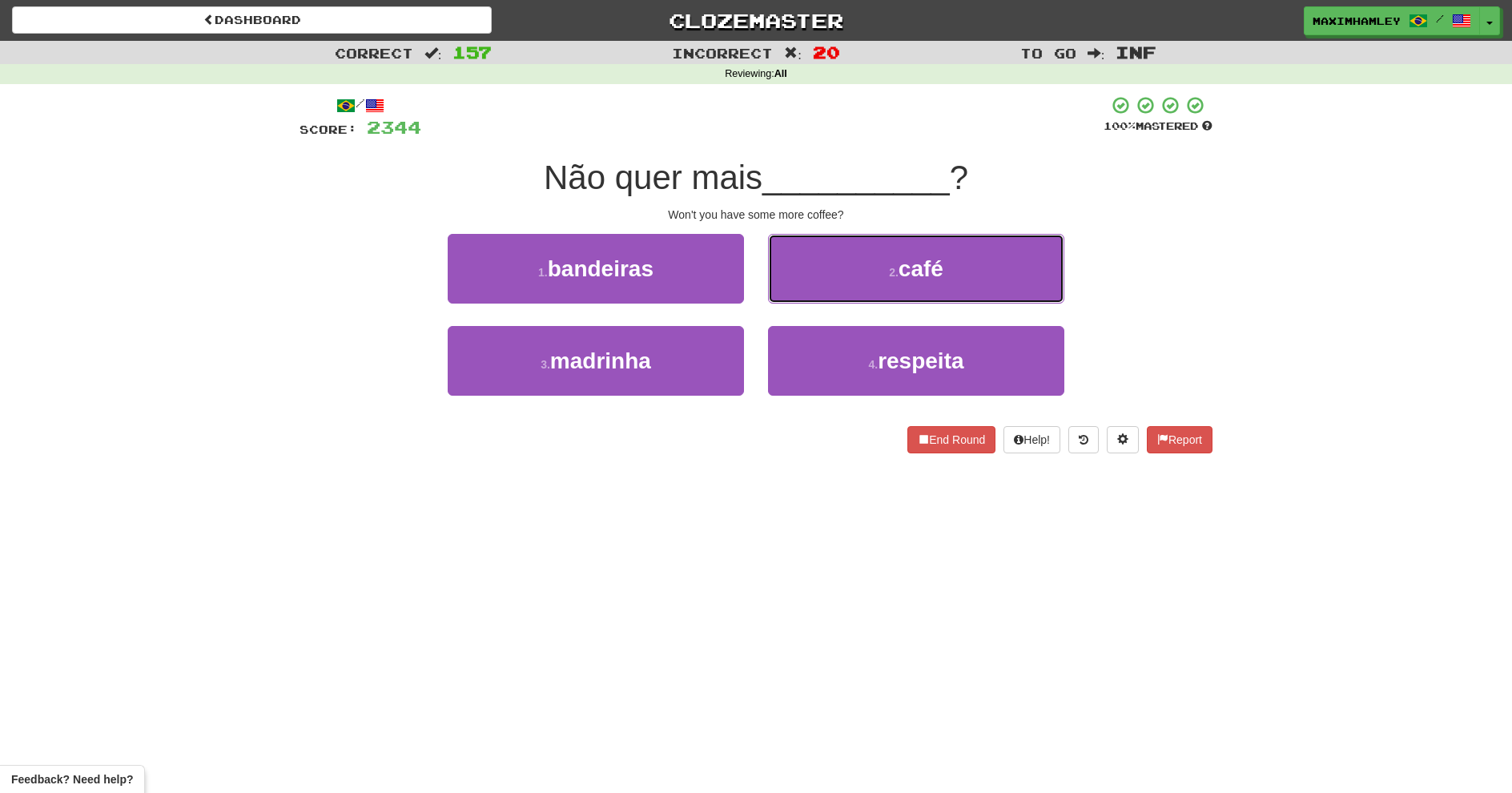
click at [791, 275] on button "2 . café" at bounding box center [916, 269] width 296 height 70
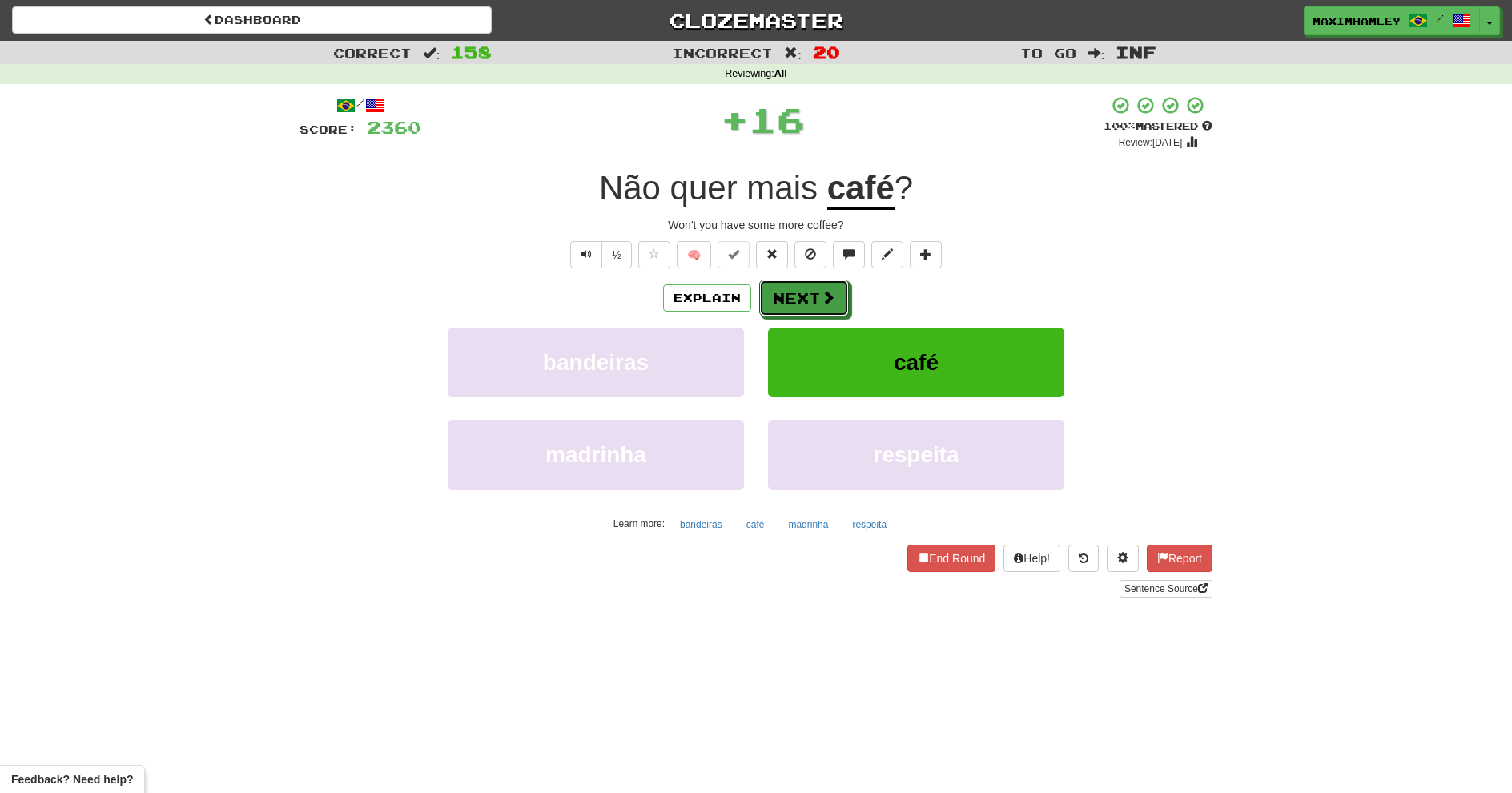
click at [788, 306] on button "Next" at bounding box center [803, 297] width 90 height 37
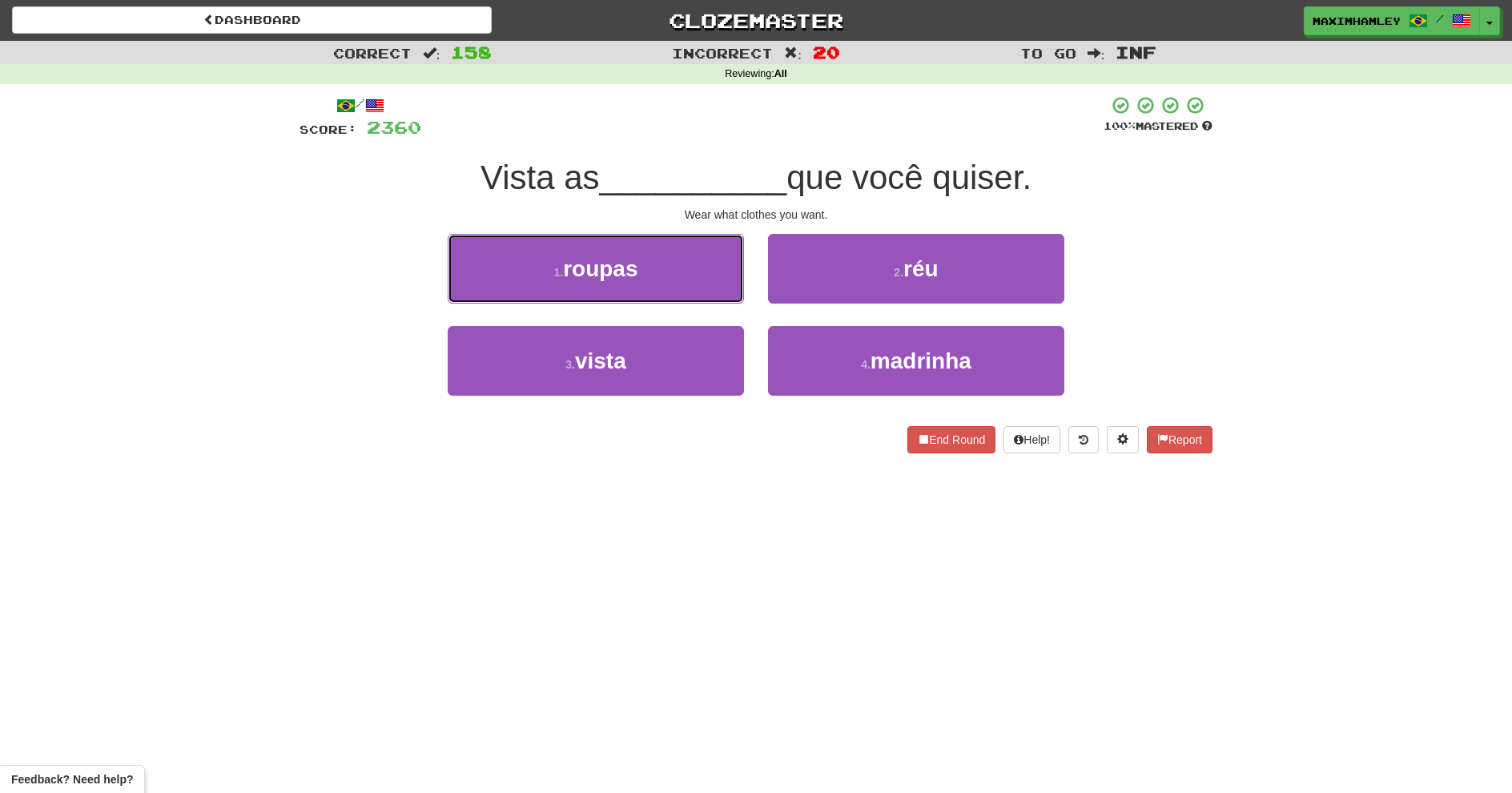
click at [675, 276] on button "1 . roupas" at bounding box center [596, 269] width 296 height 70
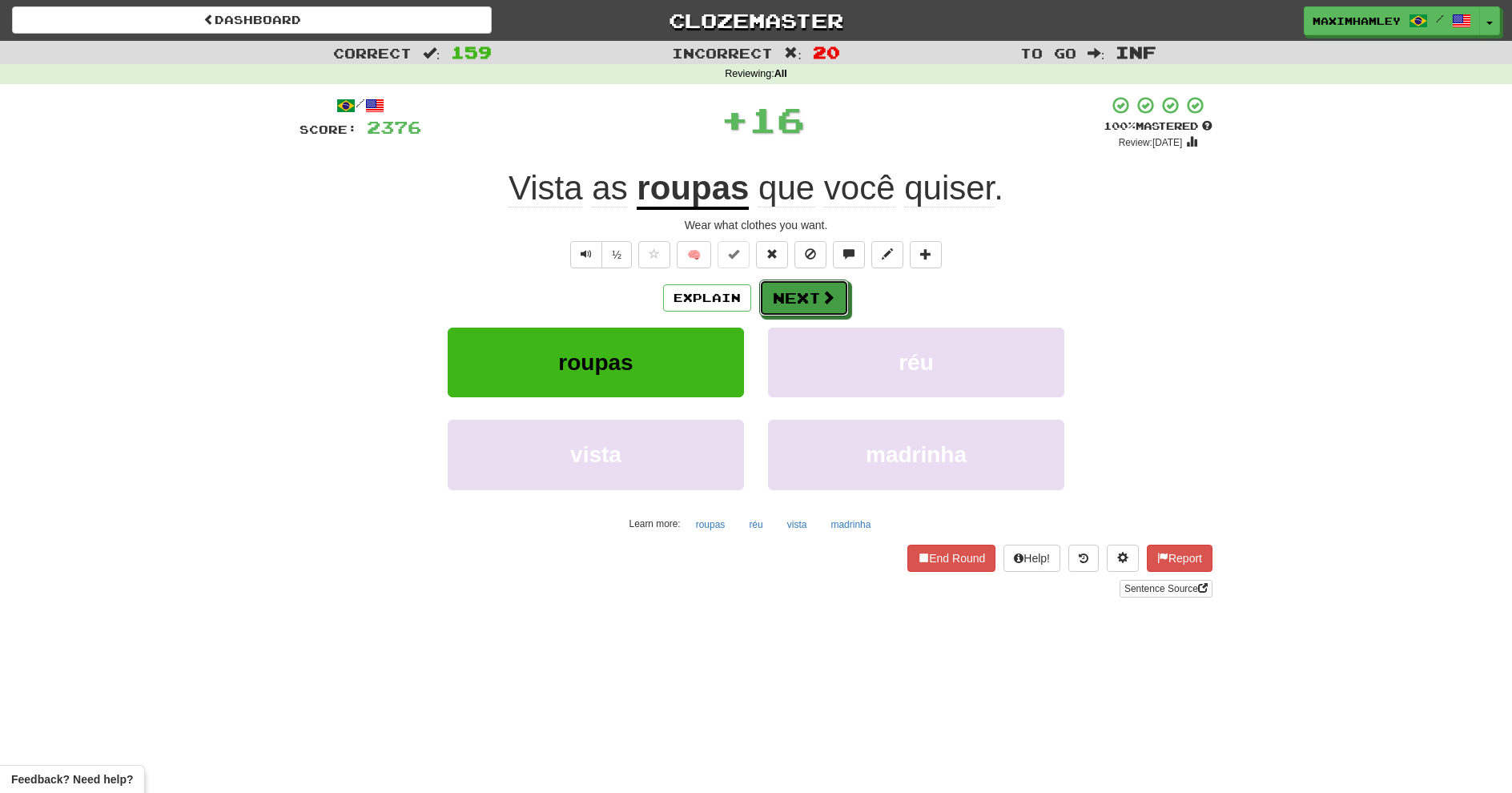
click at [800, 296] on button "Next" at bounding box center [803, 297] width 90 height 37
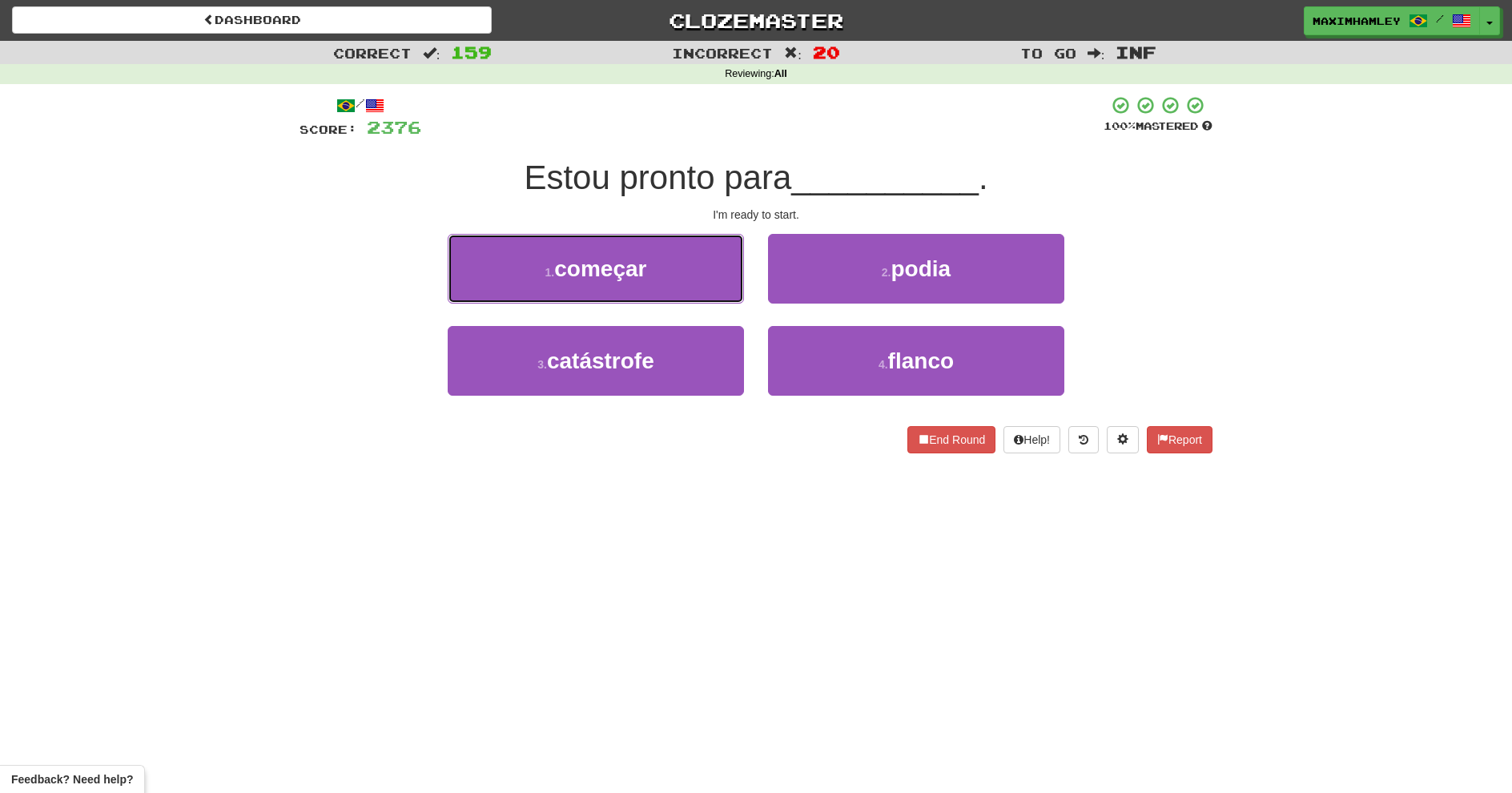
click at [686, 283] on button "1 . começar" at bounding box center [596, 269] width 296 height 70
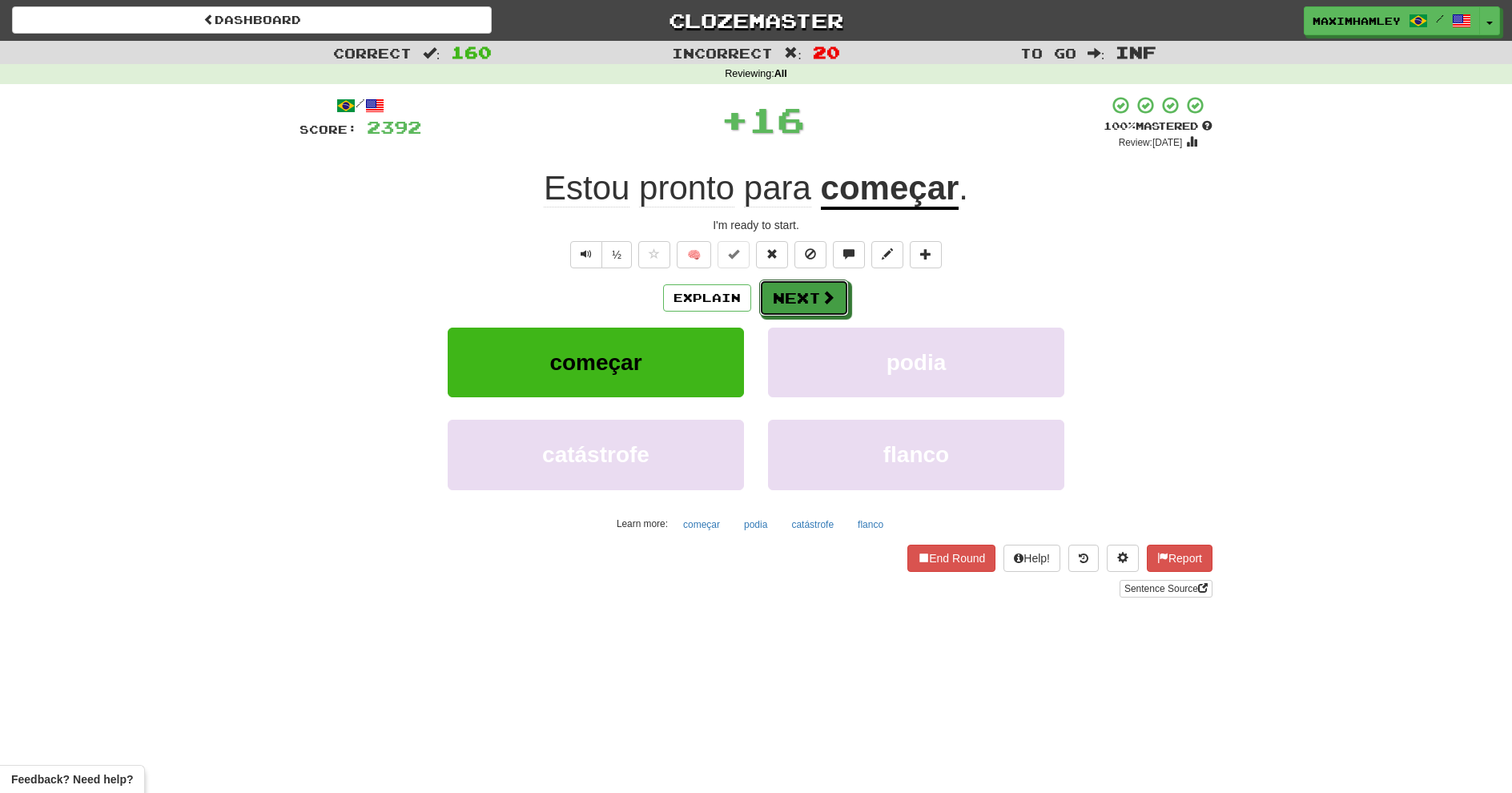
click at [793, 291] on button "Next" at bounding box center [803, 297] width 90 height 37
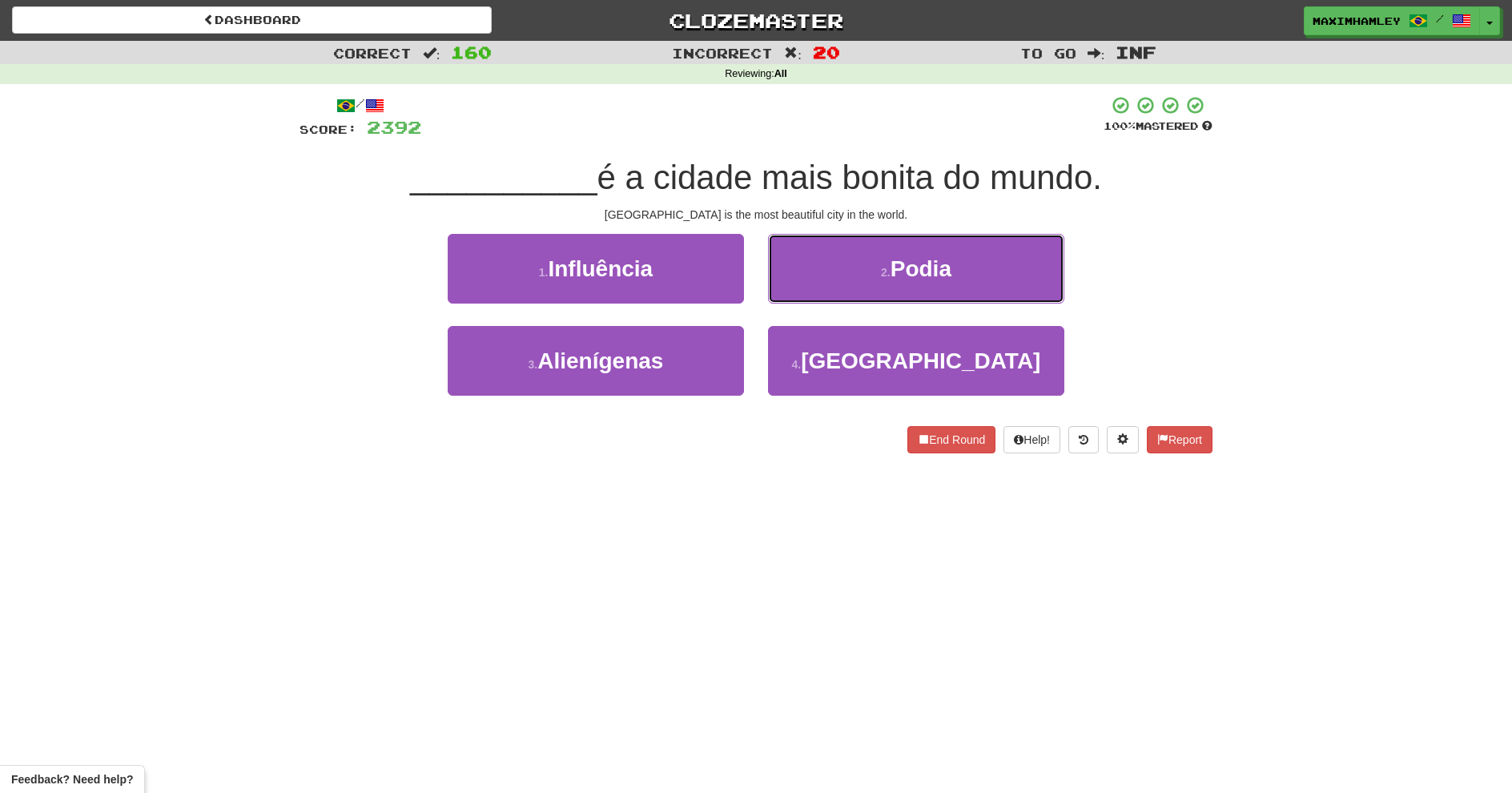
drag, startPoint x: 840, startPoint y: 278, endPoint x: 854, endPoint y: 327, distance: 51.0
click at [840, 281] on button "2 . Podia" at bounding box center [916, 269] width 296 height 70
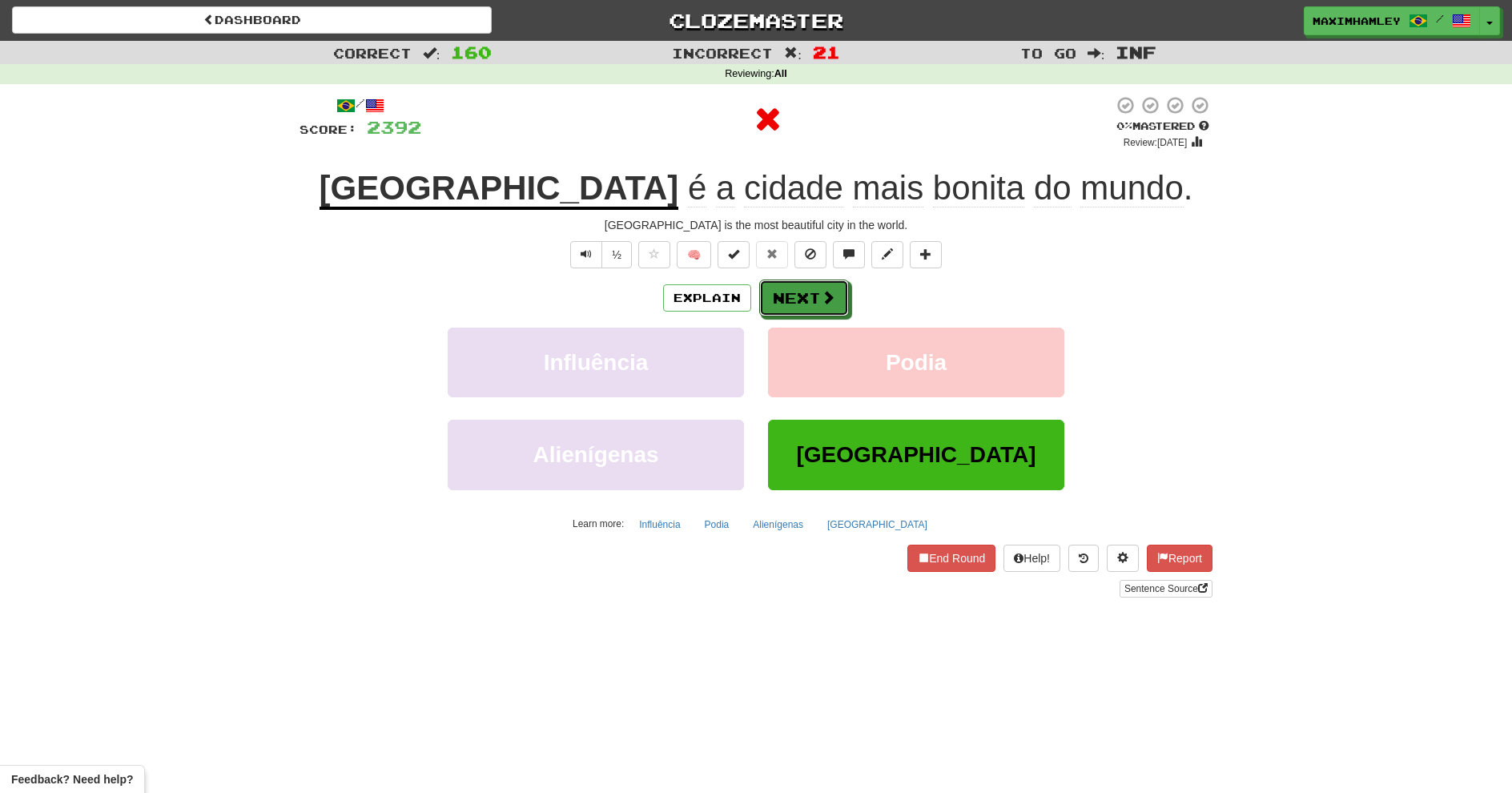
click at [799, 280] on button "Next" at bounding box center [803, 297] width 90 height 37
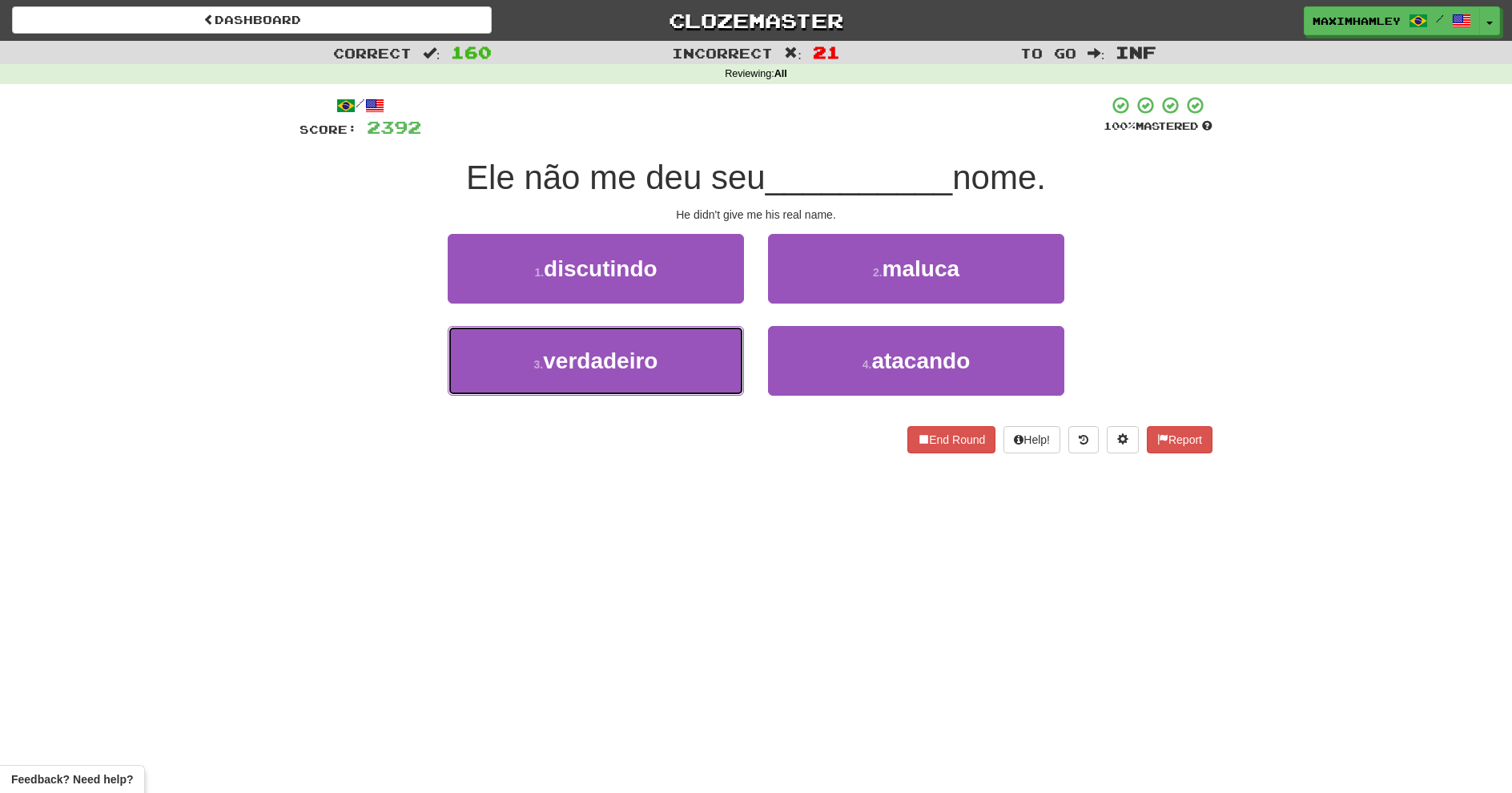
click at [642, 351] on span "verdadeiro" at bounding box center [600, 360] width 114 height 25
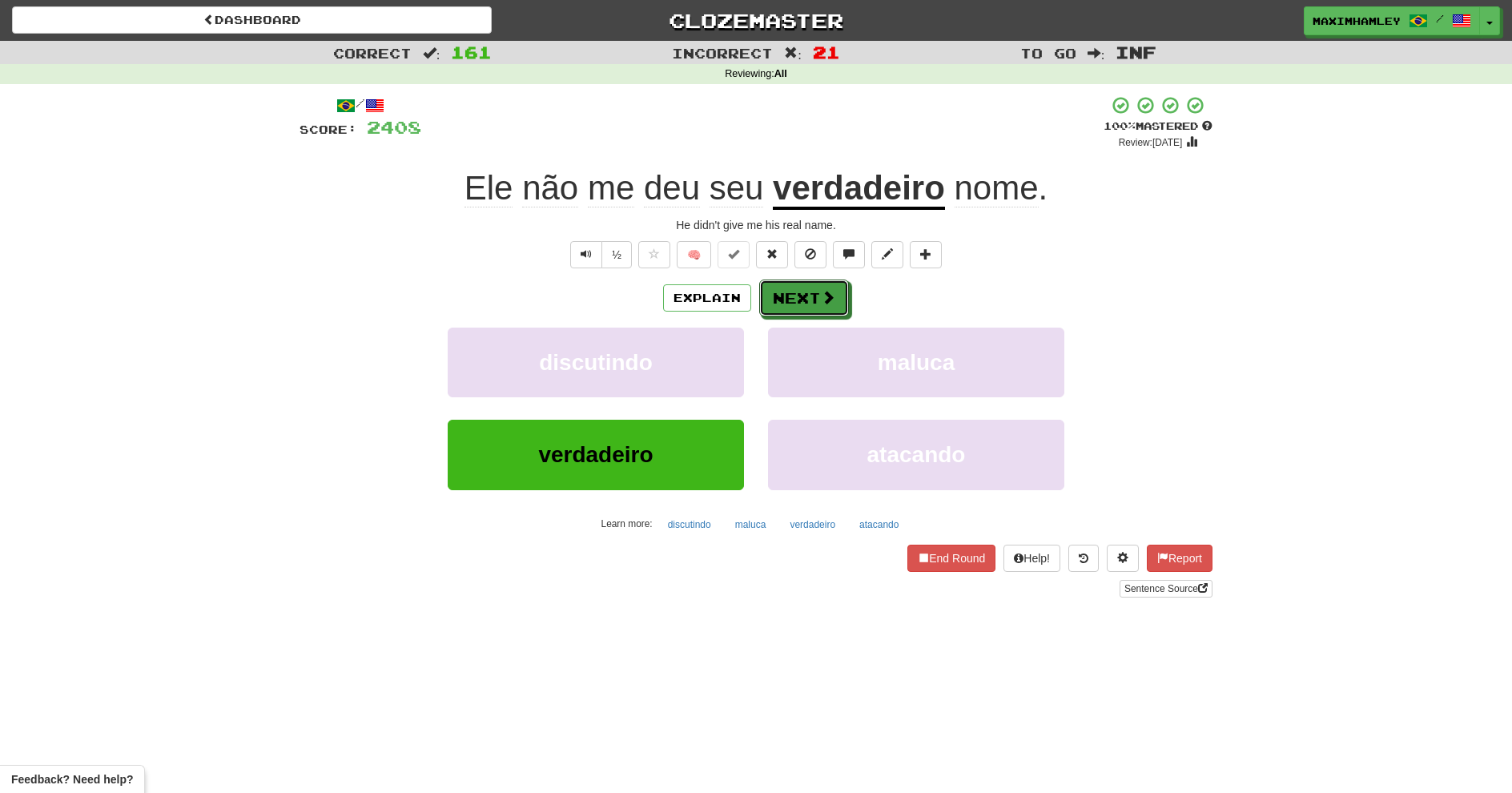
click at [810, 303] on button "Next" at bounding box center [803, 297] width 90 height 37
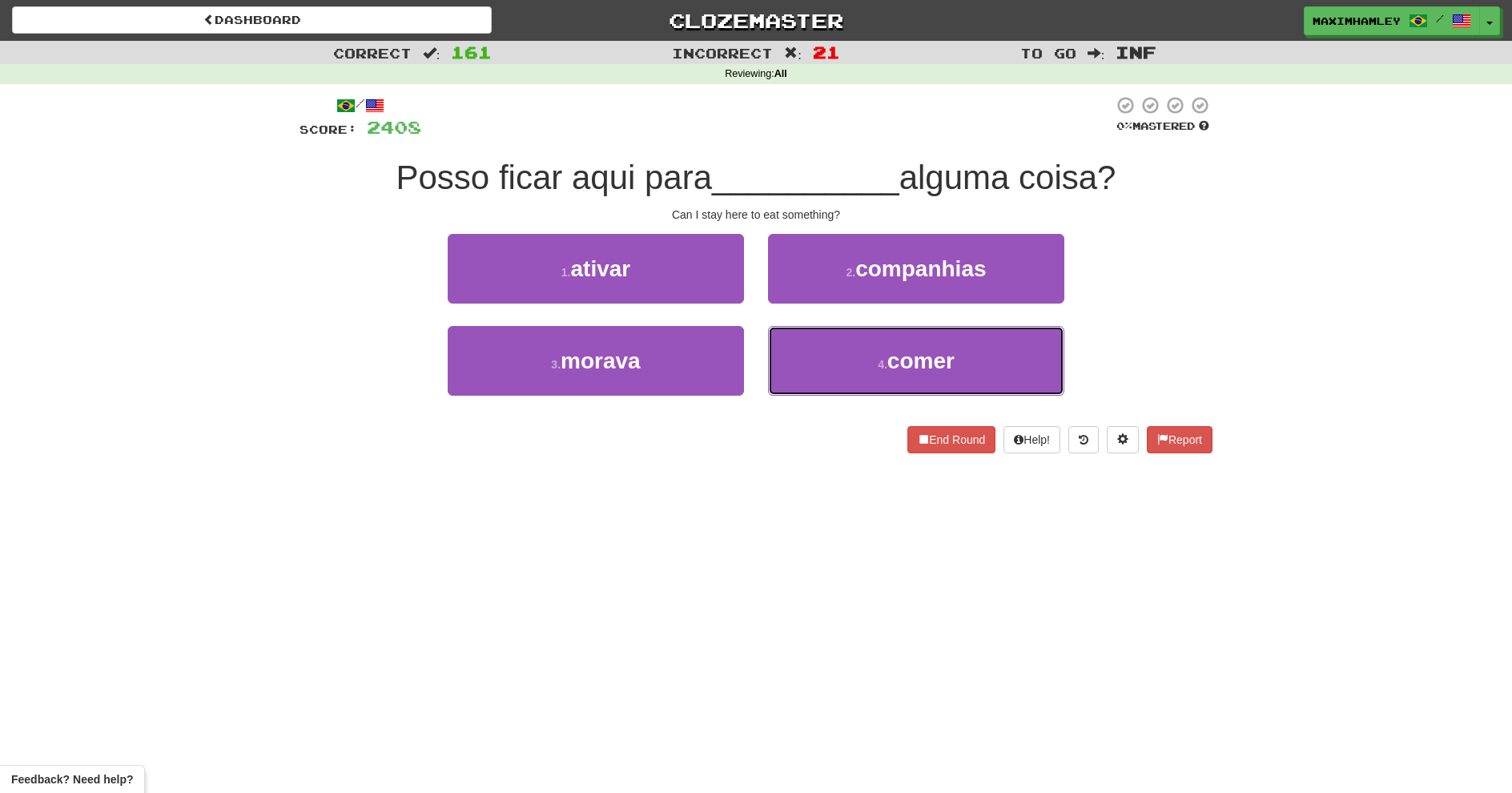
click at [964, 383] on button "4 . comer" at bounding box center [916, 360] width 296 height 70
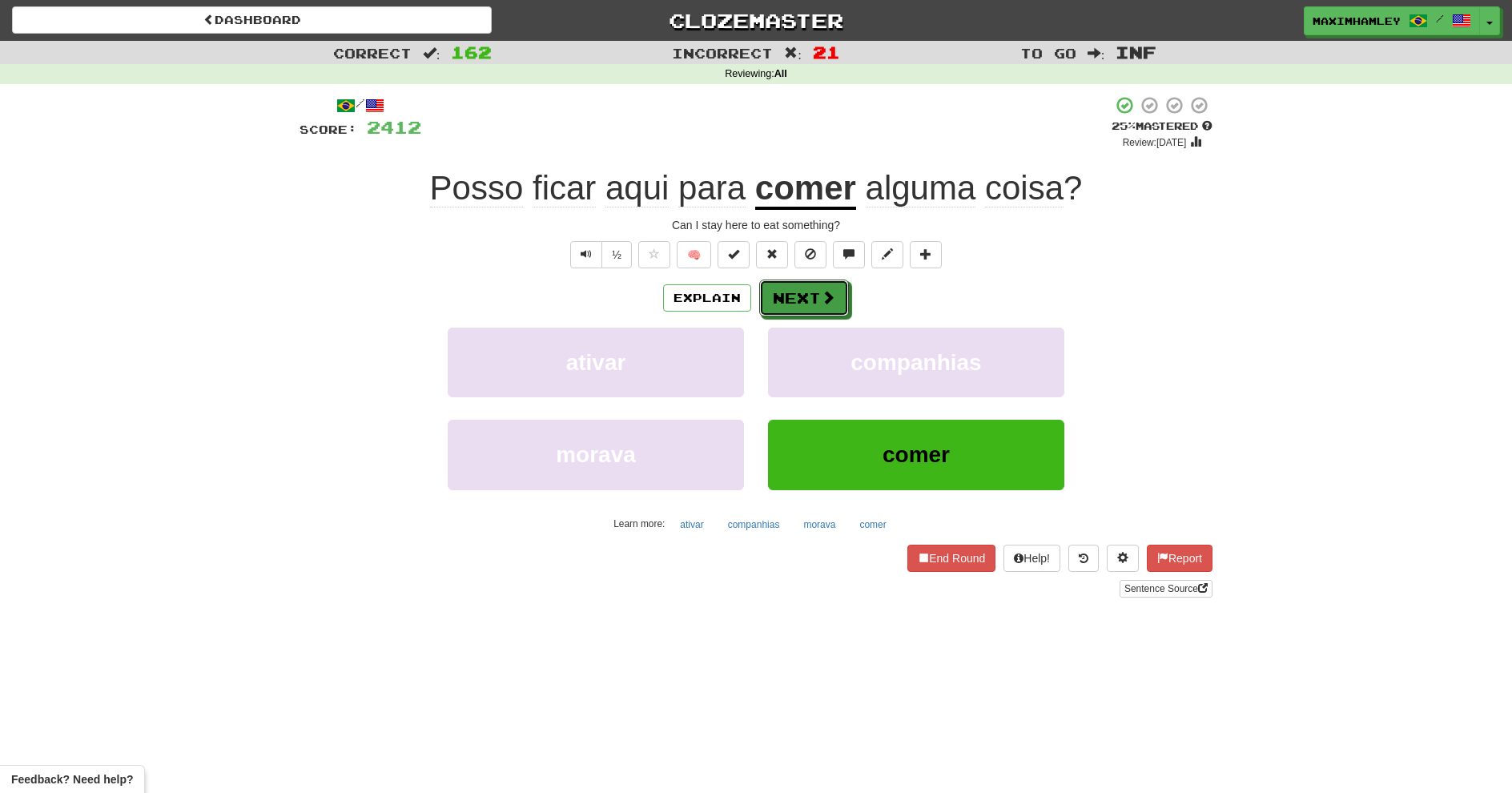
click at [775, 315] on button "Next" at bounding box center [803, 297] width 90 height 37
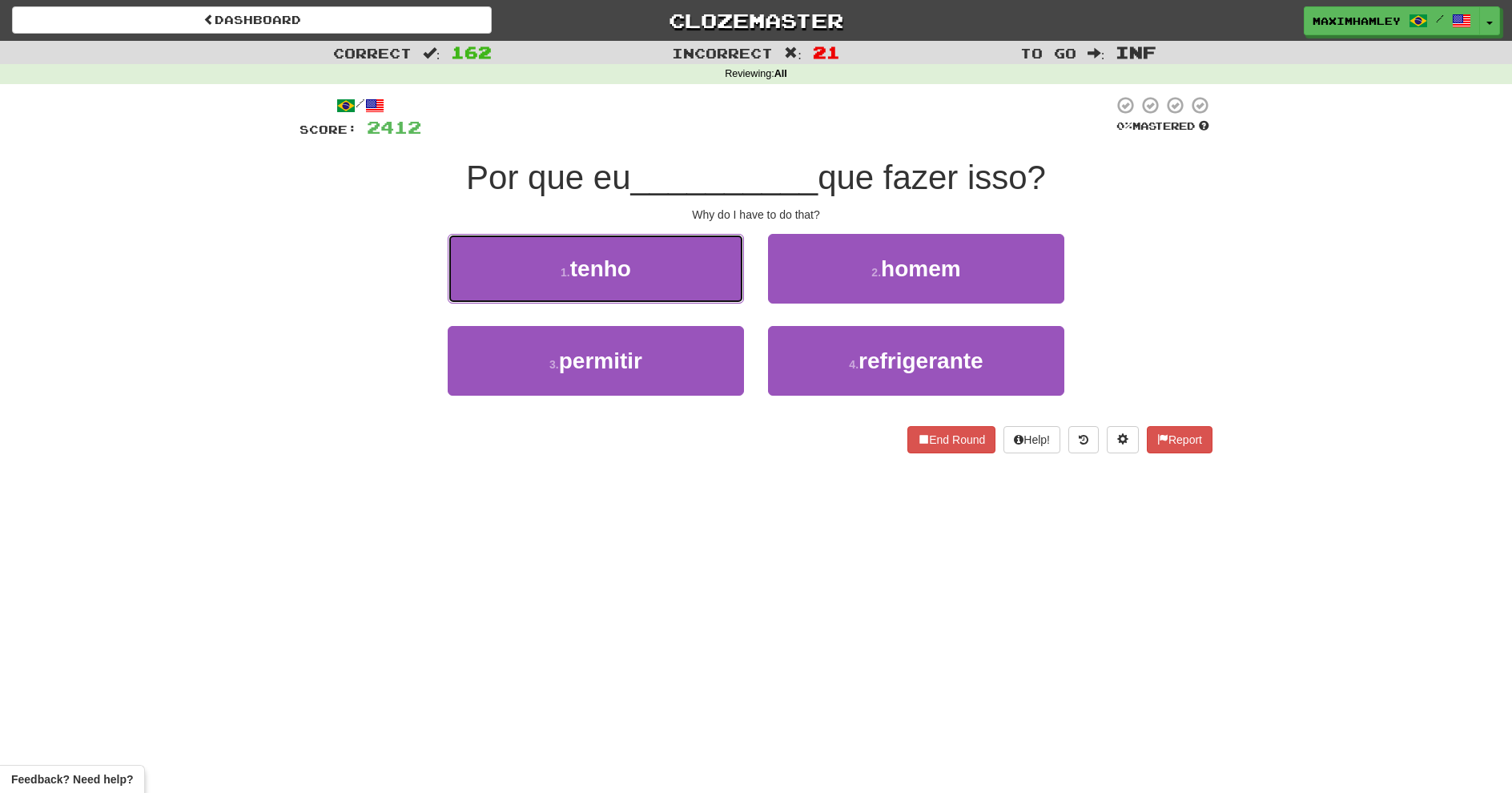
click at [674, 266] on button "1 . tenho" at bounding box center [596, 269] width 296 height 70
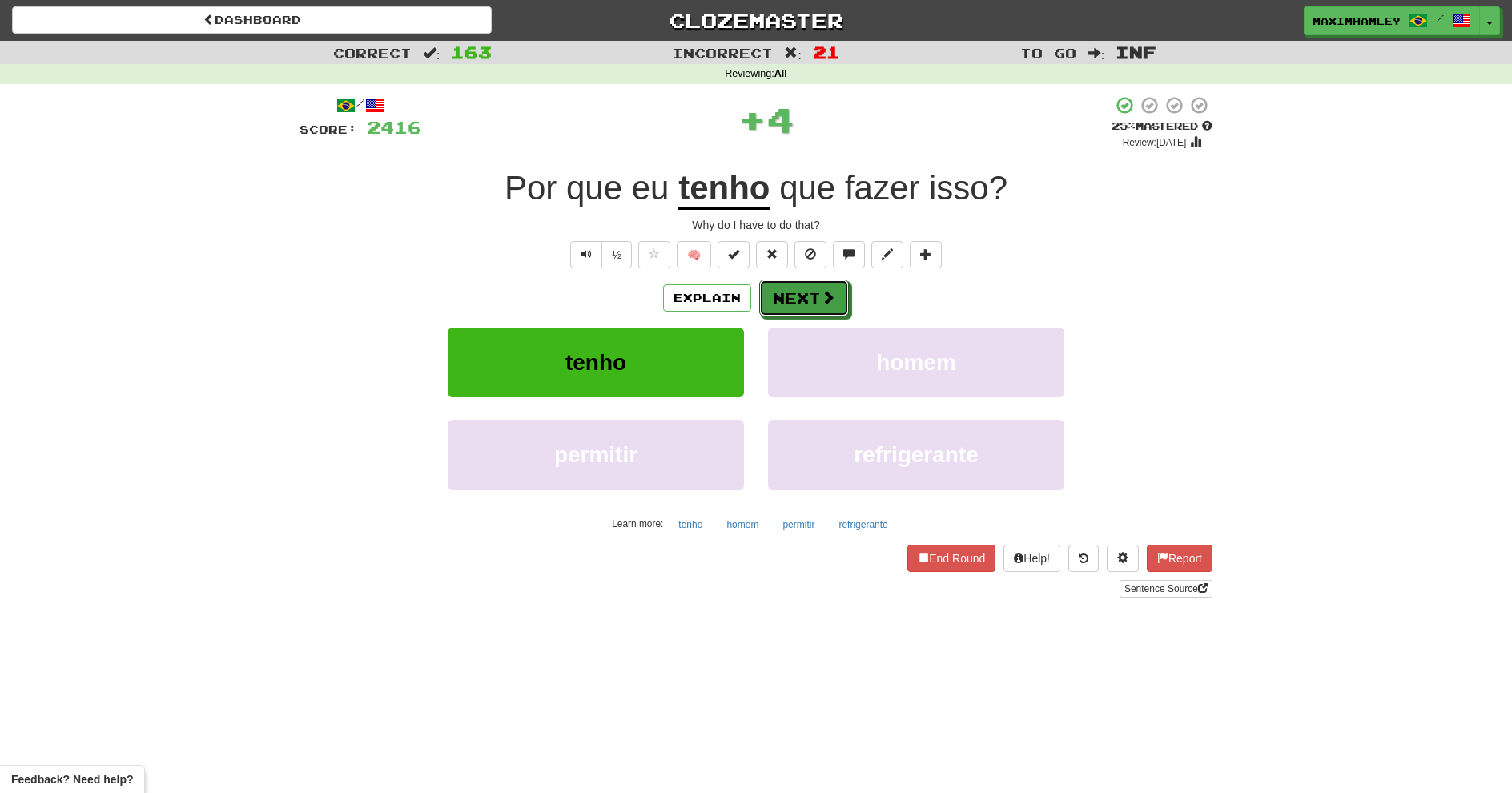
click at [827, 297] on span at bounding box center [828, 297] width 15 height 15
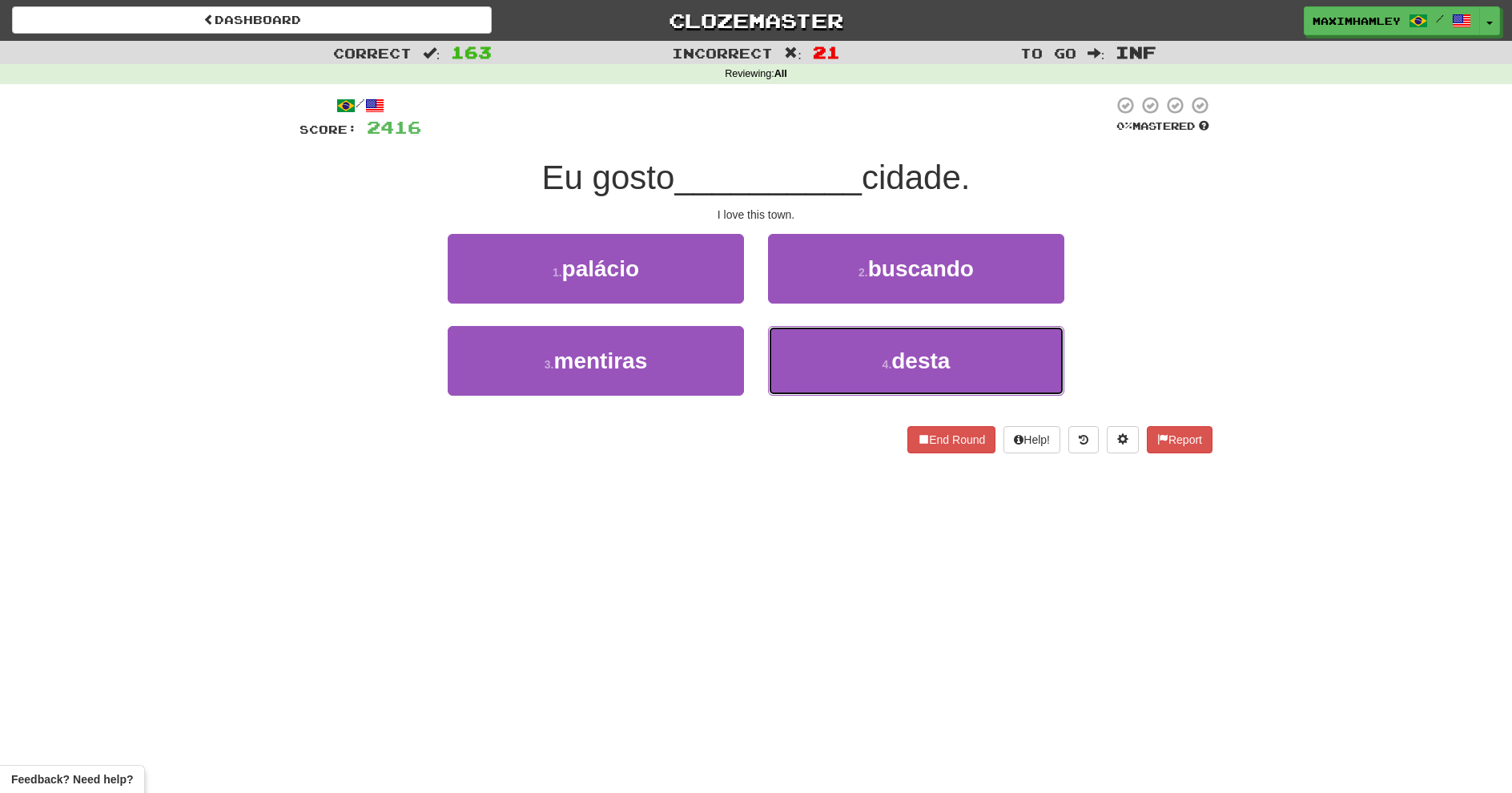
click at [860, 354] on button "4 . desta" at bounding box center [916, 360] width 296 height 70
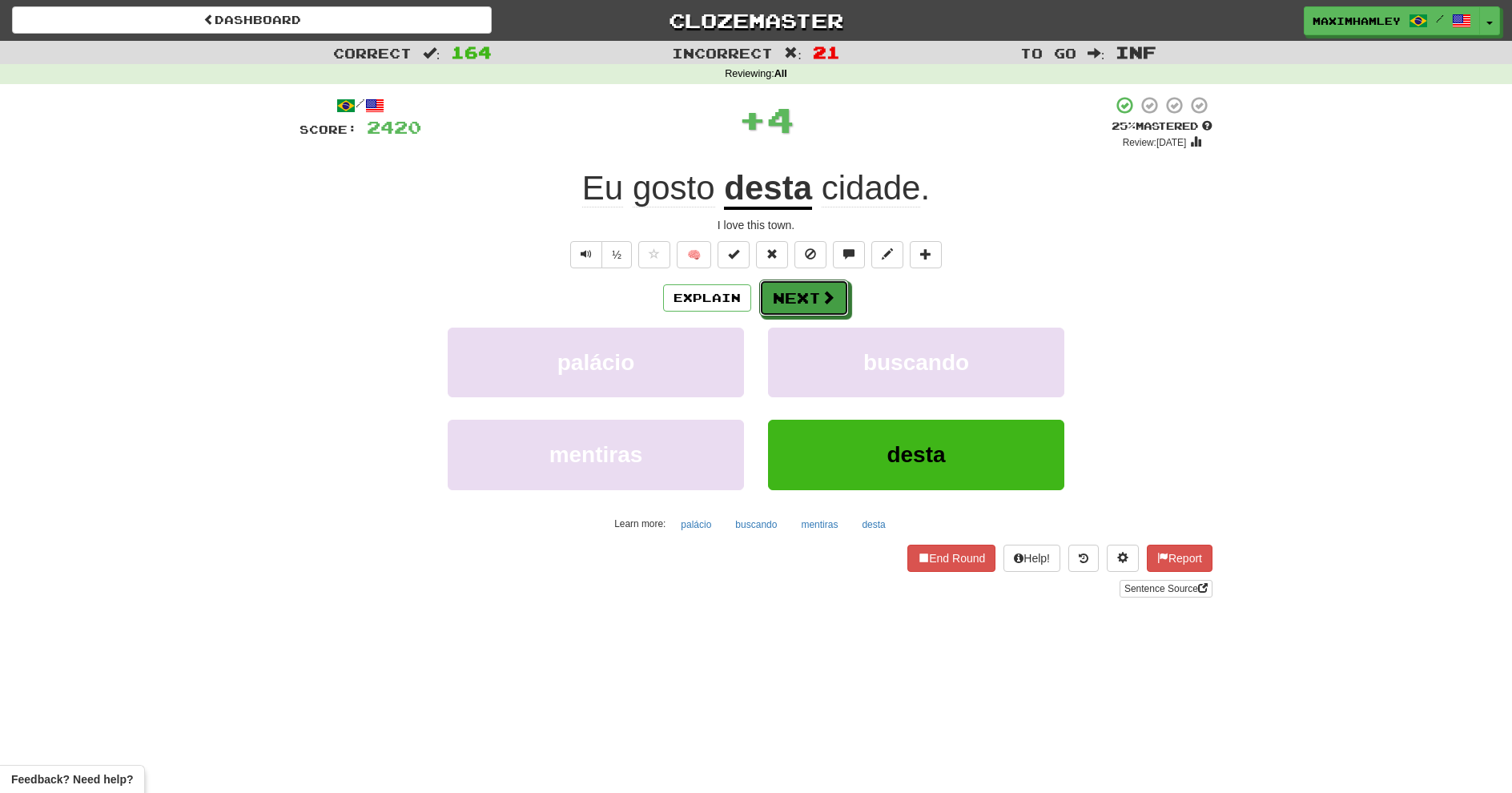
click at [827, 312] on button "Next" at bounding box center [803, 297] width 90 height 37
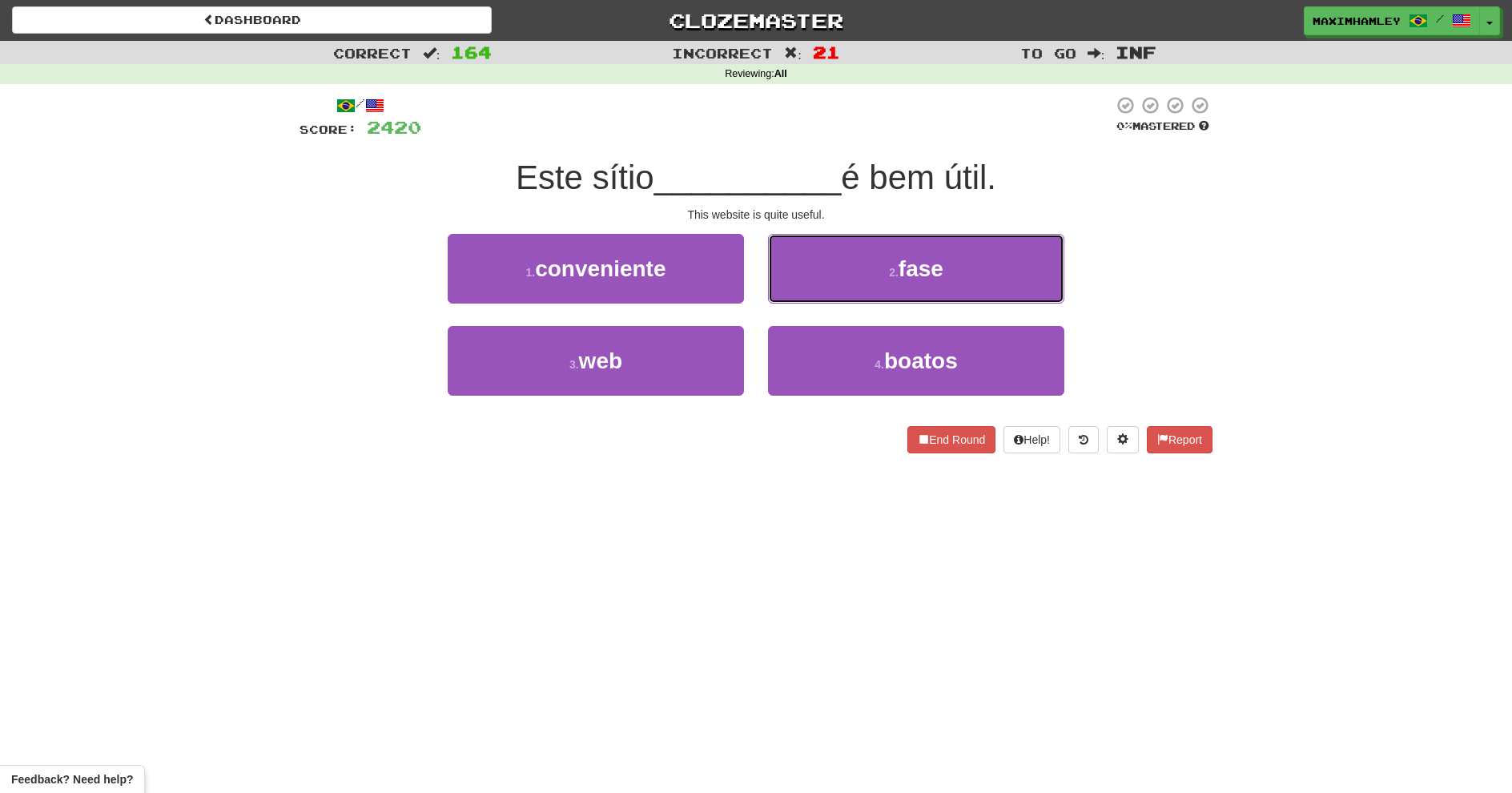
click at [827, 275] on button "2 . fase" at bounding box center [916, 269] width 296 height 70
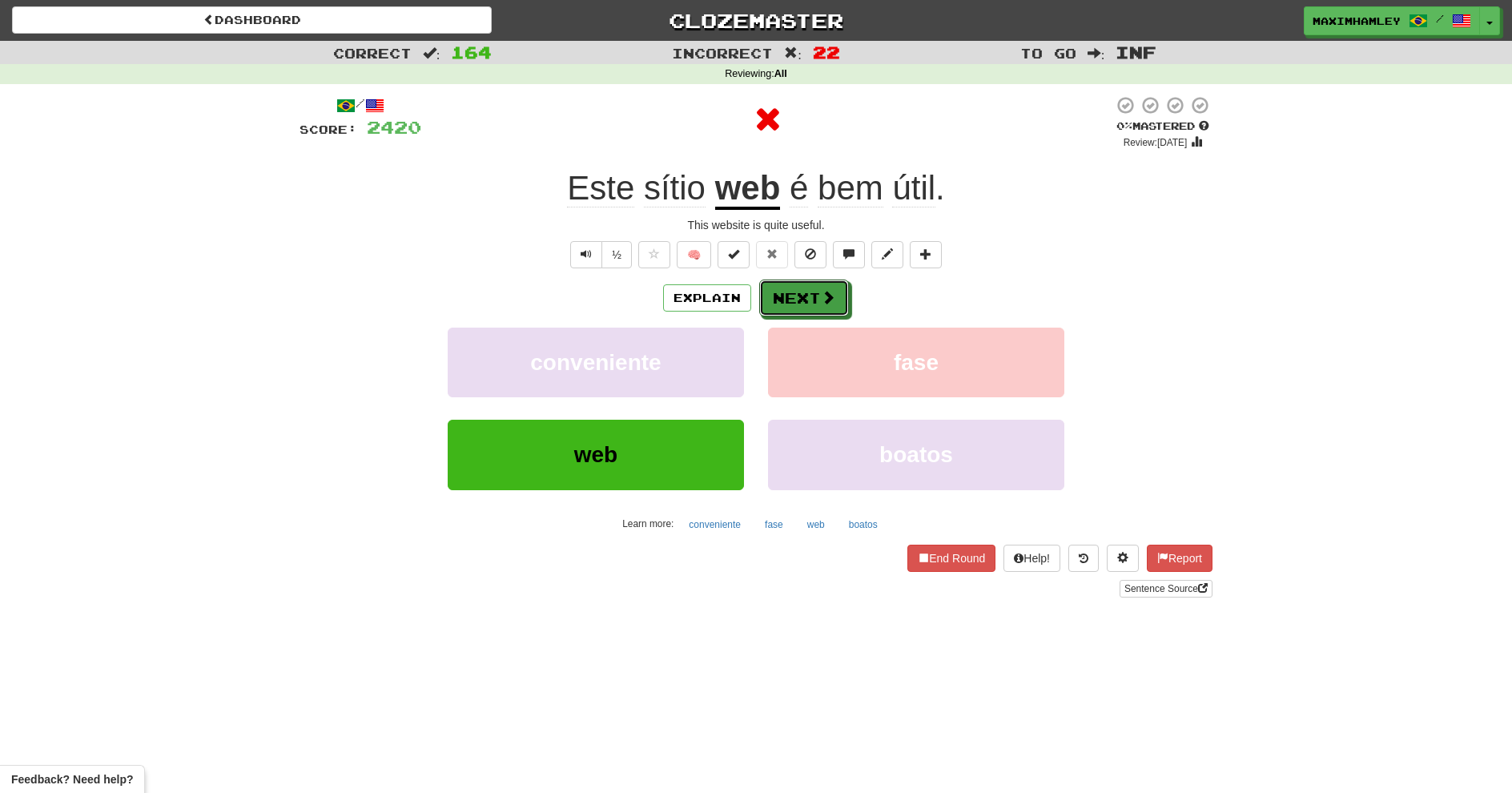
click at [810, 298] on button "Next" at bounding box center [803, 297] width 90 height 37
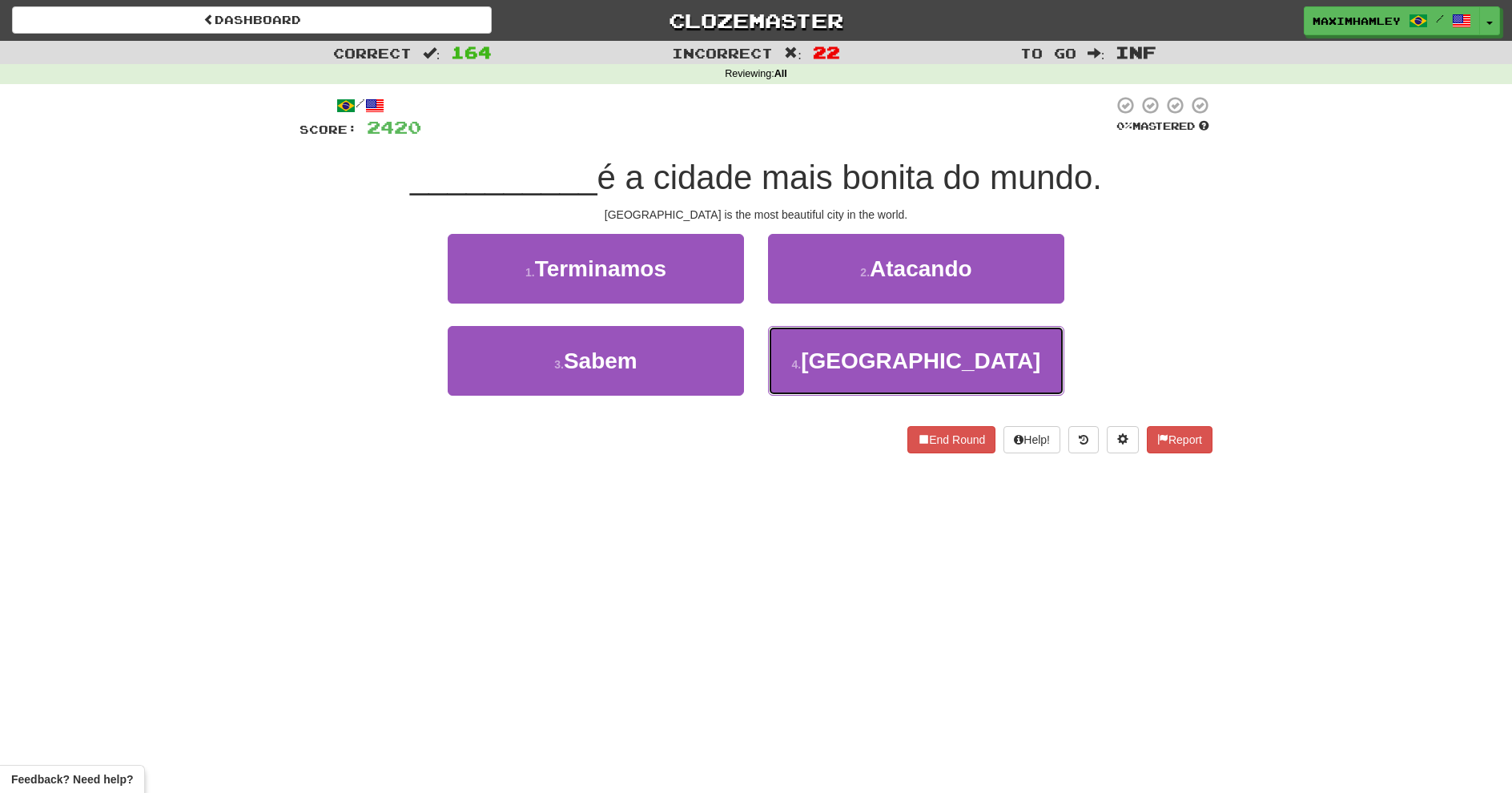
drag, startPoint x: 859, startPoint y: 380, endPoint x: 831, endPoint y: 319, distance: 67.1
click at [857, 368] on button "4 . Paris" at bounding box center [916, 360] width 296 height 70
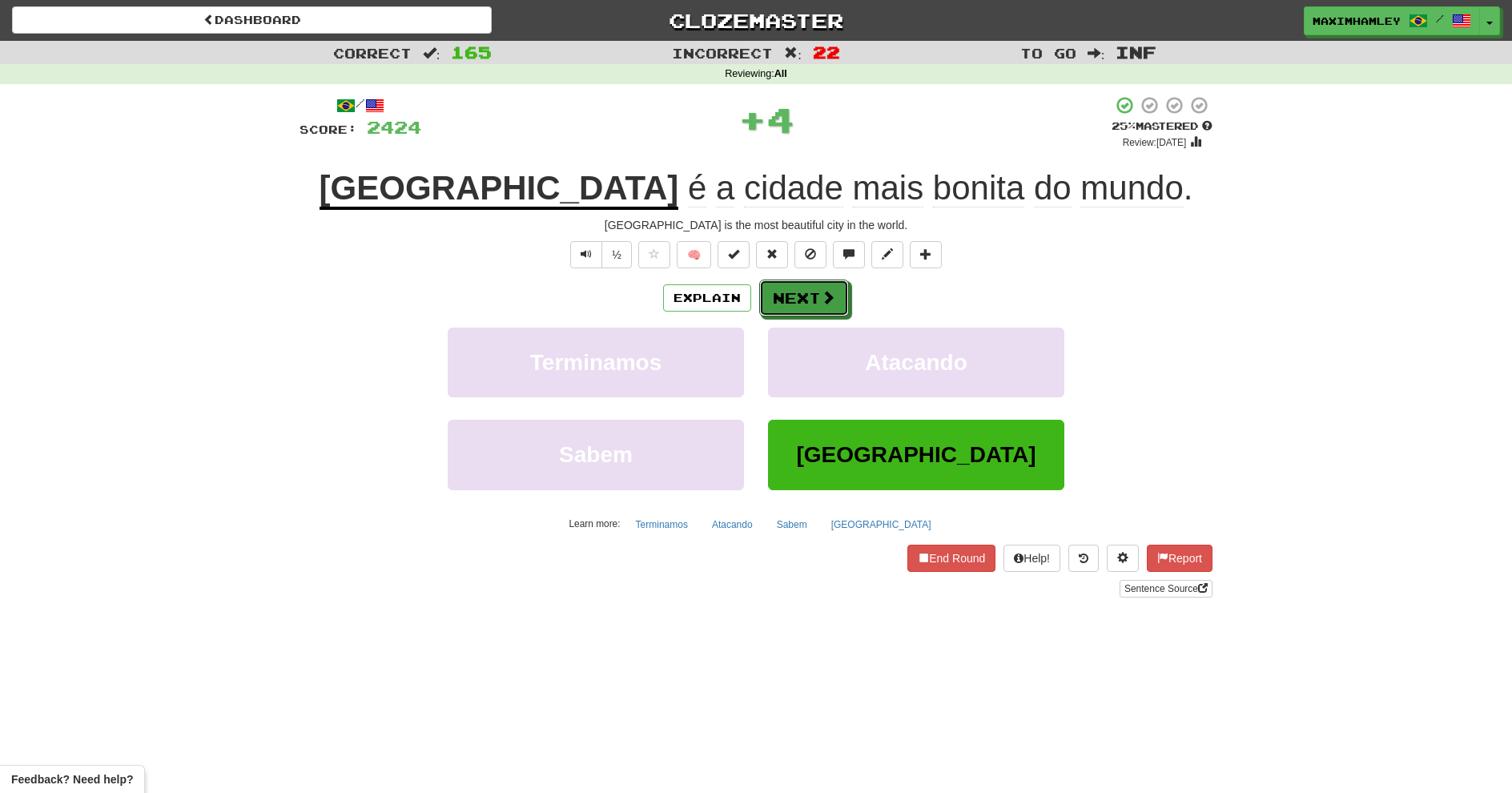
click at [811, 300] on button "Next" at bounding box center [803, 297] width 90 height 37
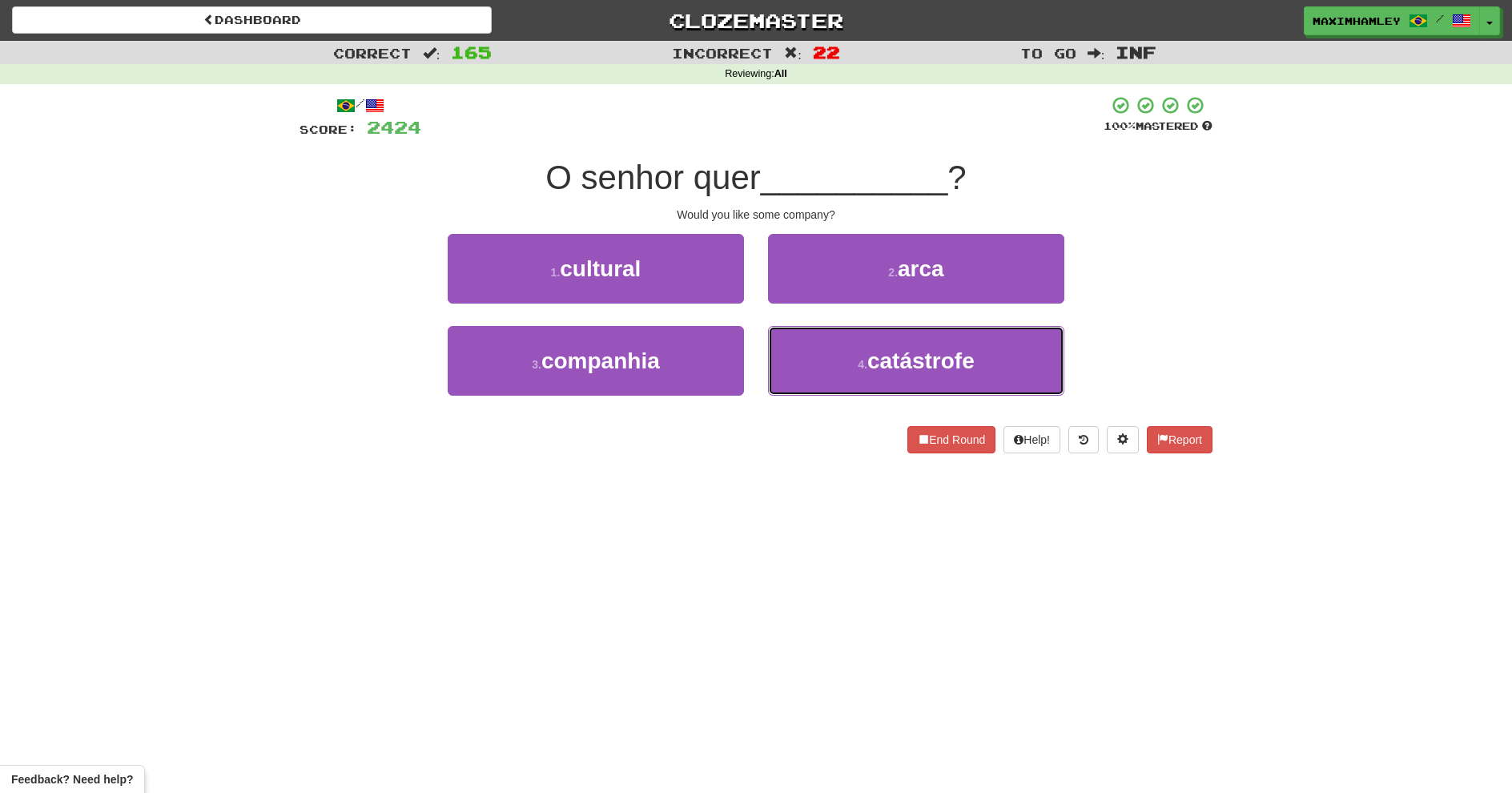
drag, startPoint x: 814, startPoint y: 362, endPoint x: 789, endPoint y: 363, distance: 25.0
click at [802, 363] on button "4 . catástrofe" at bounding box center [916, 360] width 296 height 70
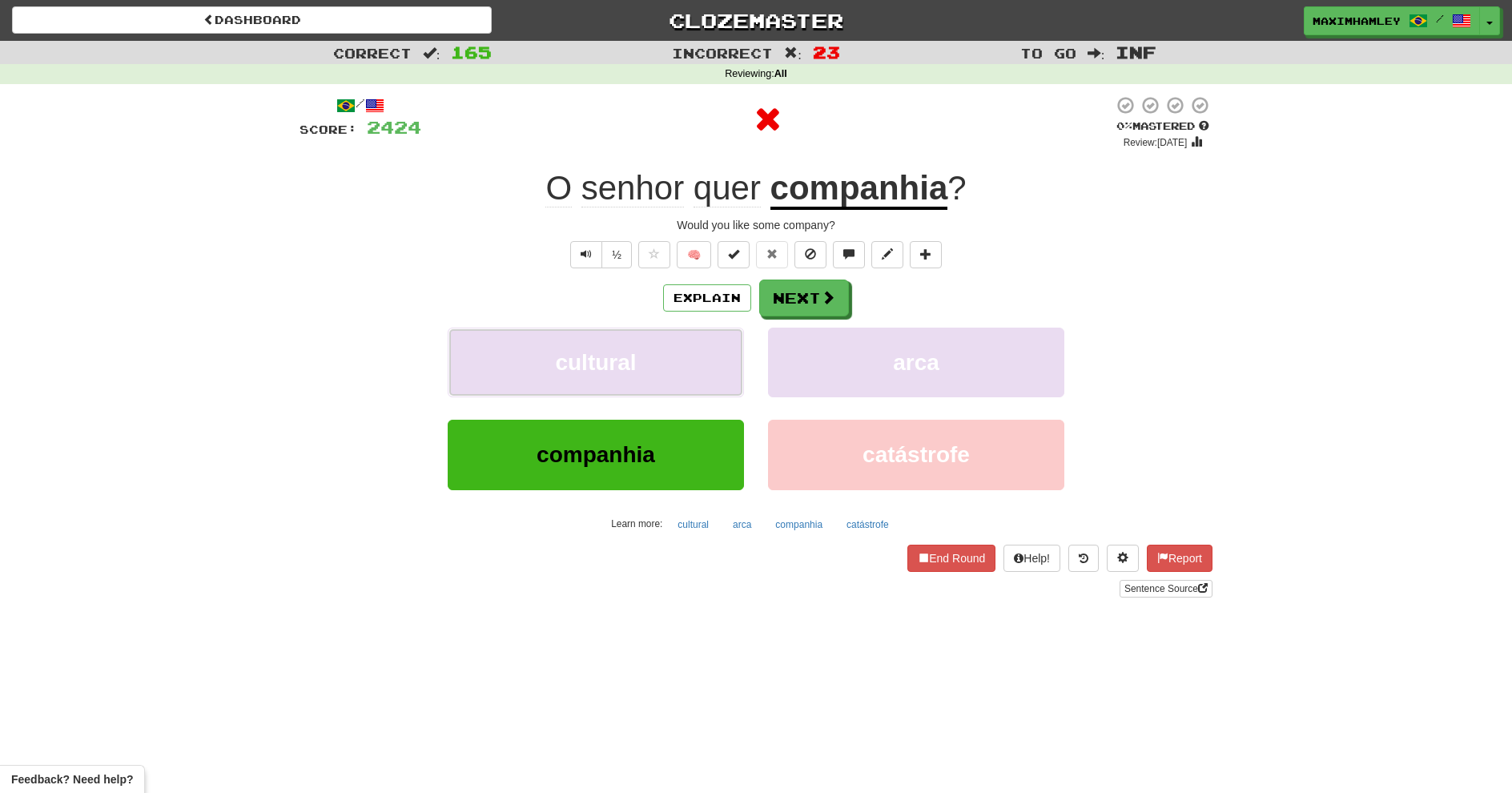
click at [708, 361] on button "cultural" at bounding box center [596, 362] width 296 height 70
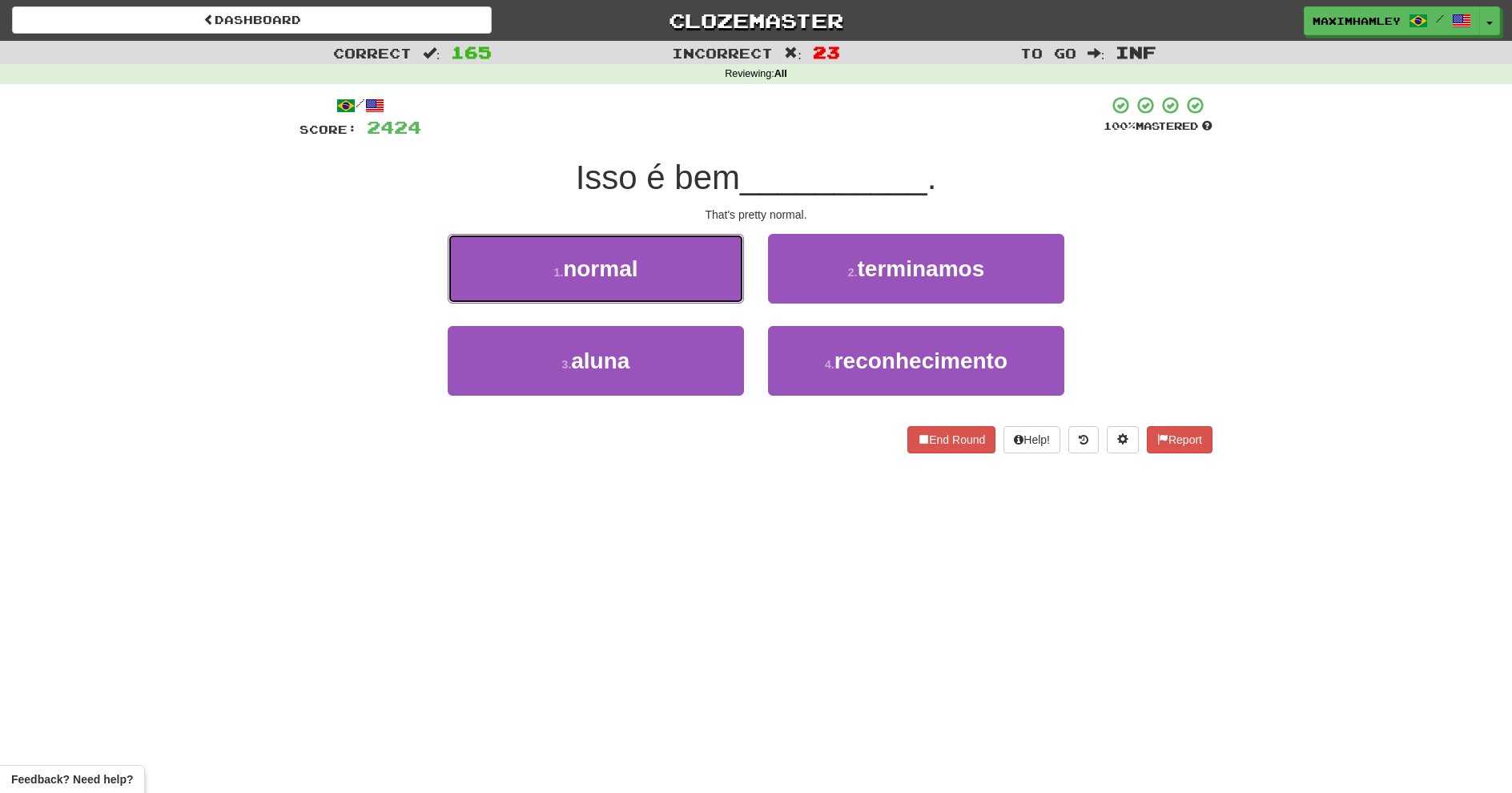
click at [640, 295] on button "1 . normal" at bounding box center [596, 269] width 296 height 70
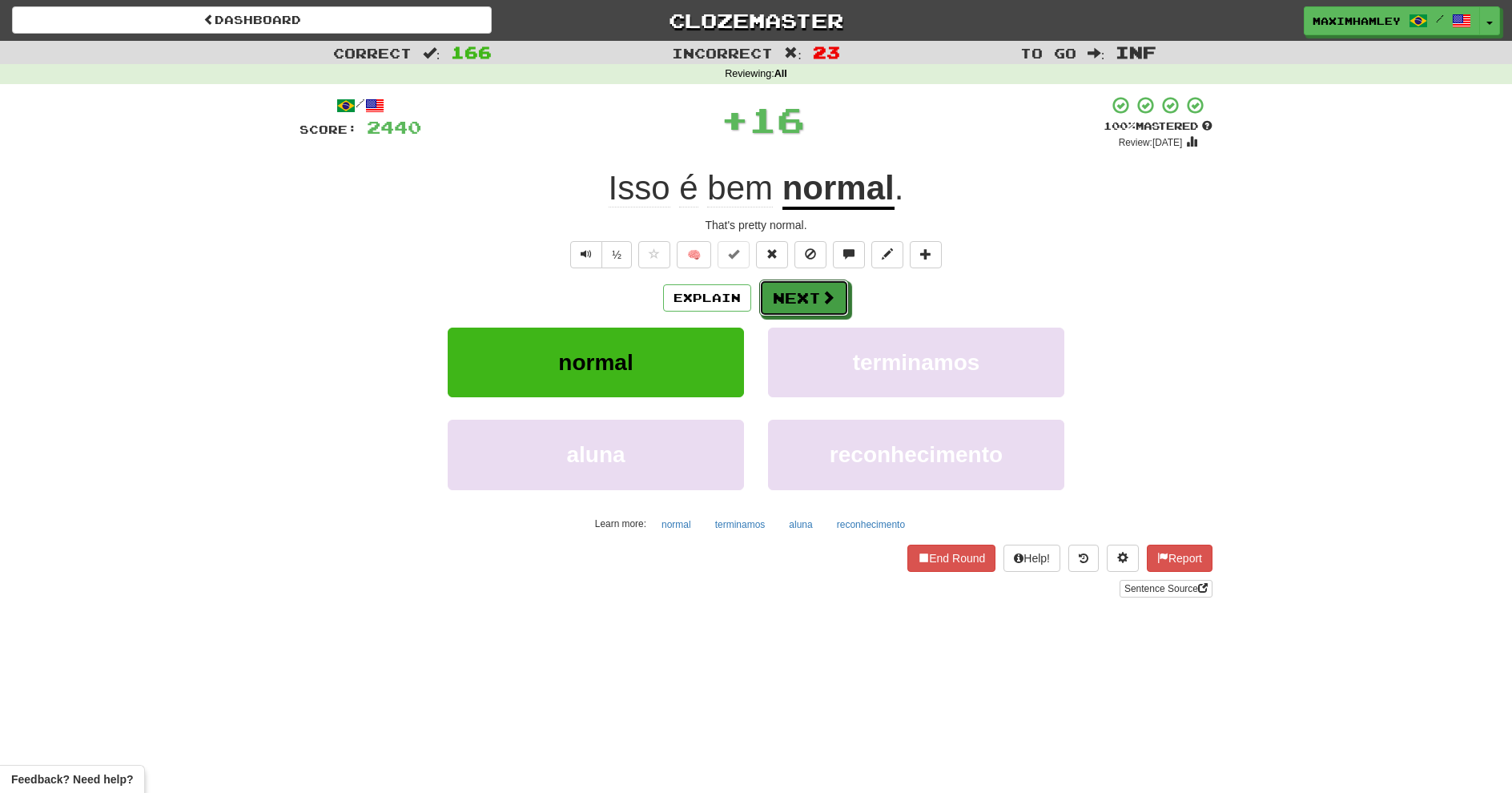
click at [822, 293] on span at bounding box center [828, 297] width 15 height 15
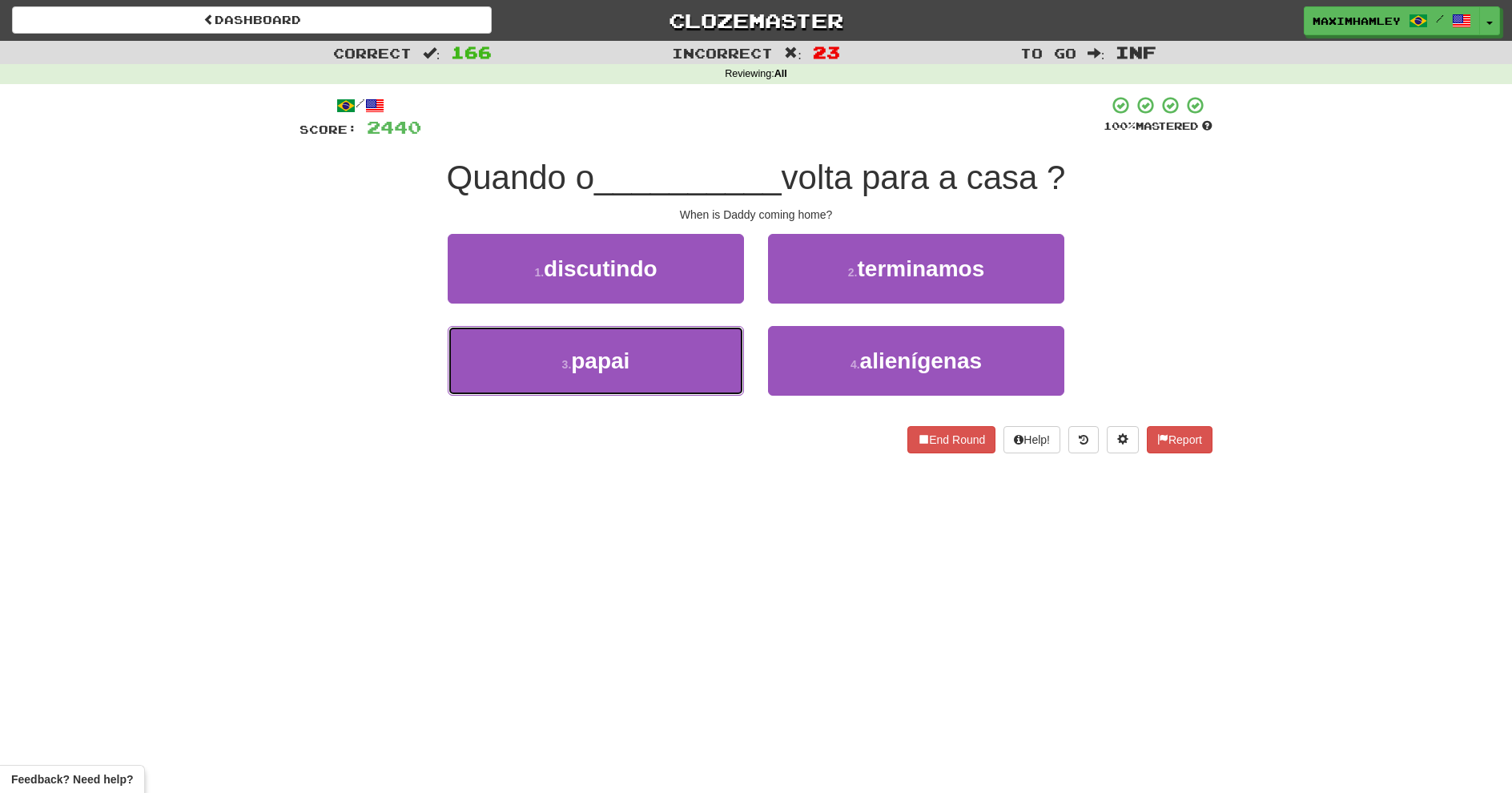
click at [654, 367] on button "3 . papai" at bounding box center [596, 360] width 296 height 70
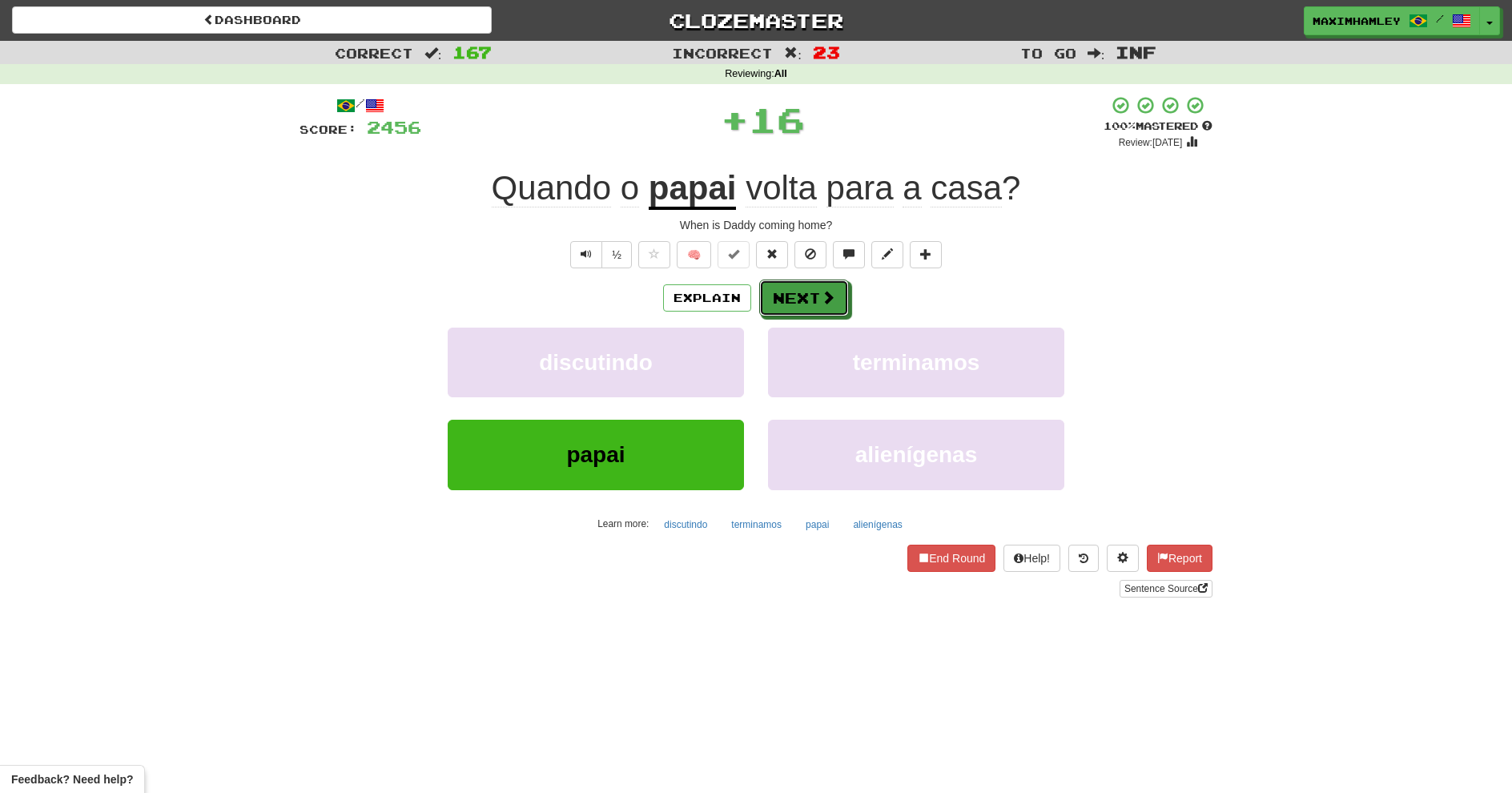
click at [805, 296] on button "Next" at bounding box center [803, 297] width 90 height 37
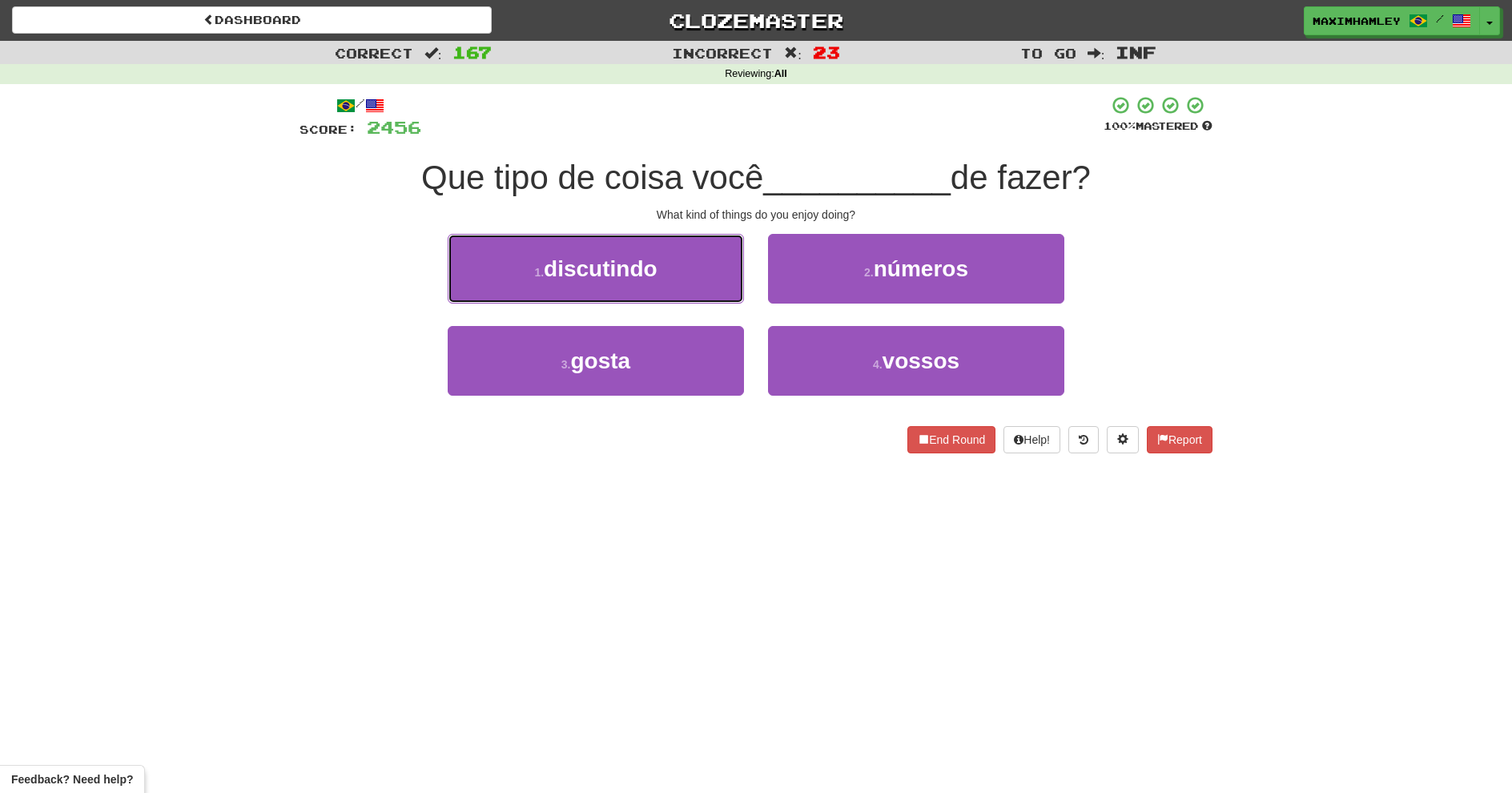
click at [659, 262] on button "1 . discutindo" at bounding box center [596, 269] width 296 height 70
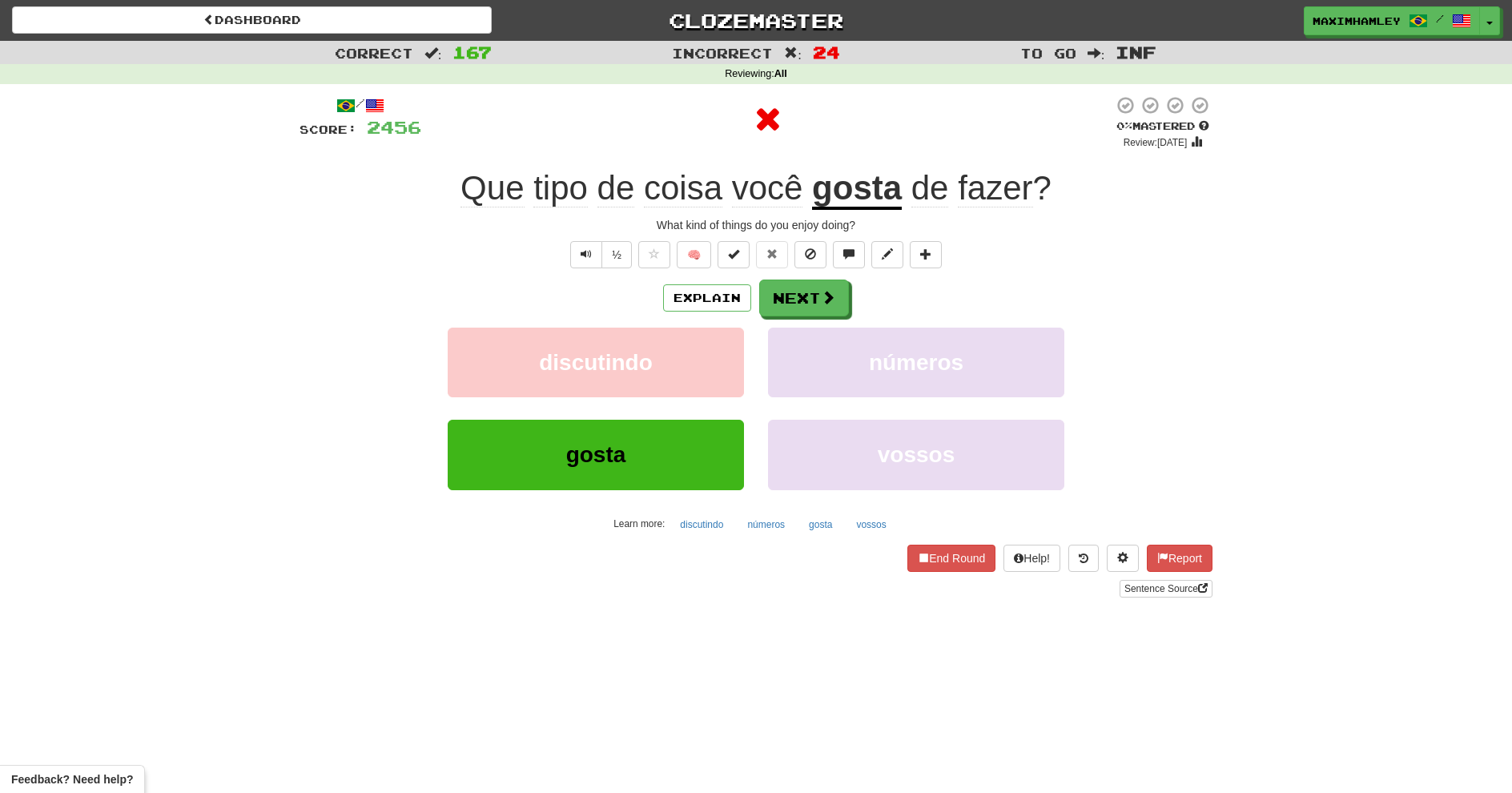
drag, startPoint x: 793, startPoint y: 274, endPoint x: 799, endPoint y: 300, distance: 26.7
click at [796, 279] on div "/ Score: 2456 0 % Mastered Review: 2025-08-20 Que tipo de coisa você gosta de f…" at bounding box center [756, 347] width 913 height 503
click at [801, 306] on button "Next" at bounding box center [803, 297] width 90 height 37
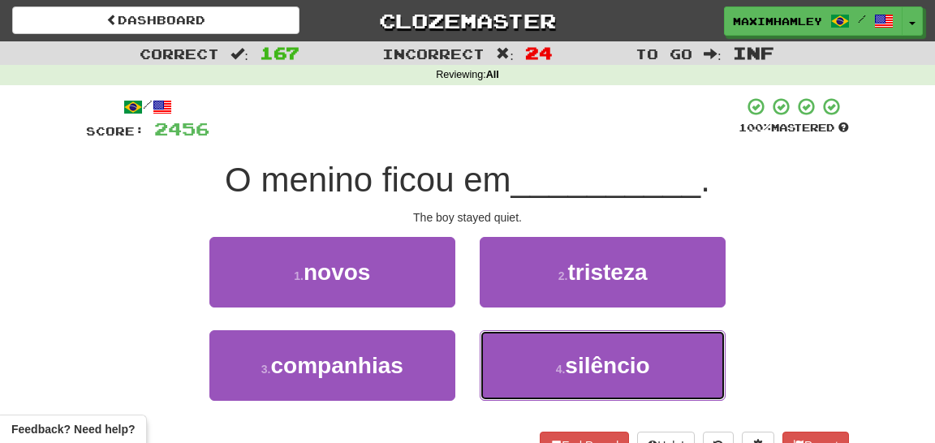
click at [551, 371] on button "4 . silêncio" at bounding box center [603, 365] width 246 height 71
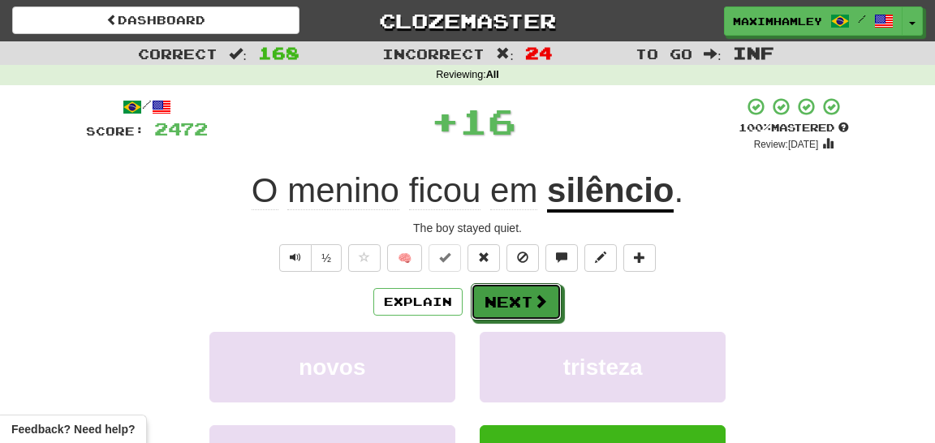
click at [536, 297] on span at bounding box center [540, 301] width 15 height 15
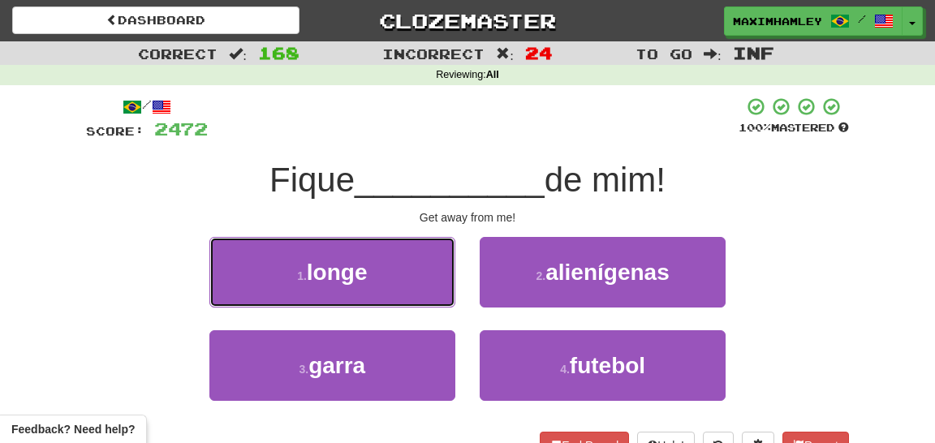
click at [379, 274] on button "1 . longe" at bounding box center [332, 272] width 246 height 71
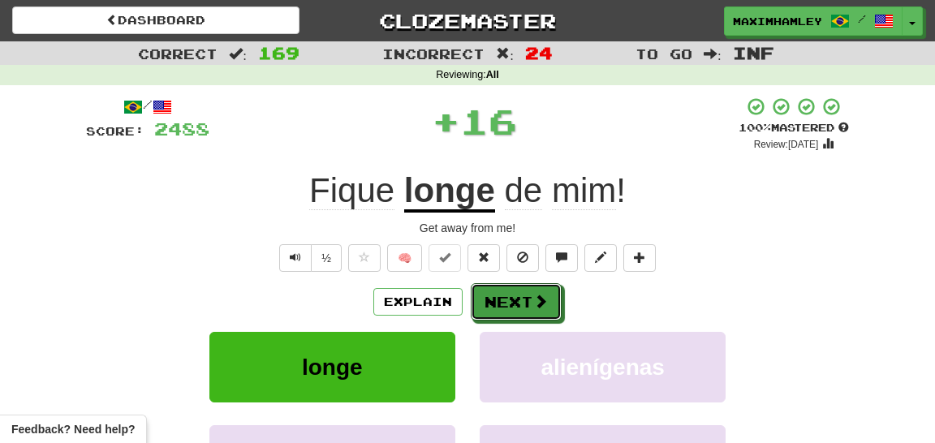
click at [517, 295] on button "Next" at bounding box center [516, 301] width 91 height 37
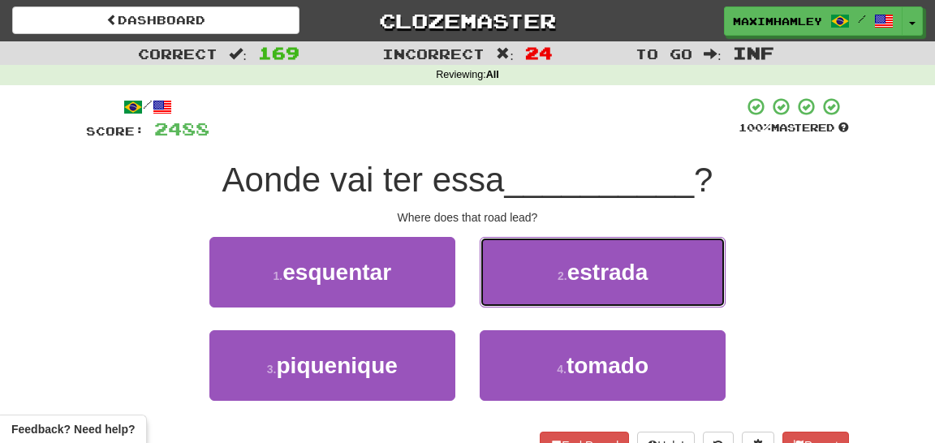
click at [566, 291] on button "2 . estrada" at bounding box center [603, 272] width 246 height 71
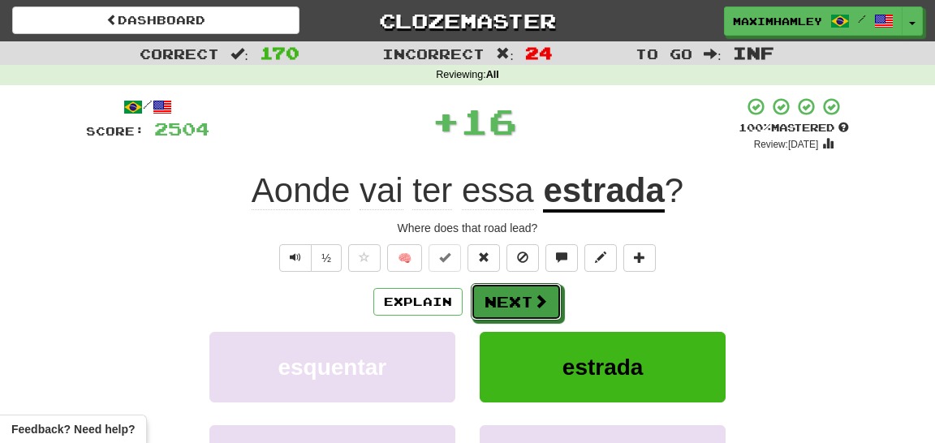
click at [528, 296] on button "Next" at bounding box center [516, 301] width 91 height 37
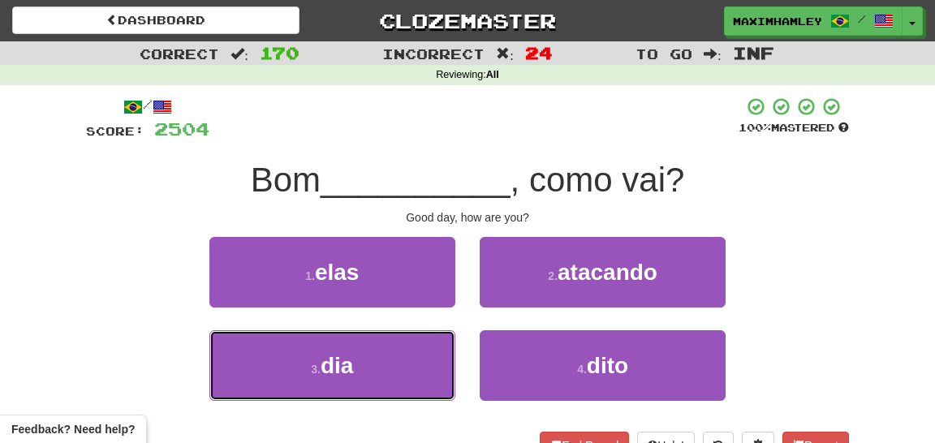
click at [415, 383] on button "3 . dia" at bounding box center [332, 365] width 246 height 71
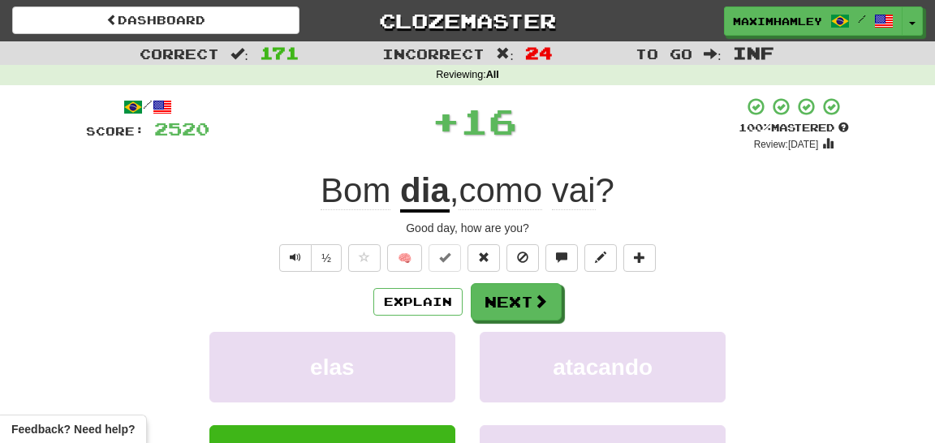
drag, startPoint x: 485, startPoint y: 330, endPoint x: 494, endPoint y: 314, distance: 17.8
click at [490, 320] on div "Explain Next elas atacando dia dito Learn more: elas atacando dia dito" at bounding box center [467, 413] width 763 height 261
click at [495, 313] on button "Next" at bounding box center [516, 301] width 91 height 37
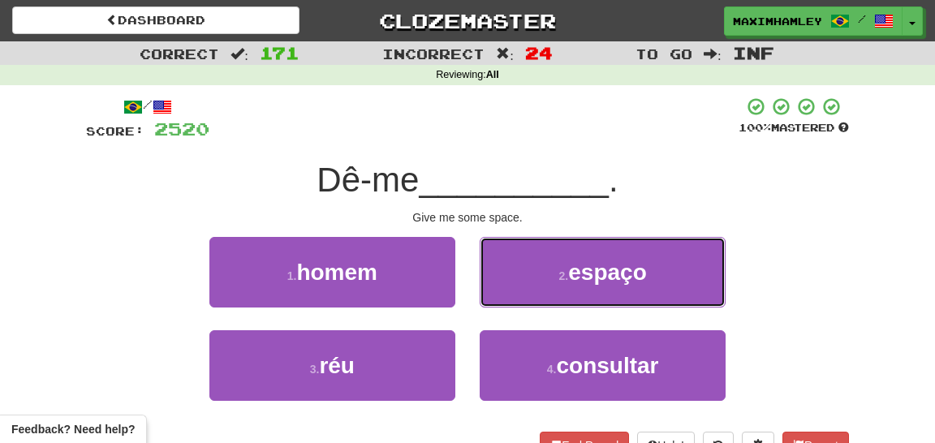
click at [528, 259] on button "2 . espaço" at bounding box center [603, 272] width 246 height 71
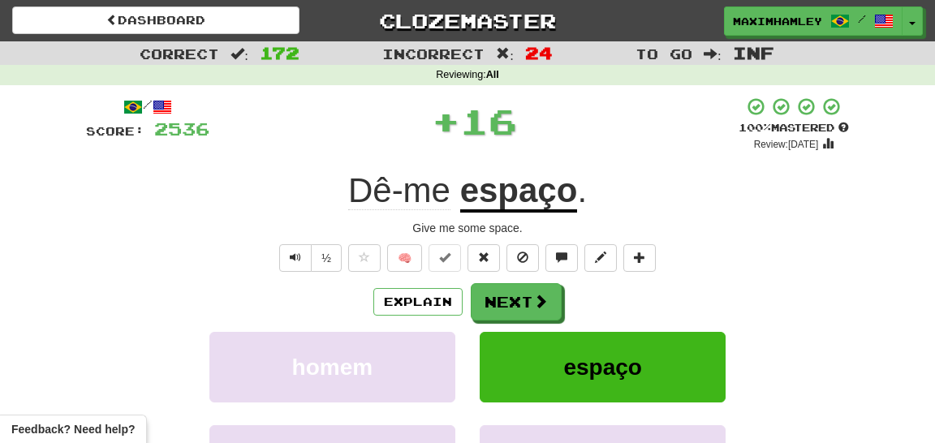
click at [497, 291] on button "Next" at bounding box center [516, 301] width 91 height 37
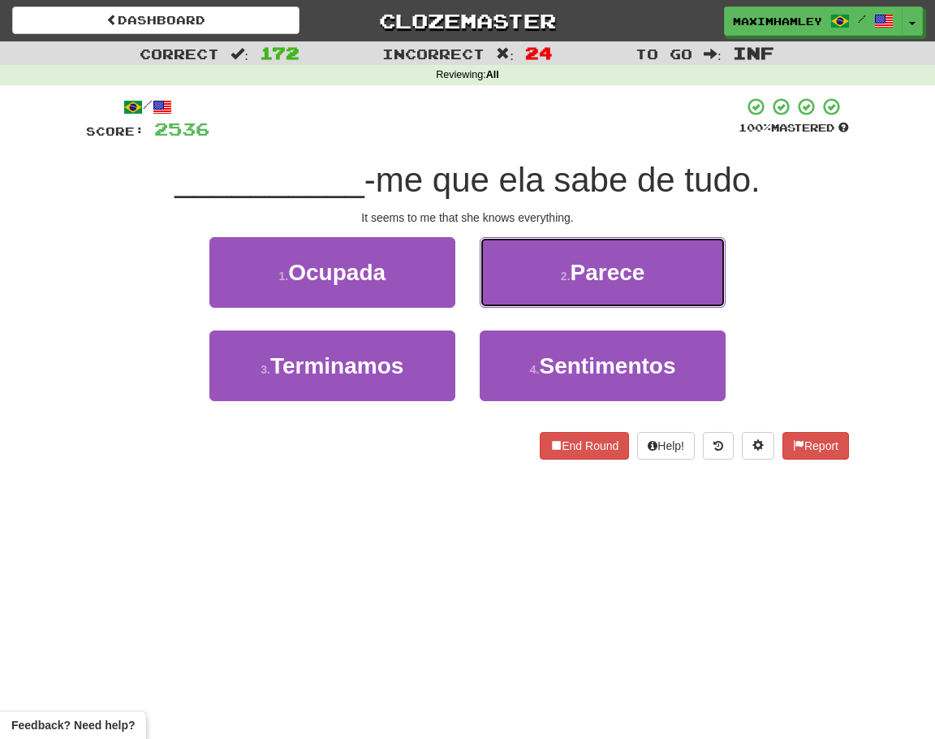
click at [586, 288] on button "2 . Parece" at bounding box center [603, 272] width 246 height 71
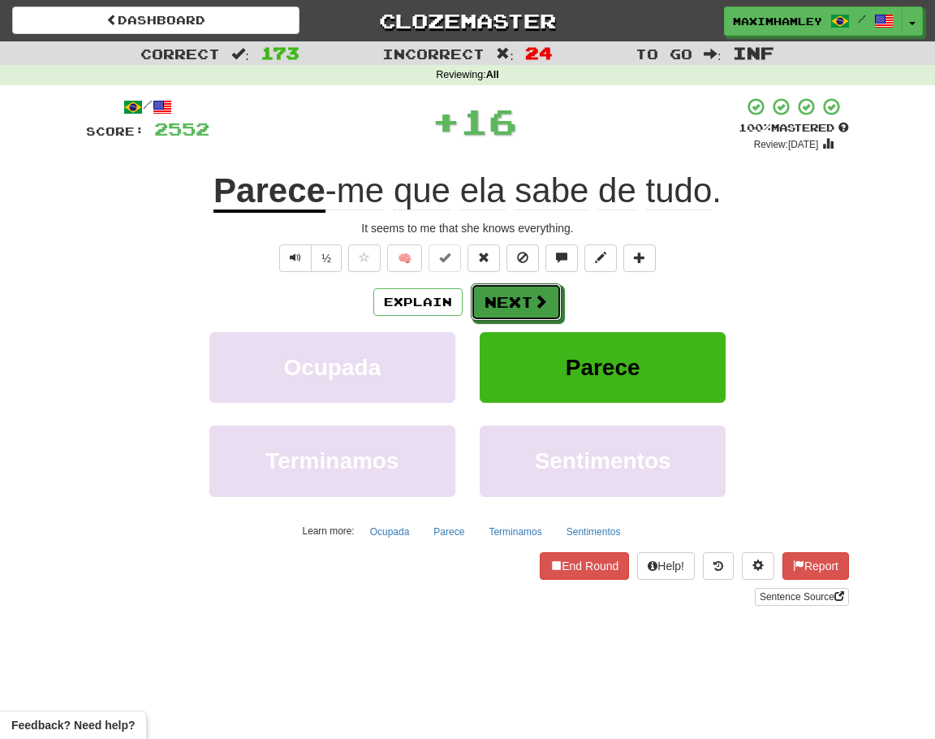
click at [506, 295] on button "Next" at bounding box center [516, 301] width 91 height 37
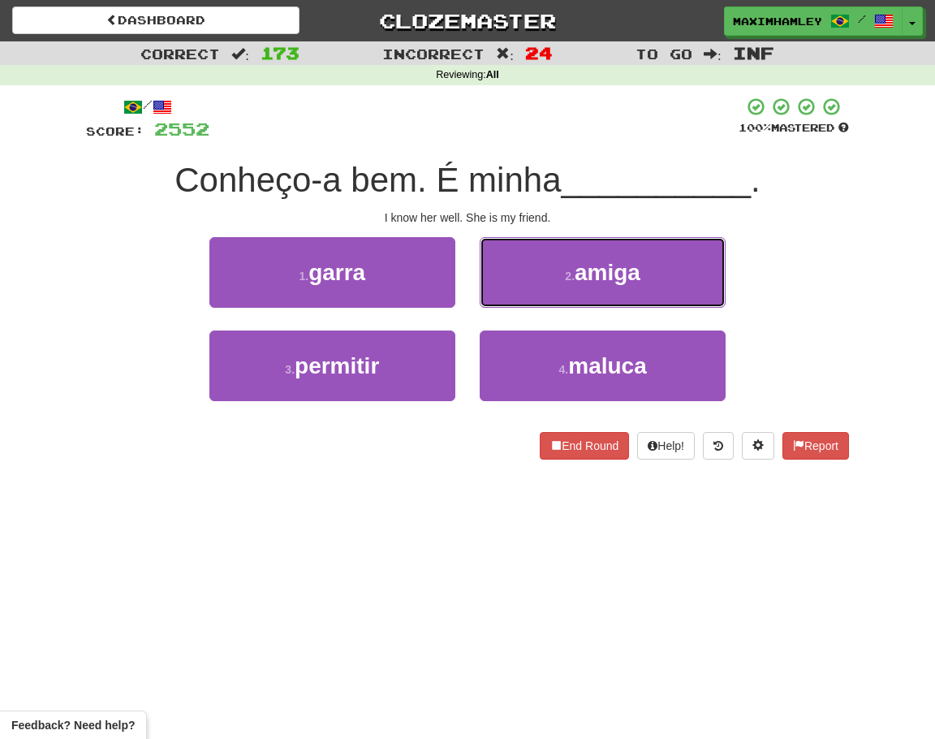
click at [491, 300] on button "2 . amiga" at bounding box center [603, 272] width 246 height 71
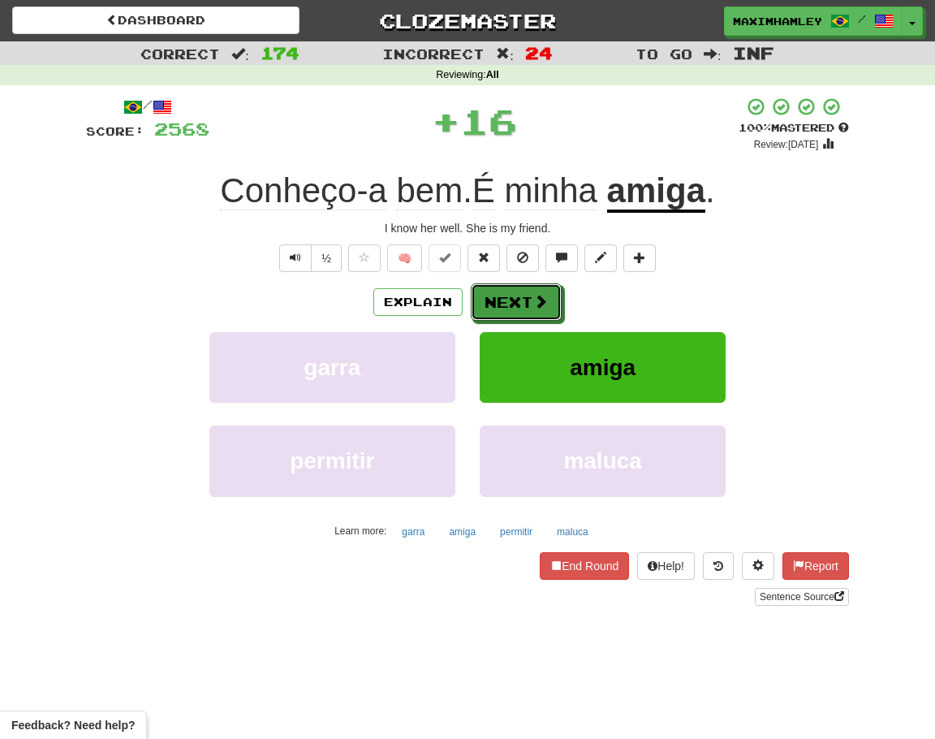
click at [485, 305] on button "Next" at bounding box center [516, 301] width 91 height 37
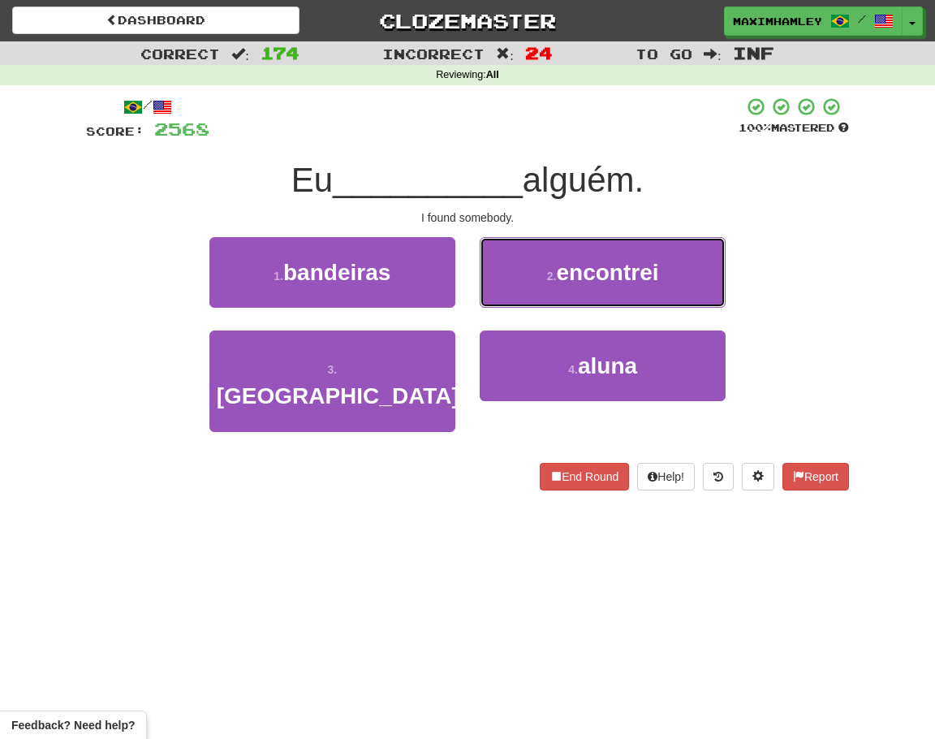
click at [516, 291] on button "2 . encontrei" at bounding box center [603, 272] width 246 height 71
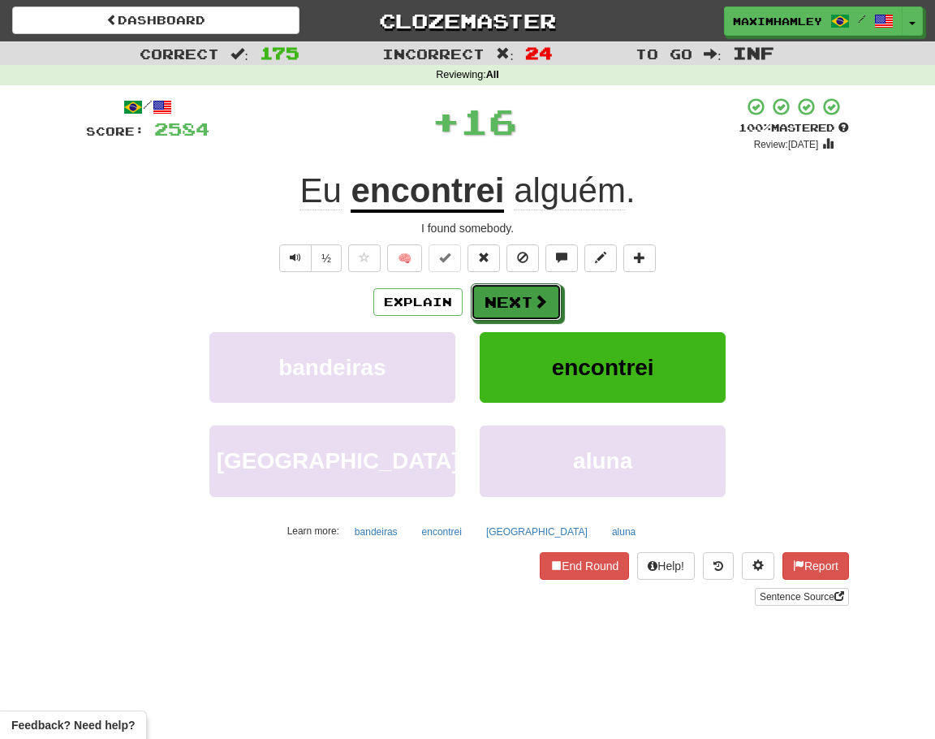
click at [506, 298] on button "Next" at bounding box center [516, 301] width 91 height 37
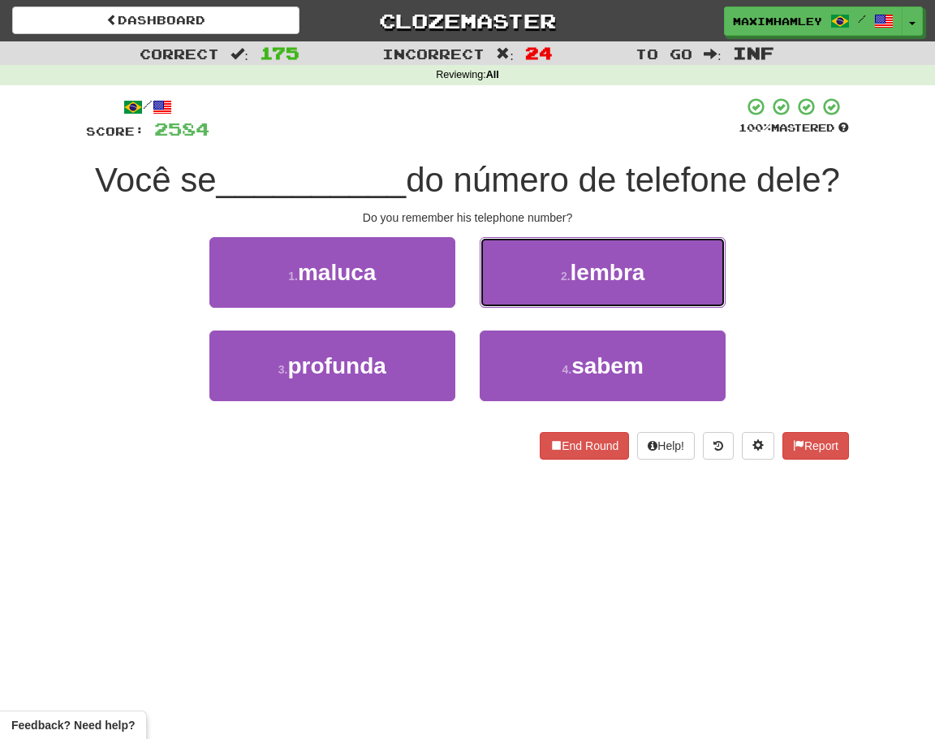
click at [619, 308] on button "2 . lembra" at bounding box center [603, 272] width 246 height 71
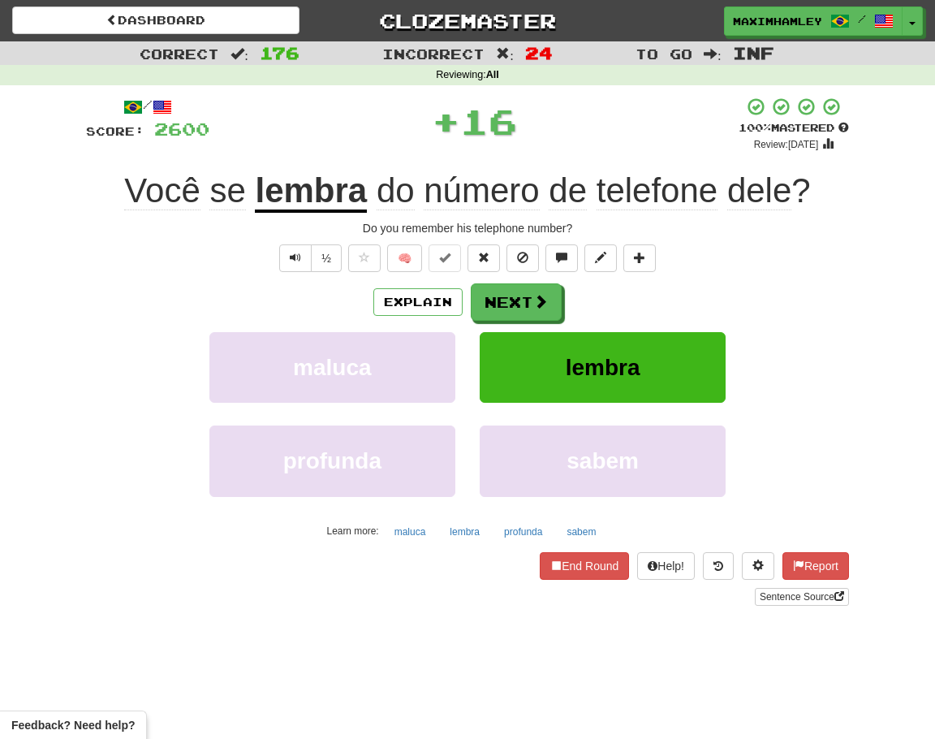
click at [485, 293] on div "Explain Next maluca lembra profunda sabem Learn more: maluca lembra profunda sa…" at bounding box center [467, 413] width 763 height 261
click at [482, 286] on button "Next" at bounding box center [516, 301] width 91 height 37
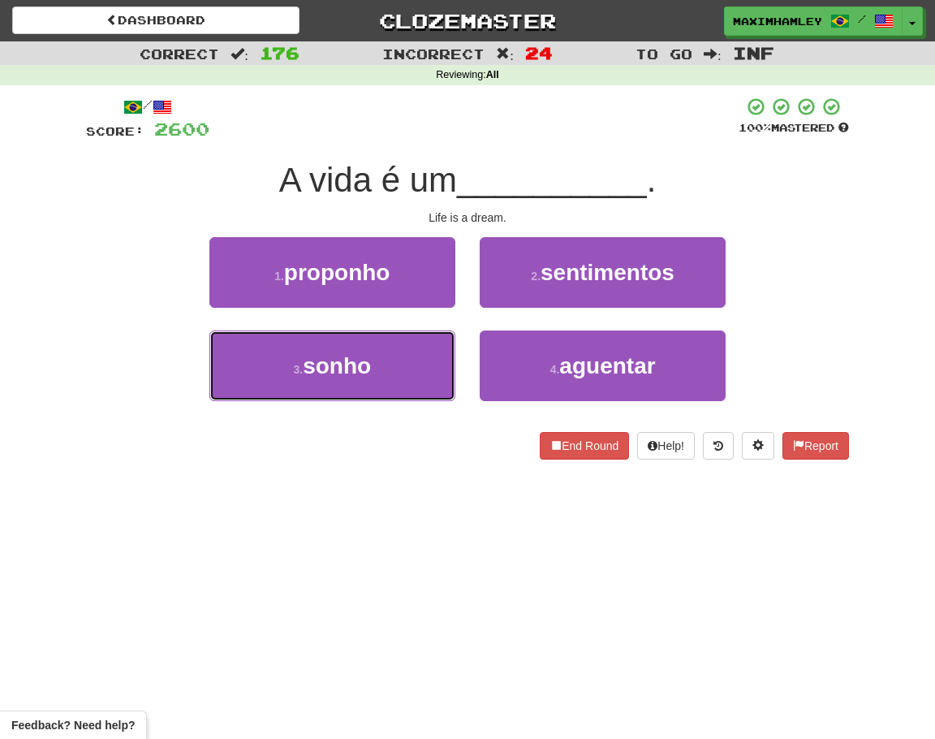
click at [381, 348] on button "3 . sonho" at bounding box center [332, 365] width 246 height 71
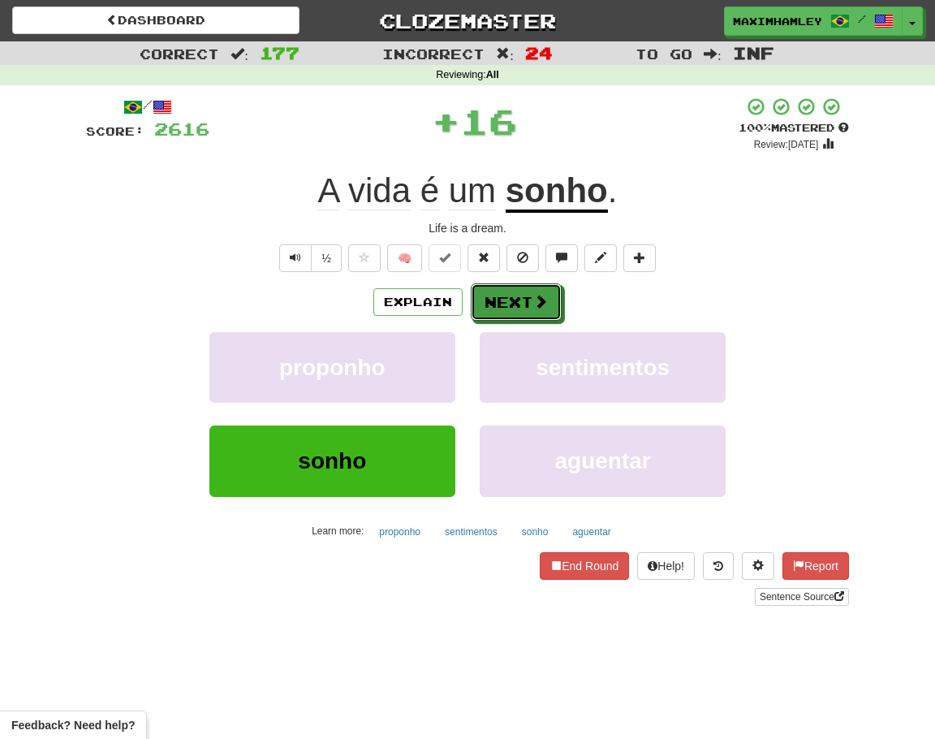
click at [481, 299] on button "Next" at bounding box center [516, 301] width 91 height 37
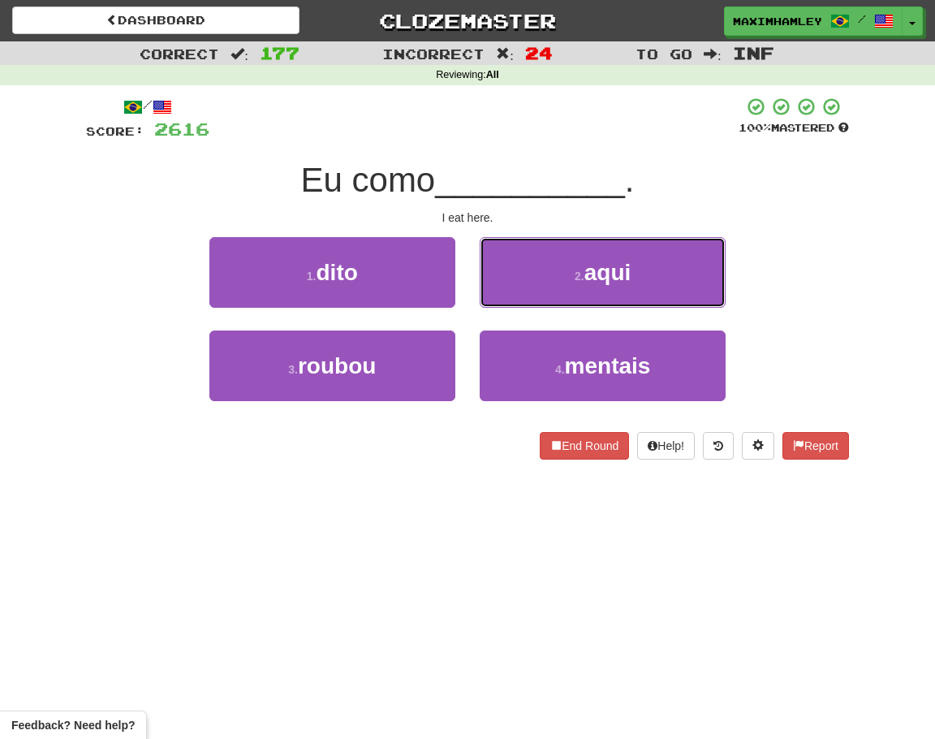
click at [555, 278] on button "2 . aqui" at bounding box center [603, 272] width 246 height 71
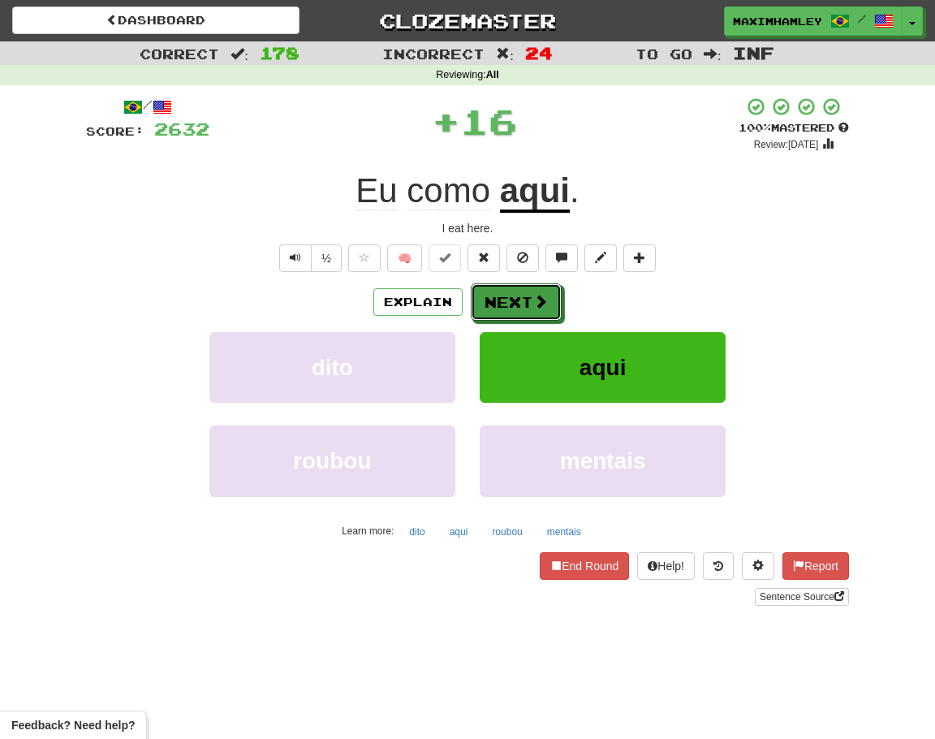
click at [503, 291] on button "Next" at bounding box center [516, 301] width 91 height 37
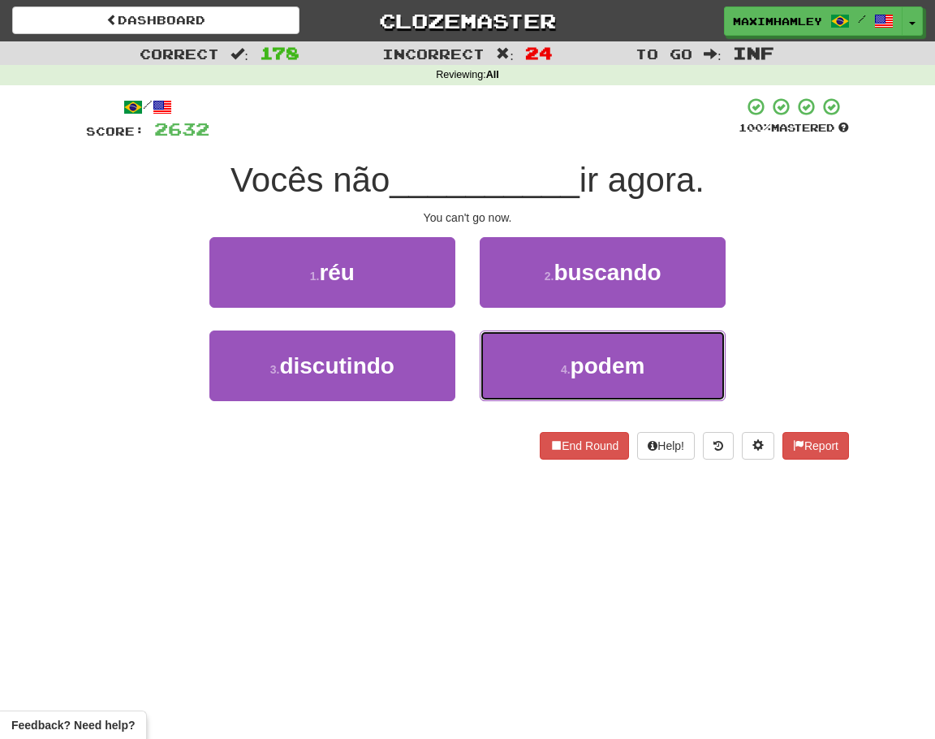
click at [641, 373] on span "podem" at bounding box center [608, 365] width 75 height 25
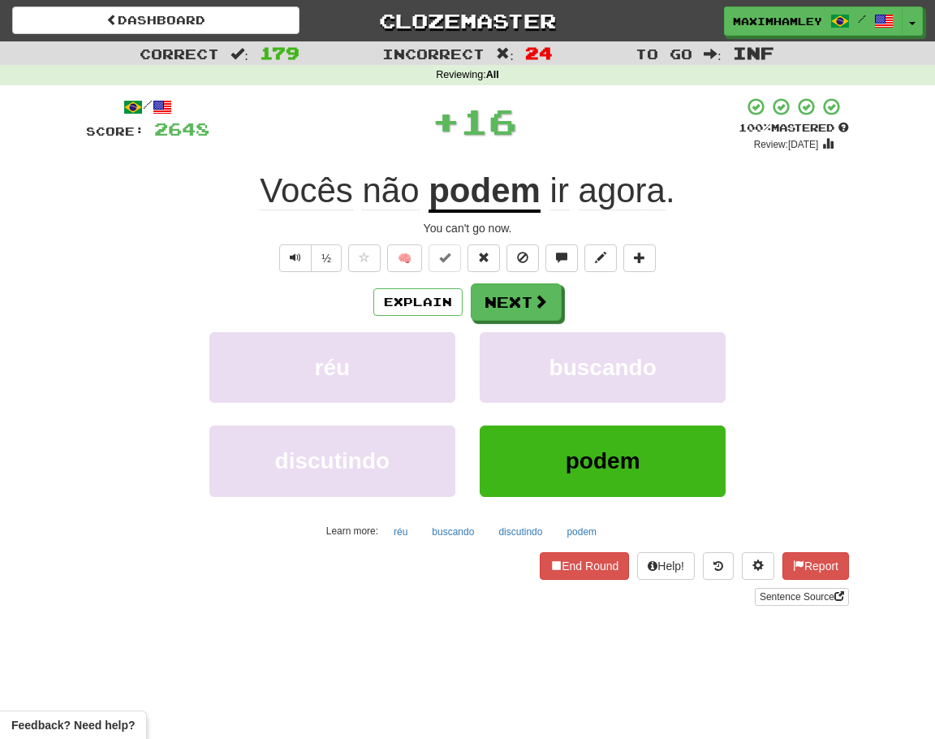
click at [454, 276] on div "/ Score: 2648 + 16 100 % Mastered Review: 2026-02-16 Vocês não podem ir agora .…" at bounding box center [467, 351] width 763 height 509
click at [490, 304] on button "Next" at bounding box center [516, 301] width 91 height 37
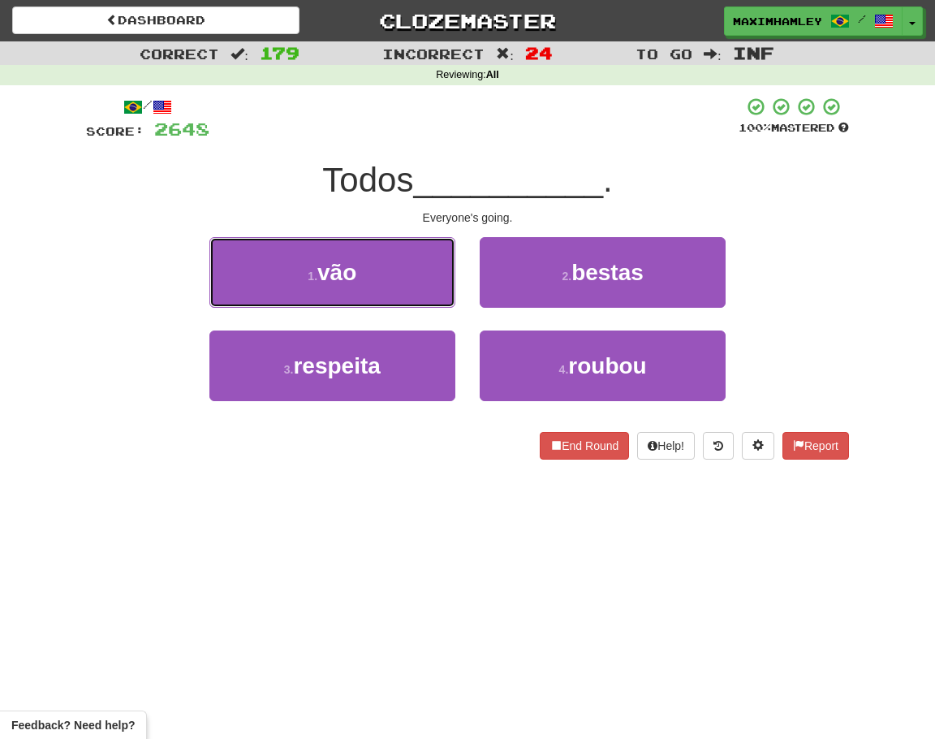
click at [407, 287] on button "1 . vão" at bounding box center [332, 272] width 246 height 71
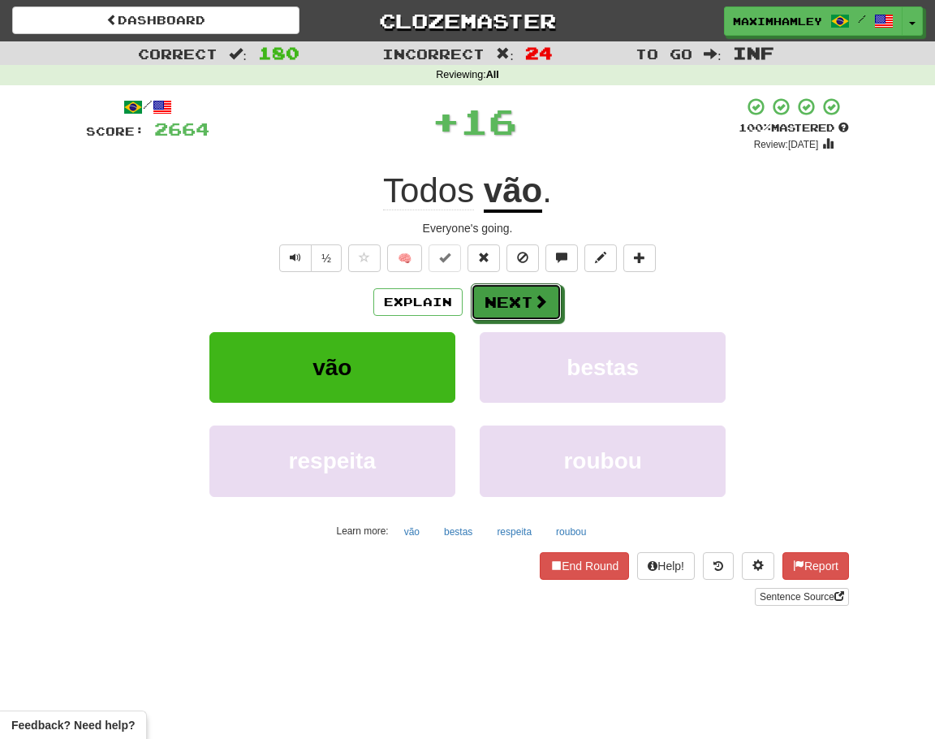
click at [496, 298] on button "Next" at bounding box center [516, 301] width 91 height 37
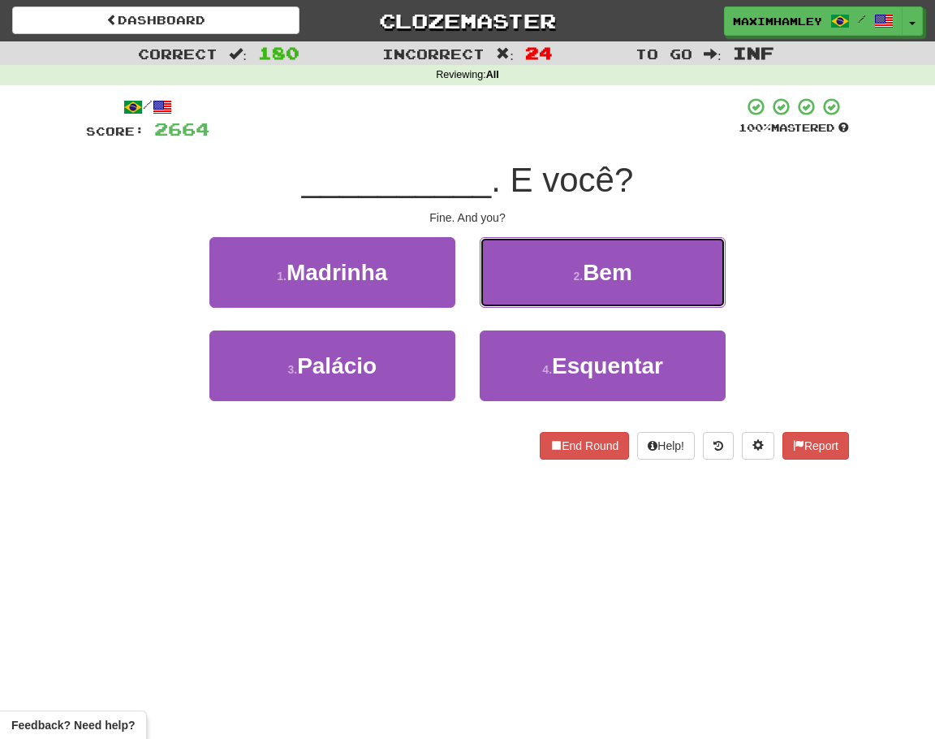
click at [517, 290] on button "2 . Bem" at bounding box center [603, 272] width 246 height 71
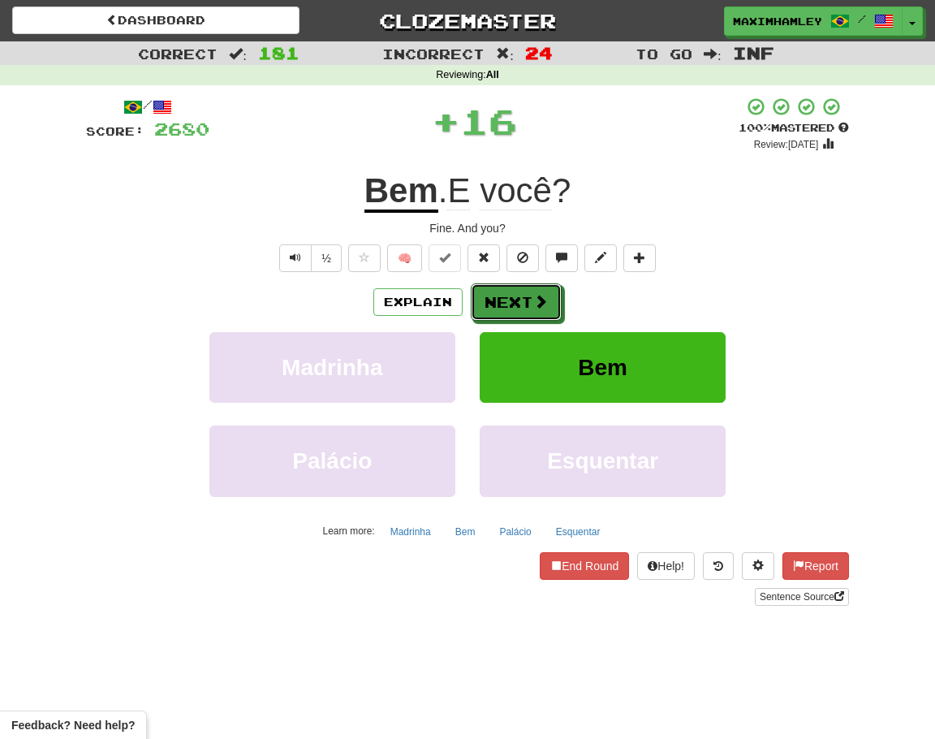
click at [517, 290] on button "Next" at bounding box center [516, 301] width 91 height 37
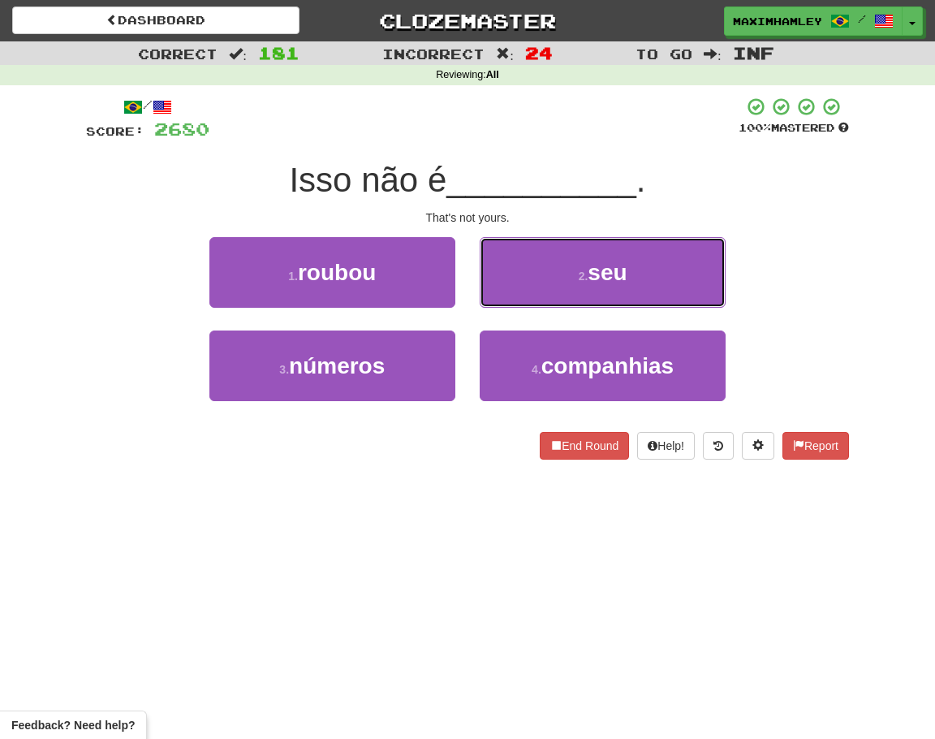
click at [532, 286] on button "2 . seu" at bounding box center [603, 272] width 246 height 71
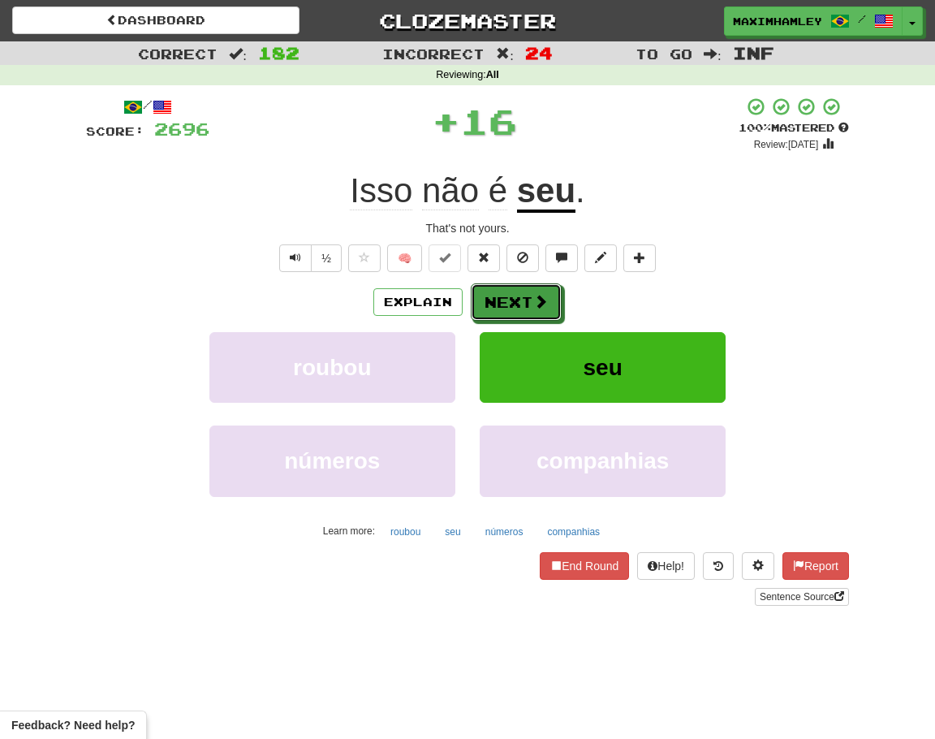
click at [515, 295] on button "Next" at bounding box center [516, 301] width 91 height 37
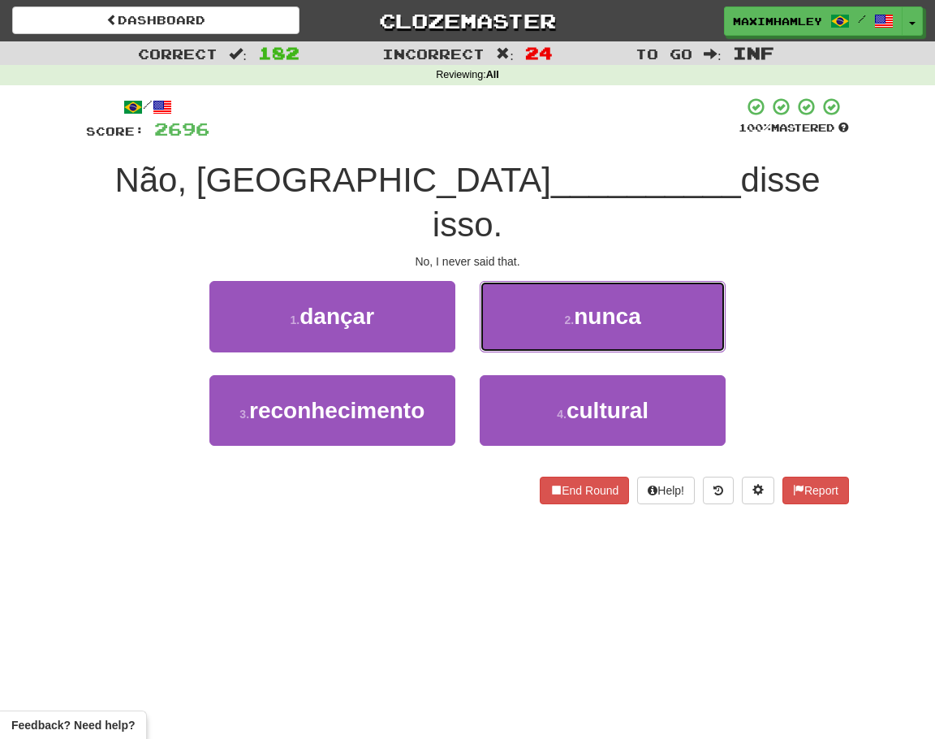
click at [515, 295] on button "2 . nunca" at bounding box center [603, 316] width 246 height 71
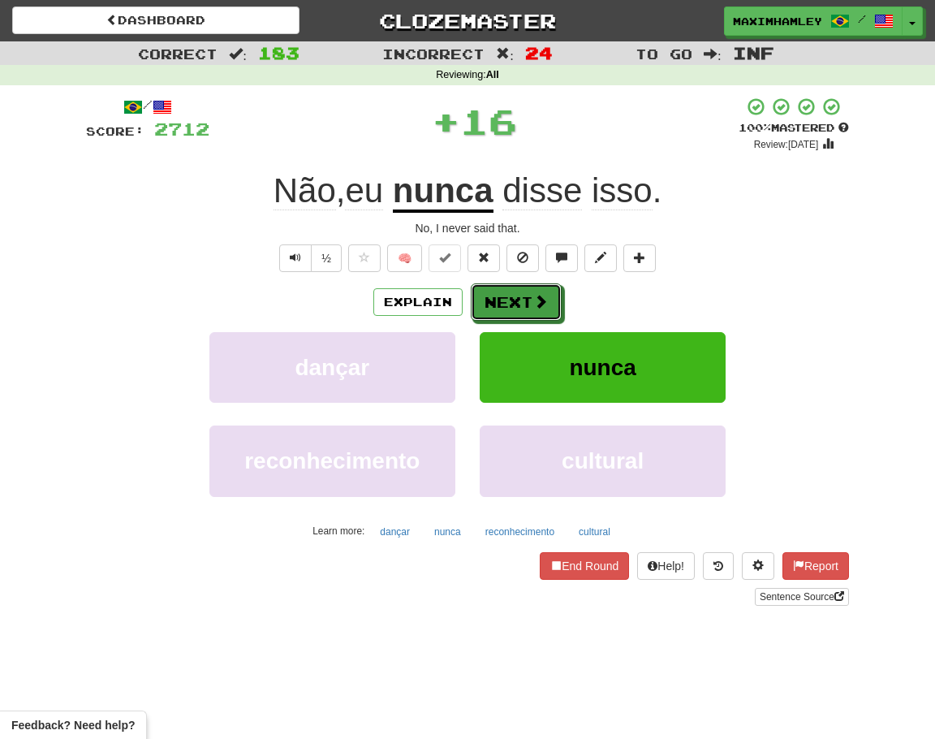
click at [515, 295] on button "Next" at bounding box center [516, 301] width 91 height 37
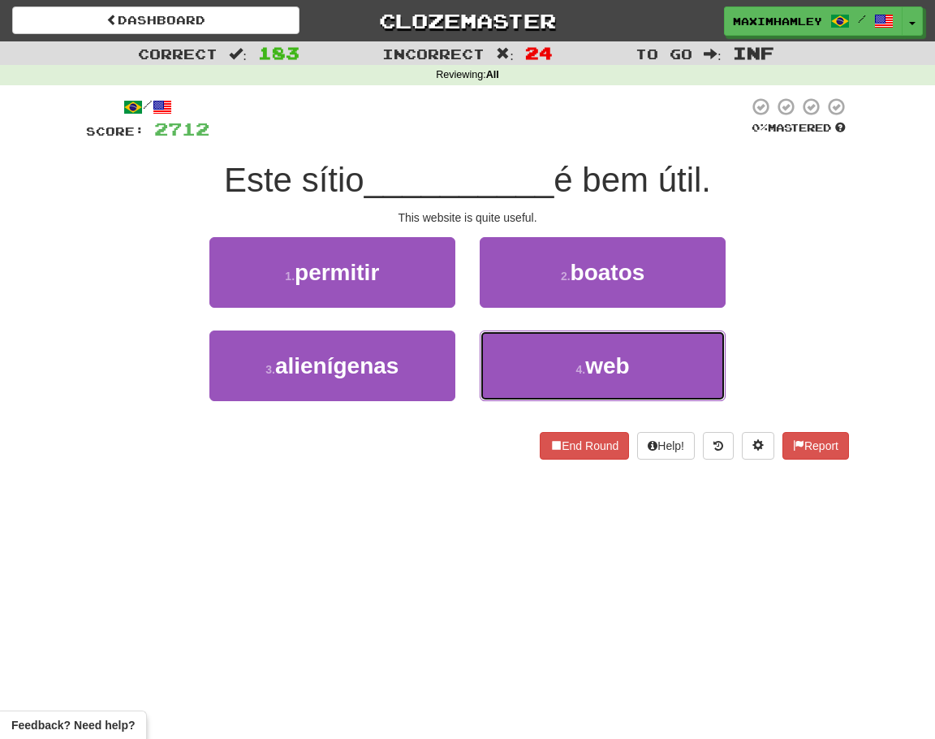
click at [493, 367] on button "4 . web" at bounding box center [603, 365] width 246 height 71
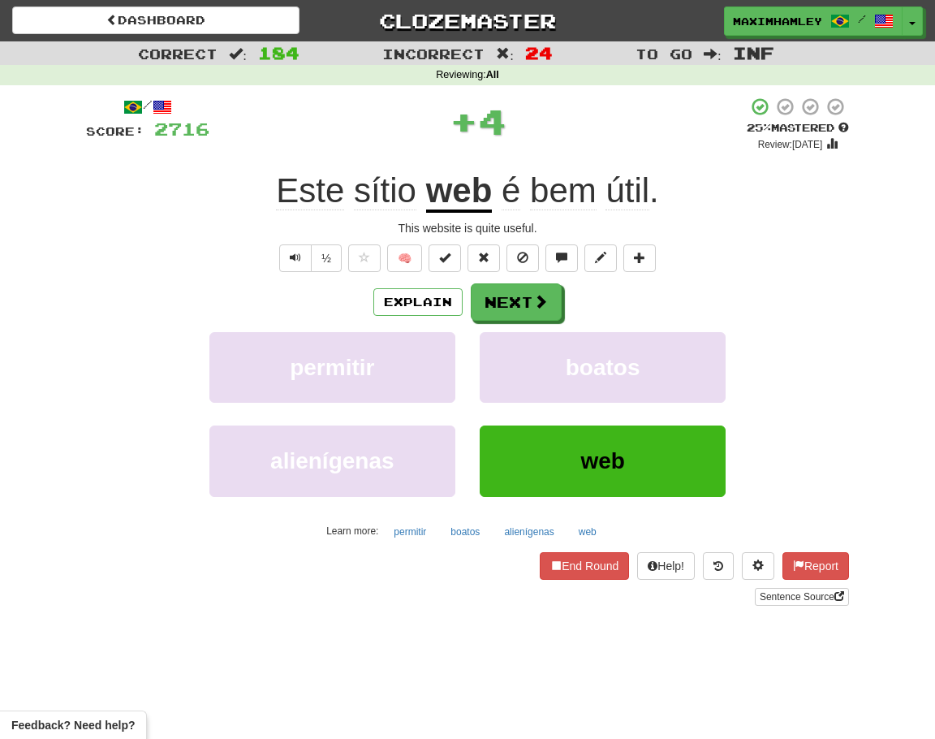
click at [468, 309] on div "Explain Next" at bounding box center [467, 301] width 763 height 37
click at [476, 304] on button "Next" at bounding box center [516, 301] width 91 height 37
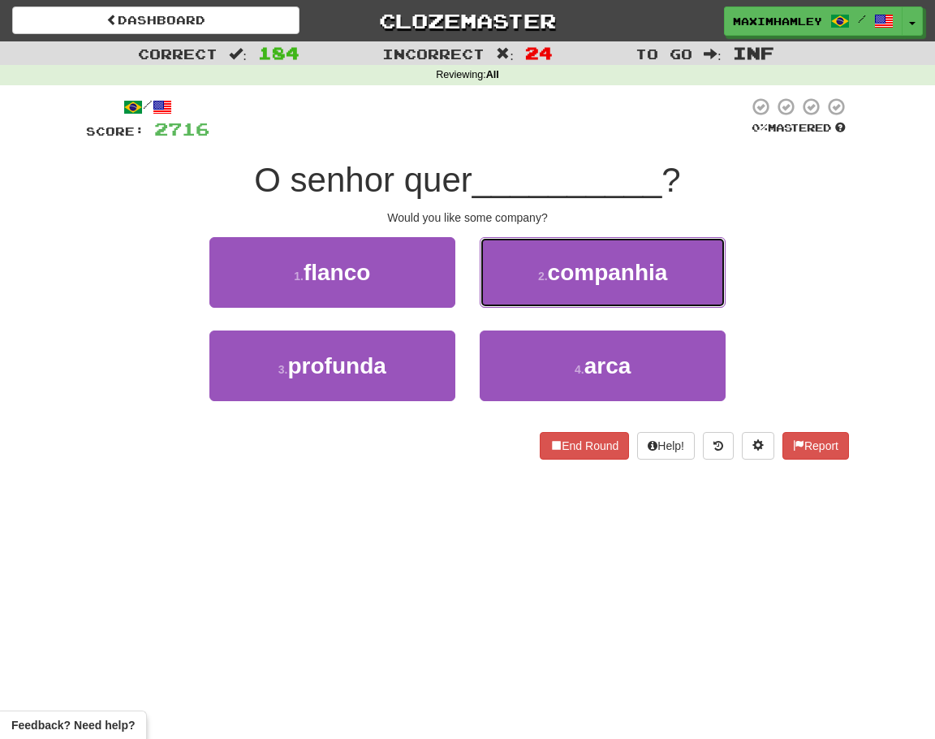
click at [491, 285] on button "2 . companhia" at bounding box center [603, 272] width 246 height 71
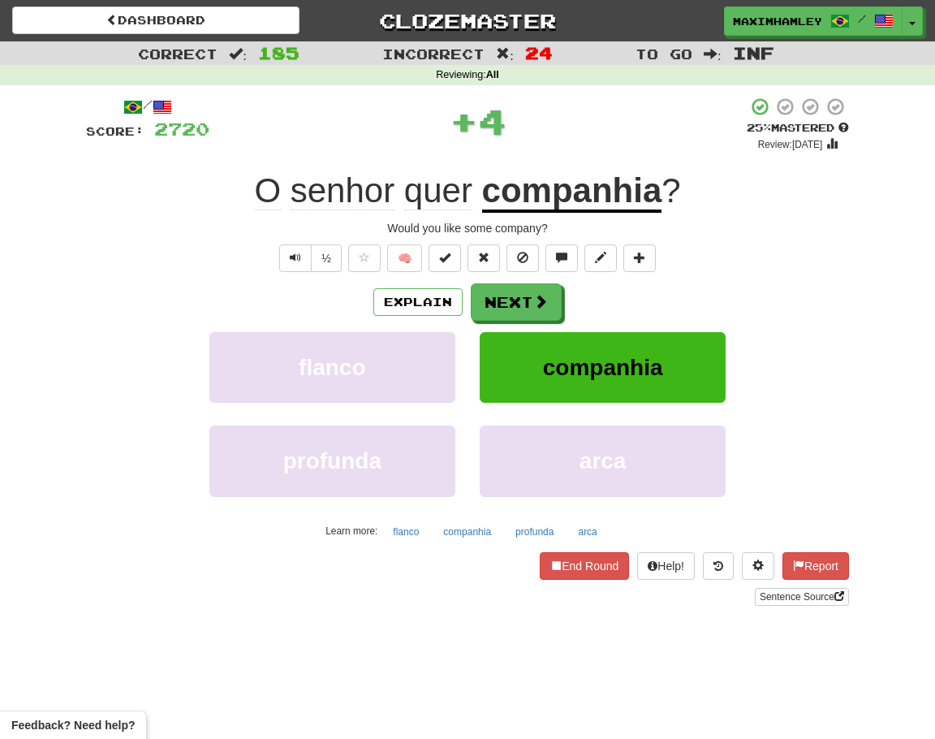
click at [494, 286] on button "Next" at bounding box center [516, 301] width 91 height 37
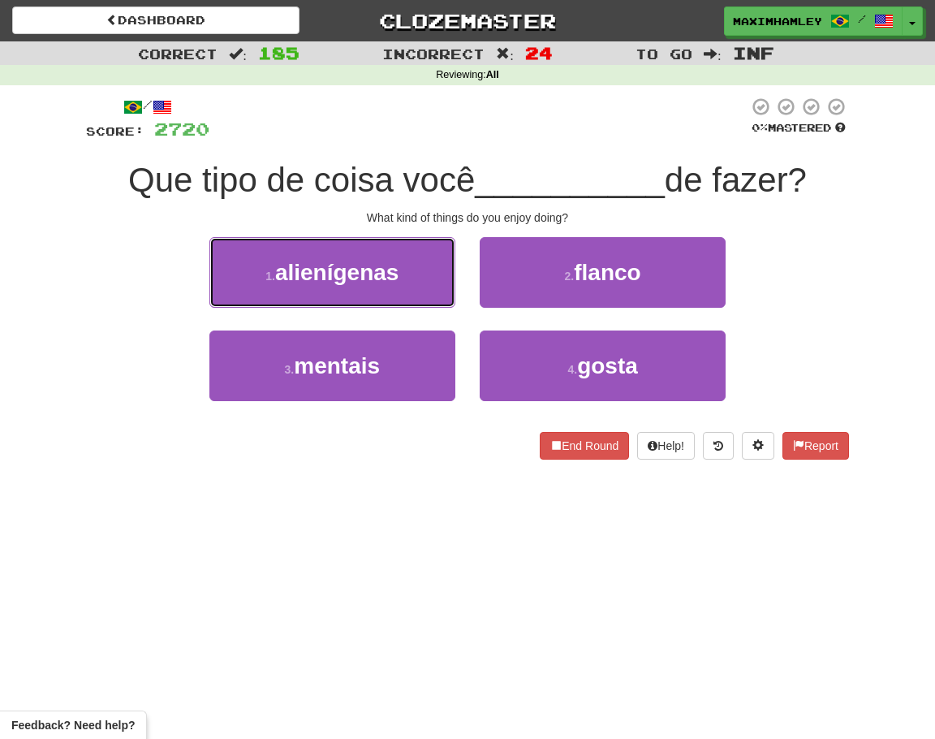
click at [377, 277] on span "alienígenas" at bounding box center [337, 272] width 124 height 25
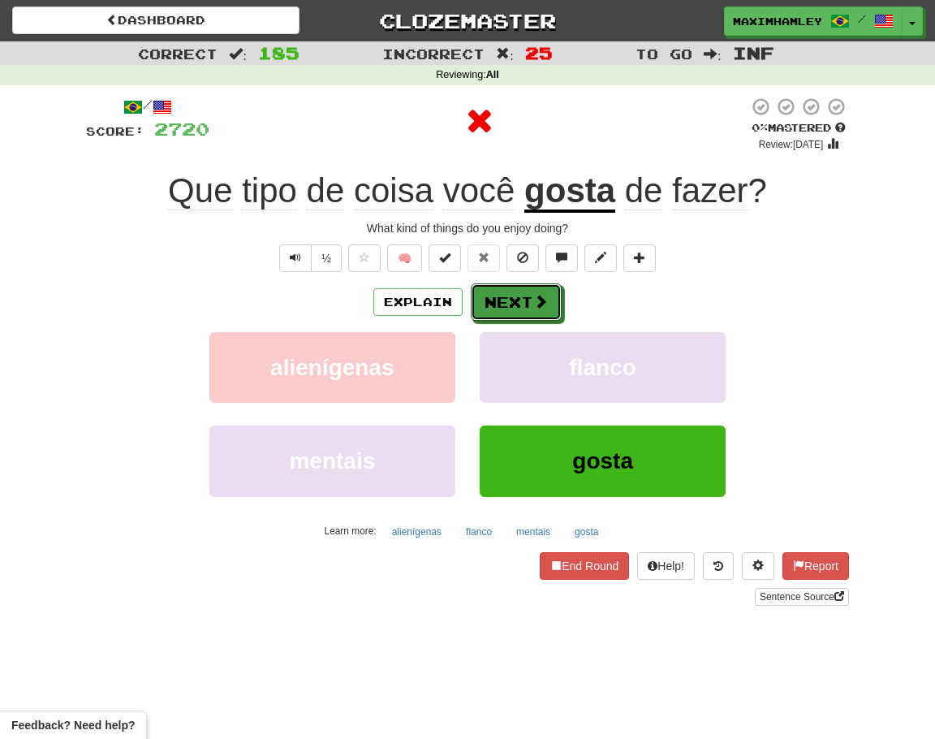
click at [506, 308] on button "Next" at bounding box center [516, 301] width 91 height 37
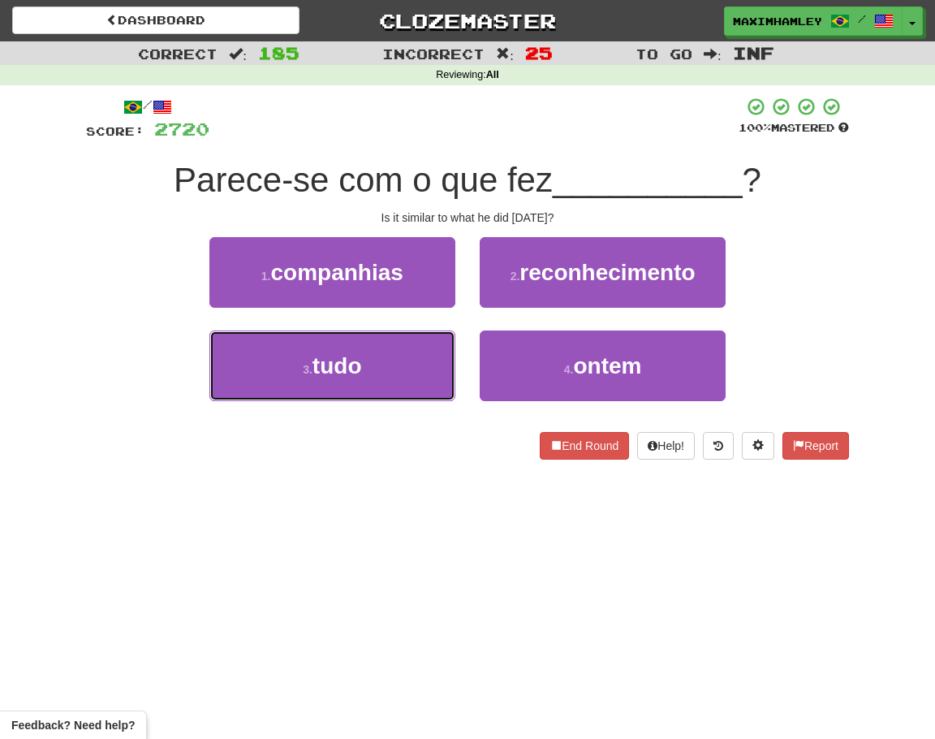
click at [398, 351] on button "3 . tudo" at bounding box center [332, 365] width 246 height 71
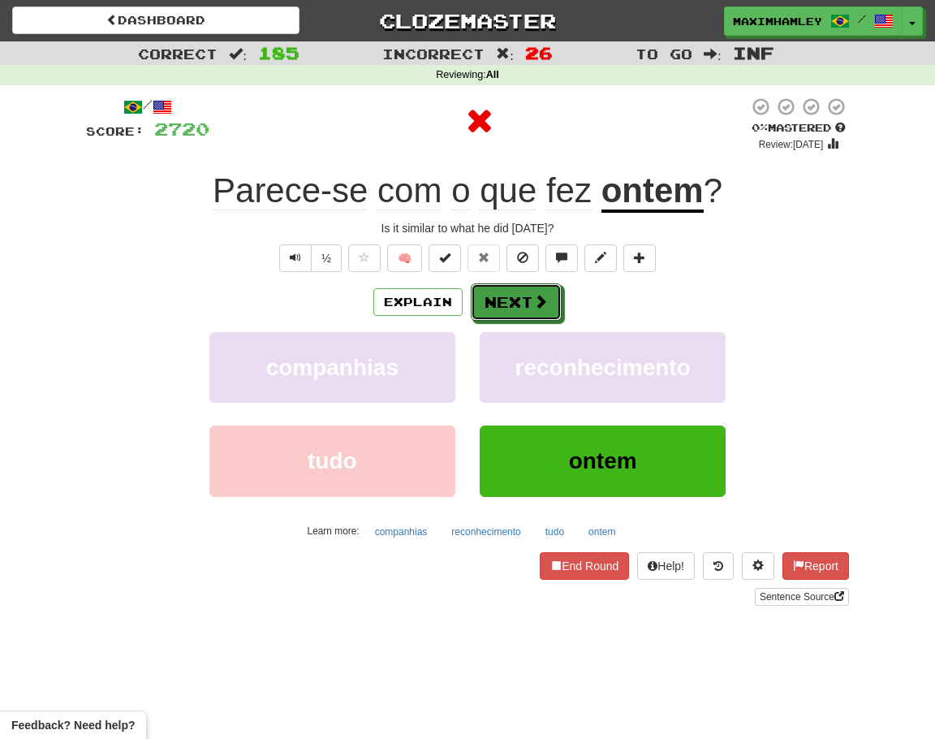
click at [515, 309] on button "Next" at bounding box center [516, 301] width 91 height 37
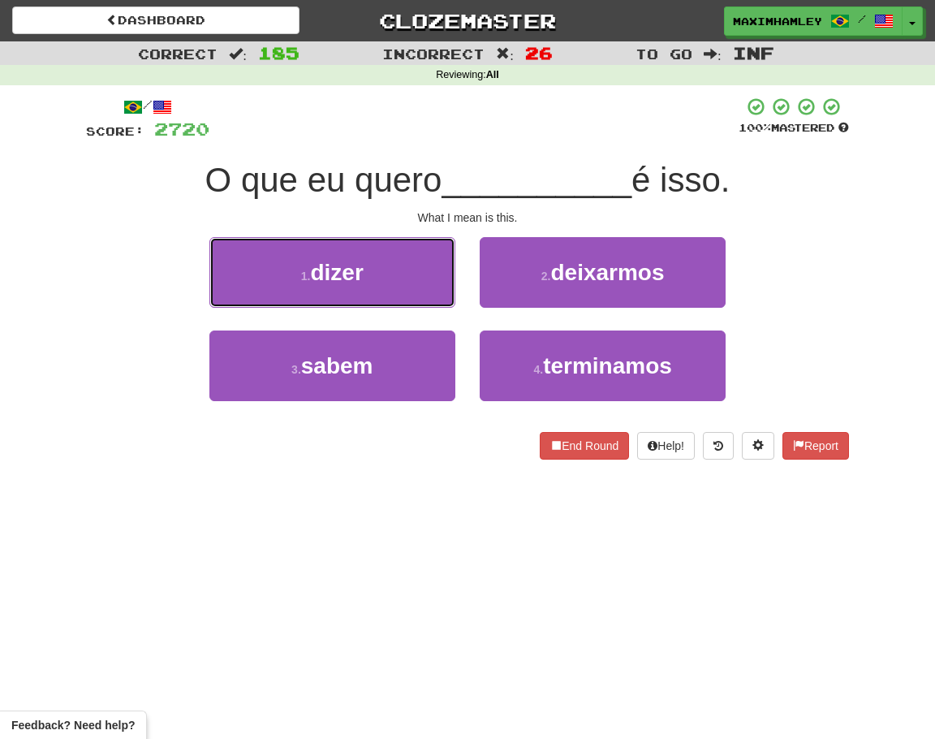
click at [394, 301] on button "1 . dizer" at bounding box center [332, 272] width 246 height 71
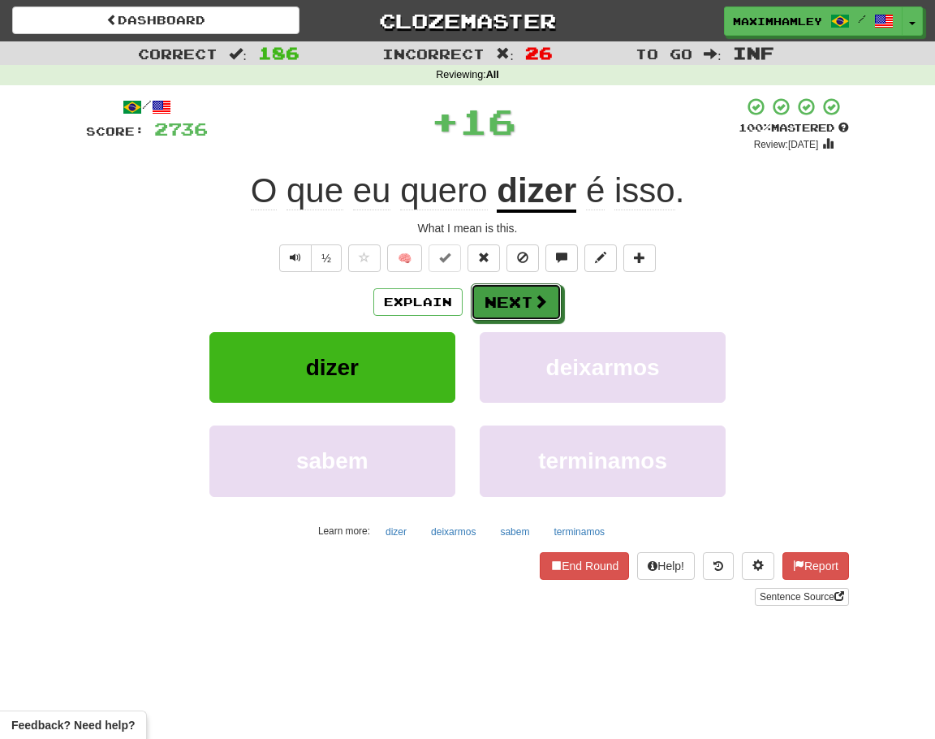
click at [513, 300] on button "Next" at bounding box center [516, 301] width 91 height 37
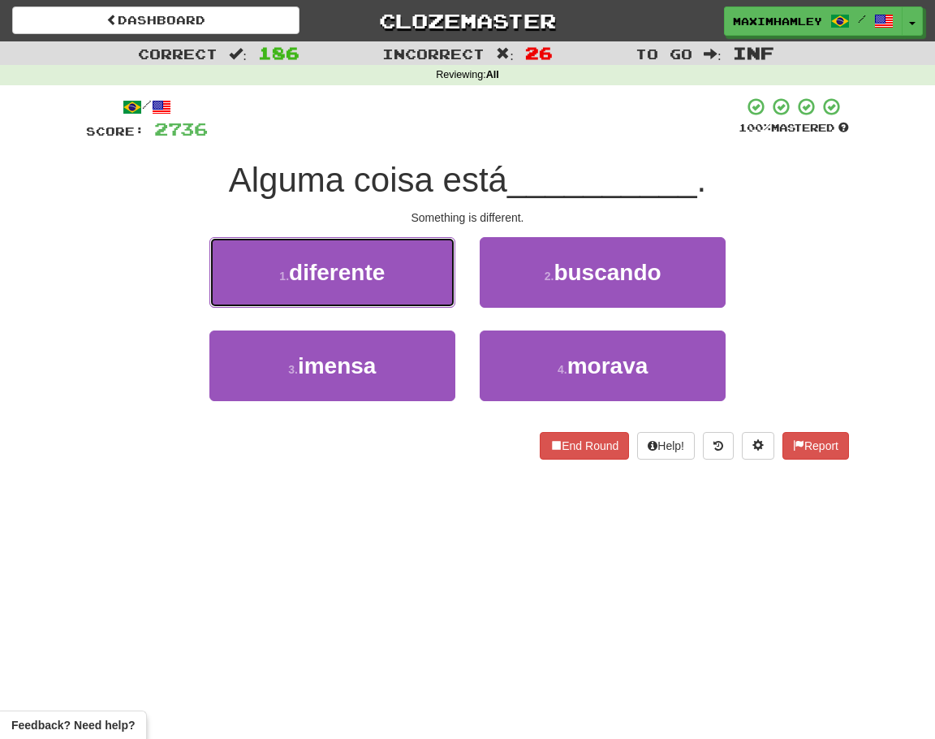
click at [402, 256] on button "1 . diferente" at bounding box center [332, 272] width 246 height 71
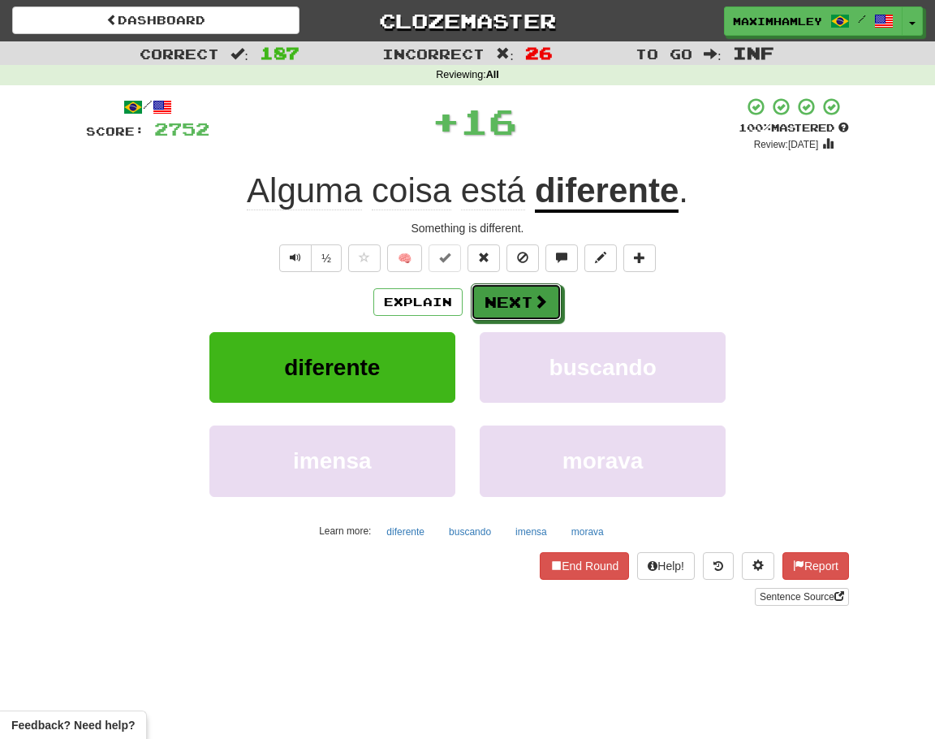
click at [515, 293] on button "Next" at bounding box center [516, 301] width 91 height 37
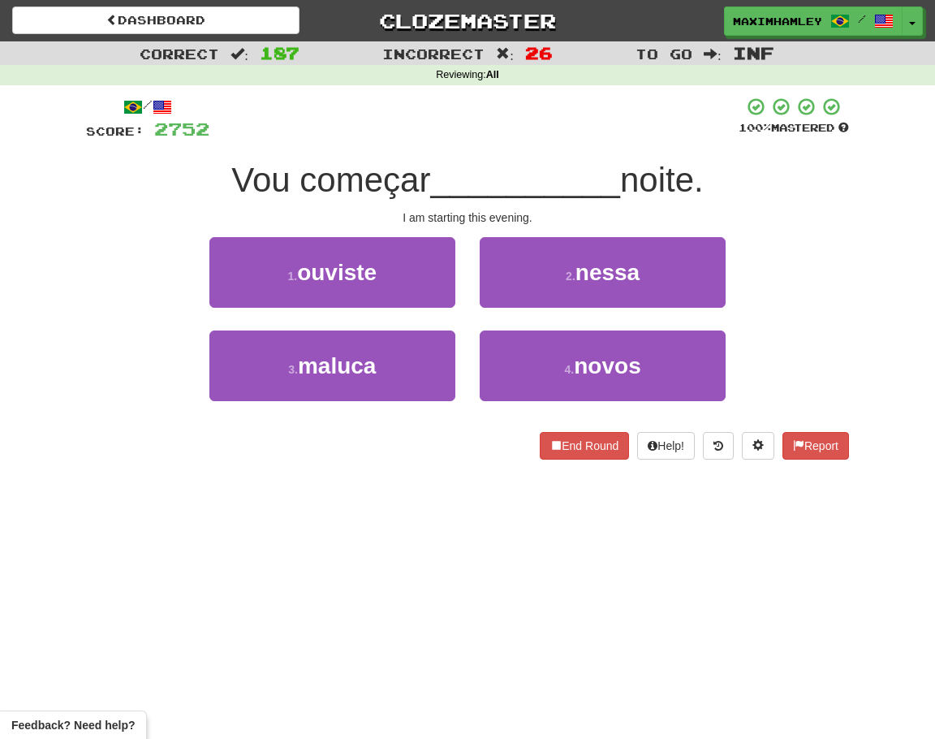
drag, startPoint x: 164, startPoint y: 146, endPoint x: 416, endPoint y: 224, distance: 264.2
click at [192, 161] on div "/ Score: 2752 100 % Mastered Vou começar __________ noite. I am starting this e…" at bounding box center [467, 278] width 763 height 363
click at [348, 253] on button "1 . ouviste" at bounding box center [332, 272] width 246 height 71
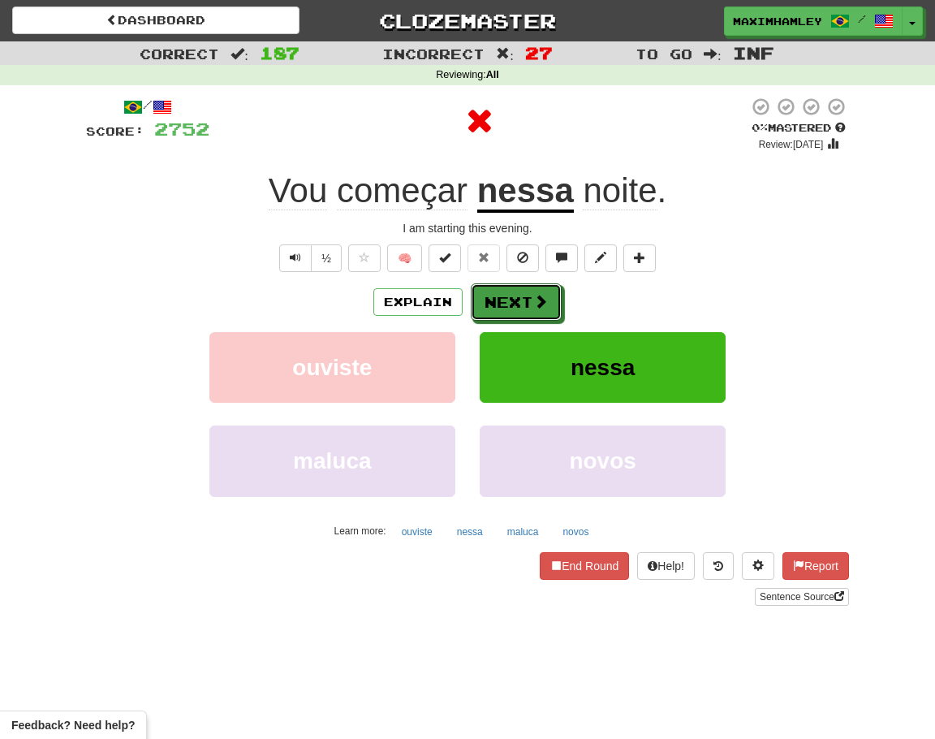
click at [523, 302] on button "Next" at bounding box center [516, 301] width 91 height 37
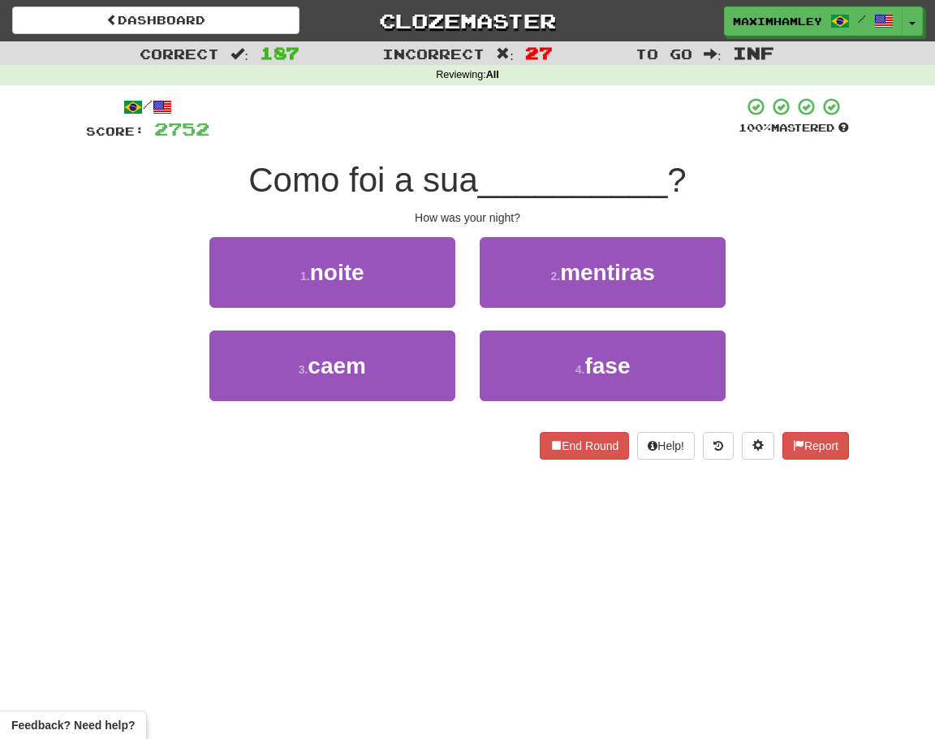
click at [374, 323] on div "1 . noite" at bounding box center [332, 283] width 270 height 93
click at [394, 286] on button "1 . noite" at bounding box center [332, 272] width 246 height 71
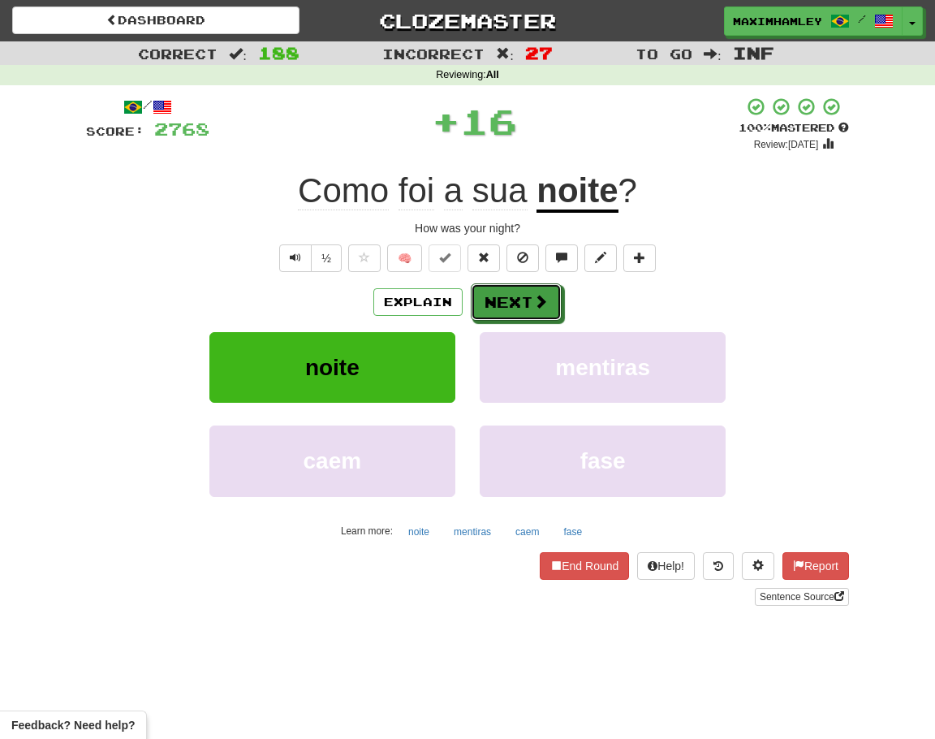
click at [523, 302] on button "Next" at bounding box center [516, 301] width 91 height 37
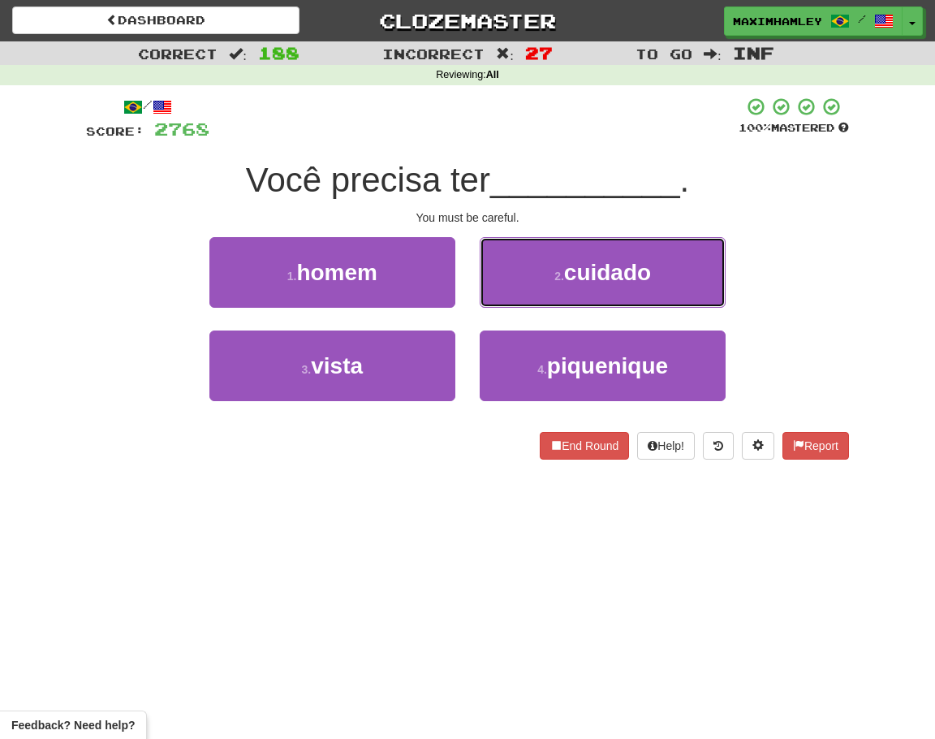
click at [549, 299] on button "2 . cuidado" at bounding box center [603, 272] width 246 height 71
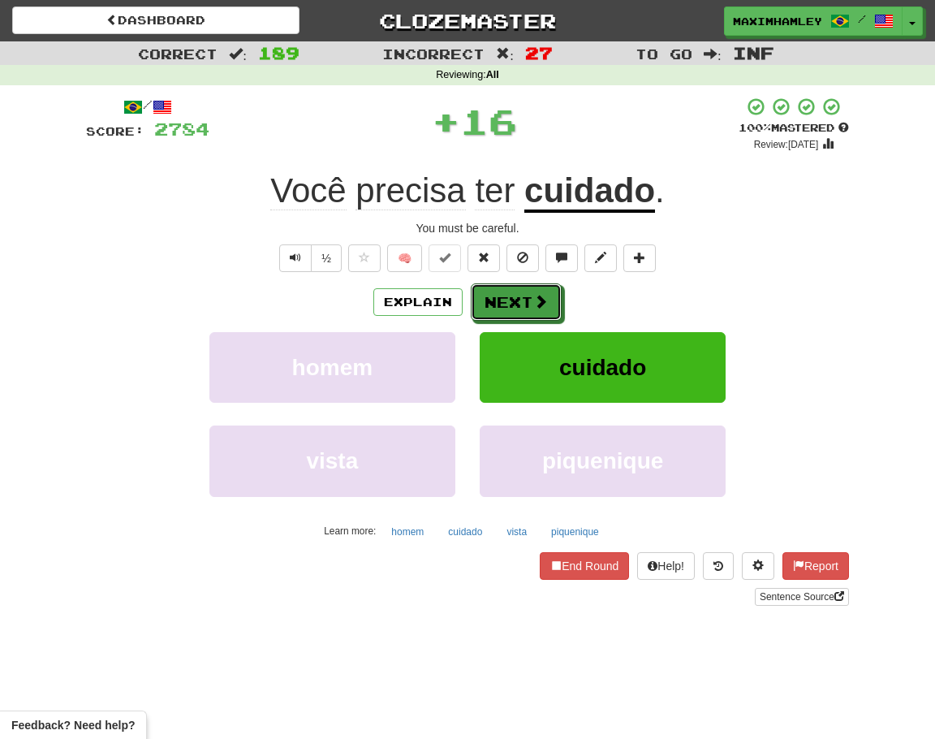
click at [477, 299] on button "Next" at bounding box center [516, 301] width 91 height 37
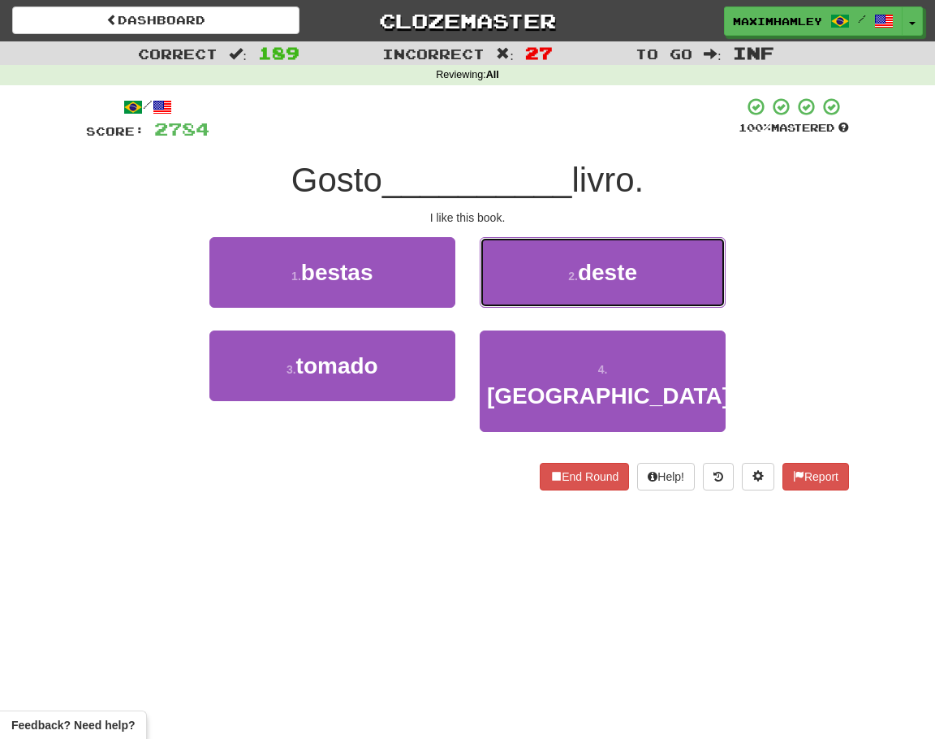
click at [592, 274] on span "deste" at bounding box center [607, 272] width 59 height 25
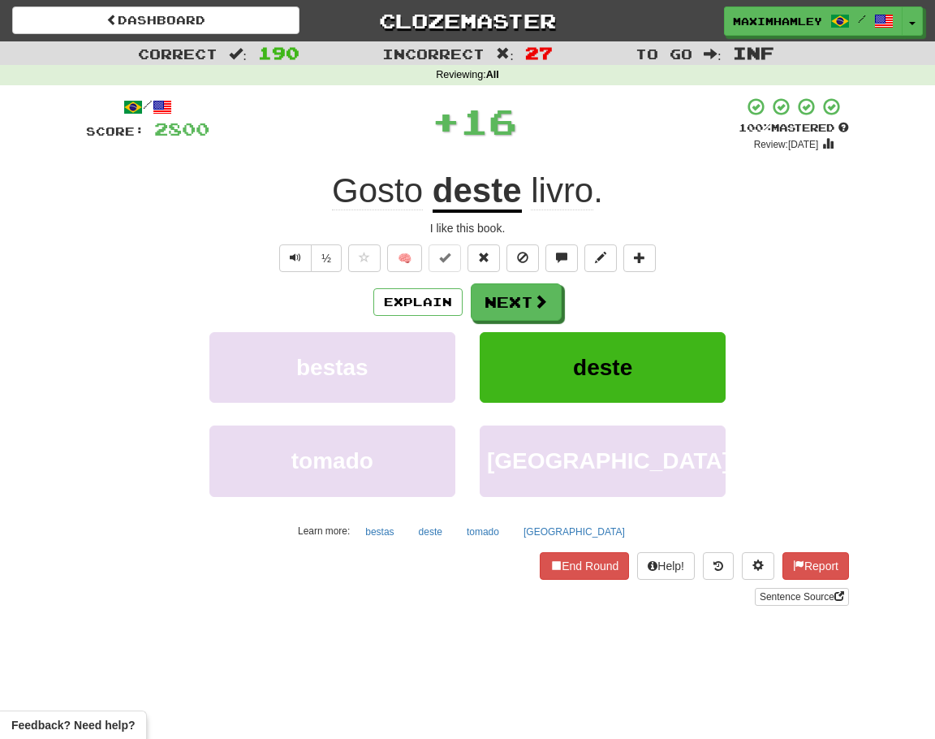
click at [559, 294] on div "Explain Next" at bounding box center [467, 301] width 763 height 37
click at [549, 299] on button "Next" at bounding box center [516, 301] width 91 height 37
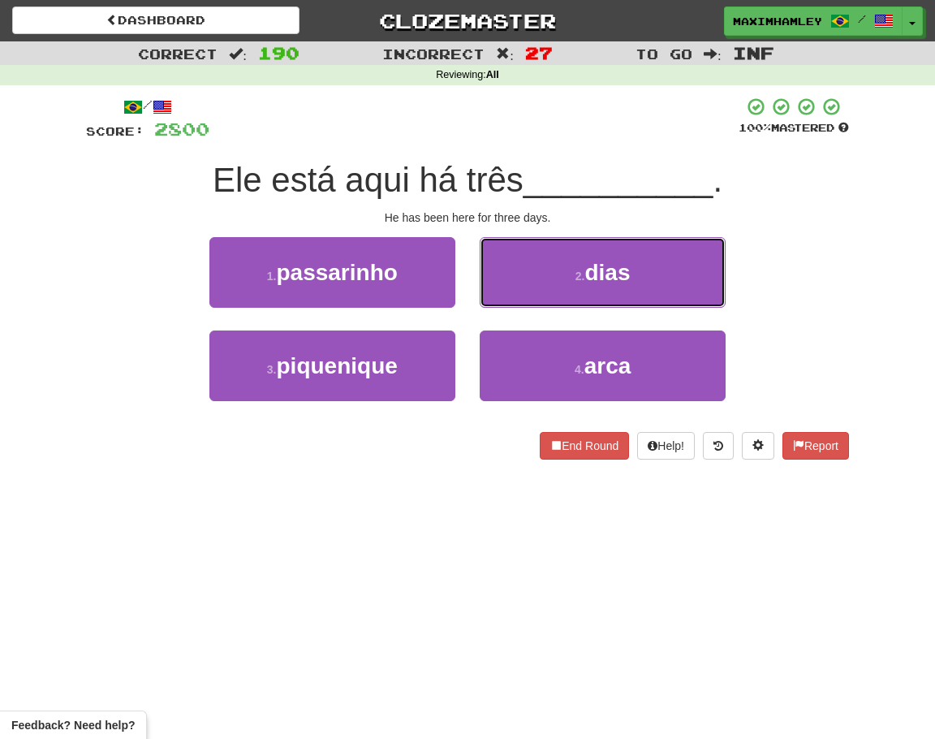
click at [534, 300] on button "2 . dias" at bounding box center [603, 272] width 246 height 71
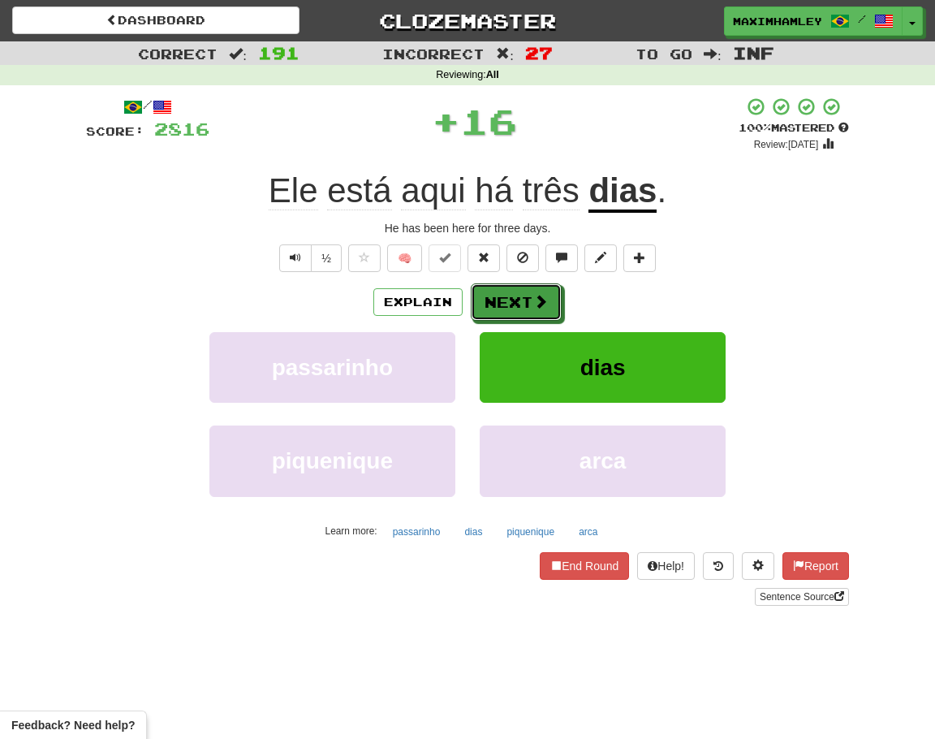
click at [534, 300] on span at bounding box center [540, 301] width 15 height 15
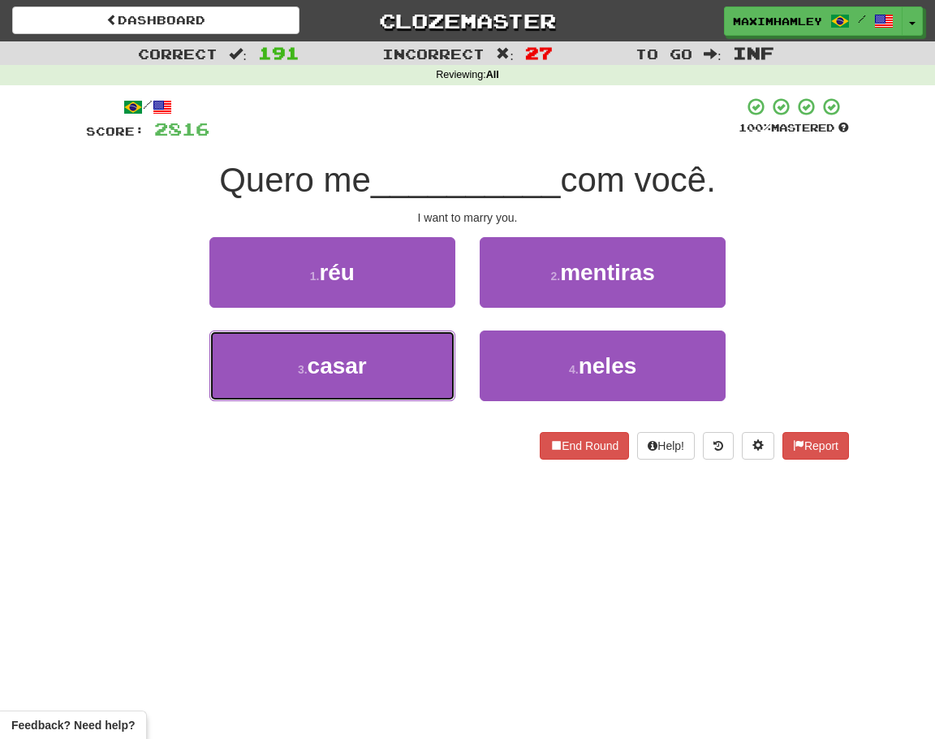
click at [415, 359] on button "3 . casar" at bounding box center [332, 365] width 246 height 71
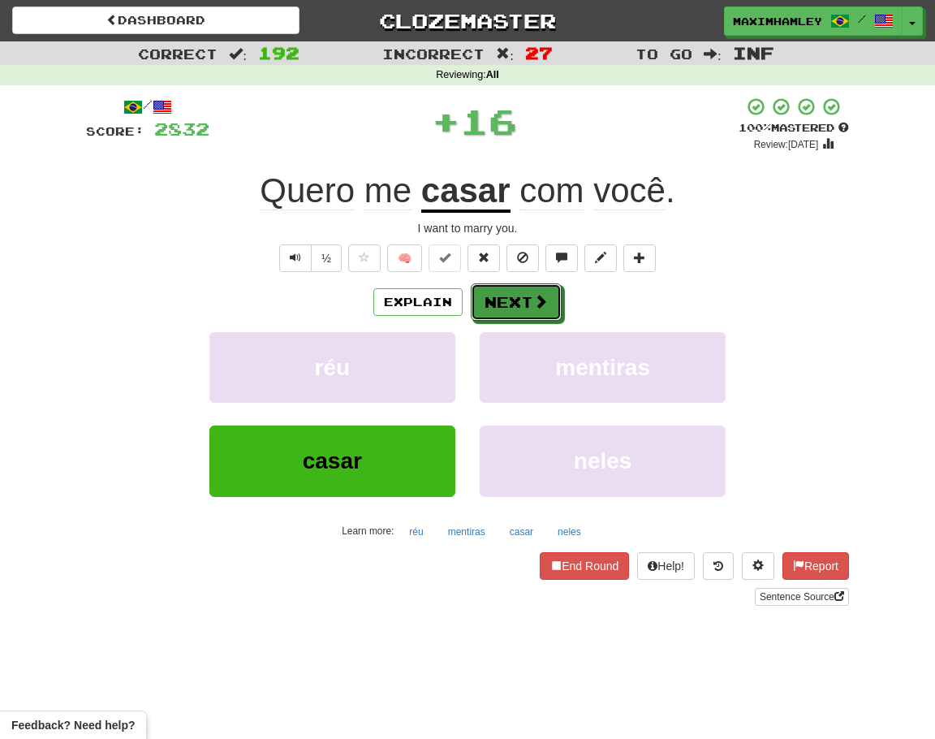
click at [510, 308] on button "Next" at bounding box center [516, 301] width 91 height 37
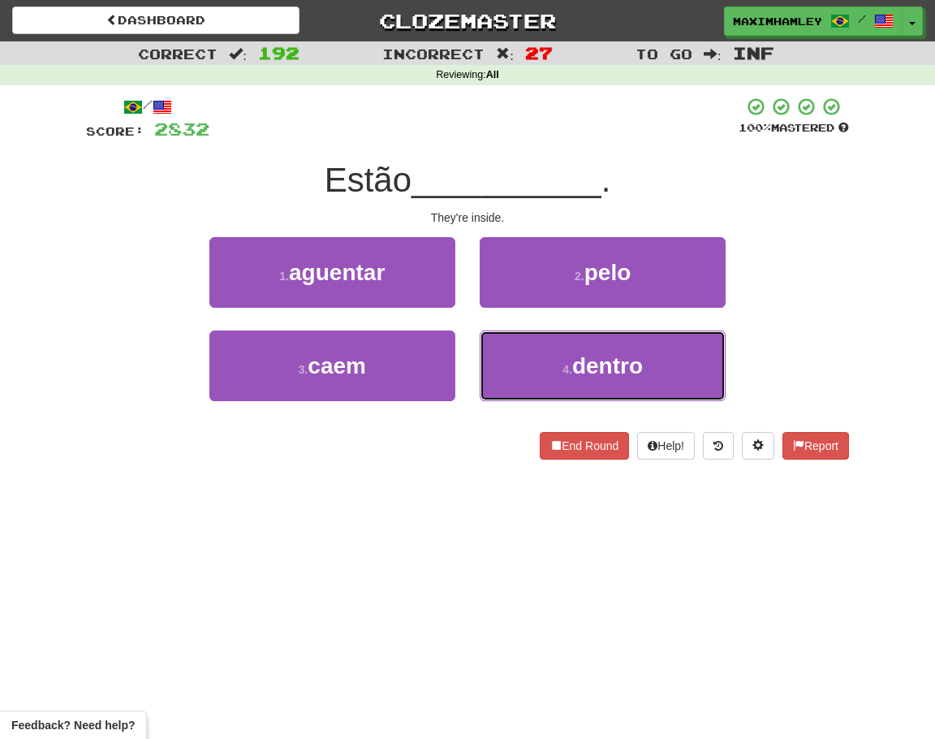
click at [534, 334] on button "4 . dentro" at bounding box center [603, 365] width 246 height 71
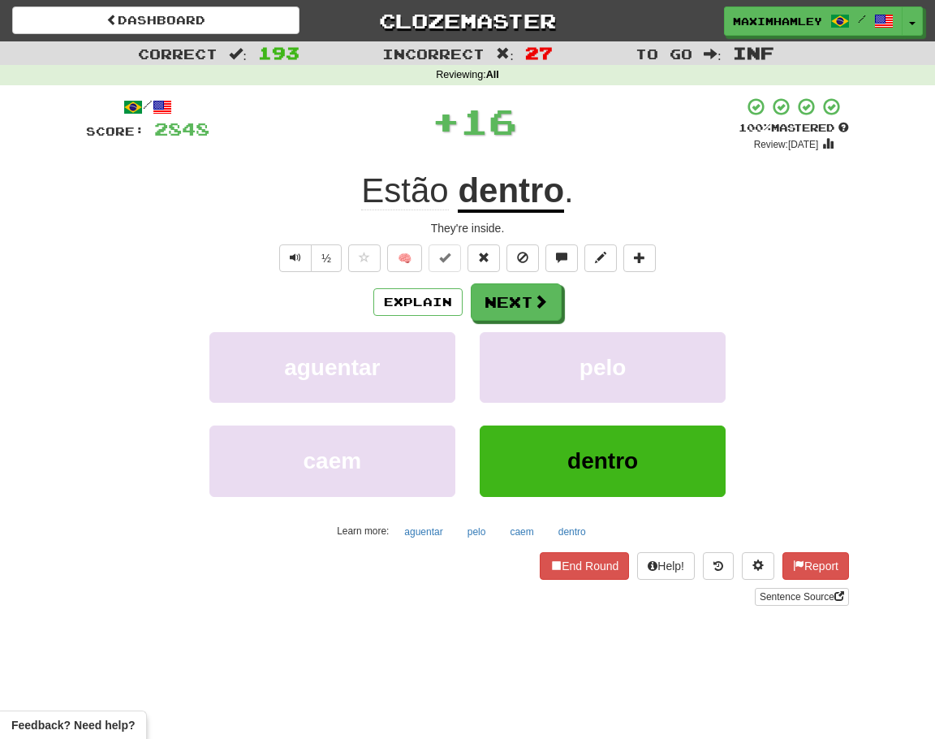
click at [501, 281] on div "/ Score: 2848 + 16 100 % Mastered Review: 2026-02-16 Estão dentro . They're ins…" at bounding box center [467, 351] width 763 height 509
click at [506, 289] on button "Next" at bounding box center [516, 301] width 91 height 37
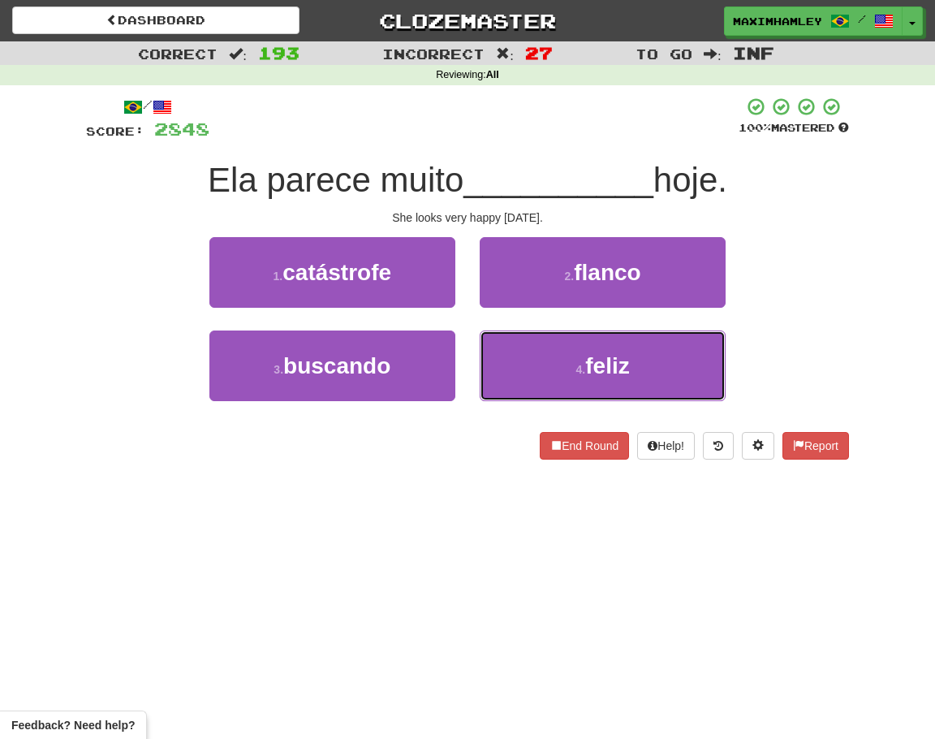
click at [591, 371] on span "feliz" at bounding box center [607, 365] width 44 height 25
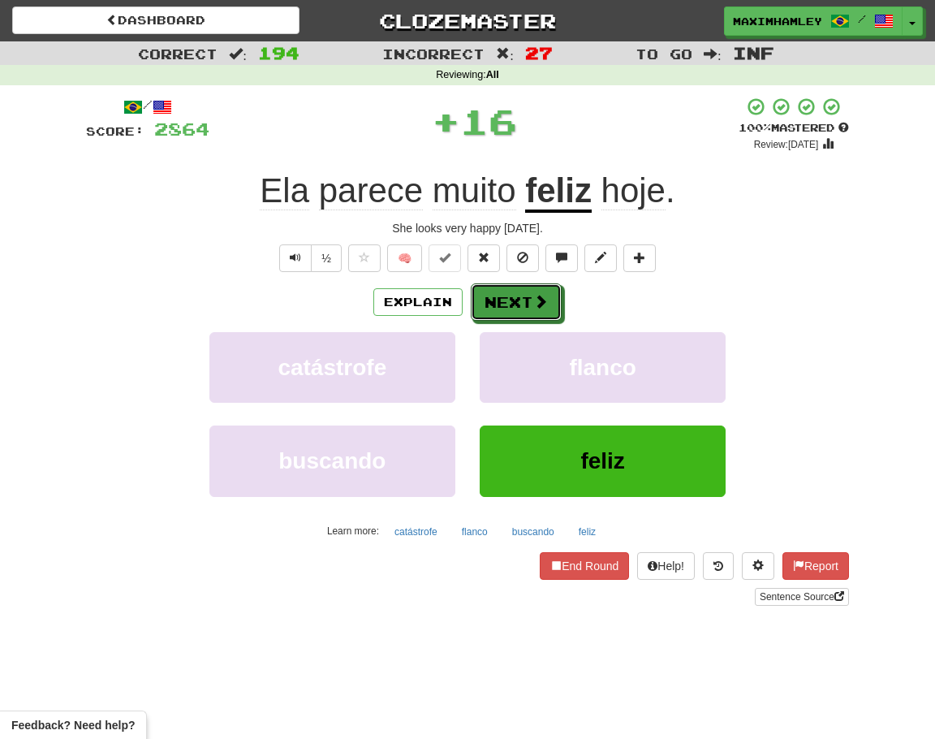
click at [530, 303] on button "Next" at bounding box center [516, 301] width 91 height 37
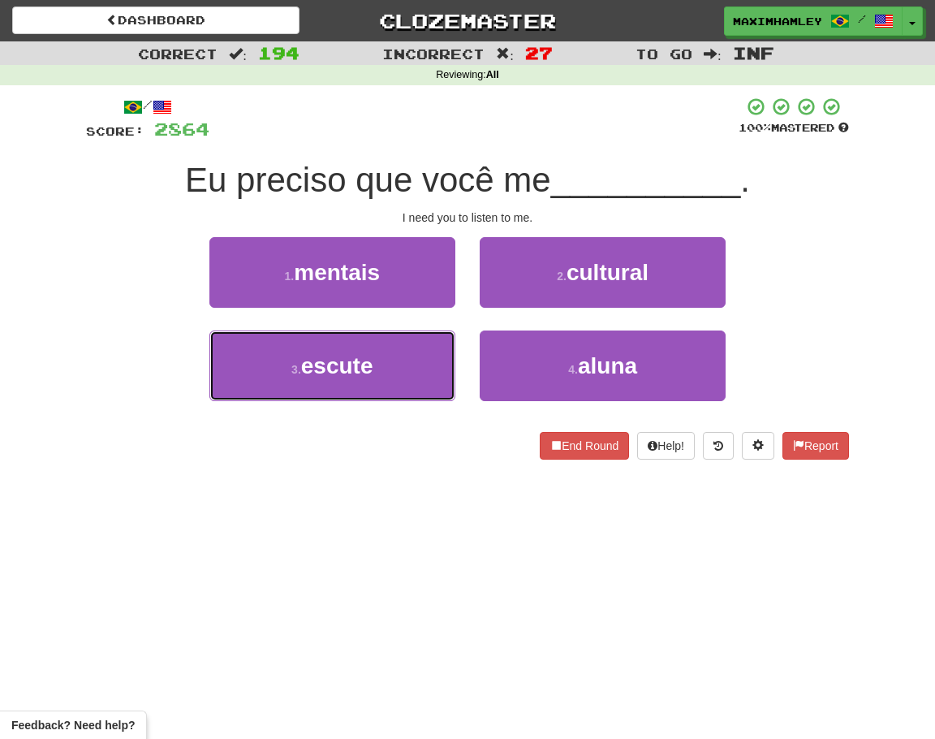
click at [423, 359] on button "3 . escute" at bounding box center [332, 365] width 246 height 71
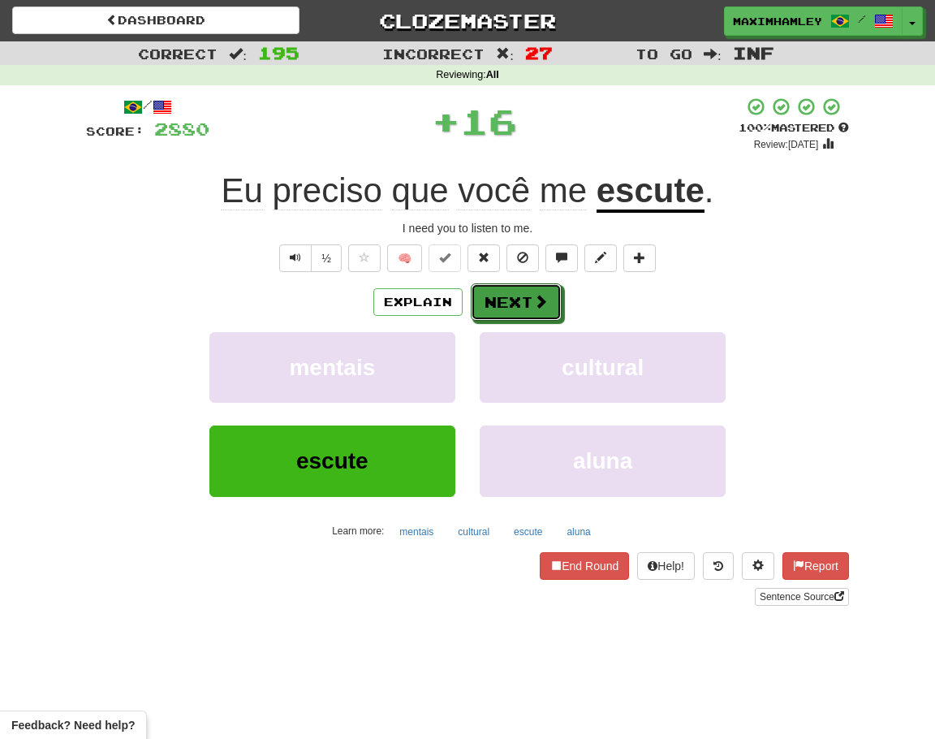
click at [523, 307] on button "Next" at bounding box center [516, 301] width 91 height 37
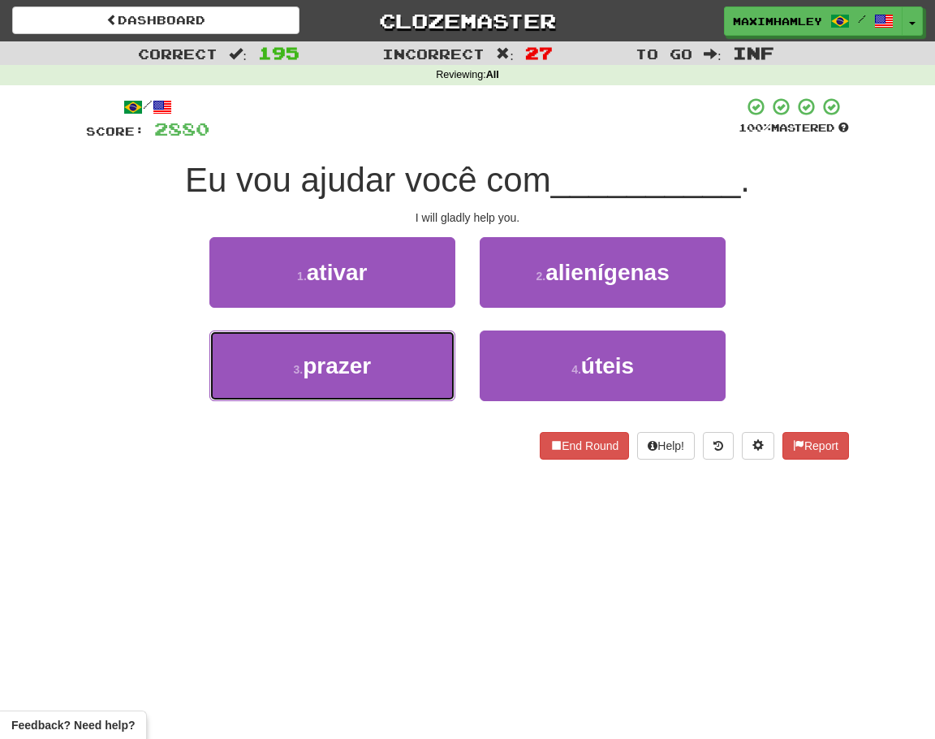
click at [410, 361] on button "3 . prazer" at bounding box center [332, 365] width 246 height 71
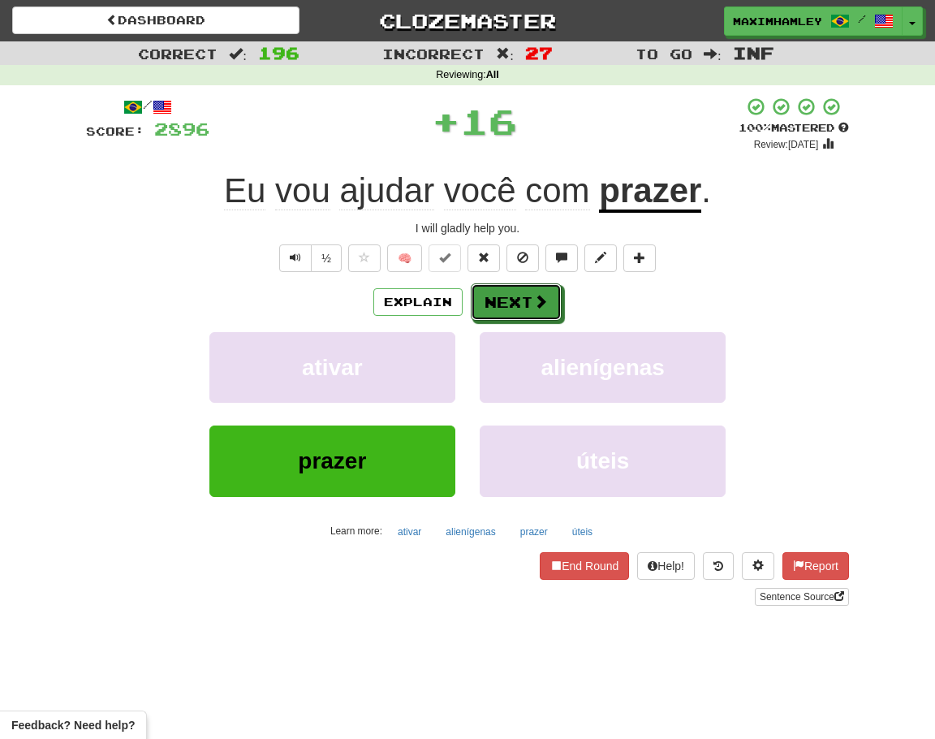
click at [494, 310] on button "Next" at bounding box center [516, 301] width 91 height 37
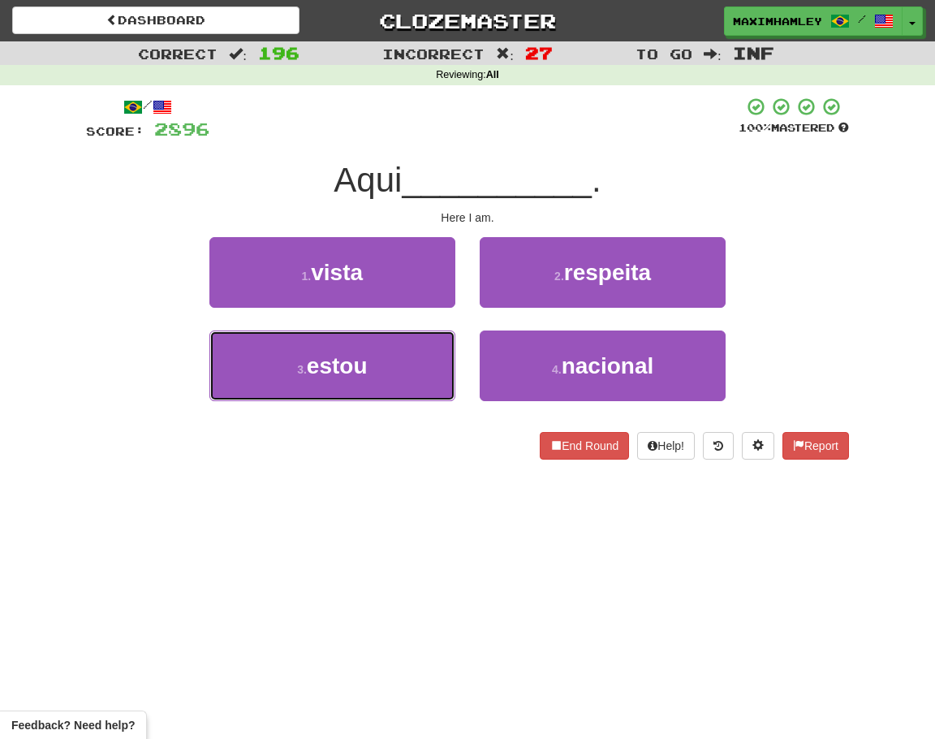
drag, startPoint x: 350, startPoint y: 362, endPoint x: 367, endPoint y: 357, distance: 17.7
click at [351, 363] on span "estou" at bounding box center [337, 365] width 61 height 25
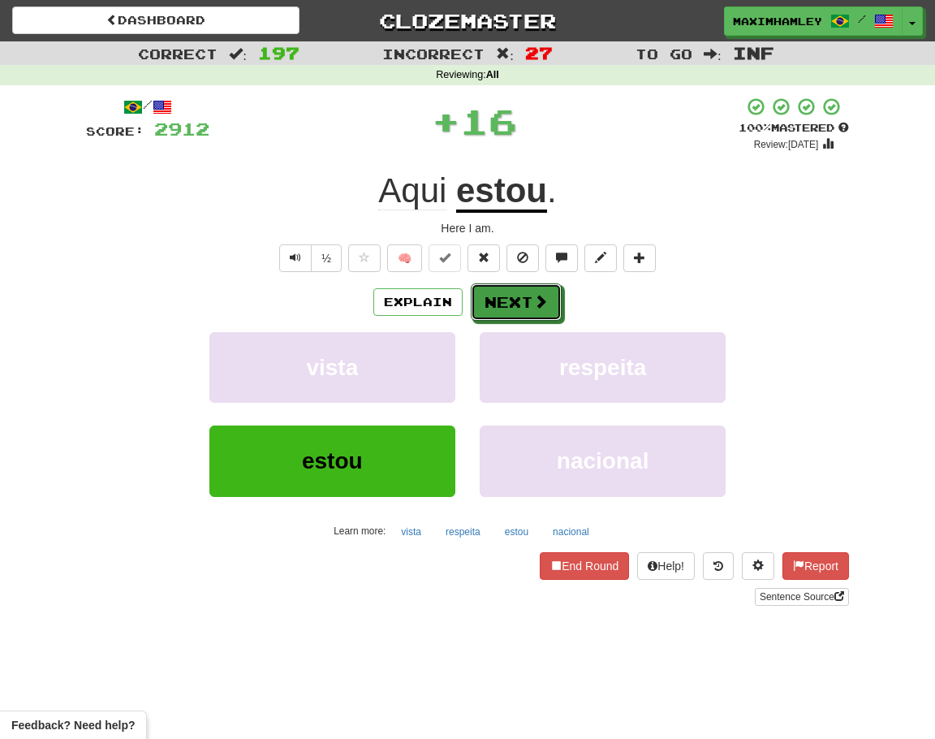
click at [488, 307] on button "Next" at bounding box center [516, 301] width 91 height 37
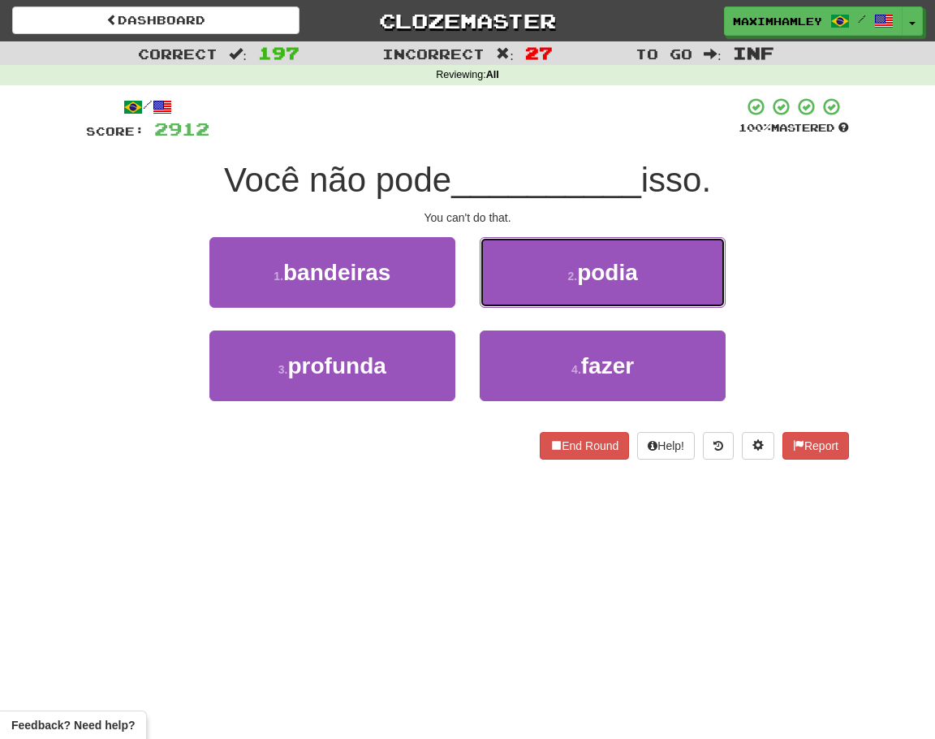
click at [577, 289] on button "2 . podia" at bounding box center [603, 272] width 246 height 71
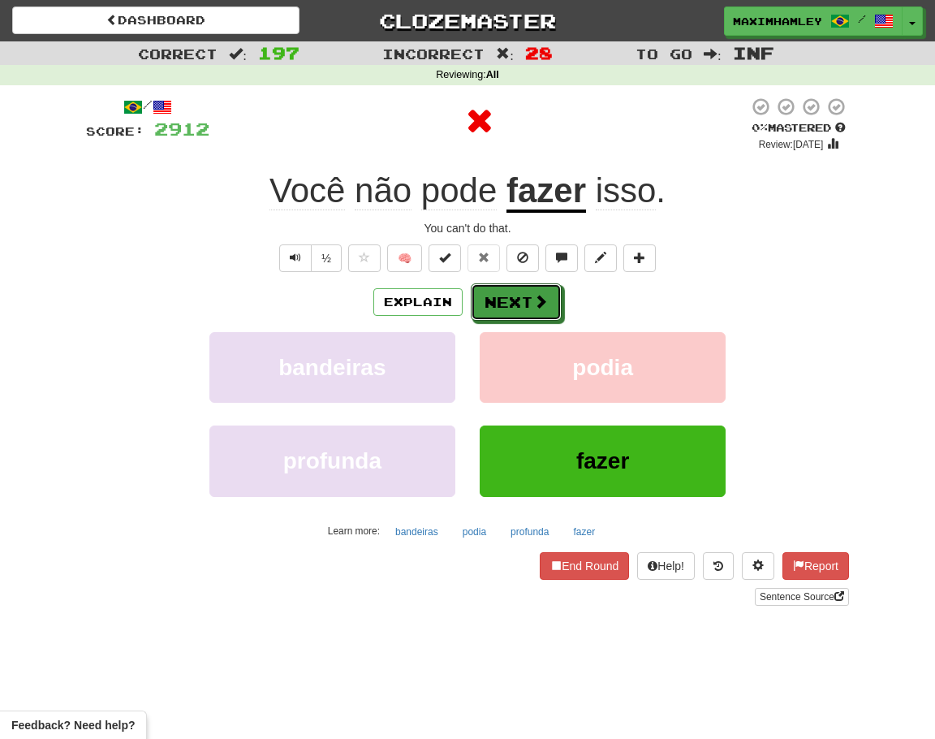
click at [548, 303] on button "Next" at bounding box center [516, 301] width 91 height 37
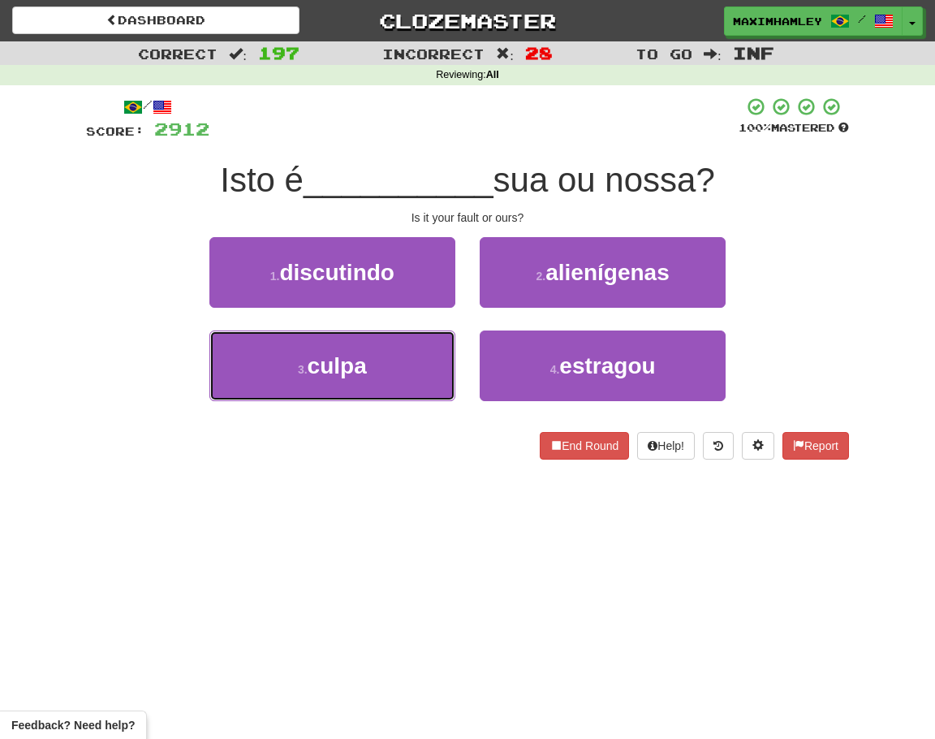
click at [411, 387] on button "3 . culpa" at bounding box center [332, 365] width 246 height 71
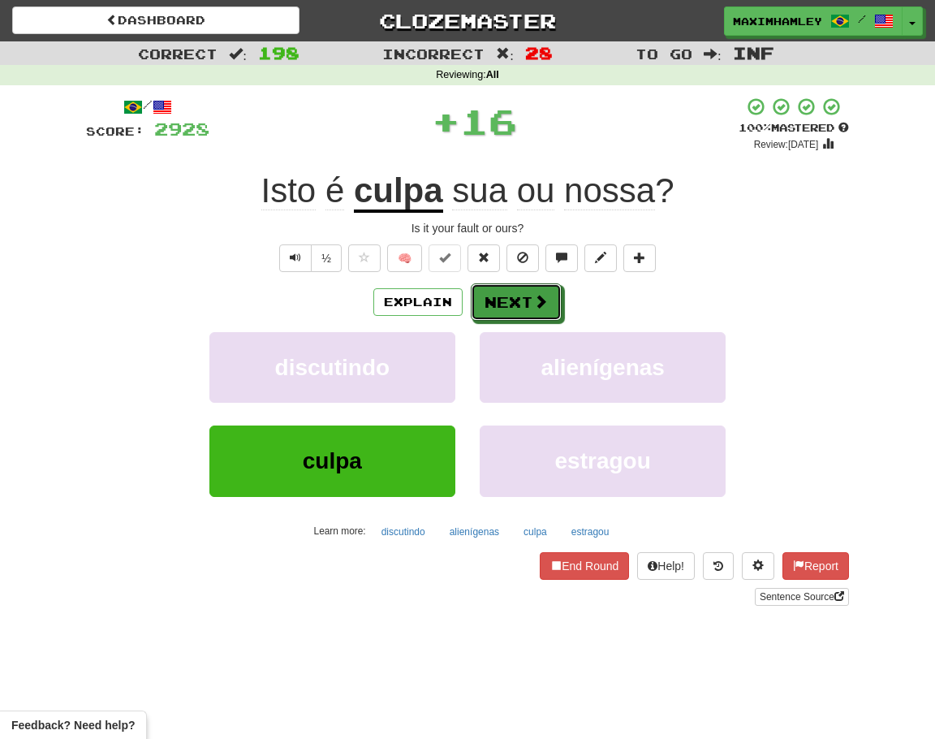
click at [508, 319] on button "Next" at bounding box center [516, 301] width 91 height 37
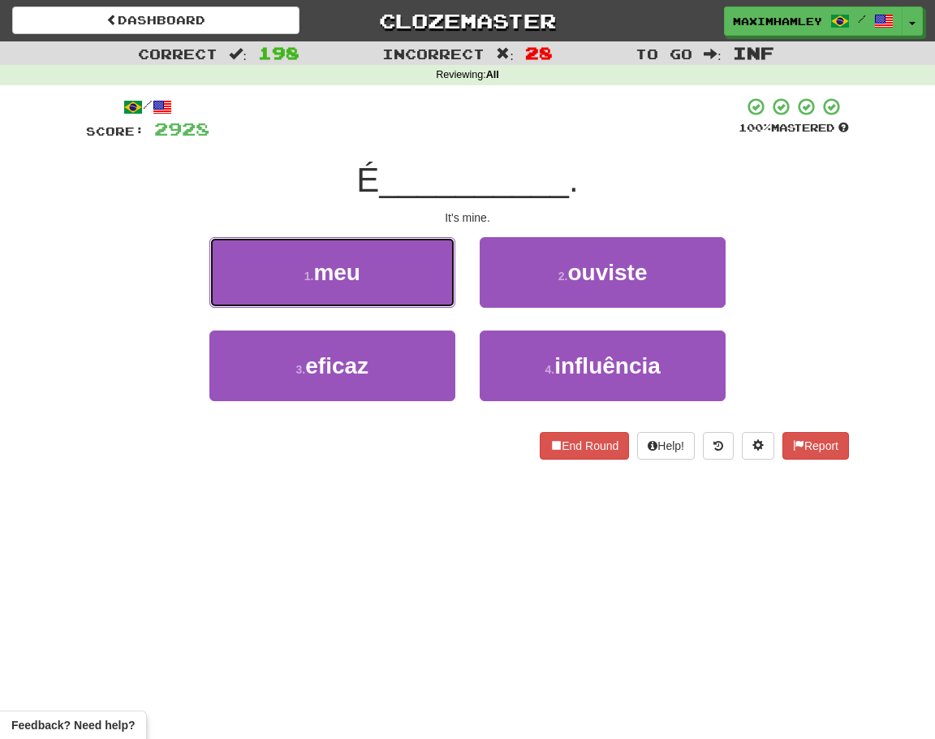
click at [392, 295] on button "1 . meu" at bounding box center [332, 272] width 246 height 71
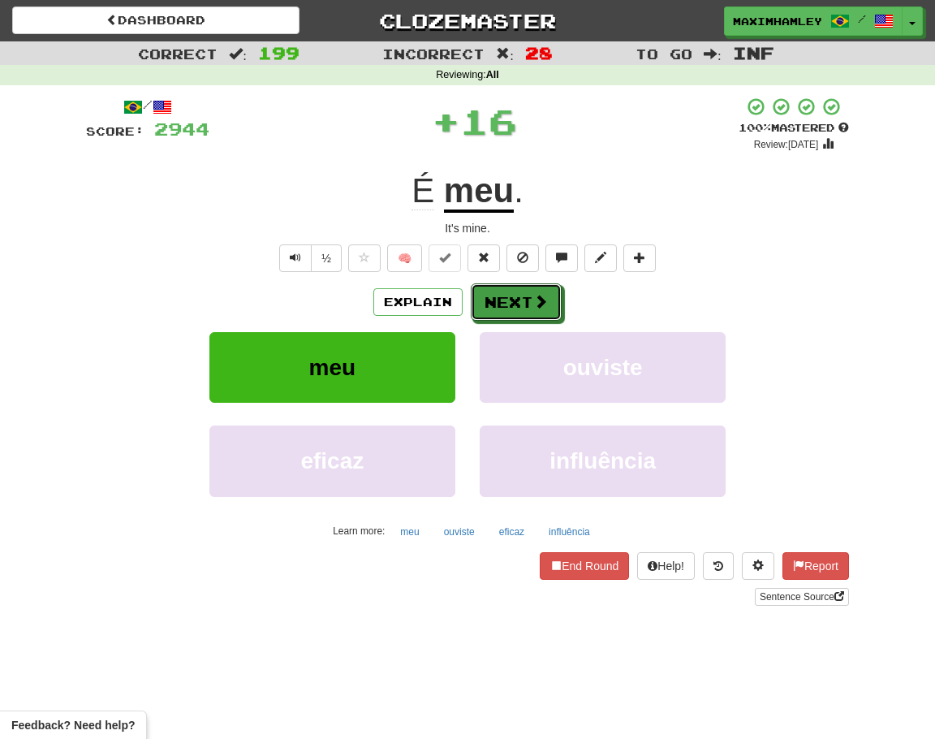
drag, startPoint x: 543, startPoint y: 304, endPoint x: 544, endPoint y: 313, distance: 9.0
click at [544, 313] on button "Next" at bounding box center [516, 301] width 91 height 37
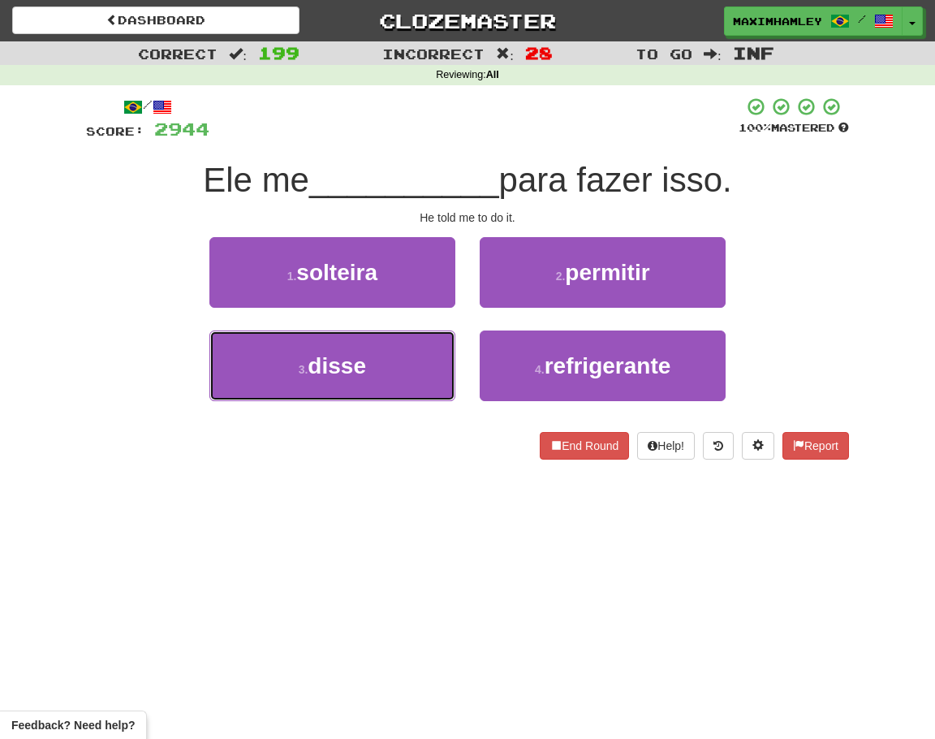
drag, startPoint x: 419, startPoint y: 364, endPoint x: 406, endPoint y: 335, distance: 31.2
click at [416, 356] on button "3 . disse" at bounding box center [332, 365] width 246 height 71
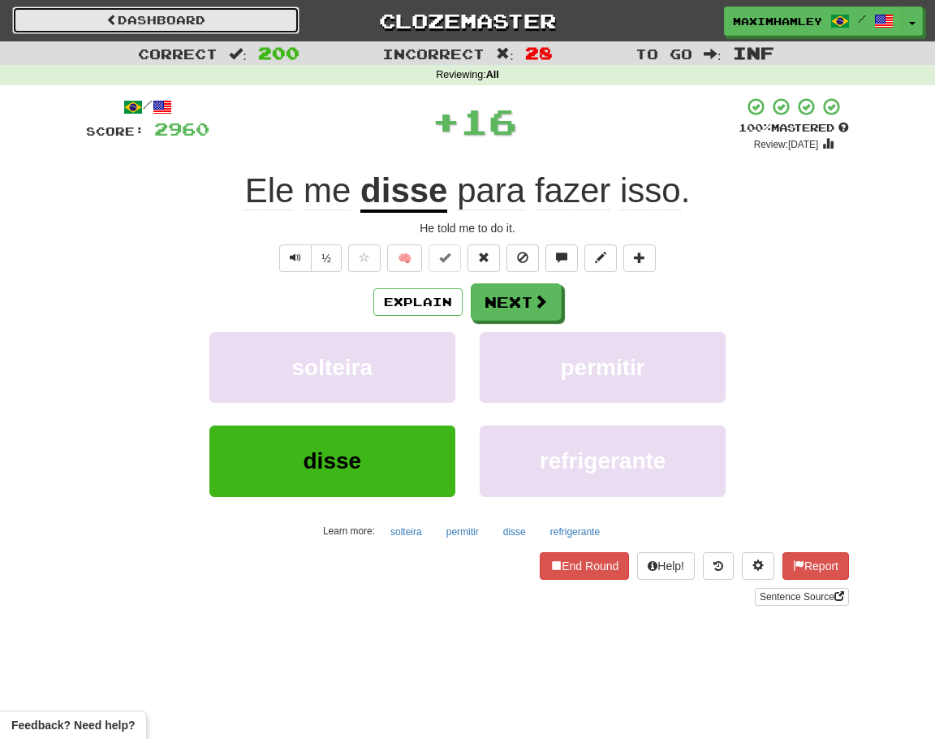
click at [260, 18] on link "Dashboard" at bounding box center [155, 20] width 287 height 28
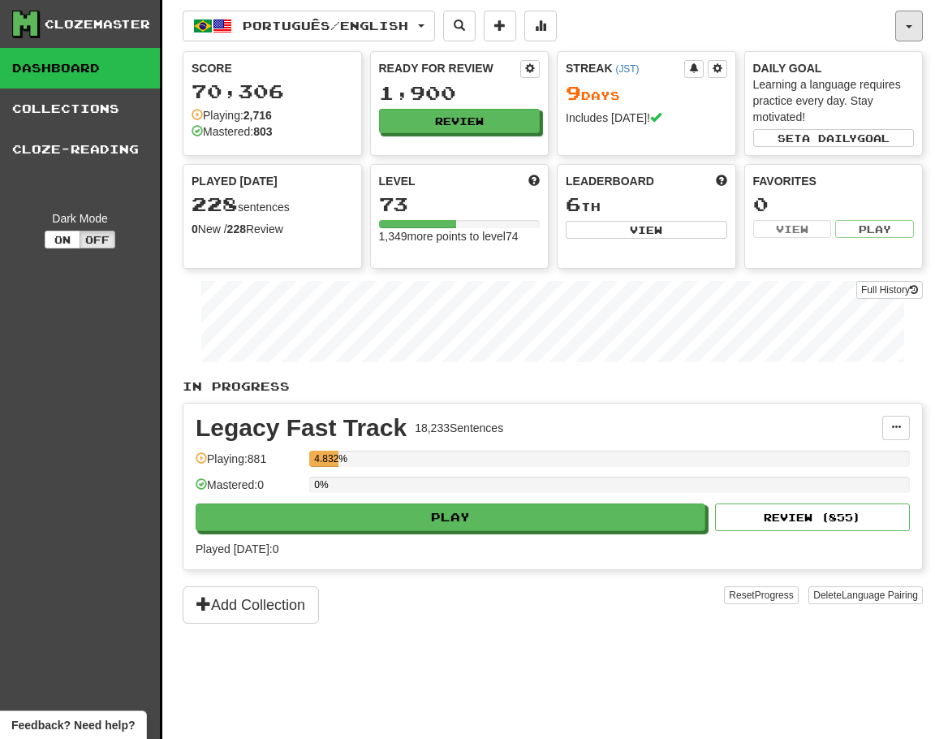
click at [901, 33] on button "button" at bounding box center [909, 26] width 28 height 31
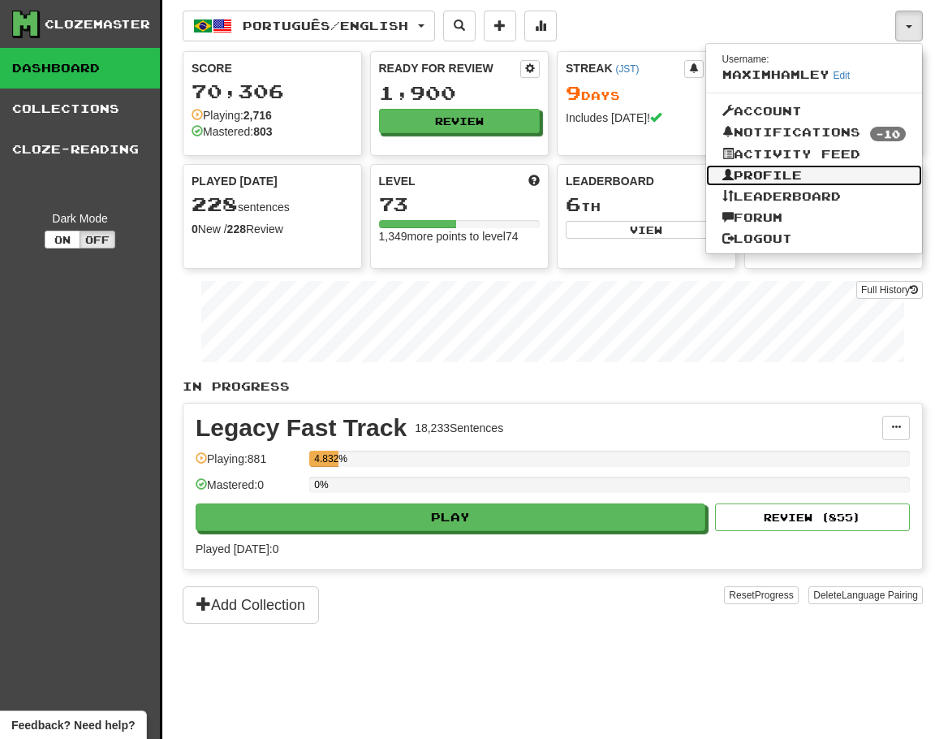
click at [809, 171] on link "Profile" at bounding box center [814, 175] width 217 height 21
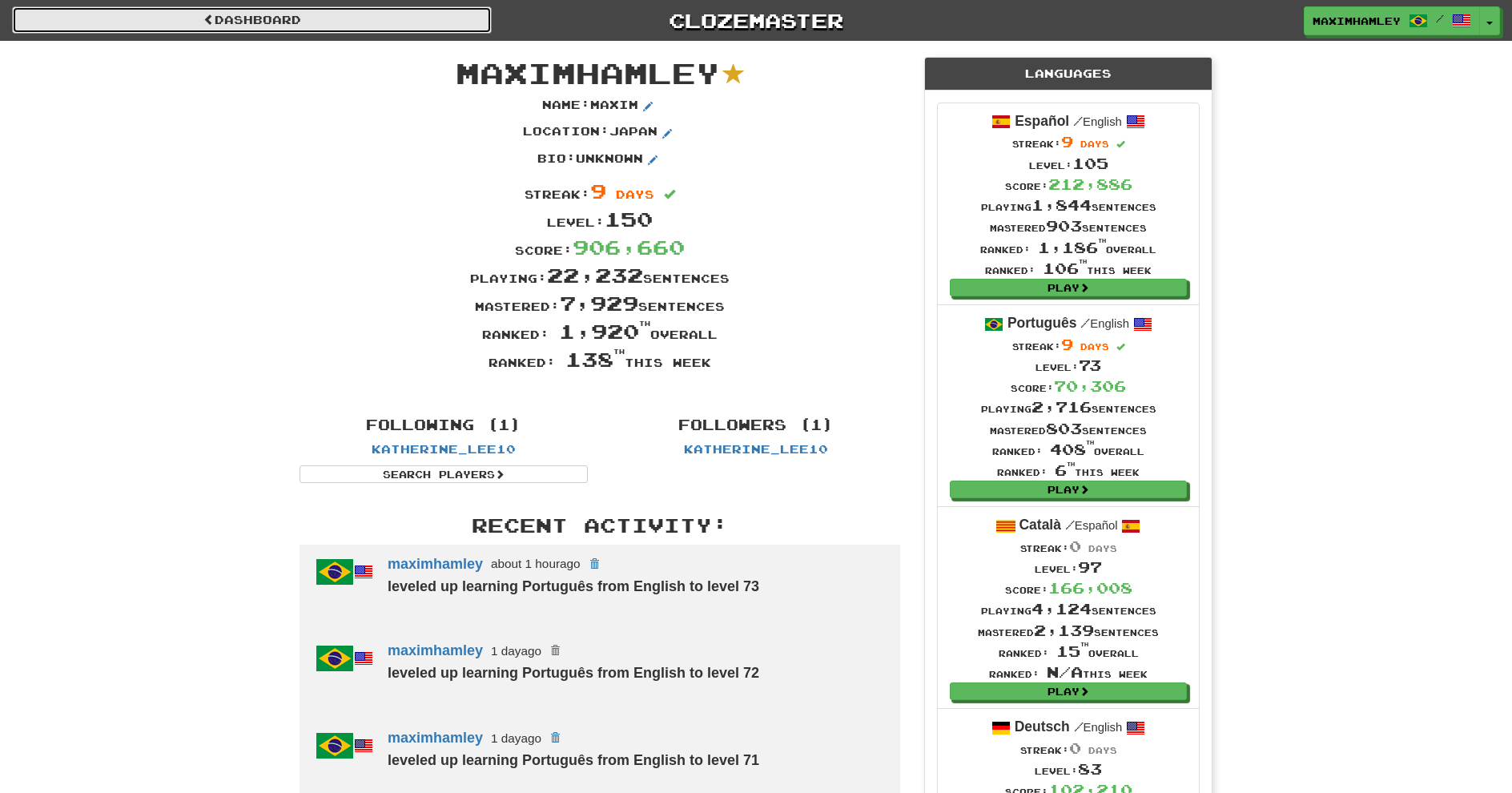
click at [386, 13] on link "Dashboard" at bounding box center [252, 20] width 480 height 28
click at [373, 19] on link "Dashboard" at bounding box center [252, 20] width 480 height 28
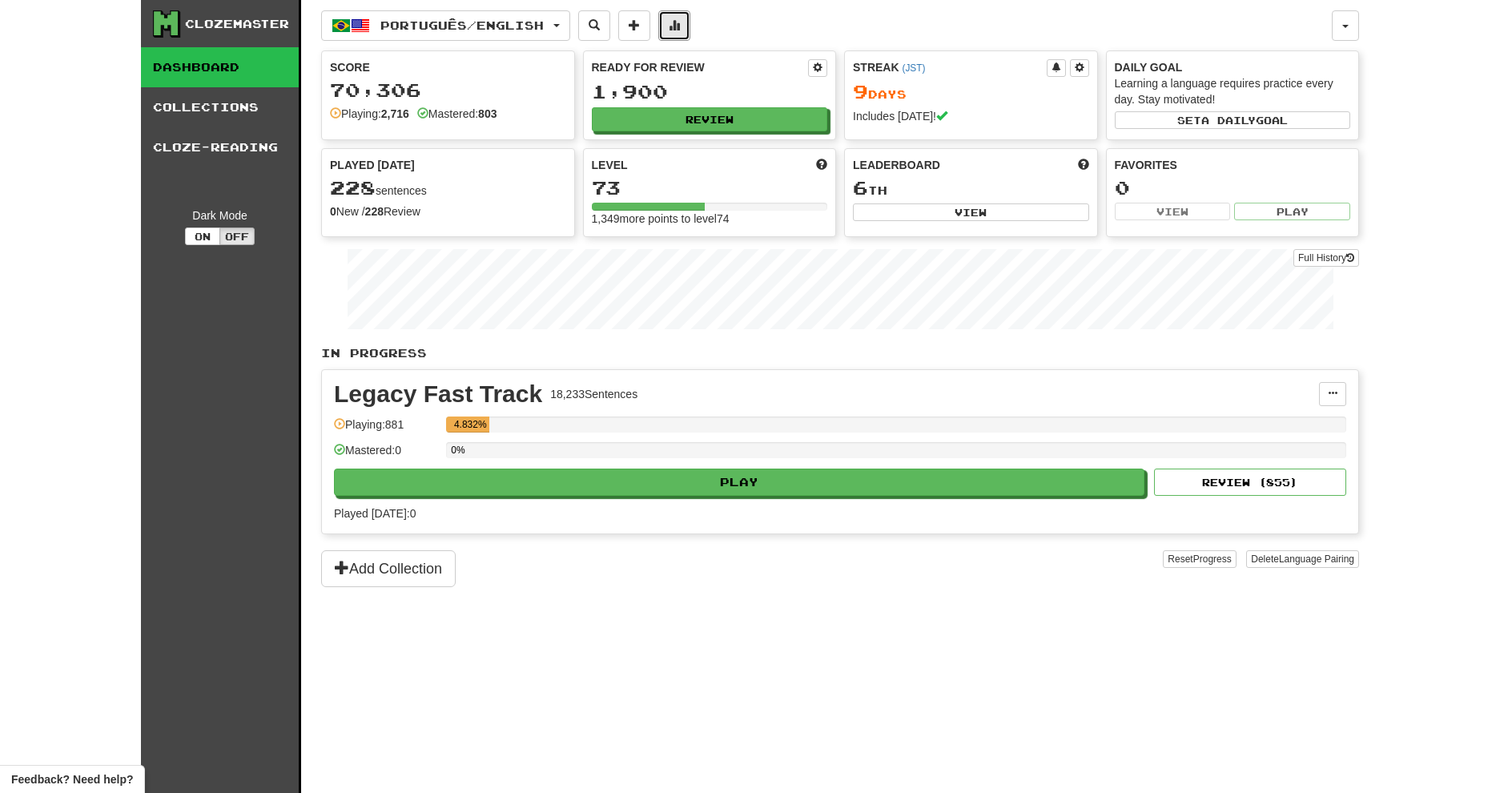
click at [671, 31] on button at bounding box center [674, 26] width 32 height 31
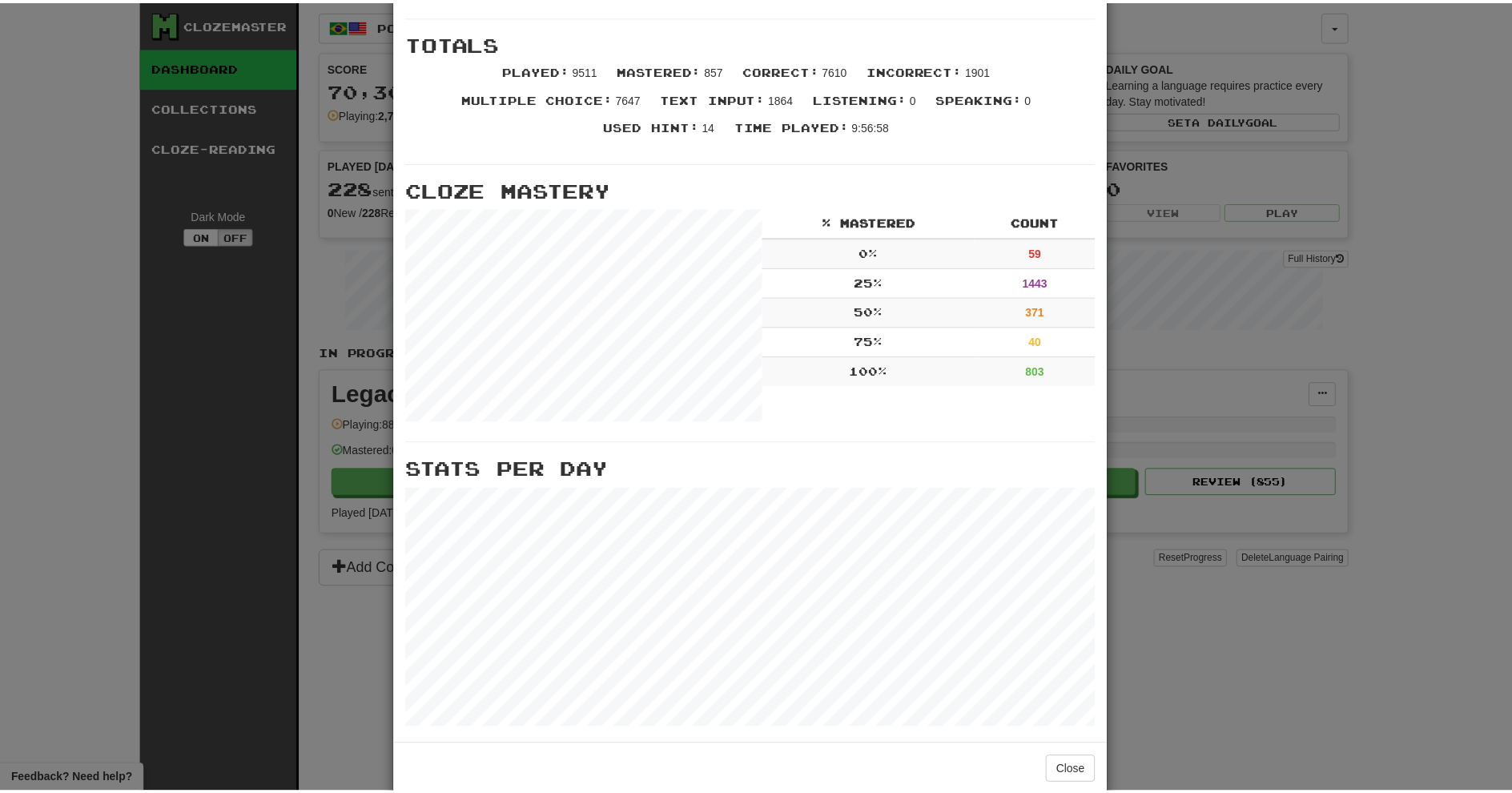
scroll to position [352, 0]
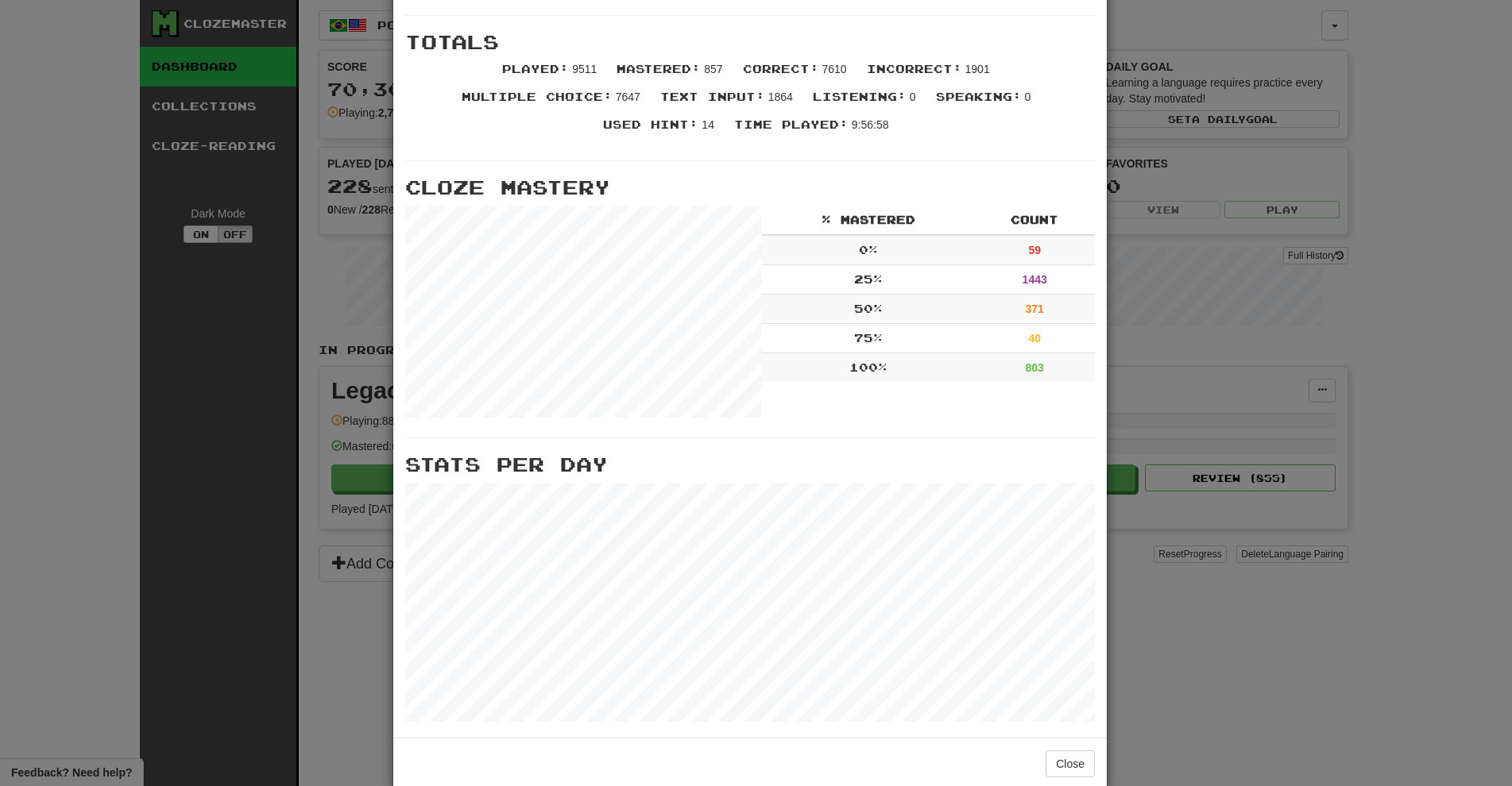
click at [1270, 229] on div "× More Stats Review Forecast Totals Played : 9511 Mastered : 857 Correct : 7610…" at bounding box center [756, 393] width 1512 height 786
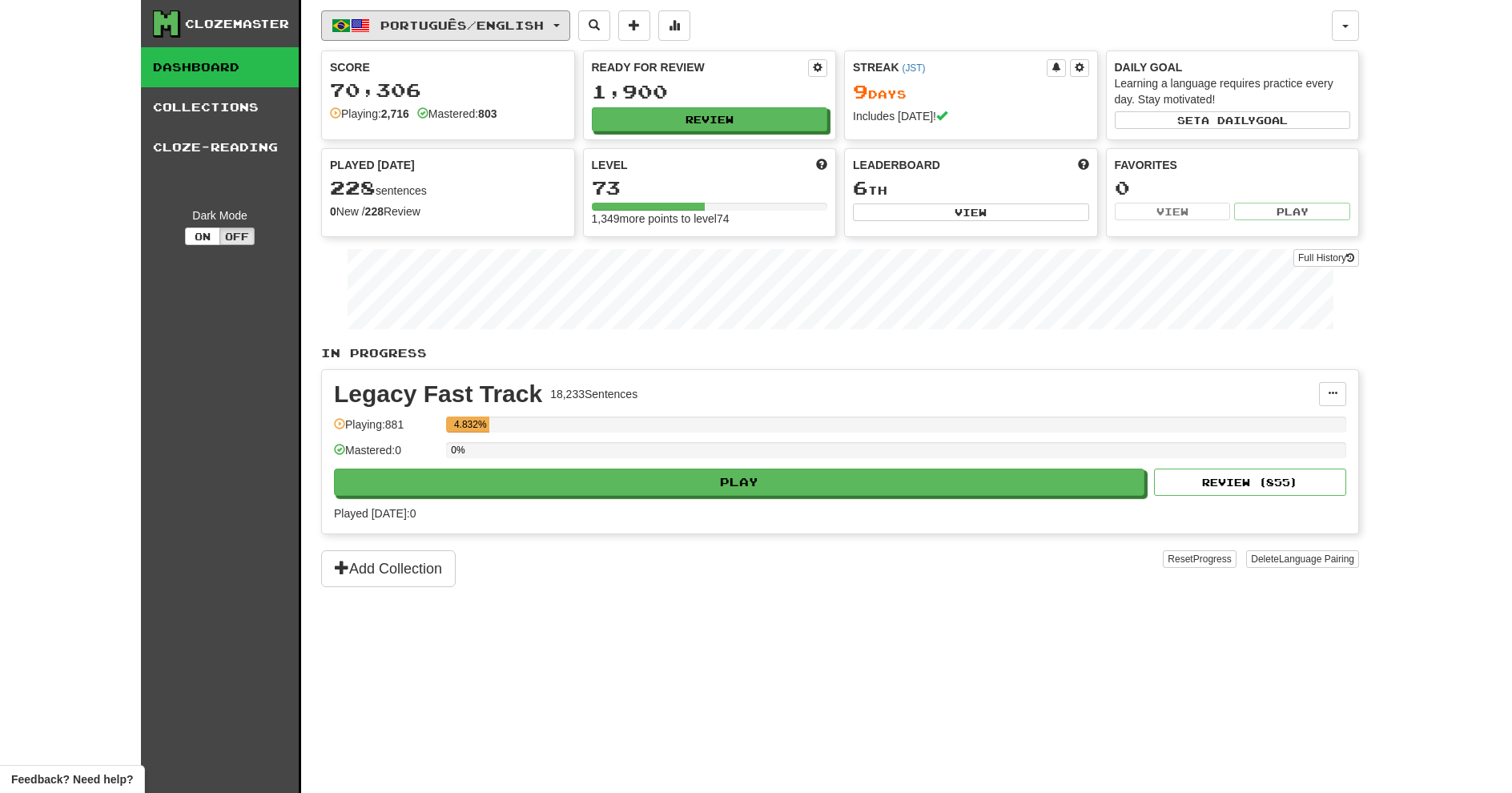
click at [487, 11] on button "Português / English" at bounding box center [445, 26] width 249 height 31
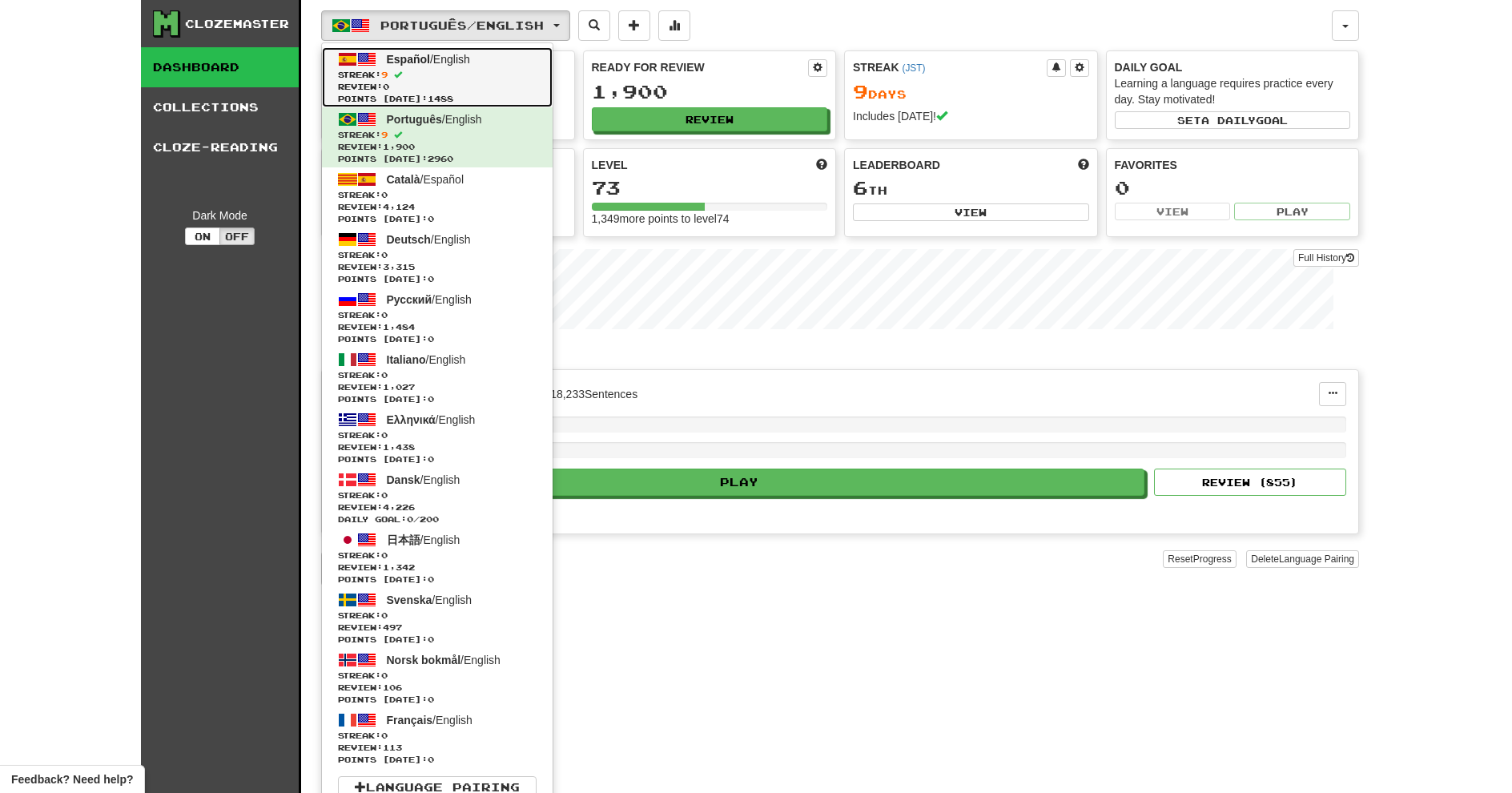
click at [441, 75] on span "Streak: 9" at bounding box center [436, 75] width 198 height 12
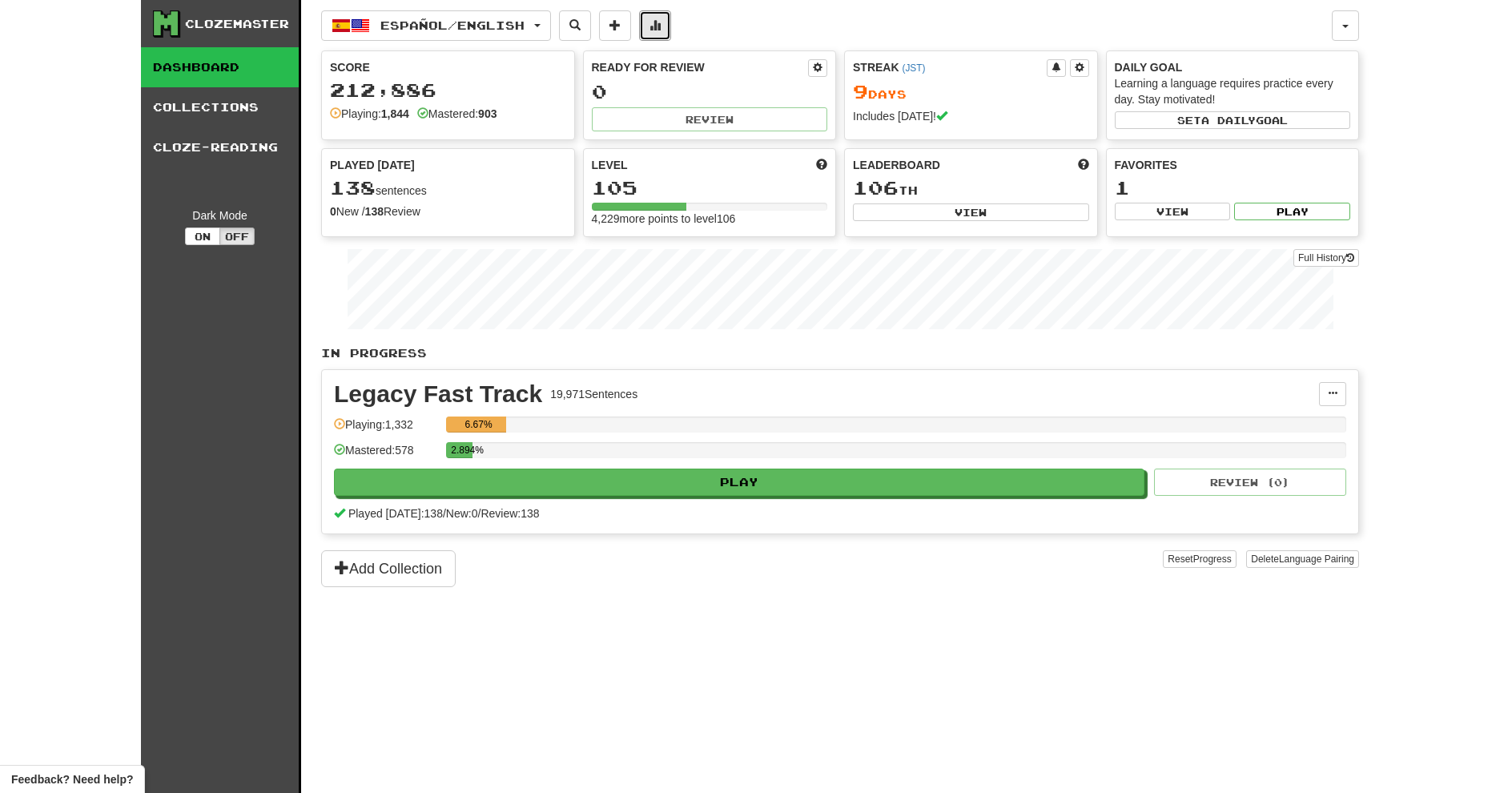
click at [671, 19] on button at bounding box center [655, 26] width 32 height 31
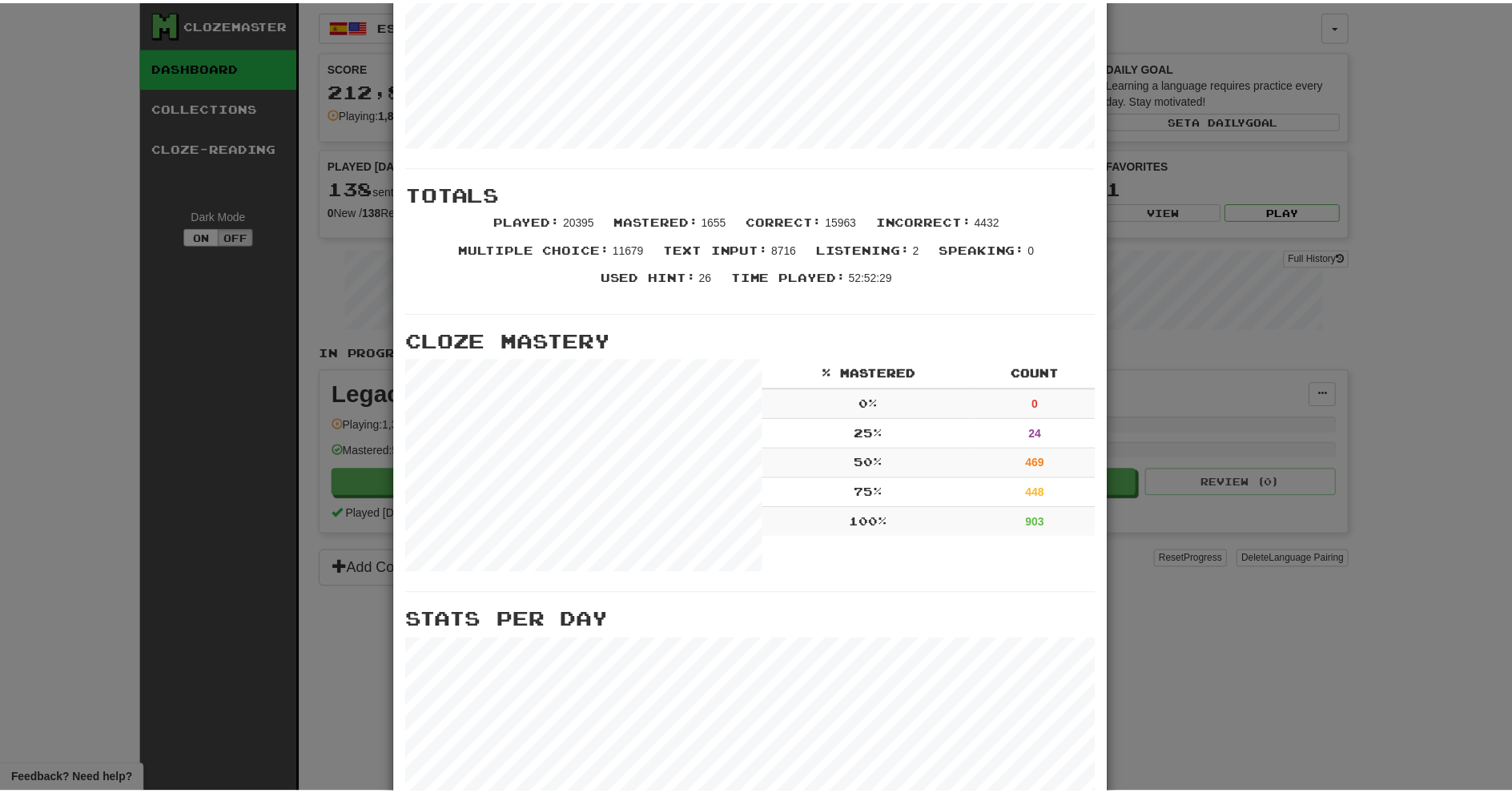
scroll to position [380, 0]
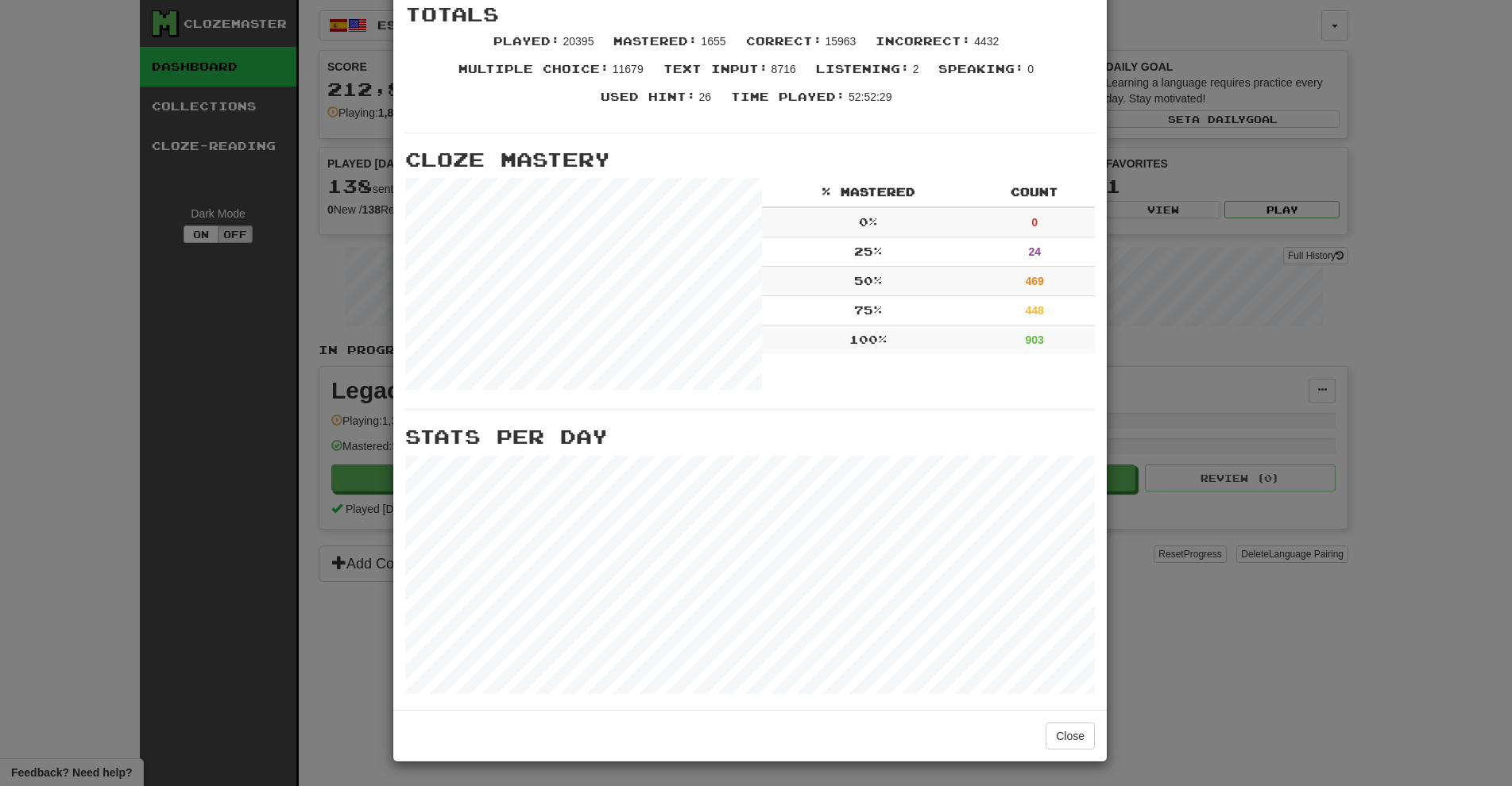
click at [1210, 465] on div "× More Stats Review Forecast Totals Played : 20395 Mastered : 1655 Correct : 15…" at bounding box center [756, 393] width 1512 height 786
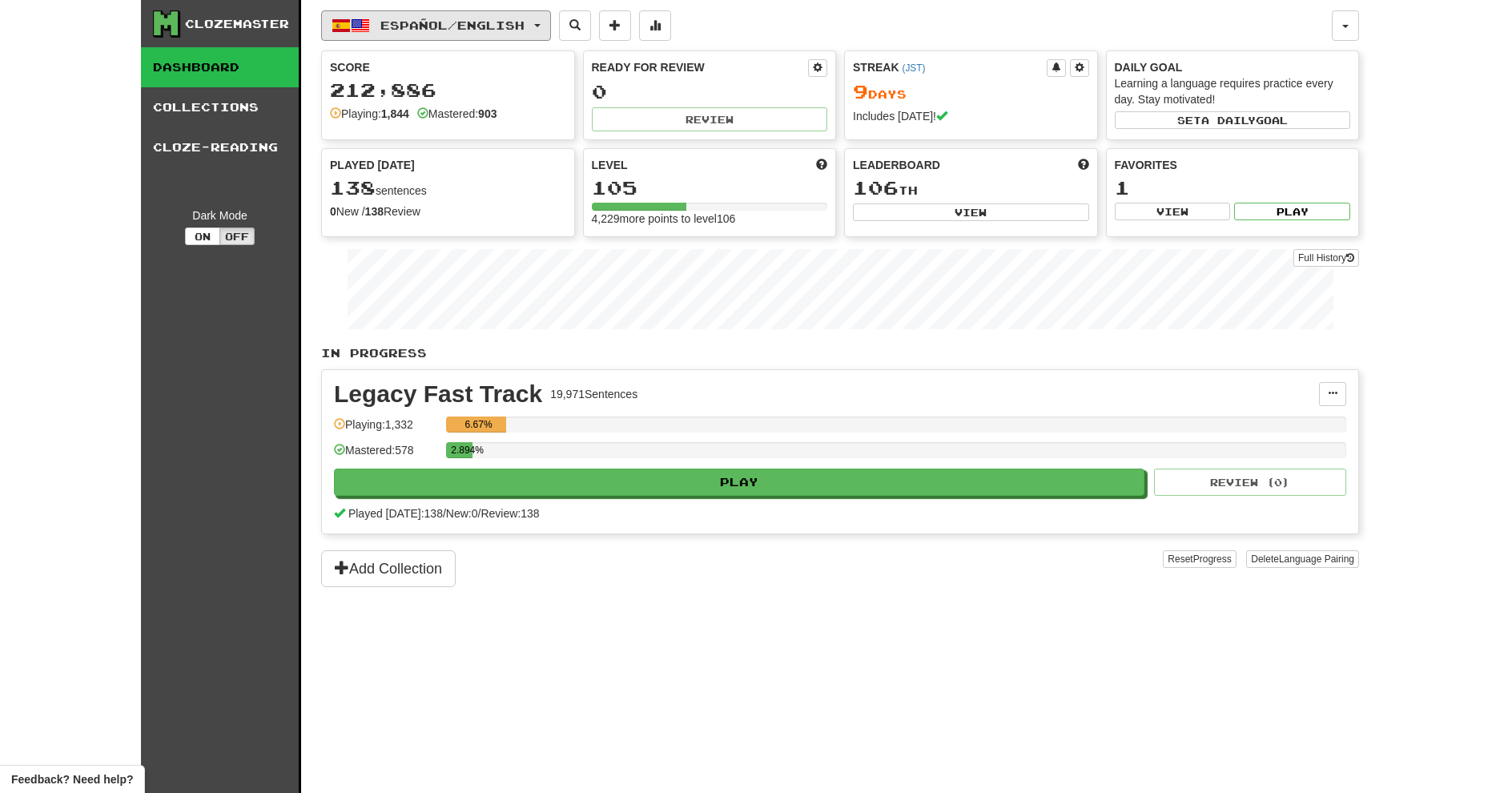
click at [499, 37] on button "Español / English" at bounding box center [435, 26] width 230 height 31
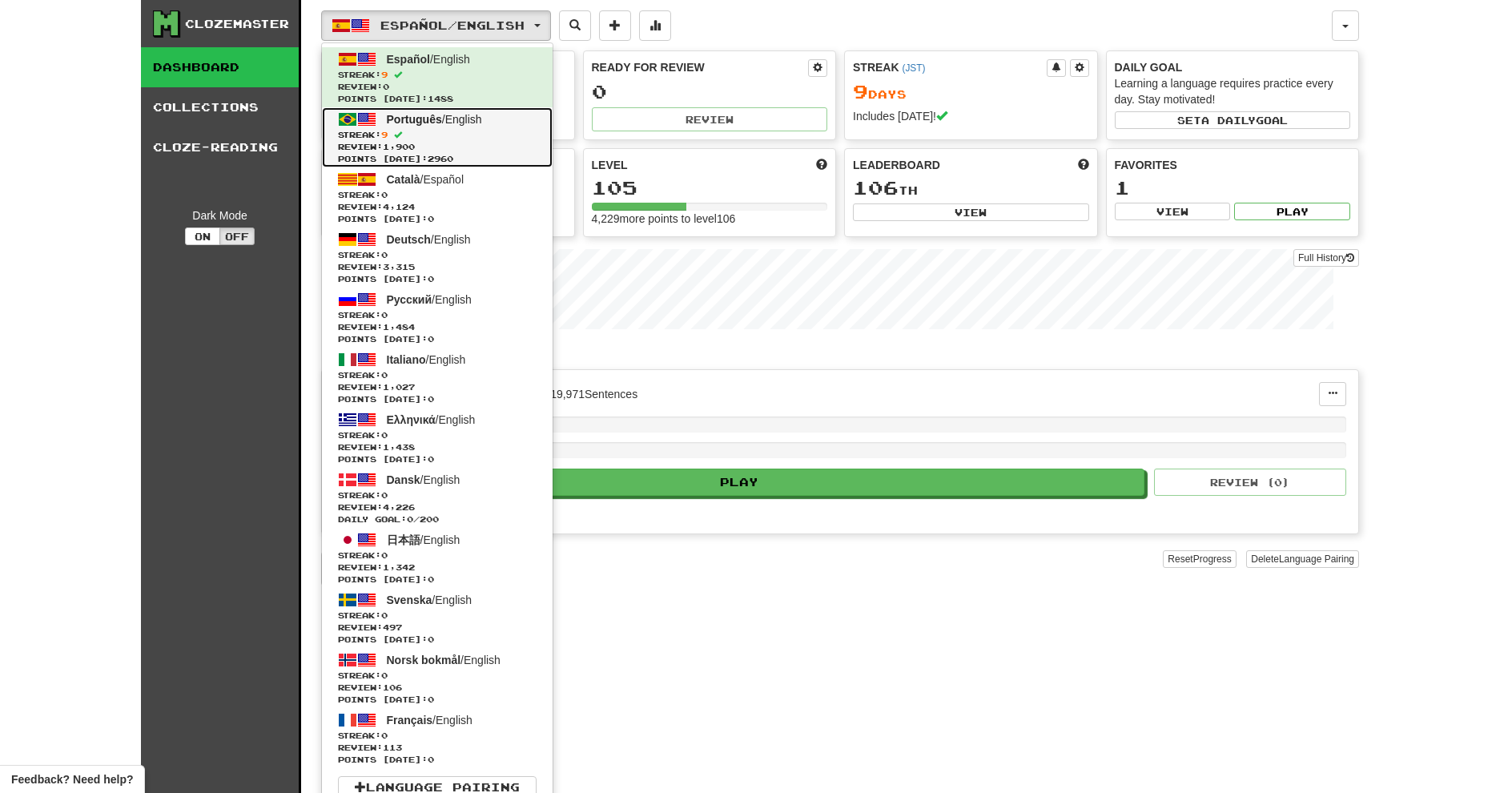
click at [491, 121] on link "Português / English Streak: 9 Review: 1,900 Points [DATE]: 2960" at bounding box center [437, 137] width 231 height 60
